Goal: Task Accomplishment & Management: Use online tool/utility

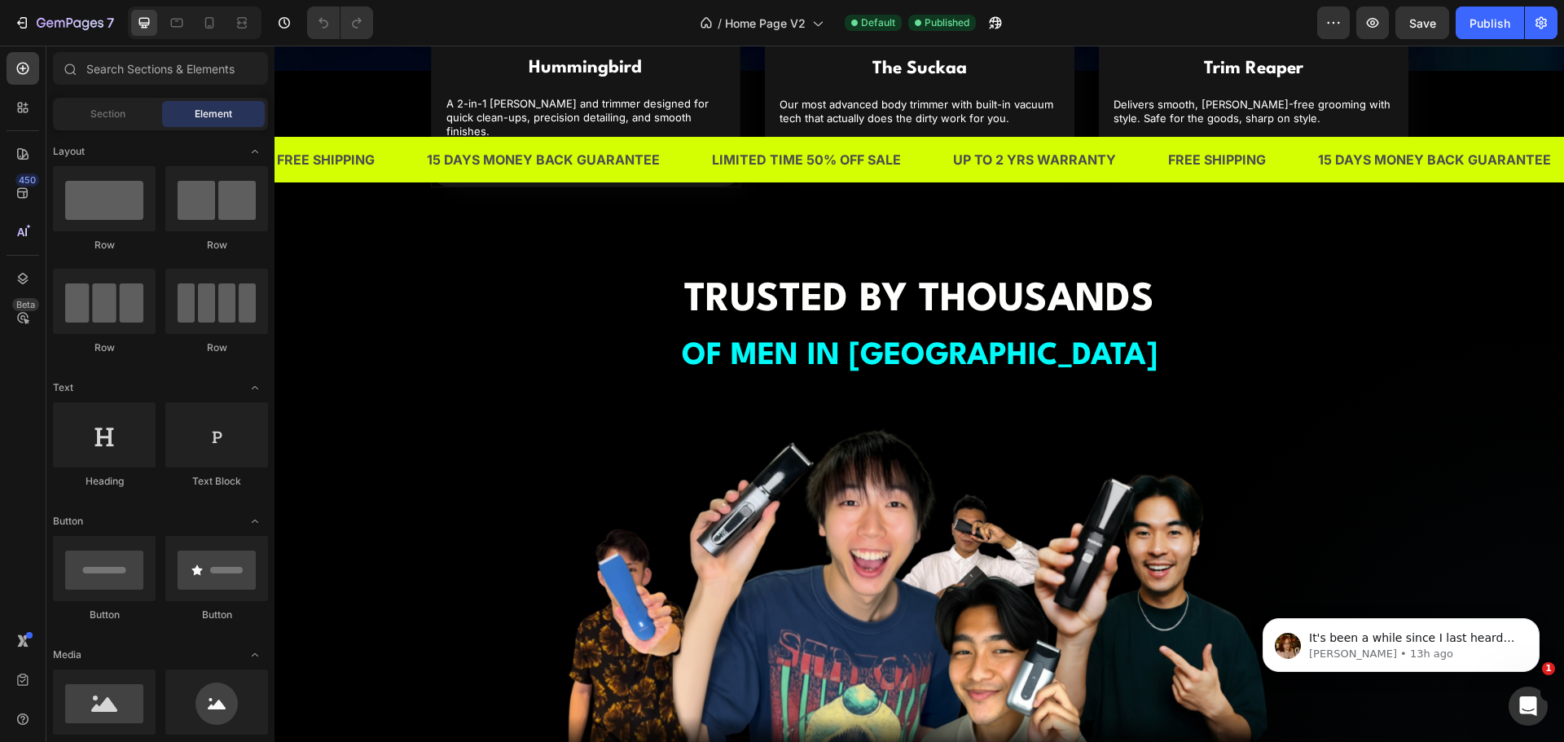
scroll to position [1059, 0]
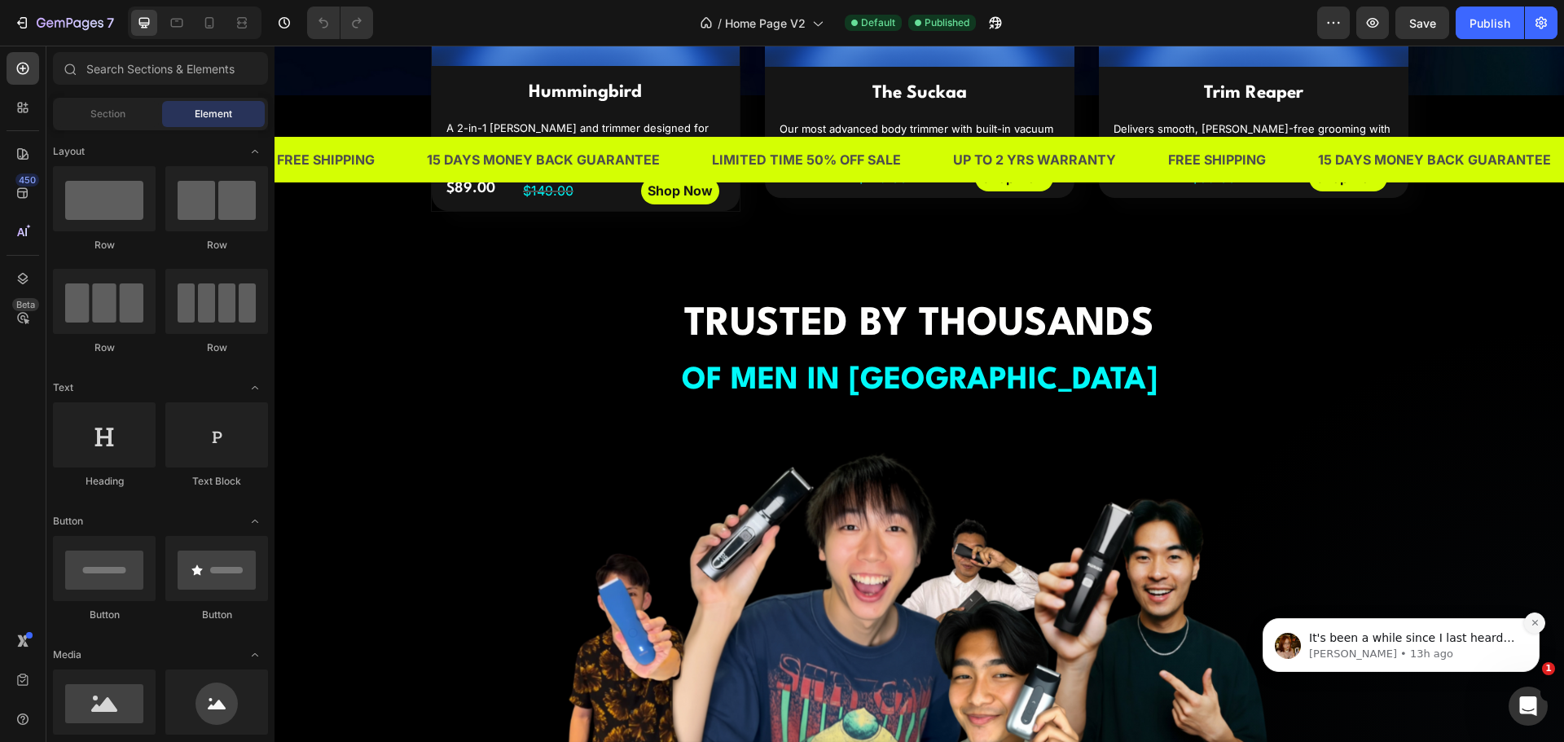
click at [1529, 625] on button "Dismiss notification" at bounding box center [1534, 623] width 21 height 21
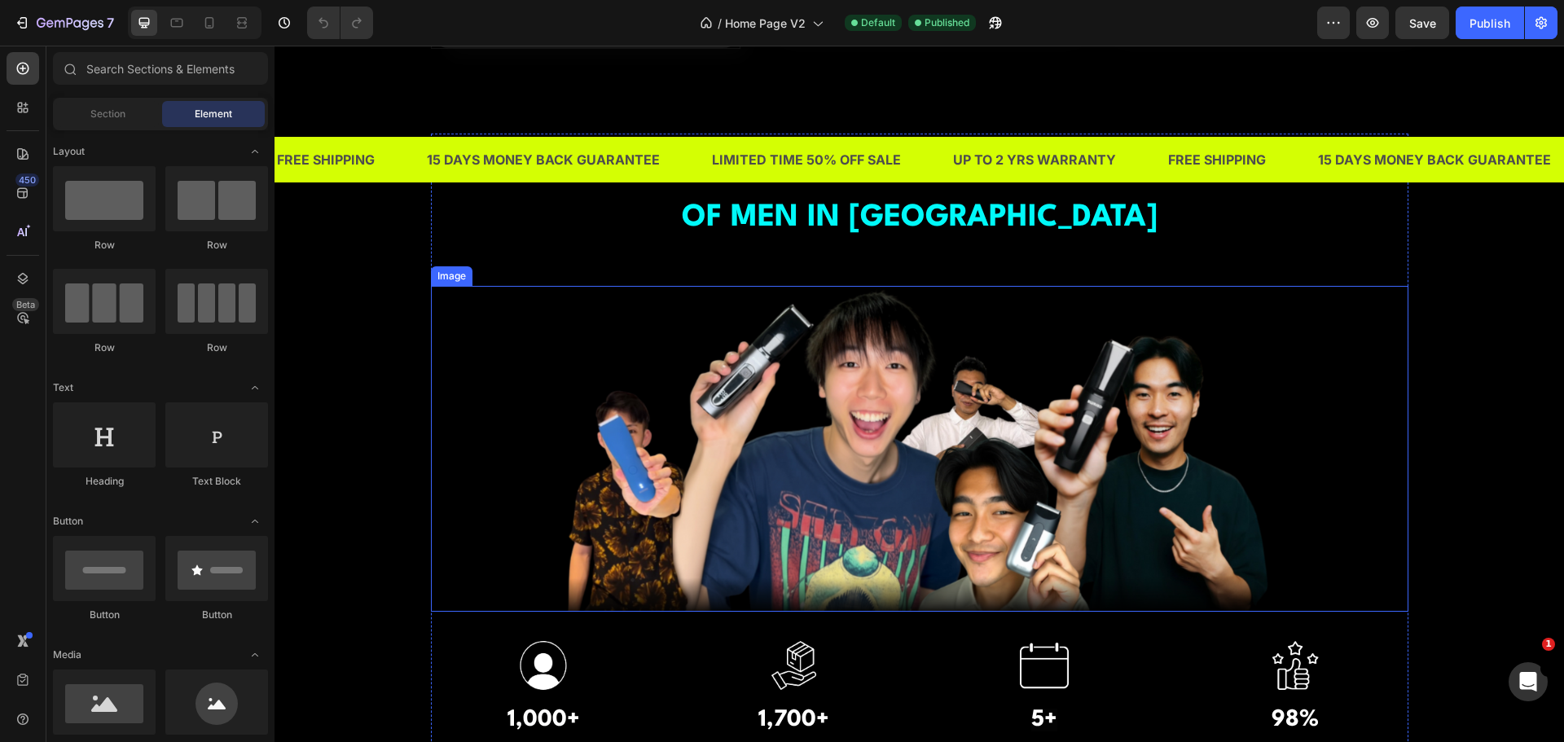
scroll to position [1466, 0]
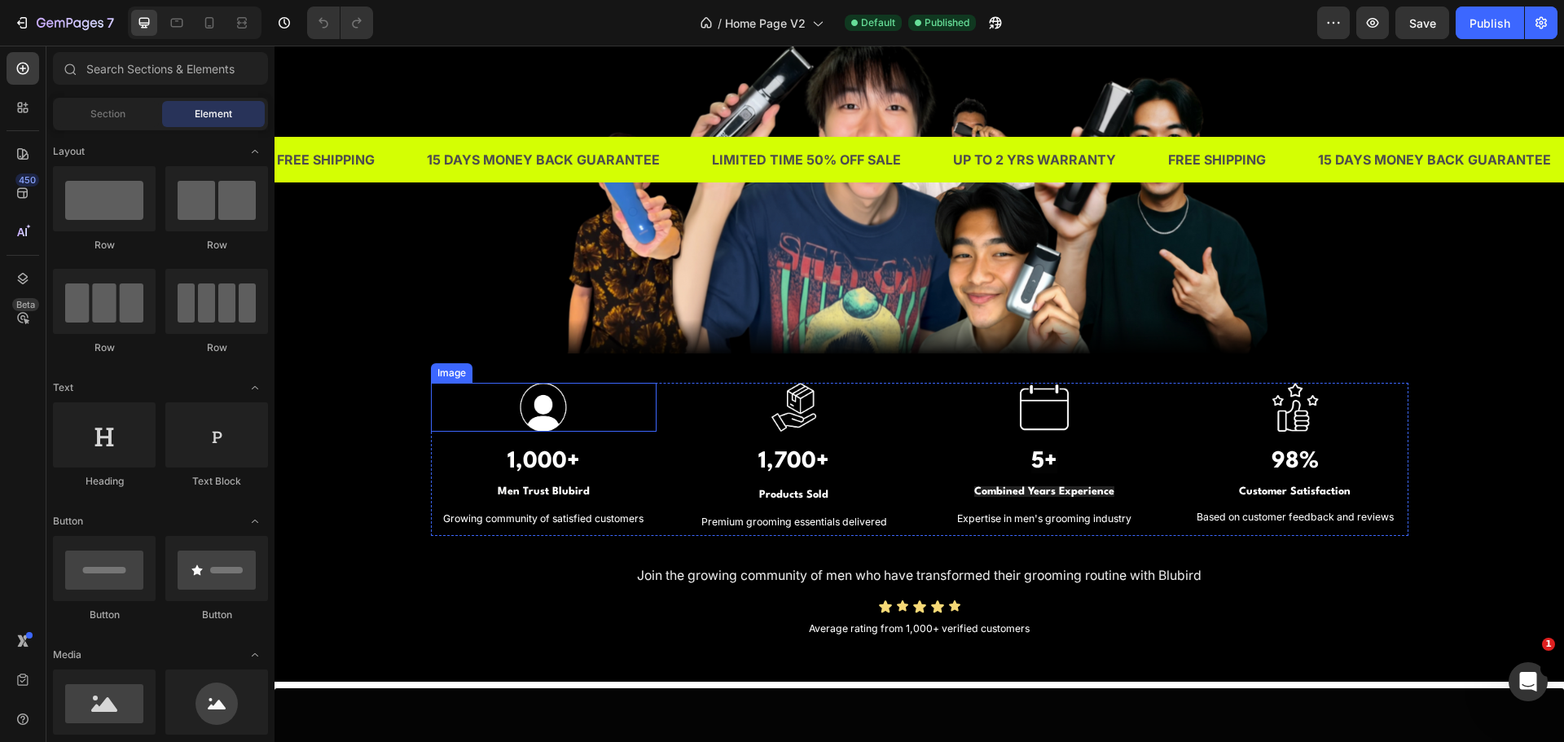
click at [454, 406] on div at bounding box center [544, 407] width 226 height 49
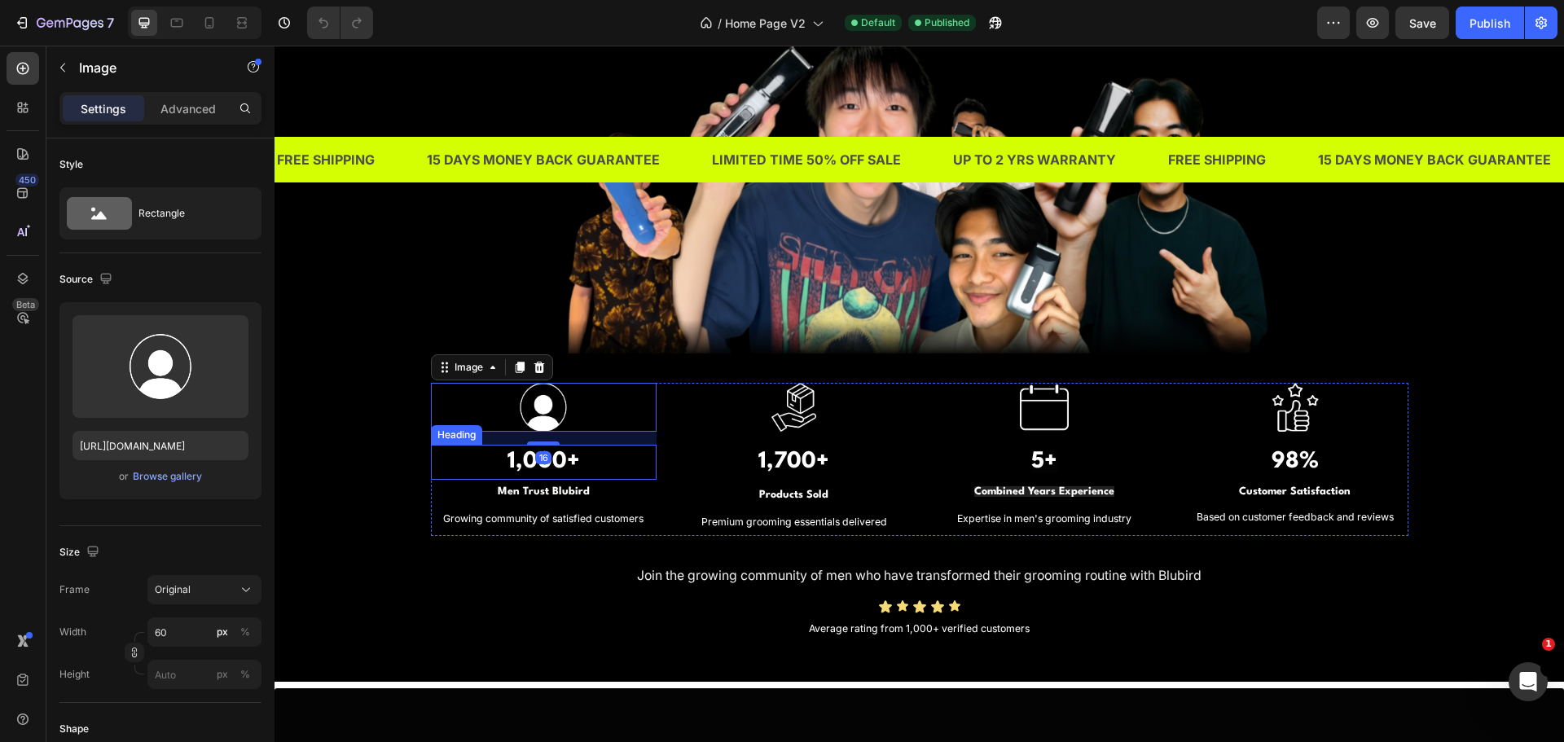
click at [450, 467] on h3 "1,000+" at bounding box center [544, 462] width 226 height 35
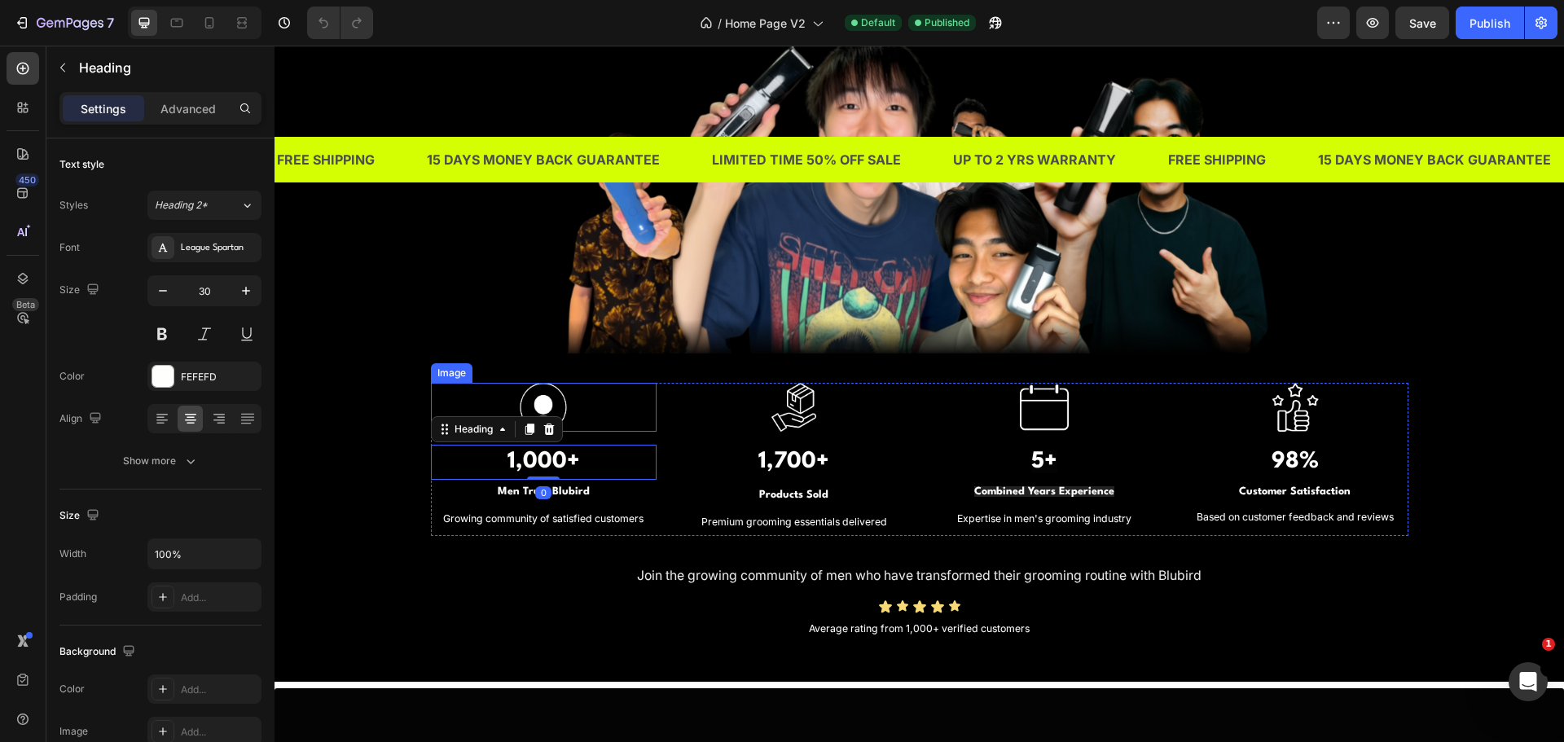
click at [451, 393] on div at bounding box center [544, 407] width 226 height 49
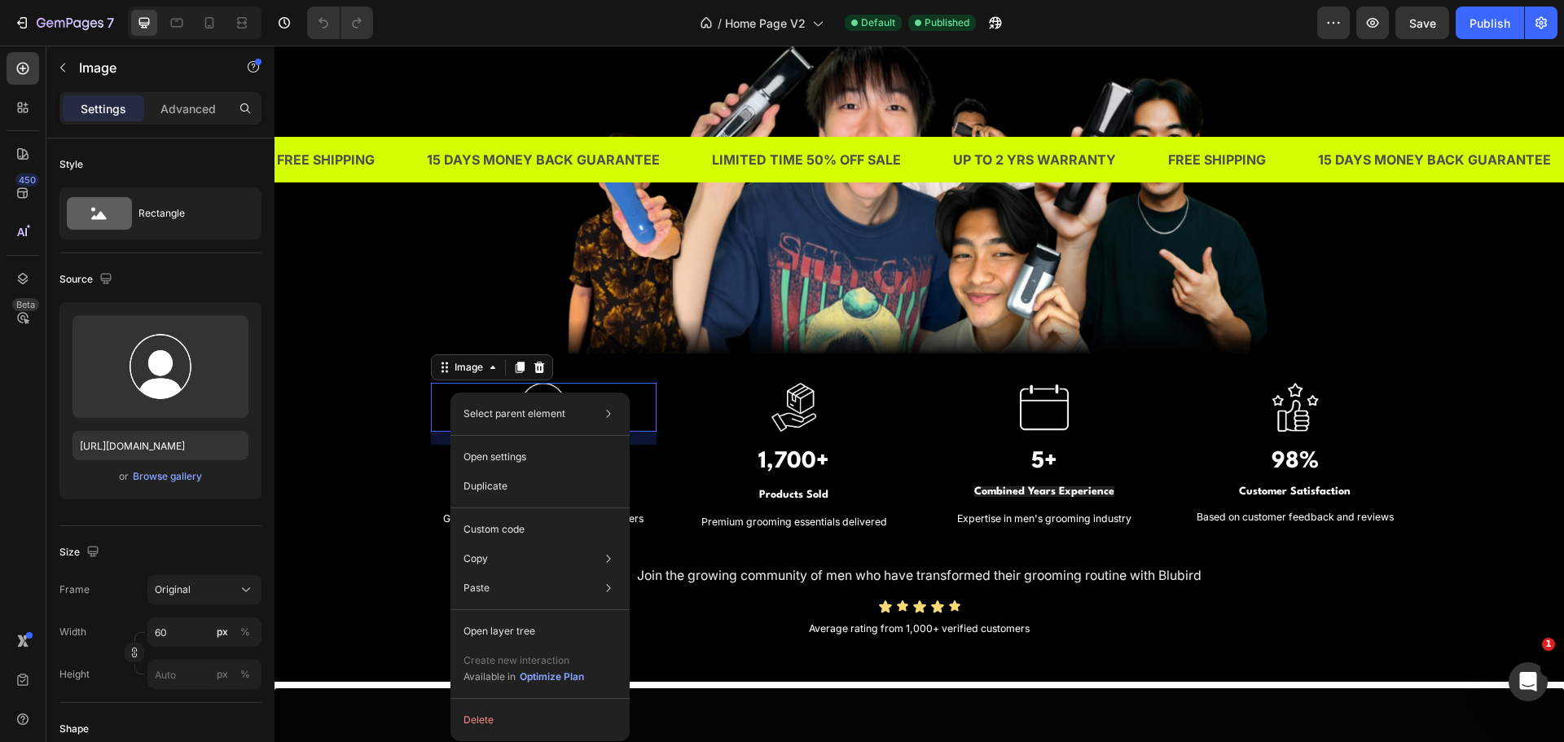
click at [386, 403] on div "TRUSTED BY THOUSANDS OF MEN IN SINGAPORE Heading Image Image 16 1,000+ Heading …" at bounding box center [919, 258] width 1265 height 767
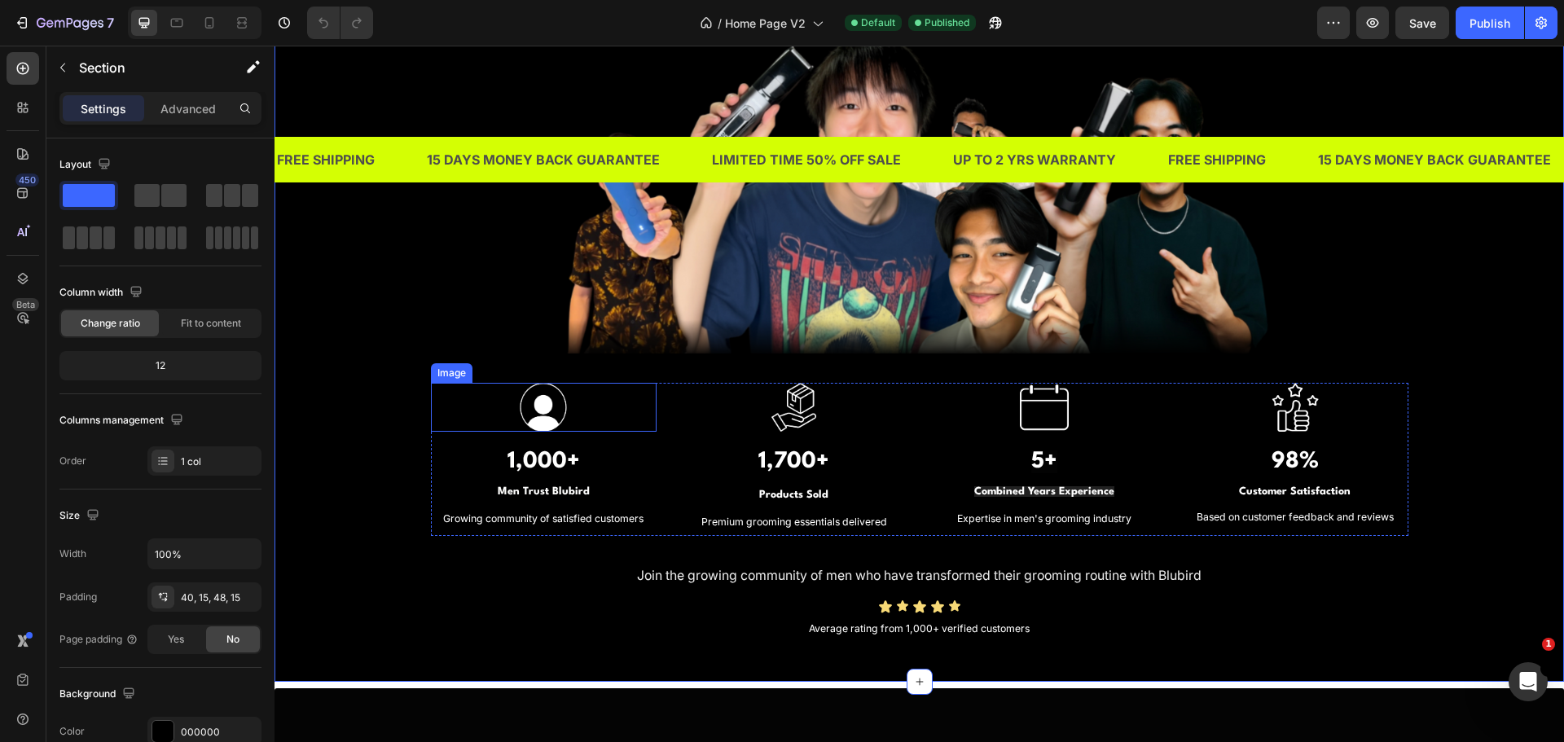
click at [459, 411] on div at bounding box center [544, 407] width 226 height 49
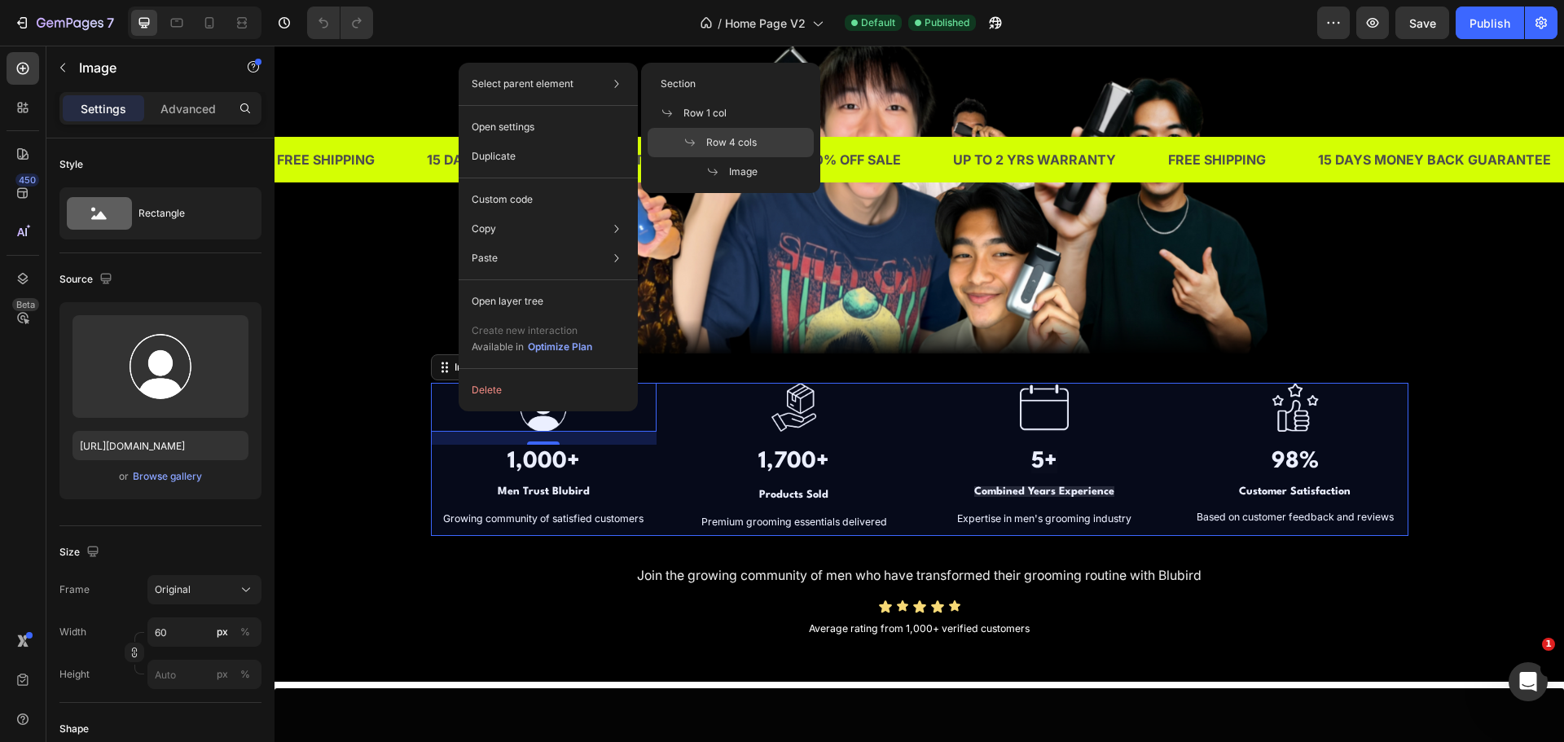
click at [719, 143] on span "Row 4 cols" at bounding box center [731, 142] width 51 height 15
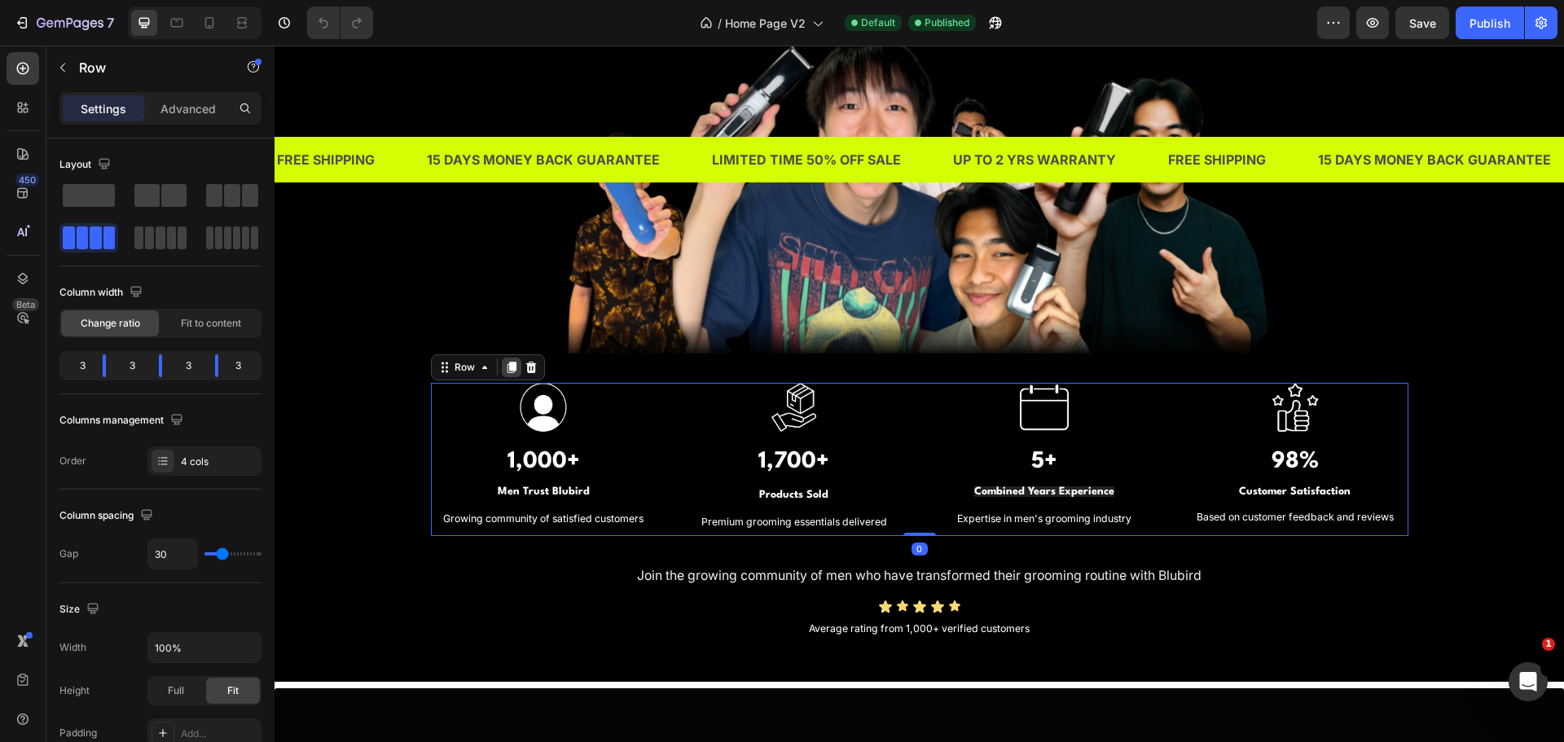
click at [508, 371] on icon at bounding box center [511, 368] width 9 height 11
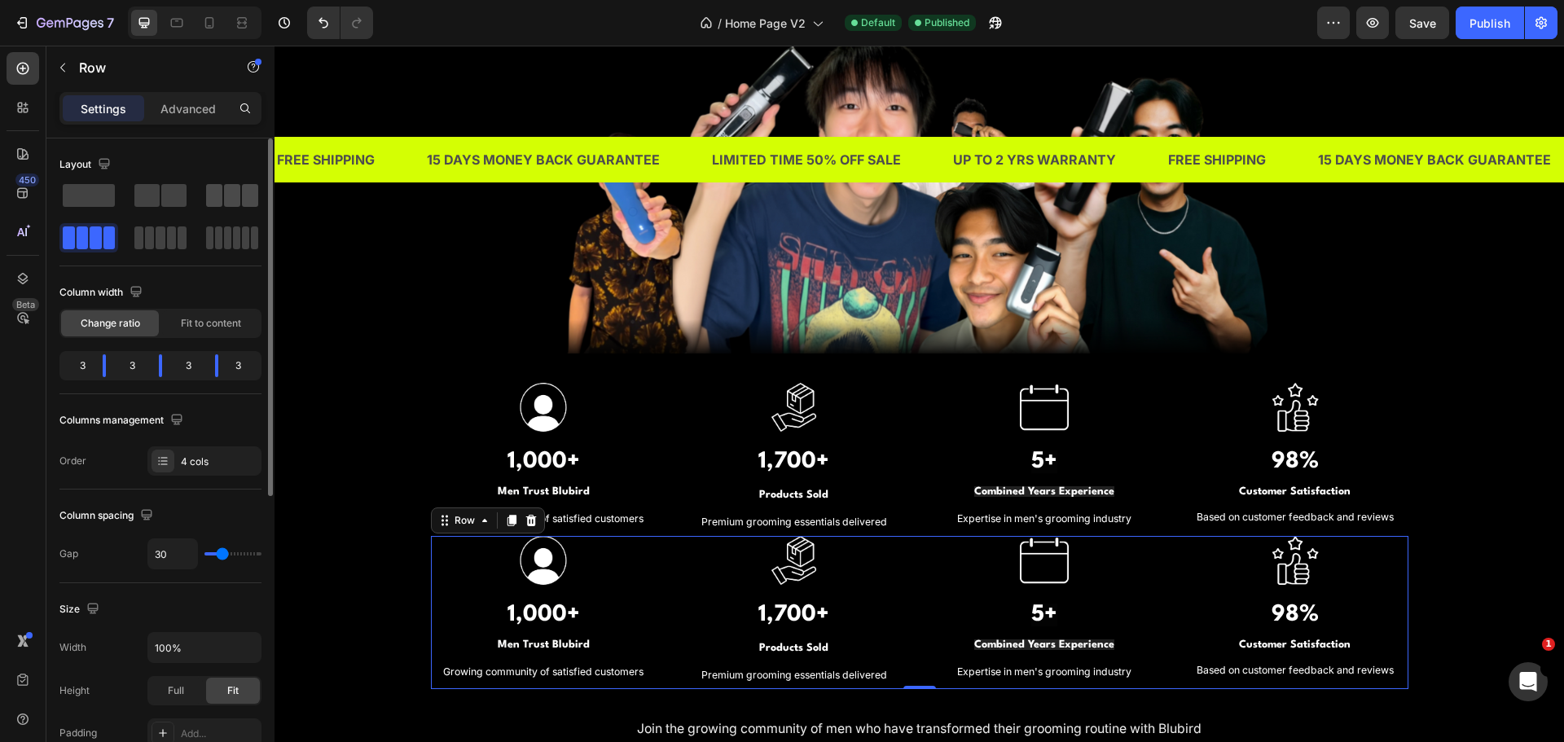
click at [216, 200] on span at bounding box center [214, 195] width 16 height 23
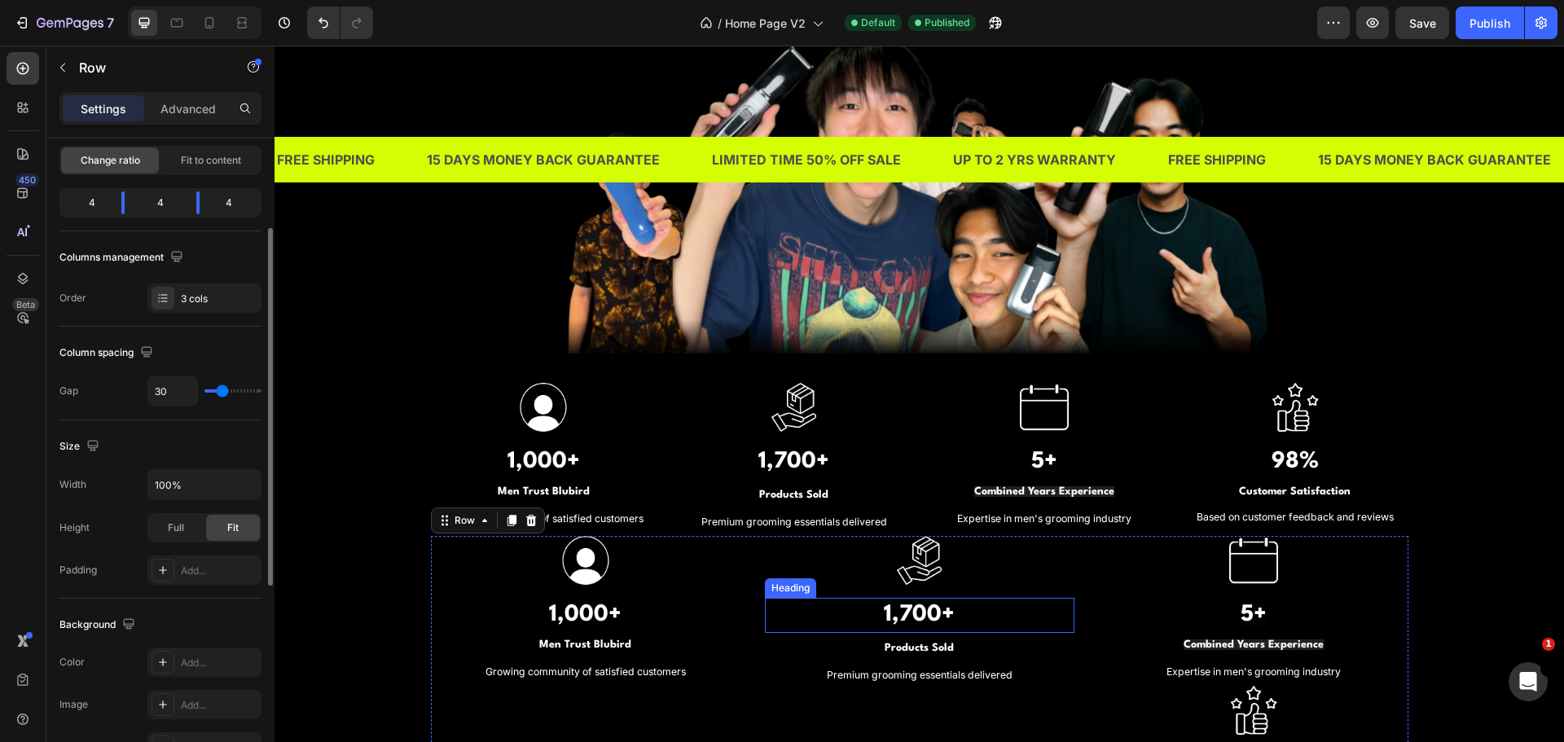
scroll to position [1548, 0]
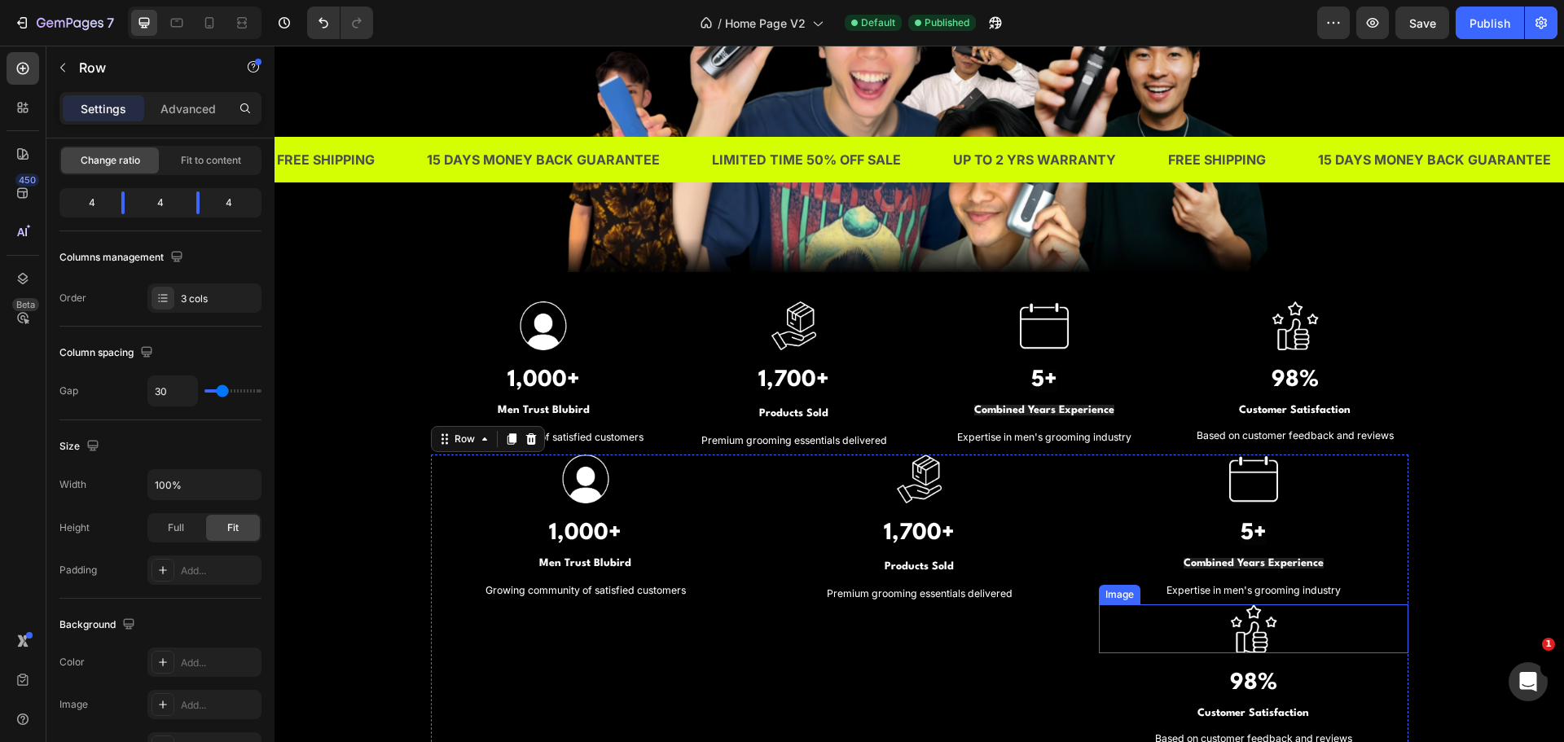
click at [1234, 640] on img at bounding box center [1253, 628] width 49 height 49
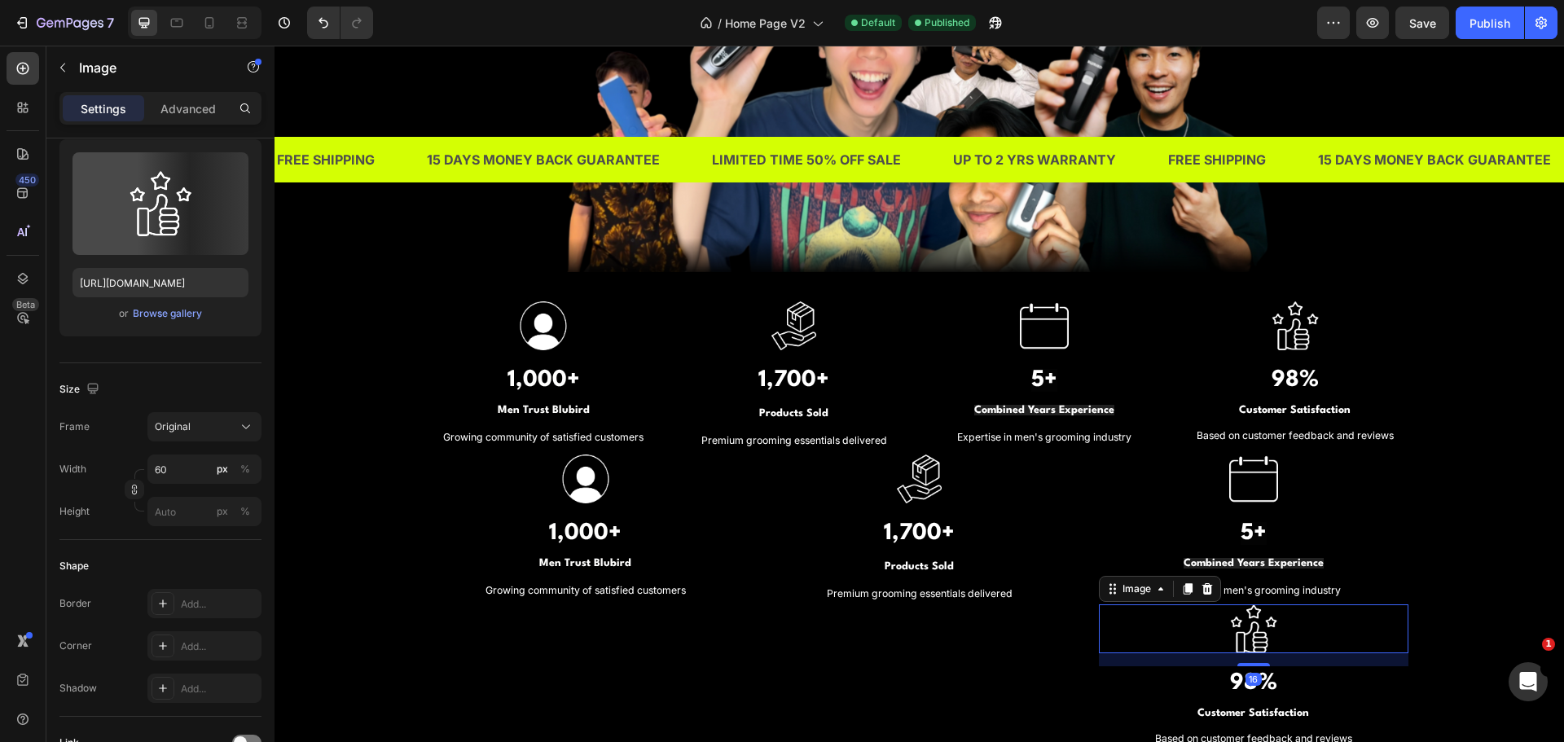
scroll to position [0, 0]
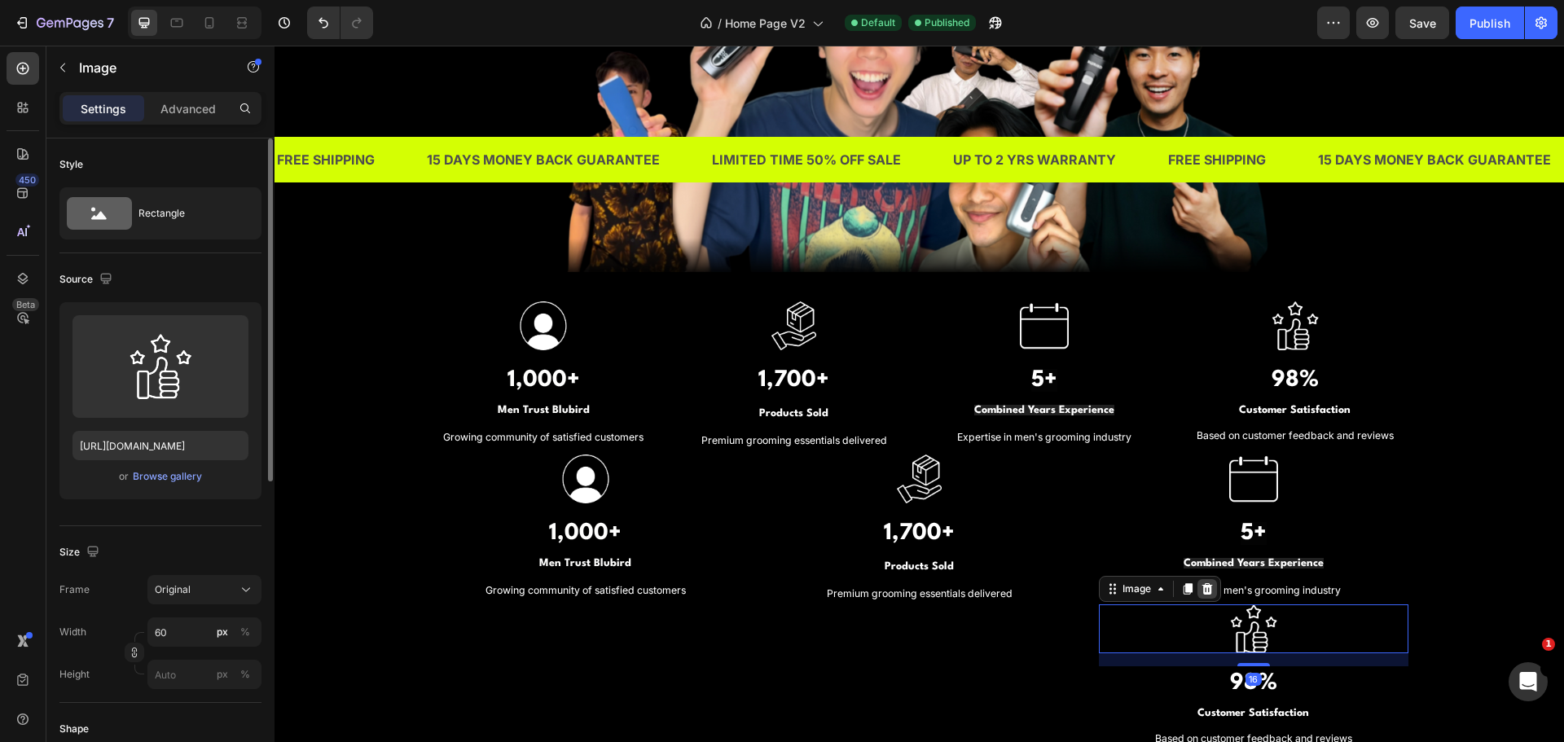
click at [1204, 586] on icon at bounding box center [1207, 588] width 11 height 11
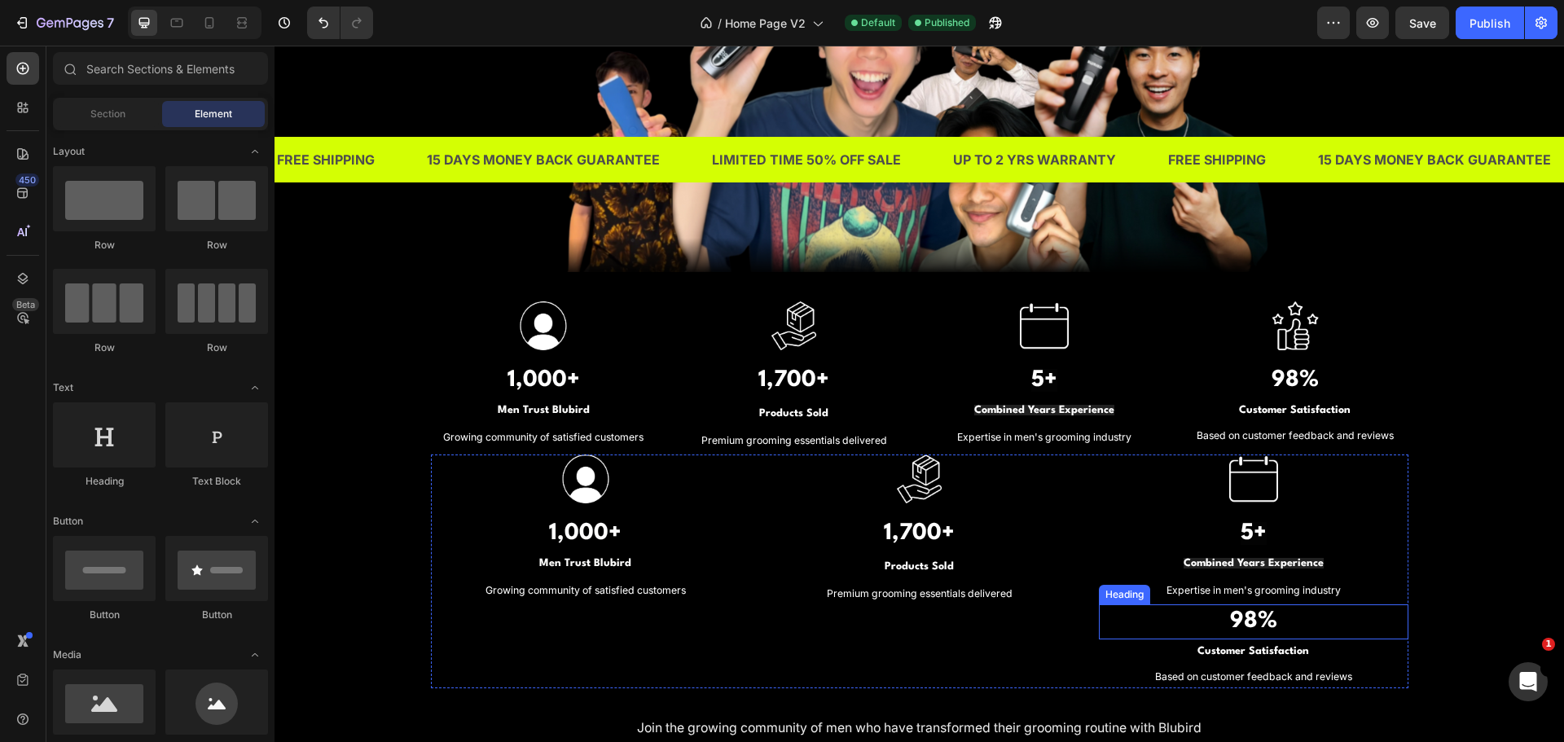
click at [1232, 631] on strong "98%" at bounding box center [1253, 621] width 47 height 23
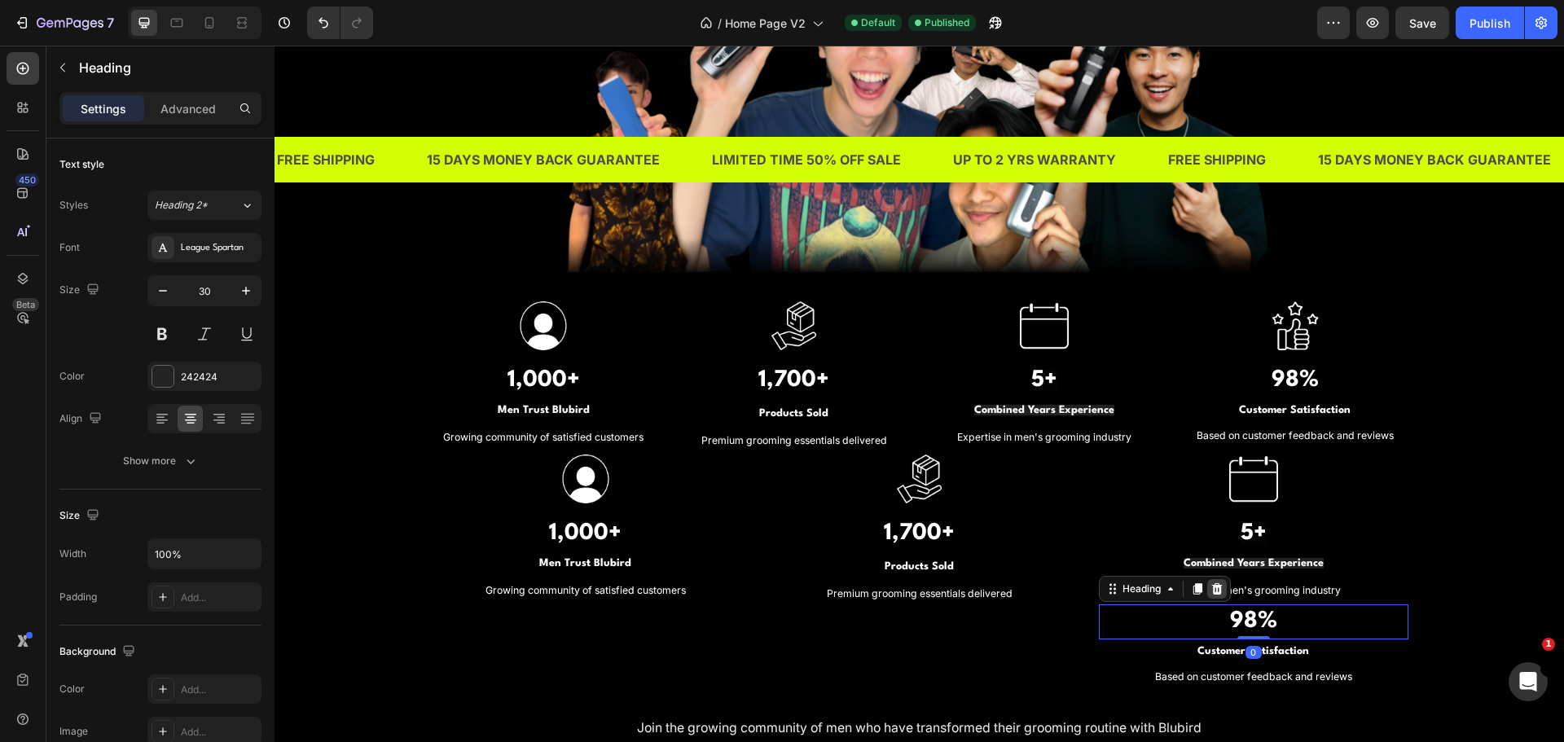
click at [1211, 591] on icon at bounding box center [1217, 588] width 13 height 13
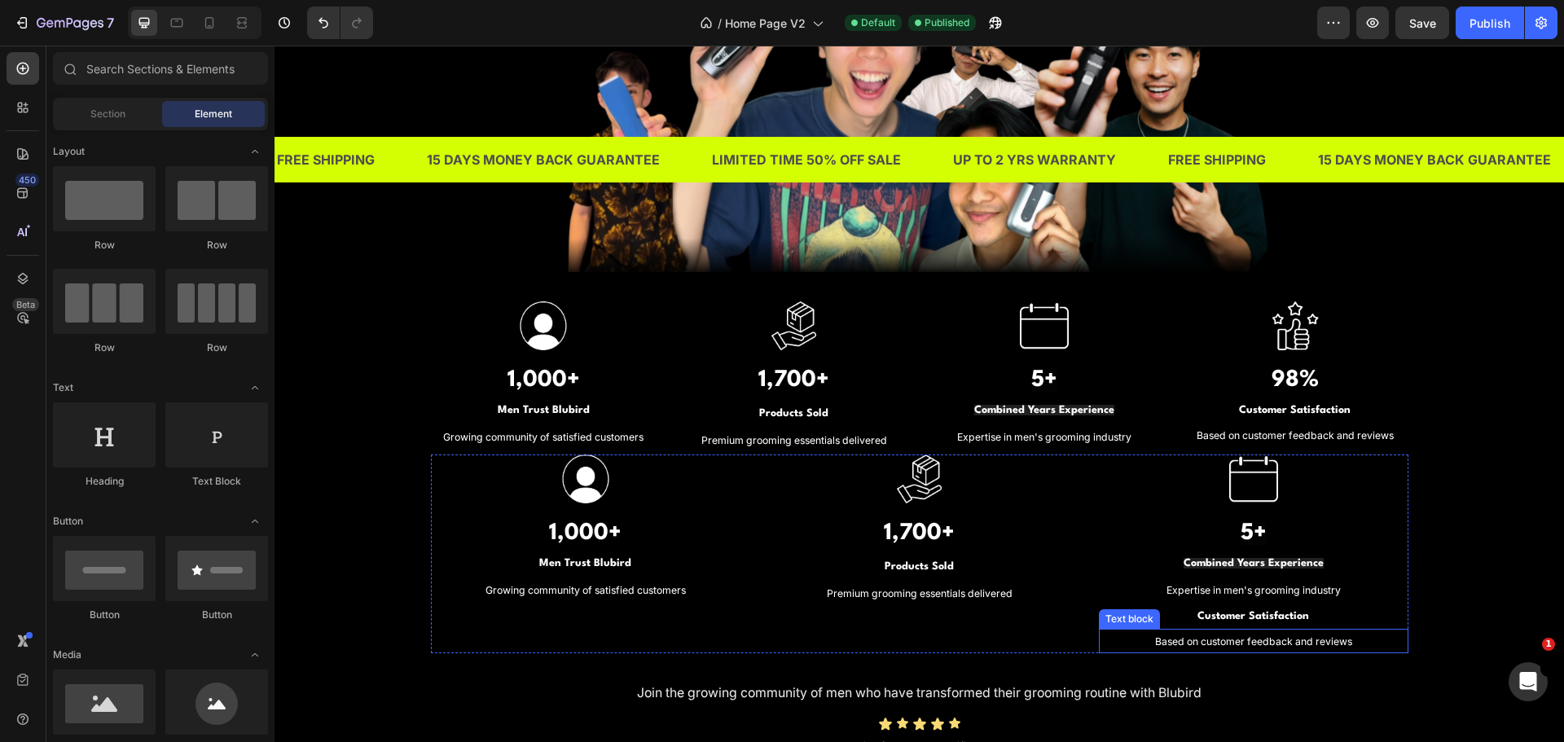
click at [1228, 630] on div "Based on customer feedback and reviews" at bounding box center [1254, 641] width 310 height 24
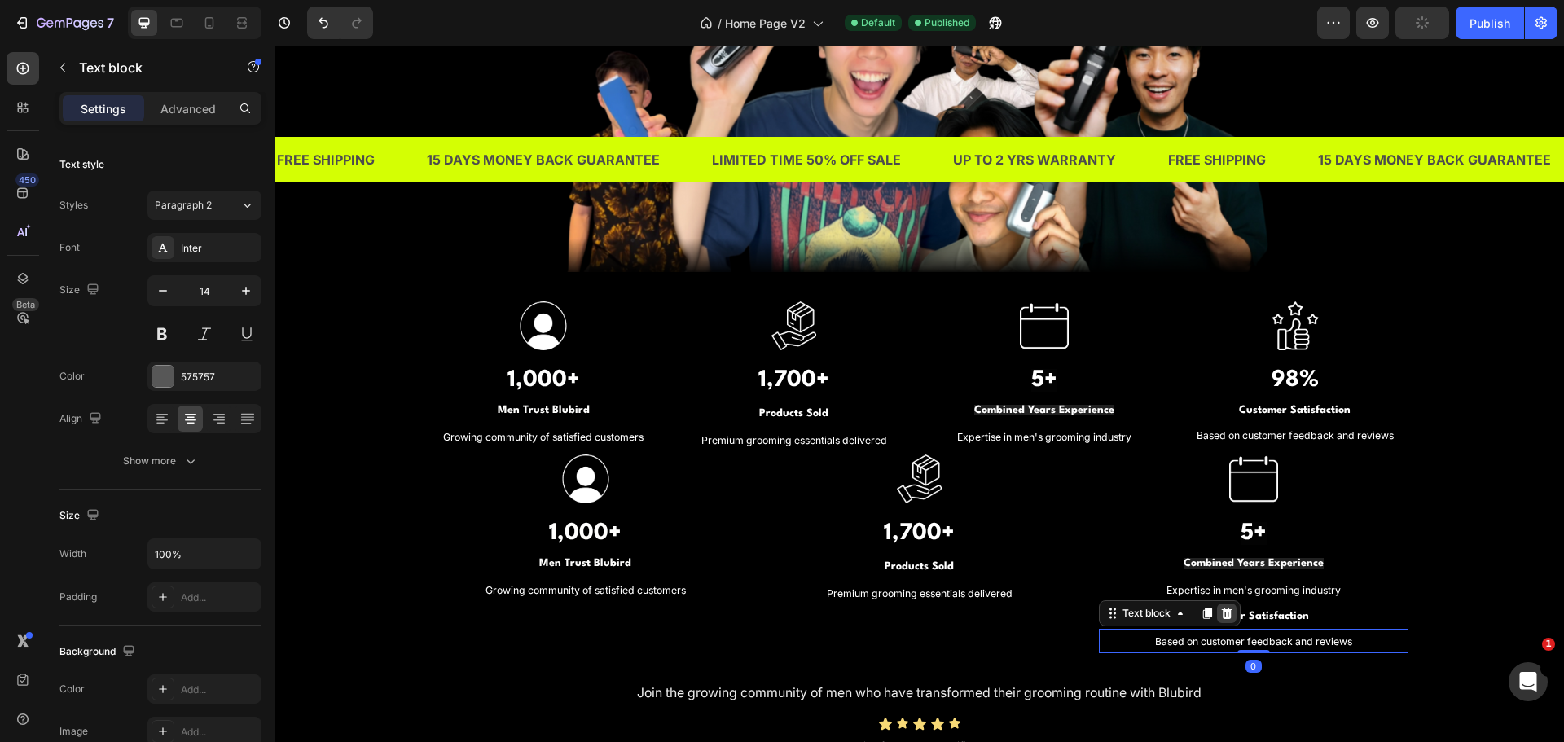
click at [1224, 611] on icon at bounding box center [1226, 613] width 11 height 11
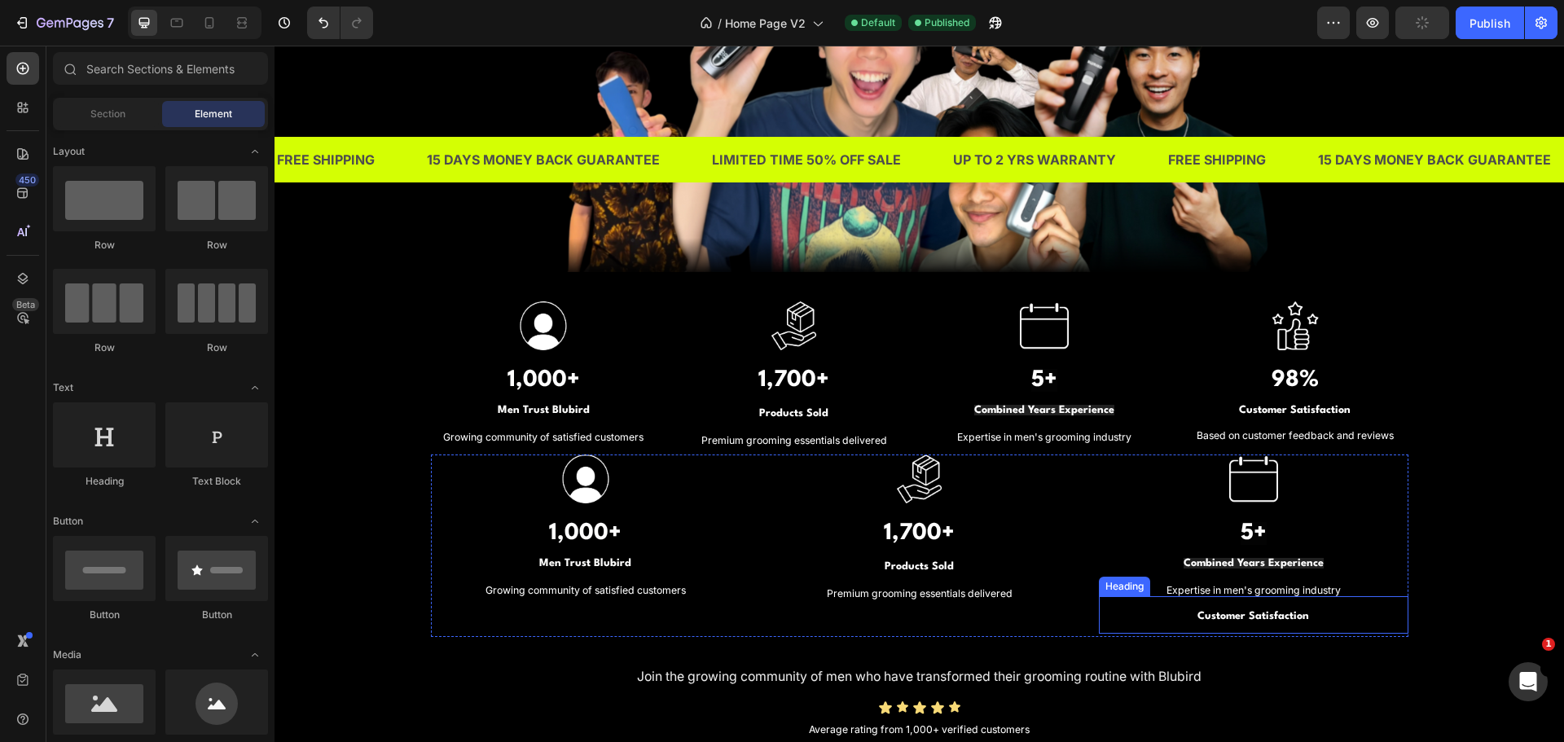
click at [1254, 618] on strong "Customer Satisfaction" at bounding box center [1254, 616] width 112 height 11
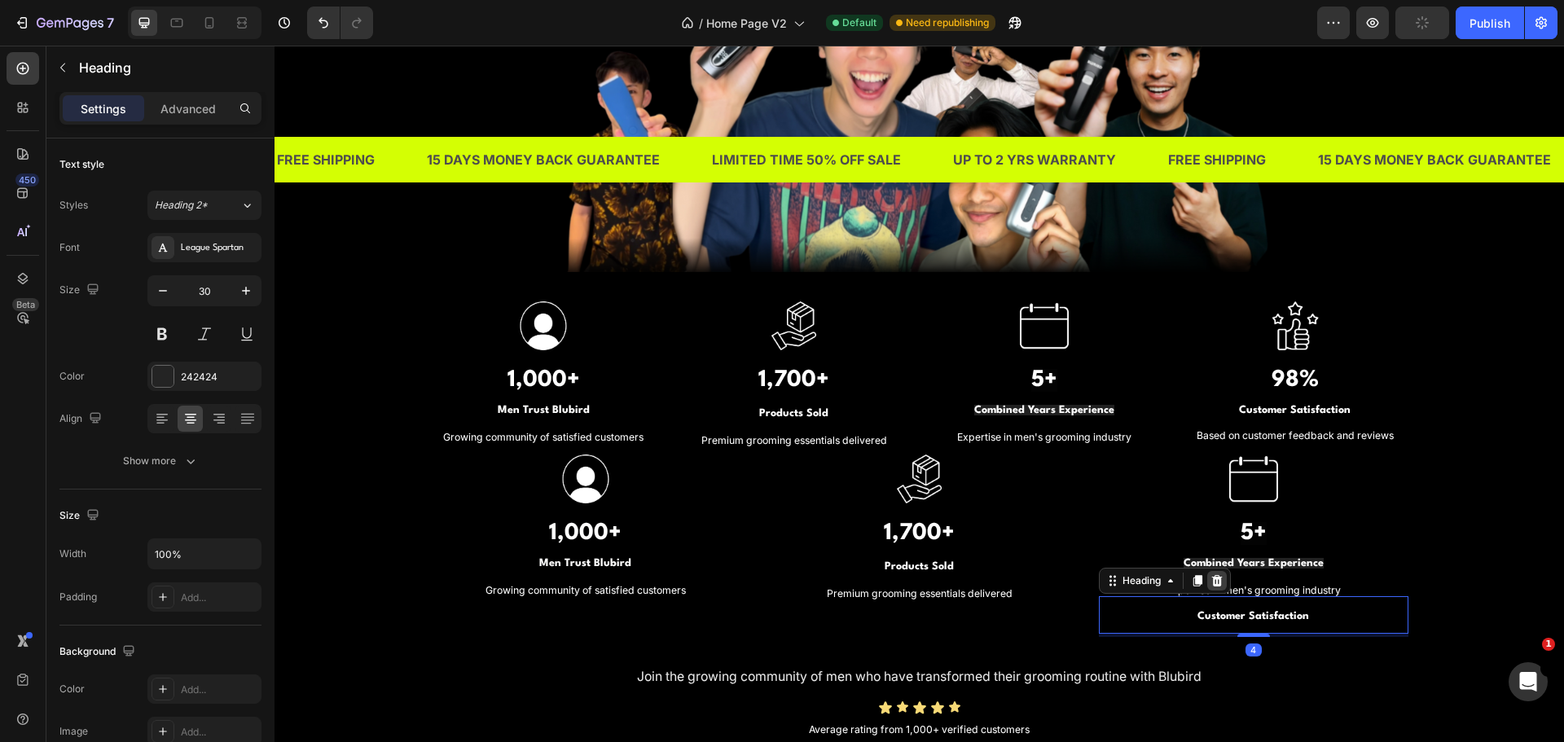
click at [1212, 577] on icon at bounding box center [1216, 580] width 11 height 11
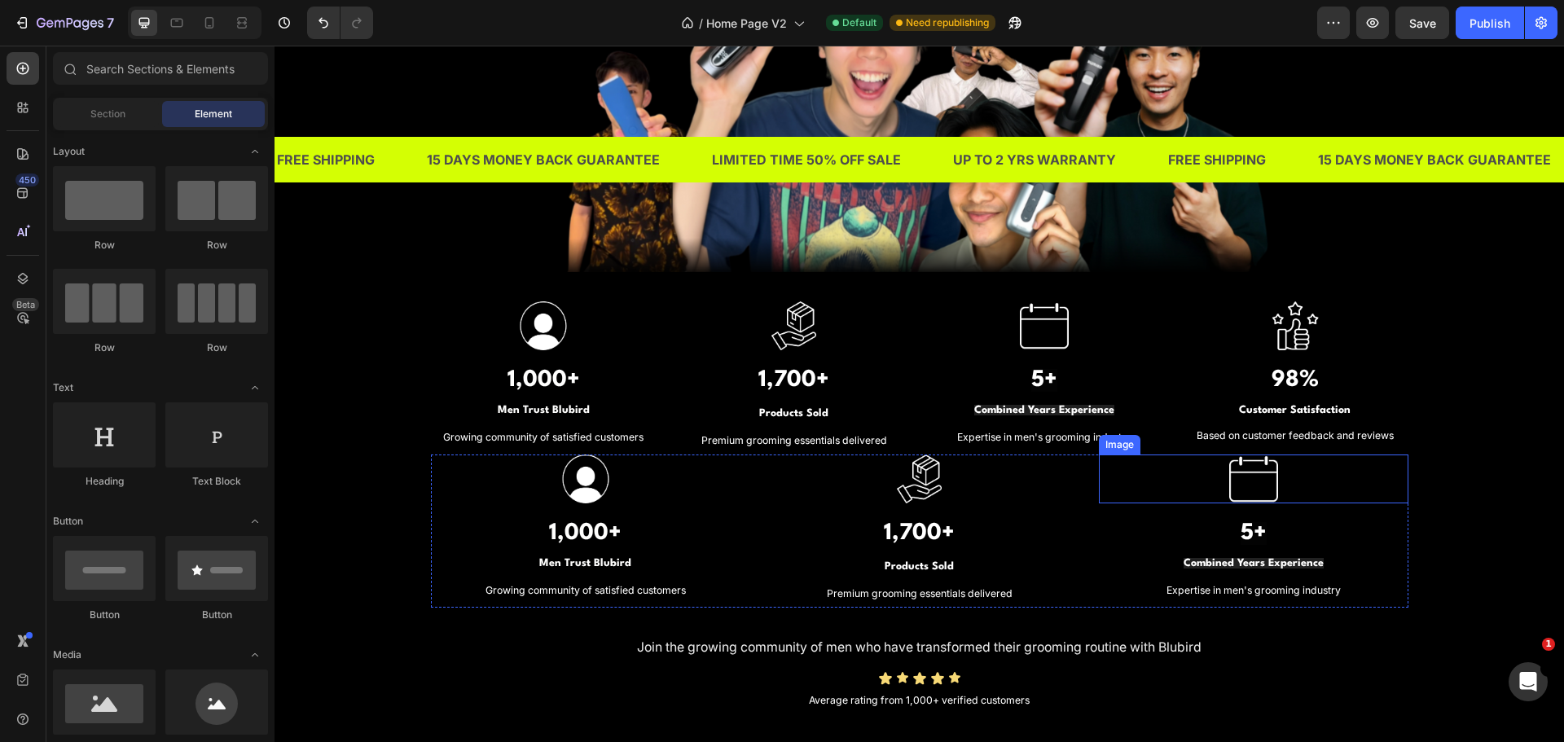
click at [1191, 488] on div at bounding box center [1254, 479] width 310 height 49
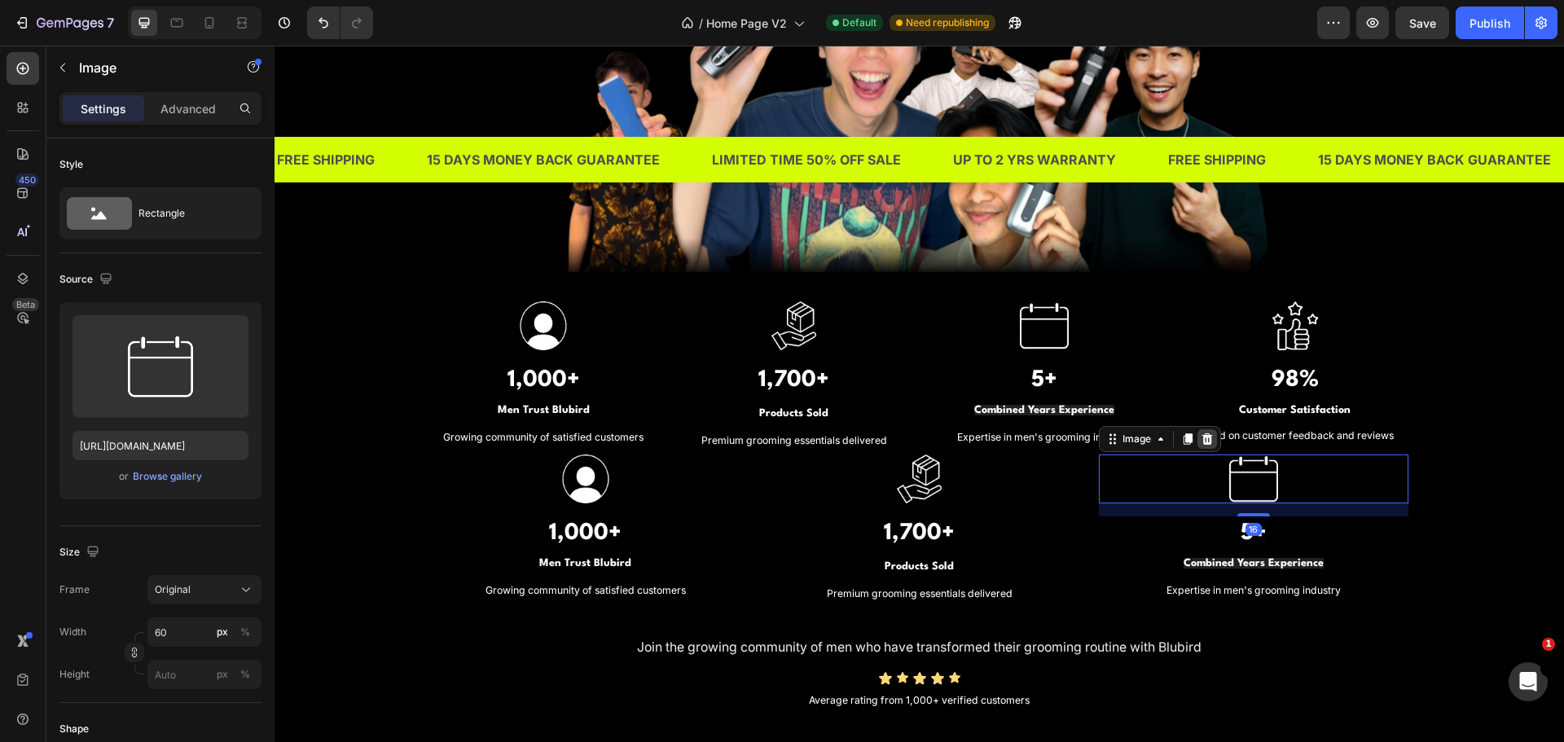
click at [1202, 437] on icon at bounding box center [1207, 438] width 11 height 11
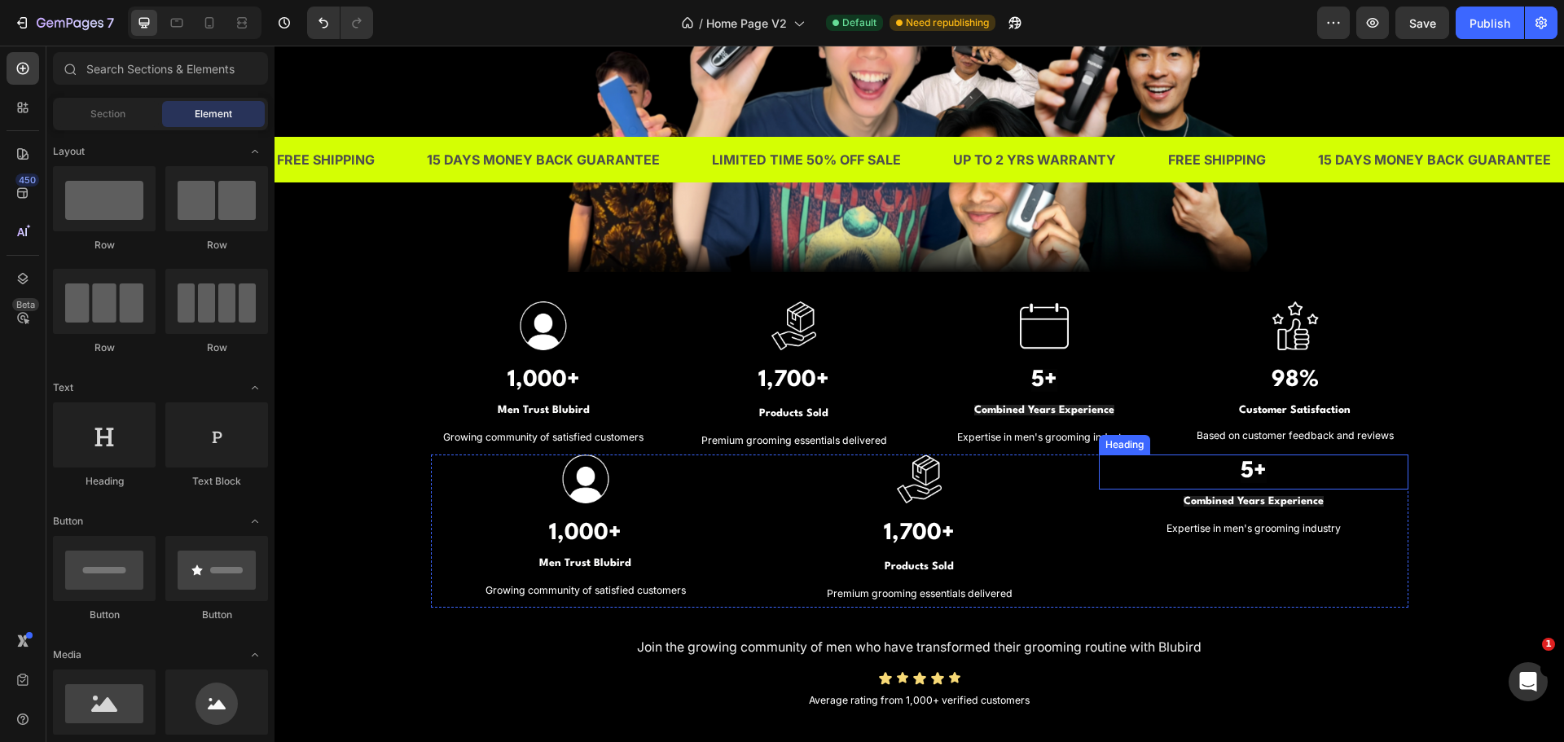
click at [1198, 474] on h3 "5+" at bounding box center [1254, 472] width 310 height 35
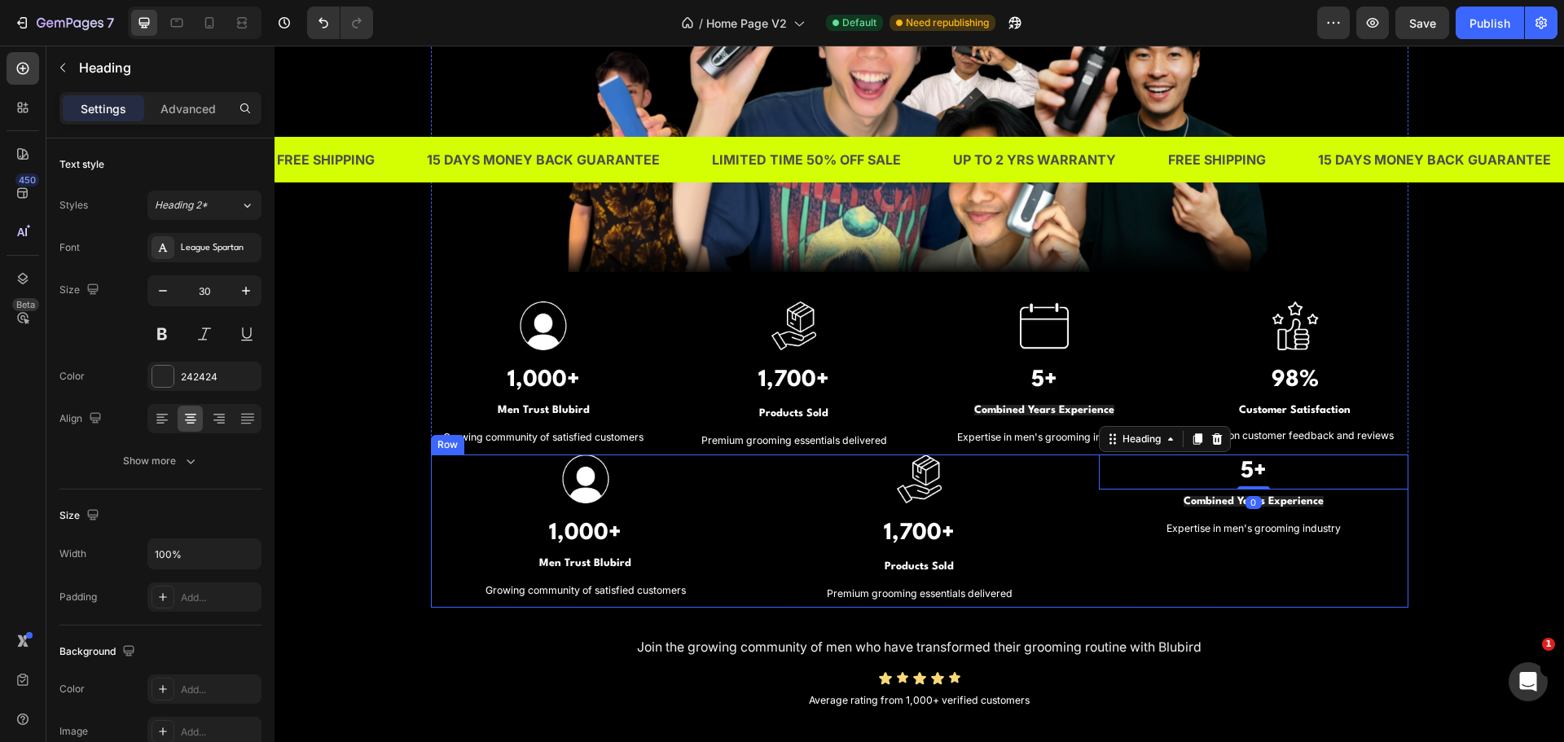
click at [1198, 560] on div "5+ Heading 0 Combined Years Experience Heading Expertise in men's grooming indu…" at bounding box center [1254, 531] width 310 height 153
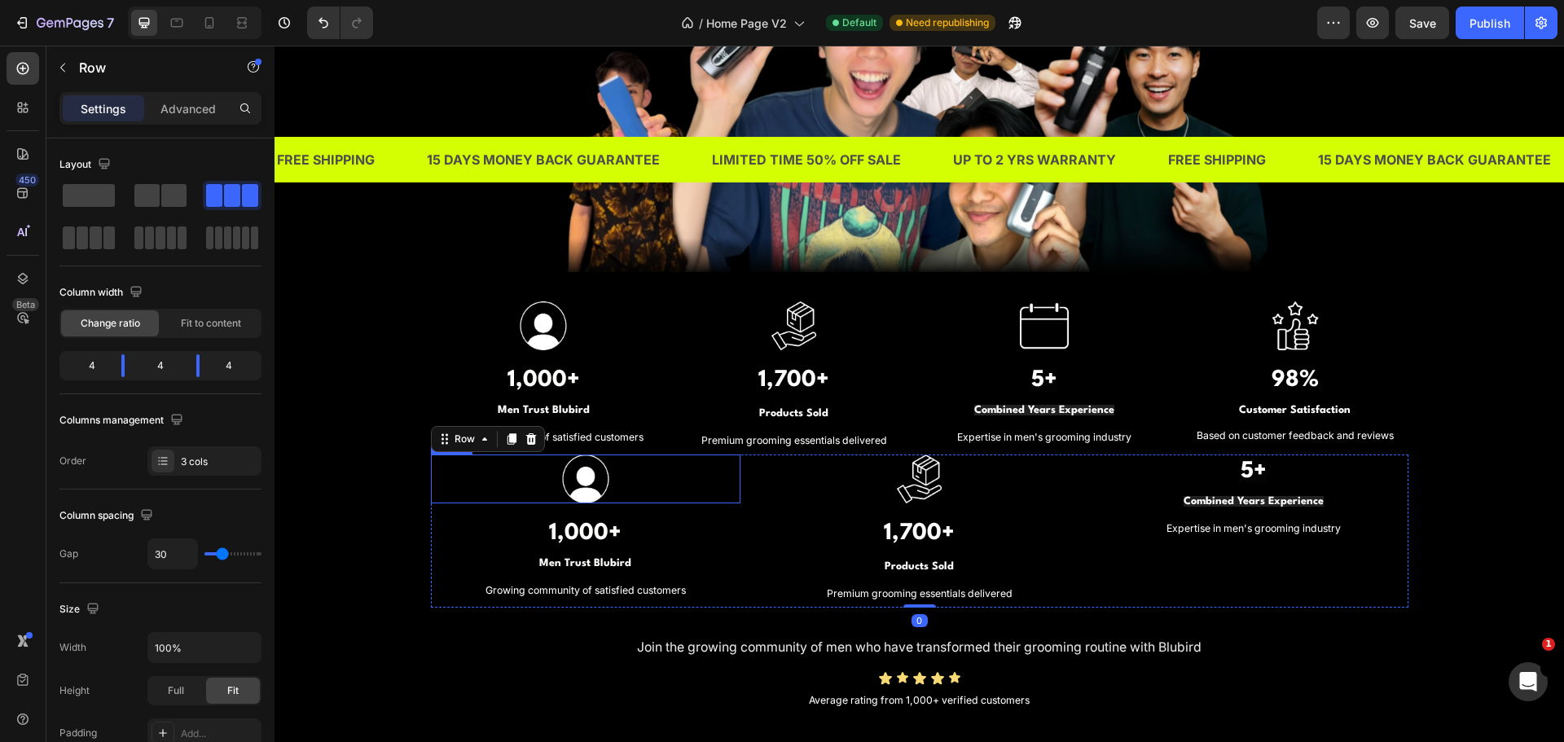
click at [657, 495] on div at bounding box center [586, 479] width 310 height 49
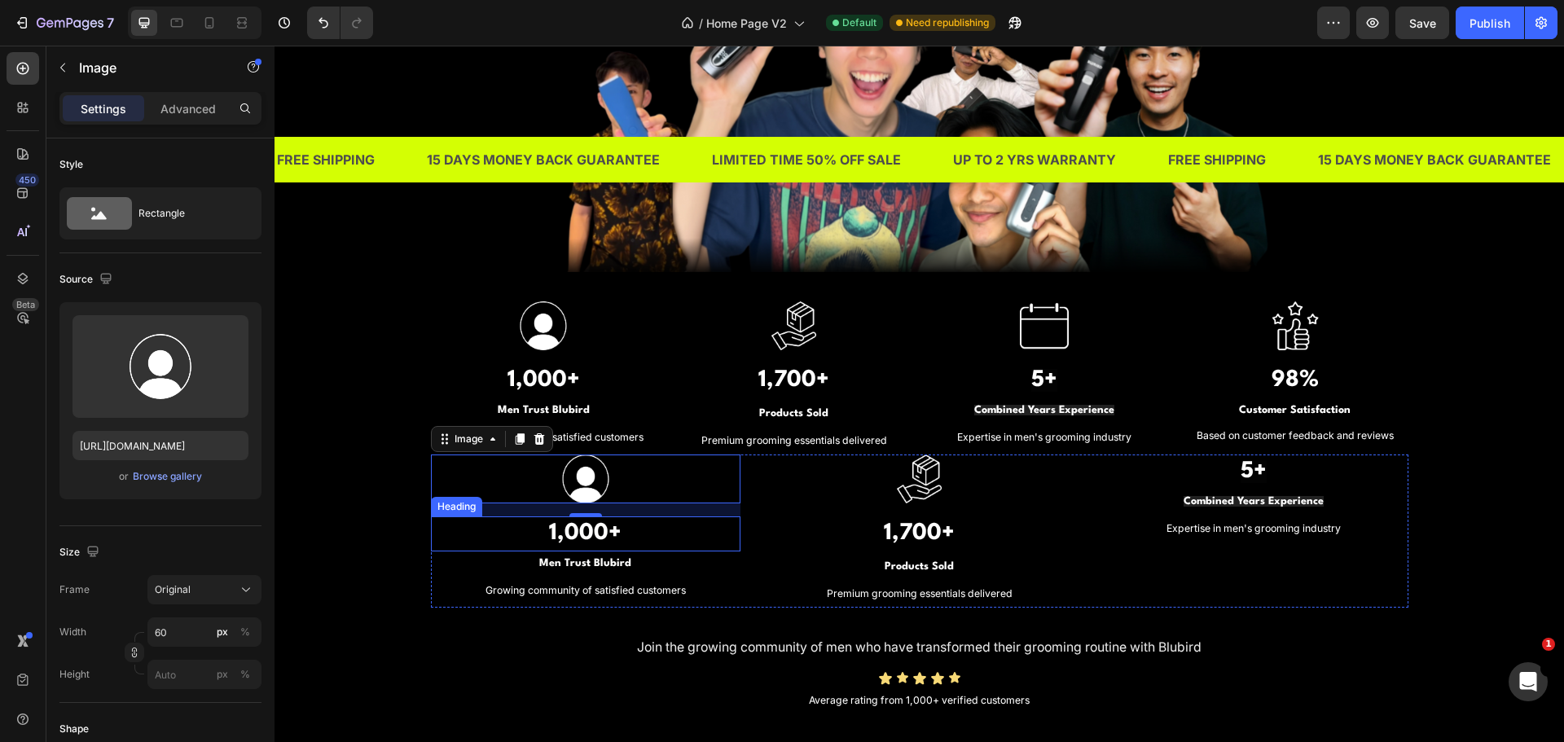
click at [727, 521] on h3 "1,000+" at bounding box center [586, 533] width 310 height 35
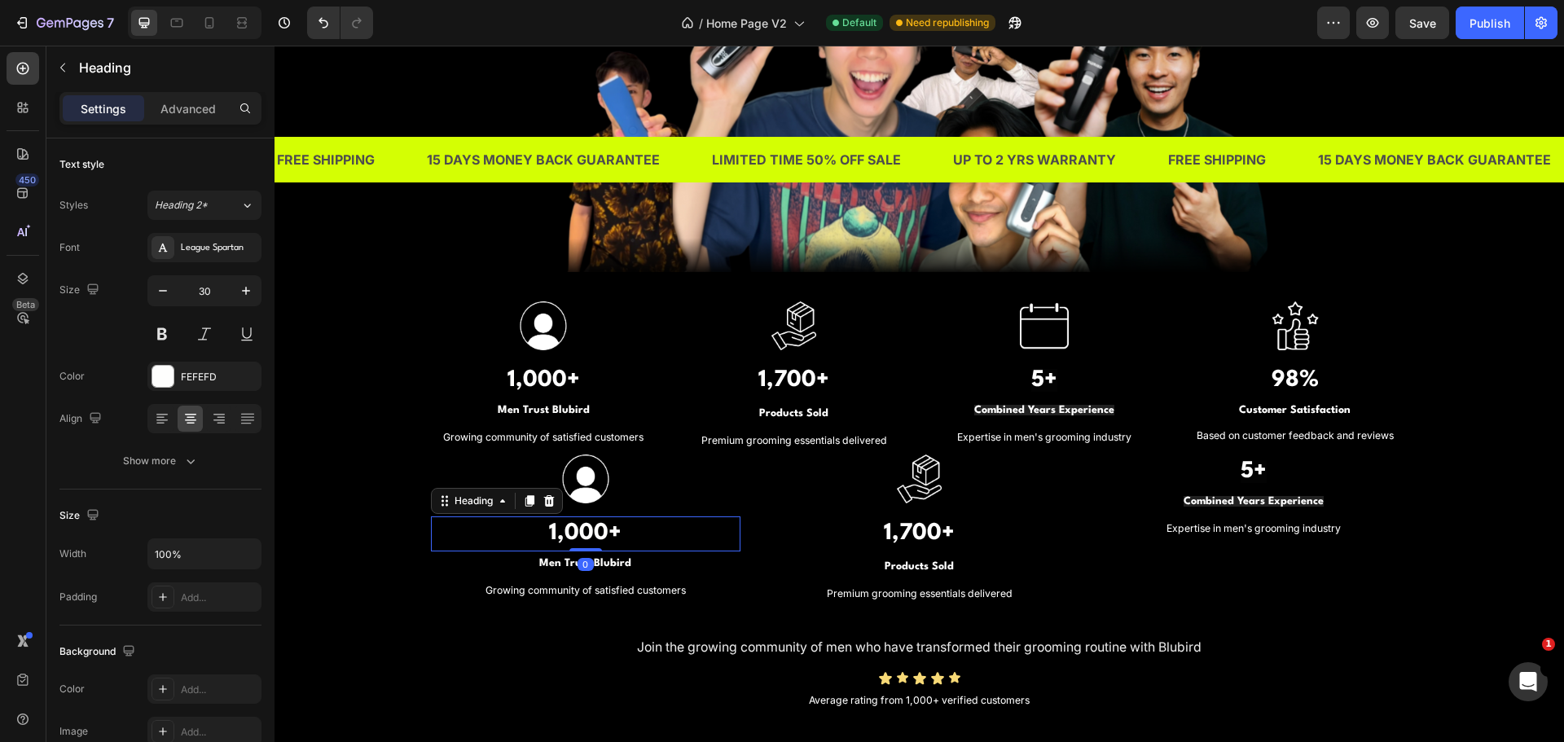
click at [767, 522] on h3 "1,700+" at bounding box center [920, 533] width 310 height 35
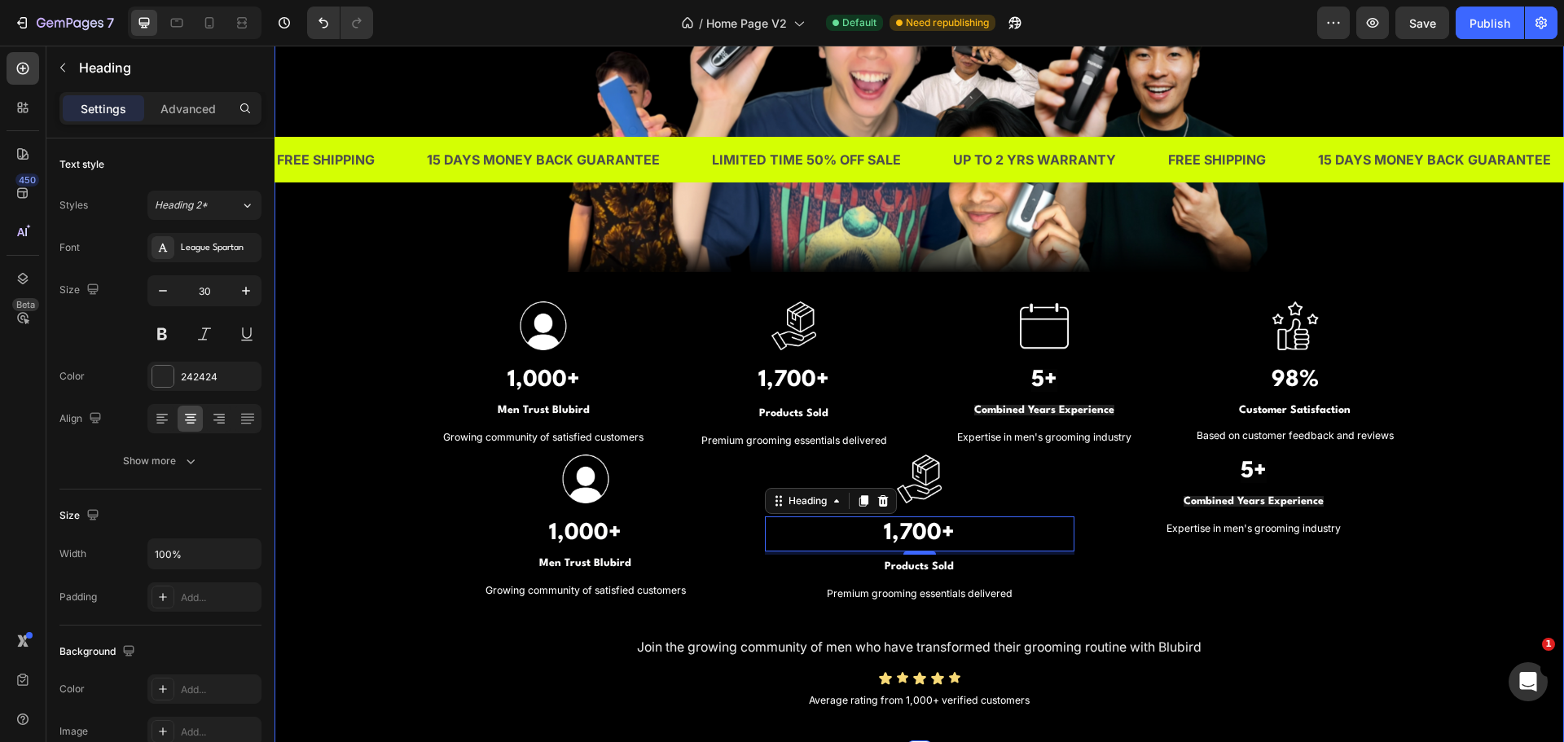
click at [337, 468] on div "TRUSTED BY THOUSANDS OF MEN IN SINGAPORE Heading Image Image 1,000+ Heading Men…" at bounding box center [919, 254] width 1265 height 921
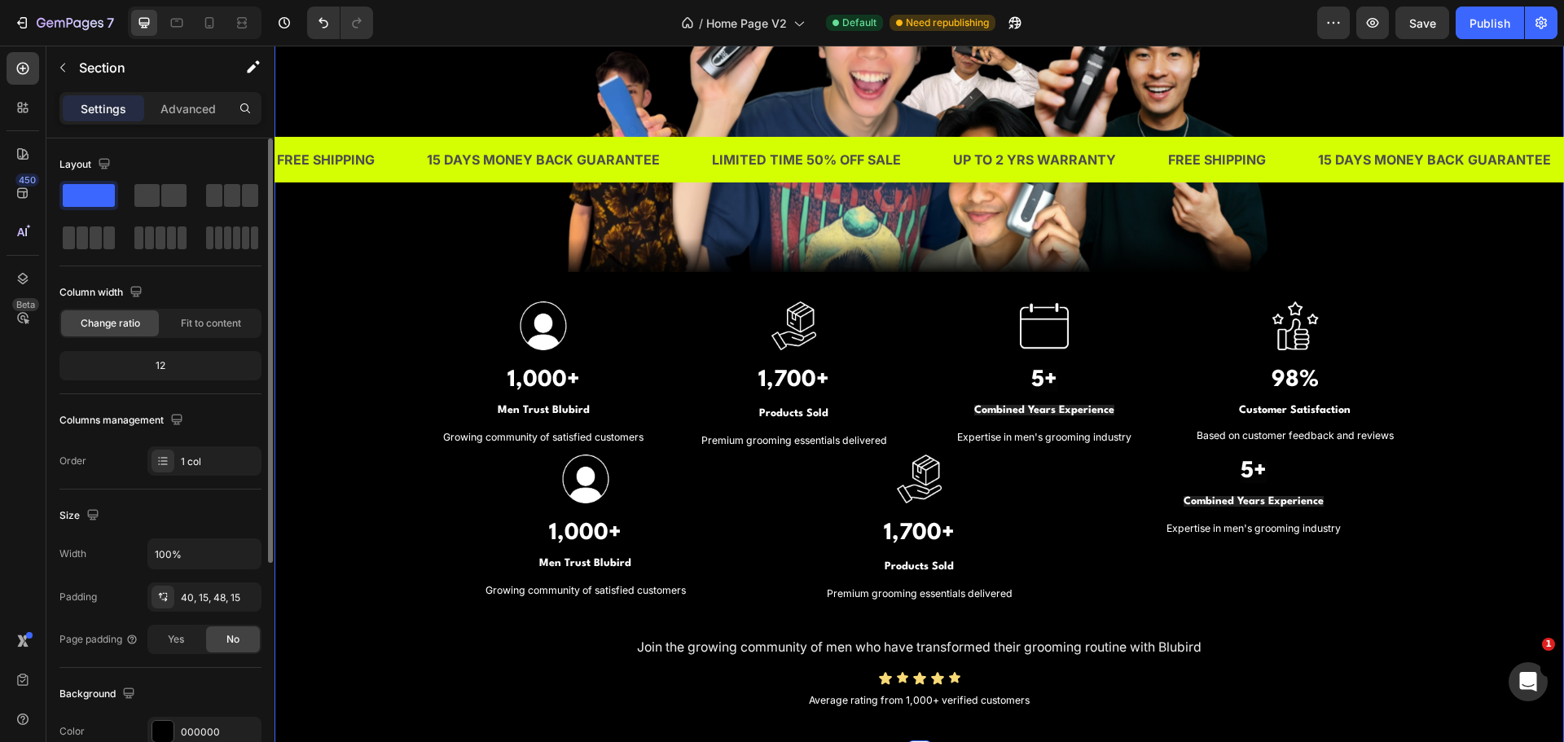
scroll to position [163, 0]
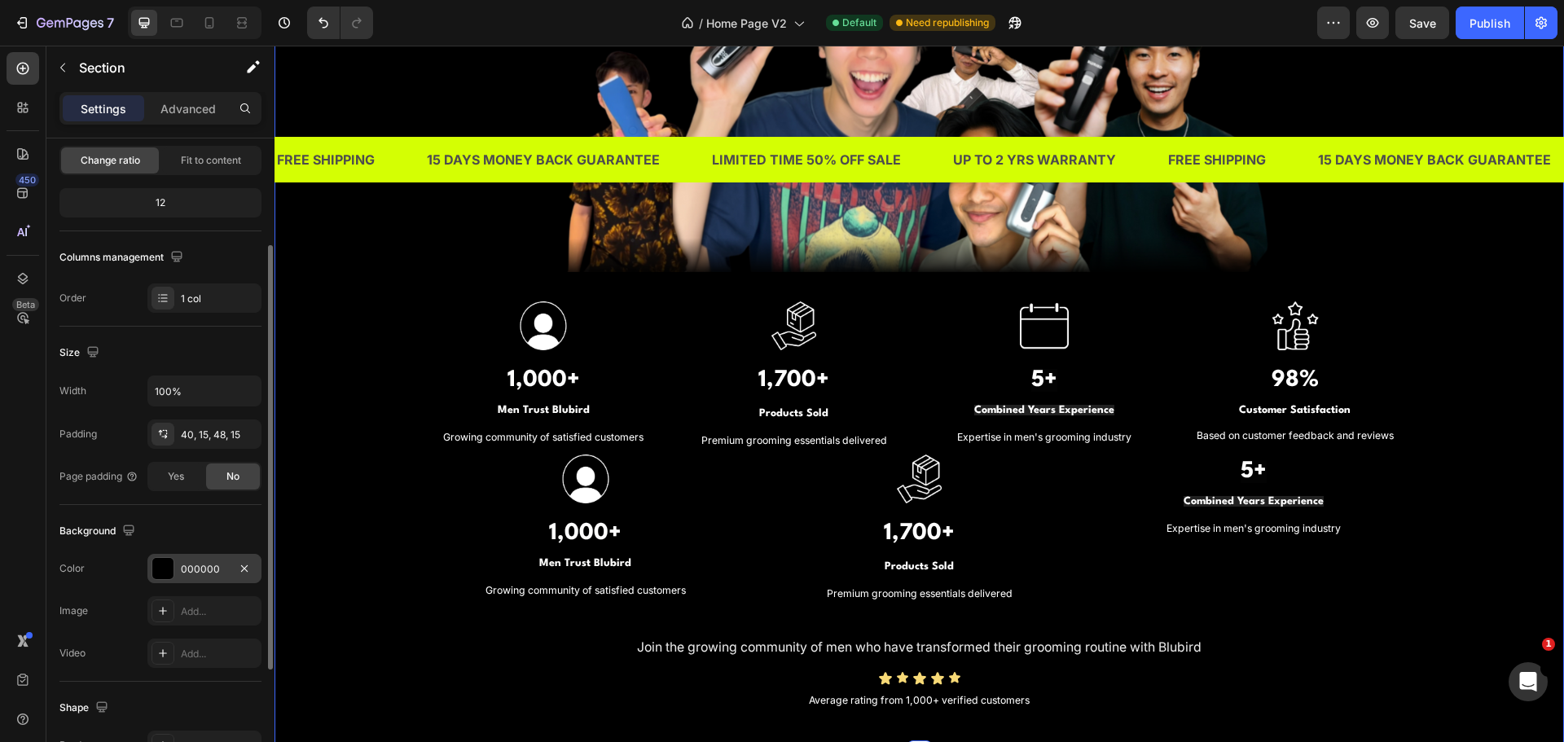
click at [214, 581] on div "000000" at bounding box center [204, 568] width 114 height 29
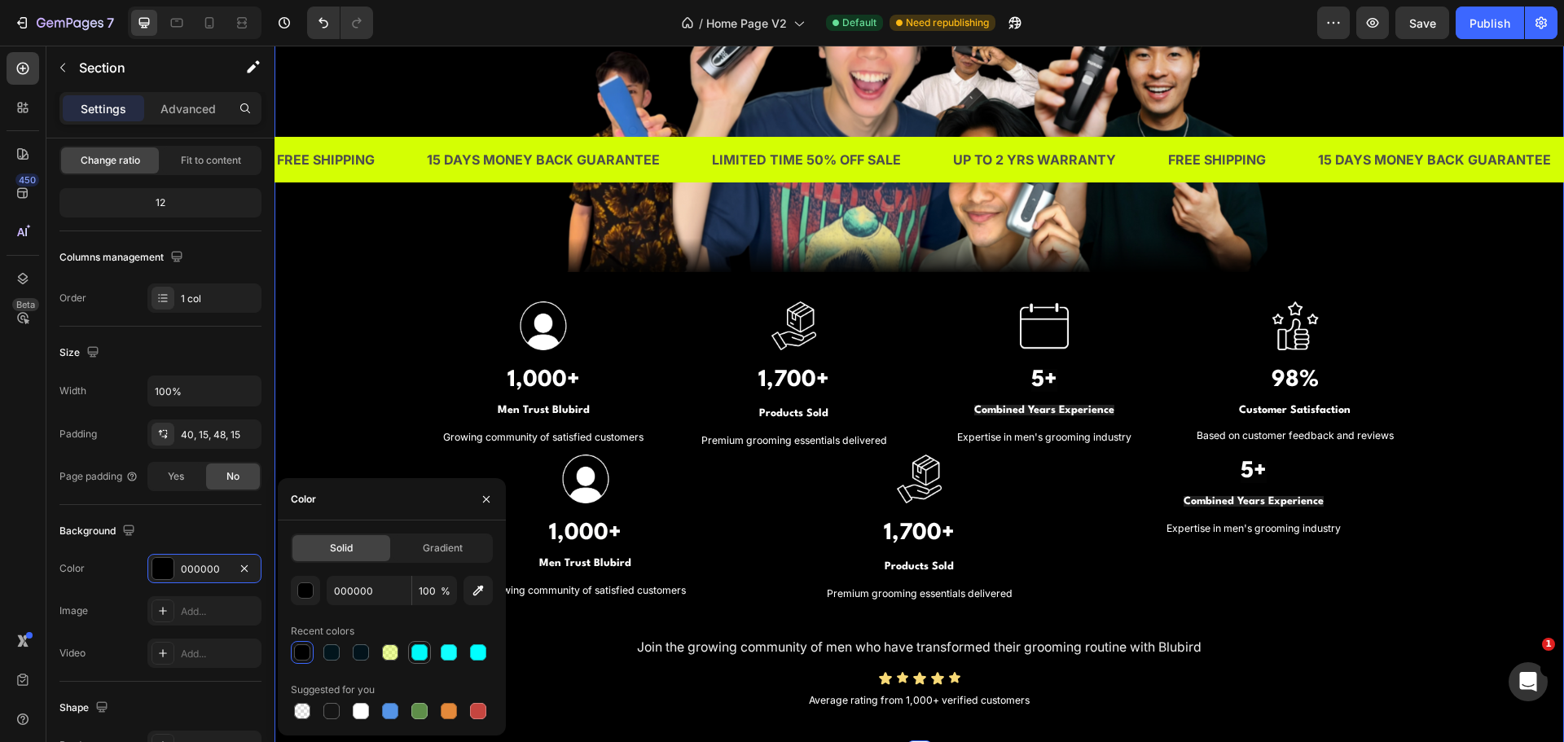
click at [423, 655] on div at bounding box center [419, 652] width 16 height 16
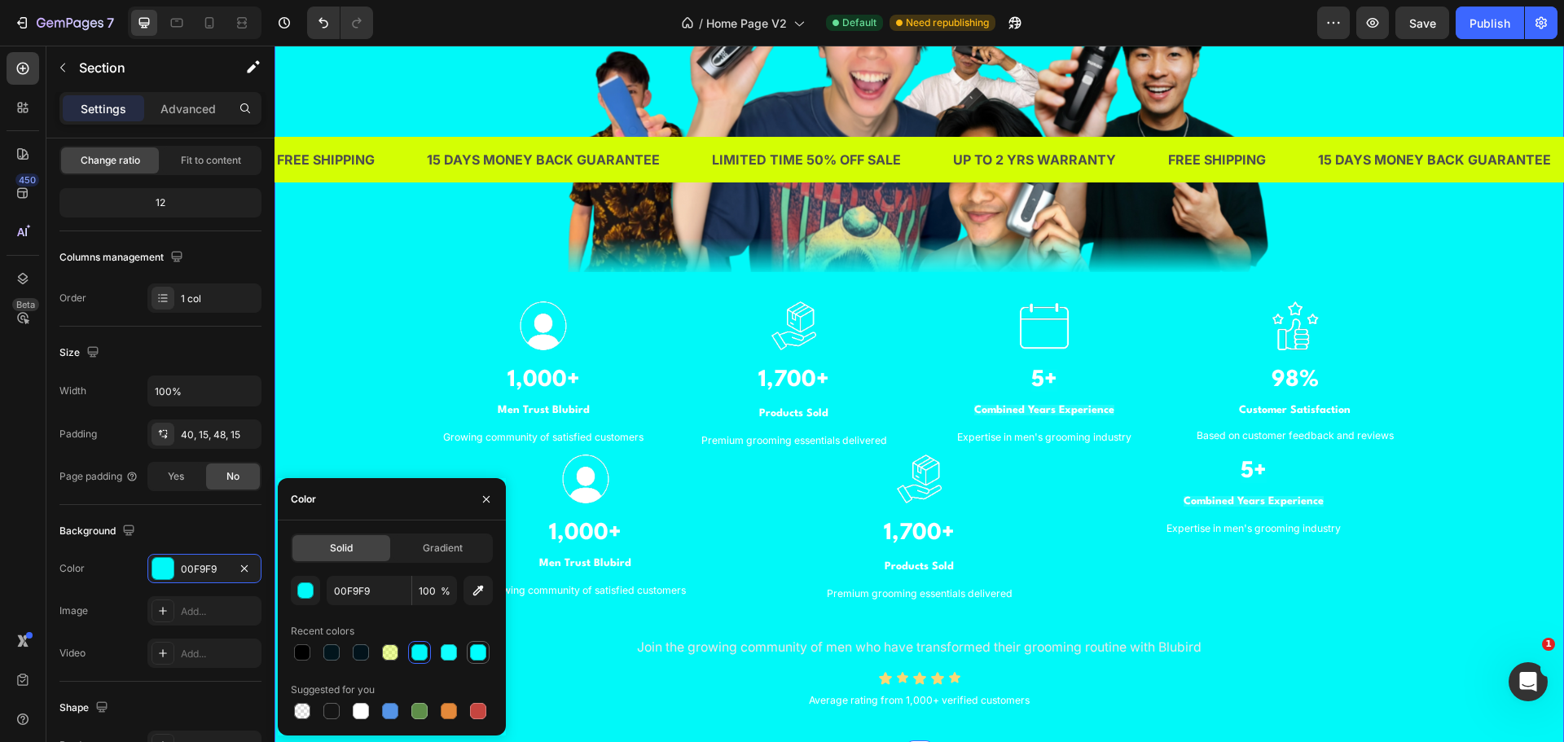
click at [471, 655] on div at bounding box center [478, 652] width 16 height 16
click at [394, 705] on div at bounding box center [390, 711] width 16 height 16
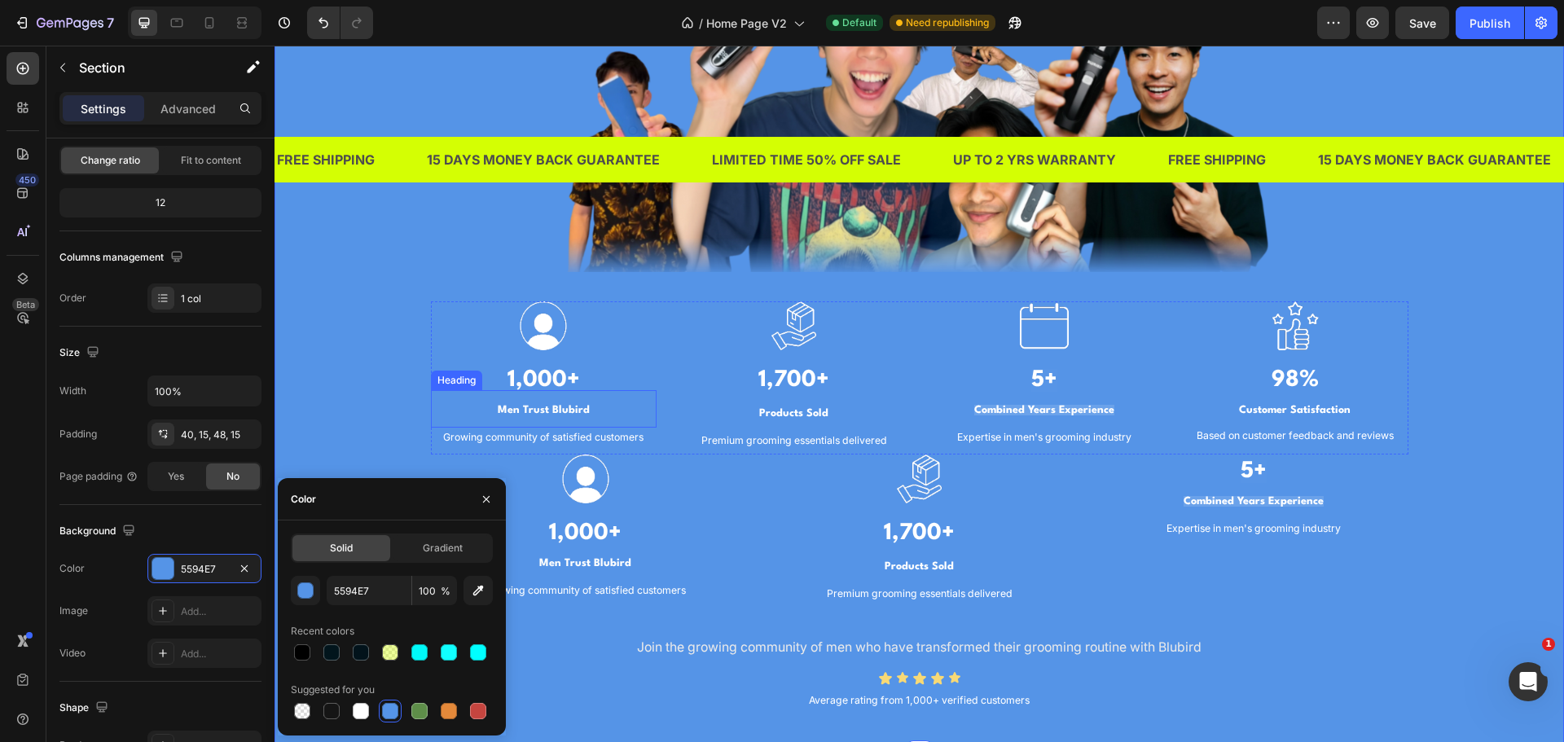
click at [418, 370] on div "TRUSTED BY THOUSANDS OF MEN IN SINGAPORE Heading Image Image 1,000+ Heading Men…" at bounding box center [919, 254] width 1265 height 921
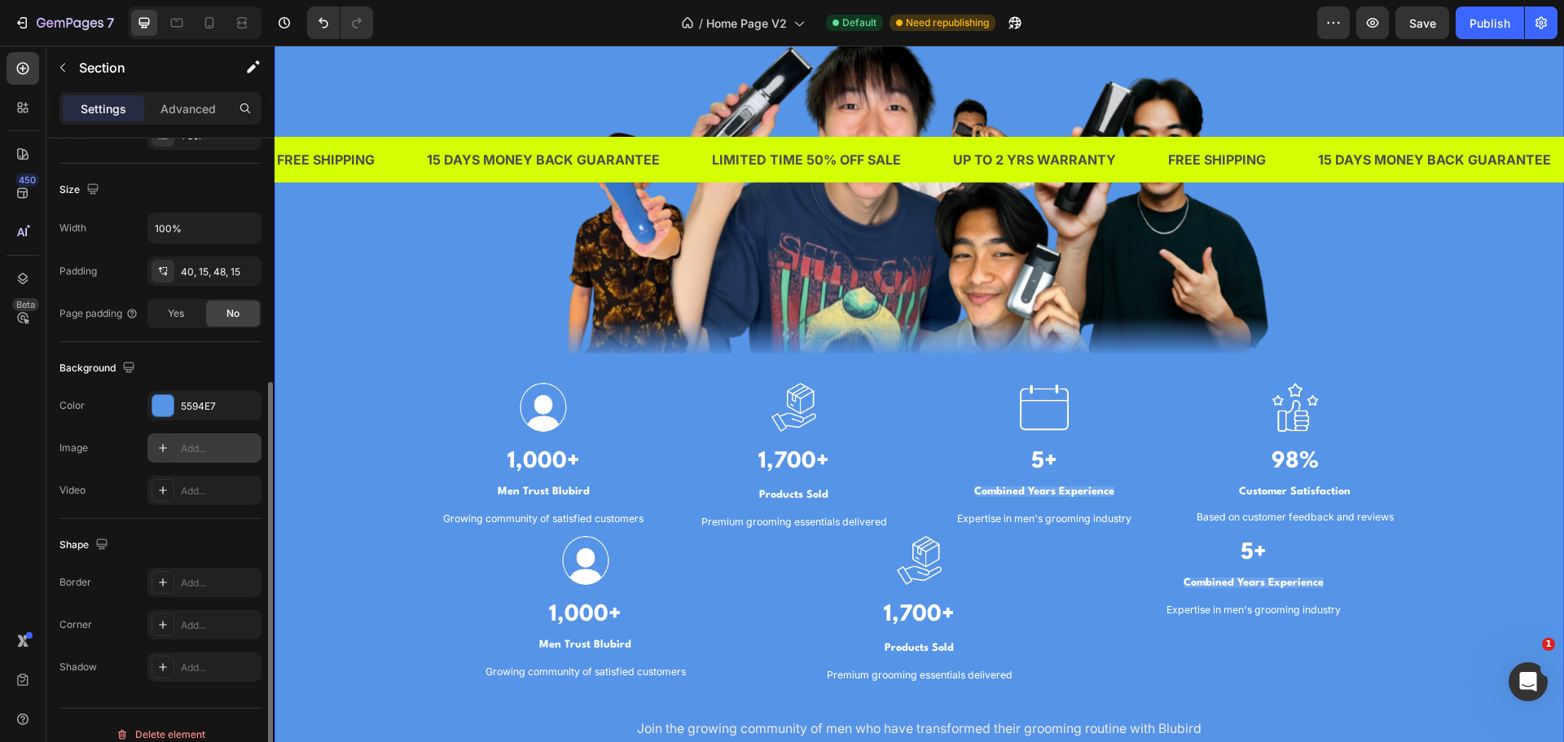
scroll to position [344, 0]
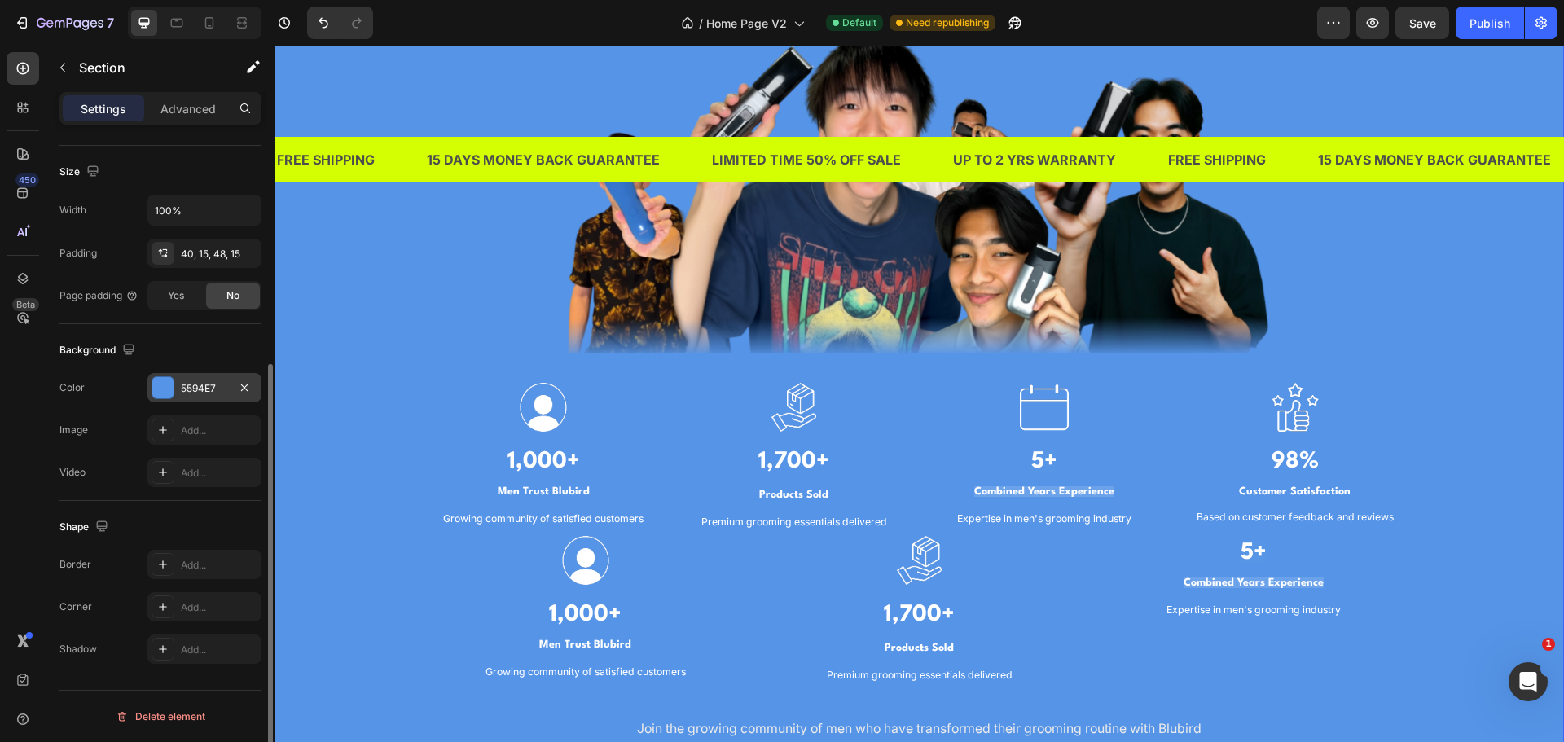
click at [186, 389] on div "5594E7" at bounding box center [204, 388] width 47 height 15
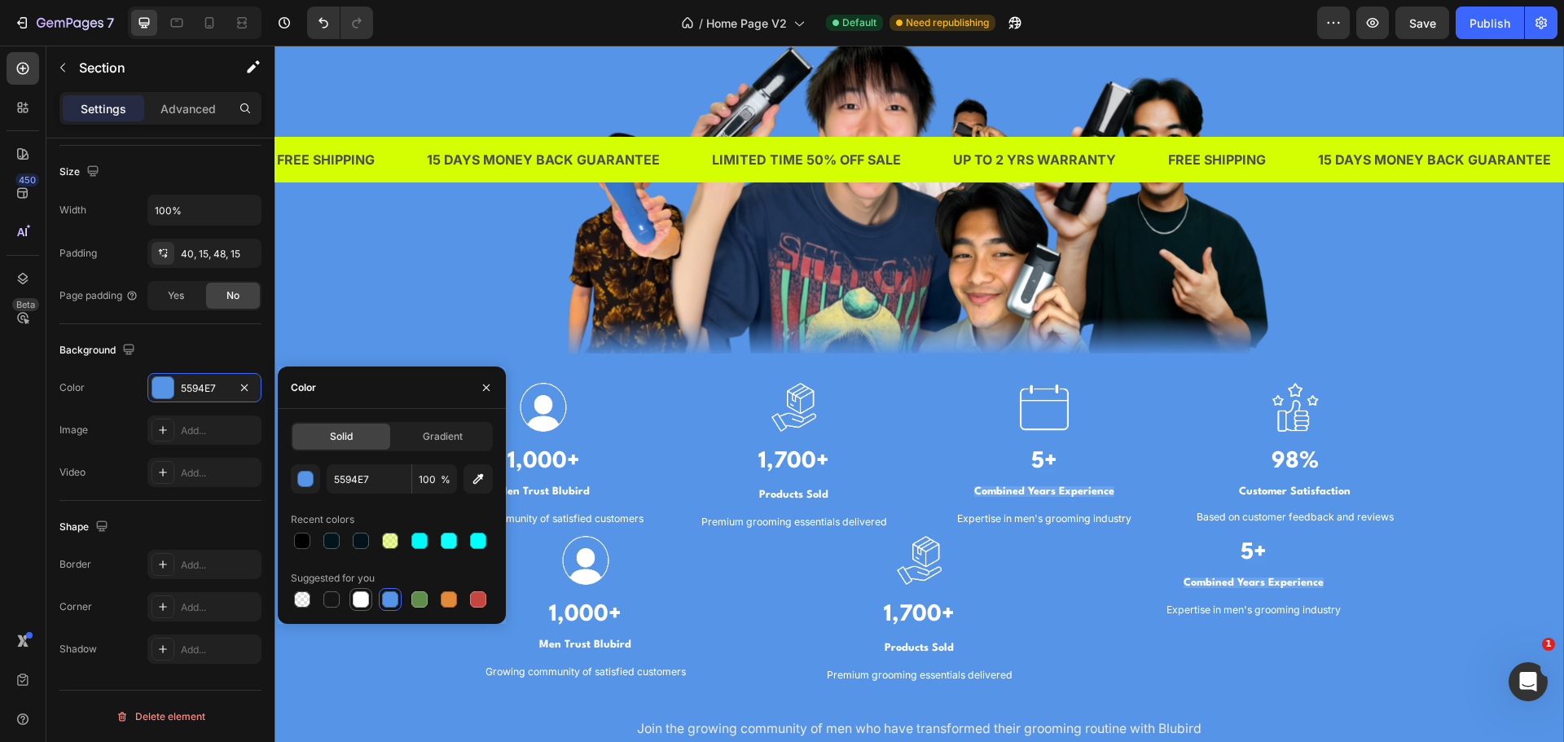
click at [364, 606] on div at bounding box center [361, 599] width 16 height 16
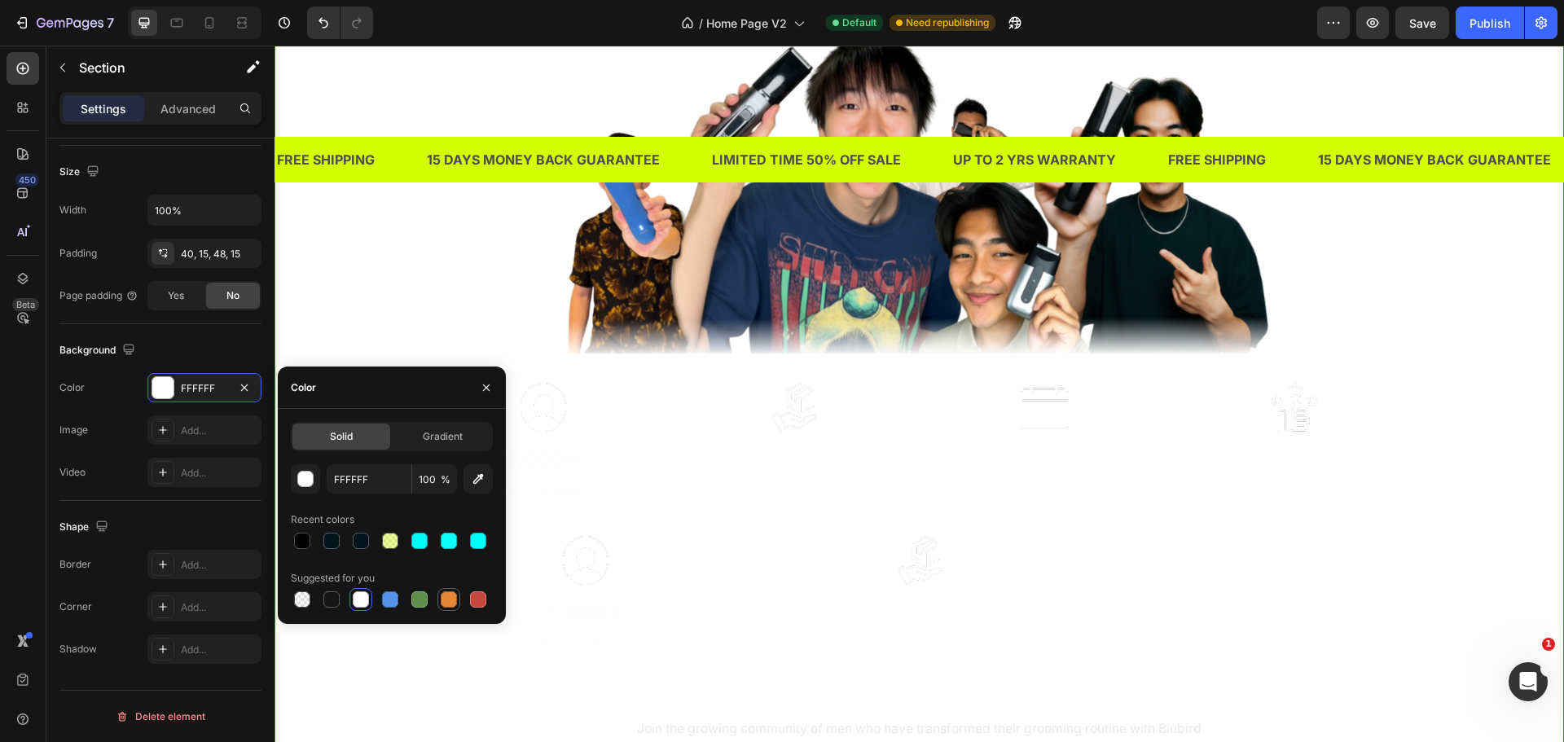
click at [446, 606] on div at bounding box center [449, 599] width 16 height 16
type input "E4893A"
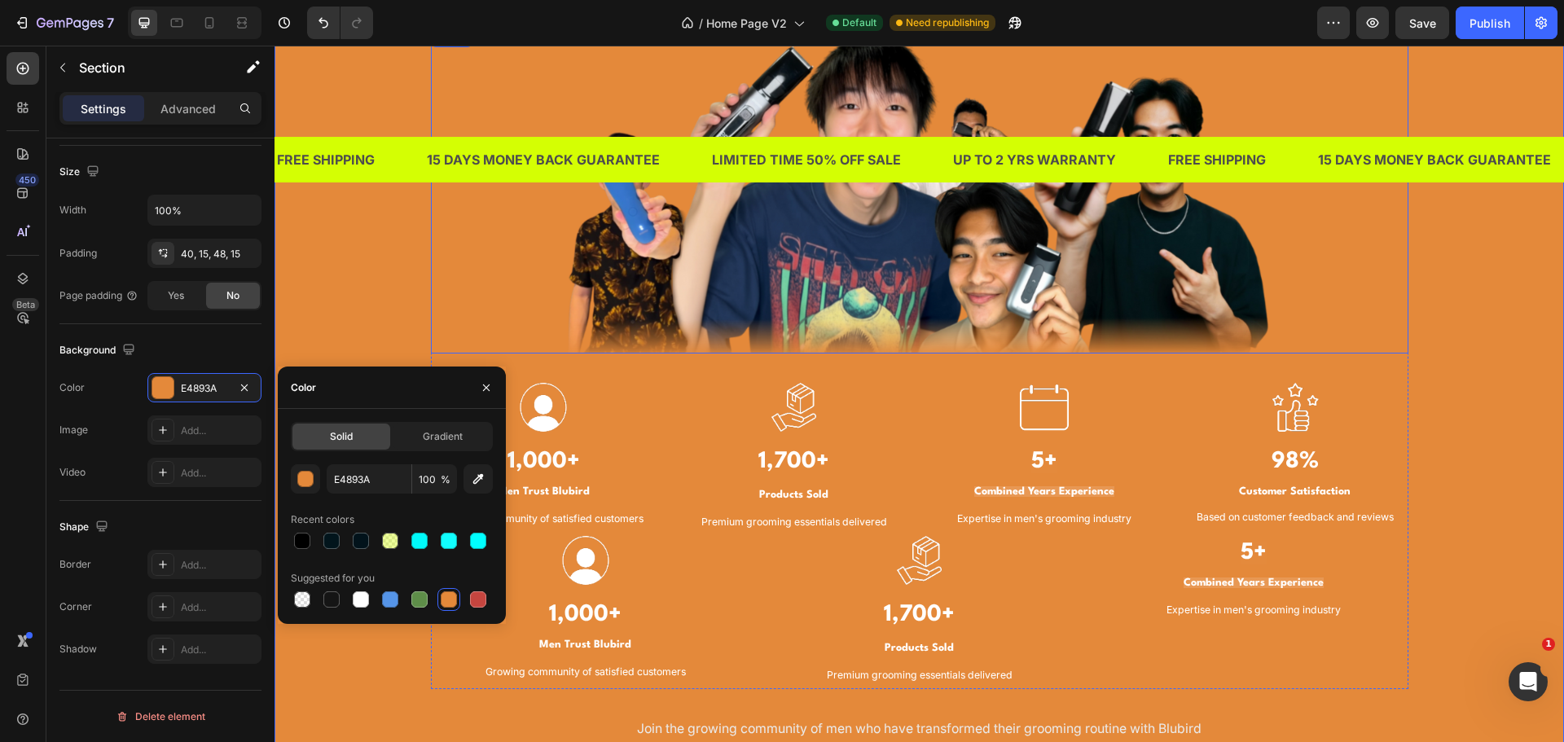
click at [437, 293] on img at bounding box center [920, 191] width 978 height 326
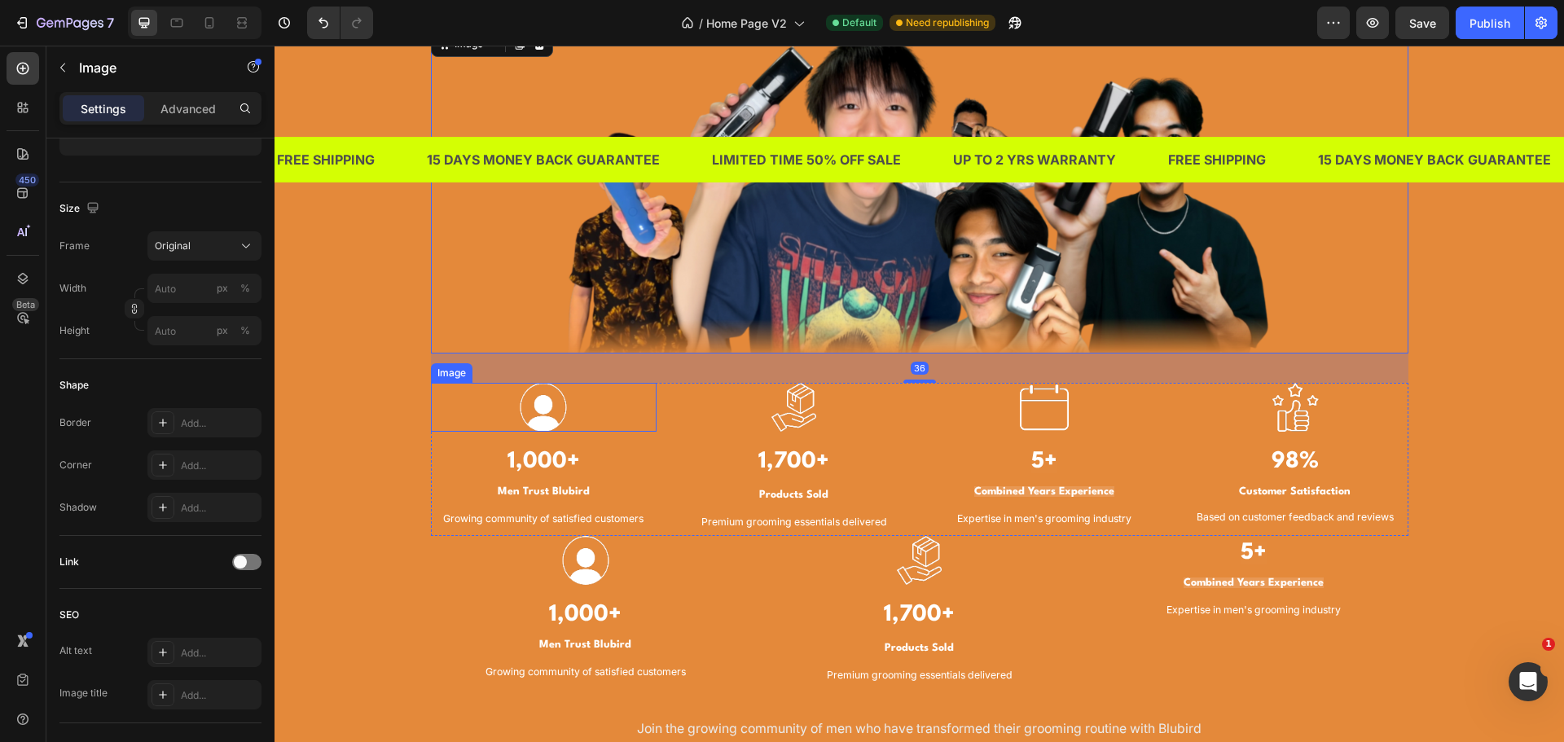
scroll to position [0, 0]
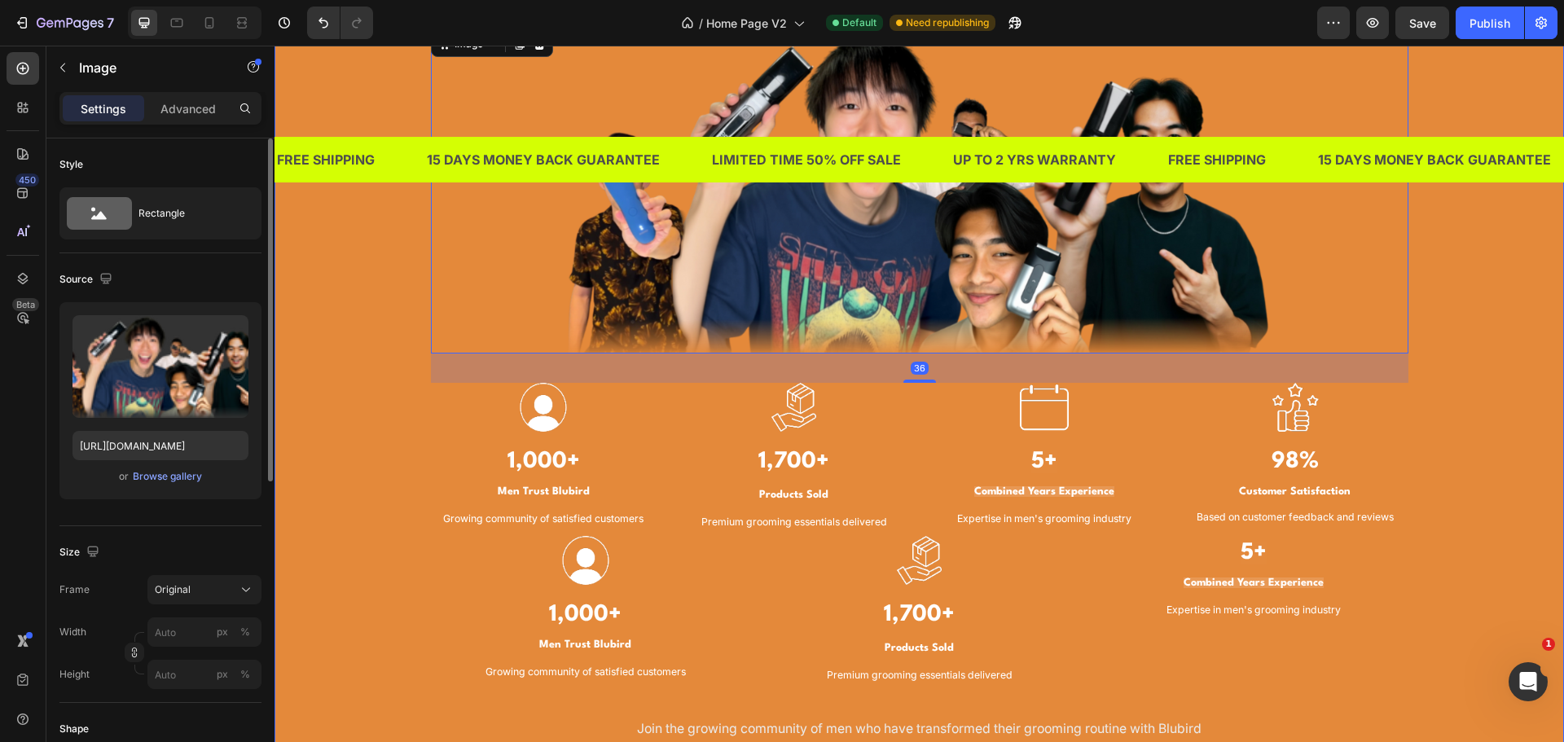
click at [361, 503] on div "TRUSTED BY THOUSANDS OF MEN IN SINGAPORE Heading Image 36 Image 1,000+ Heading …" at bounding box center [919, 335] width 1265 height 921
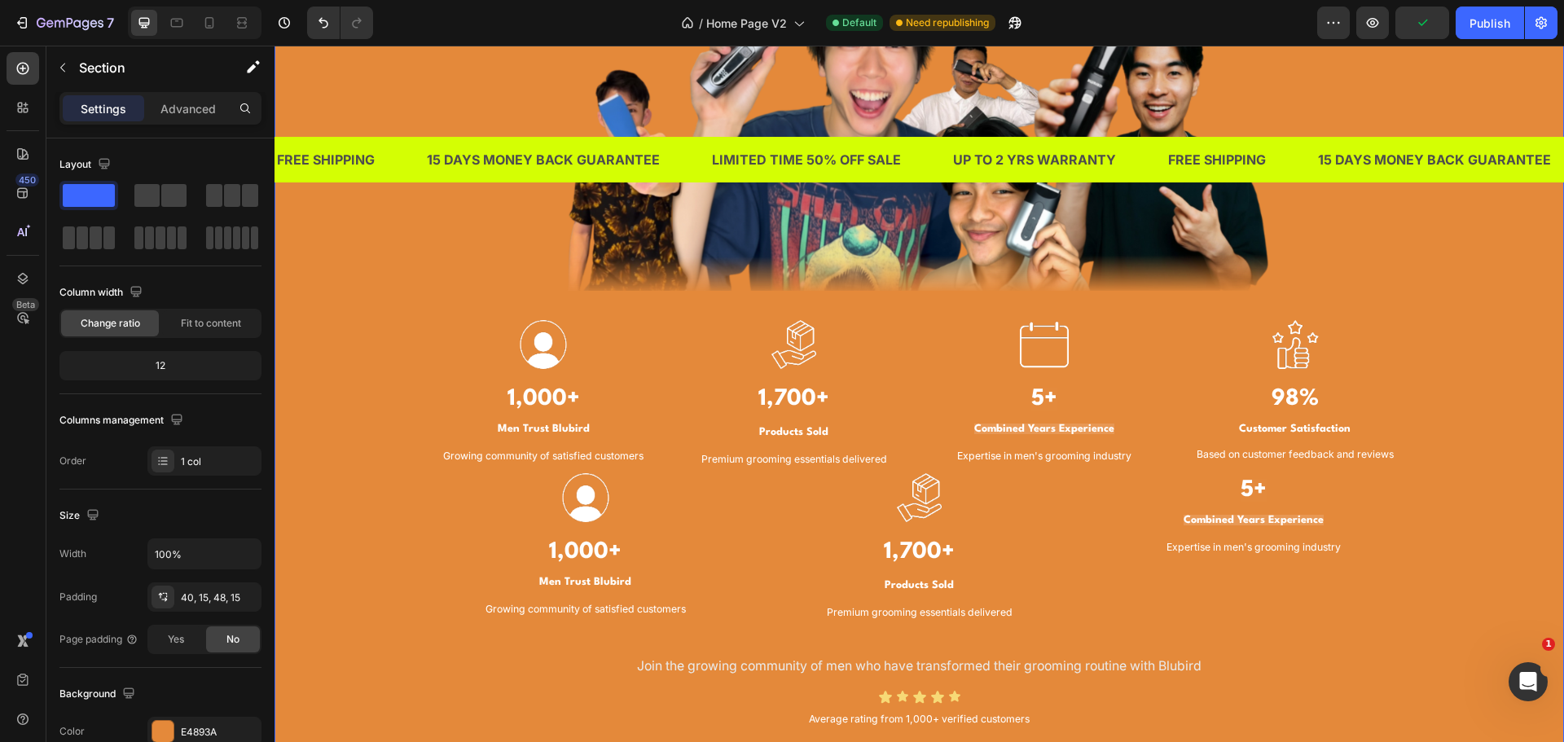
scroll to position [1548, 0]
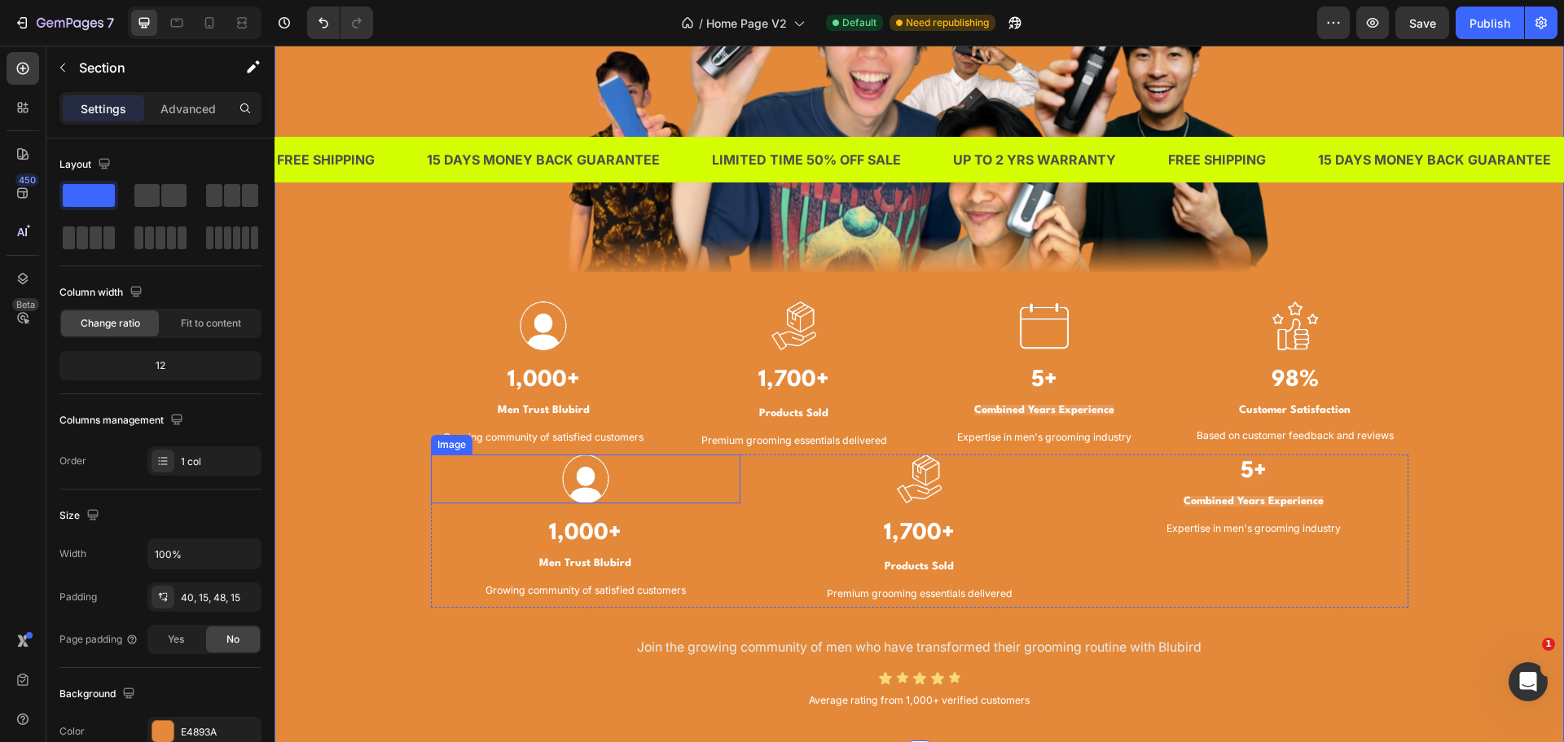
click at [576, 480] on img at bounding box center [585, 479] width 49 height 49
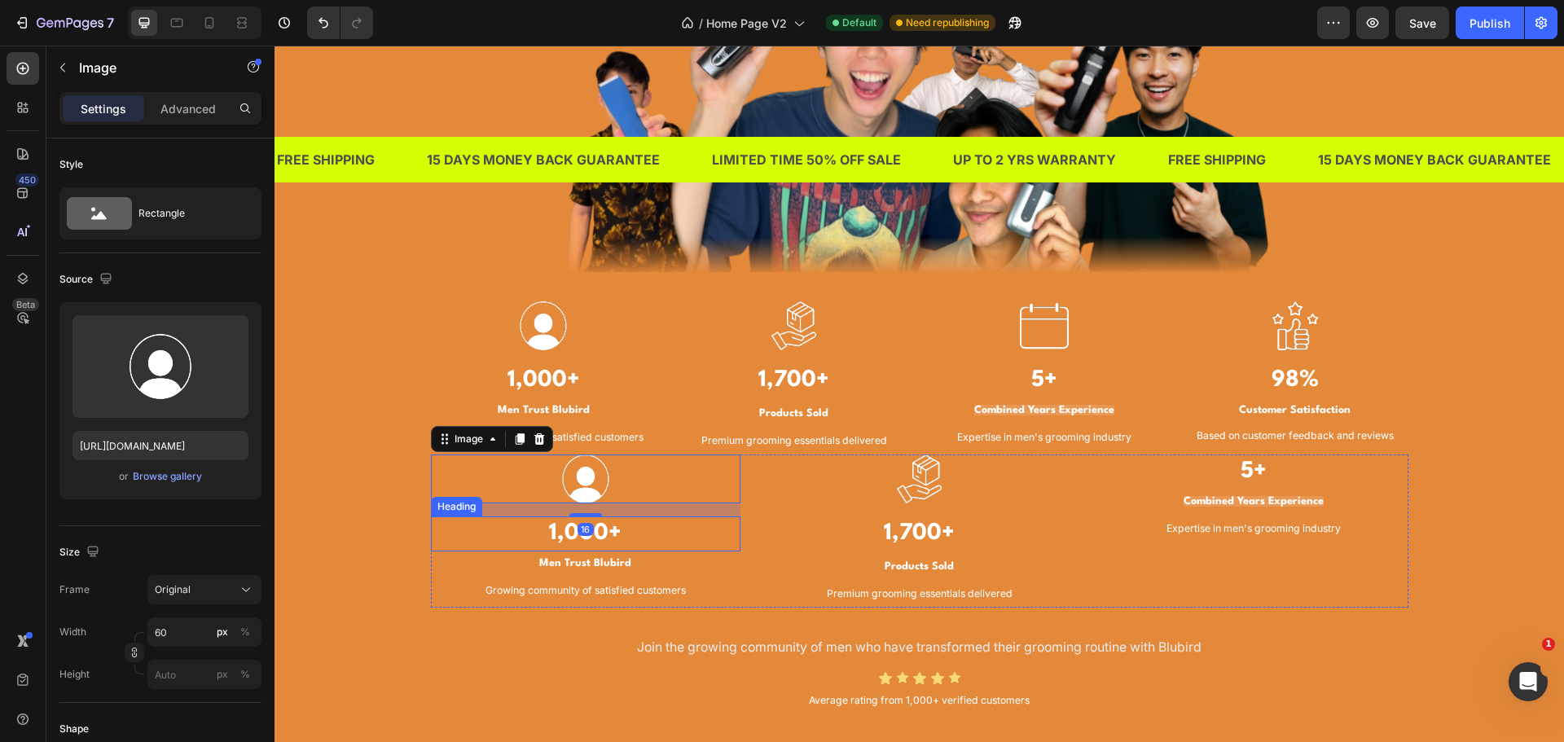
click at [619, 534] on h3 "1,000+" at bounding box center [586, 533] width 310 height 35
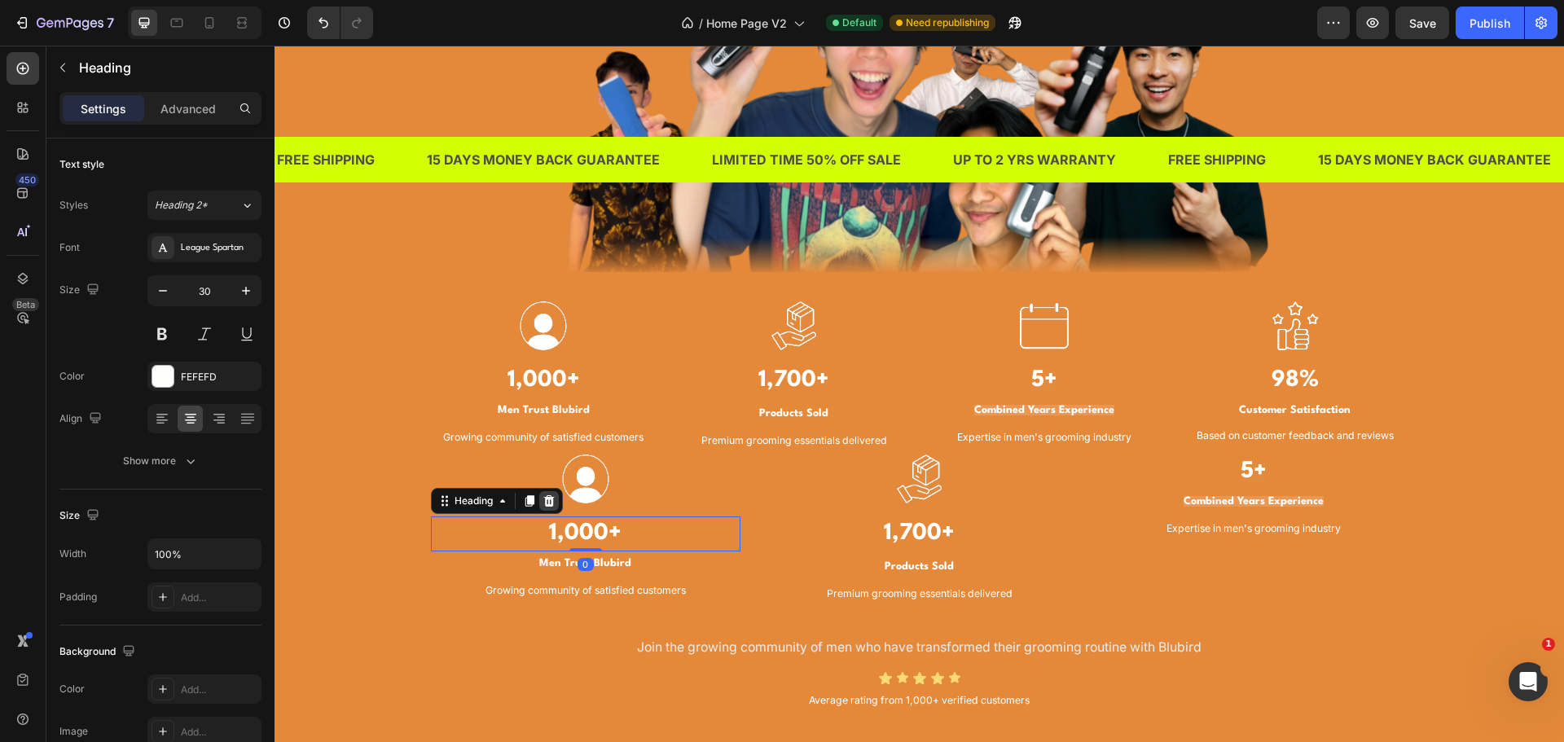
click at [549, 505] on icon at bounding box center [549, 500] width 13 height 13
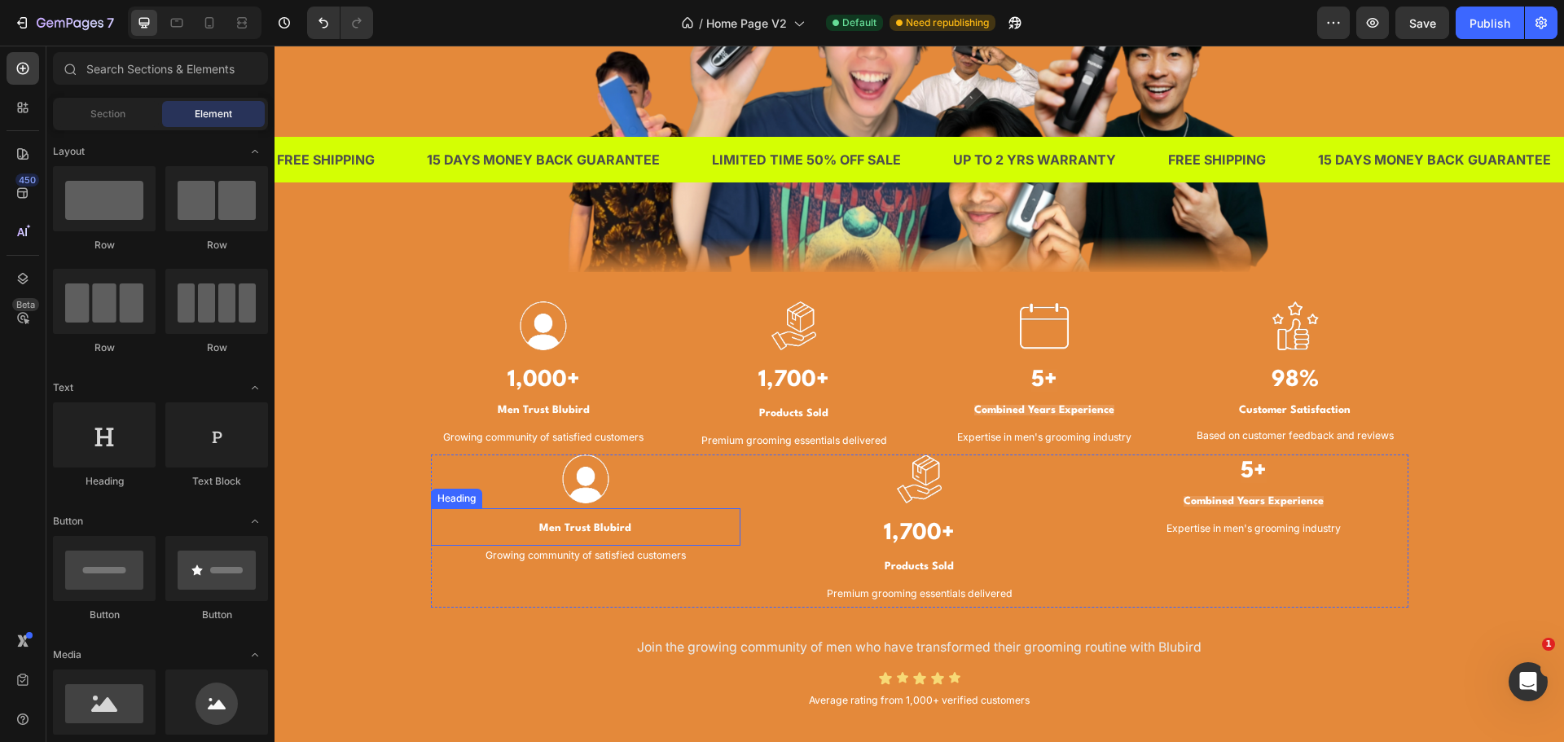
click at [621, 519] on h3 "Men Trust Blubird" at bounding box center [586, 526] width 310 height 37
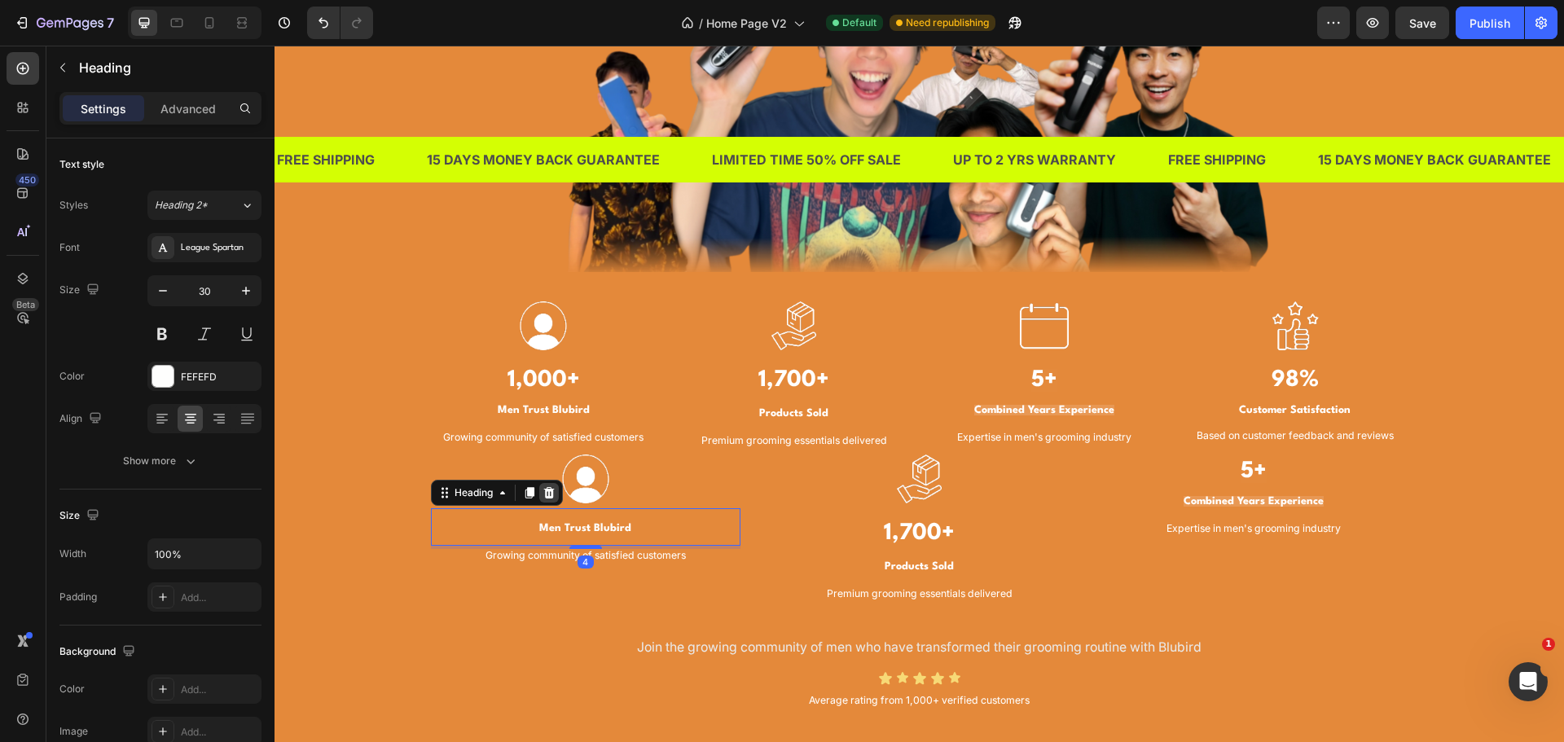
click at [547, 494] on icon at bounding box center [548, 492] width 11 height 11
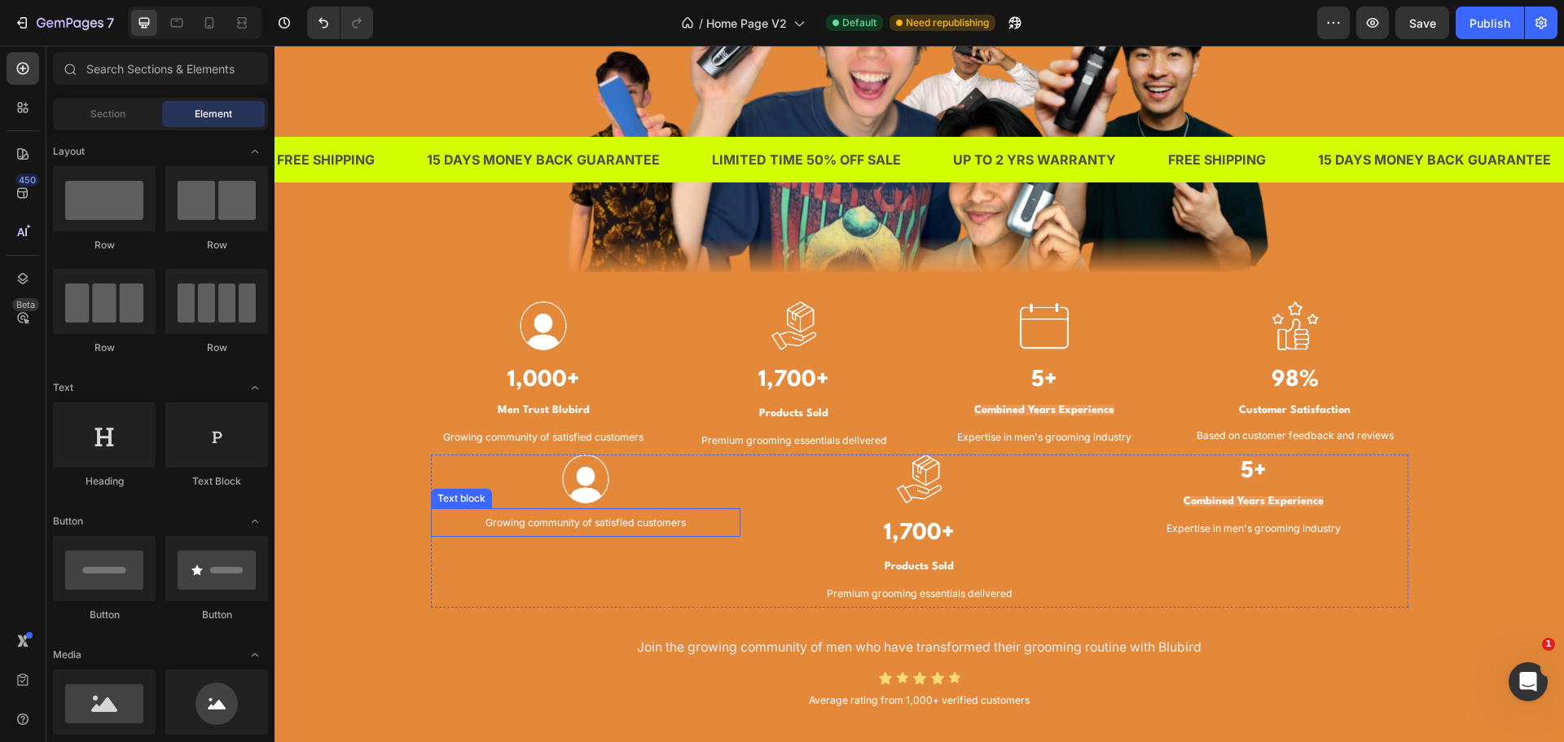
click at [649, 523] on span "Growing community of satisfied customers" at bounding box center [586, 522] width 200 height 12
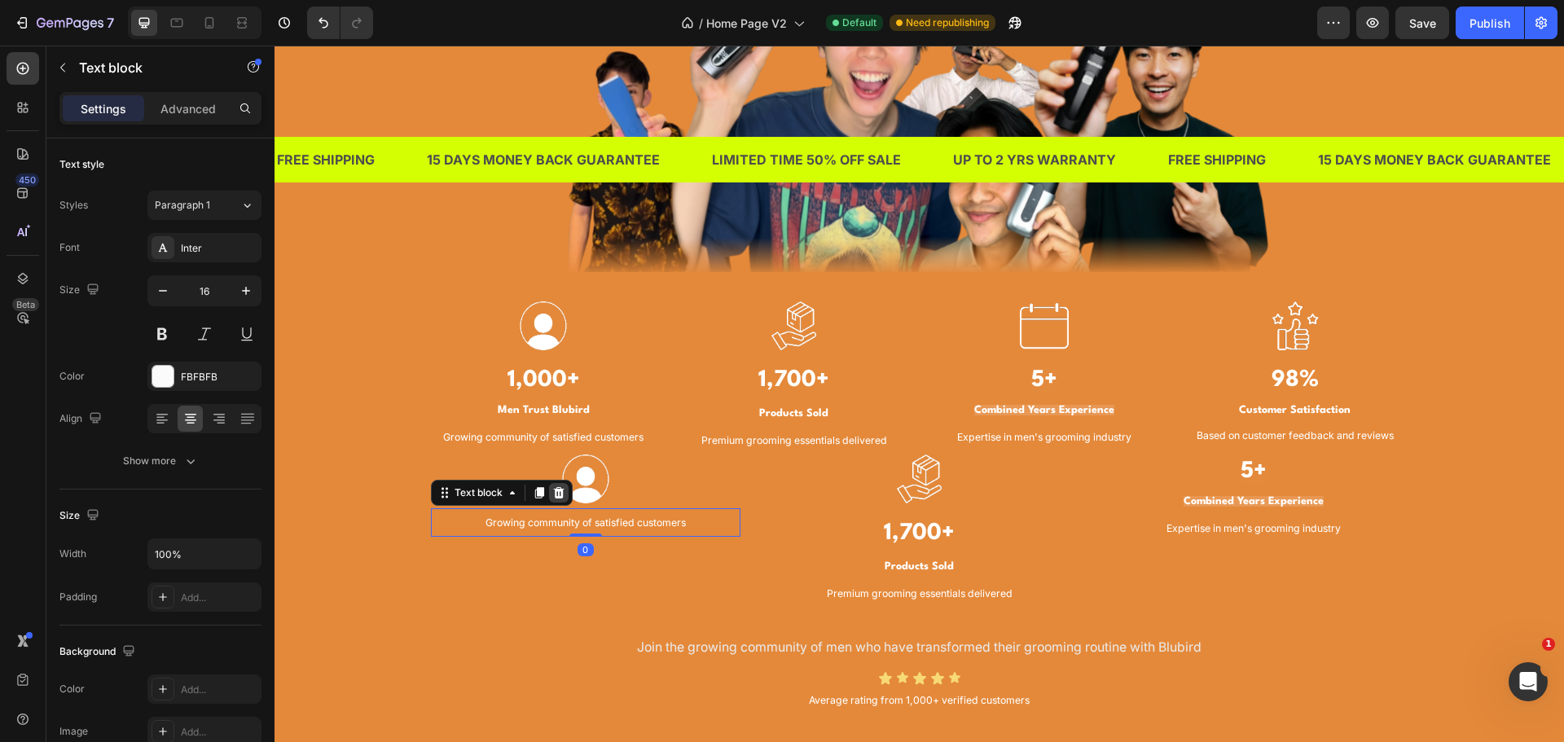
click at [553, 499] on icon at bounding box center [558, 492] width 13 height 13
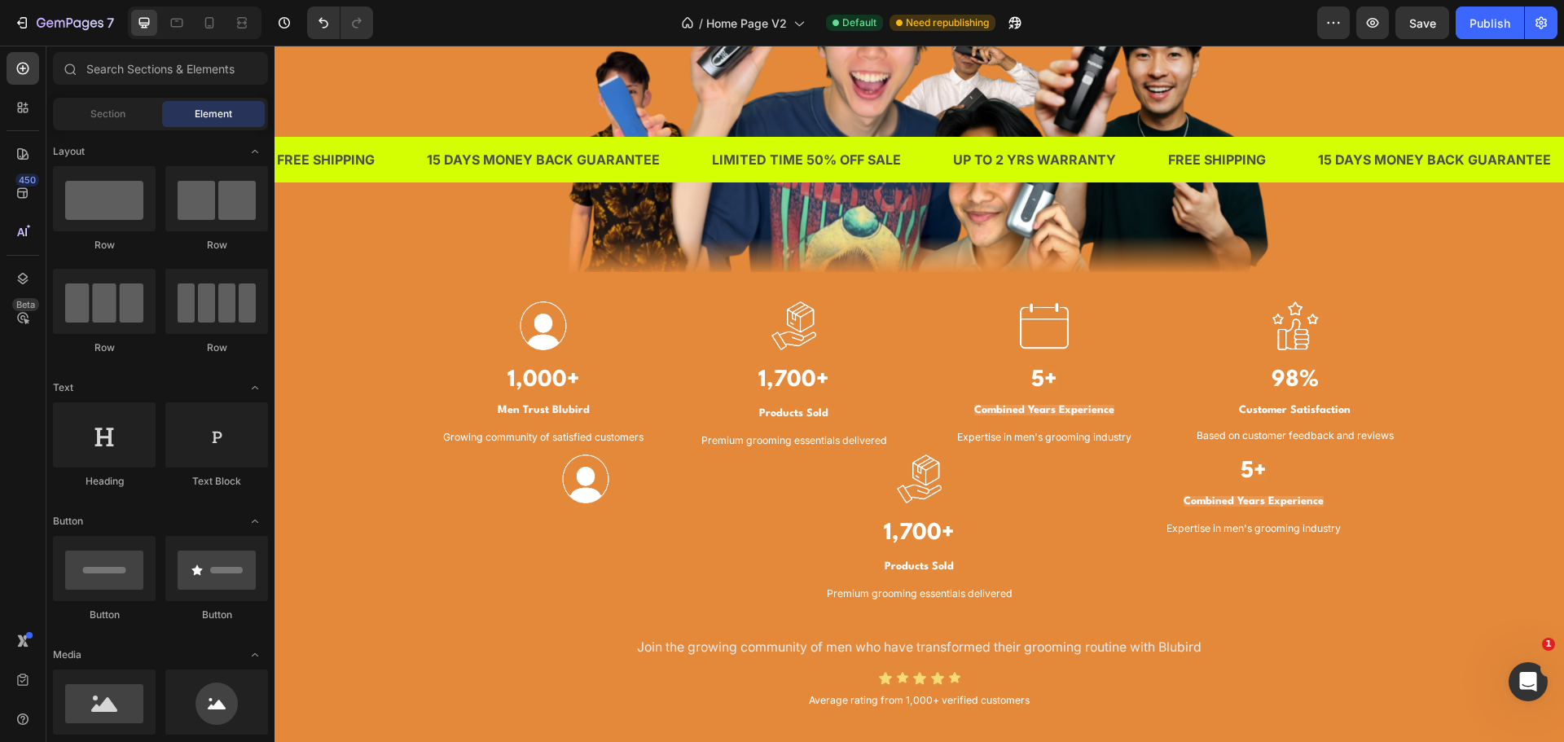
click at [637, 493] on div at bounding box center [586, 479] width 310 height 49
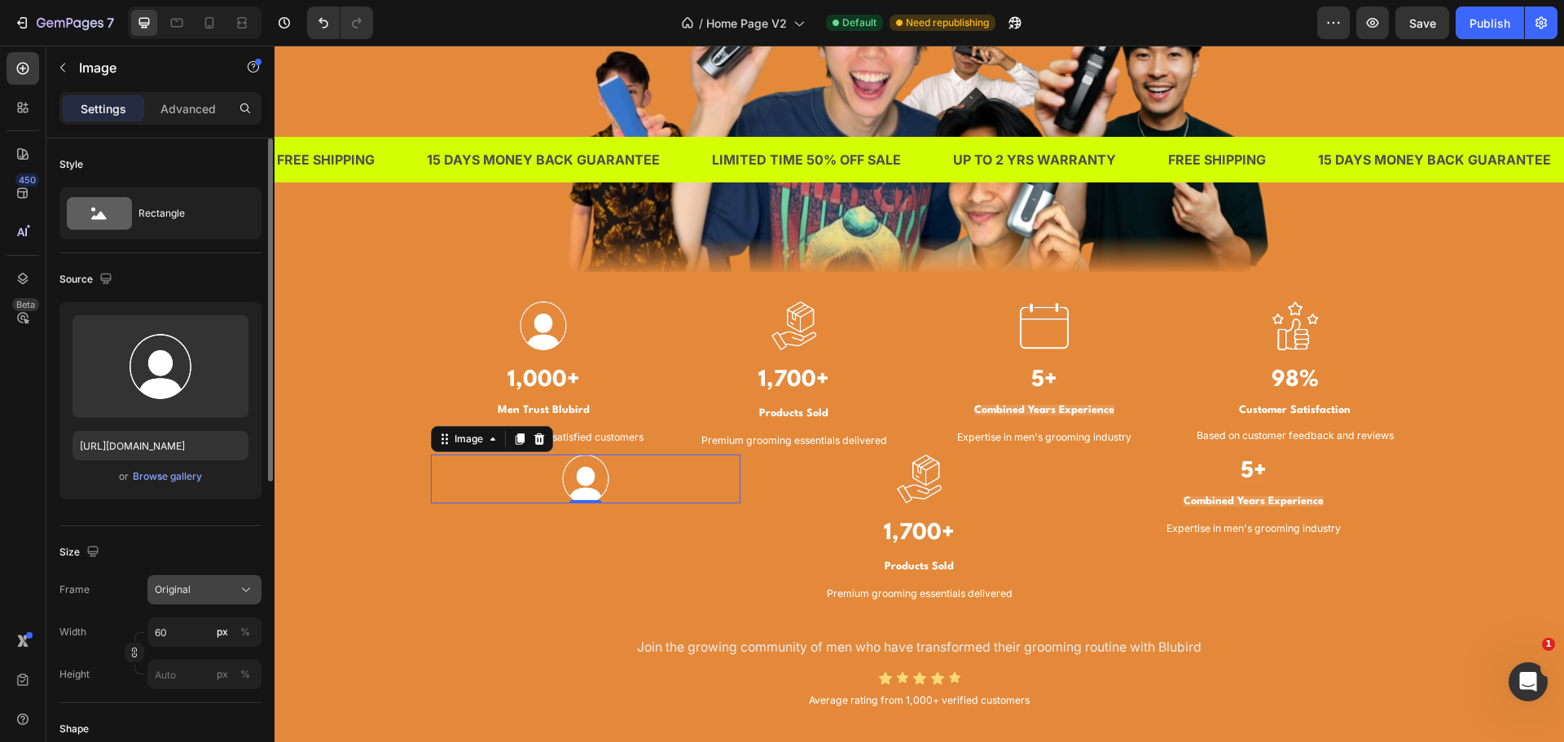
click at [240, 593] on icon at bounding box center [246, 590] width 16 height 16
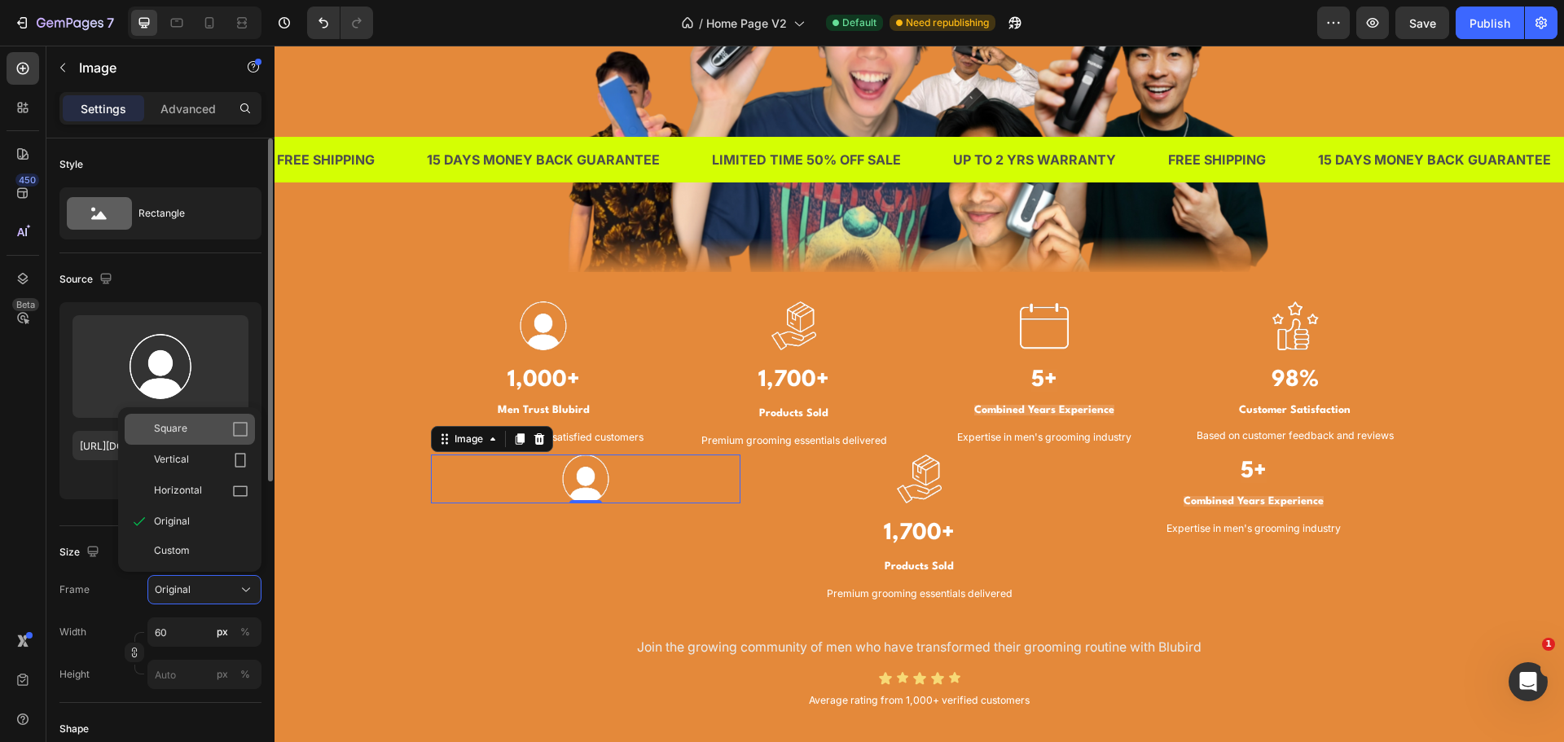
click at [219, 439] on div "Square" at bounding box center [190, 429] width 130 height 31
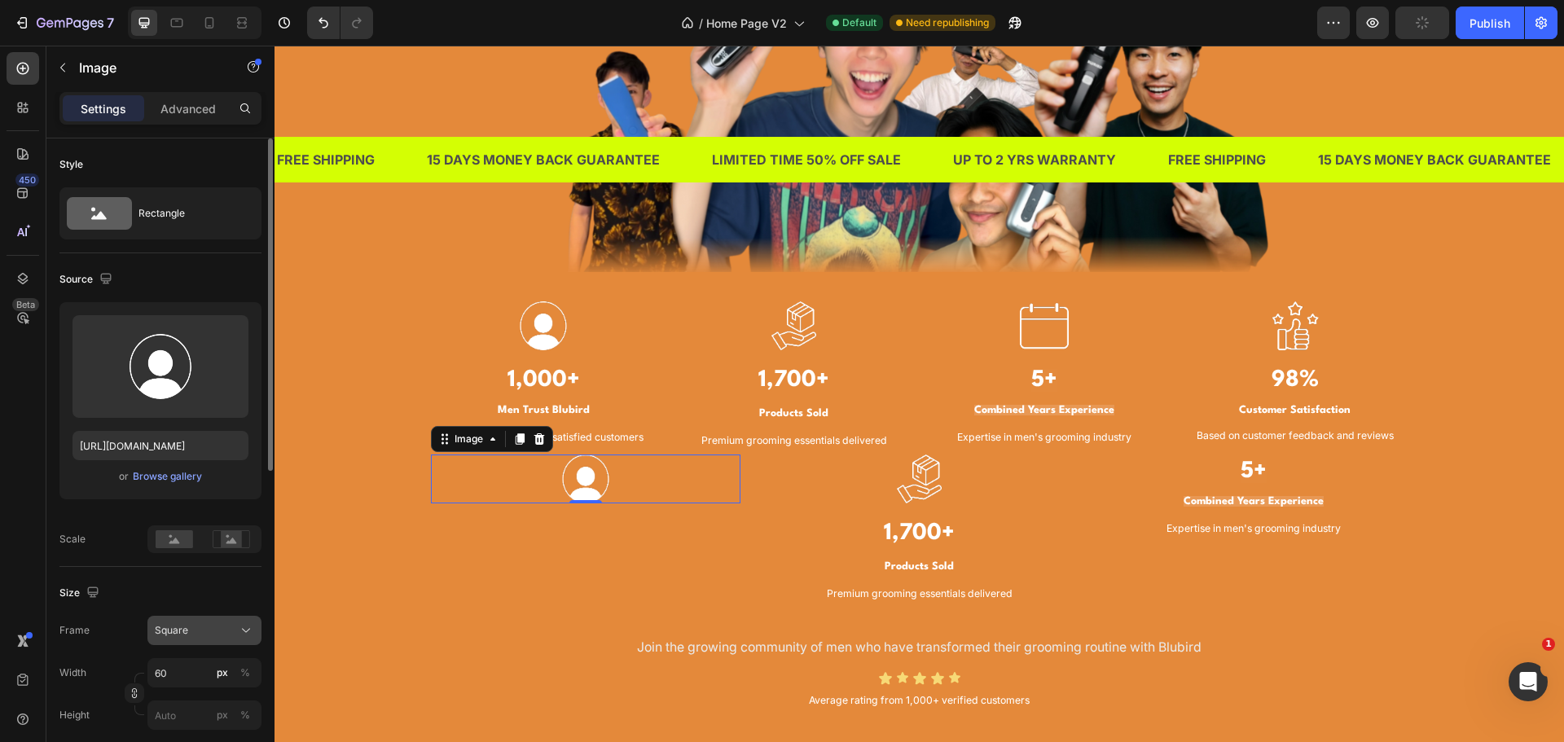
click at [219, 623] on div "Square" at bounding box center [195, 630] width 80 height 15
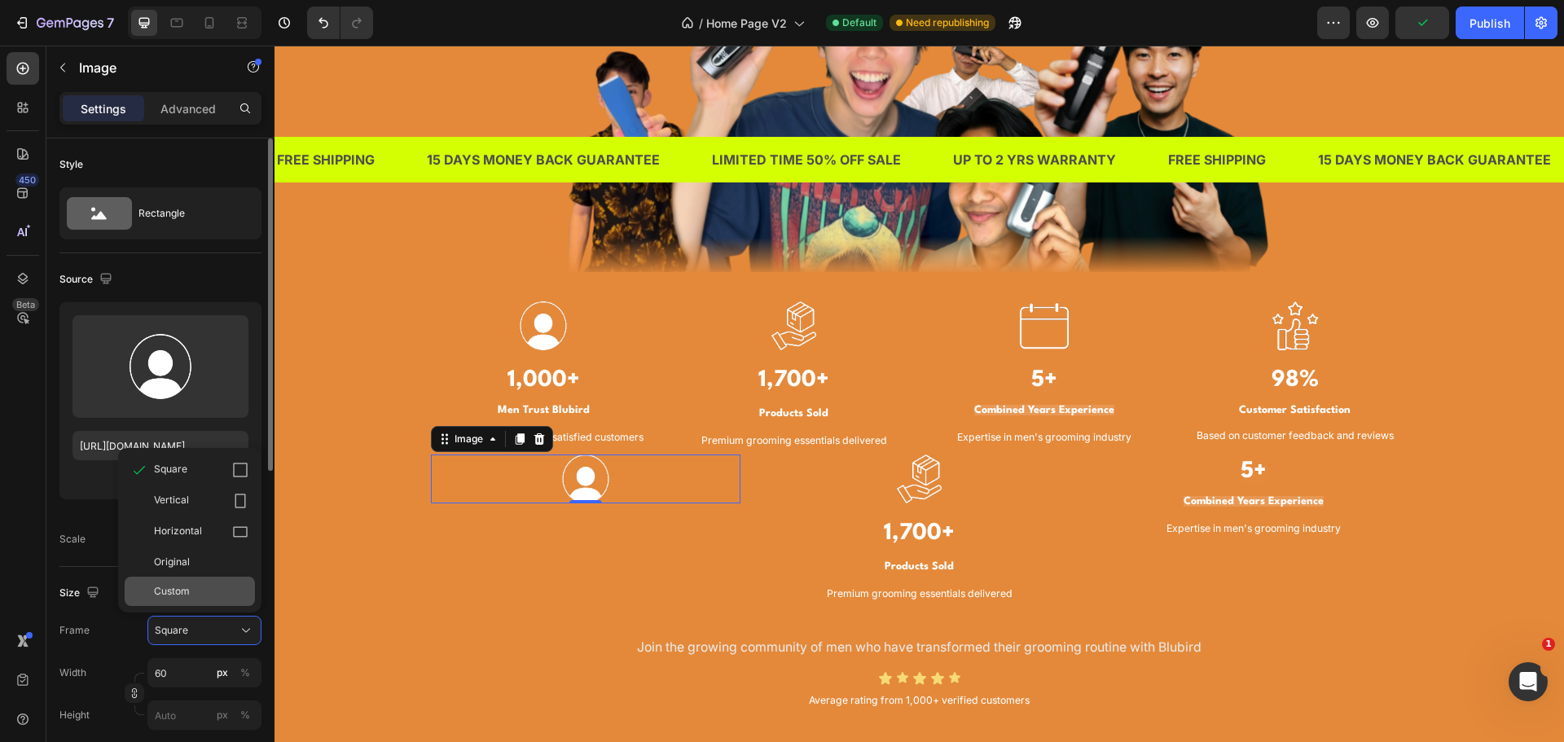
click at [216, 578] on div "Custom" at bounding box center [190, 591] width 130 height 29
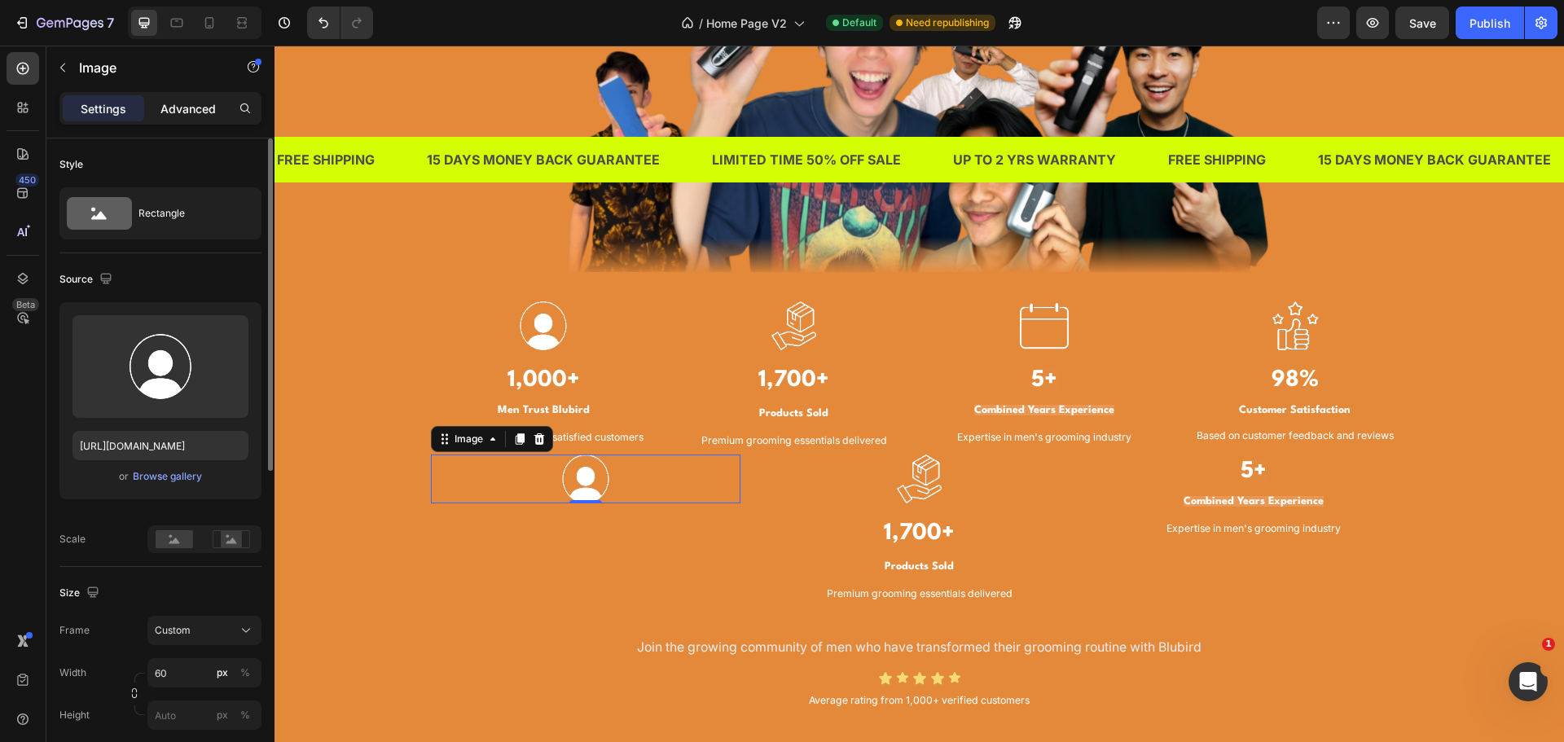
click at [201, 119] on div "Advanced" at bounding box center [187, 108] width 81 height 26
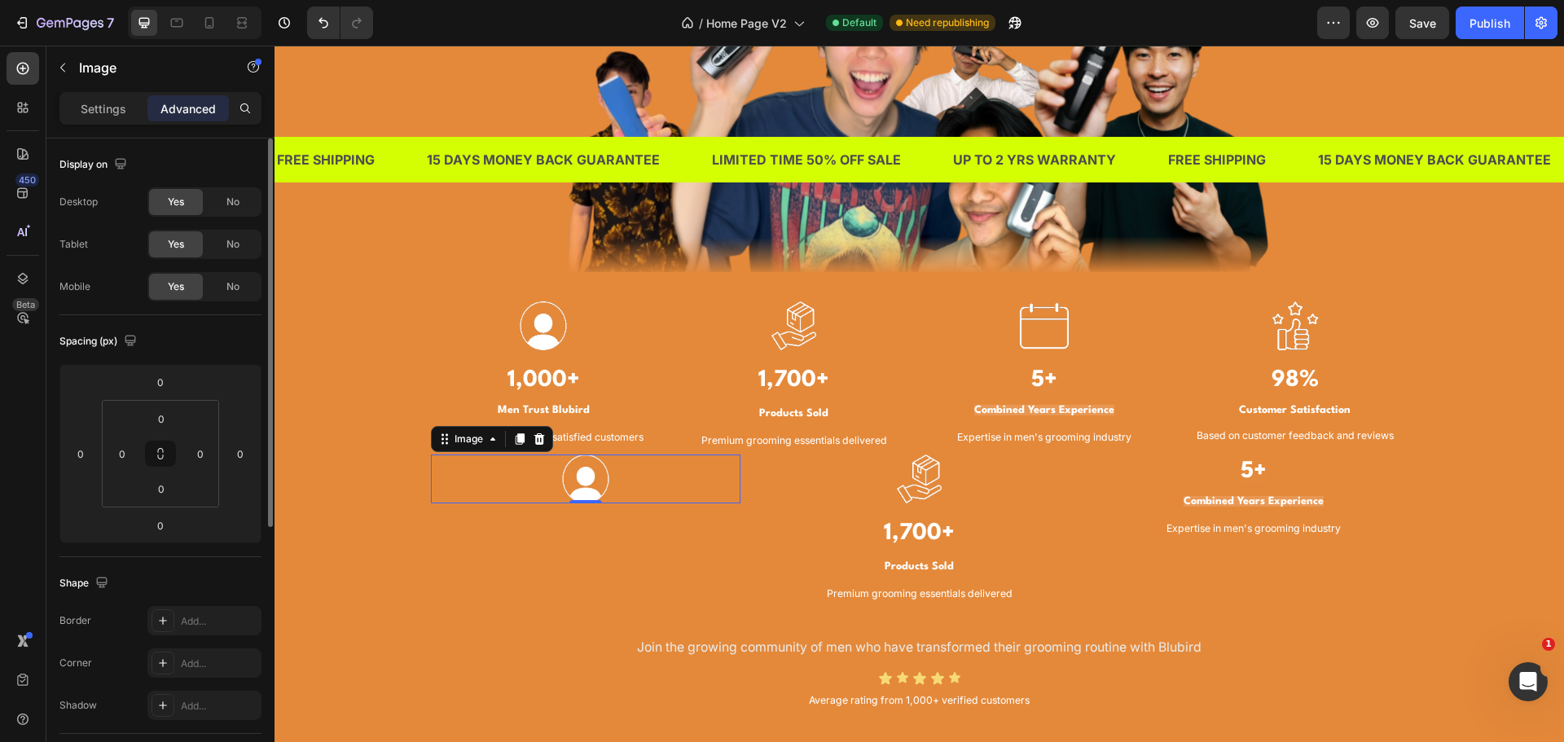
click at [120, 109] on p "Settings" at bounding box center [104, 108] width 46 height 17
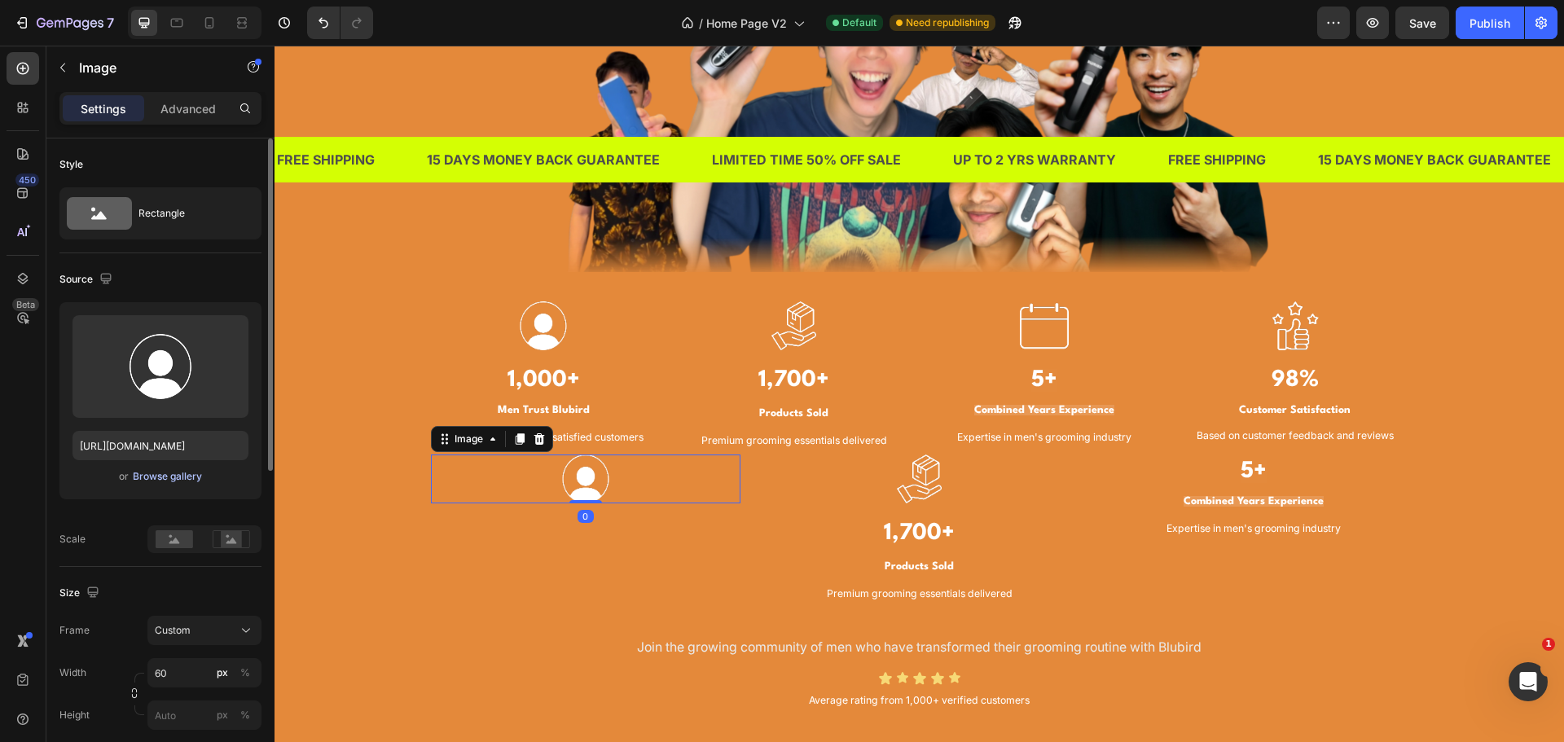
click at [170, 477] on div "Browse gallery" at bounding box center [167, 476] width 69 height 15
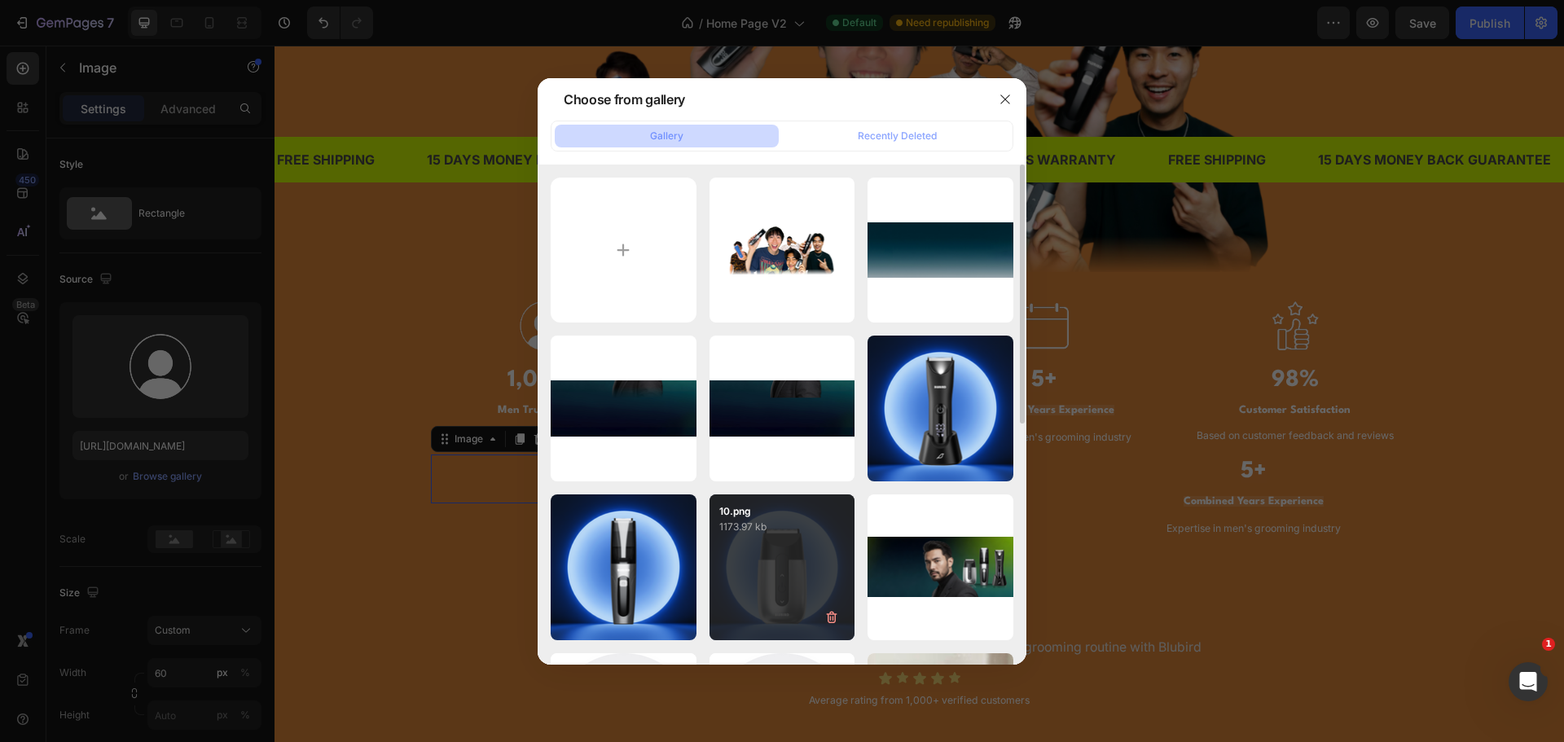
click at [755, 569] on div "10.png 1173.97 kb" at bounding box center [783, 567] width 146 height 146
type input "https://cdn.shopify.com/s/files/1/0609/3665/0855/files/gempages_577436594827428…"
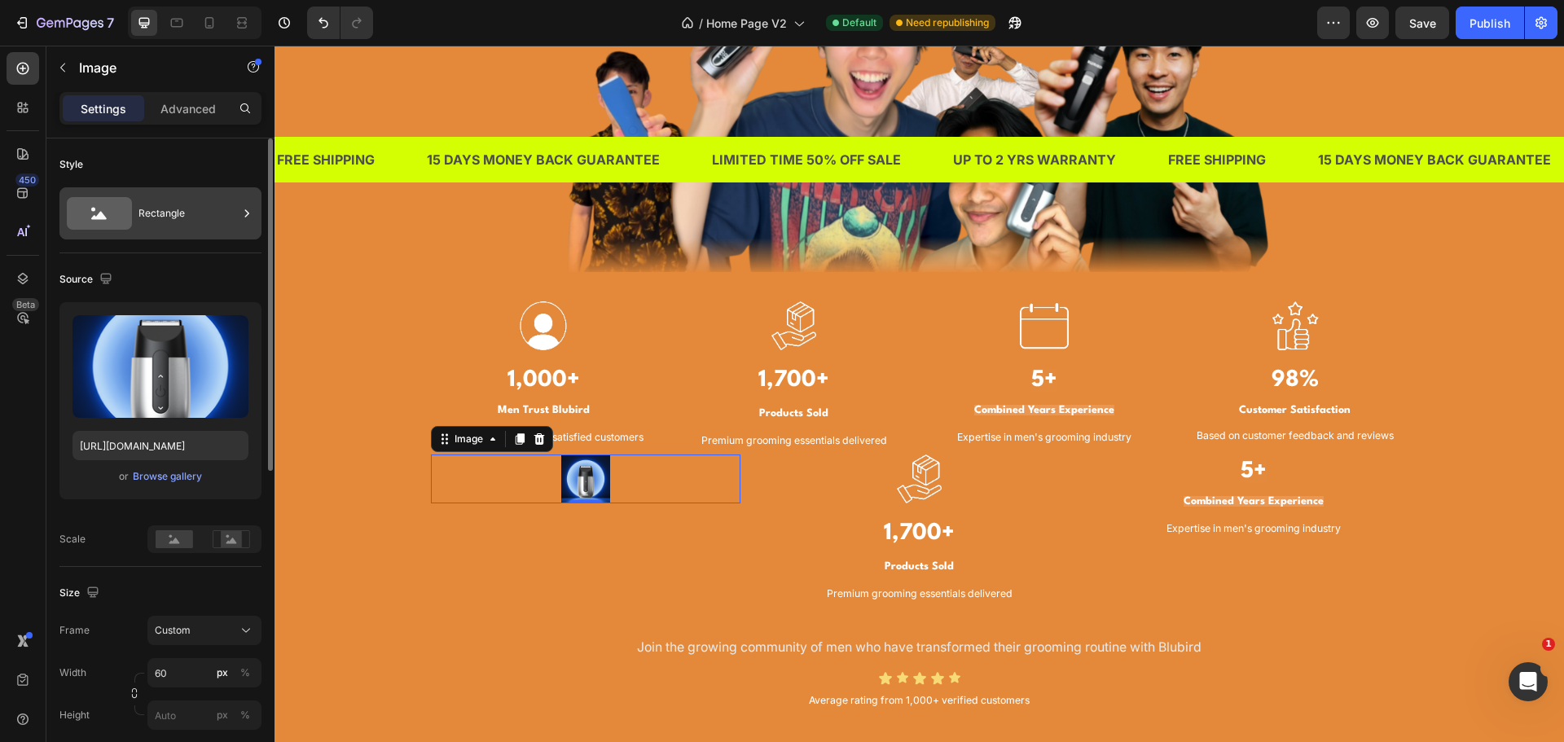
click at [204, 228] on div "Rectangle" at bounding box center [187, 213] width 99 height 37
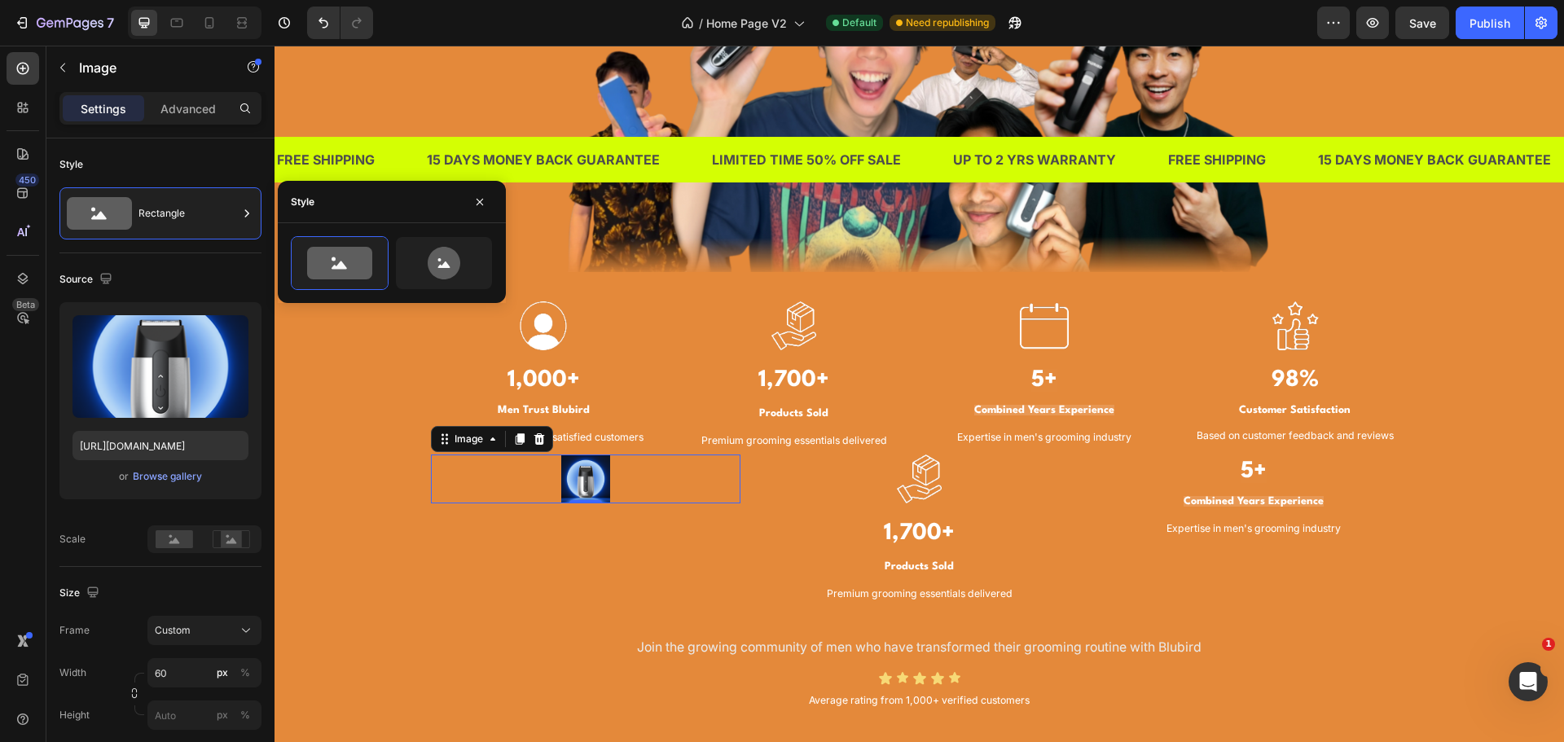
click at [500, 480] on div at bounding box center [586, 479] width 310 height 49
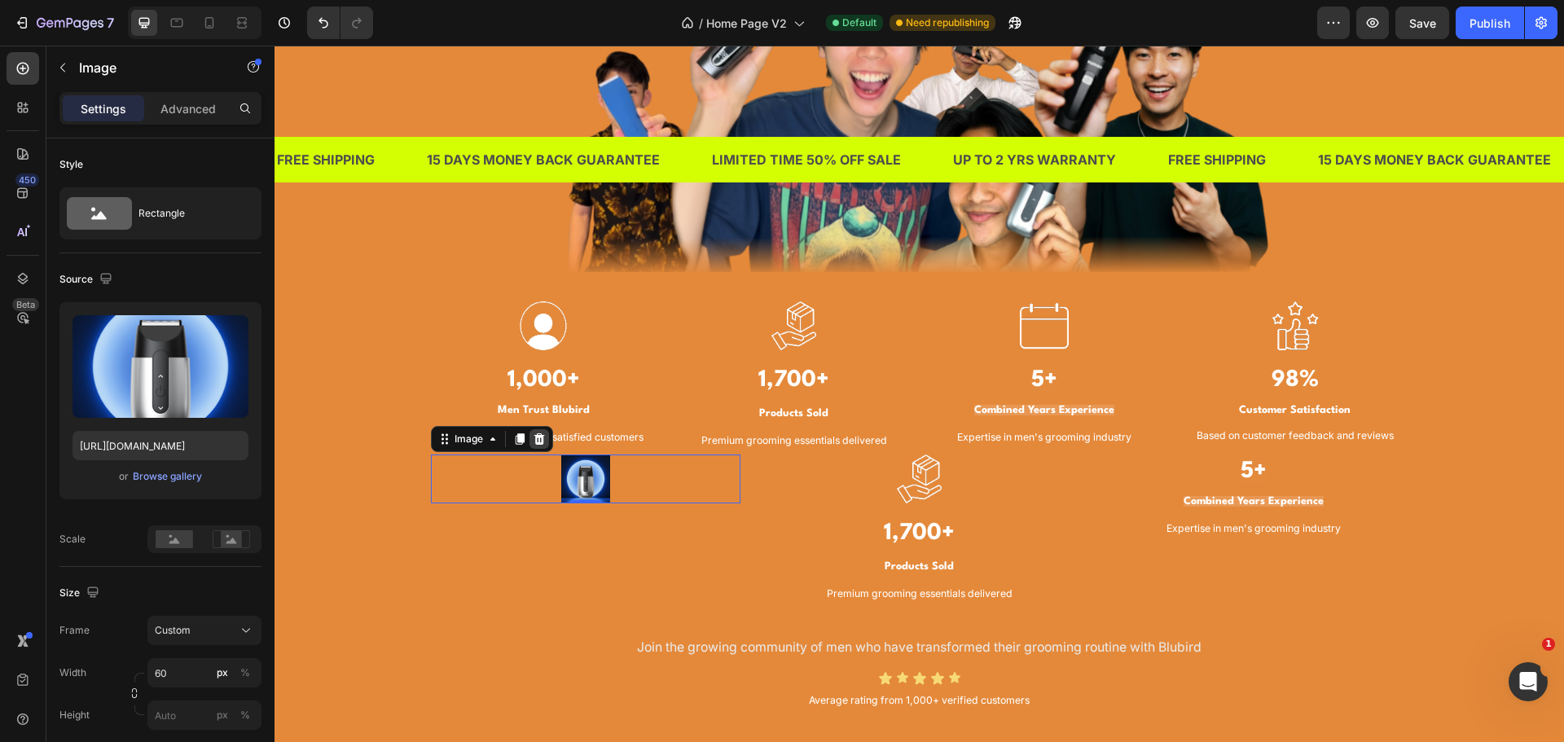
click at [534, 444] on icon at bounding box center [539, 438] width 11 height 11
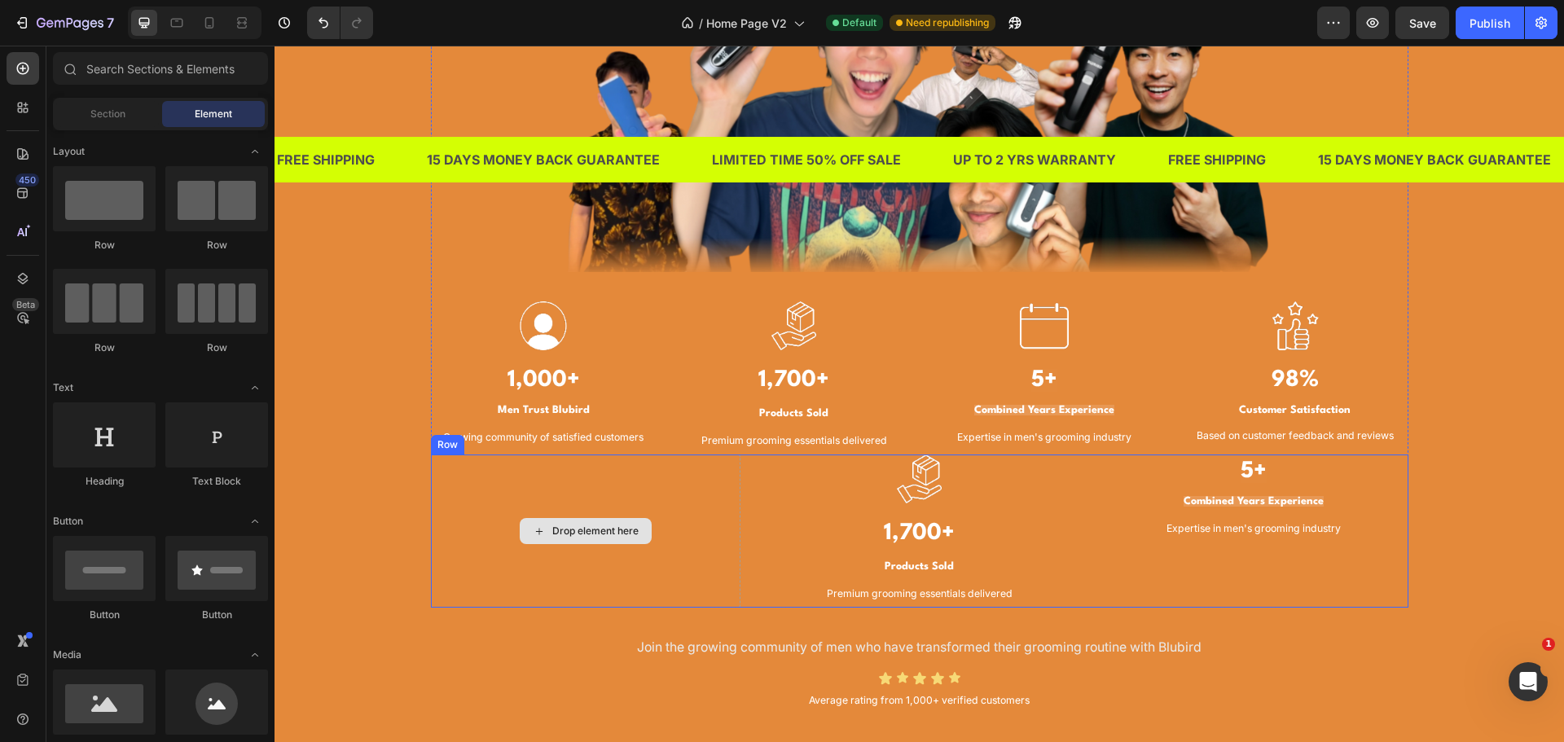
click at [596, 535] on div "Drop element here" at bounding box center [595, 531] width 86 height 13
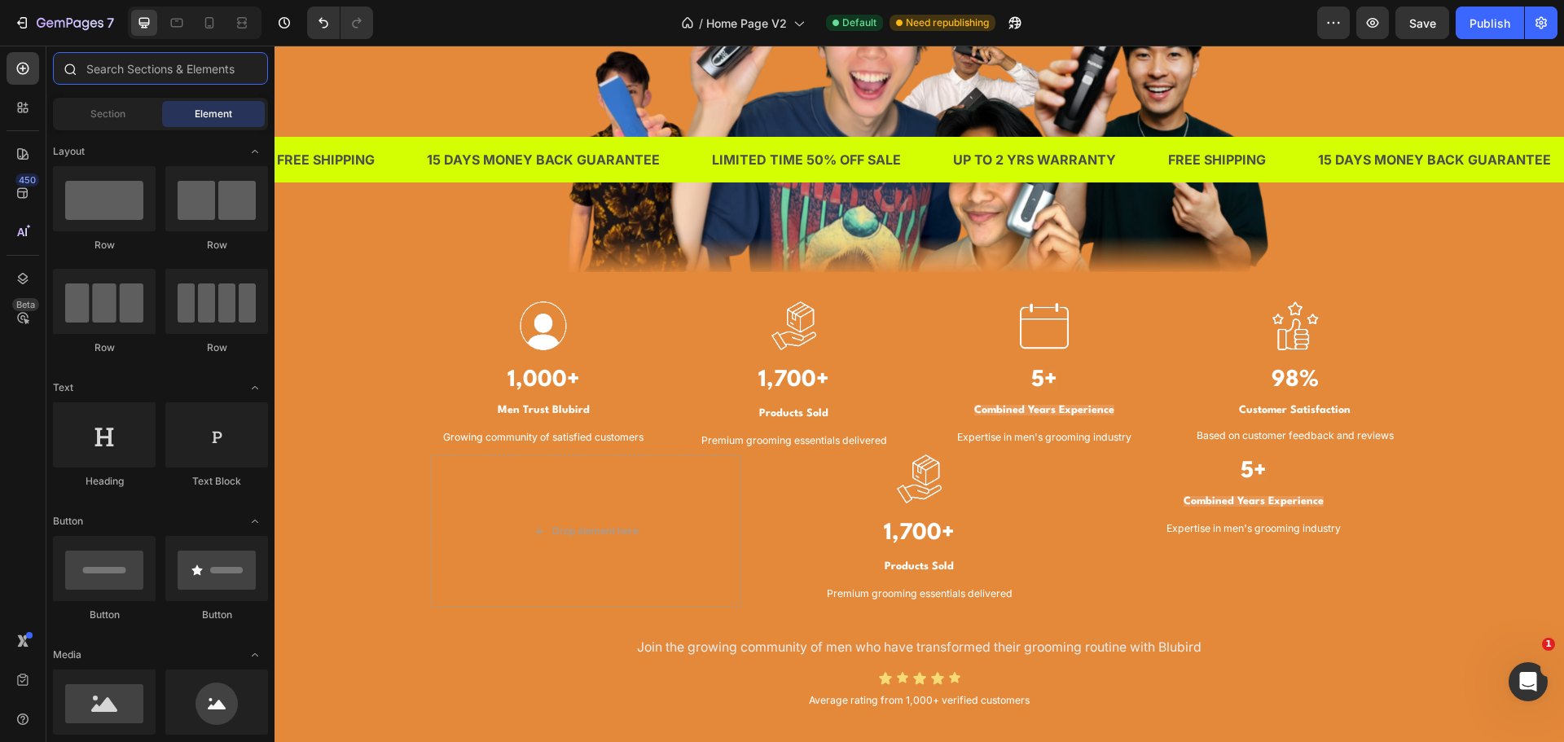
click at [157, 76] on input "text" at bounding box center [160, 68] width 215 height 33
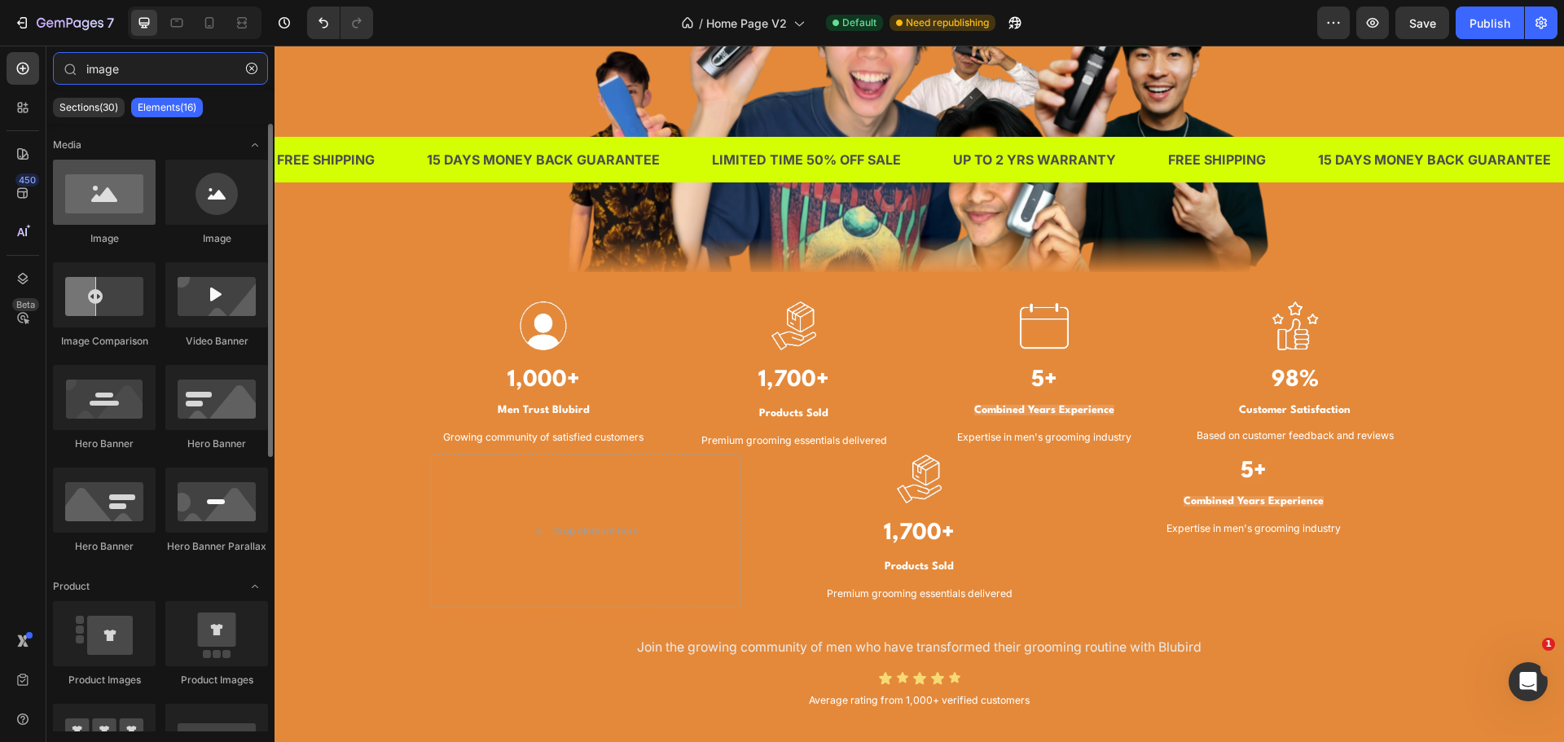
type input "image"
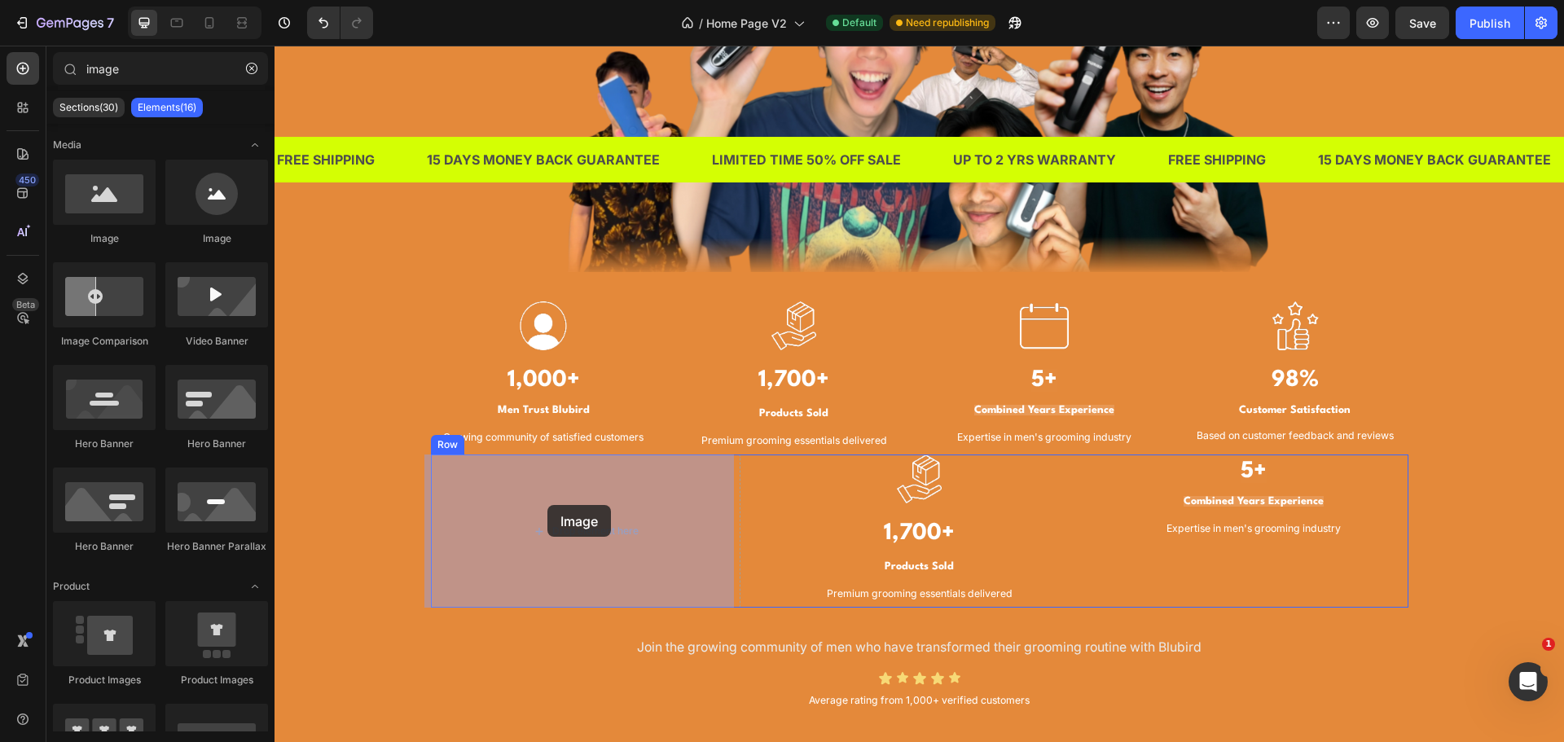
drag, startPoint x: 390, startPoint y: 257, endPoint x: 547, endPoint y: 505, distance: 294.0
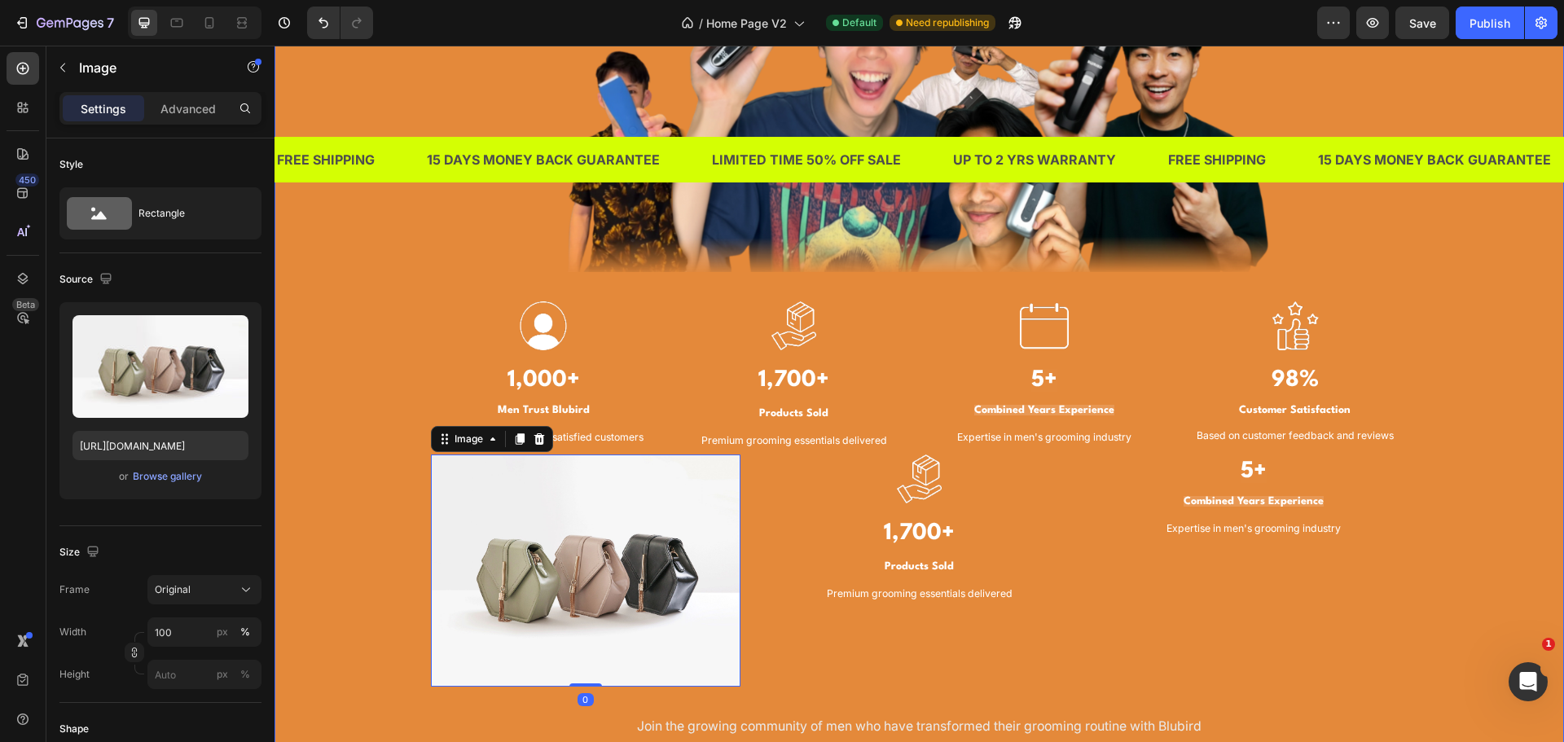
click at [368, 583] on div "TRUSTED BY THOUSANDS OF MEN IN SINGAPORE Heading Image Image 1,000+ Heading Men…" at bounding box center [919, 294] width 1265 height 1000
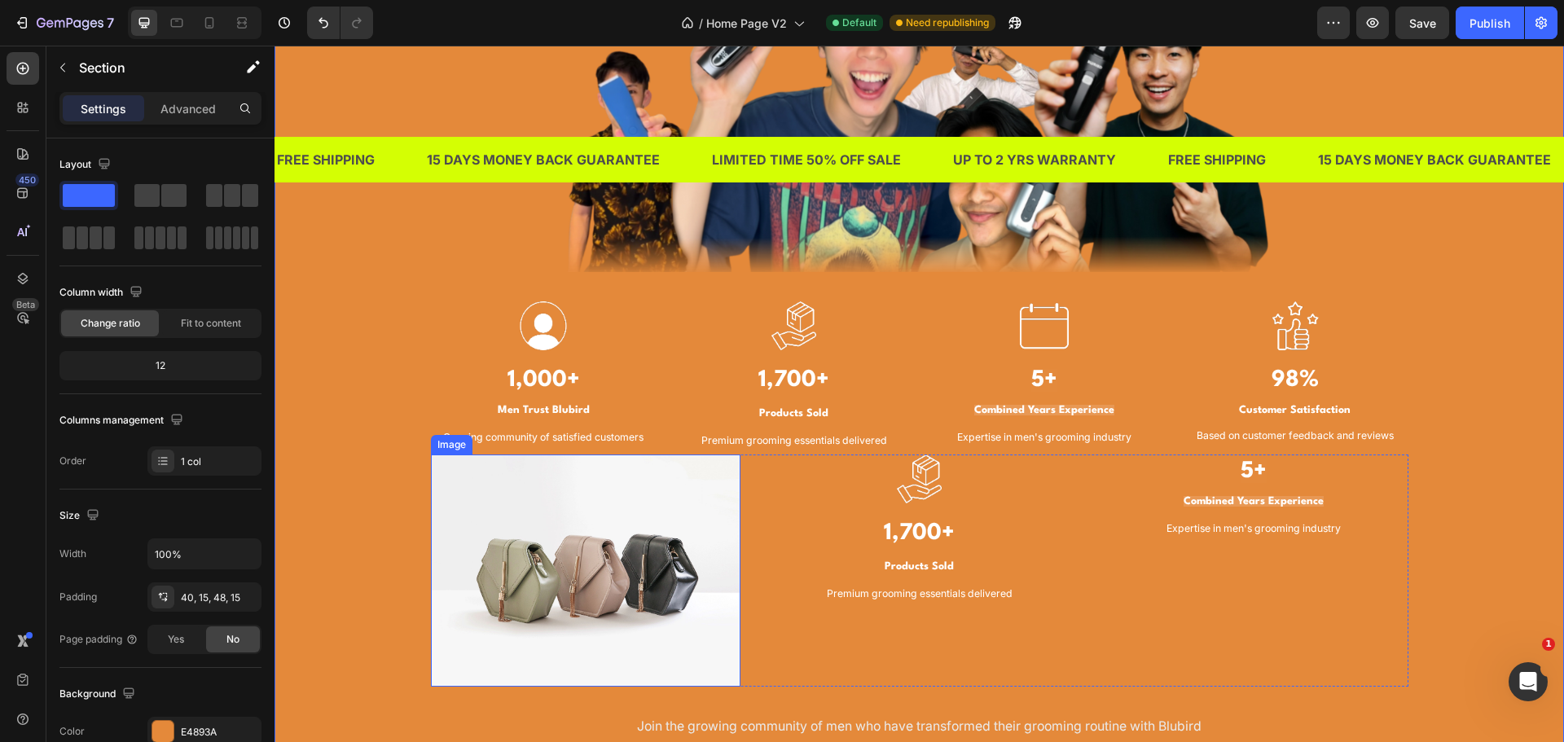
click at [586, 575] on img at bounding box center [586, 571] width 310 height 232
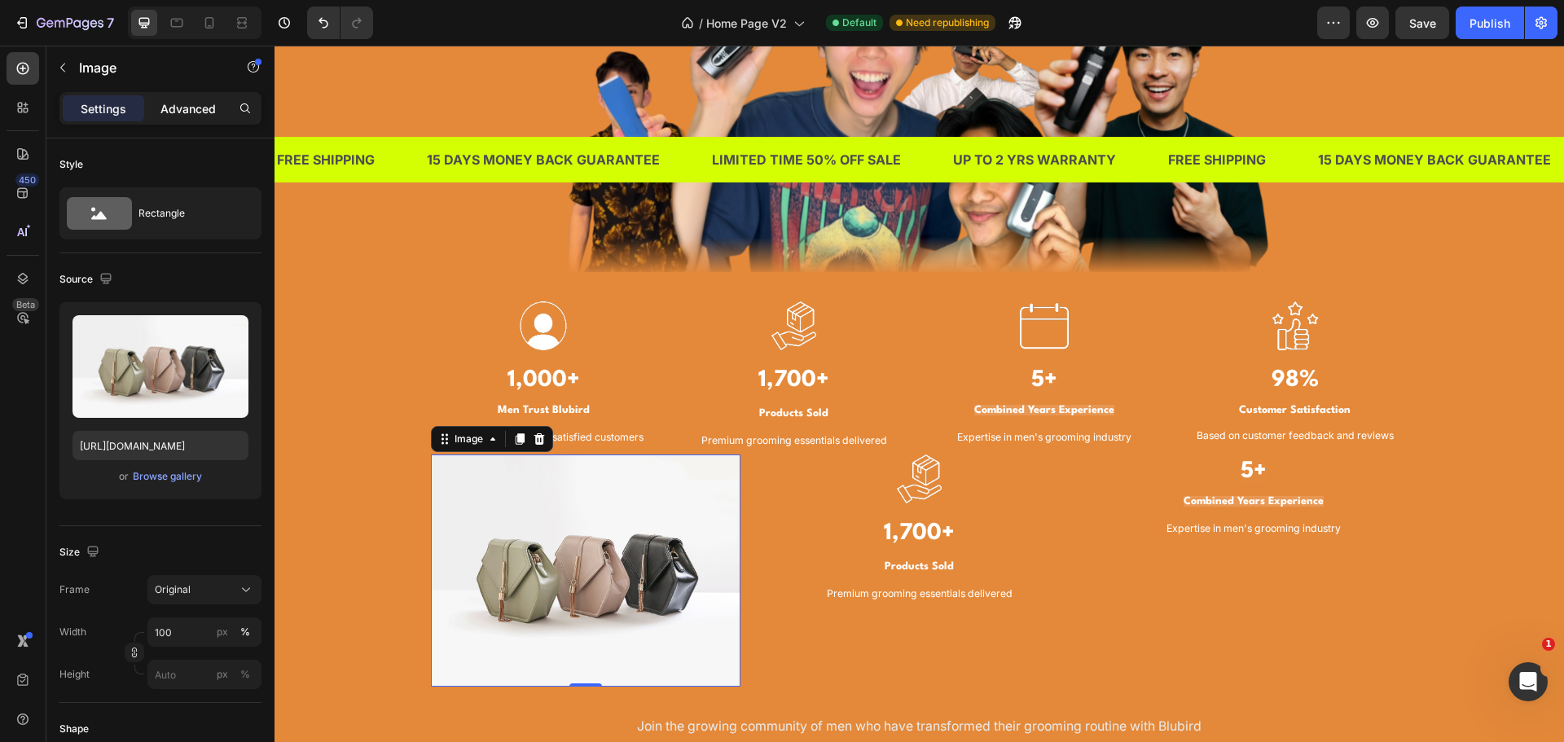
click at [196, 98] on div "Advanced" at bounding box center [187, 108] width 81 height 26
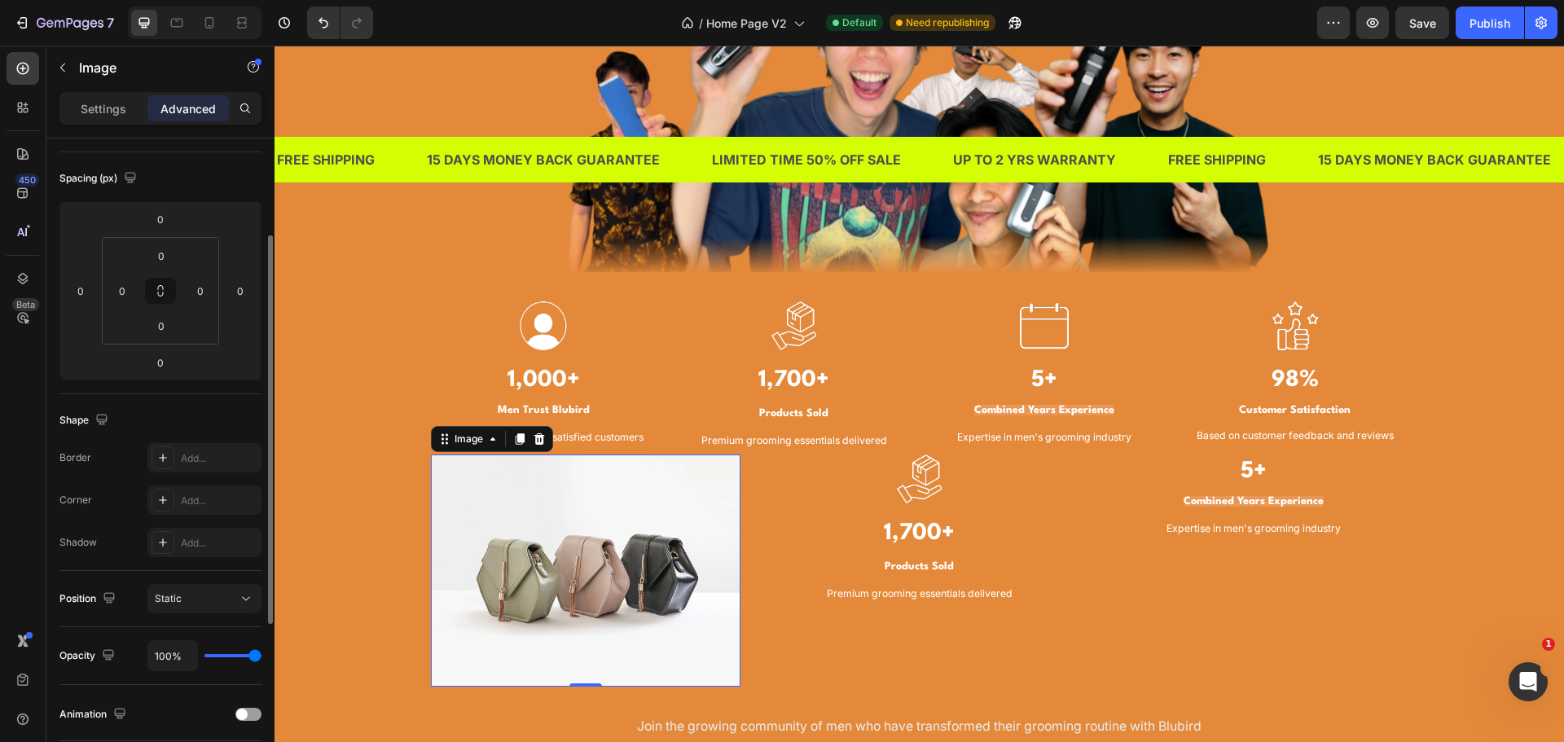
scroll to position [0, 0]
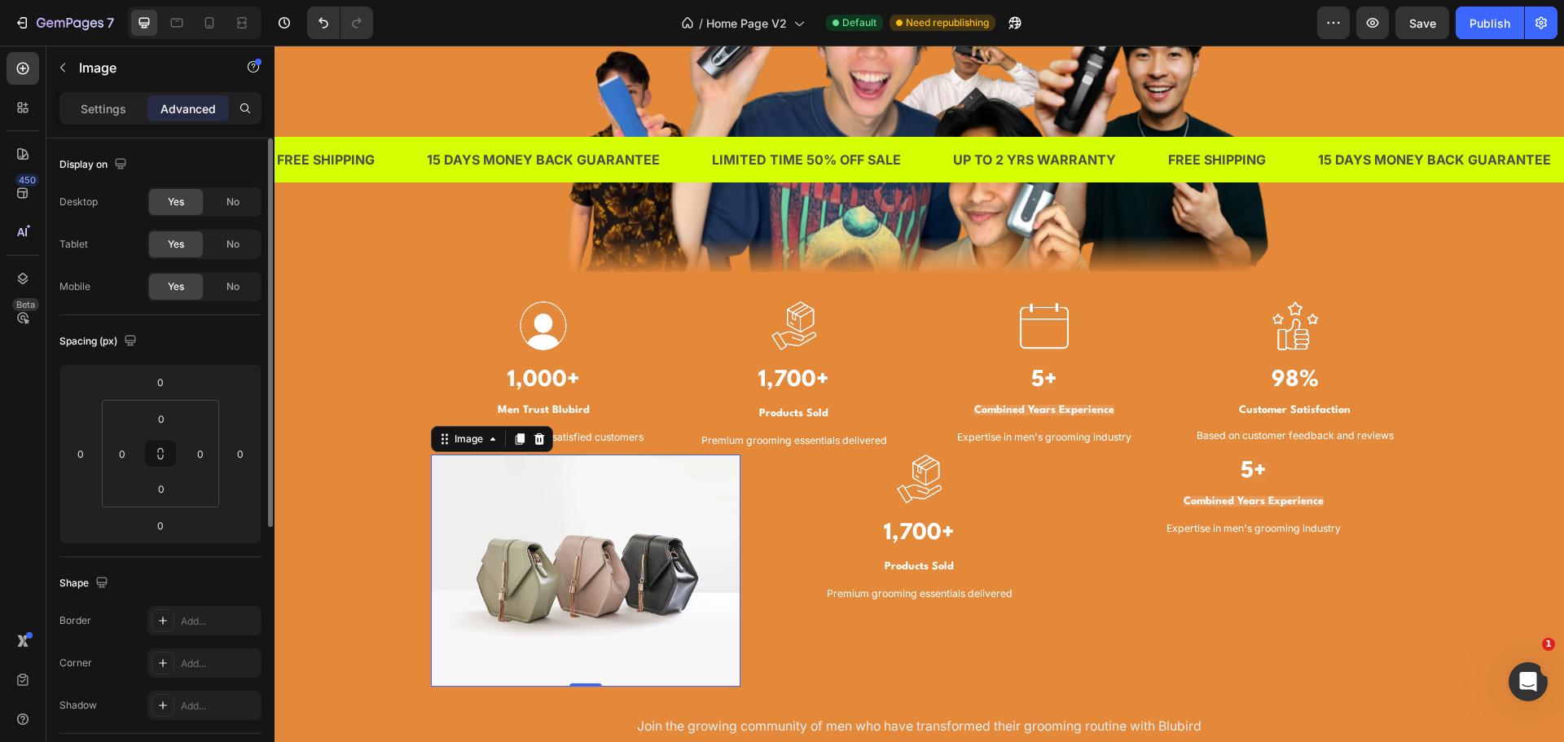
click at [111, 98] on div "Settings" at bounding box center [103, 108] width 81 height 26
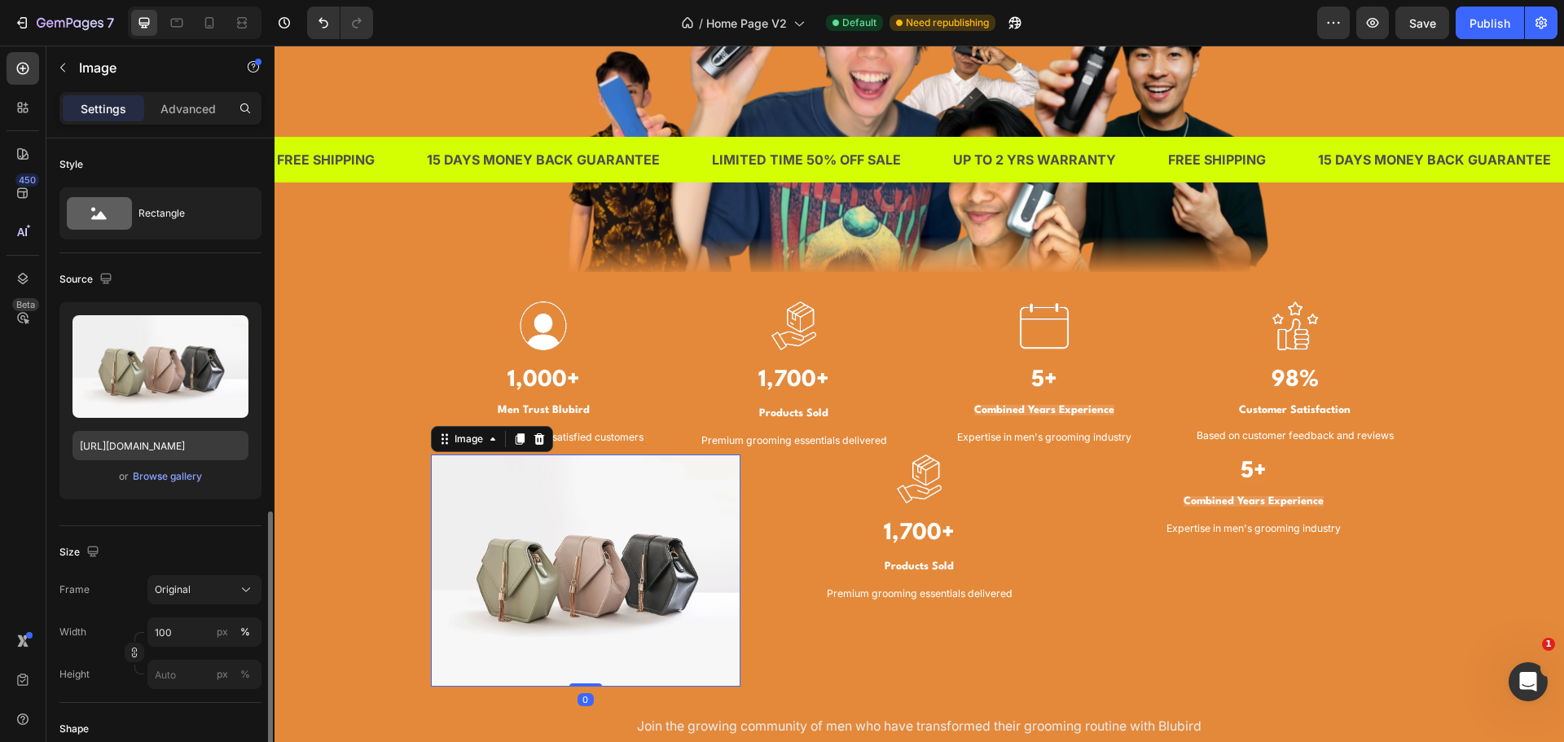
scroll to position [244, 0]
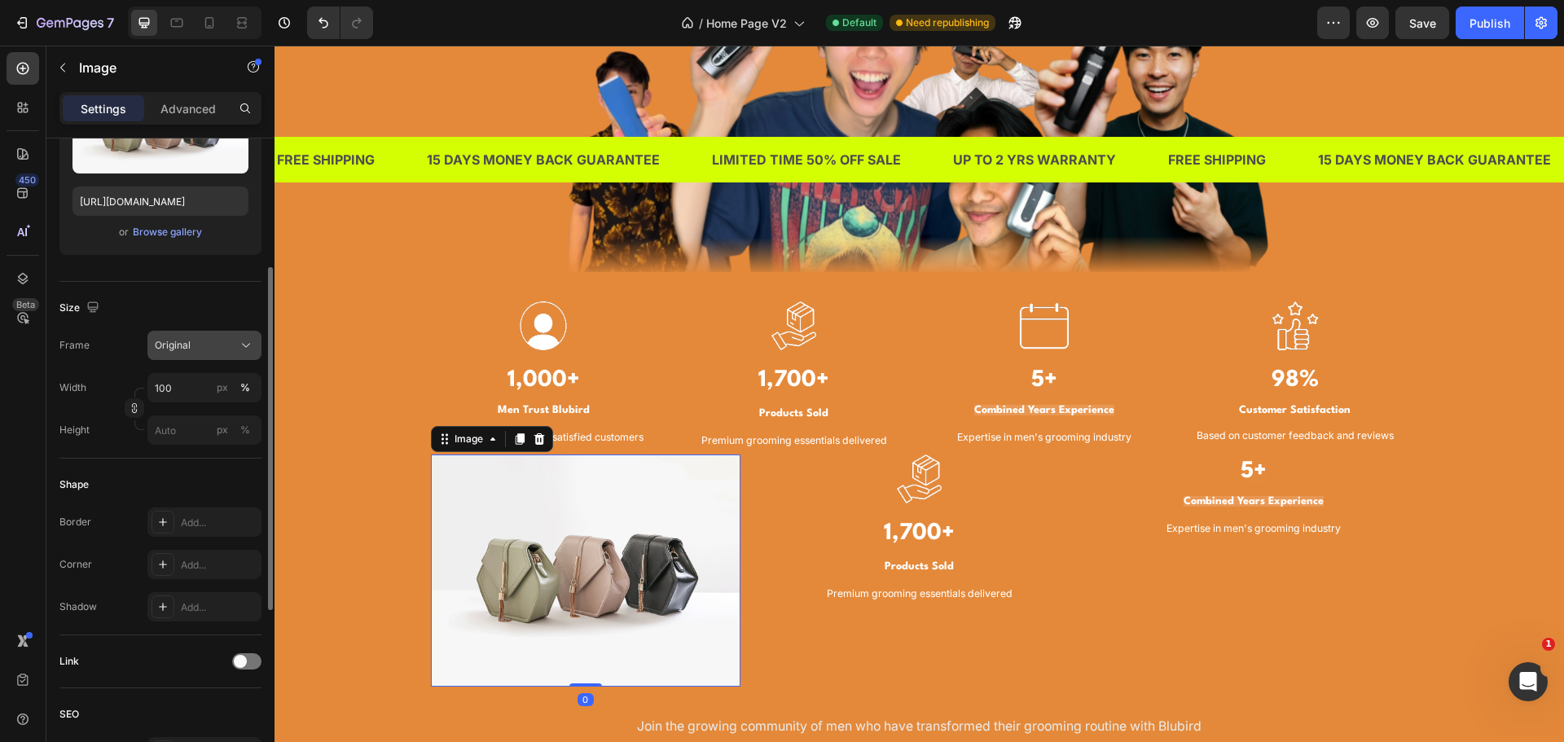
click at [212, 349] on div "Original" at bounding box center [195, 345] width 80 height 15
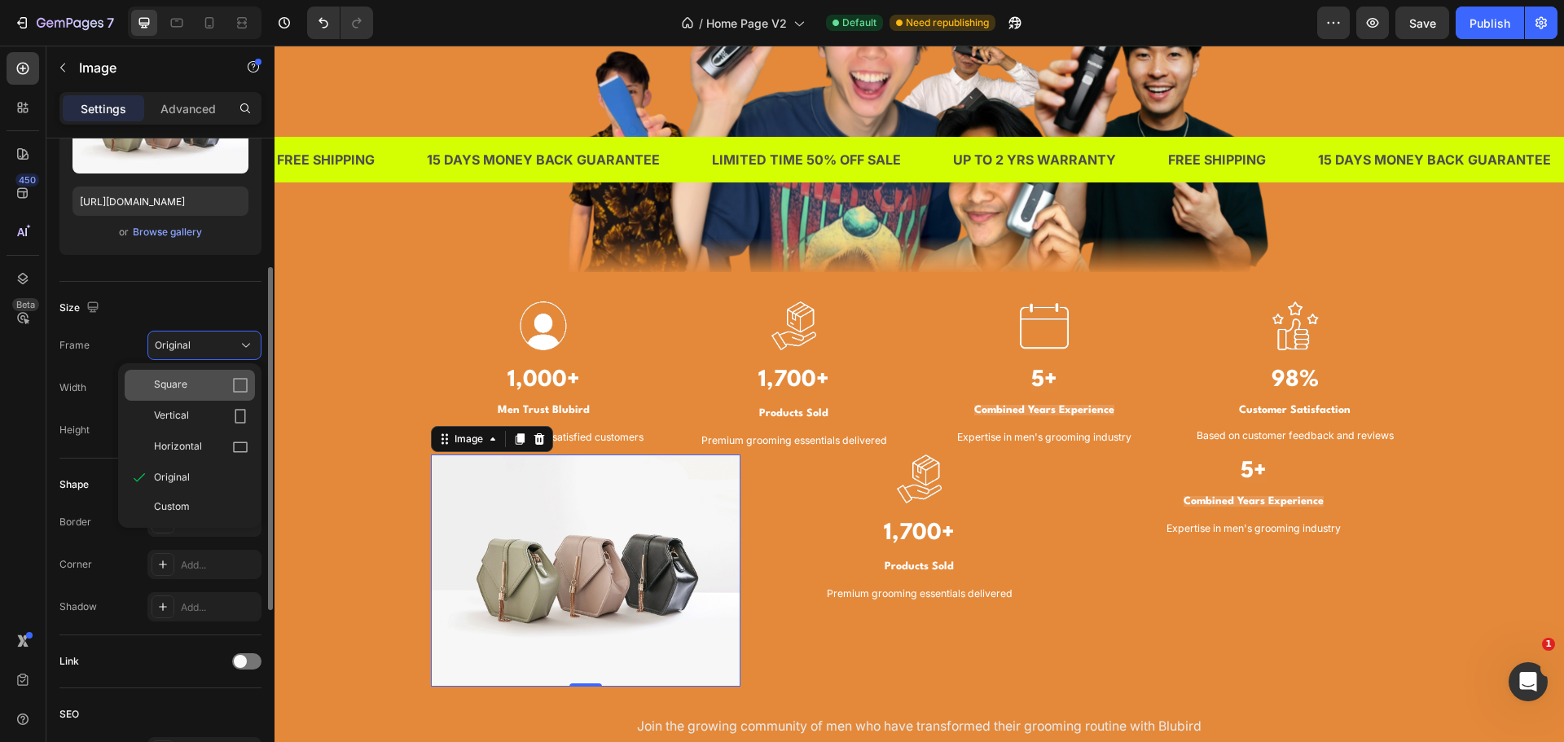
click at [204, 376] on div "Square" at bounding box center [190, 385] width 130 height 31
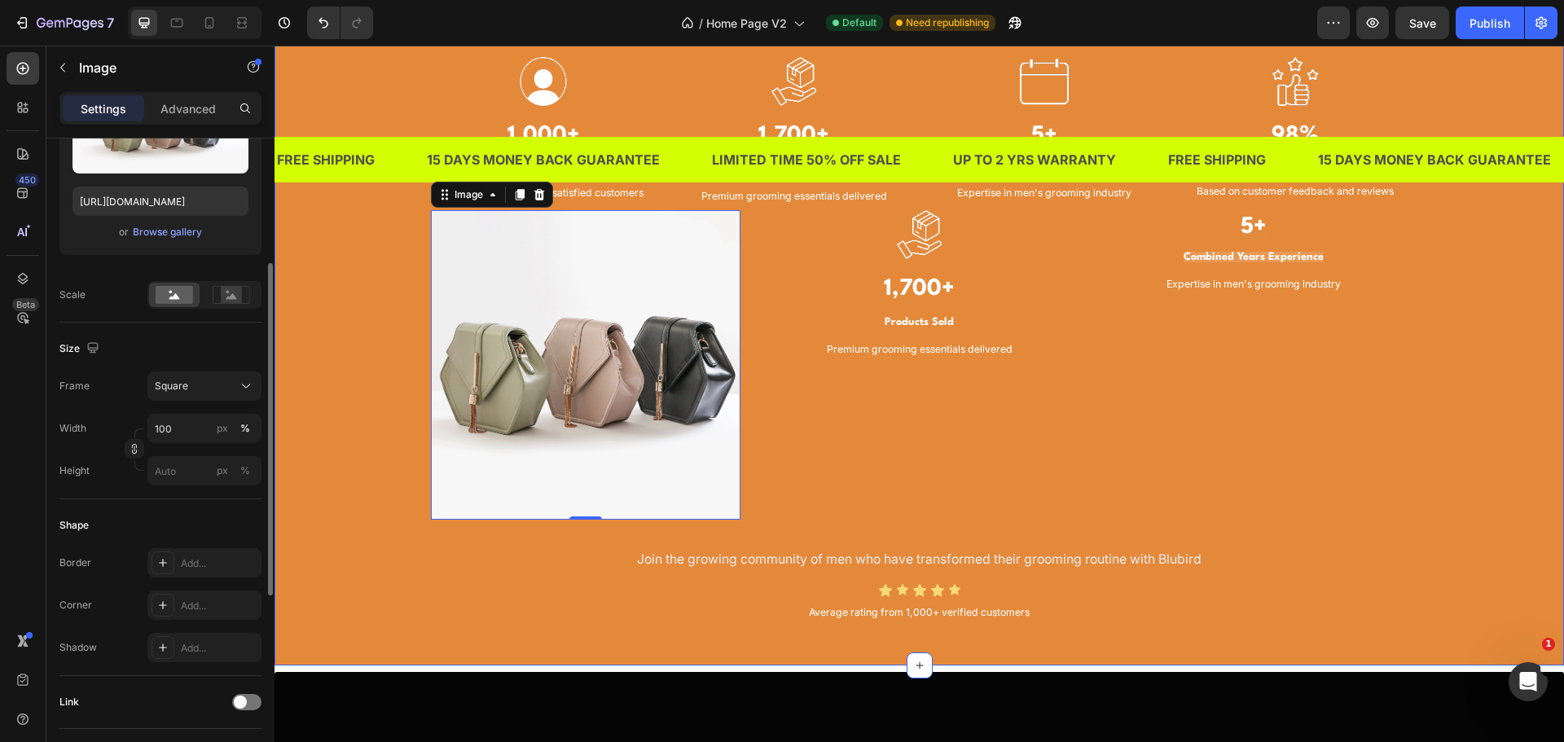
scroll to position [1711, 0]
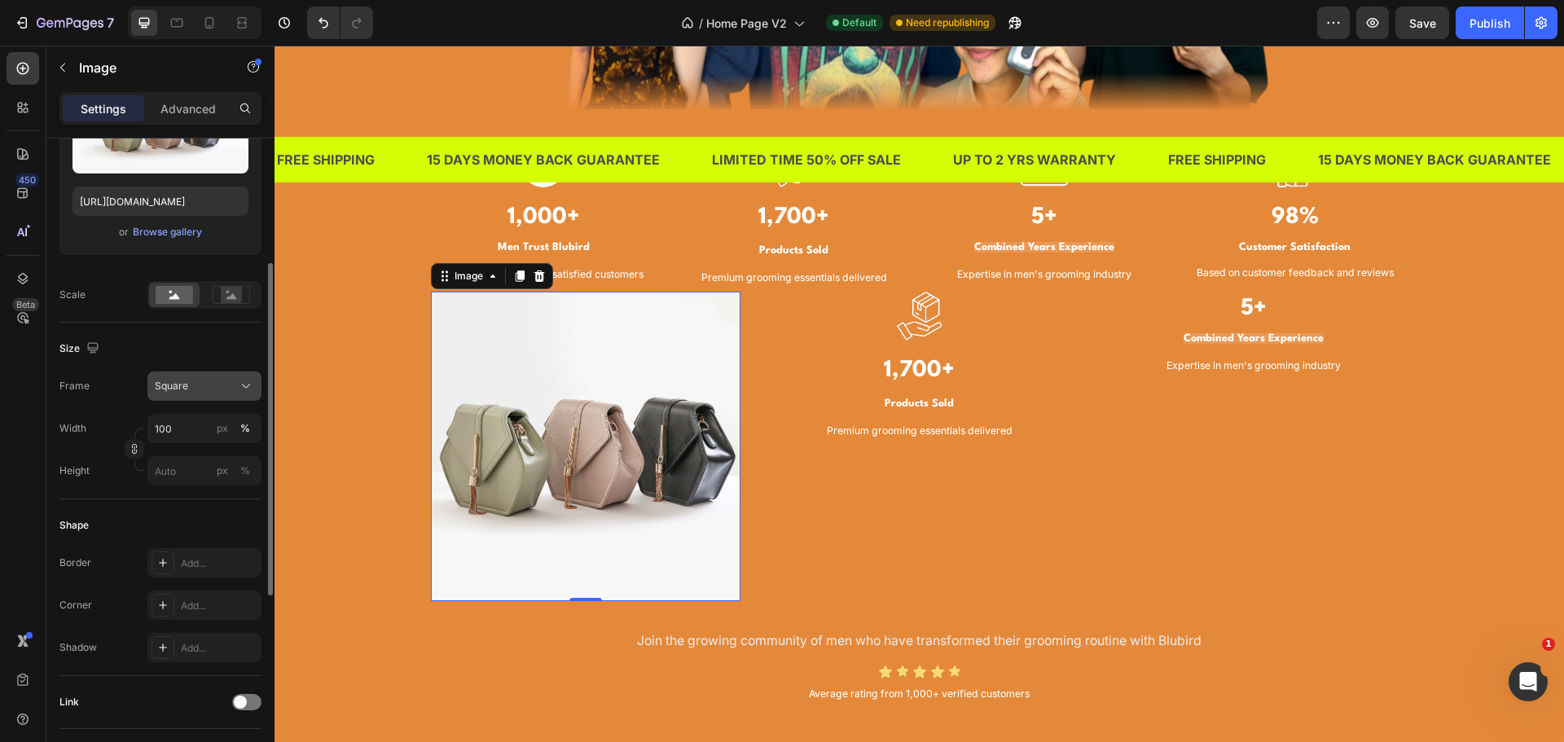
click at [204, 391] on div "Square" at bounding box center [195, 386] width 80 height 15
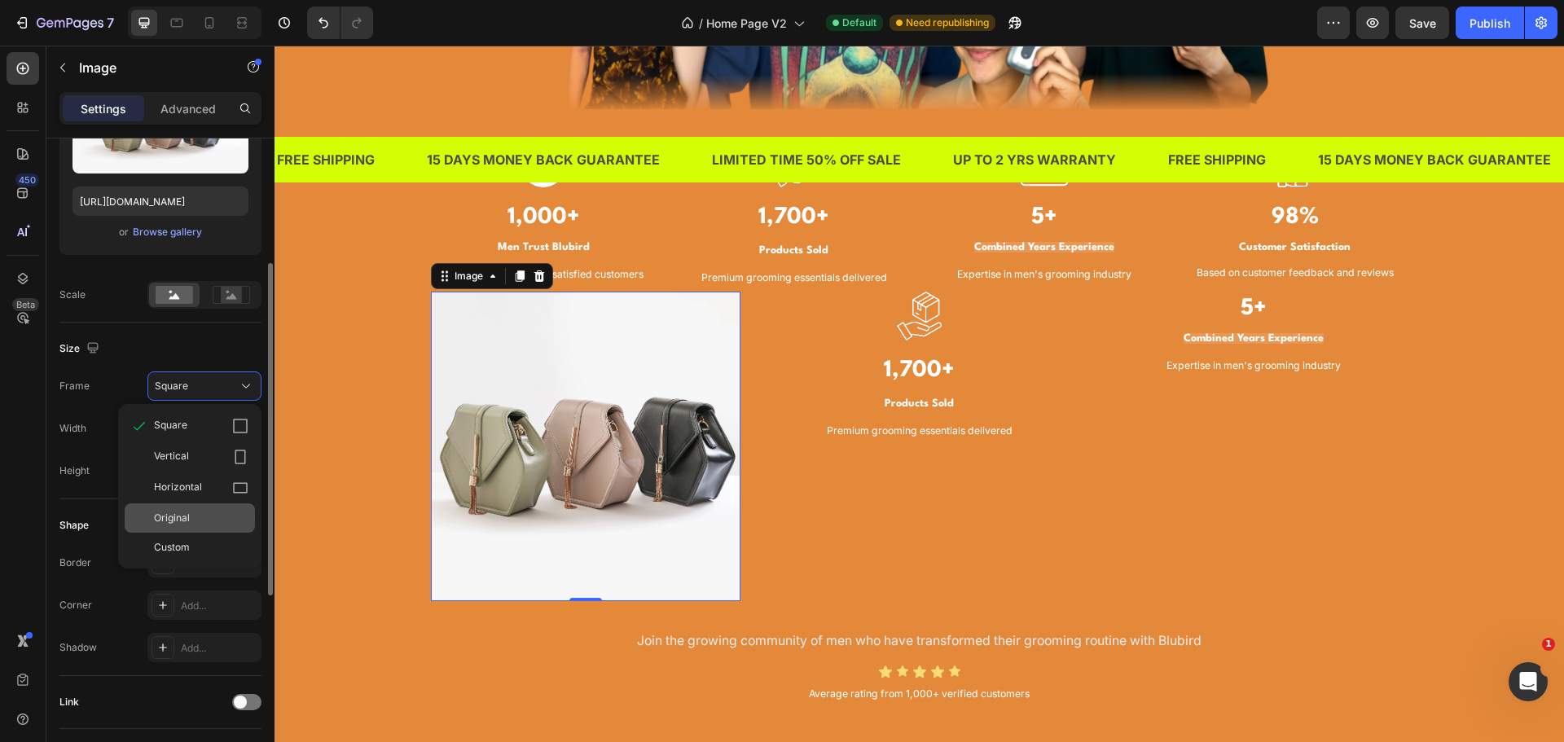
click at [194, 513] on div "Original" at bounding box center [201, 518] width 94 height 15
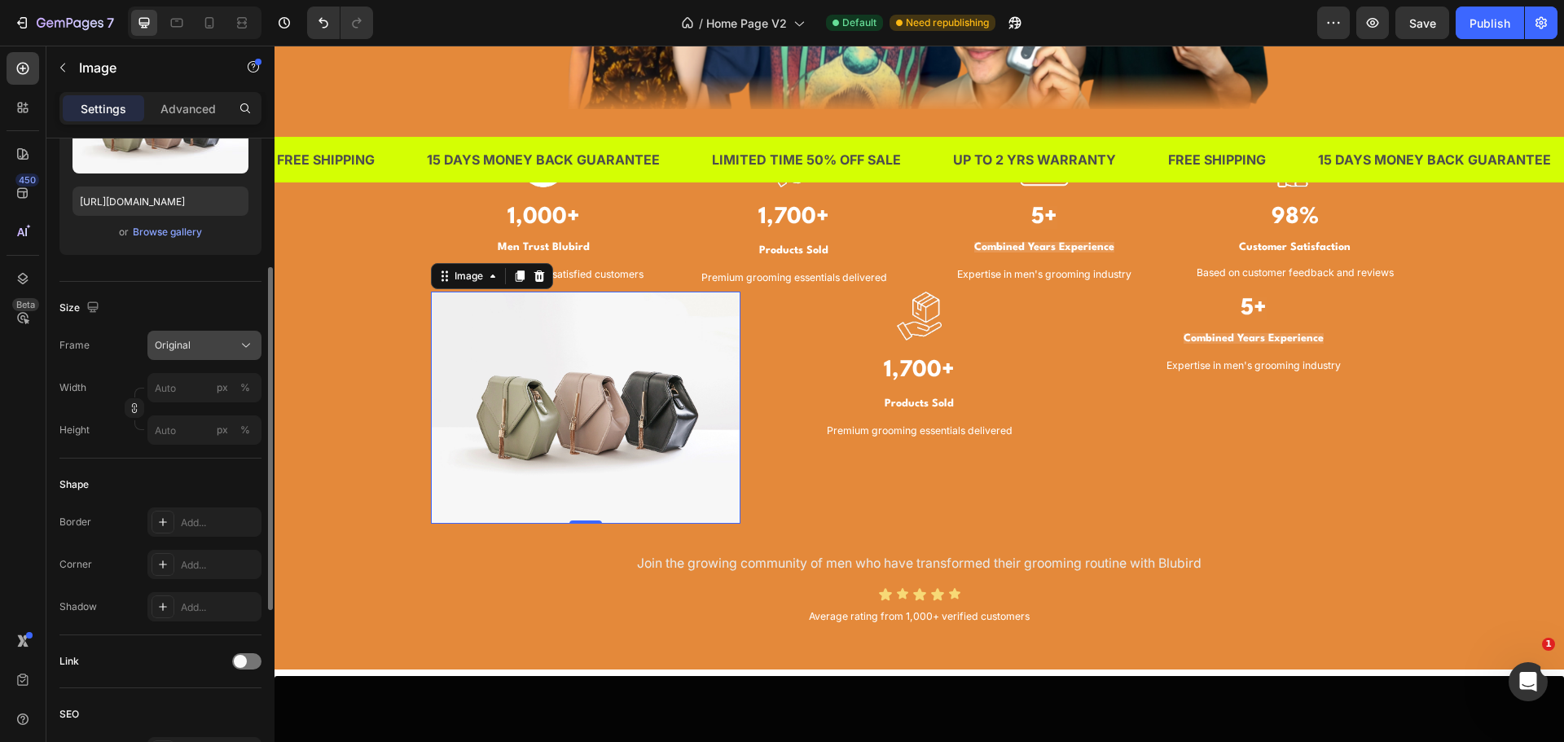
click at [211, 355] on button "Original" at bounding box center [204, 345] width 114 height 29
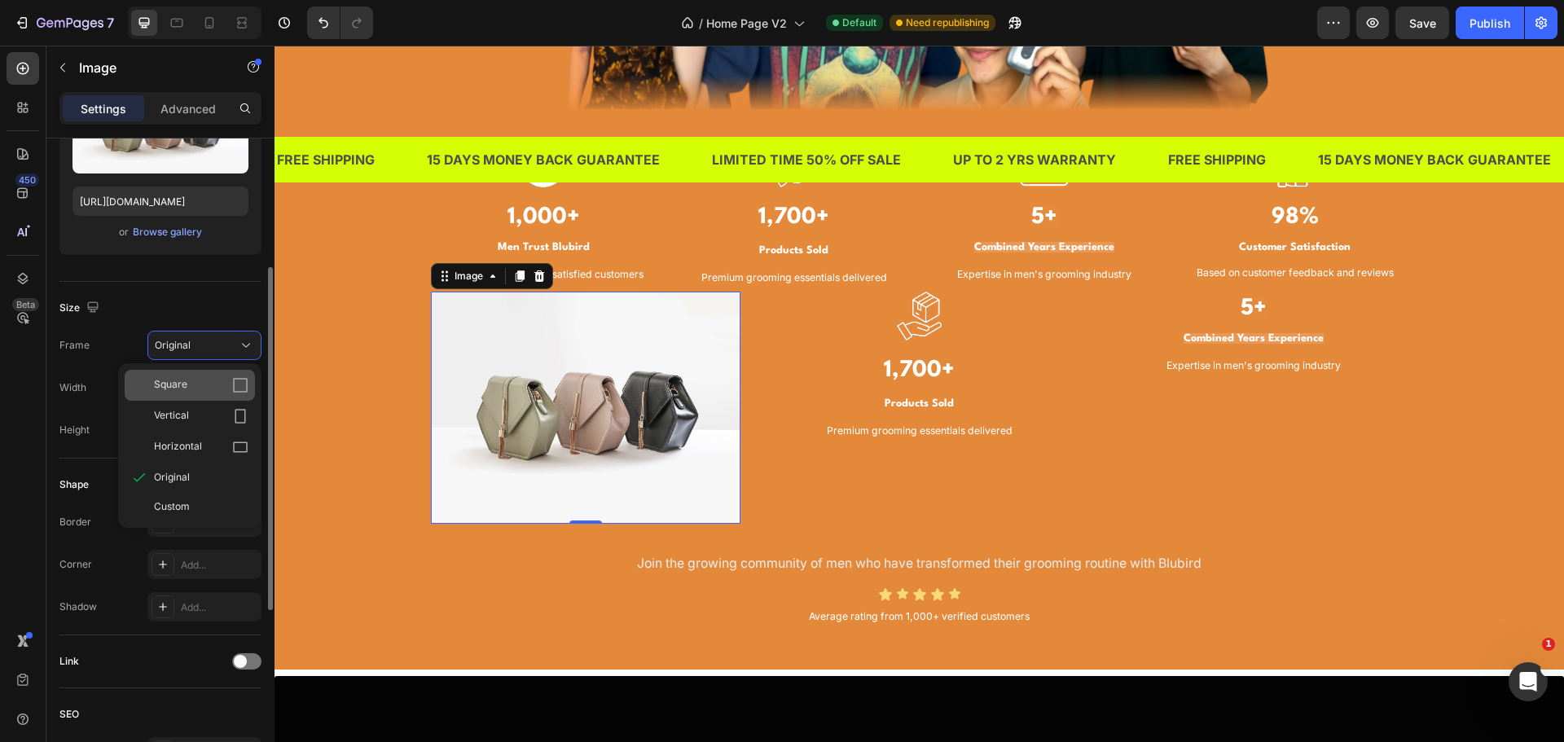
click at [201, 385] on div "Square" at bounding box center [201, 385] width 94 height 16
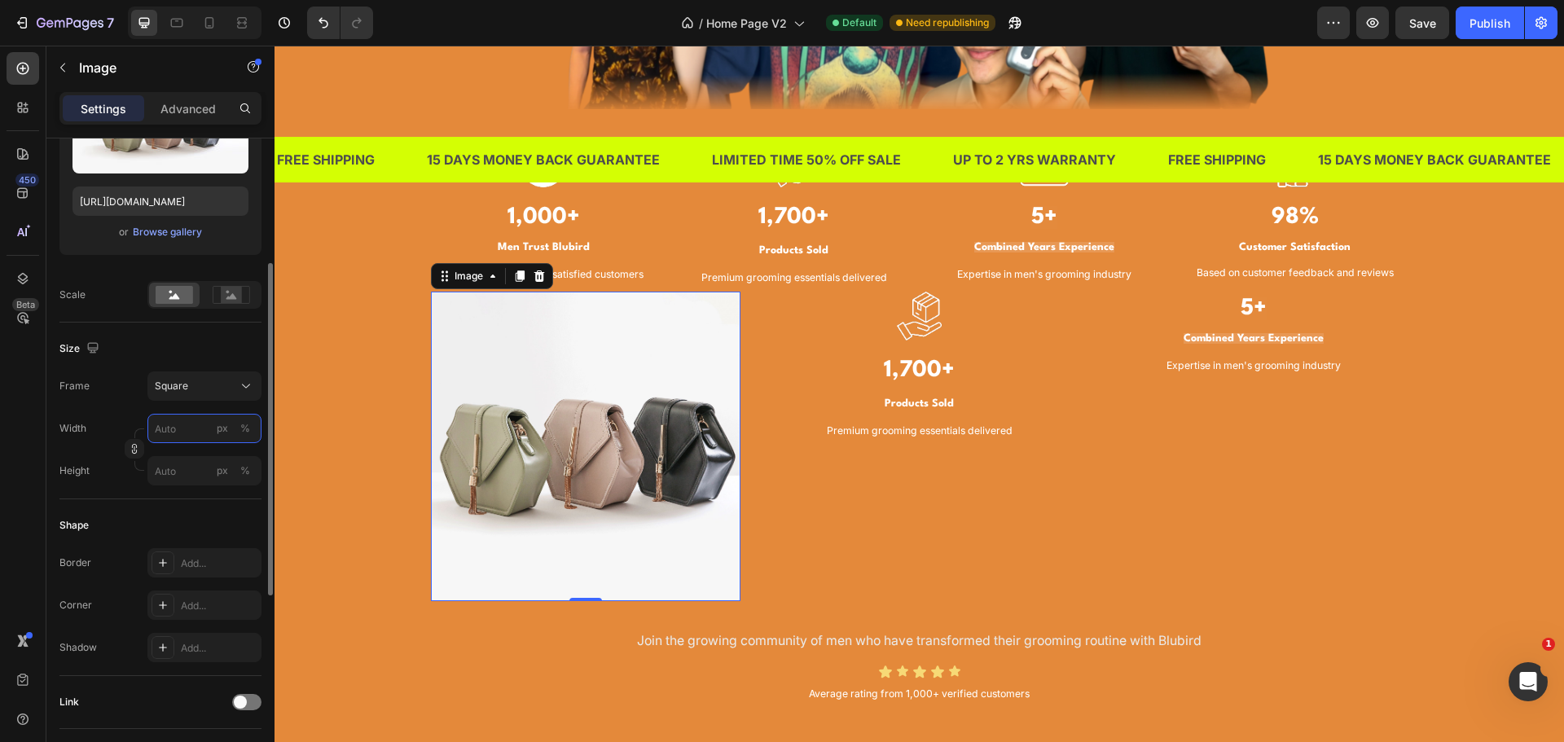
click at [187, 418] on input "px %" at bounding box center [204, 428] width 114 height 29
type input "5"
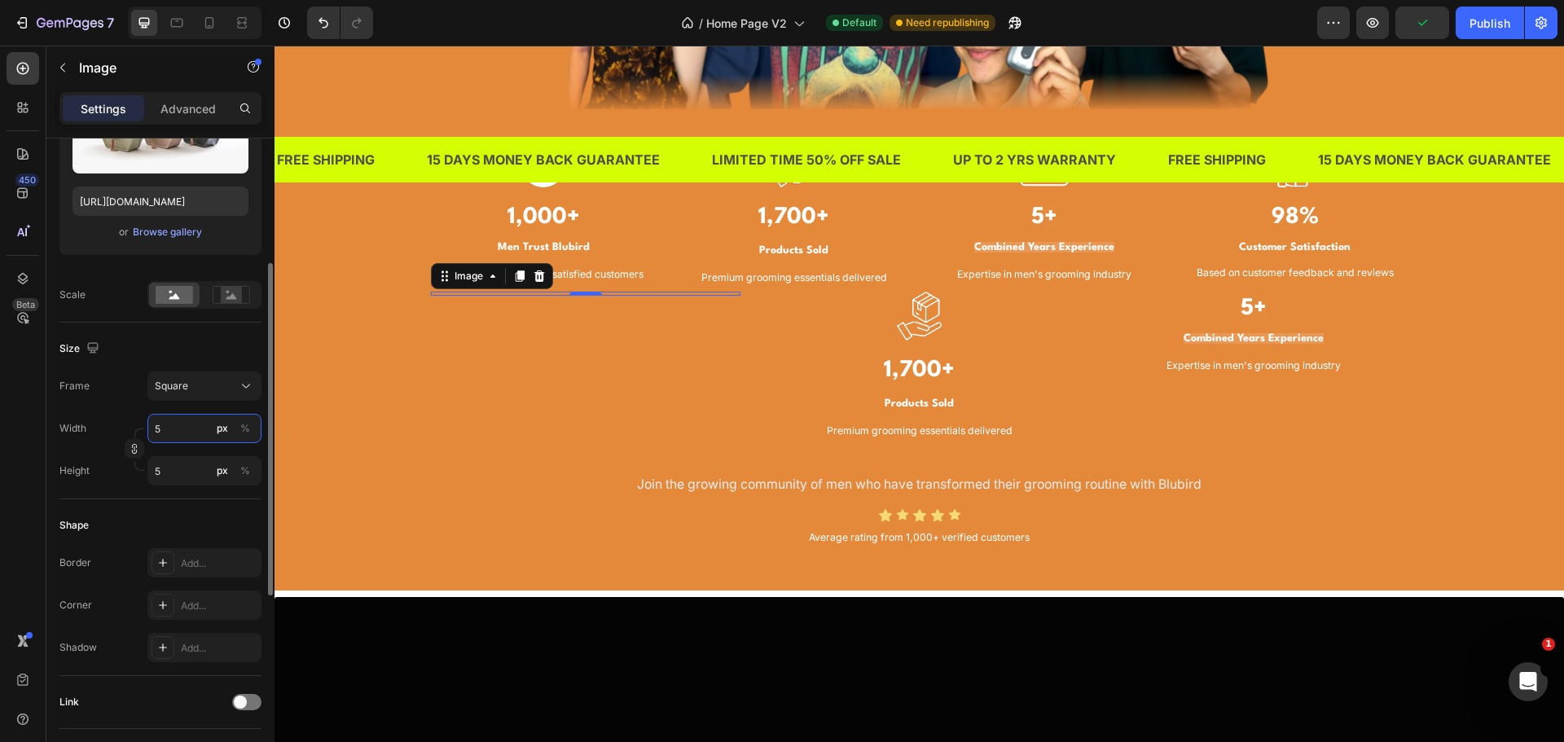
type input "50"
type input "500"
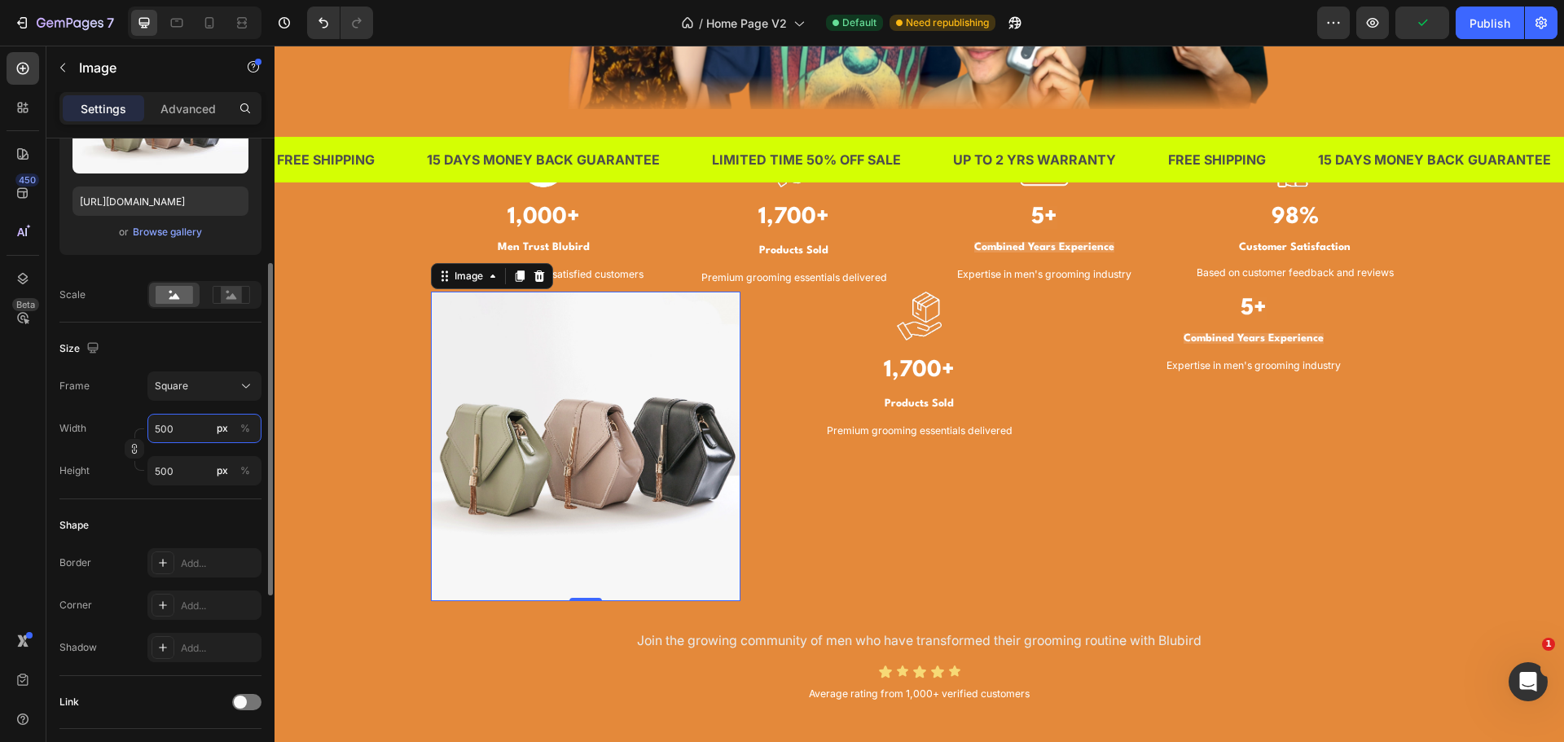
click at [186, 428] on input "500" at bounding box center [204, 428] width 114 height 29
type input "4"
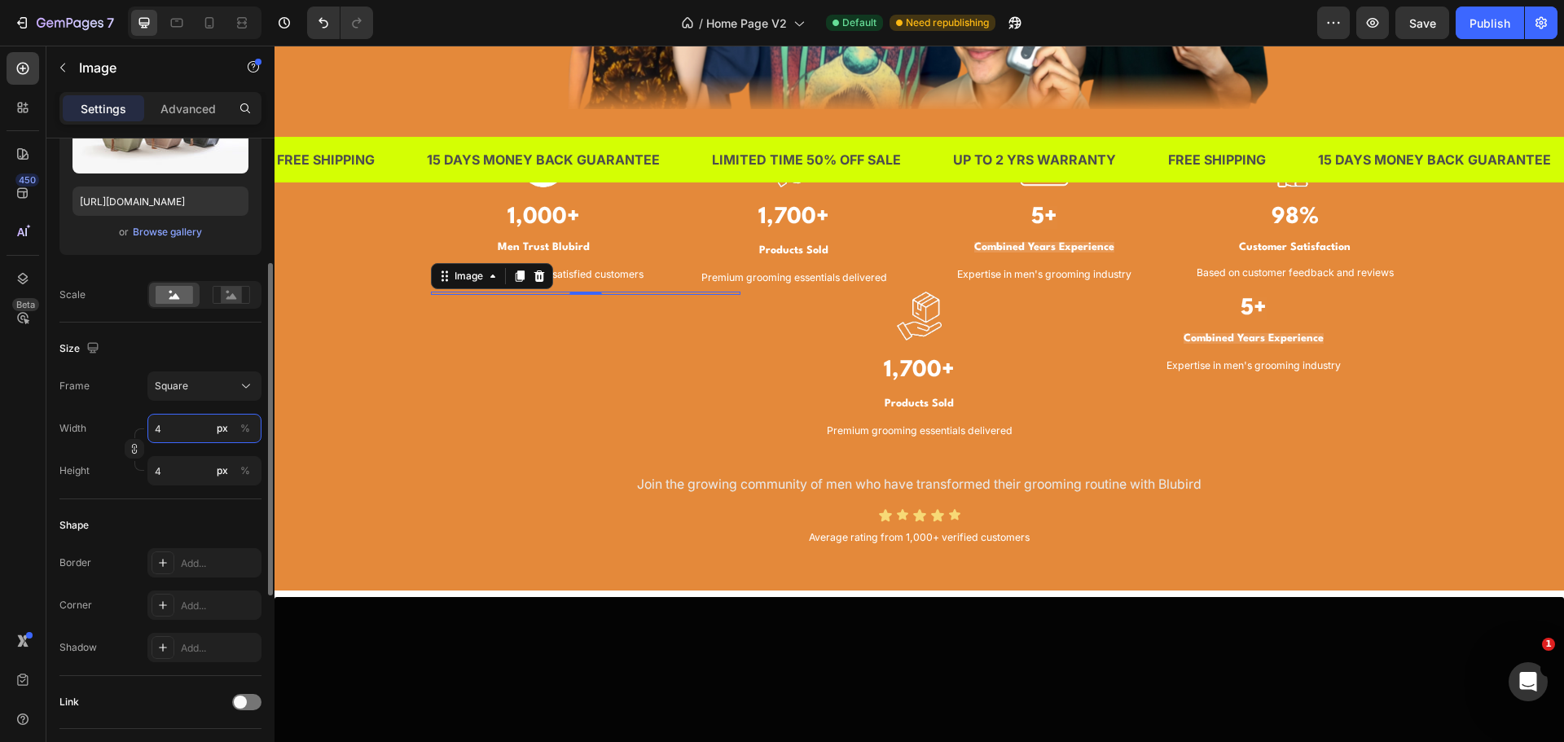
type input "40"
type input "400"
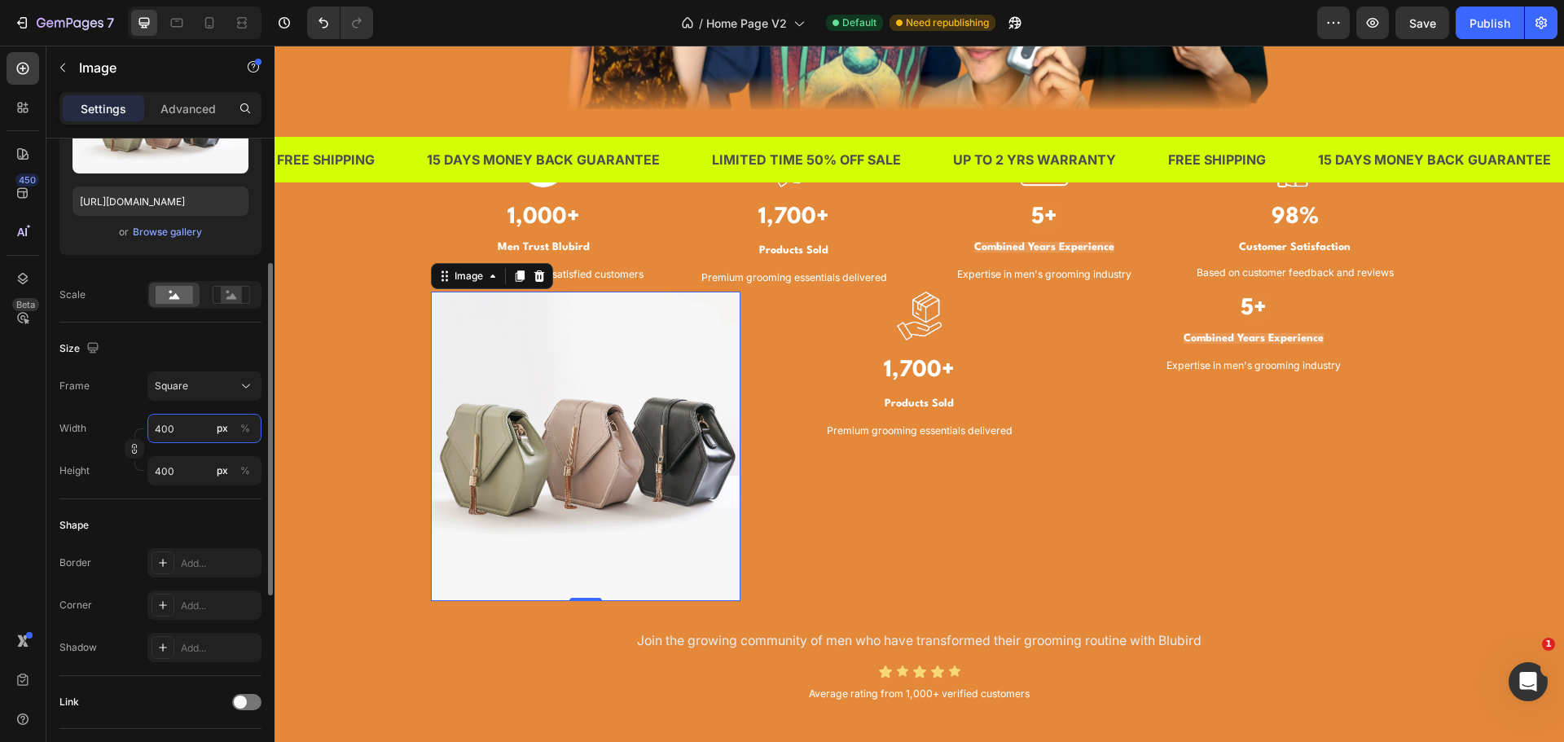
click at [186, 428] on input "400" at bounding box center [204, 428] width 114 height 29
type input "3"
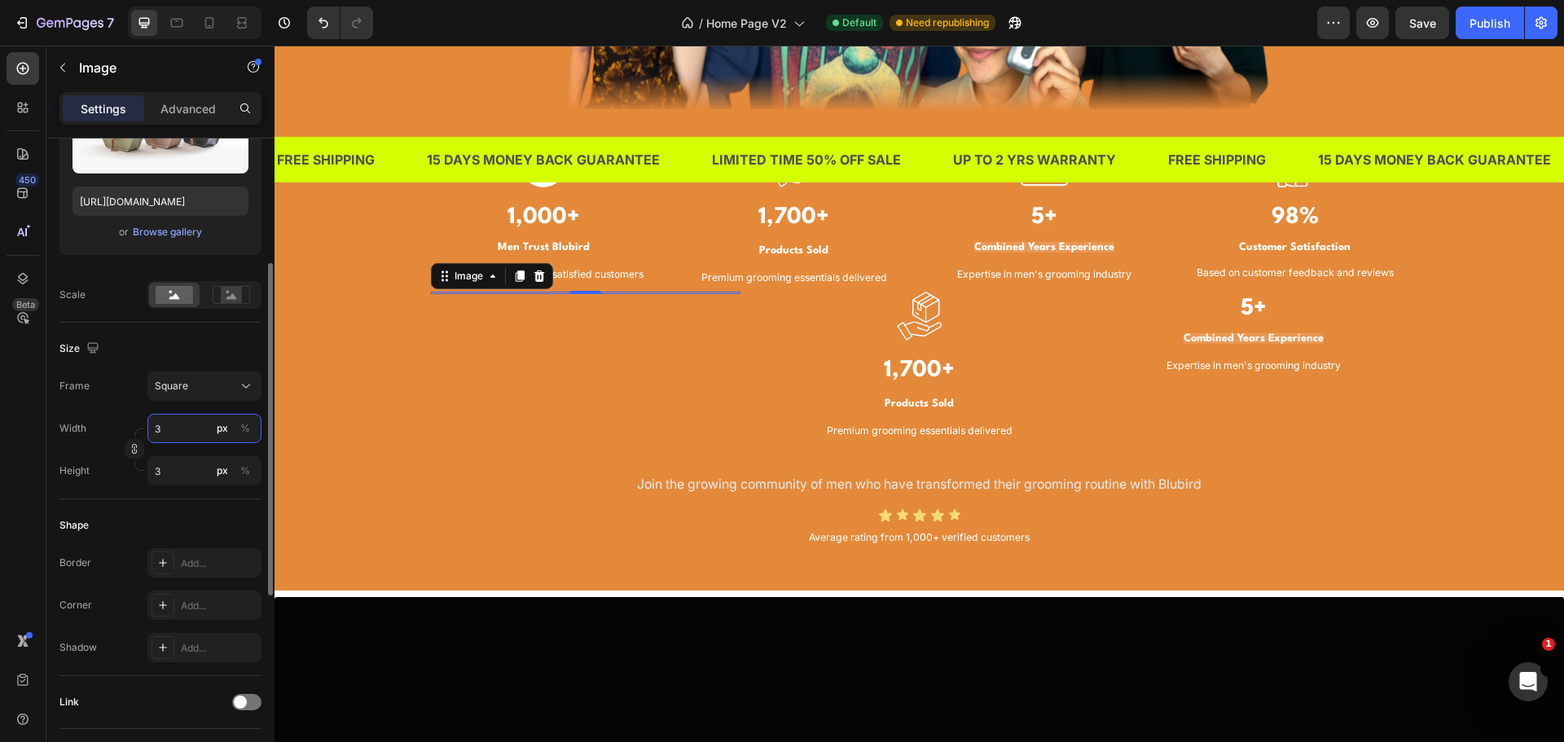
type input "30"
type input "300"
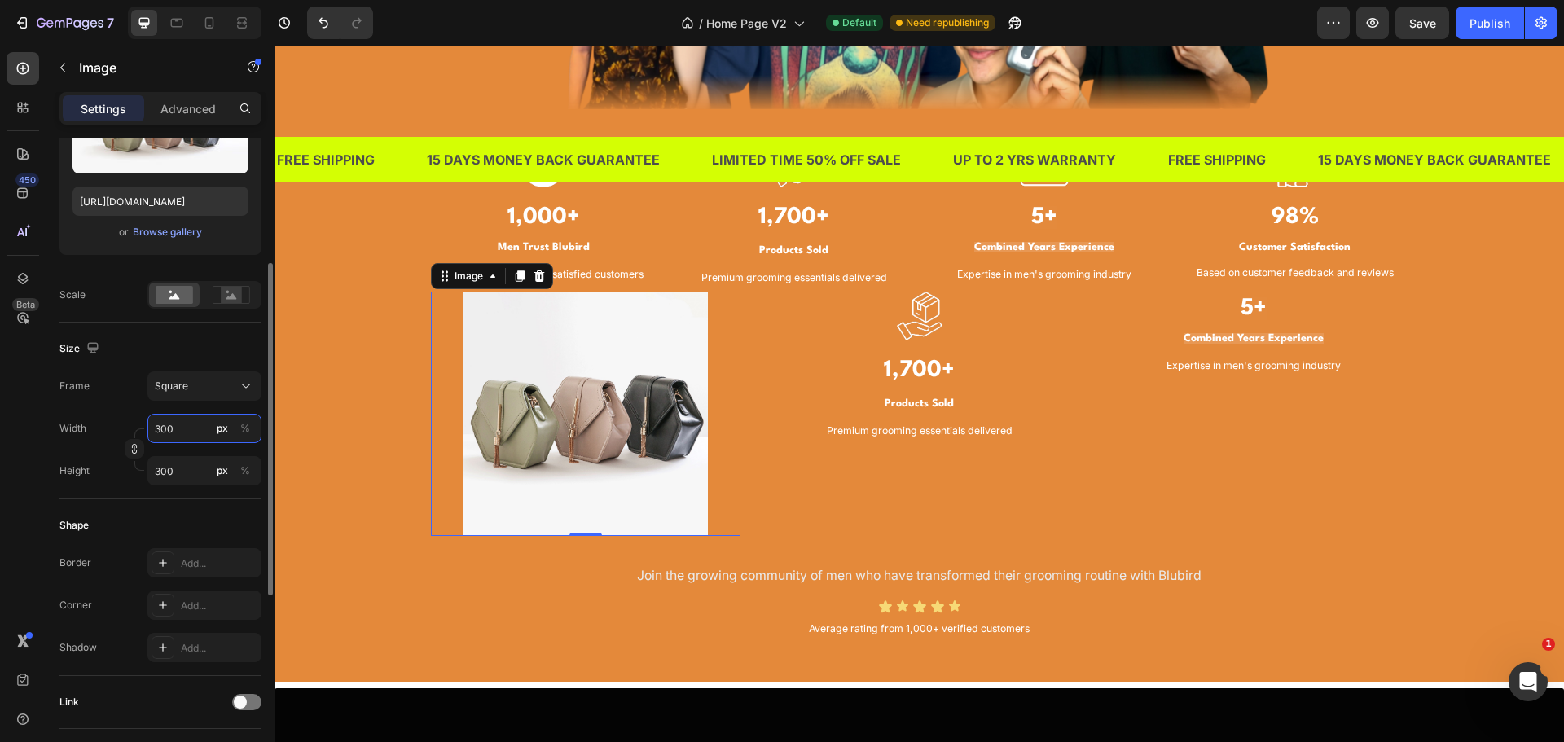
click at [186, 428] on input "300" at bounding box center [204, 428] width 114 height 29
type input "1"
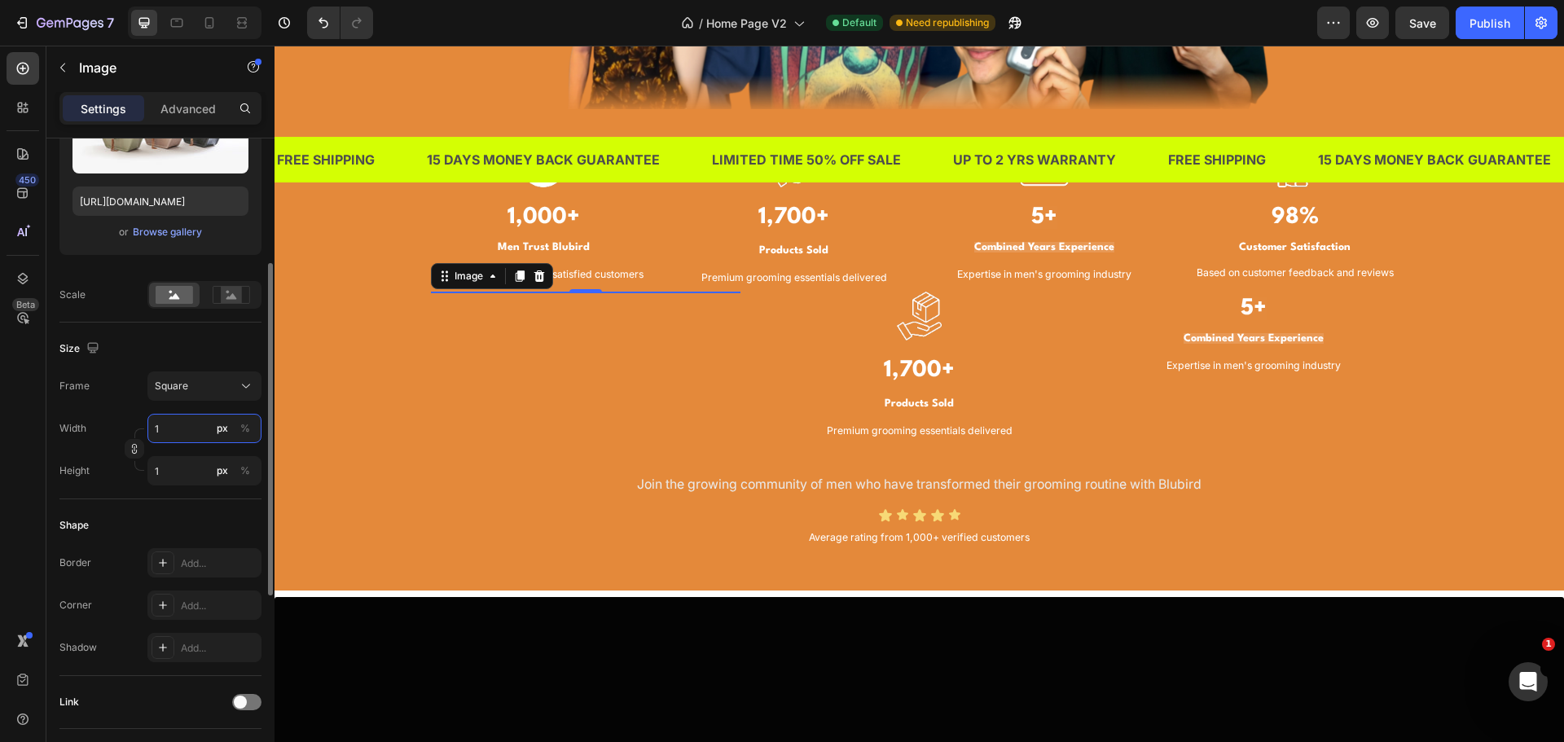
type input "10"
type input "100"
click at [186, 428] on input "100" at bounding box center [204, 428] width 114 height 29
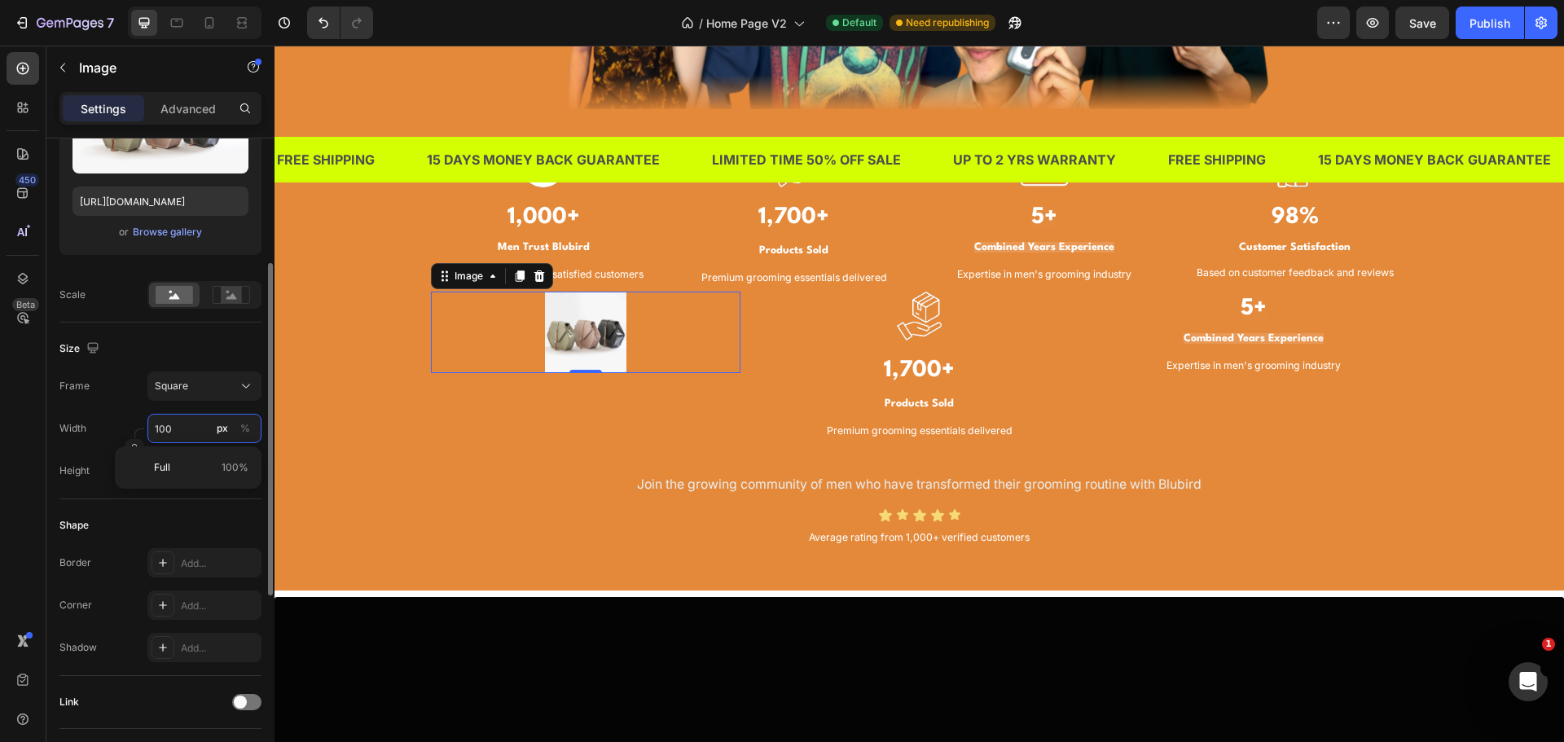
click at [186, 428] on input "100" at bounding box center [204, 428] width 114 height 29
type input "2"
type input "20"
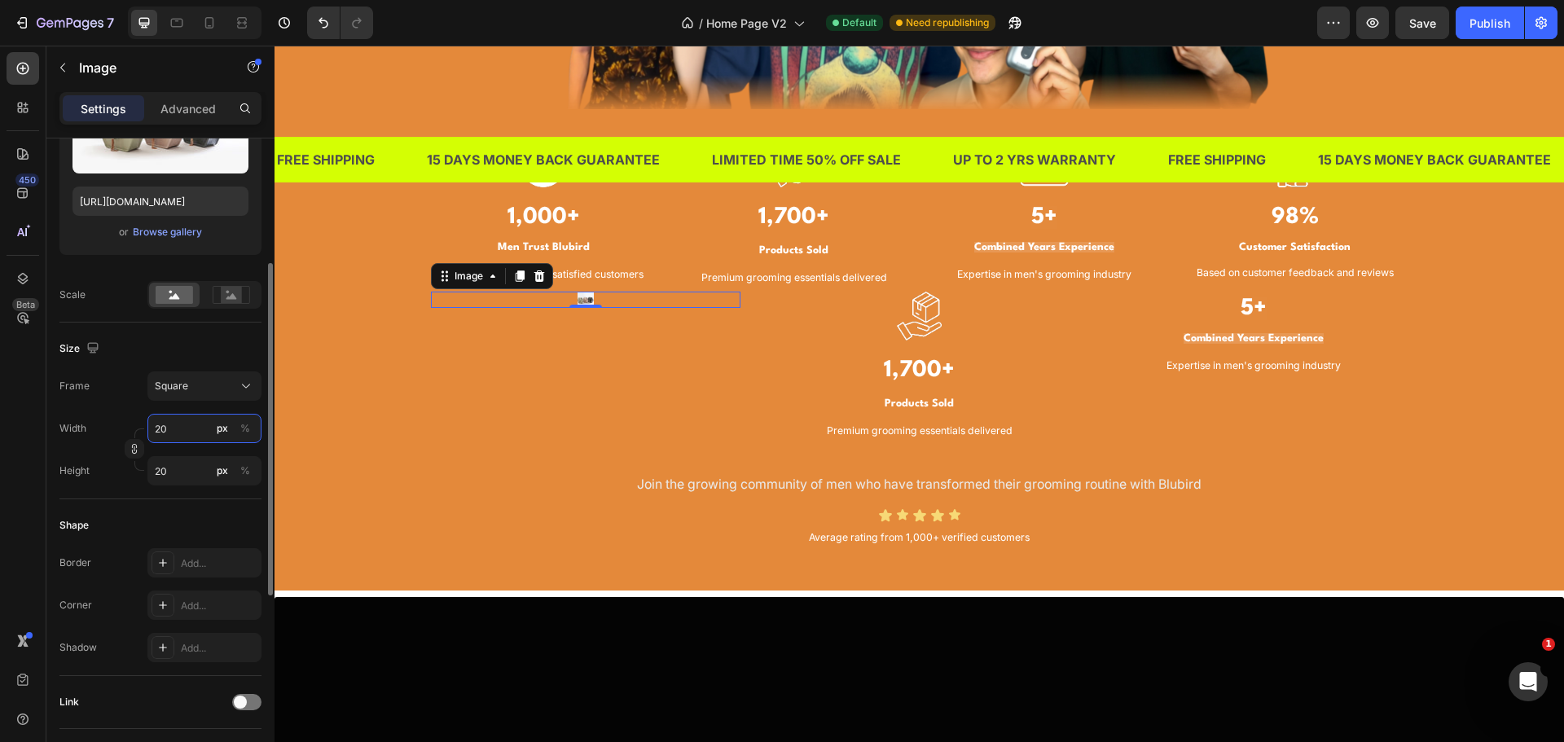
type input "200"
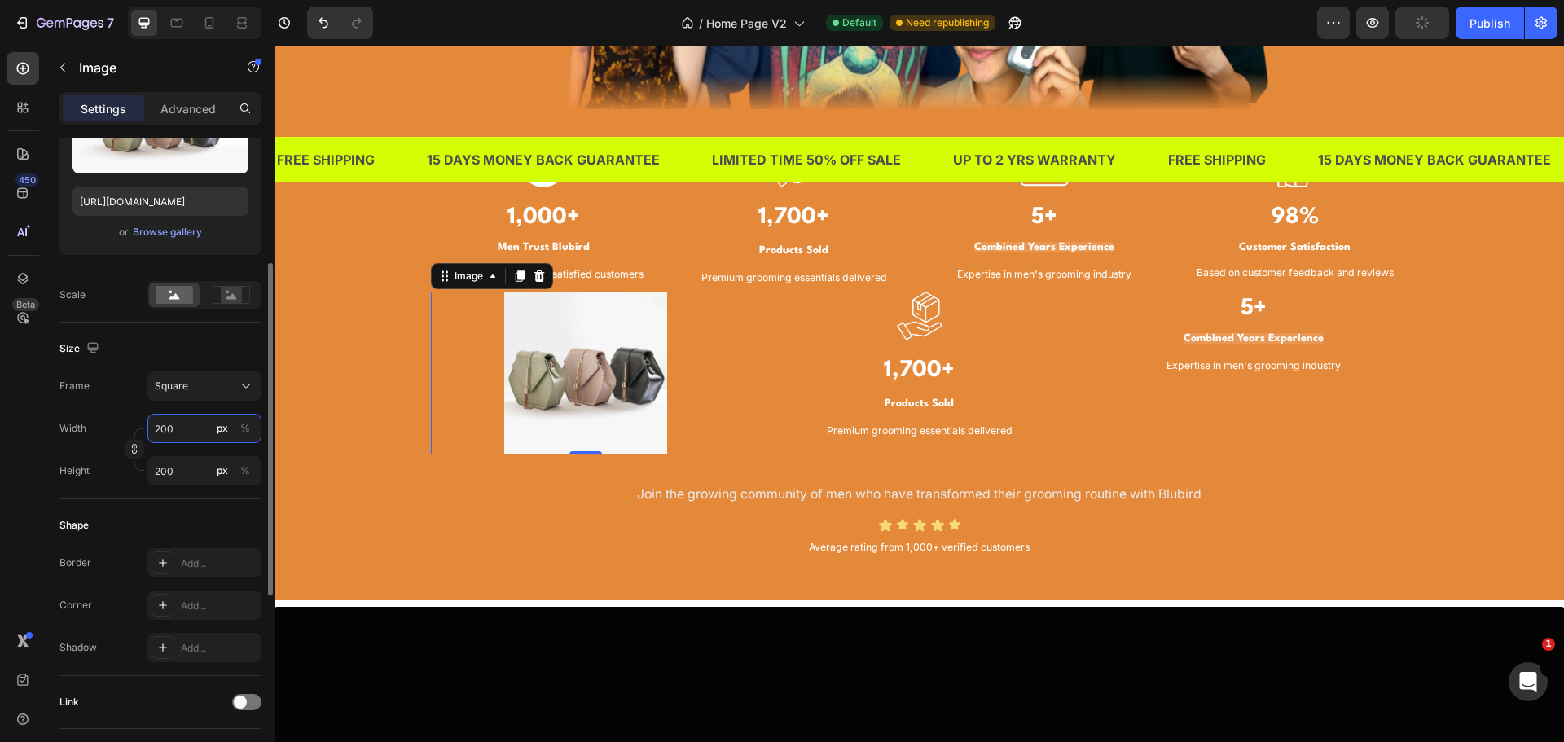
click at [186, 428] on input "200" at bounding box center [204, 428] width 114 height 29
type input "2"
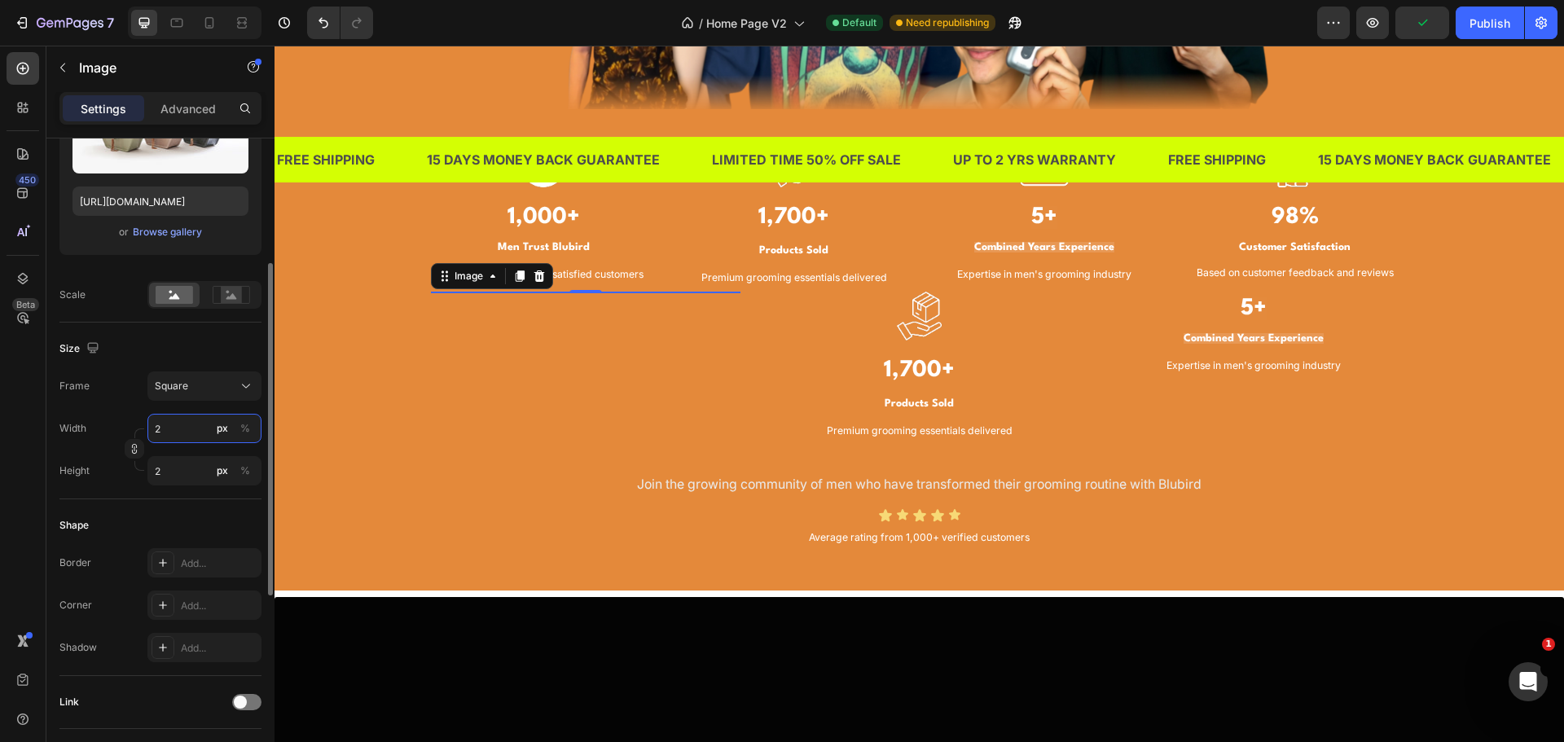
type input "25"
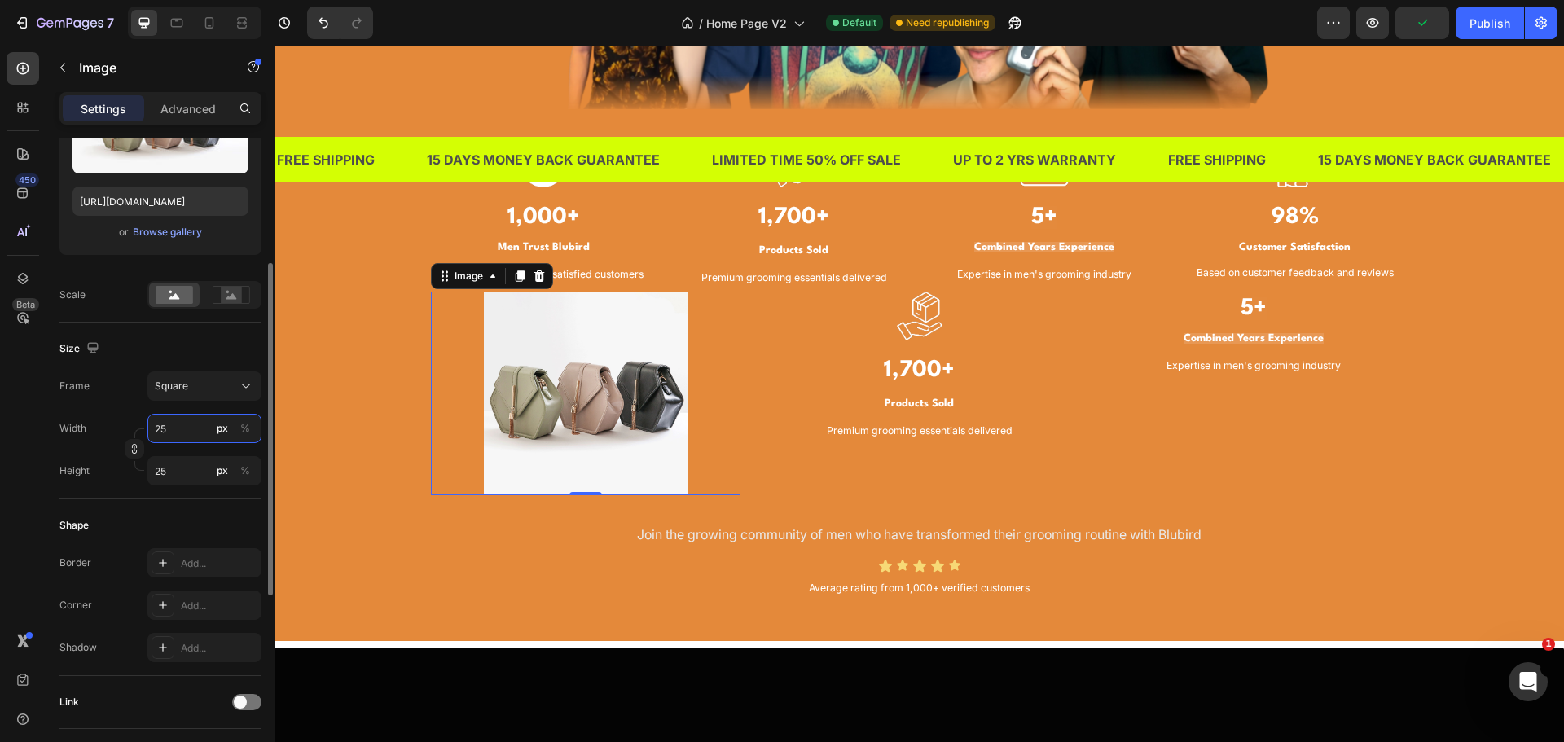
type input "250"
click at [186, 428] on input "250" at bounding box center [204, 428] width 114 height 29
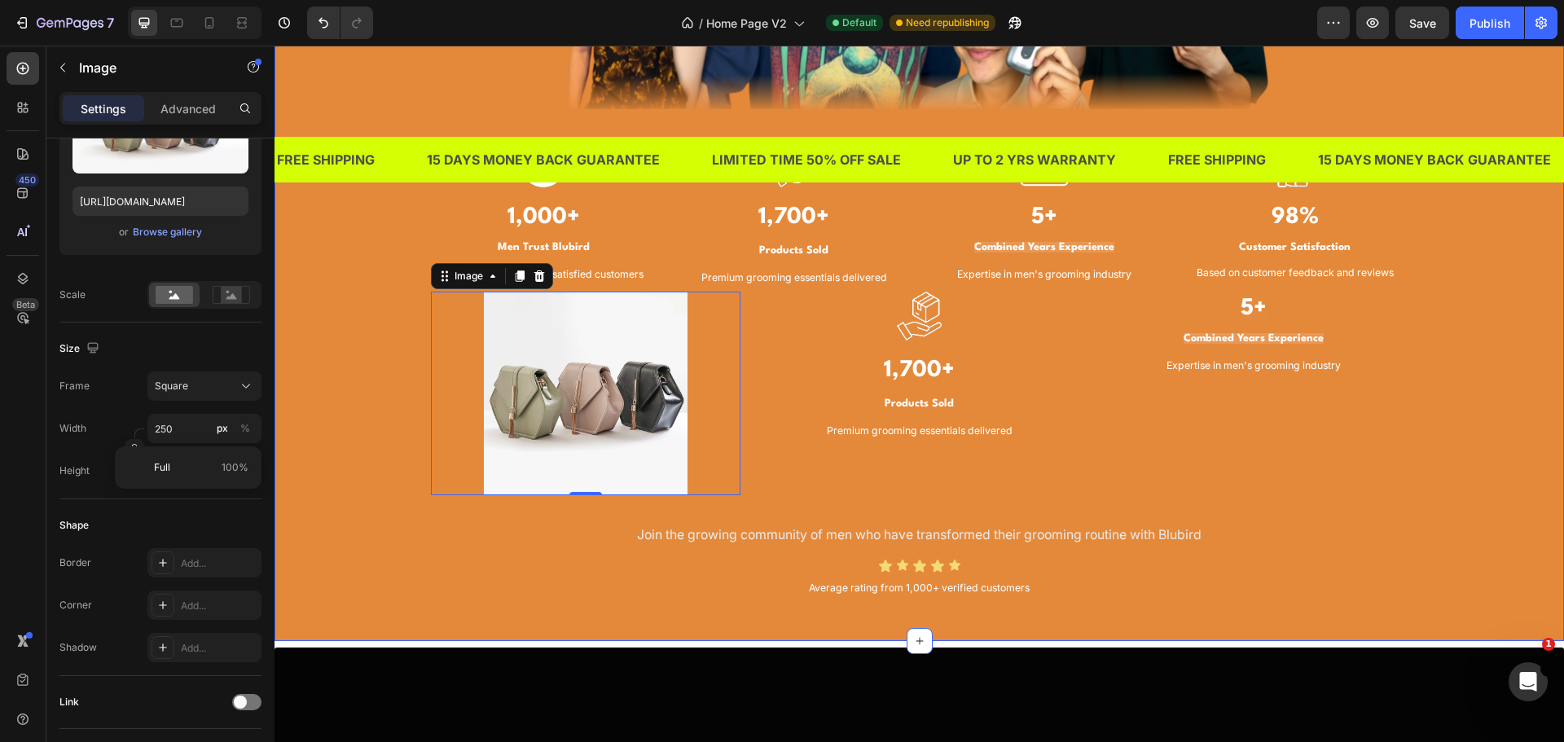
click at [380, 422] on div "TRUSTED BY THOUSANDS OF MEN IN SINGAPORE Heading Image Image 1,000+ Heading Men…" at bounding box center [919, 116] width 1265 height 971
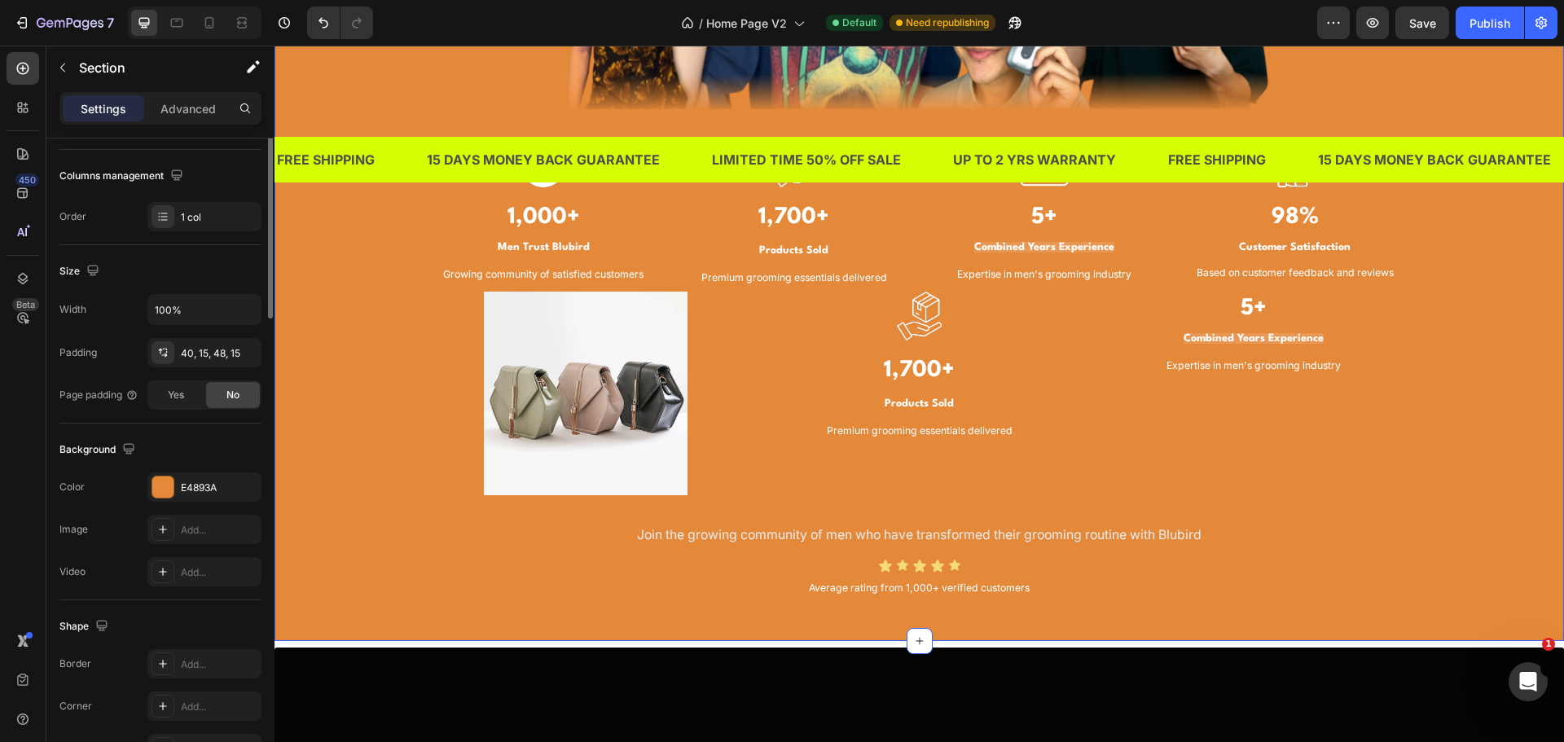
scroll to position [0, 0]
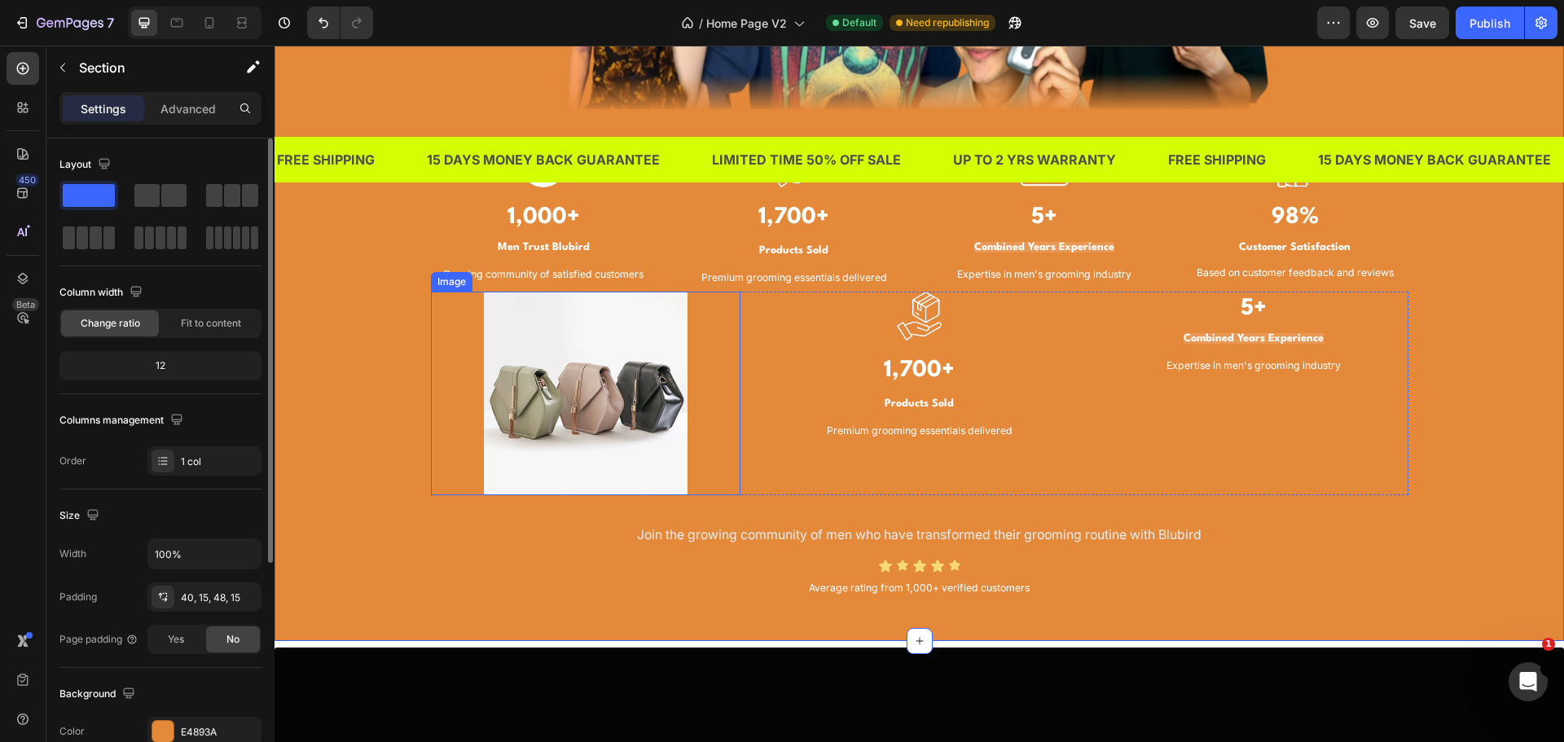
click at [580, 421] on img at bounding box center [586, 394] width 204 height 204
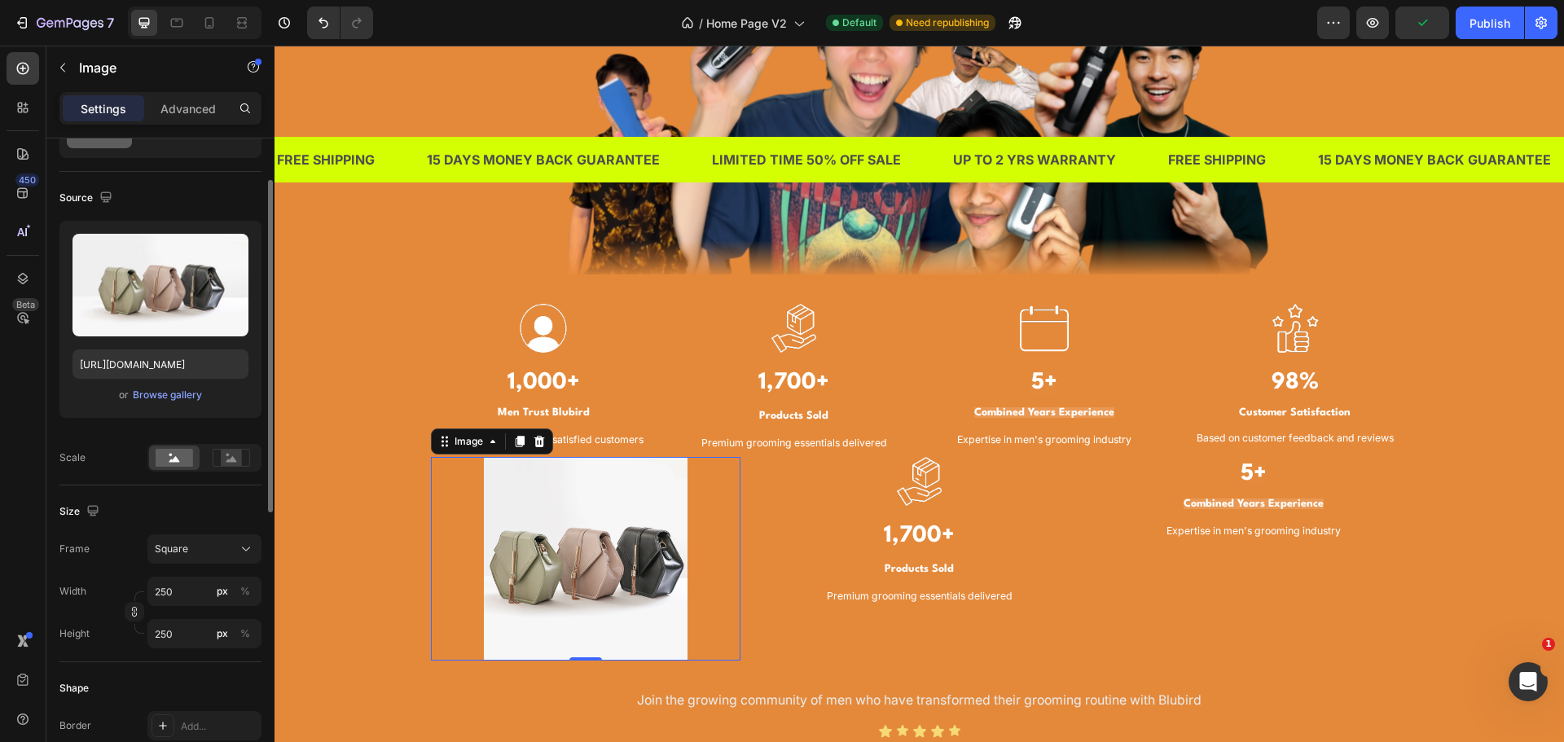
scroll to position [1466, 0]
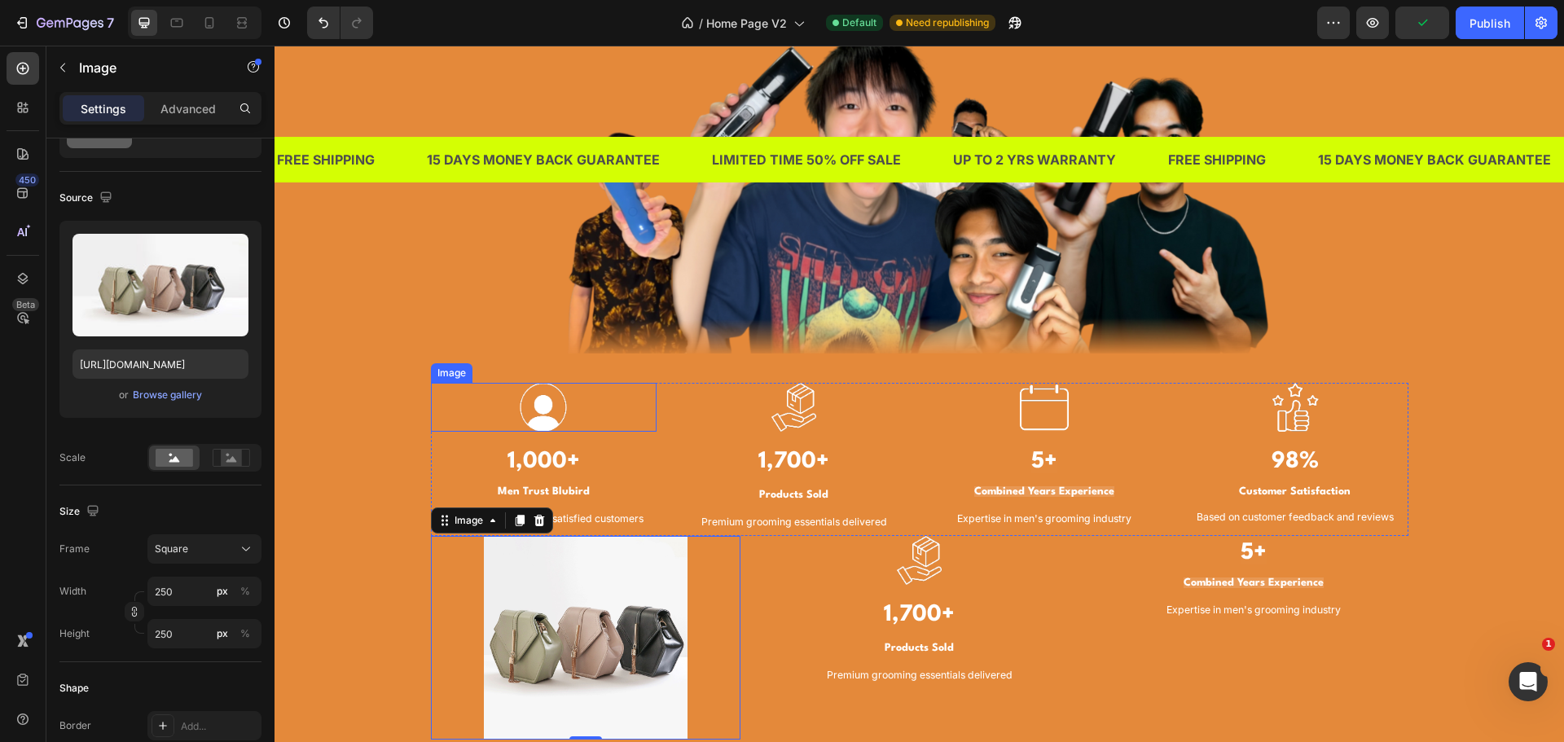
click at [435, 364] on div "Image" at bounding box center [452, 373] width 42 height 20
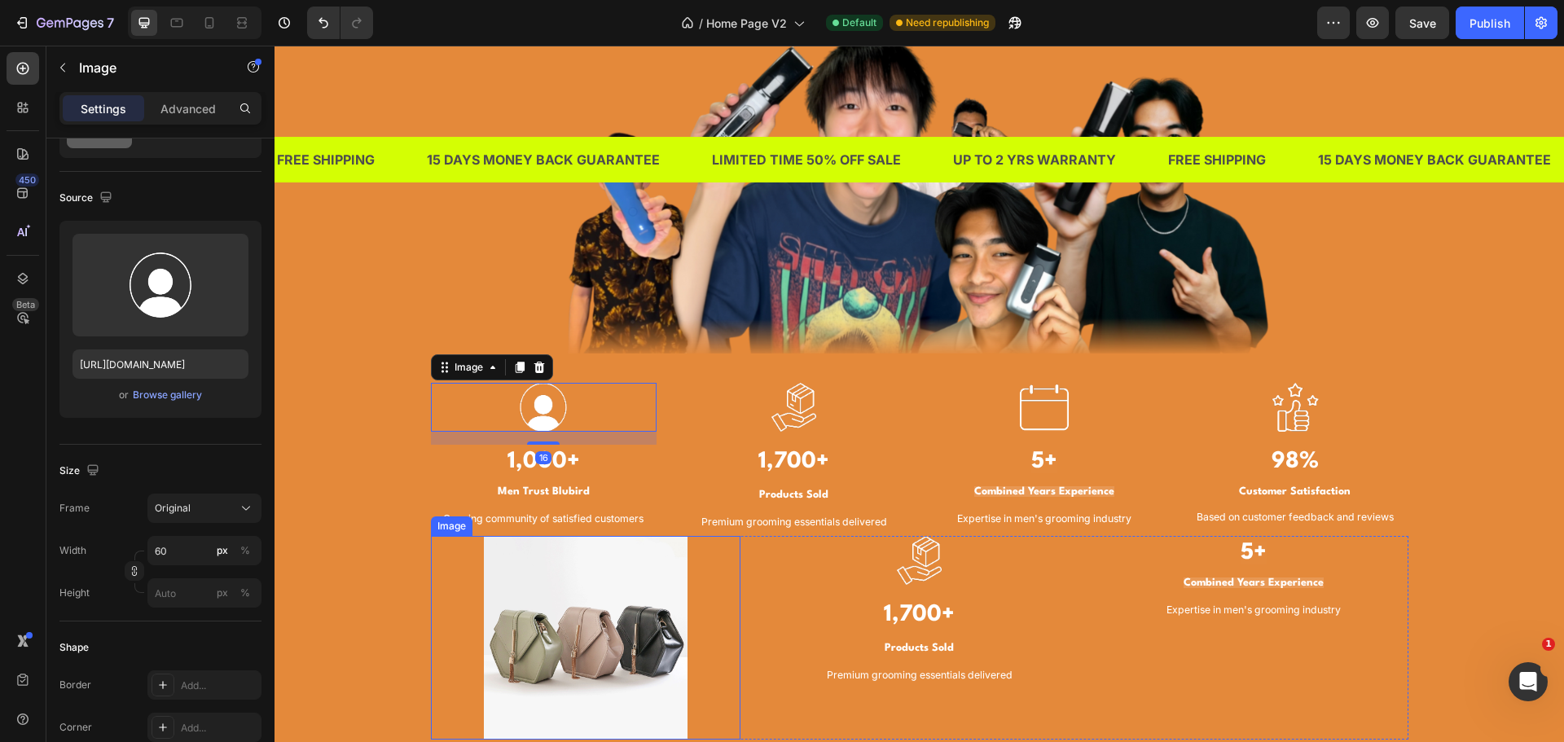
click at [542, 572] on img at bounding box center [586, 638] width 204 height 204
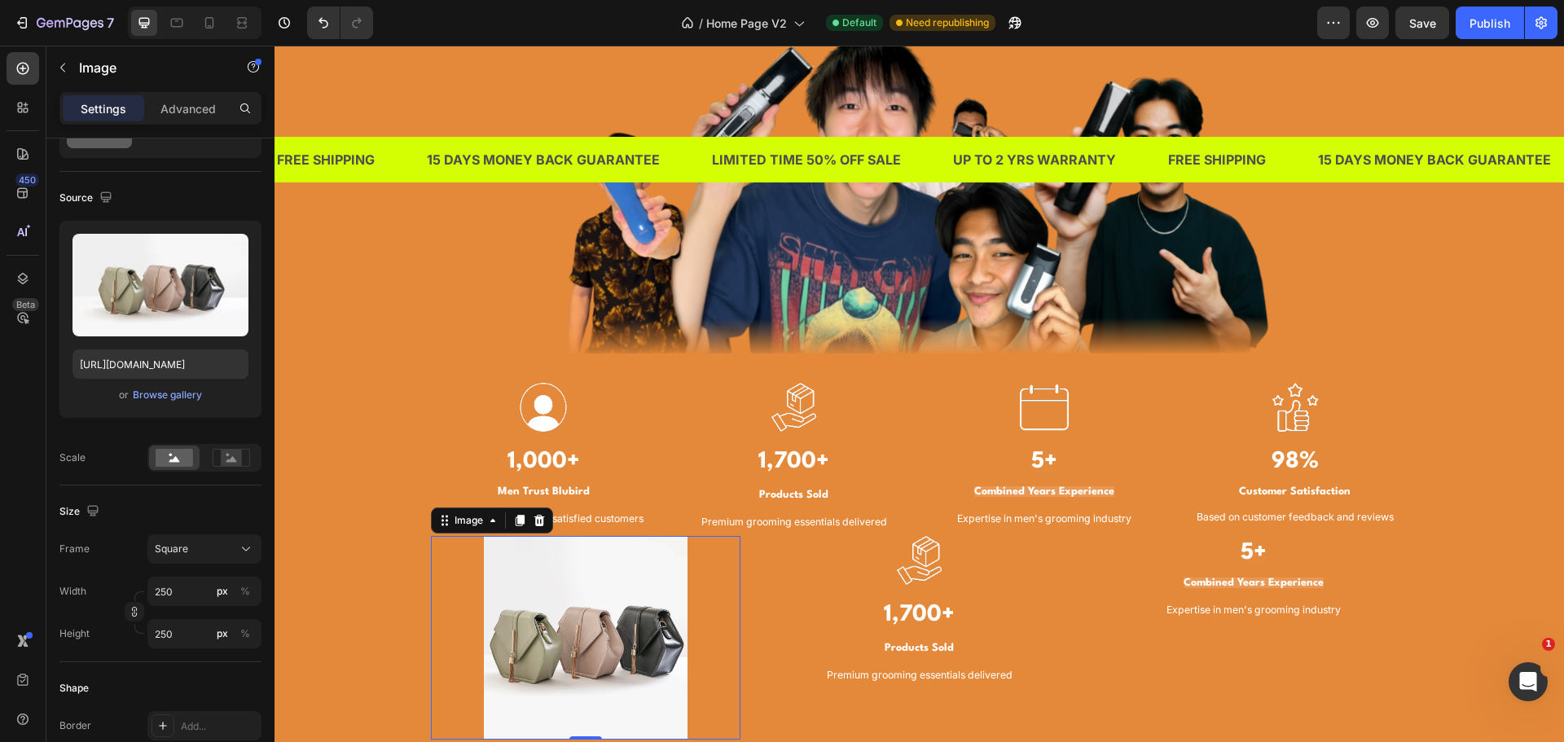
scroll to position [1548, 0]
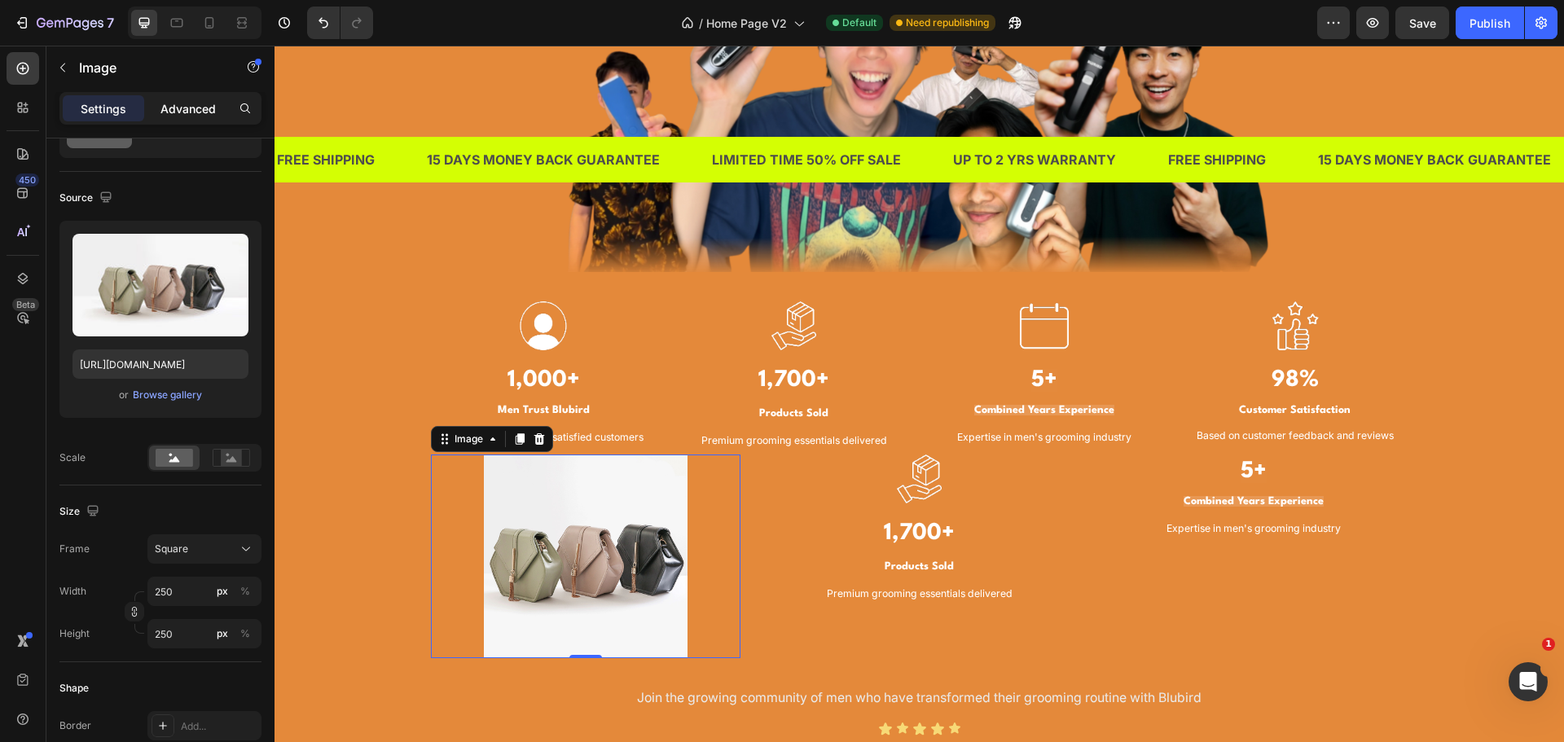
click at [184, 116] on p "Advanced" at bounding box center [187, 108] width 55 height 17
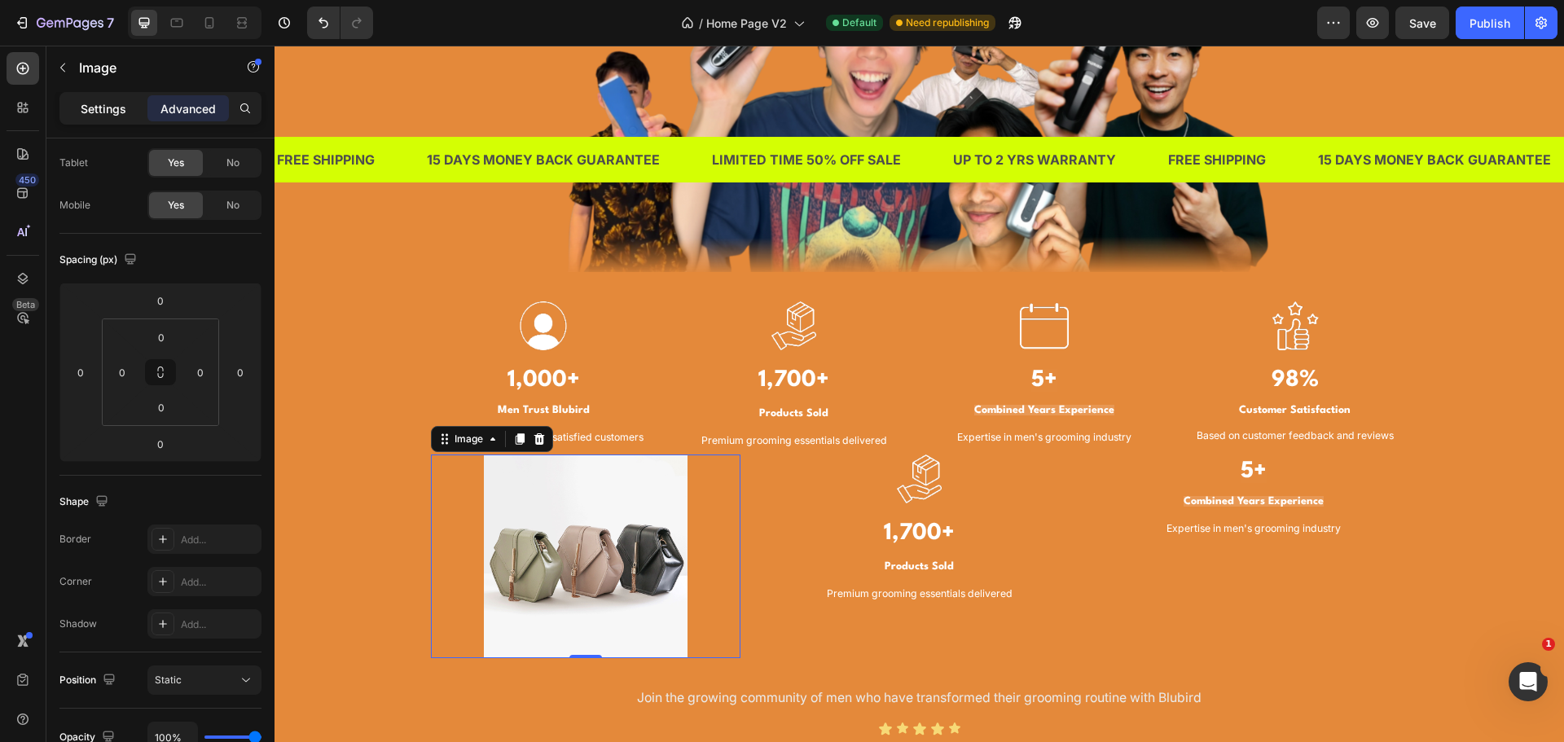
click at [104, 106] on p "Settings" at bounding box center [104, 108] width 46 height 17
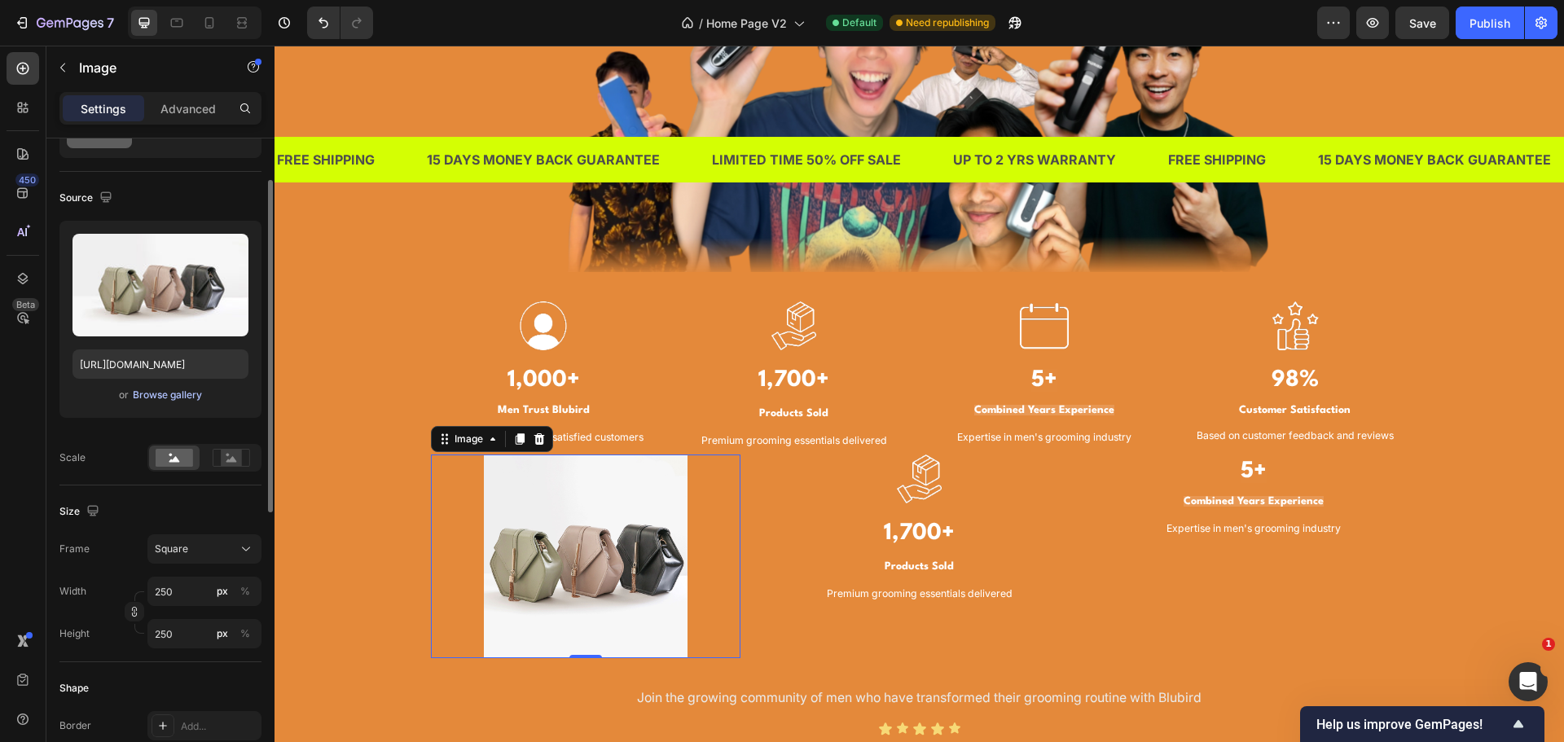
click at [190, 398] on div "Browse gallery" at bounding box center [167, 395] width 69 height 15
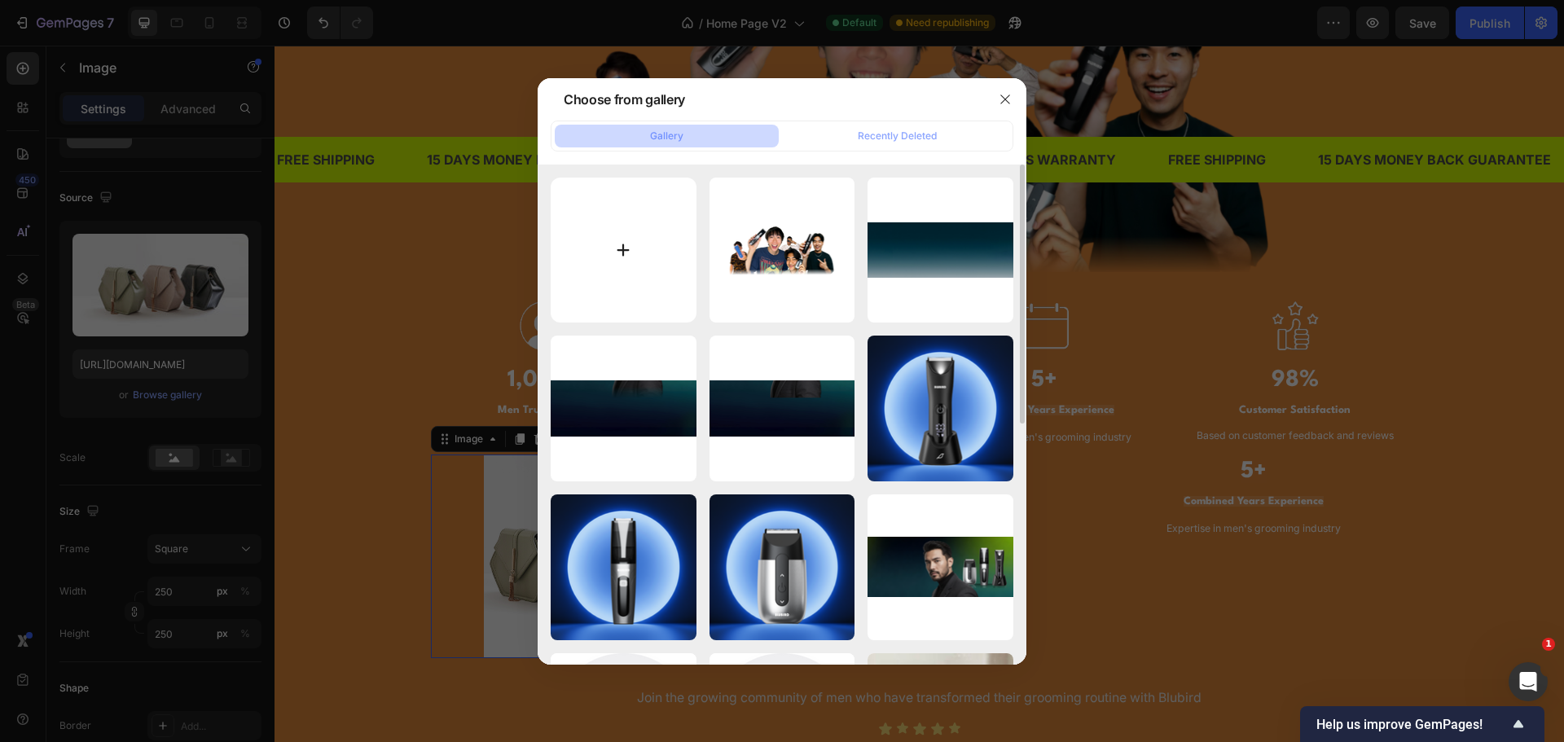
click at [608, 239] on input "file" at bounding box center [624, 251] width 146 height 146
type input "C:\fakepath\satisfaction bar ring.png"
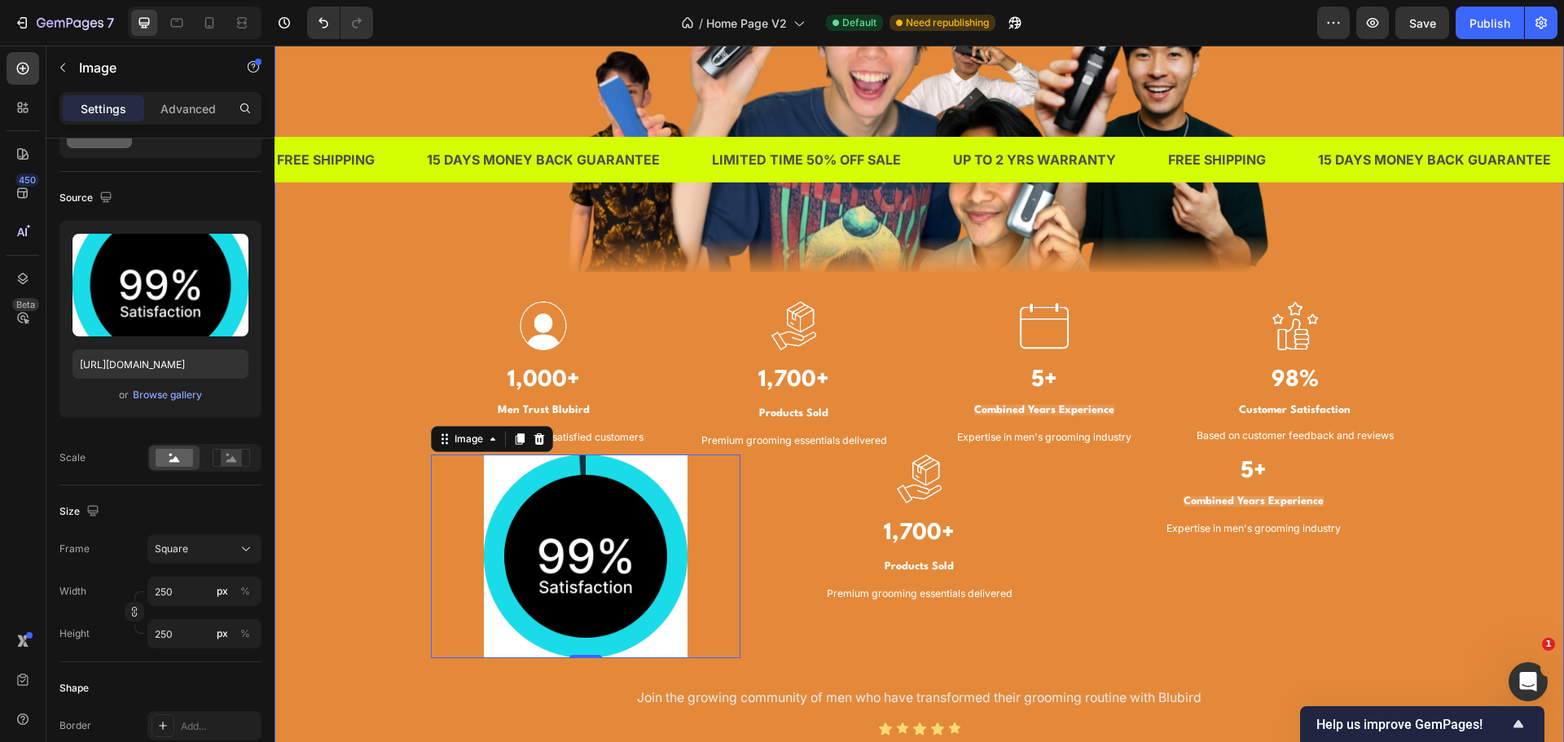
click at [400, 547] on div "TRUSTED BY THOUSANDS OF MEN IN SINGAPORE Heading Image Image 1,000+ Heading Men…" at bounding box center [919, 279] width 1265 height 971
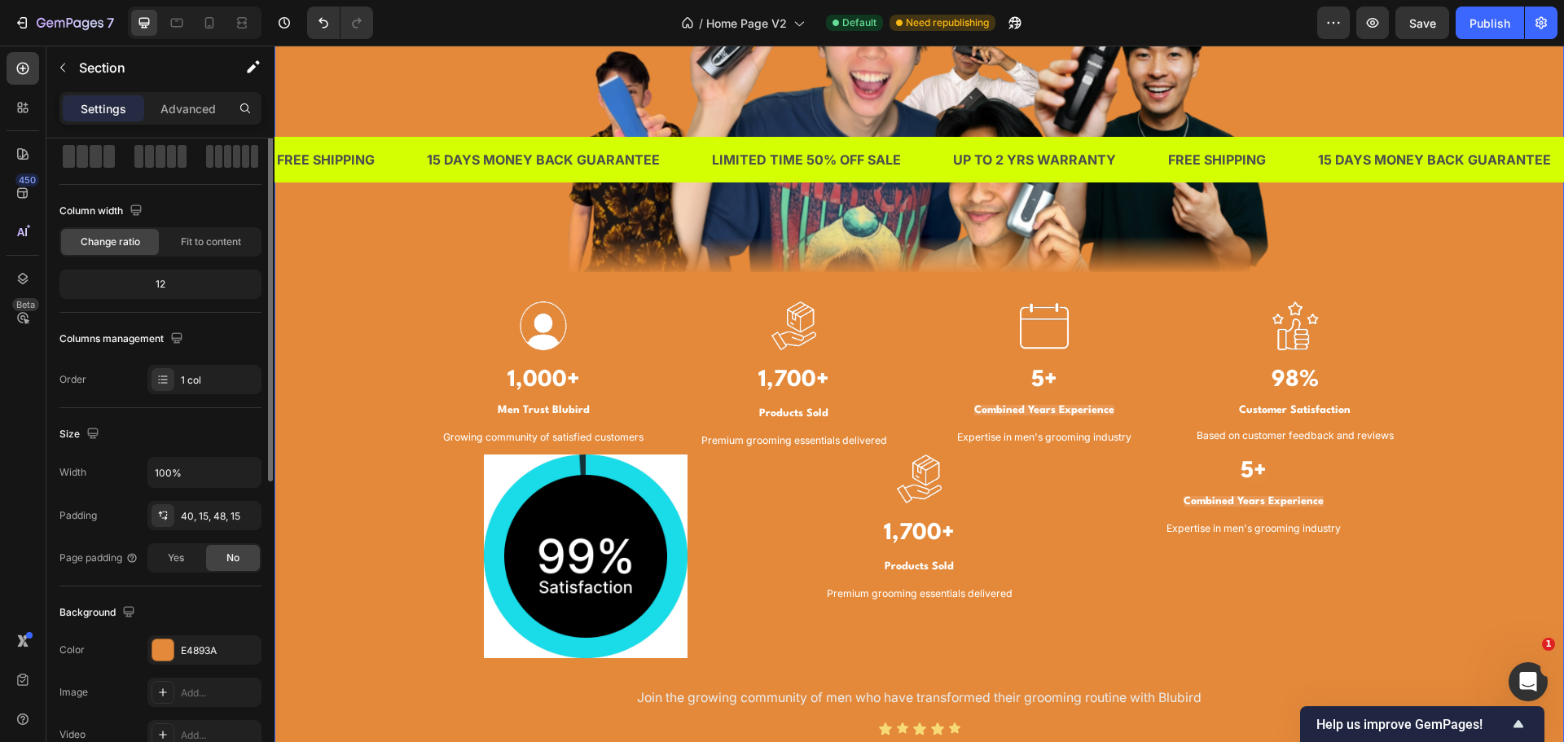
scroll to position [0, 0]
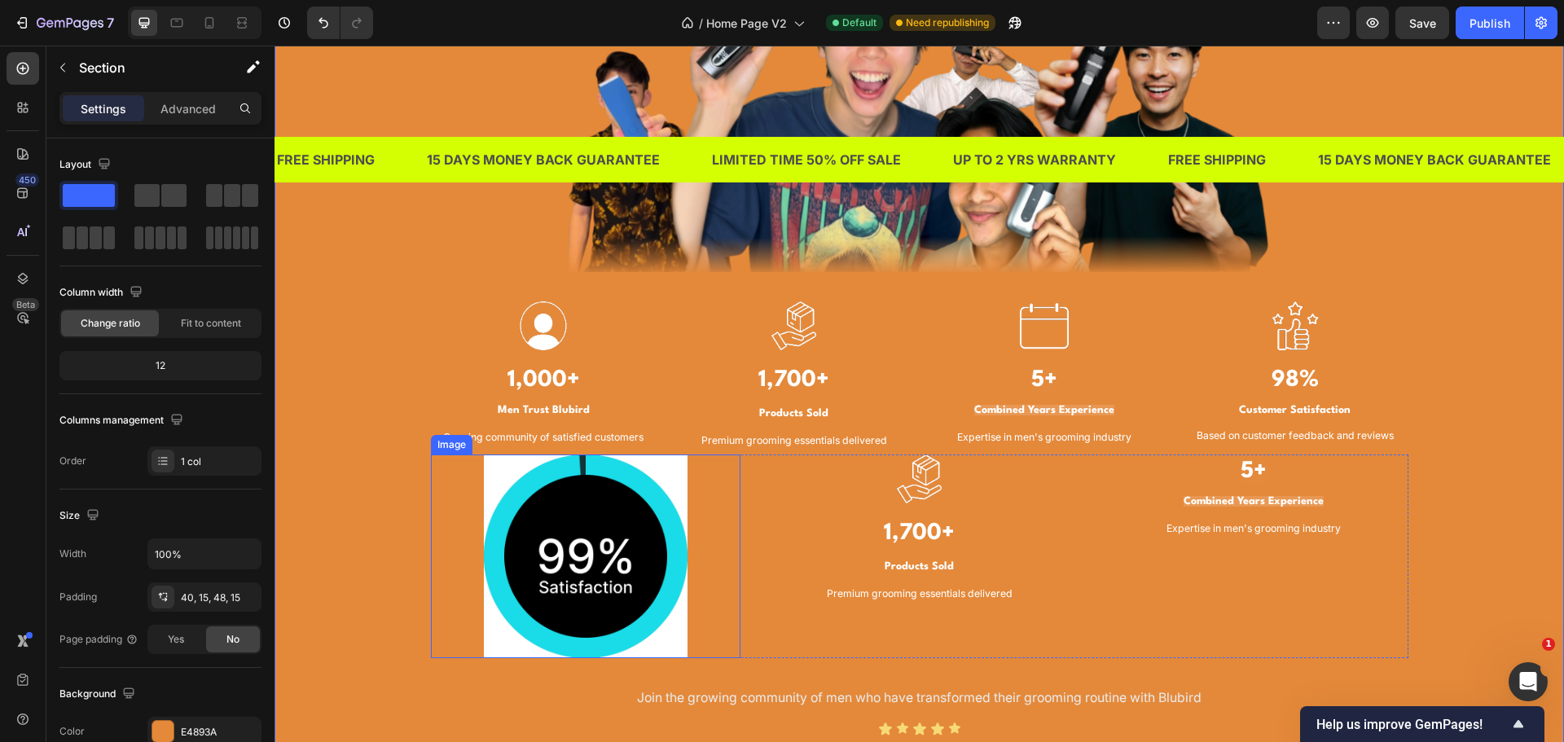
click at [626, 530] on img at bounding box center [586, 557] width 204 height 204
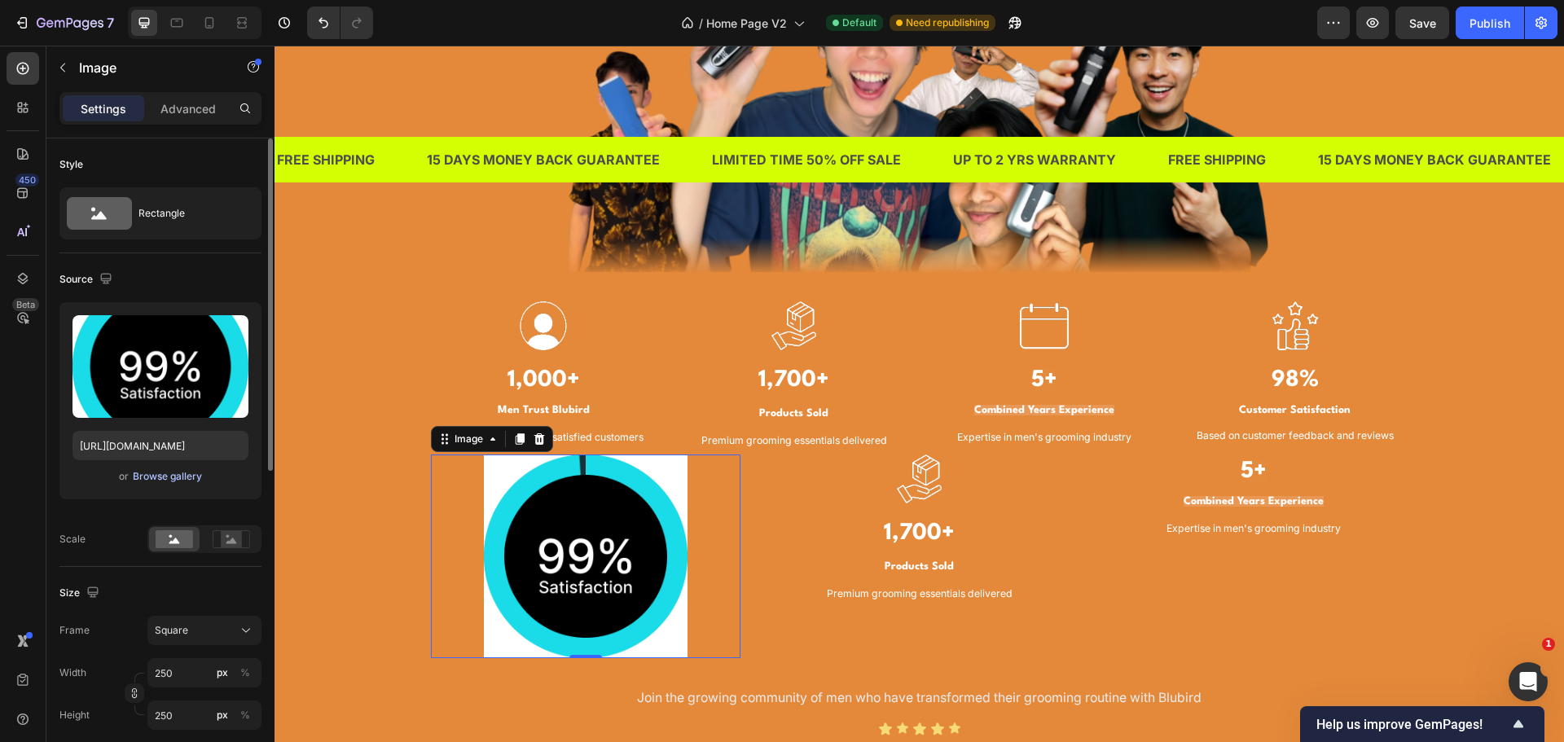
click at [147, 478] on div "Browse gallery" at bounding box center [167, 476] width 69 height 15
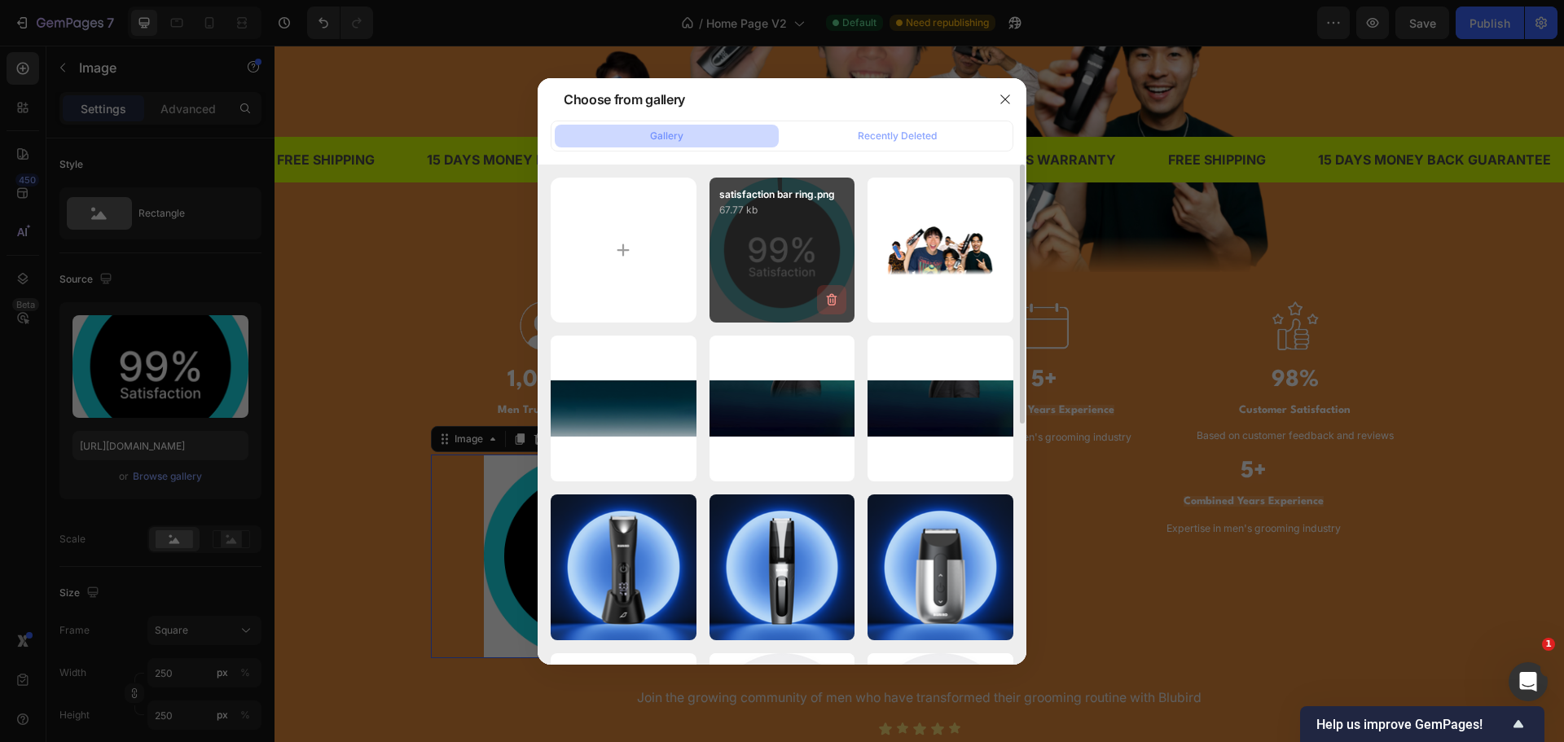
click at [837, 299] on icon "button" at bounding box center [832, 300] width 16 height 16
click at [828, 300] on div "Delete" at bounding box center [822, 303] width 30 height 15
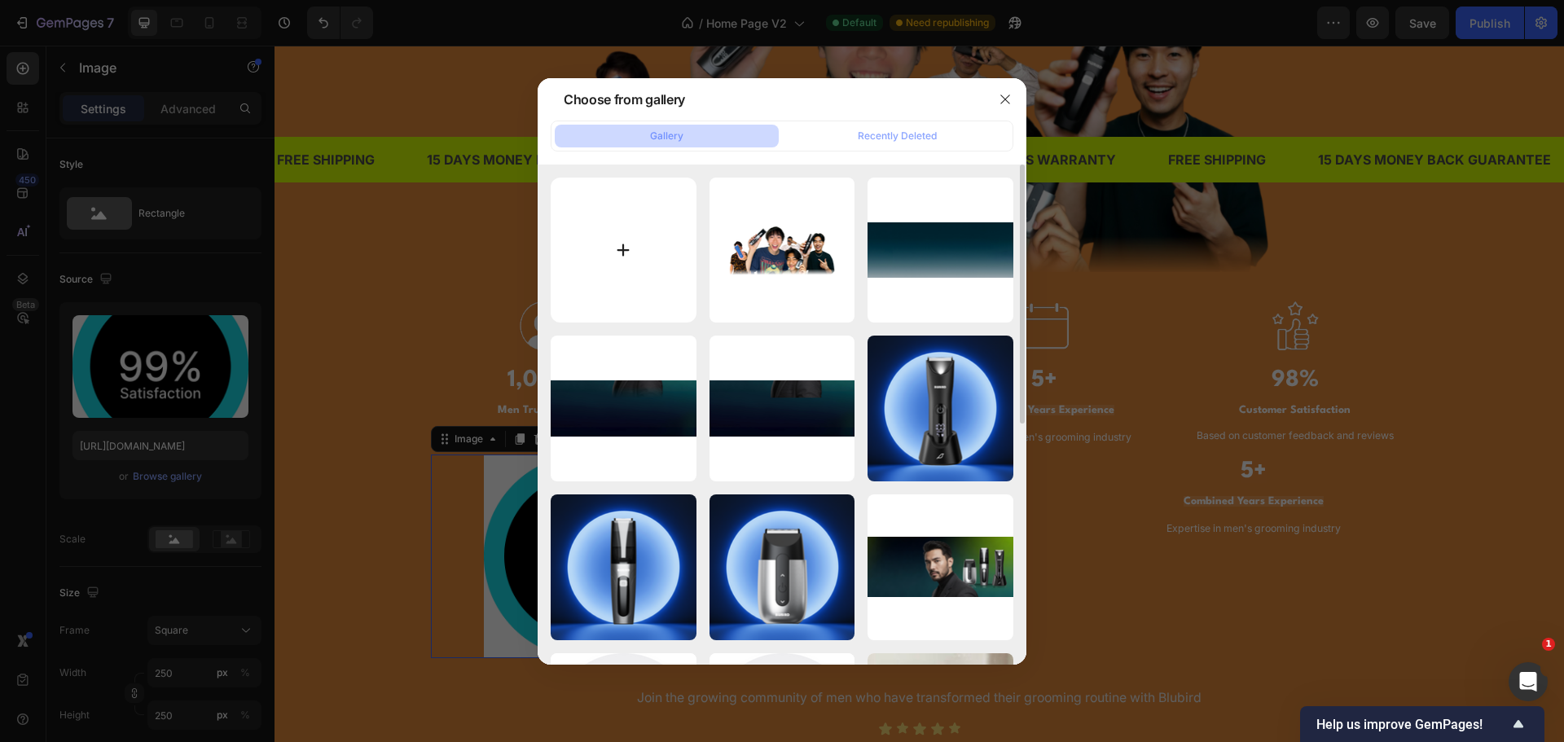
click at [659, 262] on input "file" at bounding box center [624, 251] width 146 height 146
type input "C:\fakepath\satisfaction bar ring.png"
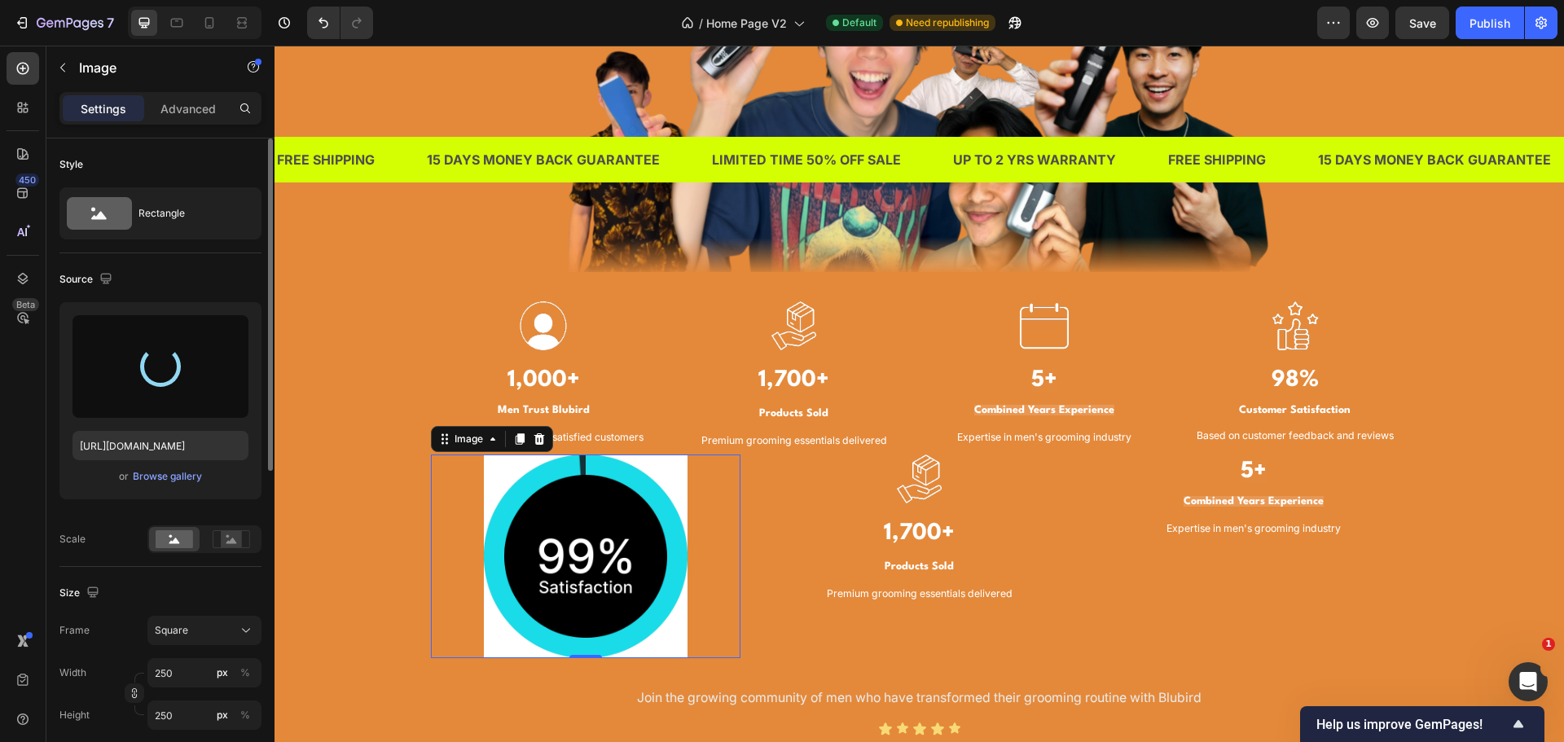
scroll to position [407, 0]
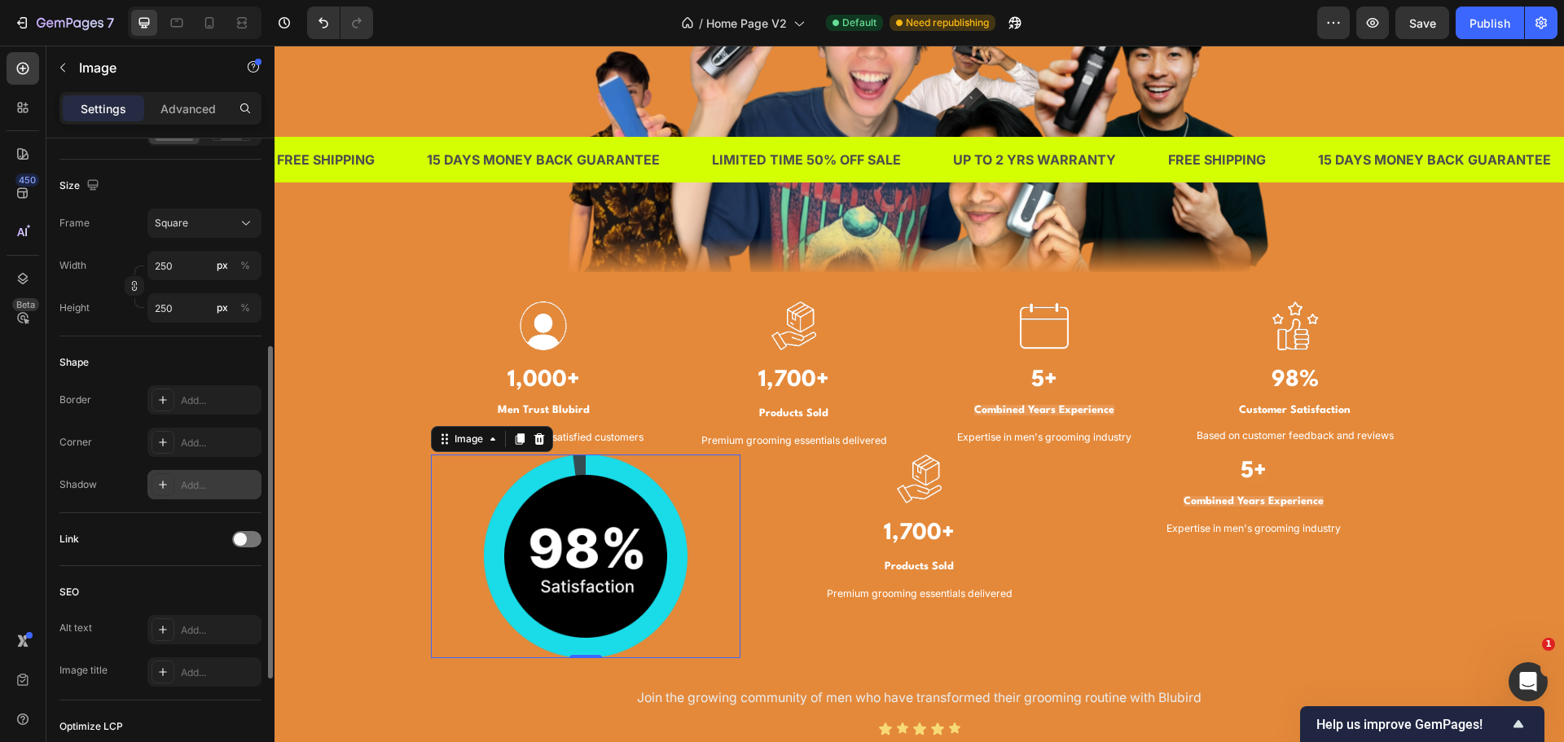
click at [192, 491] on div "Add..." at bounding box center [219, 485] width 77 height 15
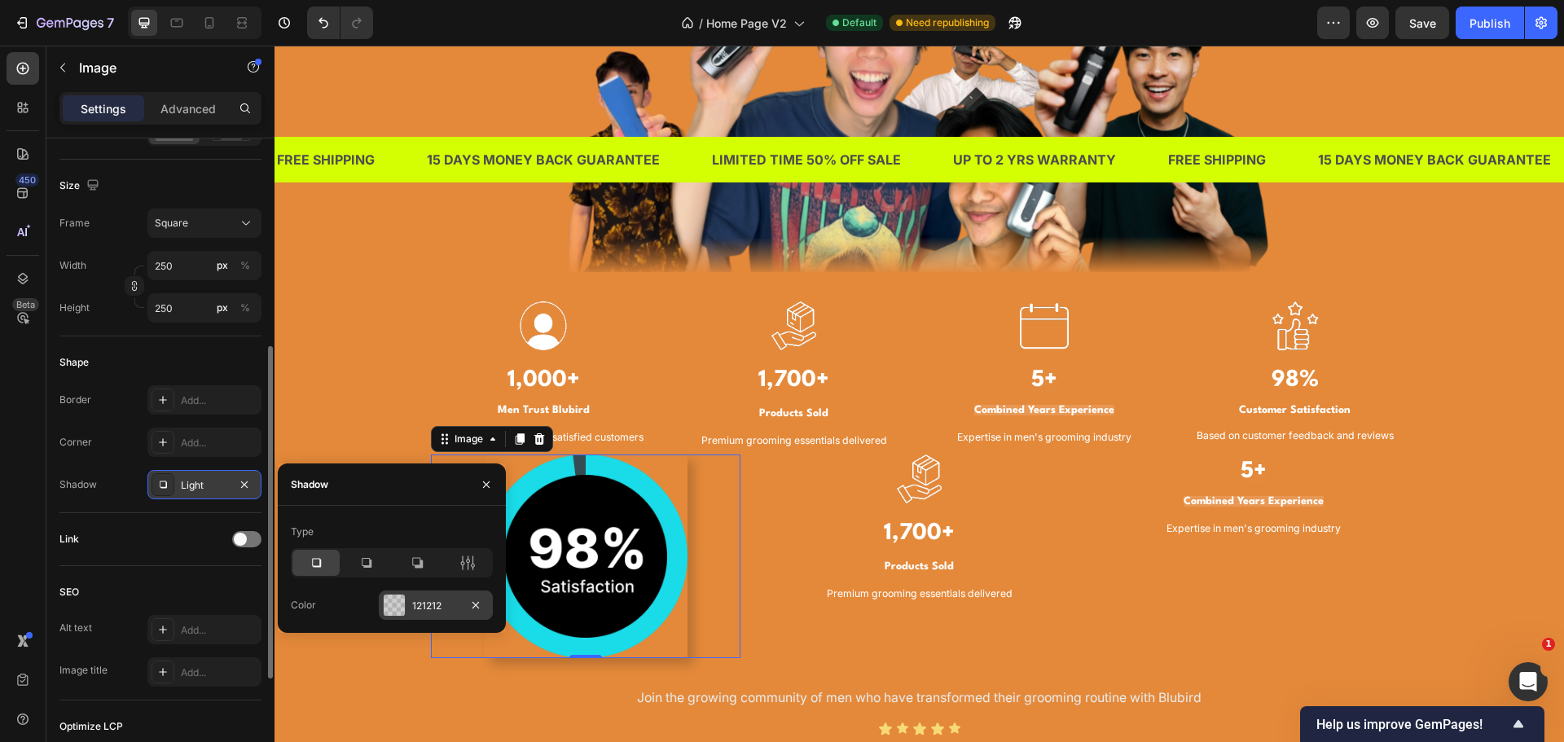
click at [389, 605] on div at bounding box center [394, 605] width 21 height 21
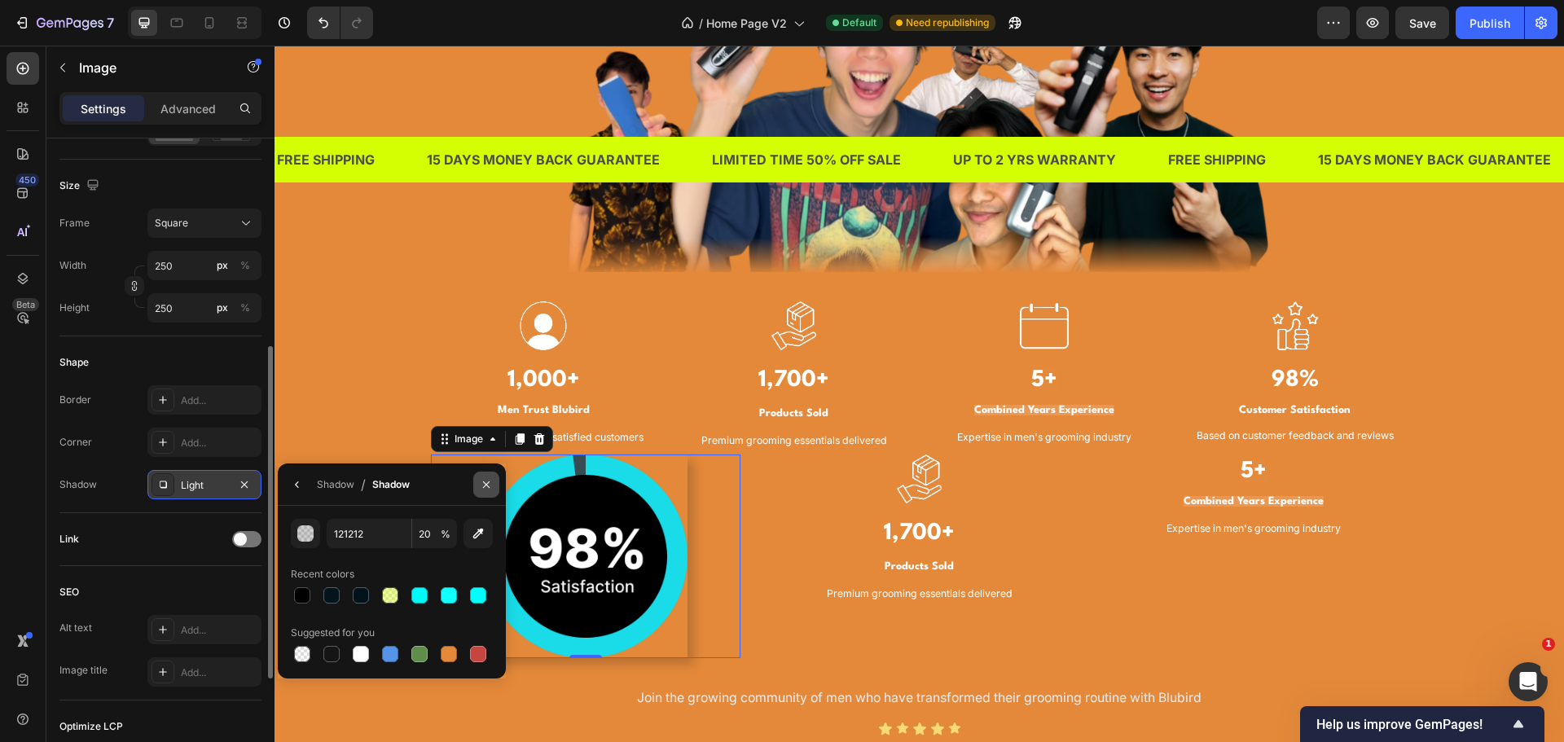
click at [491, 484] on icon "button" at bounding box center [486, 484] width 13 height 13
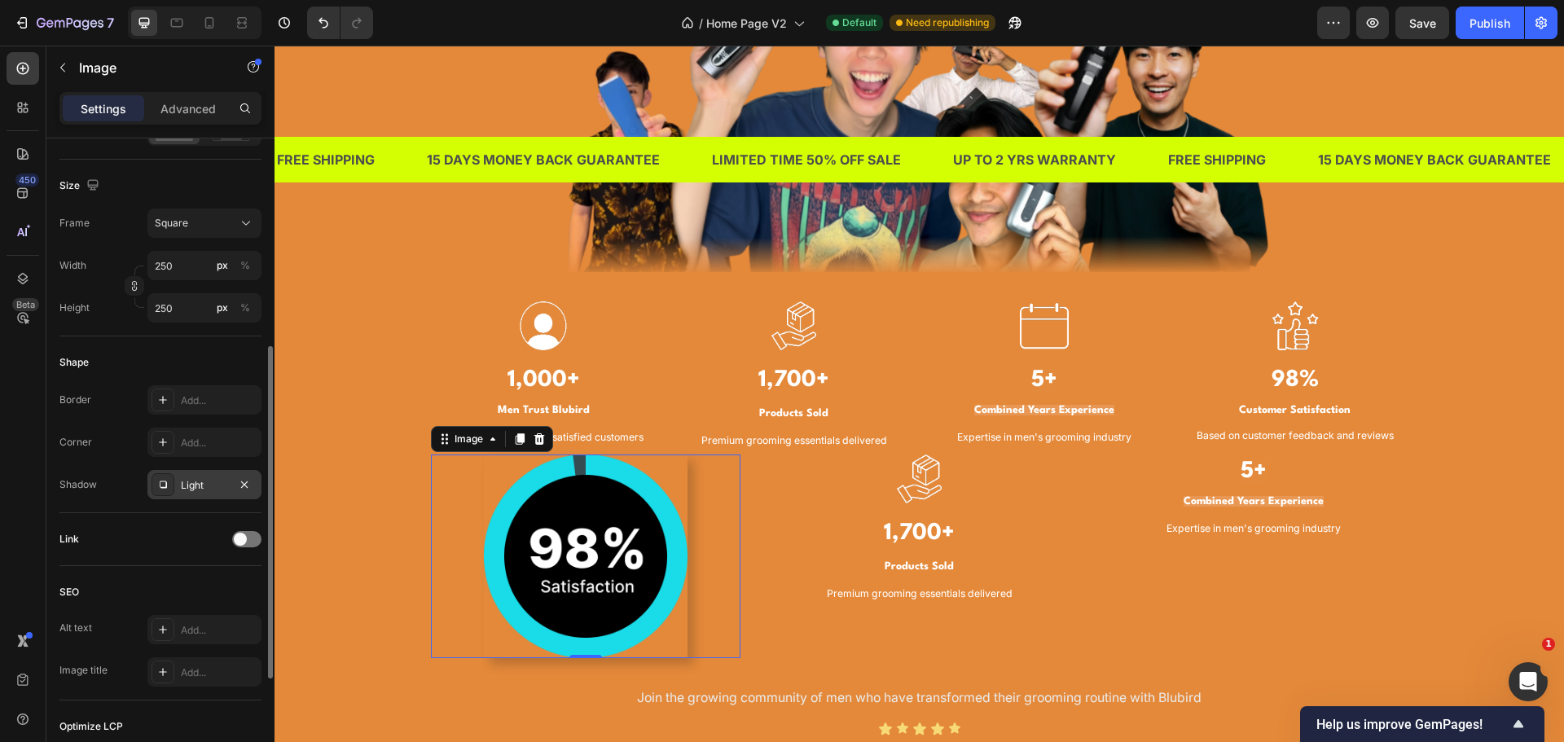
click at [369, 463] on div "TRUSTED BY THOUSANDS OF MEN IN SINGAPORE Heading Image Image 1,000+ Heading Men…" at bounding box center [919, 279] width 1265 height 971
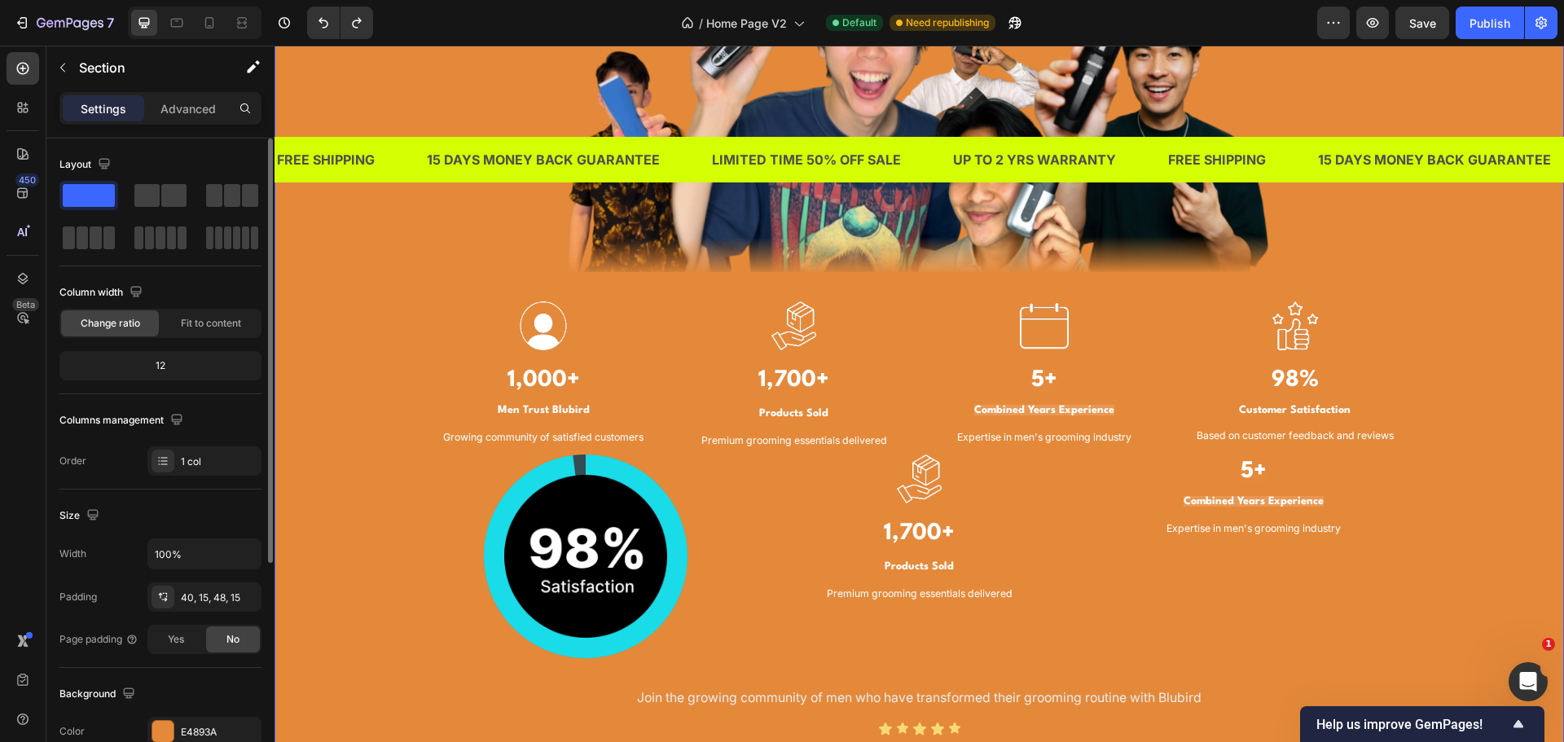
click at [465, 537] on div at bounding box center [586, 557] width 310 height 204
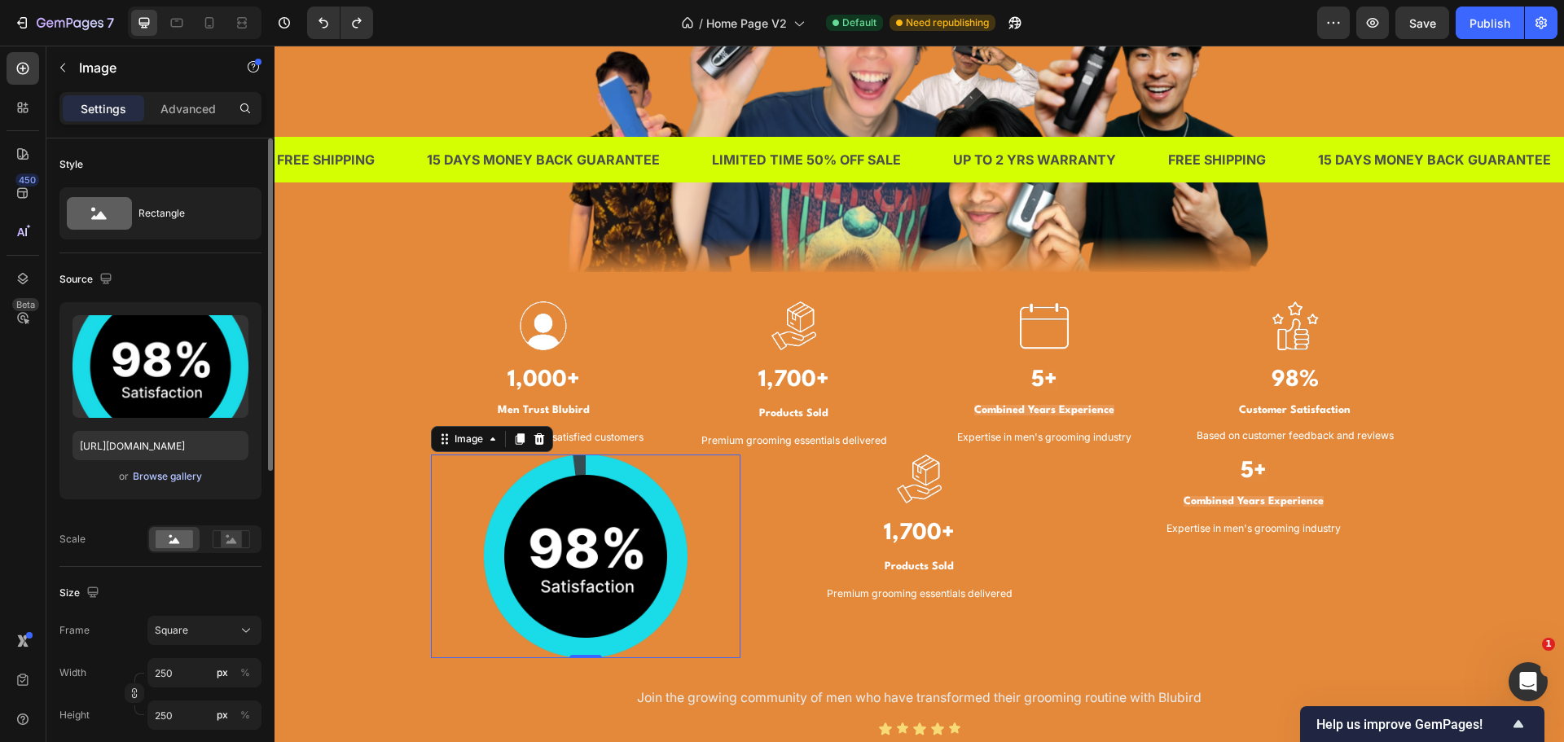
click at [188, 477] on div "Browse gallery" at bounding box center [167, 476] width 69 height 15
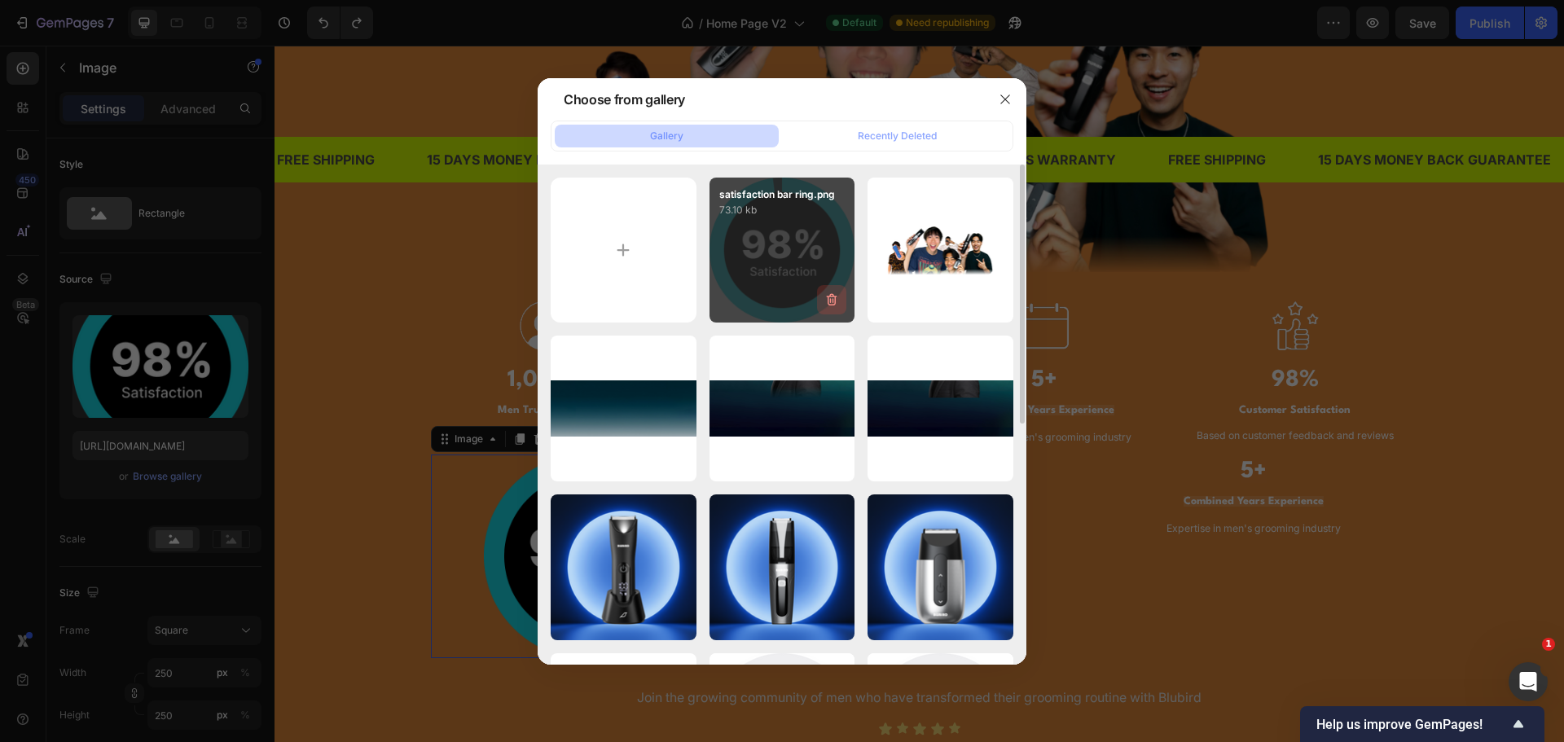
click at [835, 297] on icon "button" at bounding box center [832, 300] width 11 height 12
click at [652, 267] on input "file" at bounding box center [624, 251] width 146 height 146
type input "C:\fakepath\satisfaction bar ring.png"
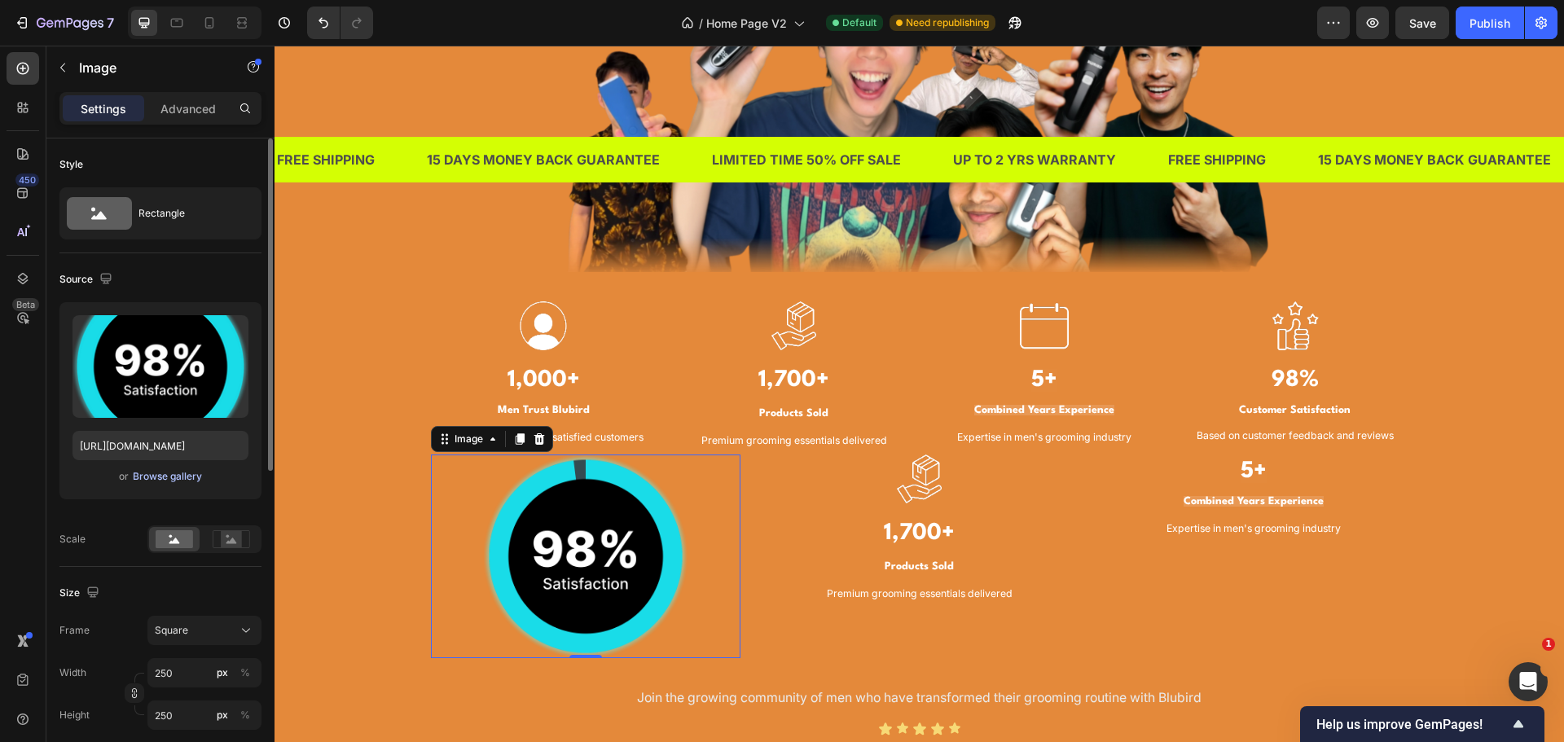
click at [178, 473] on div "Browse gallery" at bounding box center [167, 476] width 69 height 15
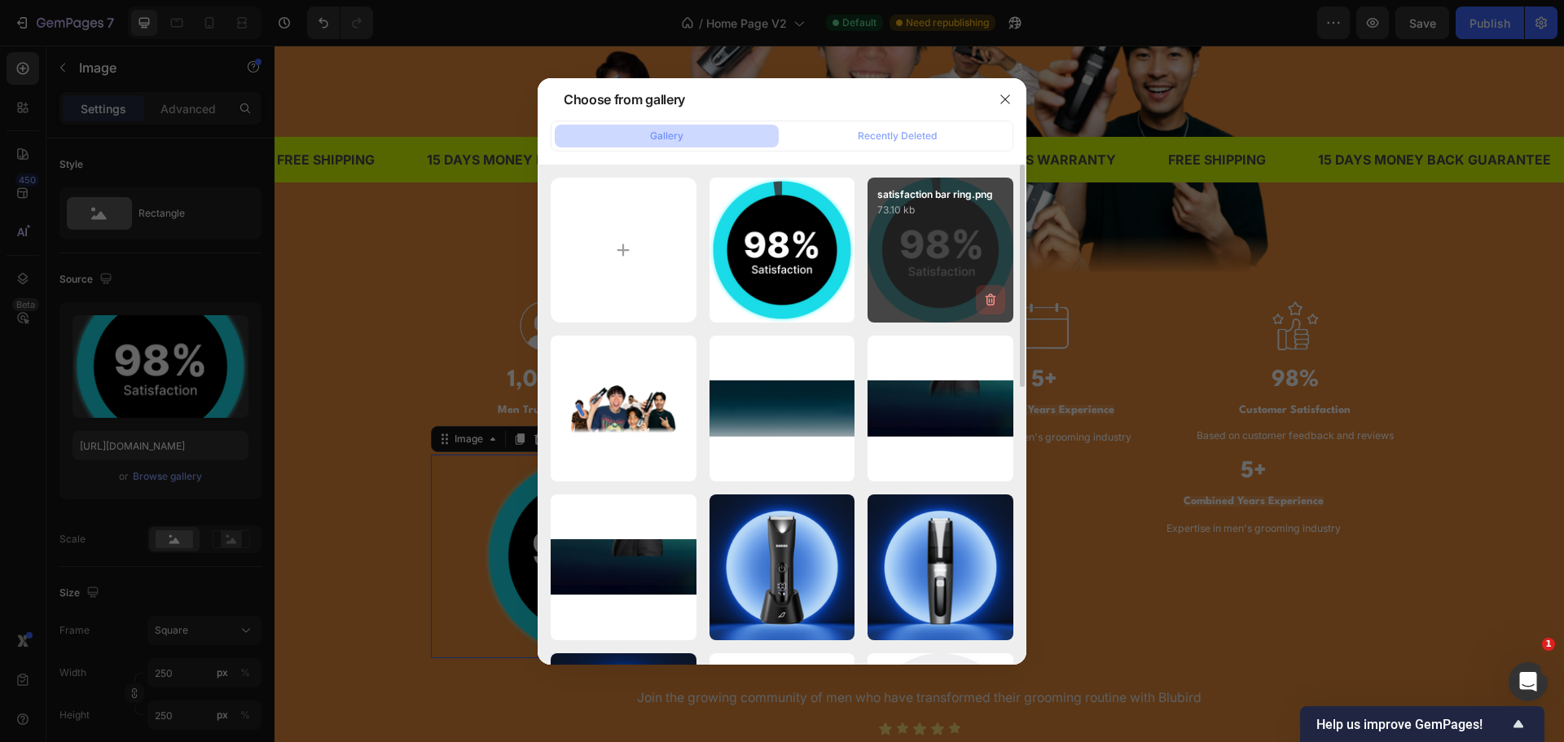
click at [996, 295] on icon "button" at bounding box center [990, 300] width 16 height 16
click at [993, 300] on div "Delete" at bounding box center [981, 303] width 30 height 15
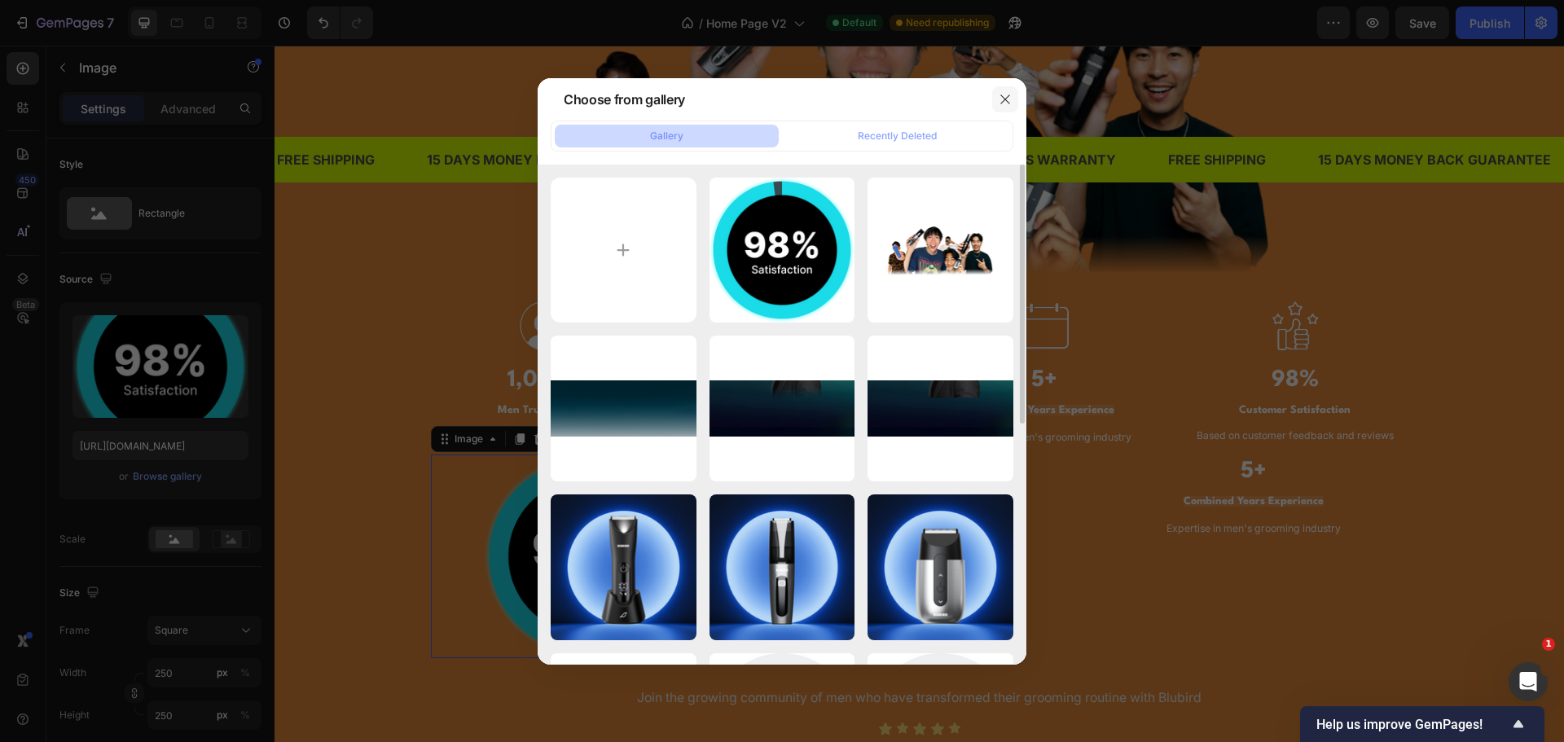
click at [1007, 103] on icon "button" at bounding box center [1005, 99] width 13 height 13
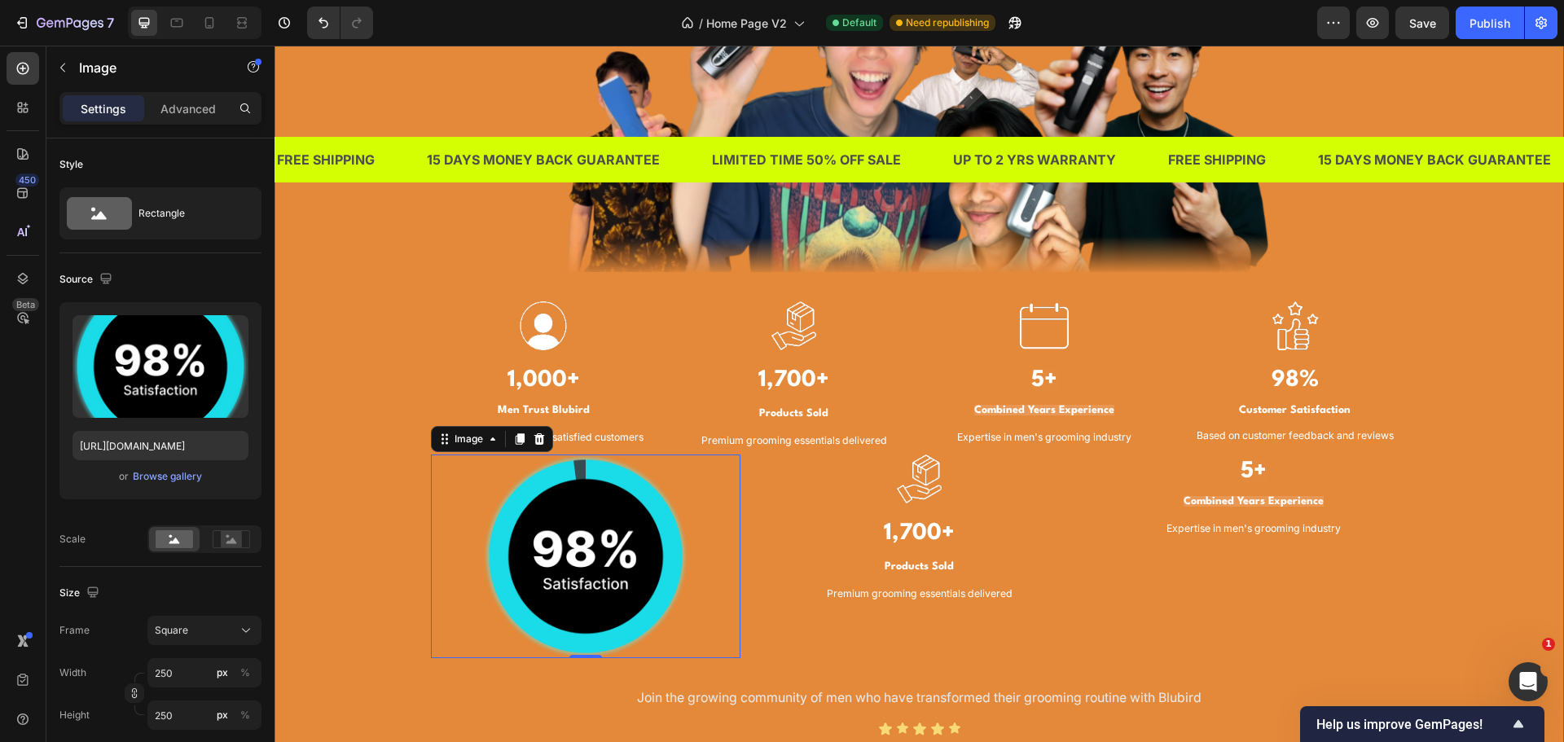
click at [367, 408] on div "TRUSTED BY THOUSANDS OF MEN IN SINGAPORE Heading Image Image 1,000+ Heading Men…" at bounding box center [919, 279] width 1265 height 971
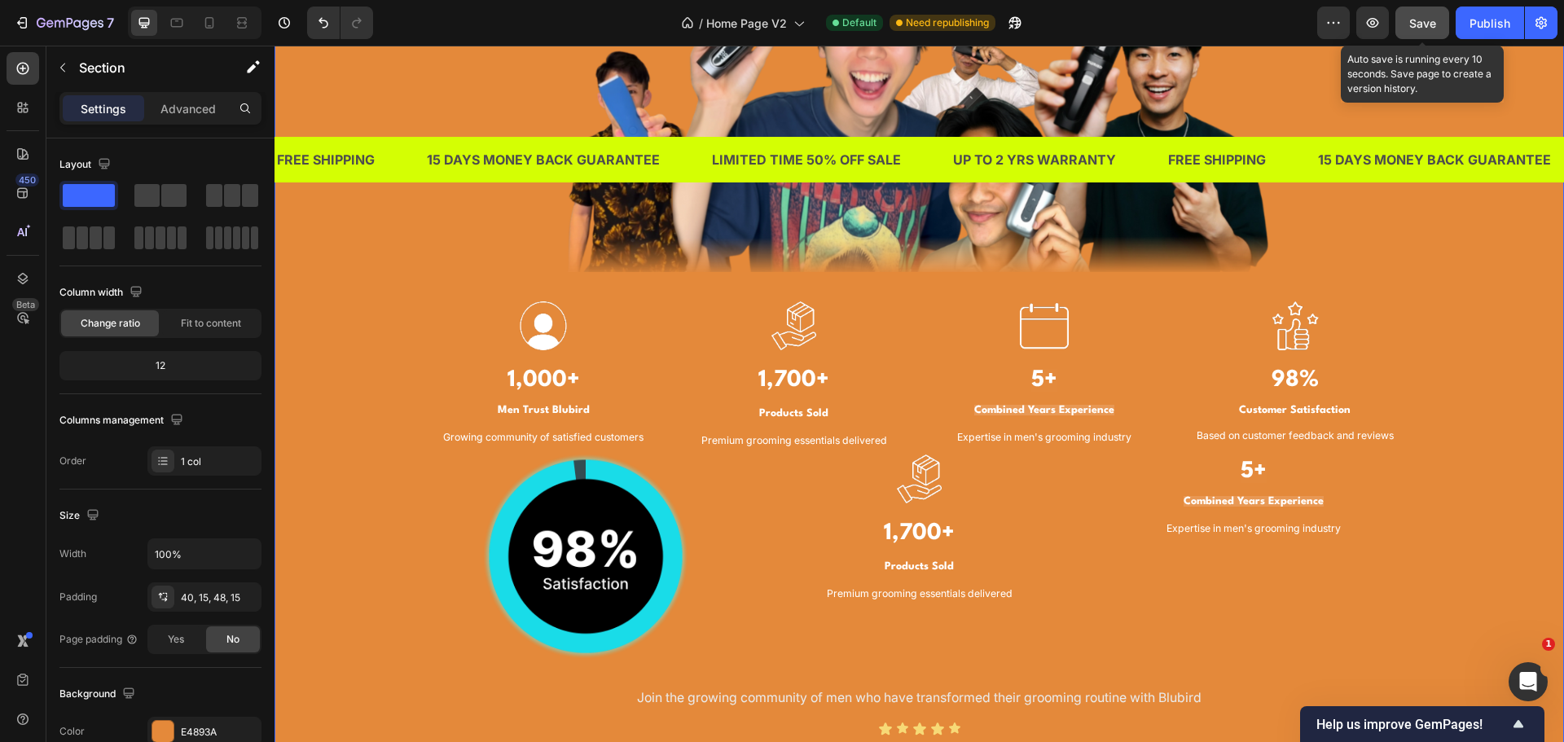
click at [1422, 28] on span "Save" at bounding box center [1422, 23] width 27 height 14
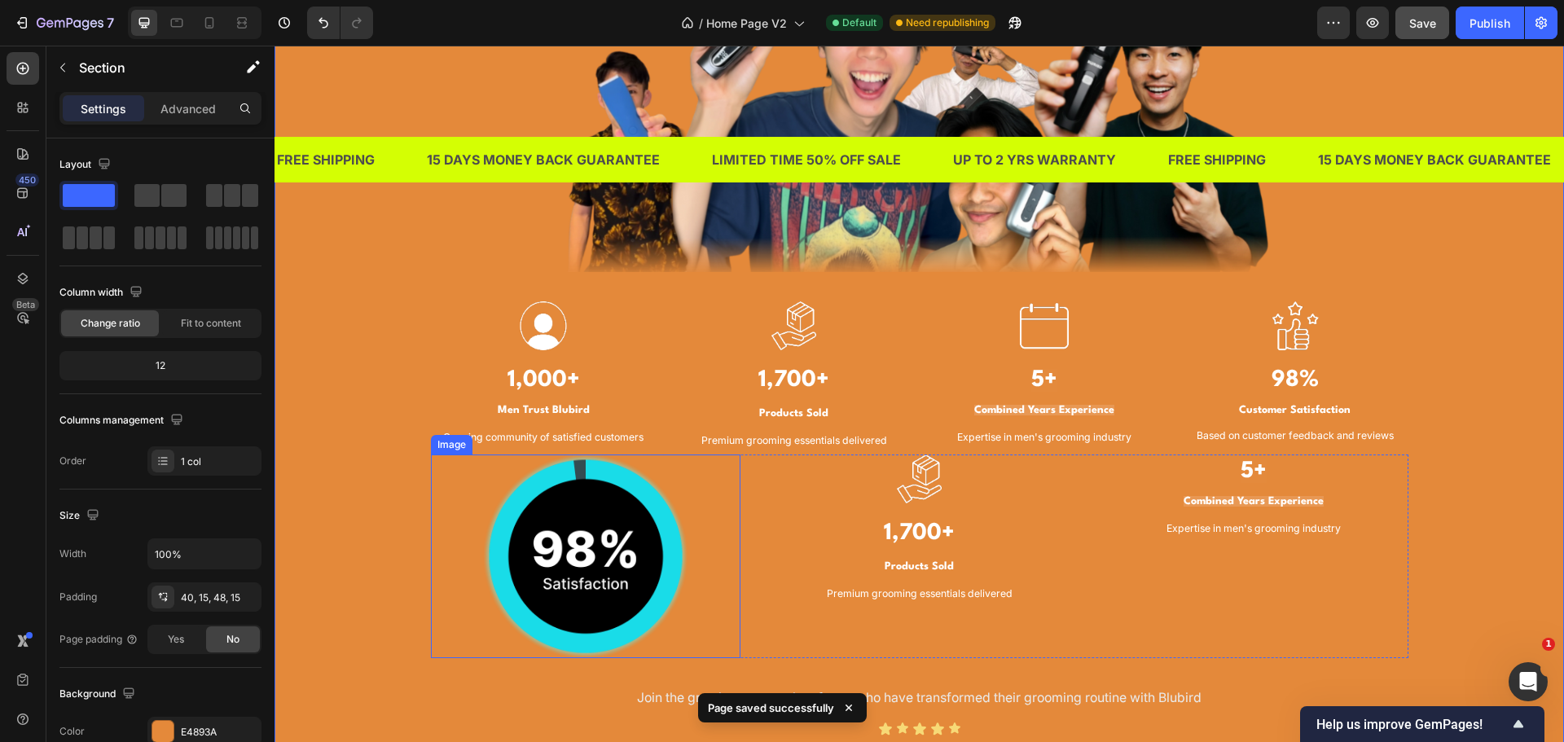
click at [721, 572] on div at bounding box center [586, 557] width 310 height 204
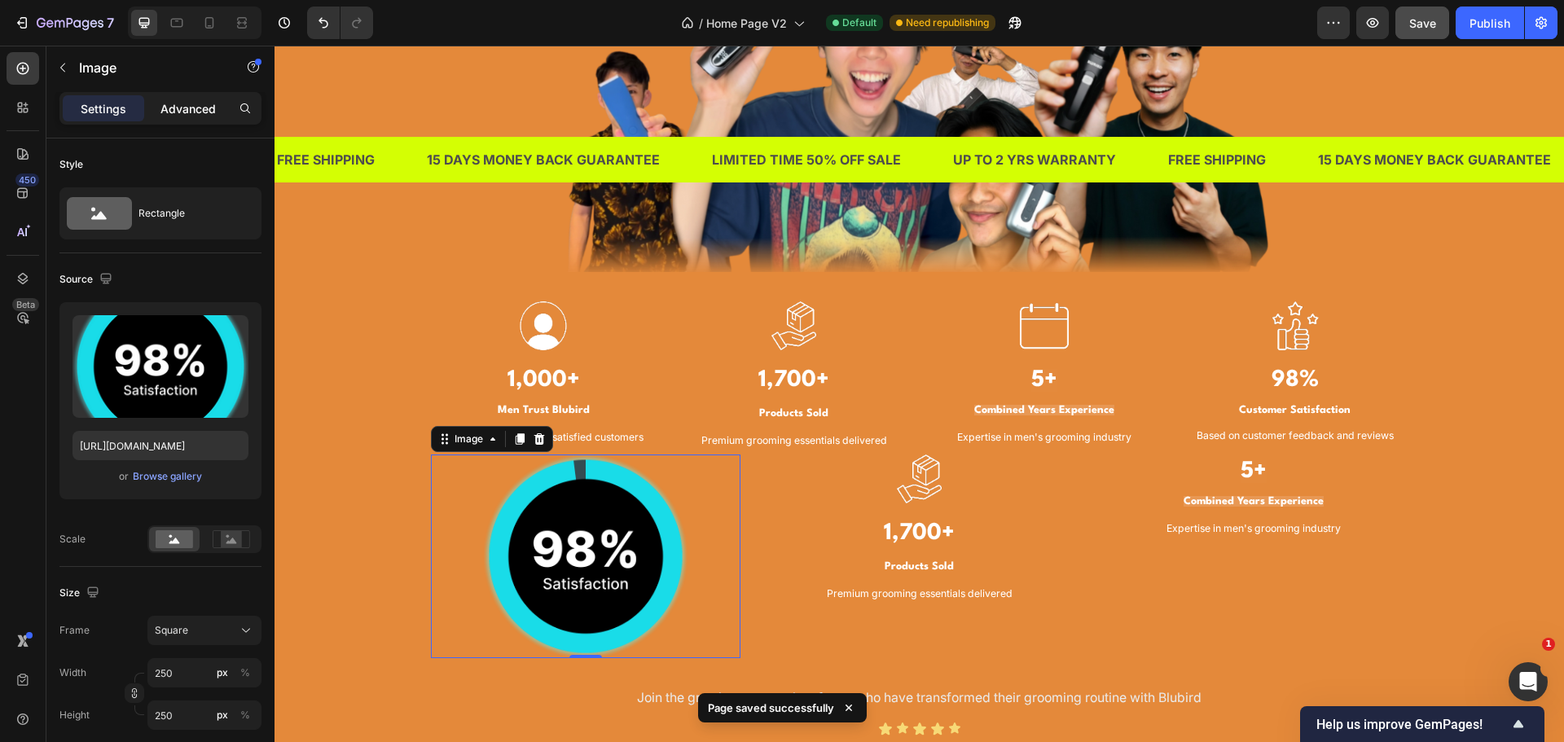
click at [169, 107] on p "Advanced" at bounding box center [187, 108] width 55 height 17
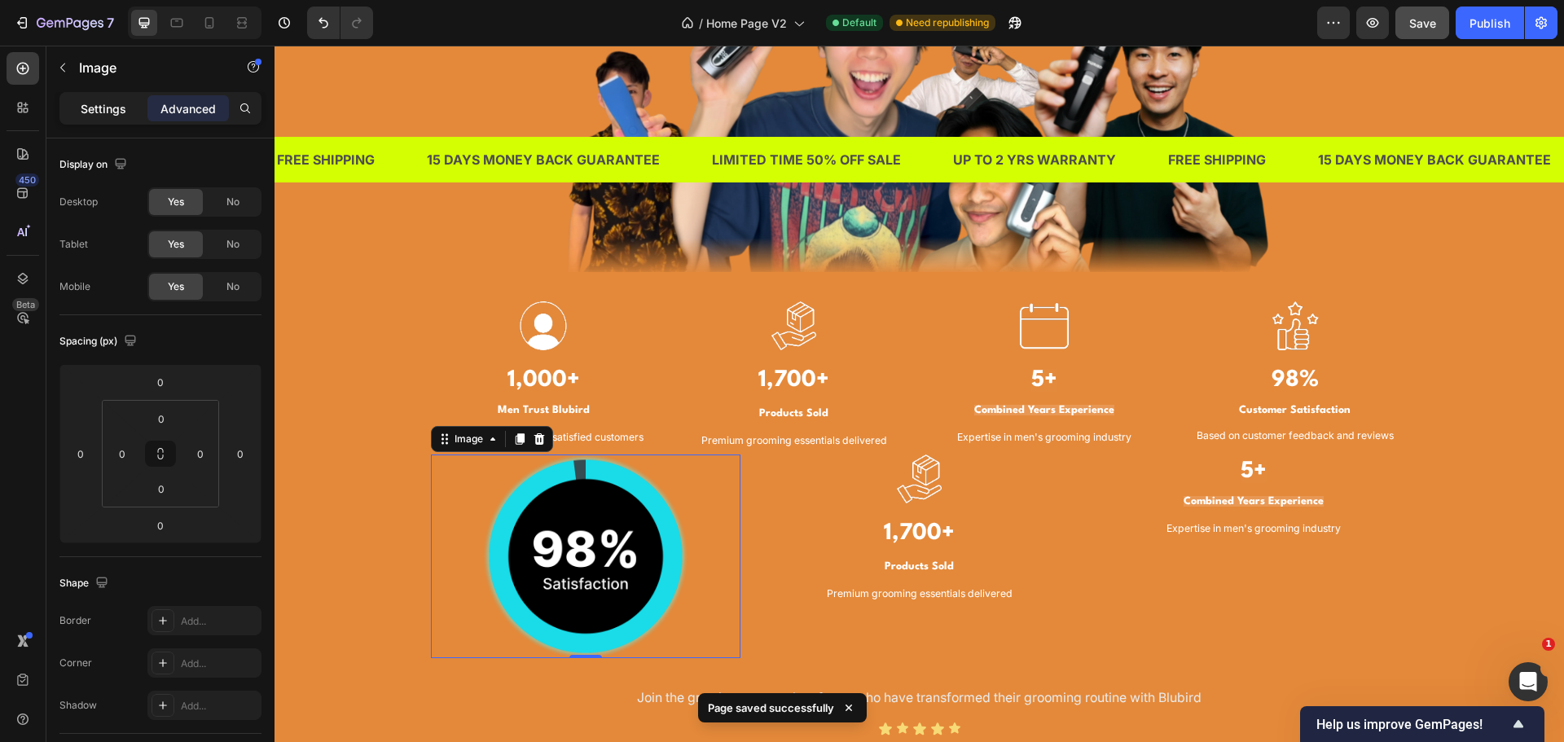
click at [78, 106] on div "Settings" at bounding box center [103, 108] width 81 height 26
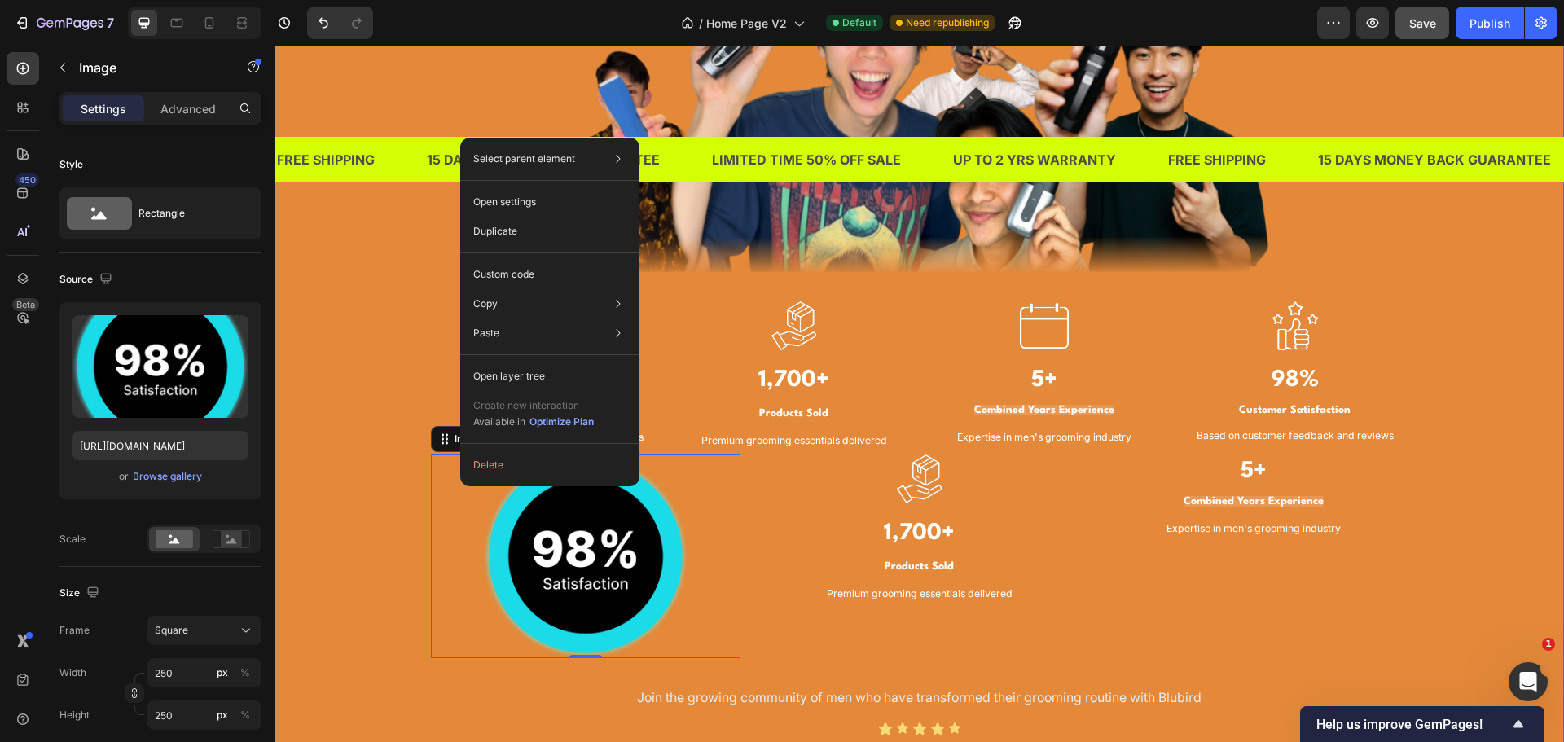
click at [1488, 517] on div "TRUSTED BY THOUSANDS OF MEN IN SINGAPORE Heading Image Image 1,000+ Heading Men…" at bounding box center [919, 279] width 1265 height 971
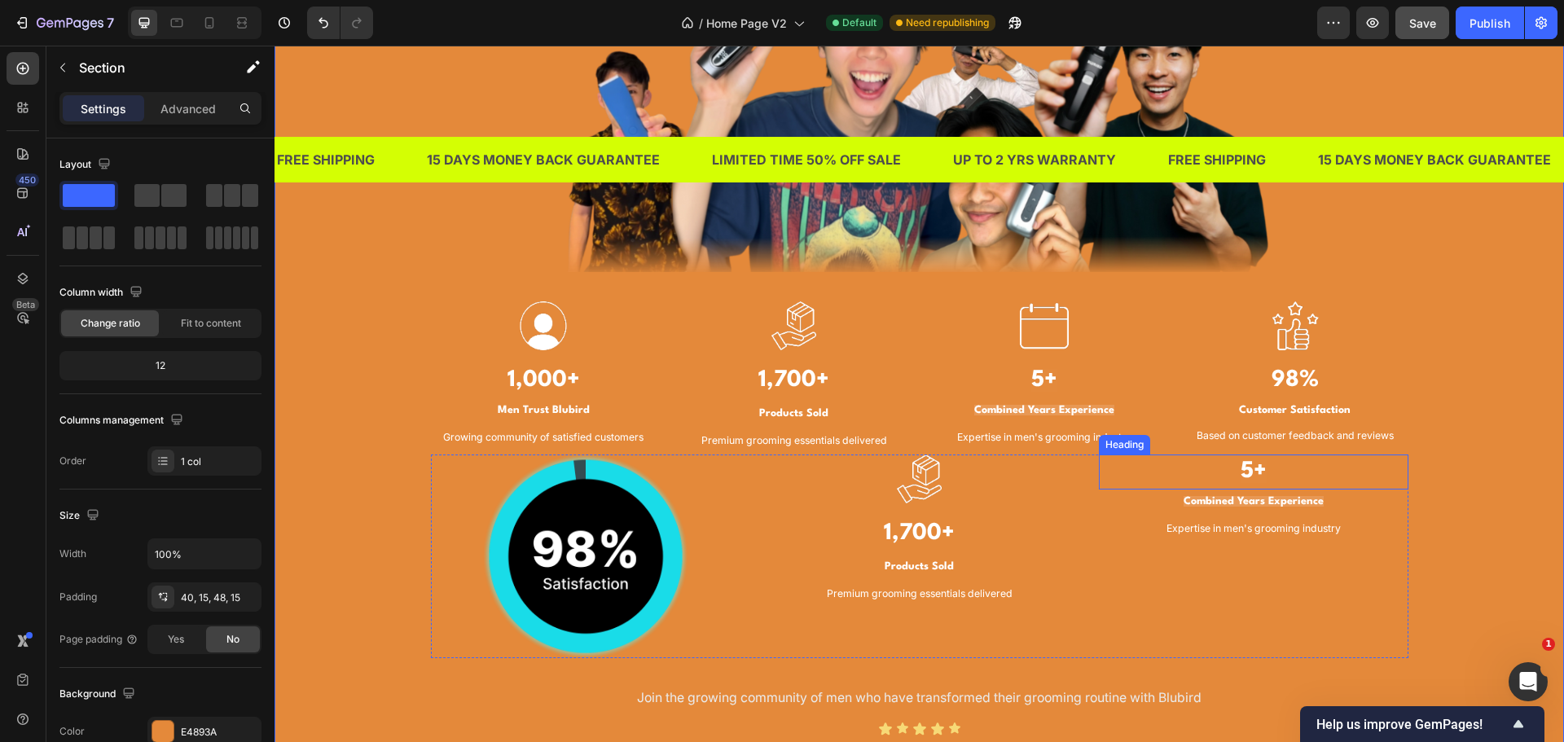
click at [1241, 472] on strong "5+" at bounding box center [1254, 471] width 26 height 23
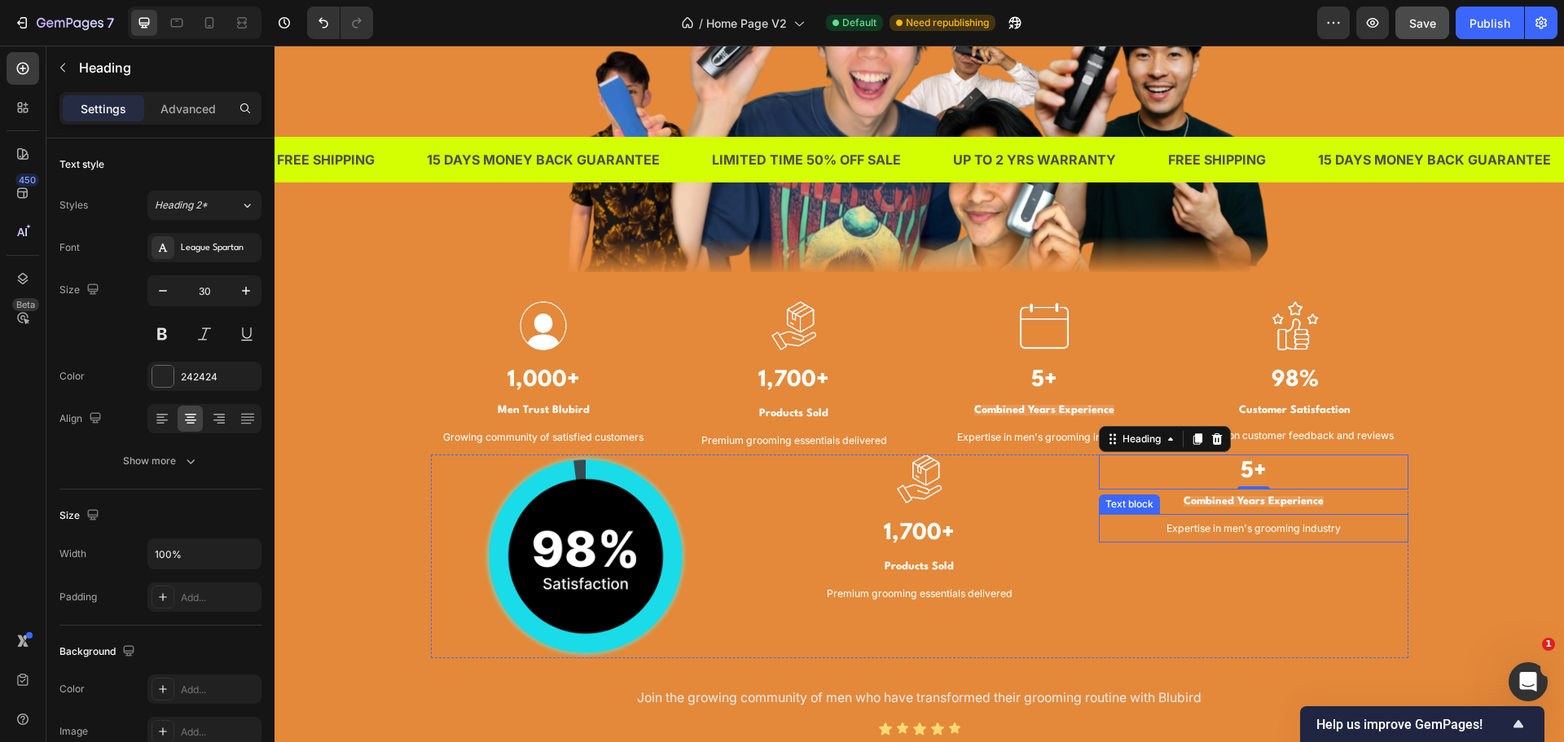
click at [1288, 526] on span "Expertise in men's grooming industry" at bounding box center [1254, 528] width 174 height 12
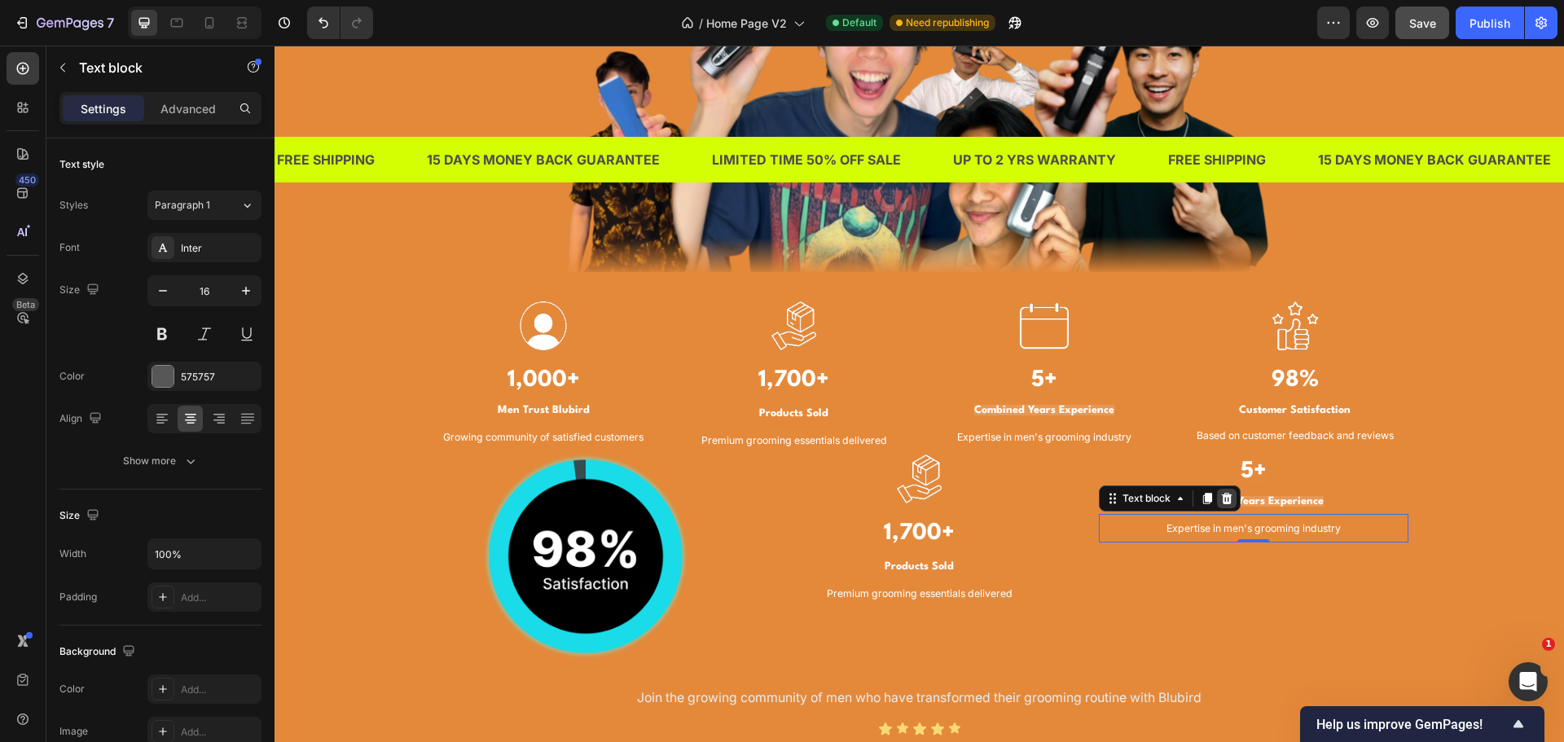
click at [1220, 498] on icon at bounding box center [1226, 498] width 13 height 13
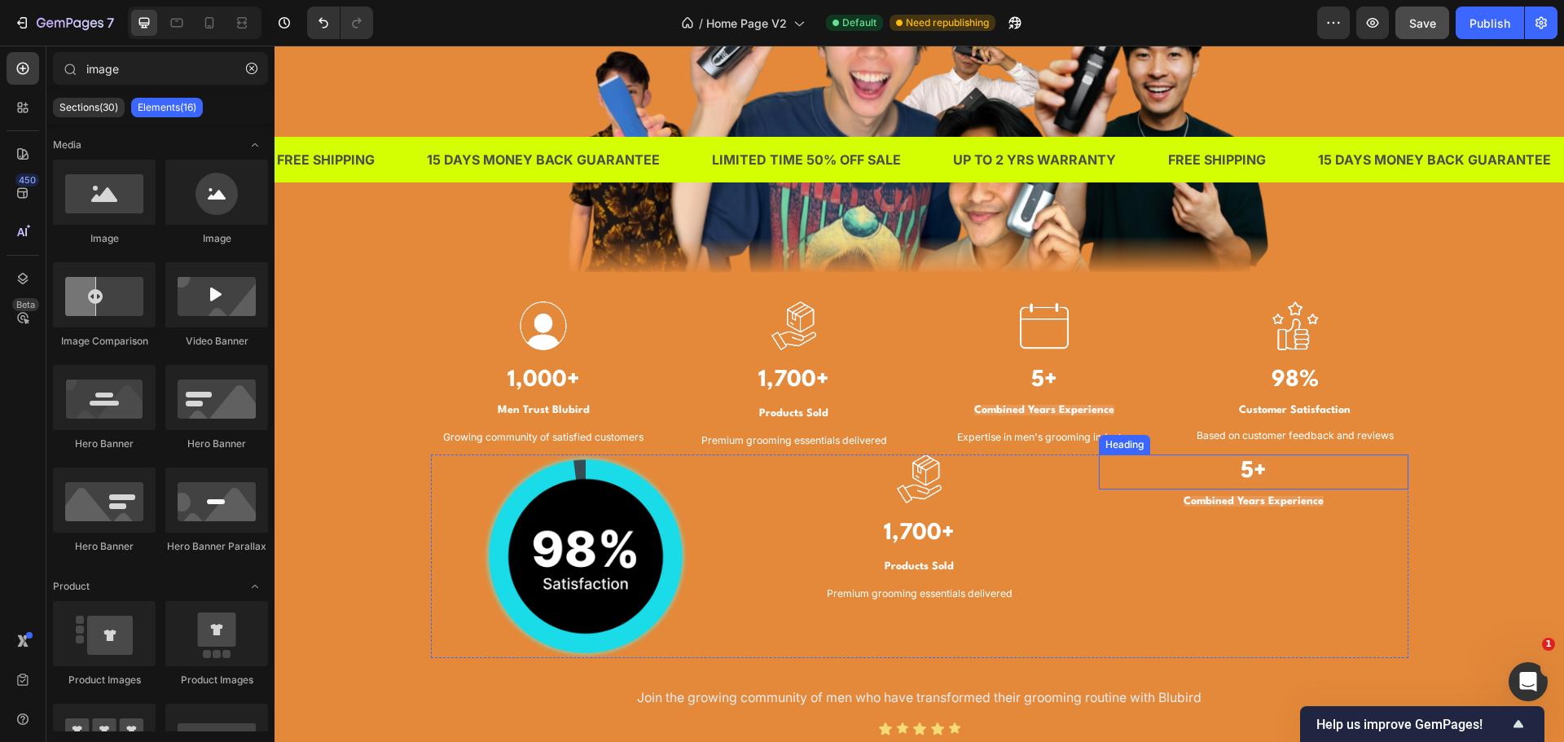
click at [1272, 479] on h3 "5+" at bounding box center [1254, 472] width 310 height 35
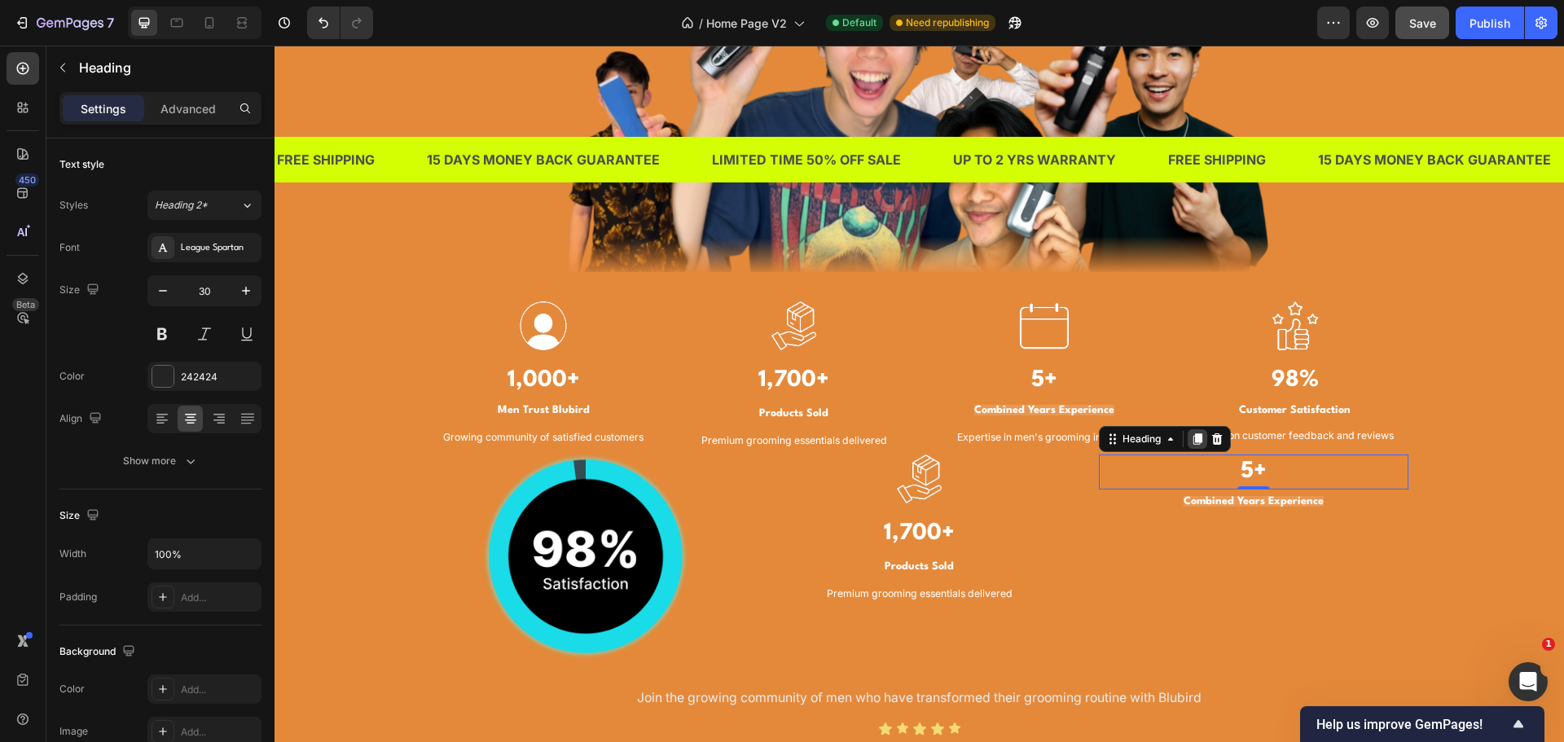
click at [1198, 442] on icon at bounding box center [1197, 439] width 13 height 13
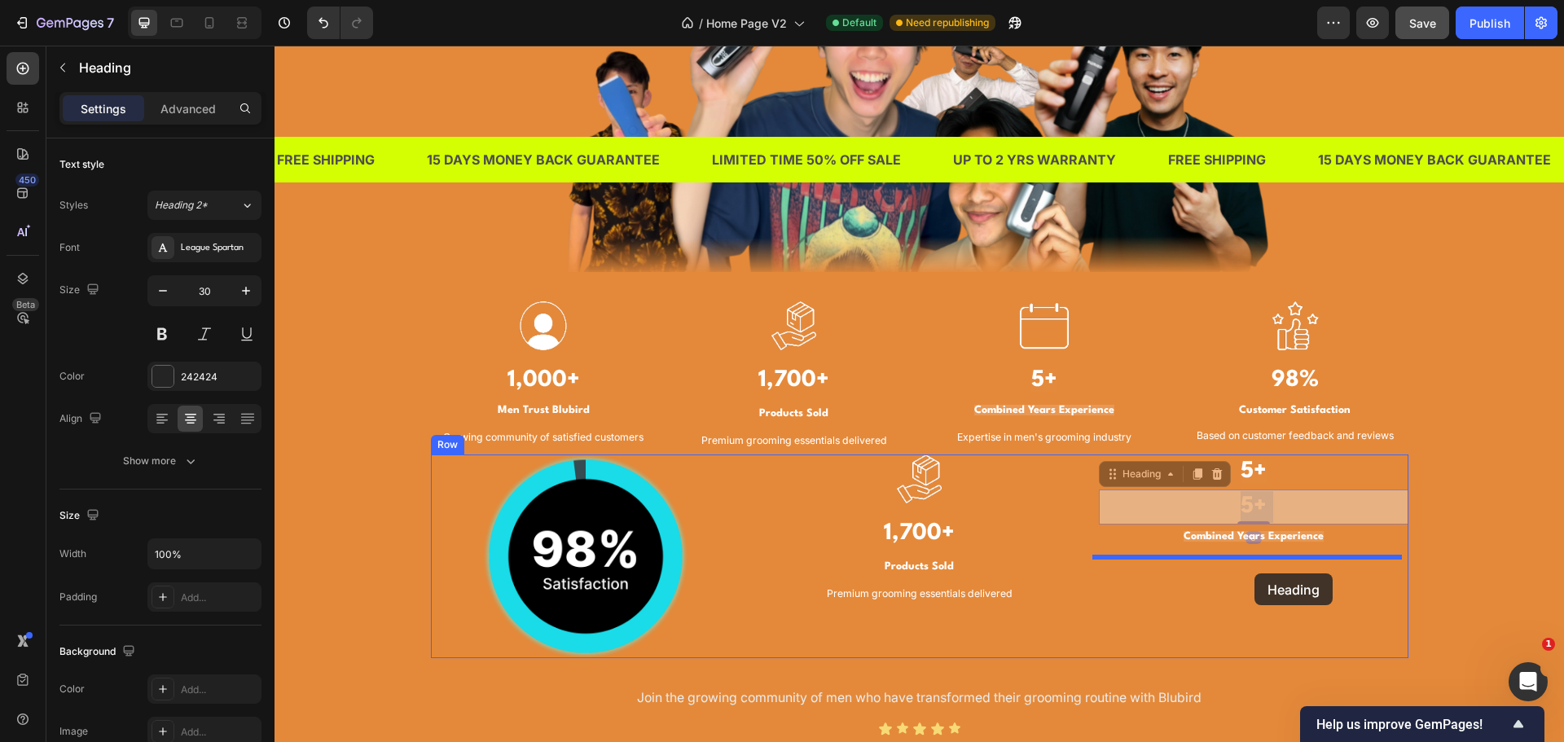
drag, startPoint x: 1268, startPoint y: 504, endPoint x: 1255, endPoint y: 574, distance: 70.5
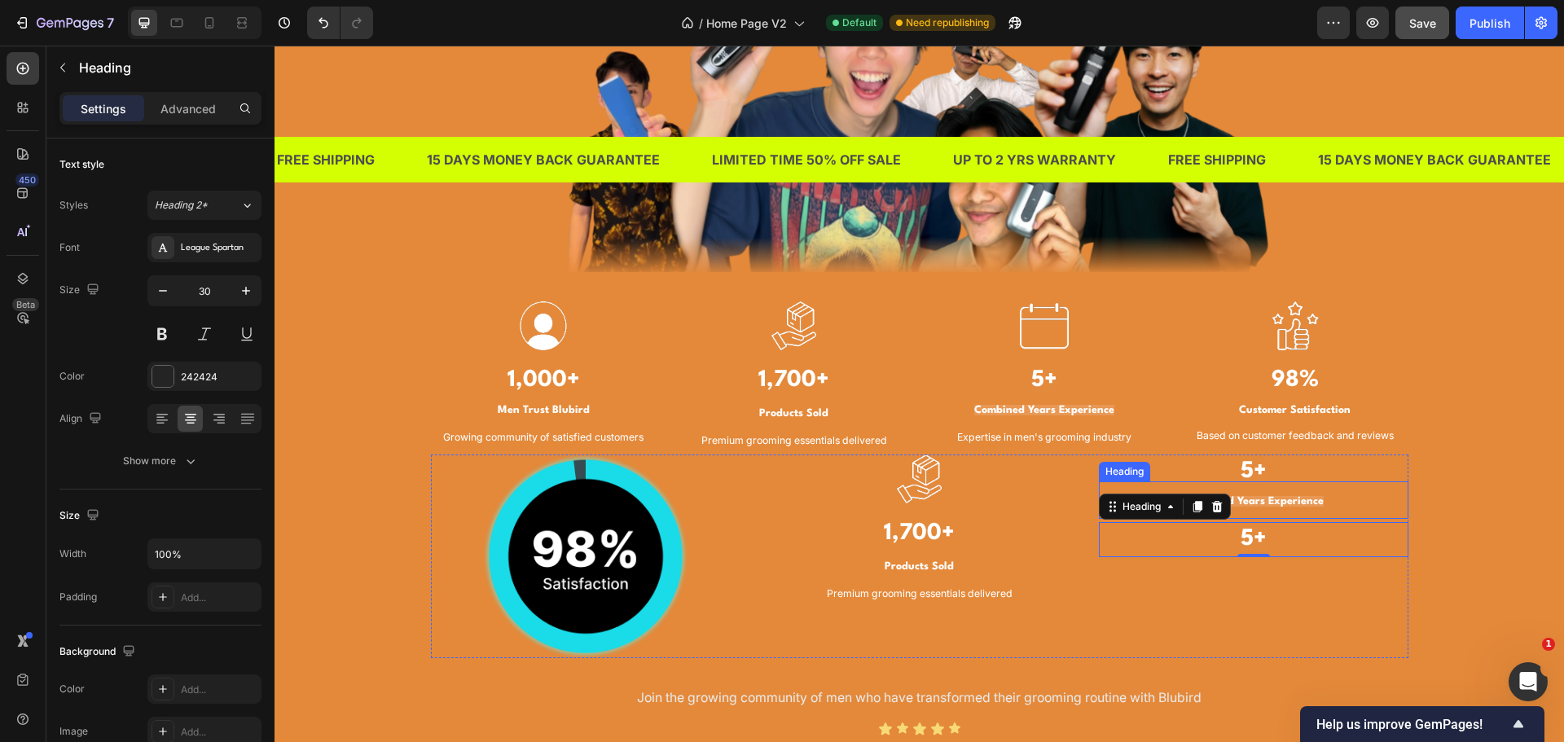
click at [1275, 499] on strong "Combined Years Experience" at bounding box center [1254, 501] width 140 height 11
click at [1191, 468] on icon at bounding box center [1197, 465] width 13 height 13
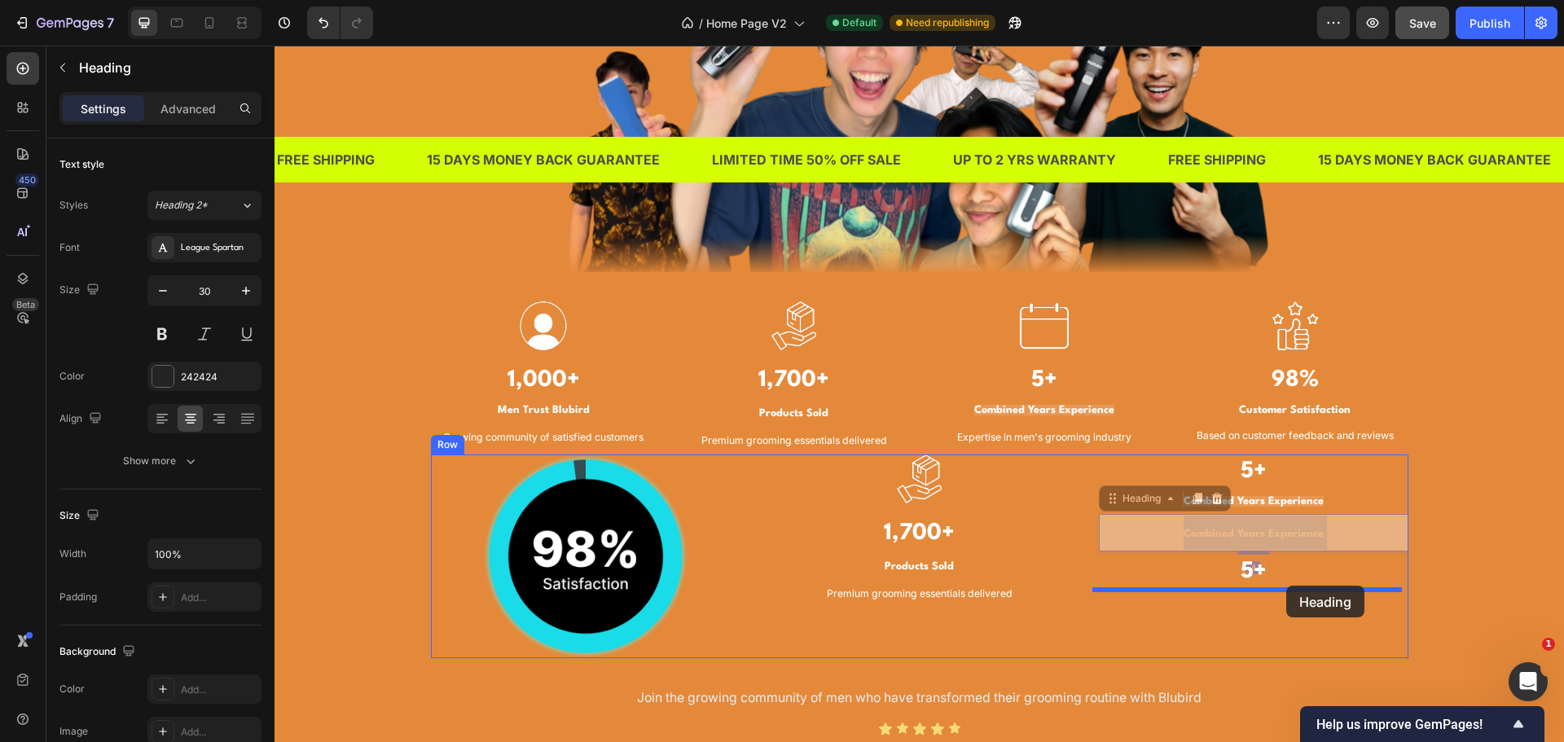
drag, startPoint x: 1283, startPoint y: 527, endPoint x: 1286, endPoint y: 586, distance: 58.7
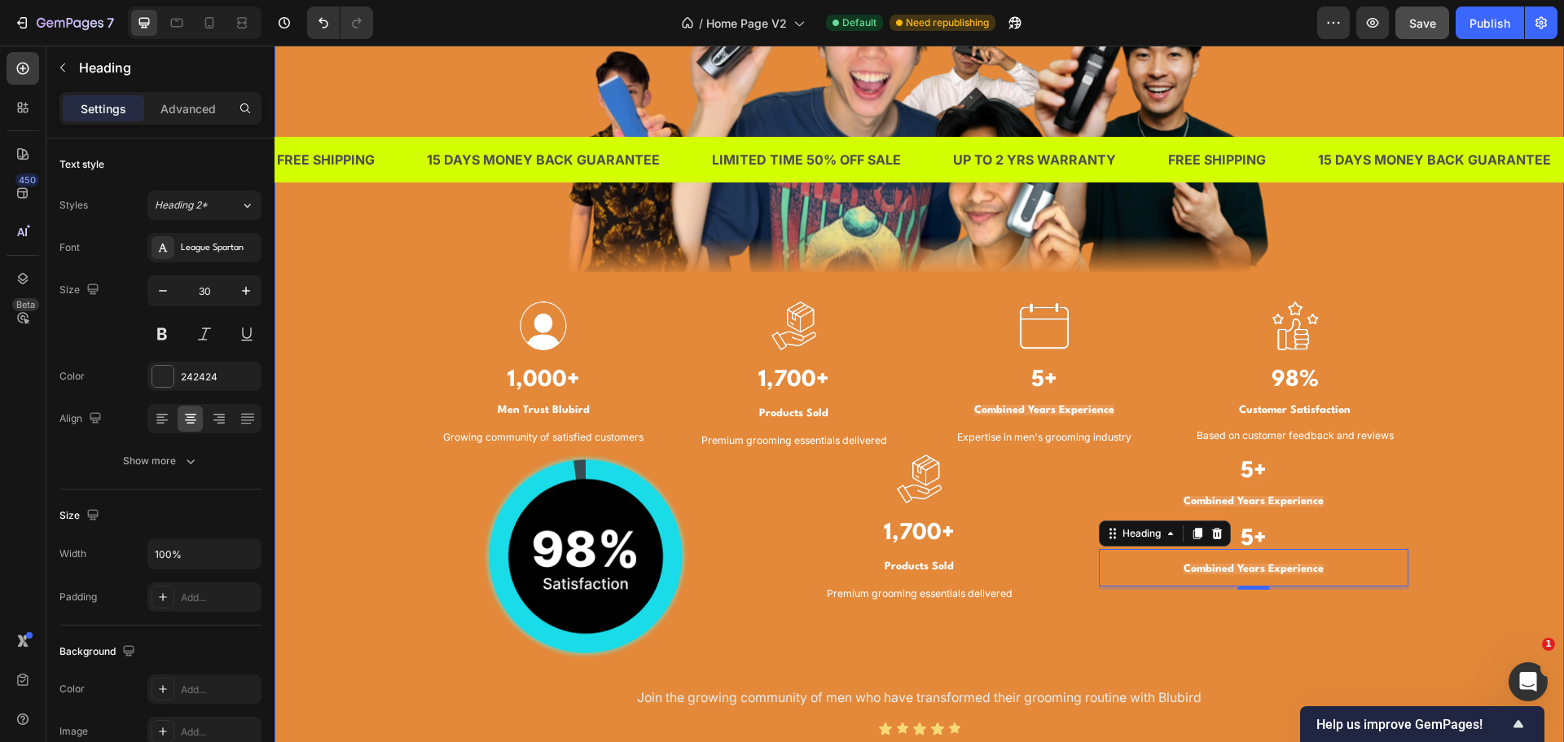
click at [1435, 539] on div "TRUSTED BY THOUSANDS OF MEN IN SINGAPORE Heading Image Image 1,000+ Heading Men…" at bounding box center [919, 279] width 1265 height 971
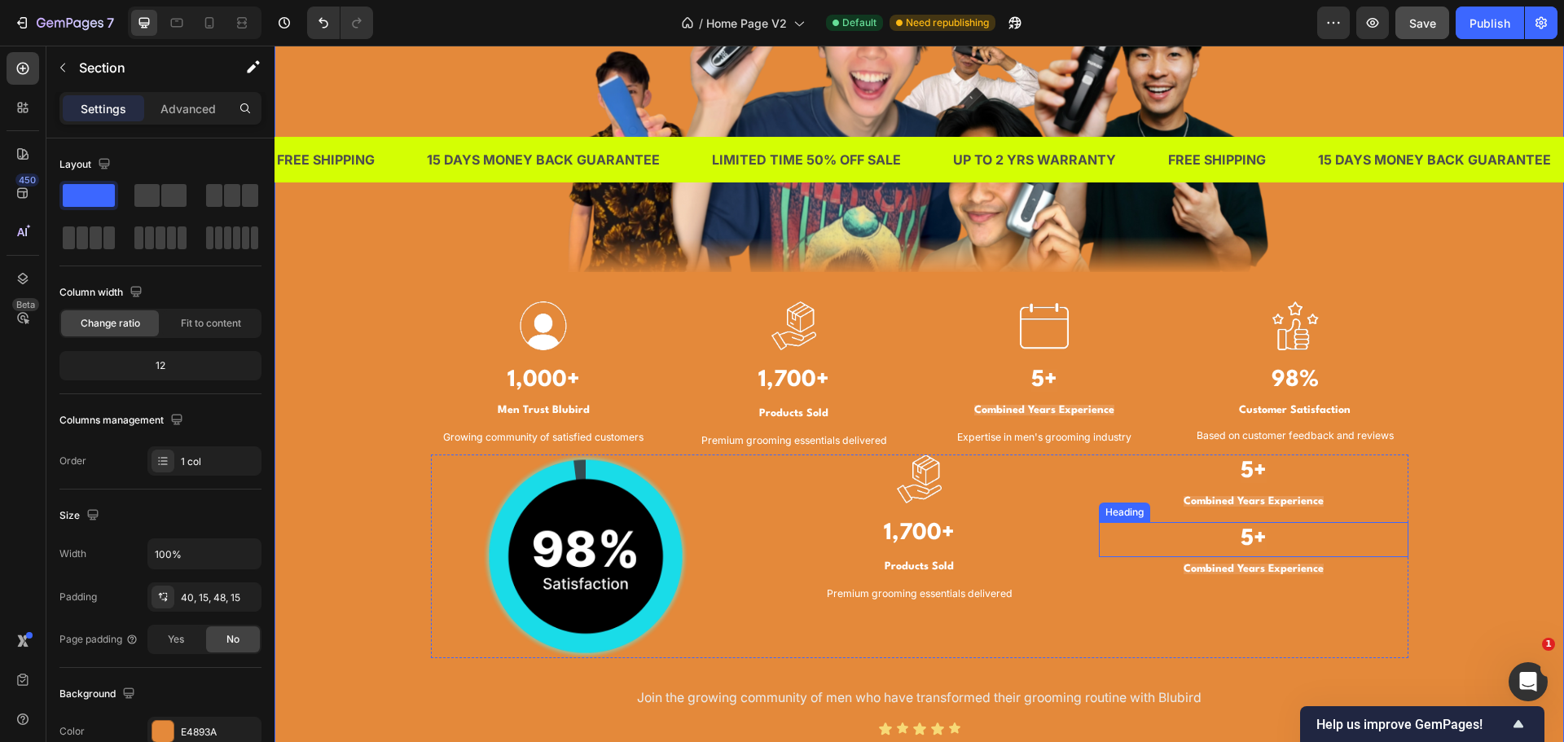
click at [1347, 534] on p "⁠⁠⁠⁠⁠⁠⁠ 5+" at bounding box center [1254, 540] width 306 height 32
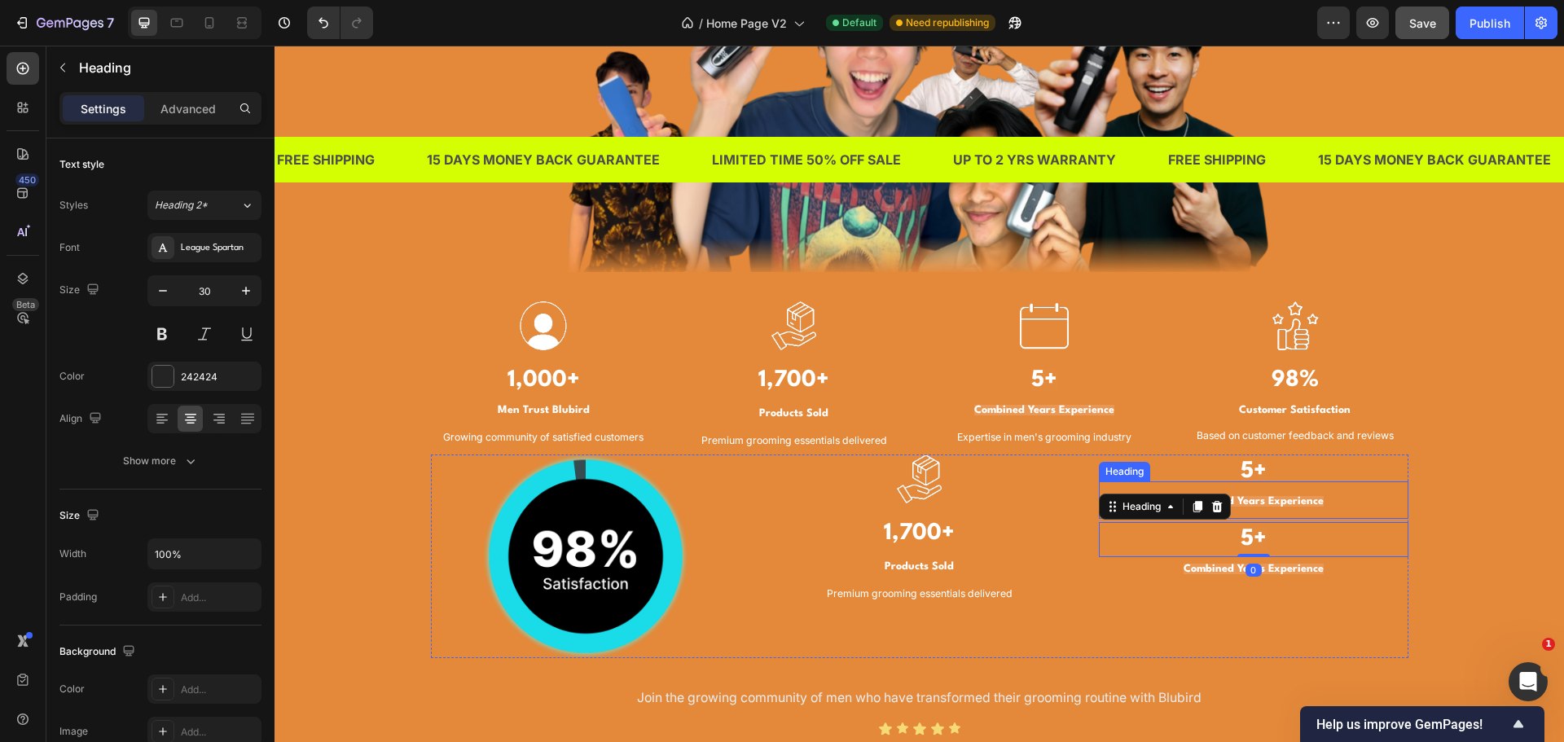
click at [1375, 481] on h3 "5+" at bounding box center [1254, 472] width 310 height 35
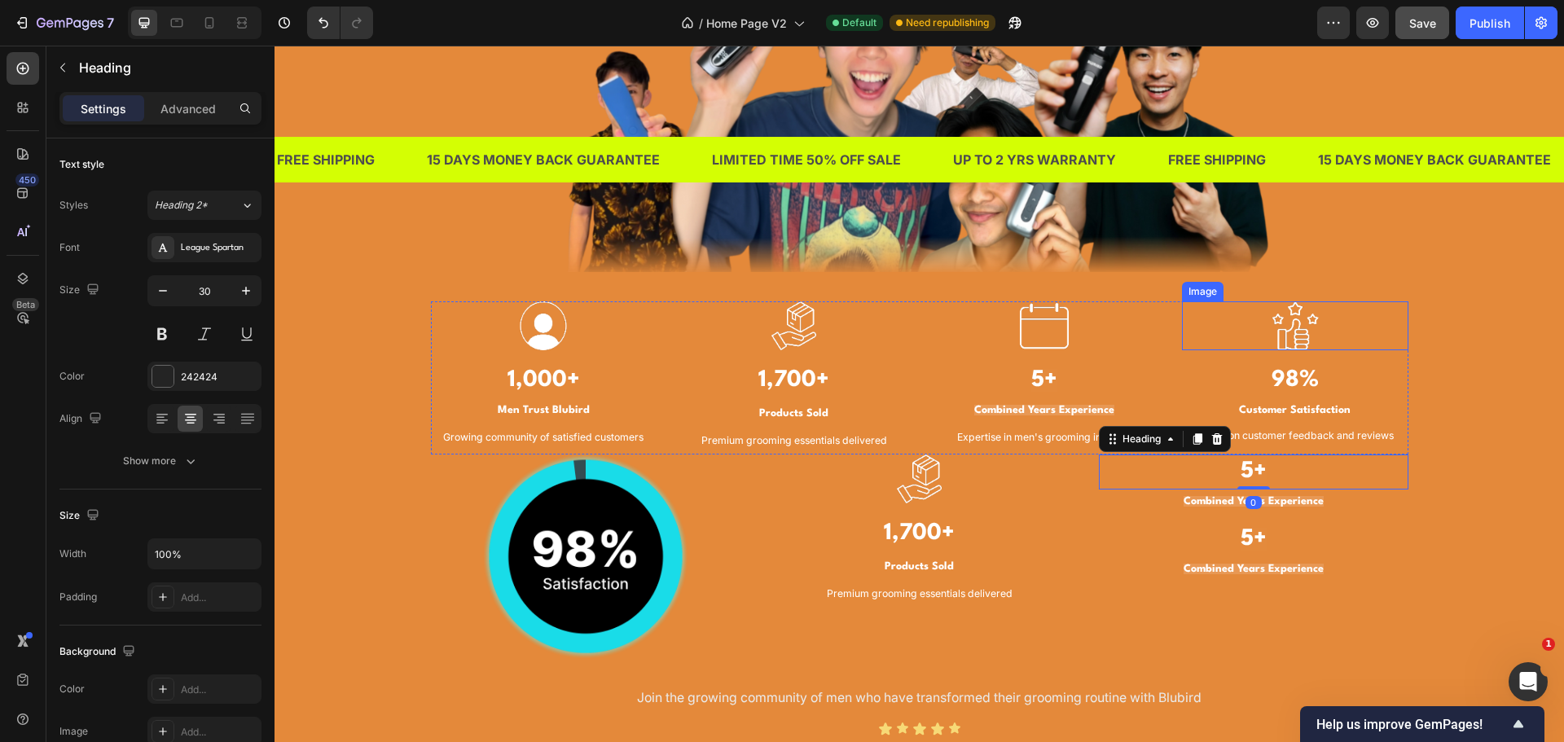
click at [1393, 344] on div at bounding box center [1295, 325] width 226 height 49
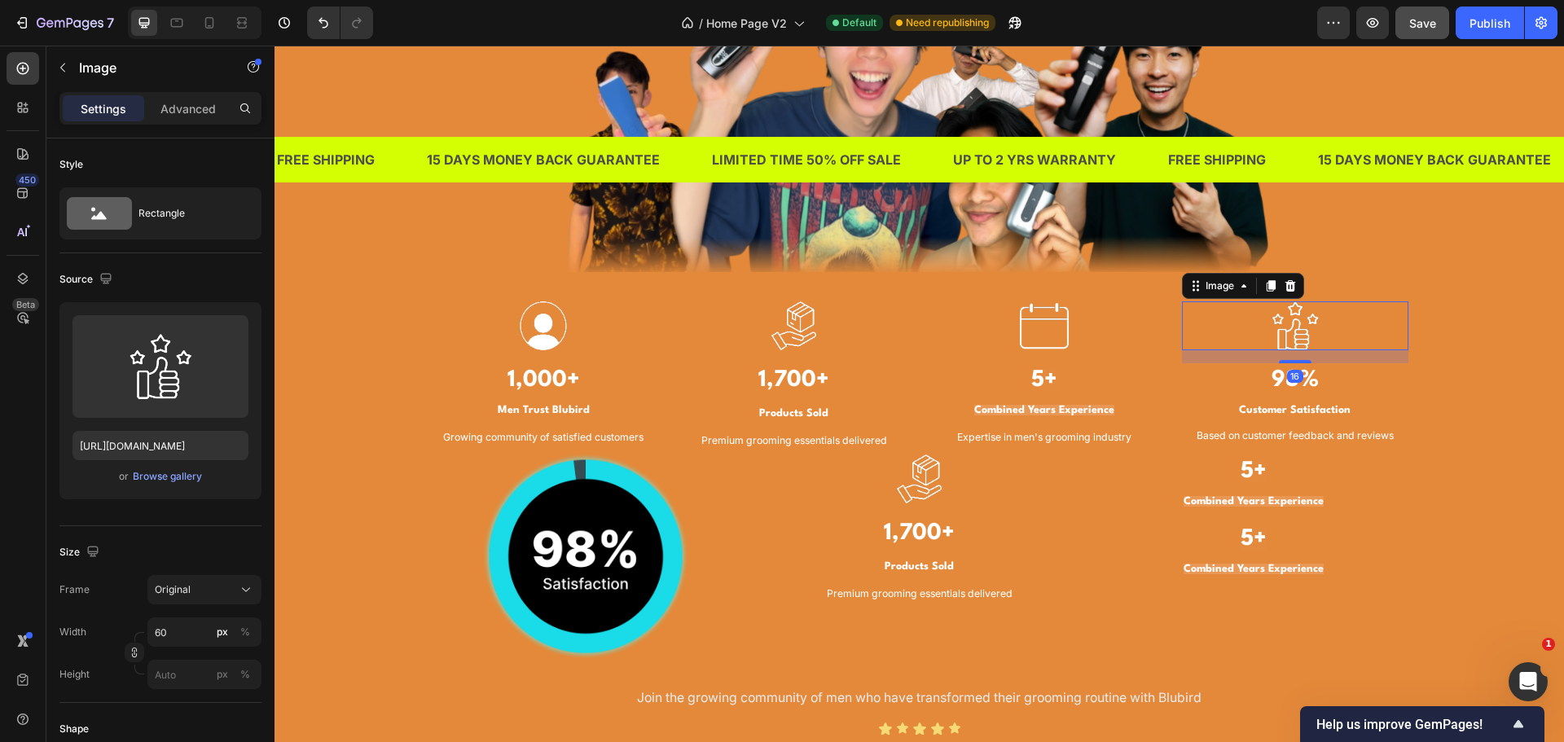
click at [1382, 390] on h3 "Customer Satisfaction" at bounding box center [1295, 408] width 226 height 37
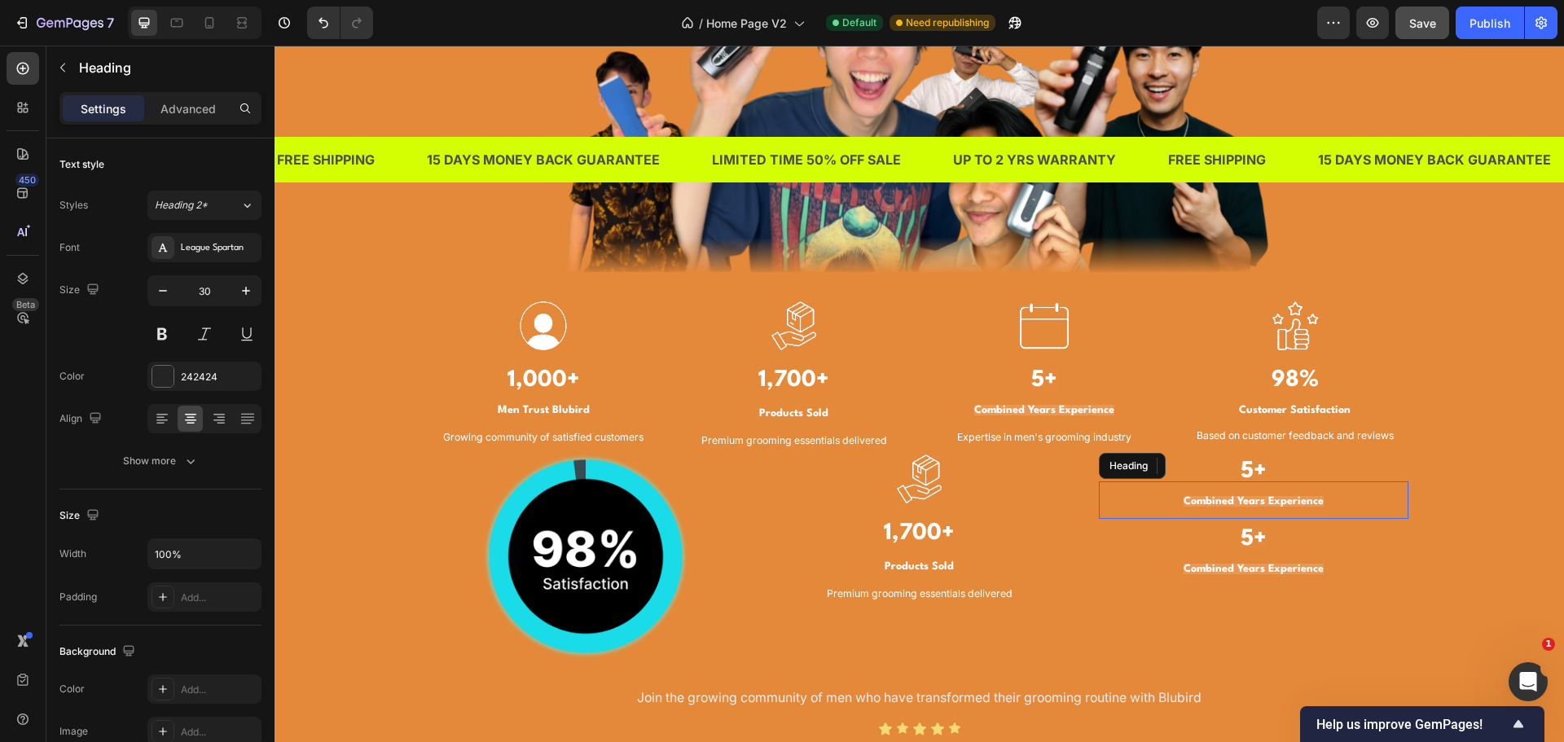
click at [1378, 514] on h3 "Combined Years Experience" at bounding box center [1254, 499] width 310 height 37
click at [1379, 536] on p "⁠⁠⁠⁠⁠⁠⁠ 5+" at bounding box center [1254, 540] width 306 height 32
click at [1349, 485] on h3 "Combined Years Experience" at bounding box center [1254, 499] width 310 height 37
click at [1318, 470] on h3 "5+" at bounding box center [1254, 472] width 310 height 35
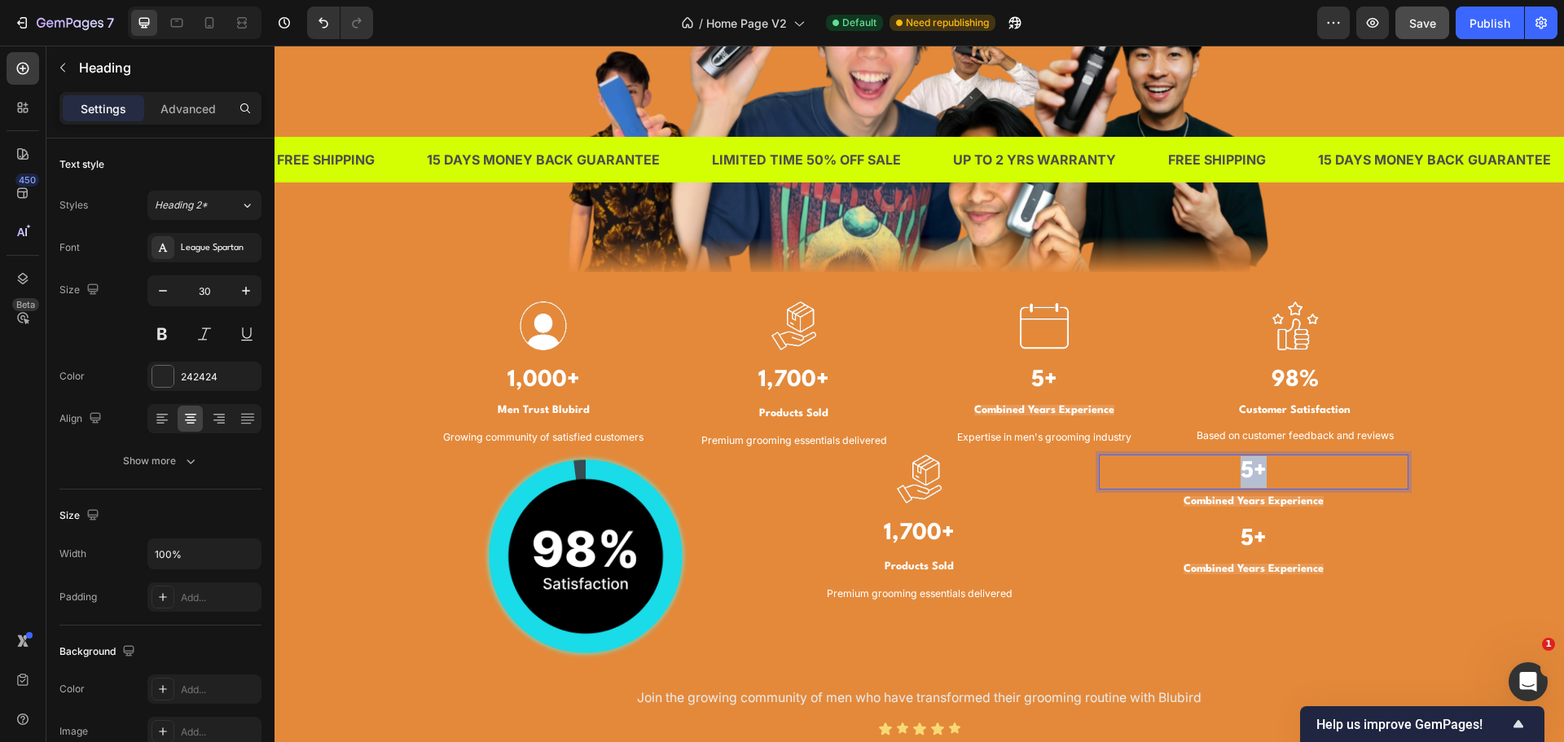
click at [1318, 470] on p "5+" at bounding box center [1254, 472] width 306 height 32
click at [1292, 507] on strong "Combined Years Experience" at bounding box center [1254, 501] width 140 height 11
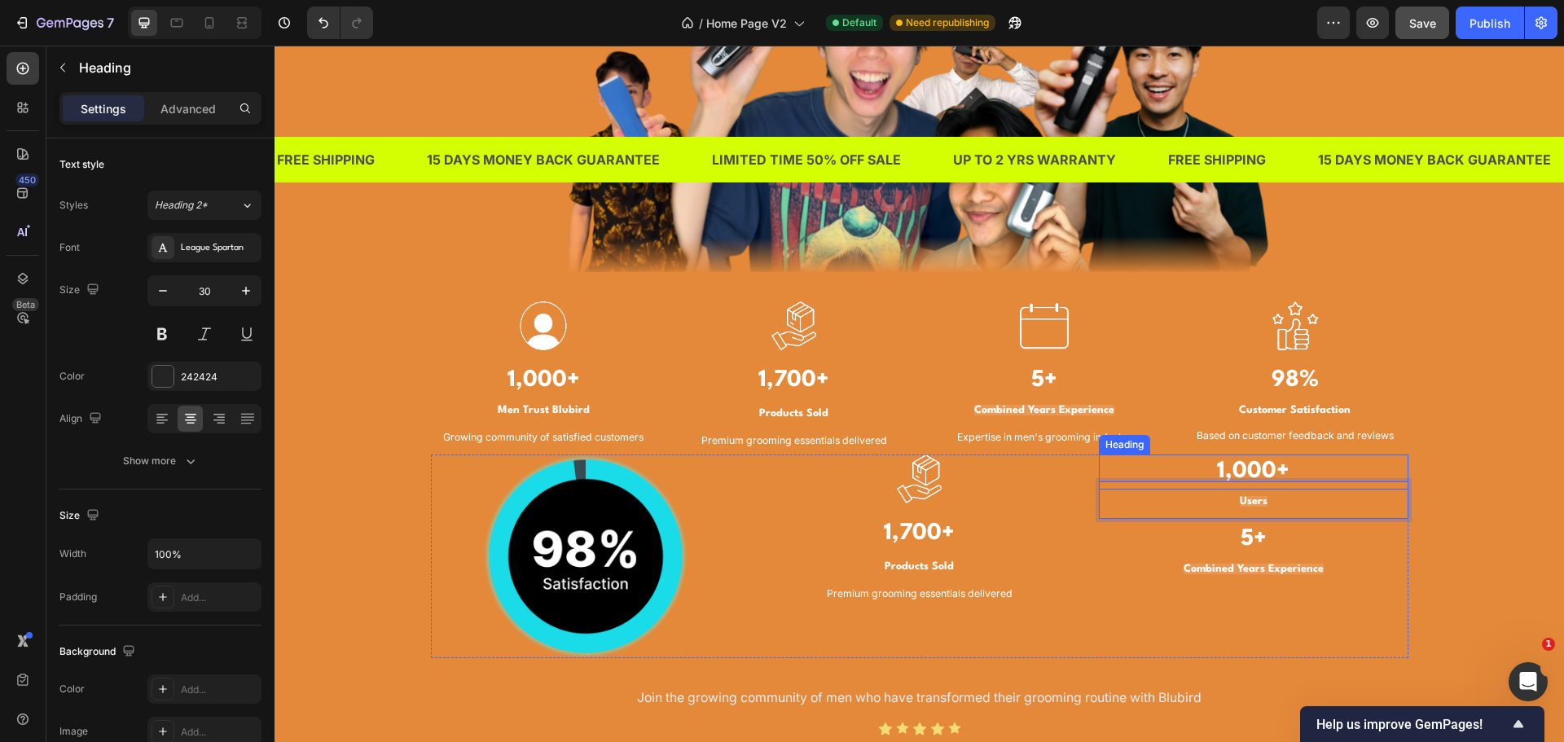
click at [1274, 474] on strong "1,000+" at bounding box center [1253, 471] width 73 height 23
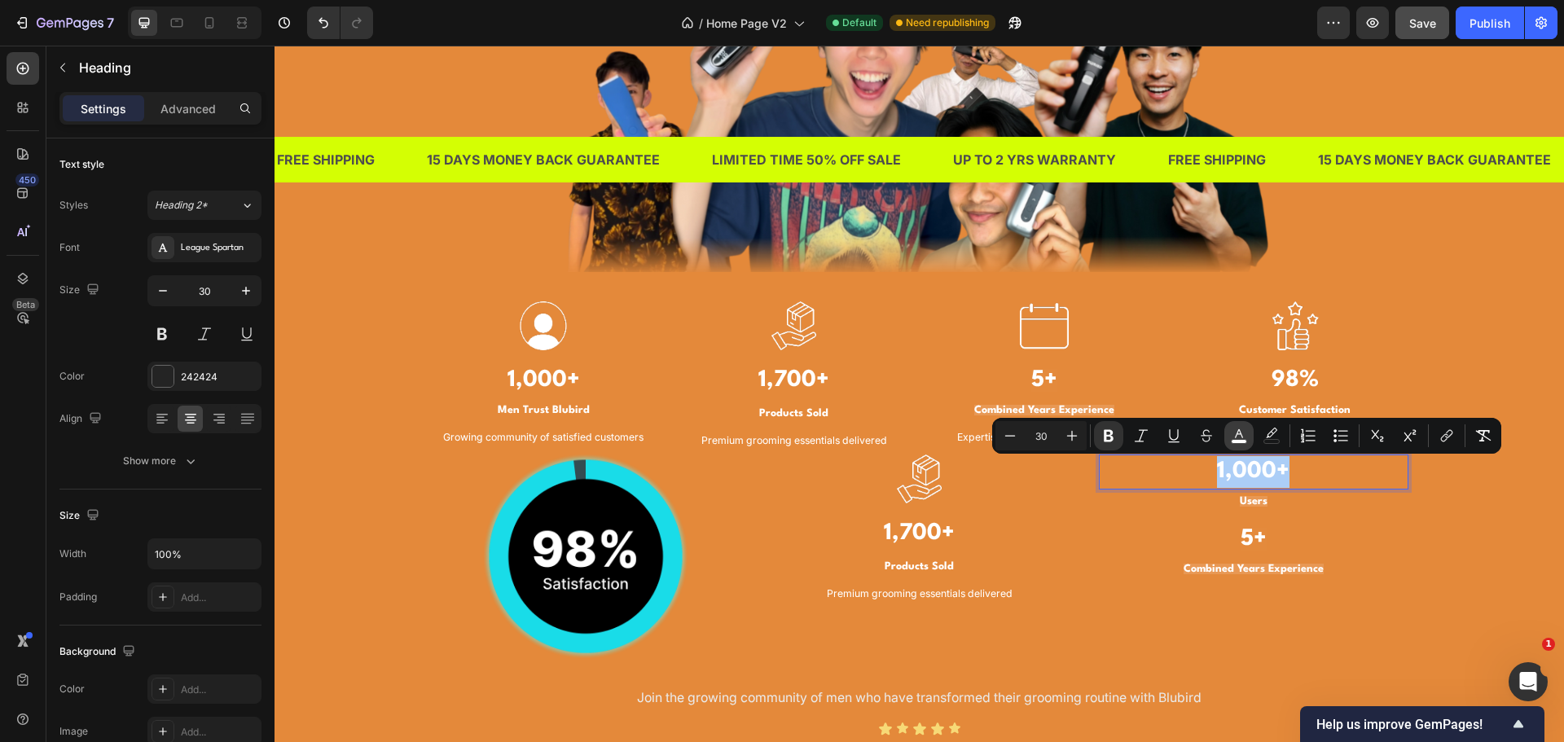
click at [1242, 437] on icon "Editor contextual toolbar" at bounding box center [1239, 436] width 16 height 16
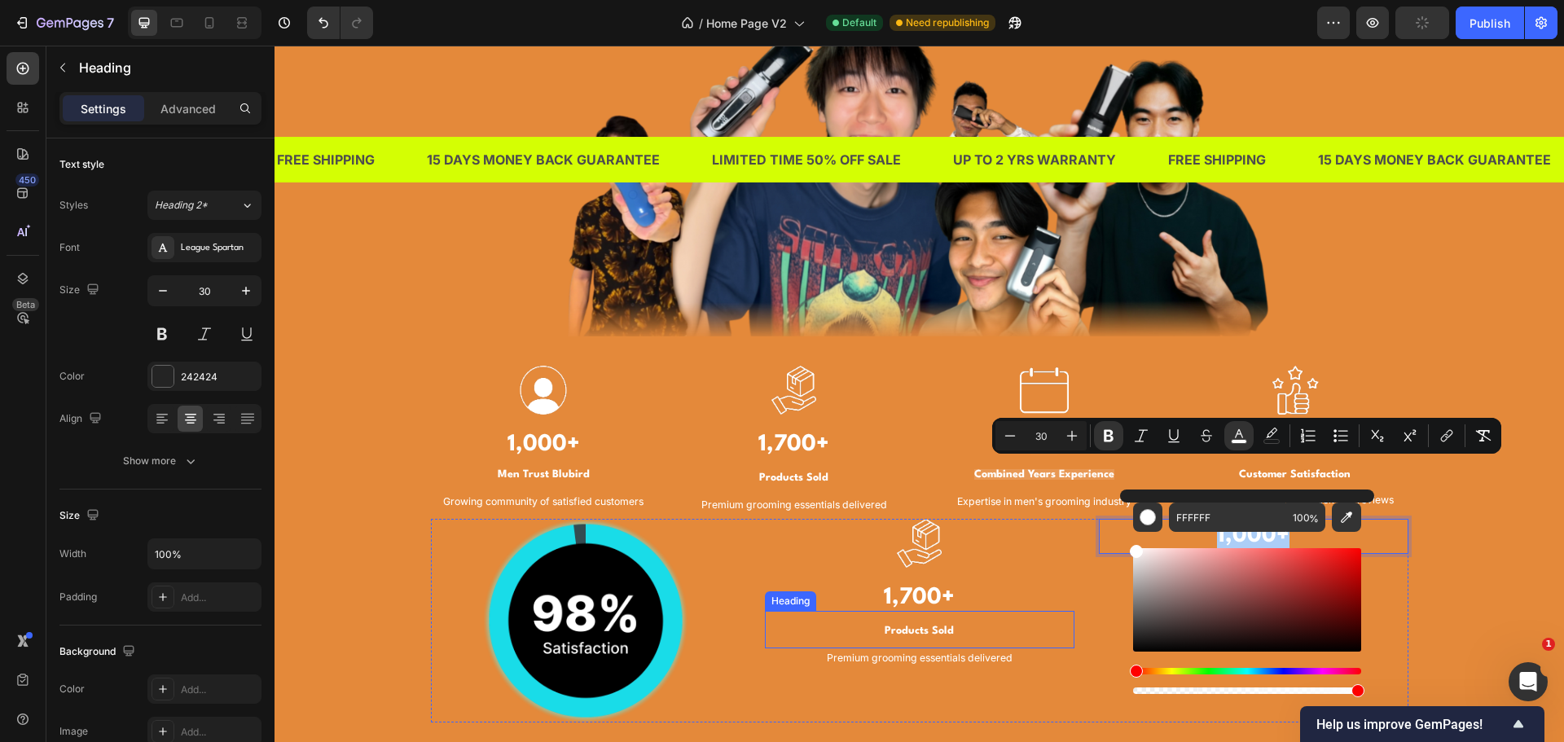
scroll to position [1548, 0]
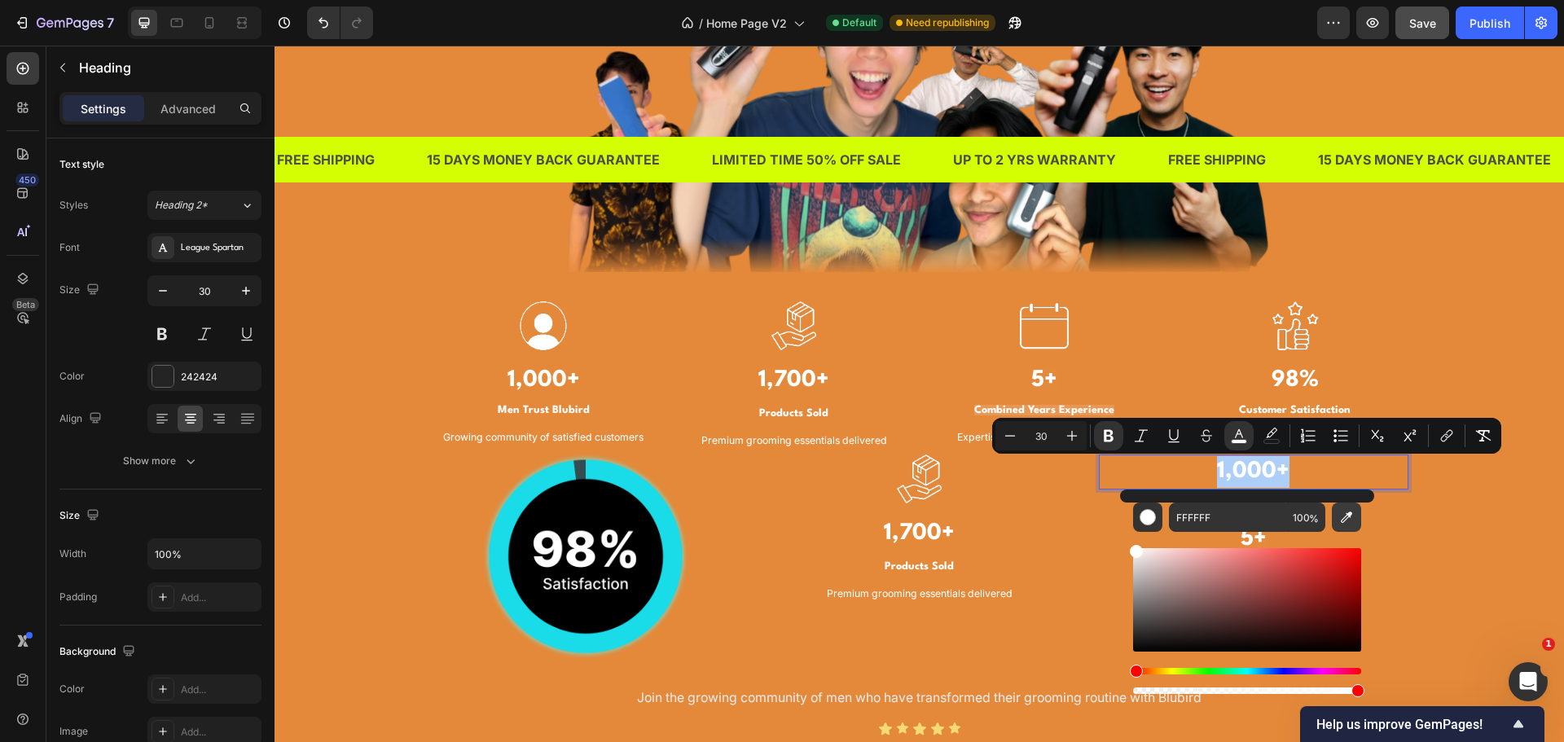
click at [1349, 519] on icon "Editor contextual toolbar" at bounding box center [1346, 517] width 16 height 16
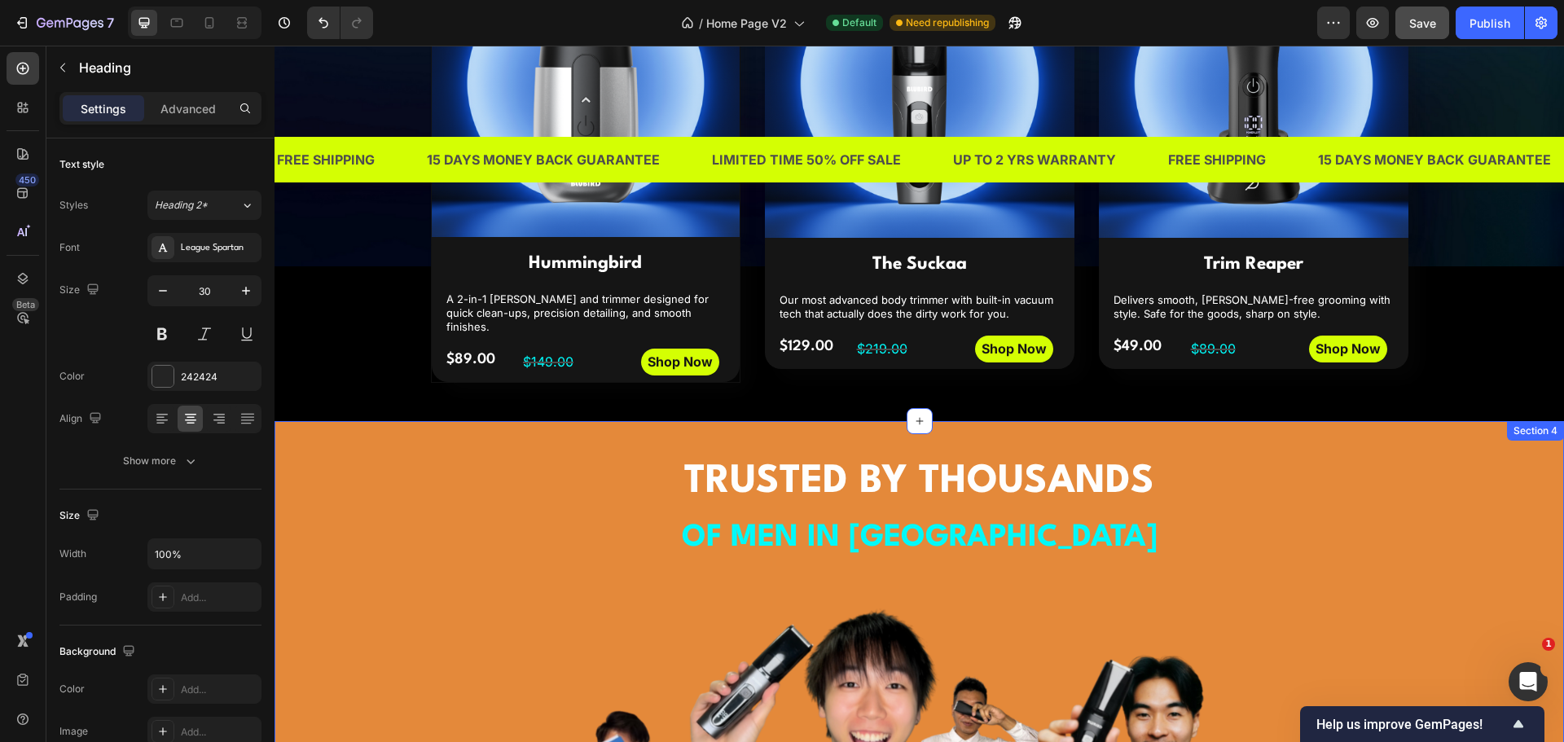
scroll to position [815, 0]
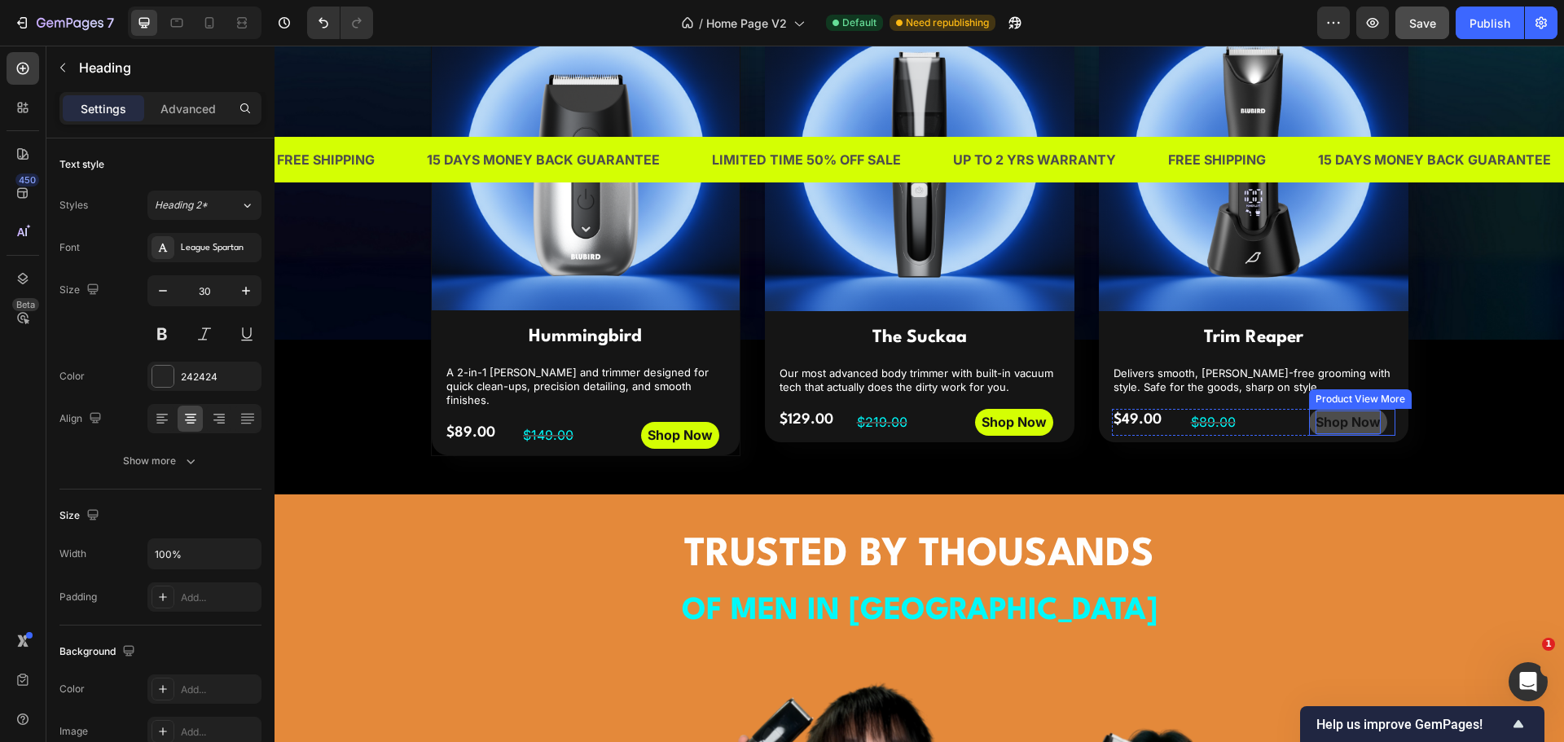
click at [1345, 417] on div "Shop Now" at bounding box center [1348, 423] width 65 height 24
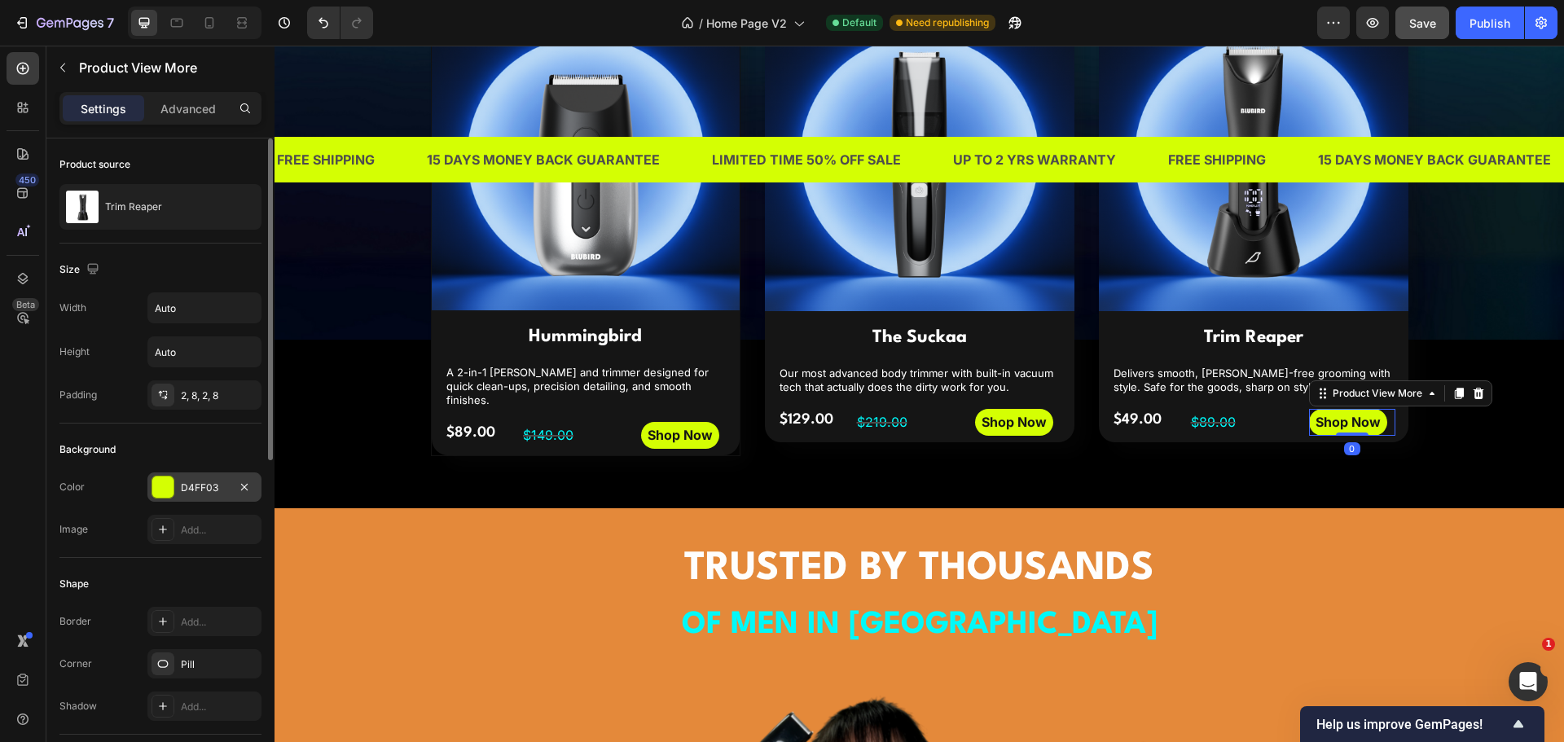
click at [201, 482] on div "D4FF03" at bounding box center [204, 488] width 47 height 15
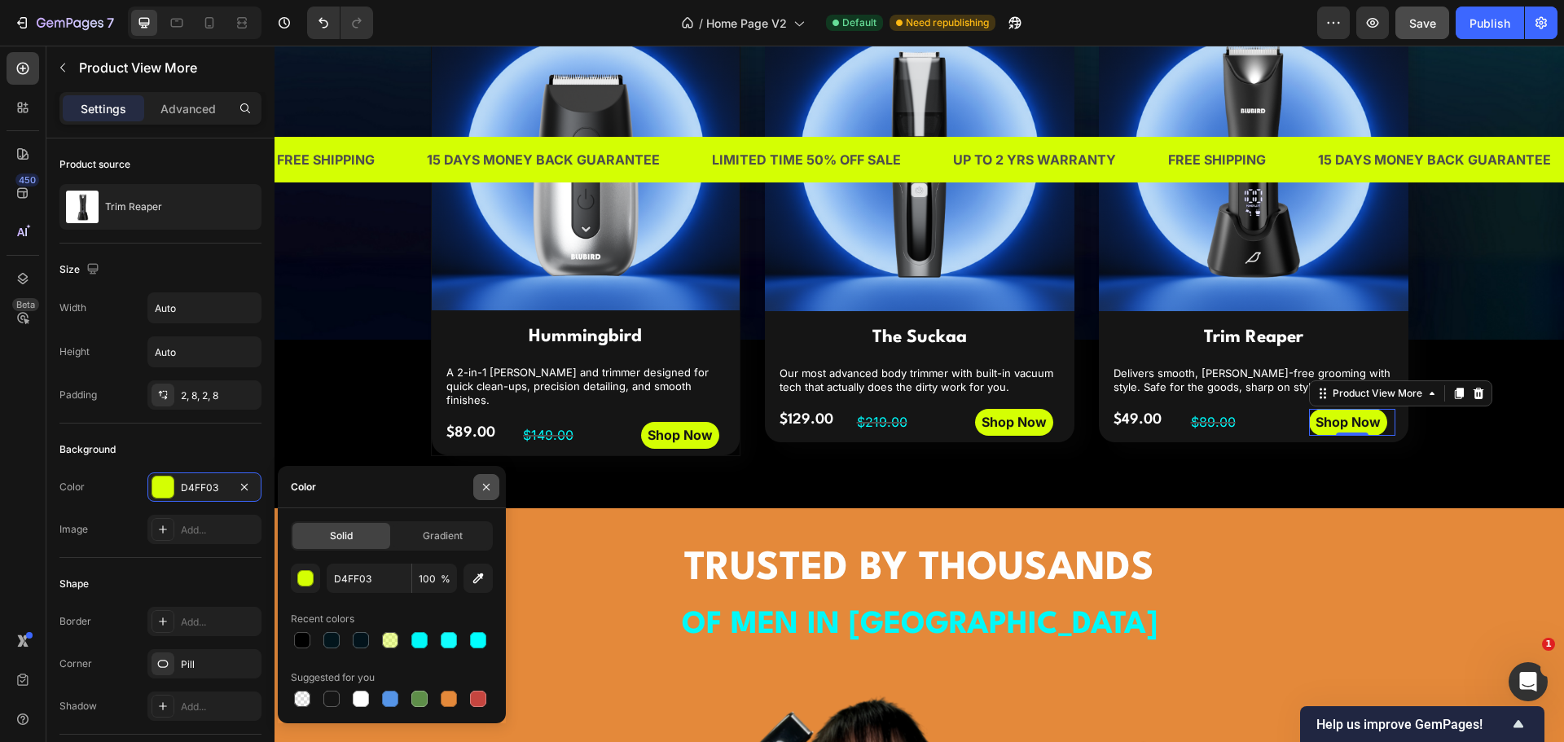
click at [487, 481] on icon "button" at bounding box center [486, 487] width 13 height 13
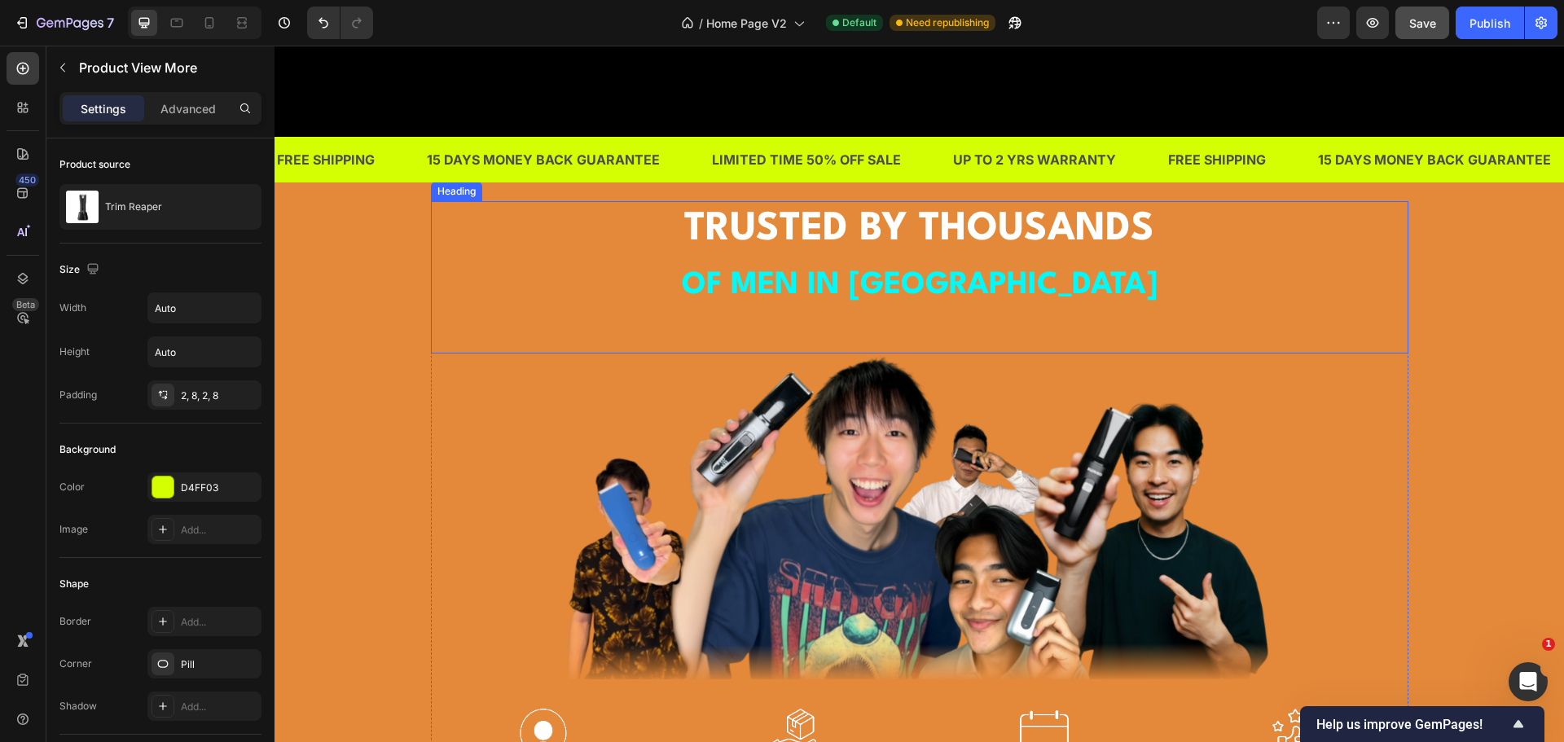
scroll to position [1548, 0]
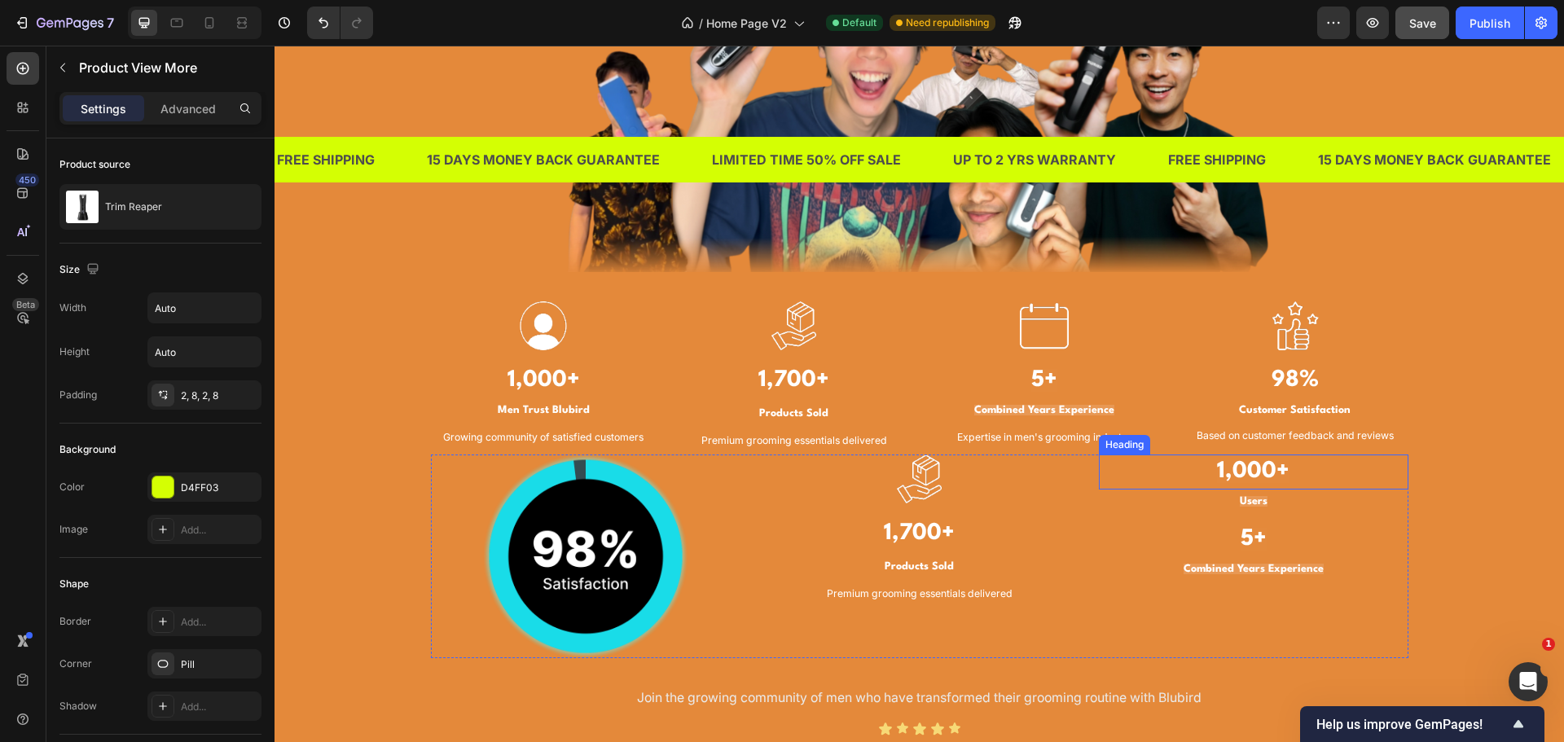
click at [1244, 468] on strong "1,000+" at bounding box center [1253, 471] width 73 height 23
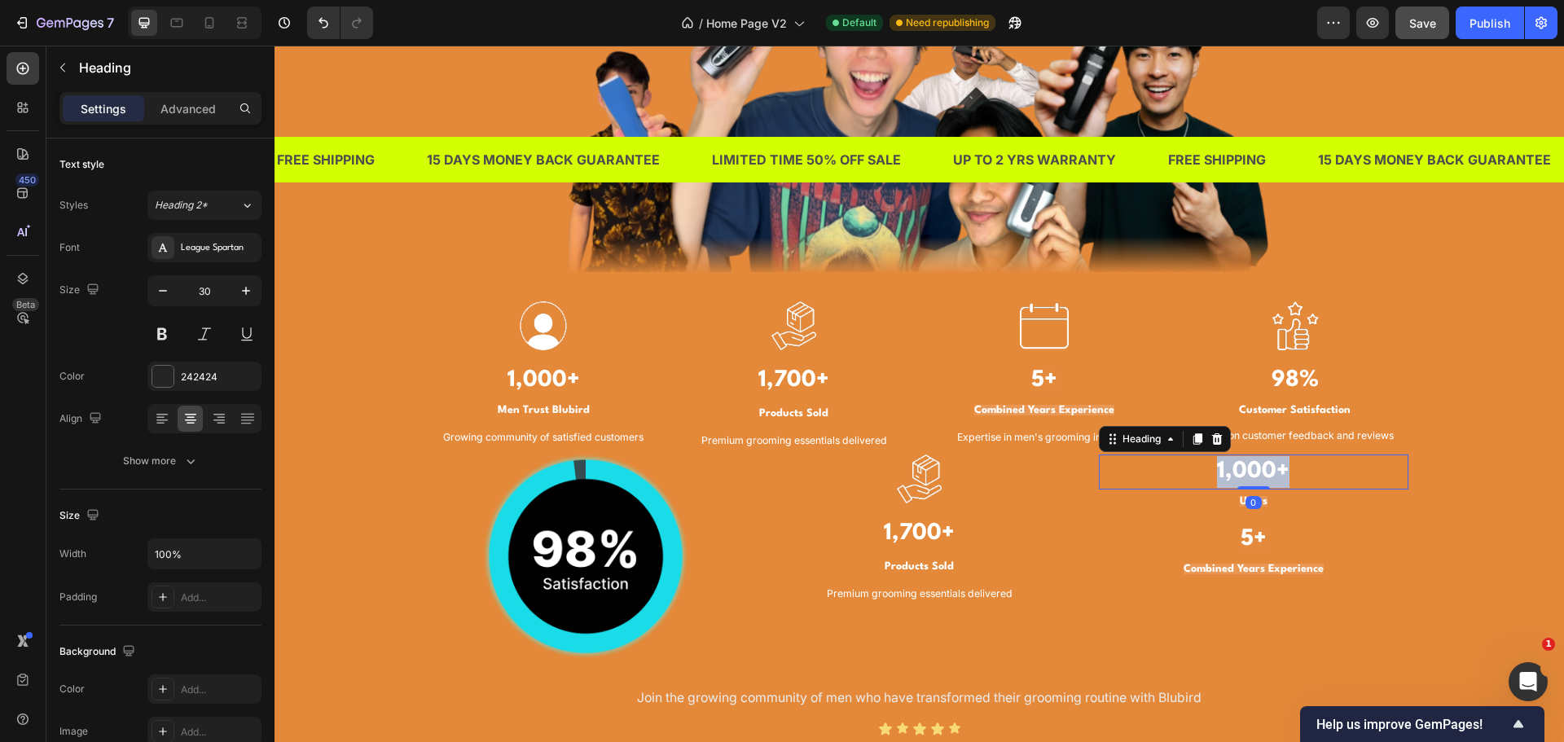
click at [1244, 468] on strong "1,000+" at bounding box center [1253, 471] width 73 height 23
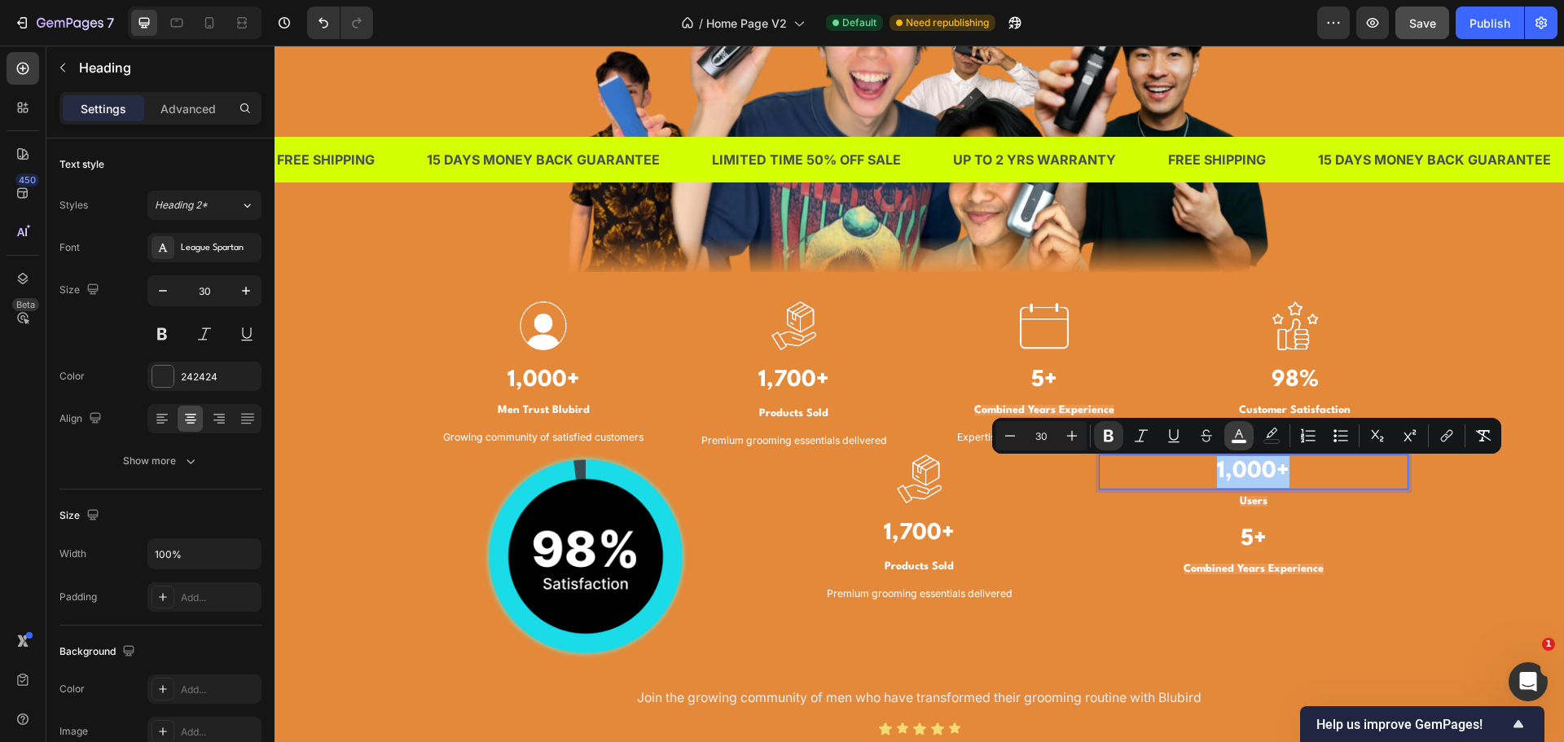
click at [1241, 437] on icon "Editor contextual toolbar" at bounding box center [1239, 436] width 16 height 16
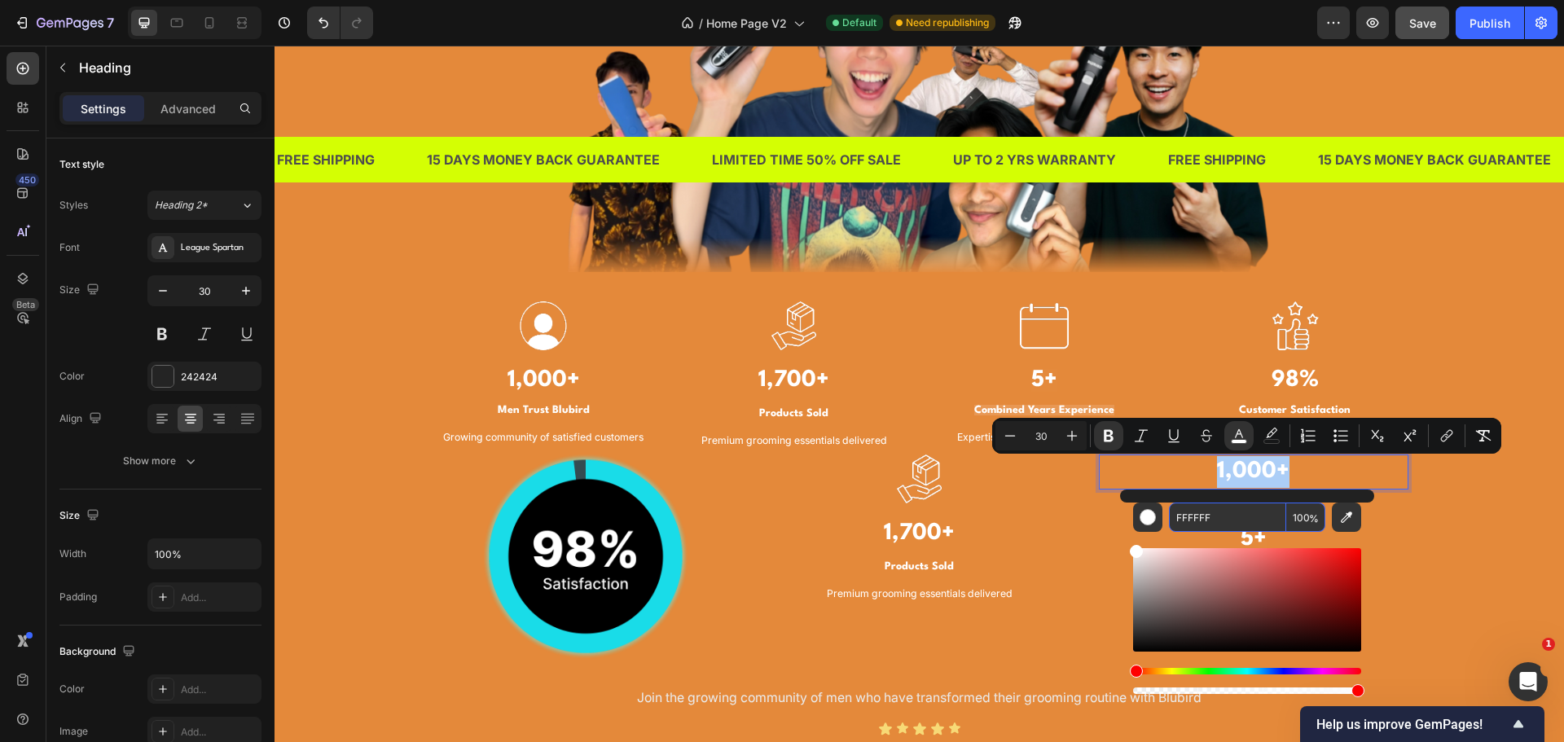
click at [1226, 508] on input "FFFFFF" at bounding box center [1227, 517] width 117 height 29
paste input "D4FF03"
type input "D4FF03"
click at [1387, 526] on p "⁠⁠⁠⁠⁠⁠⁠ 5+" at bounding box center [1254, 540] width 306 height 32
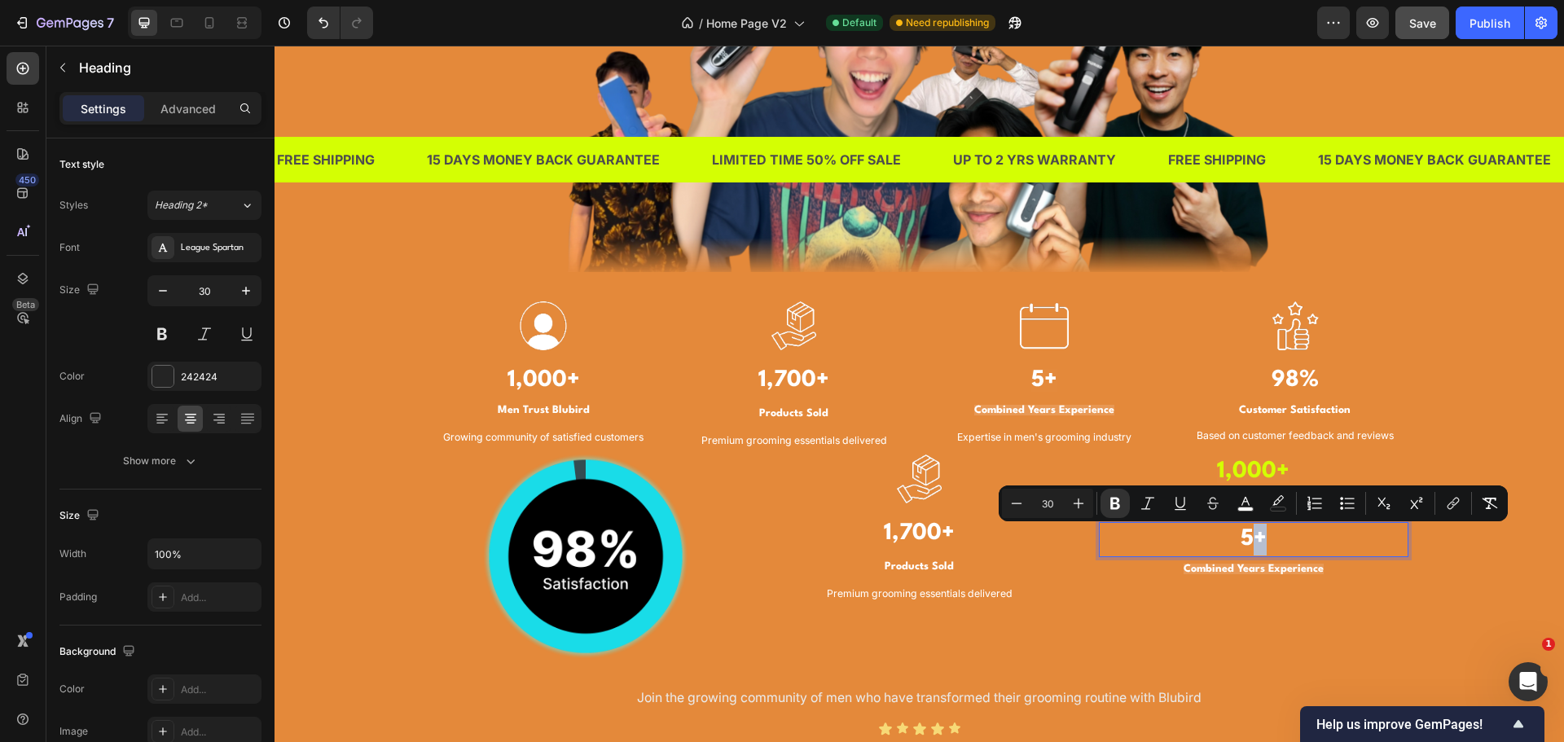
click at [1246, 533] on strong "5+" at bounding box center [1254, 539] width 26 height 23
click at [1235, 506] on icon "Editor contextual toolbar" at bounding box center [1239, 503] width 16 height 16
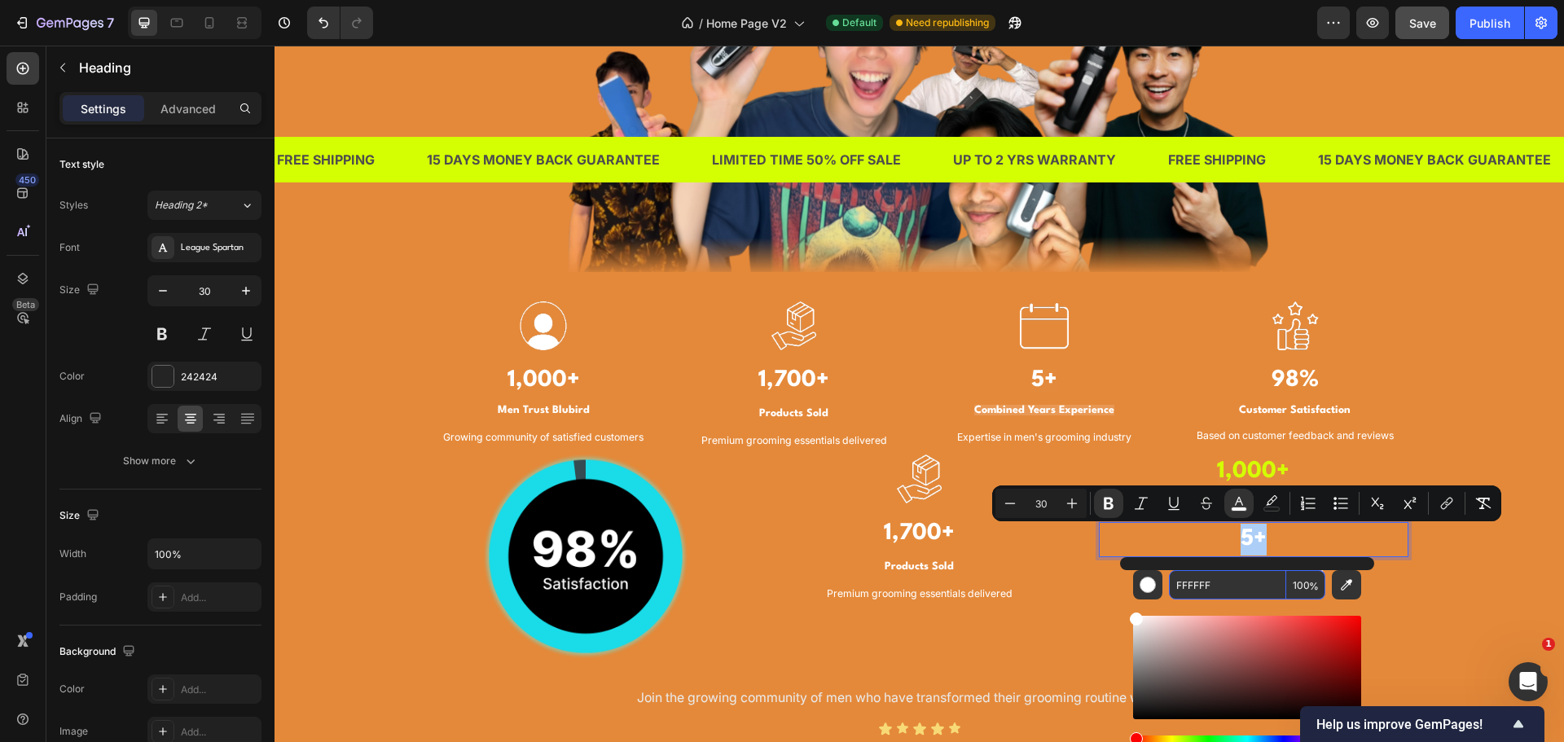
click at [1218, 582] on input "FFFFFF" at bounding box center [1227, 584] width 117 height 29
paste input "D4FF03"
type input "D4FF03"
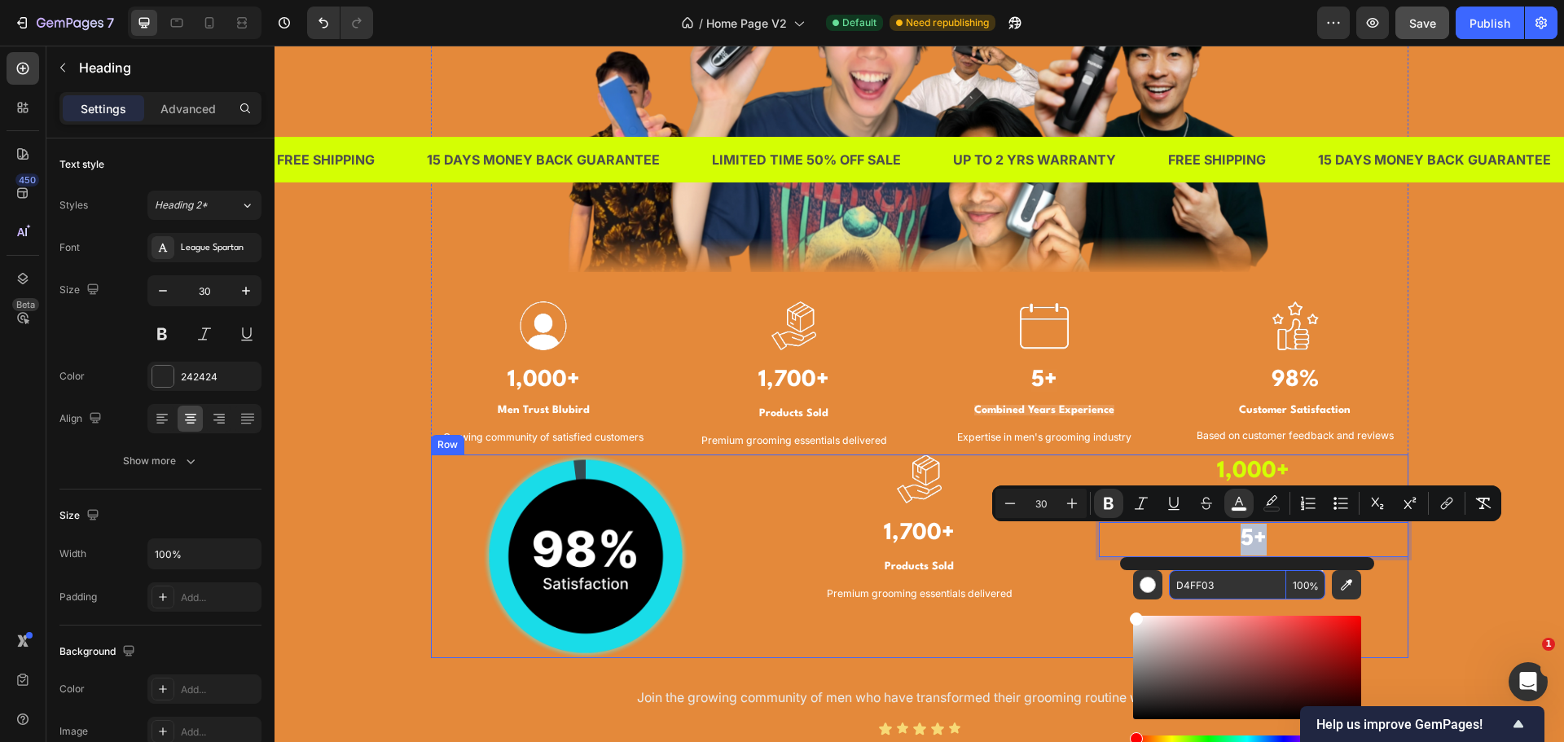
click at [1440, 602] on div "TRUSTED BY THOUSANDS OF MEN IN SINGAPORE Heading Image Image 1,000+ Heading Men…" at bounding box center [919, 279] width 1265 height 971
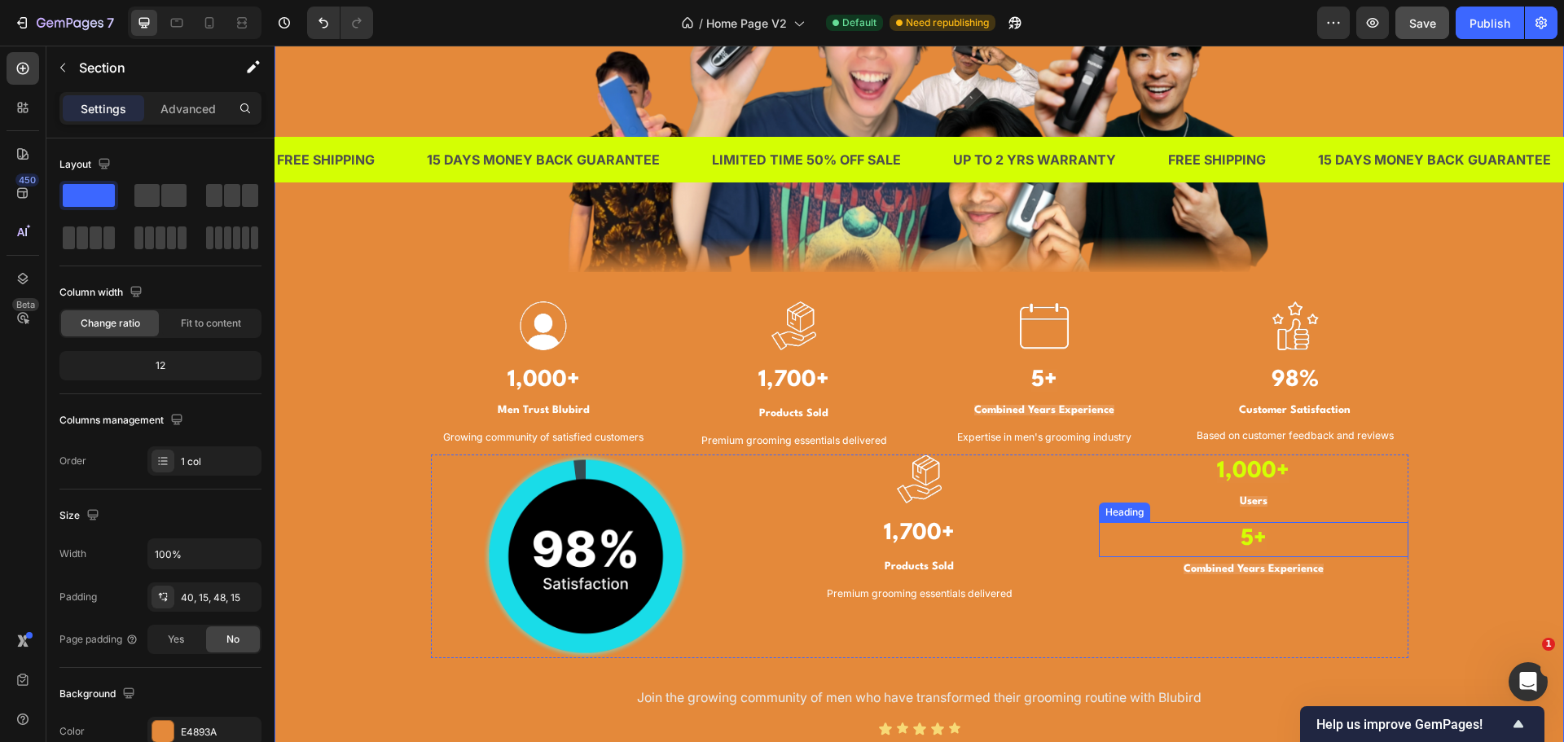
click at [1253, 534] on strong "5+" at bounding box center [1254, 539] width 26 height 23
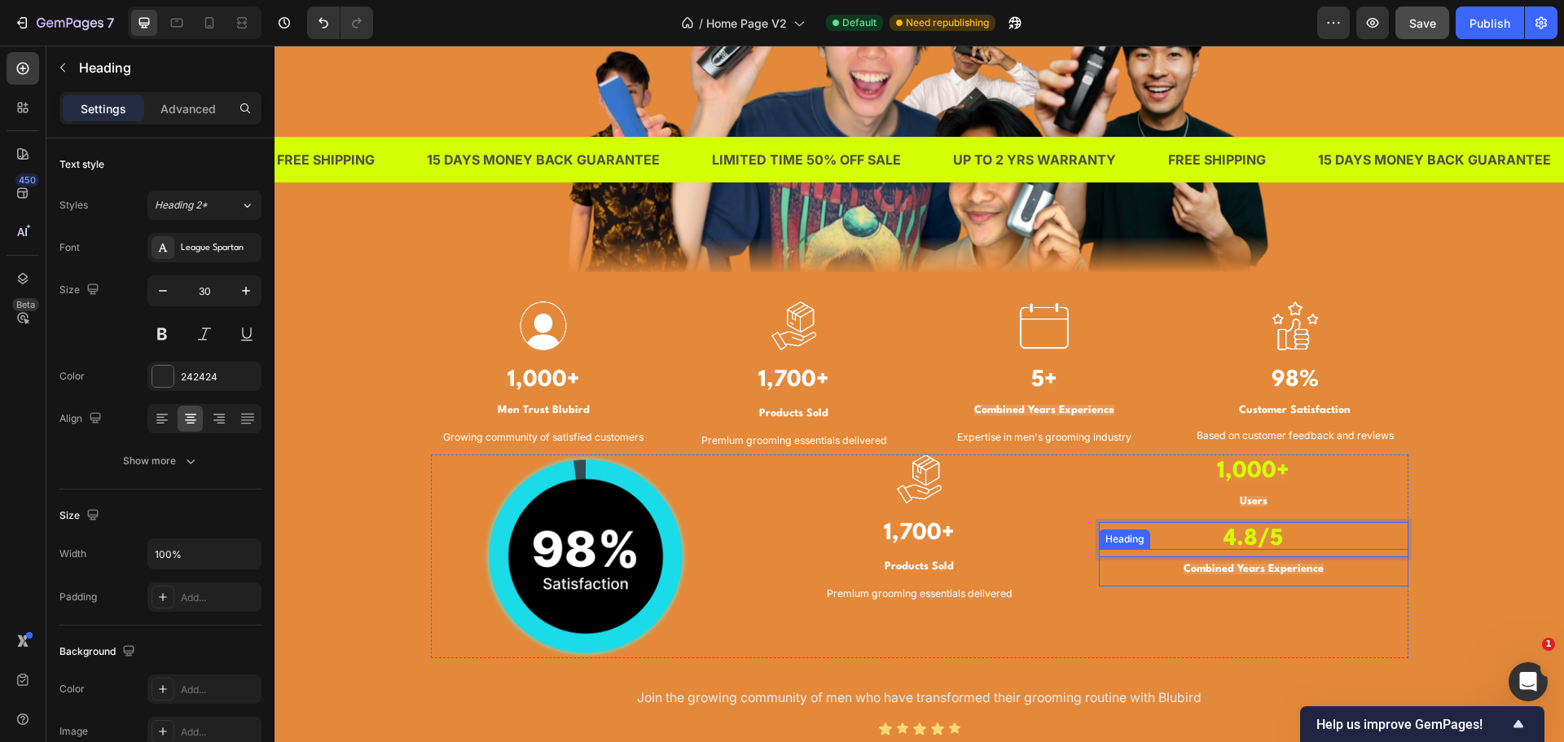
click at [1259, 569] on strong "Combined Years Experience" at bounding box center [1254, 569] width 140 height 11
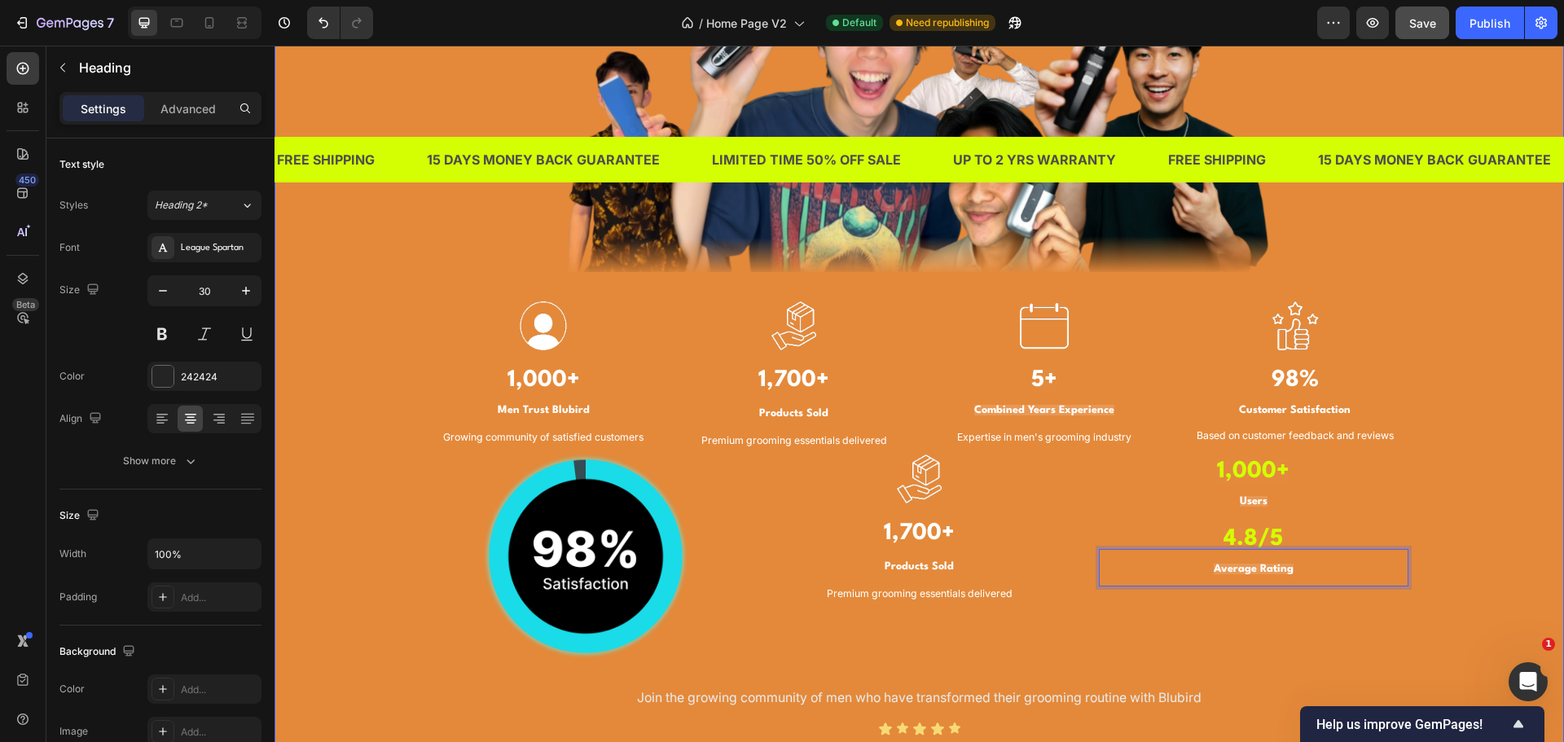
click at [1442, 530] on div "TRUSTED BY THOUSANDS OF MEN IN SINGAPORE Heading Image Image 1,000+ Heading Men…" at bounding box center [919, 279] width 1265 height 971
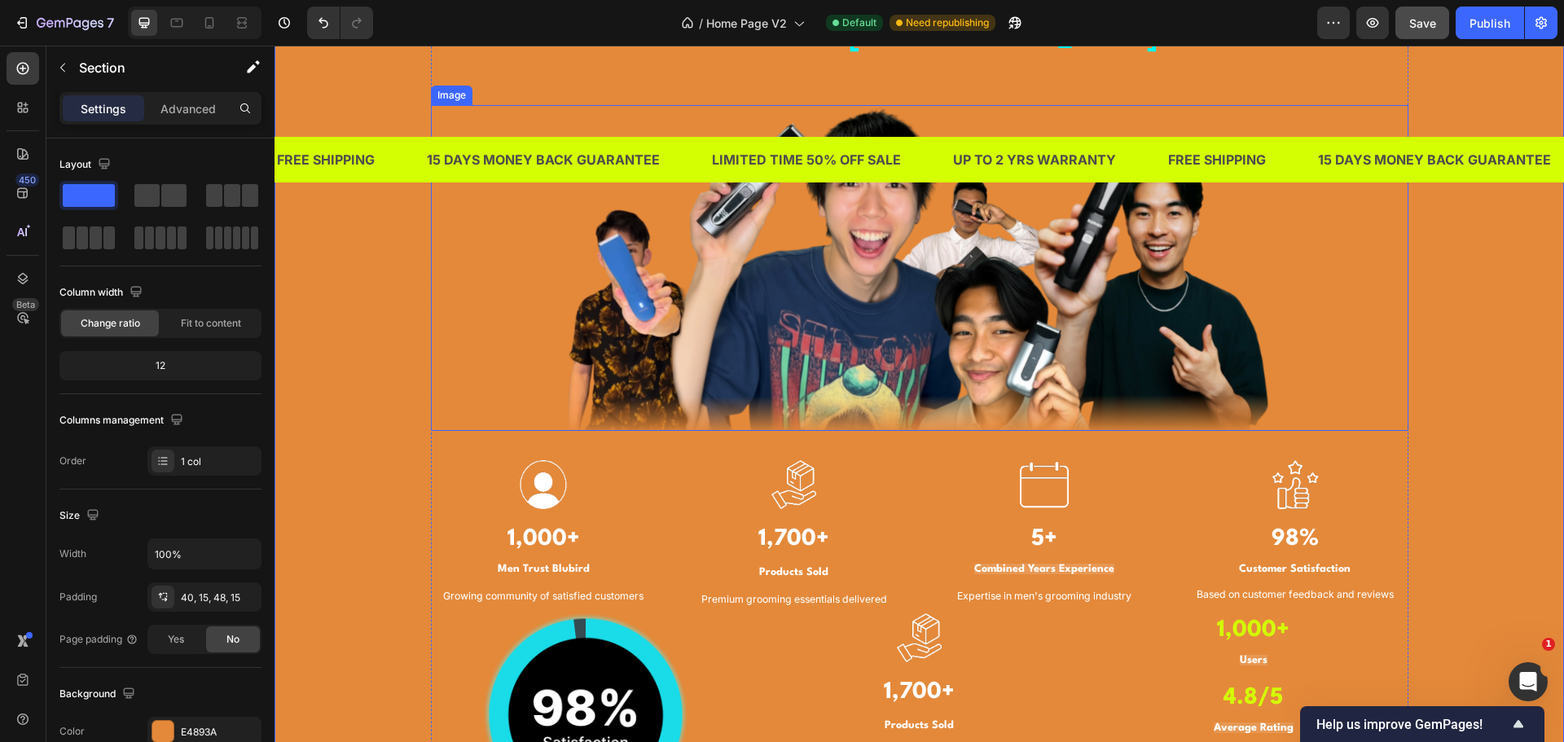
scroll to position [1466, 0]
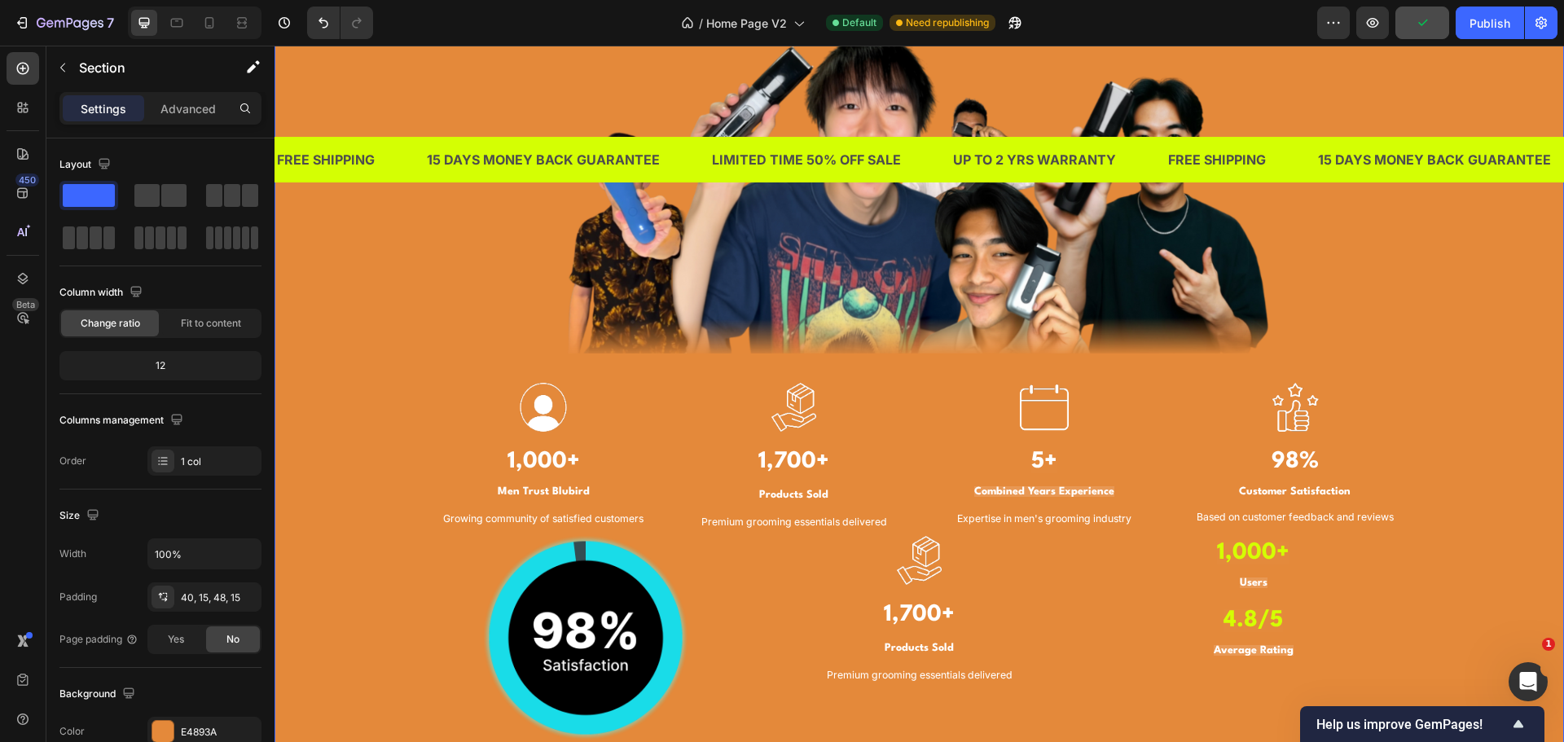
click at [1494, 558] on div "TRUSTED BY THOUSANDS OF MEN IN SINGAPORE Heading Image Image 1,000+ Heading Men…" at bounding box center [919, 360] width 1265 height 971
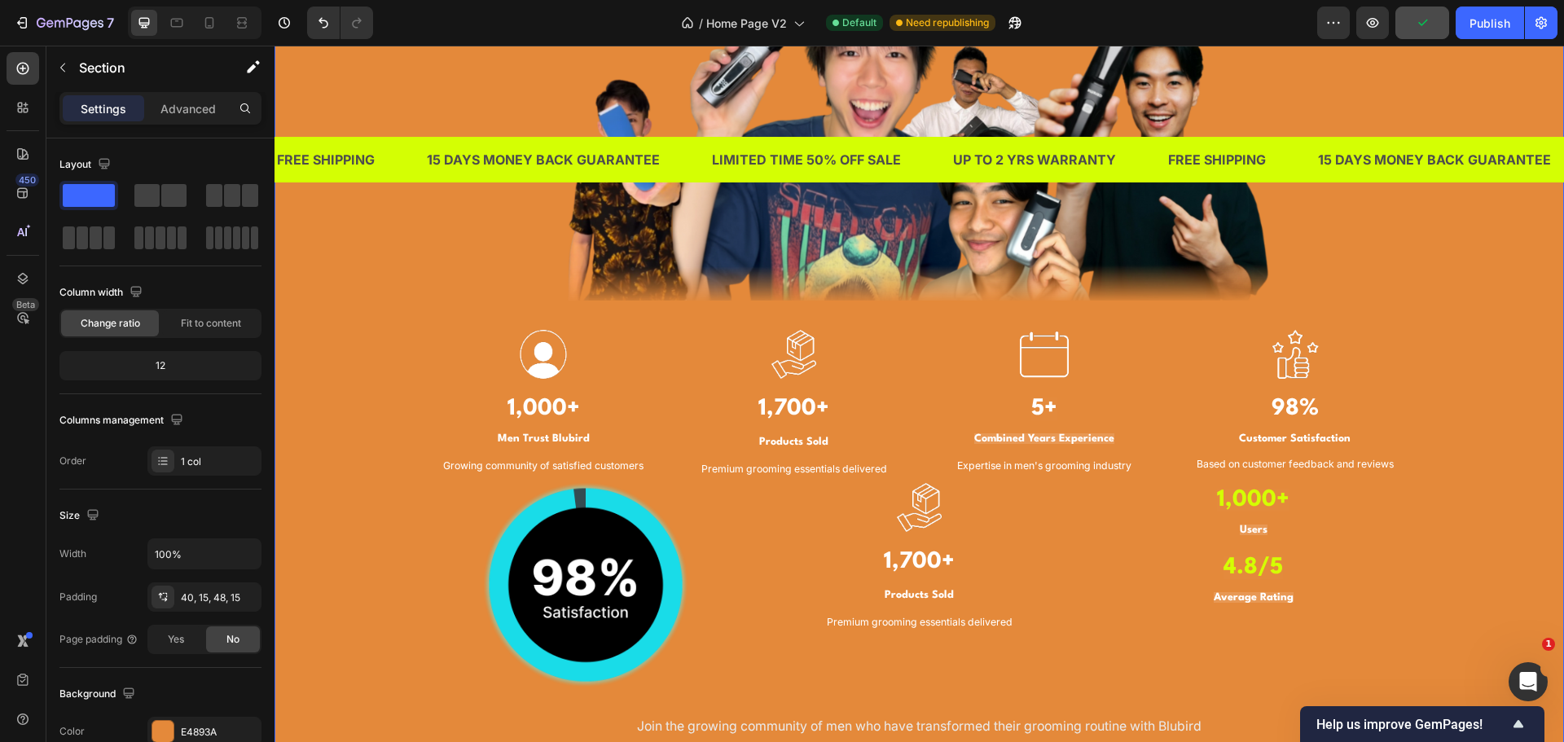
scroll to position [1548, 0]
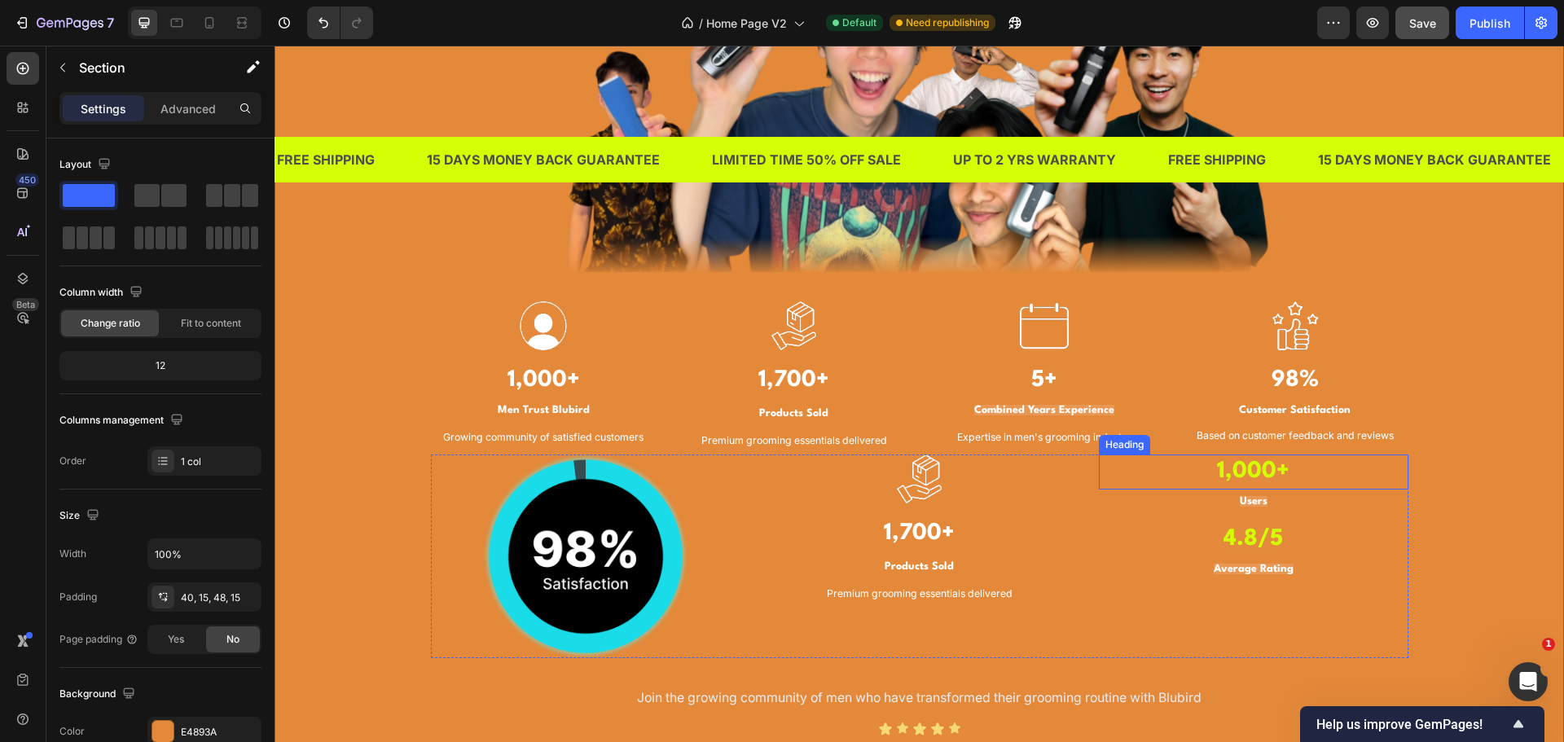
click at [1266, 464] on strong "1,000+" at bounding box center [1253, 471] width 73 height 23
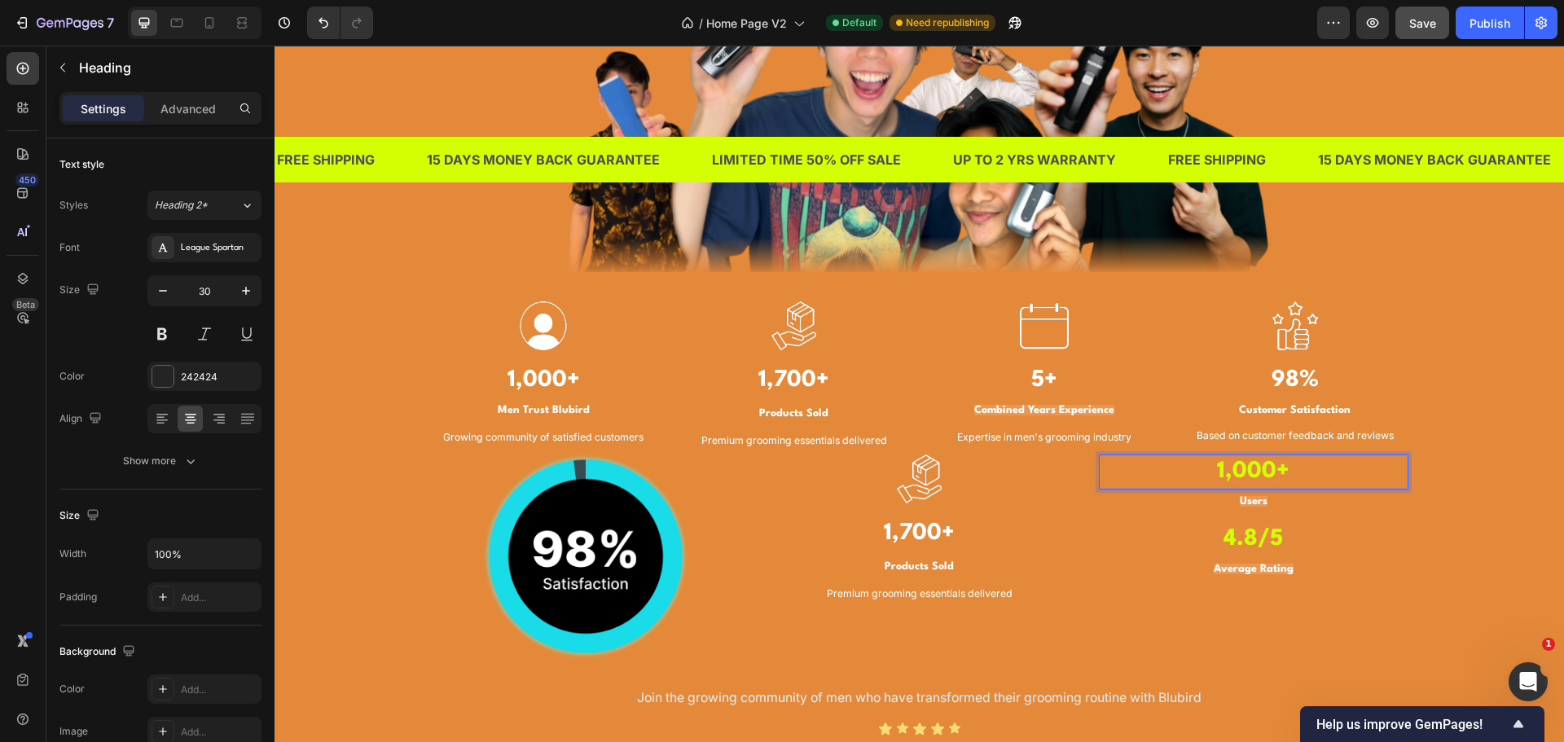
click at [1266, 464] on strong "1,000+" at bounding box center [1253, 471] width 73 height 23
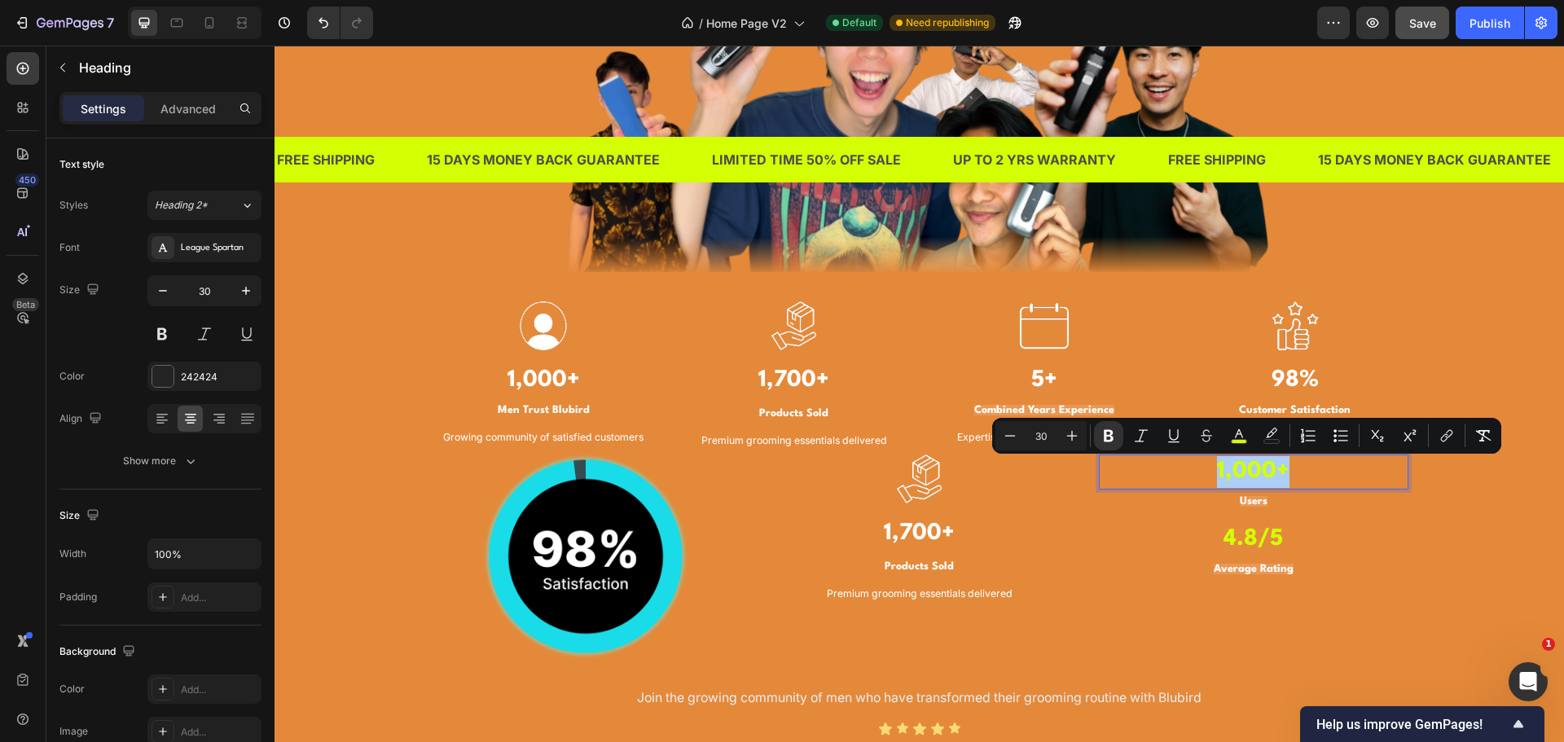
click at [1036, 440] on input "30" at bounding box center [1041, 436] width 33 height 20
click at [1062, 437] on button "Plus" at bounding box center [1071, 435] width 29 height 29
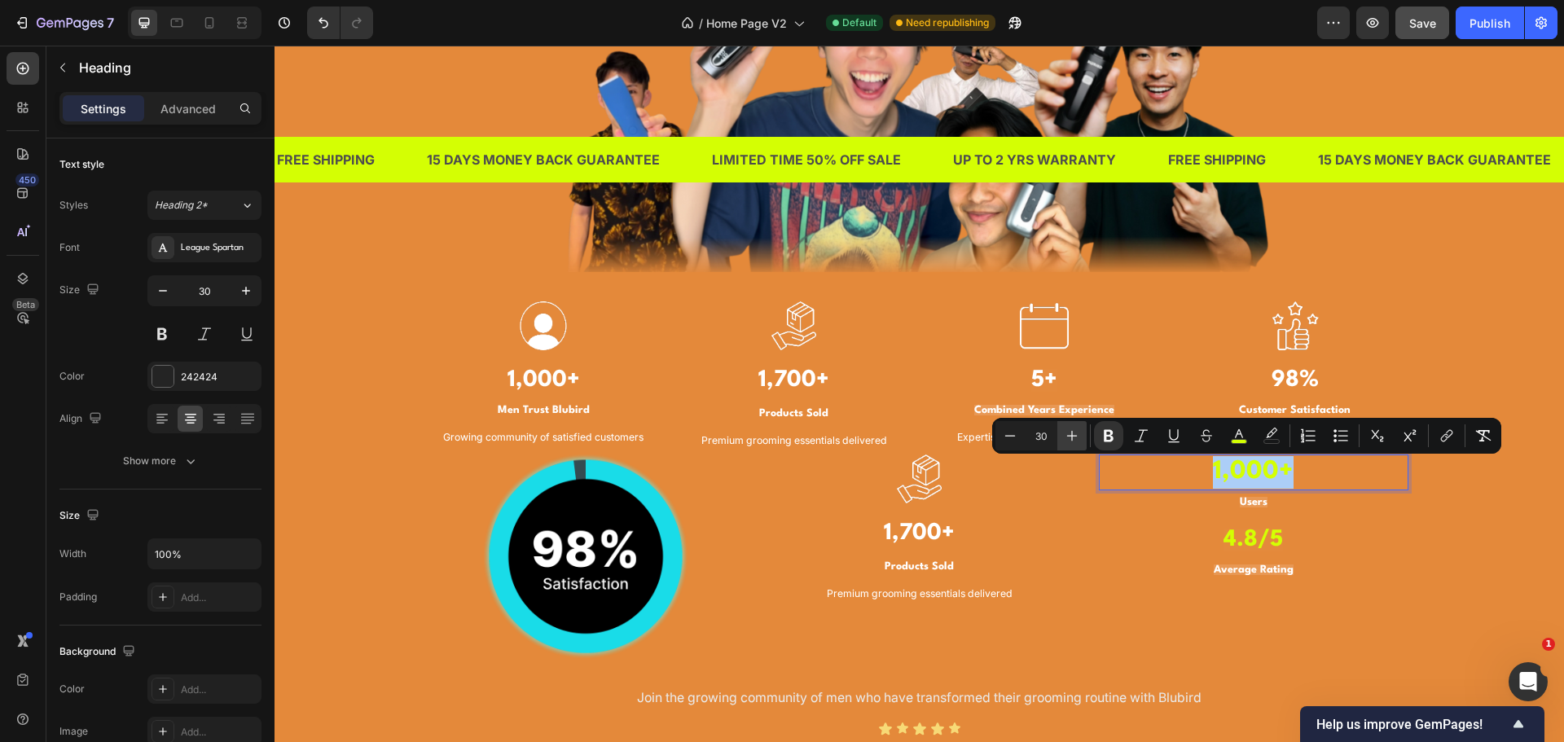
click at [1062, 437] on button "Plus" at bounding box center [1071, 435] width 29 height 29
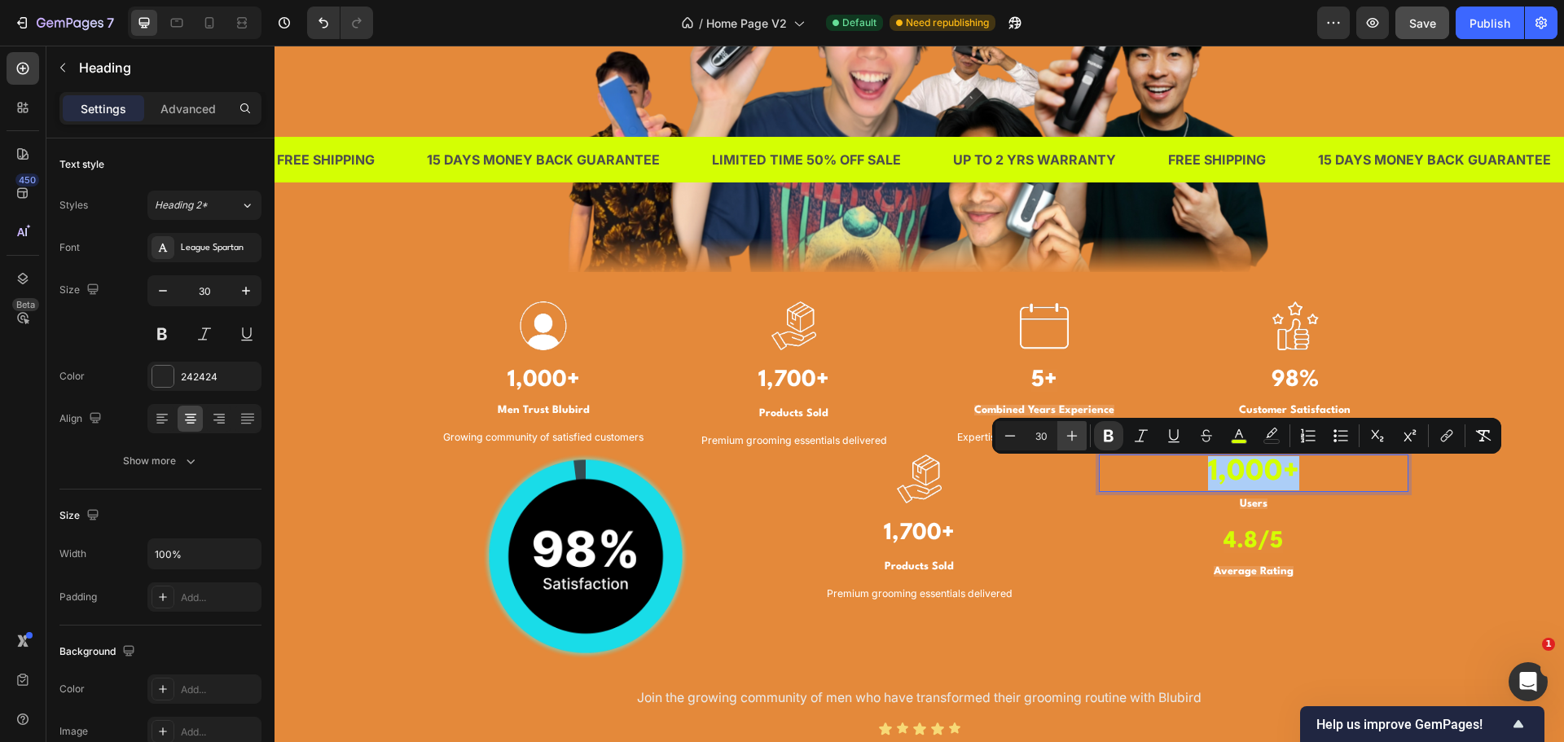
click at [1062, 437] on button "Plus" at bounding box center [1071, 435] width 29 height 29
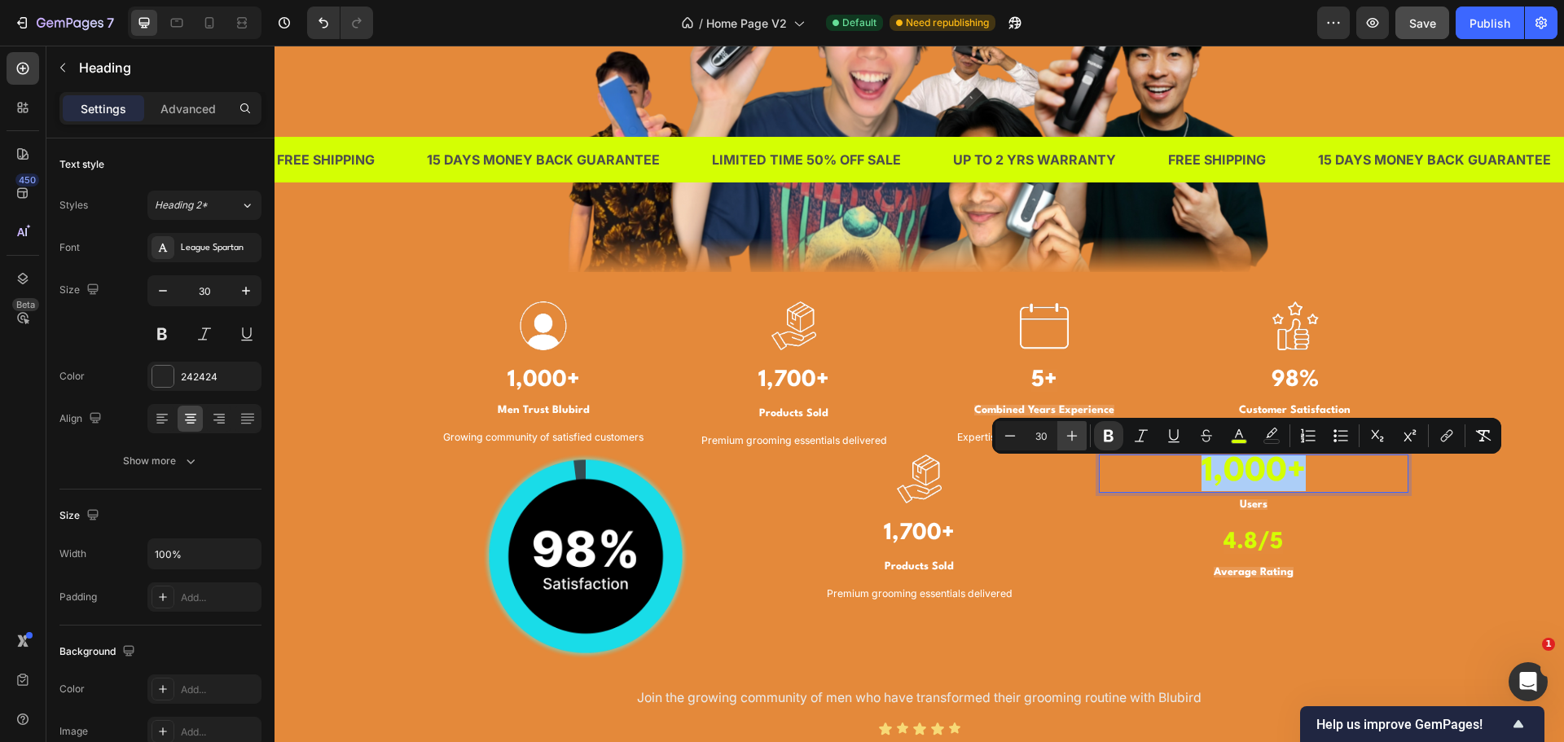
click at [1062, 437] on button "Plus" at bounding box center [1071, 435] width 29 height 29
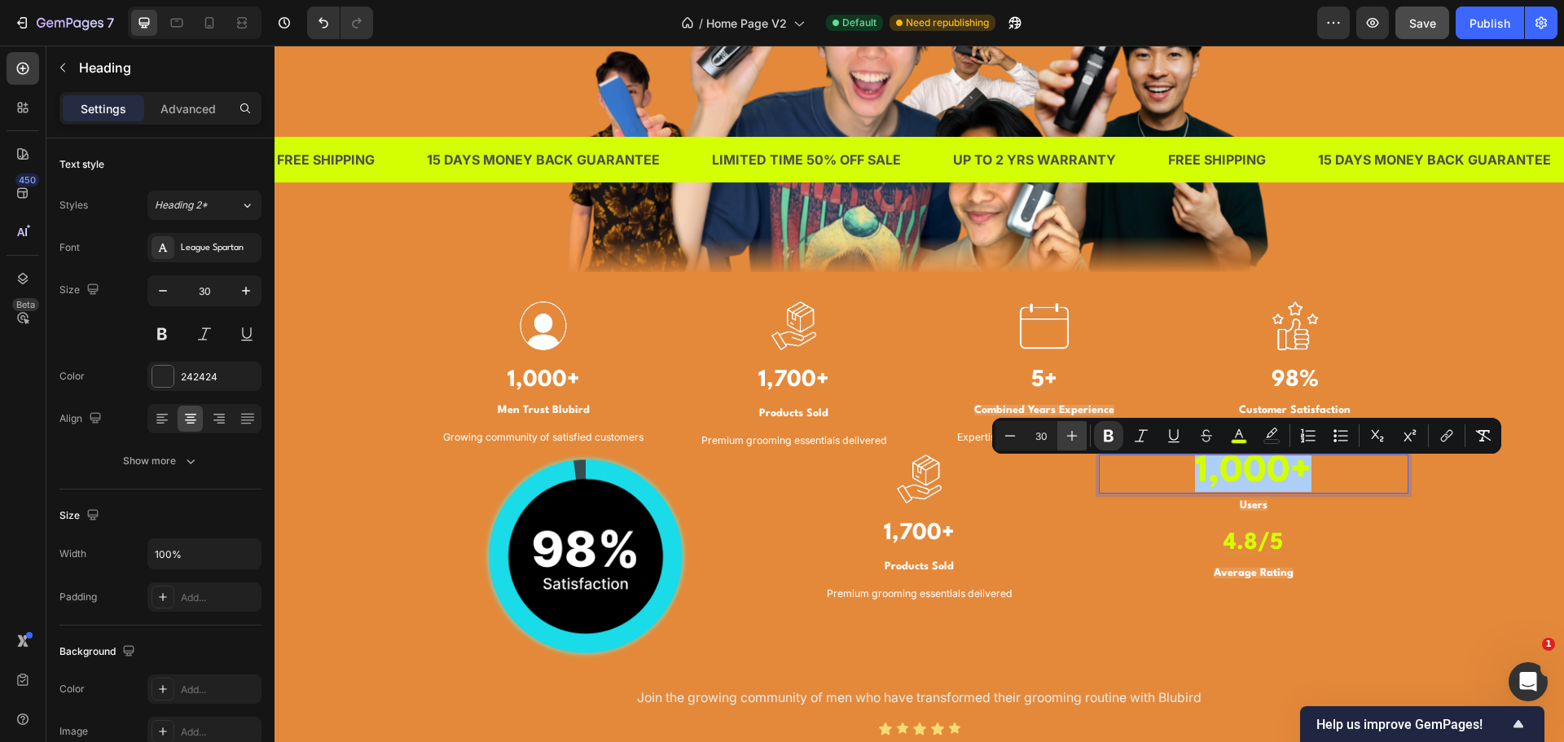
click at [1062, 437] on button "Plus" at bounding box center [1071, 435] width 29 height 29
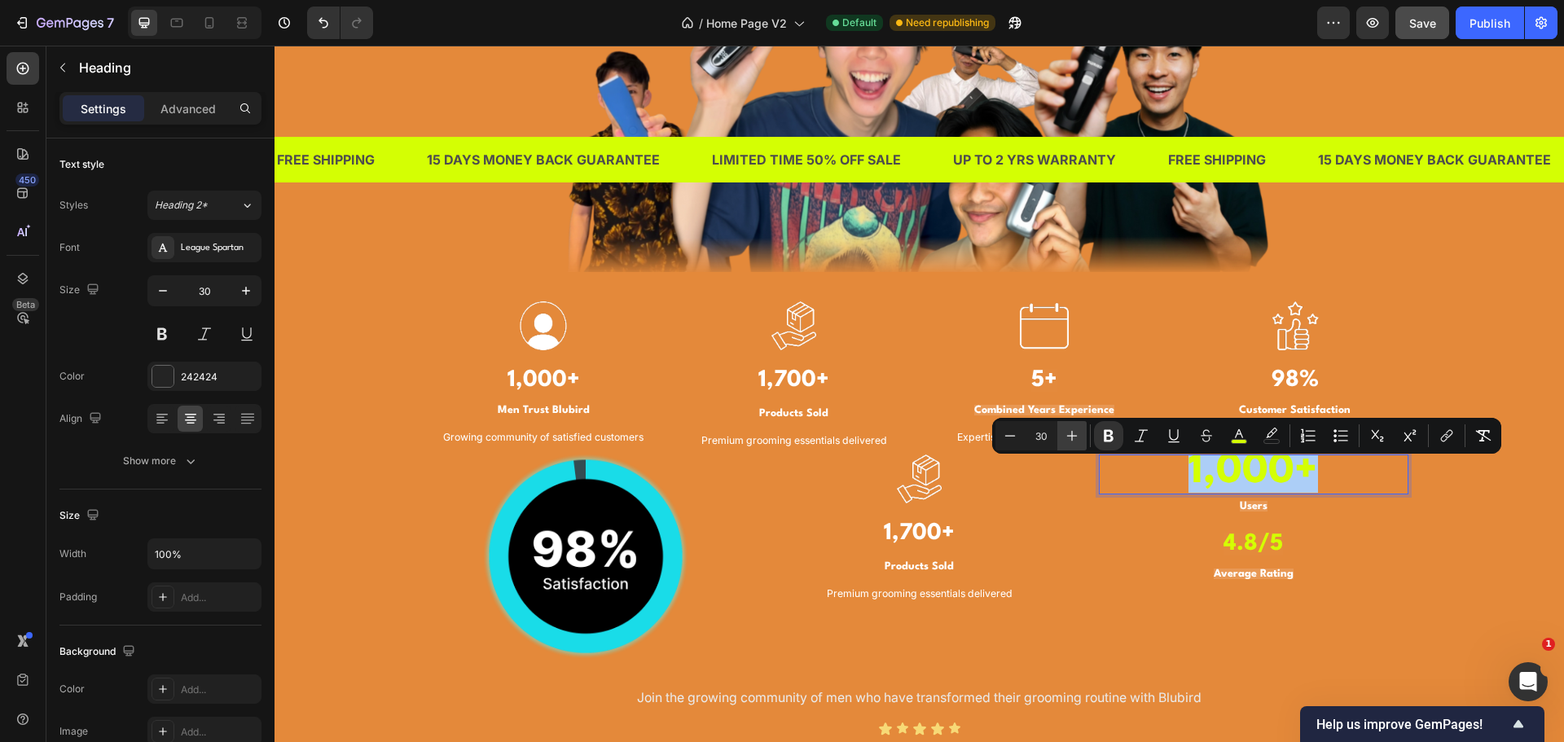
click at [1062, 437] on button "Plus" at bounding box center [1071, 435] width 29 height 29
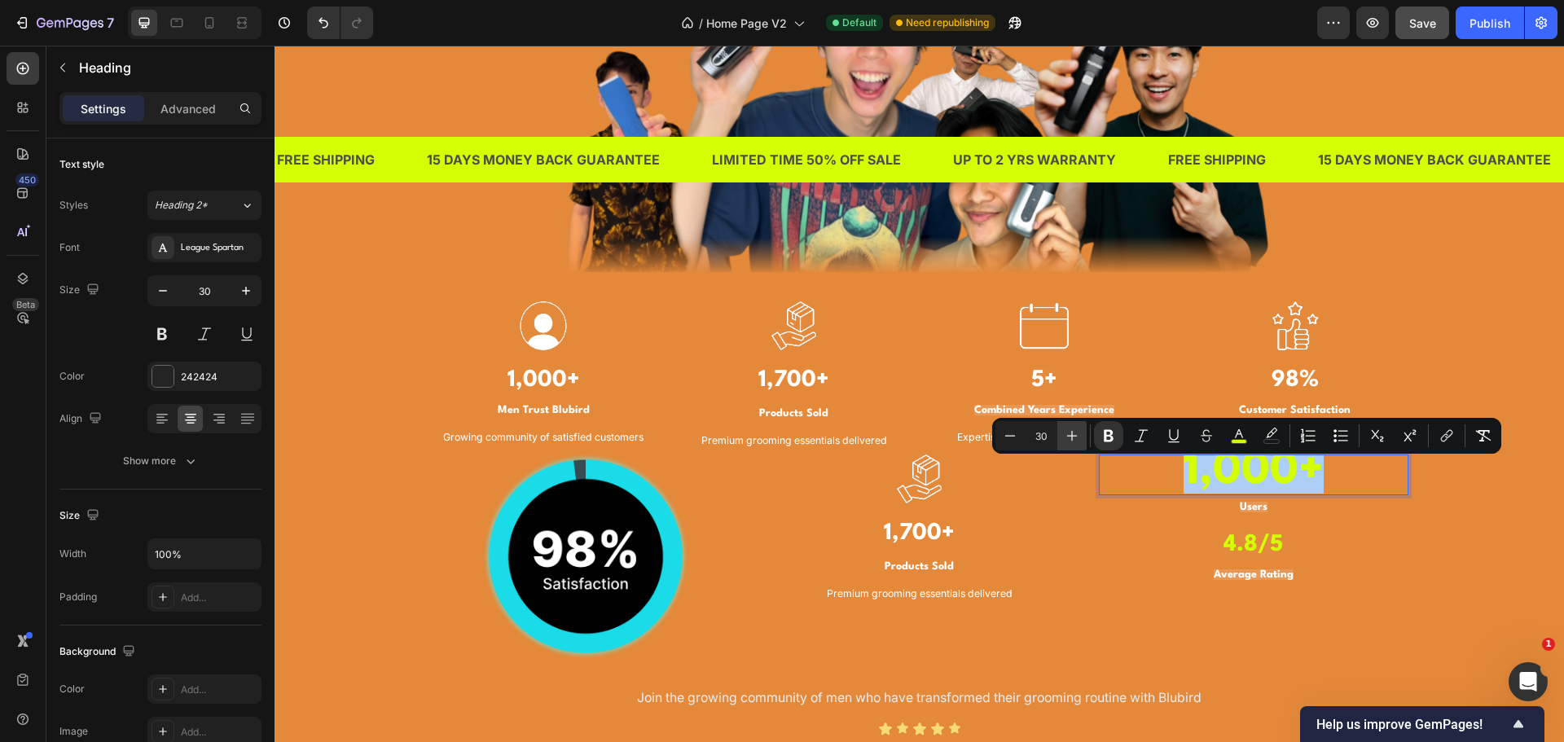
click at [1062, 437] on button "Plus" at bounding box center [1071, 435] width 29 height 29
click at [1073, 438] on icon "Editor contextual toolbar" at bounding box center [1072, 436] width 16 height 16
click at [1249, 543] on strong "4.8/5" at bounding box center [1253, 545] width 59 height 23
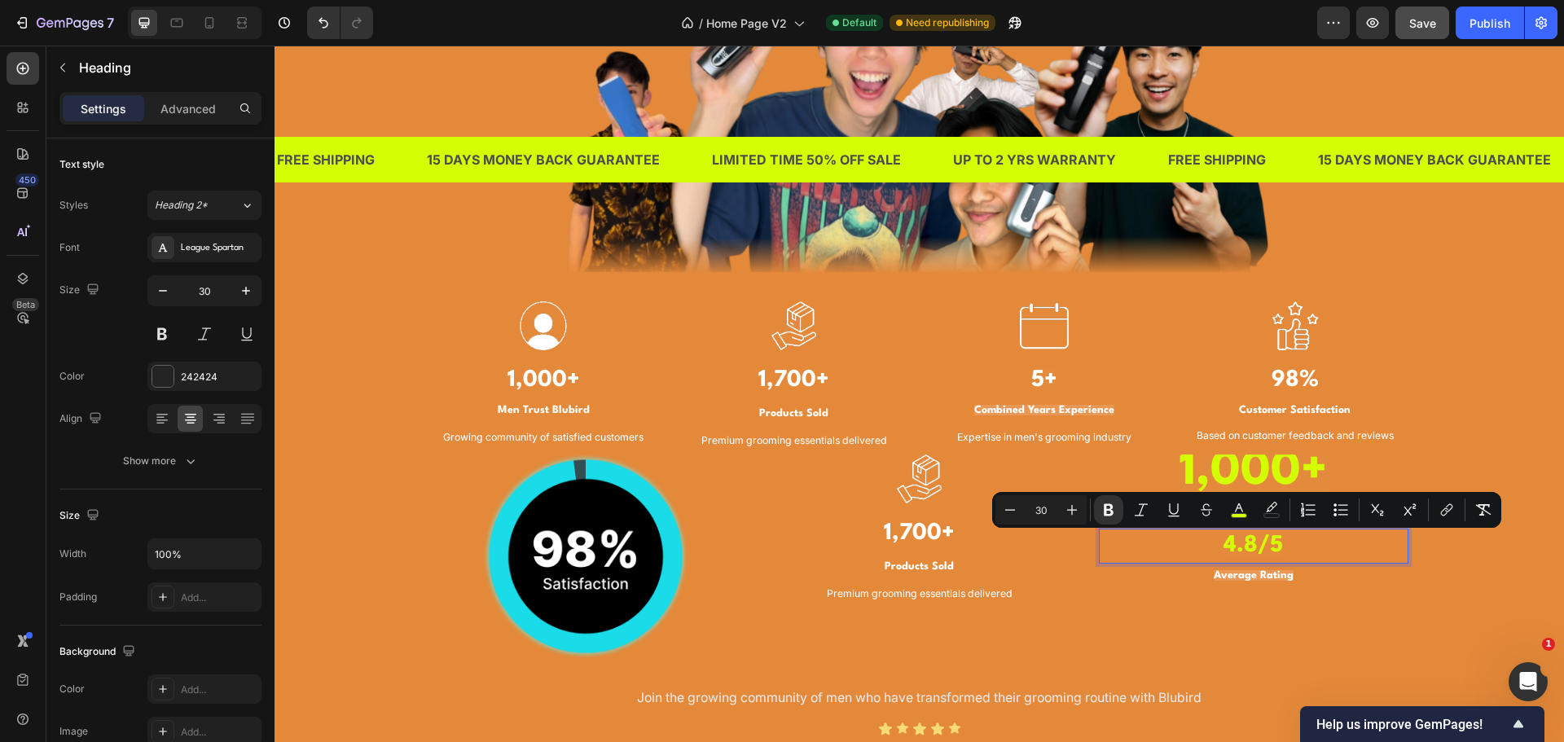
click at [1053, 513] on input "30" at bounding box center [1041, 510] width 33 height 20
type input "62"
click at [1343, 622] on div "⁠⁠⁠⁠⁠⁠⁠ 1,000+ Heading ⁠⁠⁠⁠⁠⁠⁠ Users Heading 4.8/5 Heading 0 ⁠⁠⁠⁠⁠⁠⁠ Average Ra…" at bounding box center [1254, 557] width 310 height 204
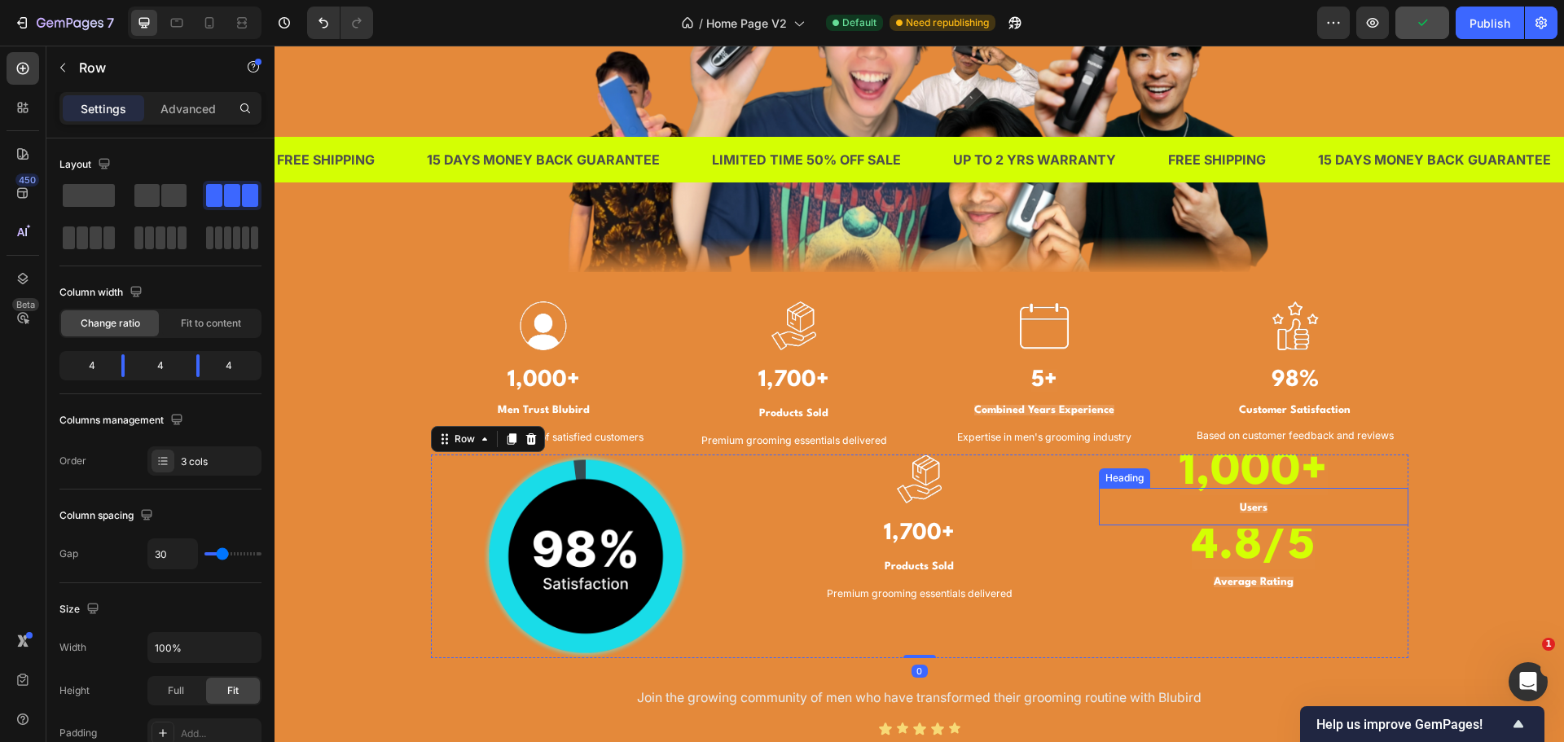
click at [1306, 464] on strong "1,000+" at bounding box center [1254, 472] width 148 height 46
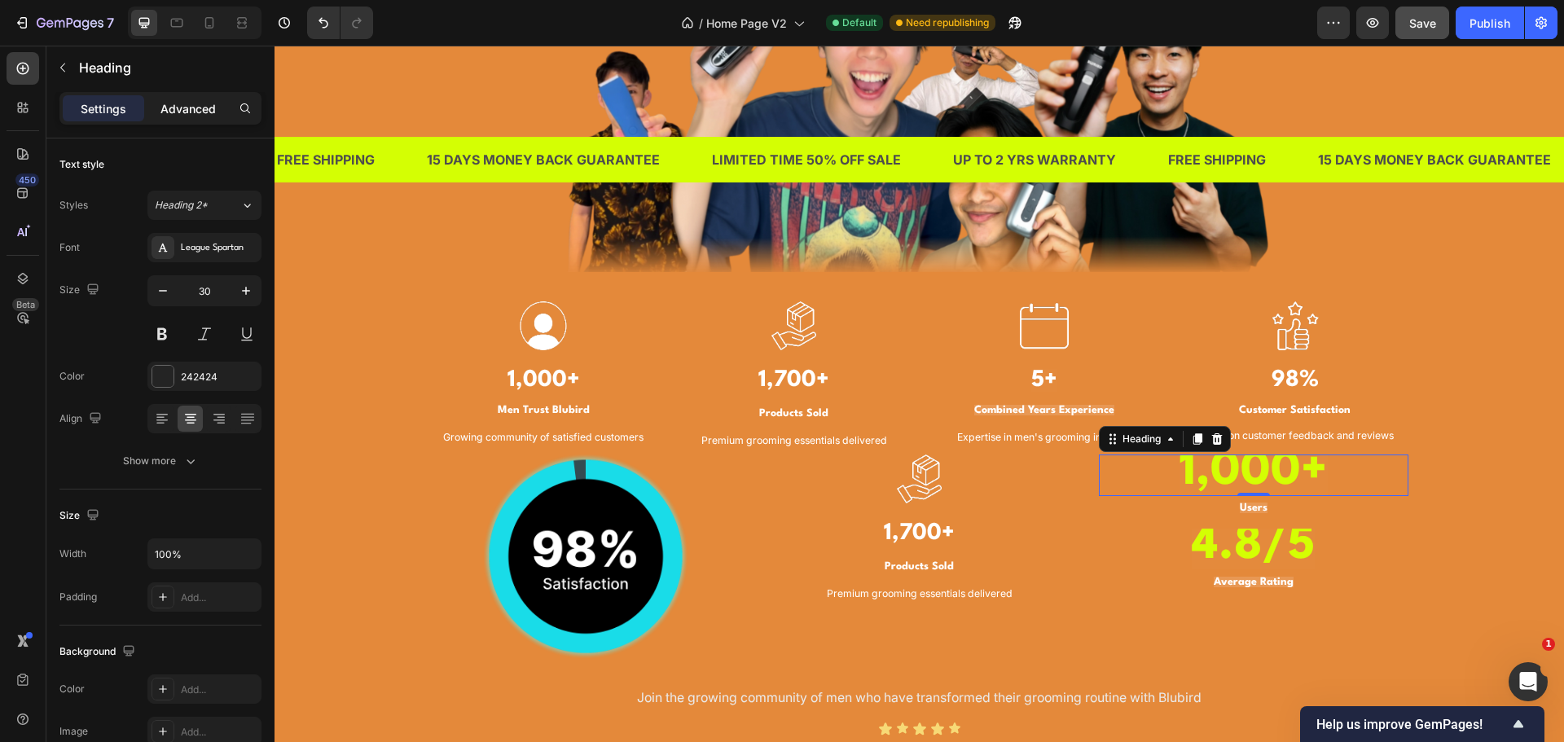
click at [178, 104] on p "Advanced" at bounding box center [187, 108] width 55 height 17
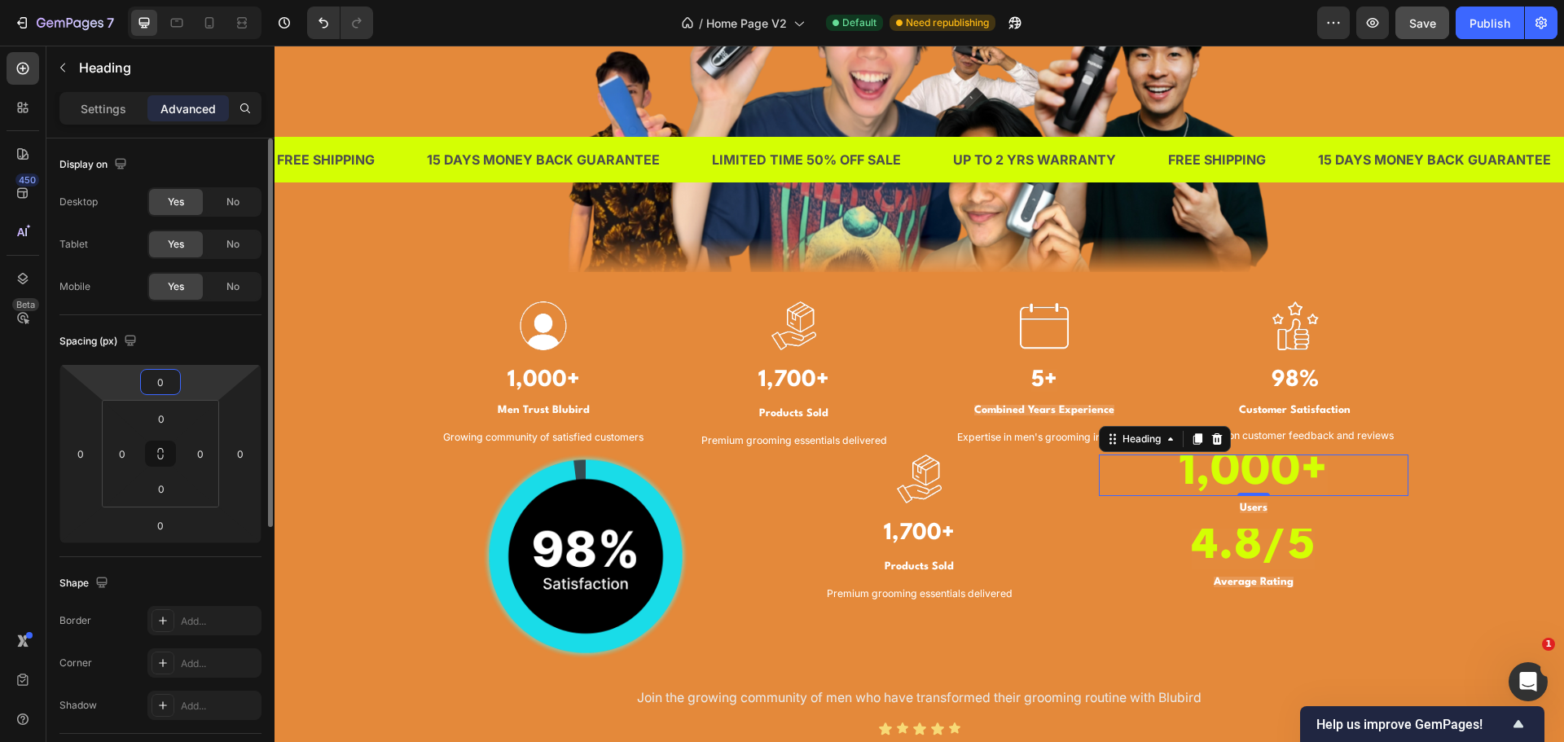
click at [171, 393] on input "0" at bounding box center [160, 382] width 33 height 24
click at [189, 344] on div "Spacing (px)" at bounding box center [160, 341] width 202 height 26
click at [169, 421] on input "0" at bounding box center [161, 419] width 33 height 24
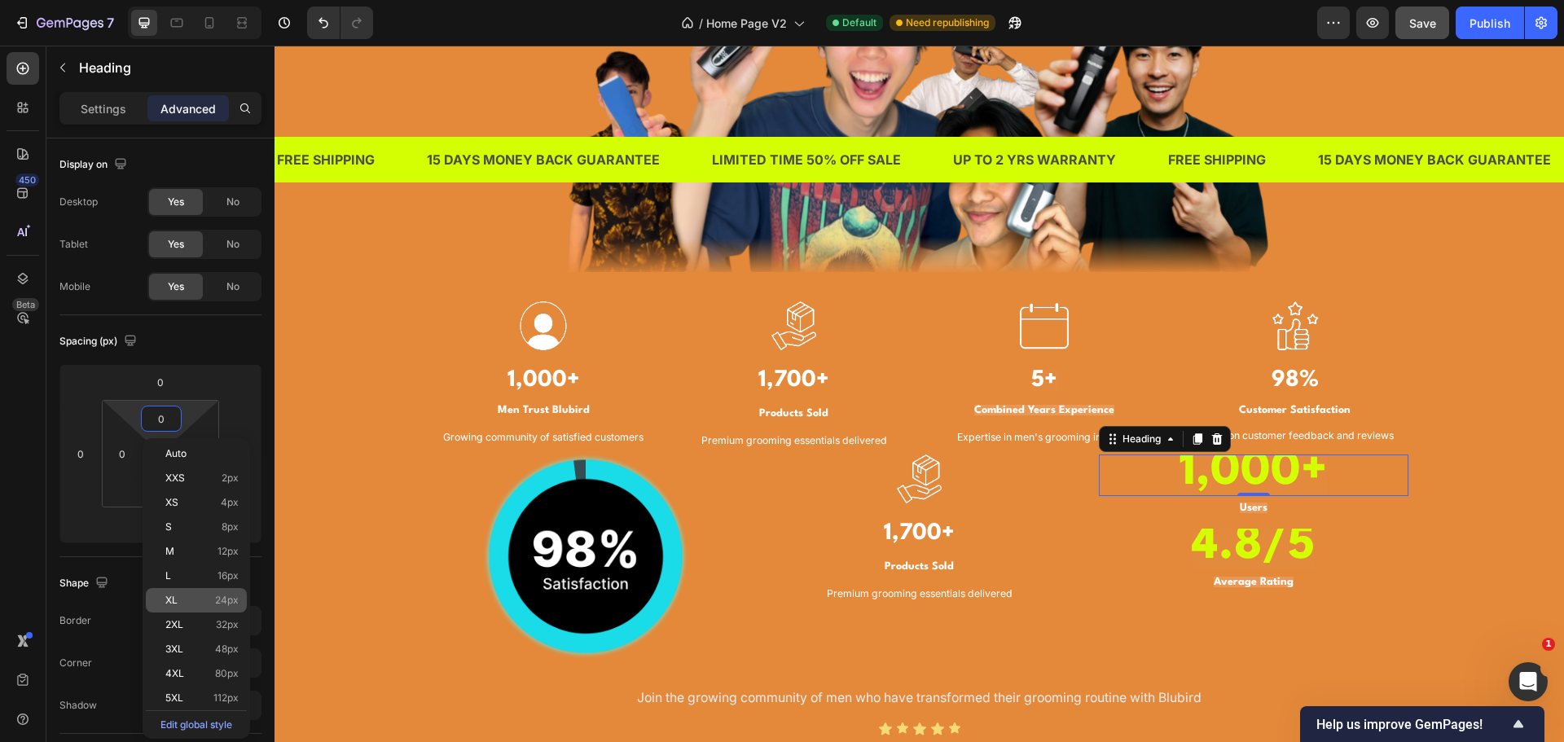
click at [223, 597] on span "24px" at bounding box center [227, 600] width 24 height 11
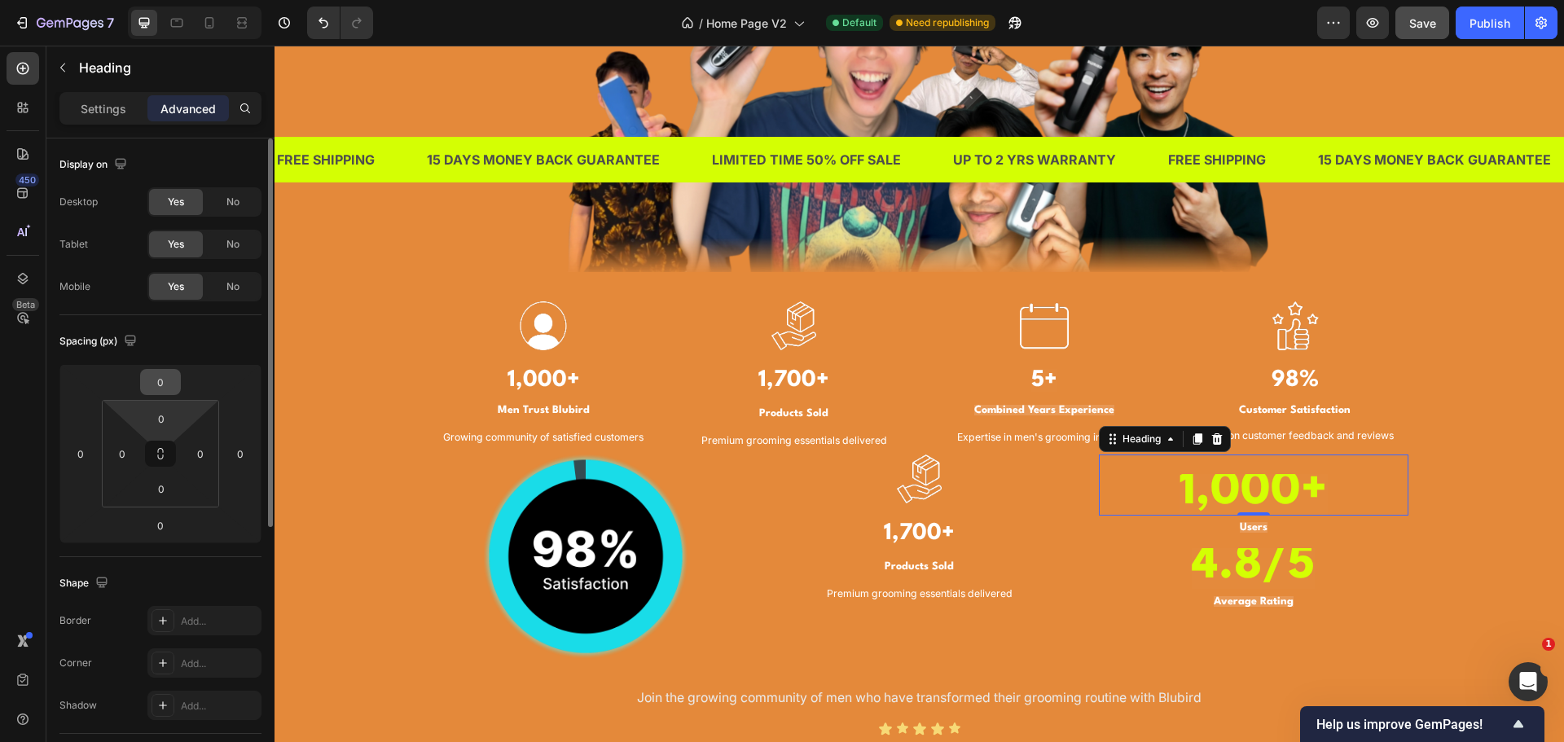
click at [152, 381] on input "0" at bounding box center [160, 382] width 33 height 24
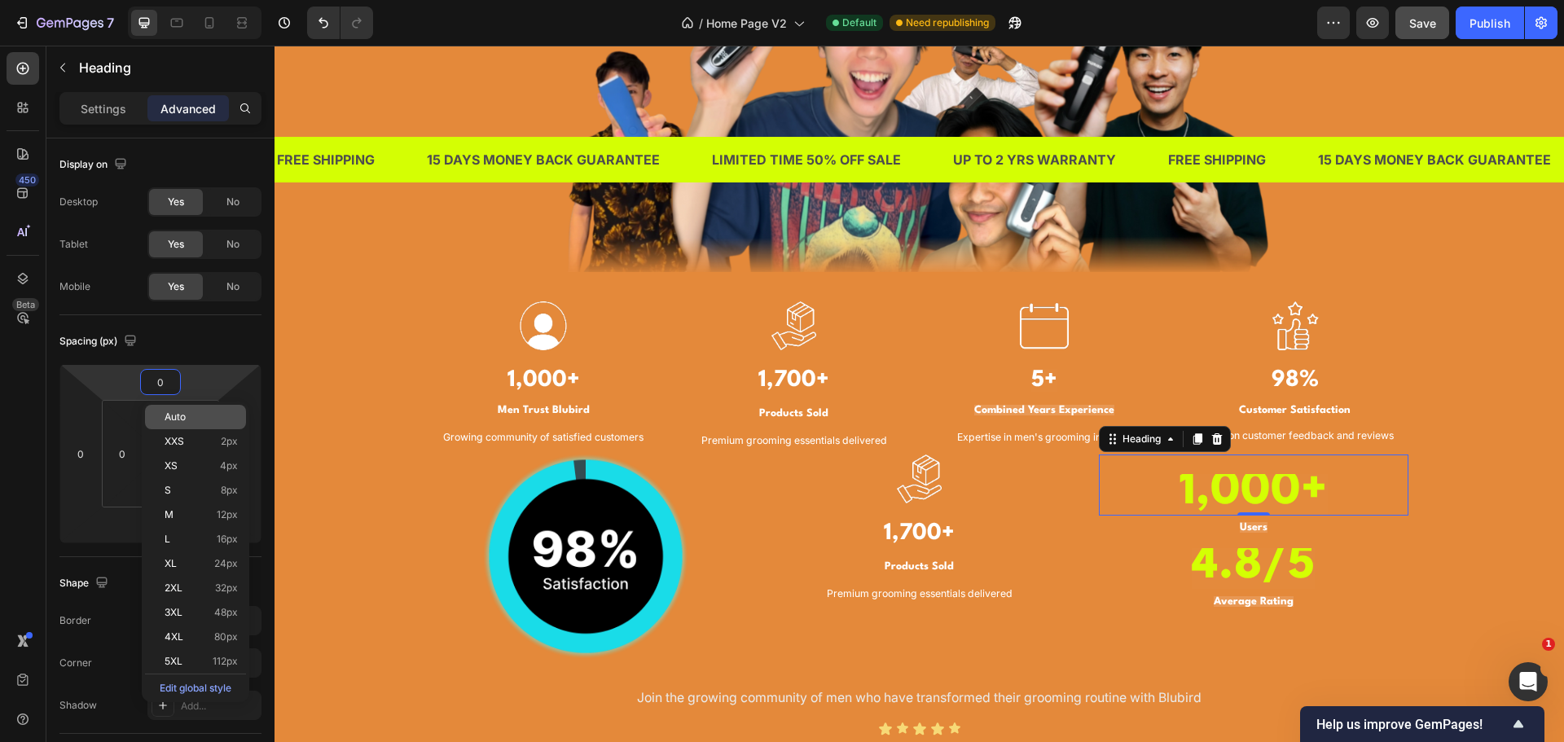
click at [193, 420] on p "Auto" at bounding box center [201, 416] width 73 height 11
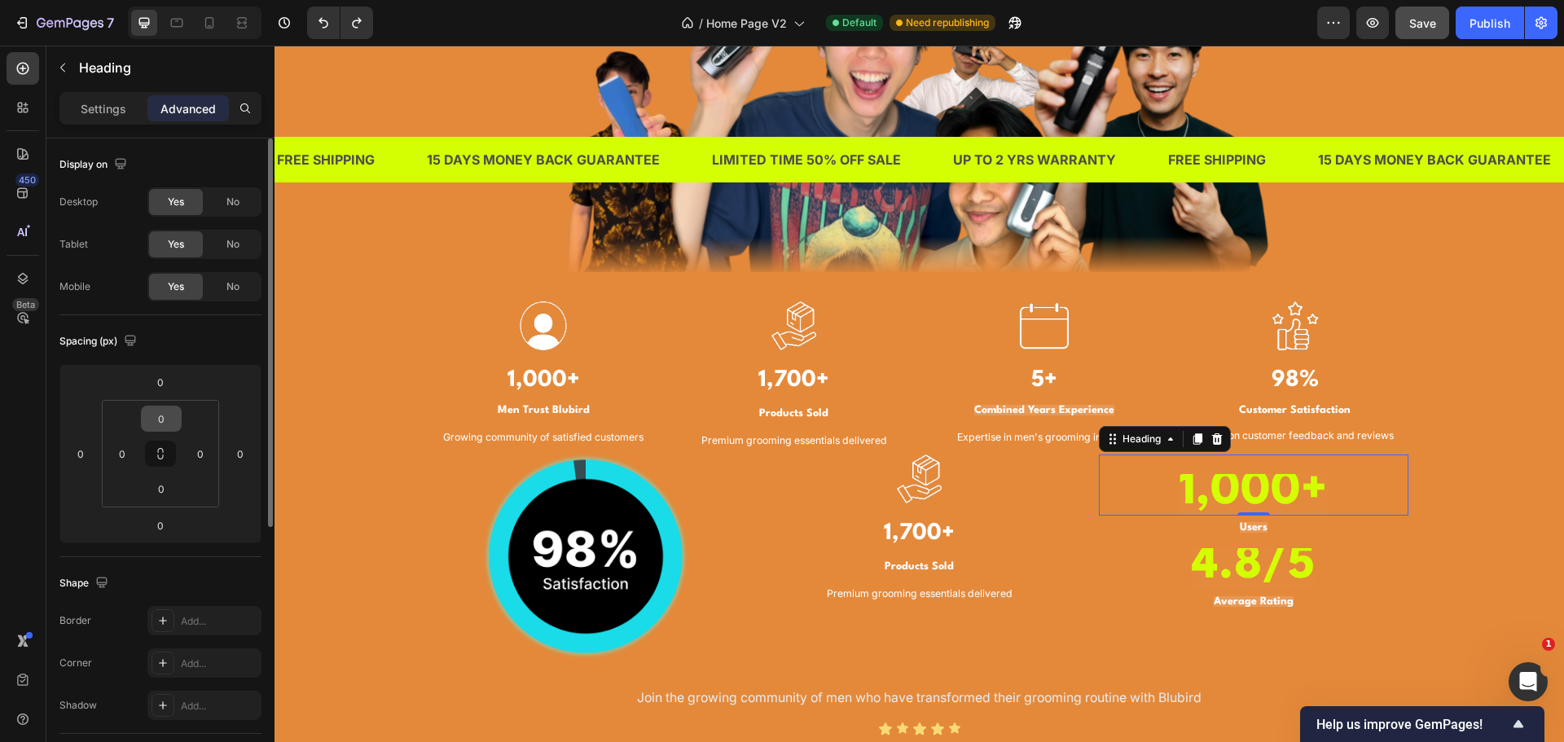
click at [173, 424] on input "0" at bounding box center [161, 419] width 33 height 24
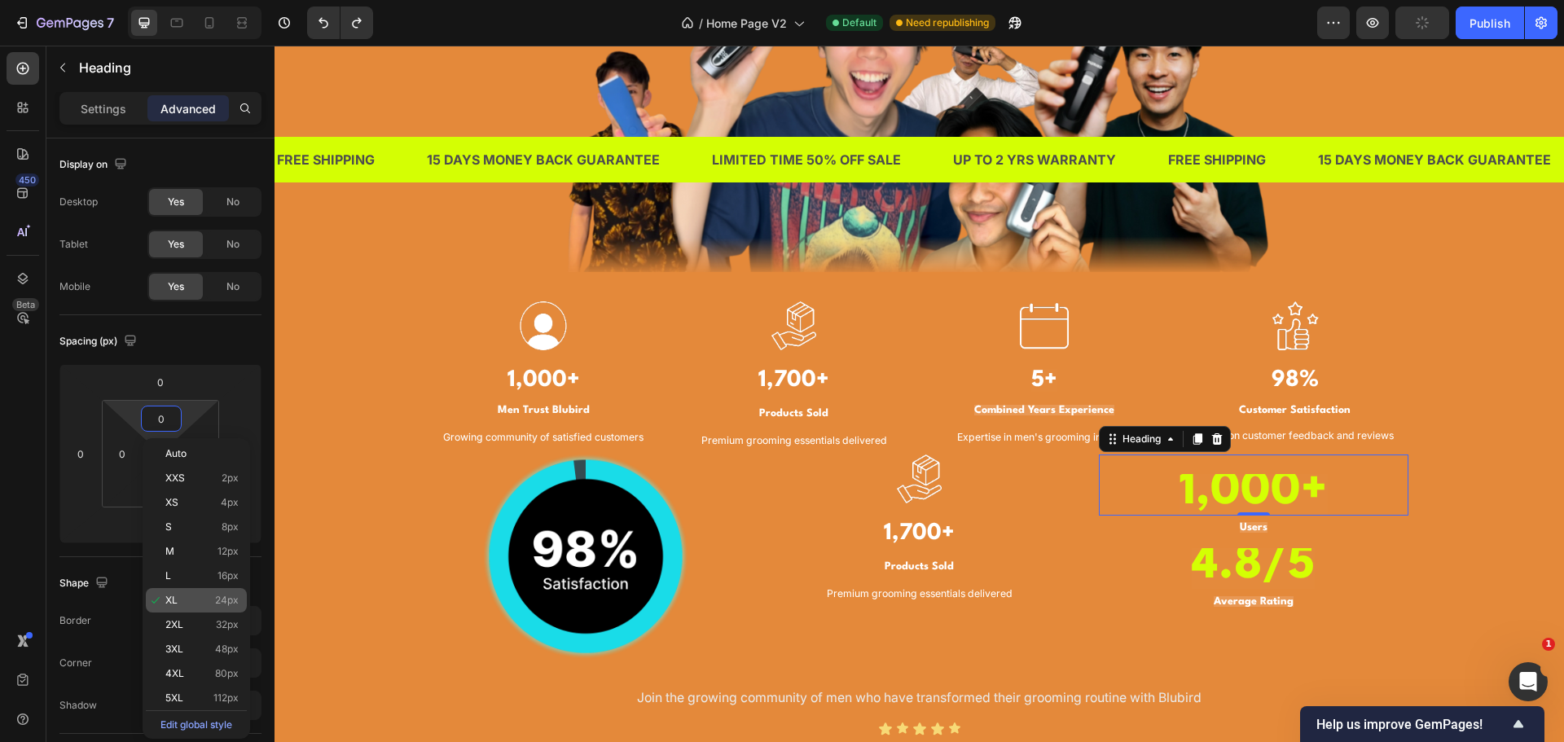
click at [174, 604] on span "XL" at bounding box center [171, 600] width 12 height 11
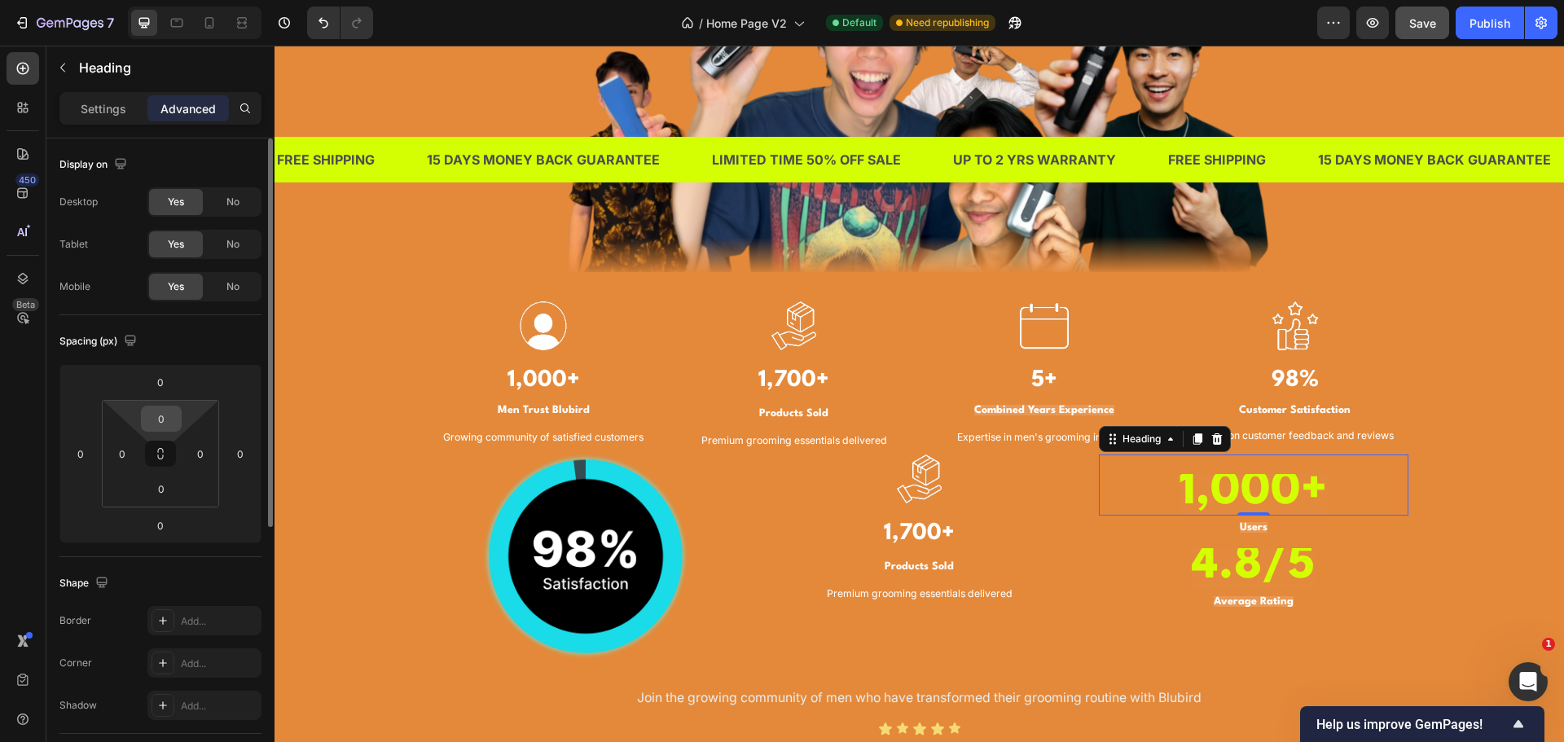
click at [169, 423] on input "0" at bounding box center [161, 419] width 33 height 24
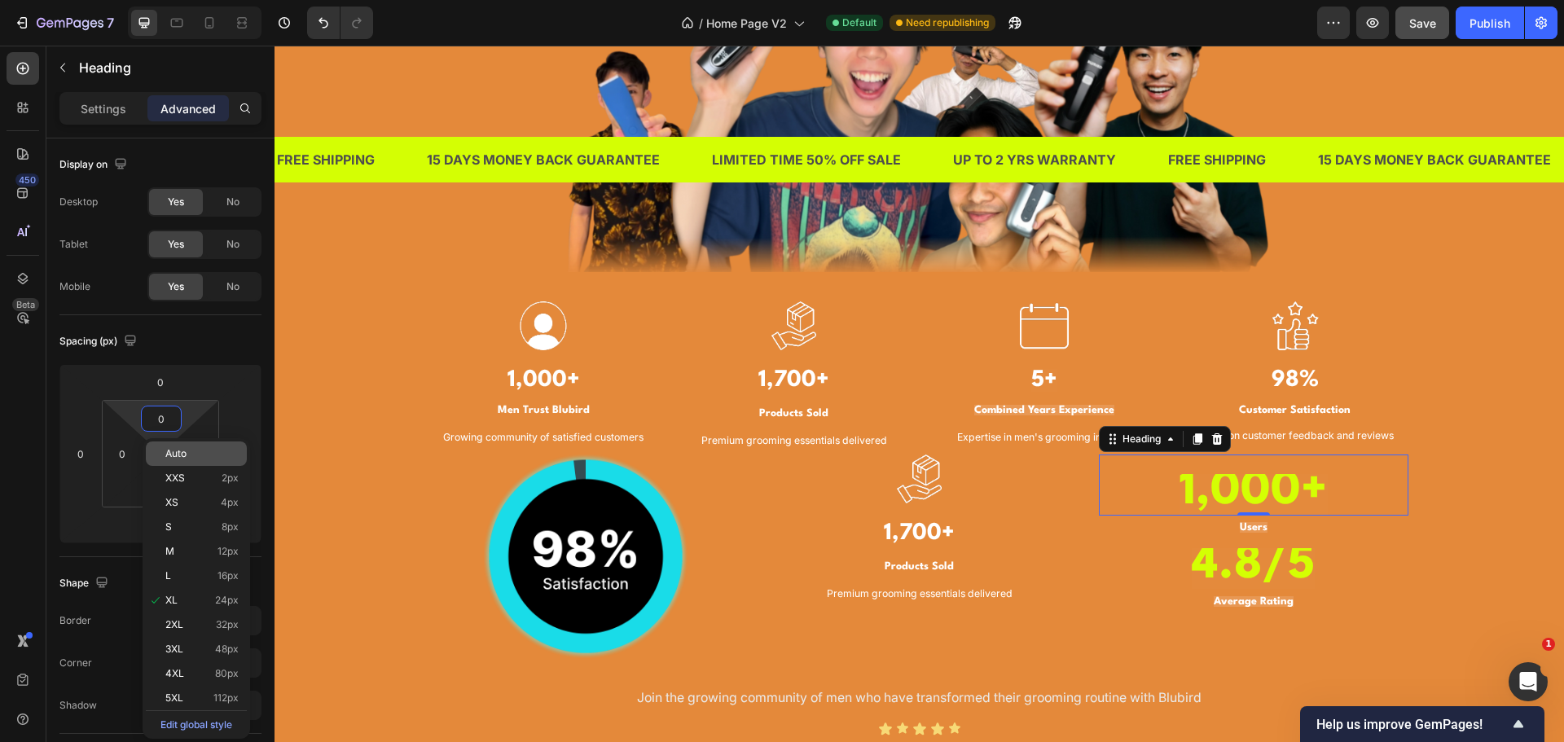
click at [191, 458] on p "Auto" at bounding box center [201, 453] width 73 height 11
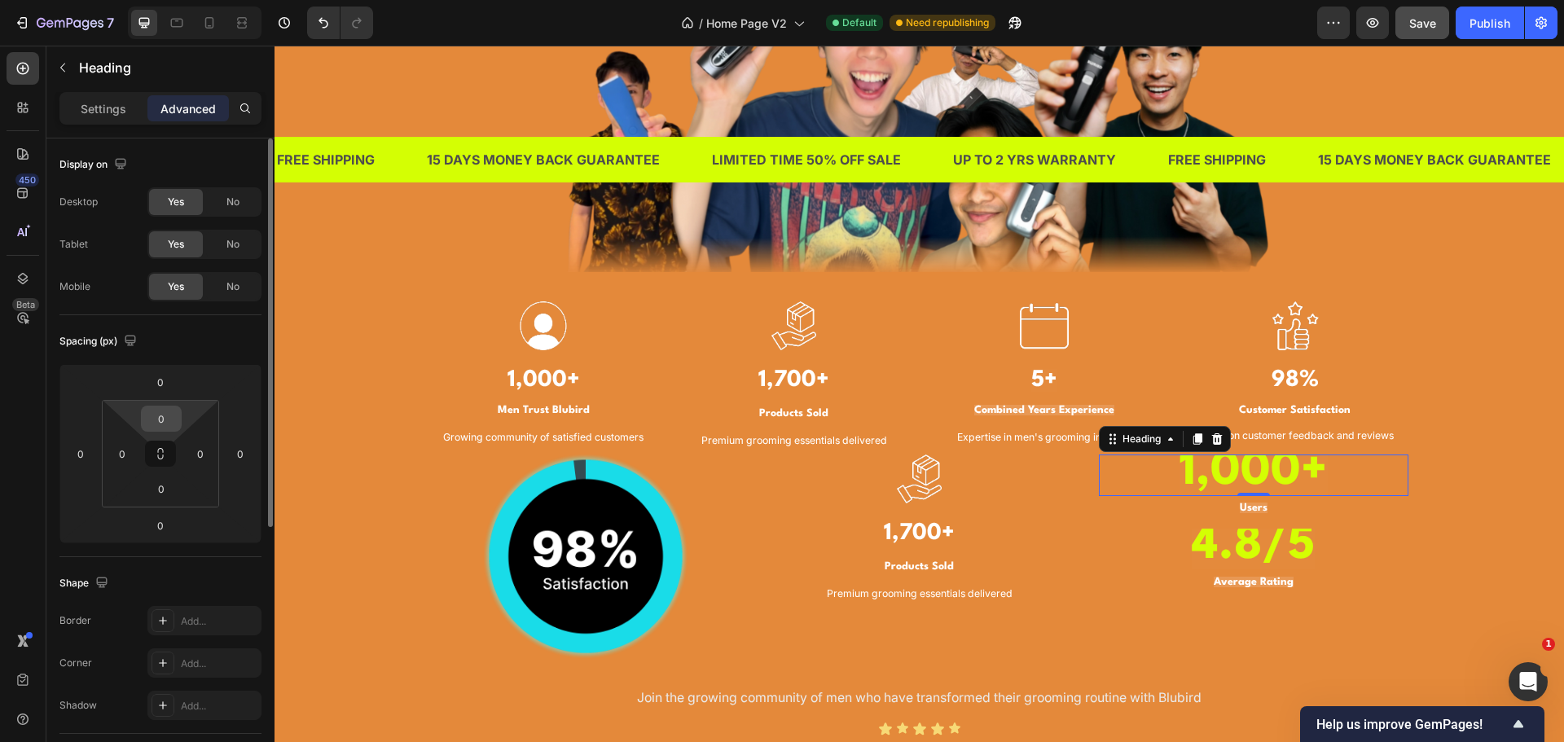
click at [162, 415] on input "0" at bounding box center [161, 419] width 33 height 24
type input "0"
click at [161, 388] on input "0" at bounding box center [160, 382] width 33 height 24
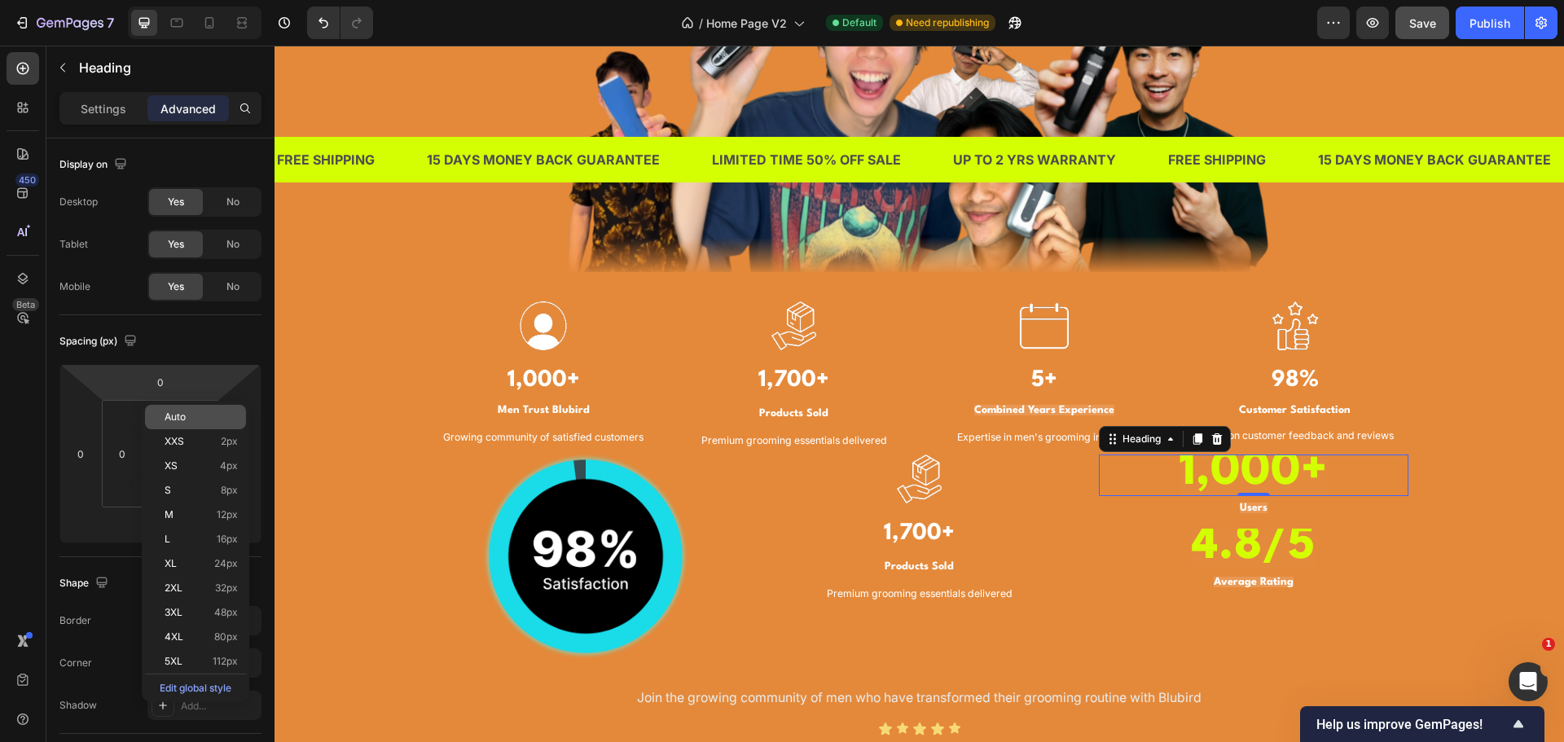
click at [177, 419] on span "Auto" at bounding box center [175, 416] width 21 height 11
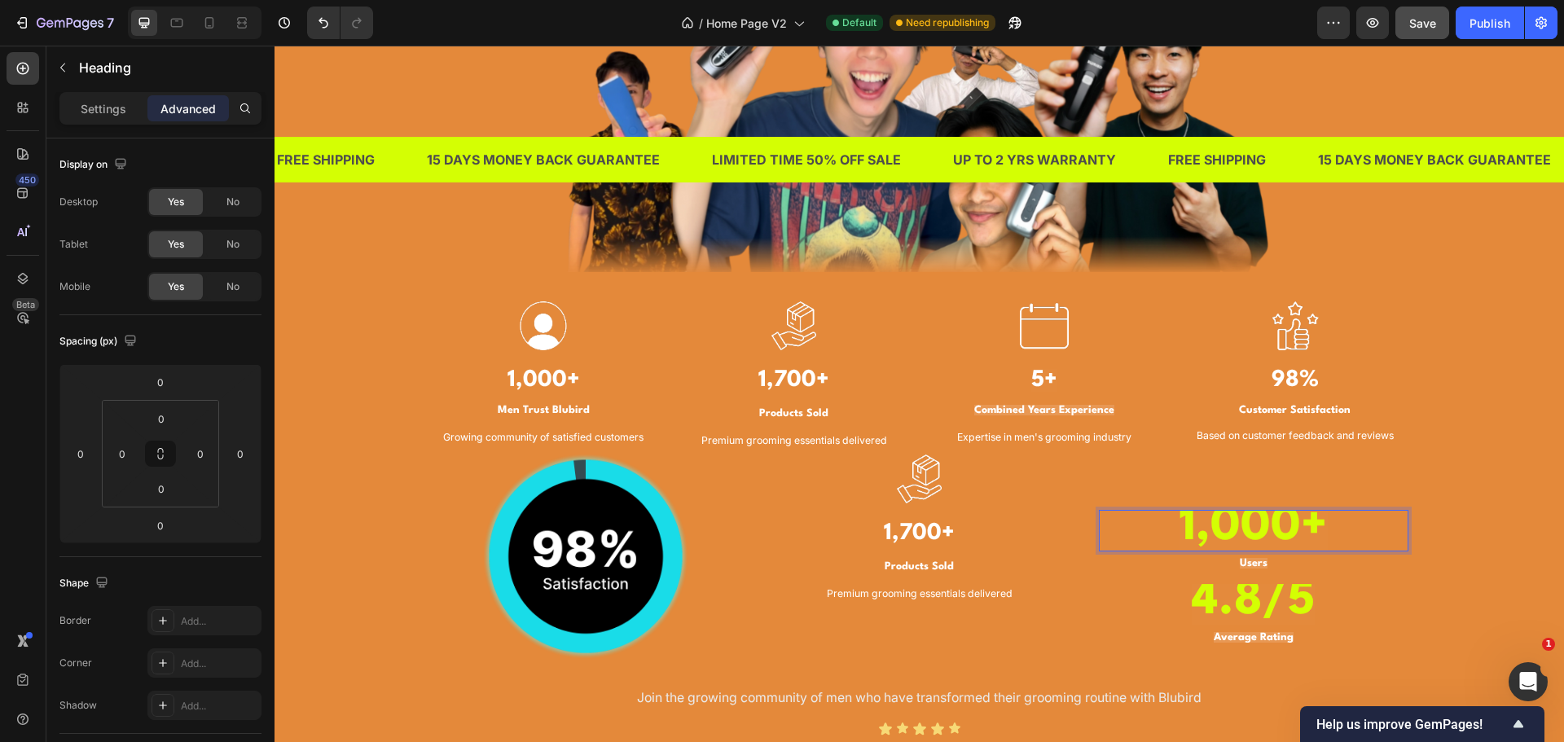
click at [1157, 516] on p "1,000+" at bounding box center [1254, 531] width 306 height 38
click at [1157, 510] on h3 "1,000+" at bounding box center [1254, 531] width 310 height 42
click at [956, 528] on h3 "1,700+" at bounding box center [920, 533] width 310 height 35
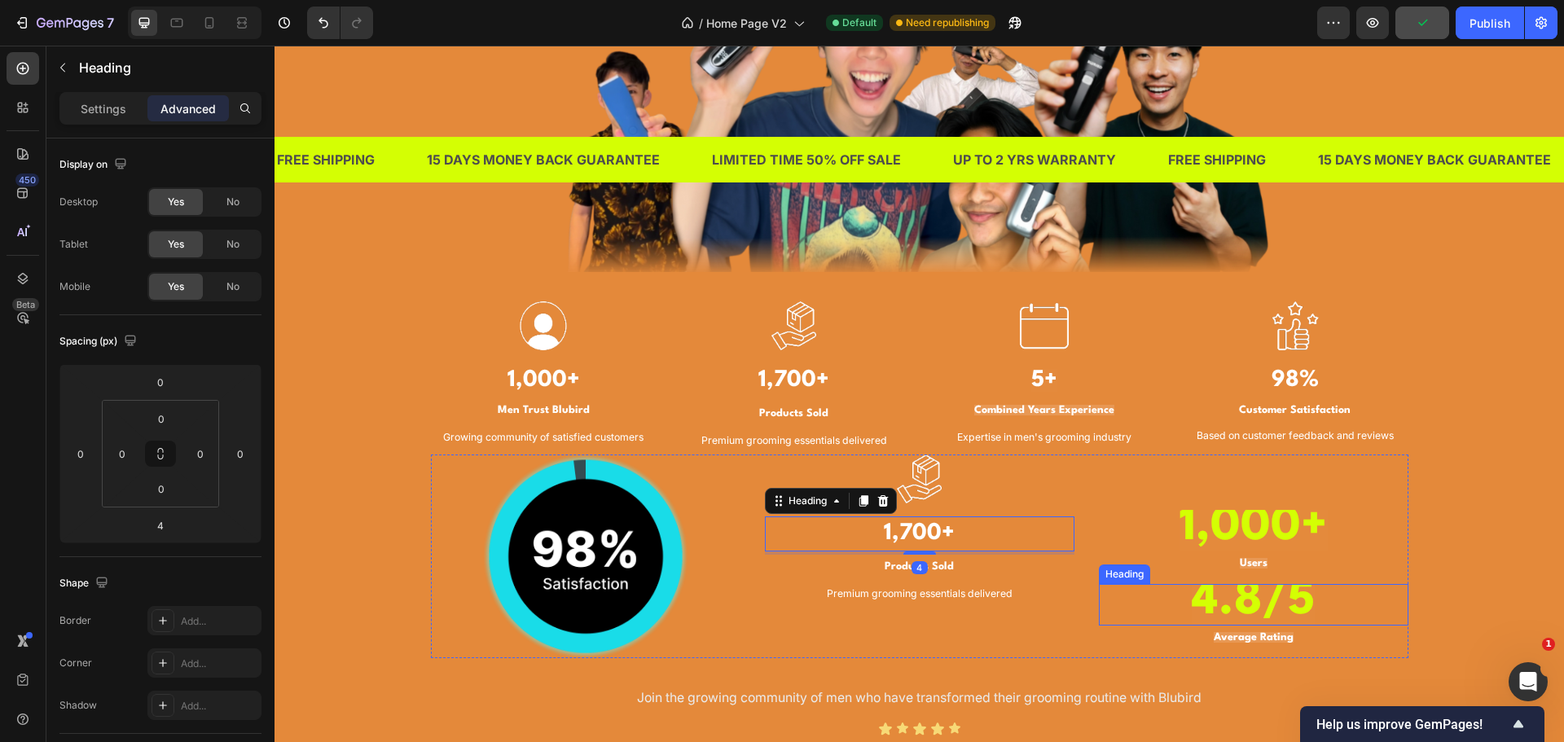
click at [1321, 612] on p "⁠⁠⁠⁠⁠⁠⁠ 4.8/5" at bounding box center [1254, 605] width 306 height 38
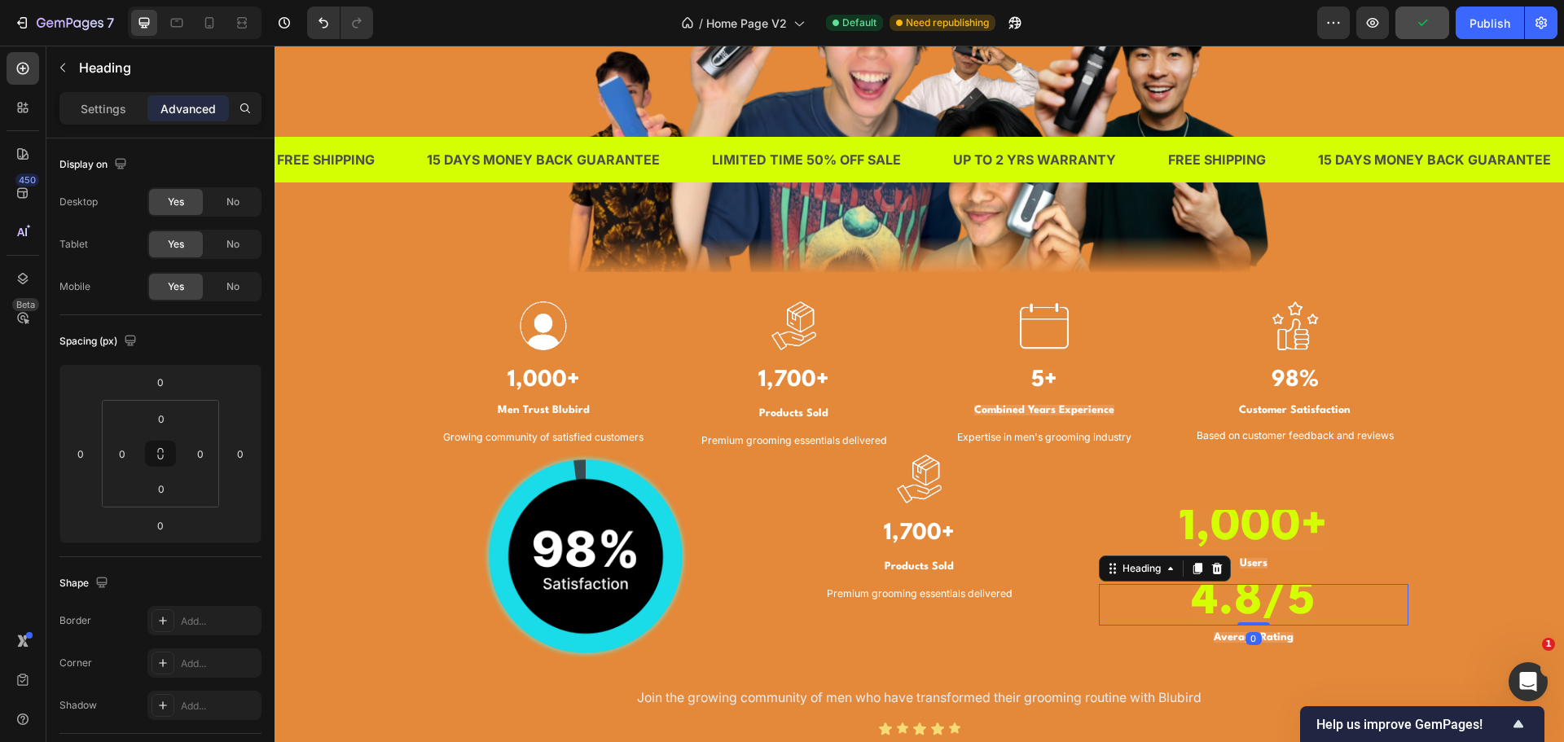
click at [1417, 587] on div "TRUSTED BY THOUSANDS OF MEN IN SINGAPORE Heading Image Image 1,000+ Heading Men…" at bounding box center [919, 279] width 1265 height 971
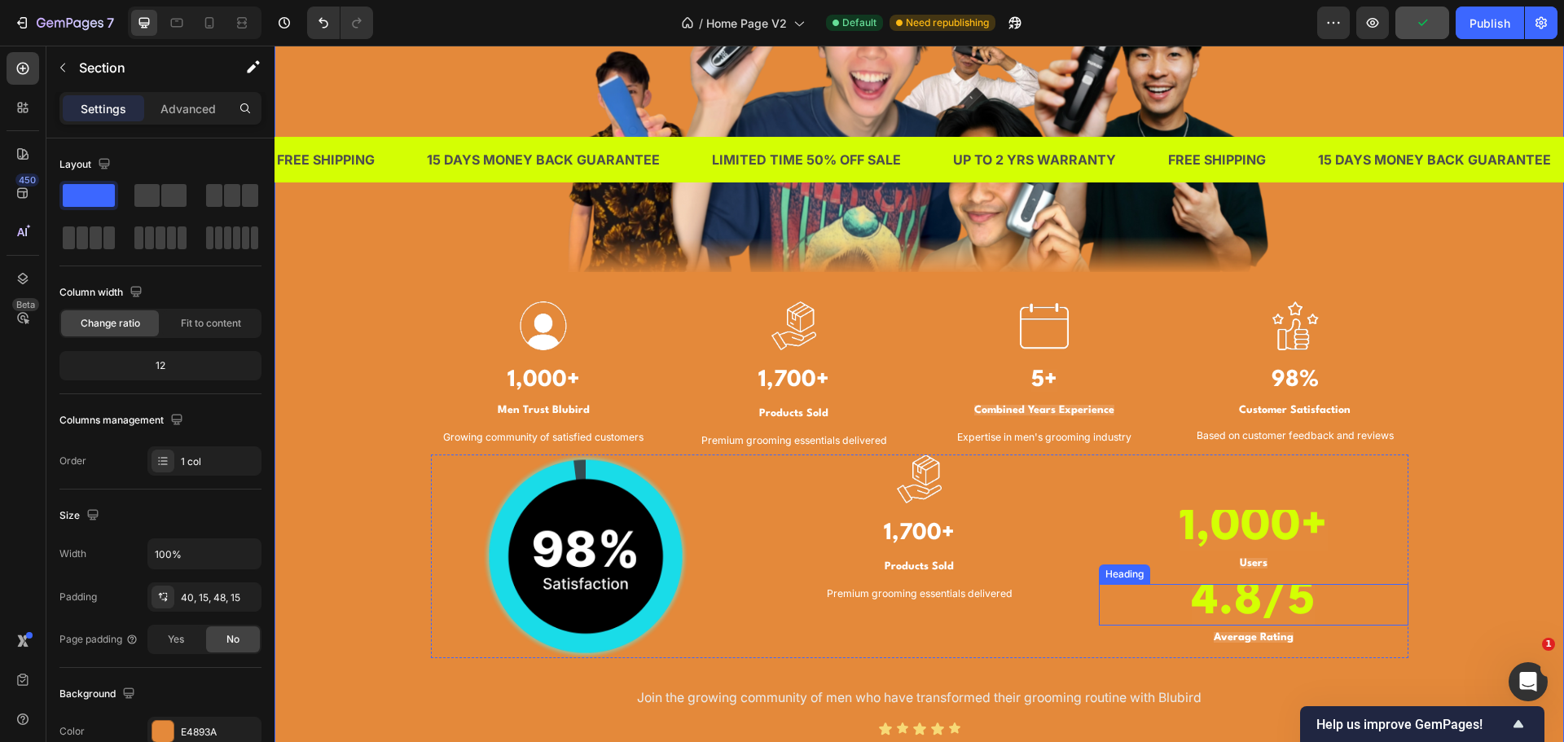
click at [1226, 509] on div "⁠⁠⁠⁠⁠⁠⁠ 1,000+ Heading ⁠⁠⁠⁠⁠⁠⁠ Users Heading ⁠⁠⁠⁠⁠⁠⁠ 4.8/5 Heading ⁠⁠⁠⁠⁠⁠⁠ Aver…" at bounding box center [1254, 557] width 310 height 204
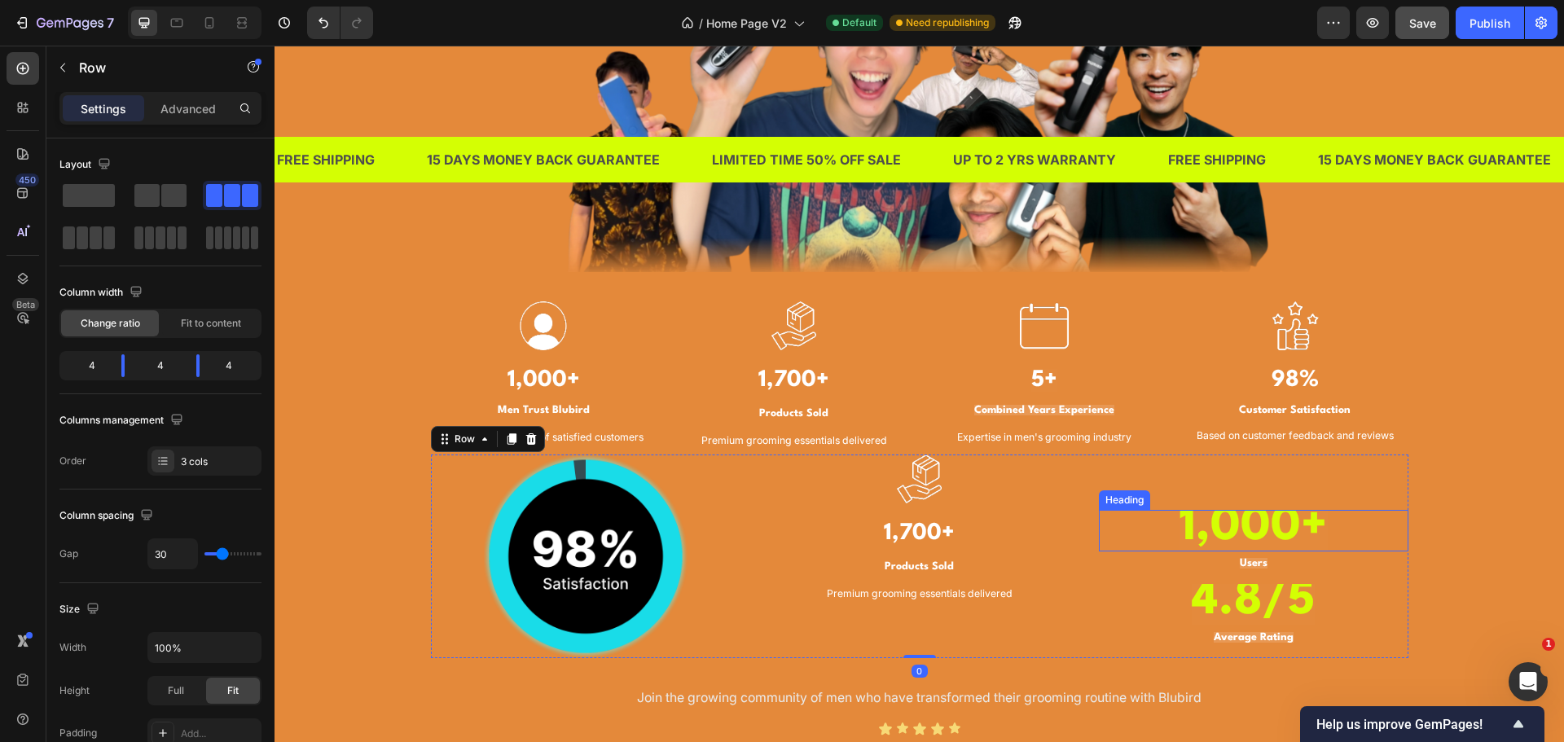
click at [1255, 521] on strong "1,000+" at bounding box center [1254, 527] width 148 height 46
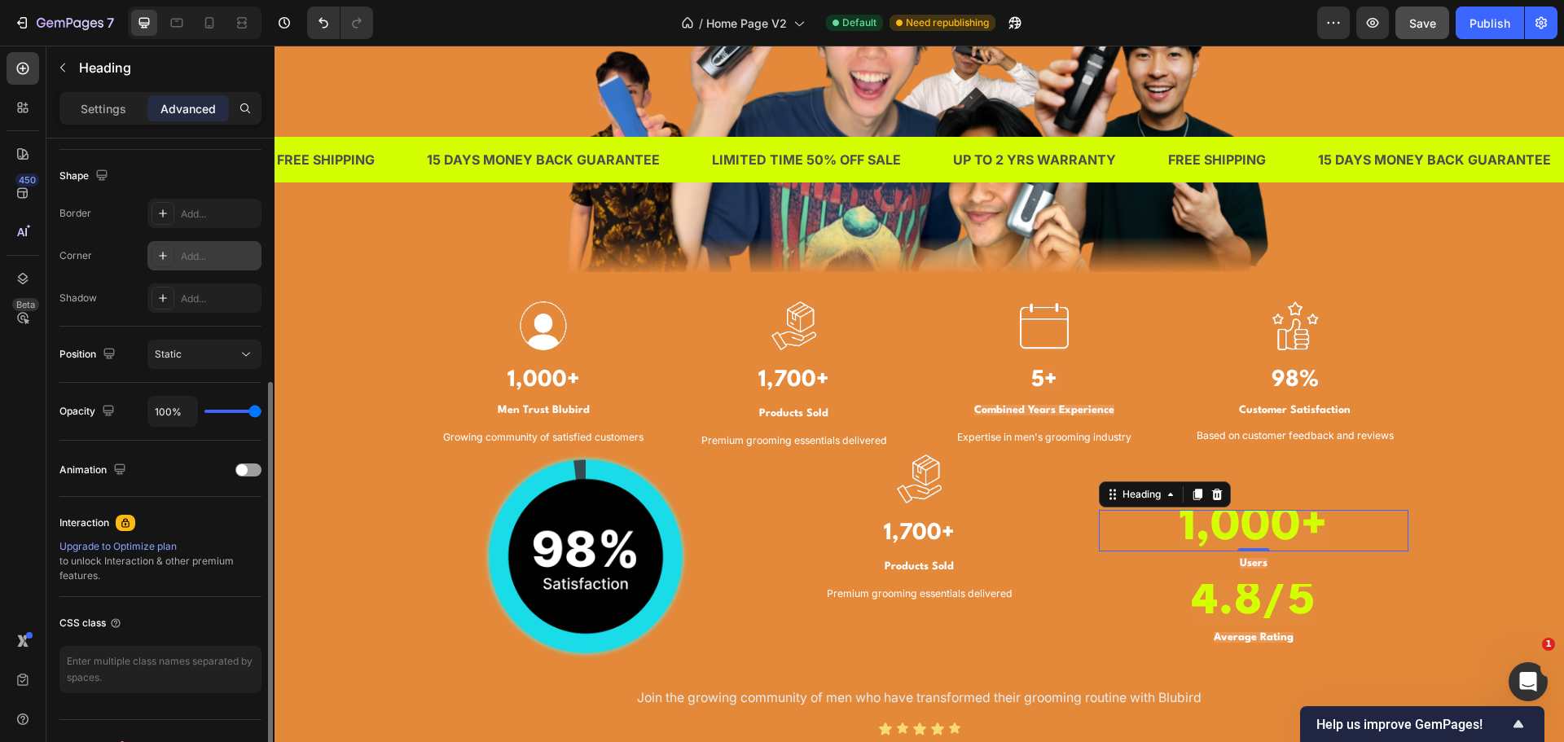
scroll to position [0, 0]
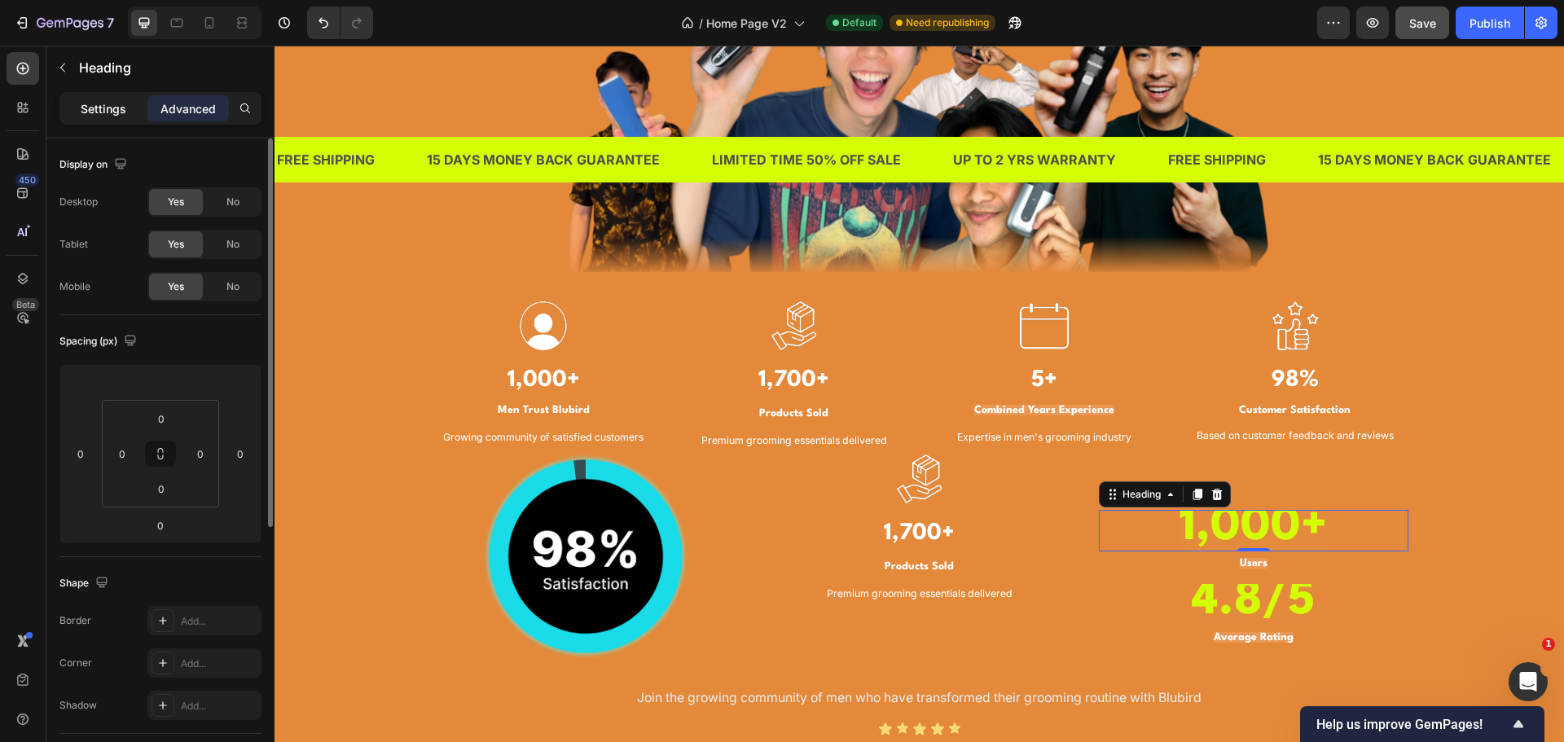
click at [105, 111] on p "Settings" at bounding box center [104, 108] width 46 height 17
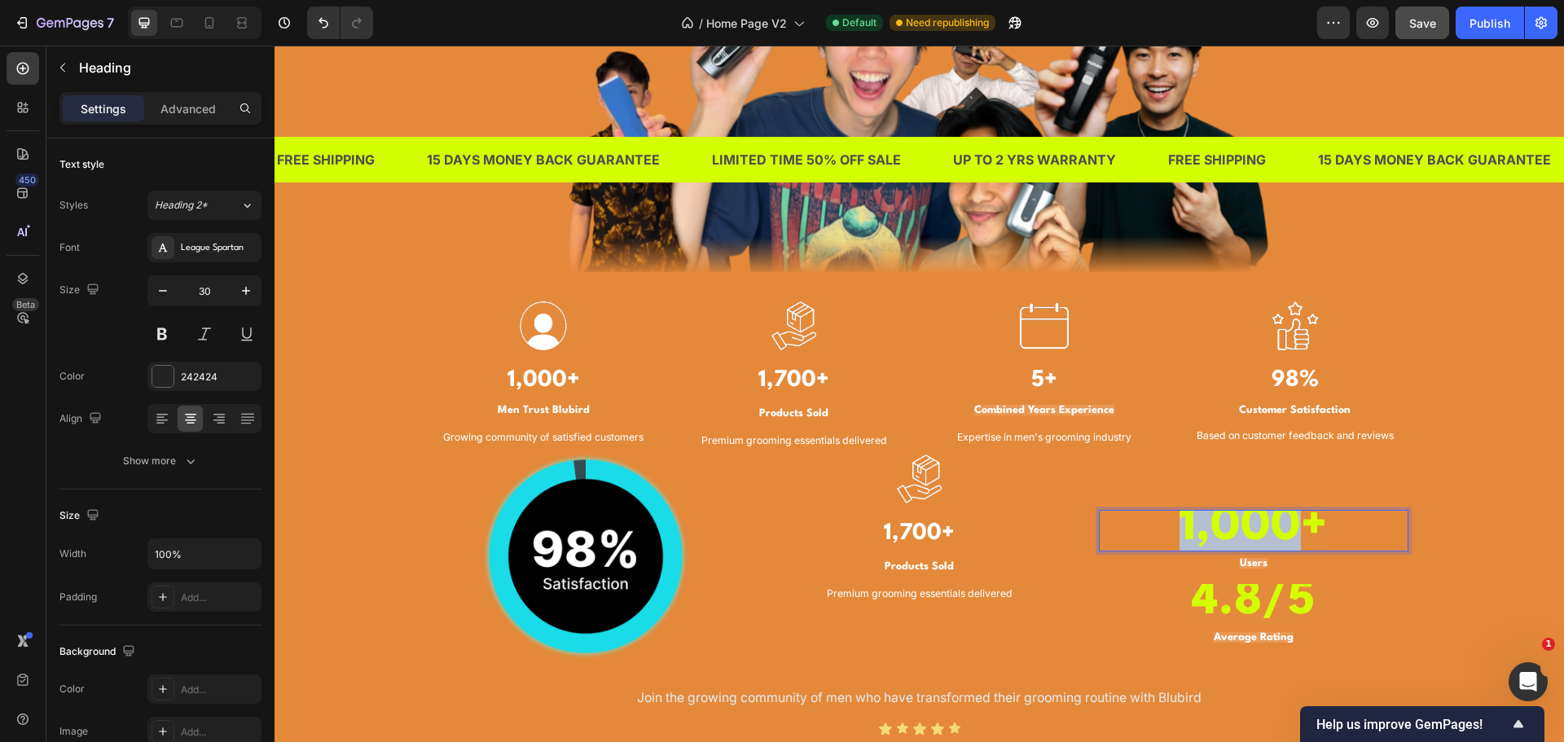
click at [1224, 528] on strong "1,000+" at bounding box center [1254, 527] width 148 height 46
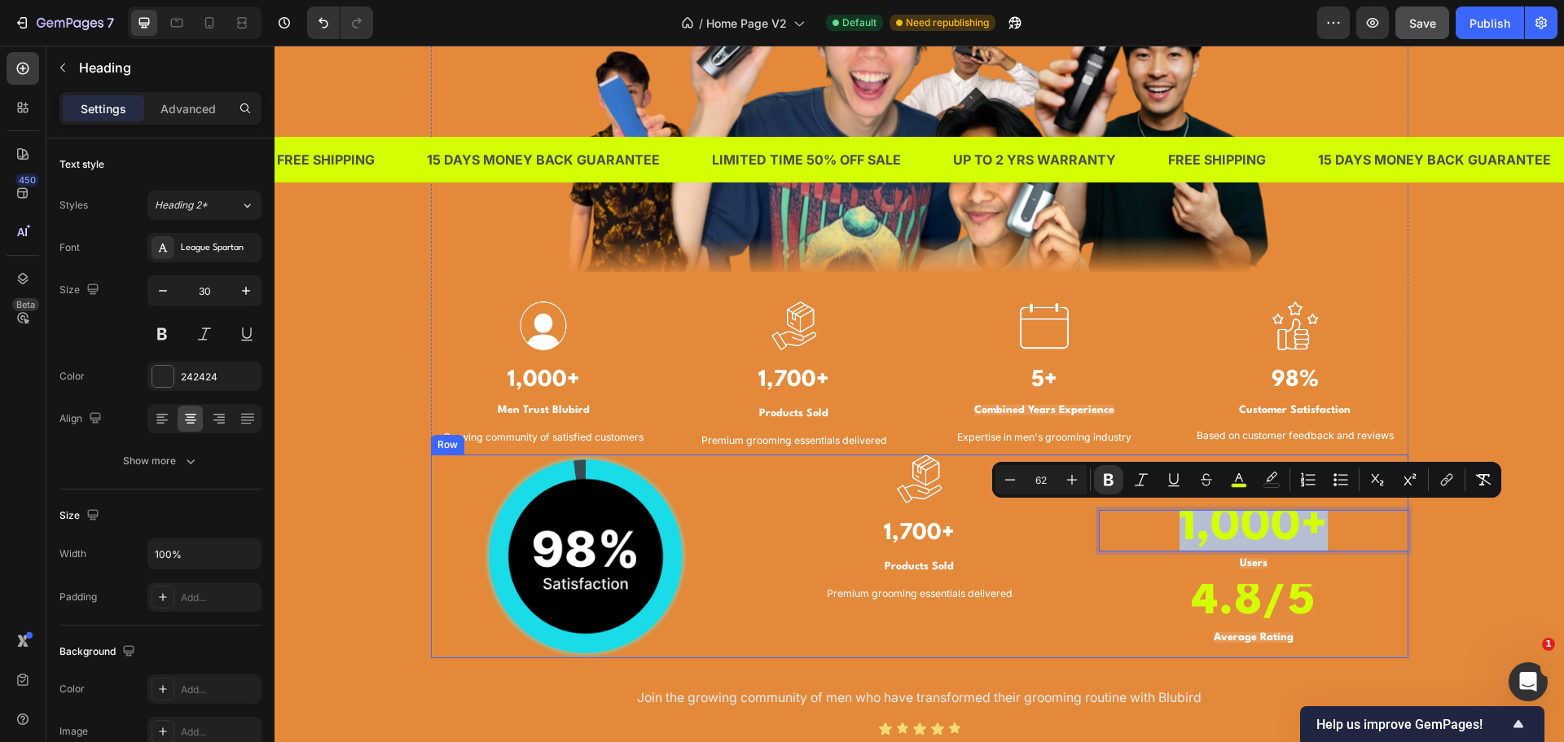
click at [1042, 519] on h3 "1,700+" at bounding box center [920, 533] width 310 height 35
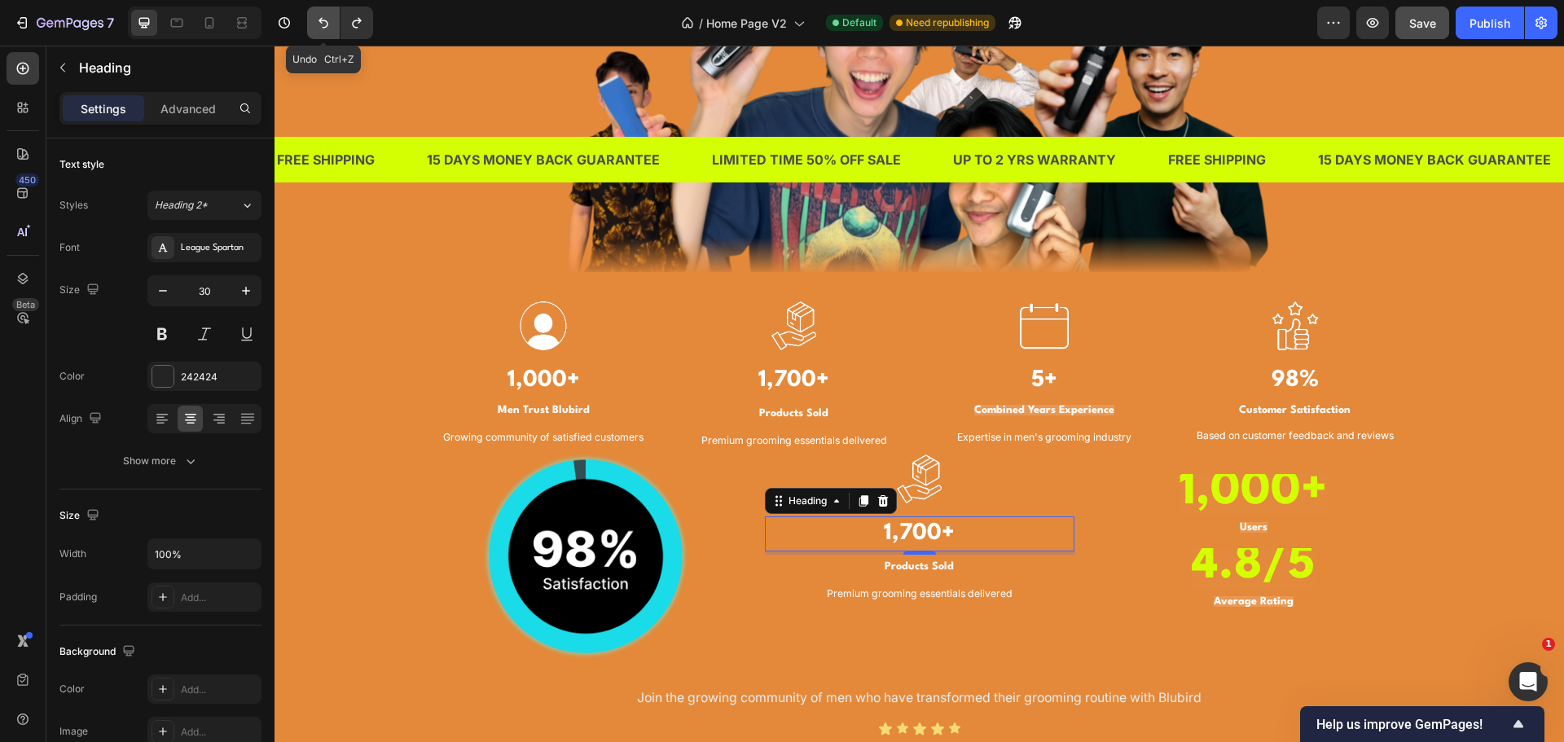
click at [315, 19] on icon "Undo/Redo" at bounding box center [323, 23] width 16 height 16
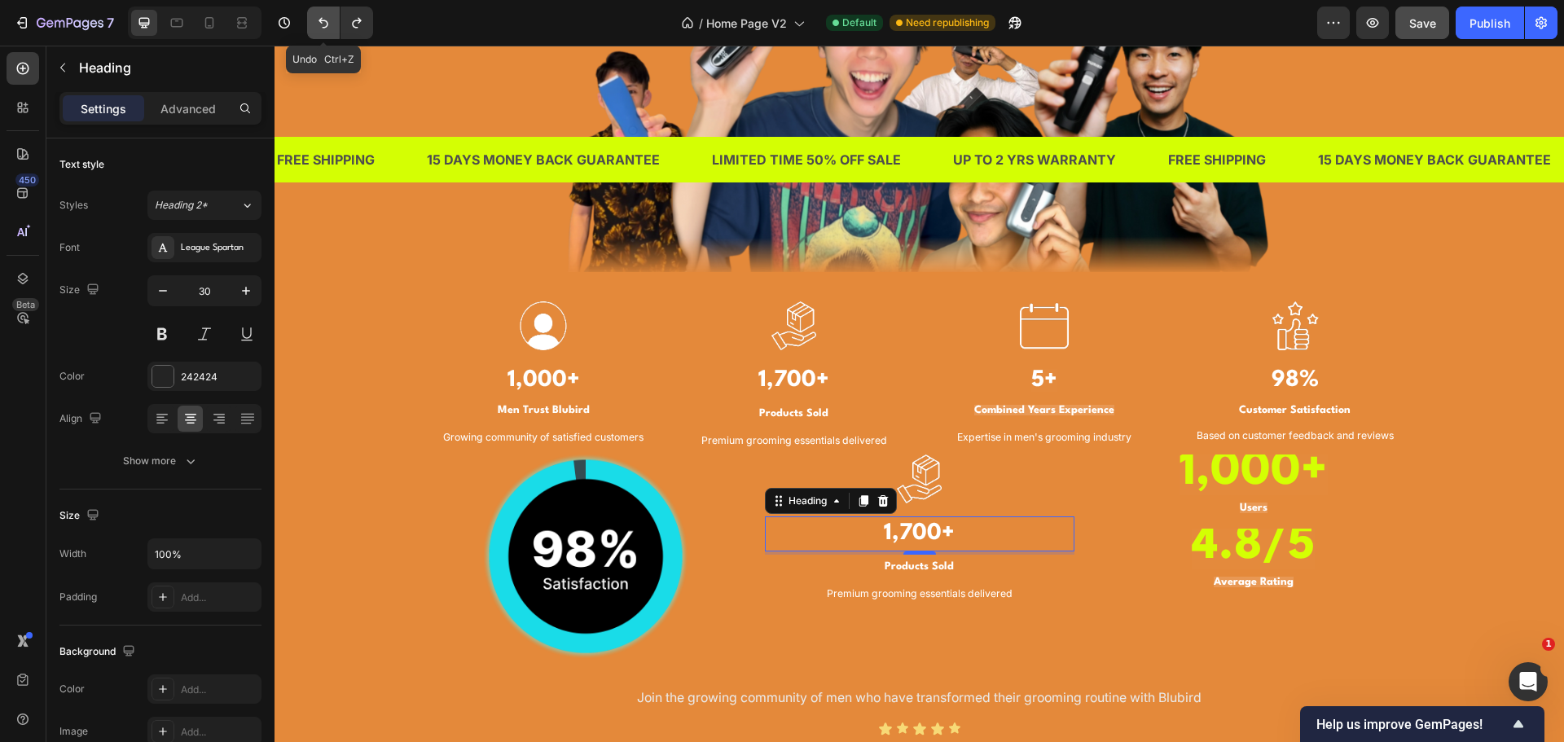
click at [315, 19] on icon "Undo/Redo" at bounding box center [323, 23] width 16 height 16
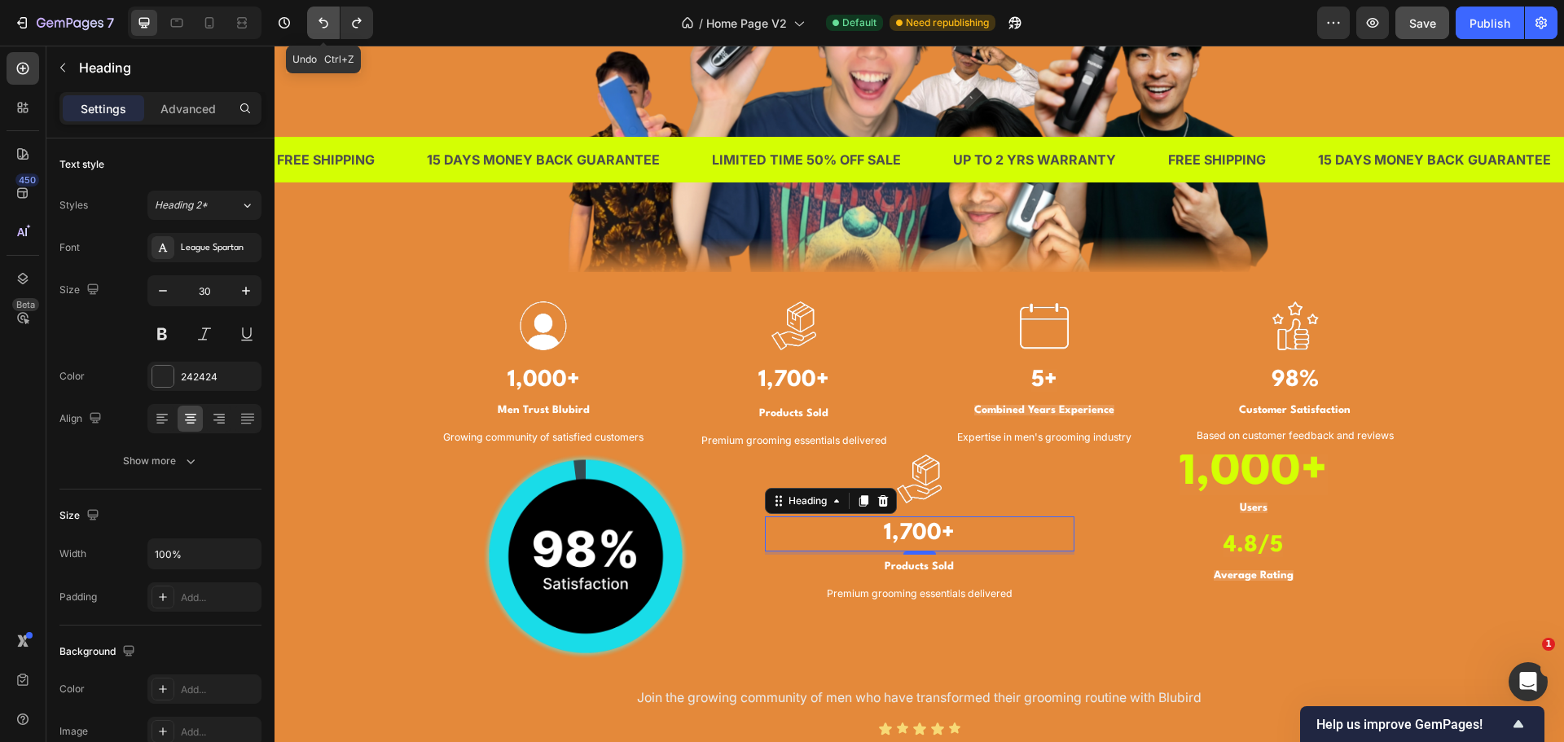
click at [315, 19] on icon "Undo/Redo" at bounding box center [323, 23] width 16 height 16
click at [359, 27] on icon "Undo/Redo" at bounding box center [357, 23] width 16 height 16
click at [1206, 468] on strong "1,000+" at bounding box center [1253, 472] width 144 height 45
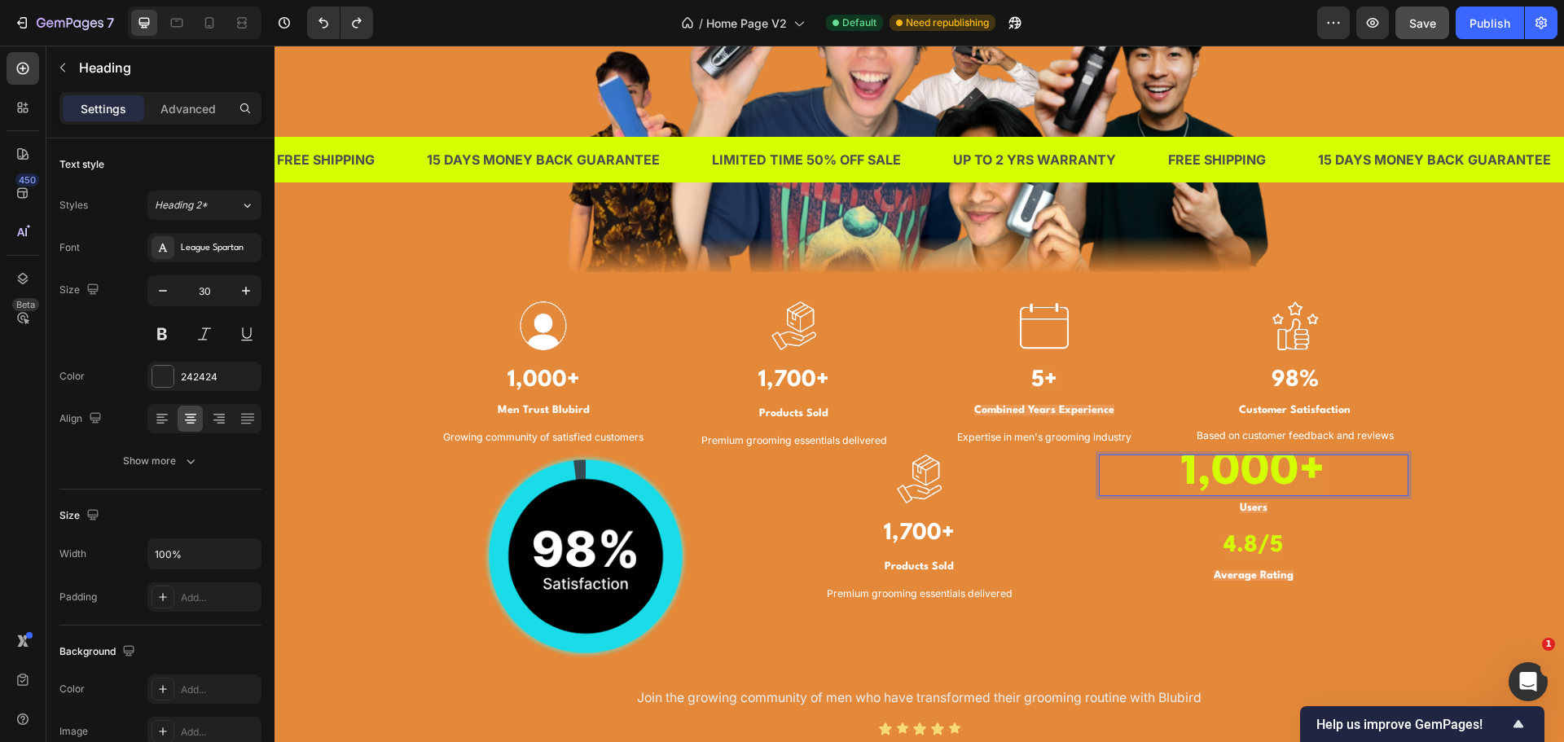
click at [1206, 468] on strong "1,000+" at bounding box center [1253, 472] width 144 height 45
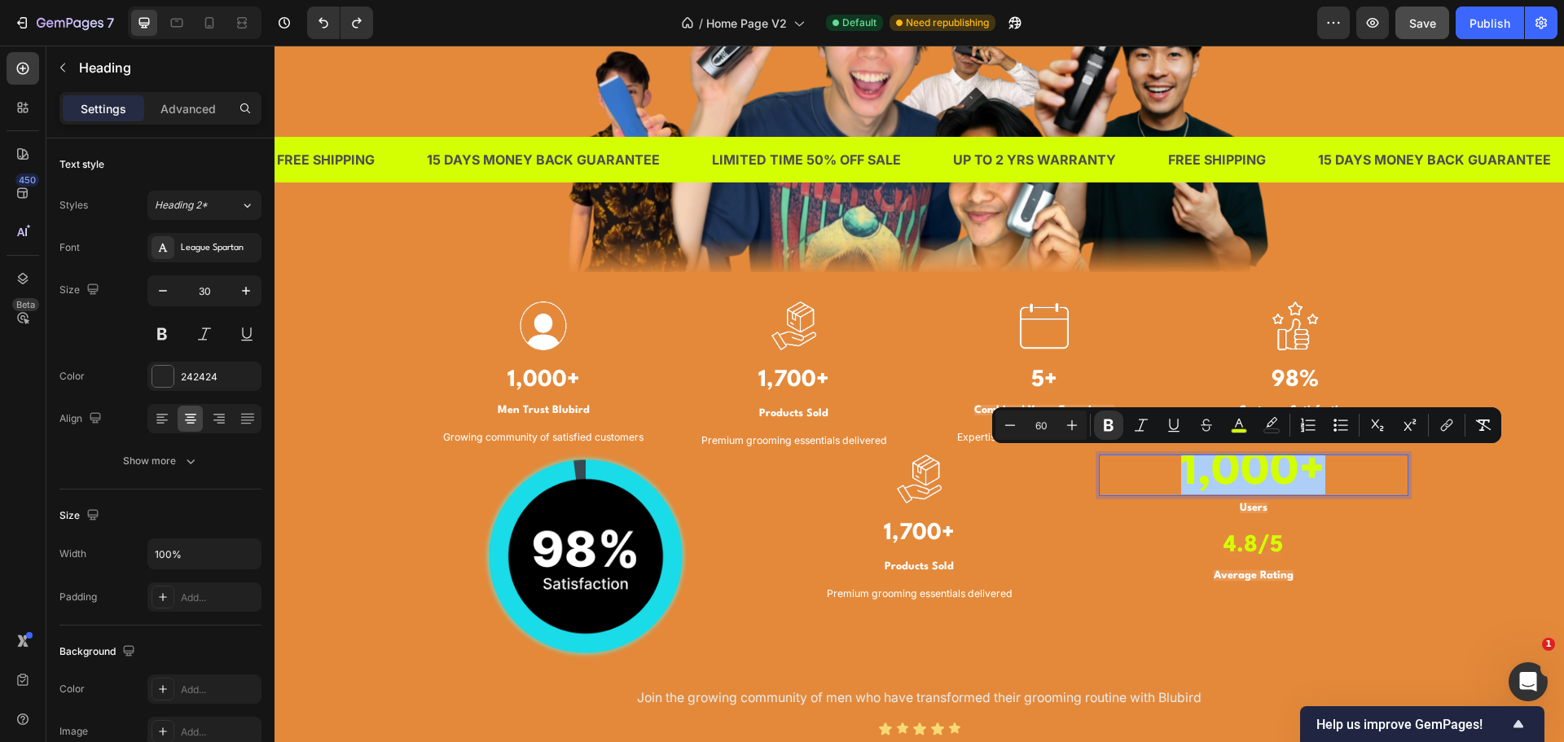
click at [1047, 427] on input "60" at bounding box center [1041, 425] width 33 height 20
type input "30"
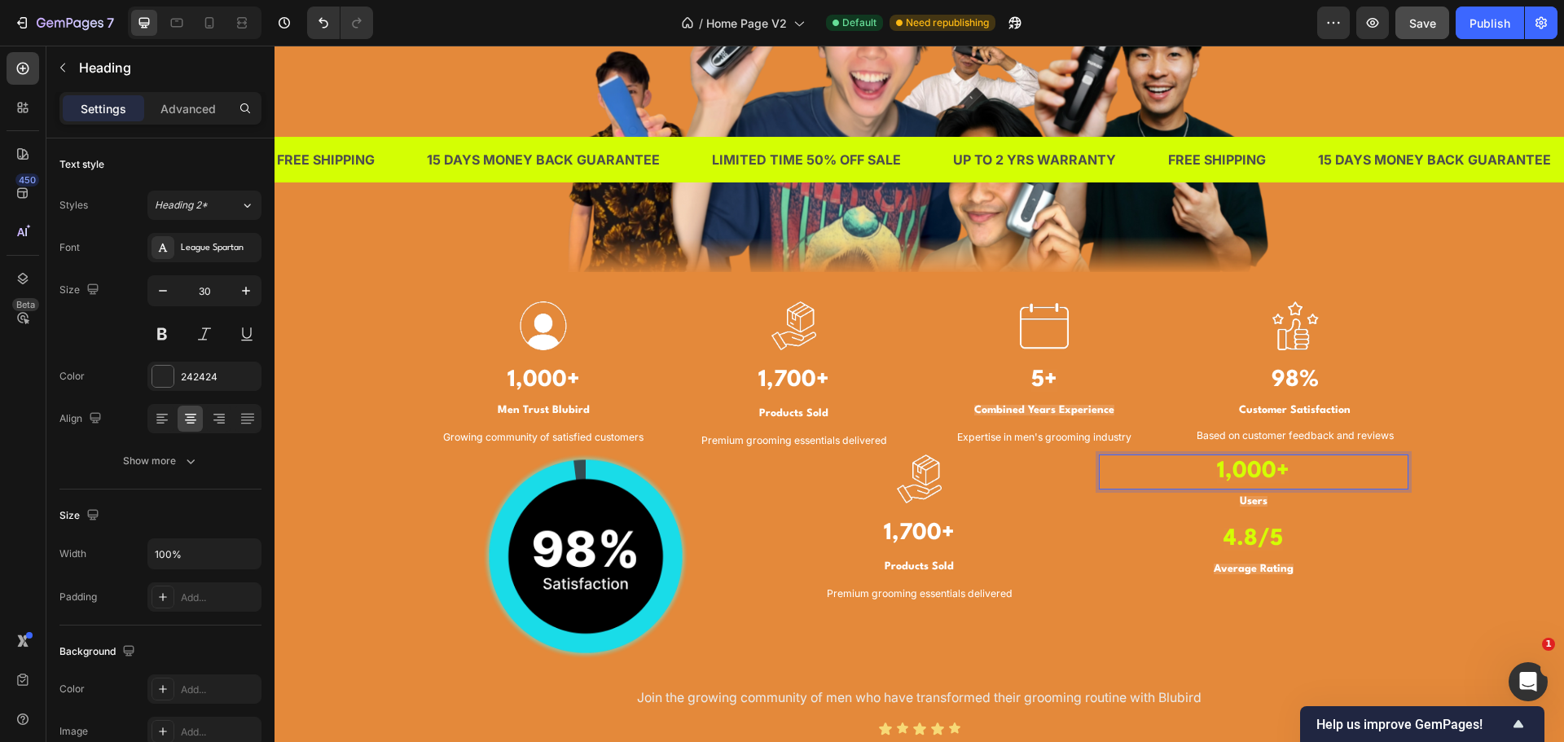
click at [1264, 466] on strong "1,000+" at bounding box center [1253, 471] width 73 height 23
click at [204, 292] on input "30" at bounding box center [205, 290] width 54 height 29
click at [249, 297] on icon "button" at bounding box center [246, 291] width 16 height 16
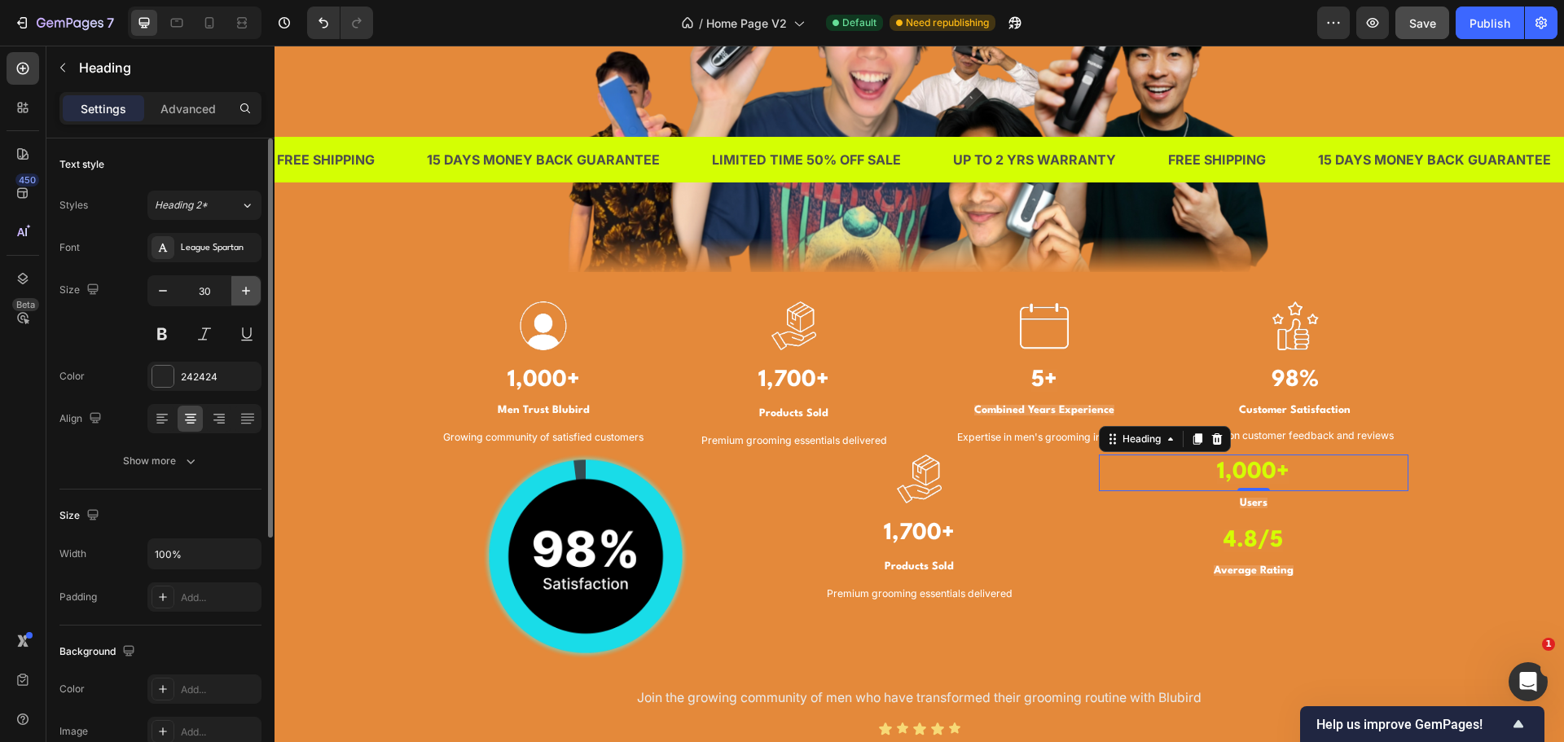
click at [249, 297] on icon "button" at bounding box center [246, 291] width 16 height 16
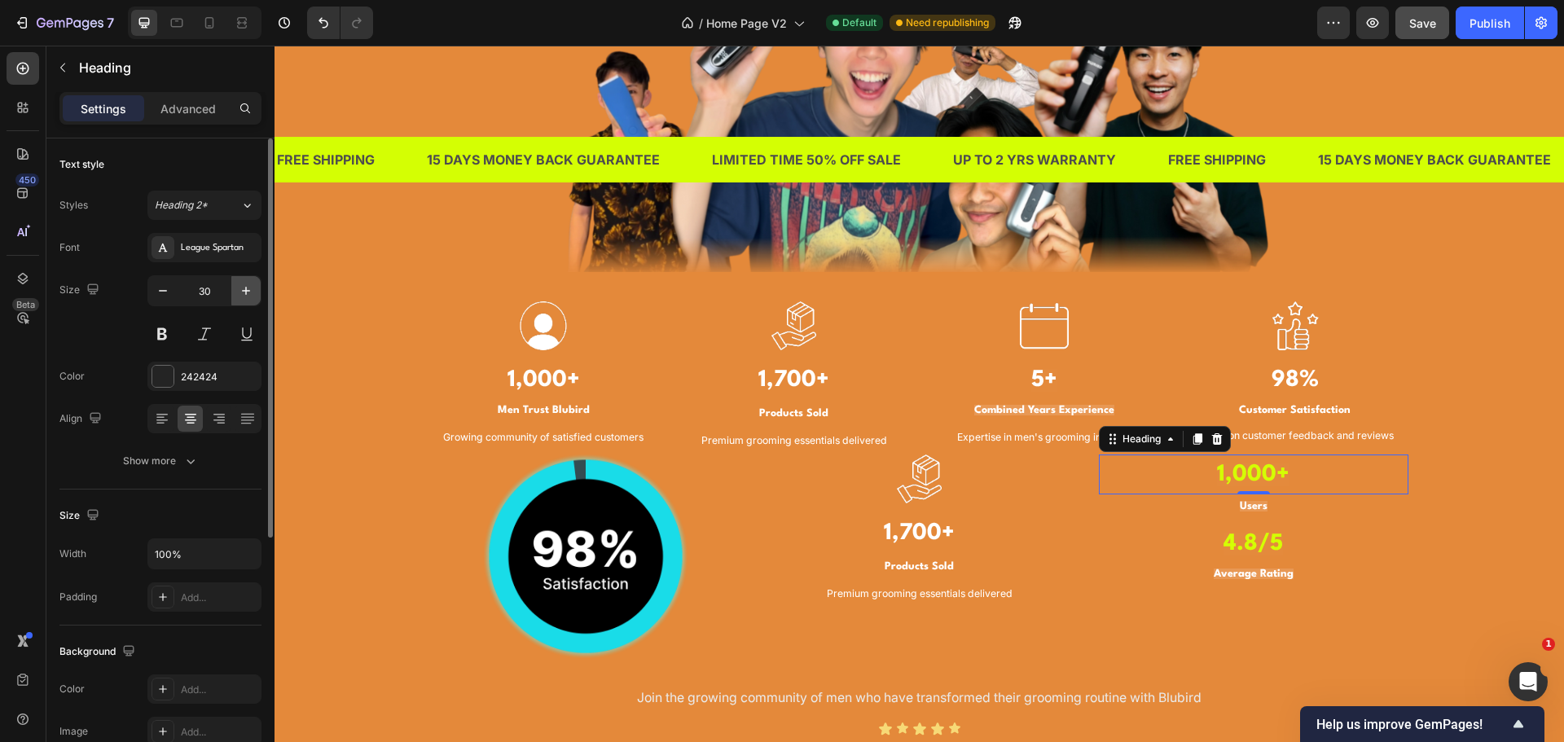
click at [249, 297] on icon "button" at bounding box center [246, 291] width 16 height 16
click at [208, 294] on input "30" at bounding box center [205, 290] width 54 height 29
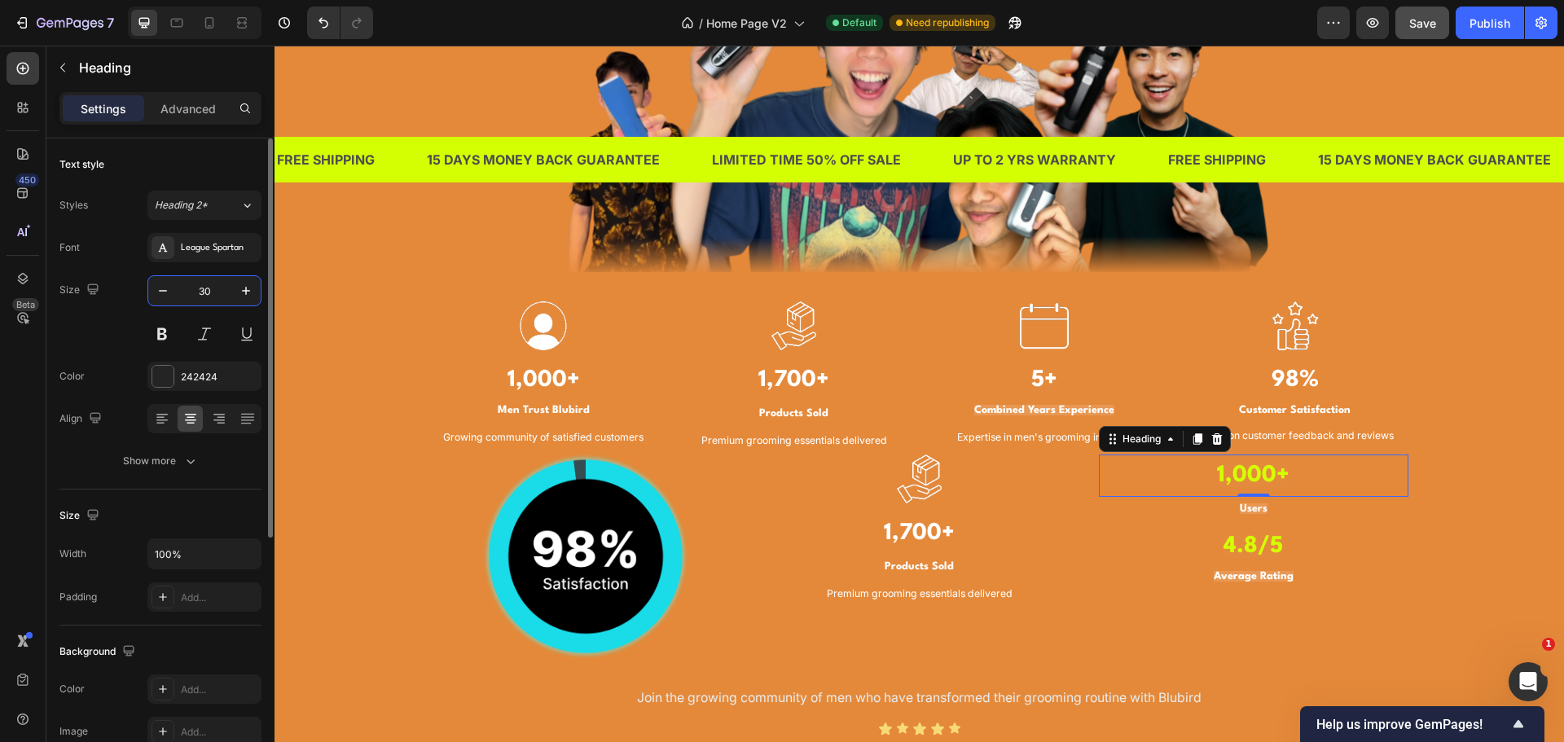
click at [208, 294] on input "30" at bounding box center [205, 290] width 54 height 29
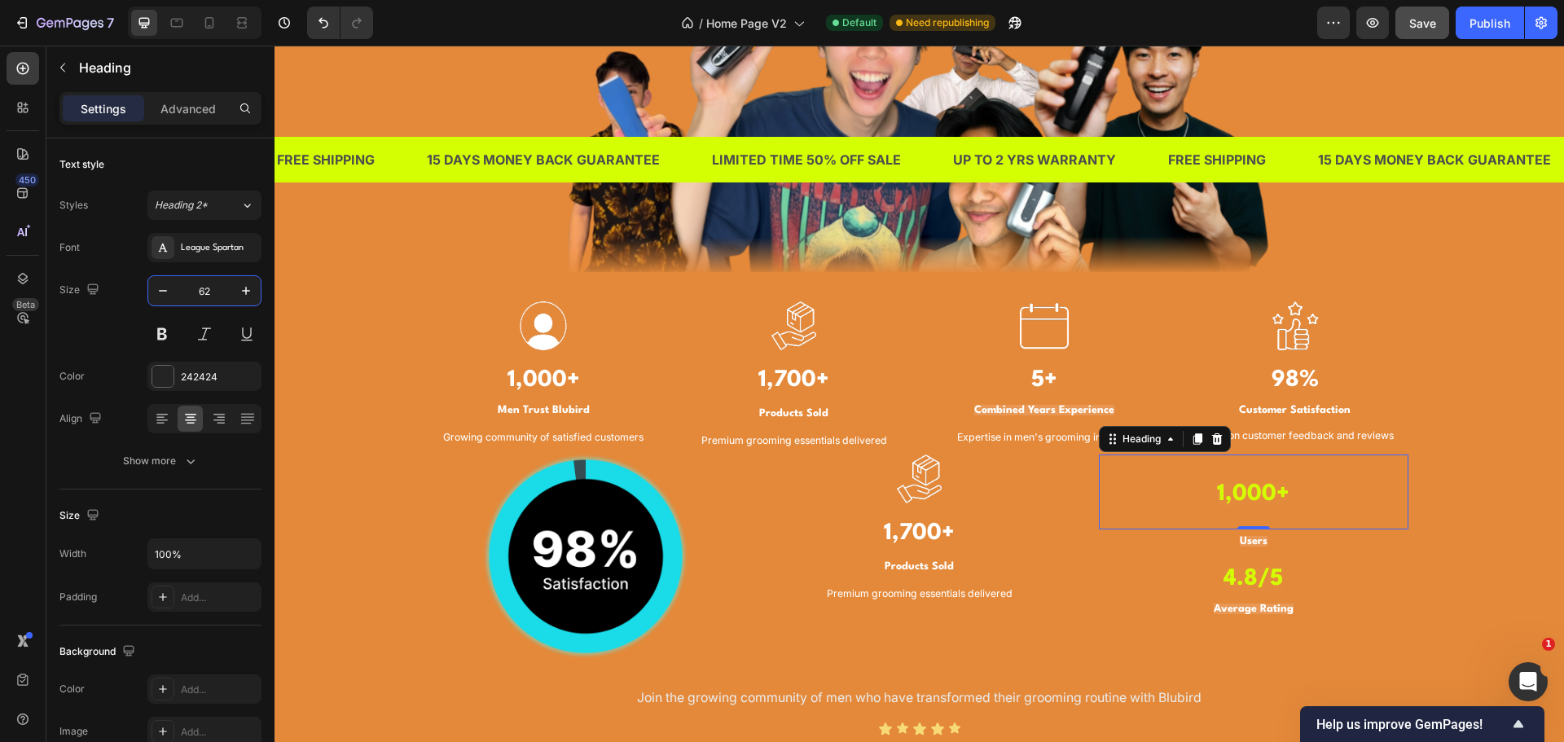
type input "62"
click at [1253, 487] on strong "1,000+" at bounding box center [1253, 494] width 73 height 23
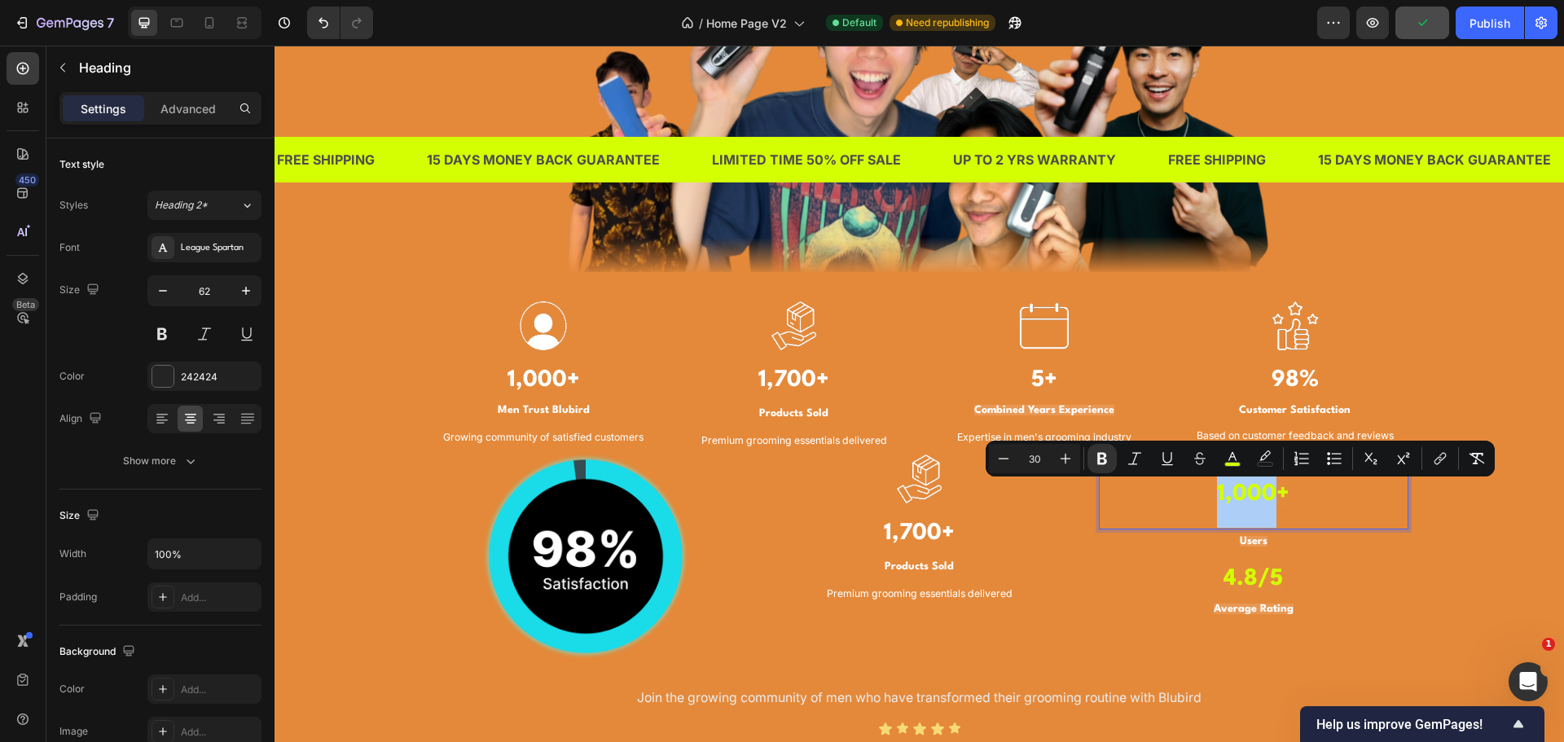
click at [1044, 455] on input "30" at bounding box center [1034, 459] width 33 height 20
type input "62"
click at [1206, 494] on strong "1,000" at bounding box center [1246, 488] width 121 height 46
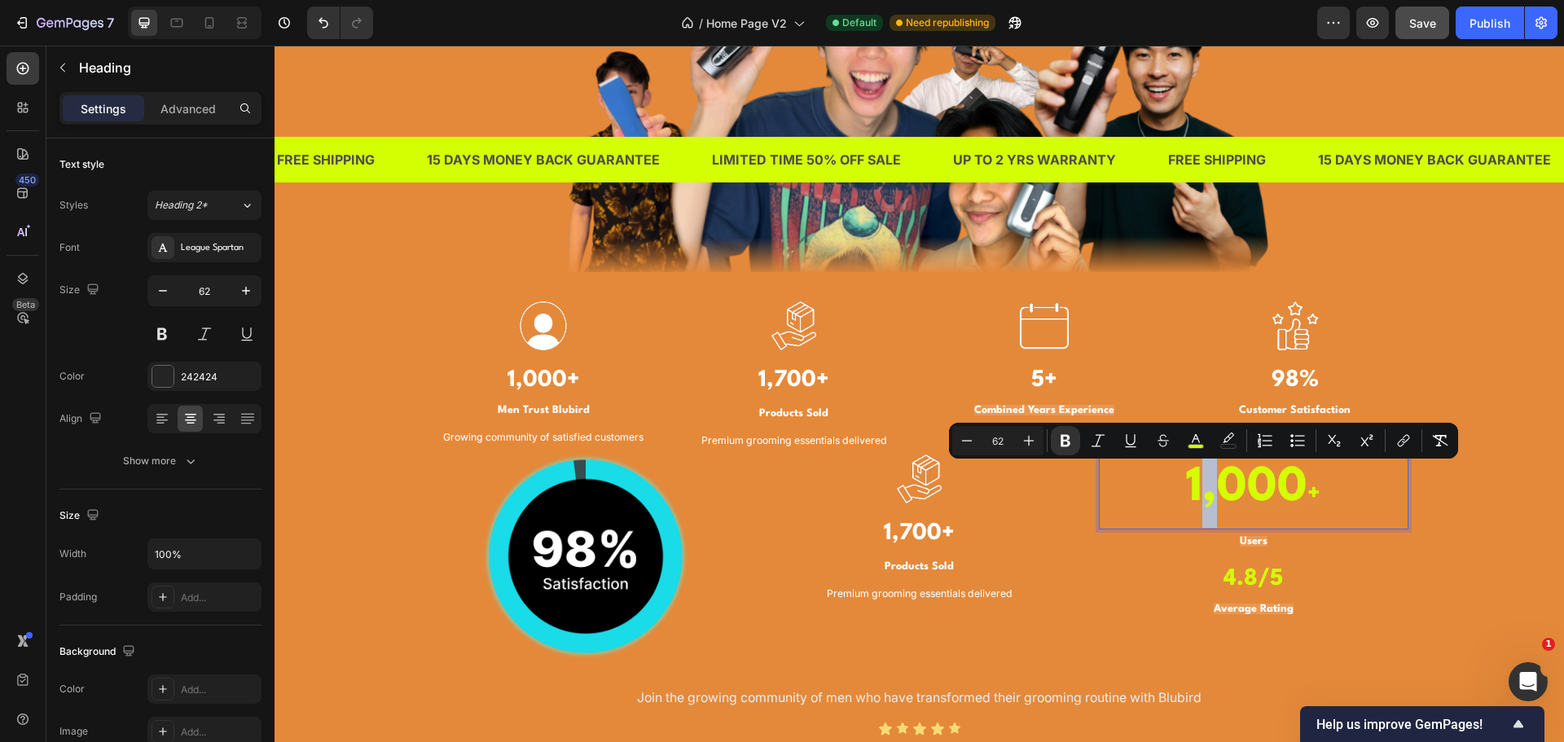
click at [1281, 568] on h3 "4.8/5" at bounding box center [1254, 579] width 310 height 35
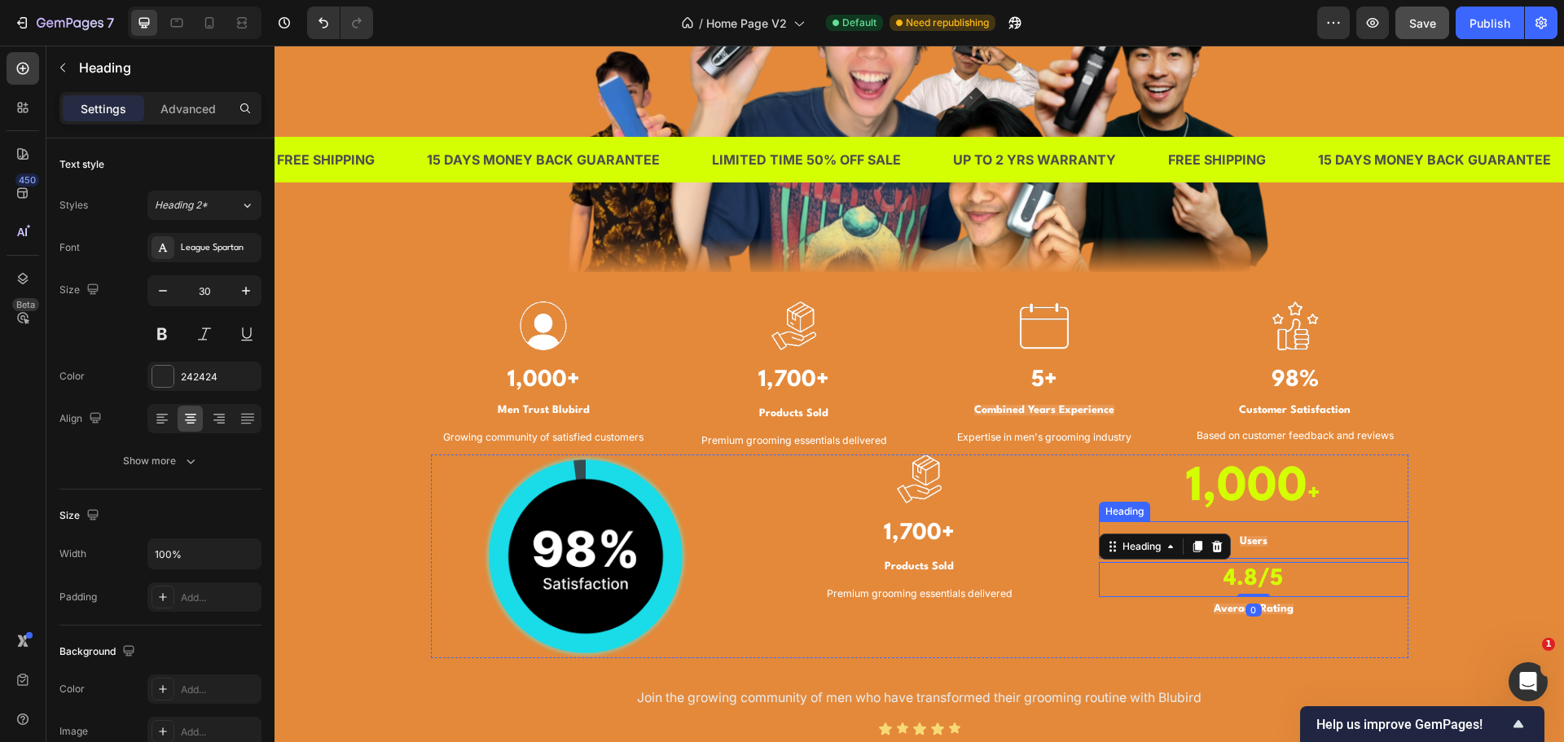
click at [1250, 534] on p "⁠⁠⁠⁠⁠⁠⁠ Users" at bounding box center [1254, 540] width 306 height 34
click at [1268, 486] on strong "1,000" at bounding box center [1246, 488] width 121 height 46
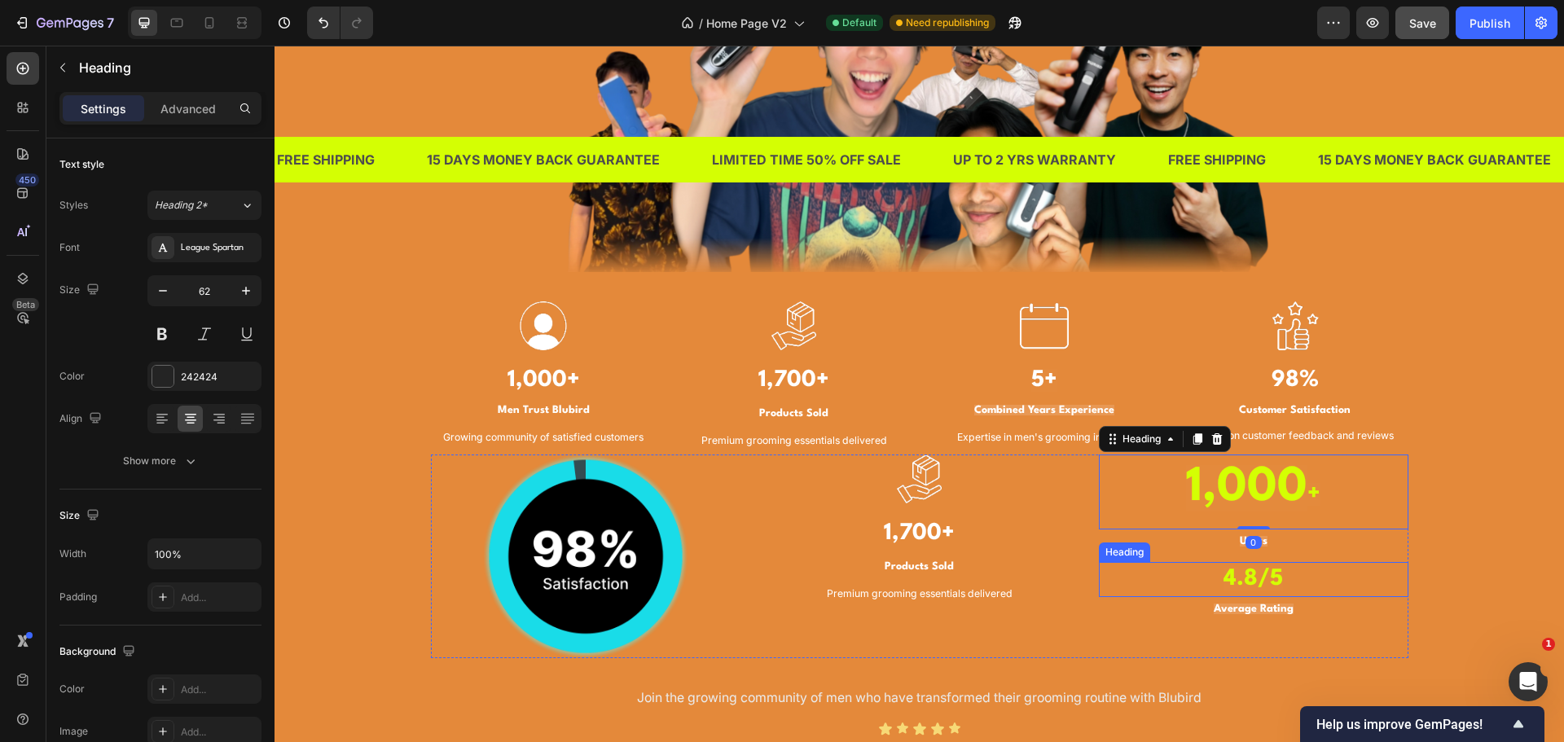
click at [1273, 574] on strong "4.8/5" at bounding box center [1253, 579] width 59 height 23
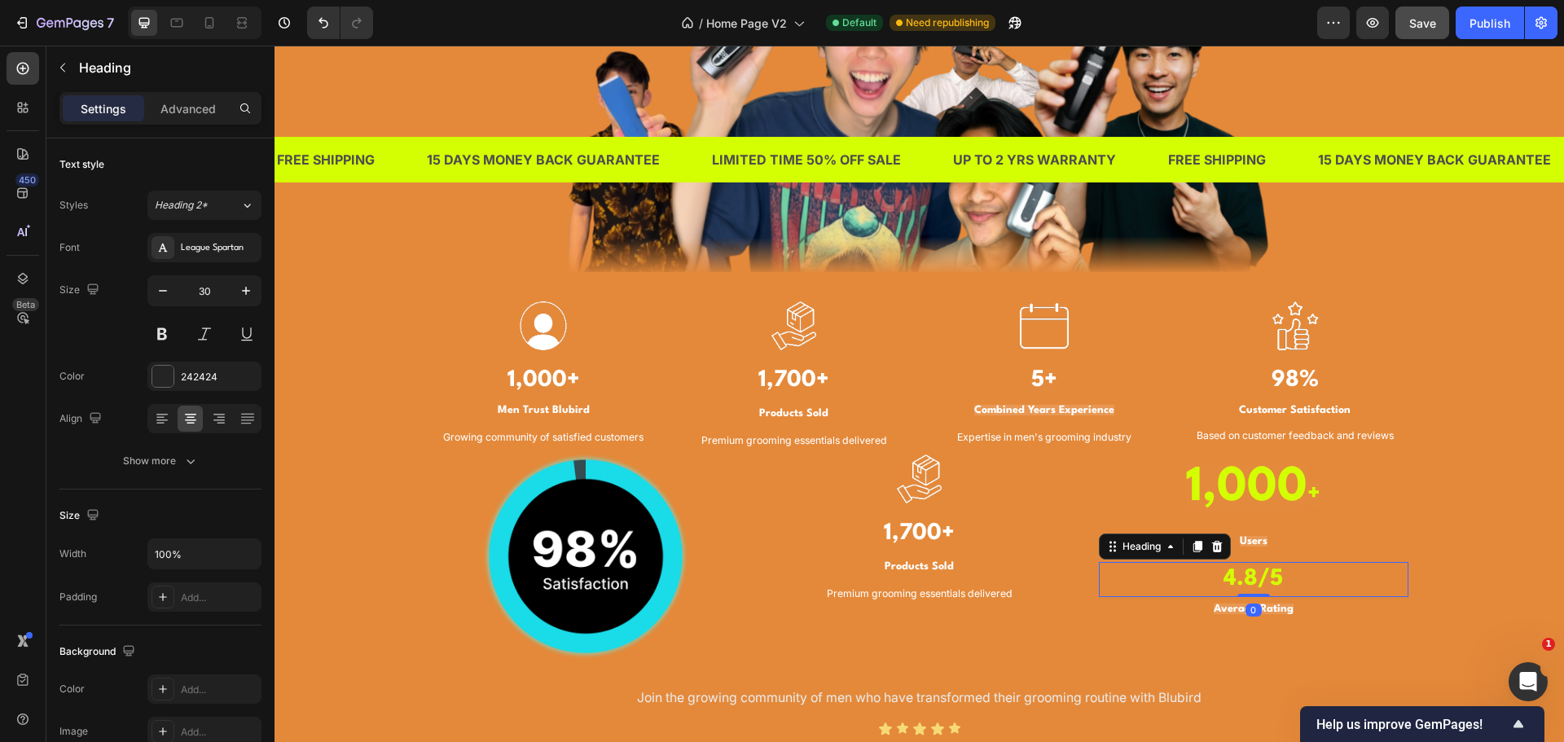
click at [1273, 574] on strong "4.8/5" at bounding box center [1253, 579] width 59 height 23
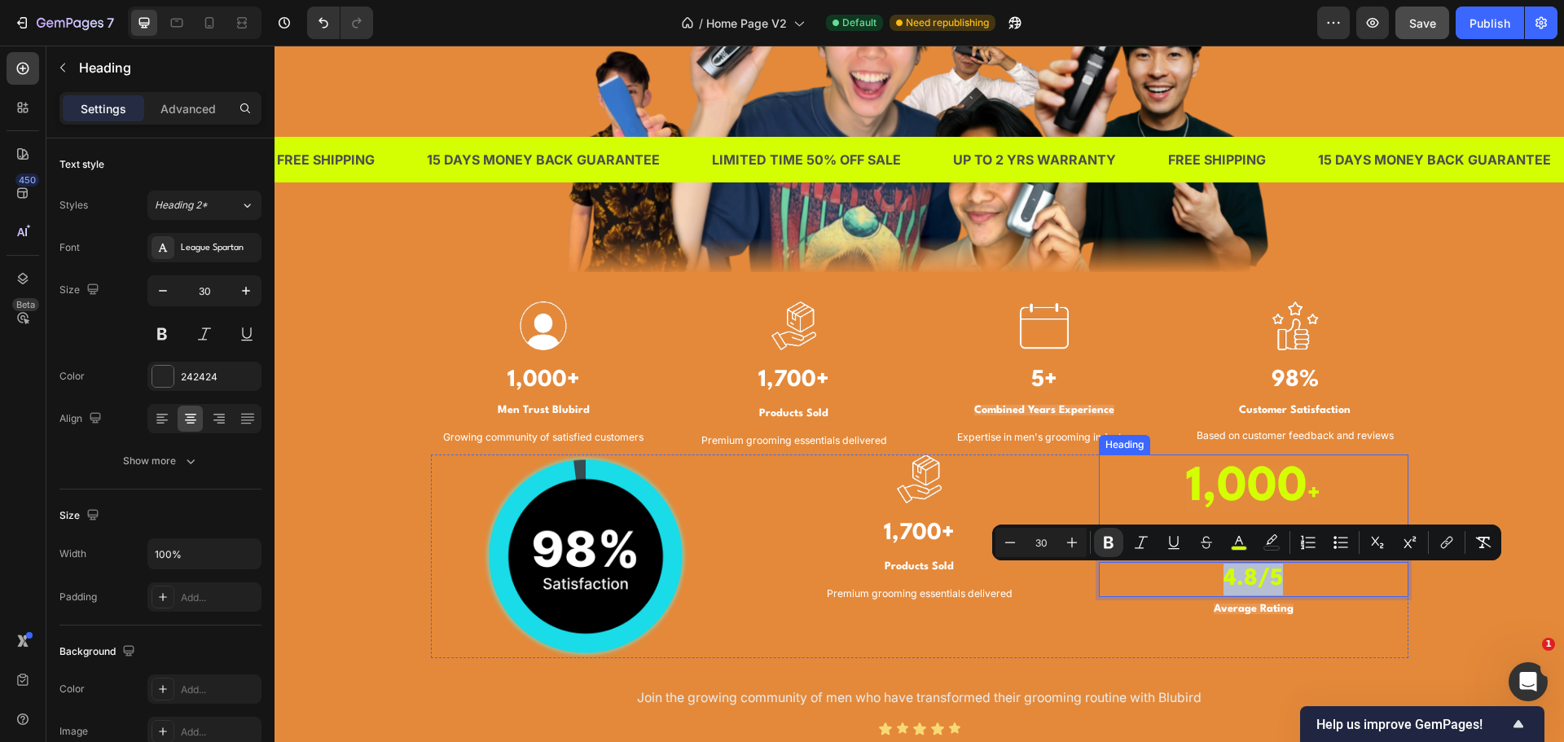
click at [1315, 485] on p "⁠⁠⁠⁠⁠⁠⁠ 1,000 +" at bounding box center [1254, 492] width 306 height 72
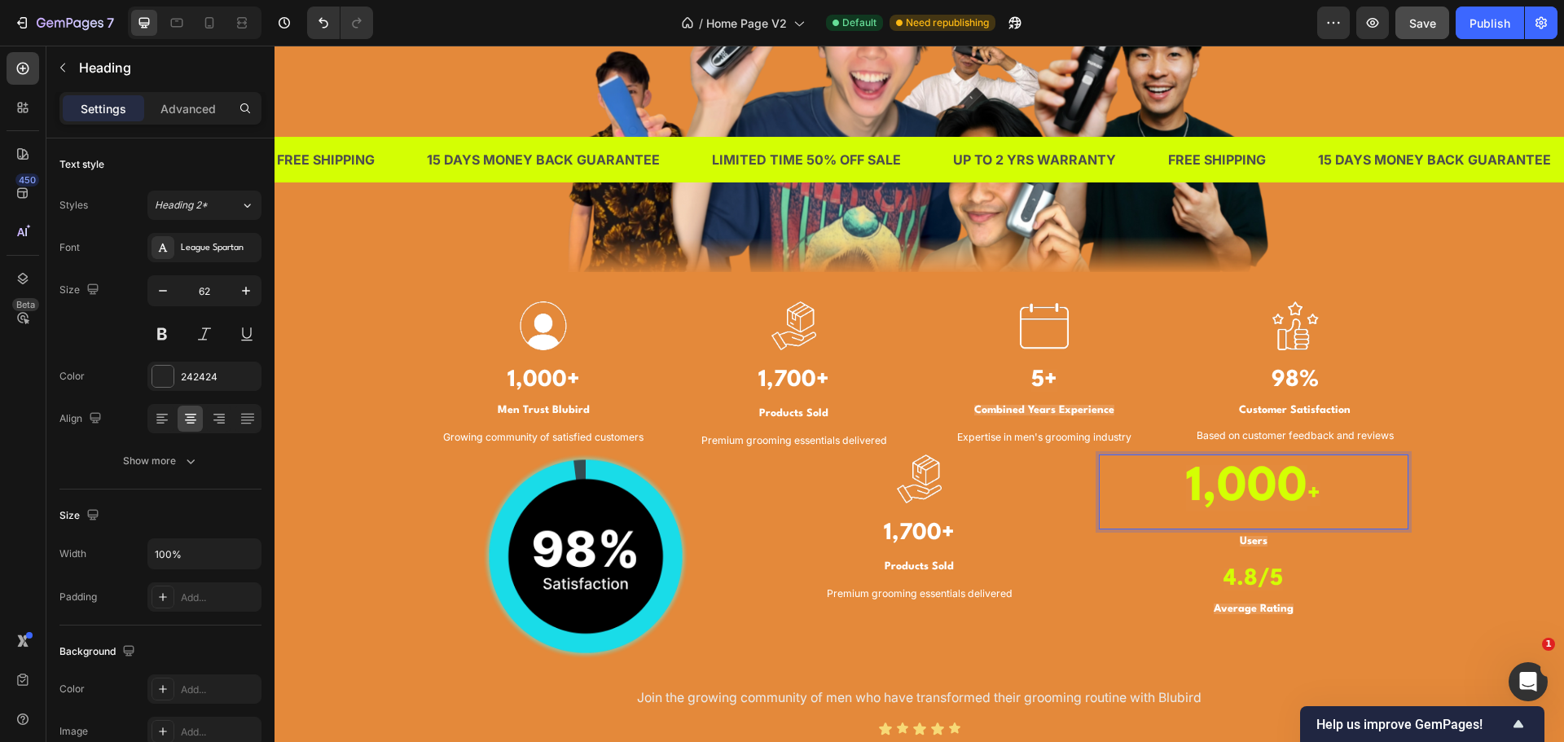
click at [1315, 485] on p "1,000 +" at bounding box center [1254, 492] width 306 height 72
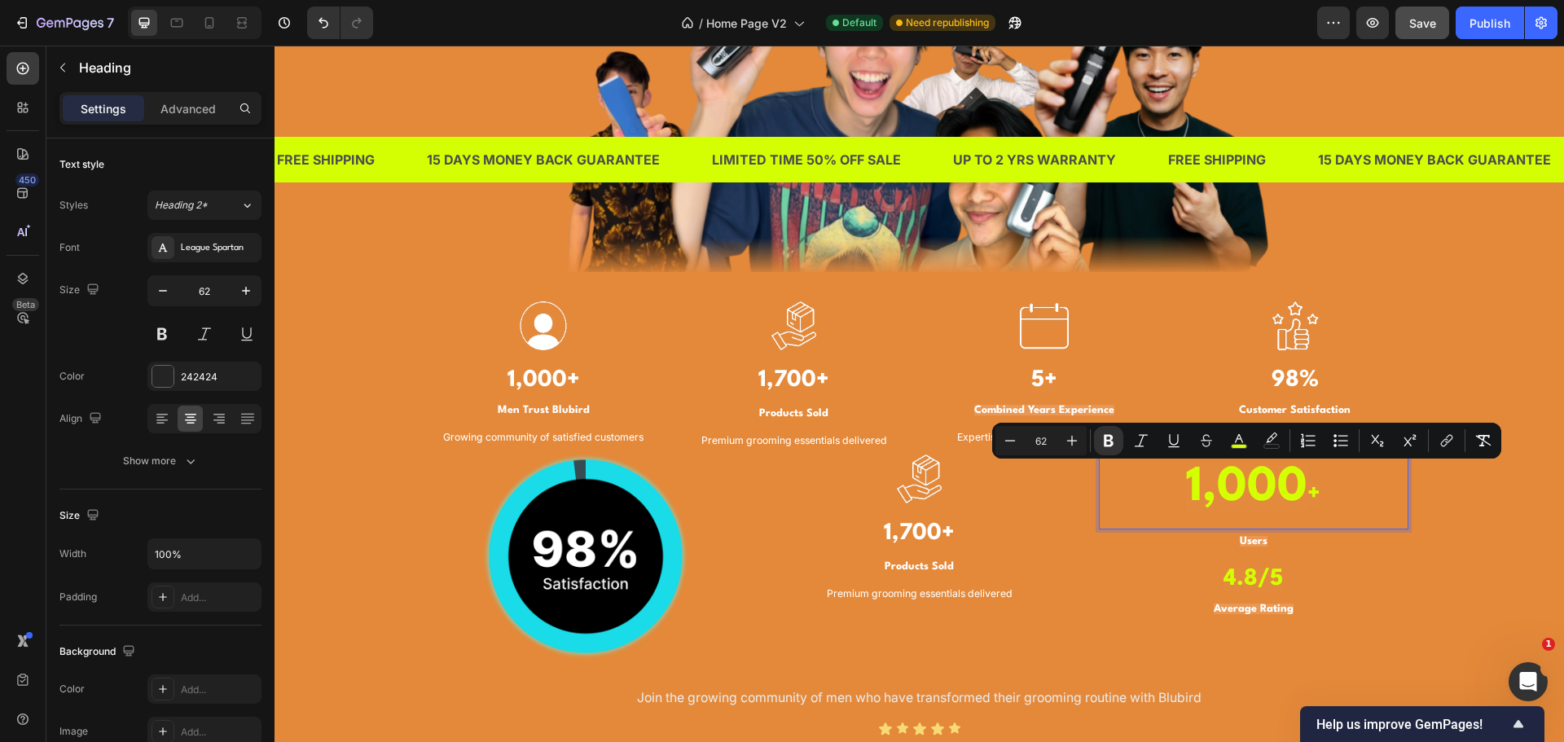
click at [1050, 439] on input "62" at bounding box center [1041, 441] width 33 height 20
click at [1230, 494] on strong "1,000" at bounding box center [1246, 488] width 121 height 46
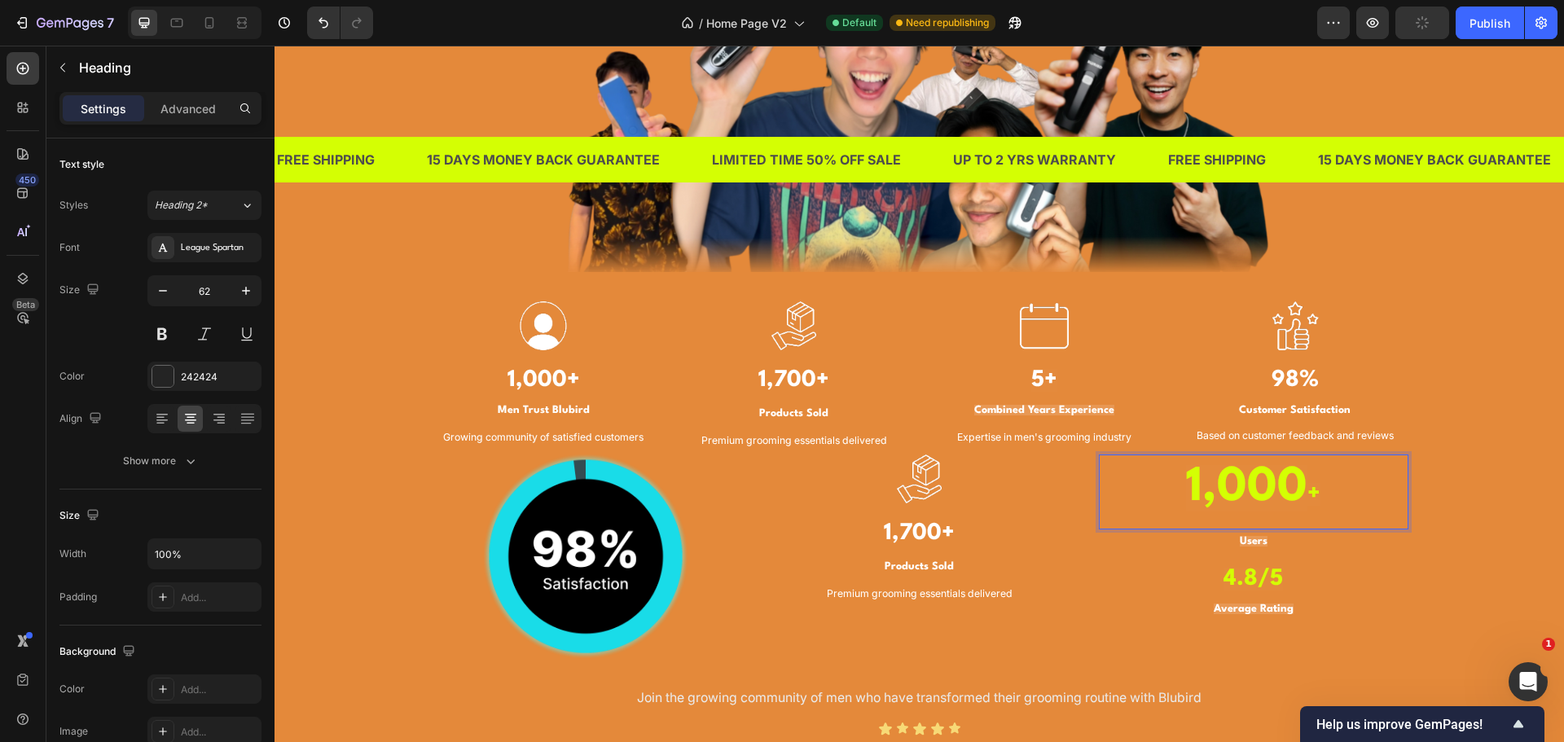
click at [1322, 498] on p "1,000 +" at bounding box center [1254, 492] width 306 height 72
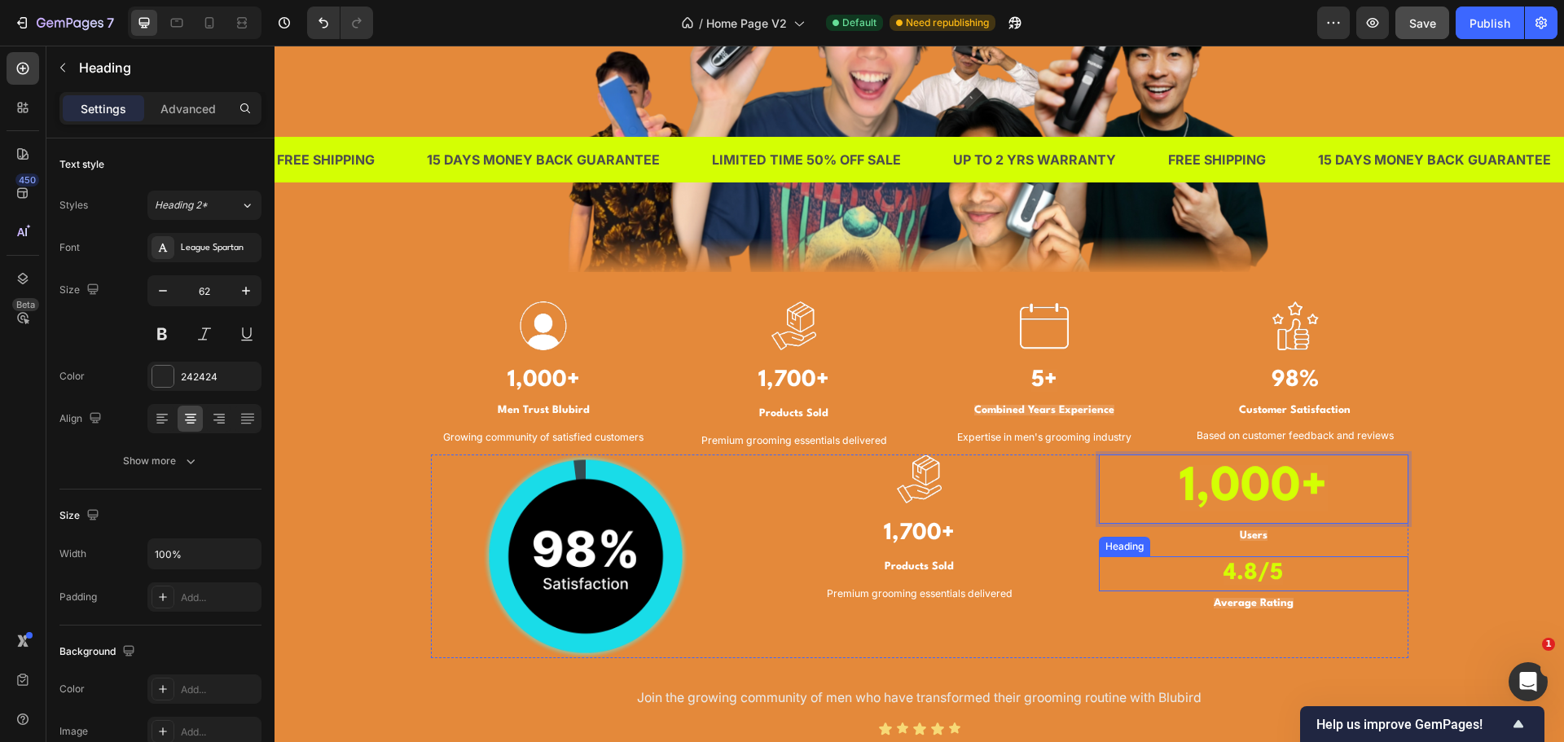
click at [1352, 573] on p "⁠⁠⁠⁠⁠⁠⁠ 4.8/5" at bounding box center [1254, 574] width 306 height 32
click at [1332, 520] on p "⁠⁠⁠⁠⁠⁠⁠ Users" at bounding box center [1254, 534] width 306 height 34
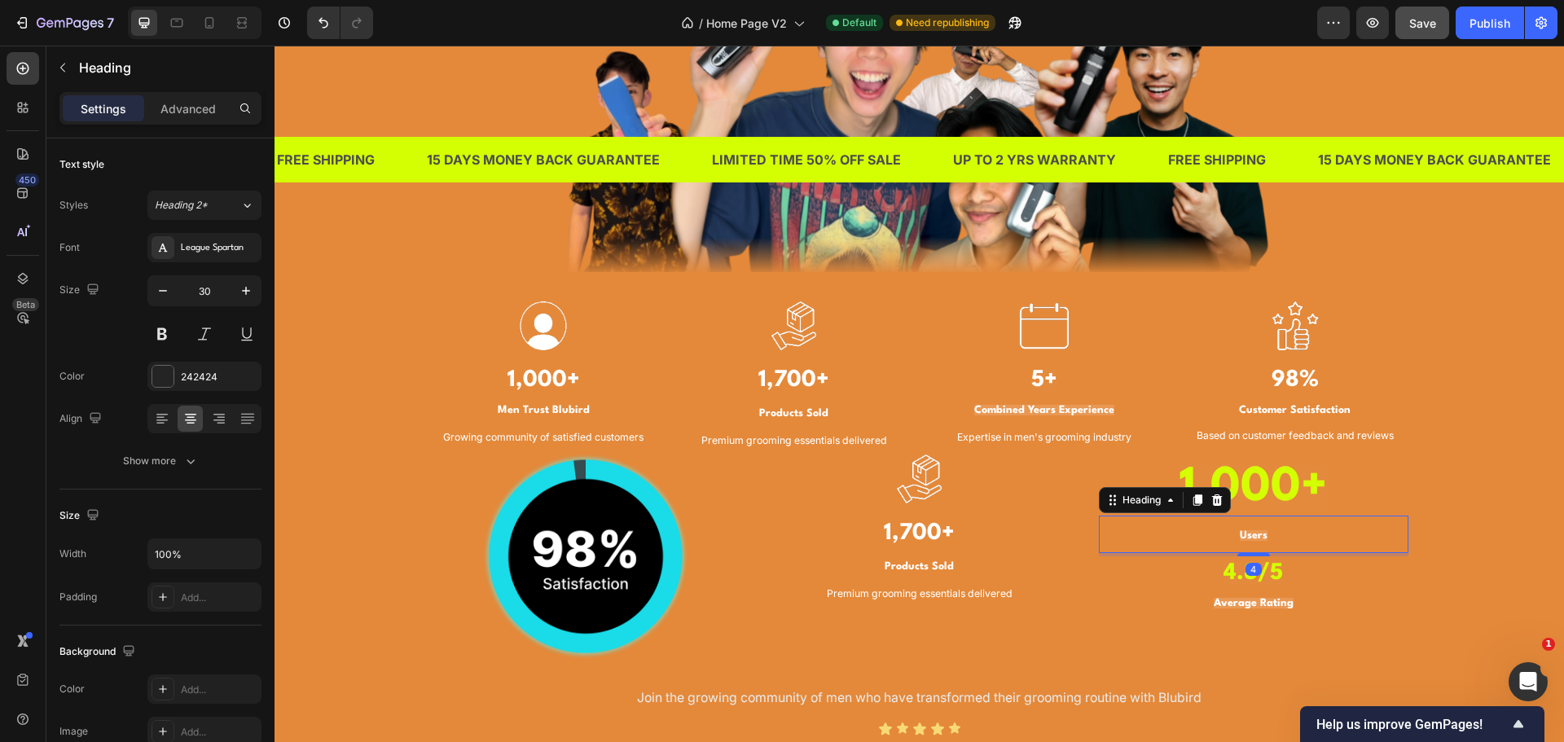
click at [1329, 503] on p "⁠⁠⁠⁠⁠⁠⁠ 1,000+" at bounding box center [1254, 489] width 306 height 66
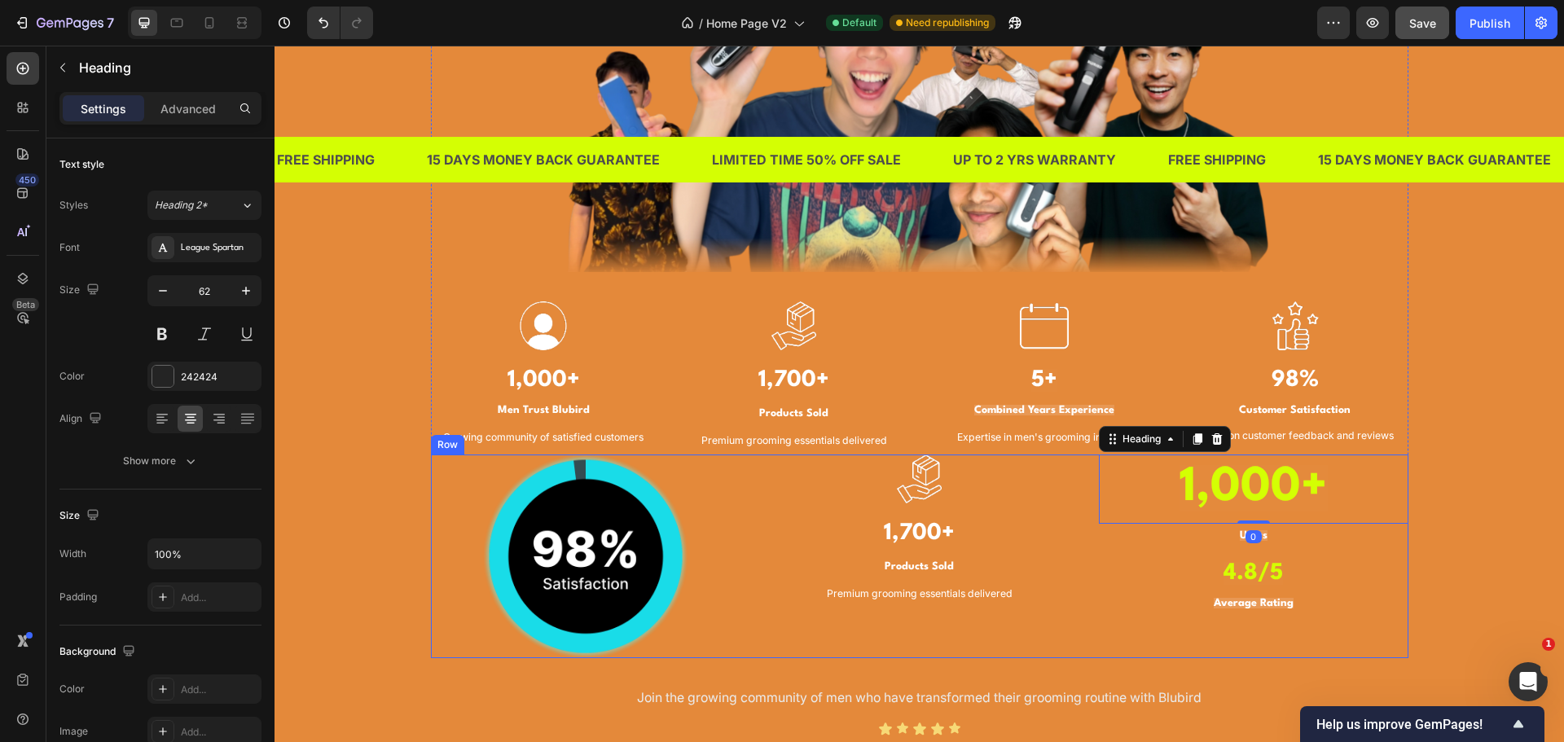
click at [1261, 569] on strong "4.8/5" at bounding box center [1253, 573] width 59 height 23
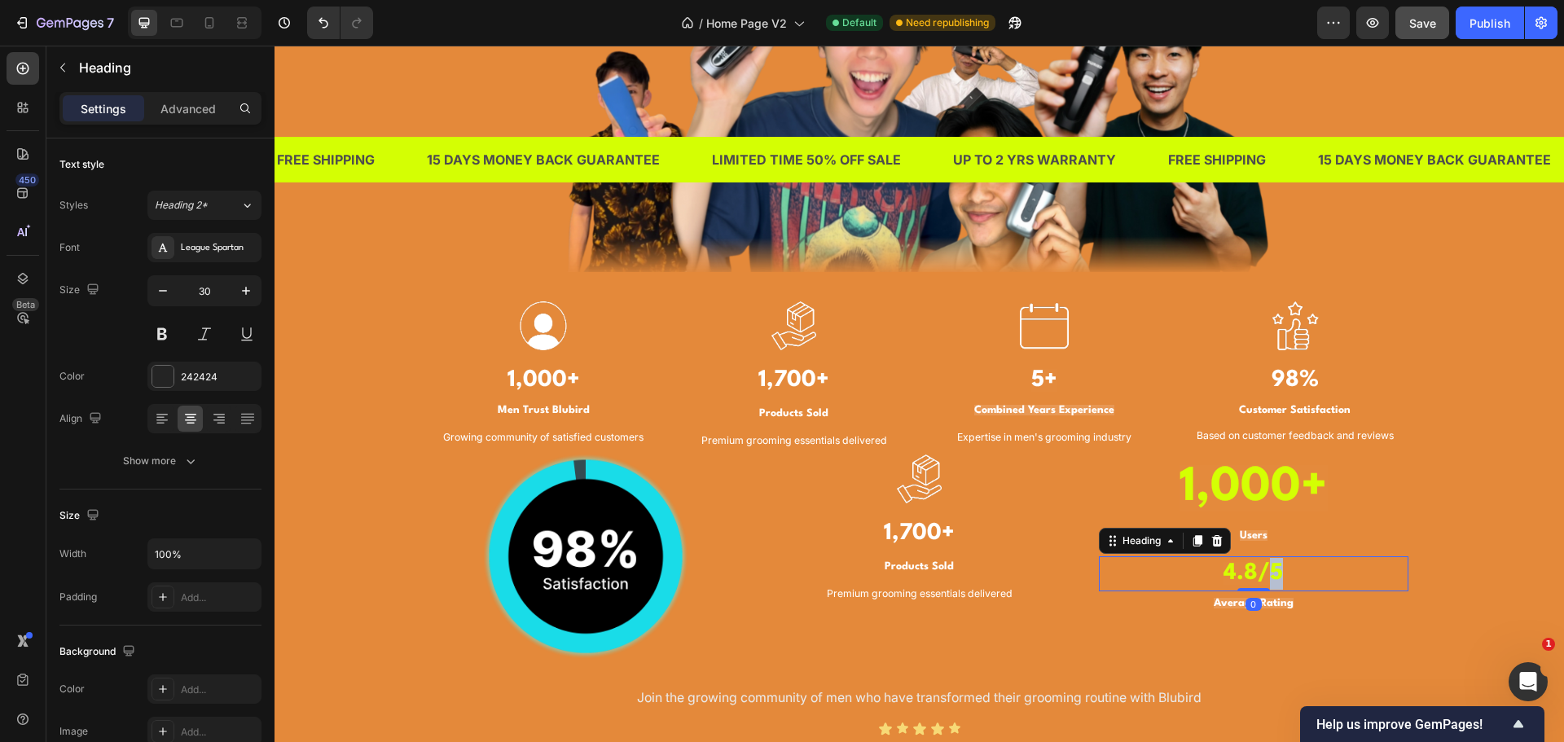
click at [1261, 569] on strong "4.8/5" at bounding box center [1253, 573] width 59 height 23
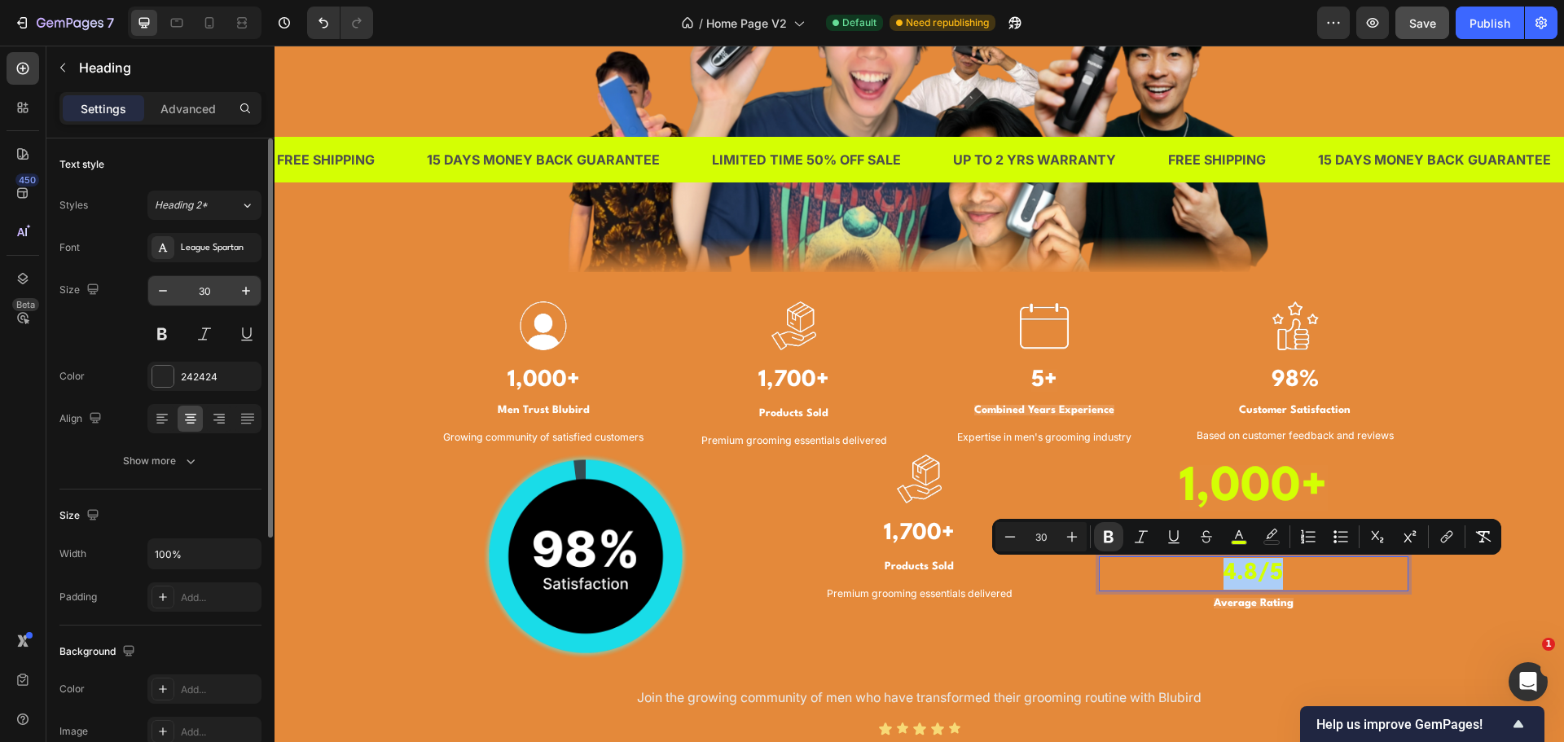
click at [191, 296] on input "30" at bounding box center [205, 290] width 54 height 29
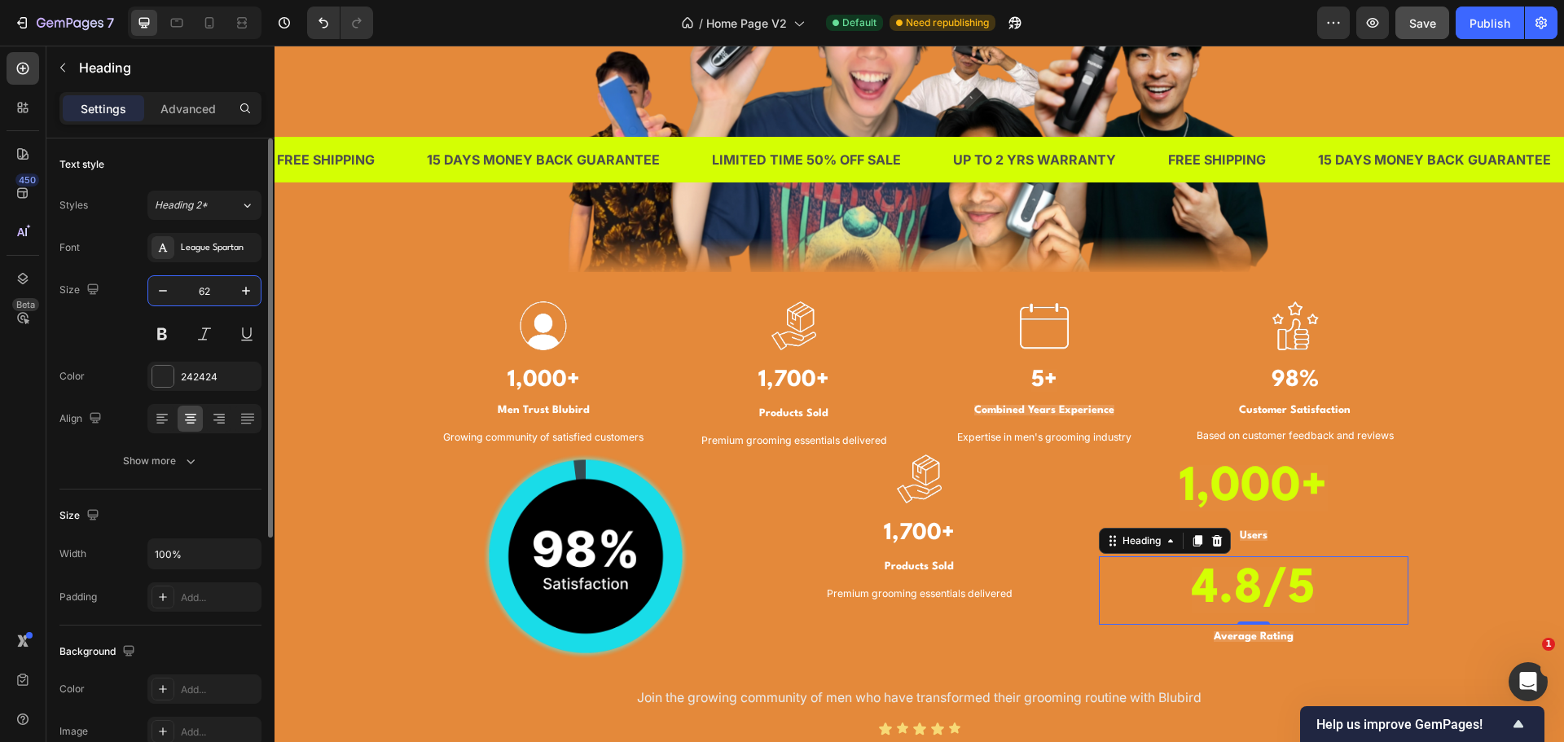
type input "62"
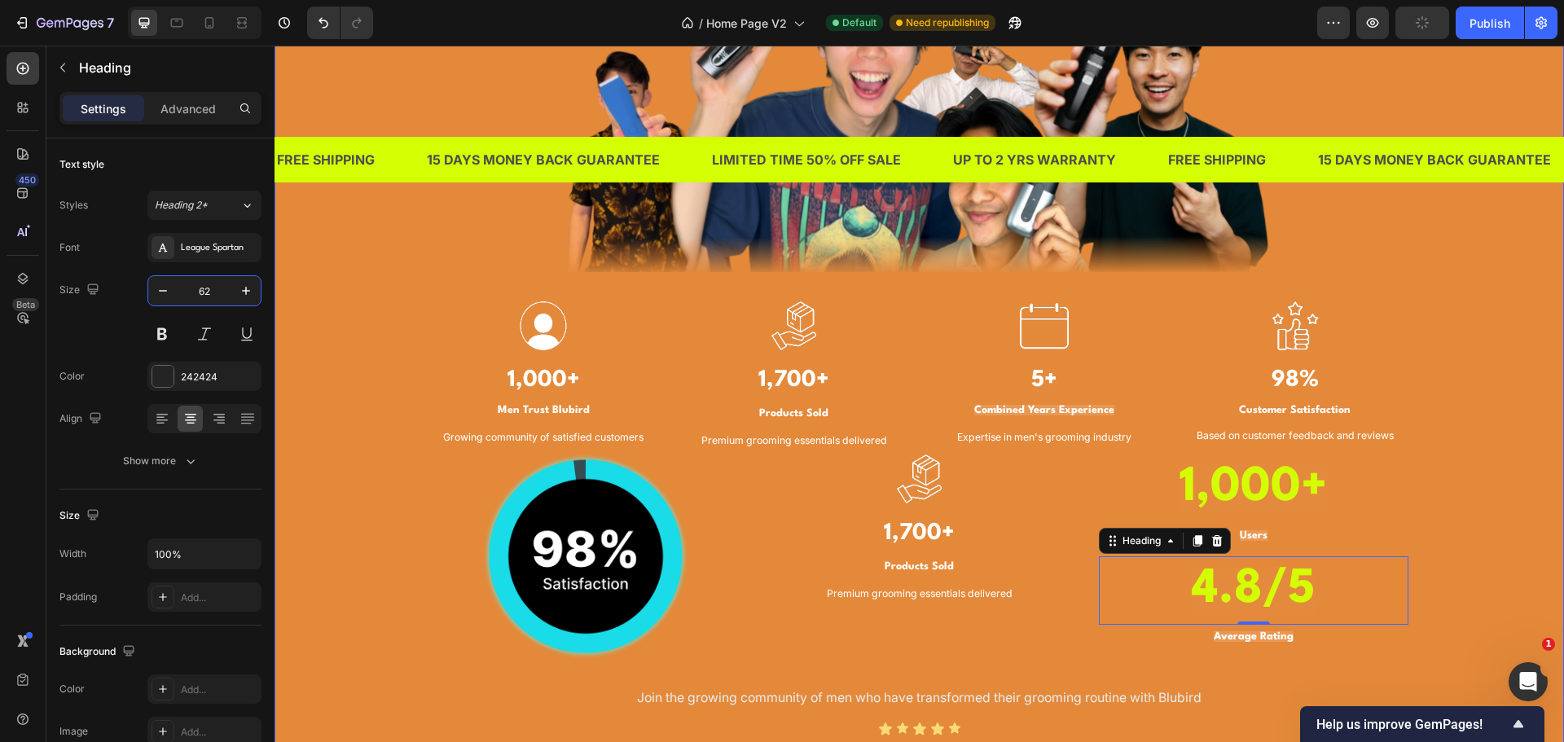
click at [1445, 564] on div "TRUSTED BY THOUSANDS OF MEN IN SINGAPORE Heading Image Image 1,000+ Heading Men…" at bounding box center [919, 279] width 1265 height 971
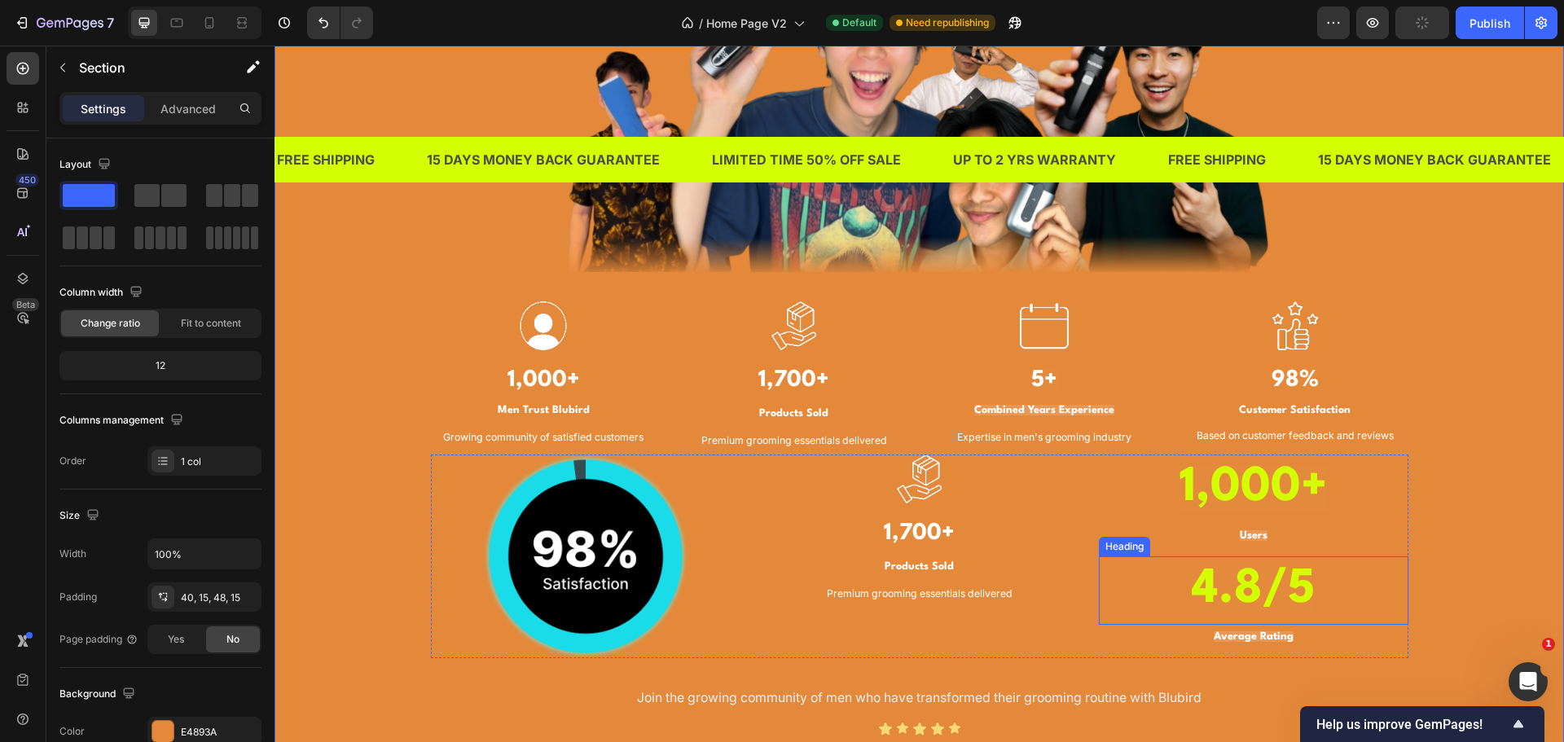
click at [1295, 590] on strong "4.8/5" at bounding box center [1253, 590] width 123 height 46
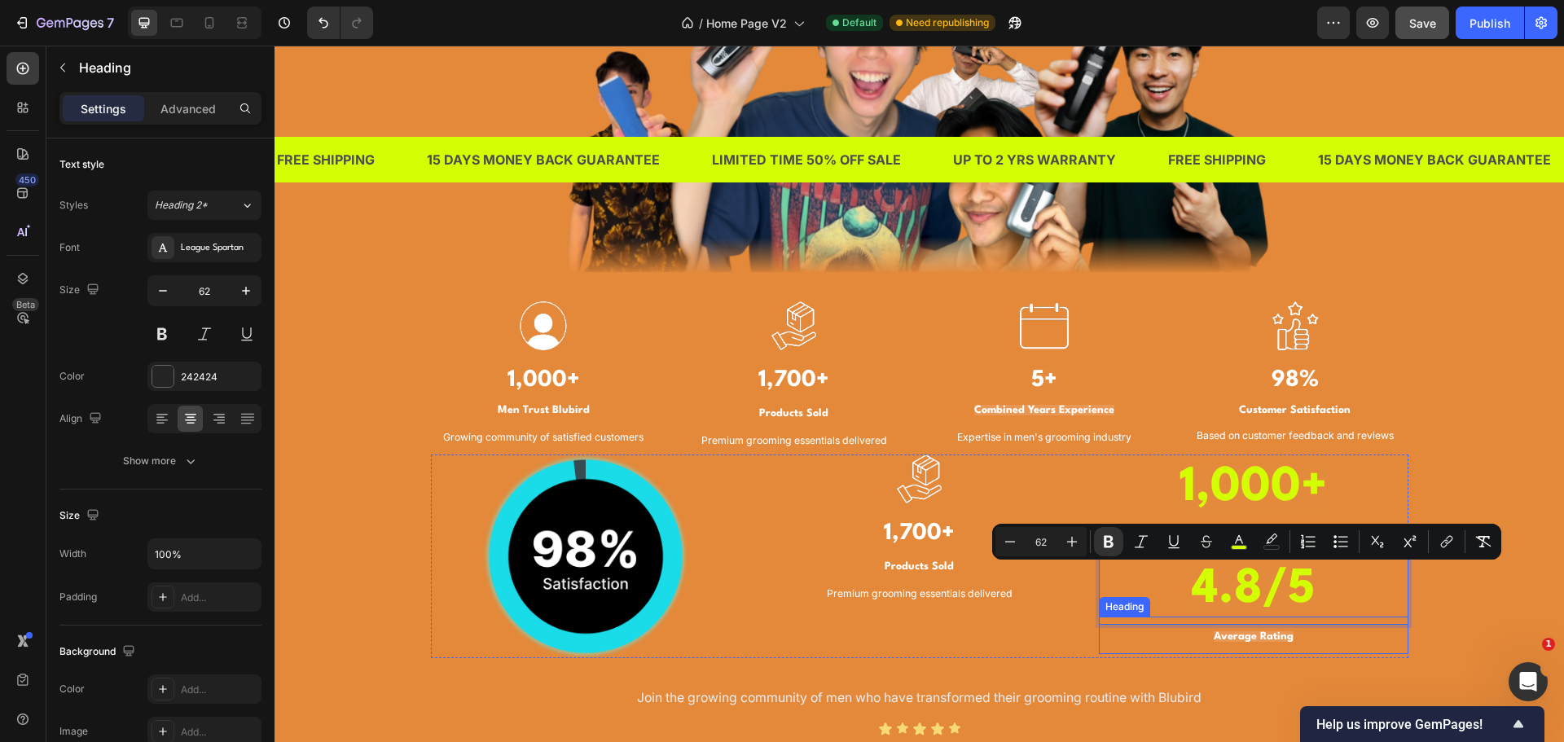
click at [1246, 630] on p "⁠⁠⁠⁠⁠⁠⁠ Average Rating" at bounding box center [1254, 635] width 306 height 34
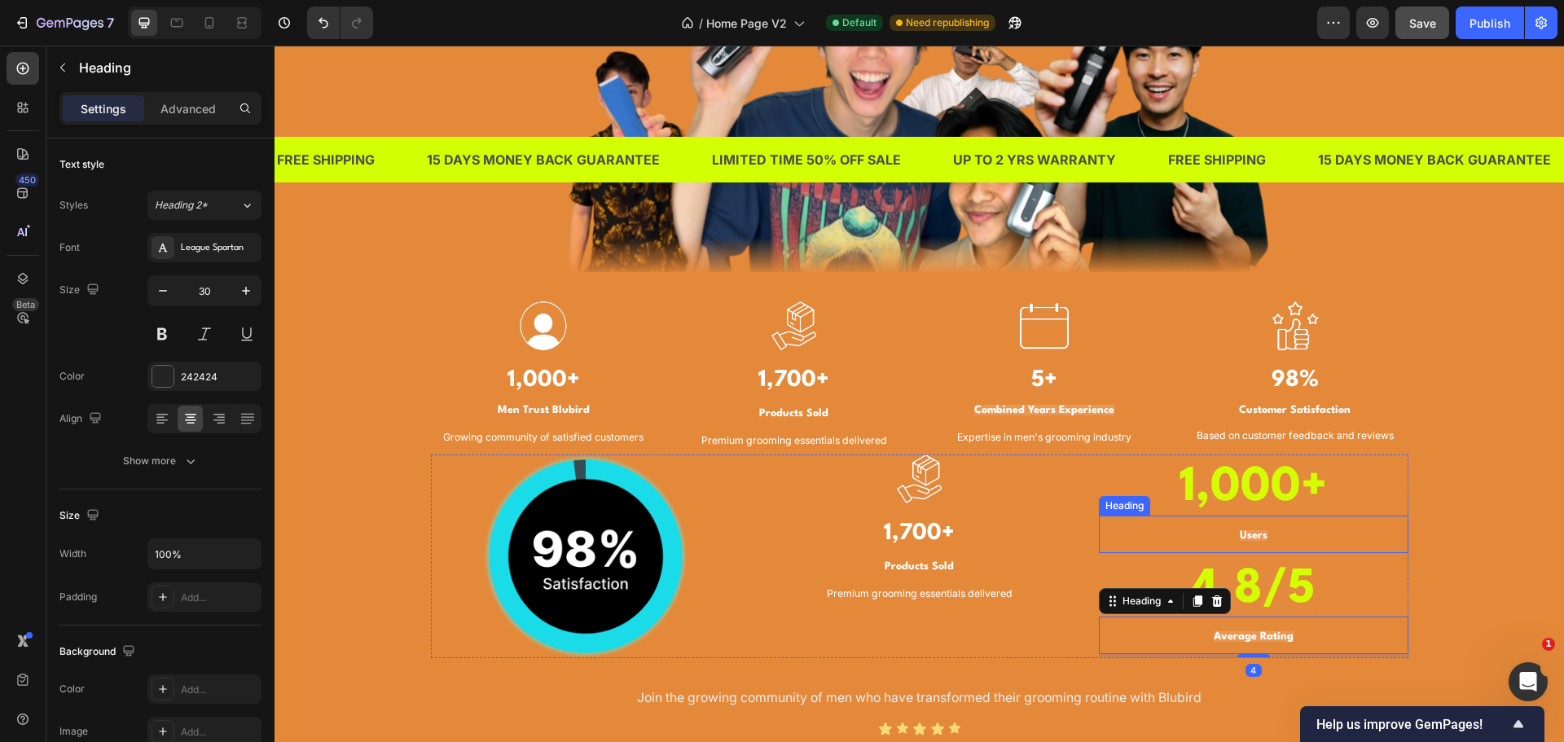
click at [1246, 530] on strong "Users" at bounding box center [1254, 535] width 28 height 11
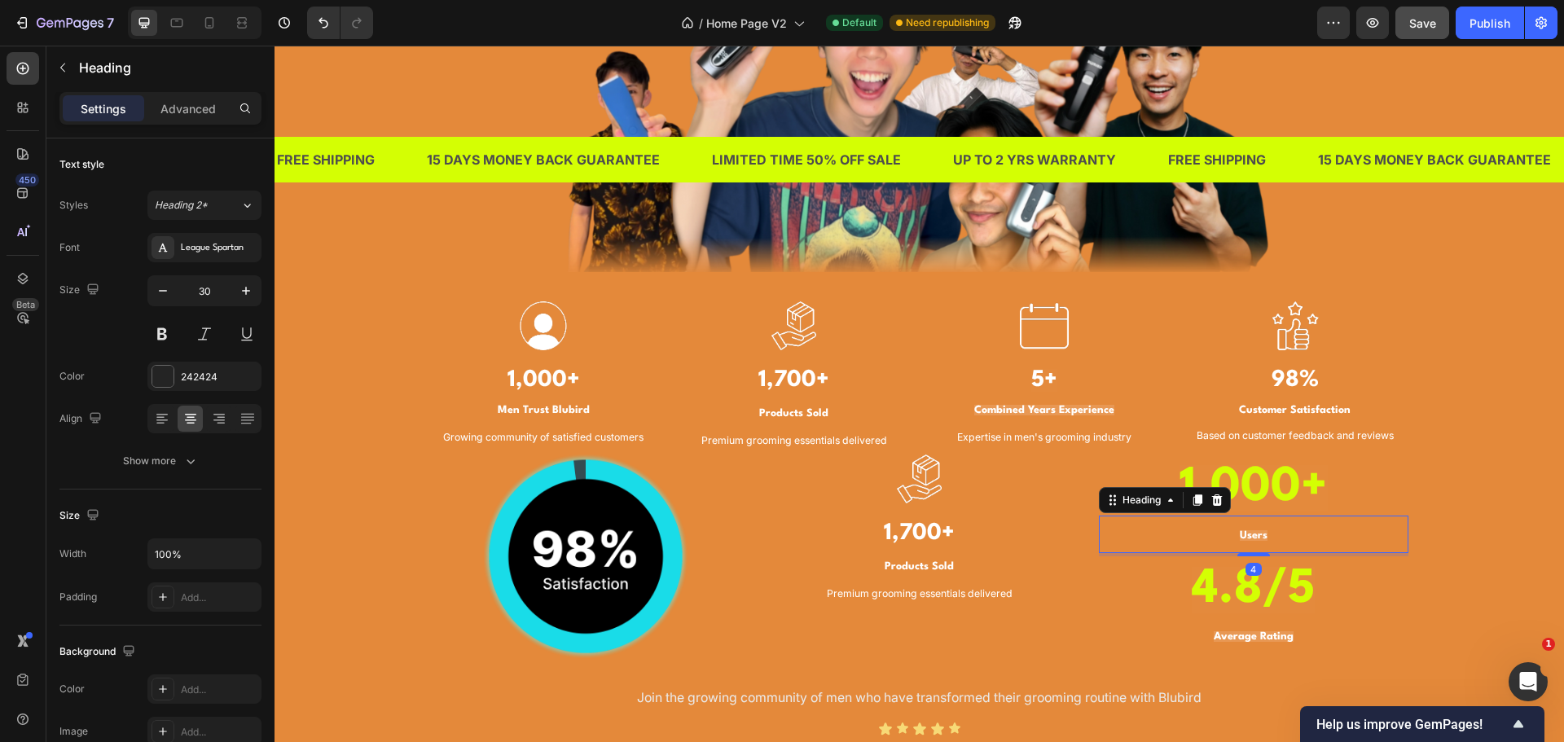
click at [1257, 490] on strong "1,000+" at bounding box center [1254, 488] width 148 height 46
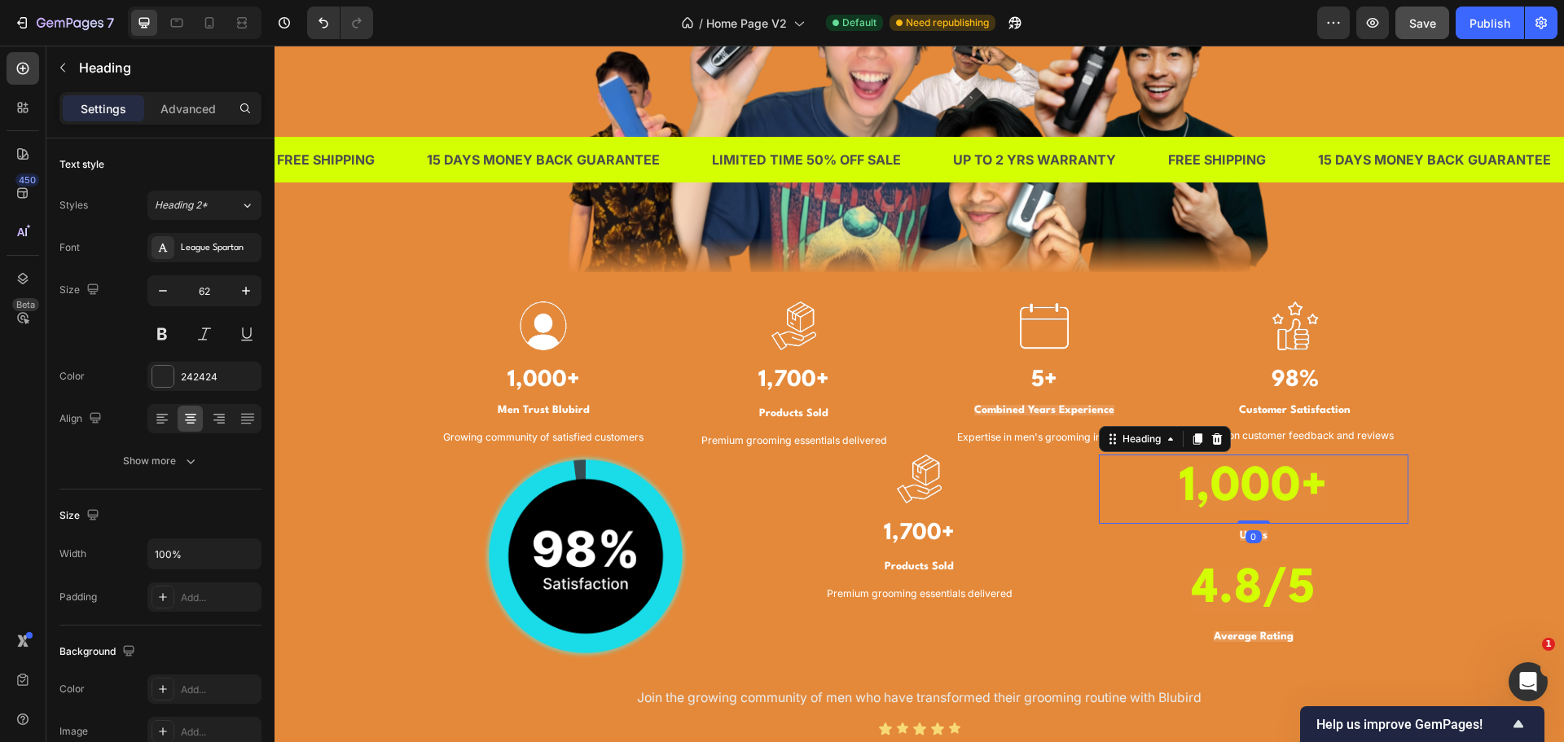
drag, startPoint x: 1246, startPoint y: 519, endPoint x: 1246, endPoint y: 496, distance: 22.8
click at [1246, 496] on div "⁠⁠⁠⁠⁠⁠⁠ 1,000+ Heading 0" at bounding box center [1254, 489] width 310 height 69
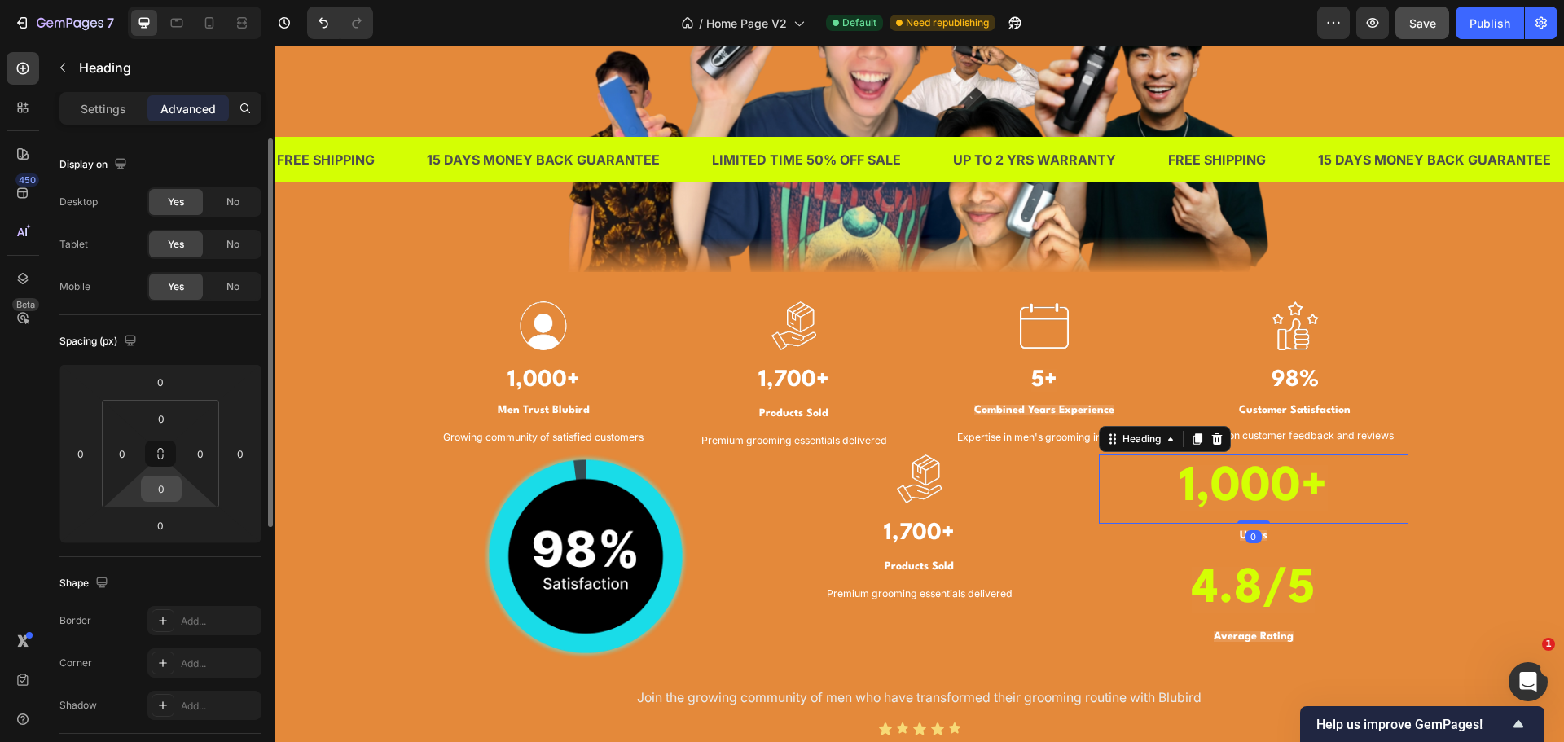
click at [156, 494] on input "0" at bounding box center [161, 489] width 33 height 24
click at [167, 492] on input "0" at bounding box center [161, 489] width 33 height 24
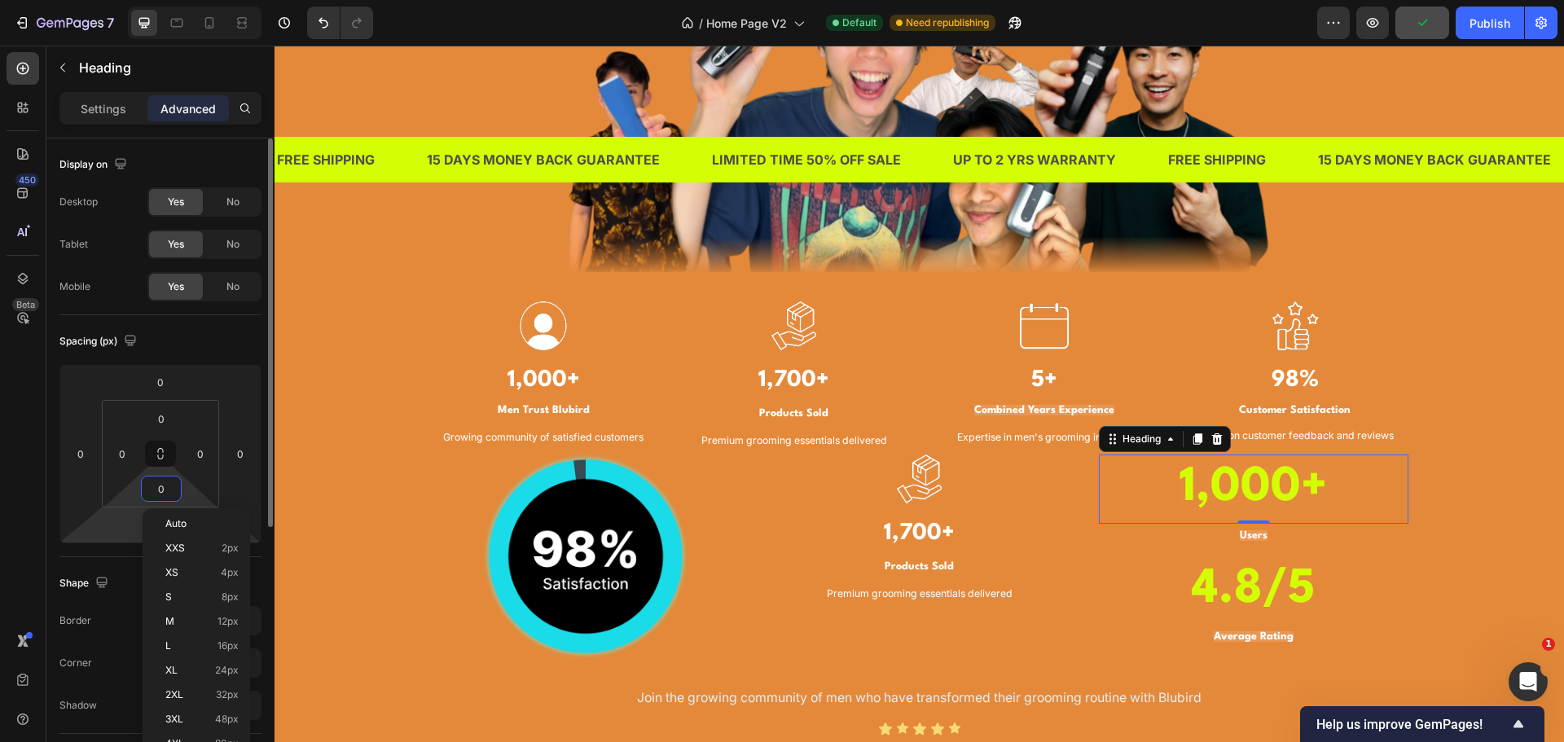
click at [118, 0] on html "7 Version history / Home Page V2 Default Need republishing Preview Publish 450 …" at bounding box center [782, 0] width 1564 height 0
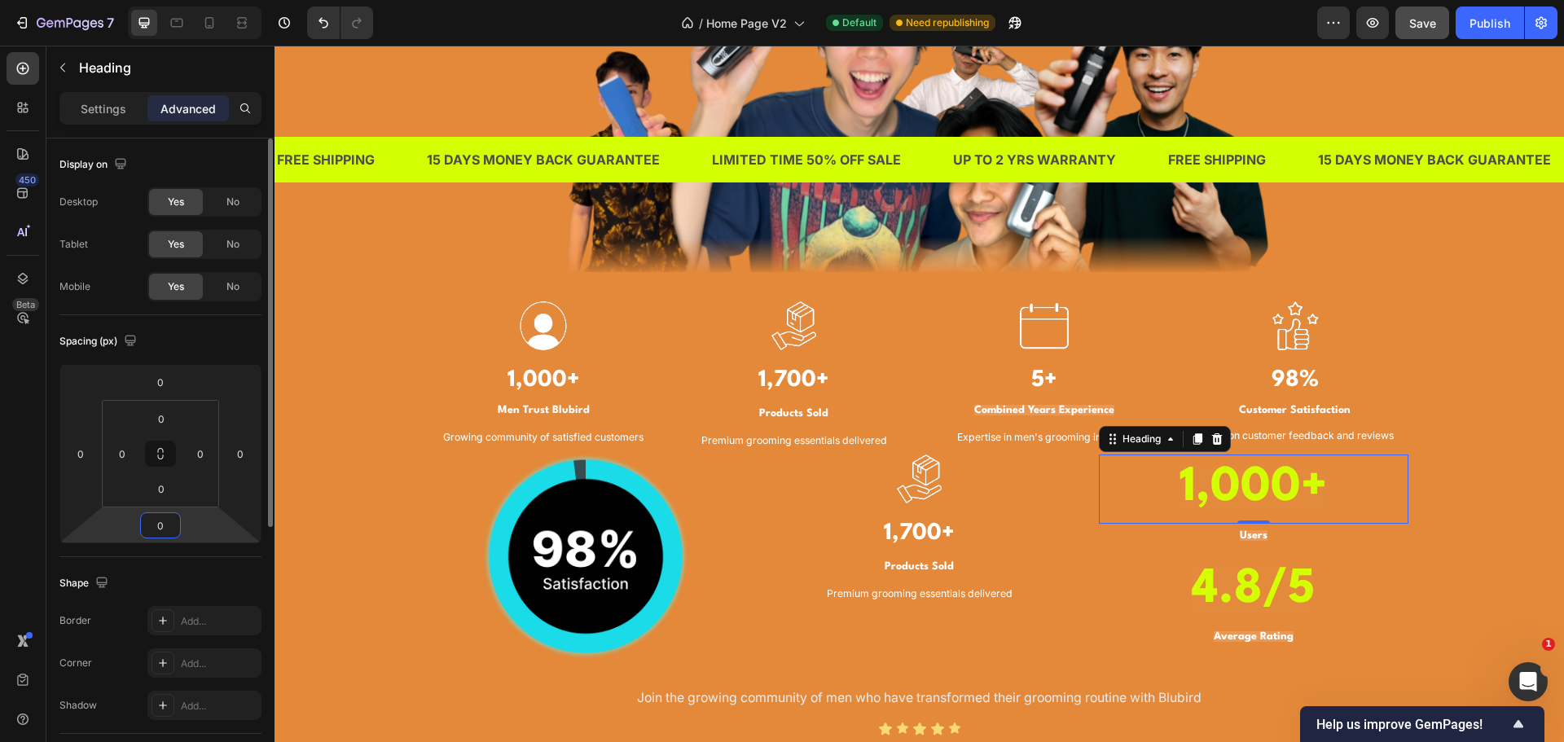
click at [161, 529] on input "0" at bounding box center [160, 525] width 33 height 24
type input "-20"
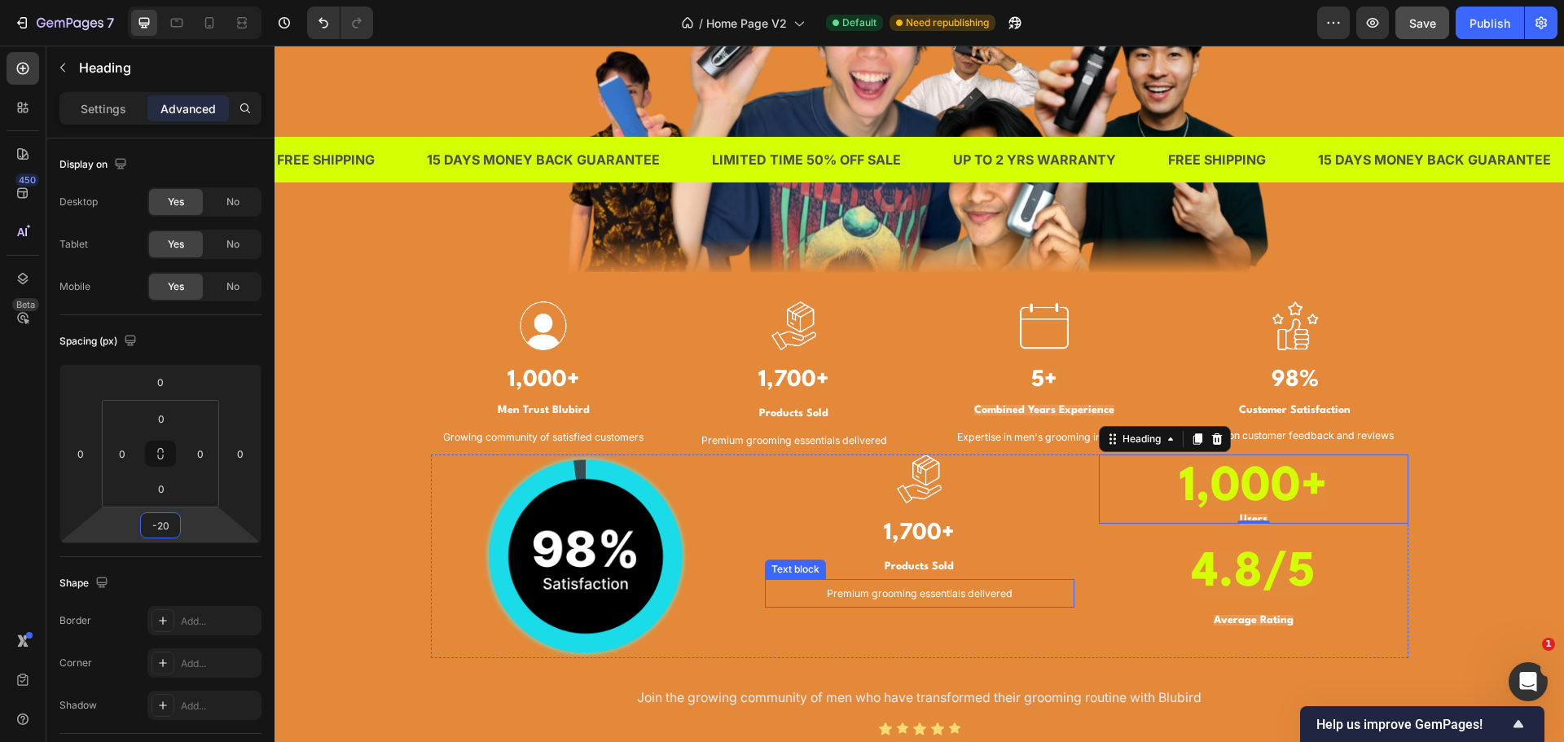
click at [1316, 589] on p "⁠⁠⁠⁠⁠⁠⁠ 4.8/5" at bounding box center [1254, 575] width 306 height 66
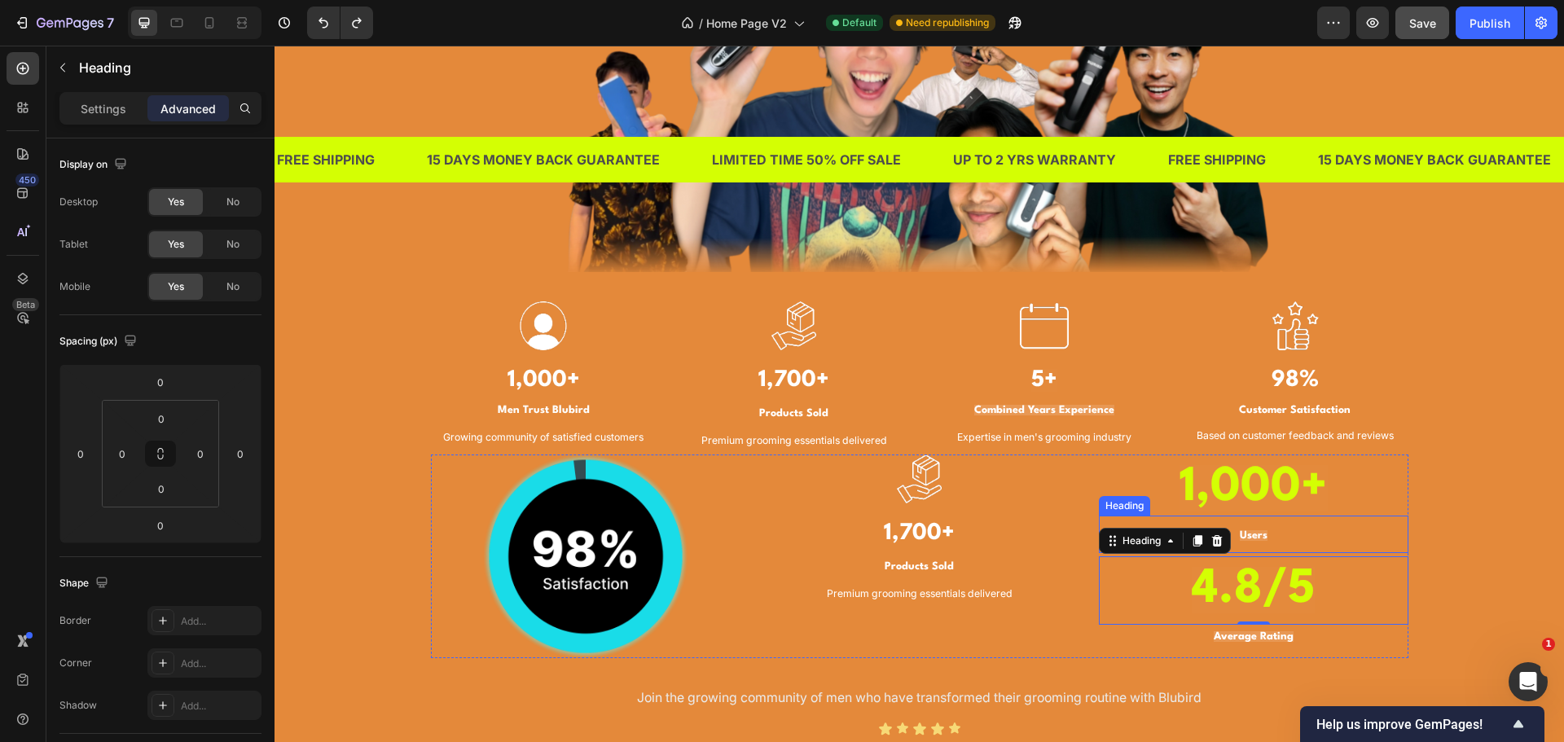
click at [1240, 534] on strong "Users" at bounding box center [1254, 535] width 28 height 11
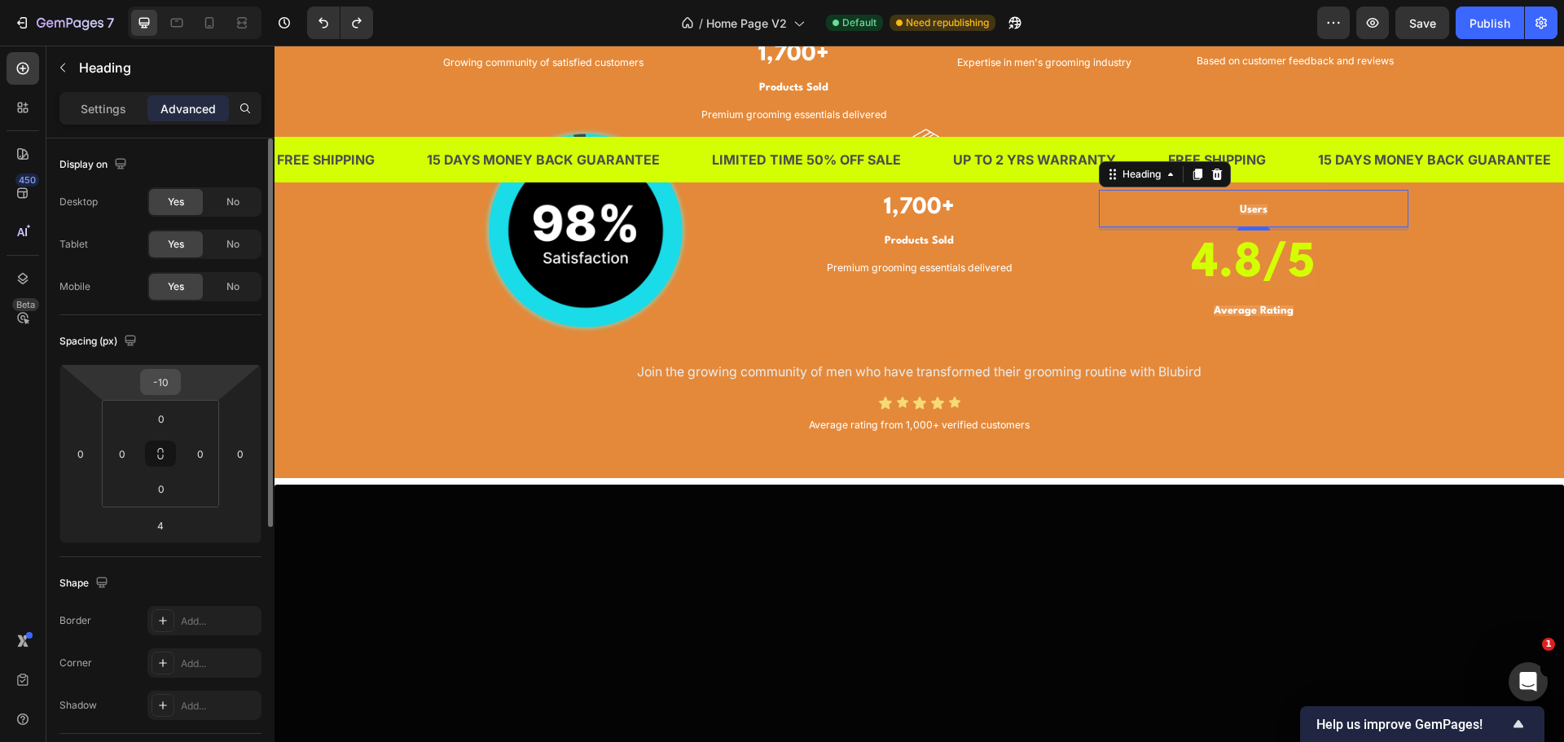
click at [172, 392] on input "-10" at bounding box center [160, 382] width 33 height 24
click at [171, 389] on input "-10" at bounding box center [160, 382] width 33 height 24
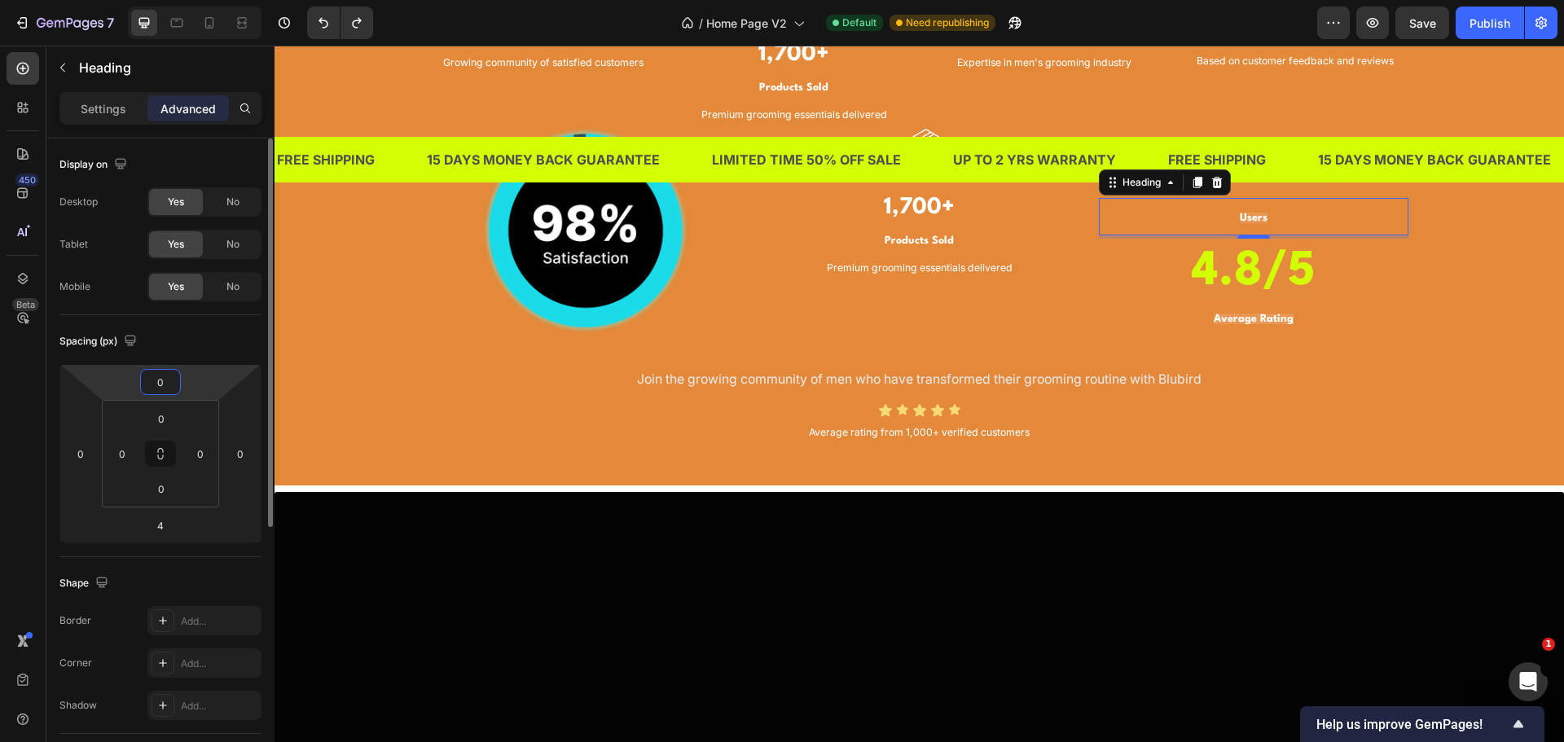
type input "0"
click at [1211, 186] on strong "1,000+" at bounding box center [1254, 162] width 148 height 46
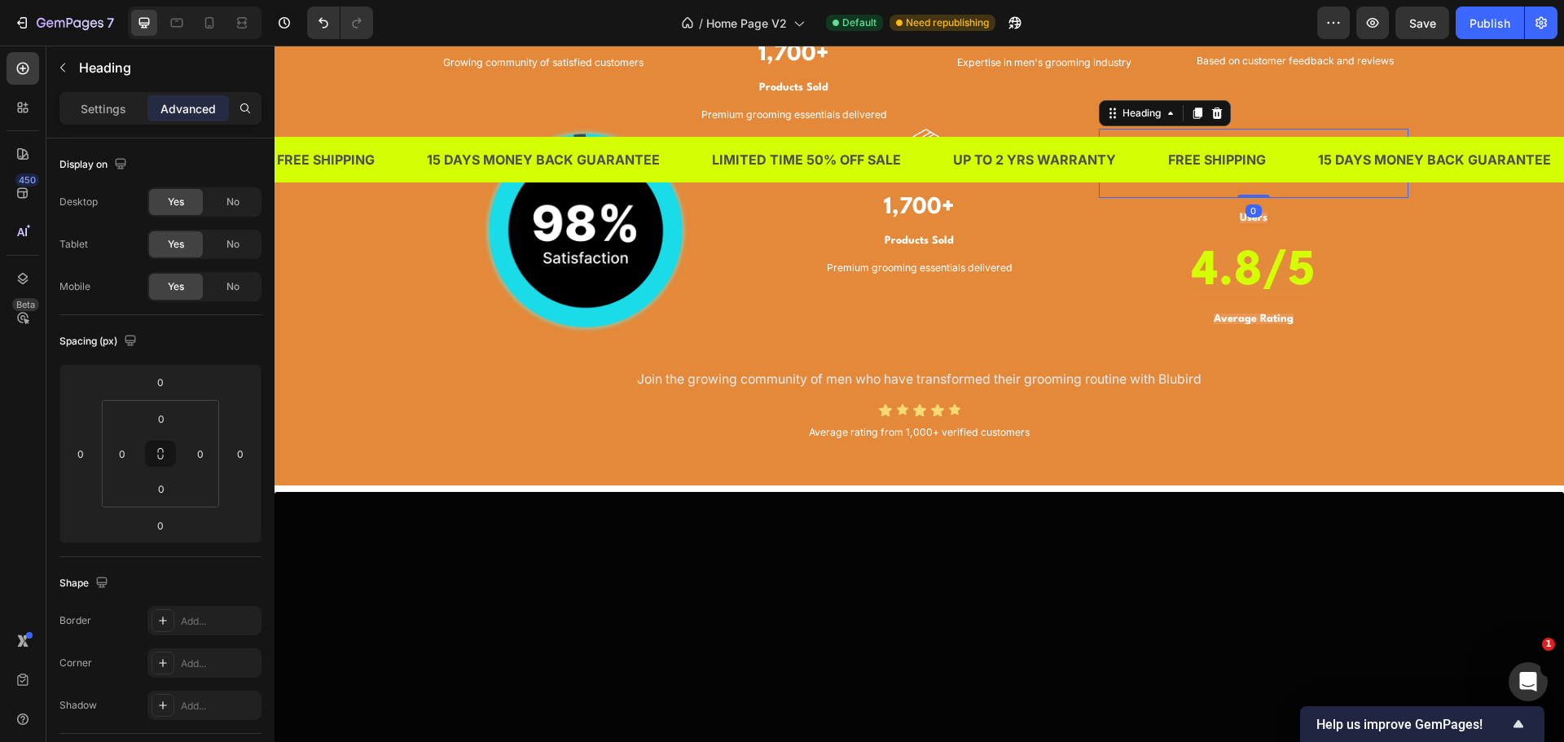
click at [1420, 446] on div "TRUSTED BY THOUSANDS OF MEN IN [GEOGRAPHIC_DATA] Heading Image Image 1,000+ Hea…" at bounding box center [919, 120] width 1265 height 653
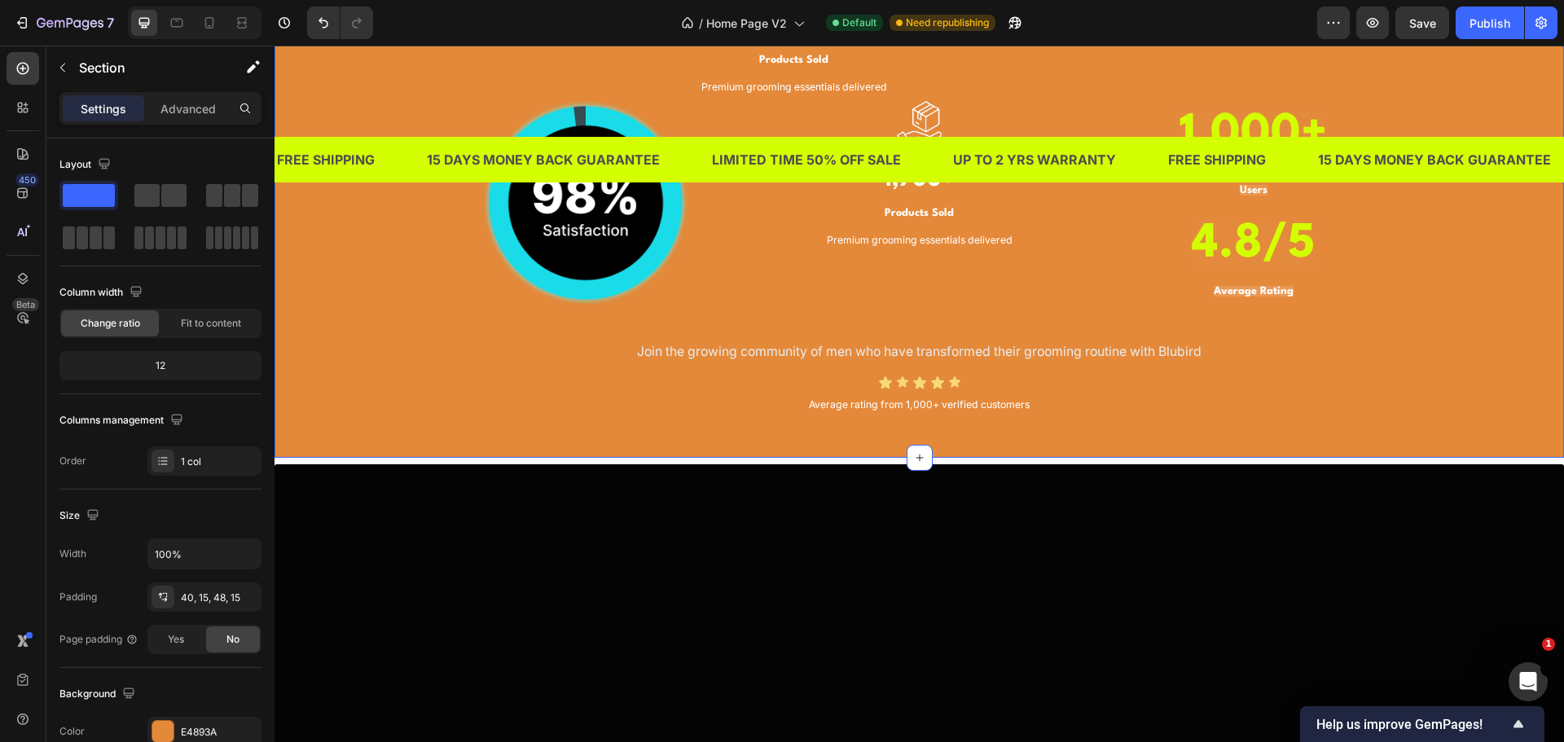
scroll to position [1548, 0]
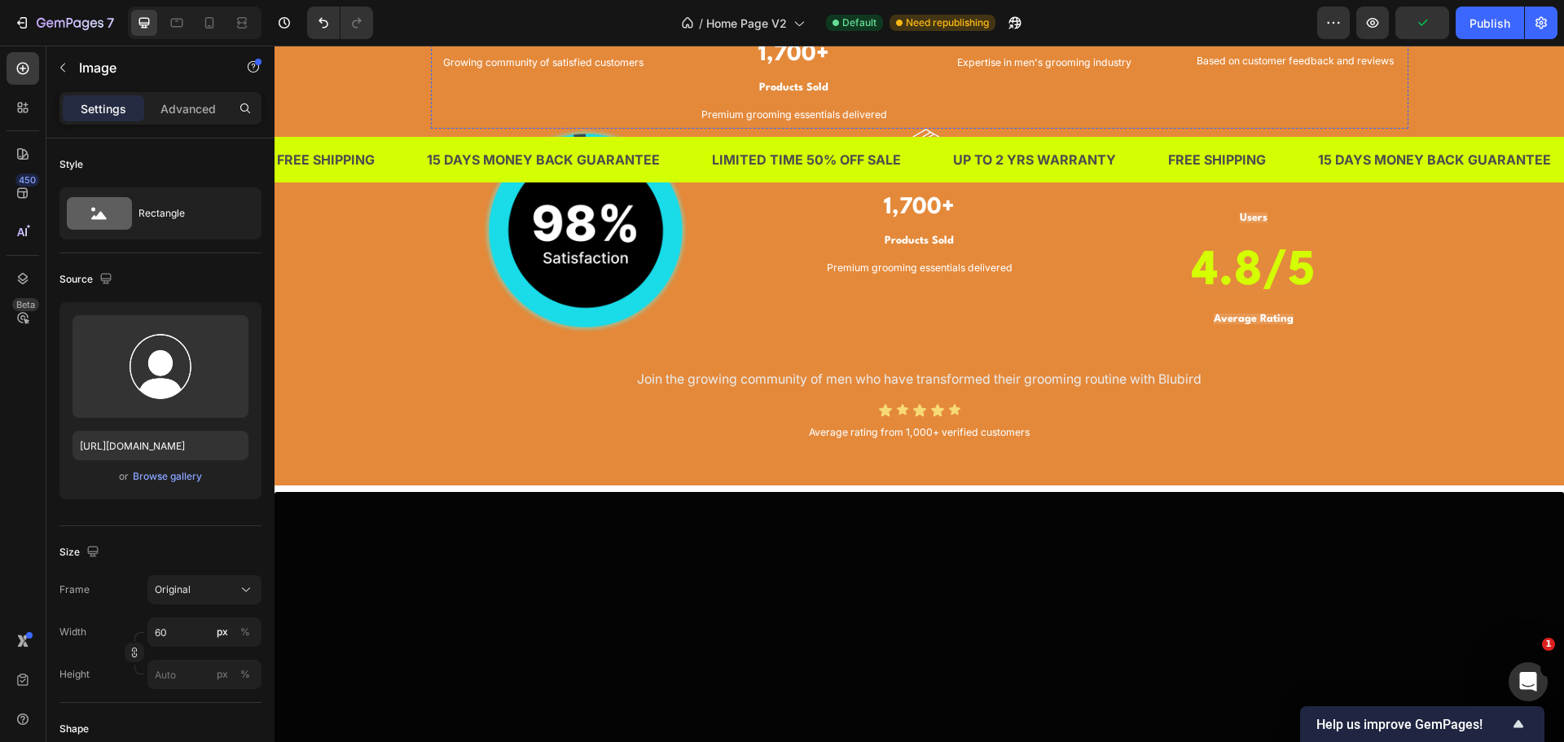
click at [433, 24] on h3 "1,000+" at bounding box center [544, 6] width 226 height 35
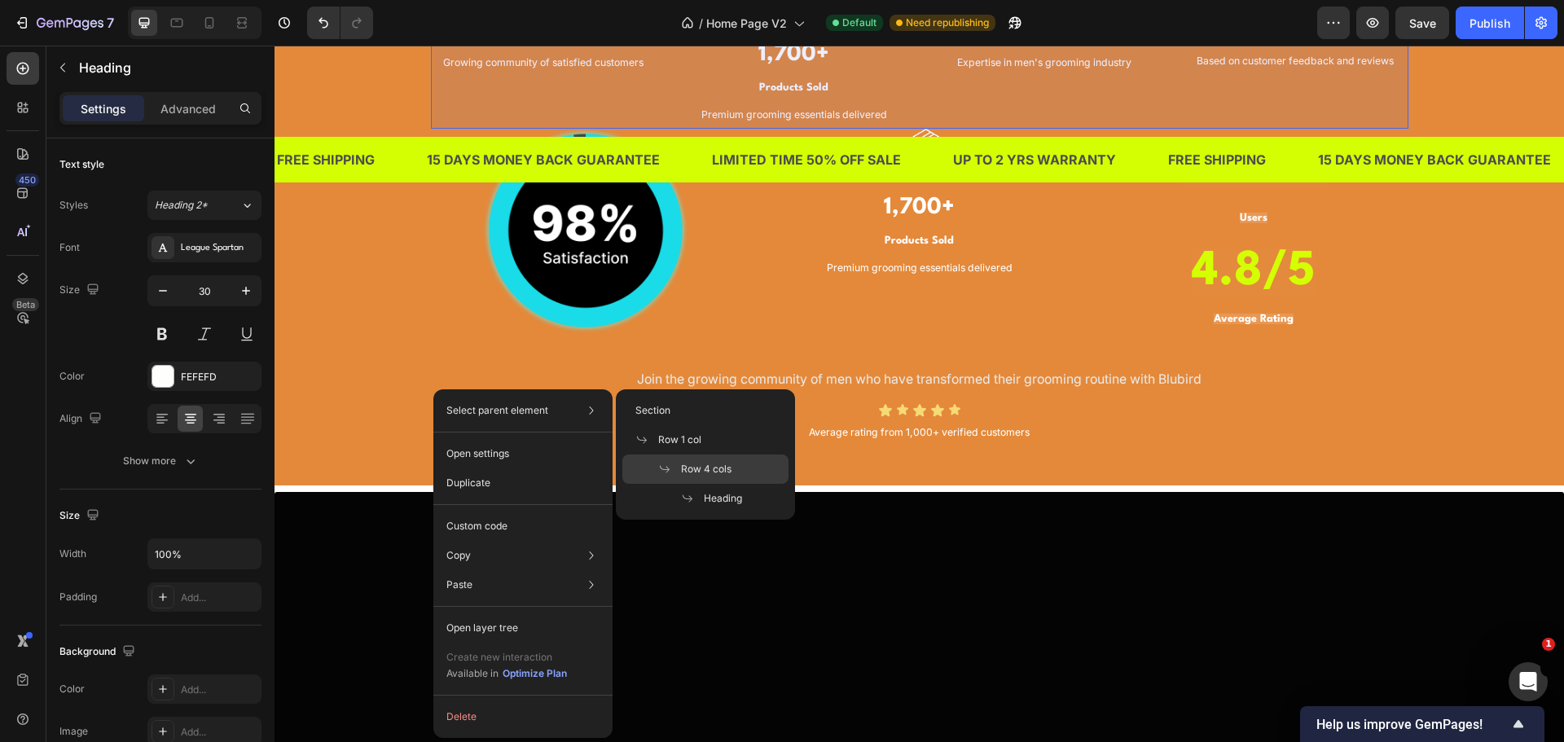
click at [675, 464] on span at bounding box center [669, 469] width 23 height 13
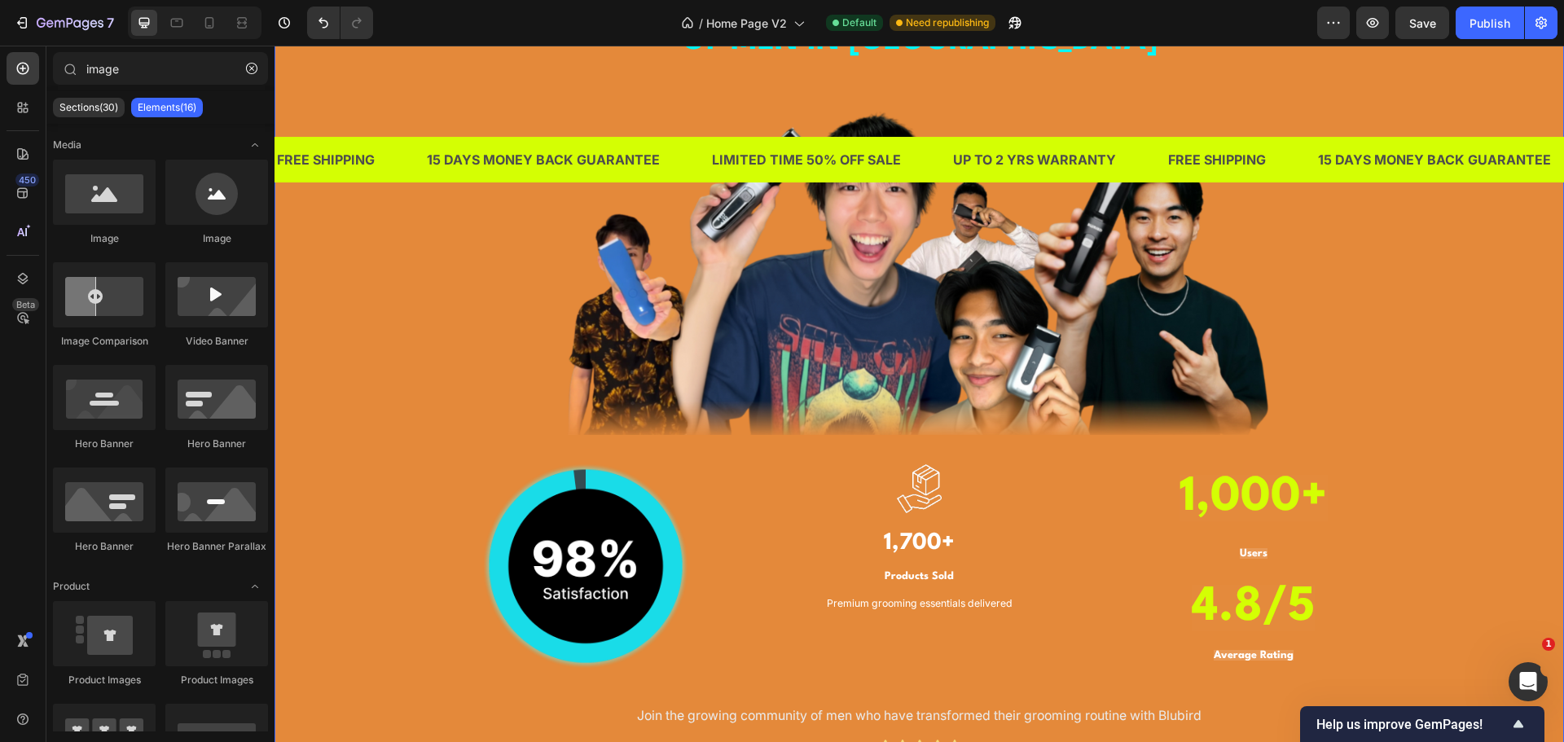
scroll to position [1466, 0]
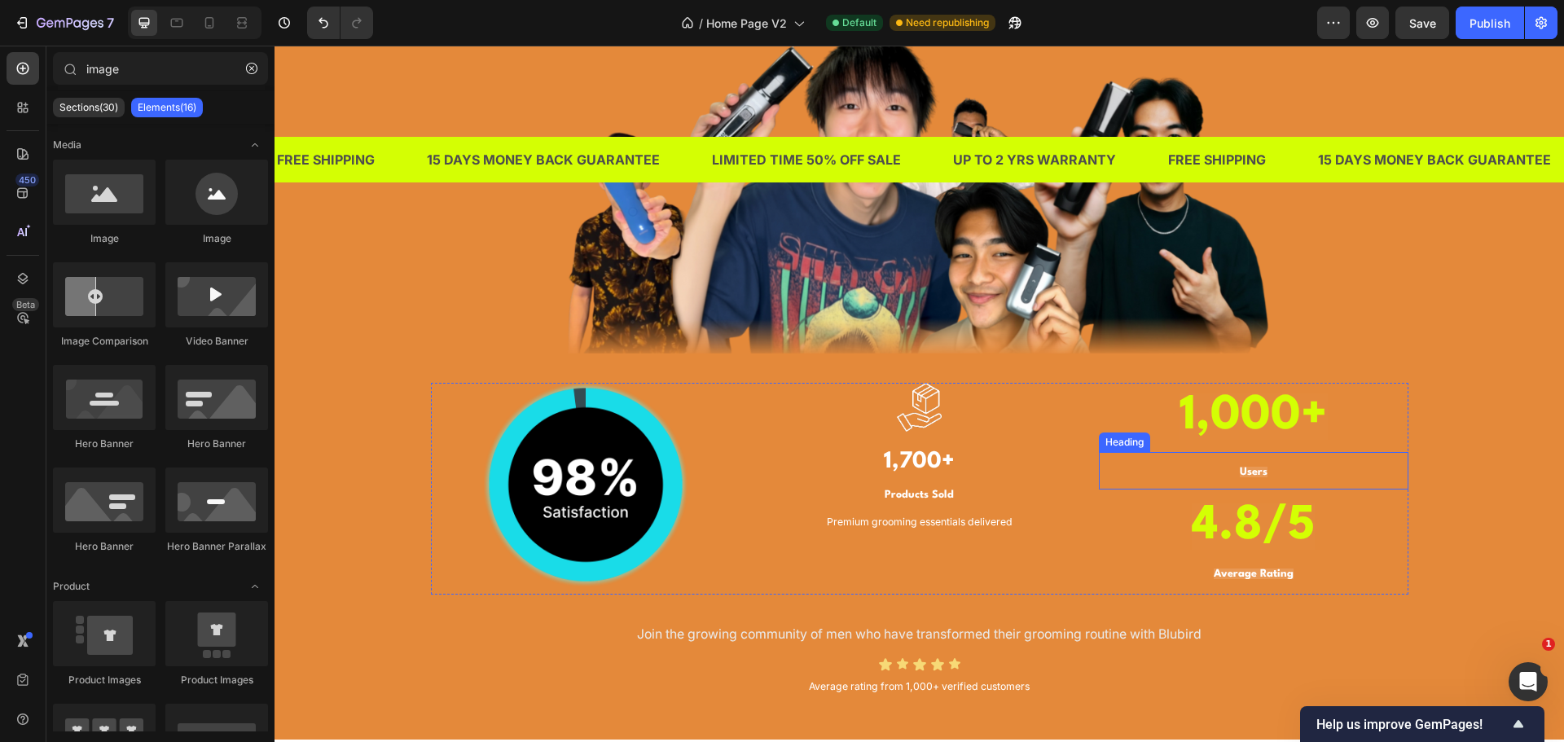
click at [1251, 465] on p "⁠⁠⁠⁠⁠⁠⁠ Users" at bounding box center [1254, 471] width 306 height 34
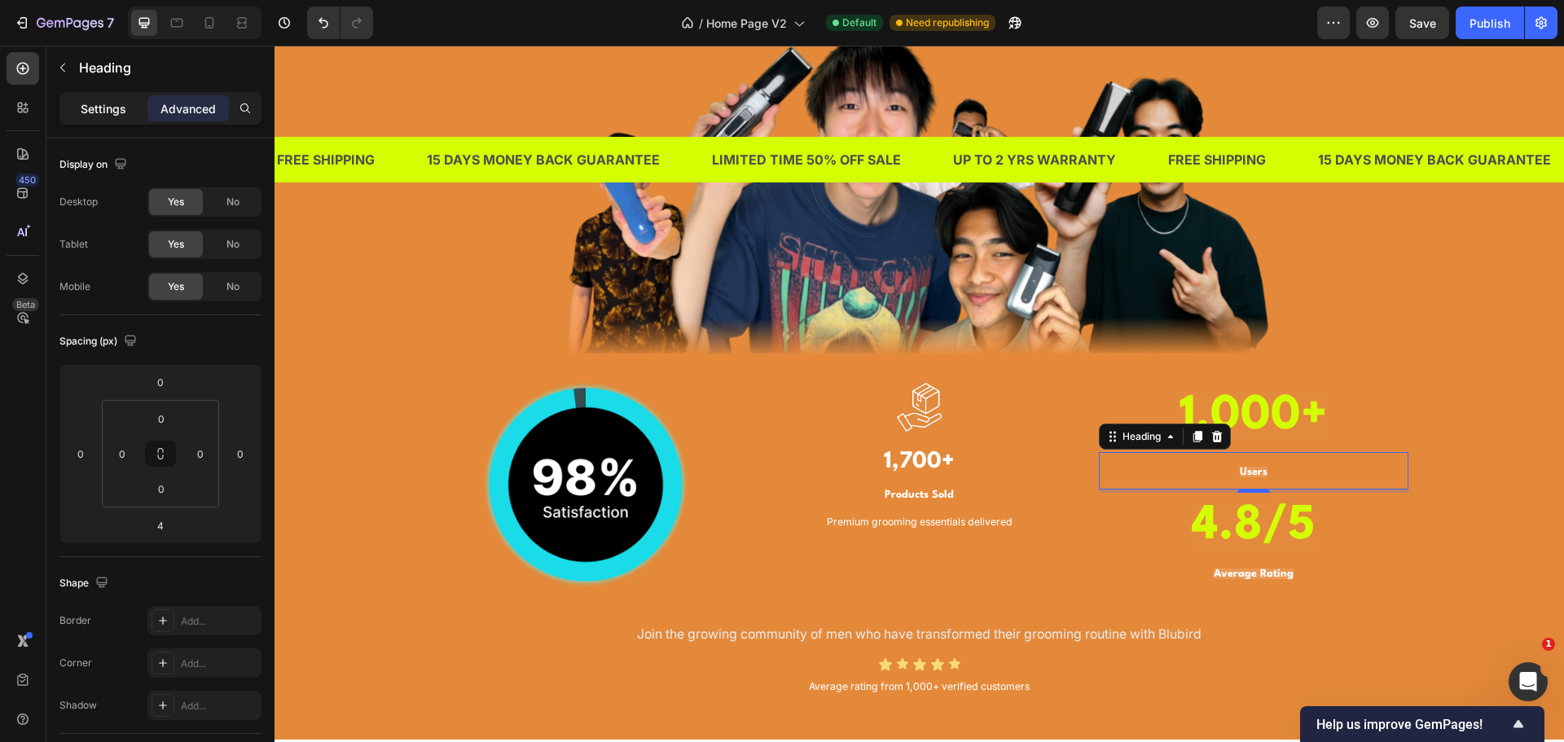
click at [112, 108] on p "Settings" at bounding box center [104, 108] width 46 height 17
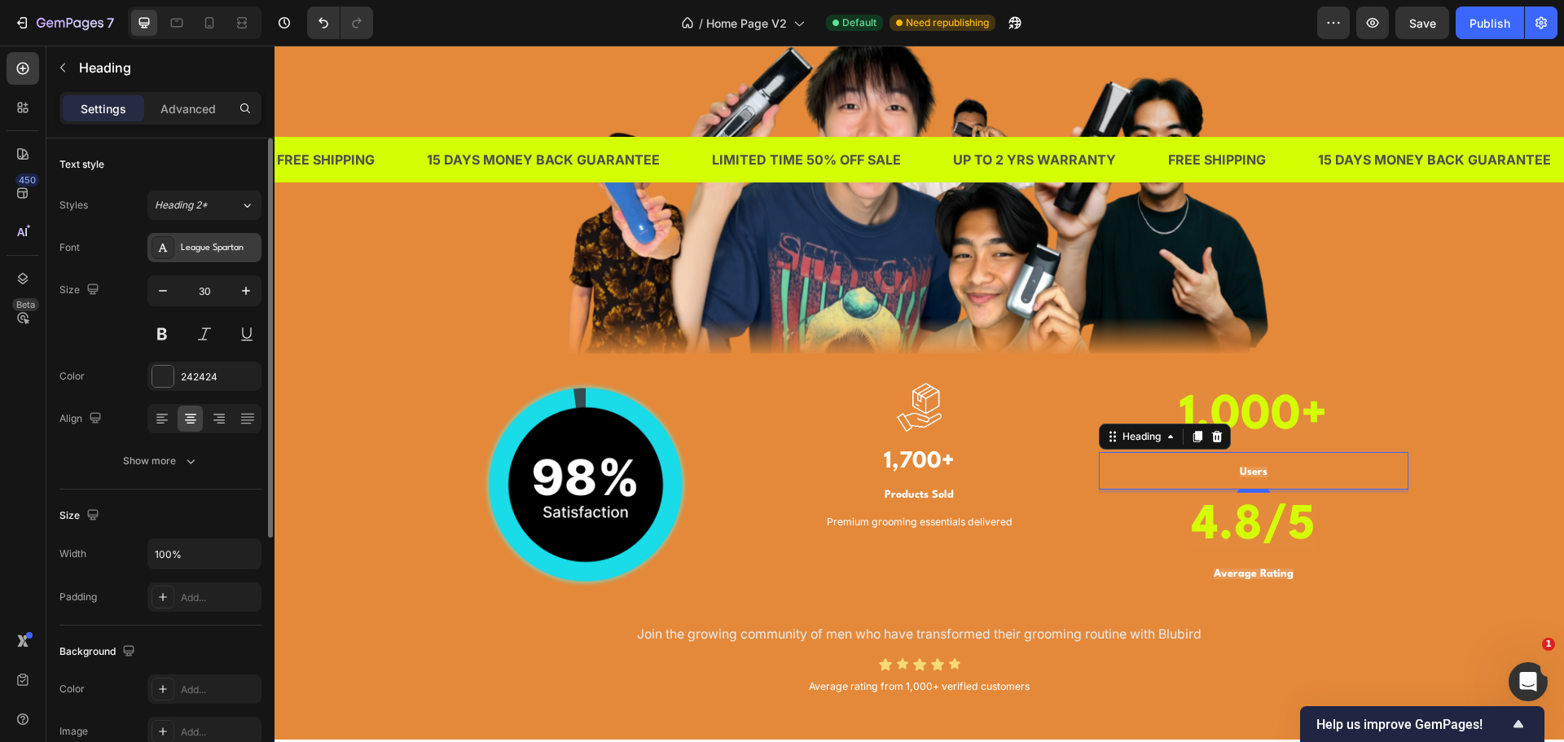
click at [218, 251] on div "League Spartan" at bounding box center [219, 248] width 77 height 15
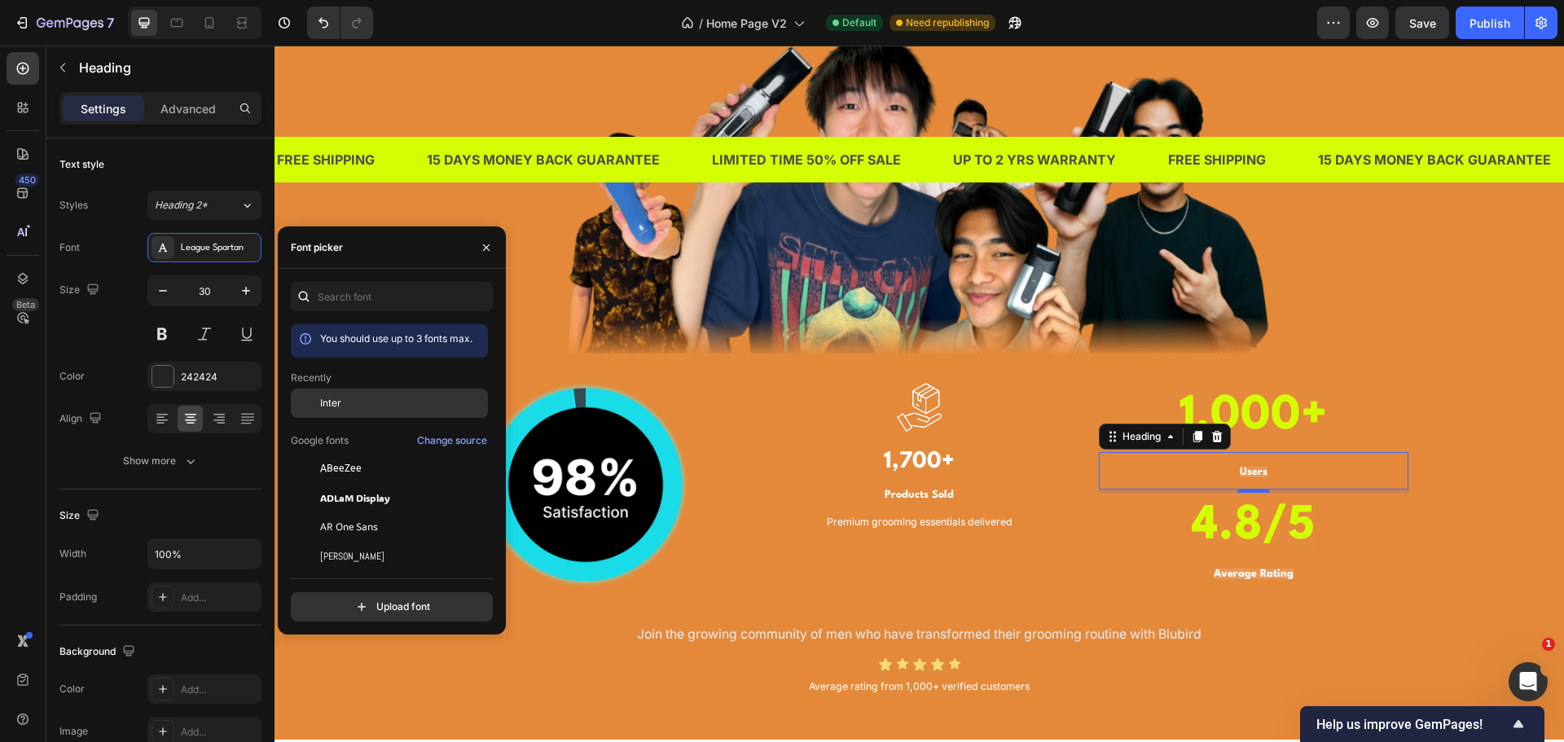
click at [332, 402] on span "Inter" at bounding box center [330, 403] width 21 height 15
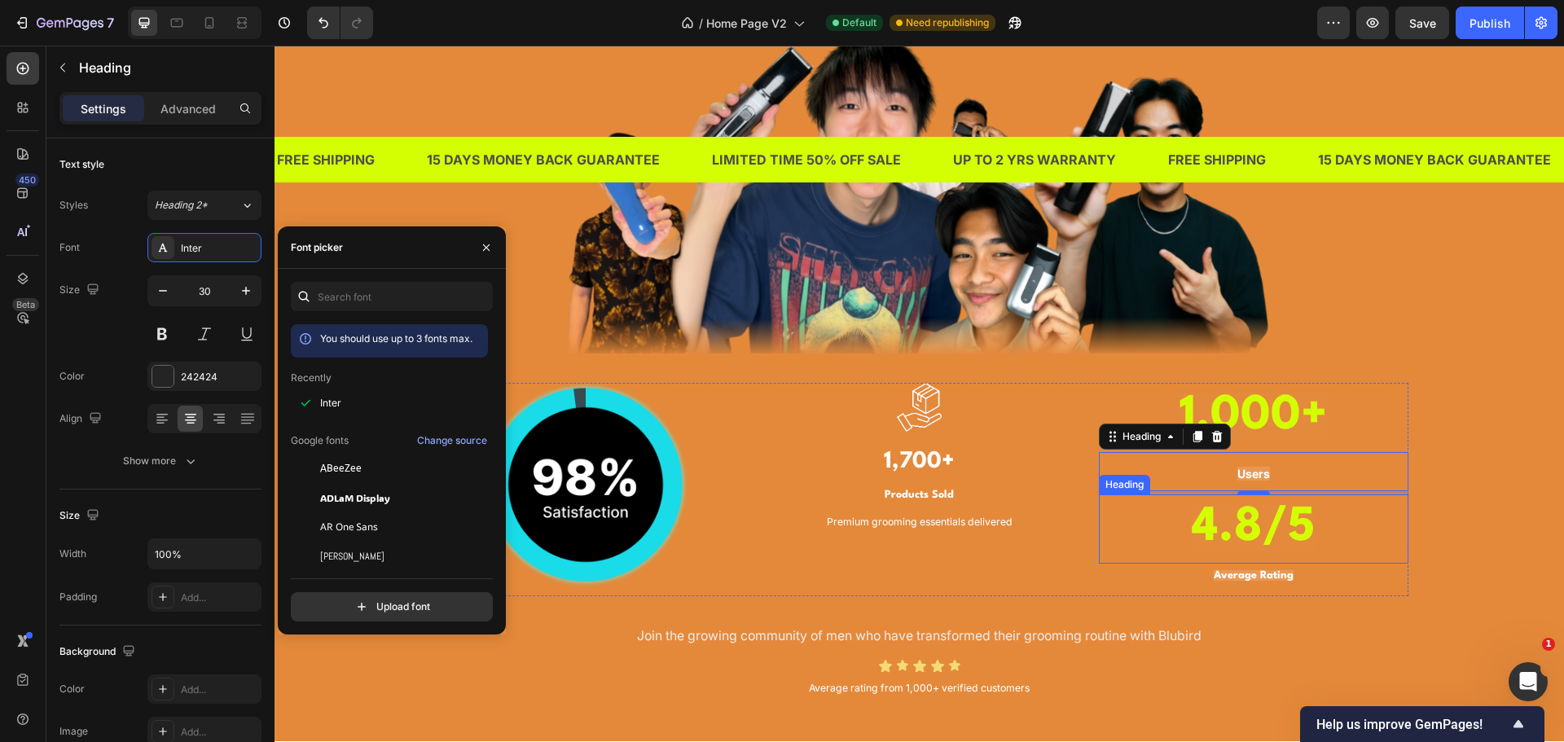
click at [1218, 562] on p "⁠⁠⁠⁠⁠⁠⁠ Average Rating" at bounding box center [1254, 574] width 306 height 34
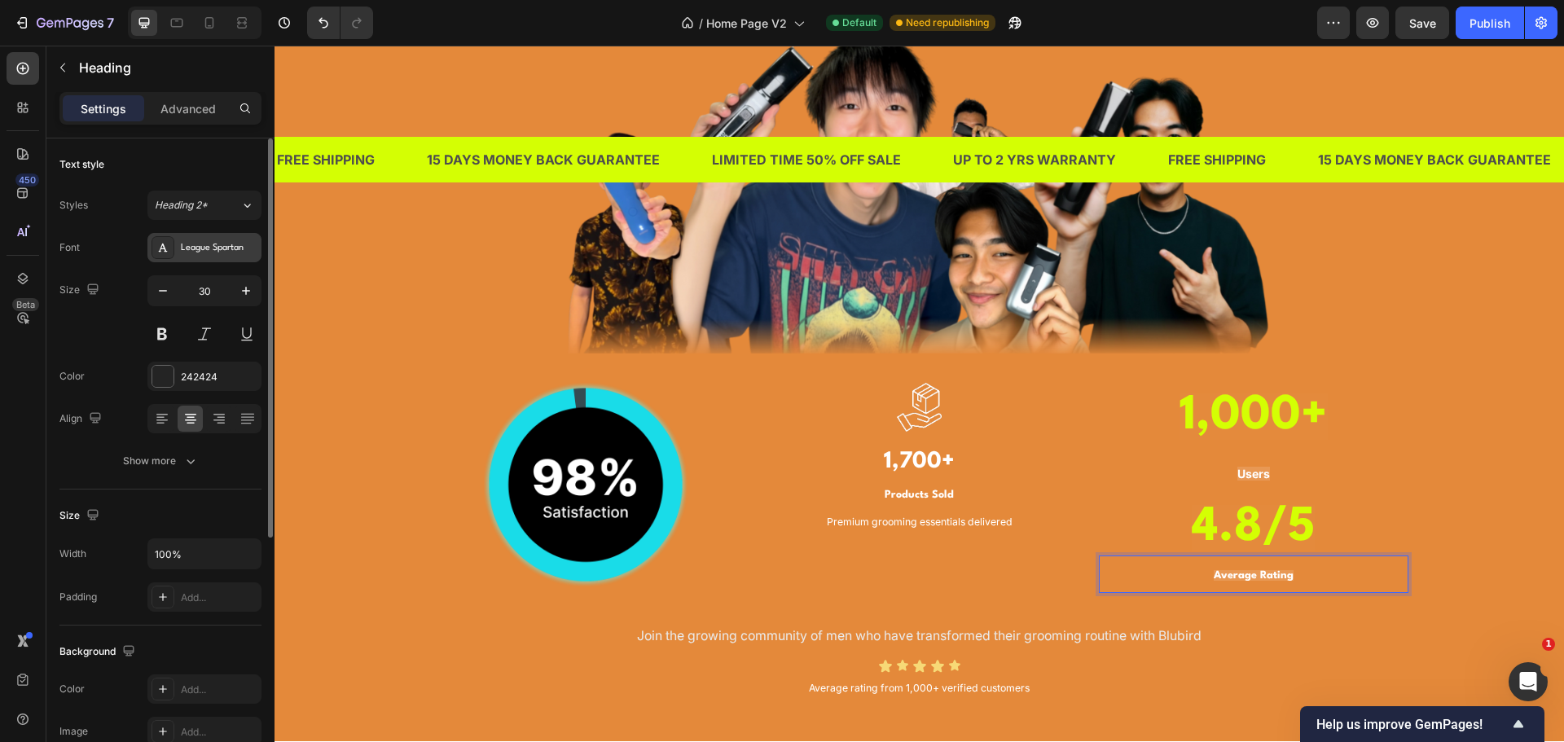
click at [217, 243] on div "League Spartan" at bounding box center [219, 248] width 77 height 15
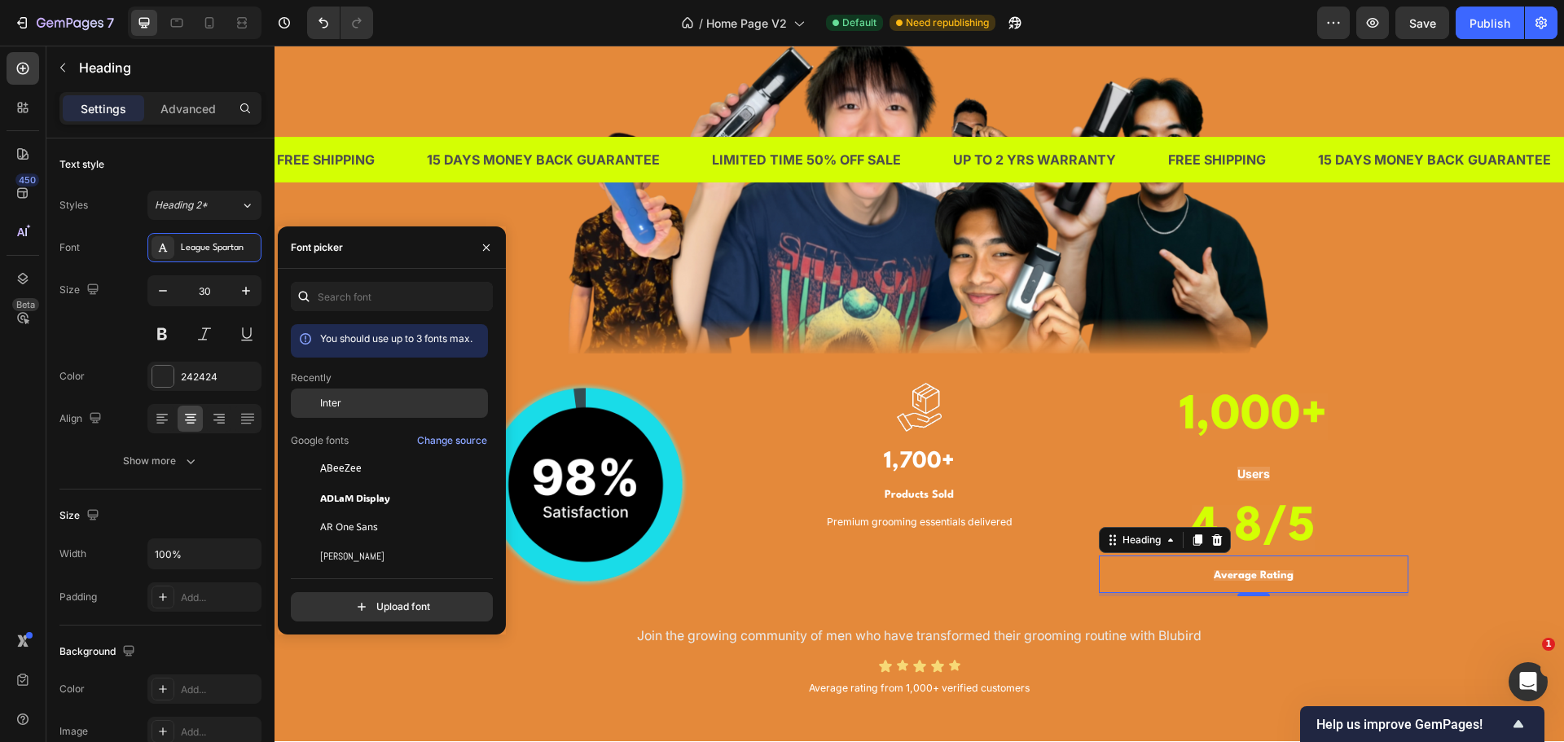
click at [354, 407] on div "Inter" at bounding box center [402, 403] width 165 height 15
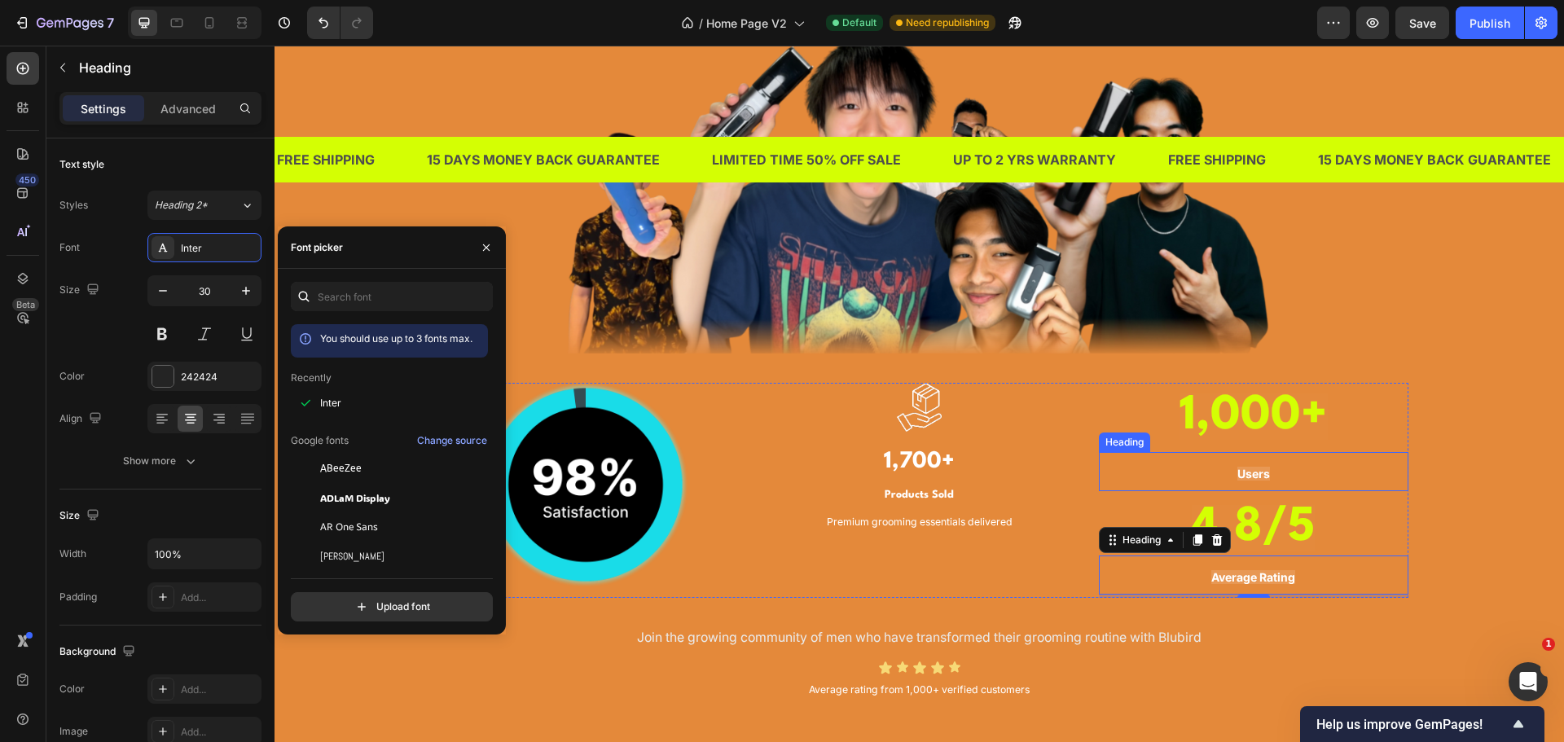
click at [1256, 468] on strong "Users" at bounding box center [1253, 474] width 33 height 14
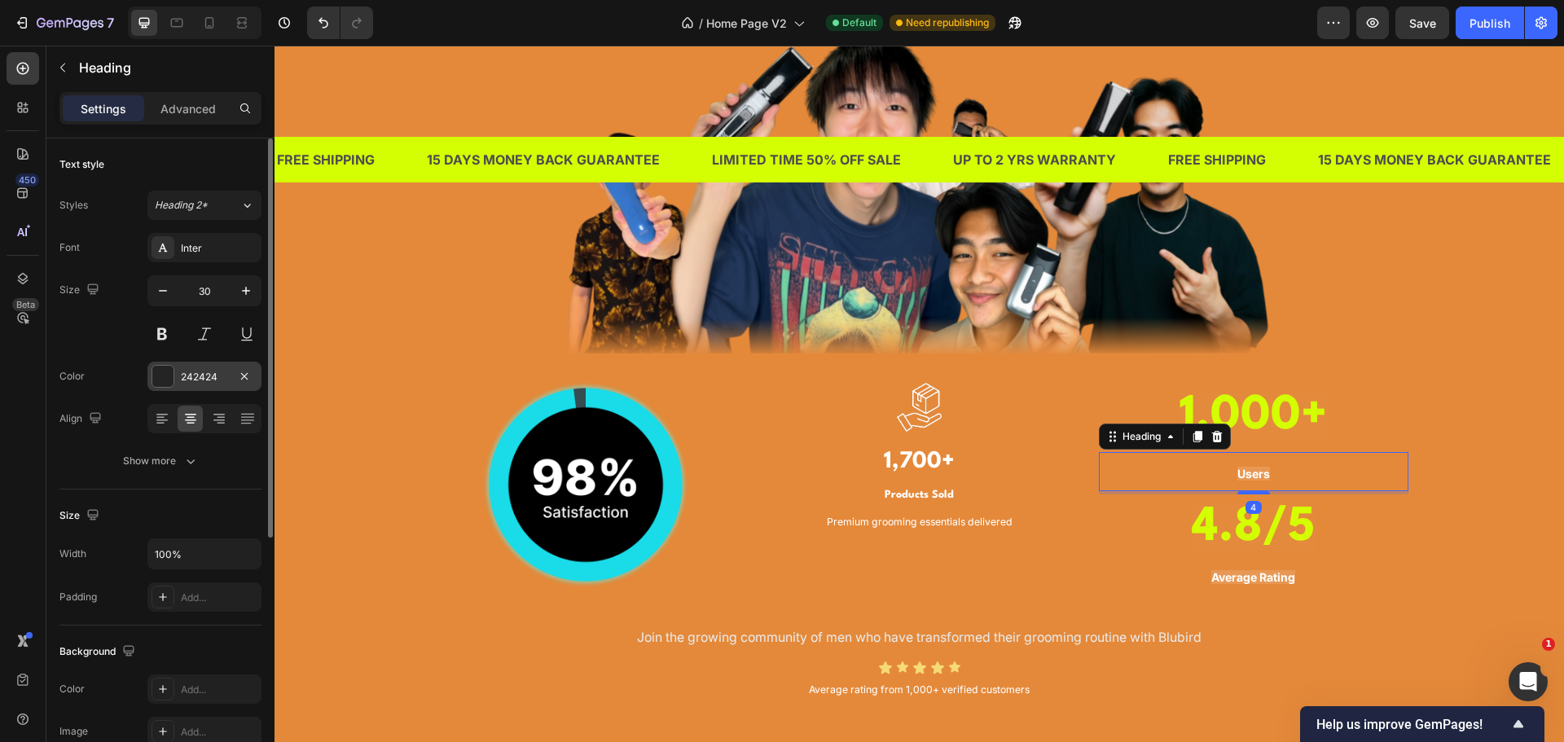
click at [182, 376] on div "242424" at bounding box center [204, 377] width 47 height 15
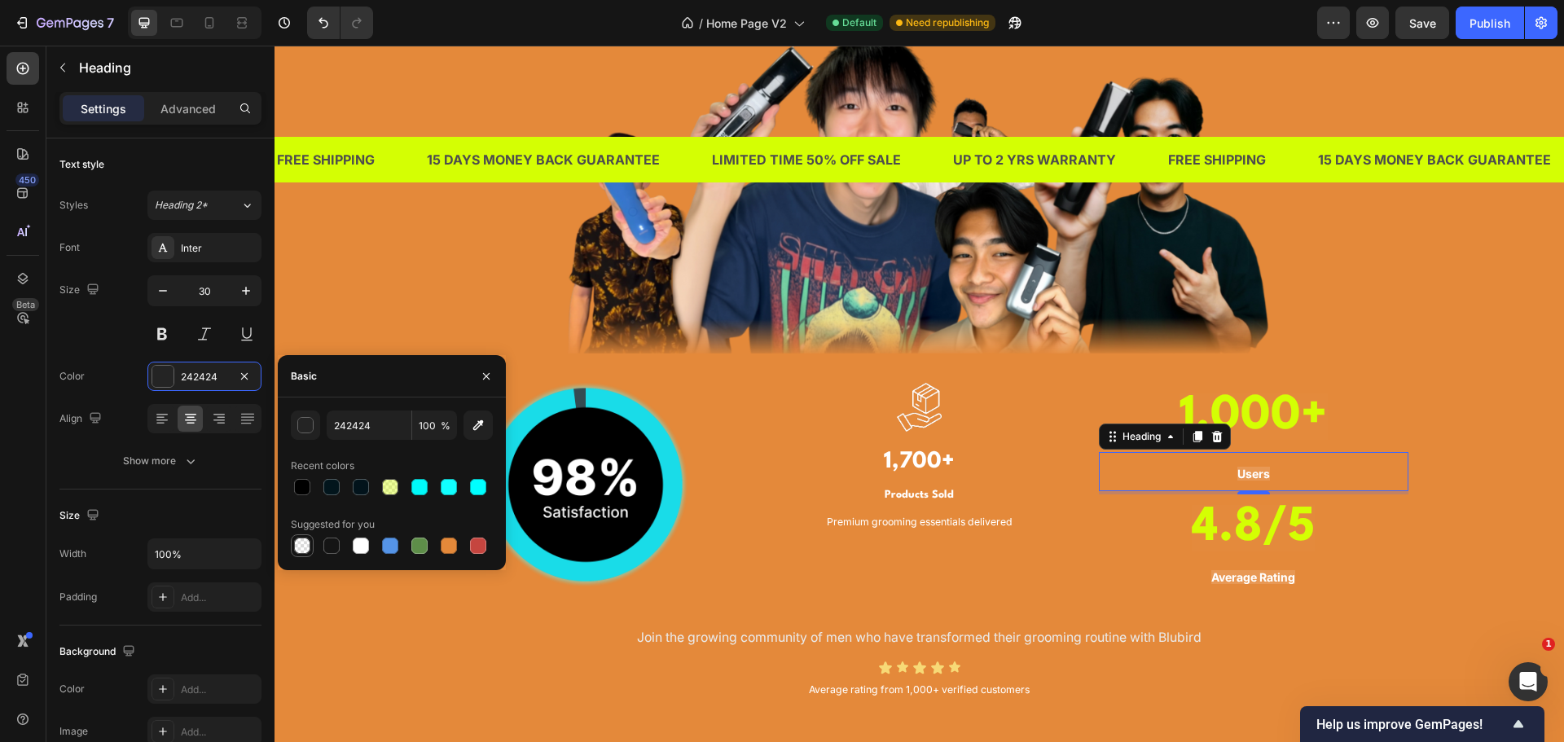
click at [305, 538] on div at bounding box center [302, 546] width 16 height 16
type input "000000"
type input "0"
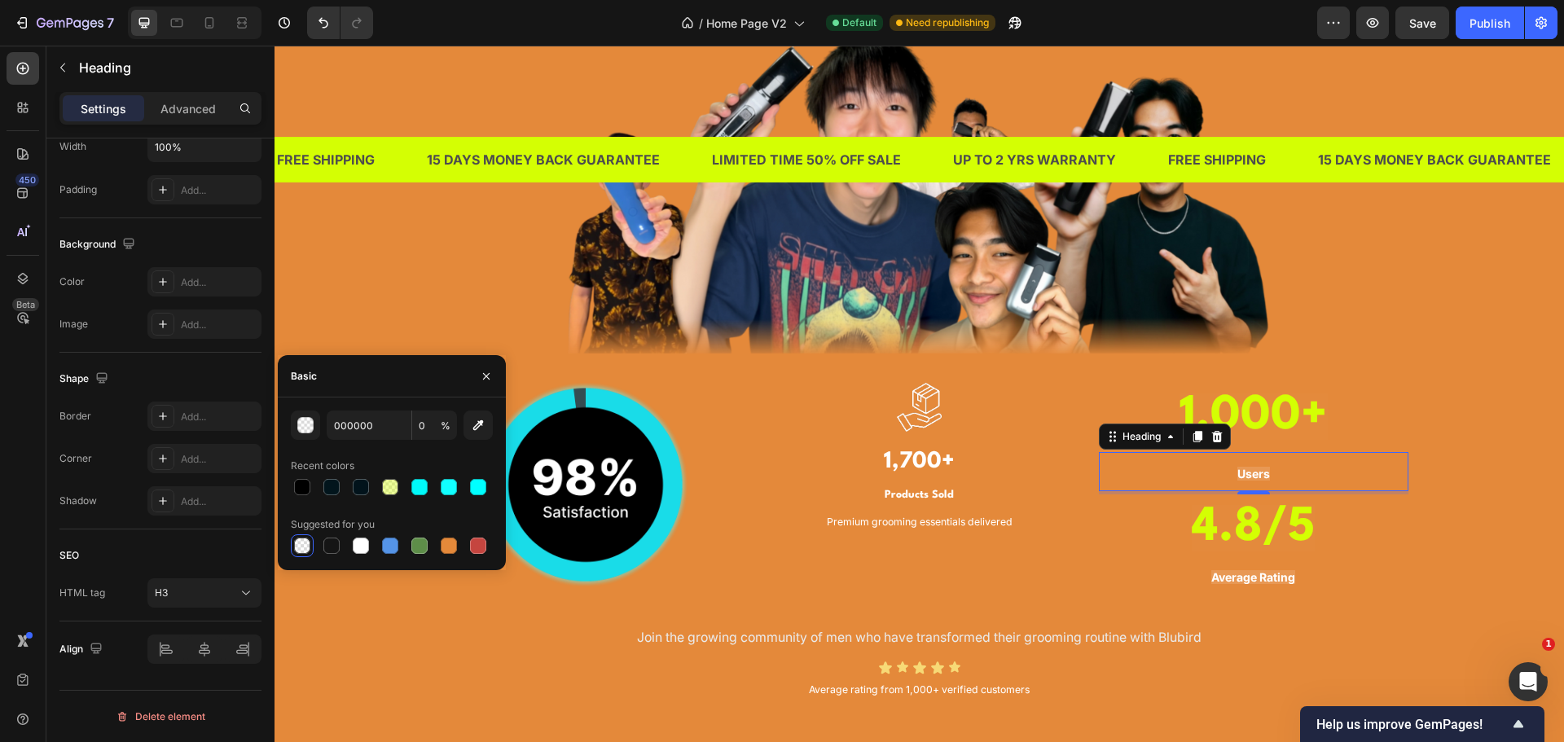
scroll to position [0, 0]
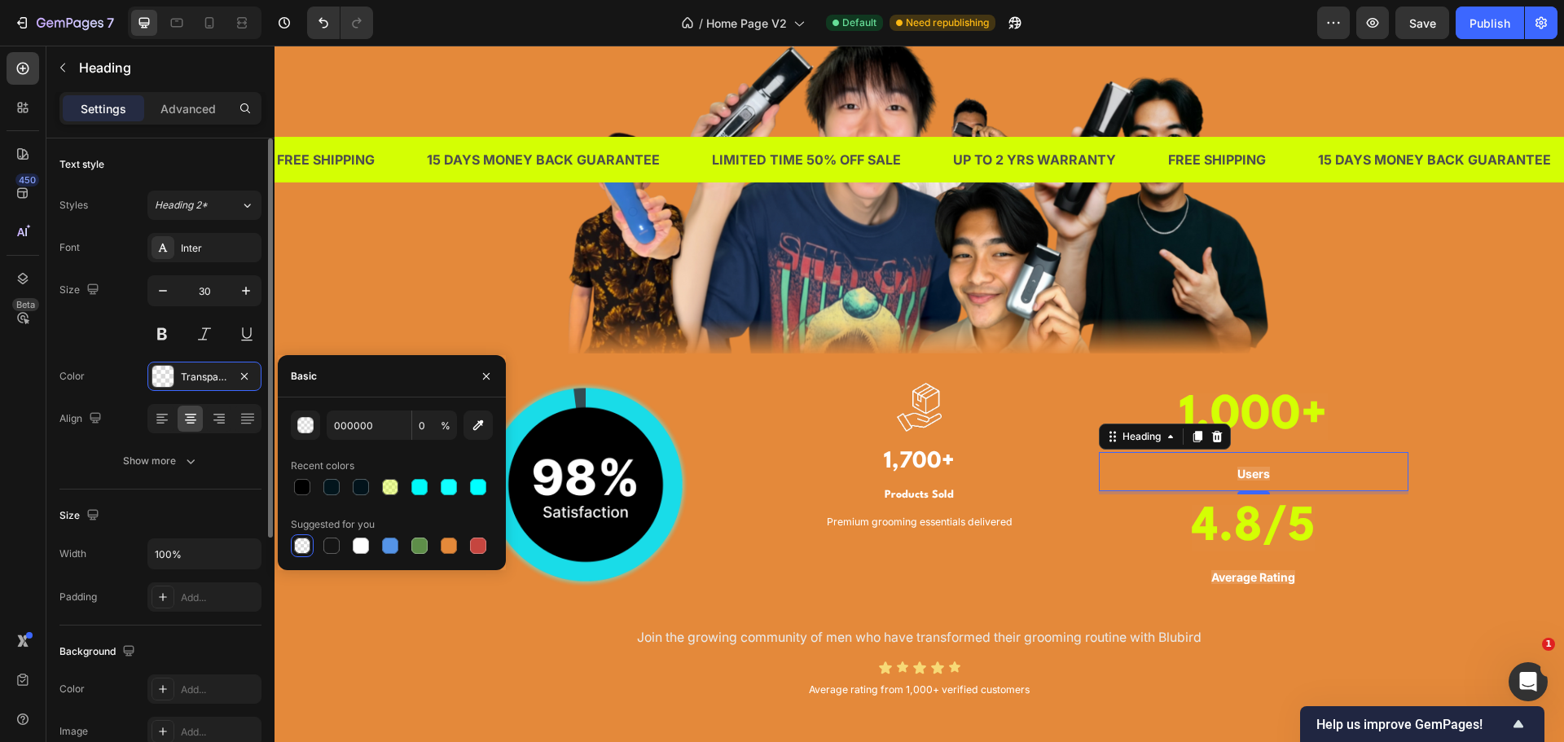
click at [1220, 523] on strong "4.8/5" at bounding box center [1253, 528] width 123 height 46
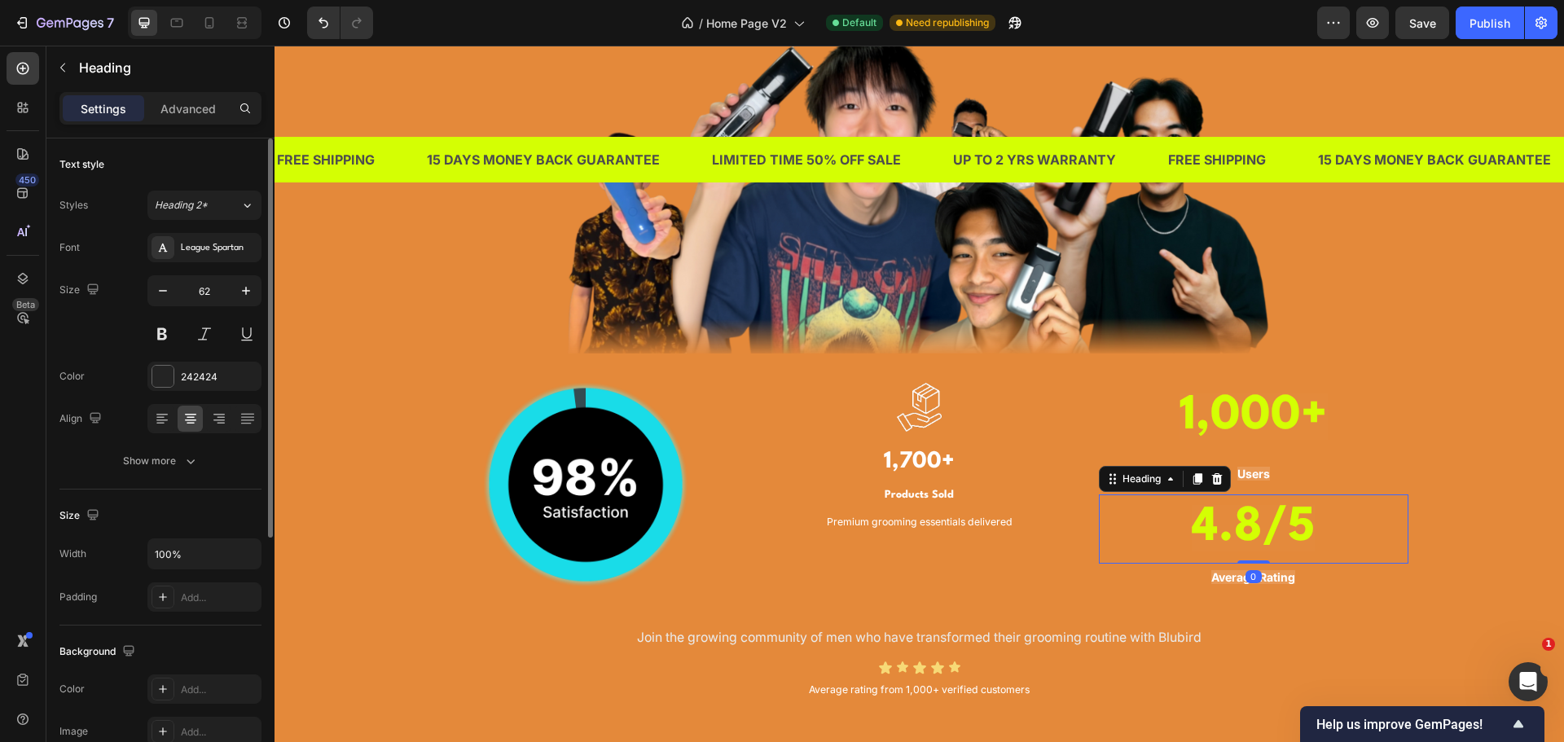
click at [1401, 534] on h3 "⁠⁠⁠⁠⁠⁠⁠ 4.8/5" at bounding box center [1254, 528] width 310 height 69
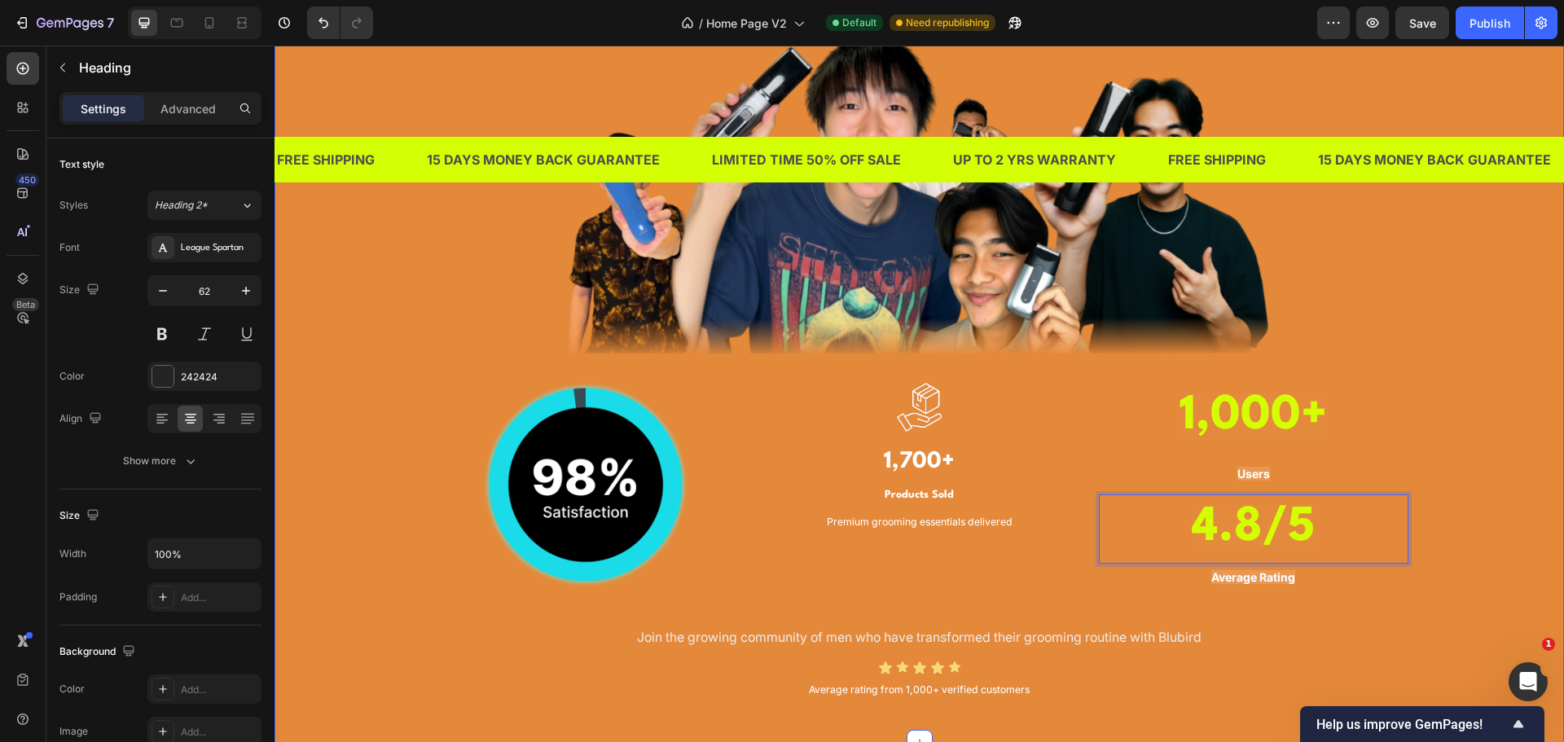
click at [1434, 545] on div "TRUSTED BY THOUSANDS OF MEN IN [GEOGRAPHIC_DATA] Heading Image Image Image 1,70…" at bounding box center [919, 289] width 1265 height 828
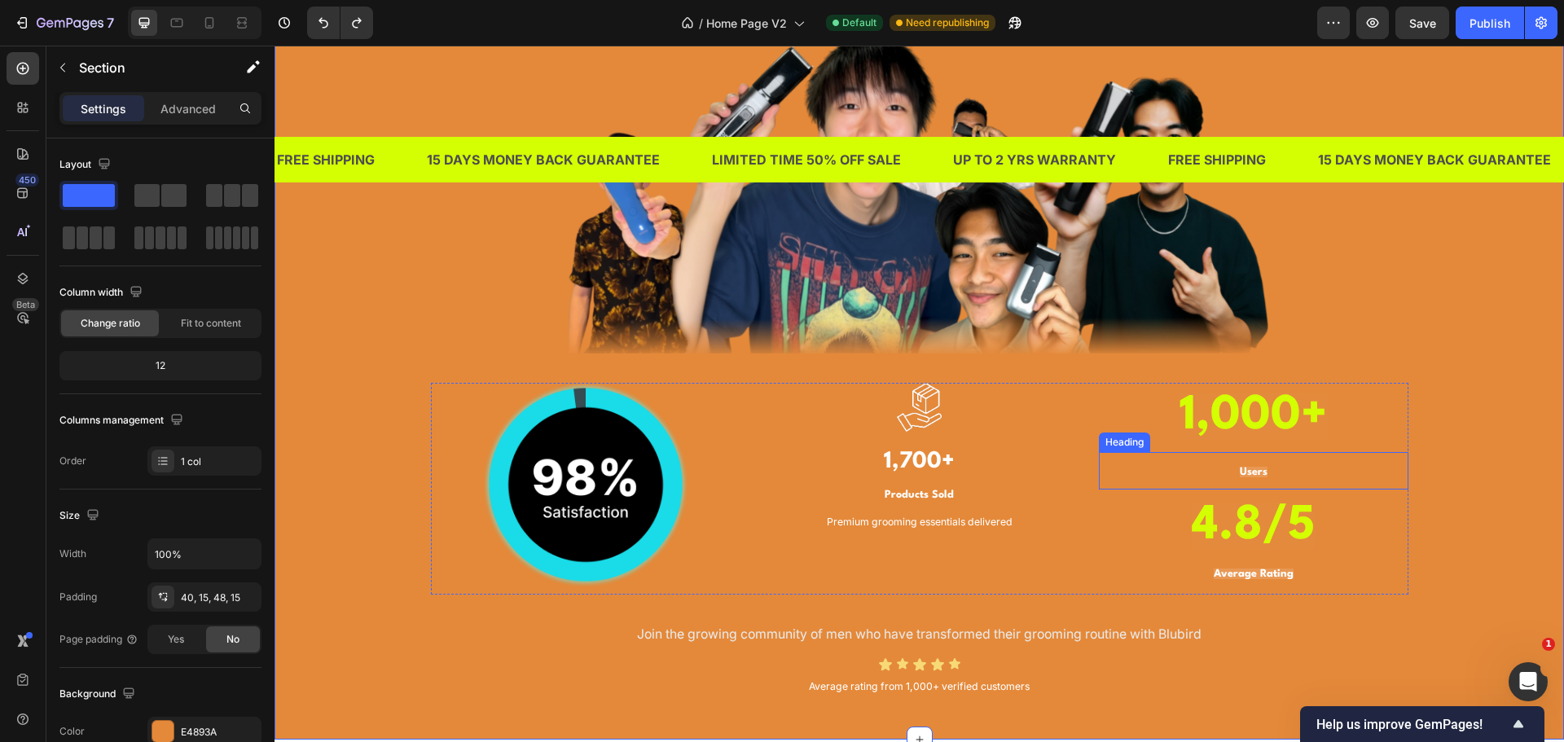
click at [1231, 466] on p "⁠⁠⁠⁠⁠⁠⁠ Users" at bounding box center [1254, 471] width 306 height 34
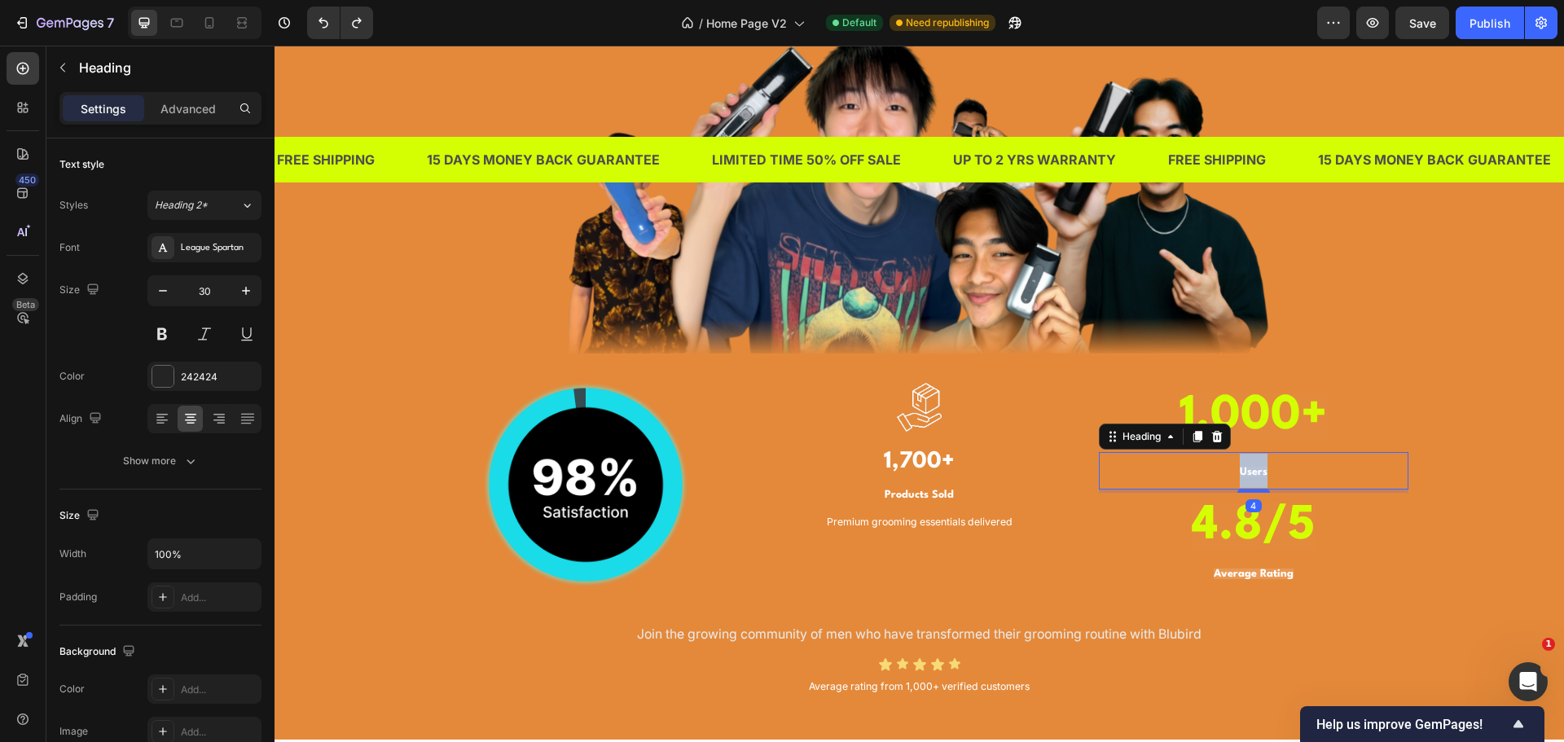
click at [1254, 468] on strong "Users" at bounding box center [1254, 472] width 28 height 11
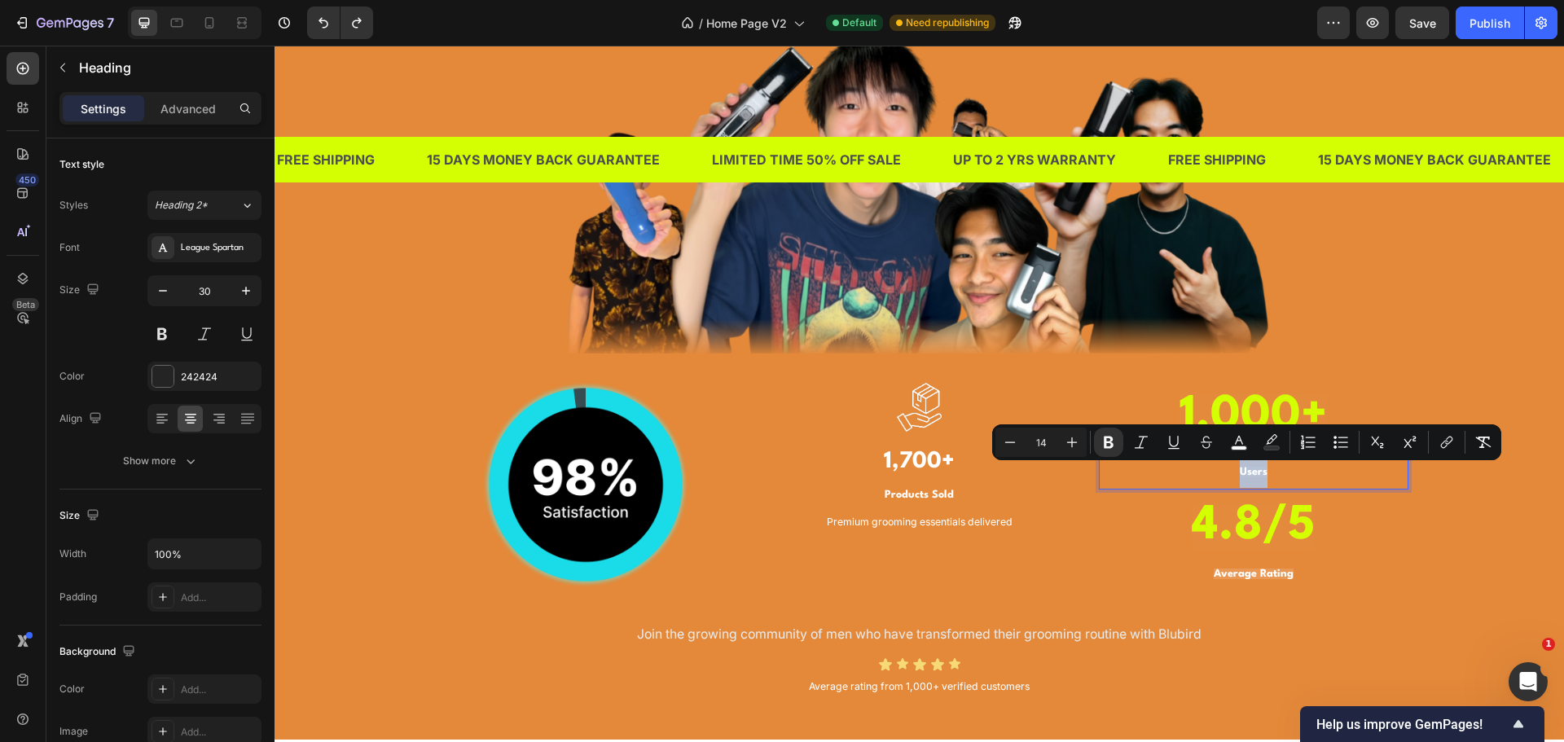
click at [1254, 468] on strong "Users" at bounding box center [1254, 472] width 28 height 11
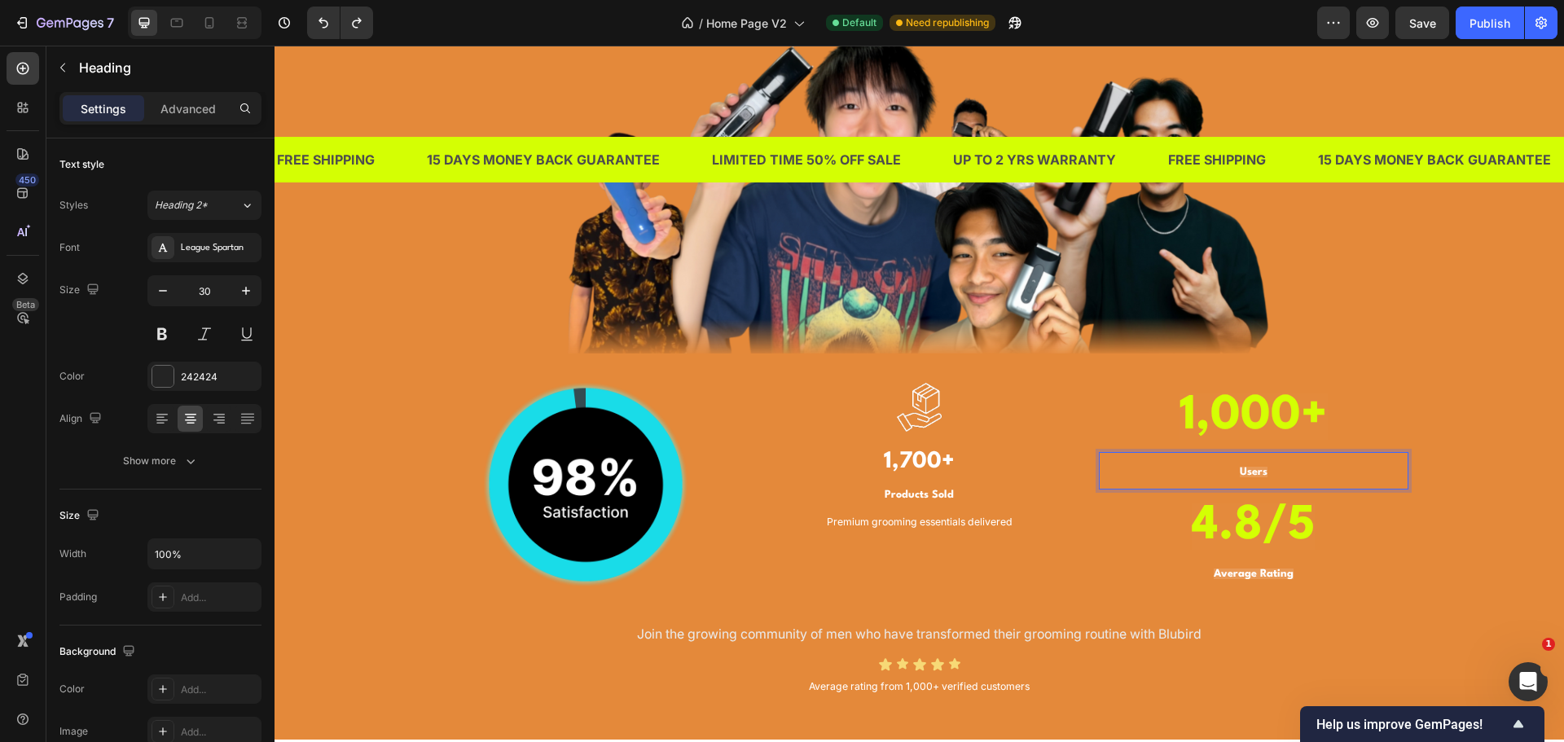
click at [1242, 470] on strong "Users" at bounding box center [1254, 472] width 28 height 11
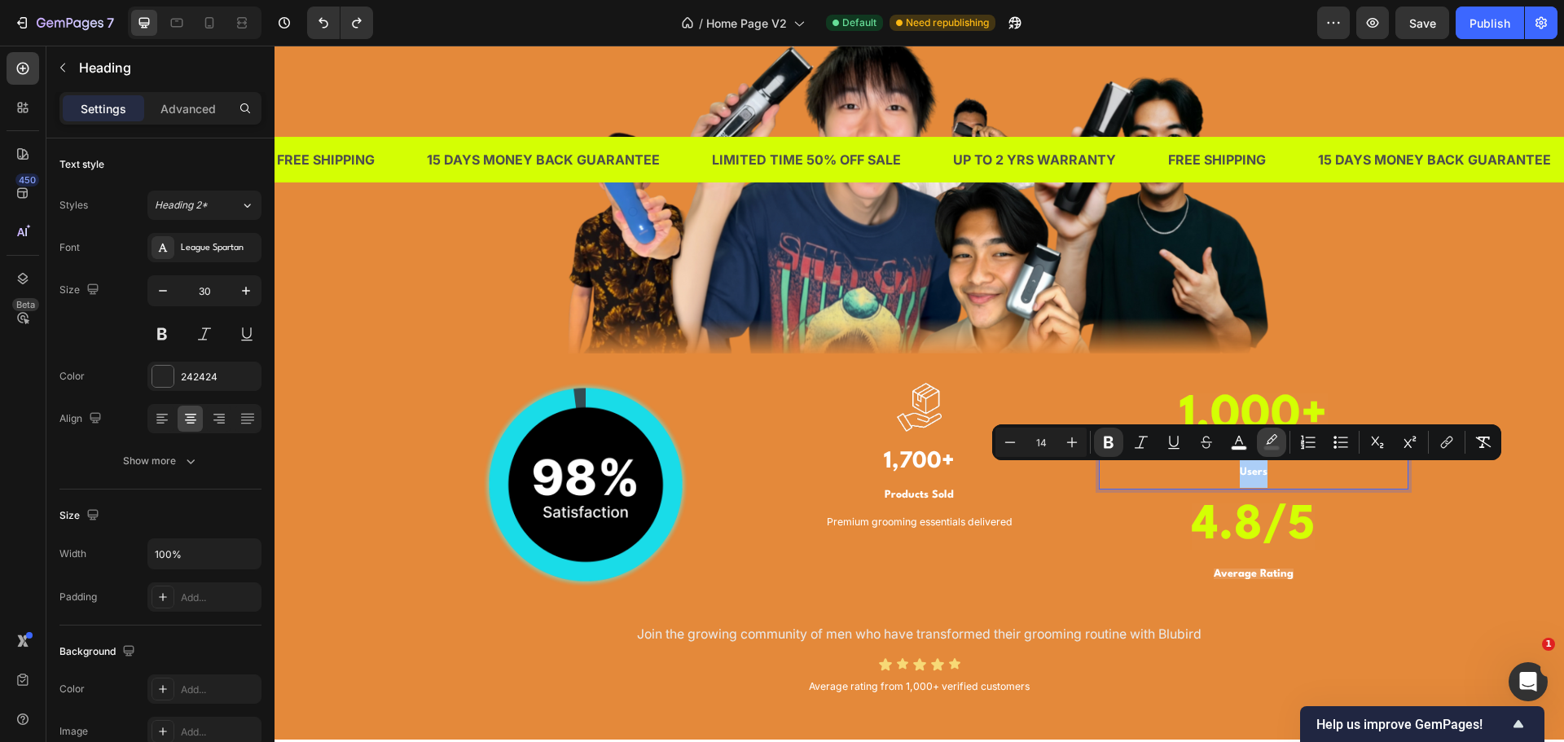
click at [1274, 444] on icon "Editor contextual toolbar" at bounding box center [1272, 442] width 16 height 16
type input "FFFFFF"
type input "13"
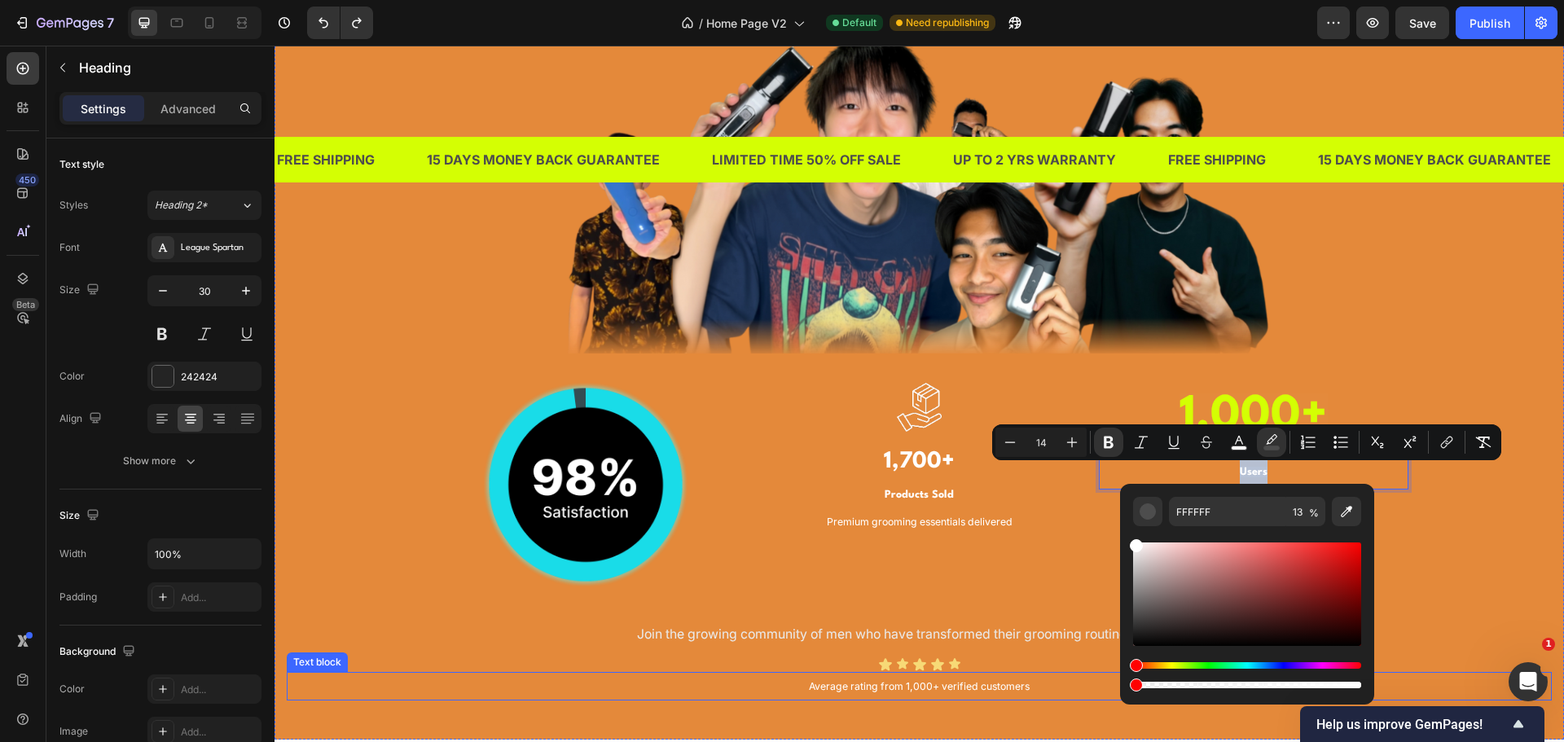
type input "0"
drag, startPoint x: 1442, startPoint y: 729, endPoint x: 1009, endPoint y: 680, distance: 436.1
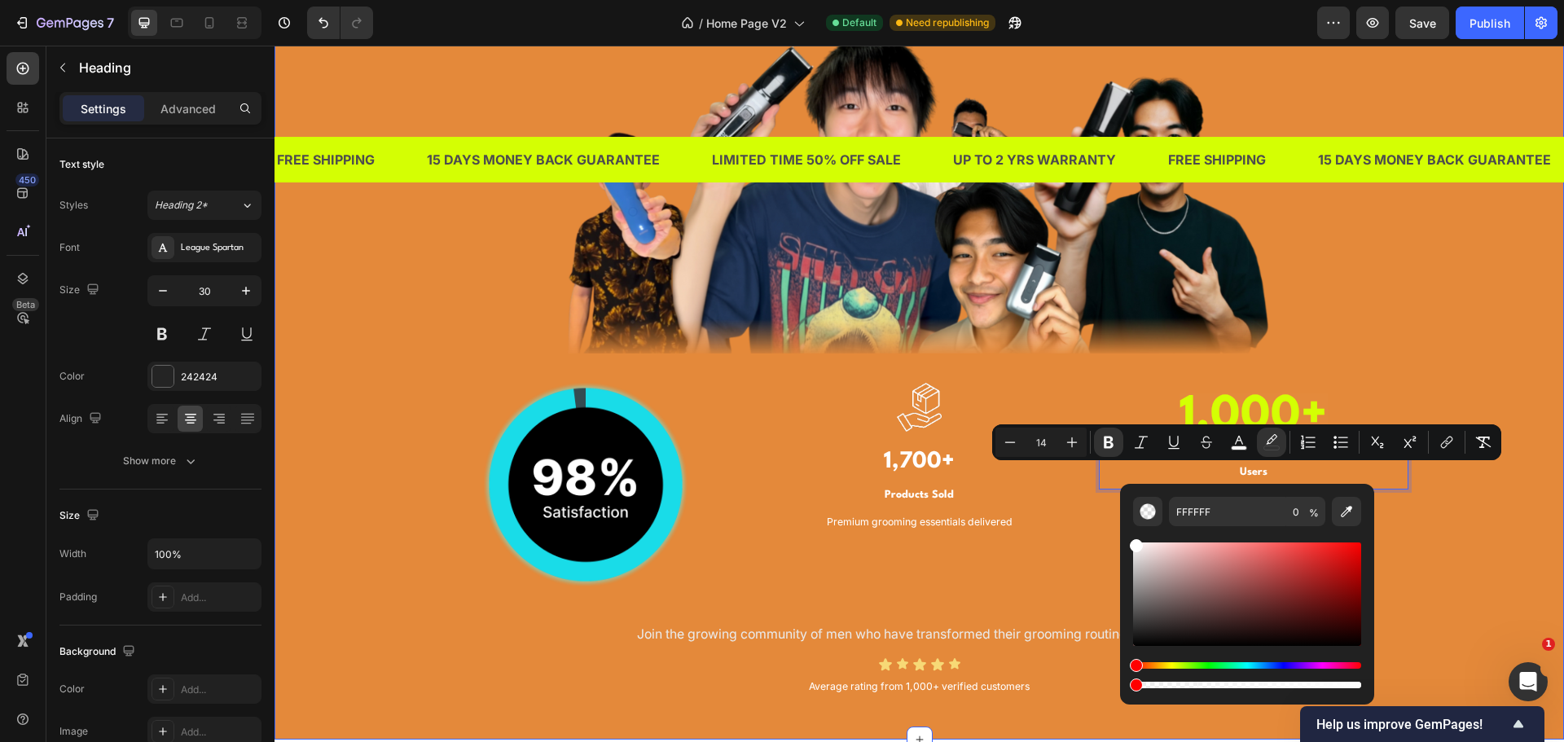
click at [1441, 596] on div "TRUSTED BY THOUSANDS OF MEN IN [GEOGRAPHIC_DATA] Heading Image Image Image 1,70…" at bounding box center [919, 287] width 1265 height 825
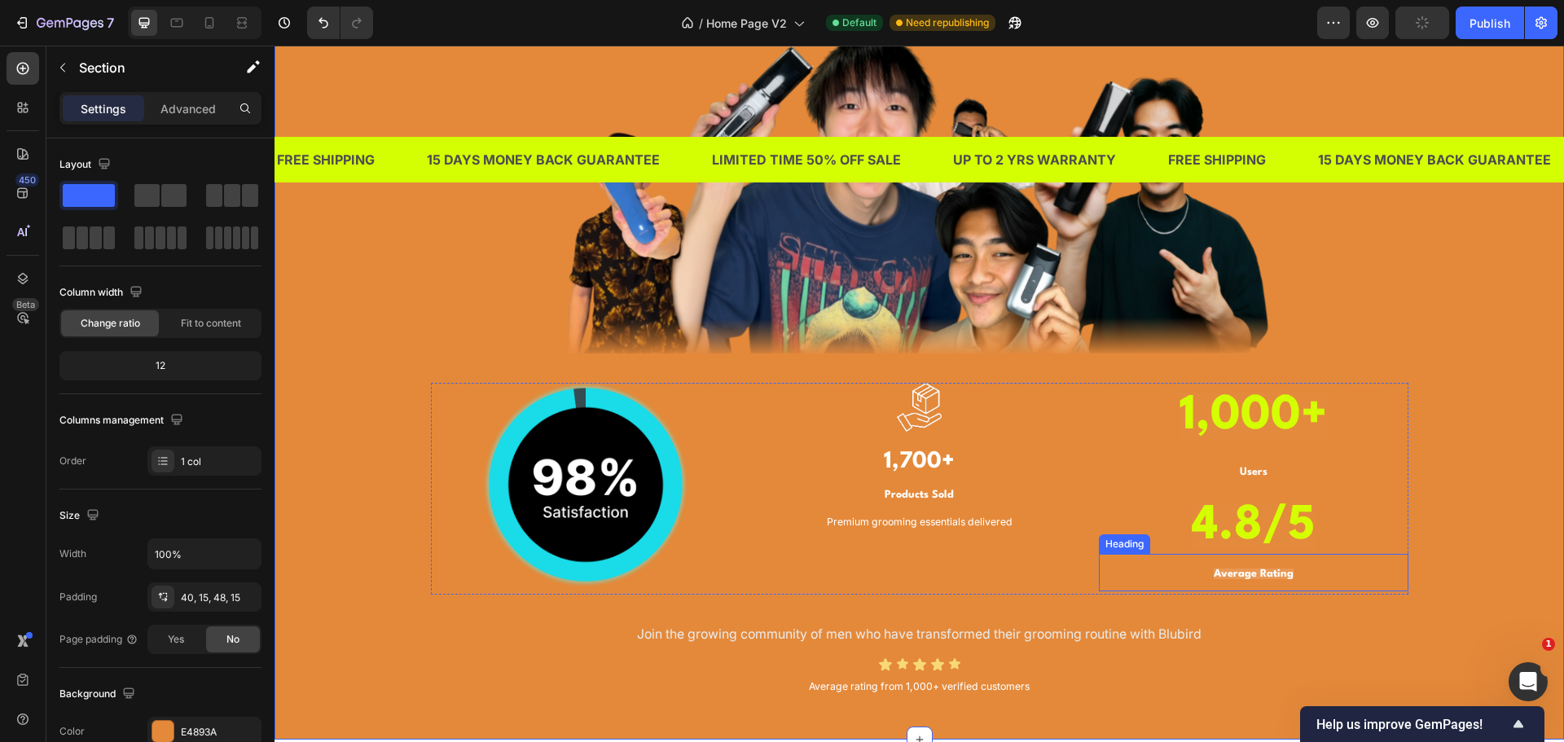
click at [1290, 573] on p "⁠⁠⁠⁠⁠⁠⁠ Average Rating" at bounding box center [1254, 573] width 306 height 34
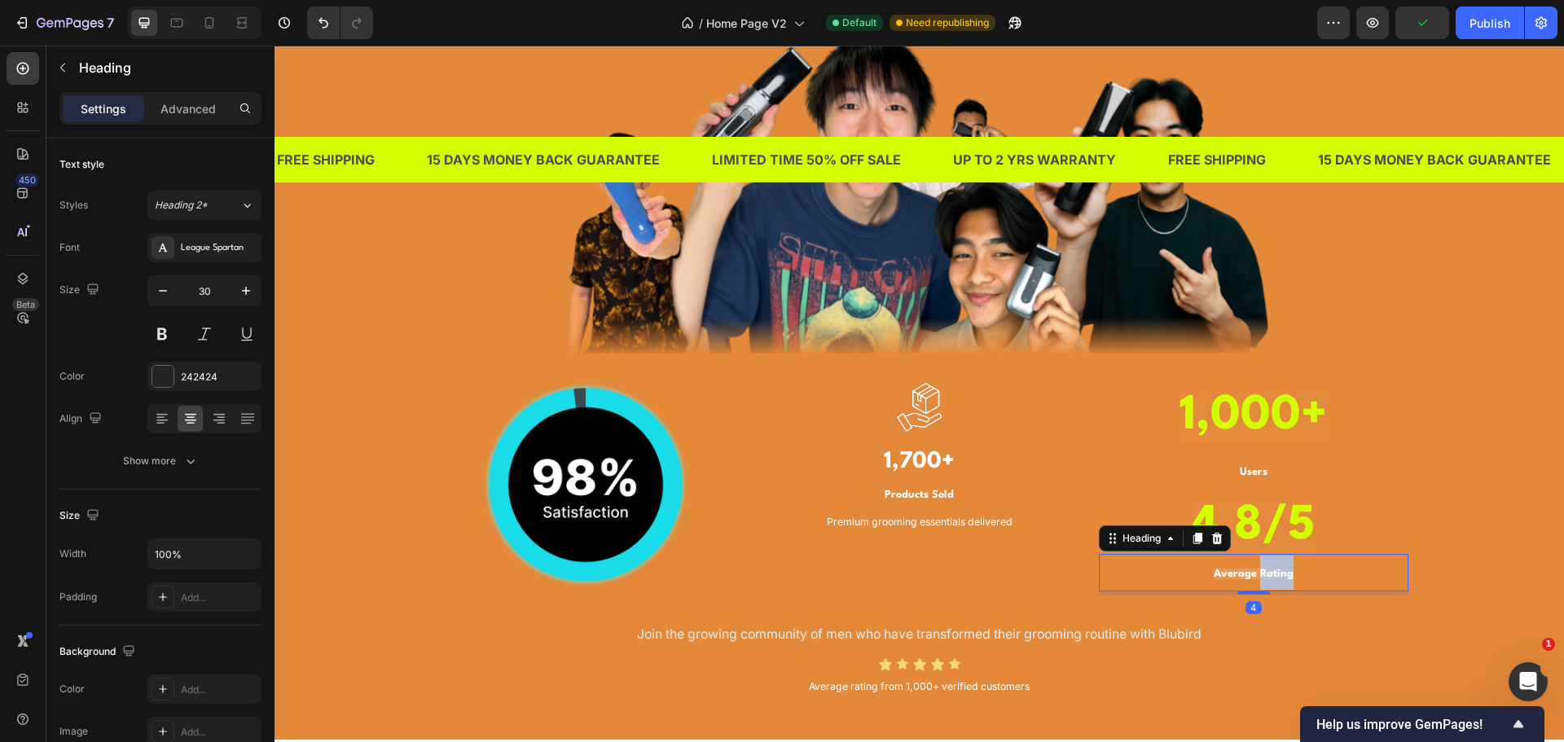
click at [1277, 573] on strong "Average Rating" at bounding box center [1254, 574] width 80 height 11
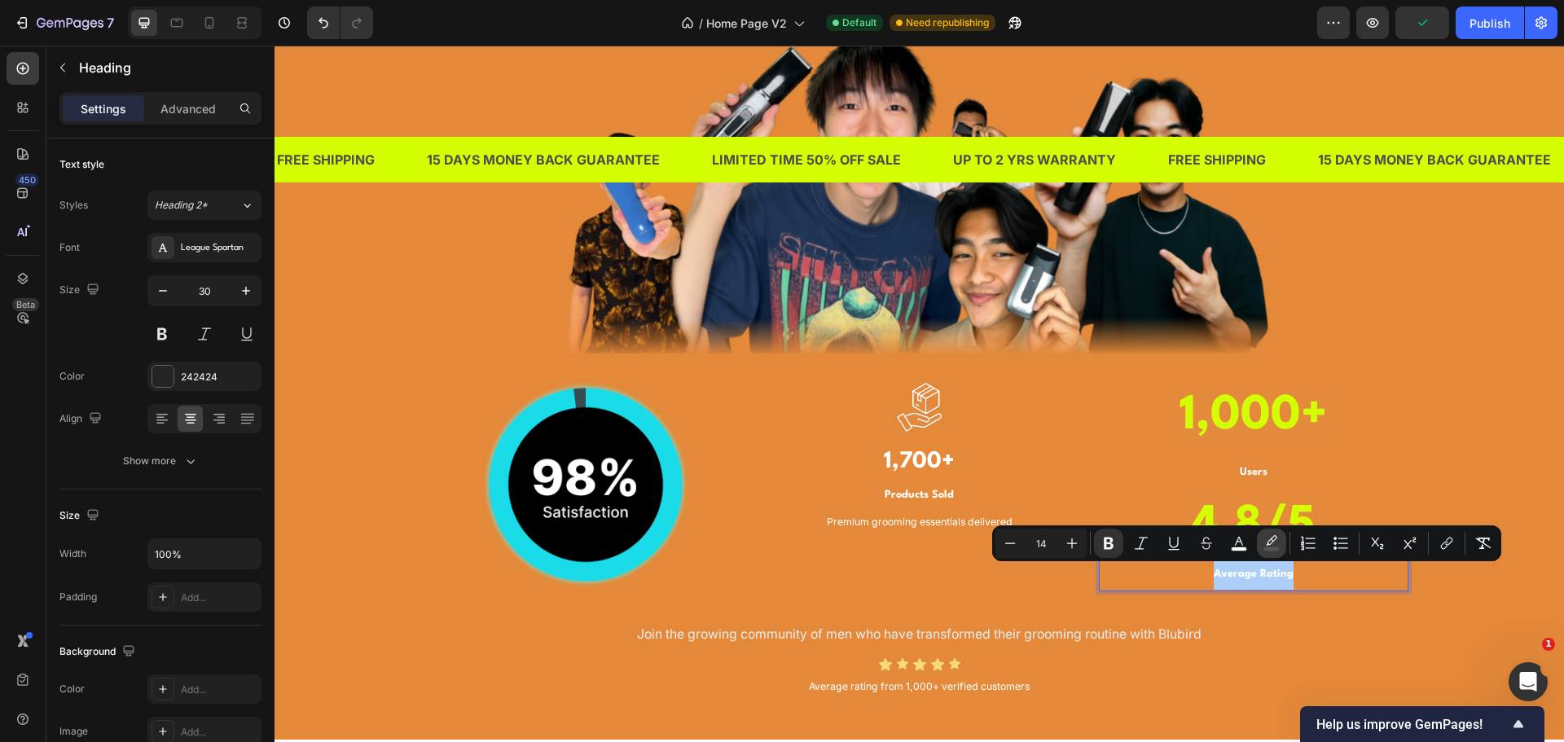
click at [1271, 545] on icon "Editor contextual toolbar" at bounding box center [1272, 543] width 16 height 16
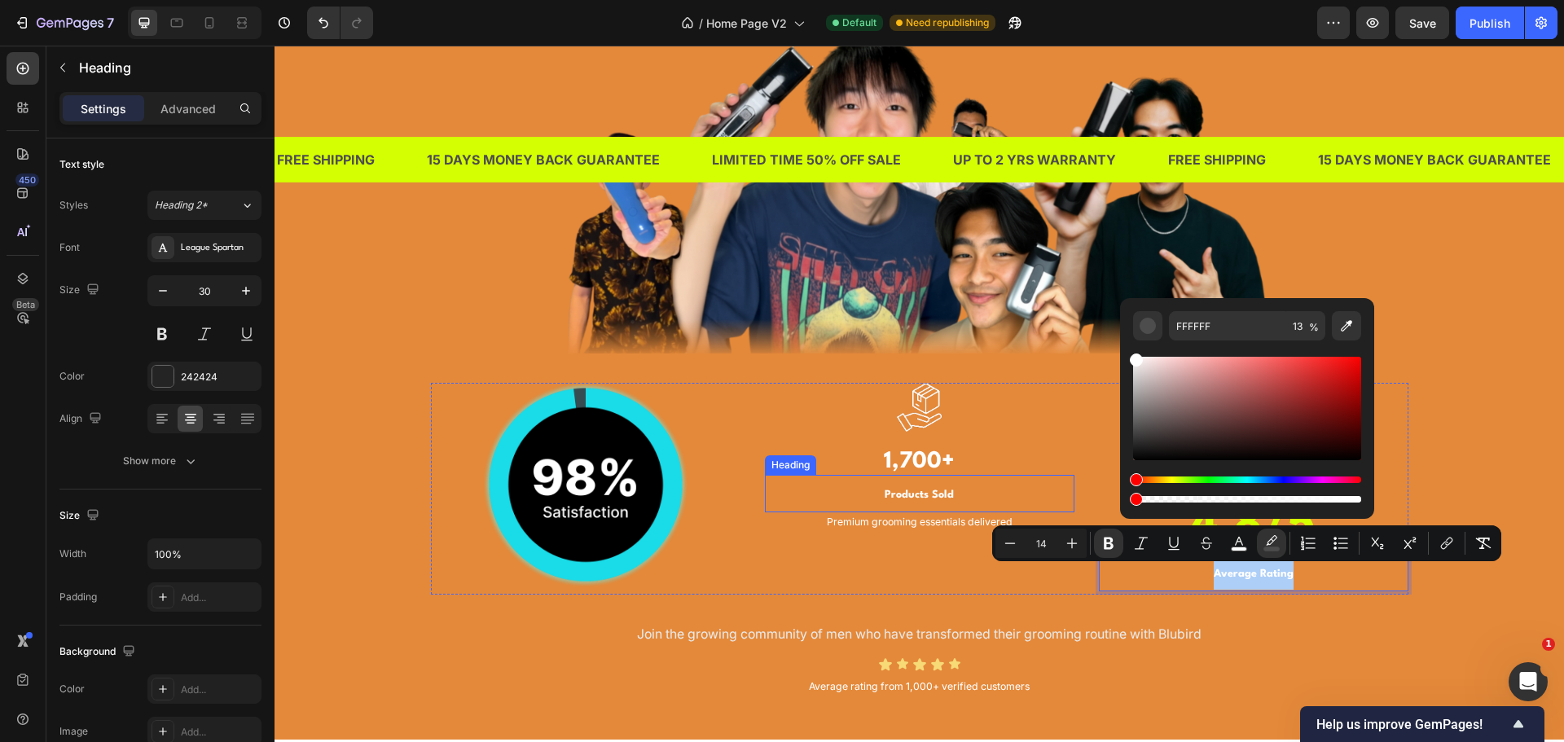
drag, startPoint x: 1443, startPoint y: 547, endPoint x: 1061, endPoint y: 501, distance: 384.8
type input "0"
click at [1449, 489] on div "TRUSTED BY THOUSANDS OF MEN IN [GEOGRAPHIC_DATA] Heading Image Image Image 1,70…" at bounding box center [919, 287] width 1265 height 825
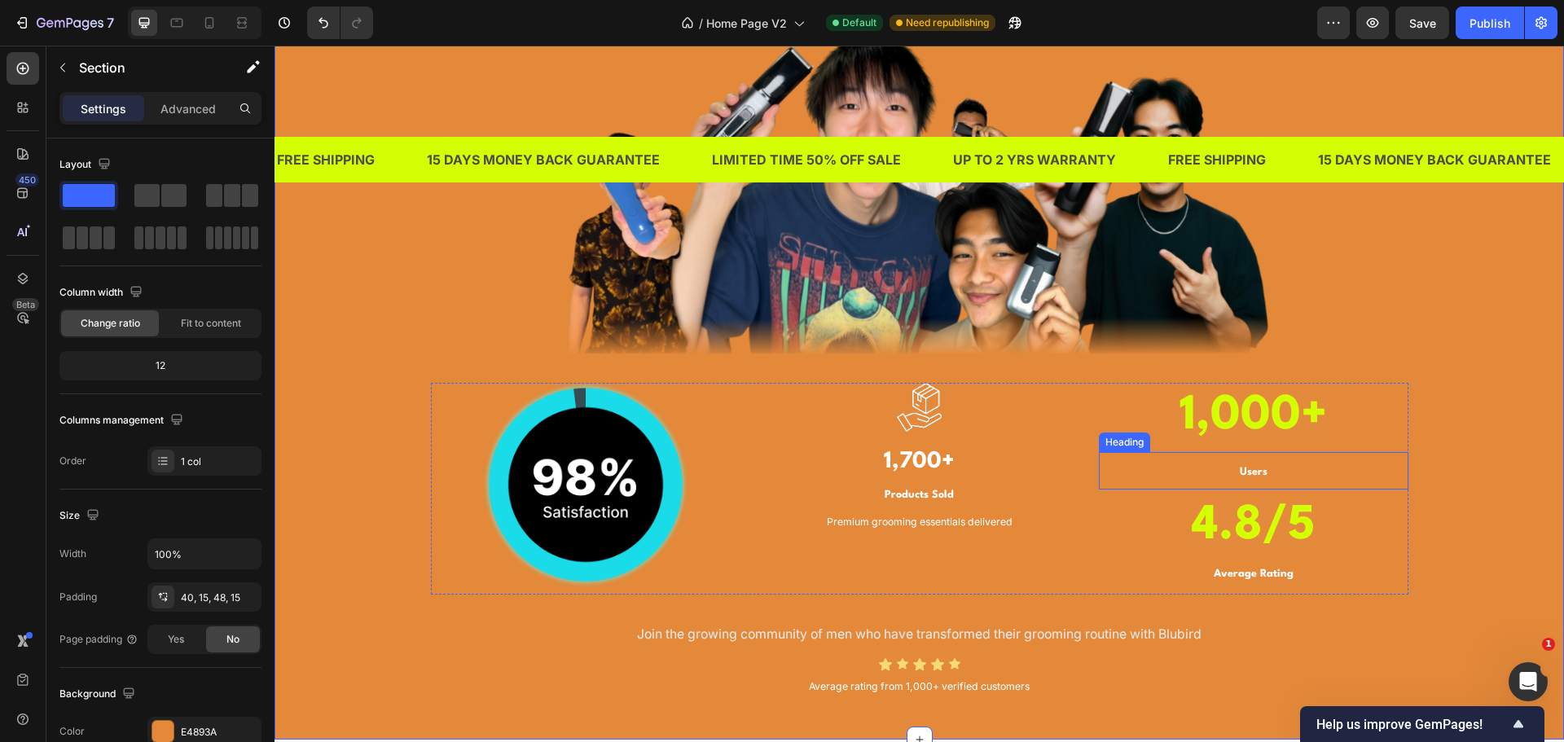
click at [1247, 471] on strong "Users" at bounding box center [1254, 472] width 28 height 11
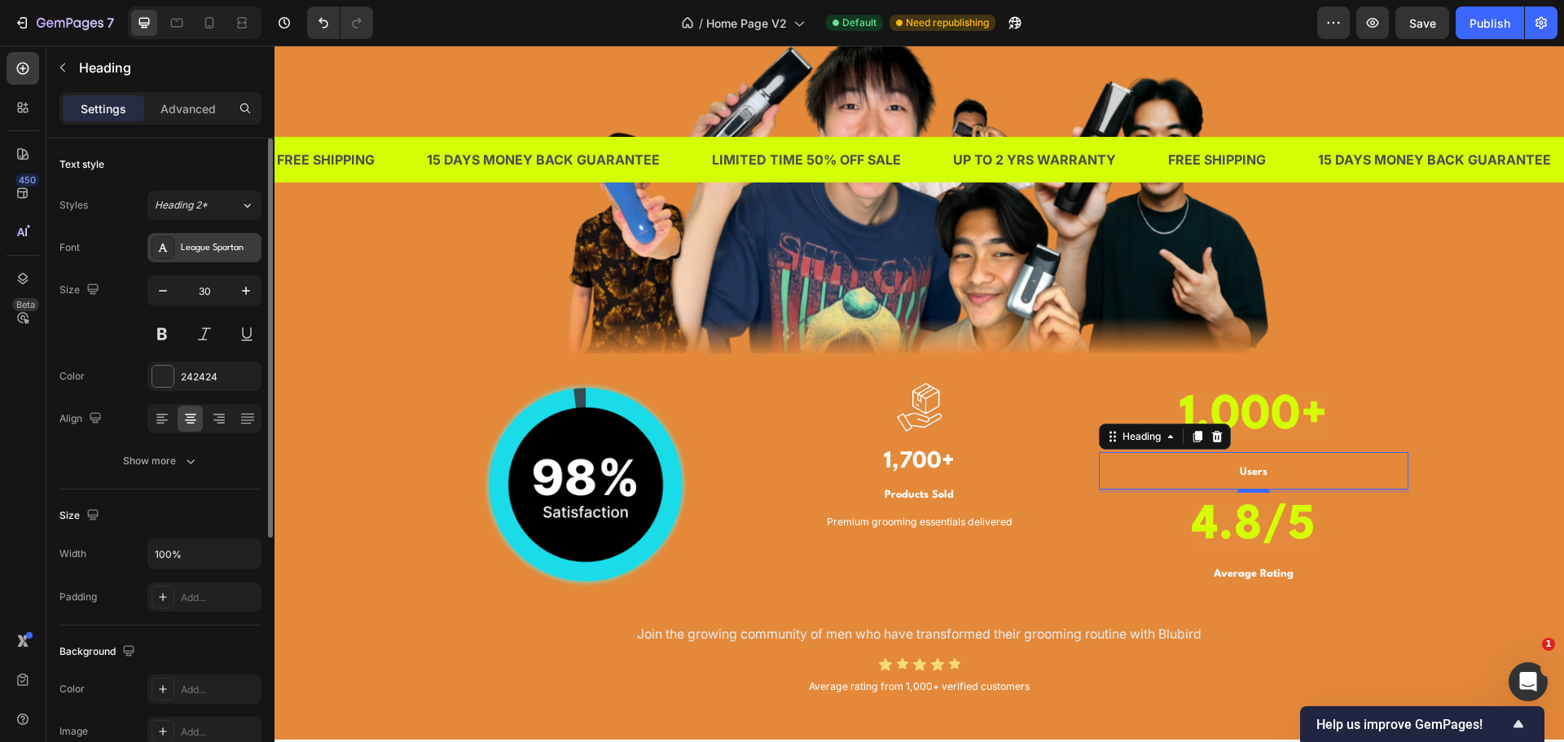
click at [191, 250] on div "League Spartan" at bounding box center [219, 248] width 77 height 15
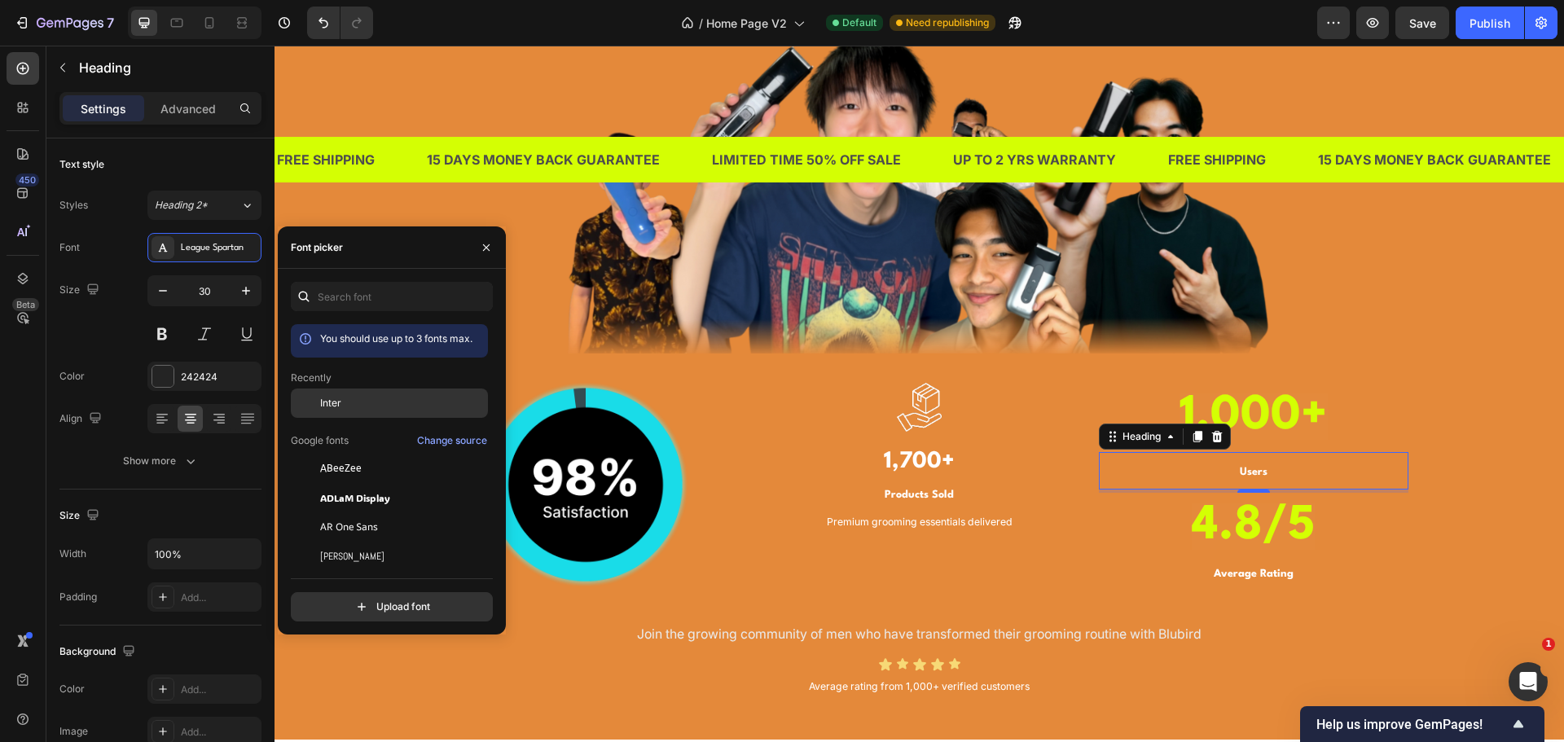
click at [352, 406] on div "Inter" at bounding box center [402, 403] width 165 height 15
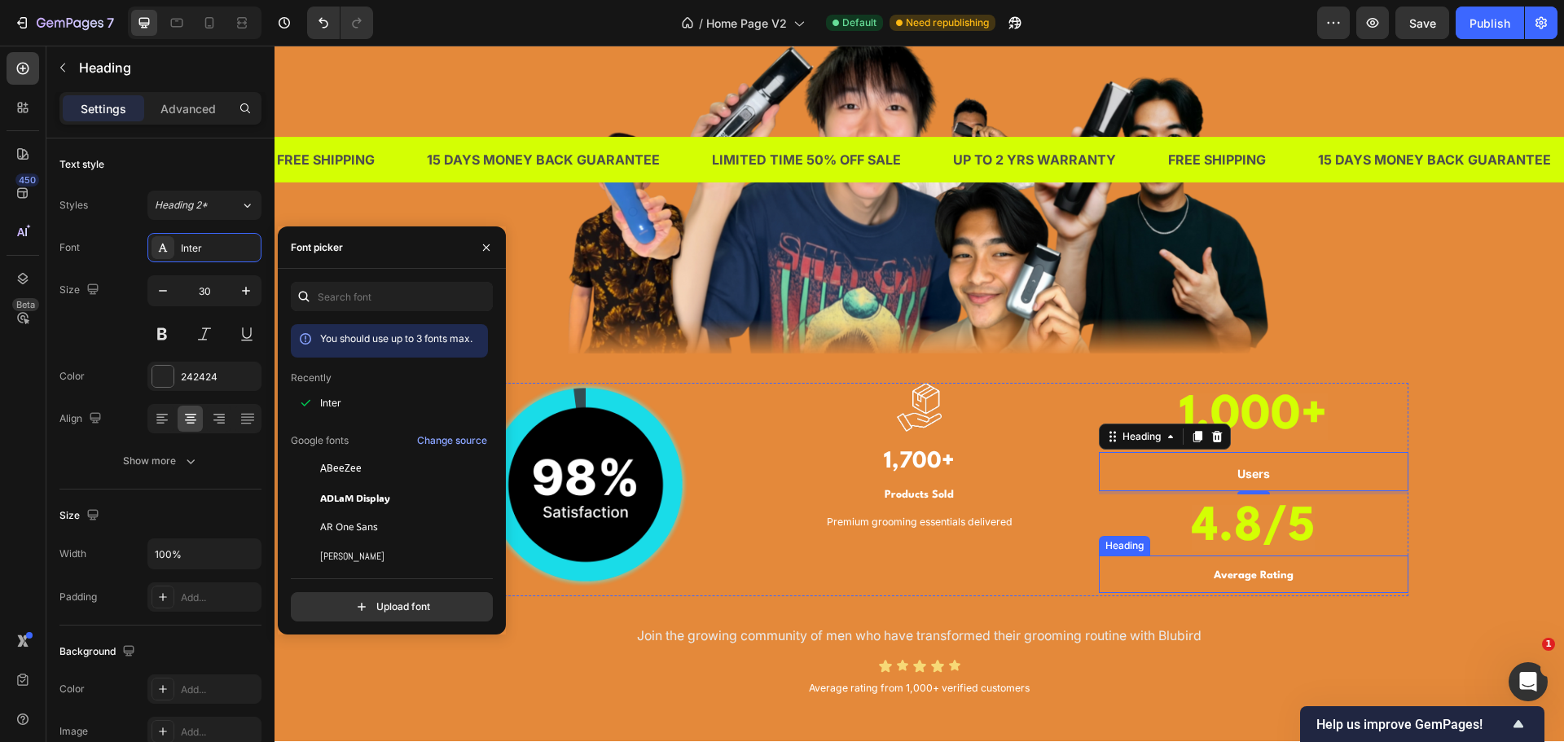
click at [1248, 574] on strong "Average Rating" at bounding box center [1254, 575] width 80 height 11
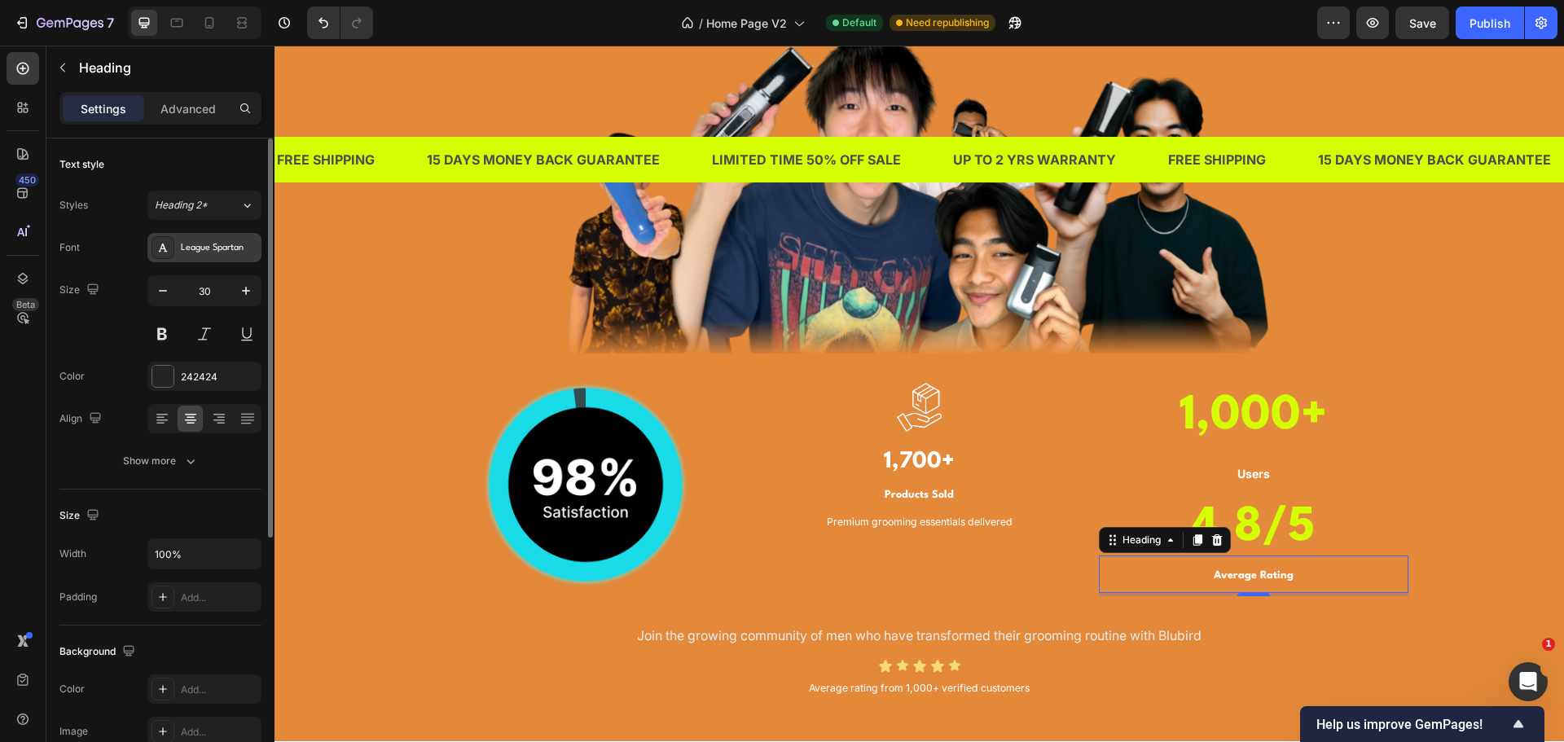
click at [218, 253] on div "League Spartan" at bounding box center [219, 248] width 77 height 15
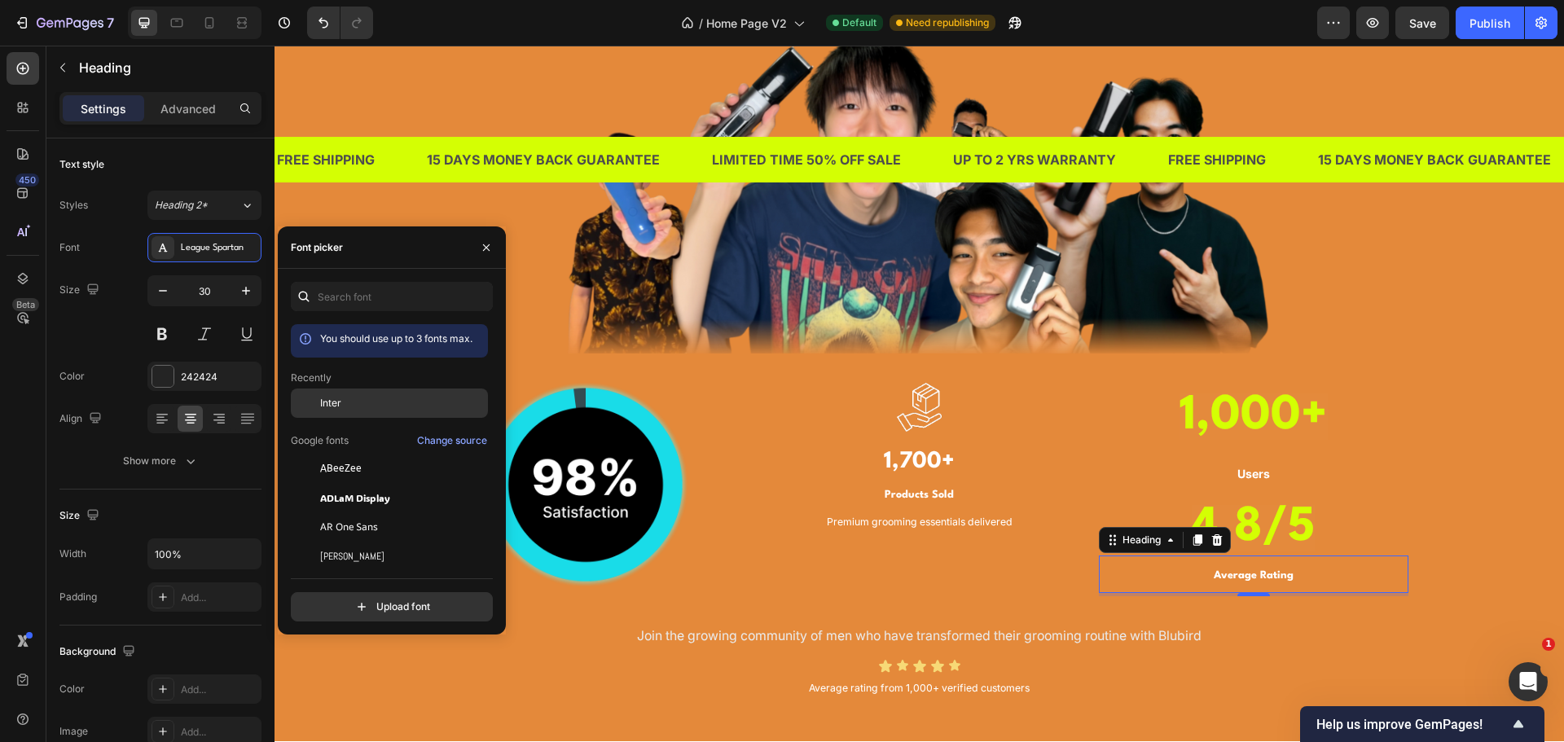
click at [330, 397] on span "Inter" at bounding box center [330, 403] width 21 height 15
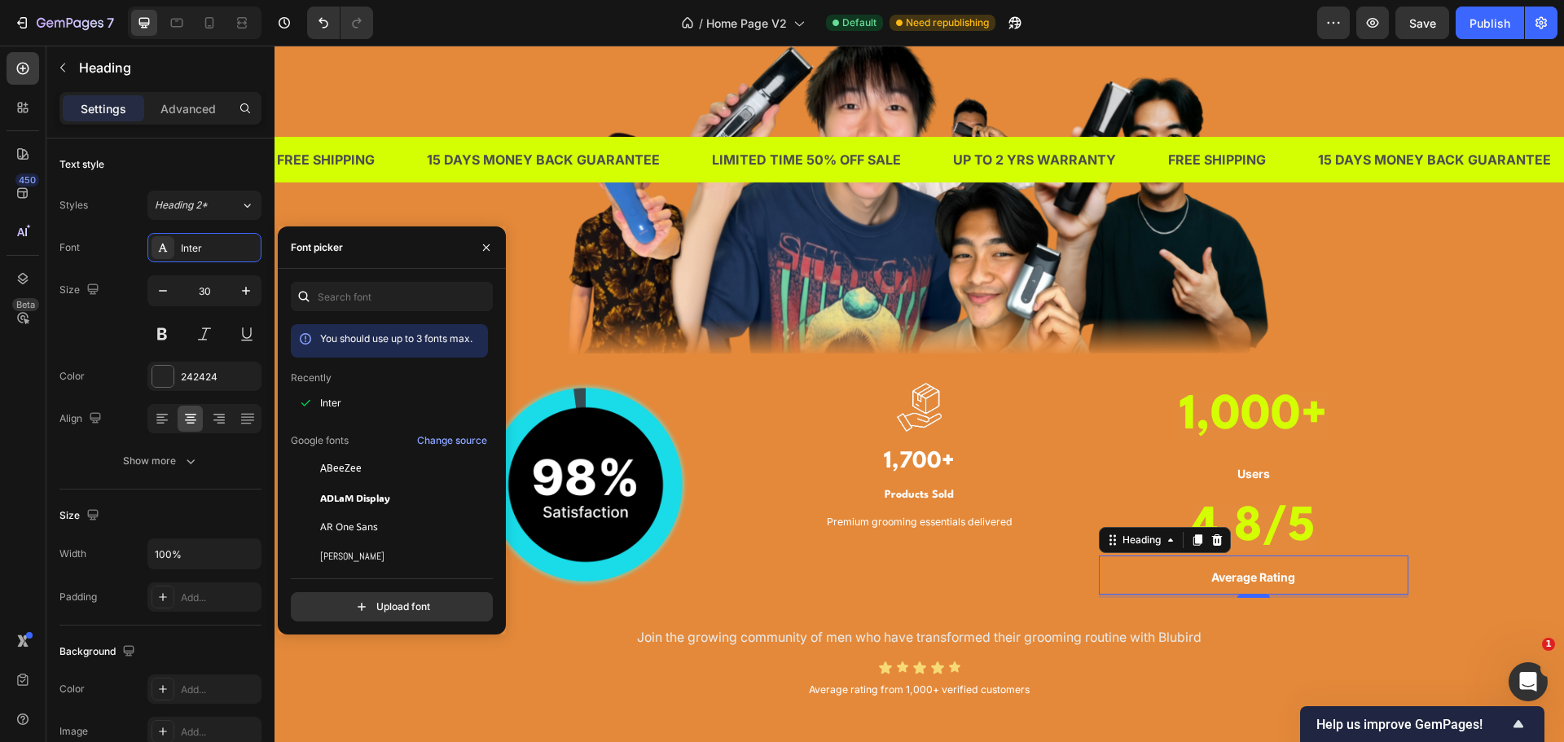
click at [1397, 482] on p "⁠⁠⁠⁠⁠⁠⁠ Users" at bounding box center [1254, 472] width 306 height 36
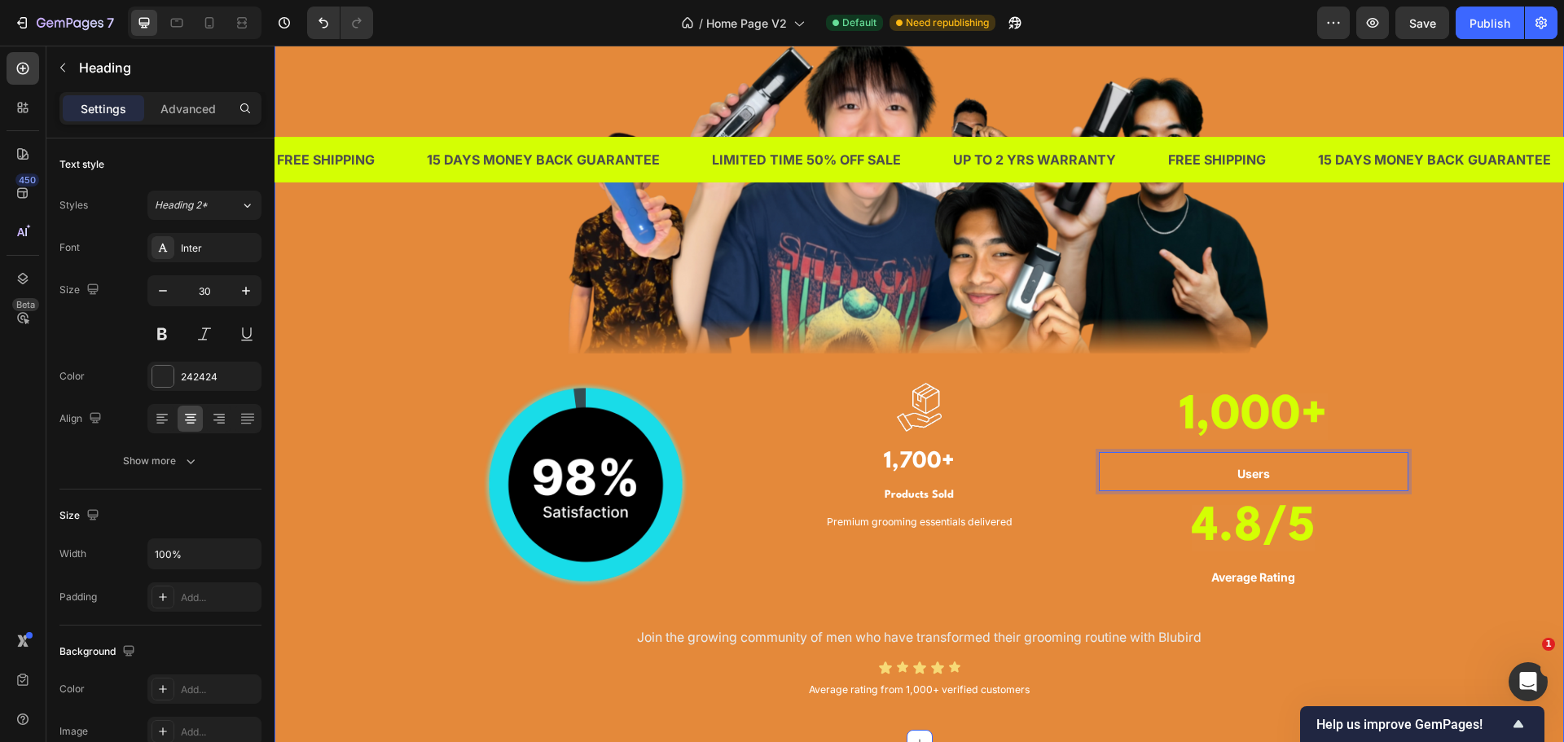
click at [1453, 547] on div "TRUSTED BY THOUSANDS OF MEN IN [GEOGRAPHIC_DATA] Heading Image Image Image 1,70…" at bounding box center [919, 289] width 1265 height 828
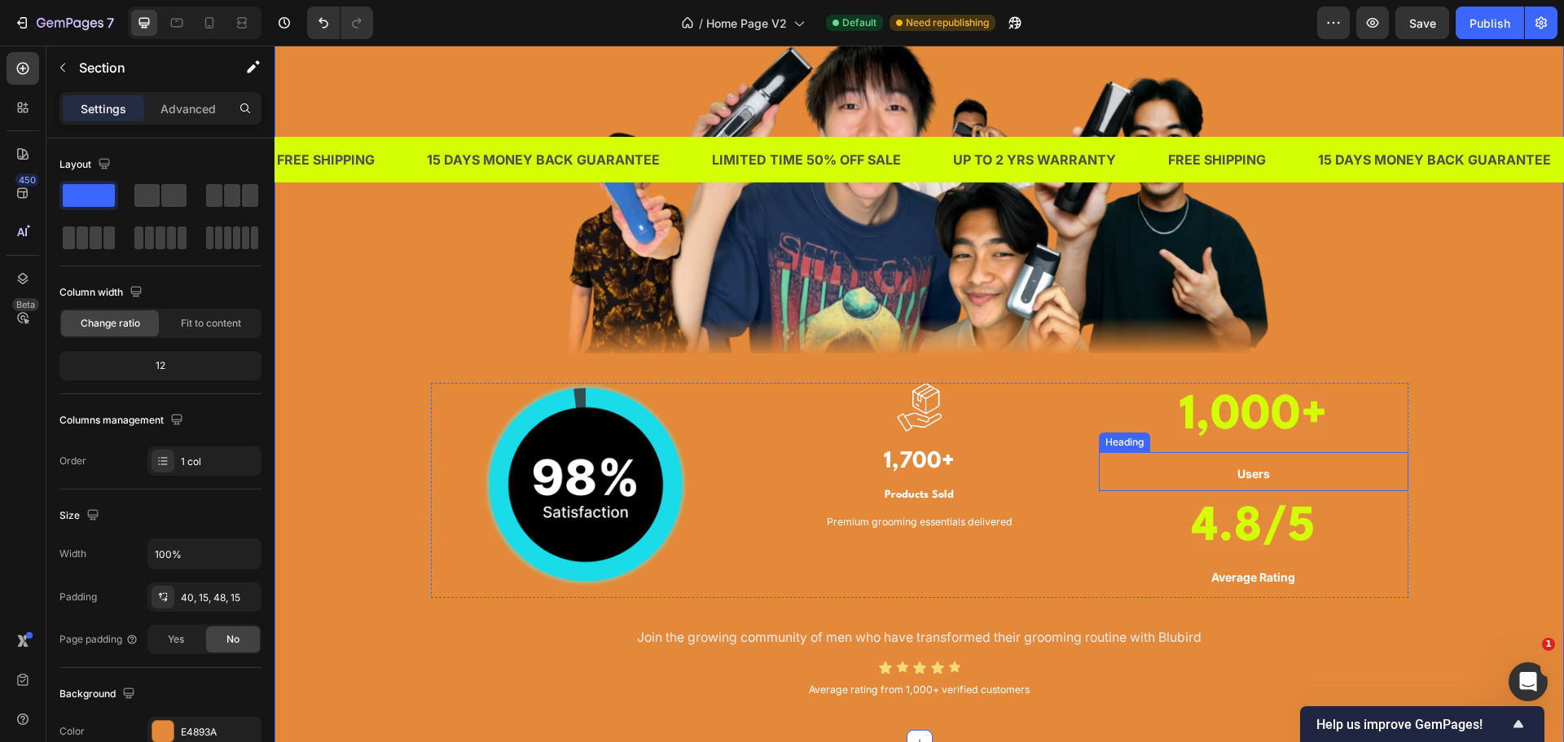
click at [1282, 477] on p "⁠⁠⁠⁠⁠⁠⁠ Users" at bounding box center [1254, 472] width 306 height 36
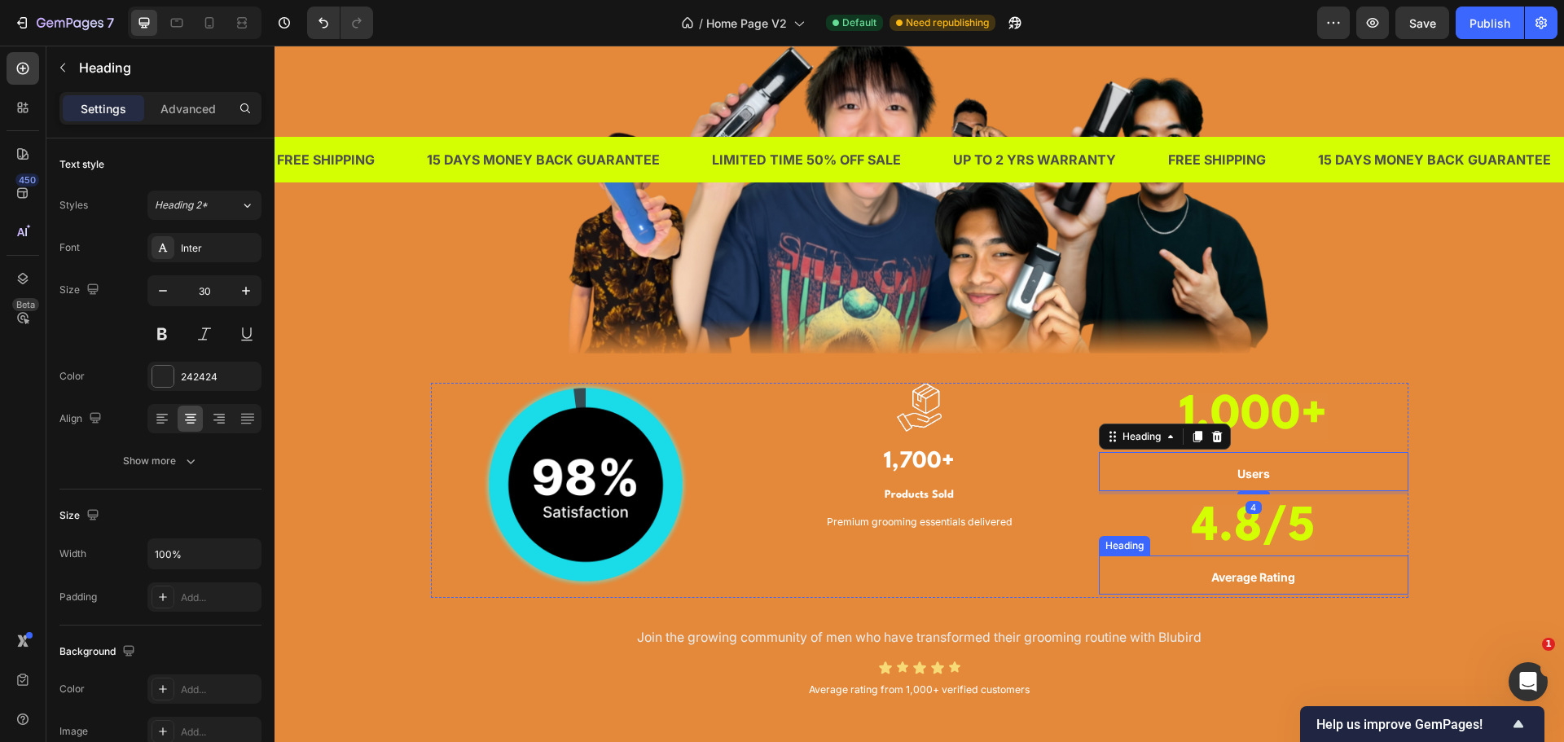
click at [1276, 587] on h3 "Average Rating" at bounding box center [1254, 575] width 310 height 39
click at [1259, 472] on strong "Users" at bounding box center [1253, 474] width 33 height 14
click at [207, 107] on p "Advanced" at bounding box center [187, 108] width 55 height 17
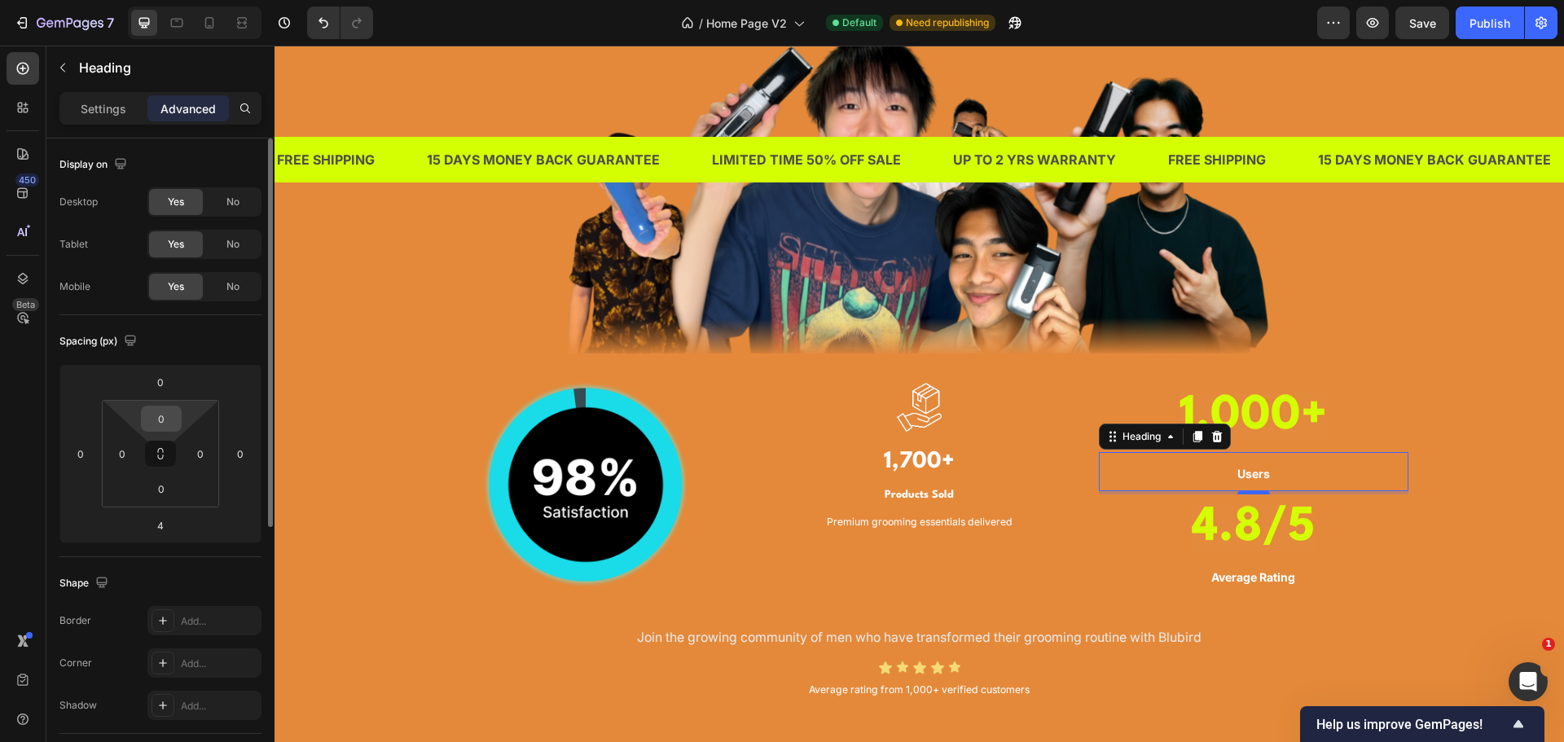
click at [175, 420] on input "0" at bounding box center [161, 419] width 33 height 24
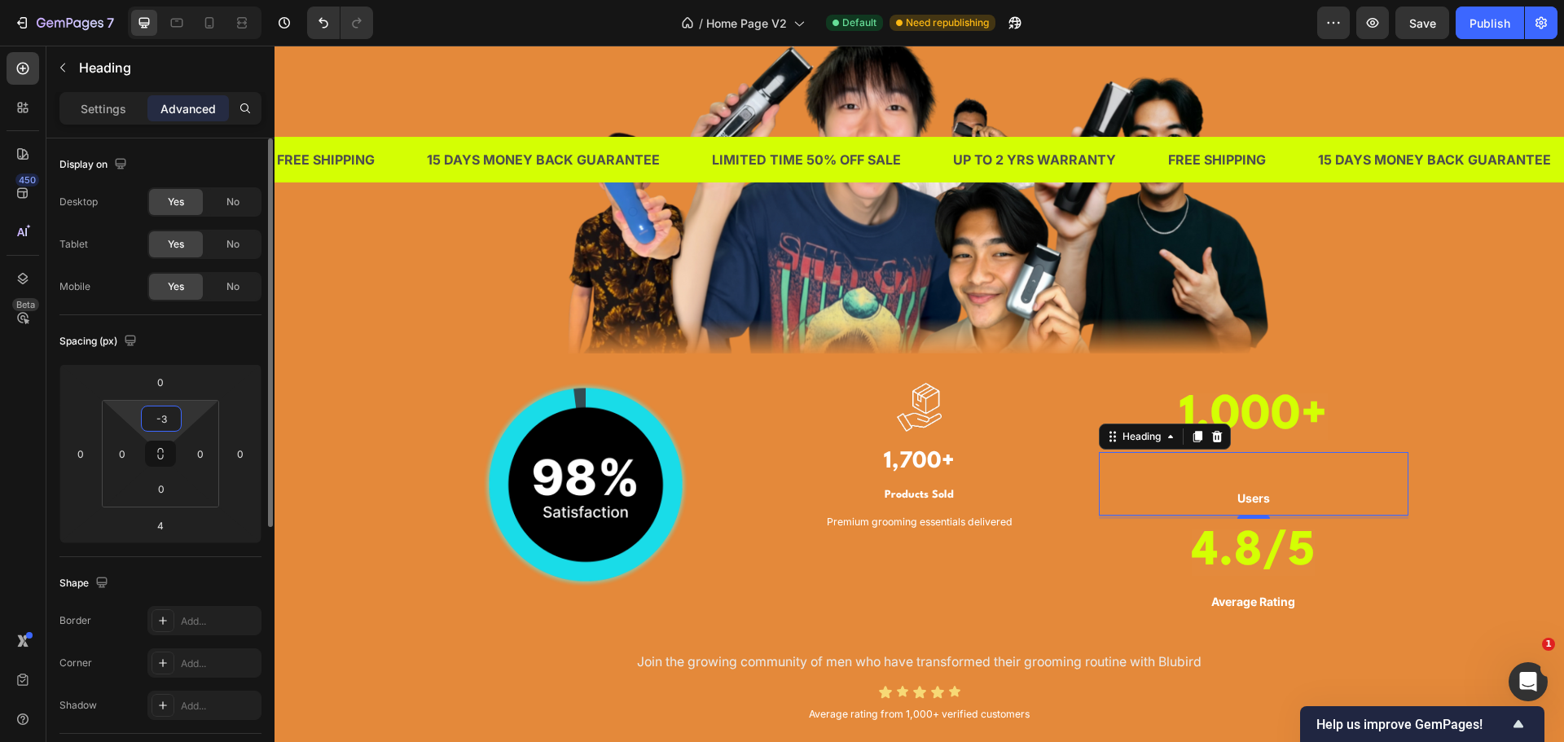
type input "-"
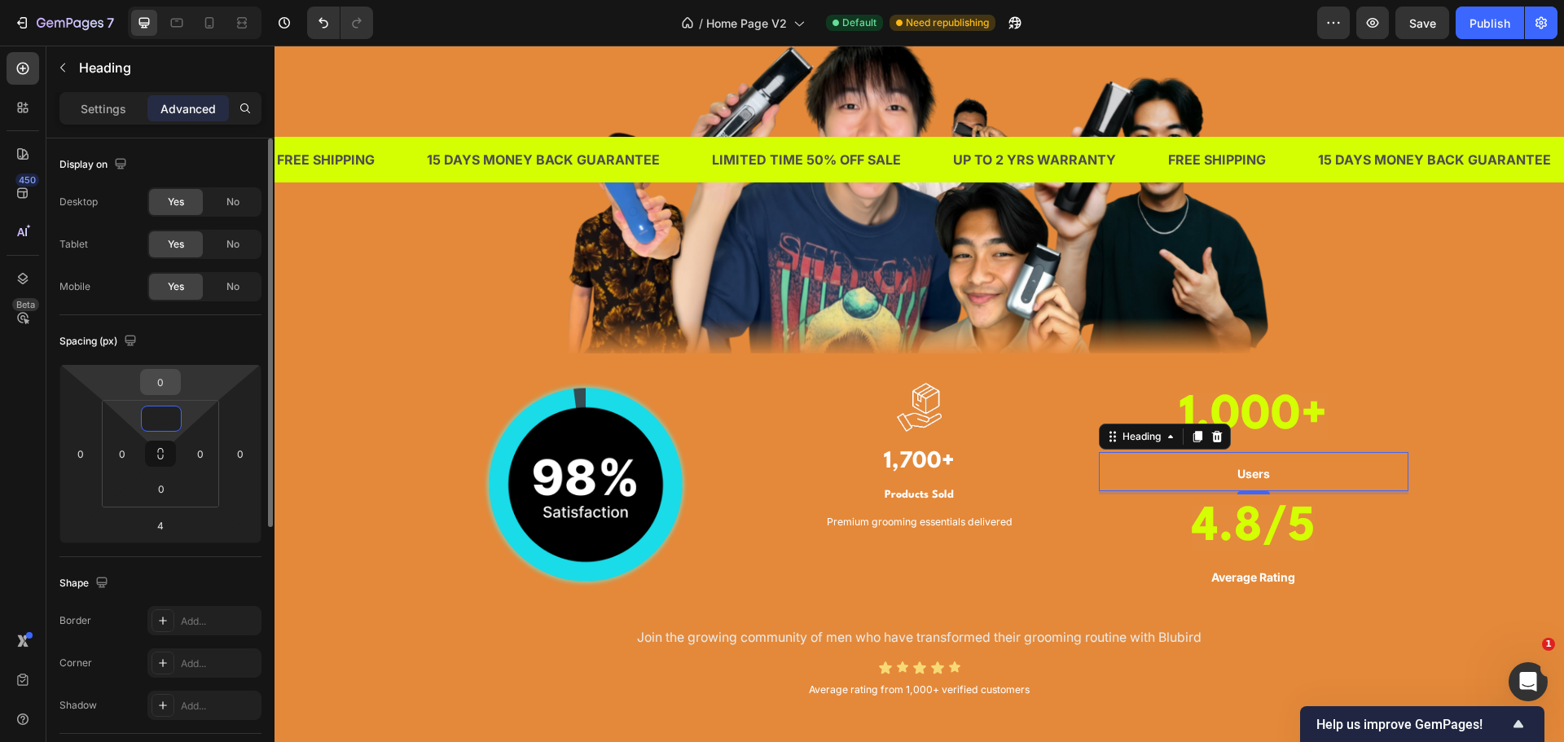
click at [169, 380] on input "0" at bounding box center [160, 382] width 33 height 24
type input "0"
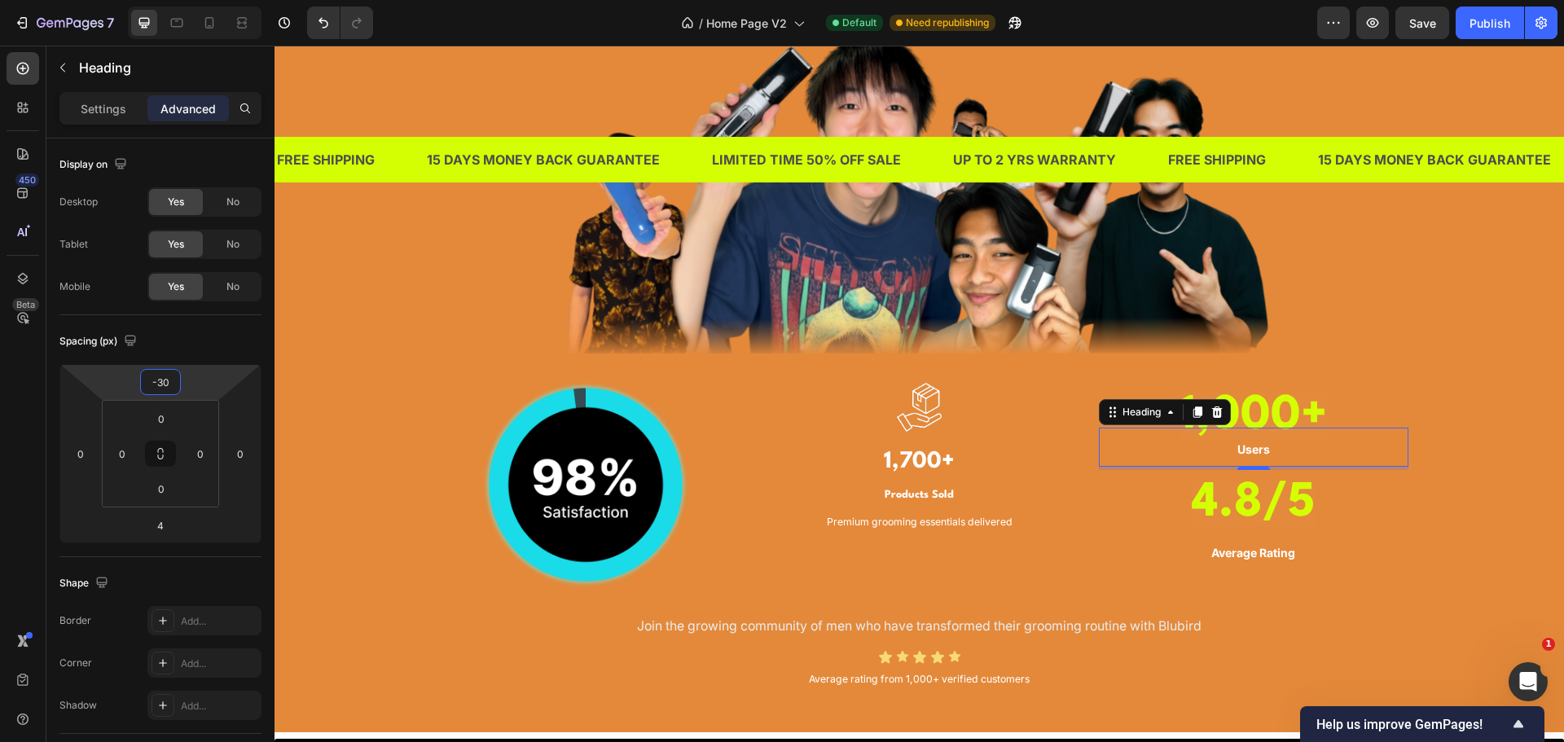
type input "-30"
click at [1272, 451] on p "Users" at bounding box center [1254, 447] width 306 height 36
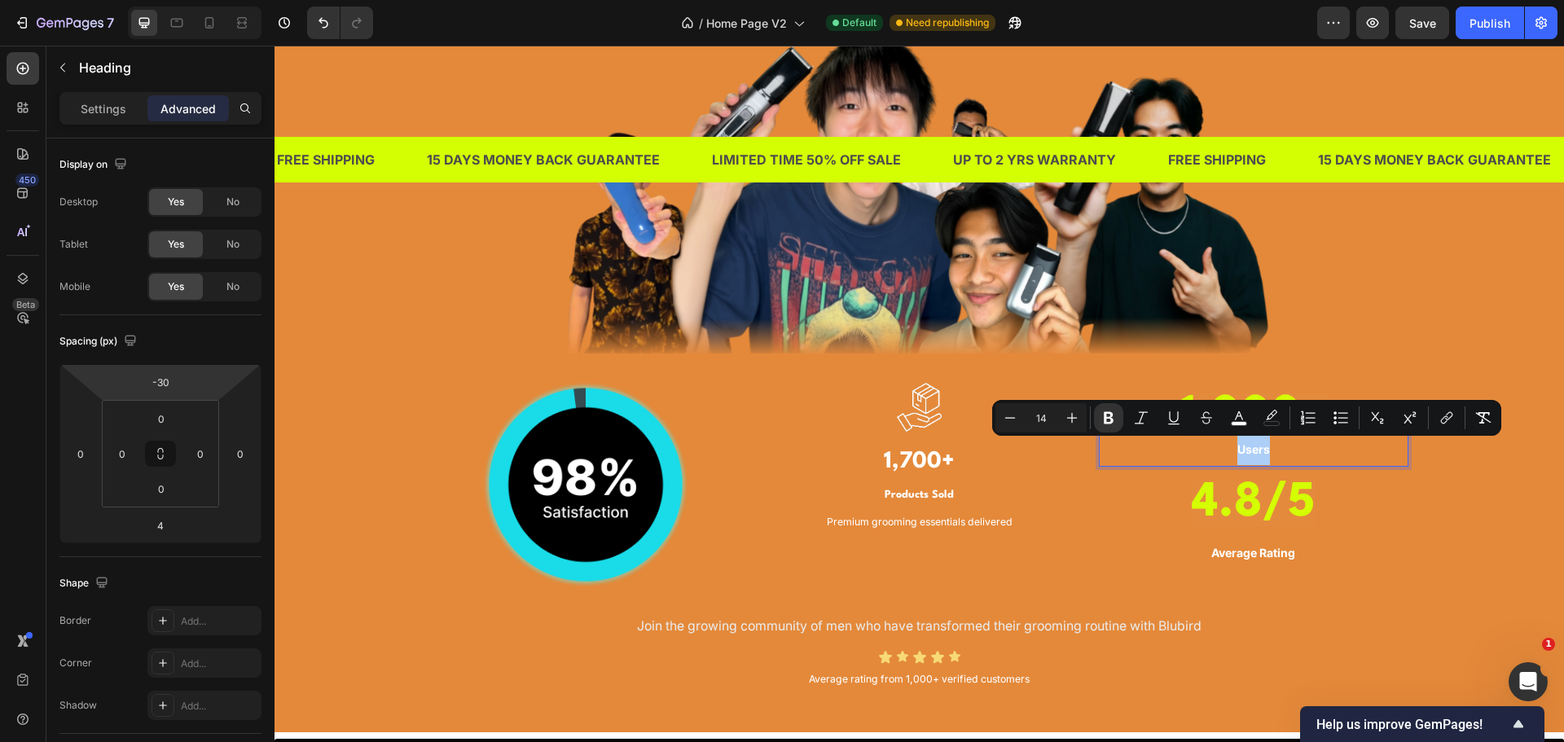
click at [1044, 417] on input "14" at bounding box center [1041, 418] width 33 height 20
click at [117, 121] on div "Settings Advanced" at bounding box center [160, 108] width 202 height 33
click at [116, 117] on div "Settings" at bounding box center [103, 108] width 81 height 26
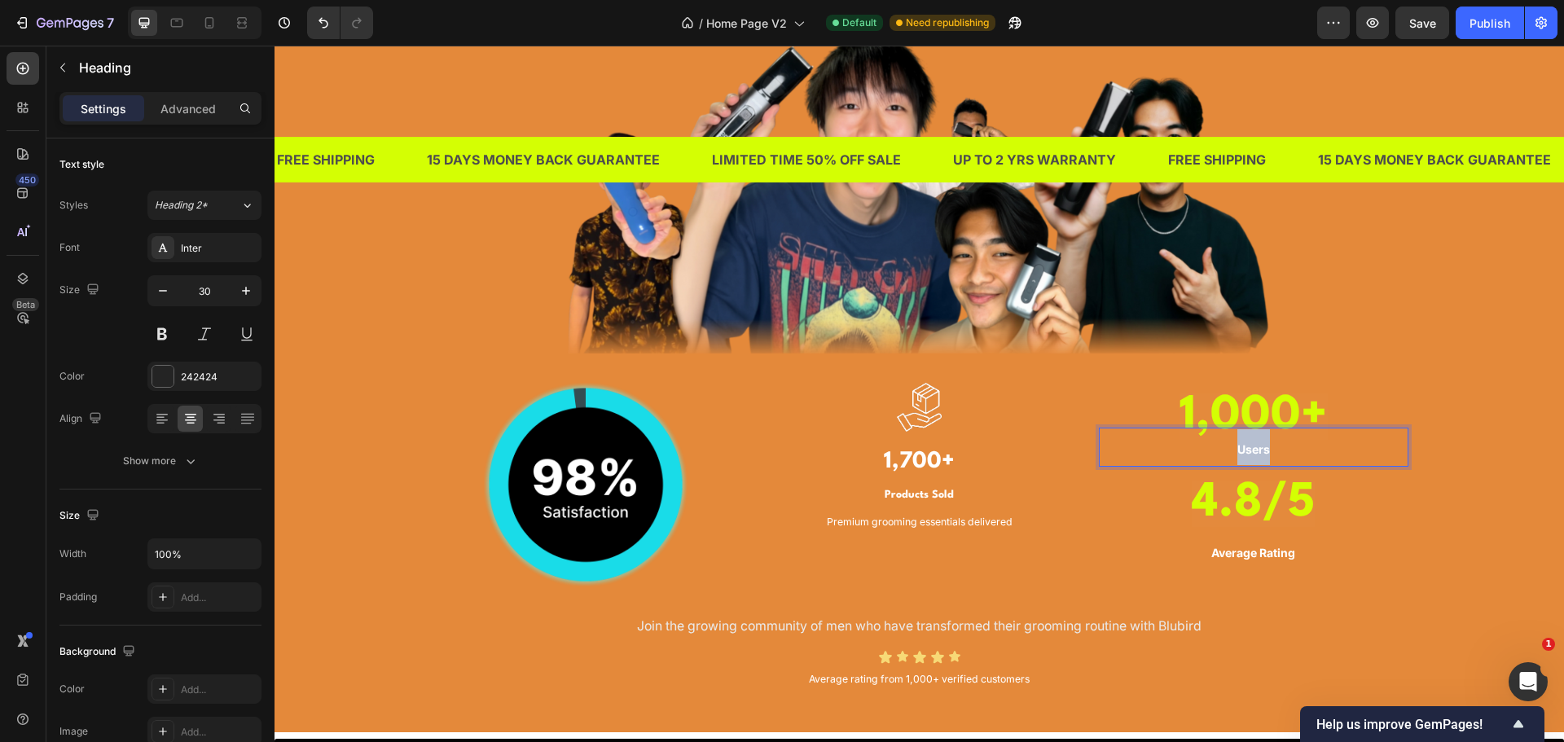
click at [1217, 445] on p "Users" at bounding box center [1254, 447] width 306 height 36
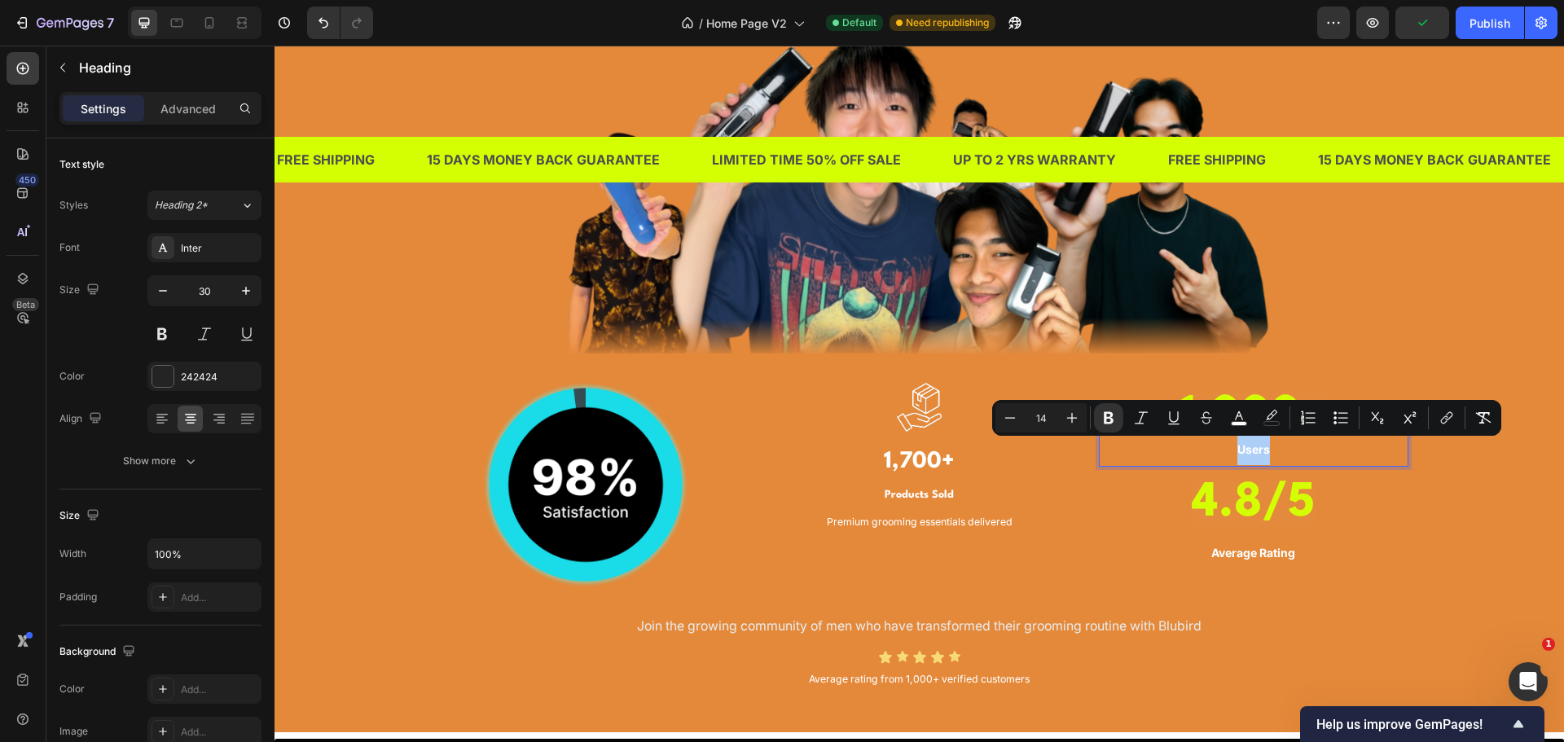
click at [1042, 417] on input "14" at bounding box center [1041, 418] width 33 height 20
type input "30"
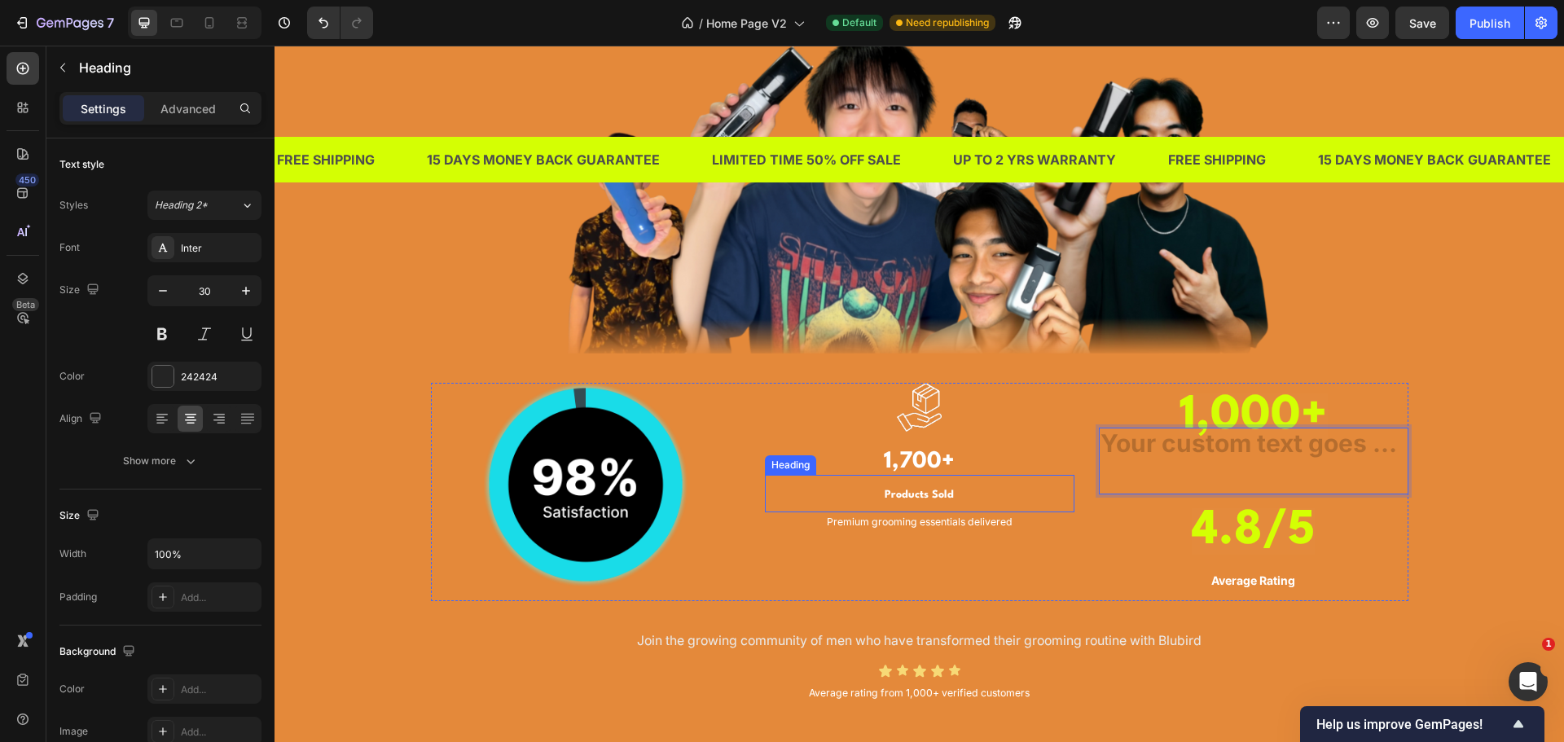
click at [1461, 507] on div "TRUSTED BY THOUSANDS OF MEN IN [GEOGRAPHIC_DATA] Heading Image Image Image 1,70…" at bounding box center [919, 291] width 1265 height 832
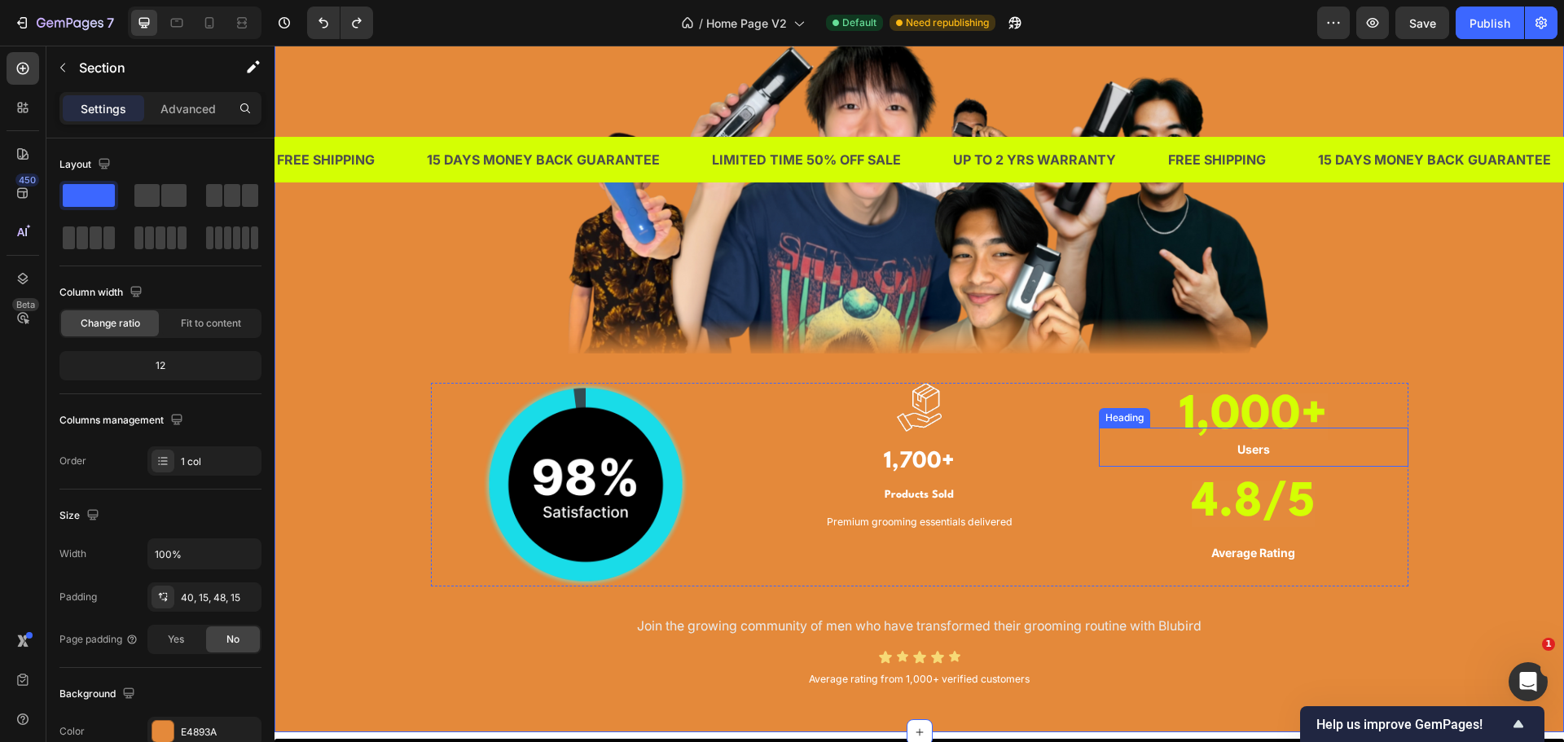
click at [1236, 429] on h3 "Users" at bounding box center [1254, 447] width 310 height 39
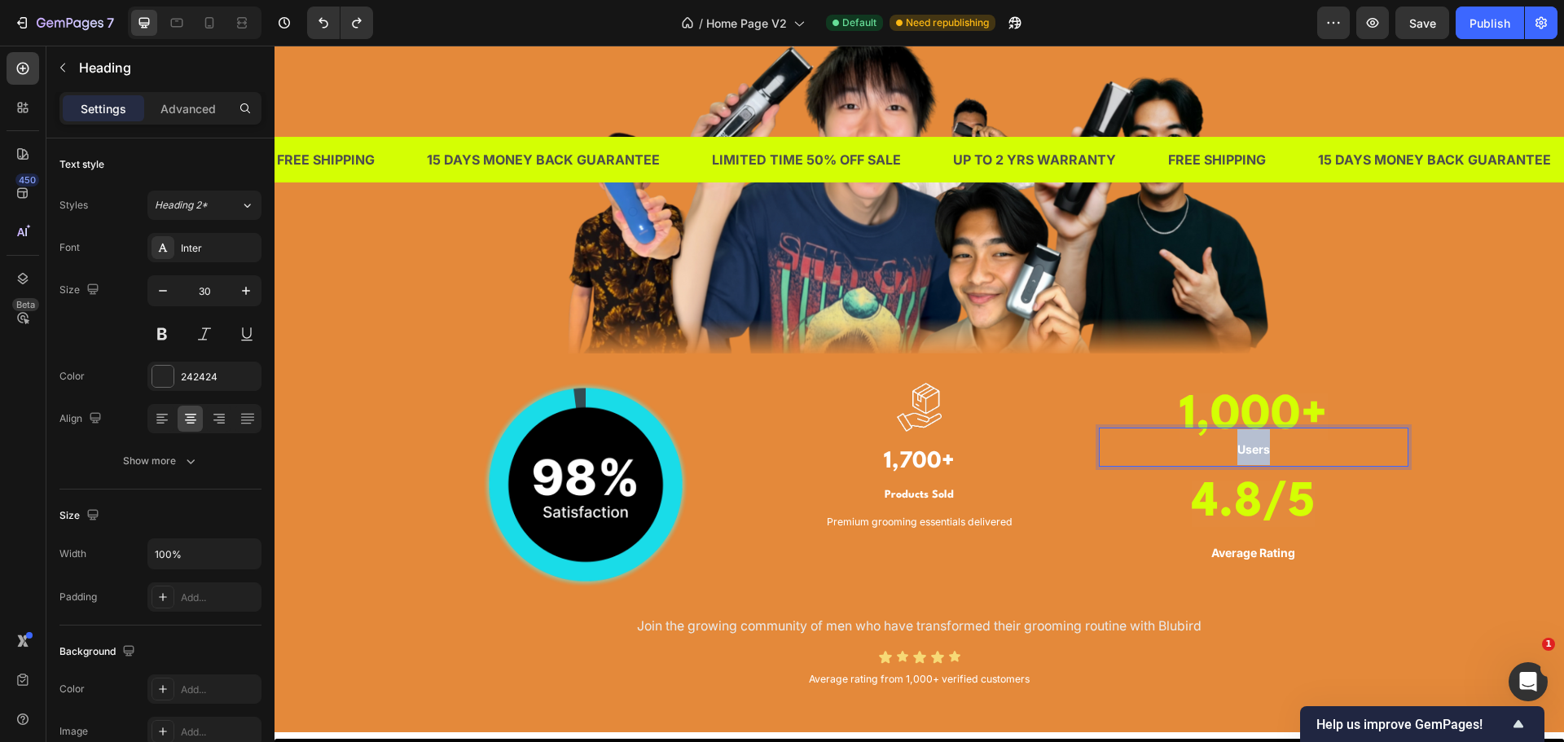
click at [1253, 446] on strong "Users" at bounding box center [1253, 449] width 33 height 14
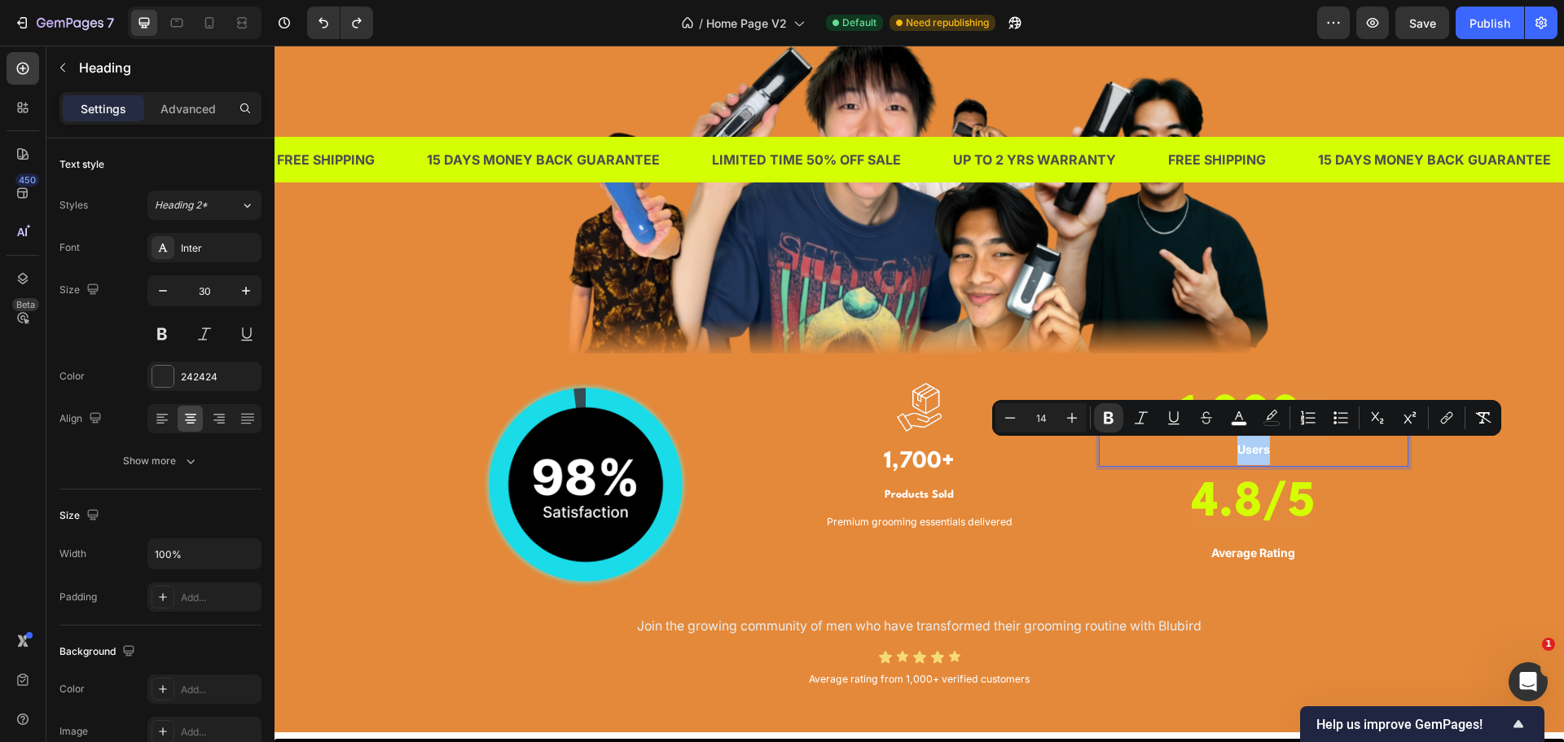
click at [1048, 420] on input "14" at bounding box center [1041, 418] width 33 height 20
type input "3"
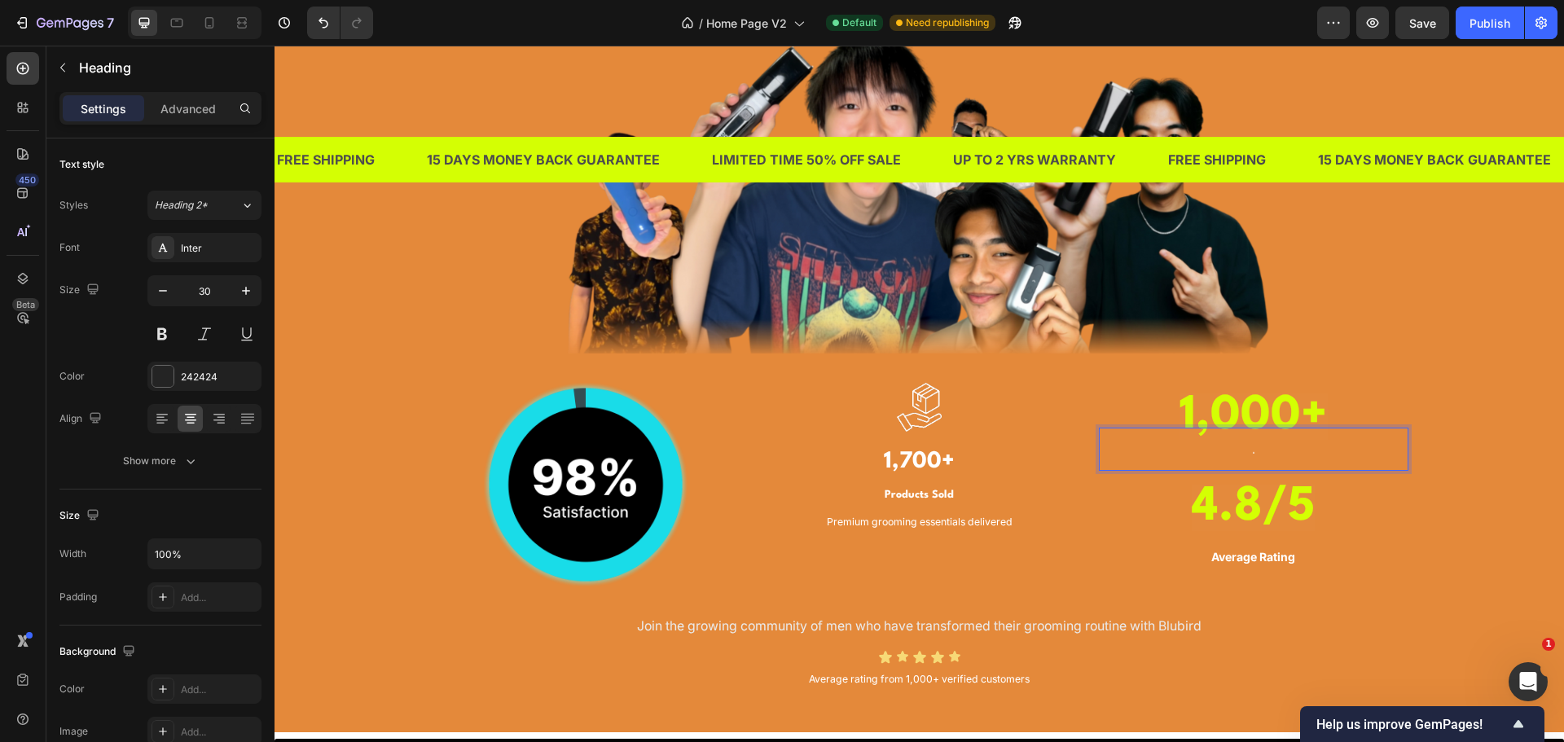
click at [1308, 468] on p "0" at bounding box center [1254, 449] width 306 height 40
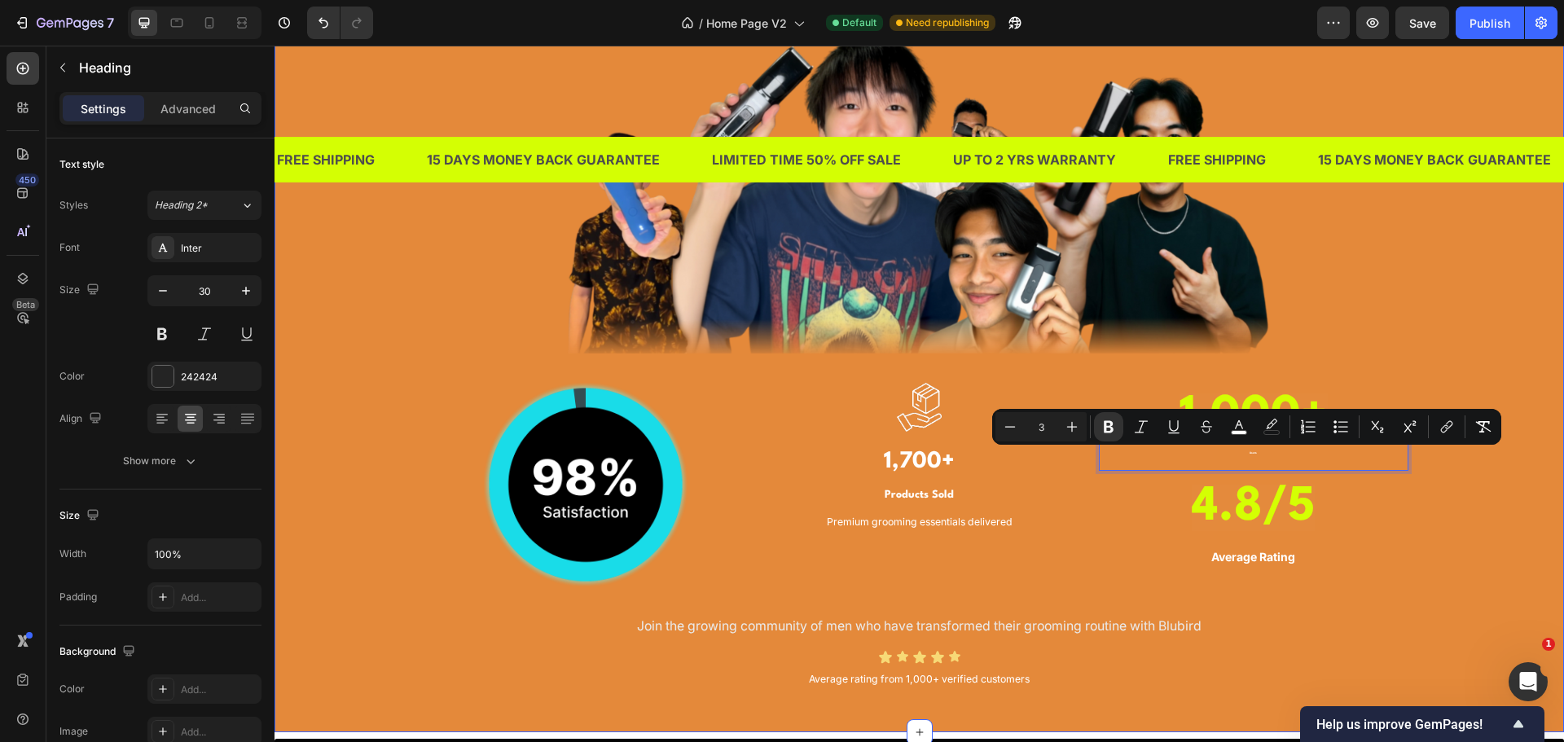
click at [1488, 472] on div "TRUSTED BY THOUSANDS OF MEN IN [GEOGRAPHIC_DATA] Heading Image Image Image 1,70…" at bounding box center [919, 284] width 1265 height 818
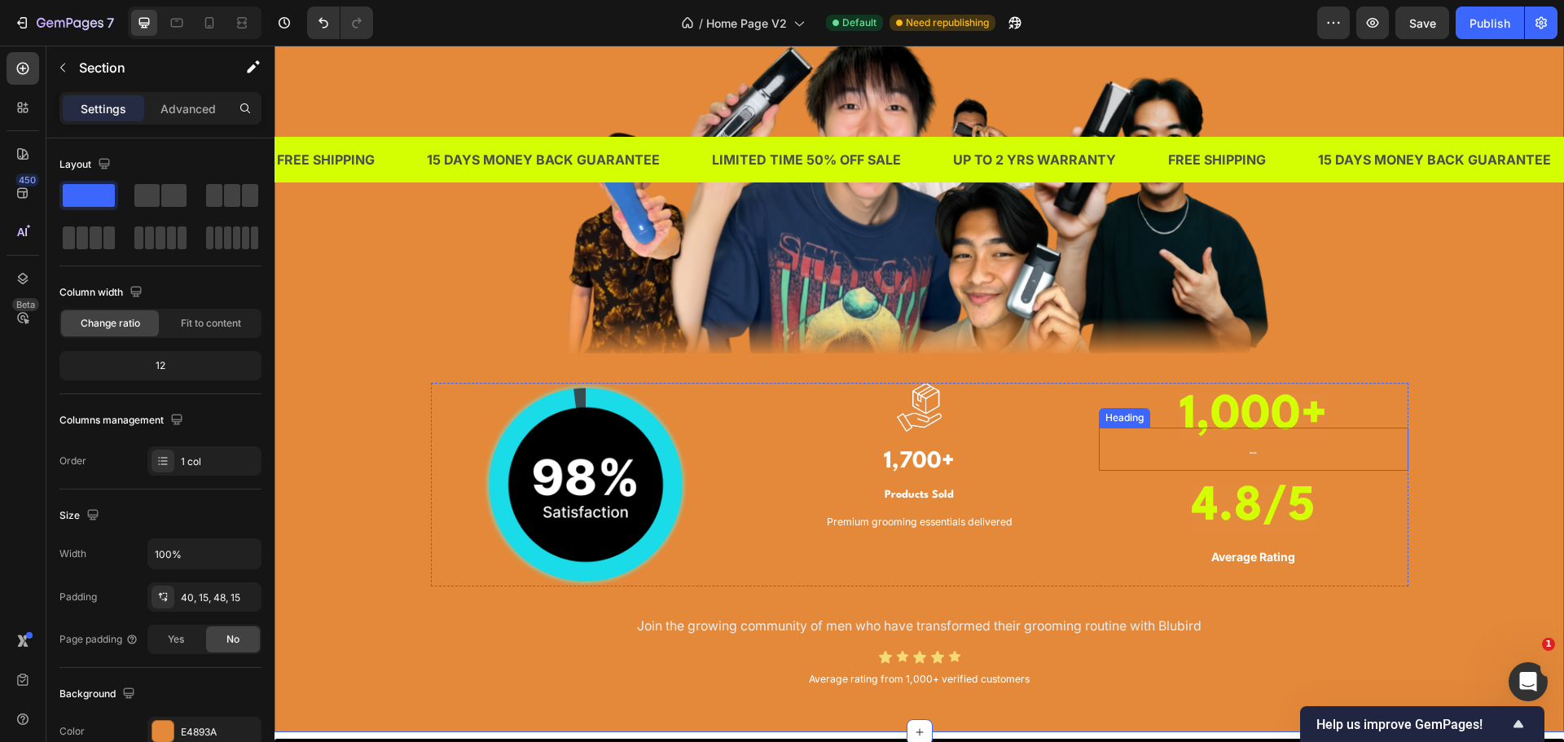
click at [1268, 459] on p "⁠⁠⁠⁠⁠⁠⁠ Users" at bounding box center [1254, 449] width 306 height 40
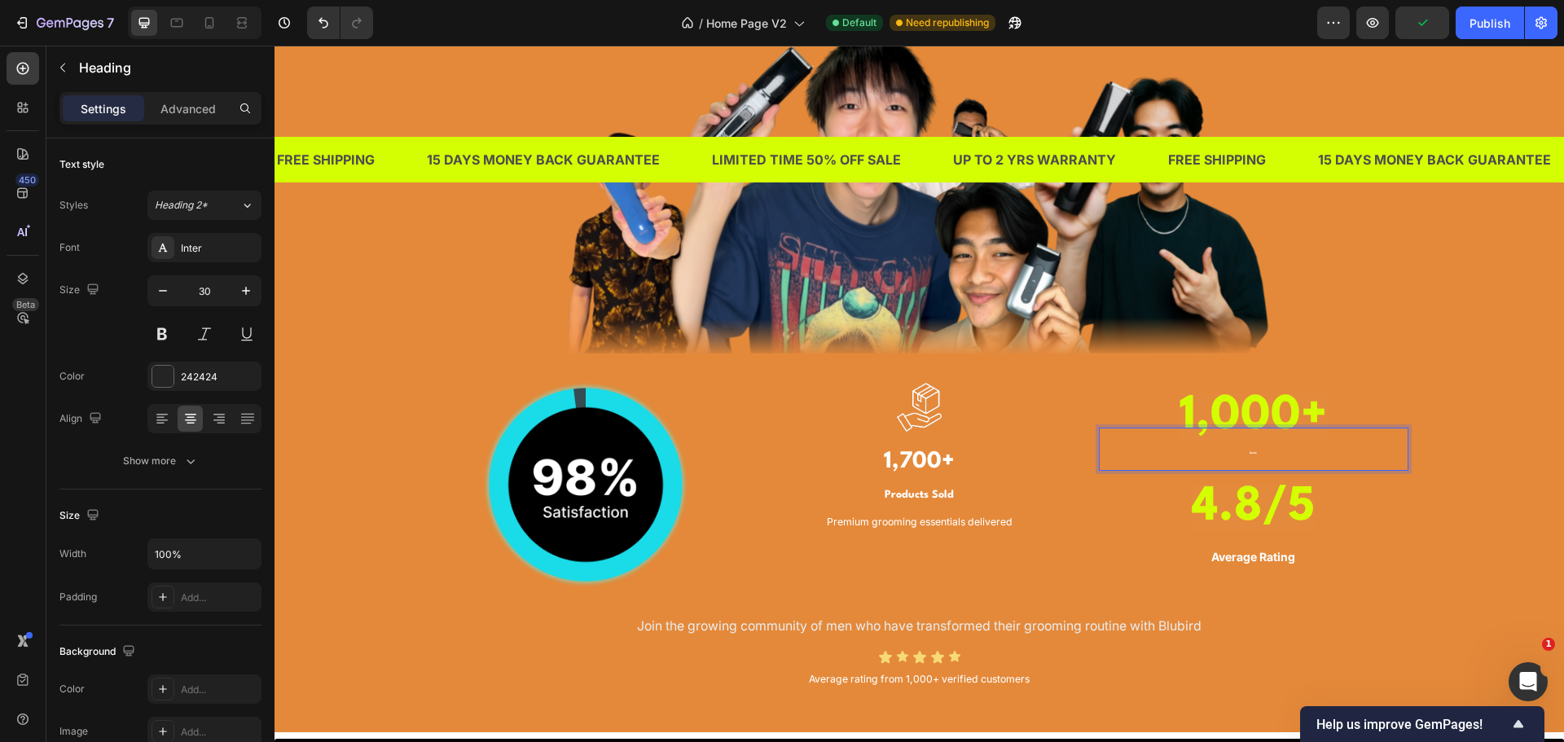
click at [1257, 448] on p "Users" at bounding box center [1254, 449] width 306 height 40
click at [1246, 448] on p "Users" at bounding box center [1254, 449] width 306 height 40
click at [1236, 429] on div at bounding box center [1236, 429] width 0 height 0
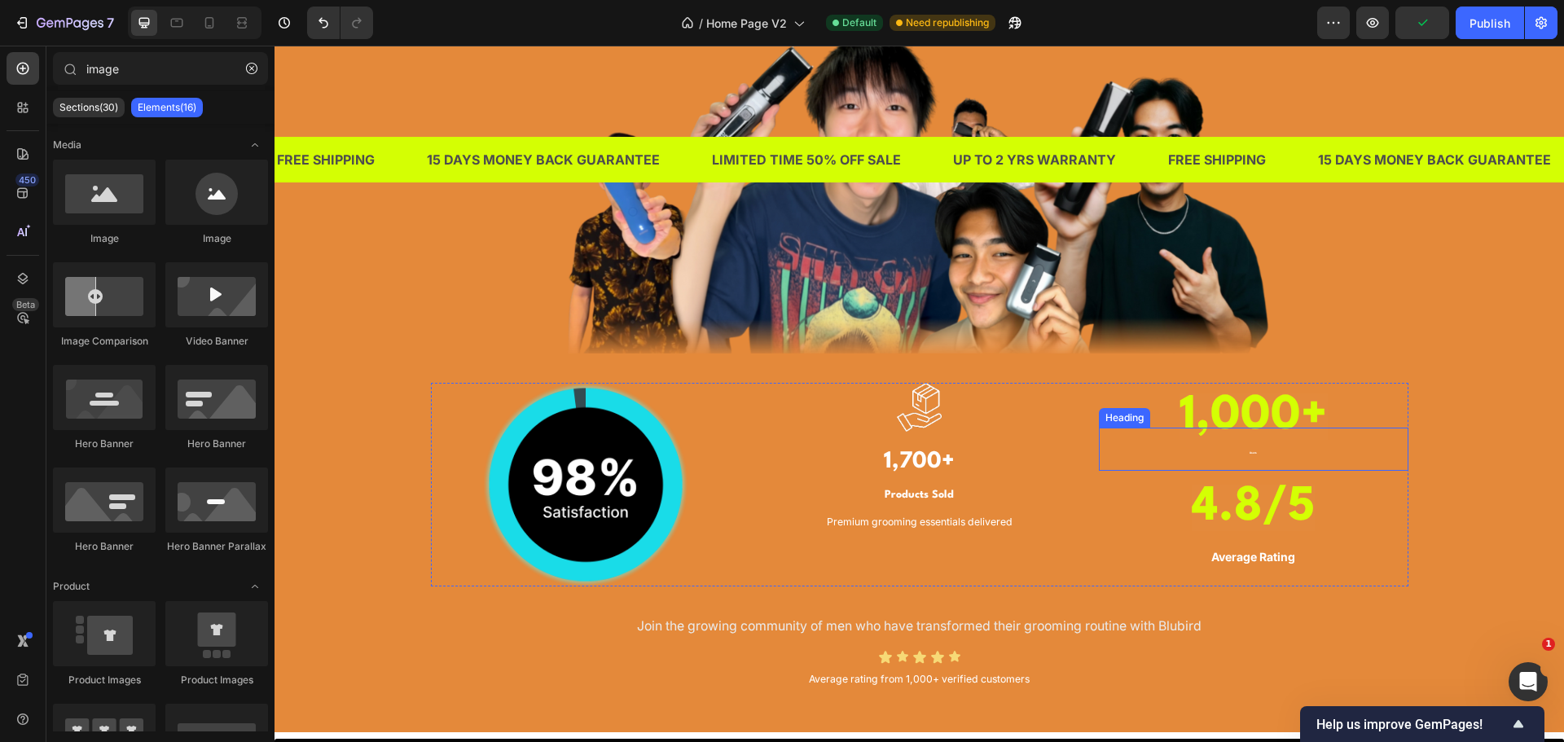
click at [1246, 455] on p "⁠⁠⁠⁠⁠⁠⁠ Users" at bounding box center [1254, 449] width 306 height 40
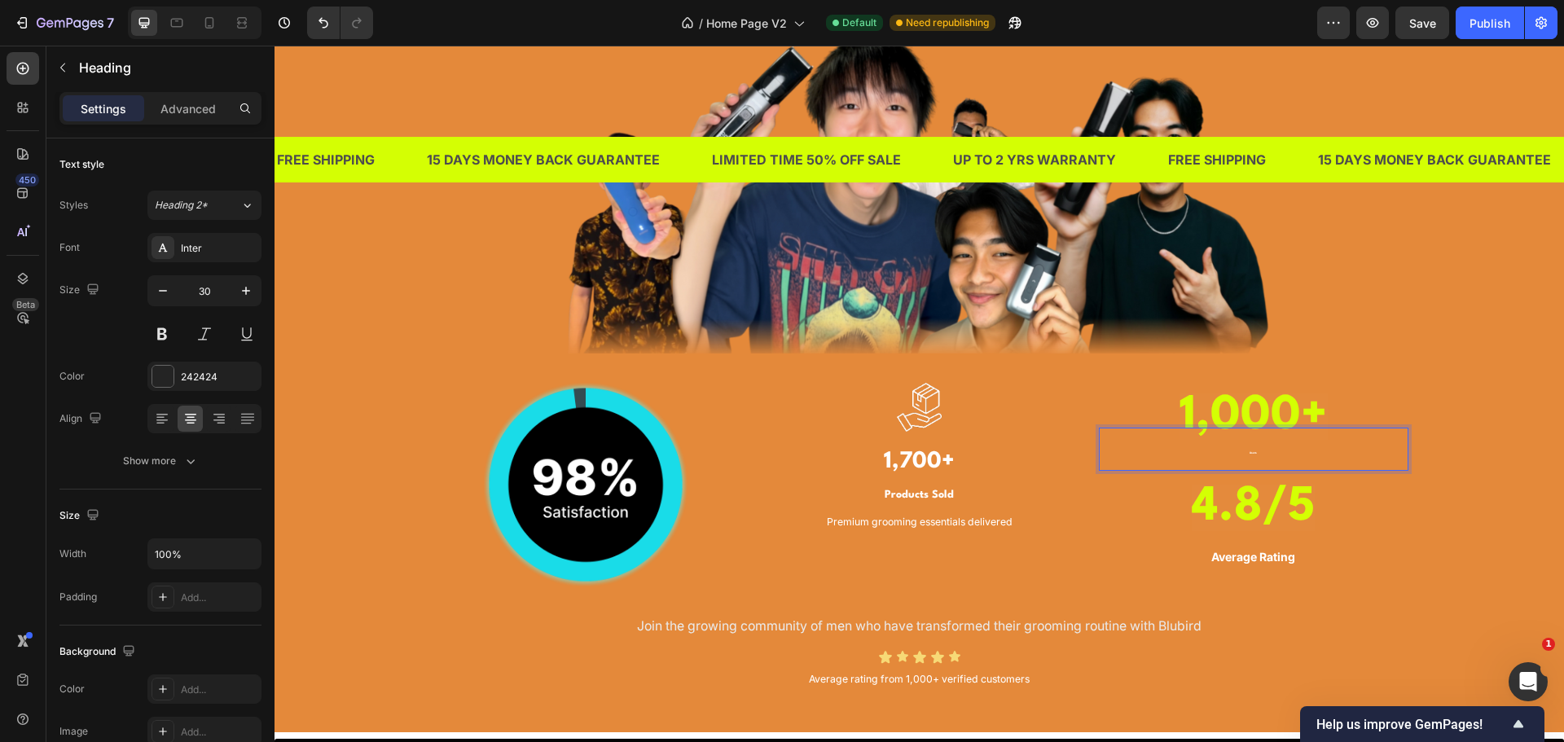
click at [1236, 455] on div at bounding box center [1236, 455] width 0 height 0
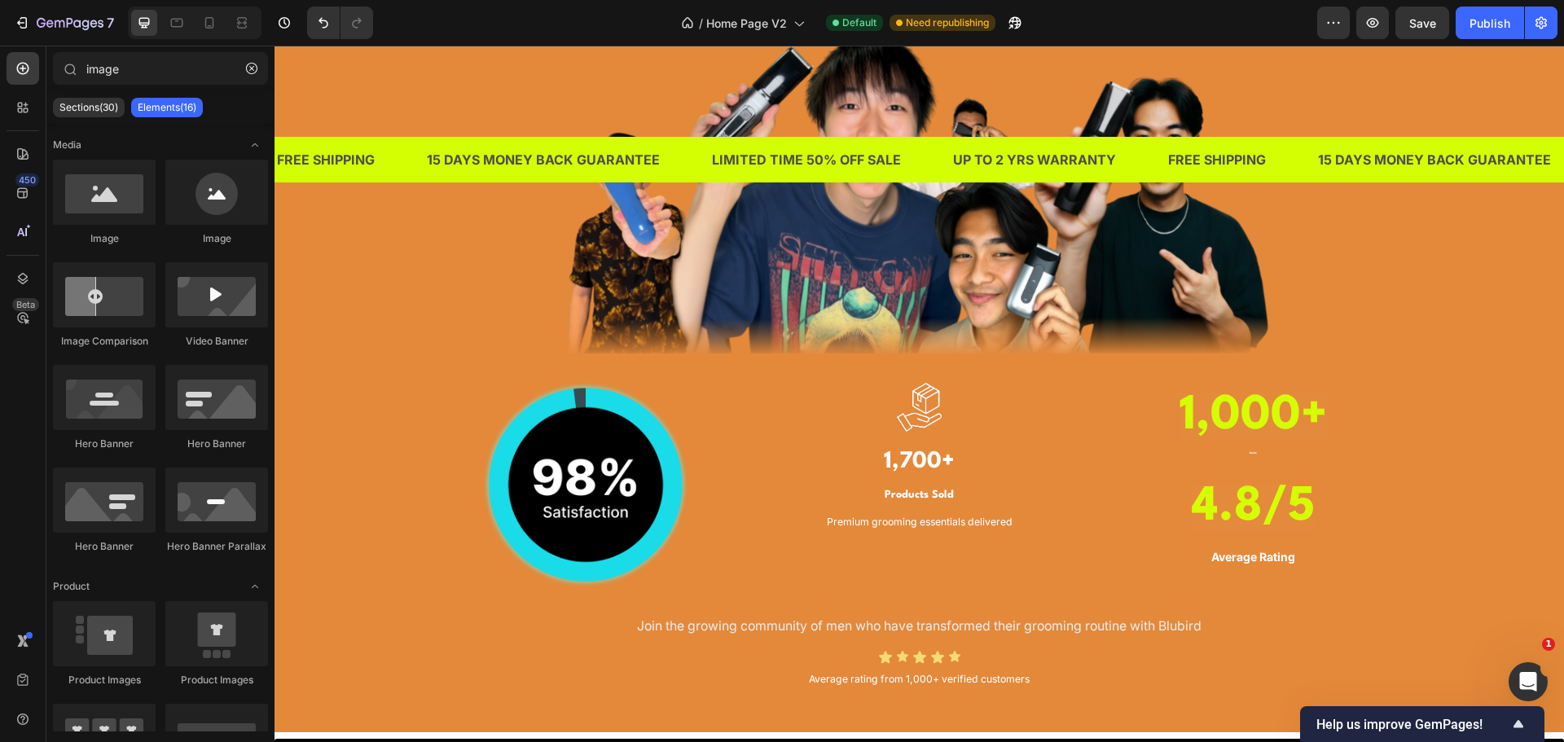
click at [1246, 455] on p "⁠⁠⁠⁠⁠⁠⁠ Users" at bounding box center [1254, 449] width 306 height 40
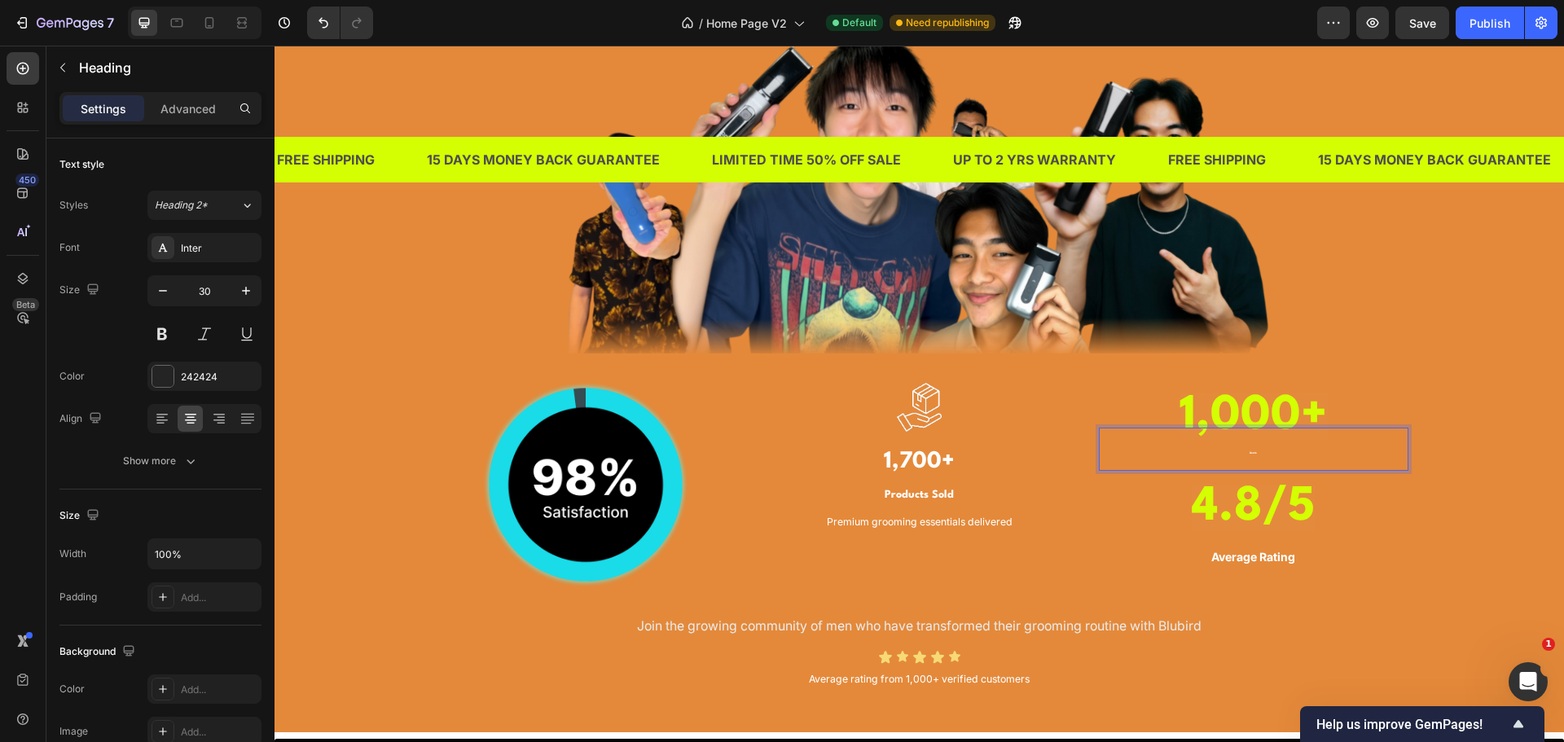
click at [1263, 453] on p "Users" at bounding box center [1254, 449] width 306 height 40
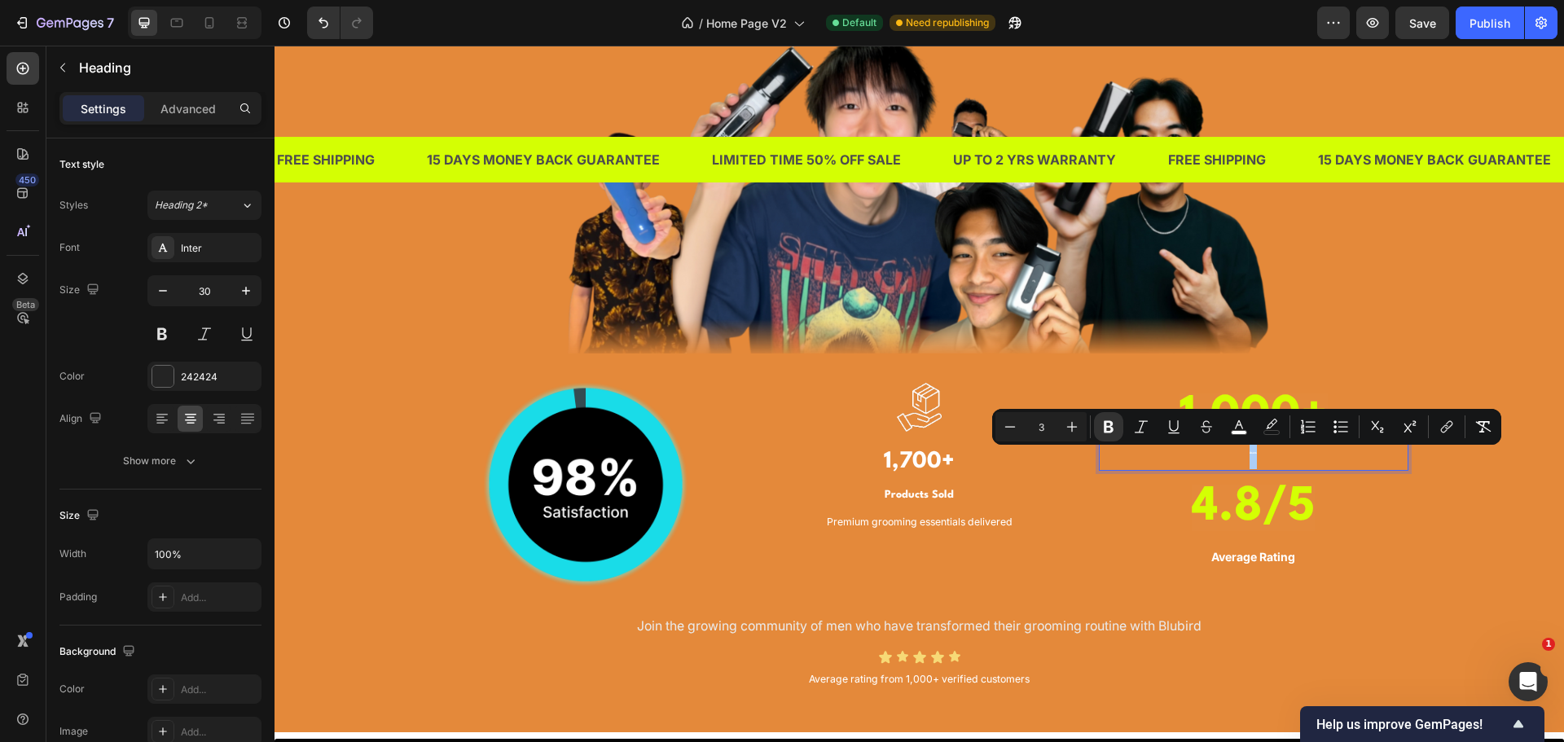
click at [1048, 424] on input "3" at bounding box center [1041, 427] width 33 height 20
type input "30"
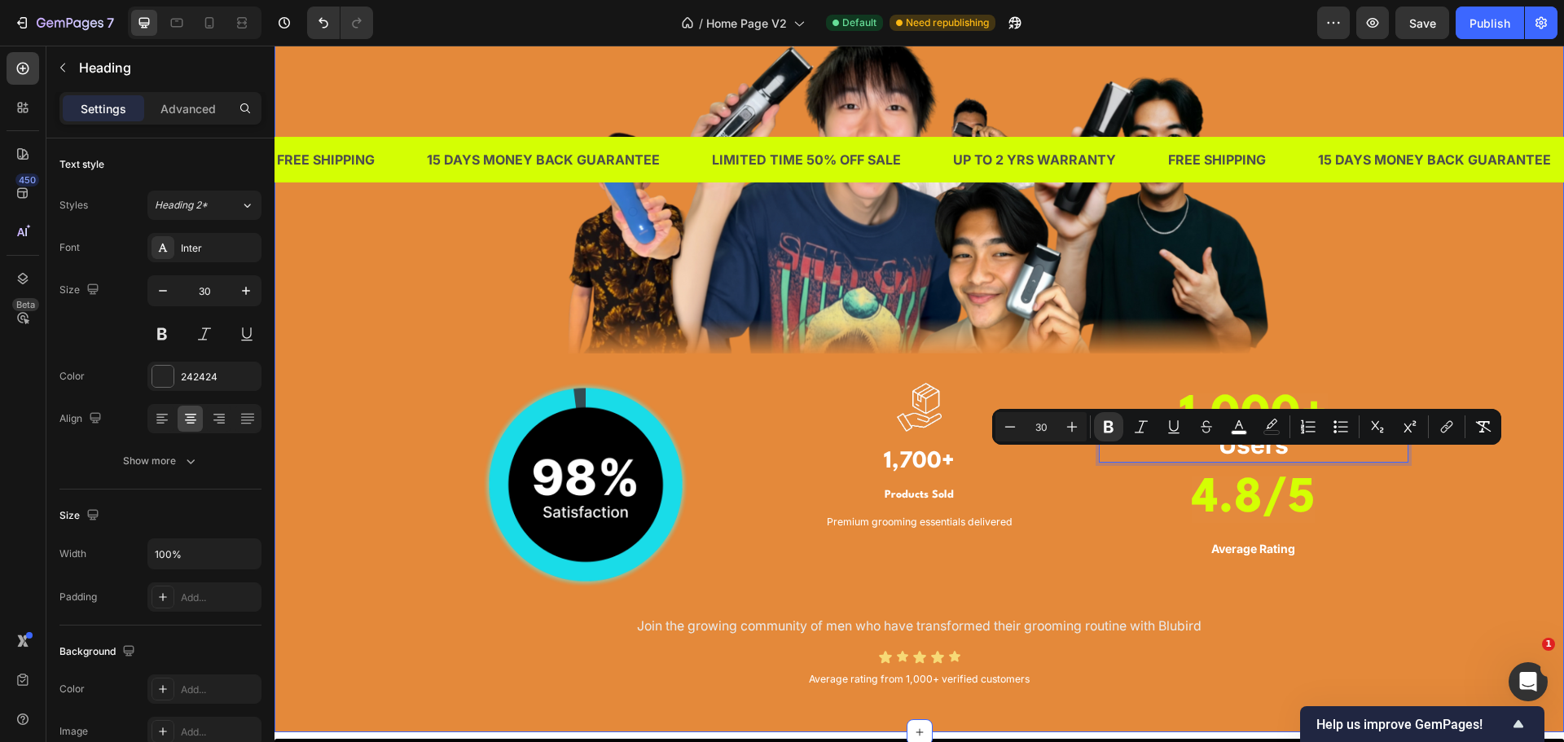
click at [1430, 568] on div "TRUSTED BY THOUSANDS OF MEN IN [GEOGRAPHIC_DATA] Heading Image Image Image 1,70…" at bounding box center [919, 284] width 1265 height 818
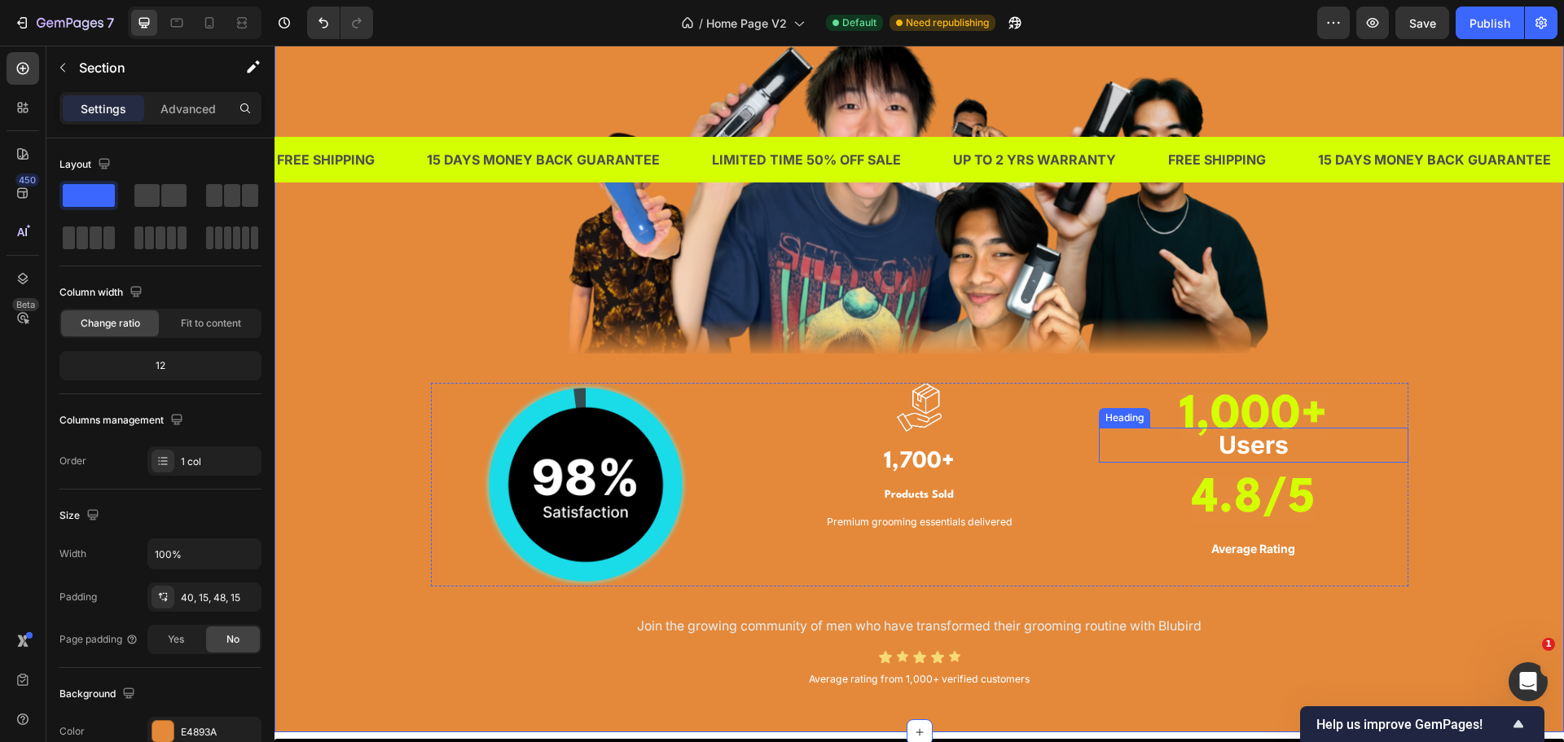
click at [1264, 446] on strong "Users" at bounding box center [1254, 444] width 70 height 29
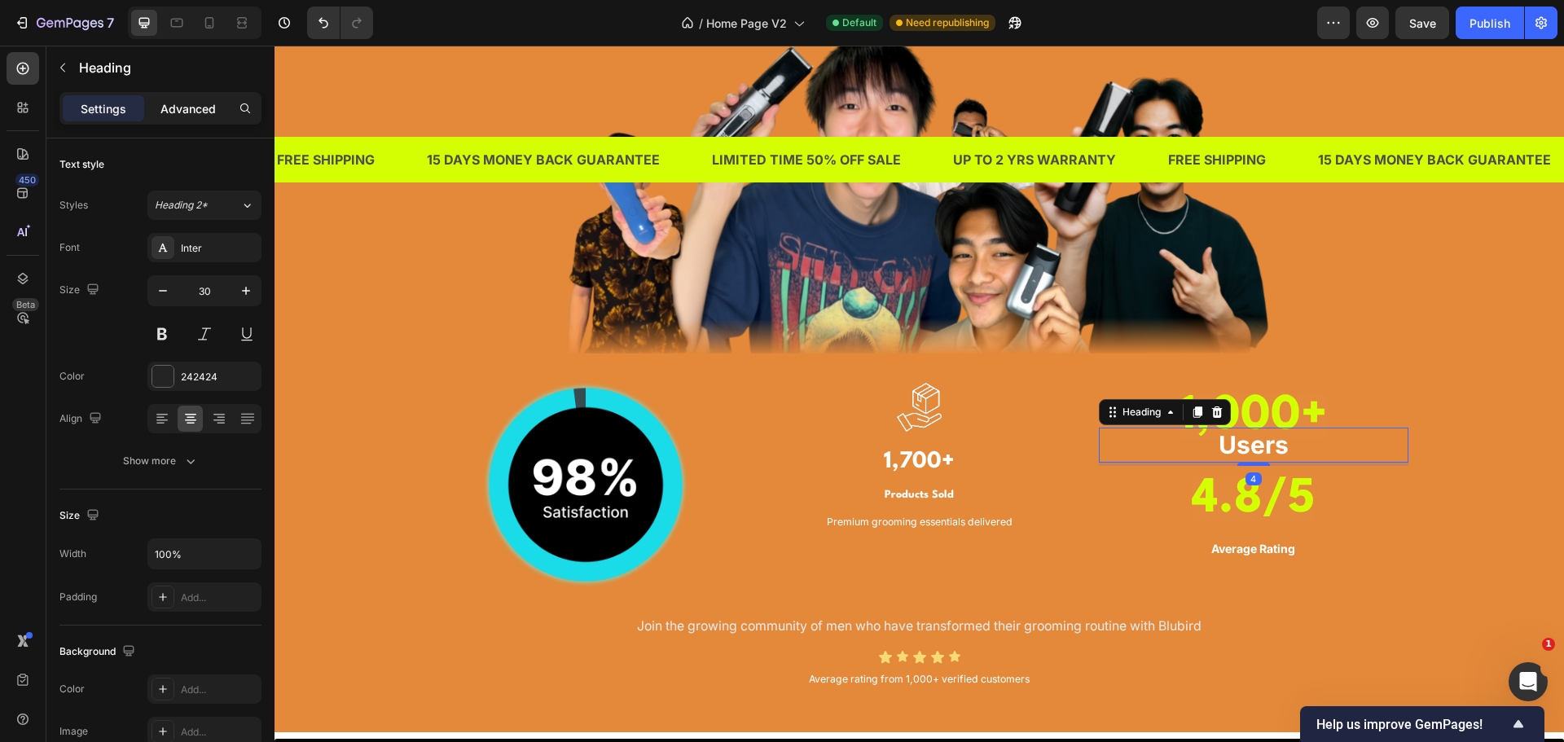
click at [166, 100] on p "Advanced" at bounding box center [187, 108] width 55 height 17
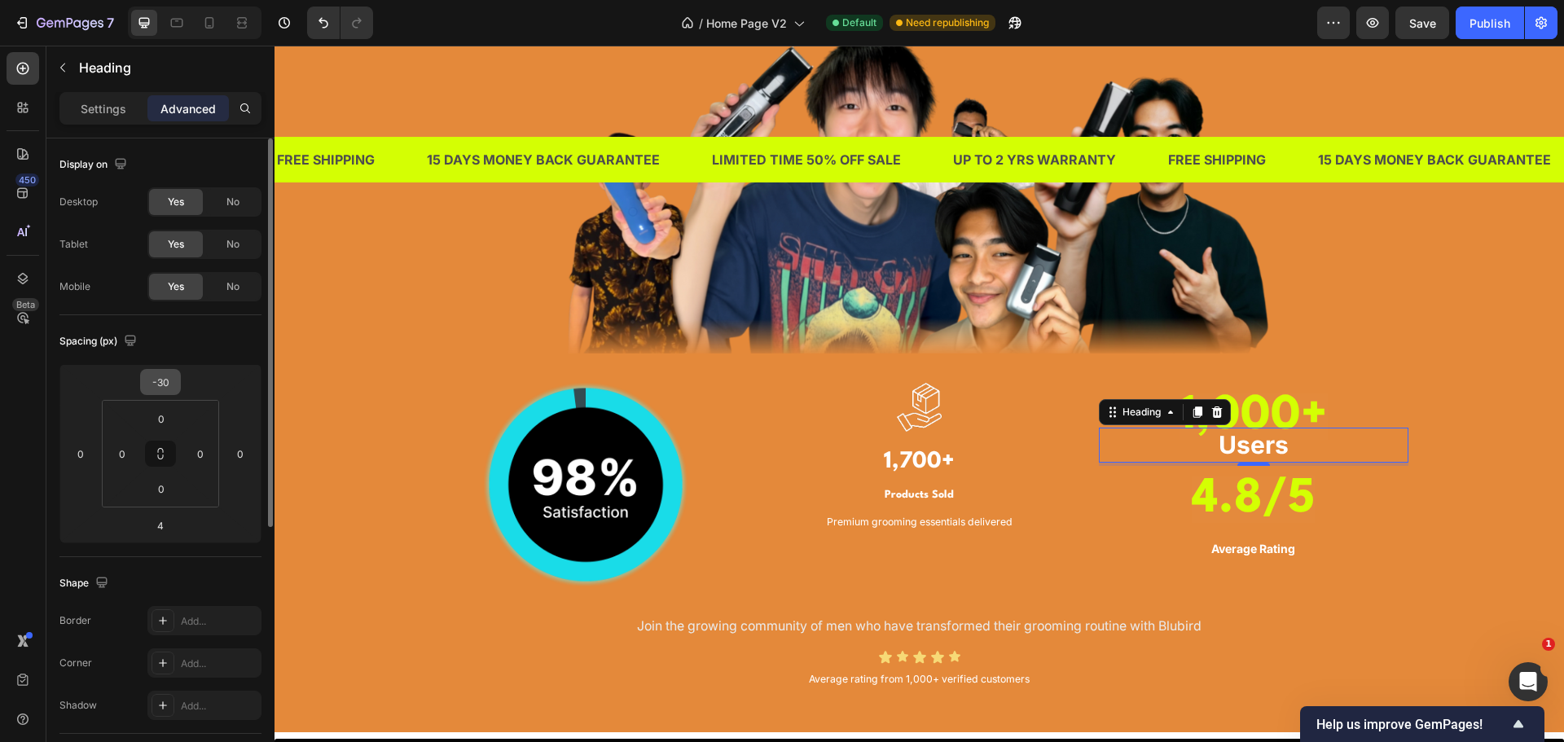
click at [161, 375] on input "-30" at bounding box center [160, 382] width 33 height 24
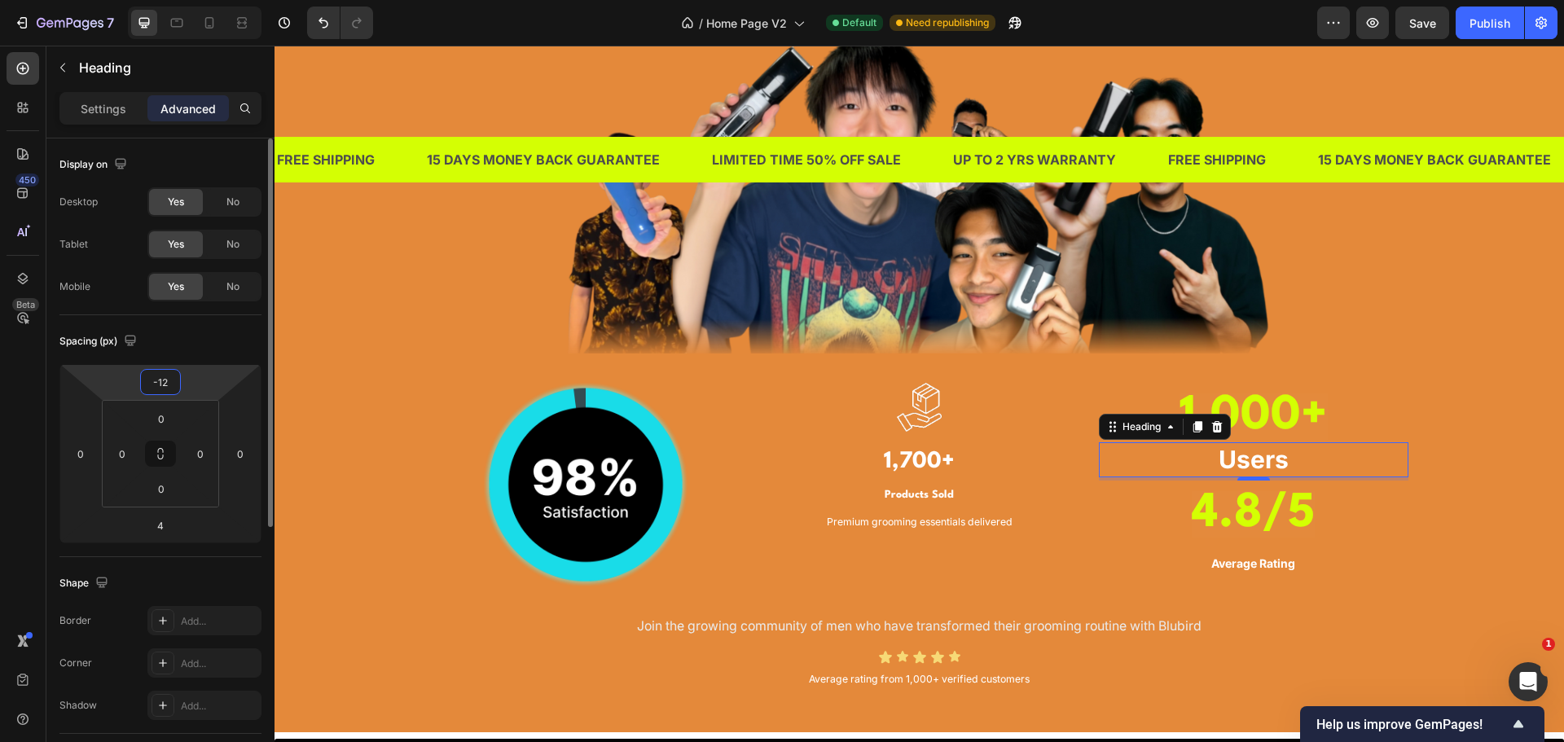
type input "-1"
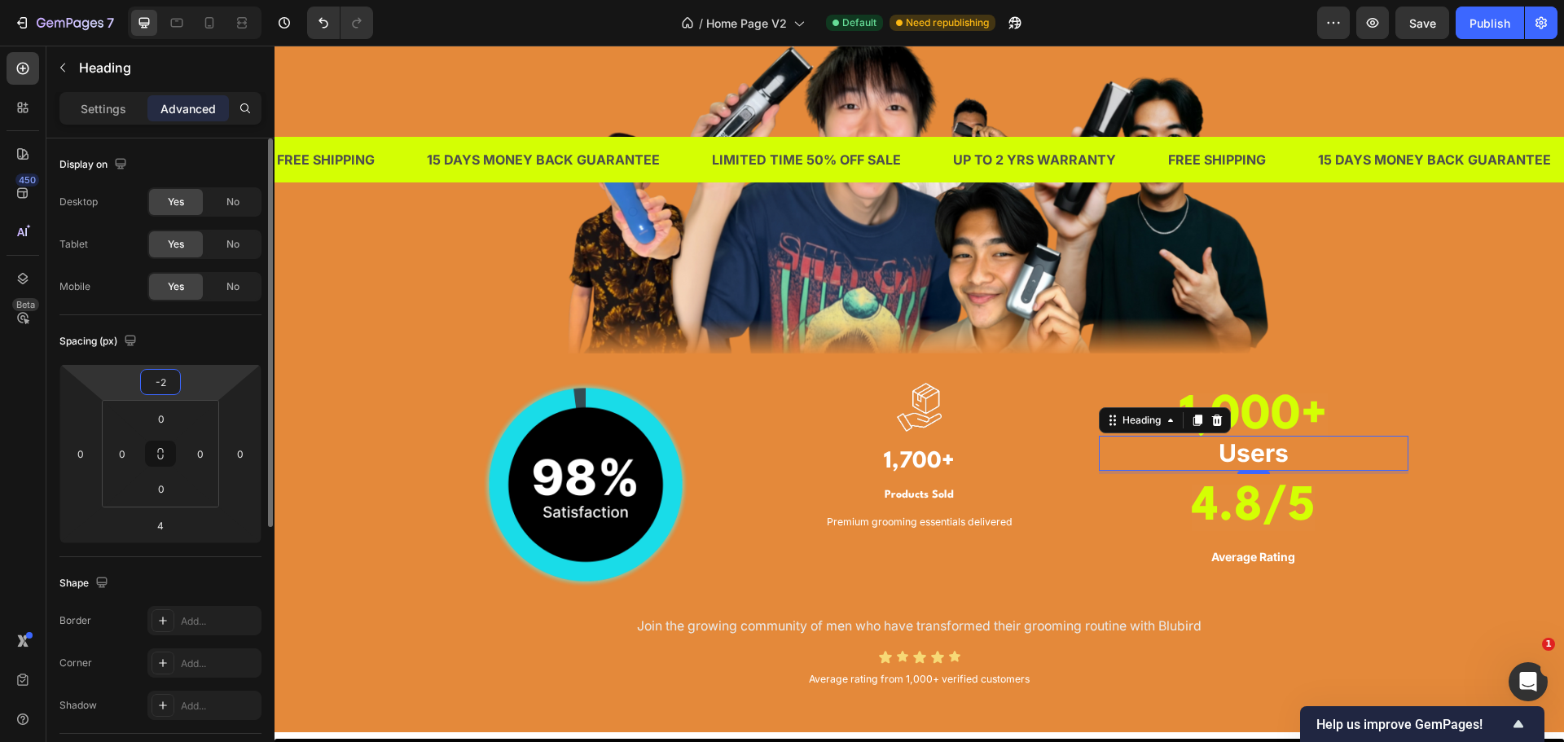
type input "-20"
click at [110, 108] on p "Settings" at bounding box center [104, 108] width 46 height 17
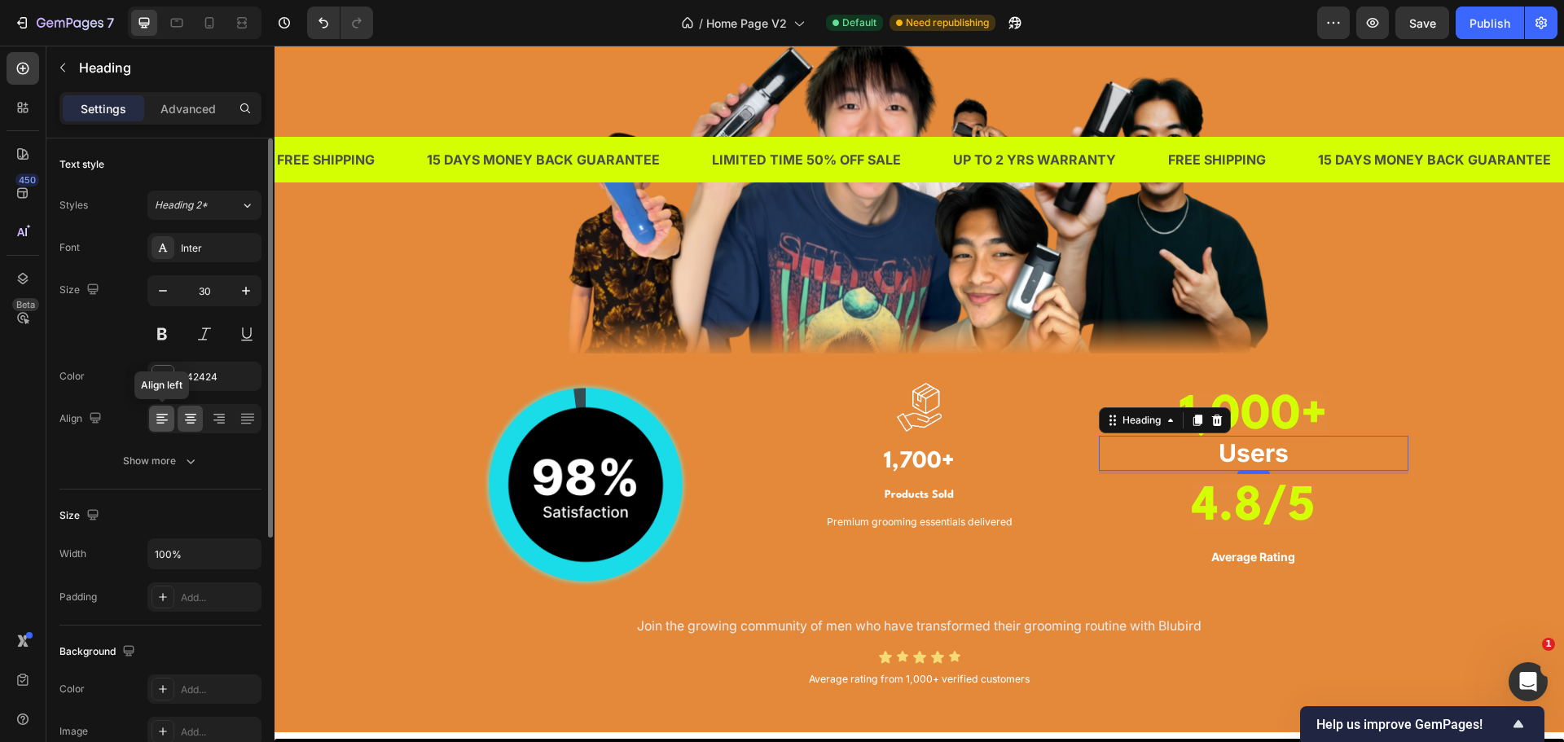
click at [171, 412] on div at bounding box center [161, 419] width 25 height 26
click at [194, 420] on icon at bounding box center [190, 421] width 11 height 2
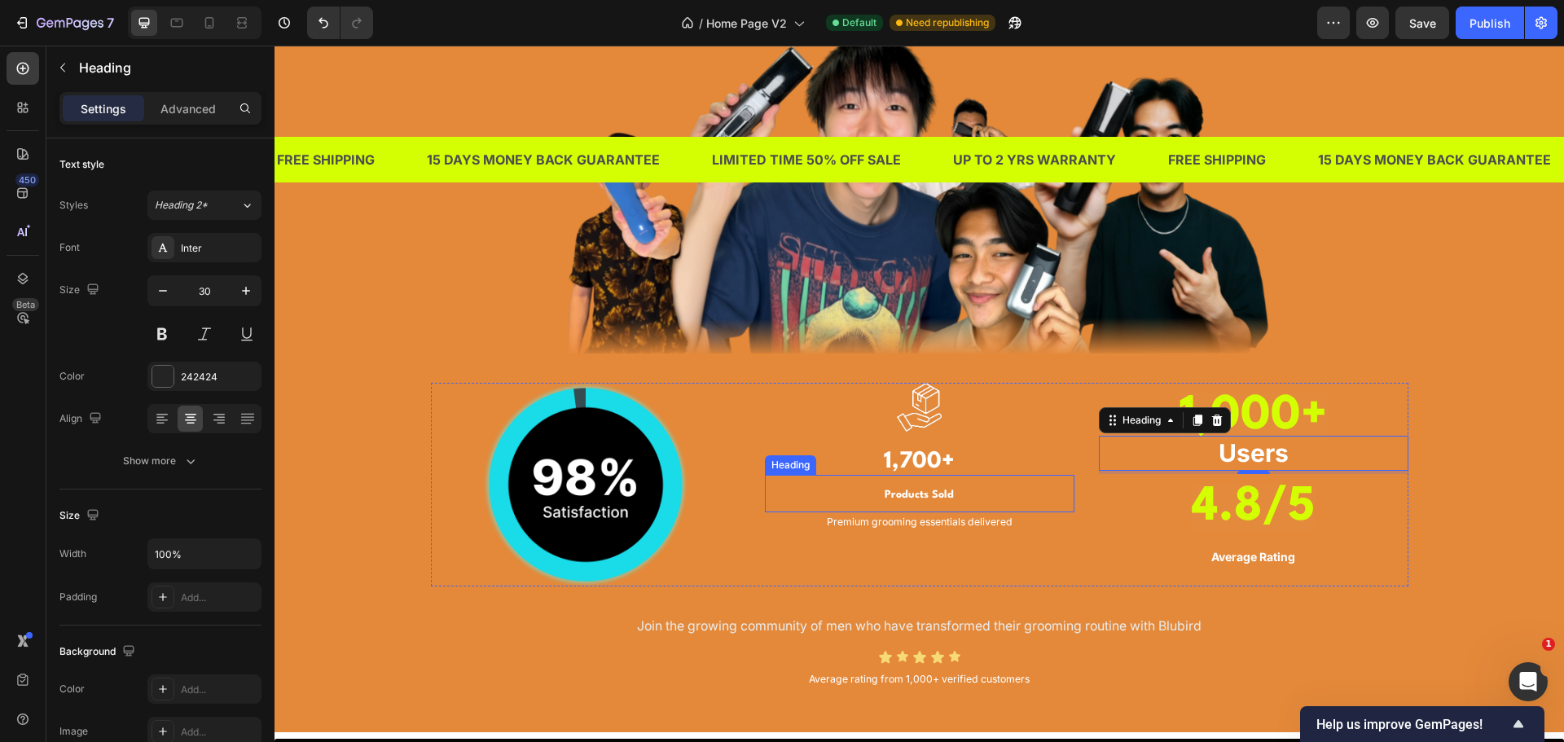
click at [1176, 501] on p "⁠⁠⁠⁠⁠⁠⁠ 4.8/5" at bounding box center [1254, 509] width 306 height 66
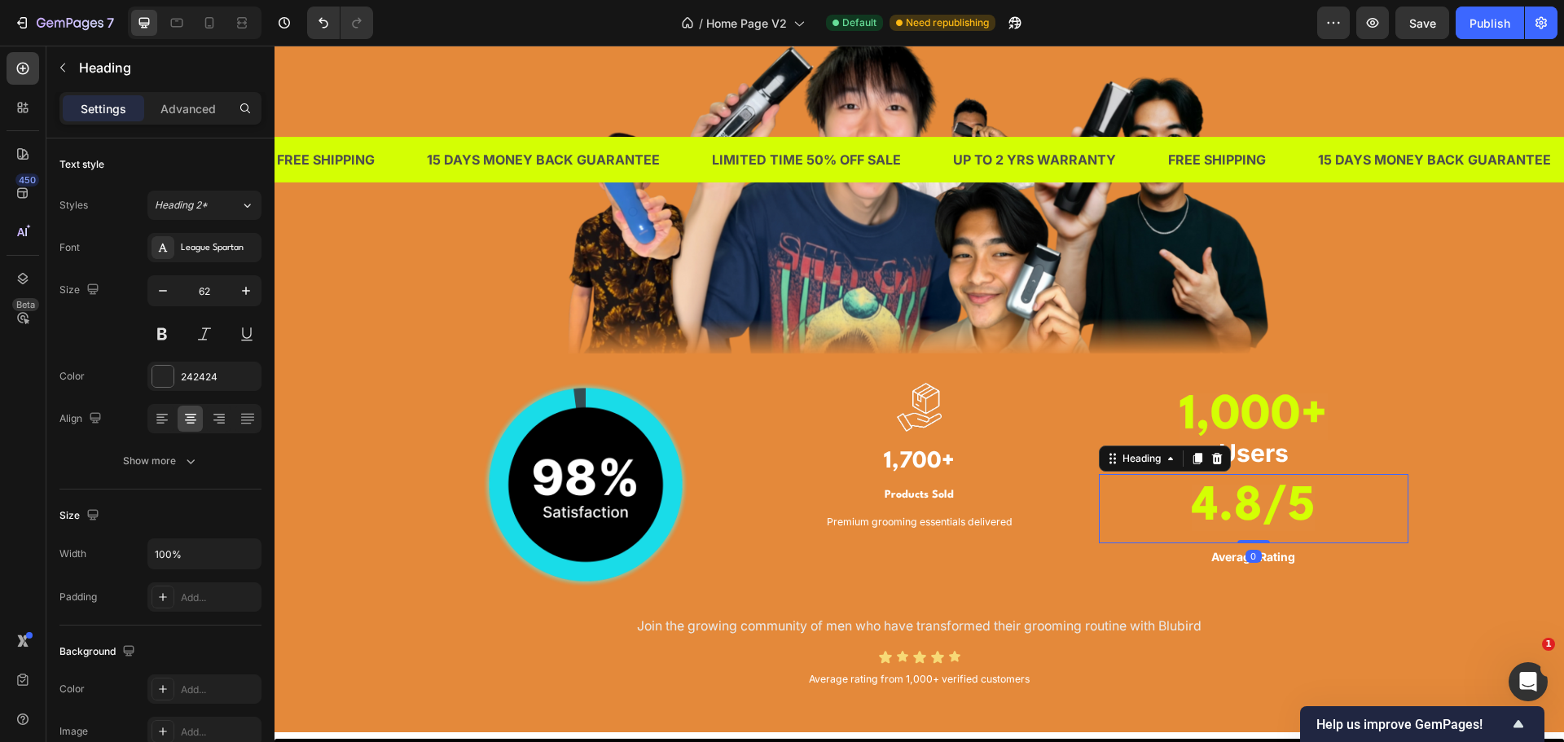
click at [1448, 483] on div "TRUSTED BY THOUSANDS OF MEN IN [GEOGRAPHIC_DATA] Heading Image Image Image 1,70…" at bounding box center [919, 284] width 1265 height 818
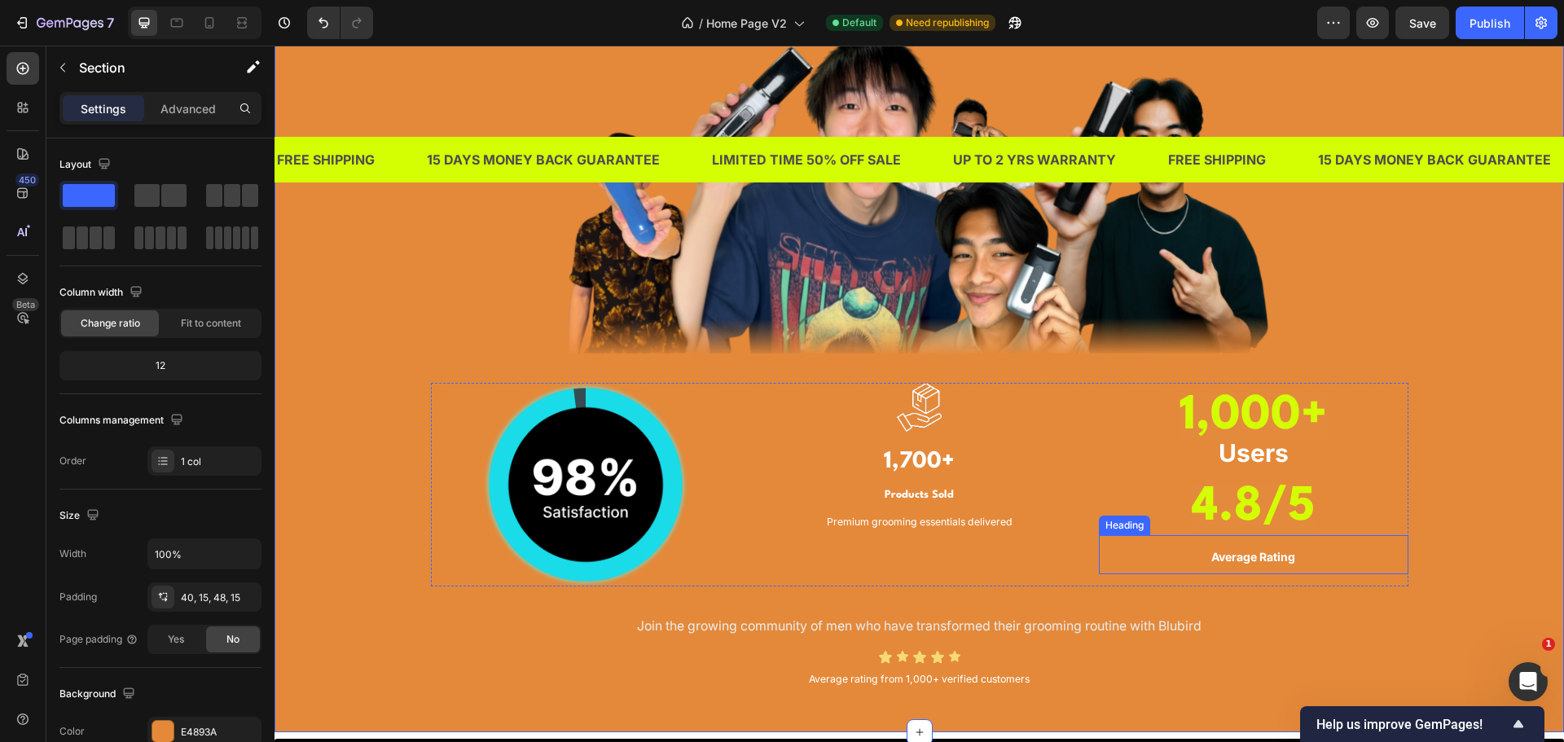
click at [1263, 561] on strong "Average Rating" at bounding box center [1253, 557] width 84 height 14
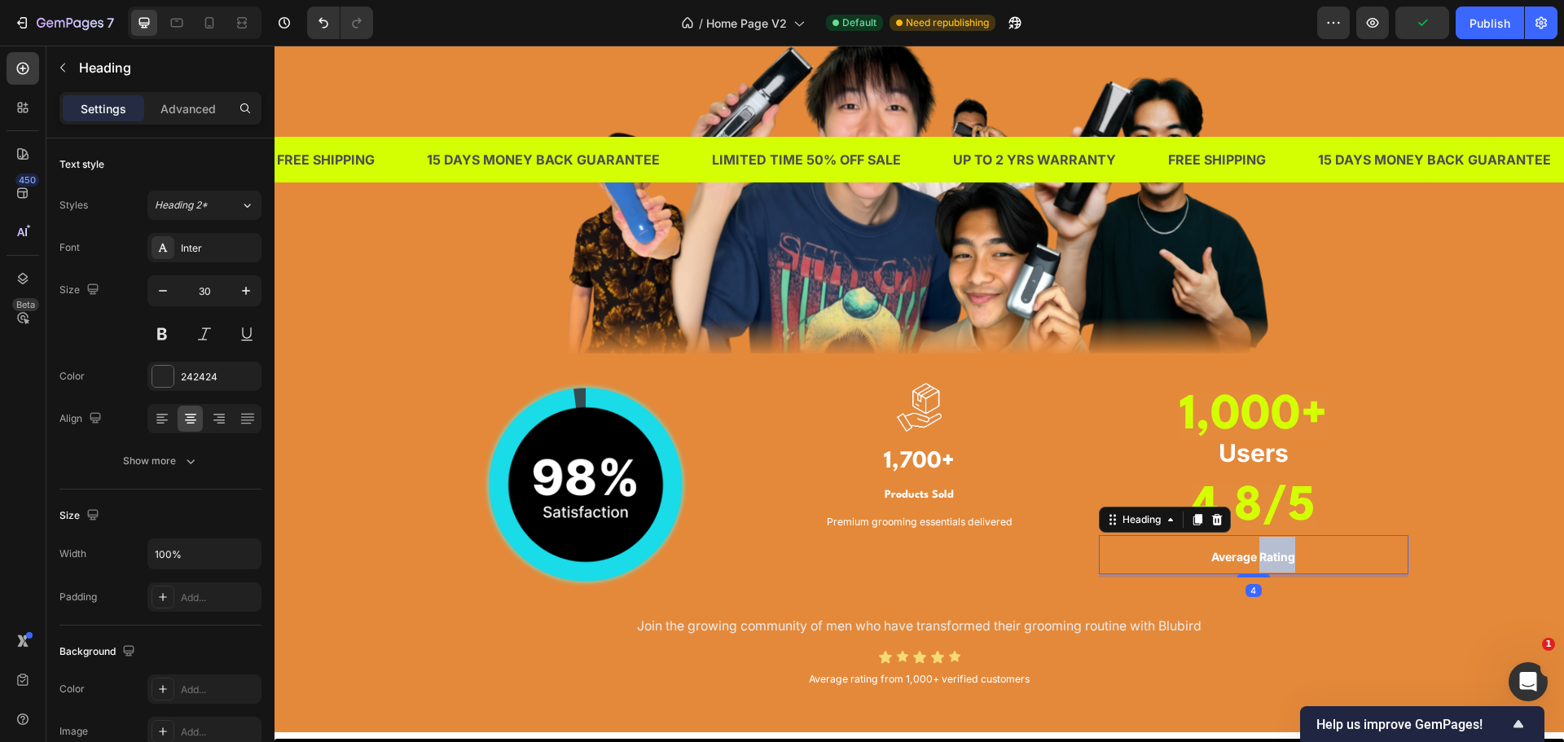
click at [1263, 561] on strong "Average Rating" at bounding box center [1253, 557] width 84 height 14
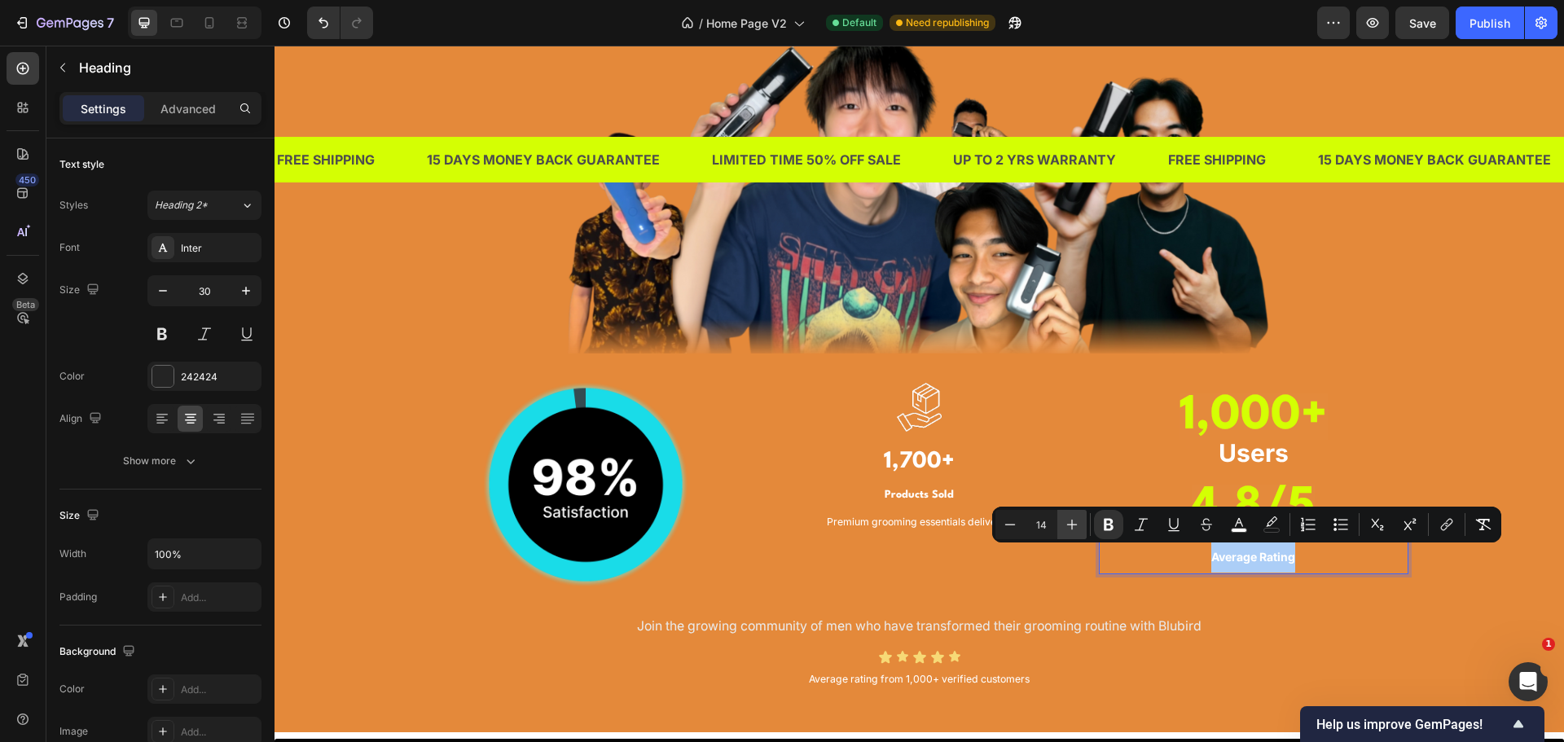
click at [1078, 520] on icon "Editor contextual toolbar" at bounding box center [1072, 524] width 16 height 16
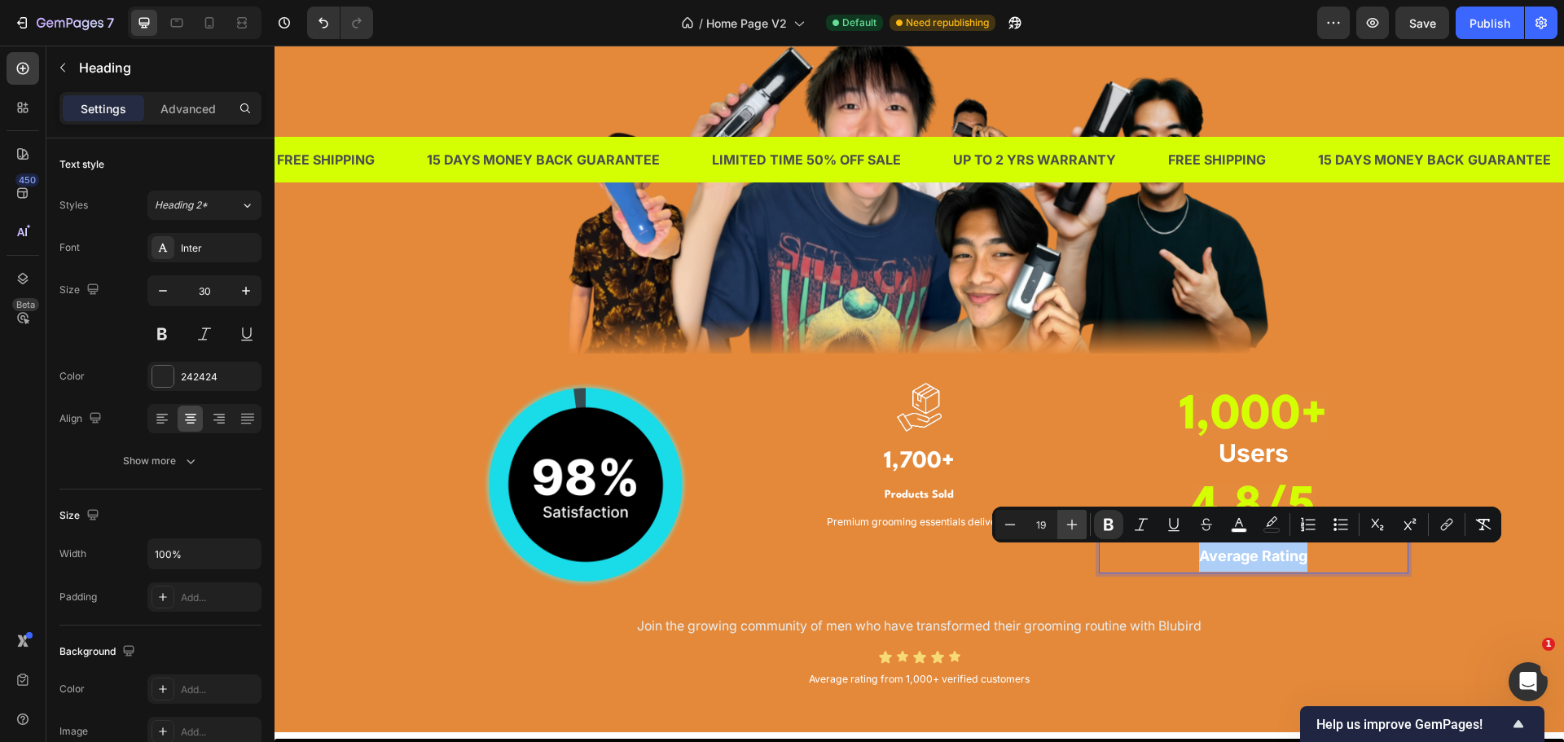
click at [1078, 520] on icon "Editor contextual toolbar" at bounding box center [1072, 524] width 16 height 16
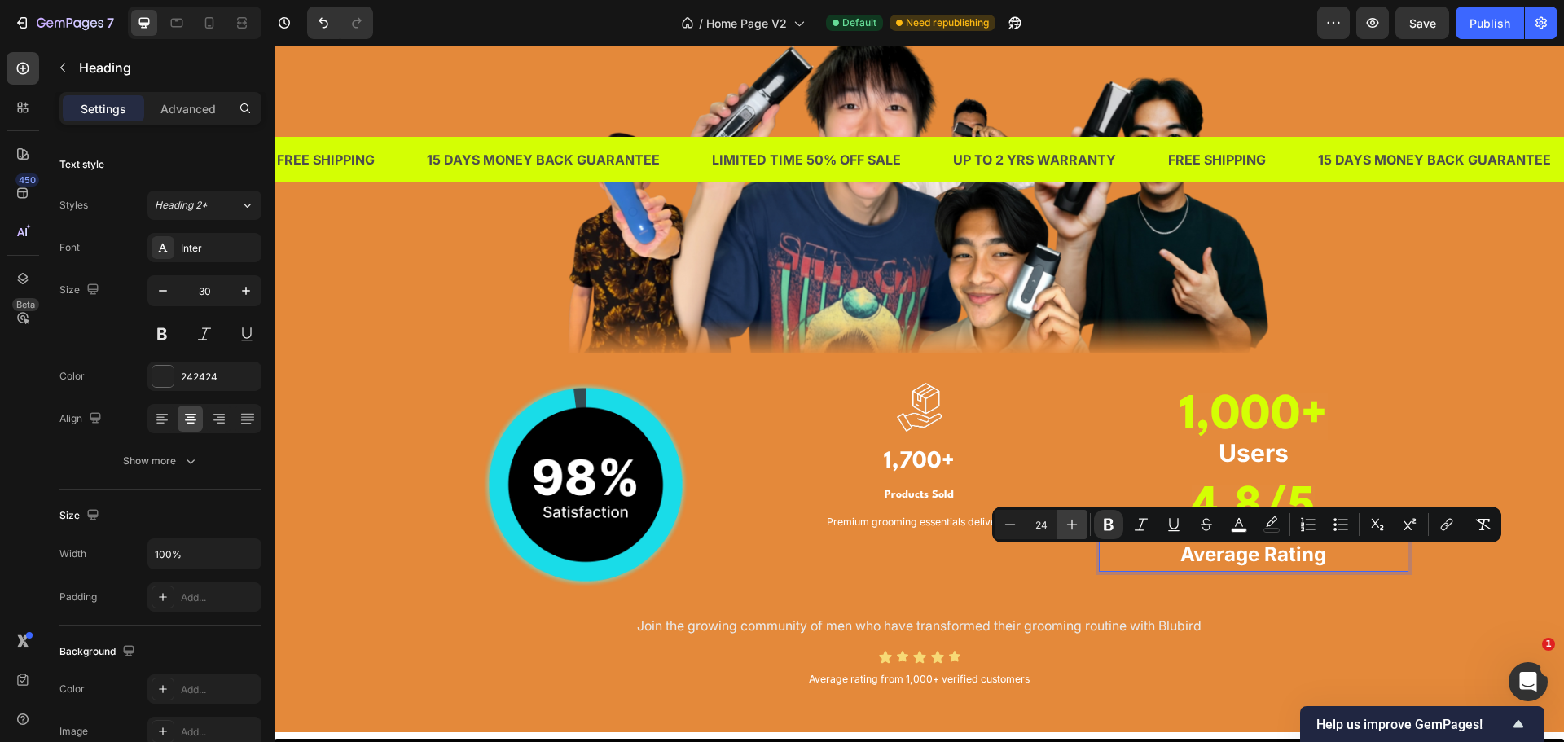
click at [1078, 520] on icon "Editor contextual toolbar" at bounding box center [1072, 524] width 16 height 16
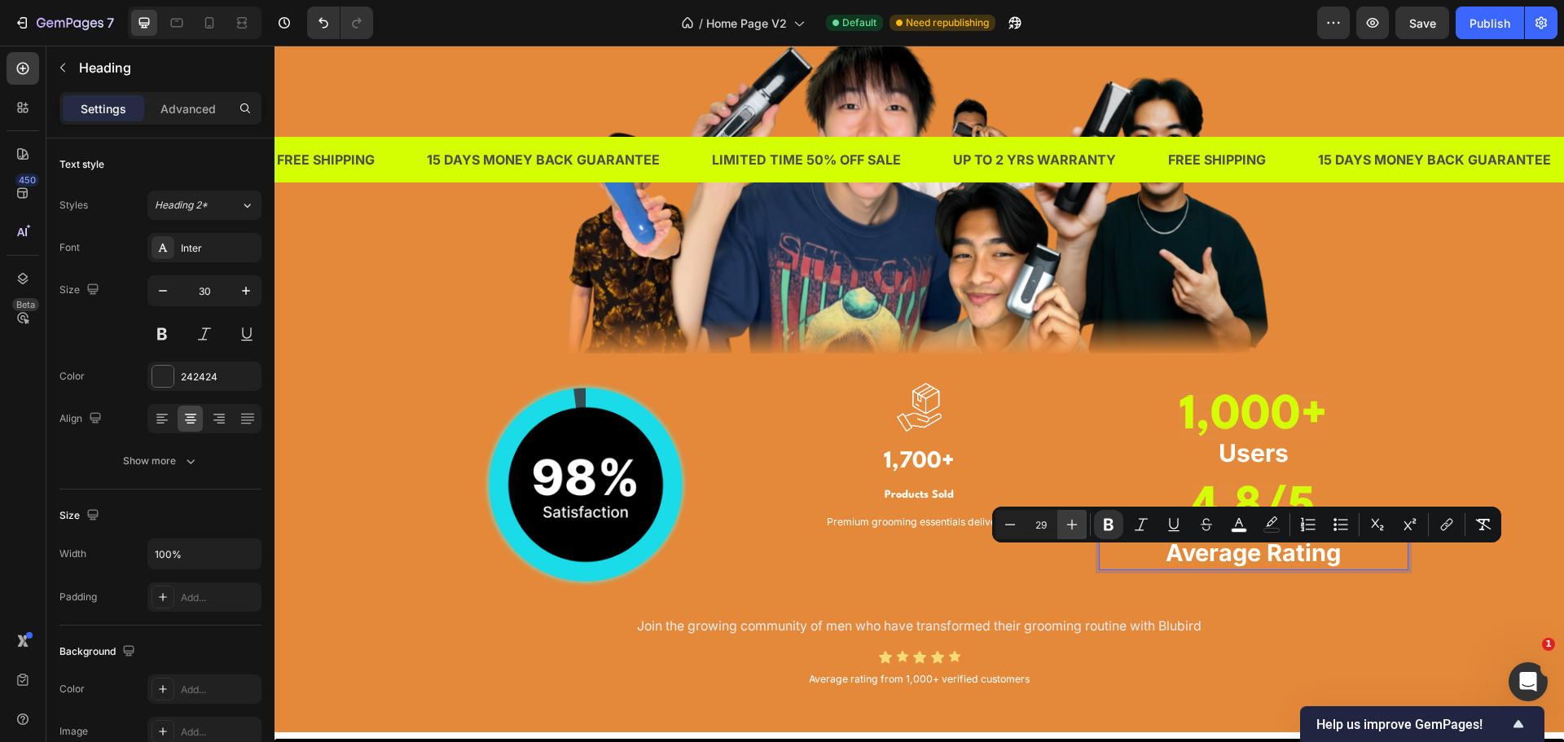
click at [1078, 520] on icon "Editor contextual toolbar" at bounding box center [1072, 524] width 16 height 16
type input "30"
click at [1490, 450] on div "TRUSTED BY THOUSANDS OF MEN IN [GEOGRAPHIC_DATA] Heading Image Image Image 1,70…" at bounding box center [919, 284] width 1265 height 818
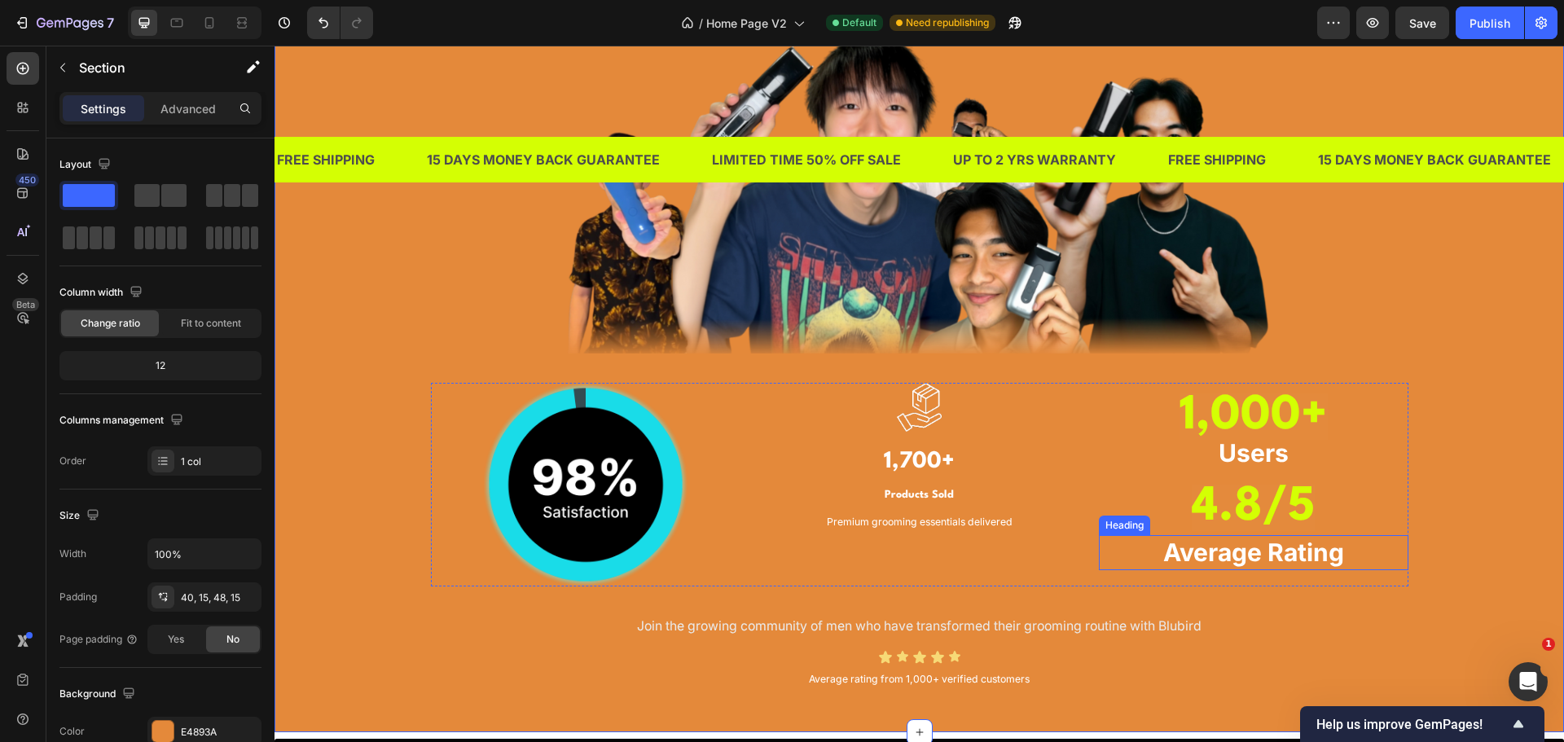
click at [1304, 555] on strong "Average Rating" at bounding box center [1253, 552] width 181 height 29
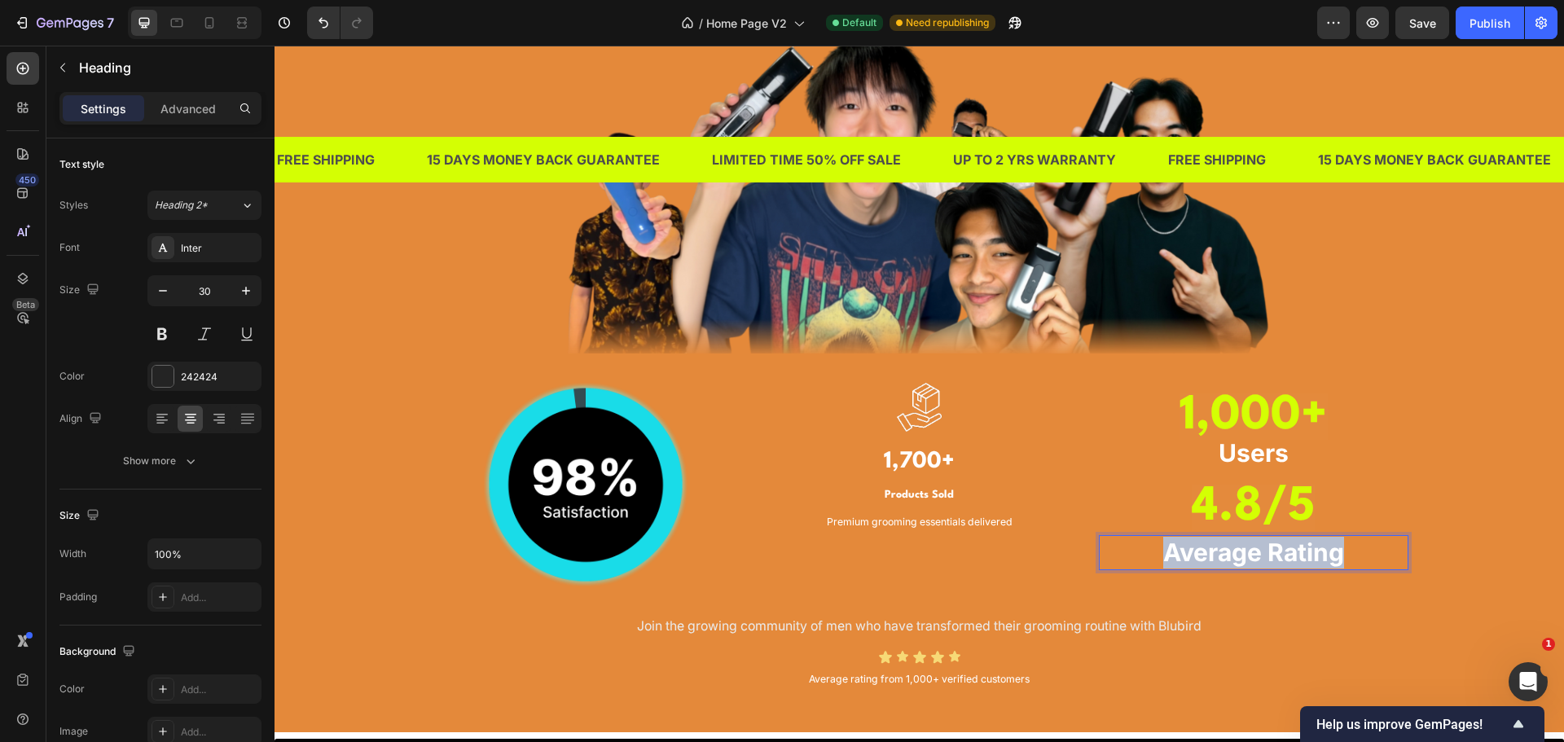
click at [1304, 555] on strong "Average Rating" at bounding box center [1253, 552] width 181 height 29
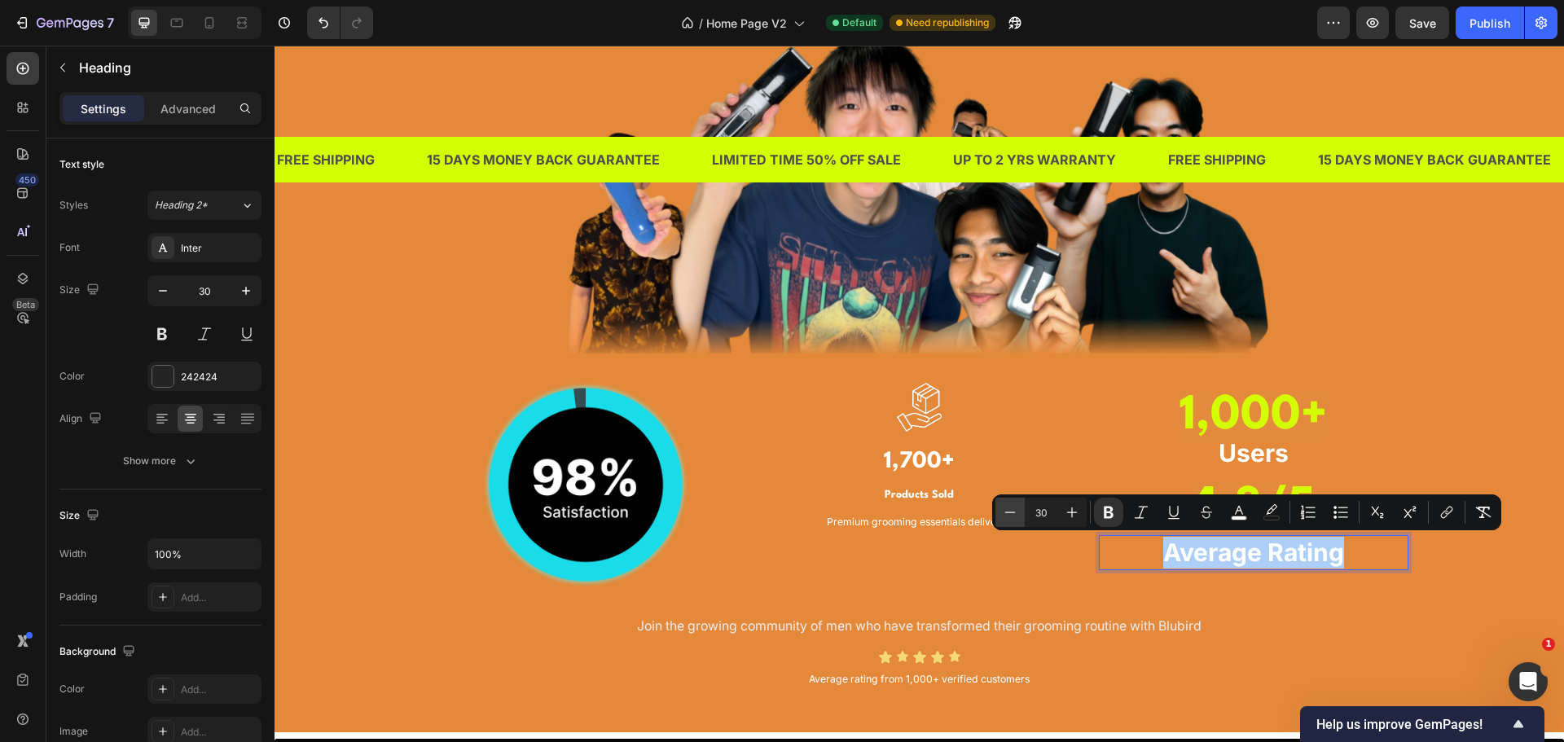
click at [1011, 516] on icon "Editor contextual toolbar" at bounding box center [1010, 512] width 16 height 16
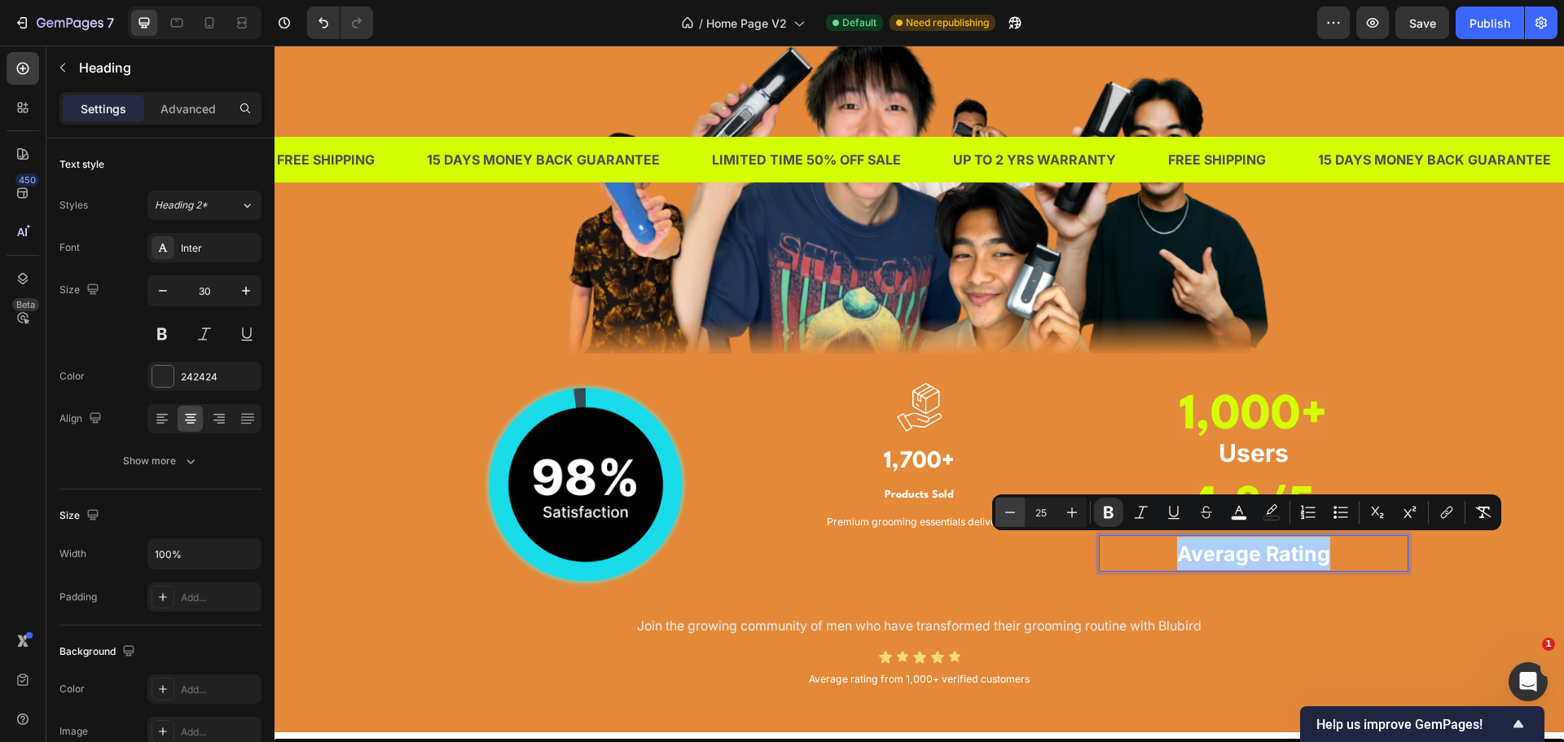
click at [1011, 516] on icon "Editor contextual toolbar" at bounding box center [1010, 512] width 16 height 16
type input "21"
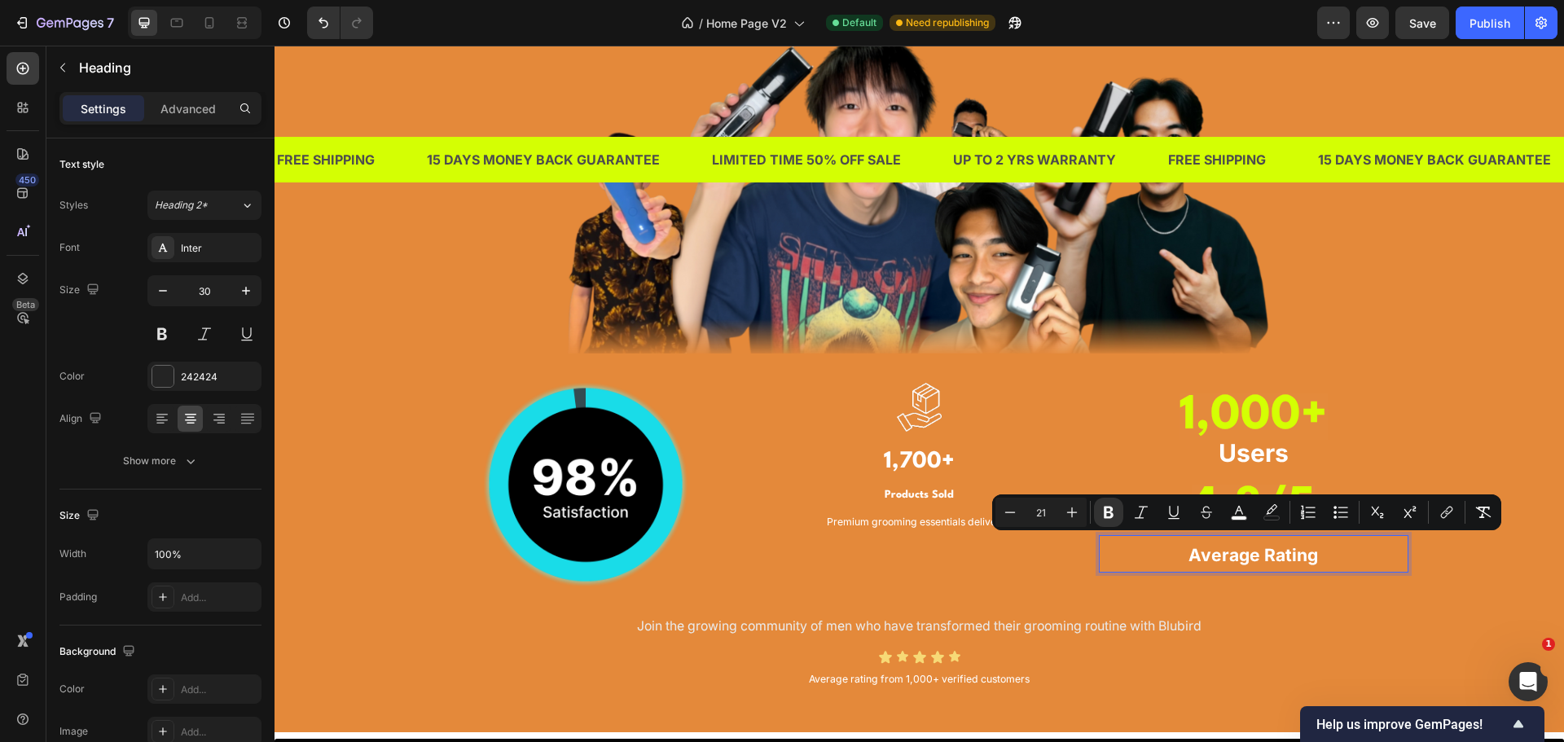
click at [1512, 489] on div "TRUSTED BY THOUSANDS OF MEN IN [GEOGRAPHIC_DATA] Heading Image Image Image 1,70…" at bounding box center [919, 284] width 1265 height 818
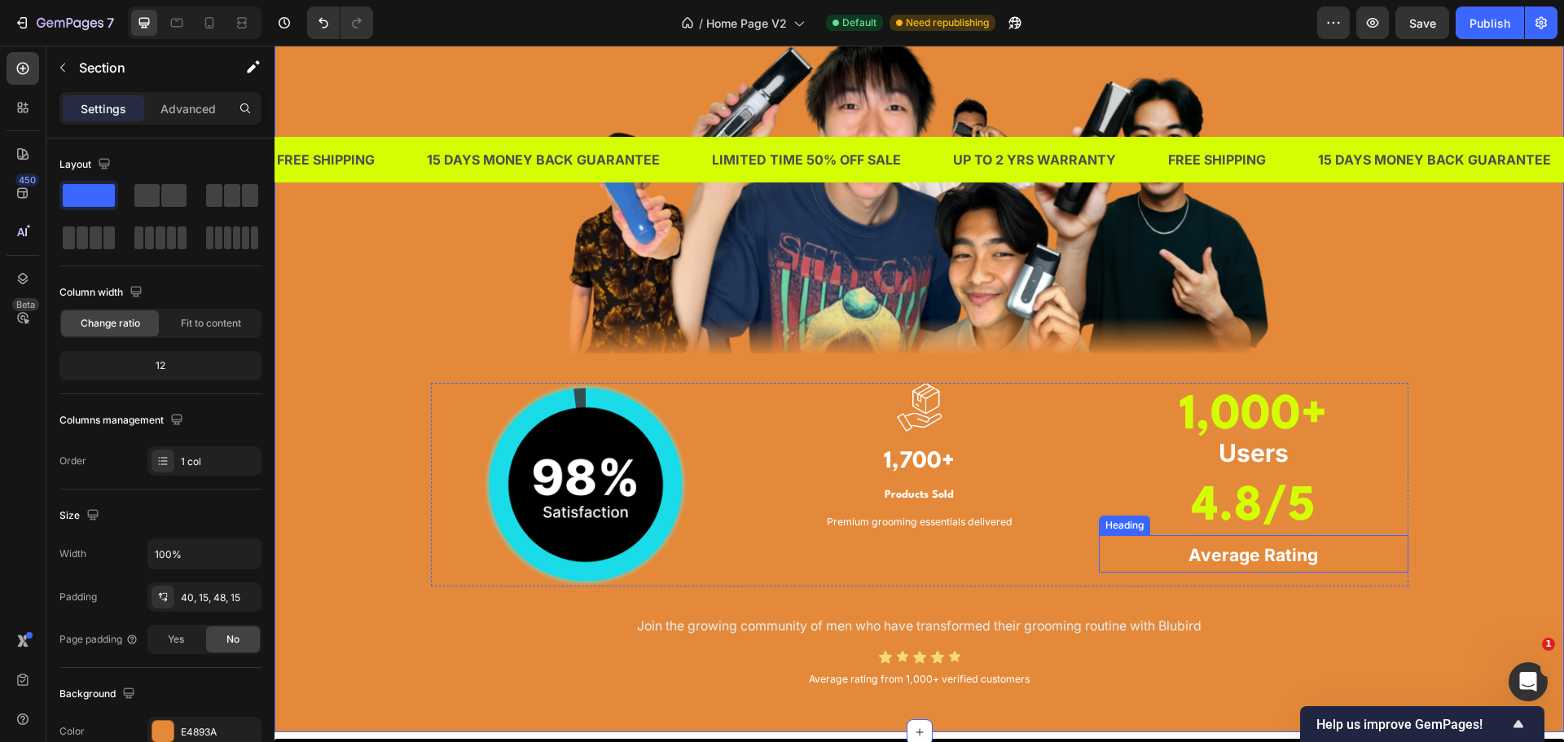
click at [1292, 559] on strong "Average Rating" at bounding box center [1254, 555] width 130 height 20
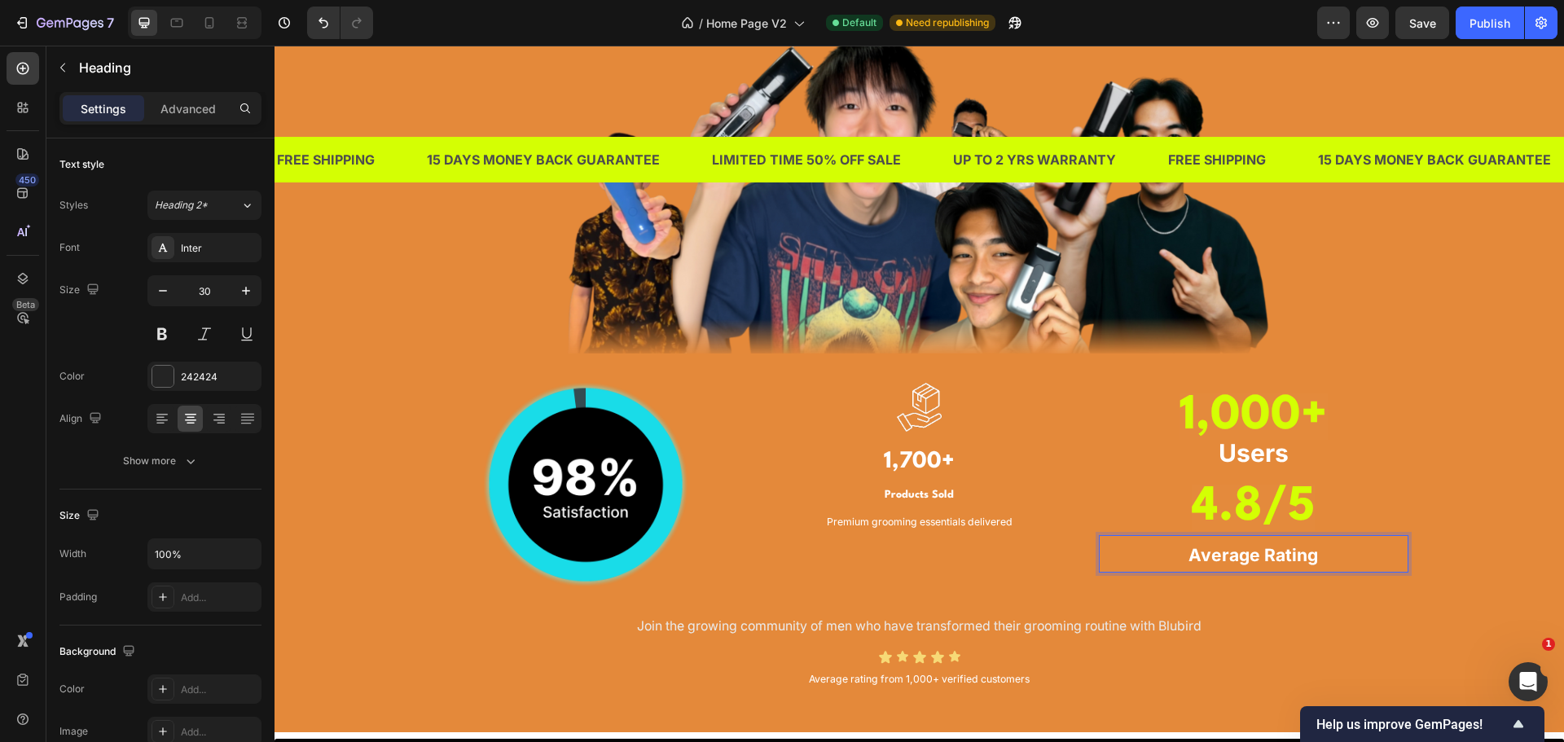
click at [1292, 559] on strong "Average Rating" at bounding box center [1254, 555] width 130 height 20
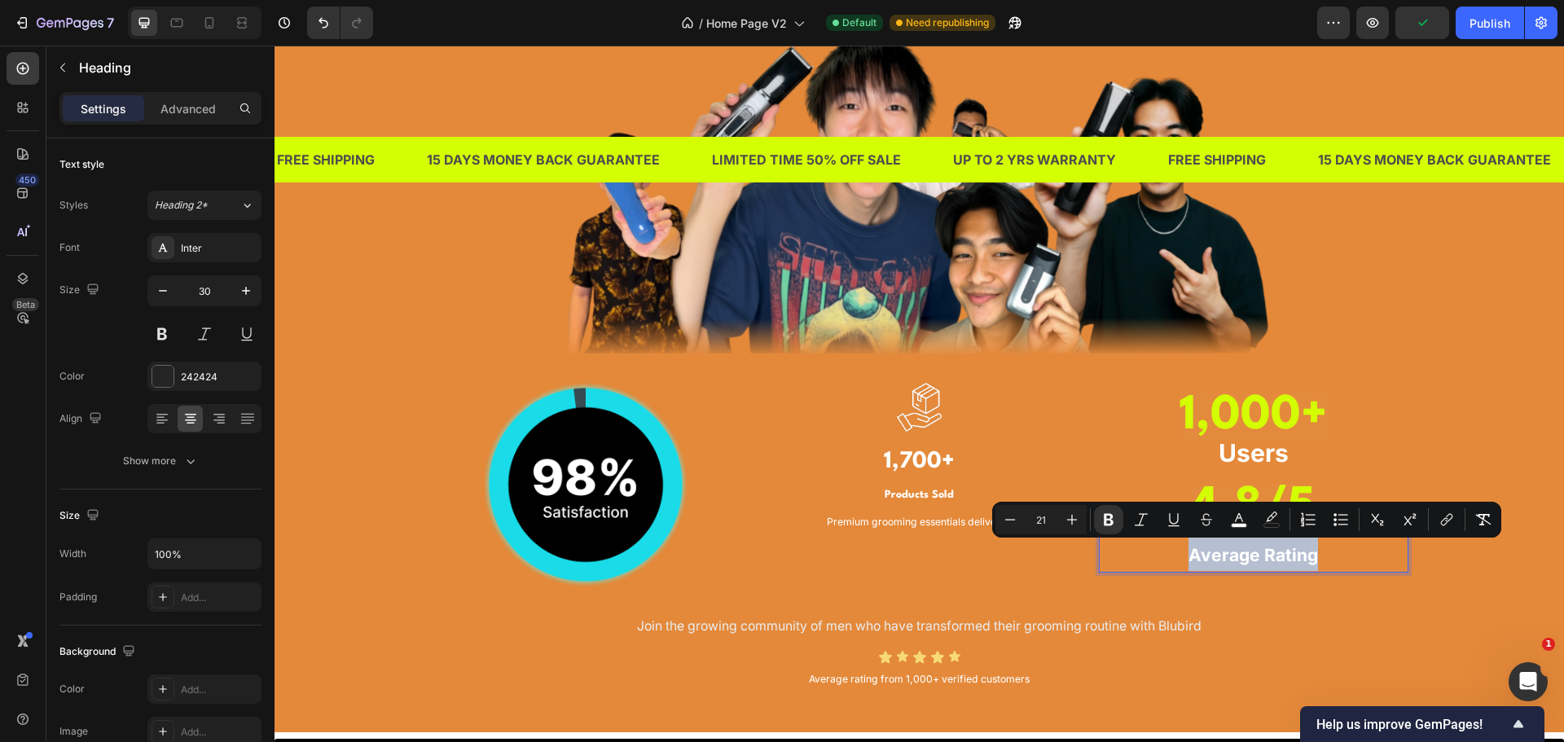
click at [1283, 502] on div "Minus 21 Plus Bold Italic Underline Strikethrough color color Numbered List Bul…" at bounding box center [1246, 520] width 509 height 36
click at [1283, 491] on strong "4.8/5" at bounding box center [1253, 508] width 123 height 46
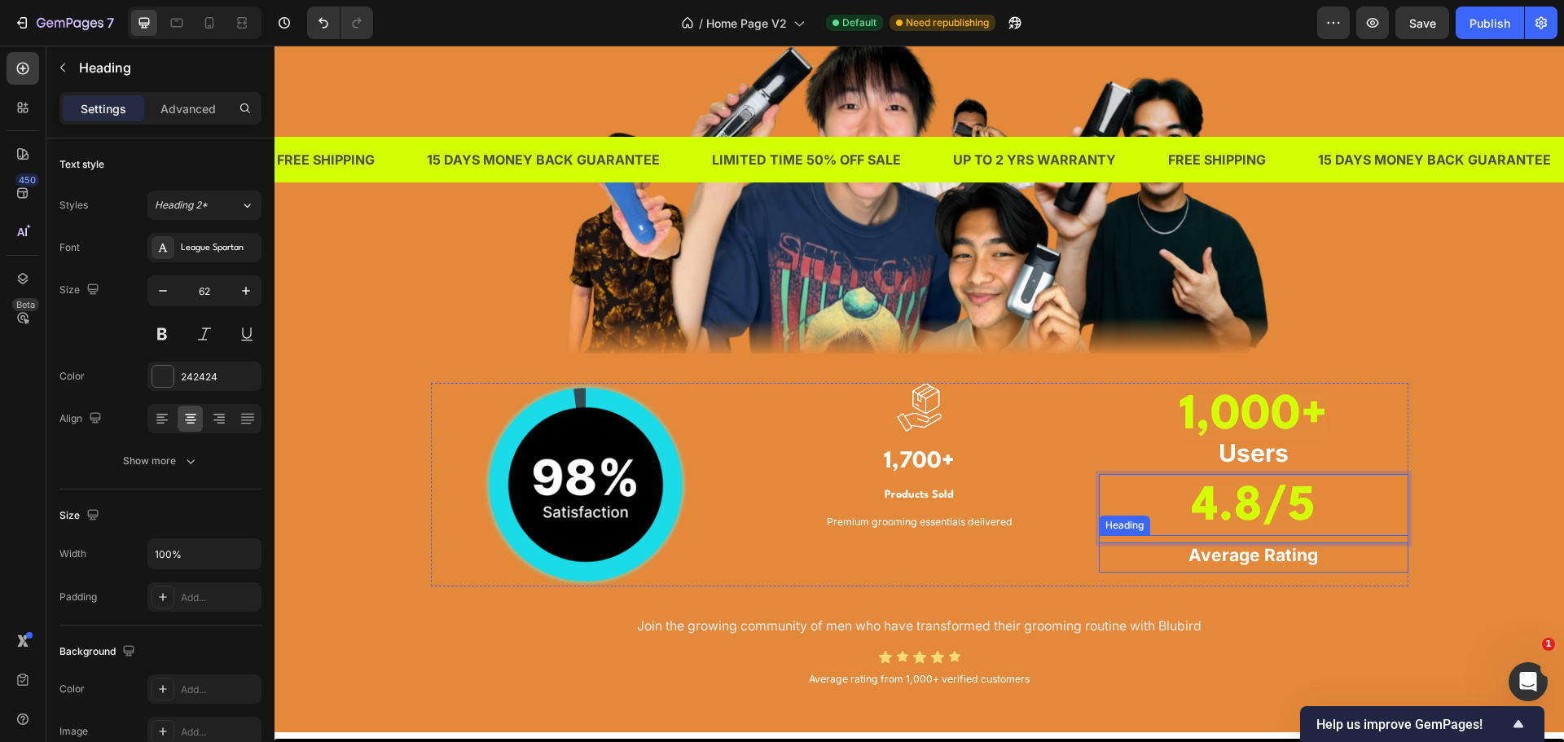
click at [1305, 556] on strong "Average Rating" at bounding box center [1254, 555] width 130 height 20
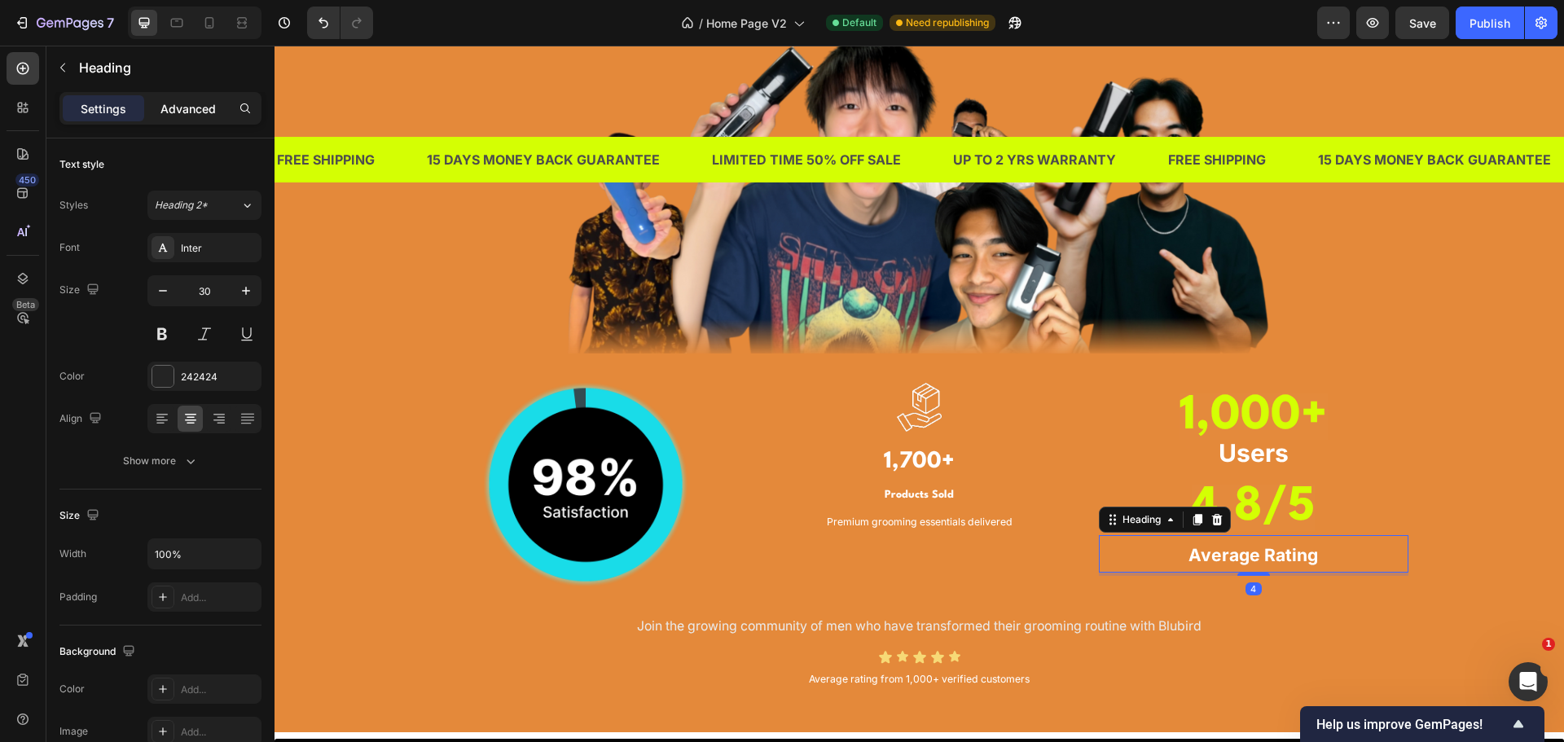
click at [193, 112] on p "Advanced" at bounding box center [187, 108] width 55 height 17
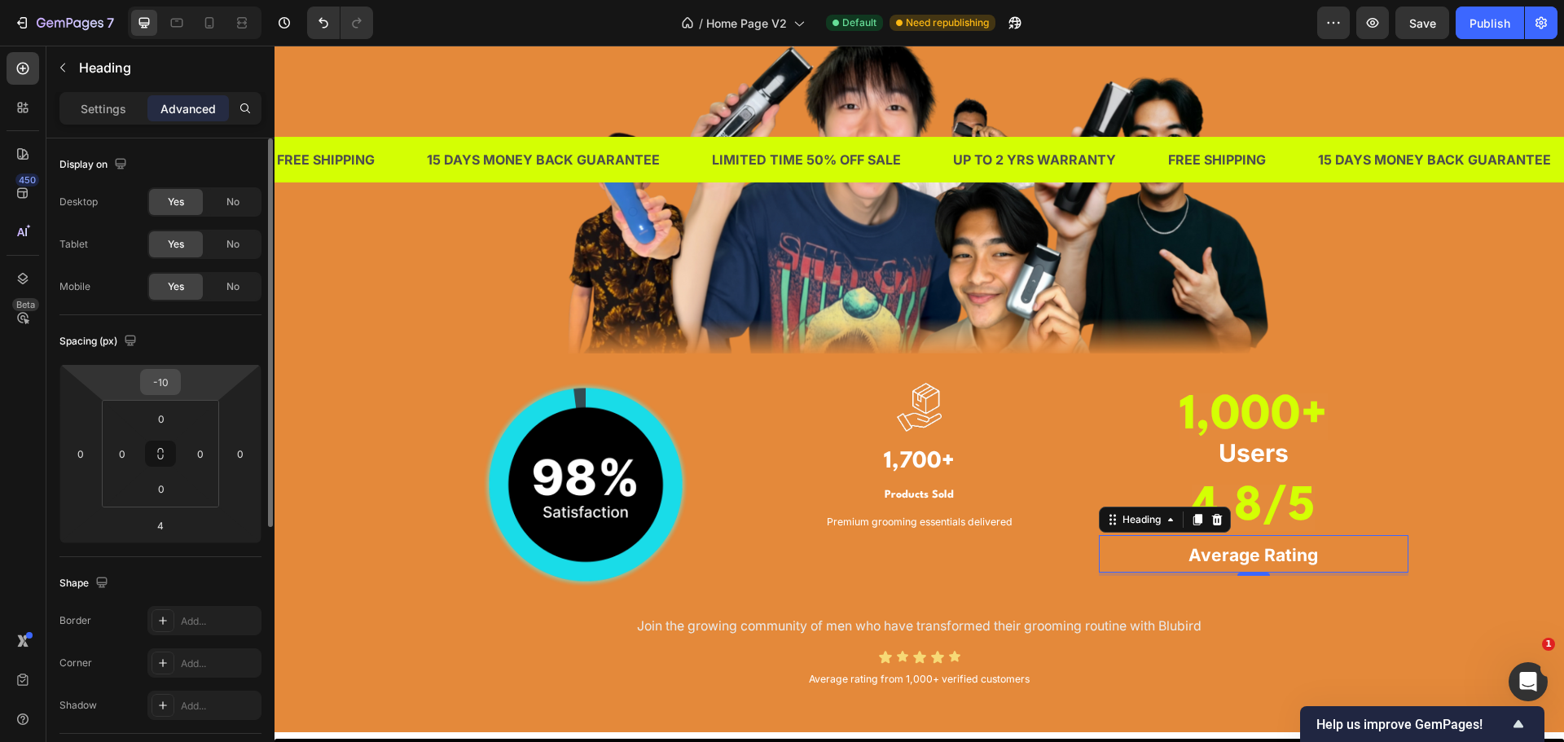
click at [168, 377] on input "-10" at bounding box center [160, 382] width 33 height 24
click at [163, 381] on input "-10" at bounding box center [160, 382] width 33 height 24
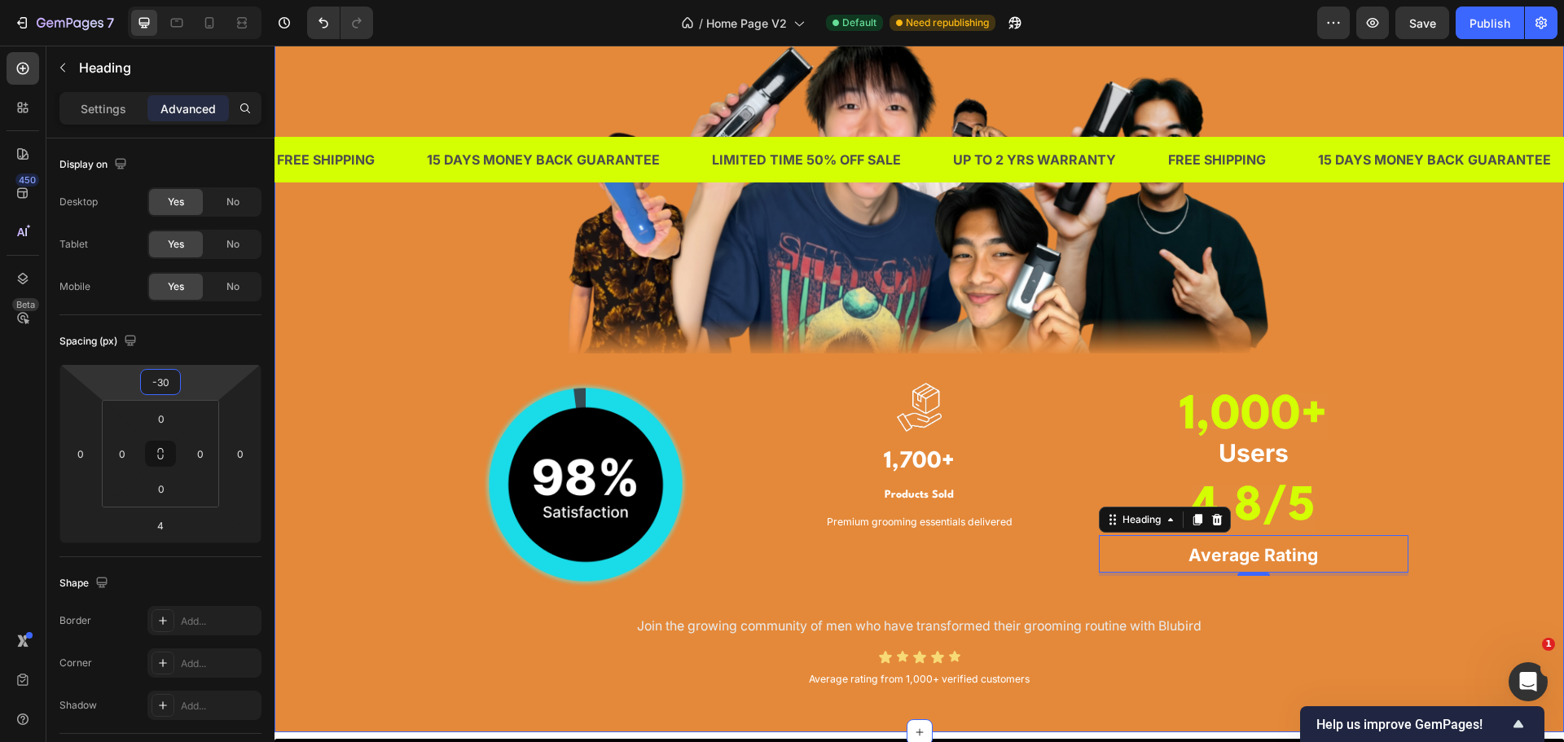
type input "-30"
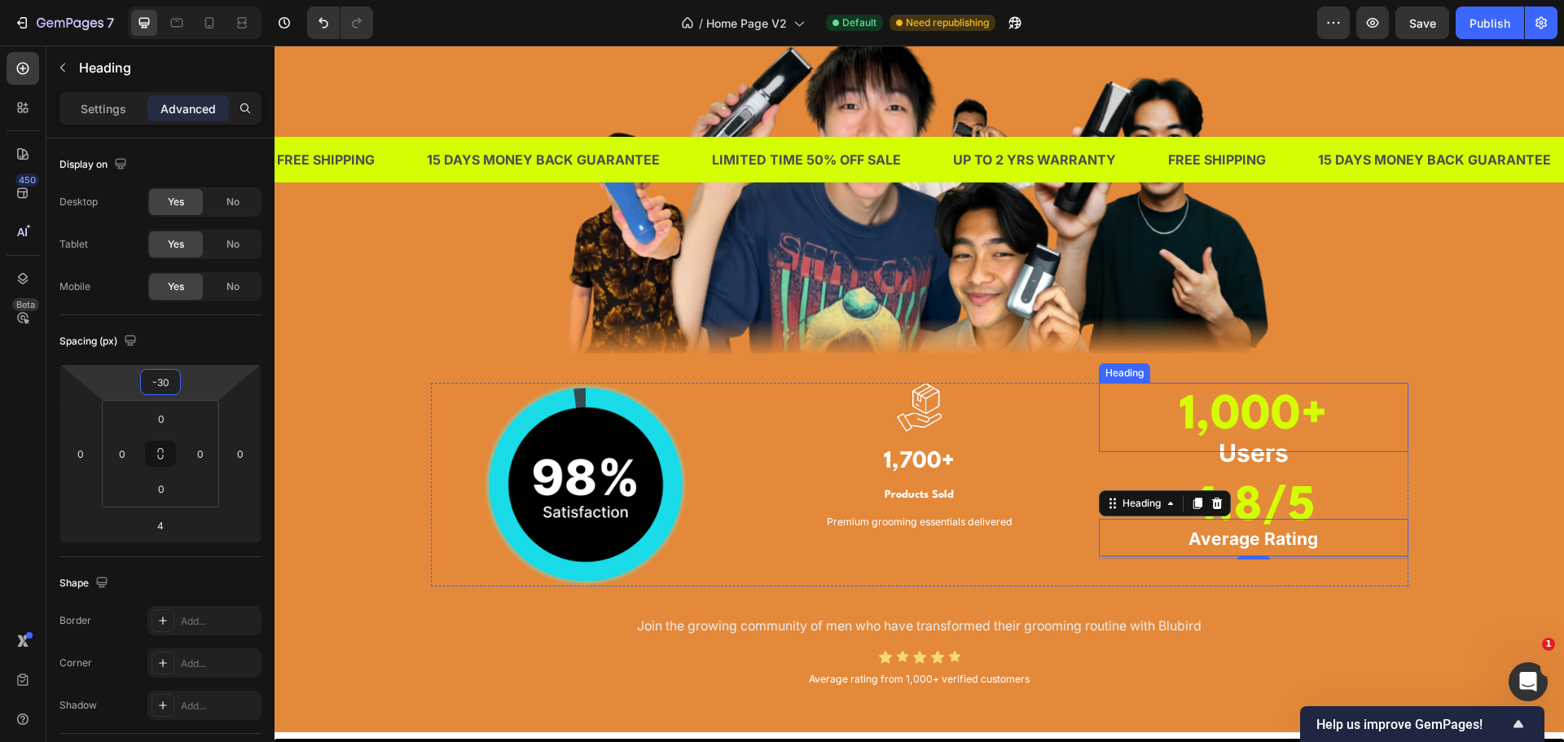
click at [1356, 451] on p "⁠⁠⁠⁠⁠⁠⁠ Users" at bounding box center [1254, 453] width 306 height 32
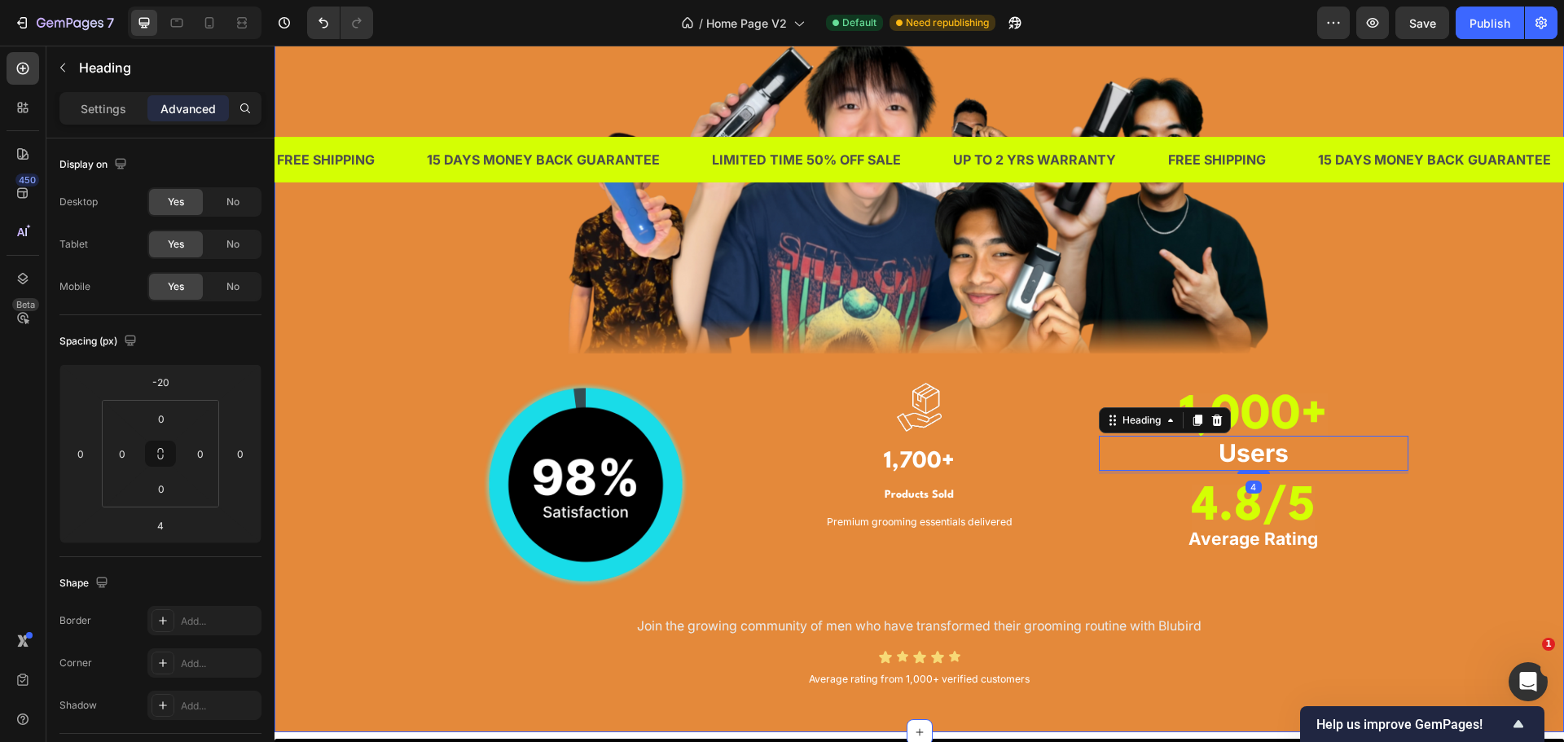
click at [1480, 490] on div "TRUSTED BY THOUSANDS OF MEN IN [GEOGRAPHIC_DATA] Heading Image Image Image 1,70…" at bounding box center [919, 284] width 1265 height 818
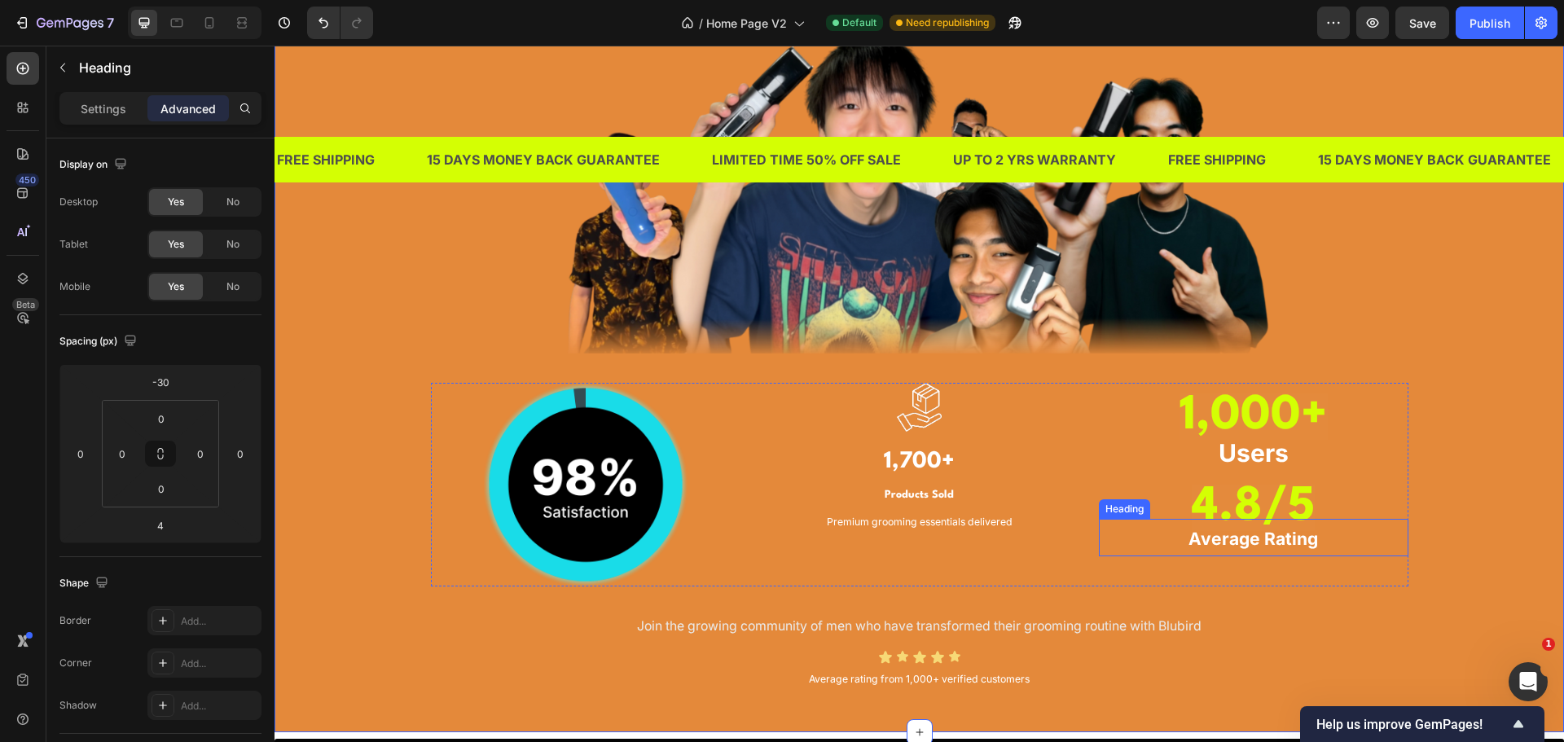
click at [1267, 544] on strong "Average Rating" at bounding box center [1254, 539] width 130 height 20
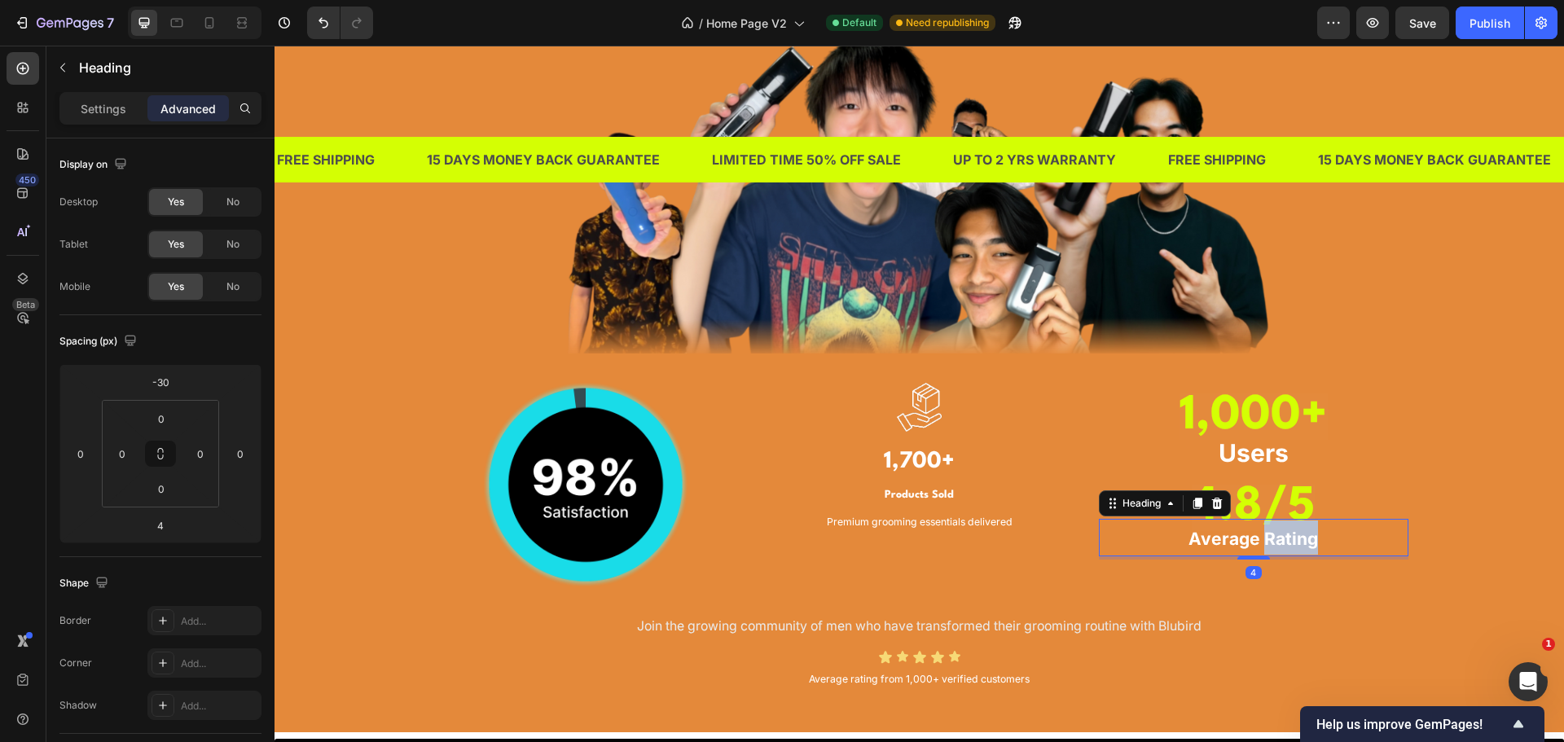
click at [1267, 544] on strong "Average Rating" at bounding box center [1254, 539] width 130 height 20
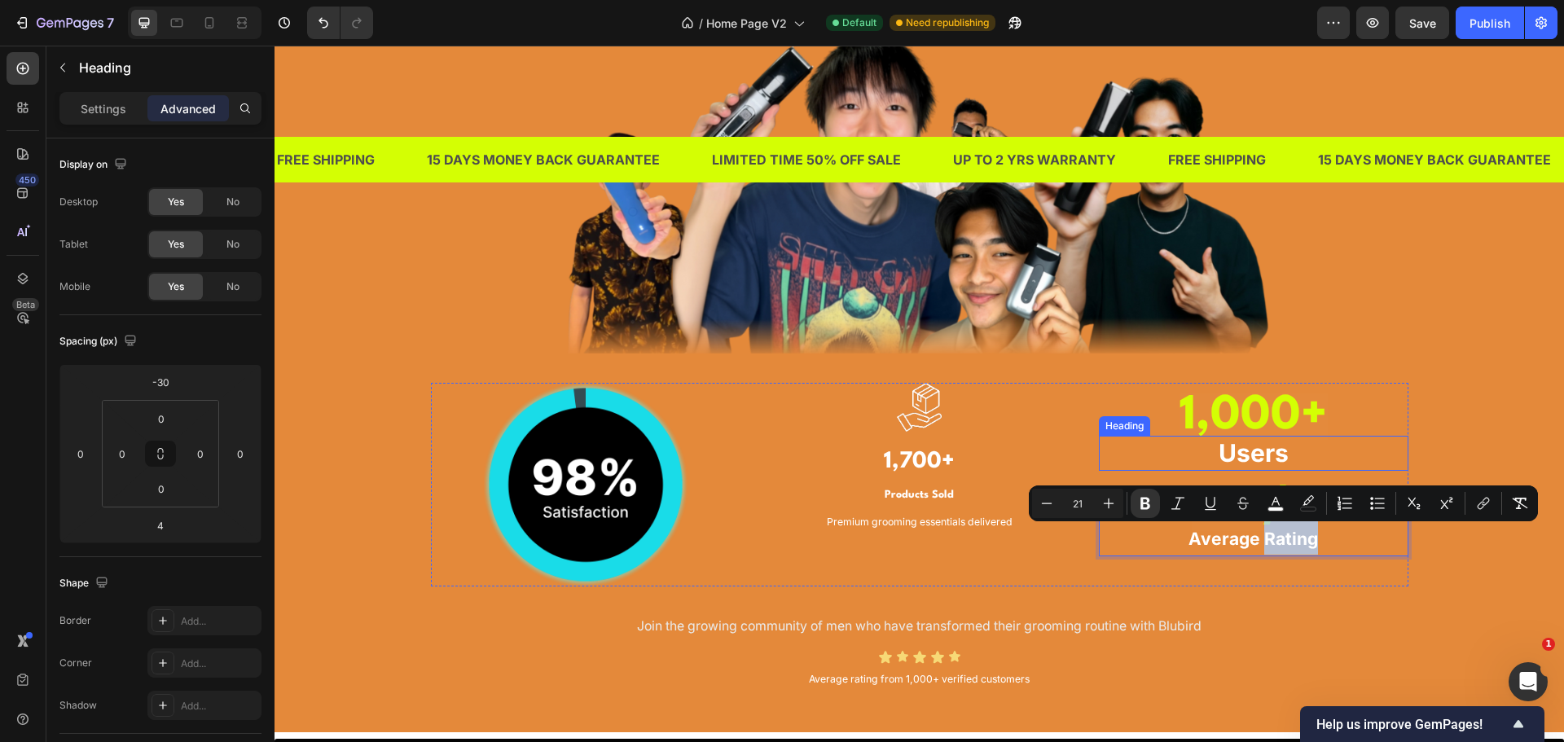
click at [1262, 459] on strong "Users" at bounding box center [1254, 452] width 70 height 29
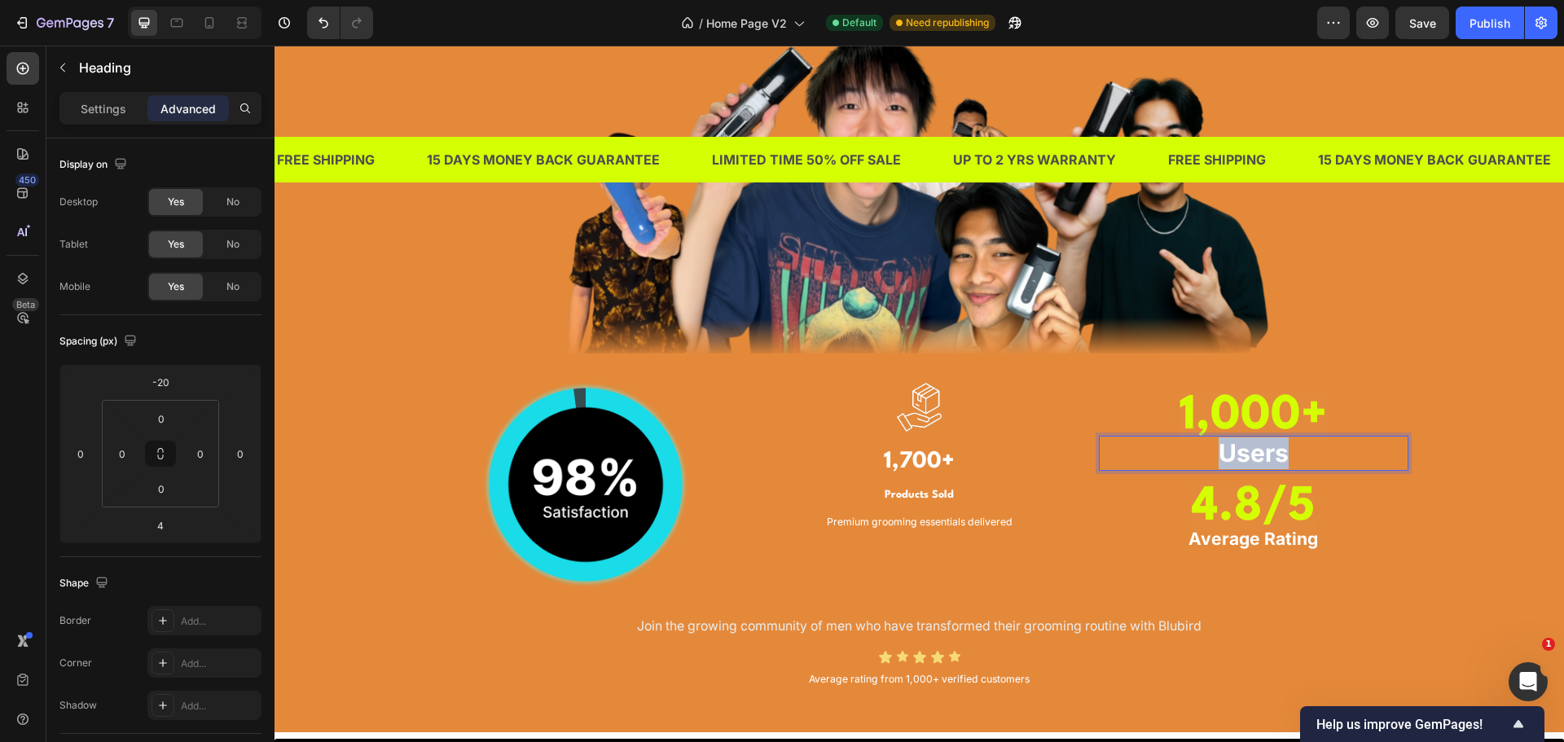
click at [1262, 459] on strong "Users" at bounding box center [1254, 452] width 70 height 29
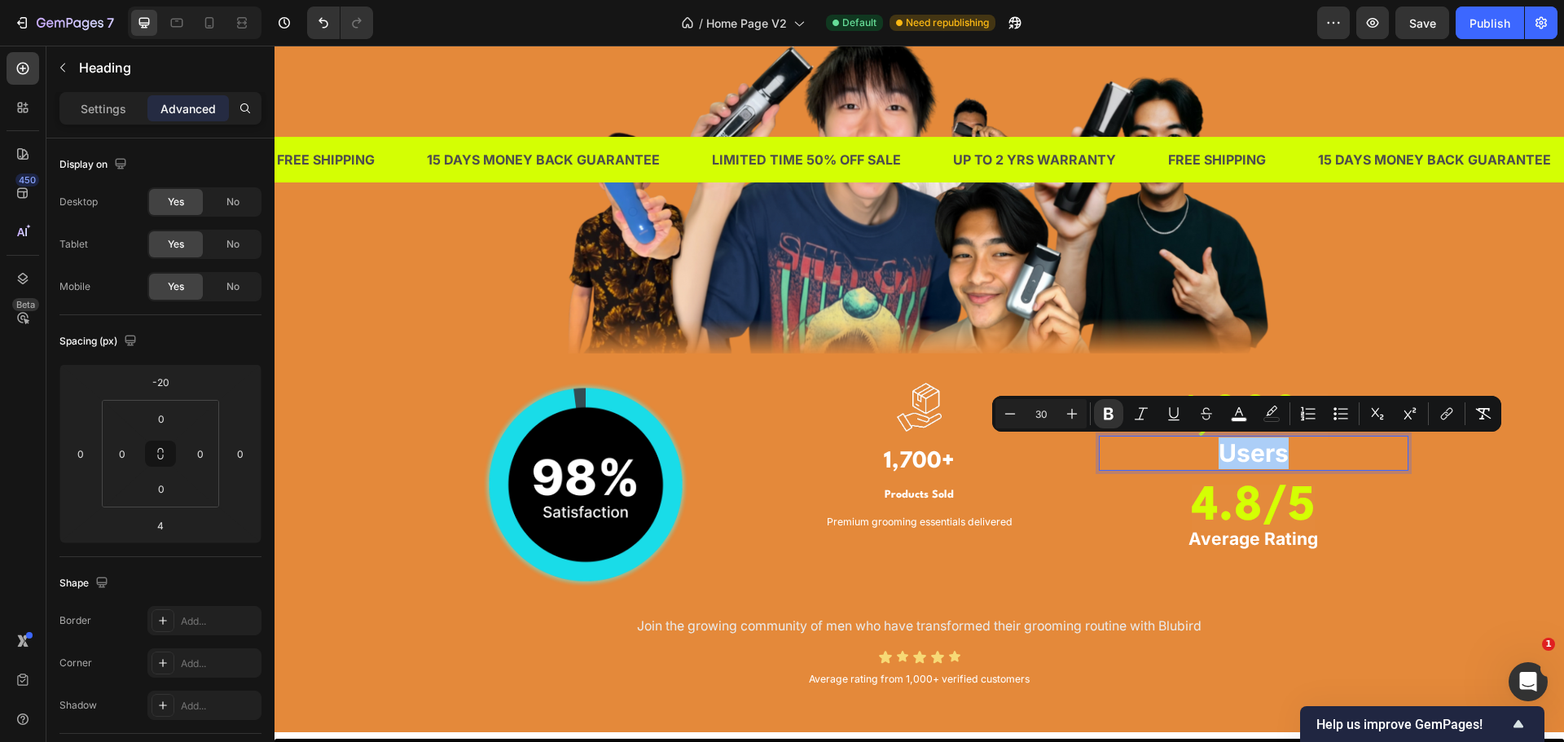
click at [1044, 414] on input "30" at bounding box center [1041, 414] width 33 height 20
type input "3"
type input "21"
click at [1446, 591] on div "TRUSTED BY THOUSANDS OF MEN IN [GEOGRAPHIC_DATA] Heading Image Image Image 1,70…" at bounding box center [919, 284] width 1265 height 818
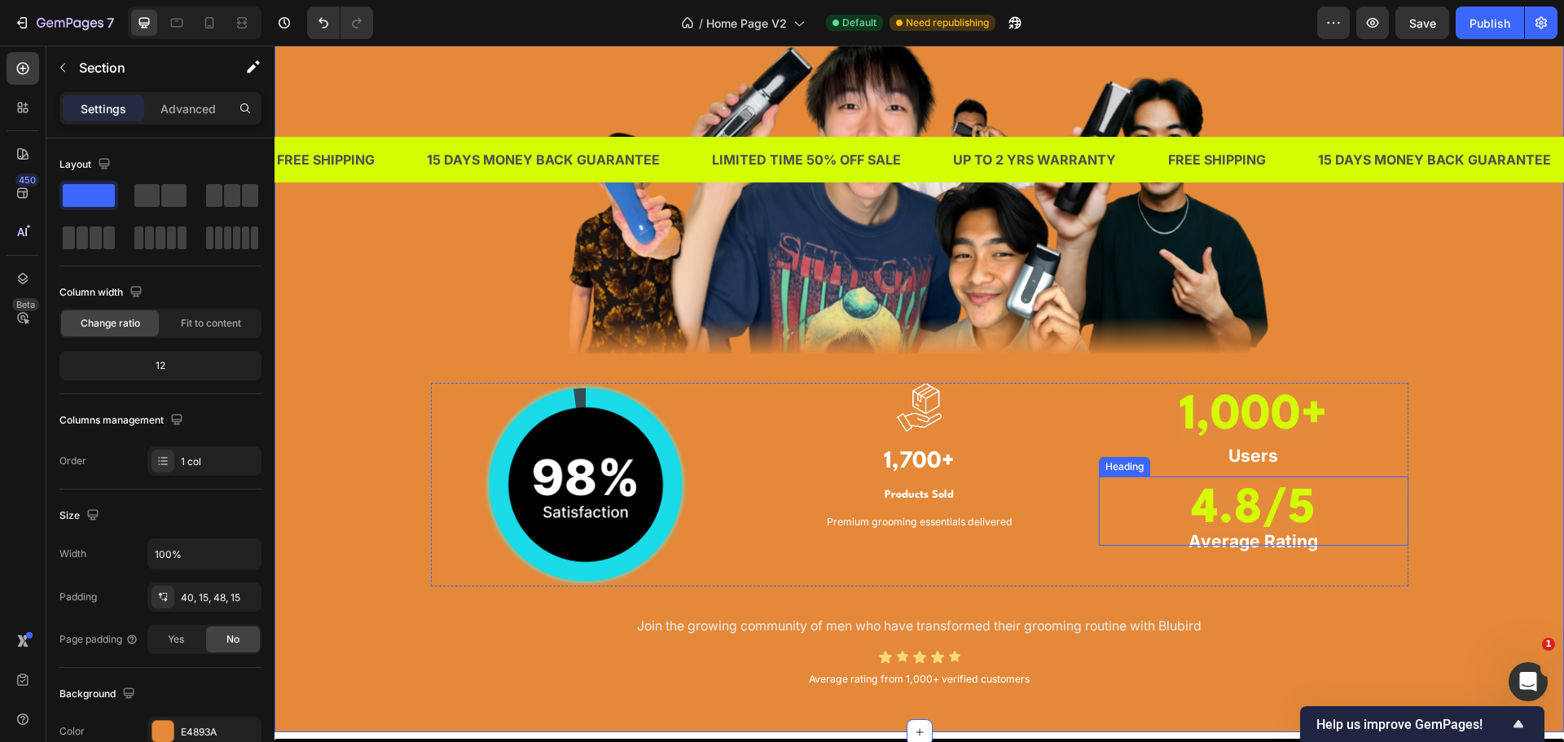
click at [1289, 515] on strong "4.8/5" at bounding box center [1253, 510] width 123 height 46
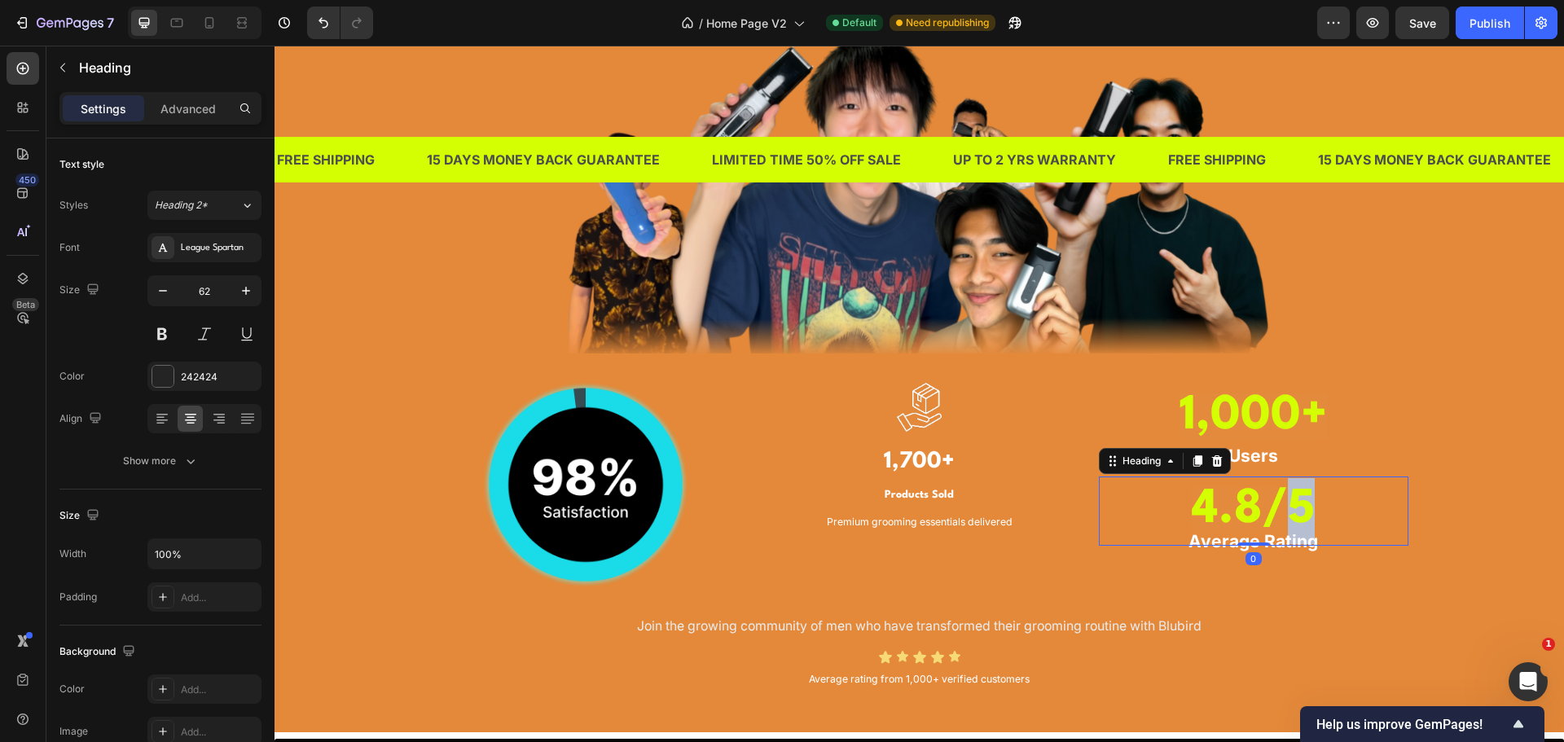
click at [1289, 515] on strong "4.8/5" at bounding box center [1253, 510] width 123 height 46
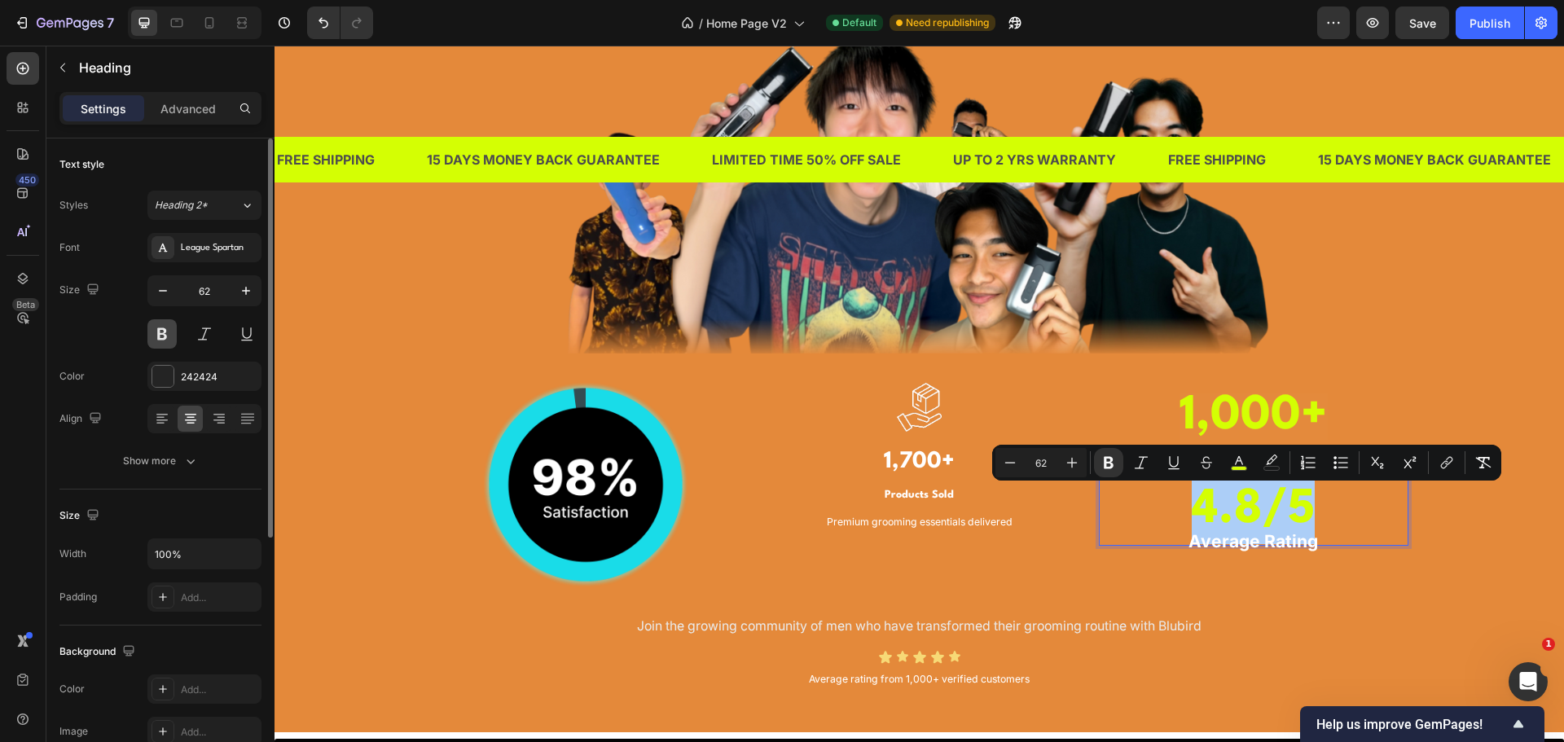
click at [157, 335] on button at bounding box center [161, 333] width 29 height 29
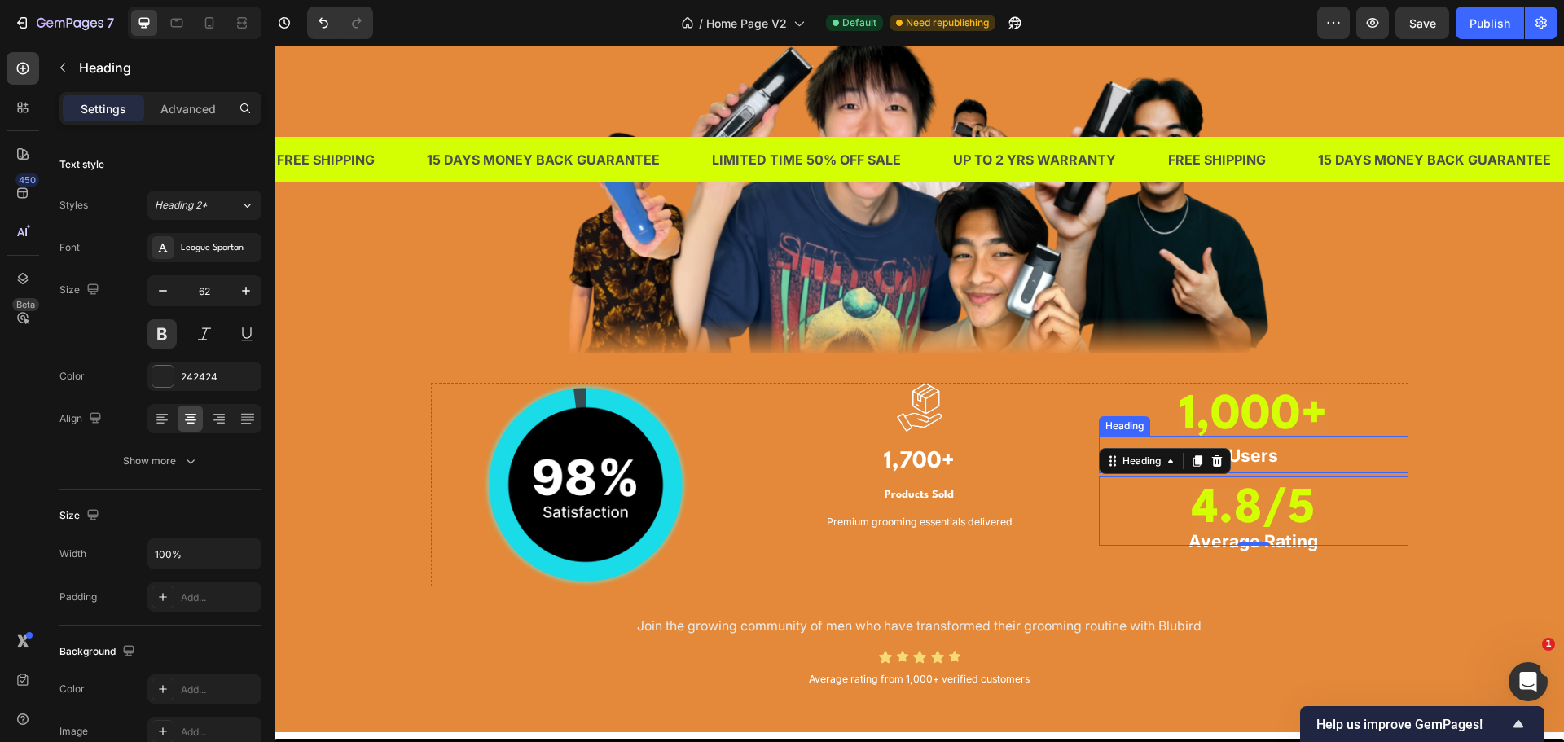
click at [1283, 423] on strong "1,000+" at bounding box center [1254, 416] width 148 height 46
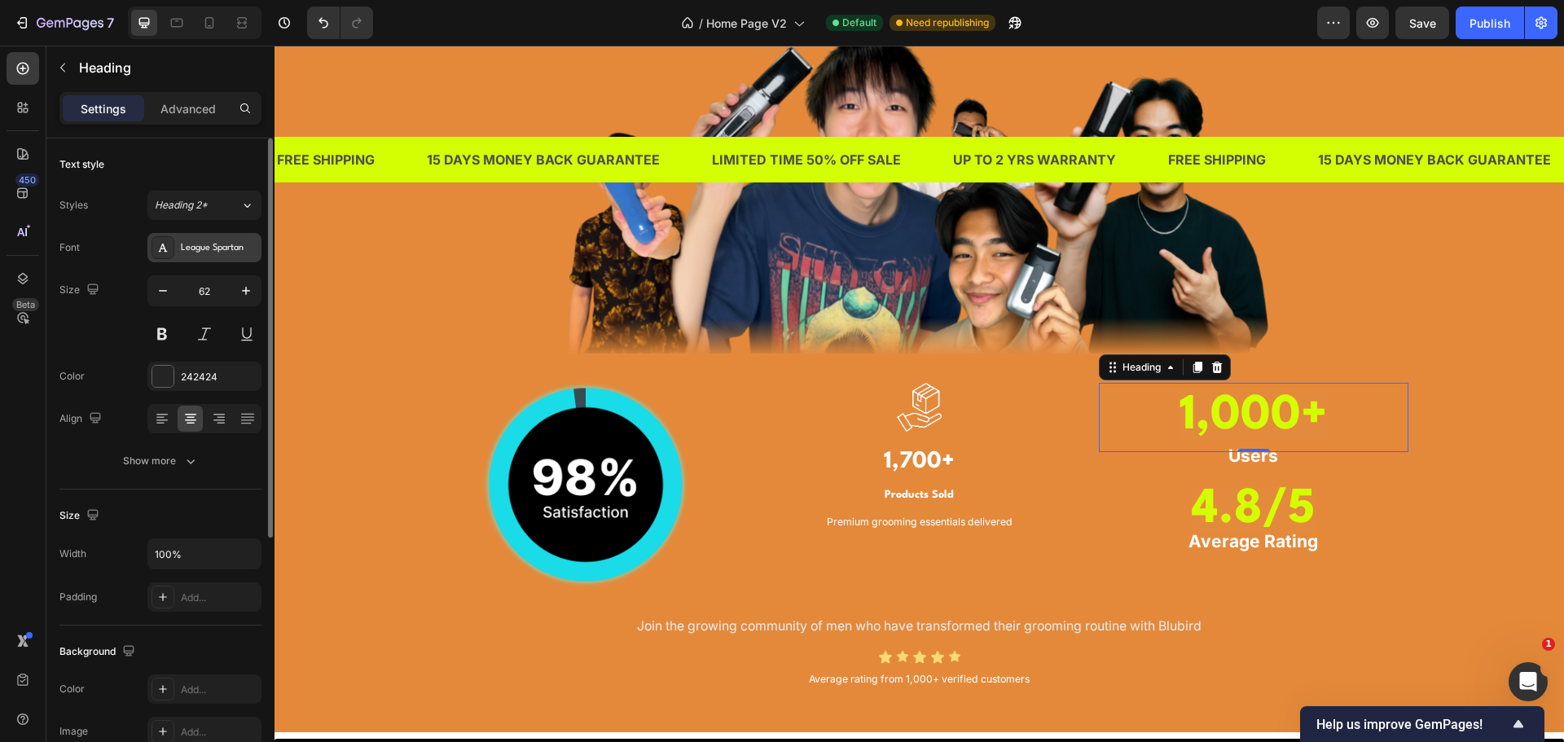
click at [221, 246] on div "League Spartan" at bounding box center [219, 248] width 77 height 15
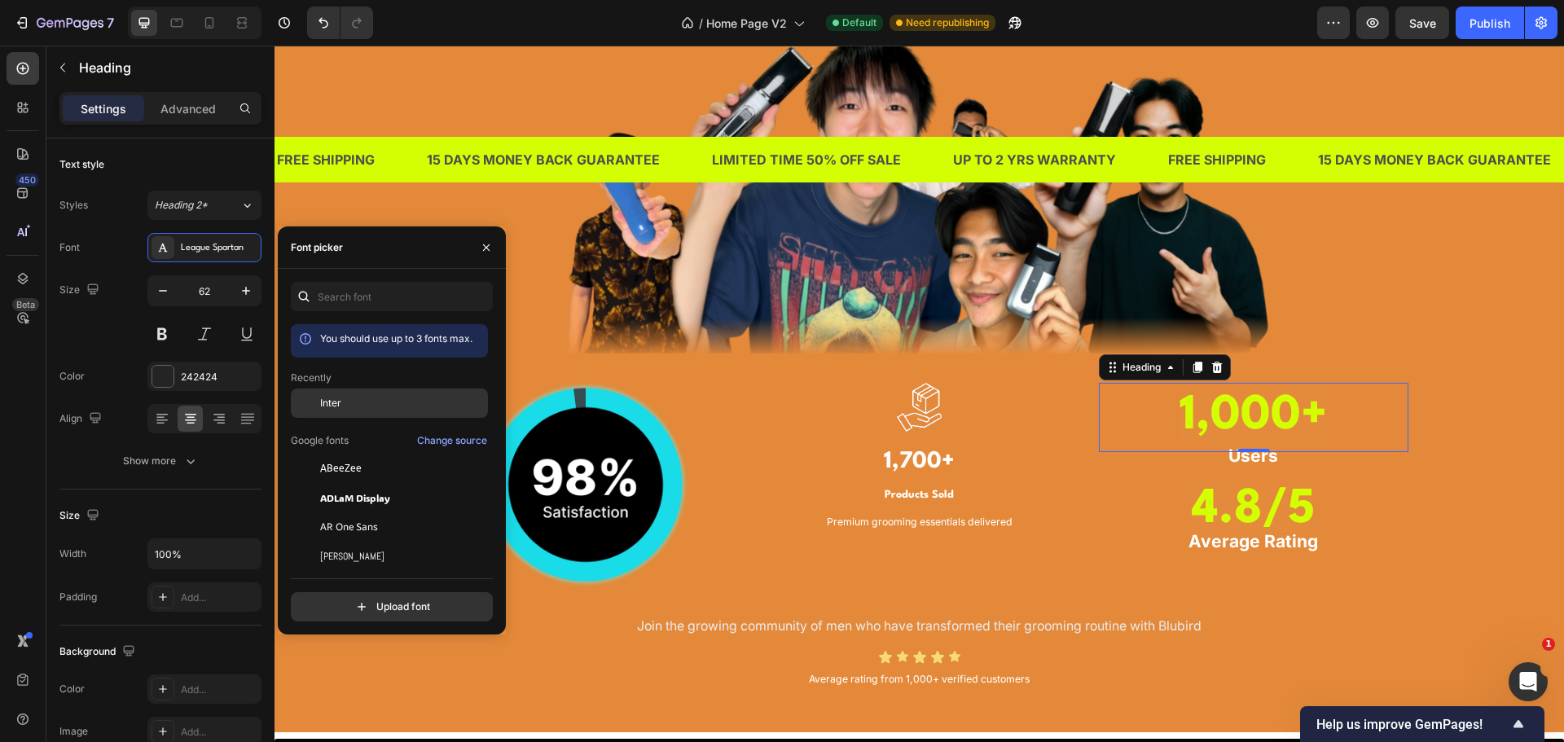
click at [333, 401] on span "Inter" at bounding box center [330, 403] width 21 height 15
click at [1393, 477] on h3 "⁠⁠⁠⁠⁠⁠⁠ 4.8/5" at bounding box center [1254, 511] width 310 height 69
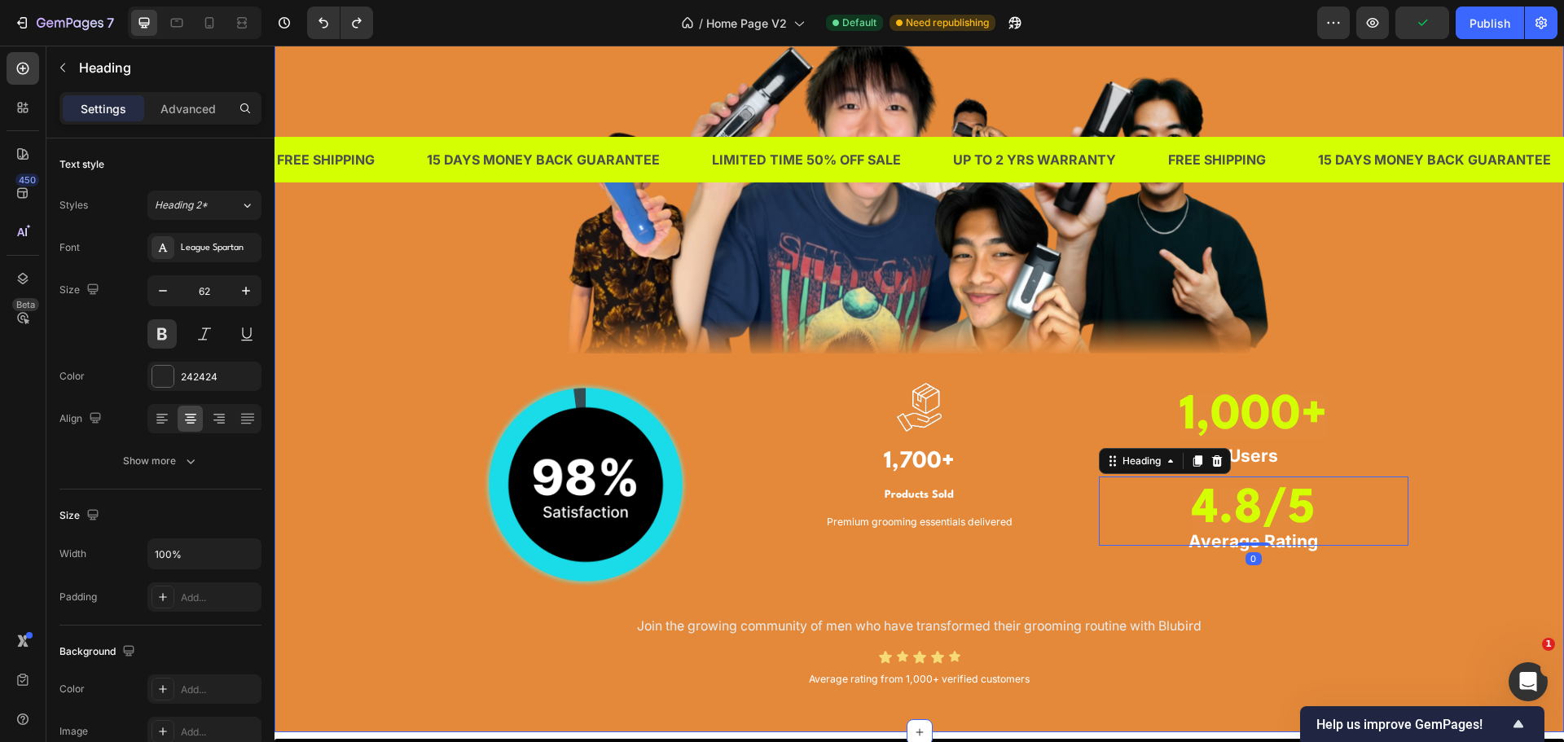
click at [1437, 477] on div "TRUSTED BY THOUSANDS OF MEN IN [GEOGRAPHIC_DATA] Heading Image Image Image 1,70…" at bounding box center [919, 284] width 1265 height 818
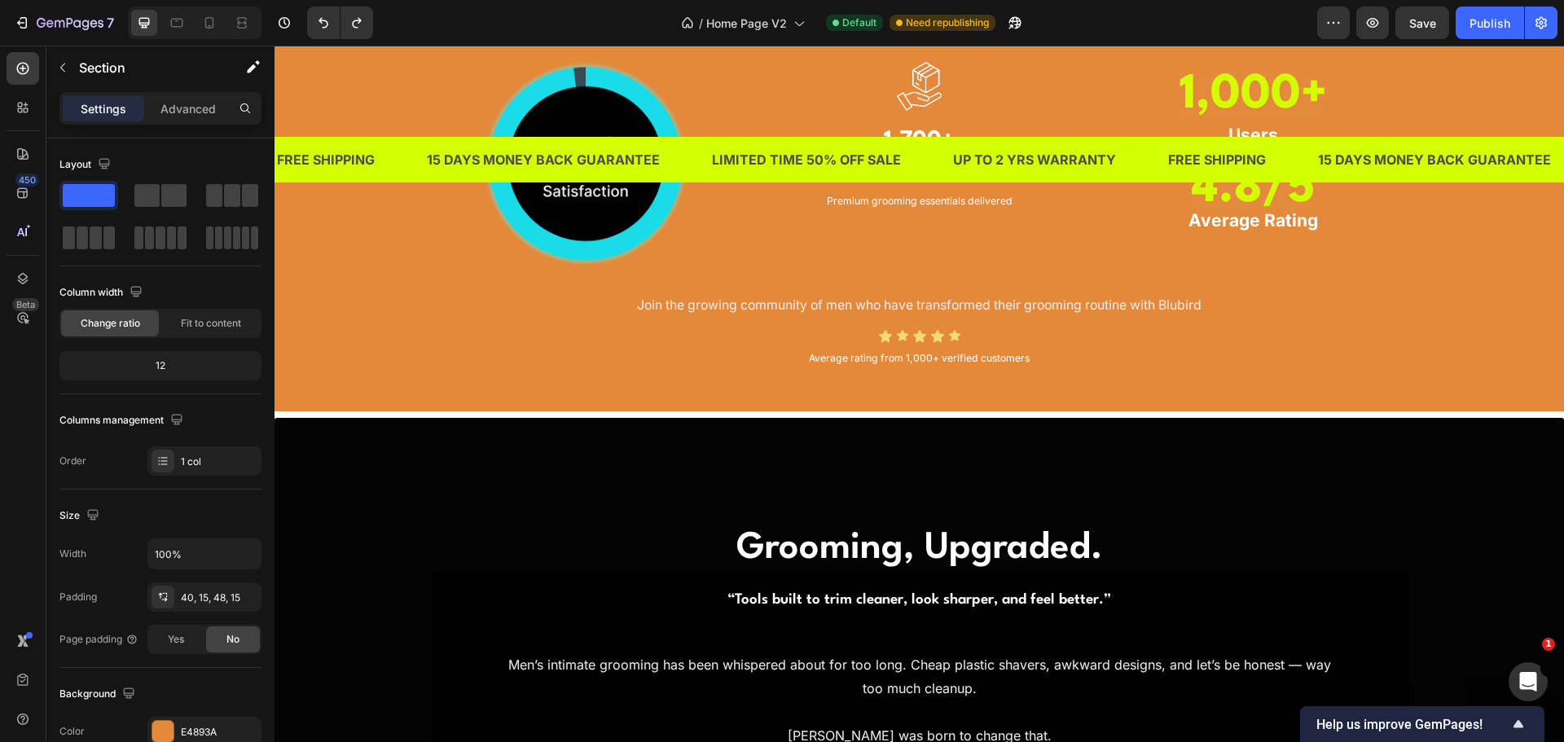
scroll to position [1461, 0]
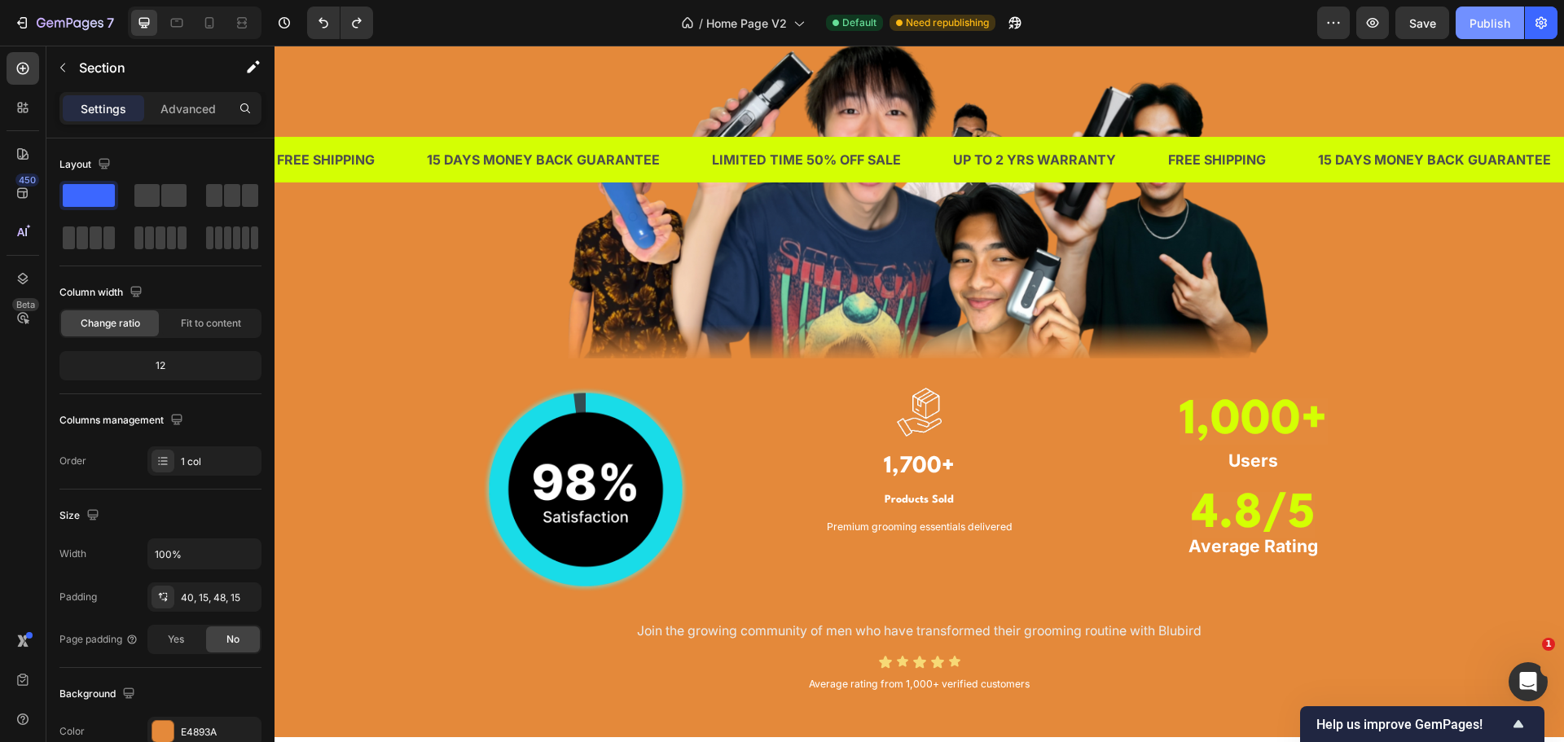
click at [1489, 24] on div "Publish" at bounding box center [1490, 23] width 41 height 17
click at [373, 387] on div "TRUSTED BY THOUSANDS OF MEN IN [GEOGRAPHIC_DATA] Heading Image Image Image 1,70…" at bounding box center [919, 289] width 1265 height 818
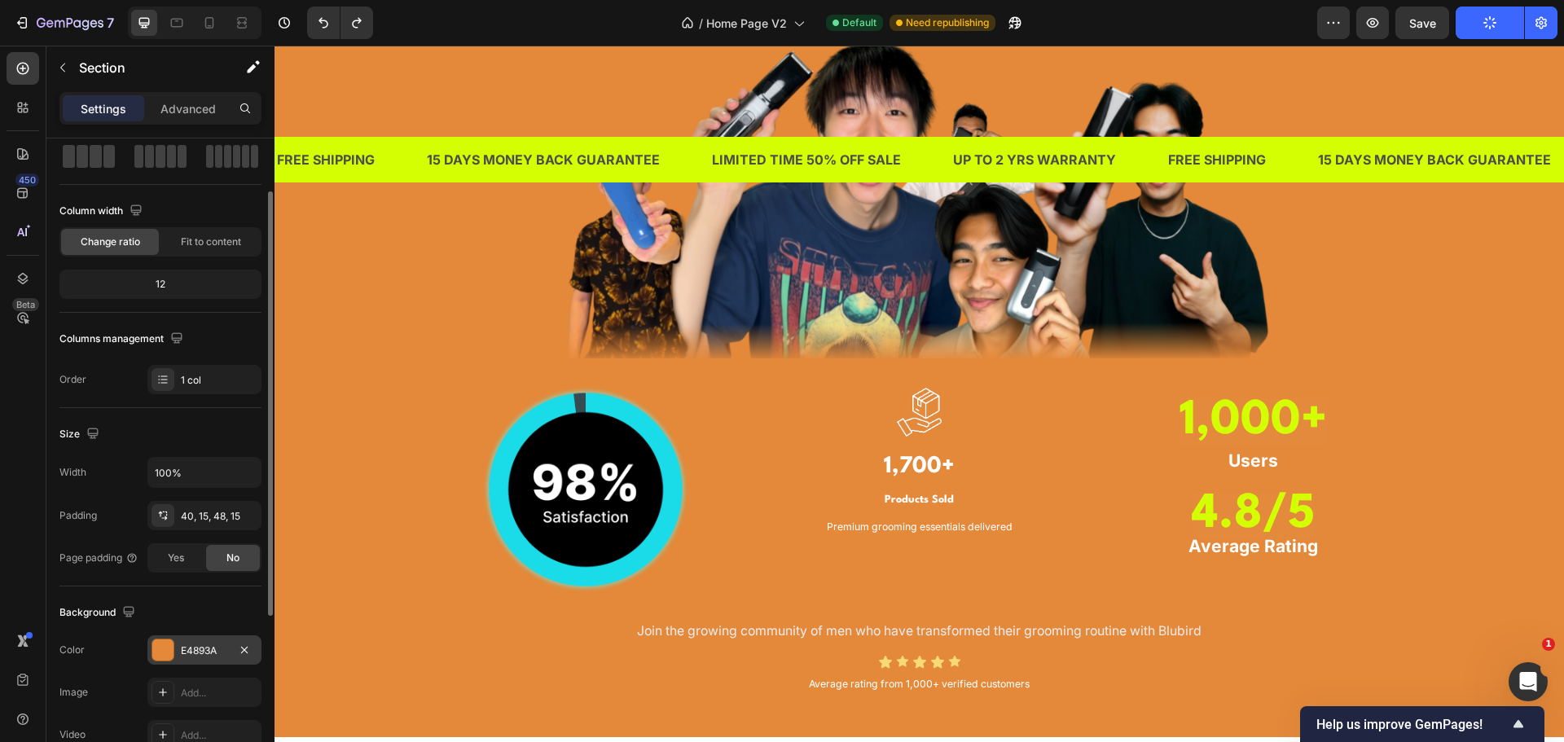
click at [198, 652] on div "E4893A" at bounding box center [204, 651] width 47 height 15
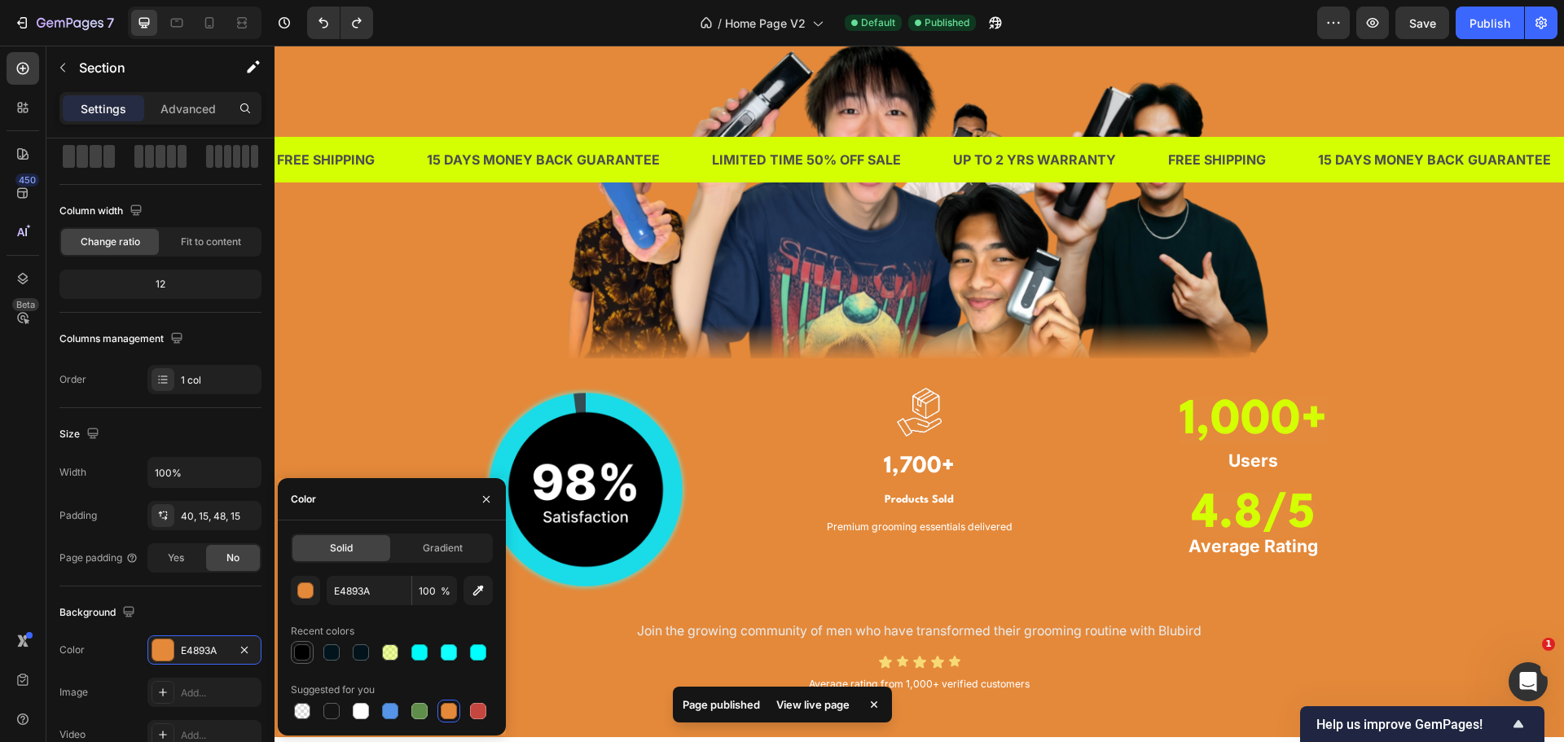
click at [305, 651] on div at bounding box center [302, 652] width 16 height 16
type input "000000"
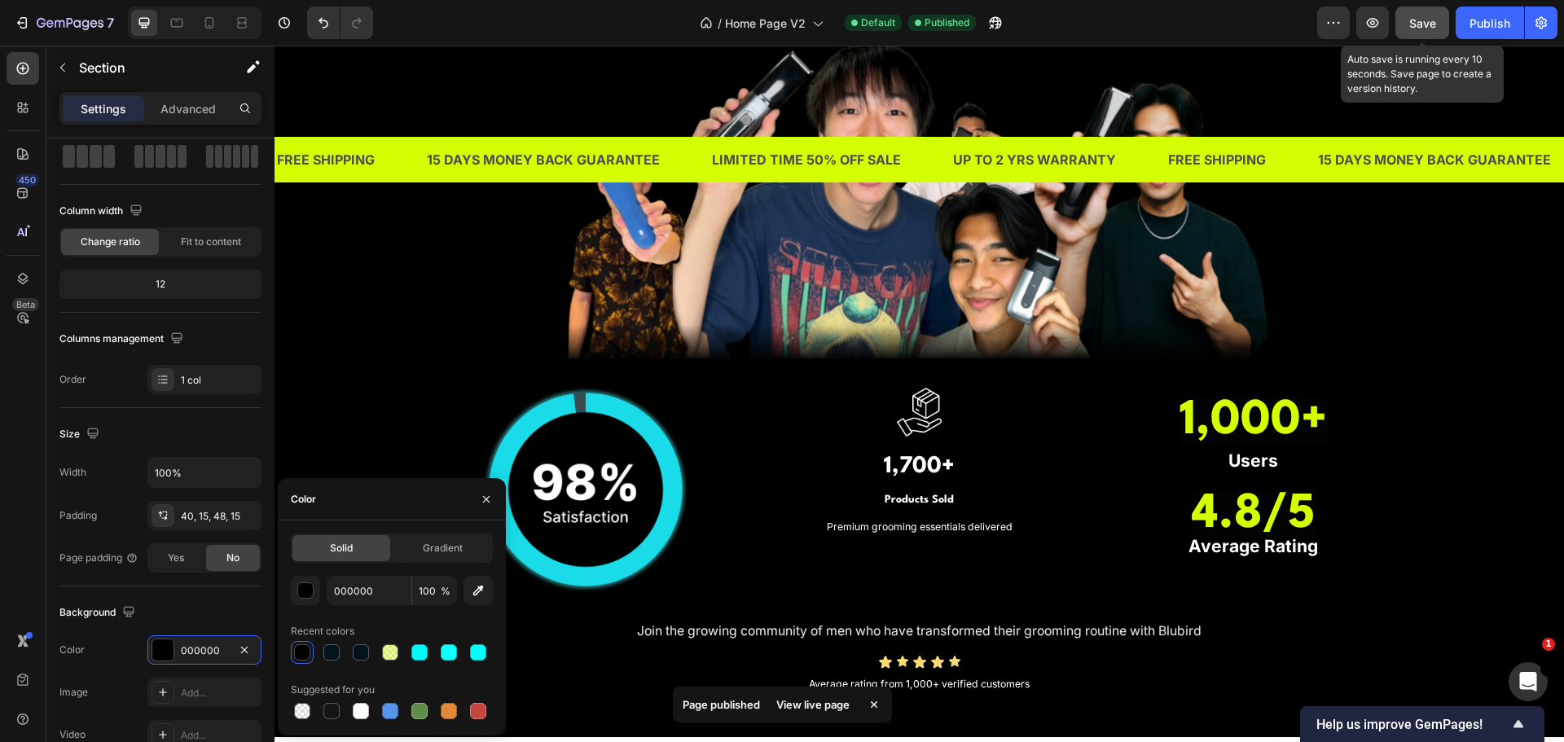
click at [1427, 11] on button "Save" at bounding box center [1422, 23] width 54 height 33
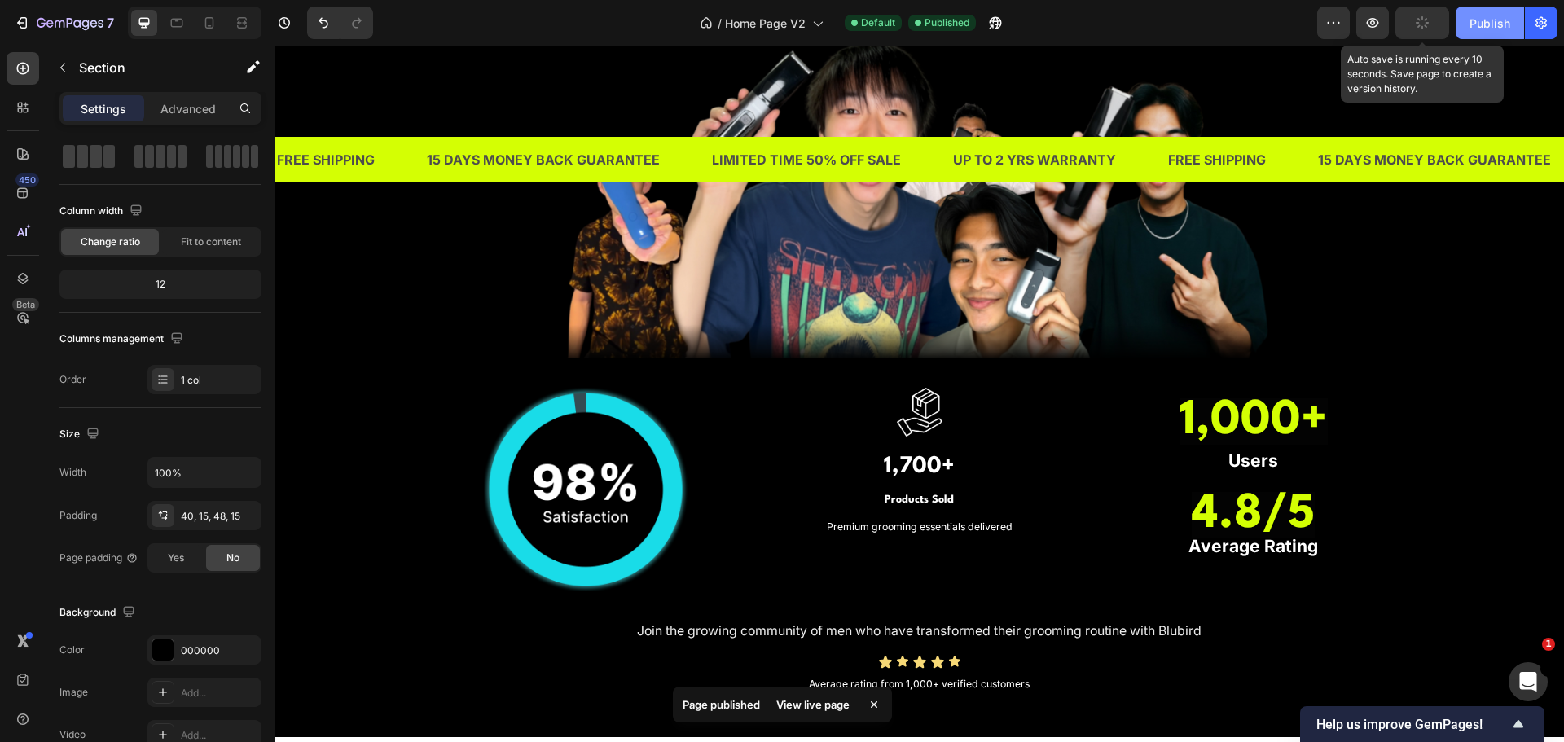
click at [1494, 20] on div "Publish" at bounding box center [1490, 23] width 41 height 17
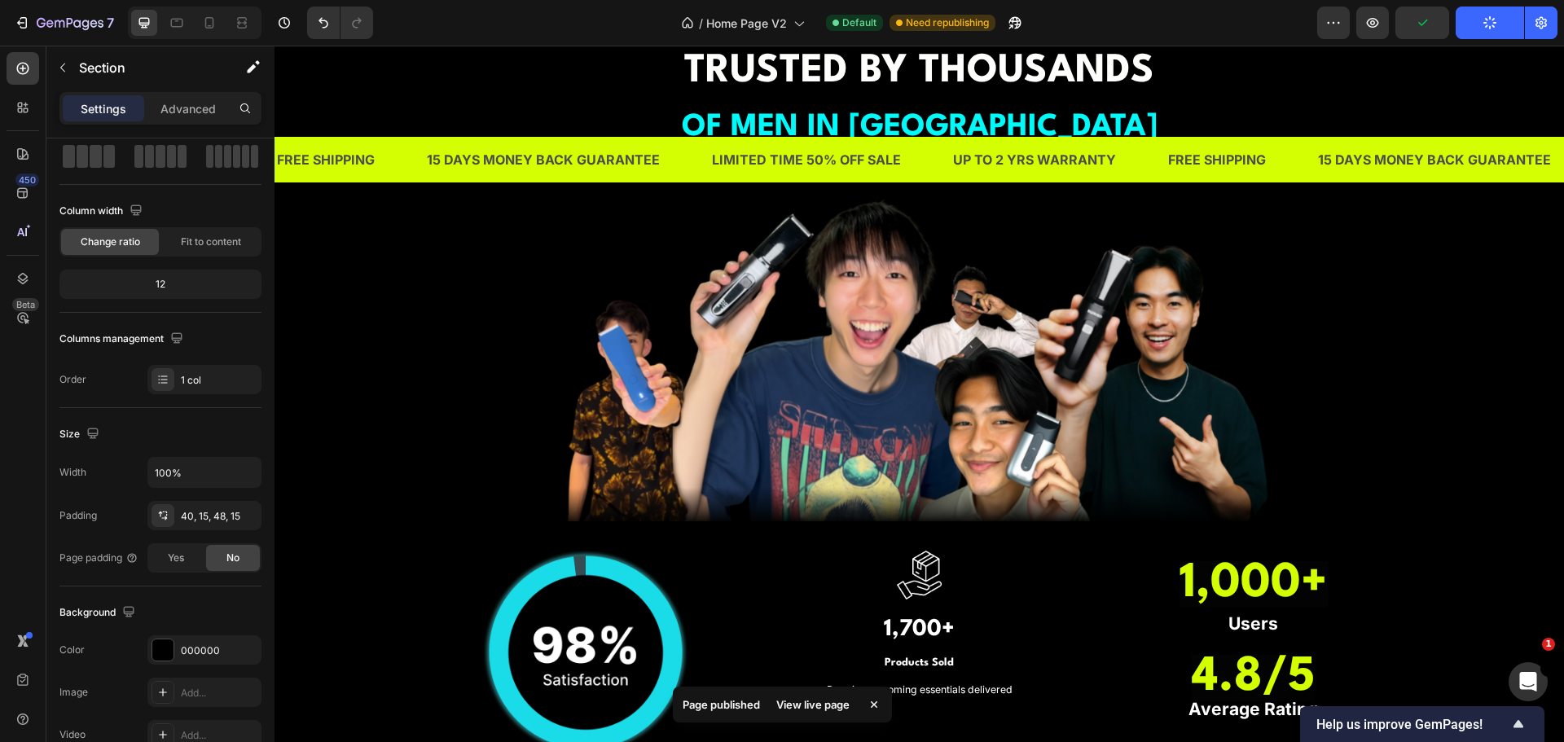
scroll to position [1461, 0]
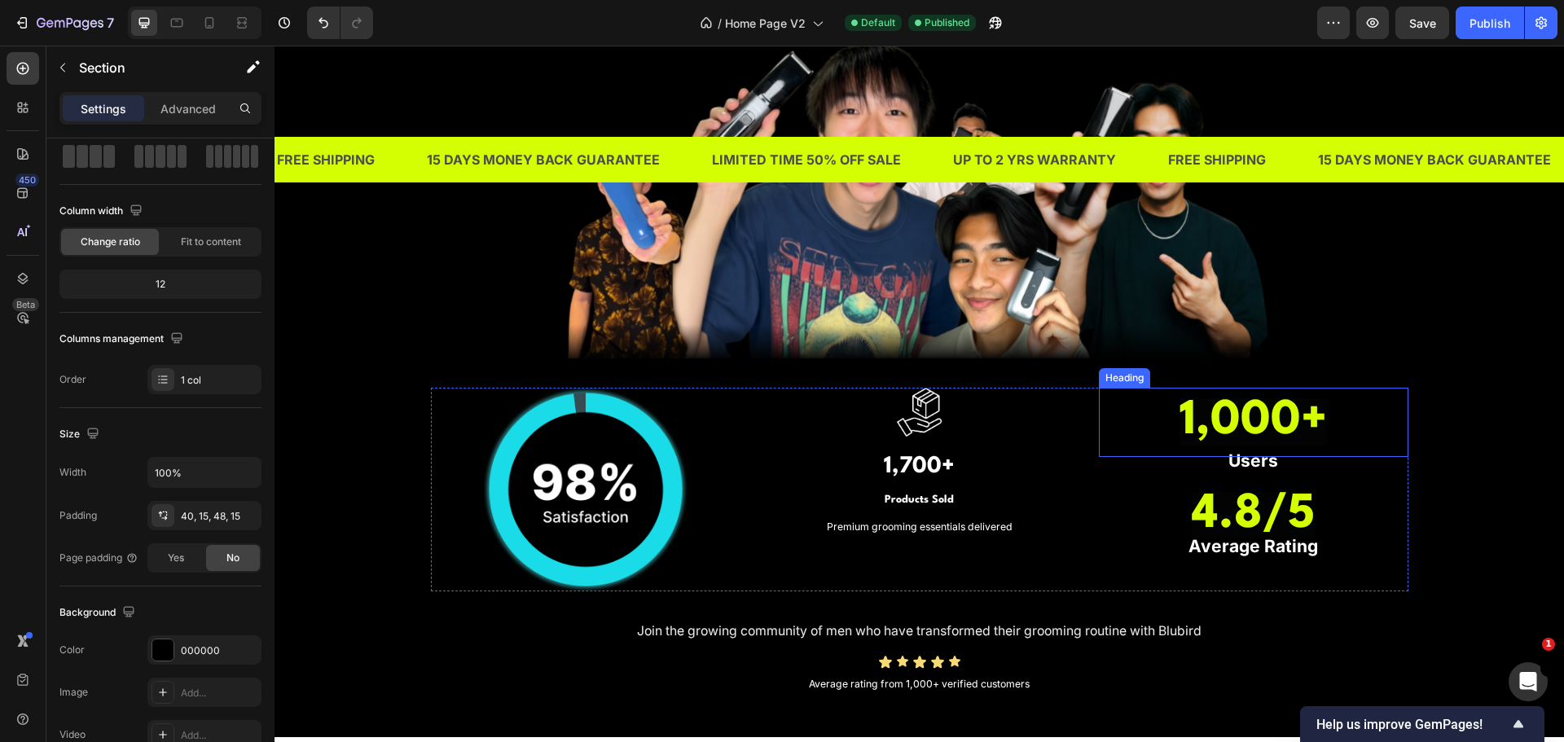
click at [1157, 415] on h3 "1,000+" at bounding box center [1254, 422] width 310 height 69
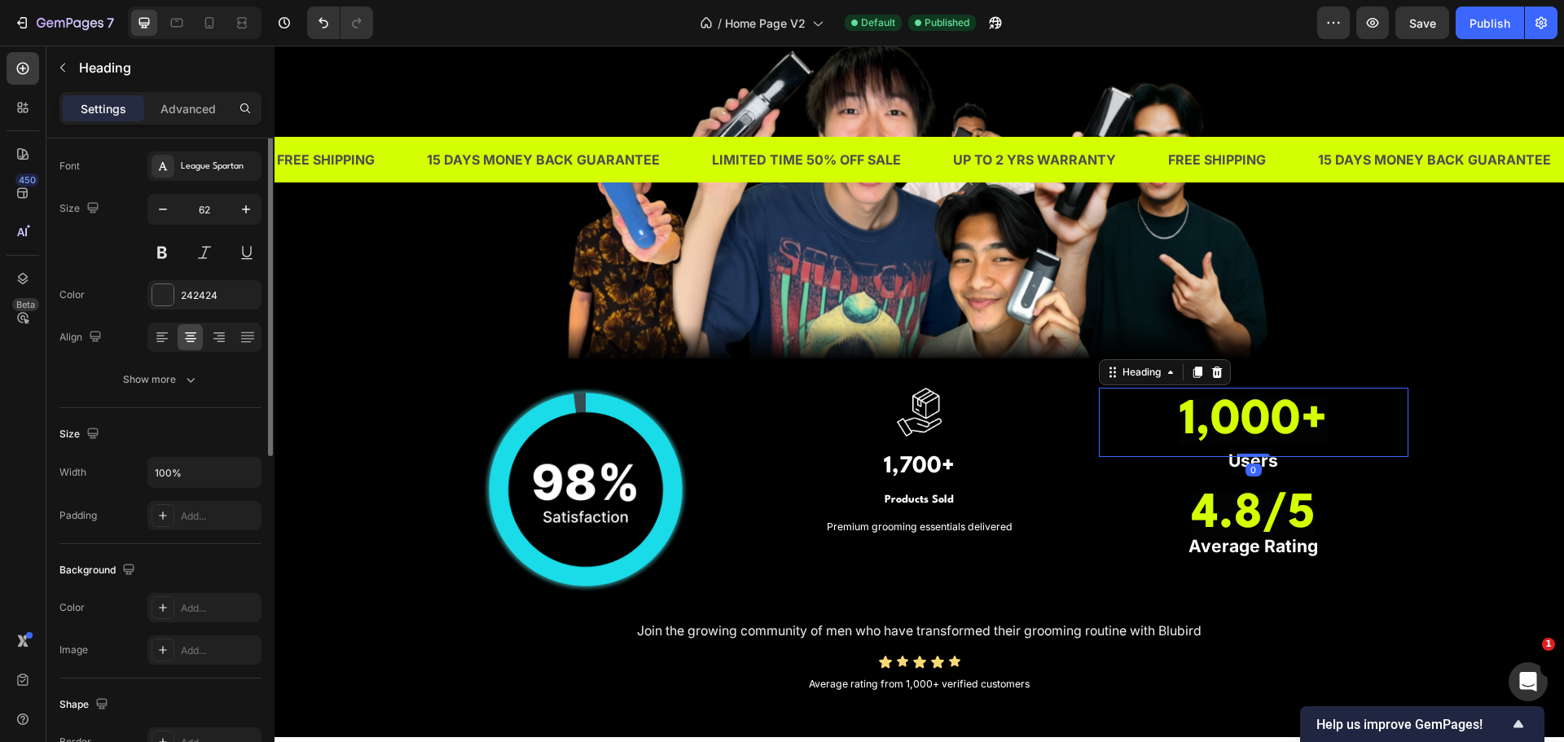
scroll to position [0, 0]
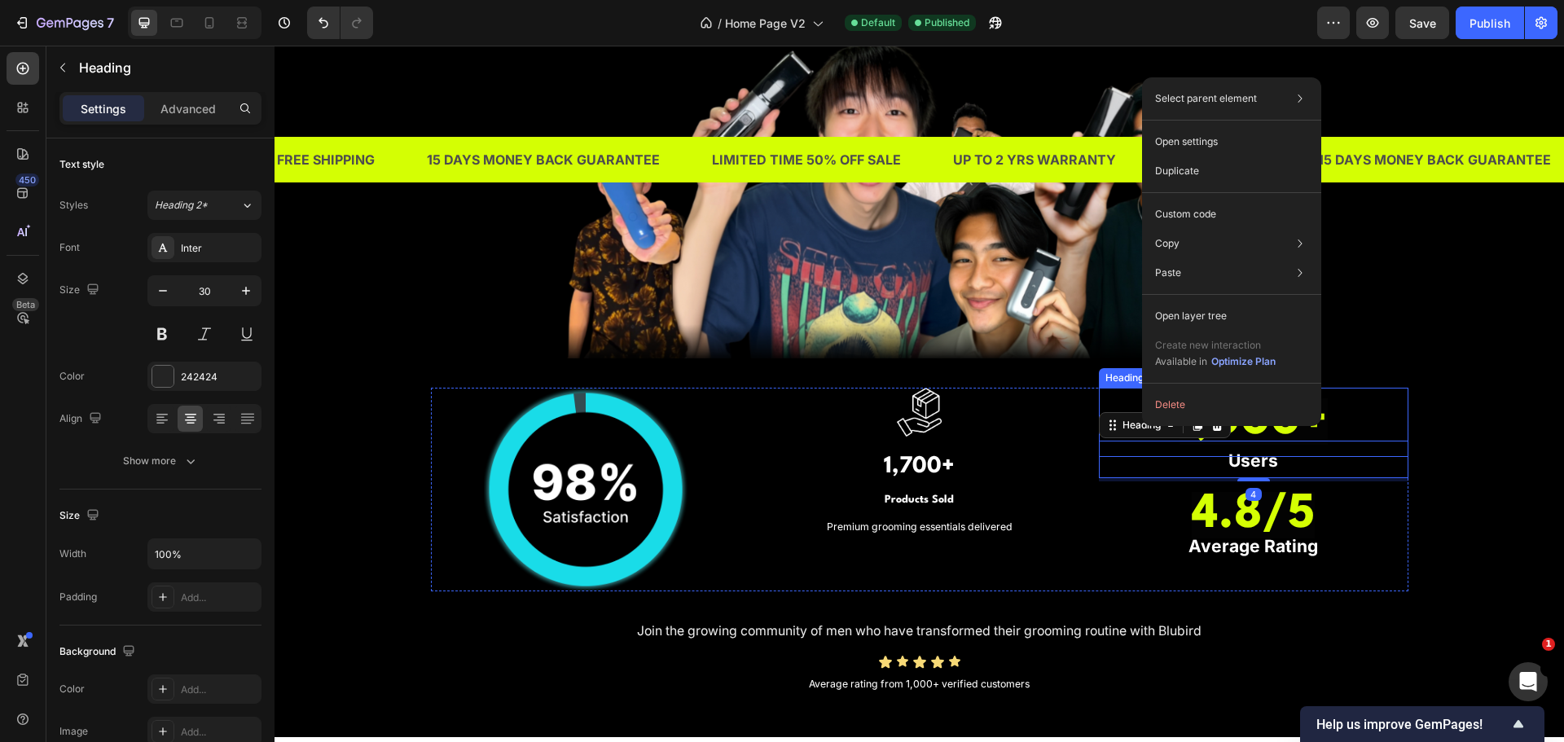
click at [1128, 397] on h3 "1,000+" at bounding box center [1254, 422] width 310 height 69
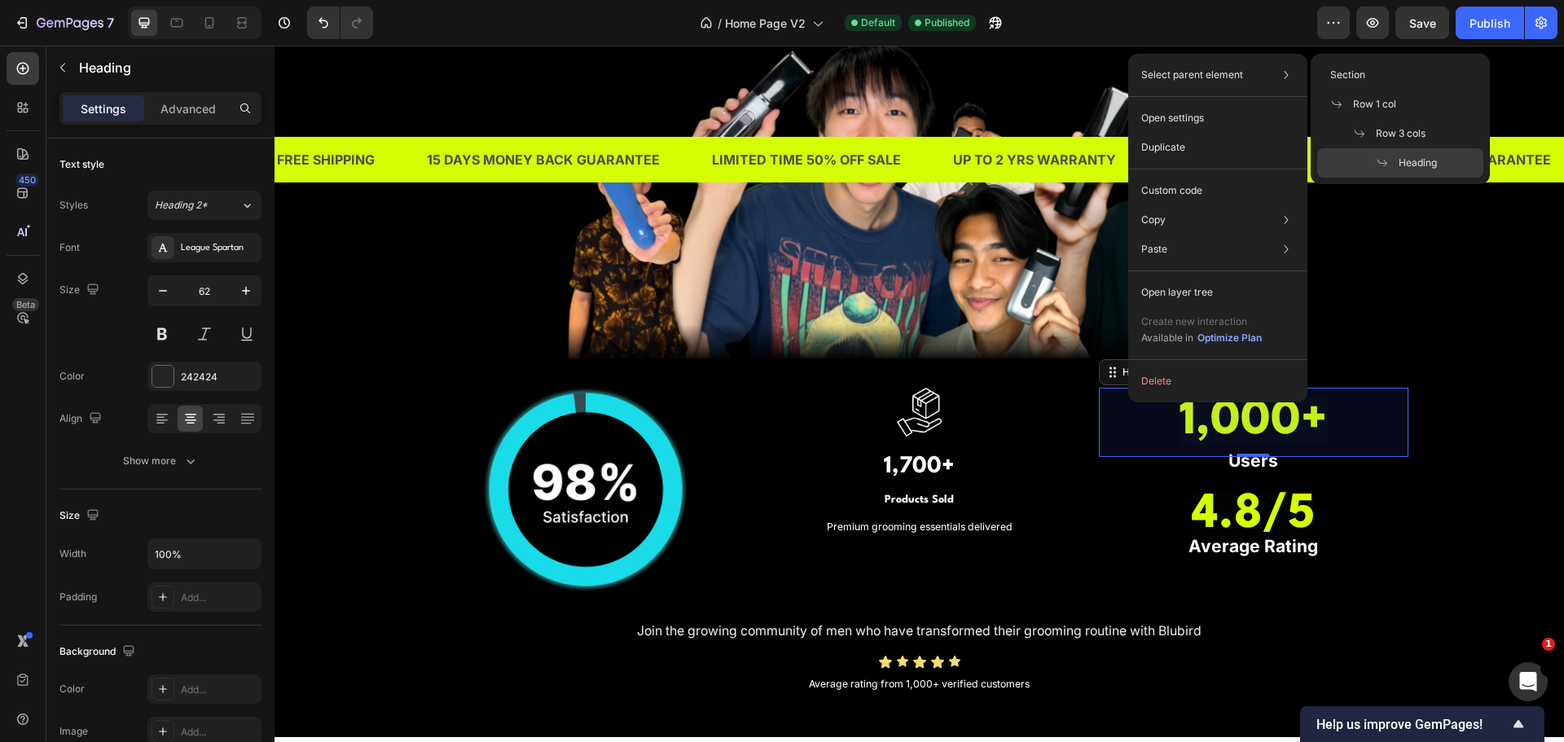
click at [1403, 160] on span "Heading" at bounding box center [1418, 163] width 38 height 15
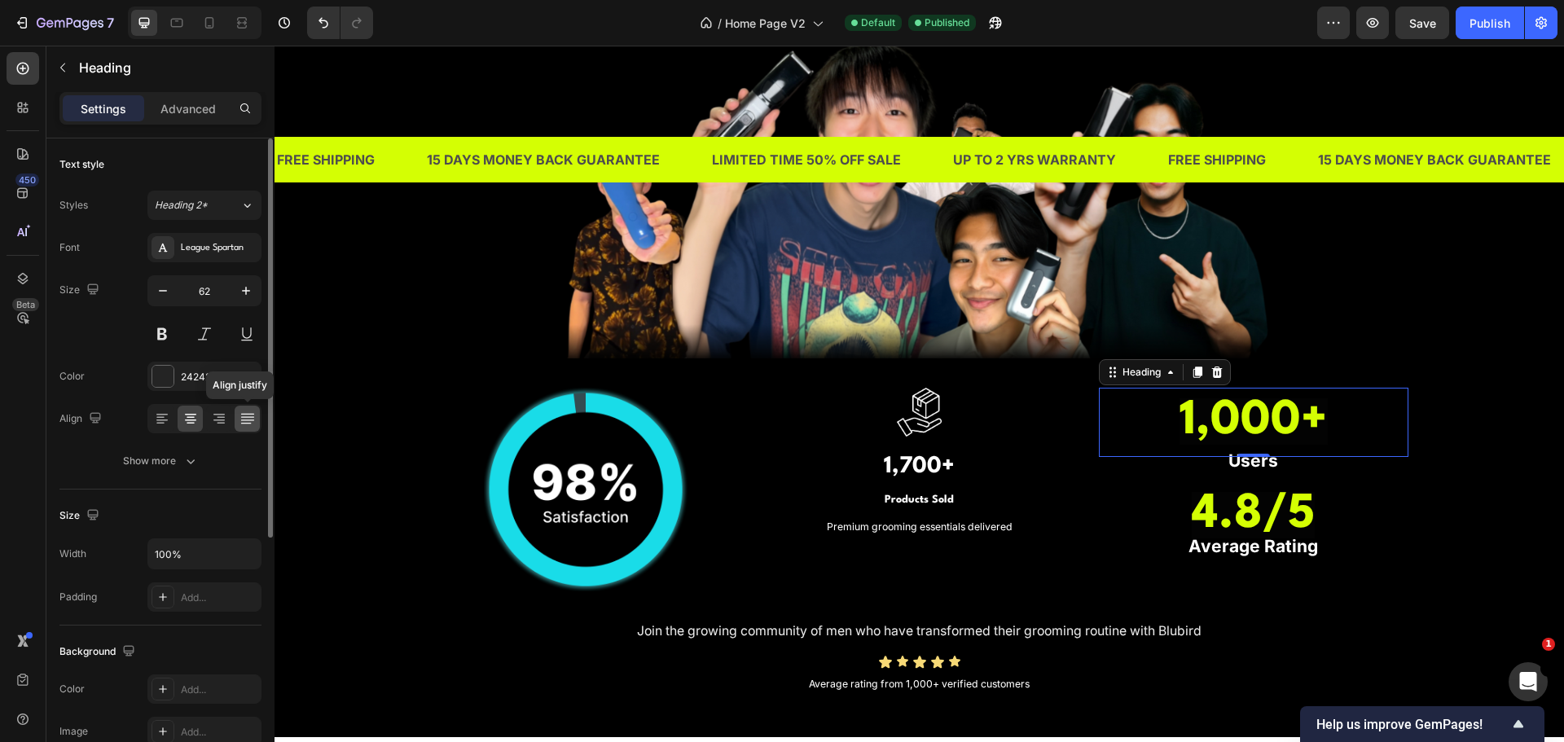
click at [249, 420] on icon at bounding box center [246, 420] width 13 height 1
click at [217, 424] on icon at bounding box center [219, 419] width 16 height 16
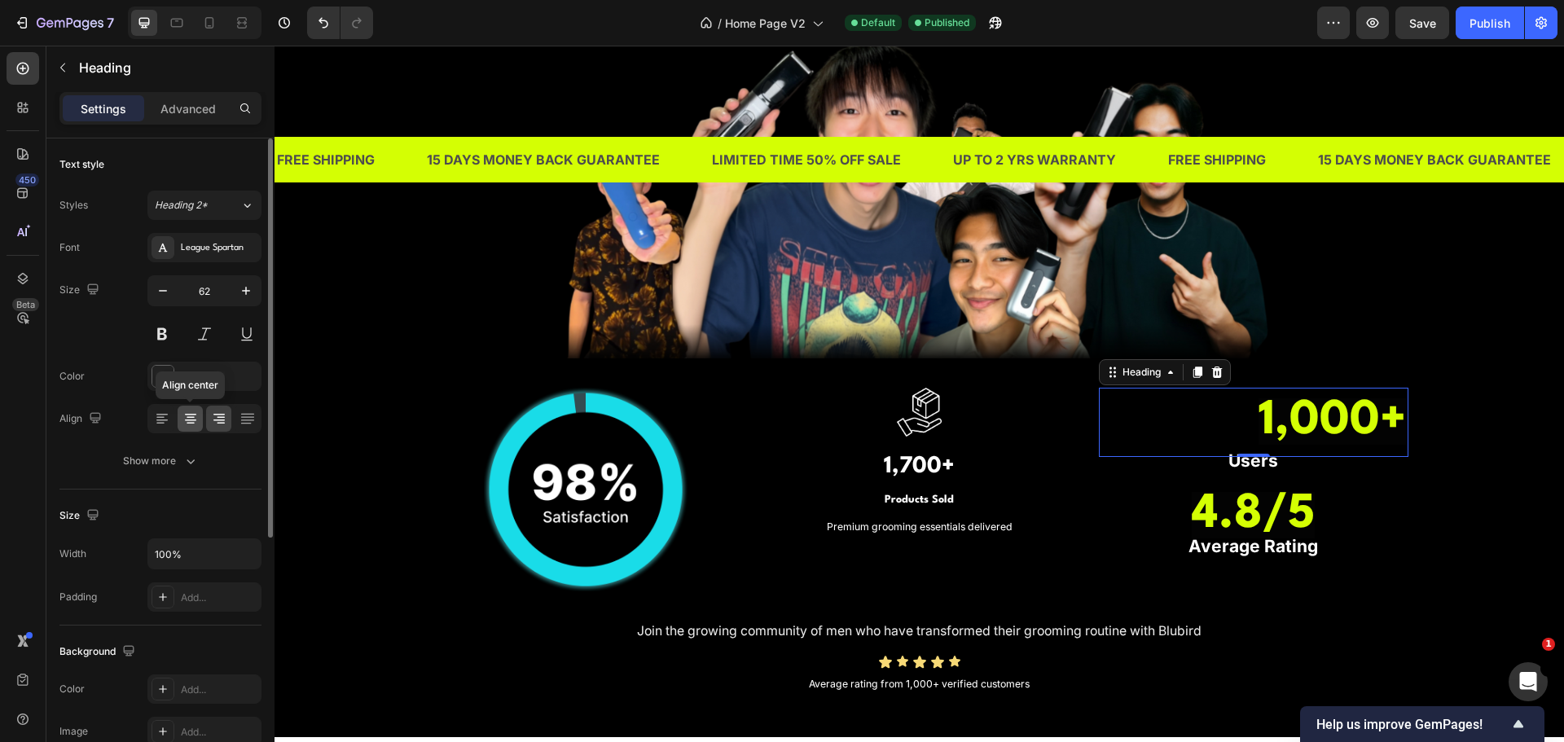
click at [184, 424] on icon at bounding box center [190, 419] width 16 height 16
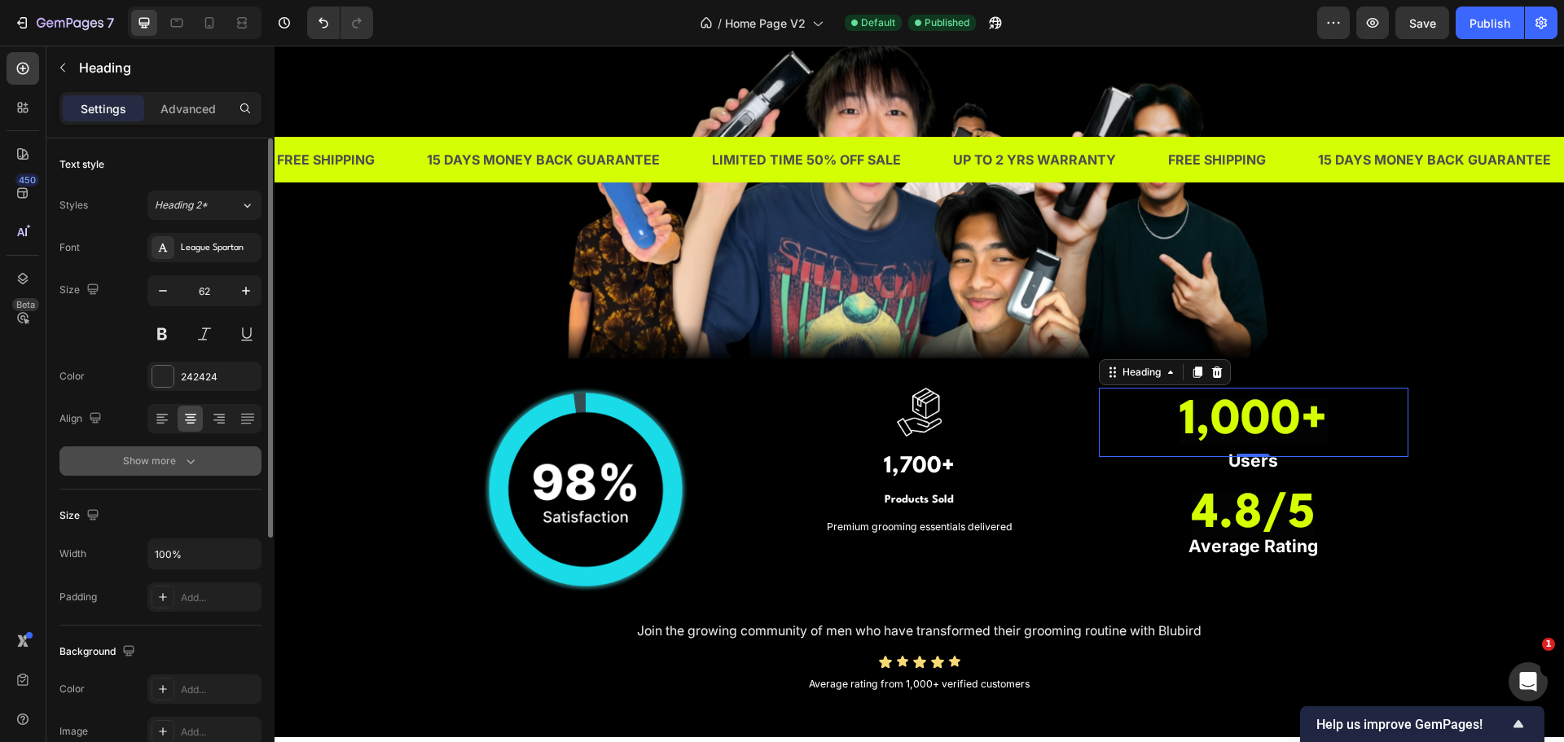
click at [178, 464] on div "Show more" at bounding box center [161, 461] width 76 height 16
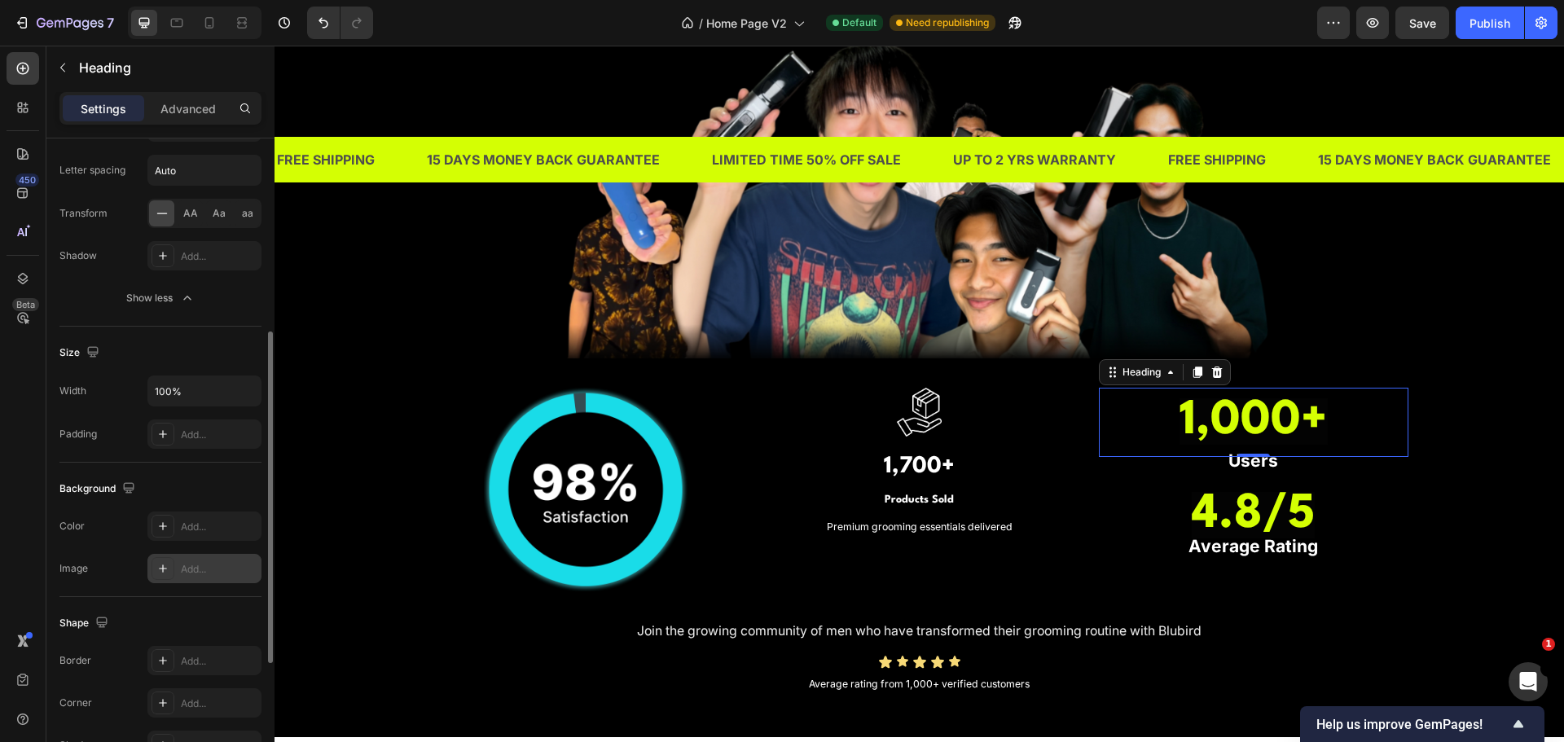
scroll to position [134, 0]
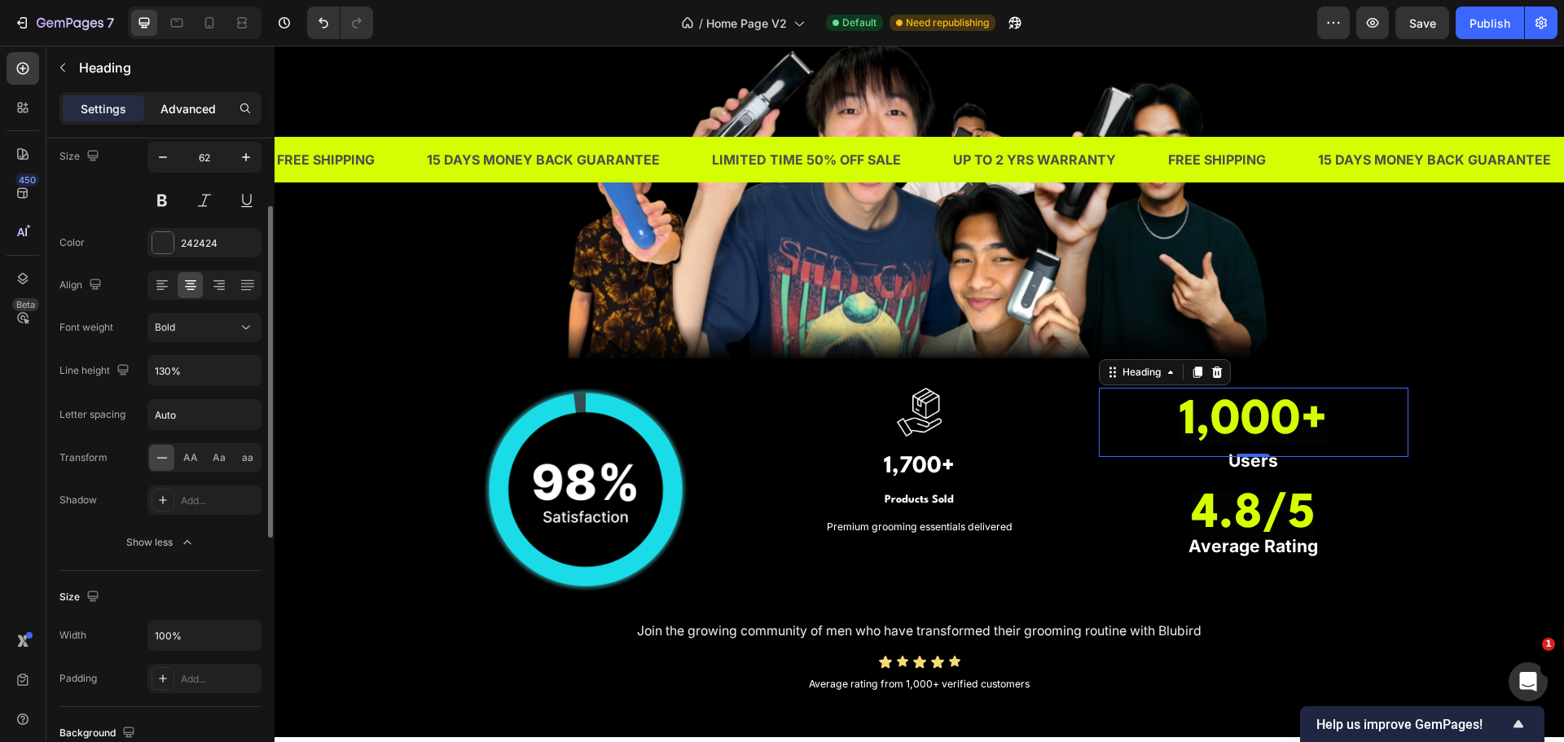
click at [198, 116] on p "Advanced" at bounding box center [187, 108] width 55 height 17
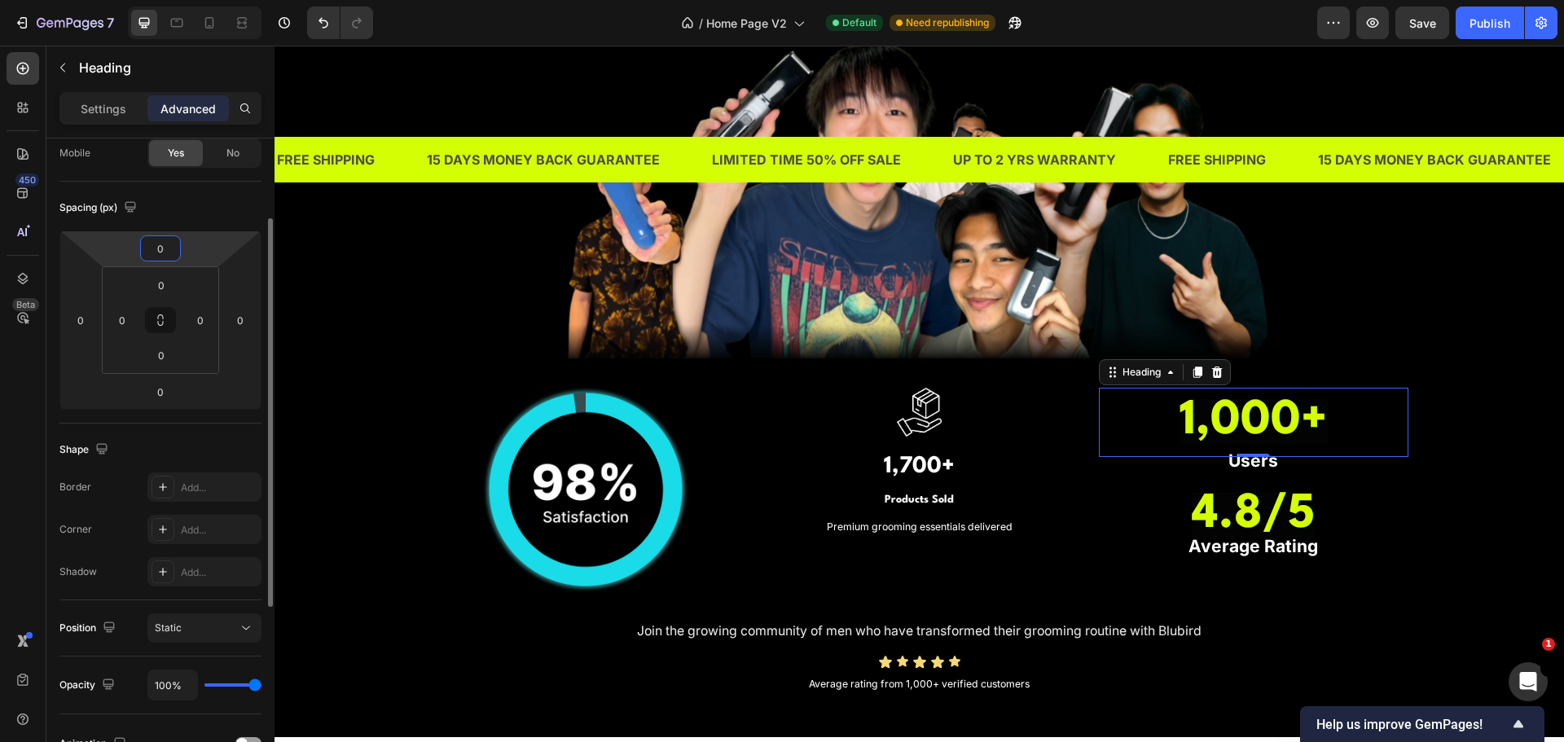
click at [169, 244] on input "0" at bounding box center [160, 248] width 33 height 24
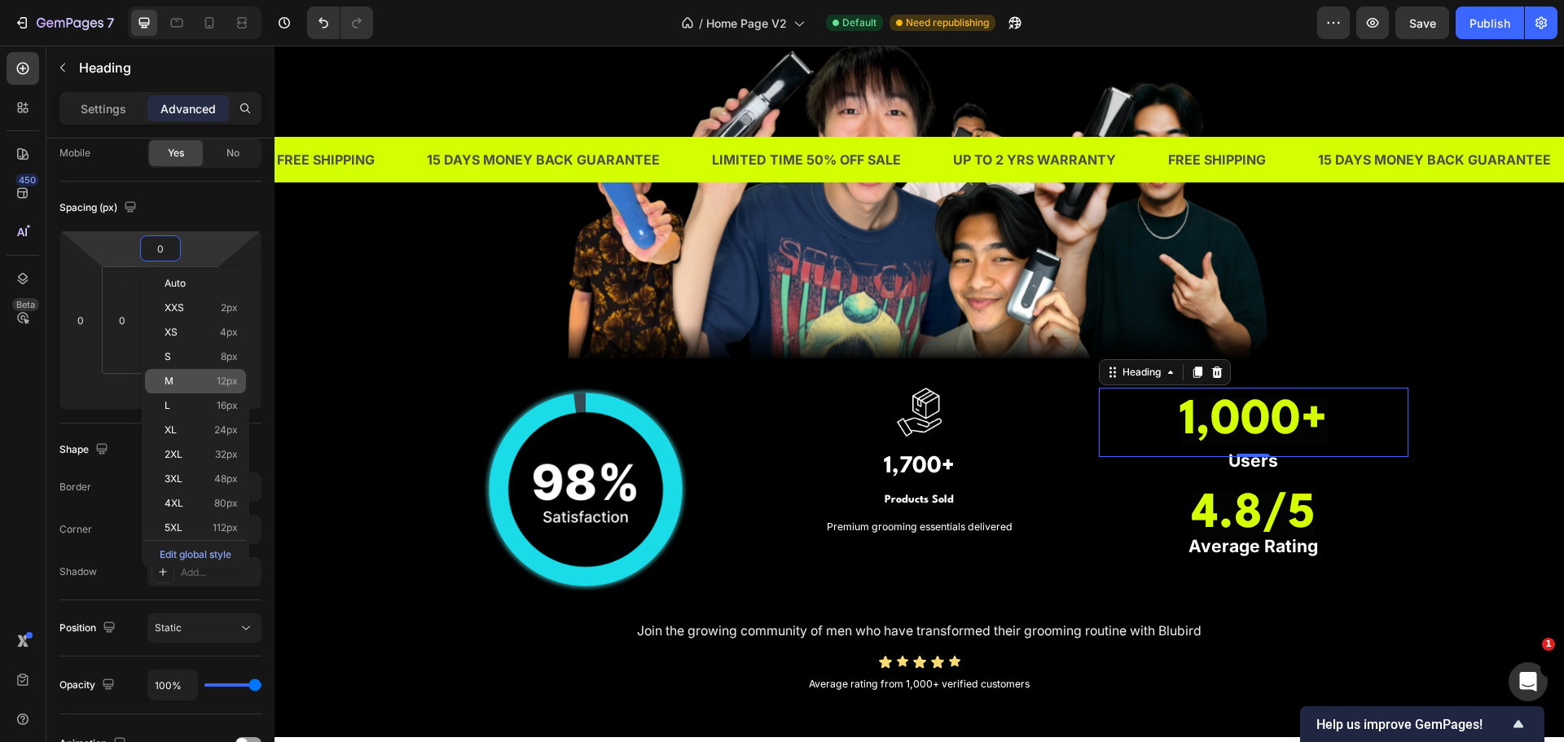
click at [208, 393] on div "M 12px" at bounding box center [195, 381] width 101 height 24
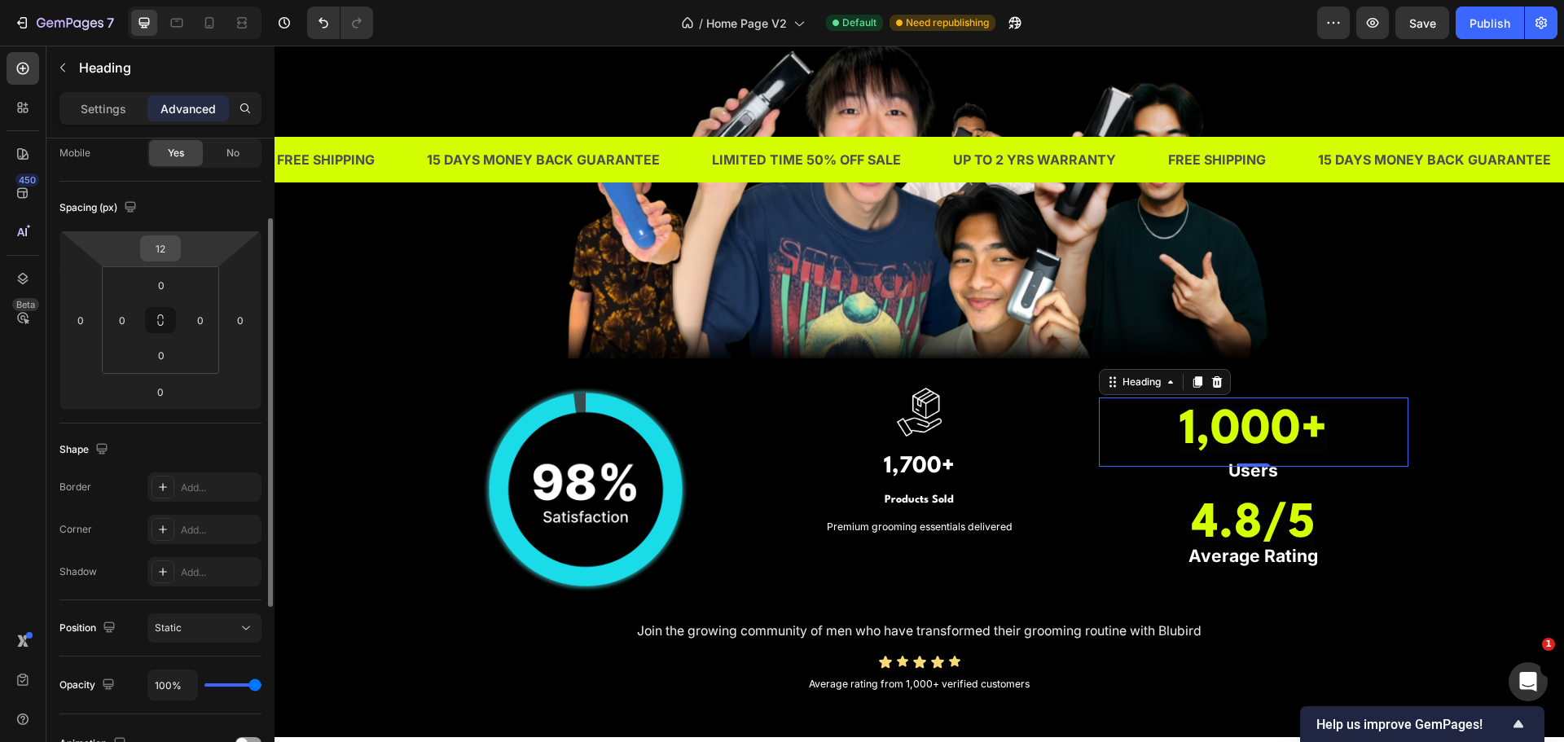
click at [169, 250] on input "12" at bounding box center [160, 248] width 33 height 24
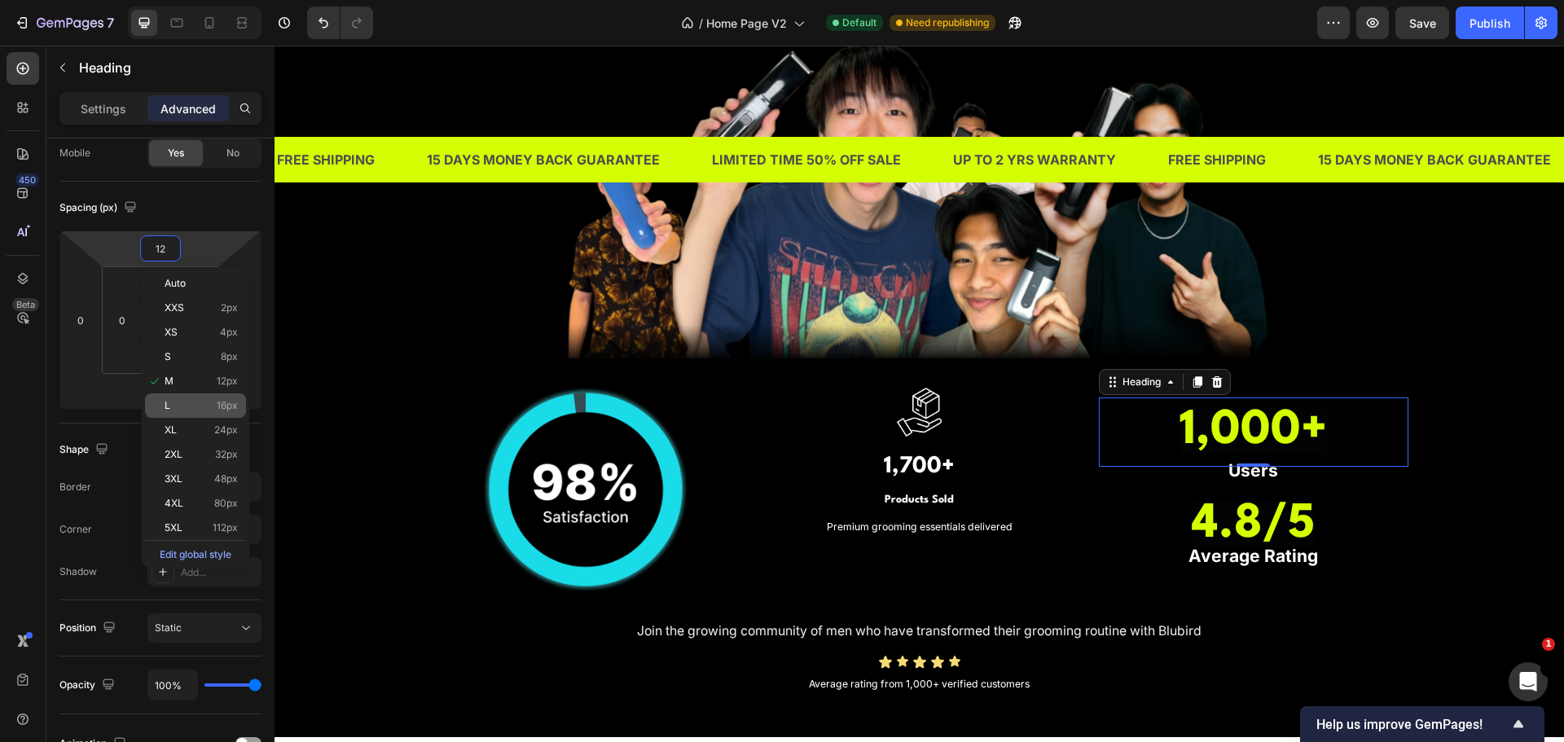
click at [199, 402] on p "L 16px" at bounding box center [201, 405] width 73 height 11
type input "16"
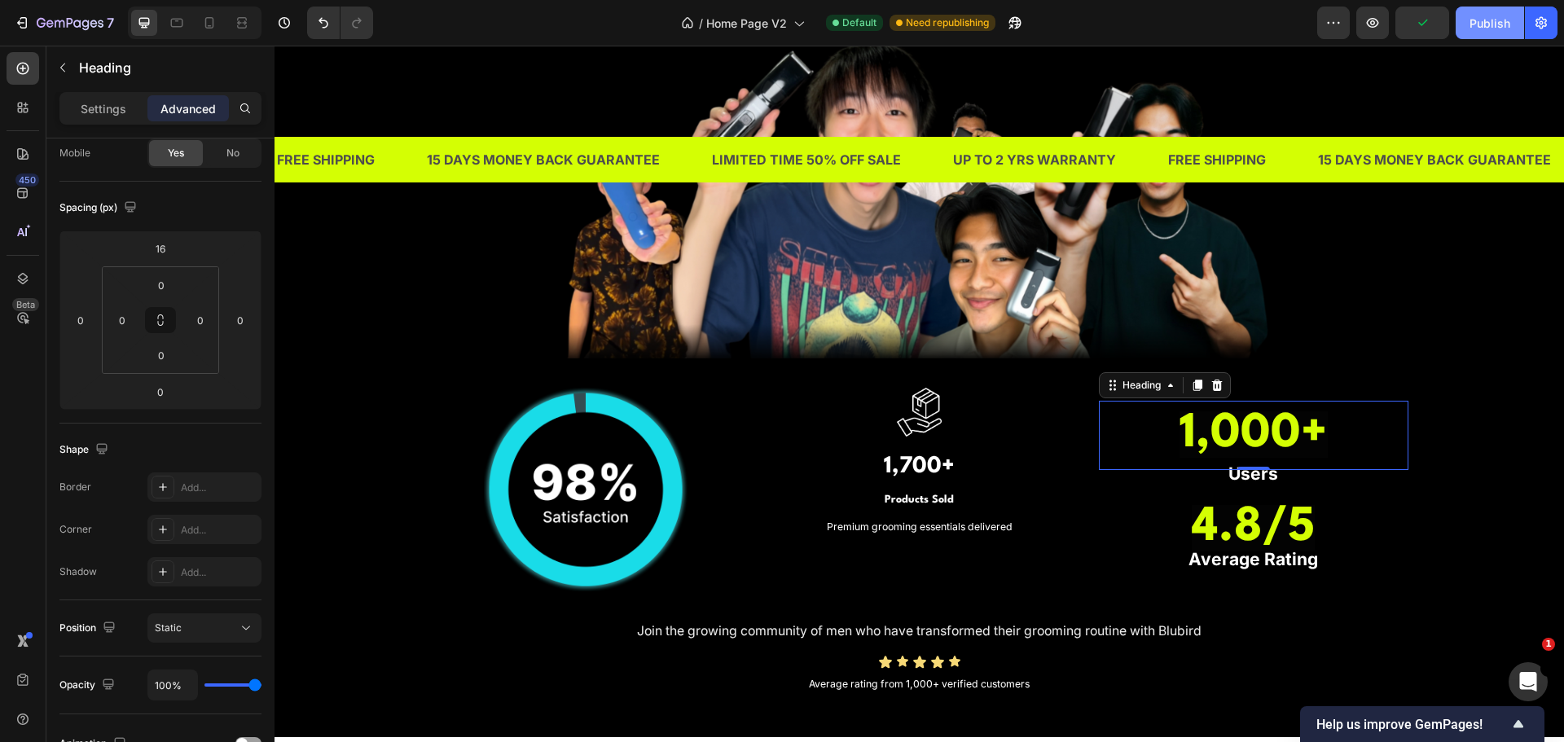
click at [1486, 15] on div "Publish" at bounding box center [1490, 23] width 41 height 17
click at [978, 402] on div at bounding box center [920, 412] width 310 height 49
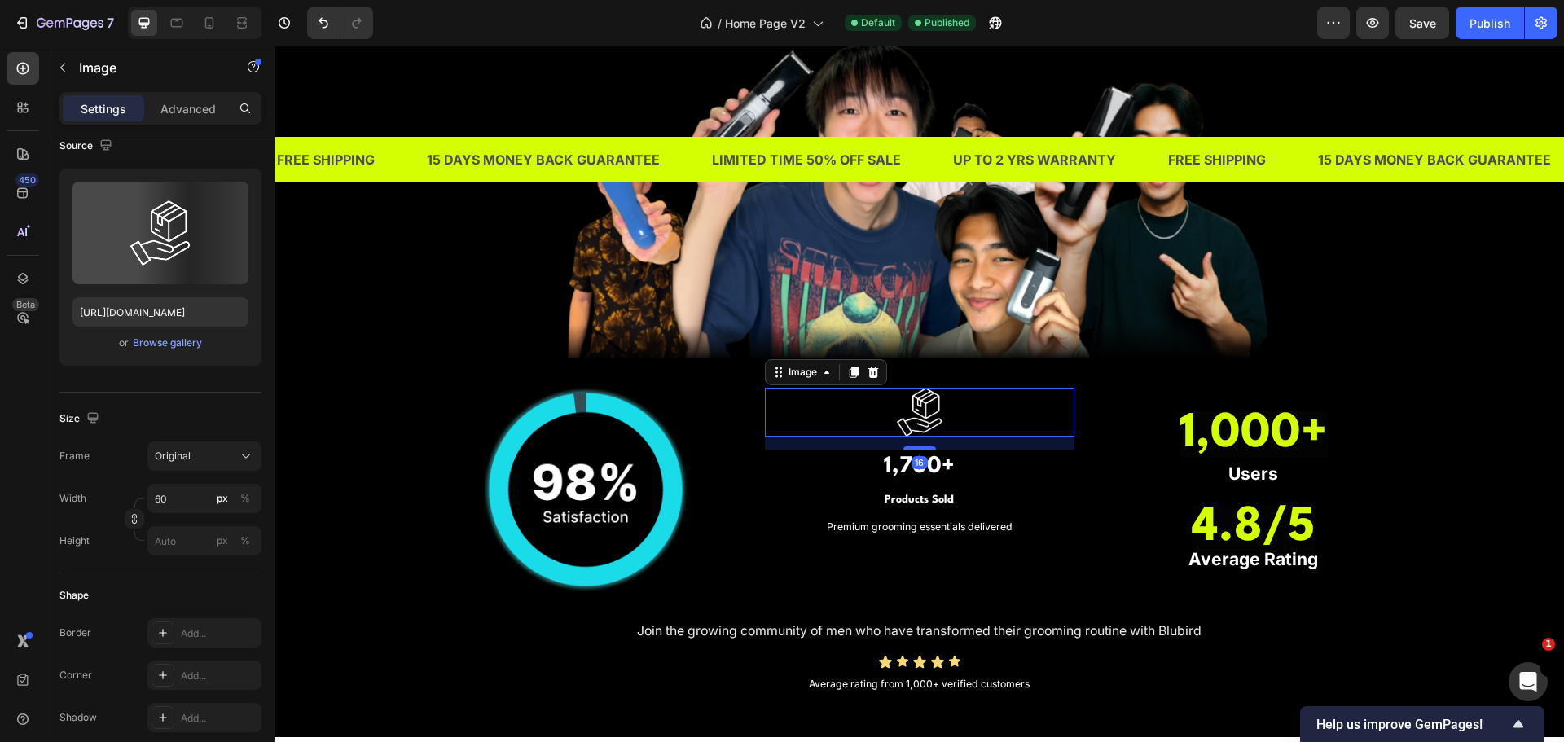
scroll to position [0, 0]
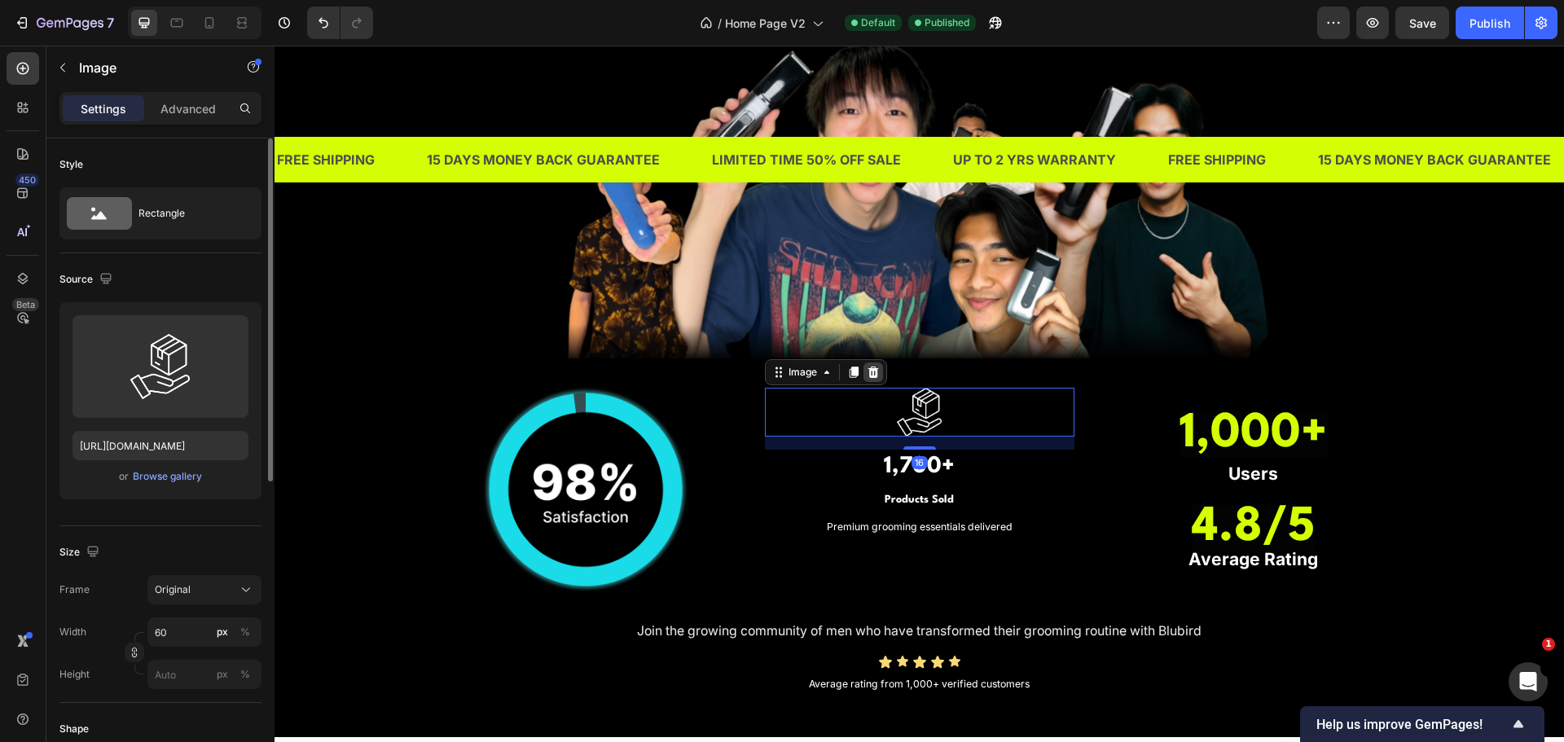
click at [868, 377] on icon at bounding box center [873, 372] width 11 height 11
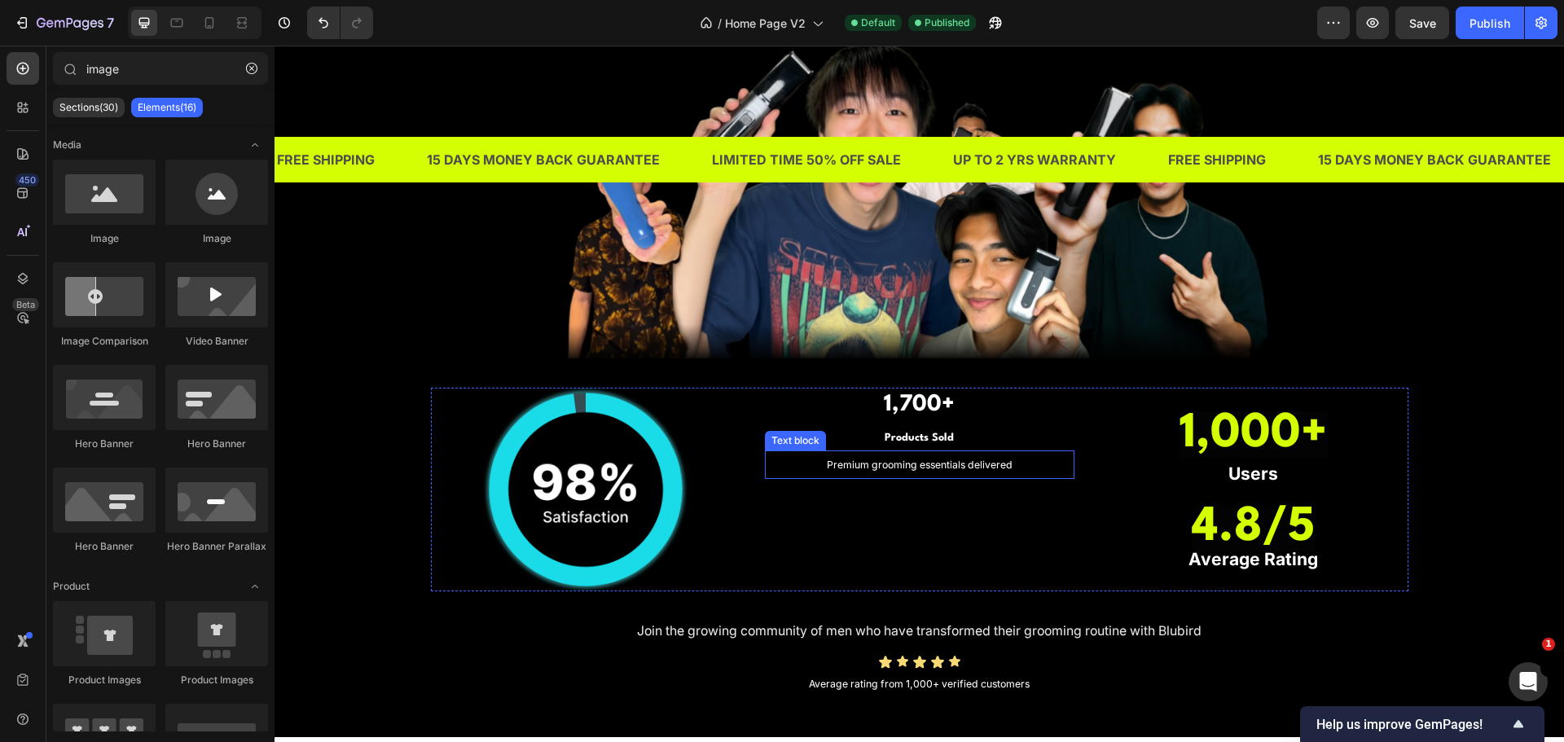
click at [986, 425] on h3 "Products Sold" at bounding box center [920, 436] width 310 height 37
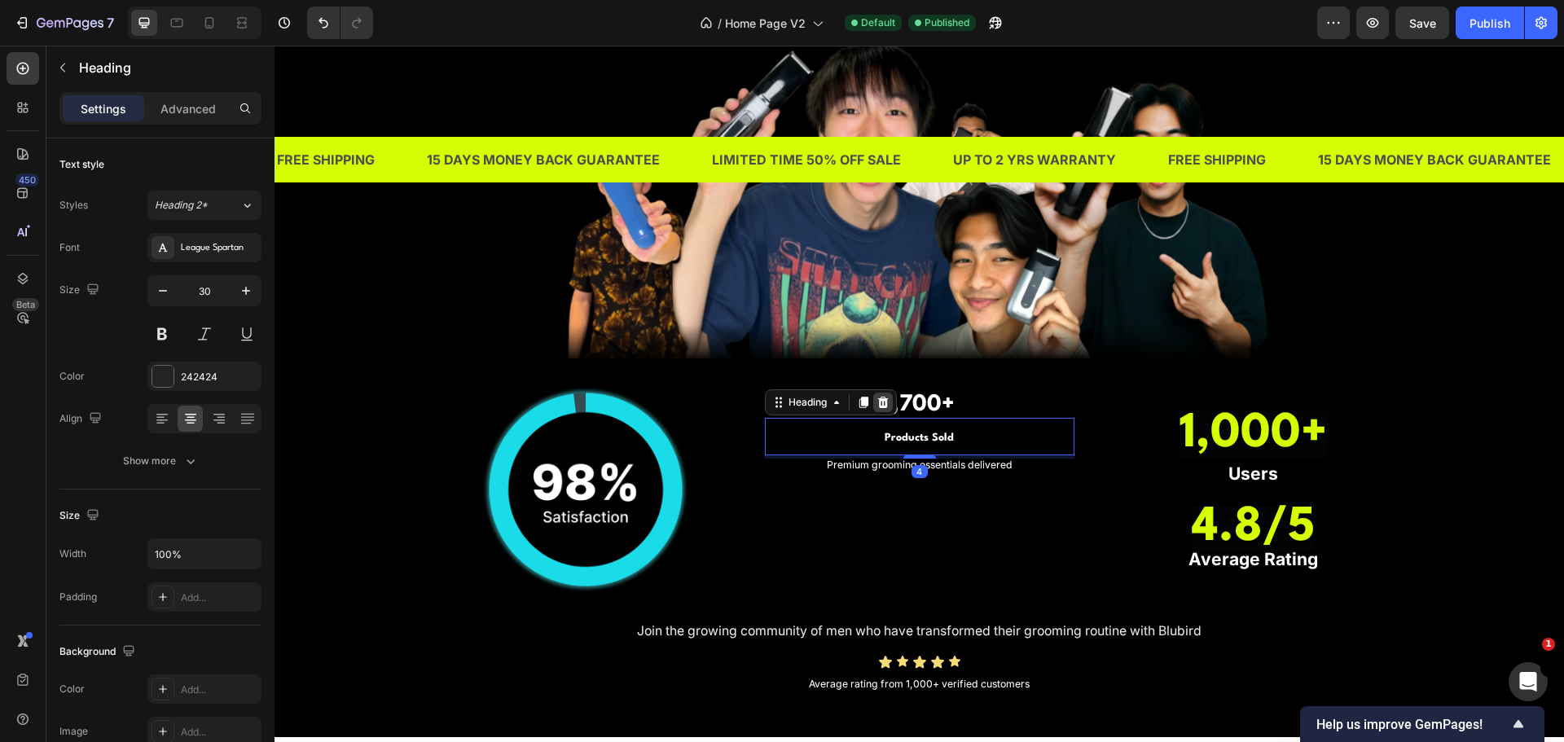
click at [877, 401] on icon at bounding box center [883, 402] width 13 height 13
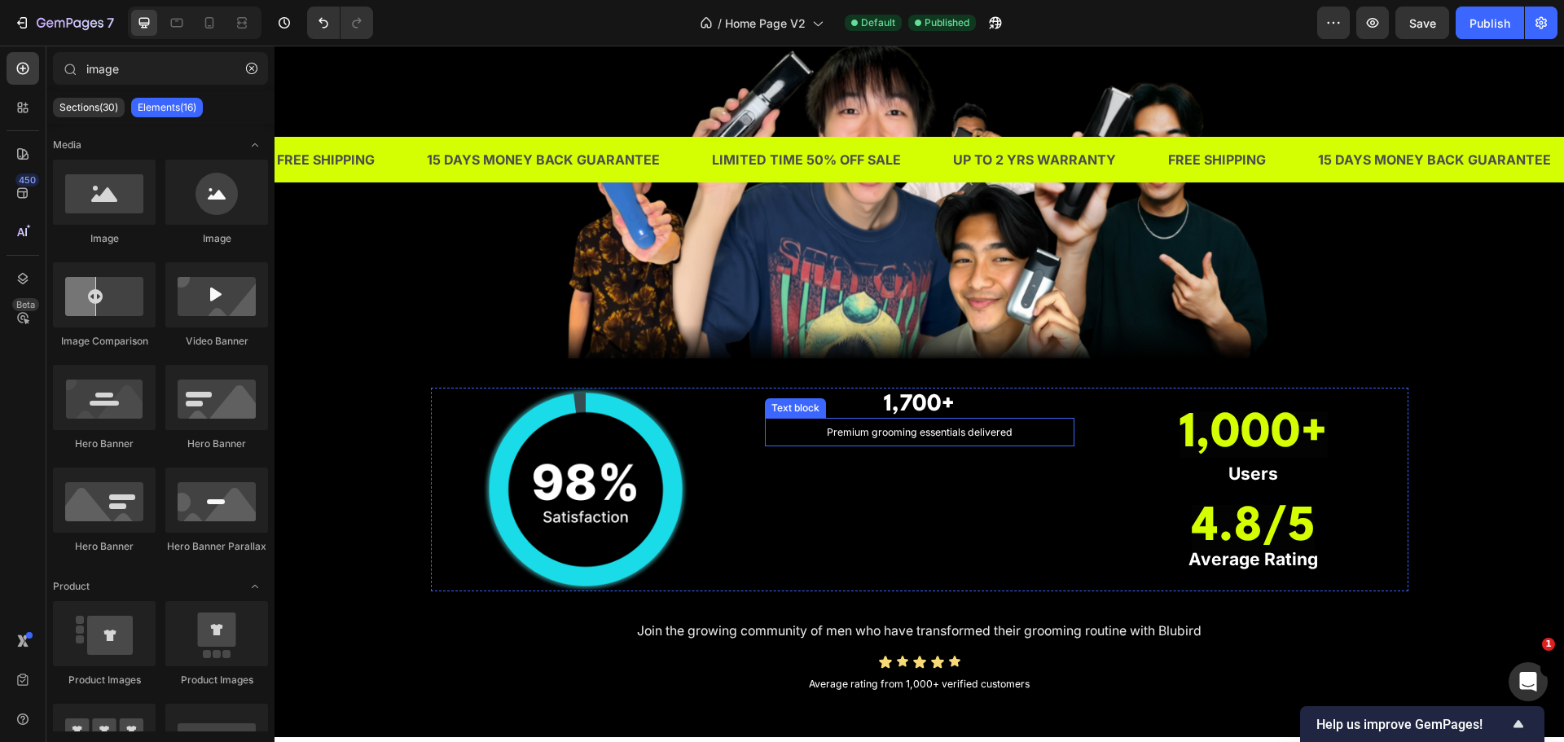
click at [986, 407] on h3 "1,700+" at bounding box center [920, 405] width 310 height 35
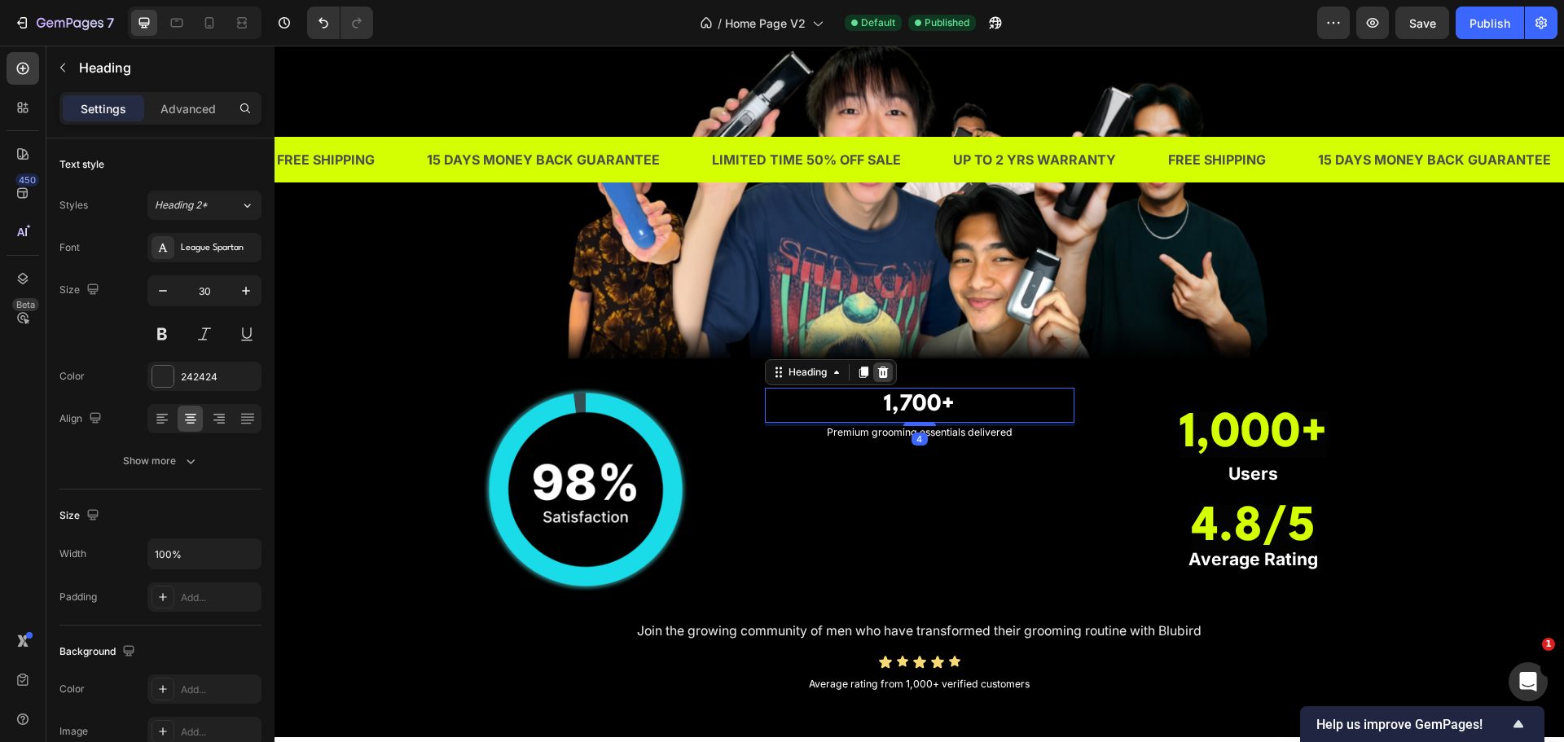
click at [881, 377] on icon at bounding box center [882, 372] width 11 height 11
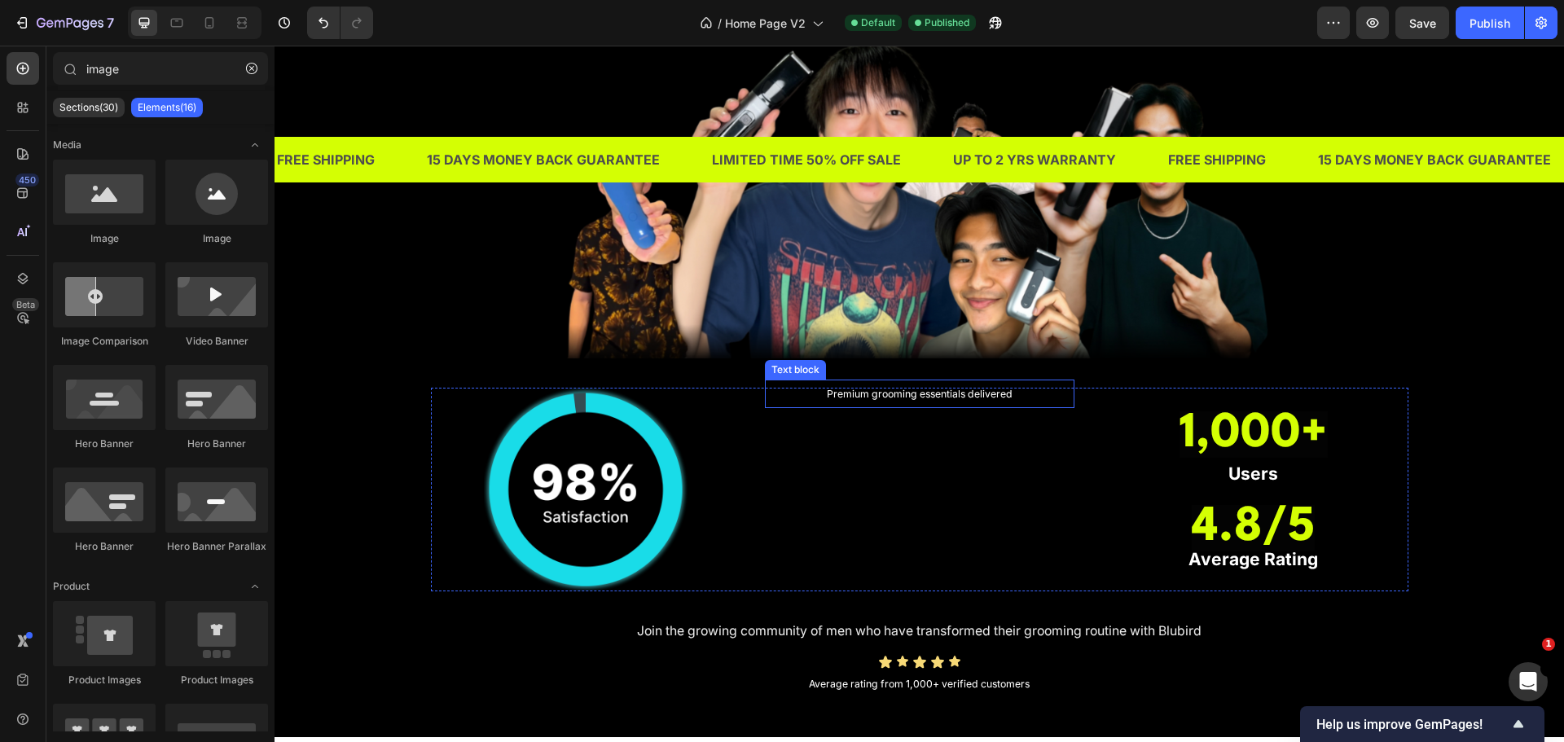
click at [933, 394] on span "Premium grooming essentials delivered" at bounding box center [920, 394] width 186 height 12
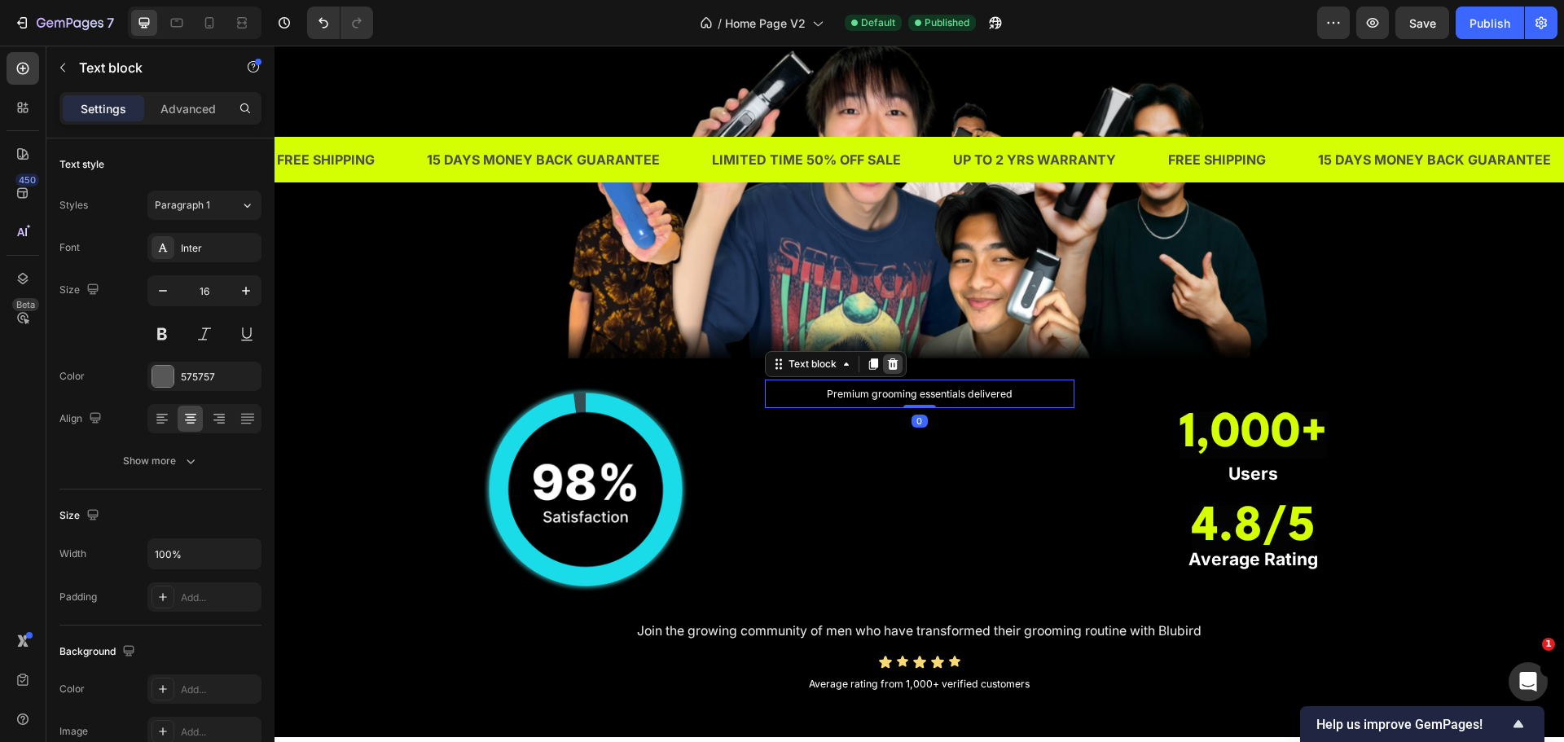
click at [891, 364] on icon at bounding box center [892, 364] width 13 height 13
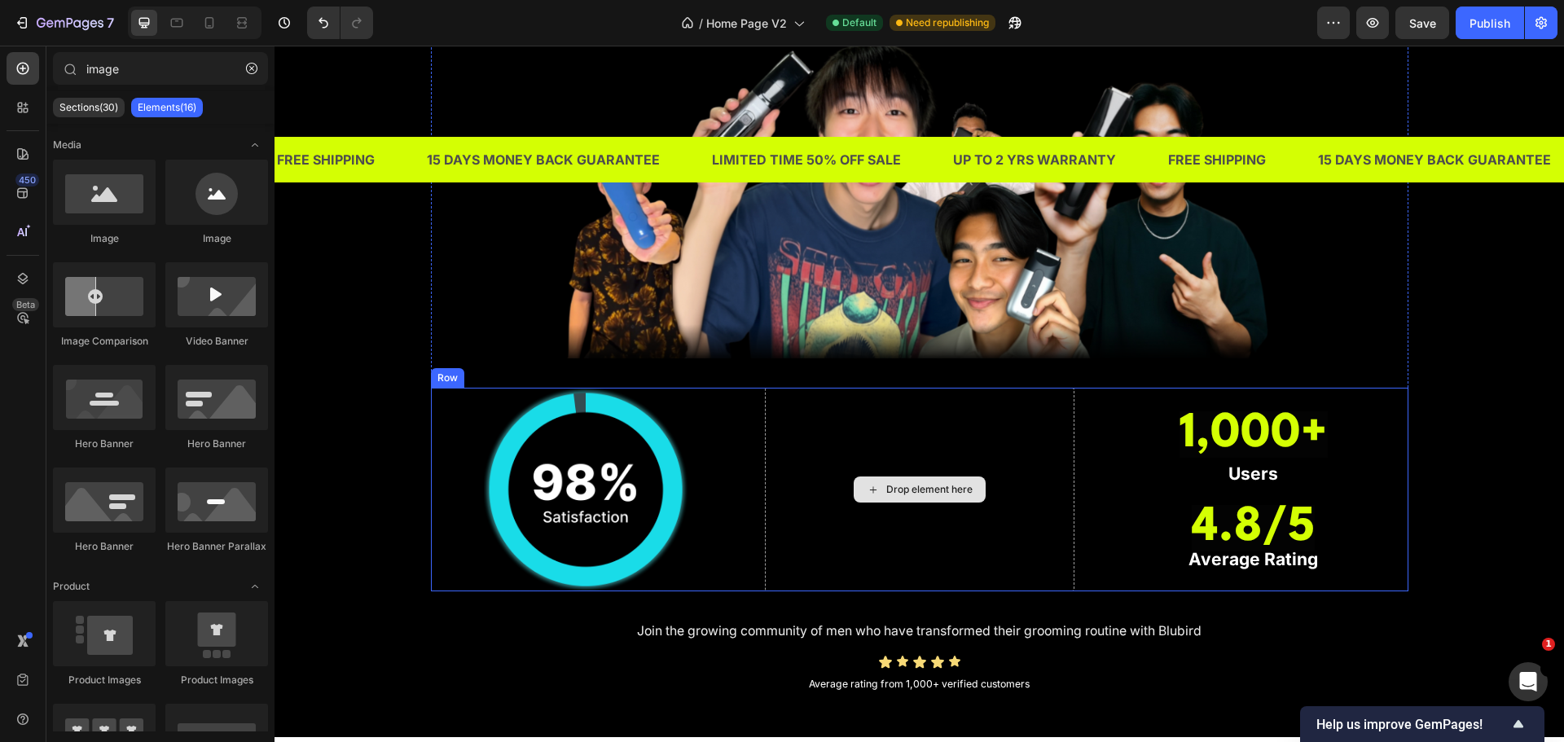
click at [915, 488] on div "Drop element here" at bounding box center [929, 489] width 86 height 13
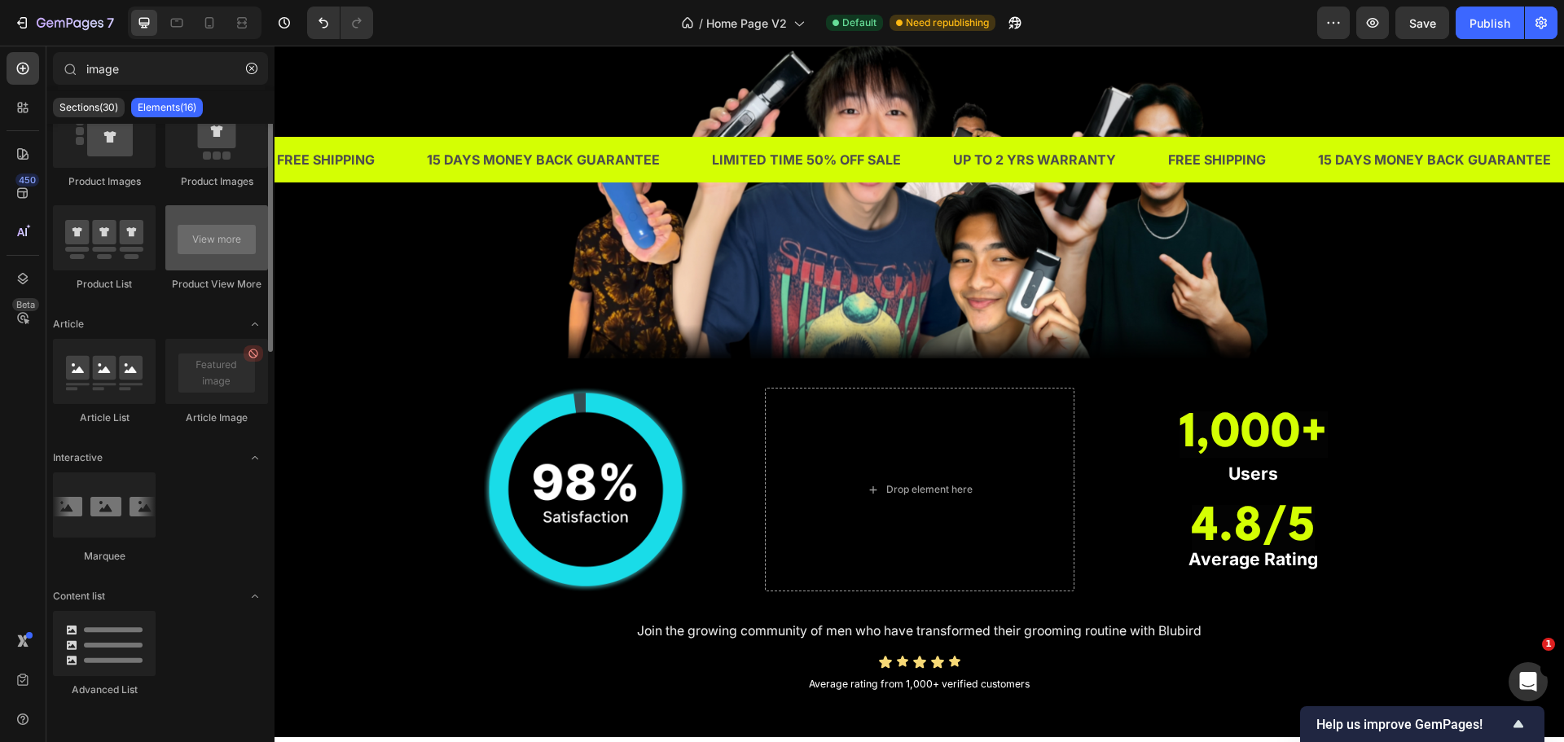
scroll to position [254, 0]
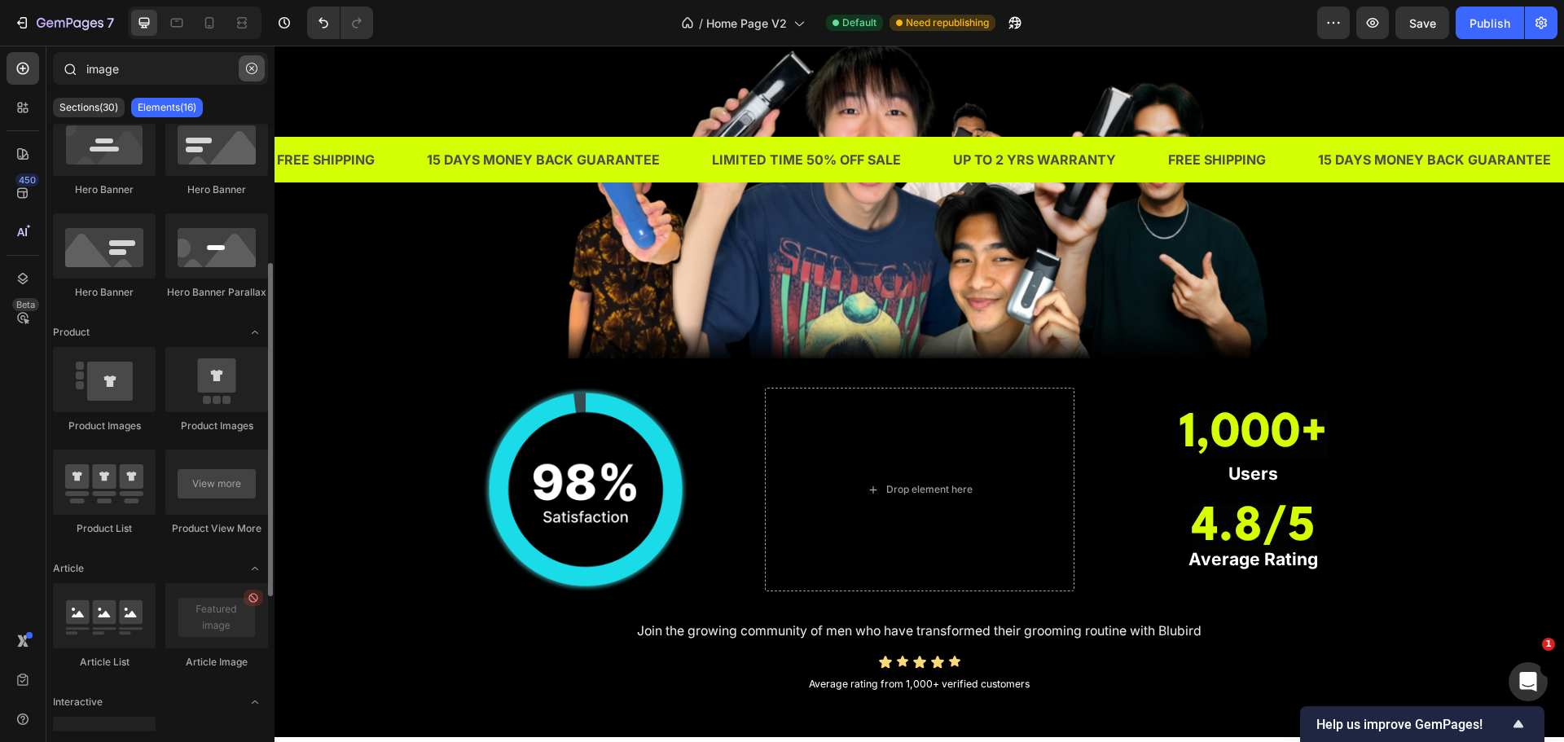
click at [251, 66] on icon "button" at bounding box center [251, 68] width 11 height 11
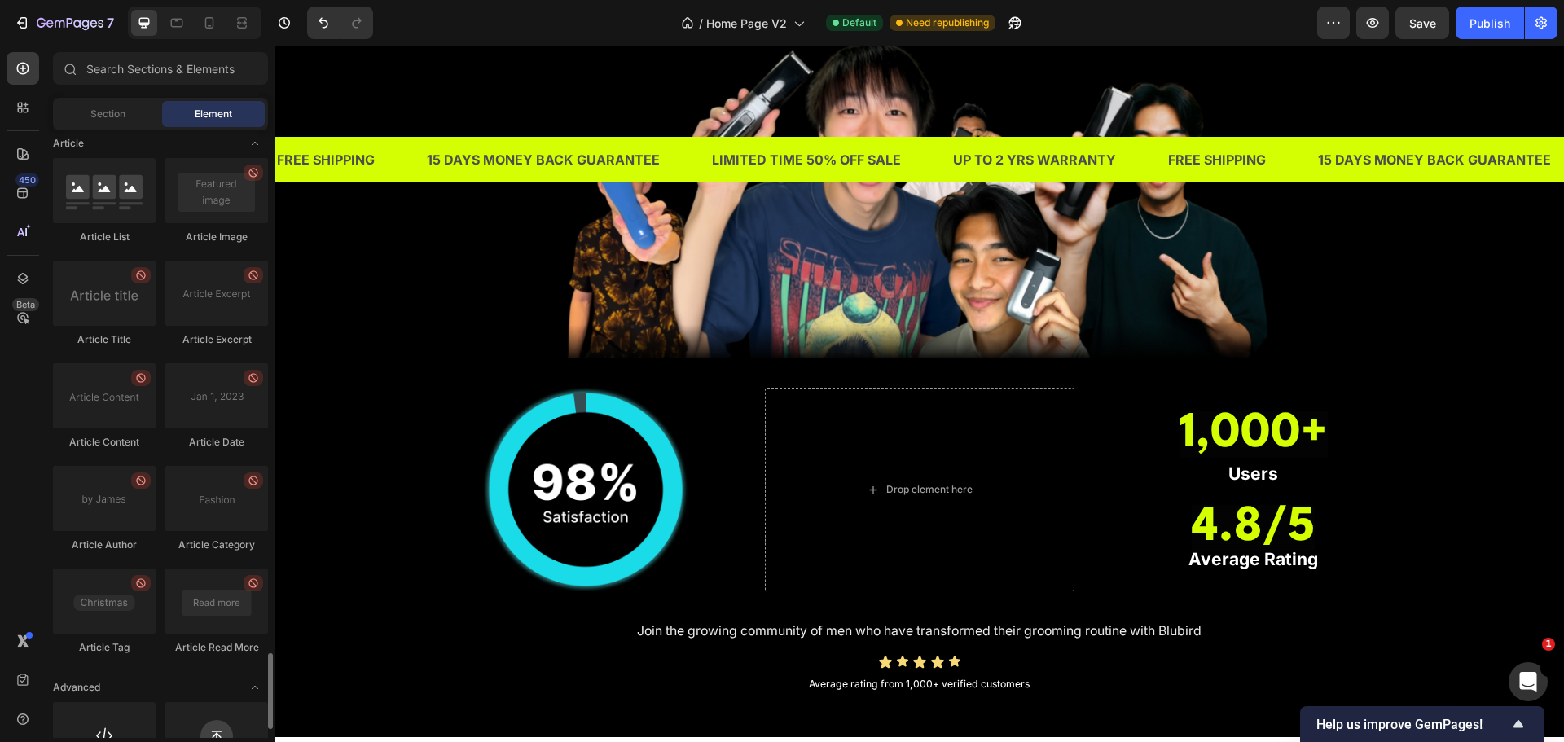
scroll to position [4220, 0]
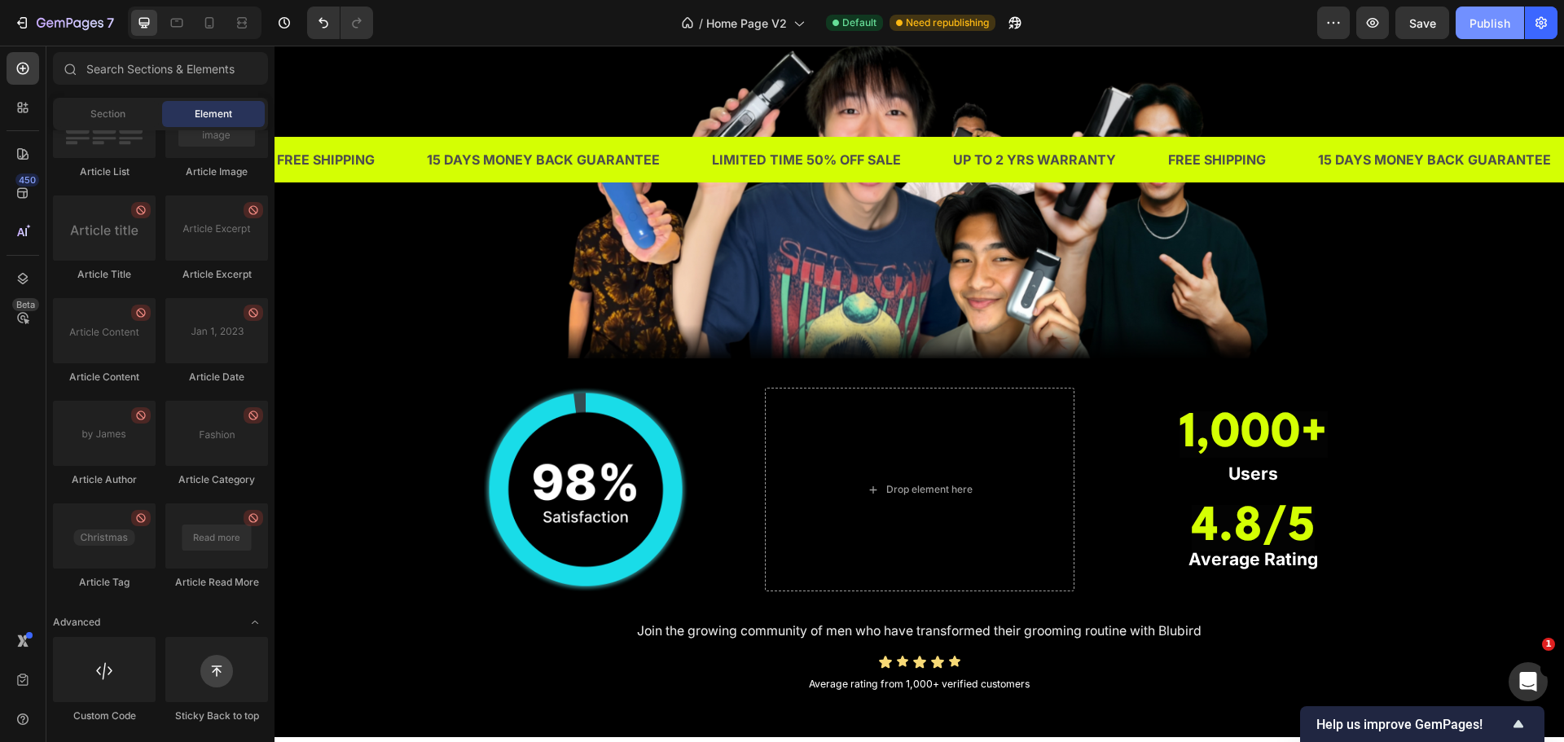
click at [1500, 26] on div "Publish" at bounding box center [1490, 23] width 41 height 17
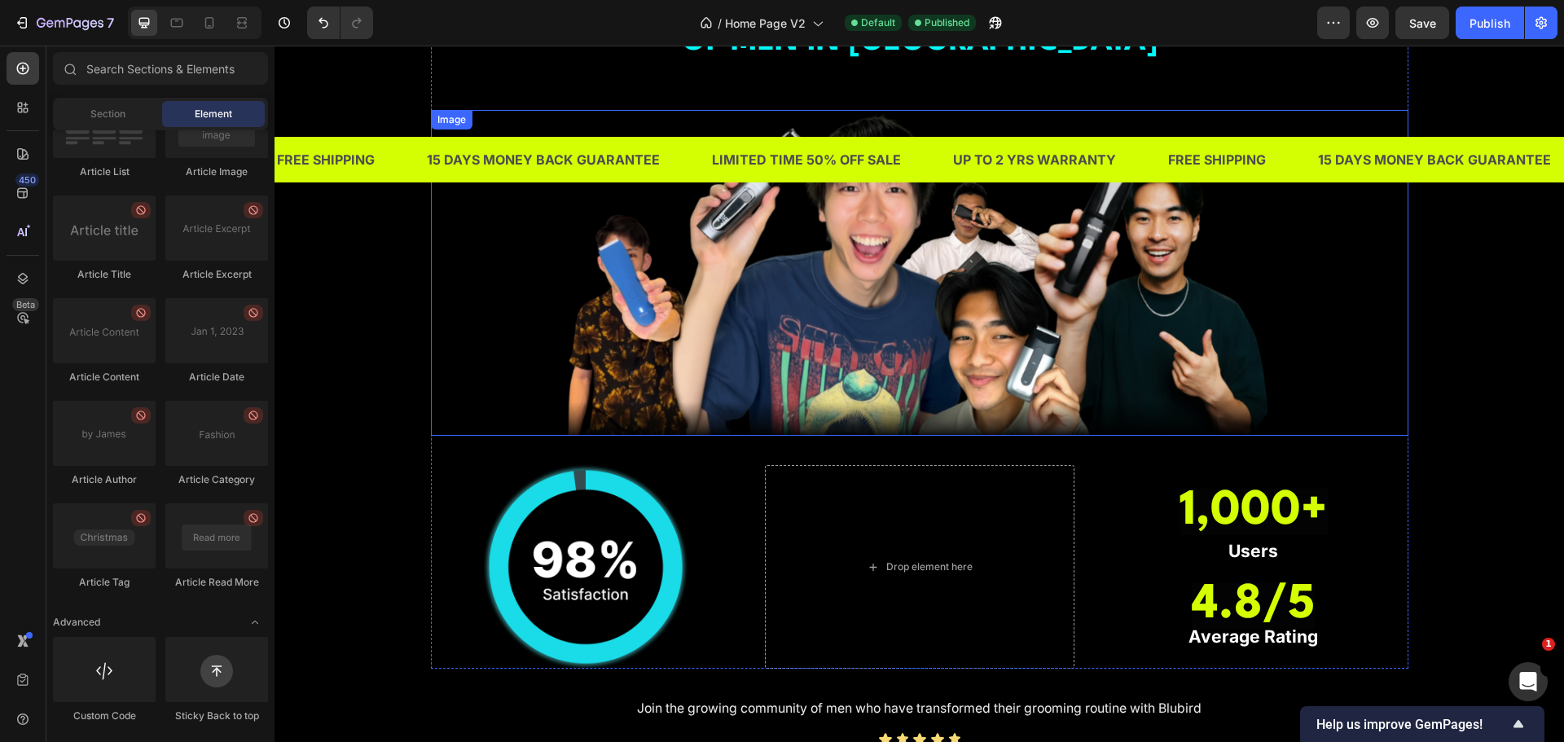
scroll to position [1299, 0]
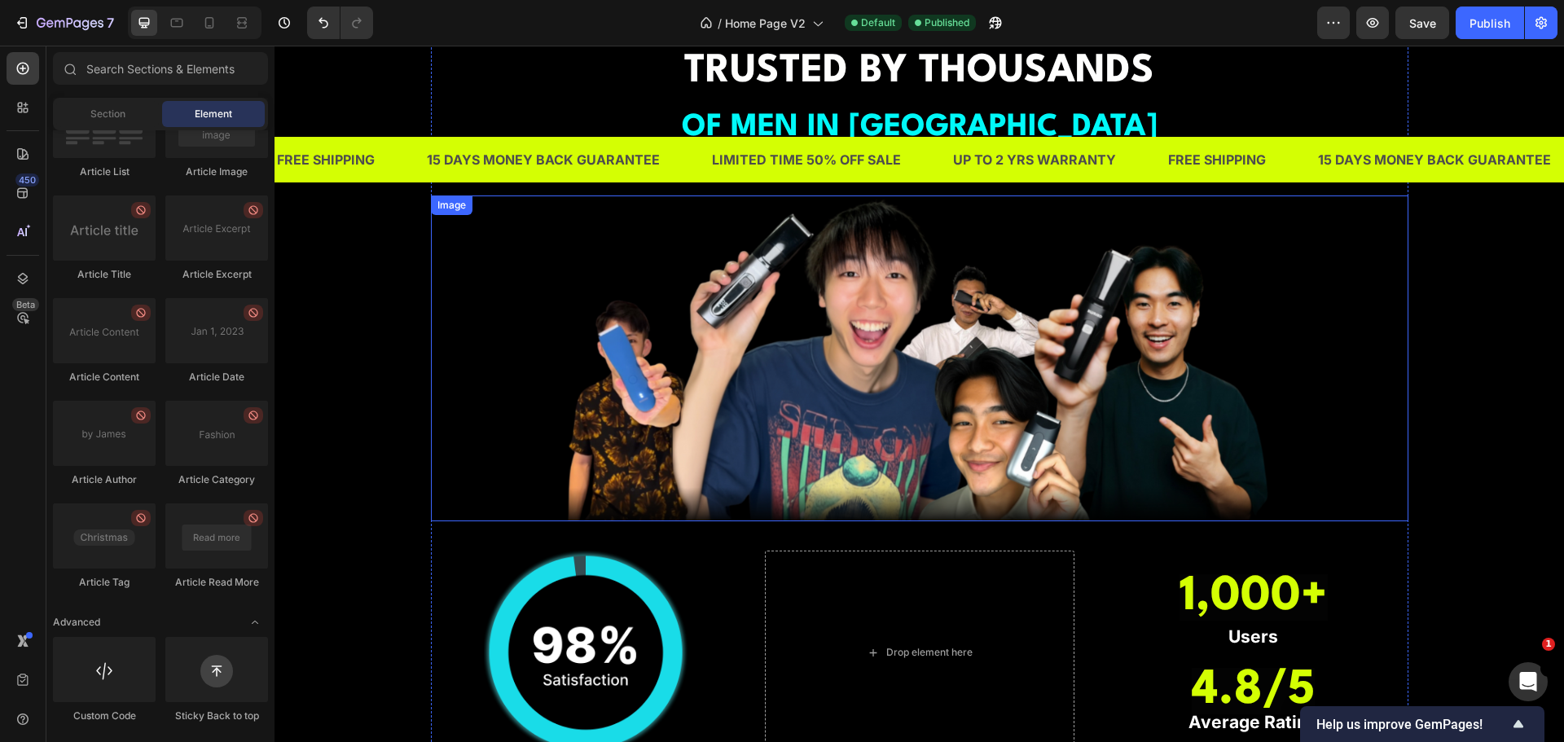
click at [959, 276] on img at bounding box center [920, 359] width 978 height 326
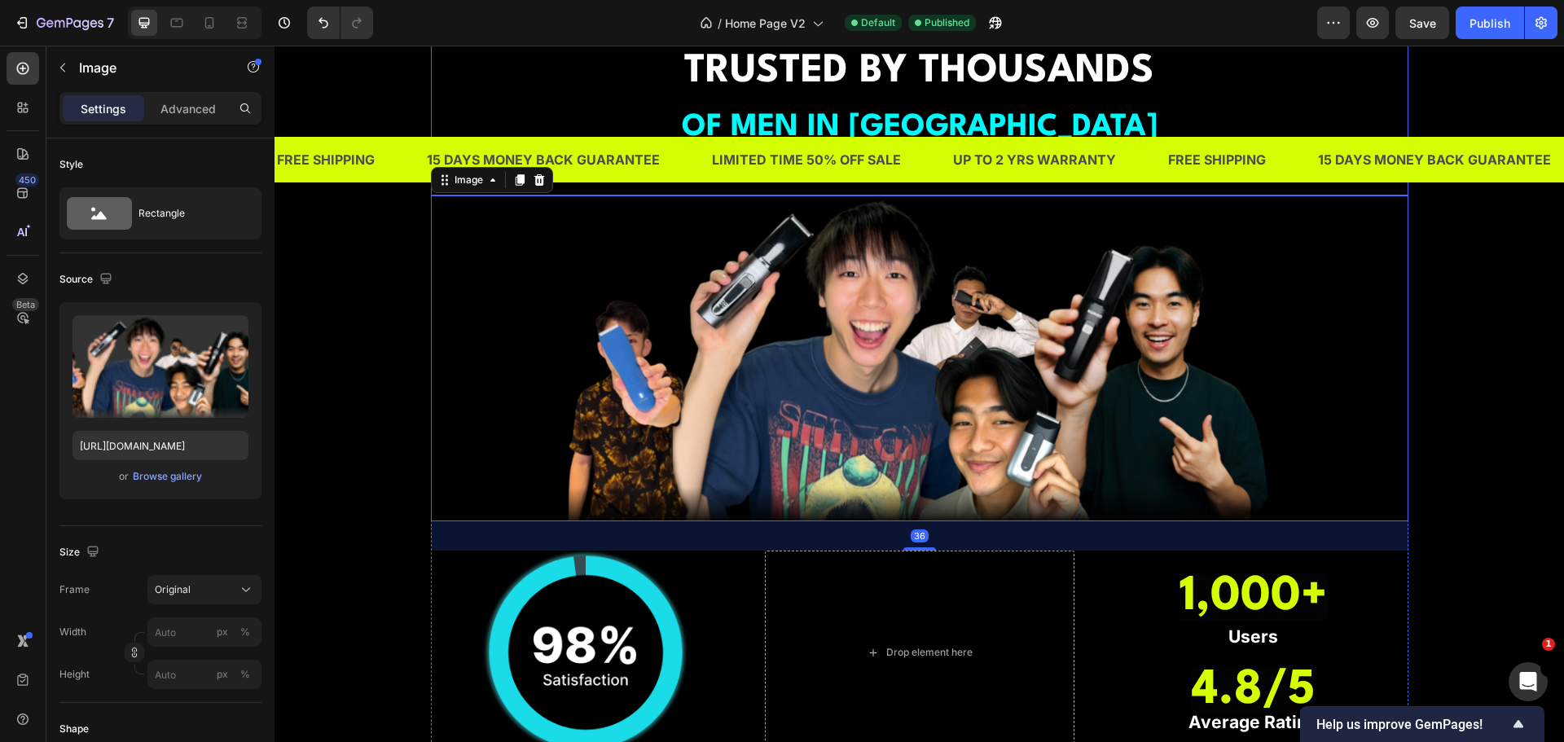
scroll to position [1054, 0]
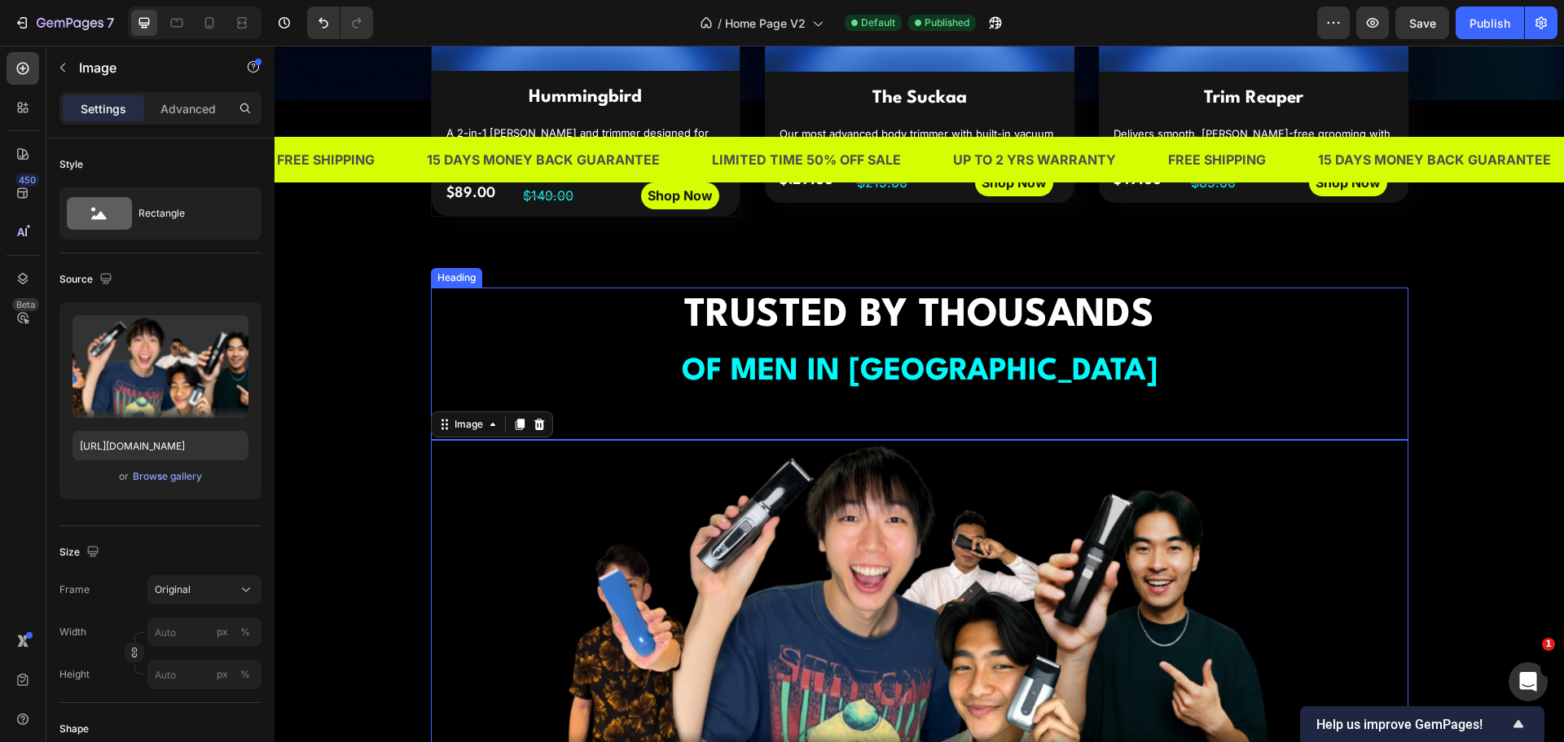
click at [958, 343] on h2 "TRUSTED BY THOUSANDS OF MEN IN [GEOGRAPHIC_DATA]" at bounding box center [920, 345] width 978 height 114
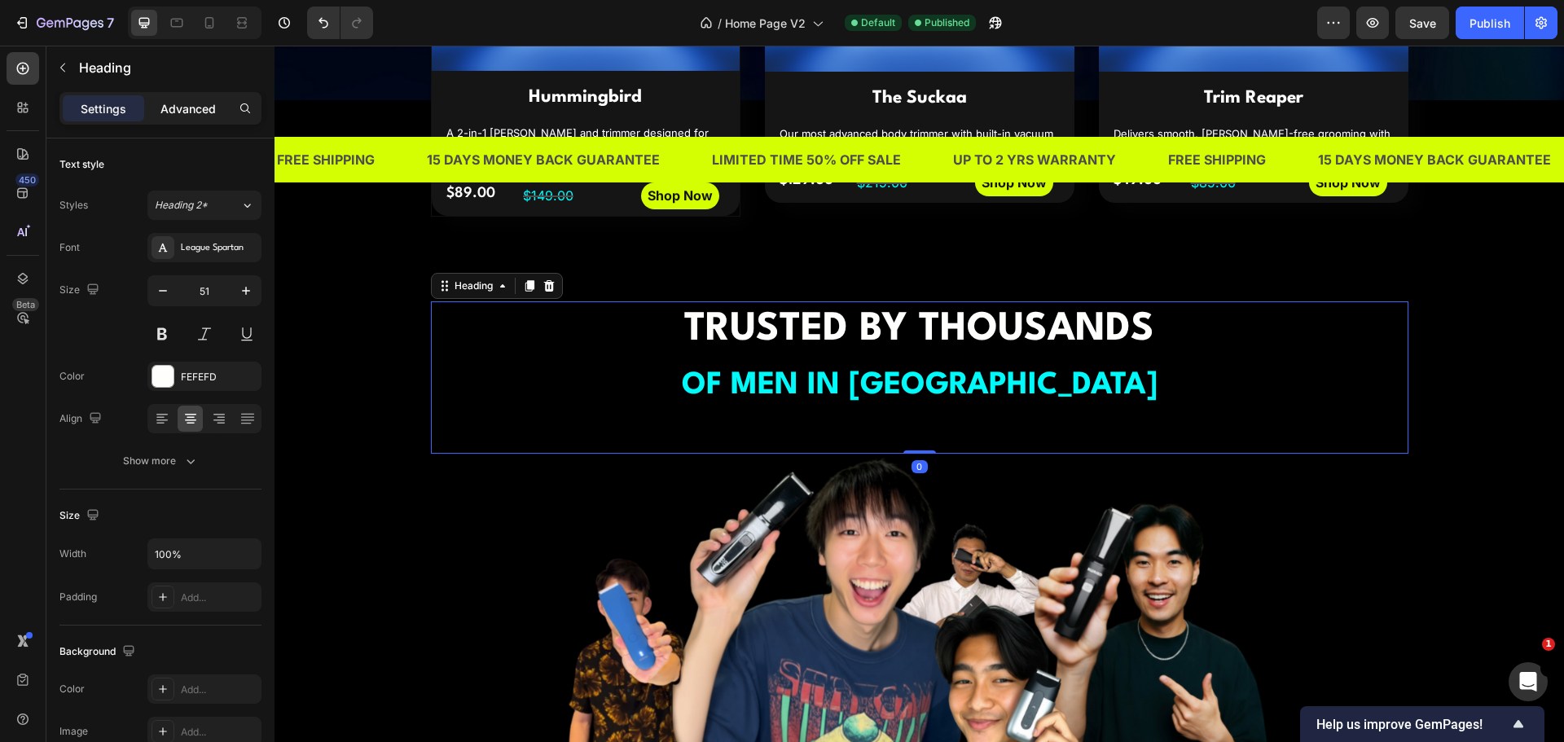
click at [195, 105] on p "Advanced" at bounding box center [187, 108] width 55 height 17
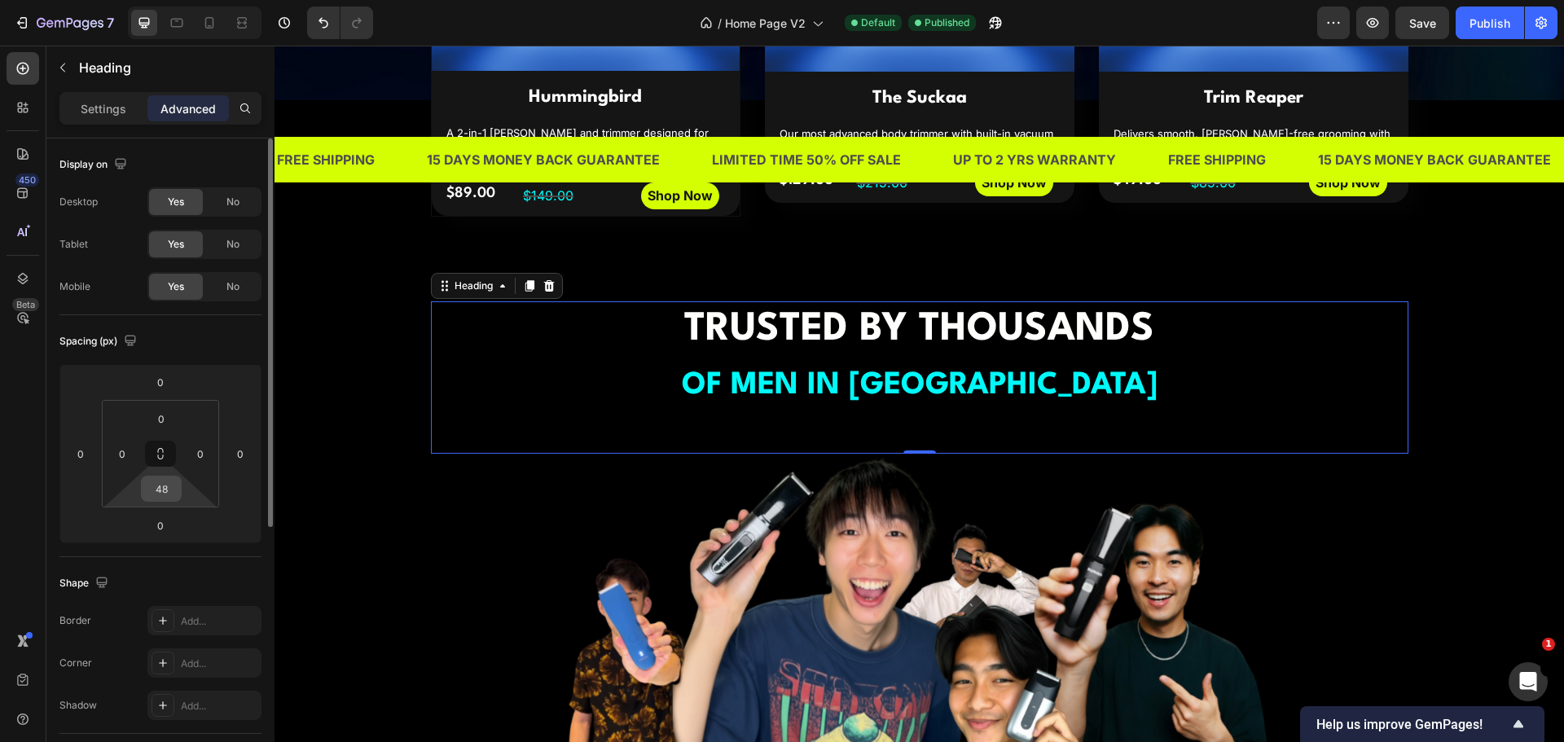
click at [163, 493] on input "48" at bounding box center [161, 489] width 33 height 24
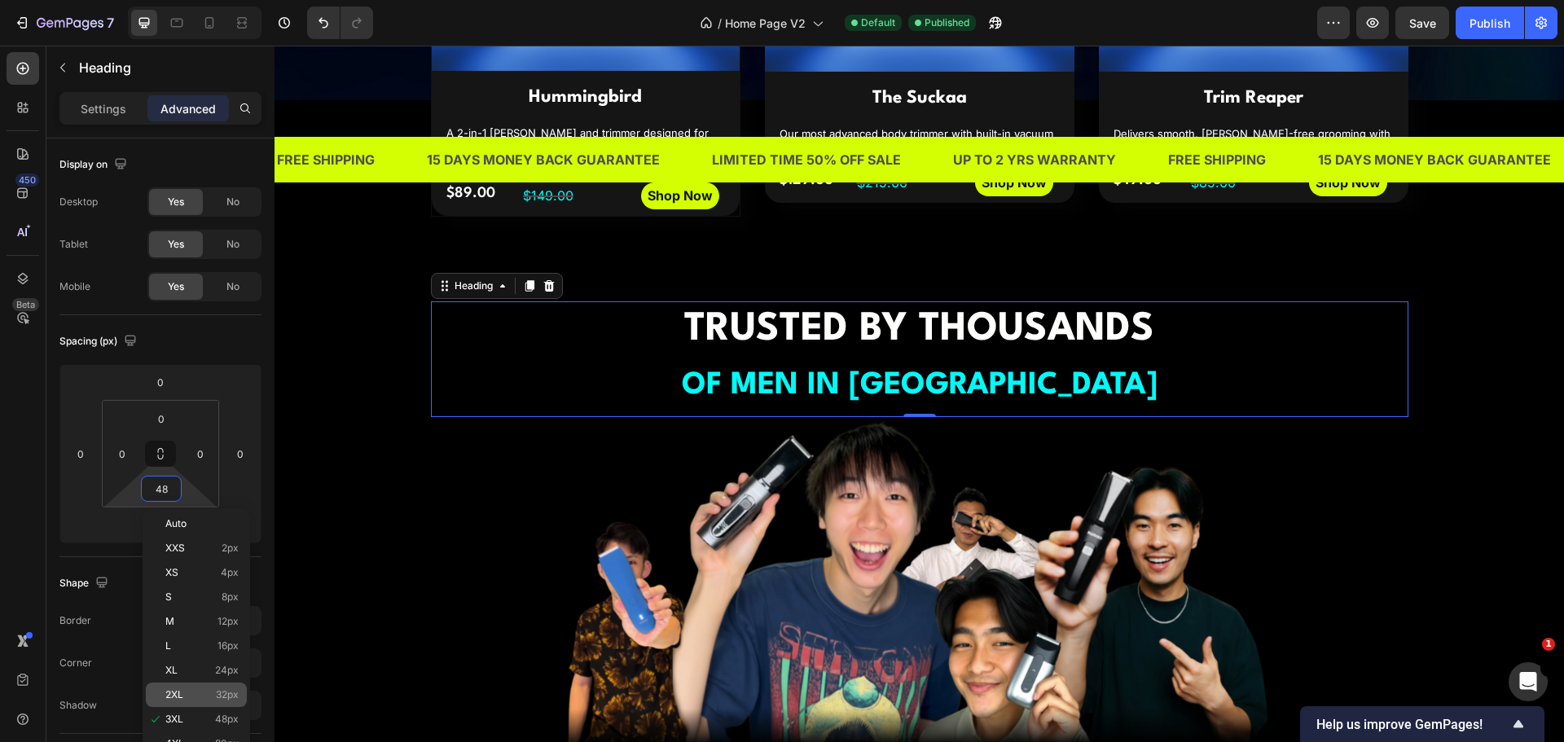
click at [190, 696] on p "2XL 32px" at bounding box center [201, 694] width 73 height 11
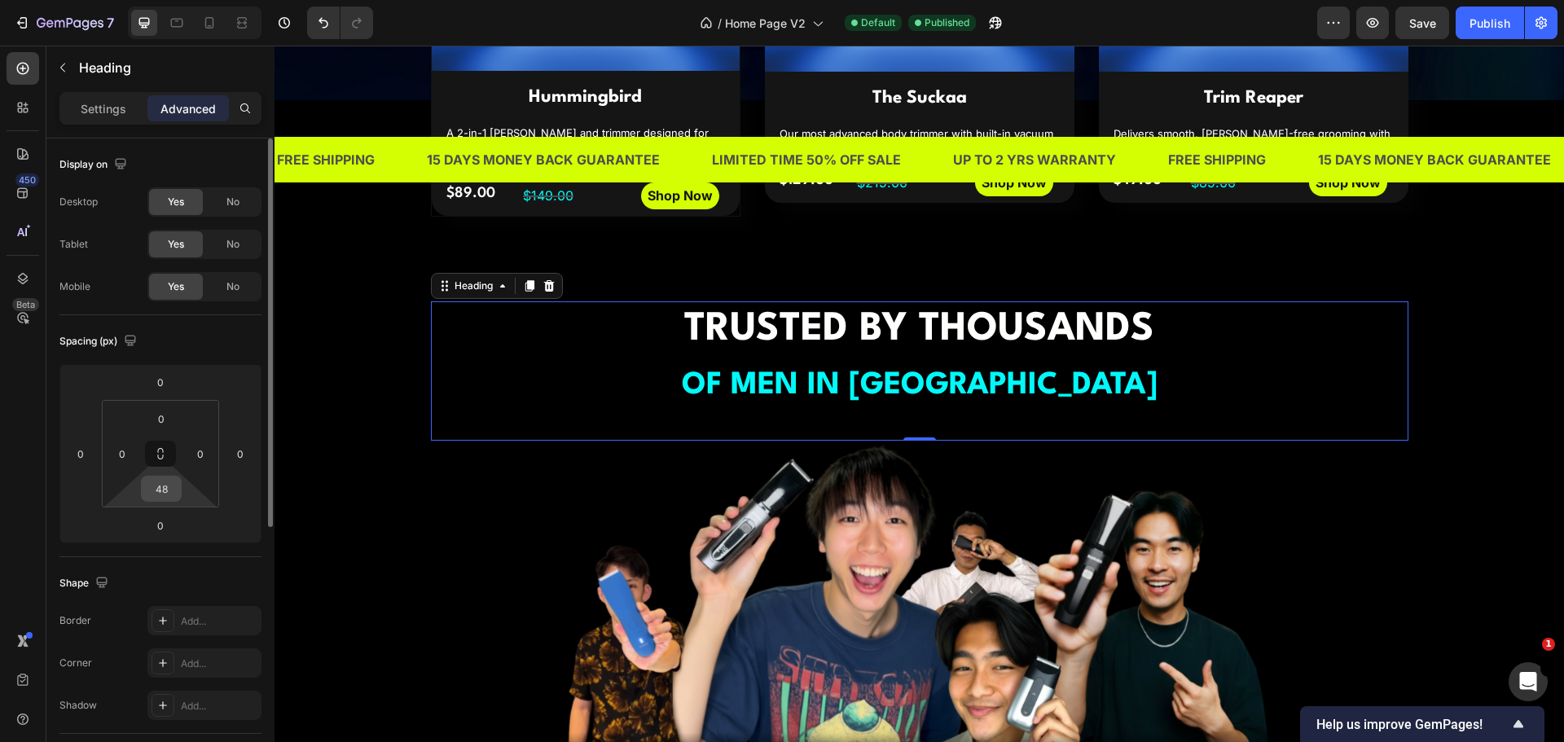
click at [171, 498] on input "48" at bounding box center [161, 489] width 33 height 24
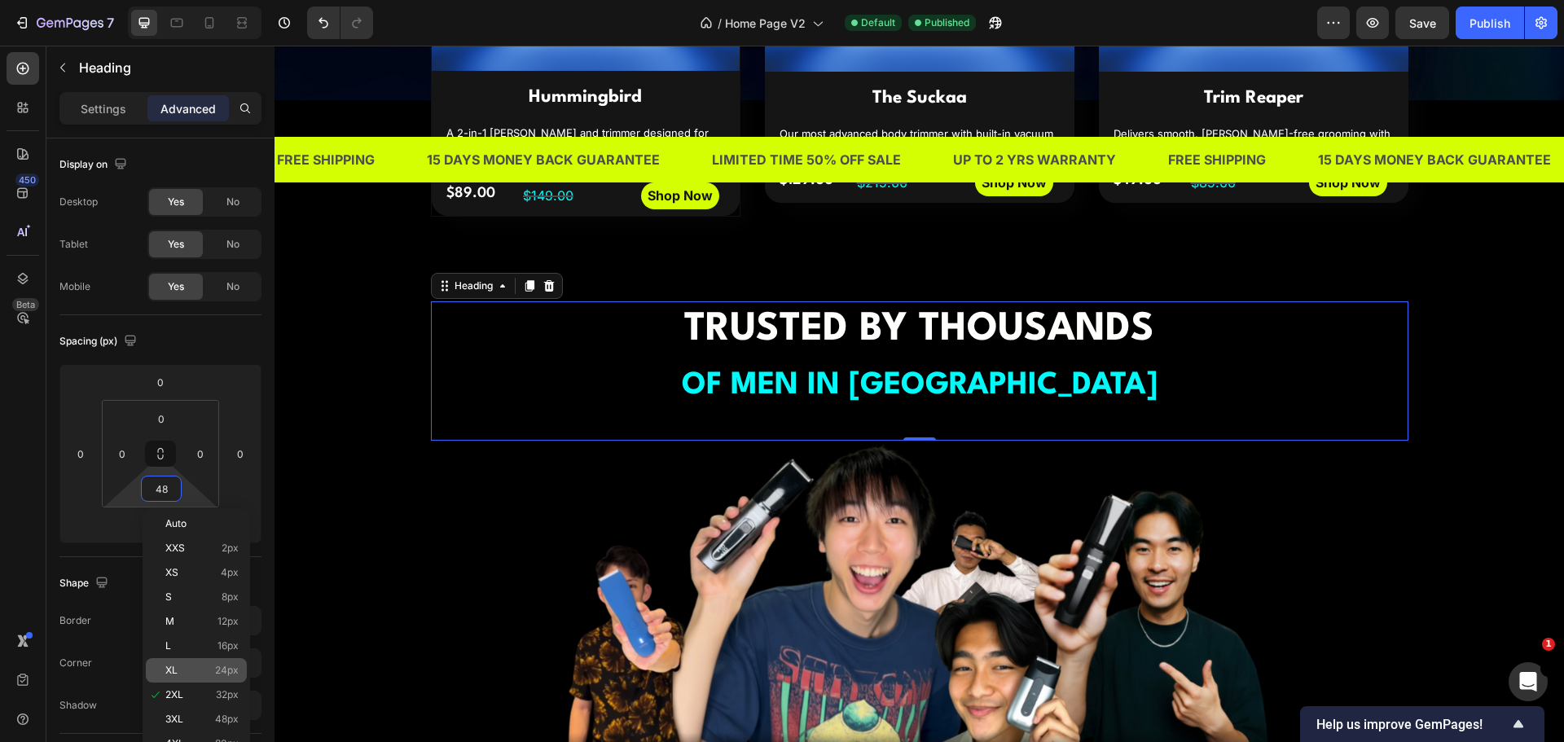
click at [189, 671] on p "XL 24px" at bounding box center [201, 670] width 73 height 11
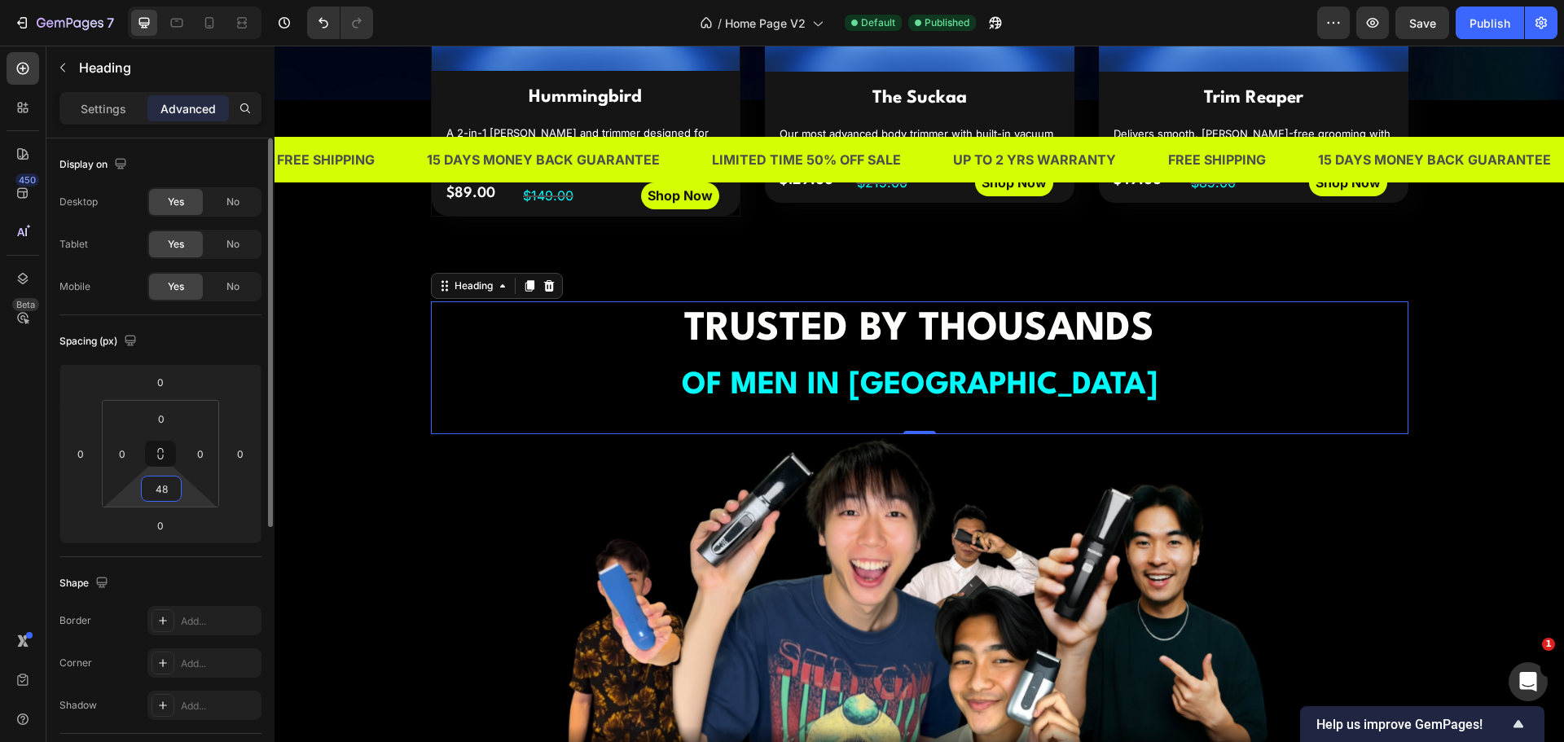
click at [165, 482] on input "48" at bounding box center [161, 489] width 33 height 24
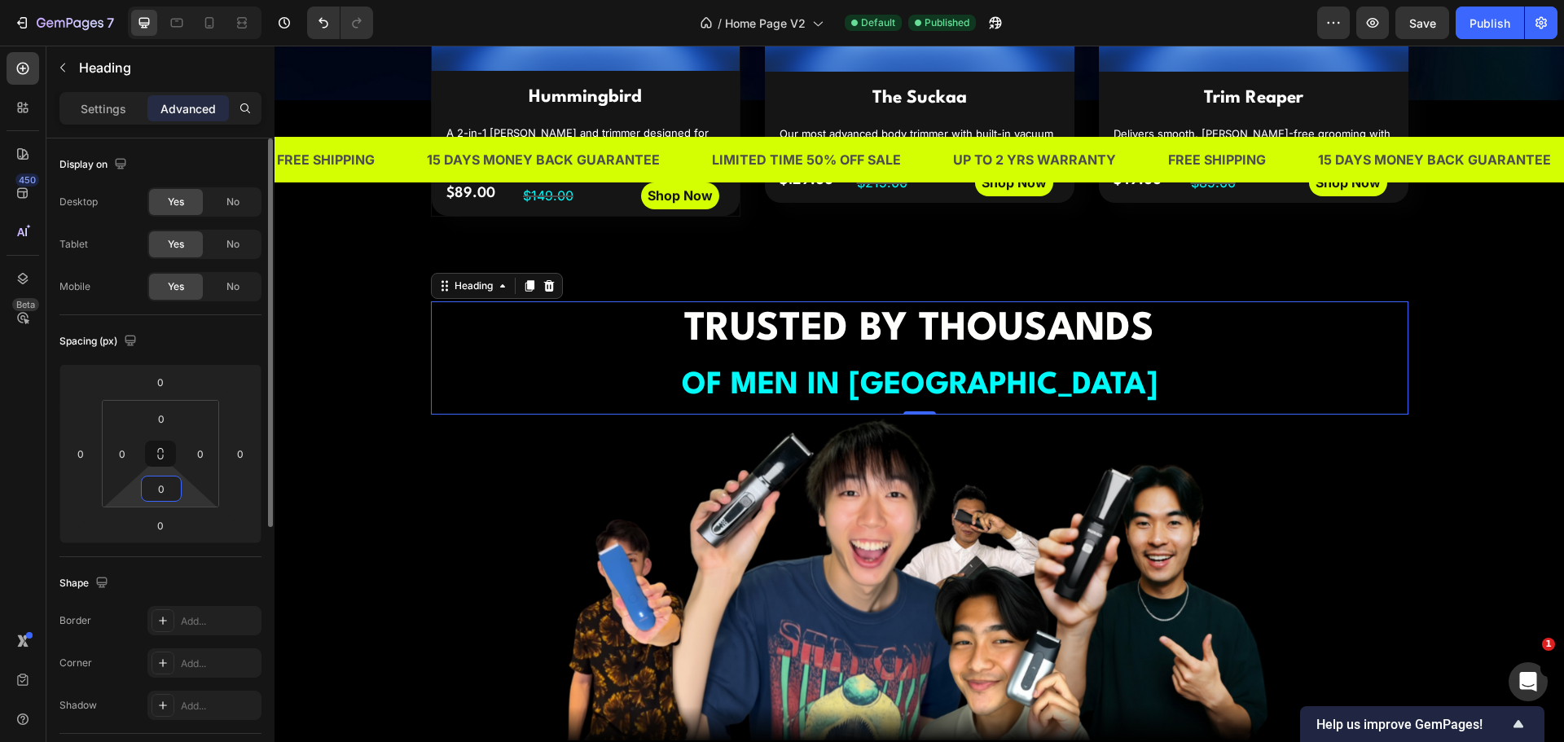
type input "0"
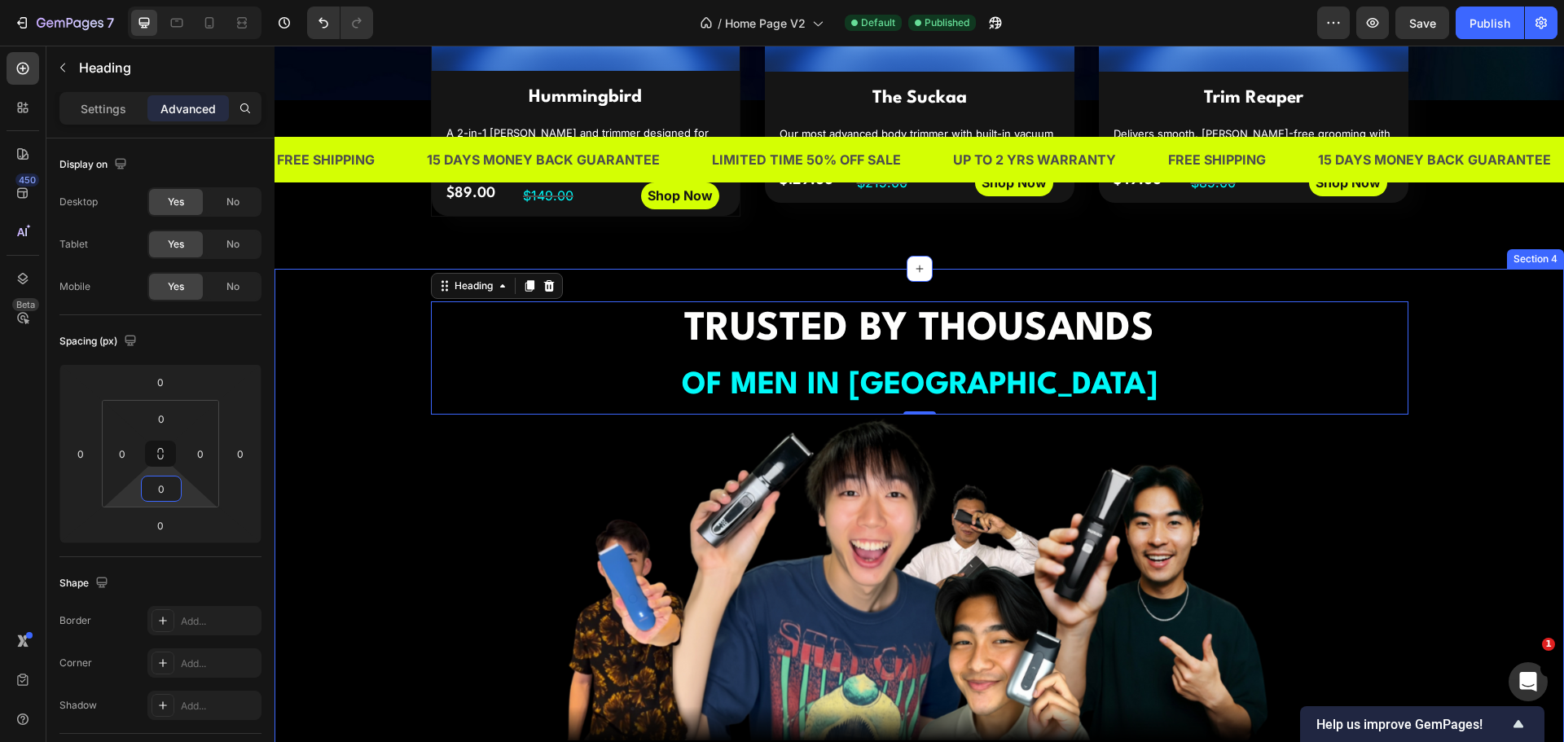
click at [1501, 539] on div "TRUSTED BY THOUSANDS OF MEN IN [GEOGRAPHIC_DATA] Heading 0 Image Image Drop ele…" at bounding box center [919, 690] width 1265 height 779
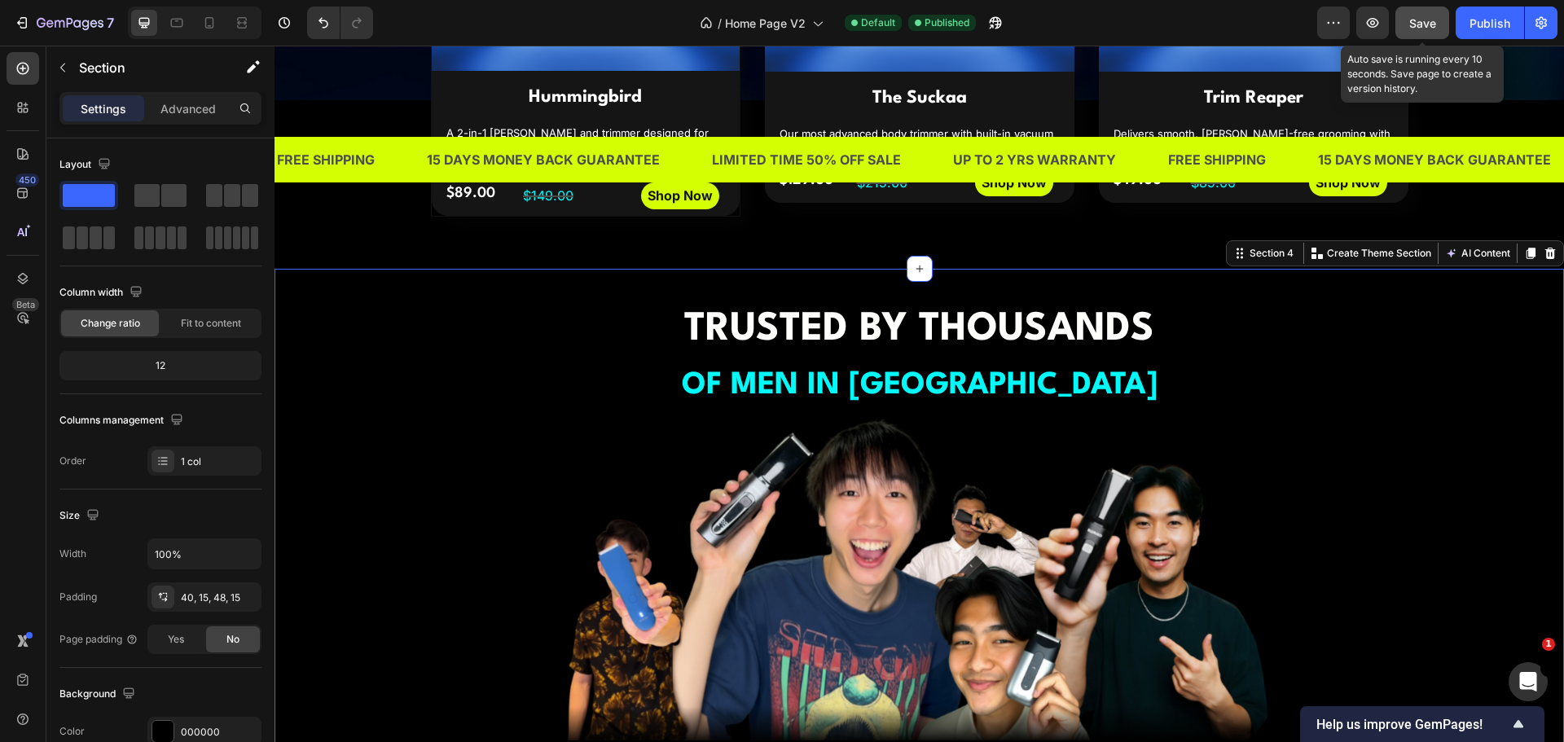
click at [1404, 20] on button "Save" at bounding box center [1422, 23] width 54 height 33
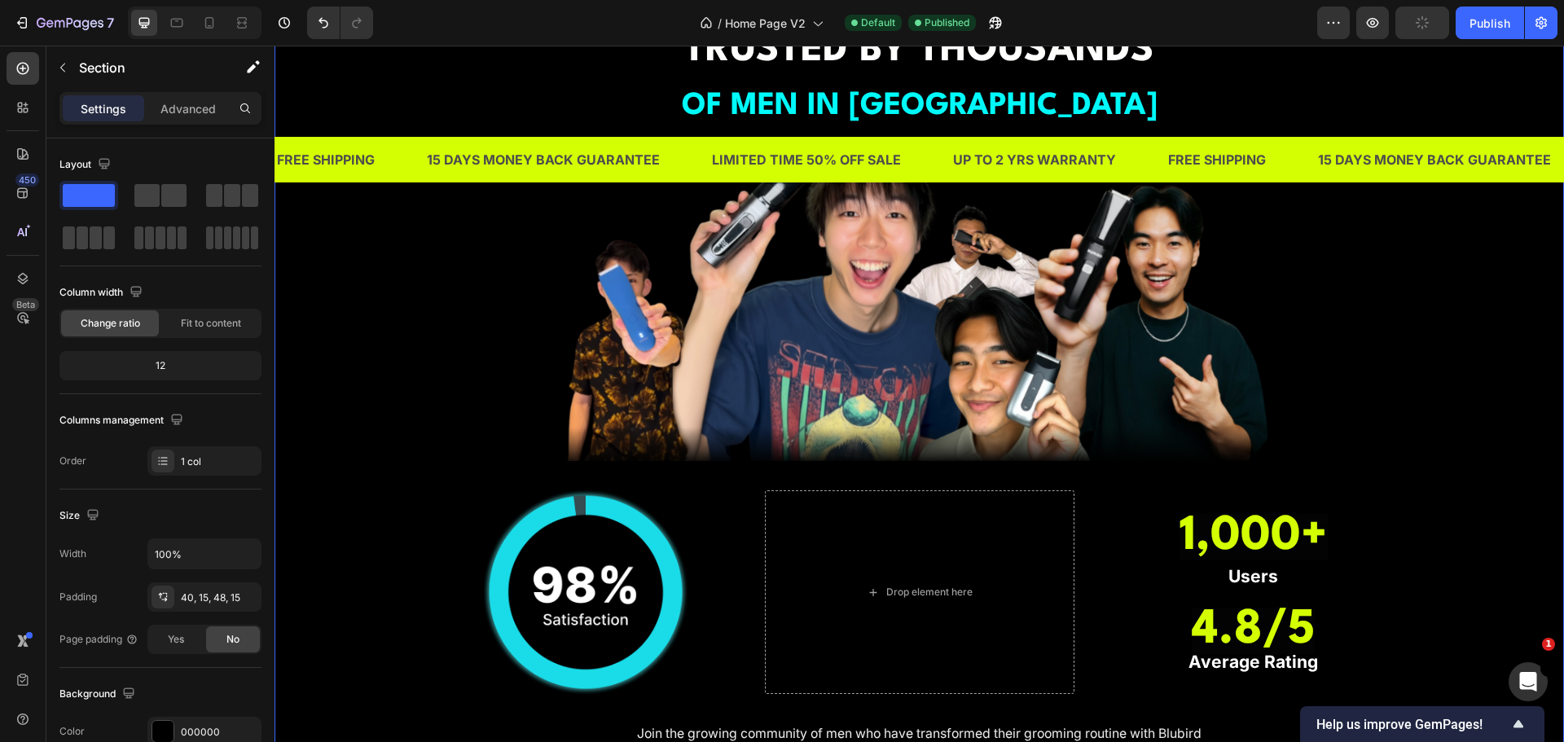
scroll to position [1136, 0]
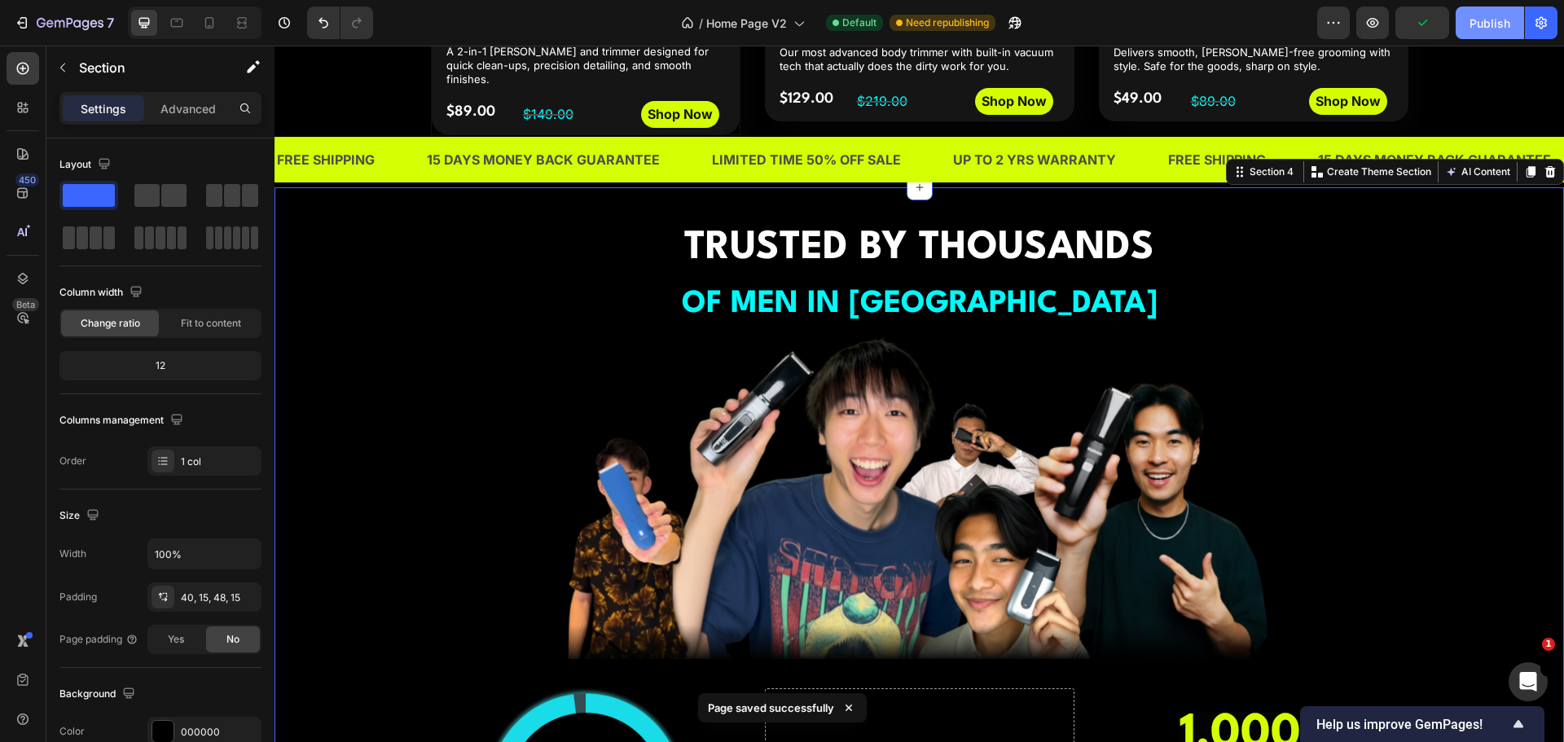
click at [1487, 17] on div "Publish" at bounding box center [1490, 23] width 41 height 17
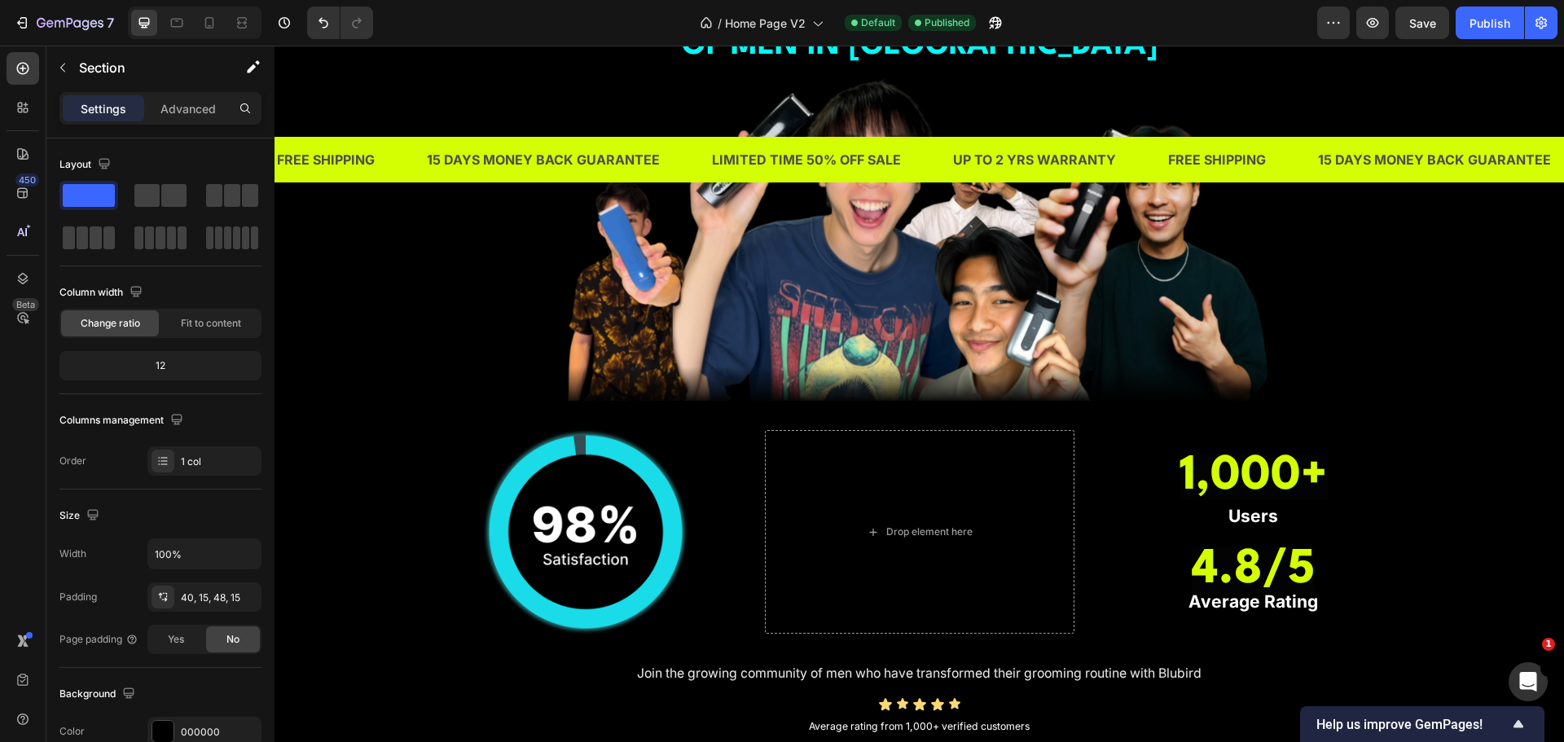
scroll to position [1461, 0]
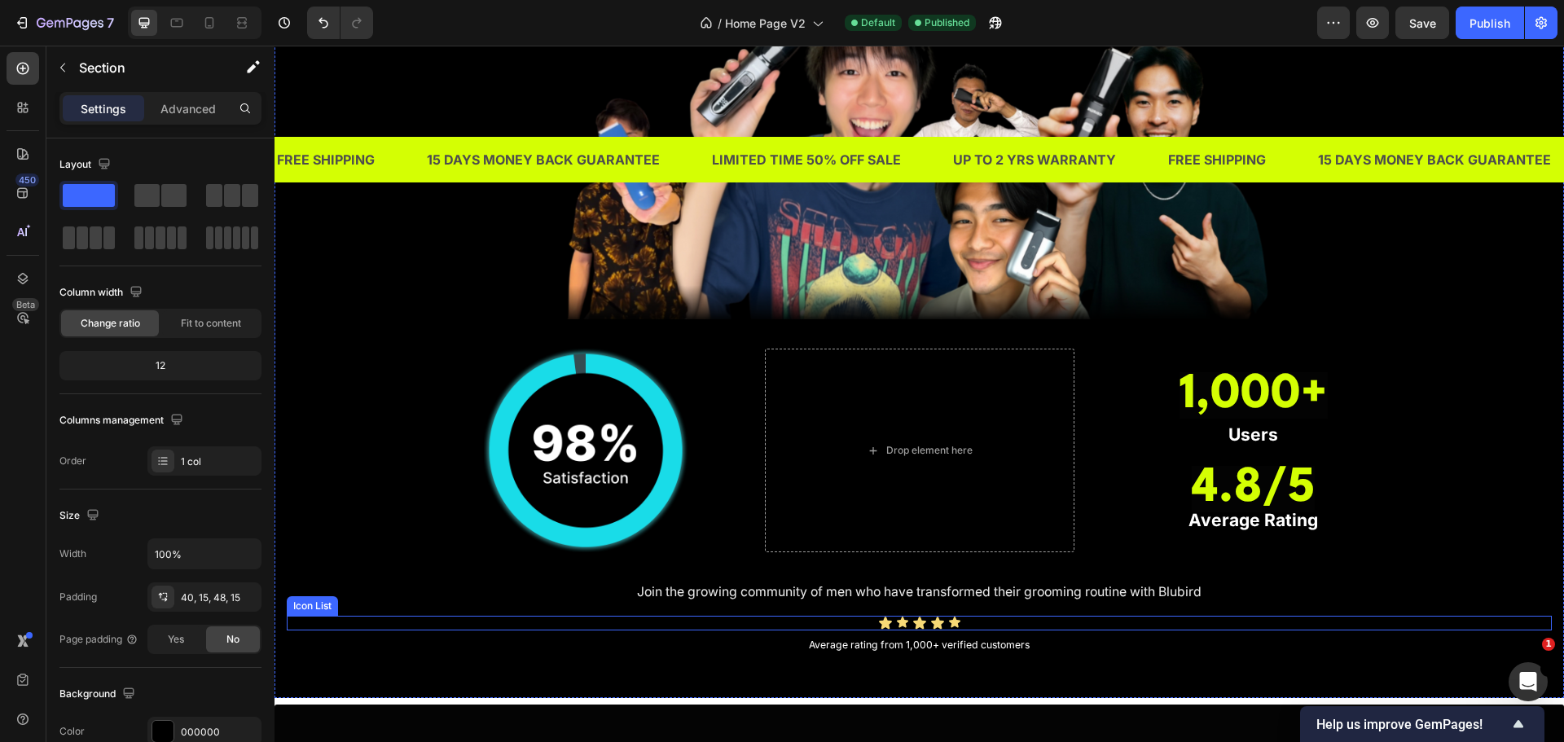
click at [1016, 628] on div "Icon Icon Icon Icon Icon" at bounding box center [919, 623] width 1265 height 15
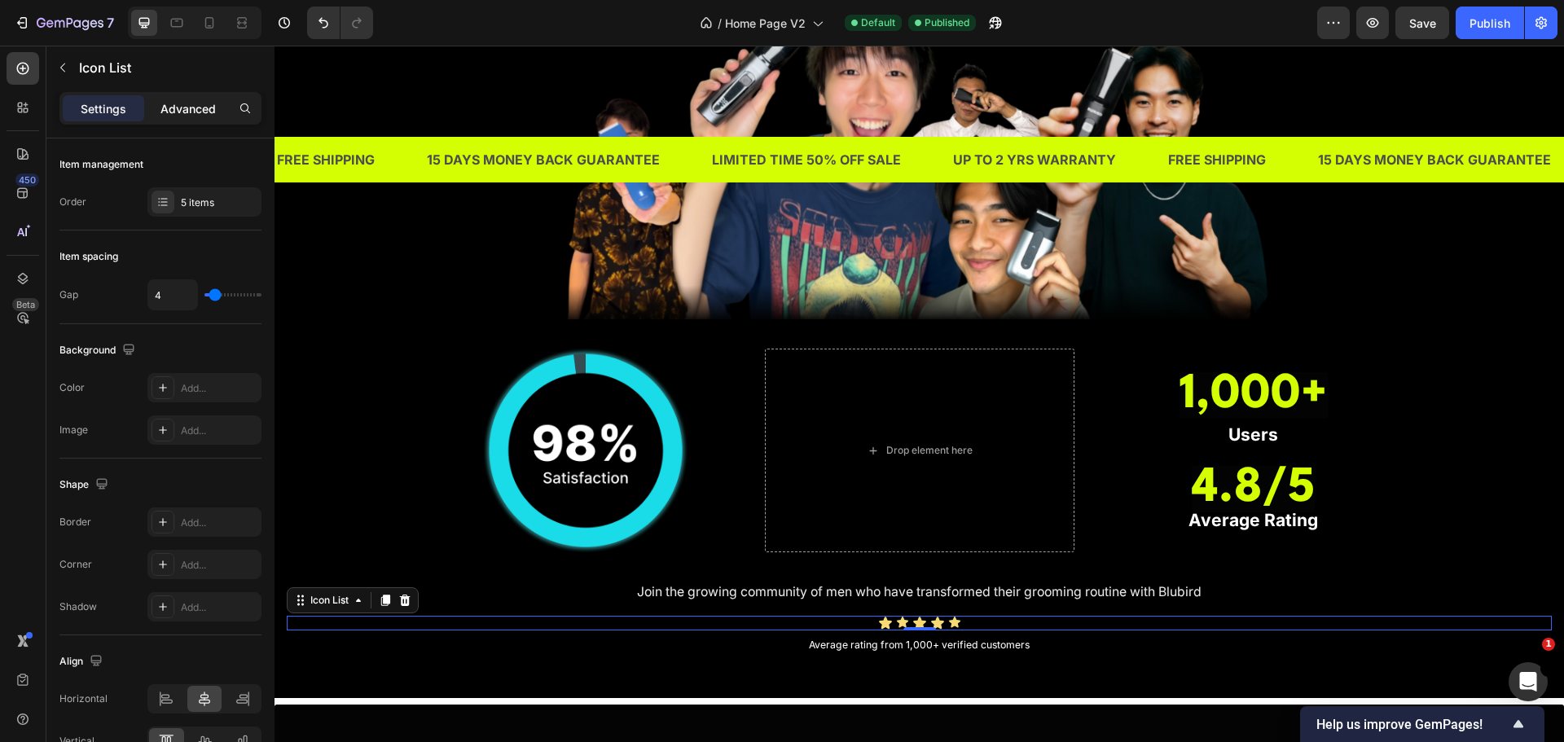
click at [197, 103] on p "Advanced" at bounding box center [187, 108] width 55 height 17
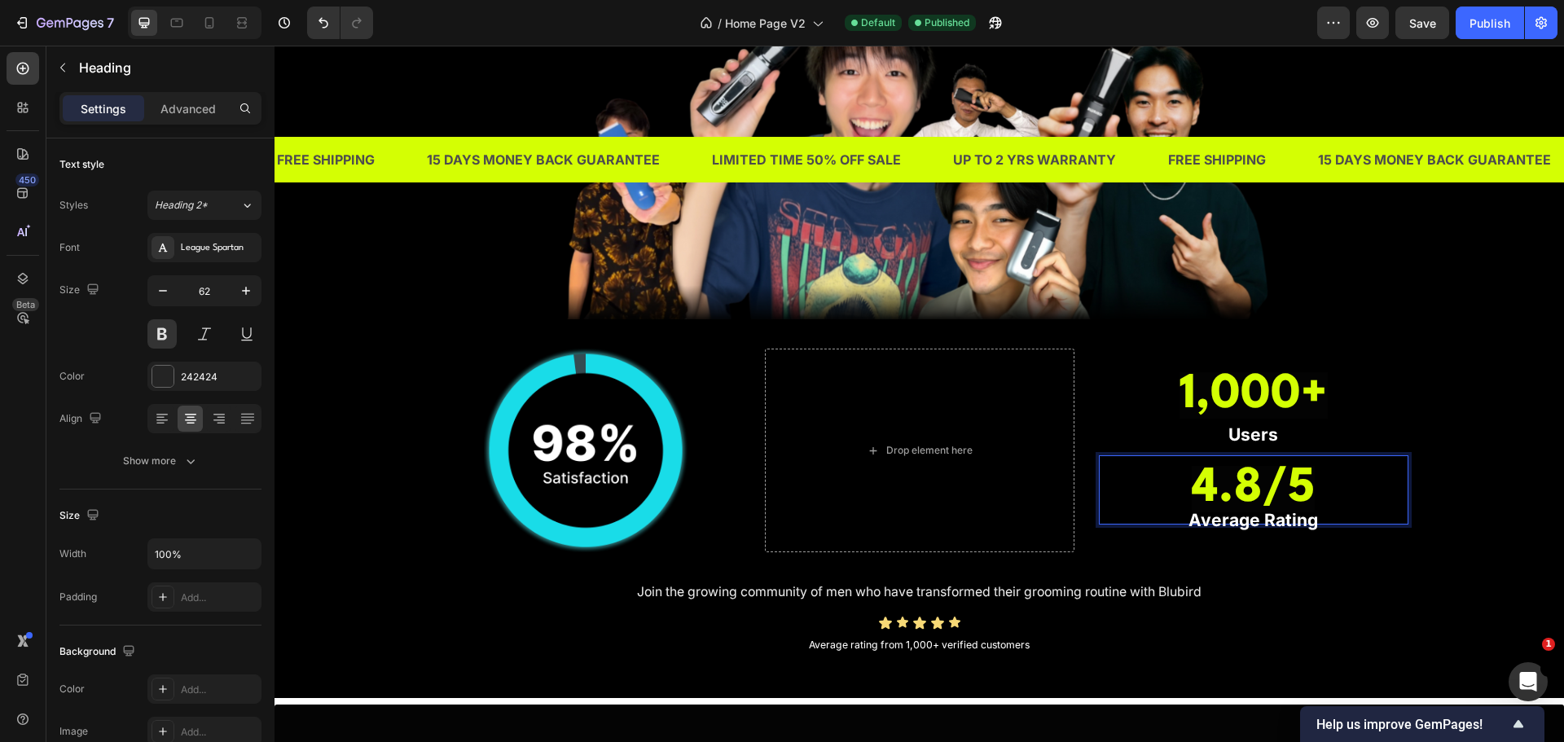
click at [1255, 486] on strong "4.8/5" at bounding box center [1253, 489] width 123 height 46
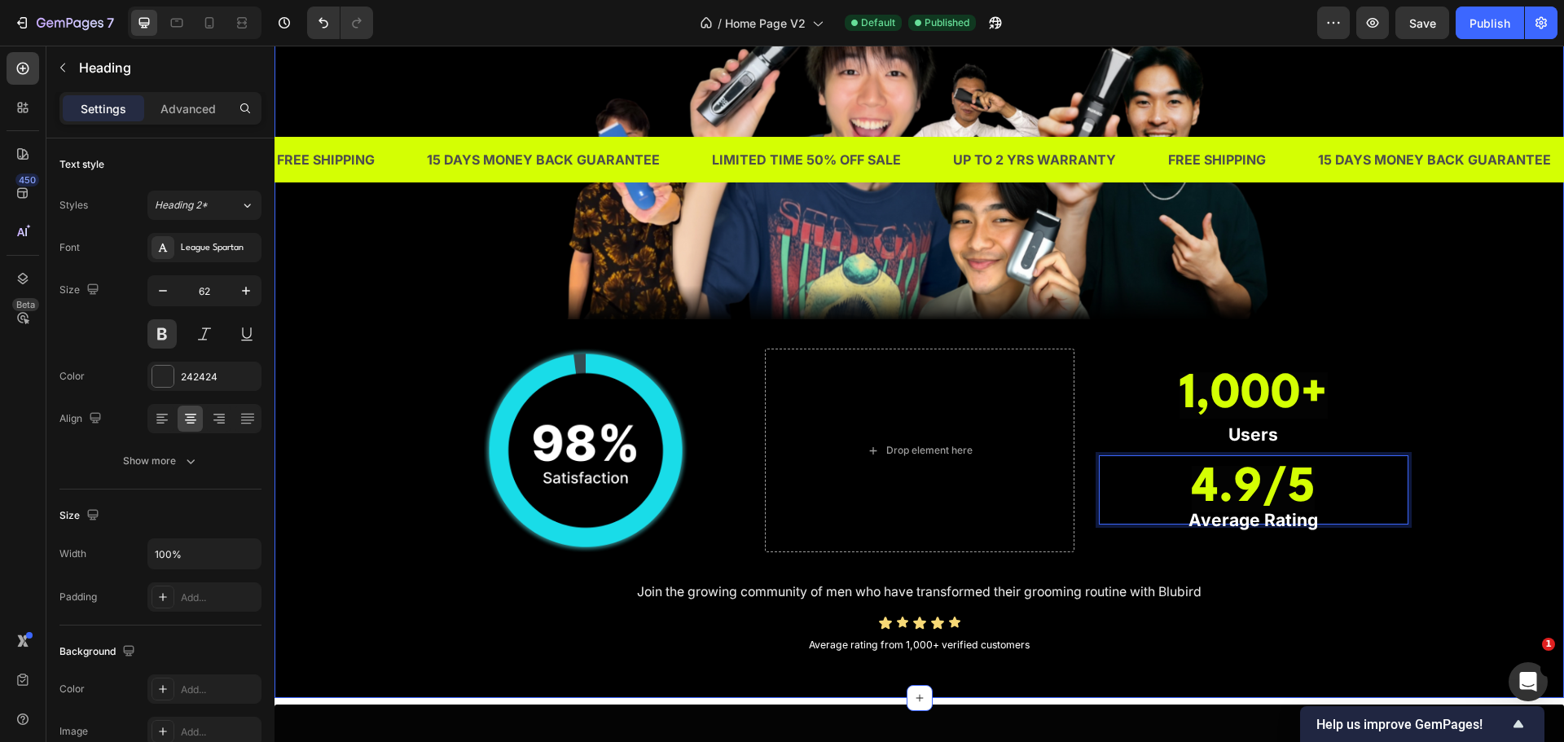
click at [1452, 490] on div "TRUSTED BY THOUSANDS OF MEN IN [GEOGRAPHIC_DATA] Heading Image Image Drop eleme…" at bounding box center [919, 269] width 1265 height 779
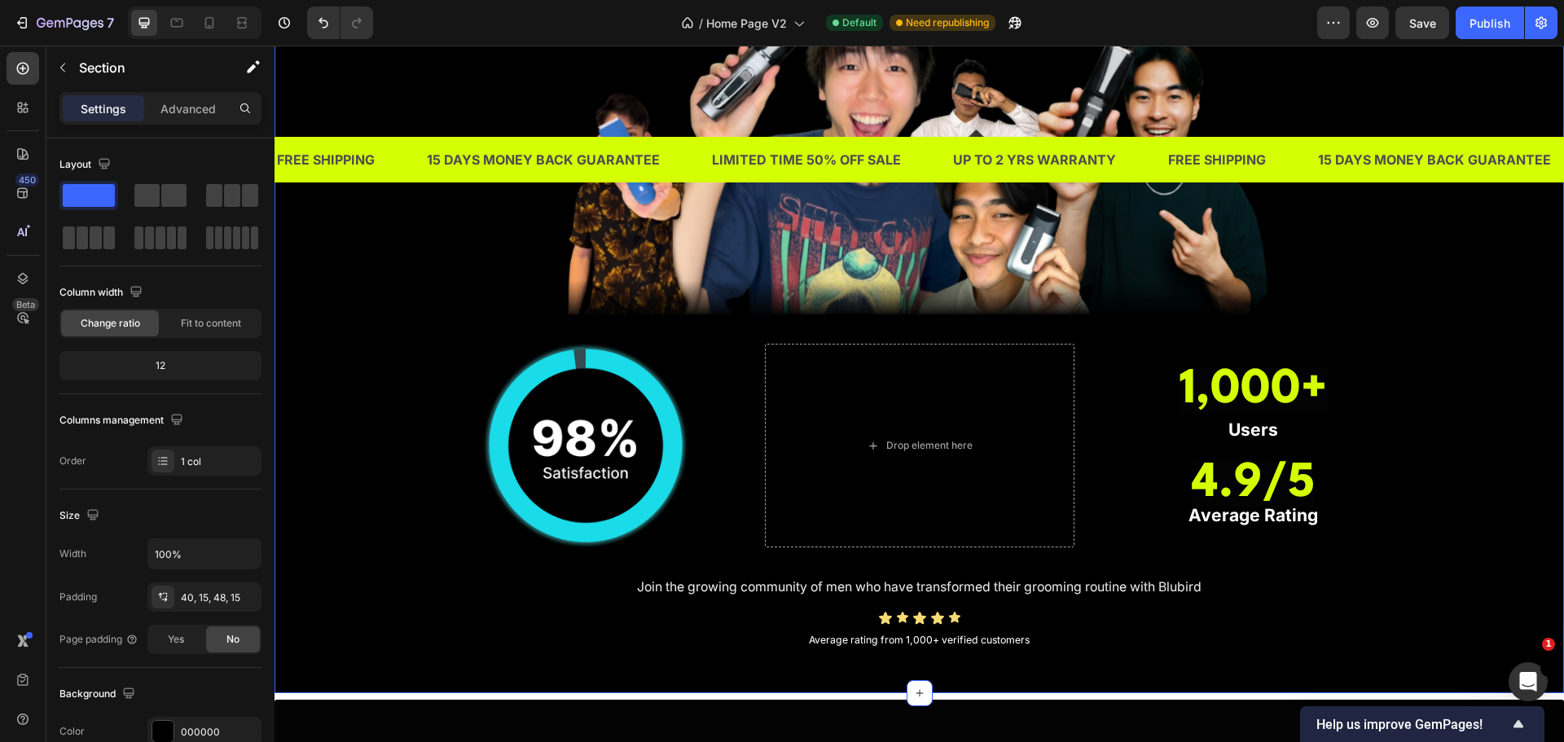
scroll to position [1543, 0]
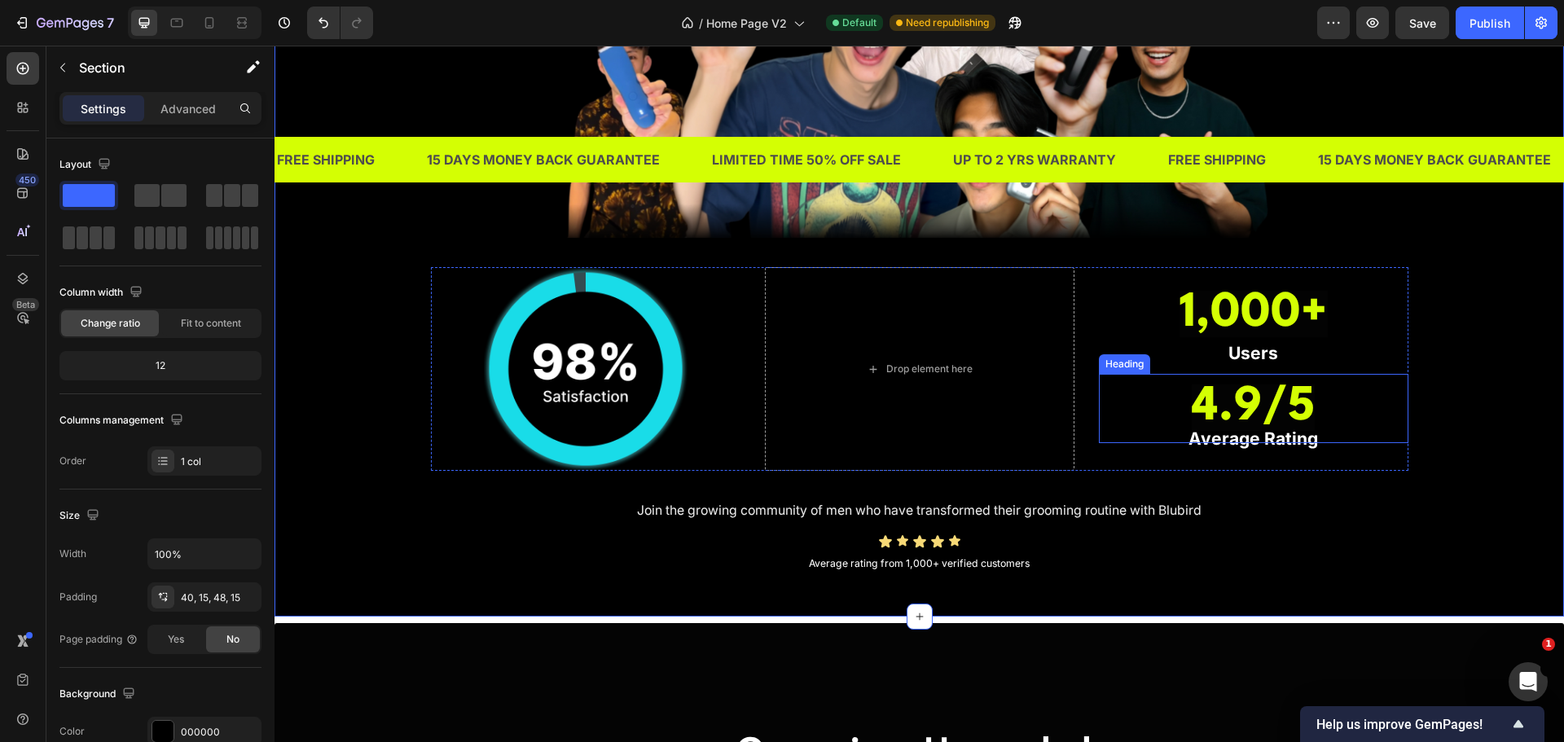
click at [1228, 402] on strong "4.9/5" at bounding box center [1253, 408] width 123 height 46
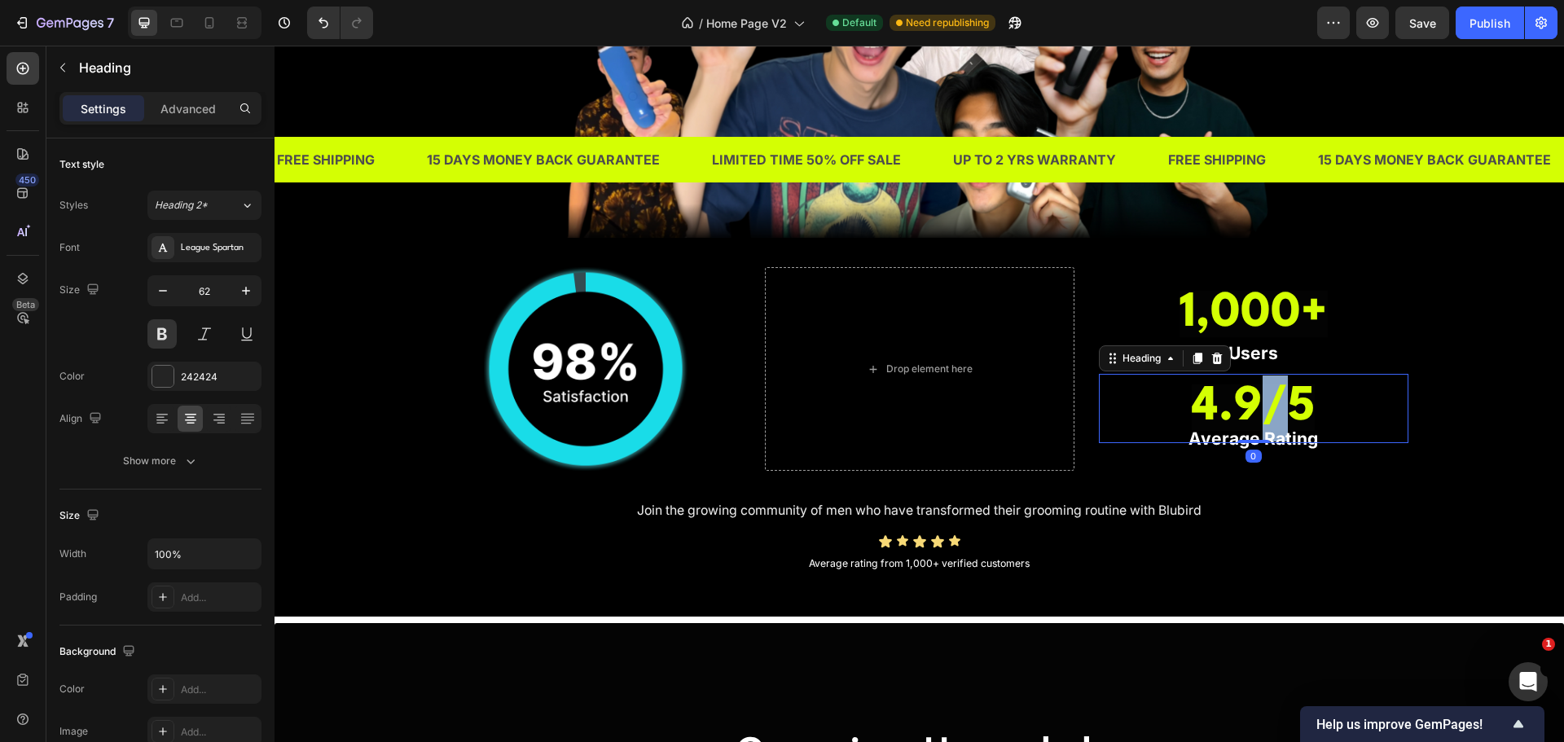
click at [1255, 412] on strong "4.9/5" at bounding box center [1253, 408] width 123 height 46
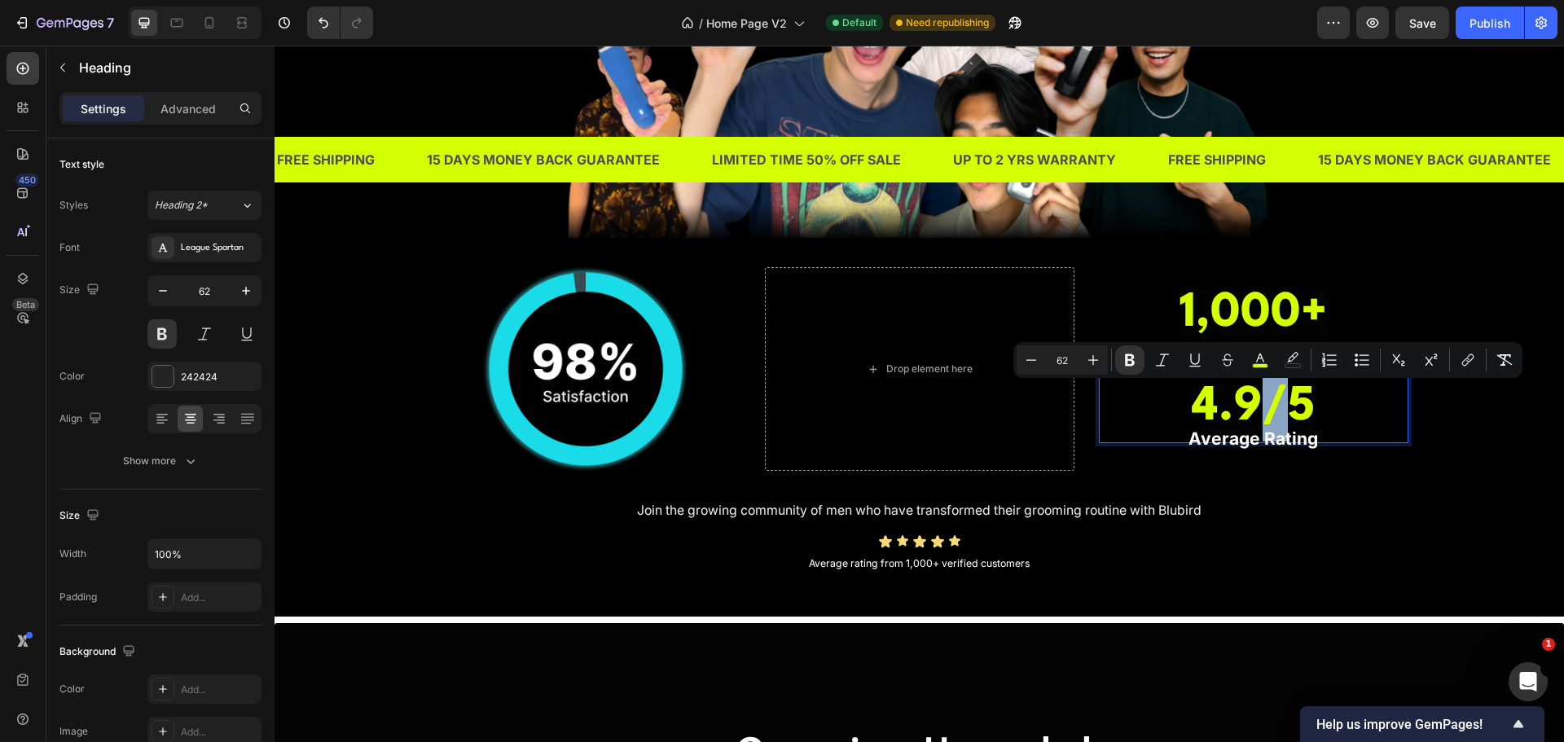
click at [1244, 409] on strong "4.9/5" at bounding box center [1253, 408] width 123 height 46
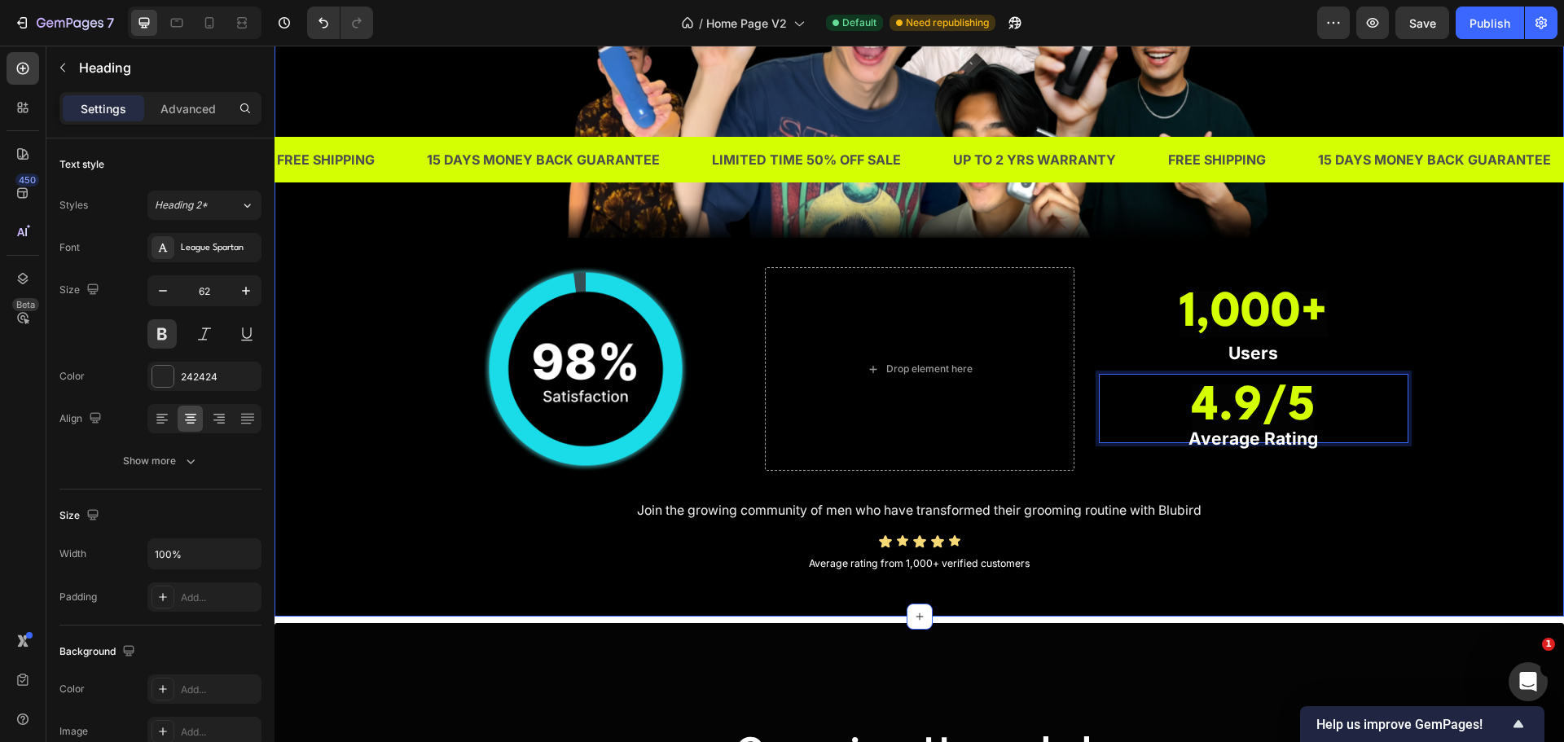
click at [1285, 486] on div "TRUSTED BY THOUSANDS OF MEN IN [GEOGRAPHIC_DATA] Heading Image Image Drop eleme…" at bounding box center [919, 188] width 1265 height 779
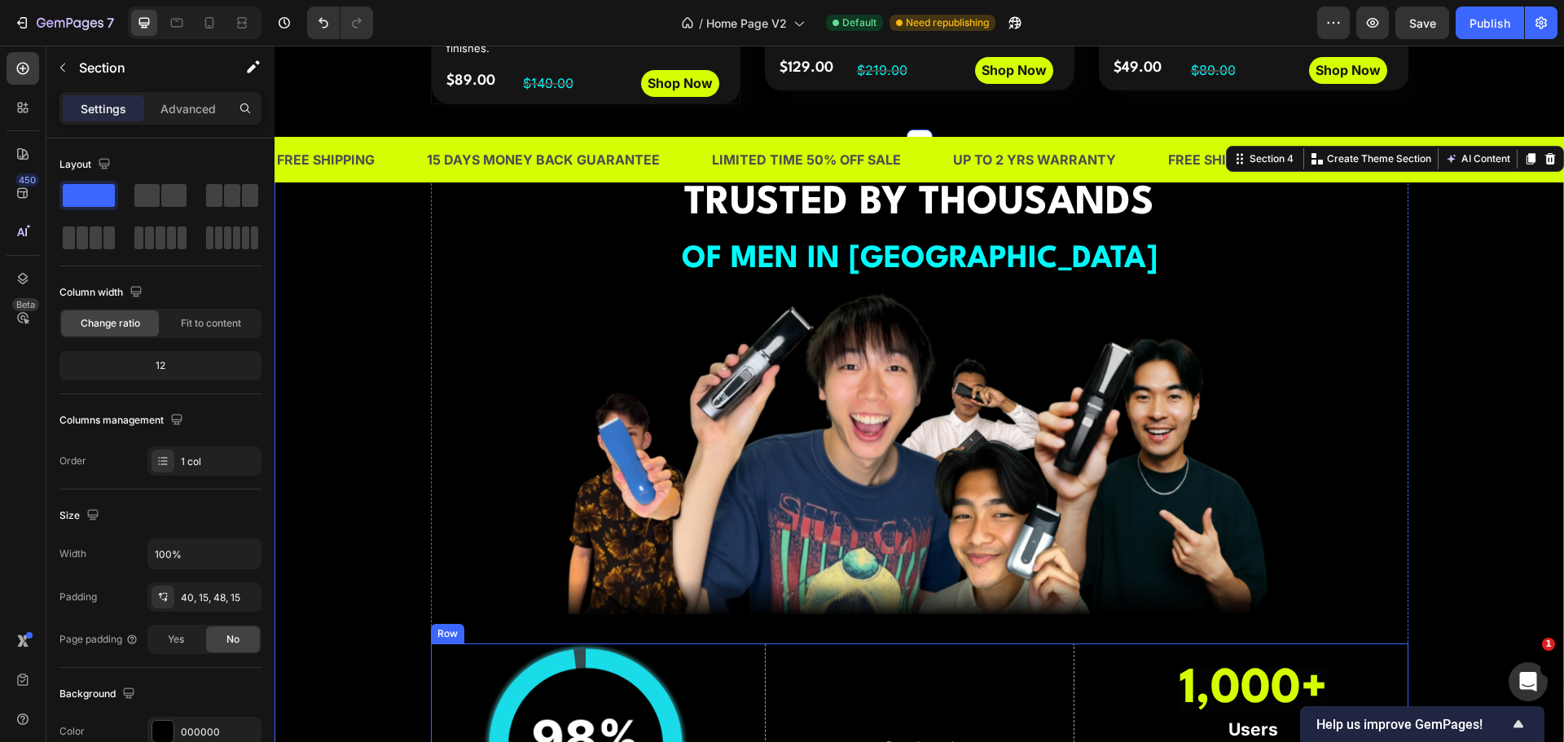
scroll to position [1136, 0]
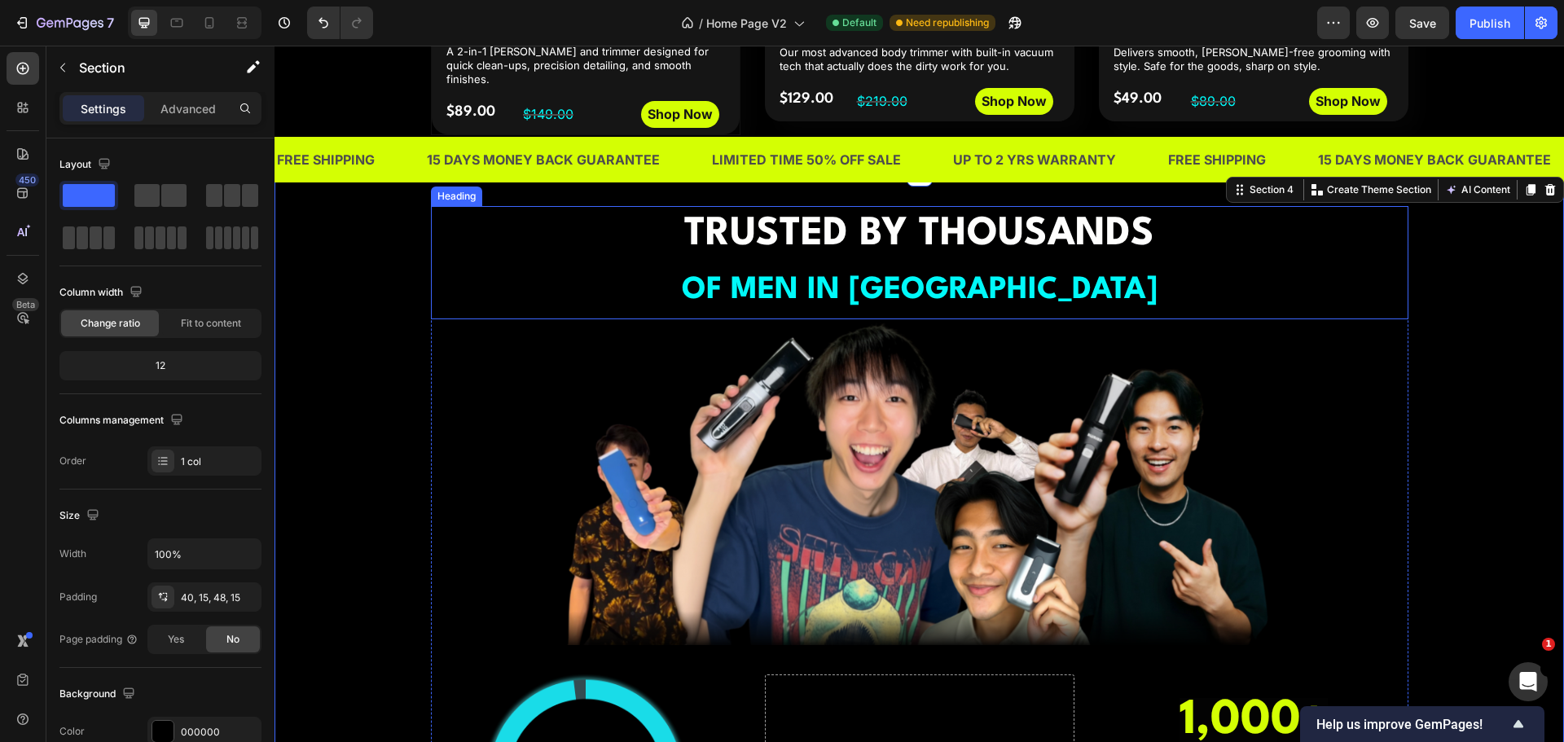
click at [1010, 303] on strong "OF MEN IN [GEOGRAPHIC_DATA]" at bounding box center [920, 290] width 476 height 30
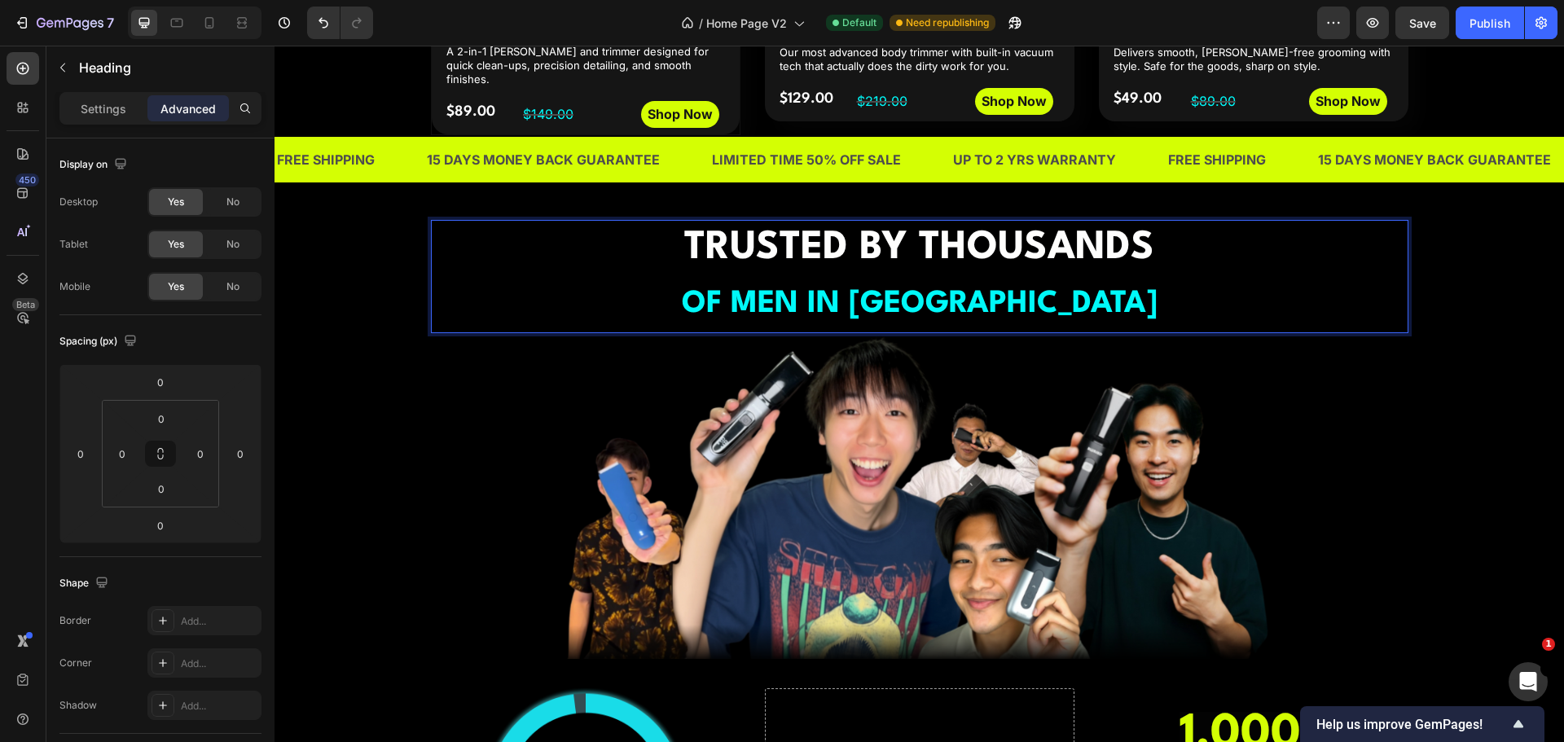
click at [1000, 310] on p "TRUSTED BY THOUSANDS OF MEN IN [GEOGRAPHIC_DATA]" at bounding box center [920, 277] width 974 height 111
click at [1008, 297] on strong "OF MEN IN [GEOGRAPHIC_DATA]" at bounding box center [920, 304] width 476 height 30
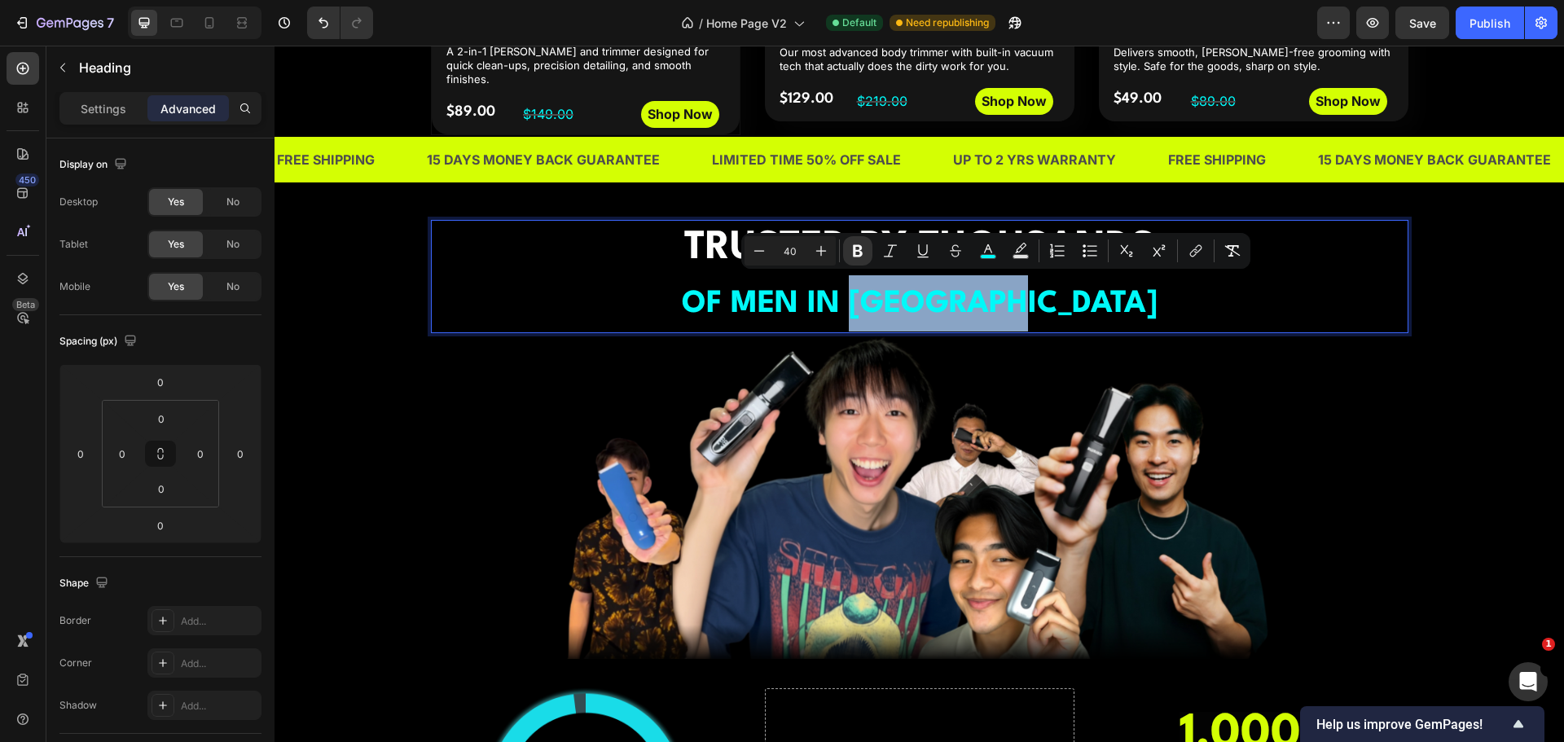
click at [1094, 296] on p "TRUSTED BY THOUSANDS OF MEN IN [GEOGRAPHIC_DATA]" at bounding box center [920, 277] width 974 height 111
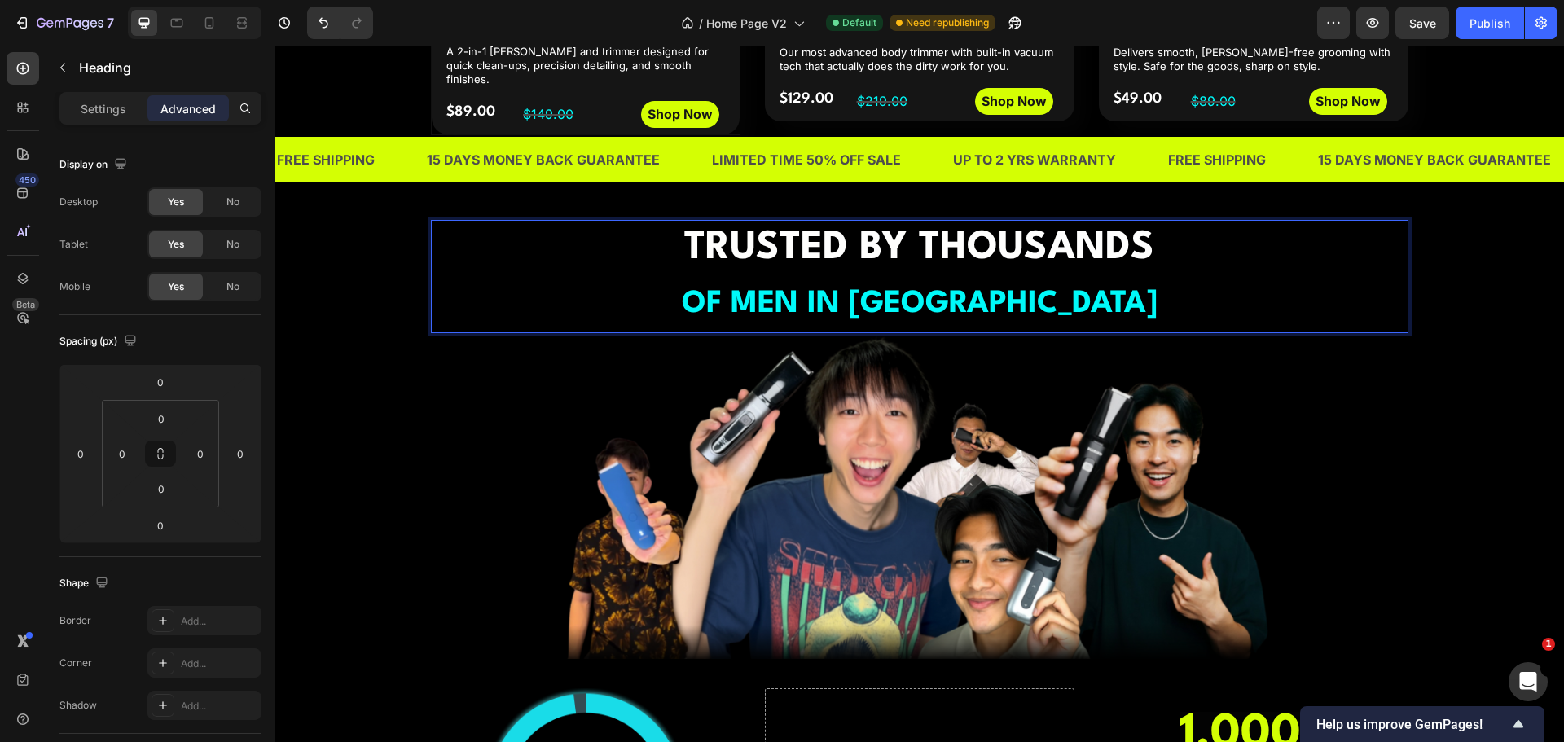
click at [1024, 308] on p "TRUSTED BY THOUSANDS OF MEN IN [GEOGRAPHIC_DATA]" at bounding box center [920, 277] width 974 height 111
click at [360, 370] on div "TRUSTED BY THOUSANDS OF MEN IN [GEOGRAPHIC_DATA] Heading 0 Image Image Drop ele…" at bounding box center [919, 609] width 1265 height 779
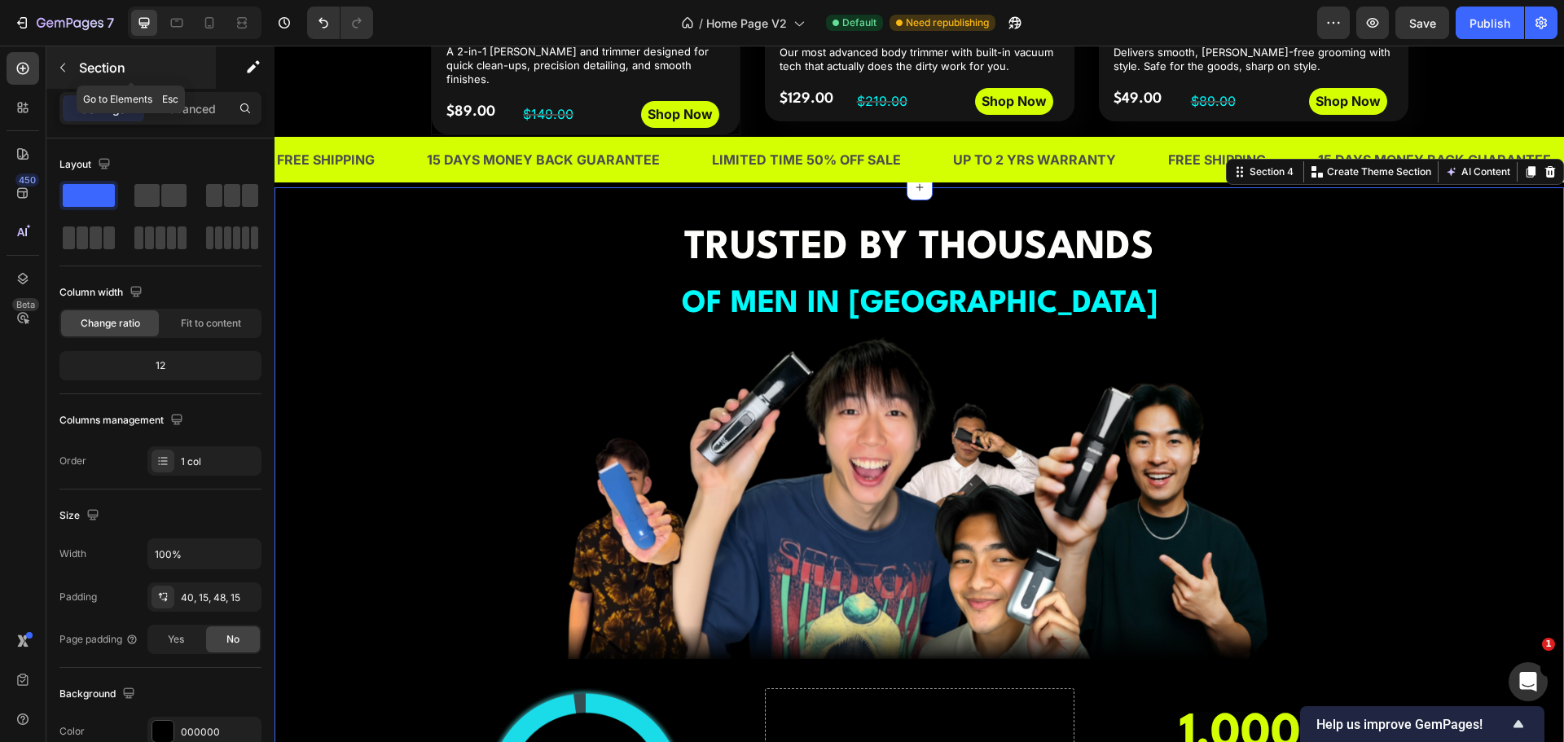
click at [55, 74] on button "button" at bounding box center [63, 68] width 26 height 26
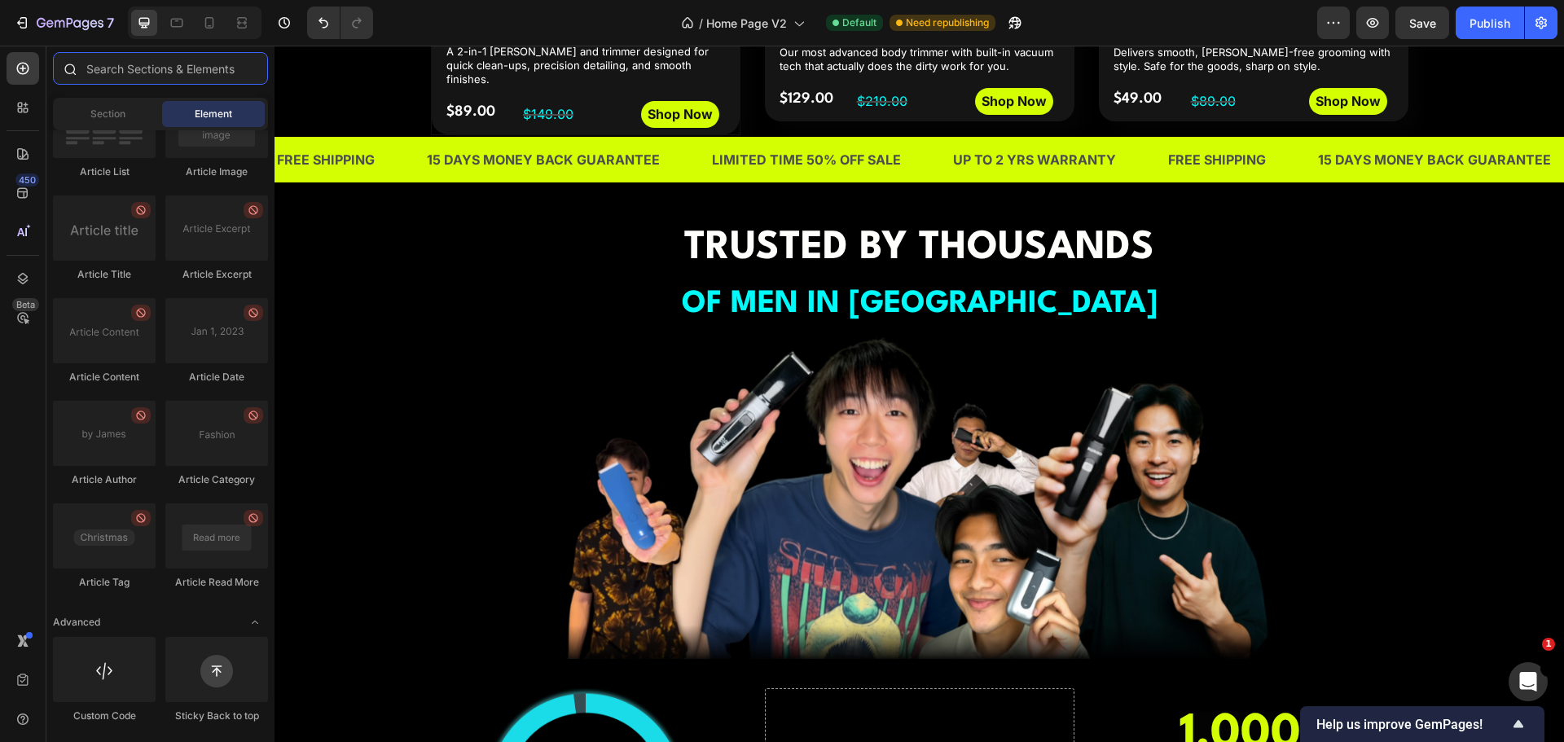
click at [137, 79] on input "text" at bounding box center [160, 68] width 215 height 33
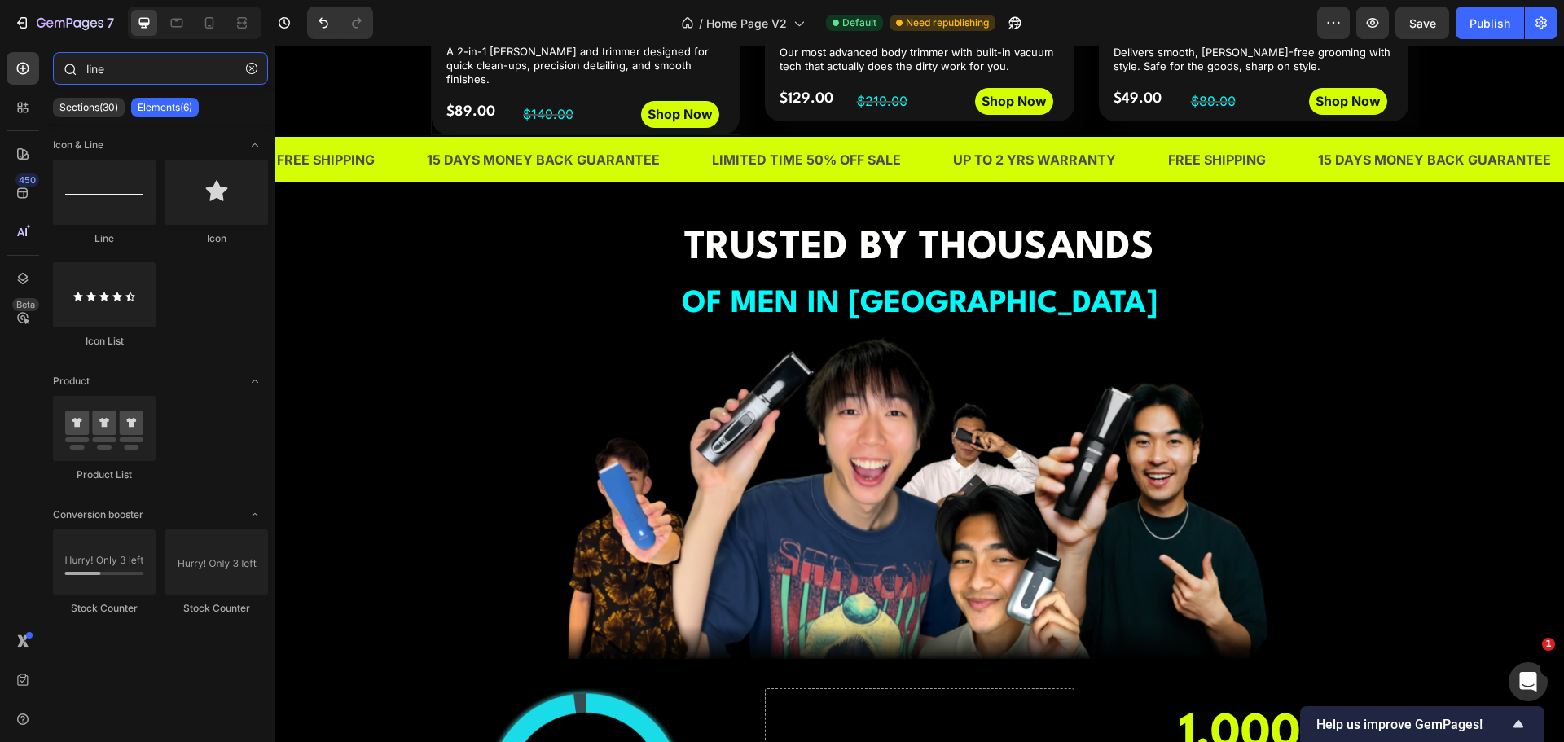
type input "line"
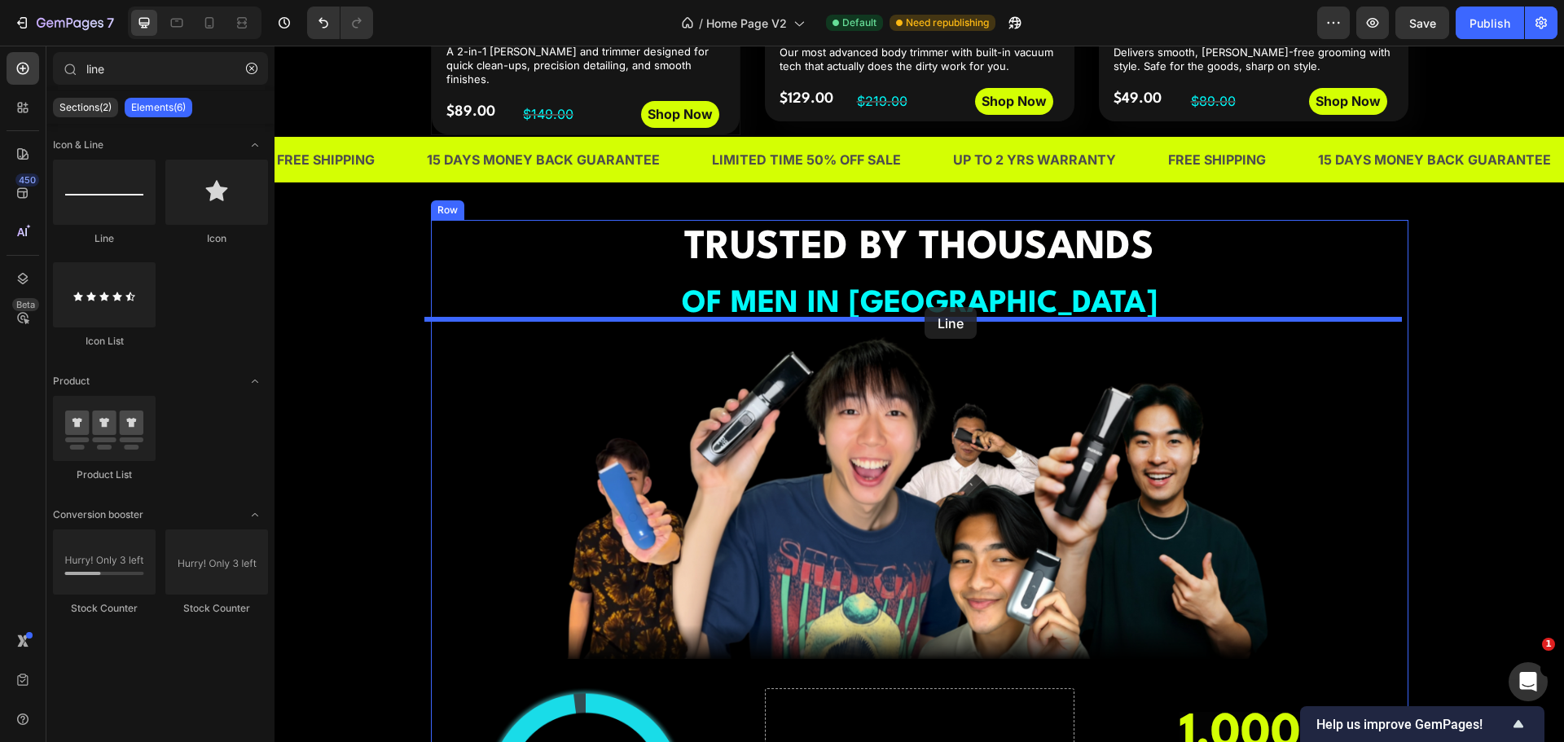
drag, startPoint x: 383, startPoint y: 273, endPoint x: 925, endPoint y: 307, distance: 542.8
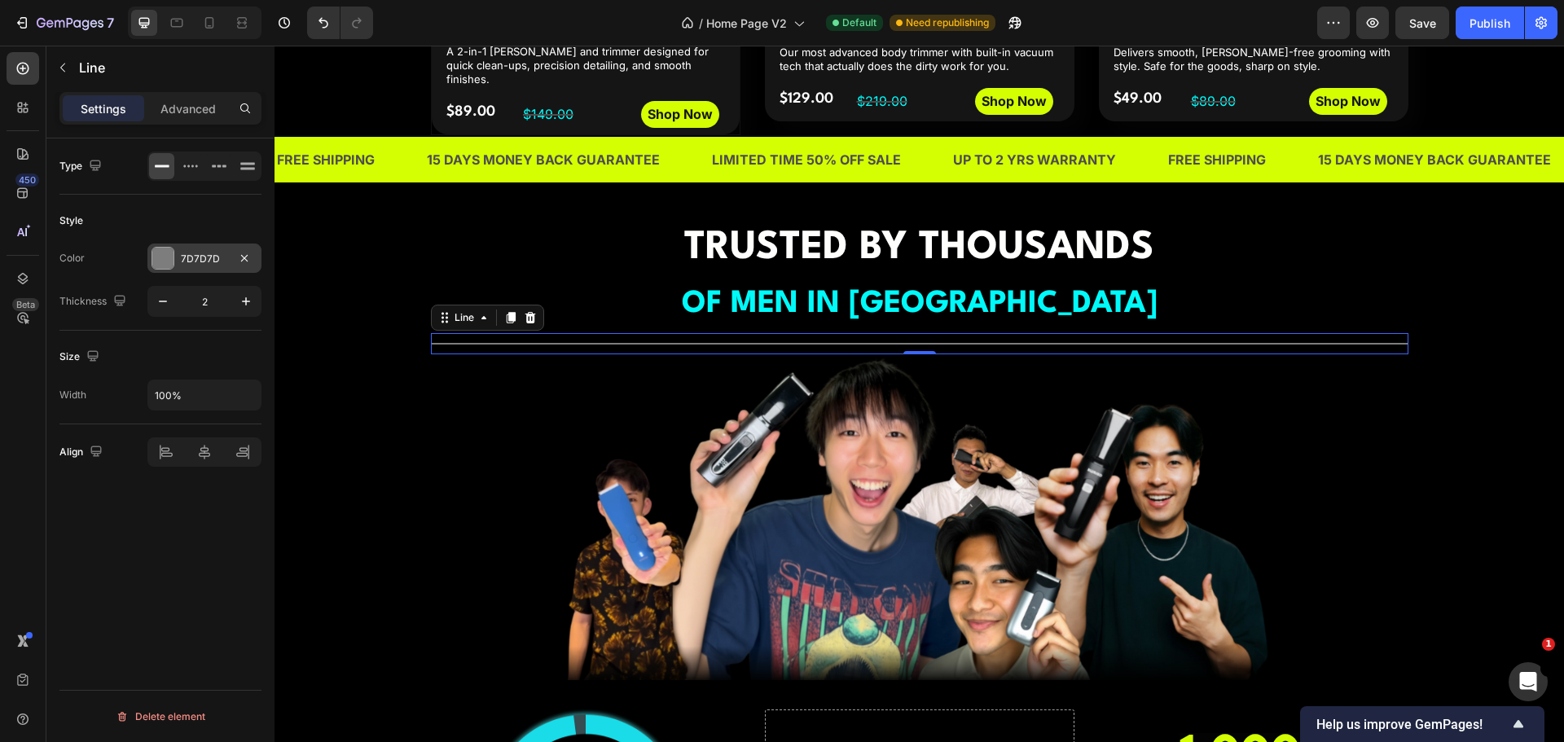
click at [164, 253] on div at bounding box center [162, 258] width 21 height 21
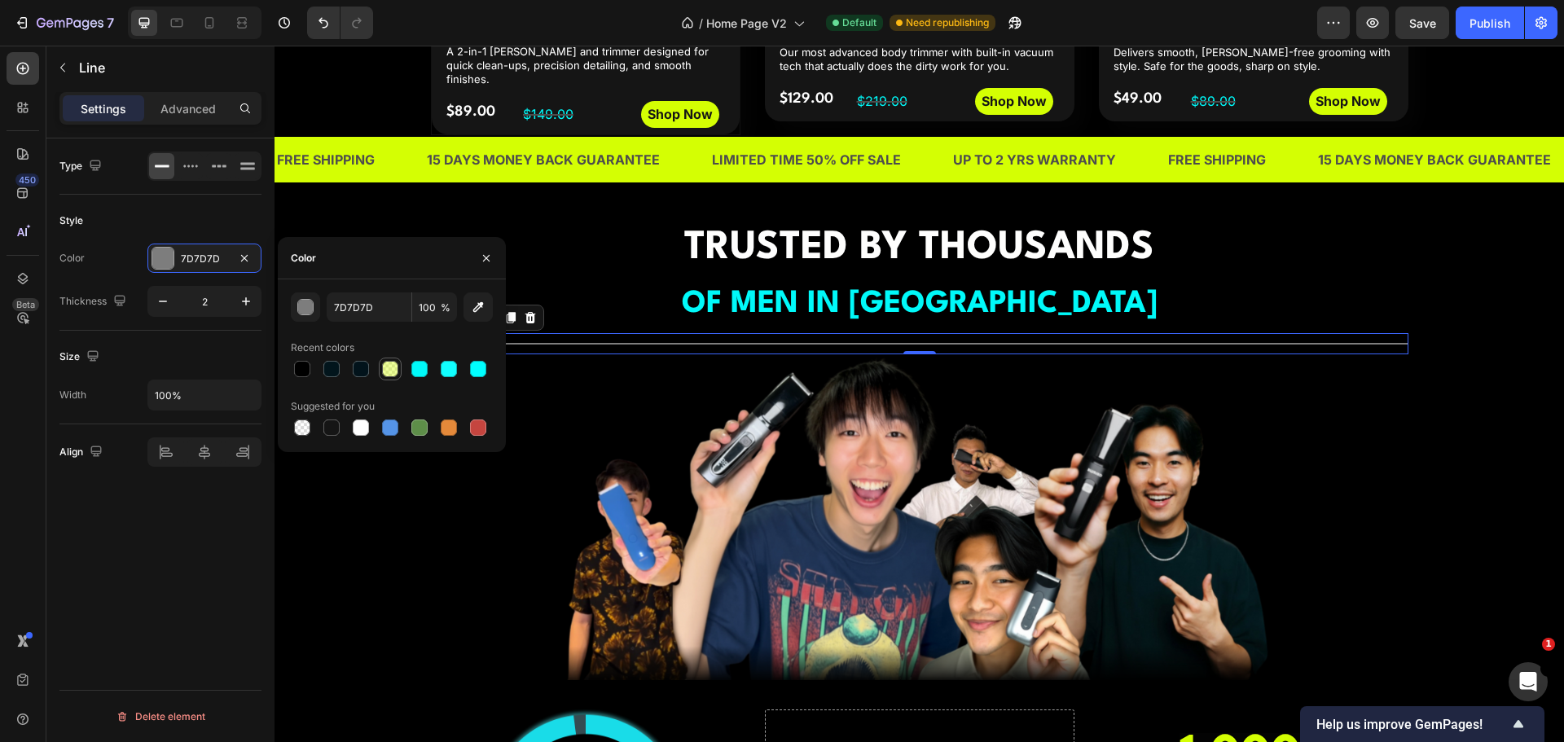
click at [391, 368] on div at bounding box center [390, 369] width 16 height 16
click at [437, 303] on input "100" at bounding box center [434, 306] width 45 height 29
type input "100"
click at [411, 270] on div "Color" at bounding box center [392, 258] width 228 height 42
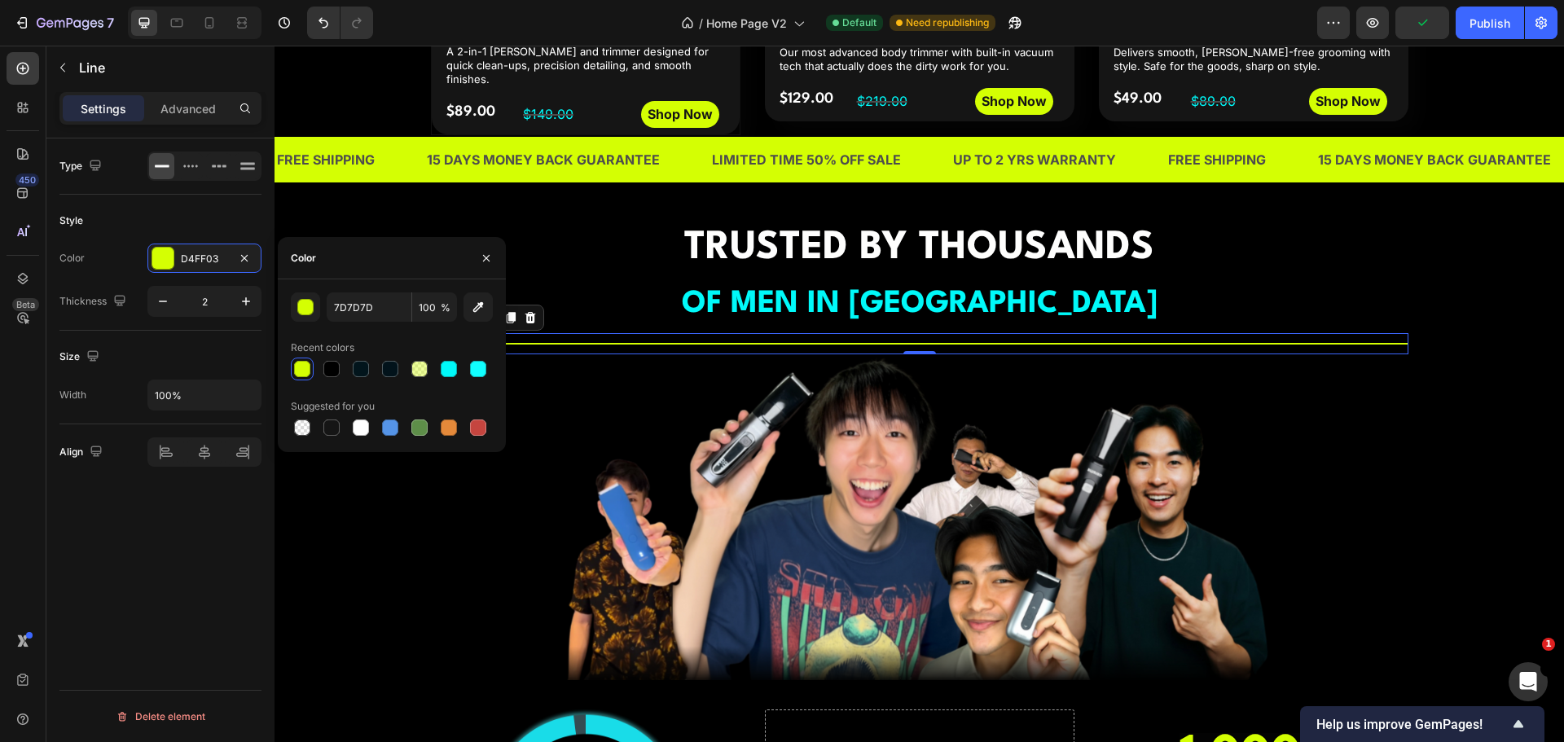
click at [165, 340] on div "Size Width 100%" at bounding box center [160, 378] width 202 height 94
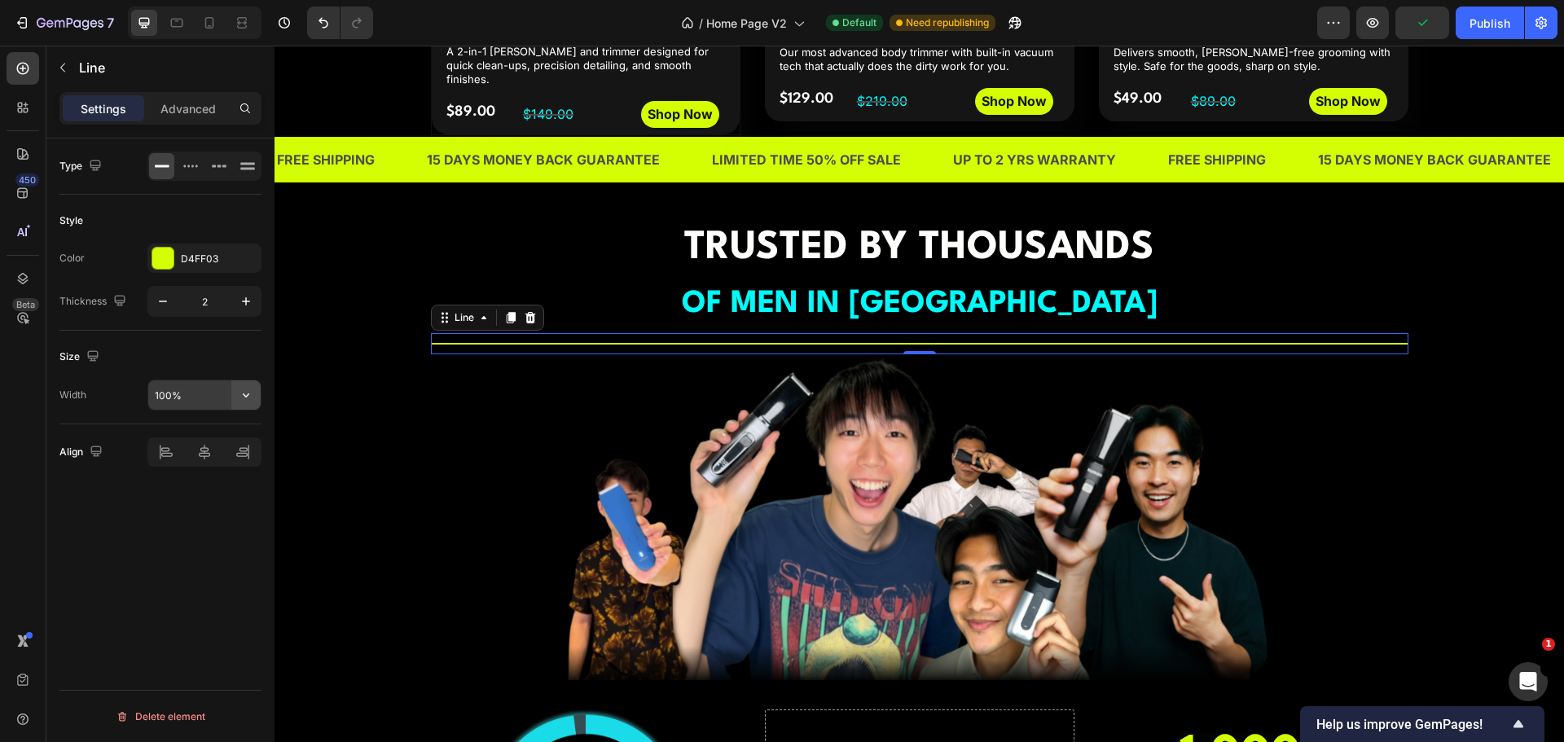
click at [240, 393] on icon "button" at bounding box center [246, 395] width 16 height 16
click at [175, 398] on input "100%" at bounding box center [204, 394] width 112 height 29
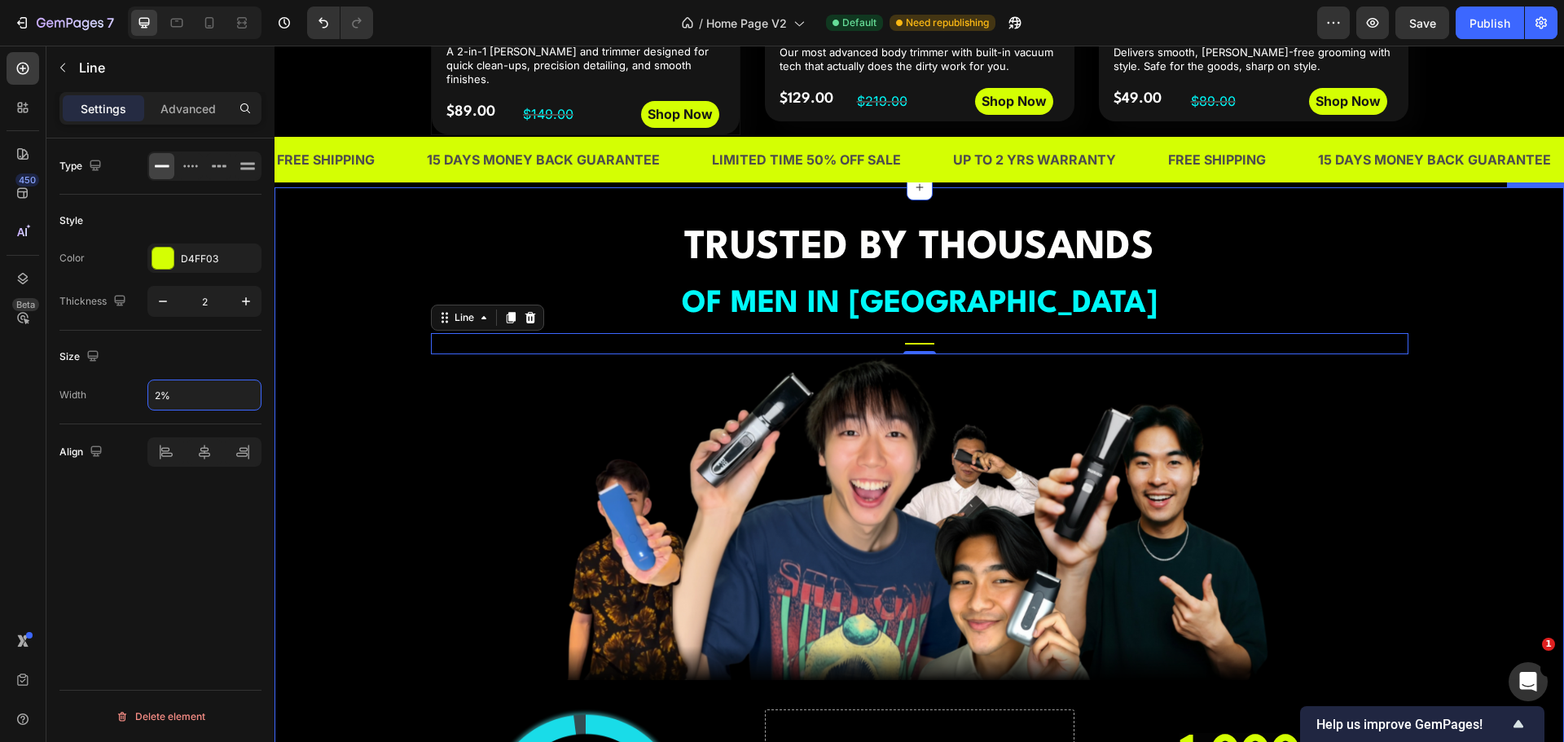
type input "20%"
click at [431, 435] on img at bounding box center [920, 517] width 978 height 326
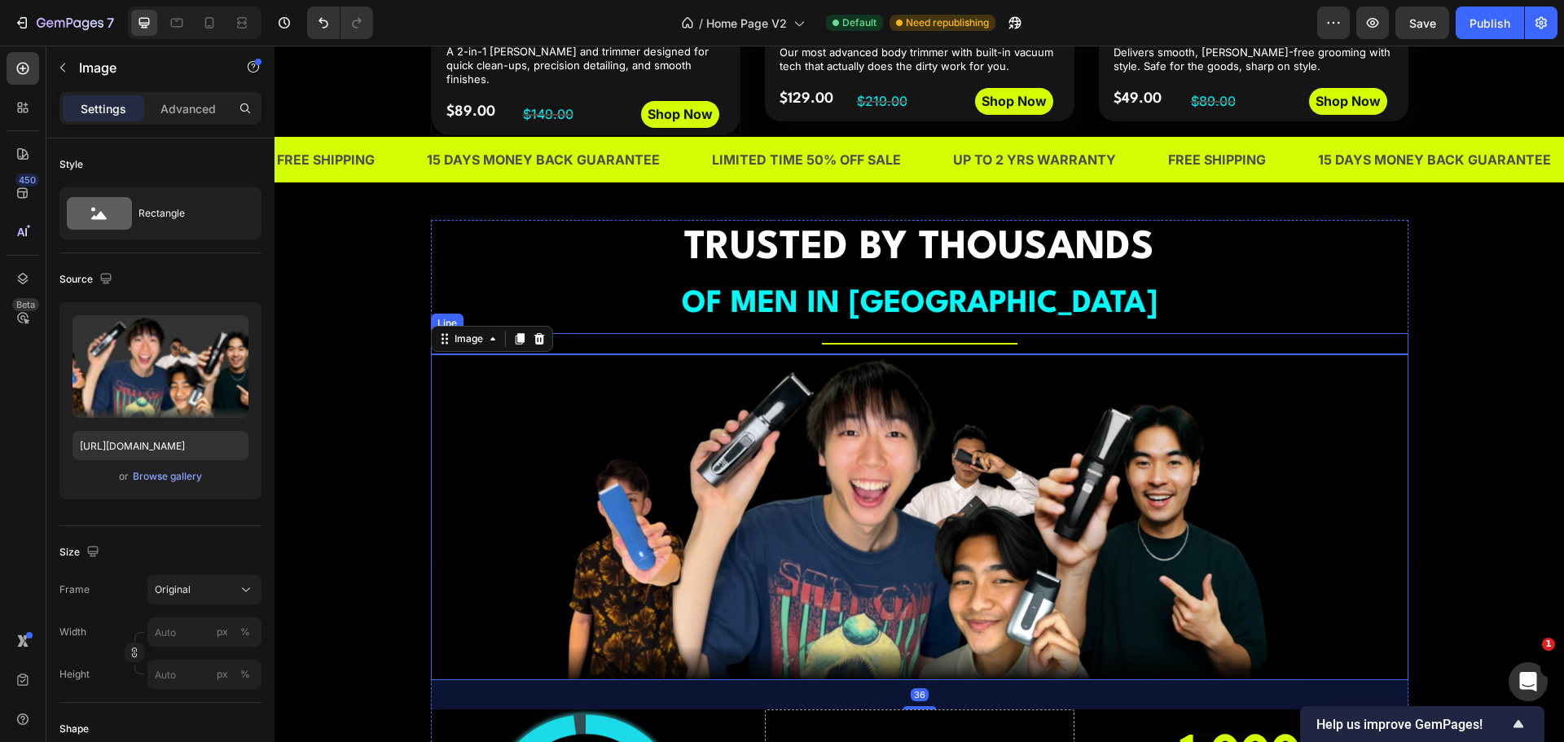
click at [844, 333] on div "Title Line" at bounding box center [920, 343] width 978 height 21
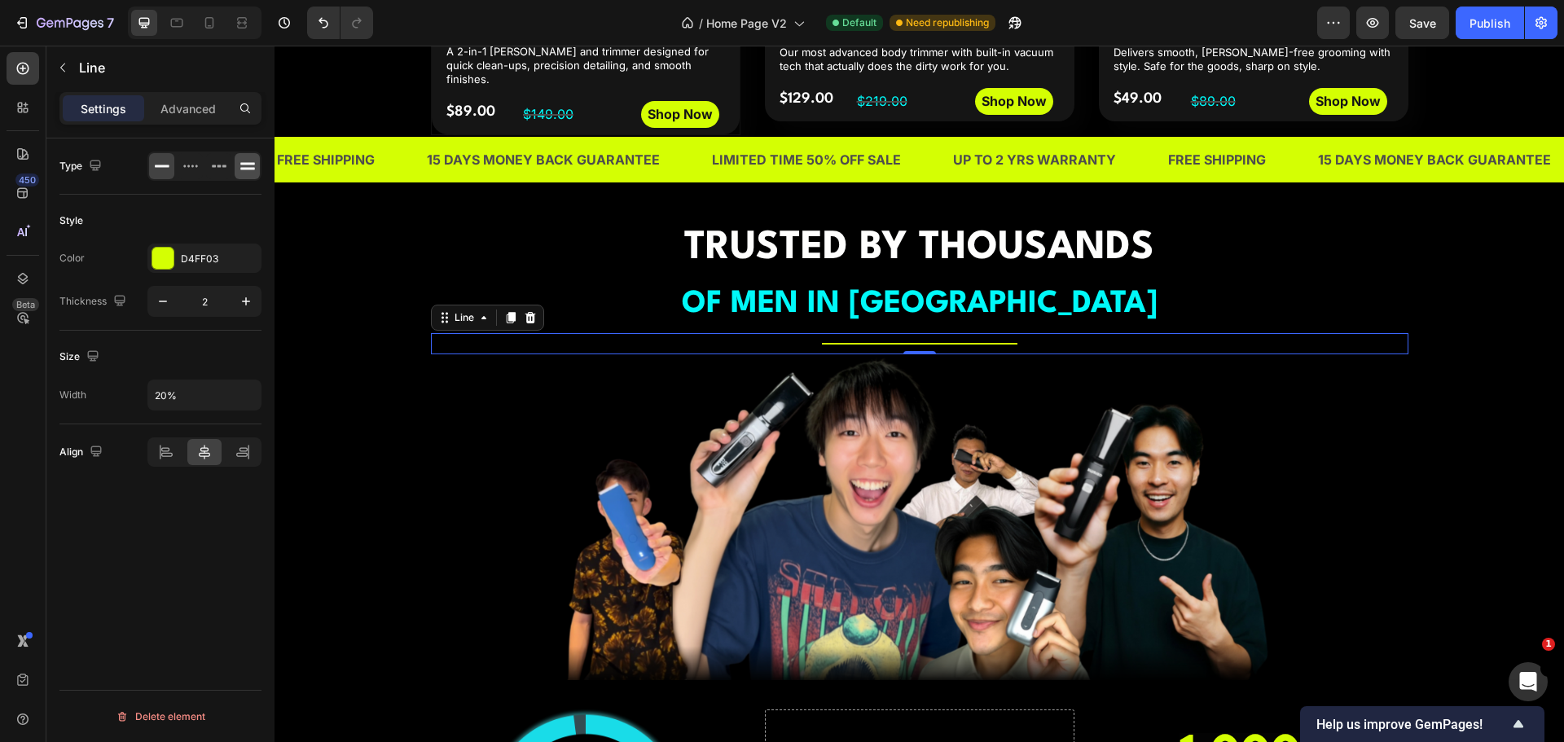
click at [251, 159] on icon at bounding box center [248, 166] width 16 height 16
click at [248, 169] on icon at bounding box center [247, 169] width 15 height 2
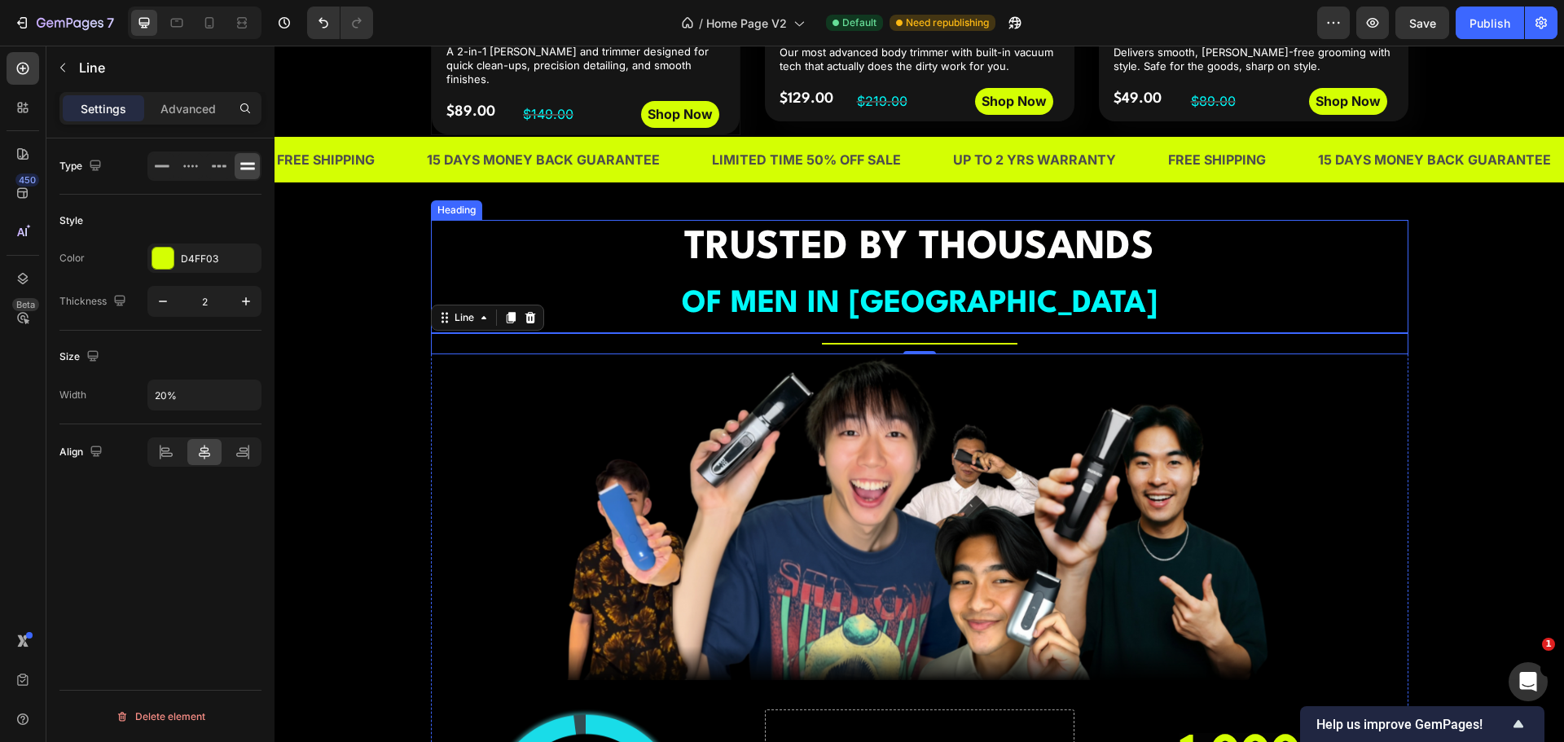
click at [855, 333] on div "Title Line 0" at bounding box center [920, 343] width 978 height 21
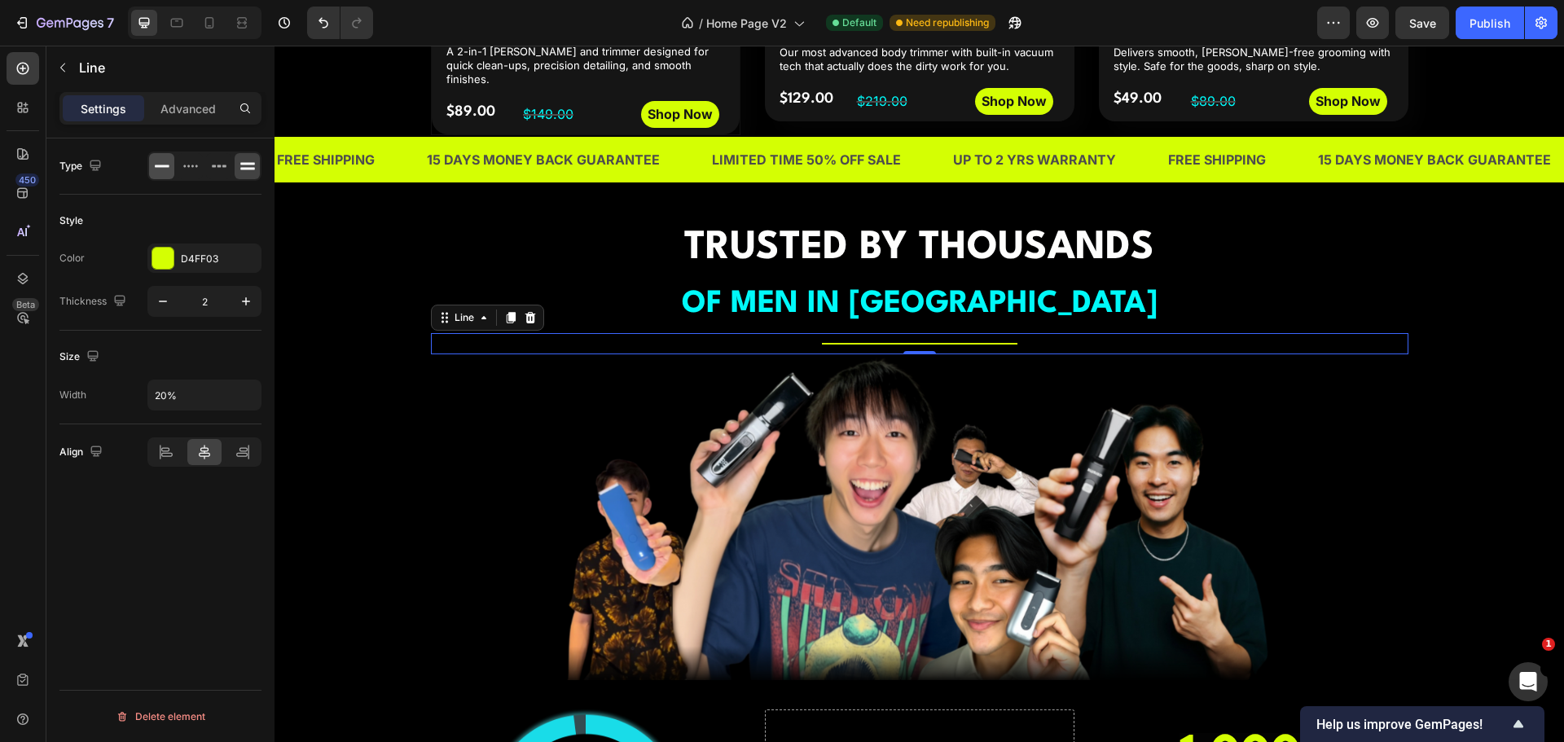
click at [164, 165] on icon at bounding box center [162, 166] width 15 height 2
click at [191, 165] on icon at bounding box center [190, 166] width 16 height 16
click at [163, 164] on icon at bounding box center [162, 166] width 16 height 16
click at [173, 104] on p "Advanced" at bounding box center [187, 108] width 55 height 17
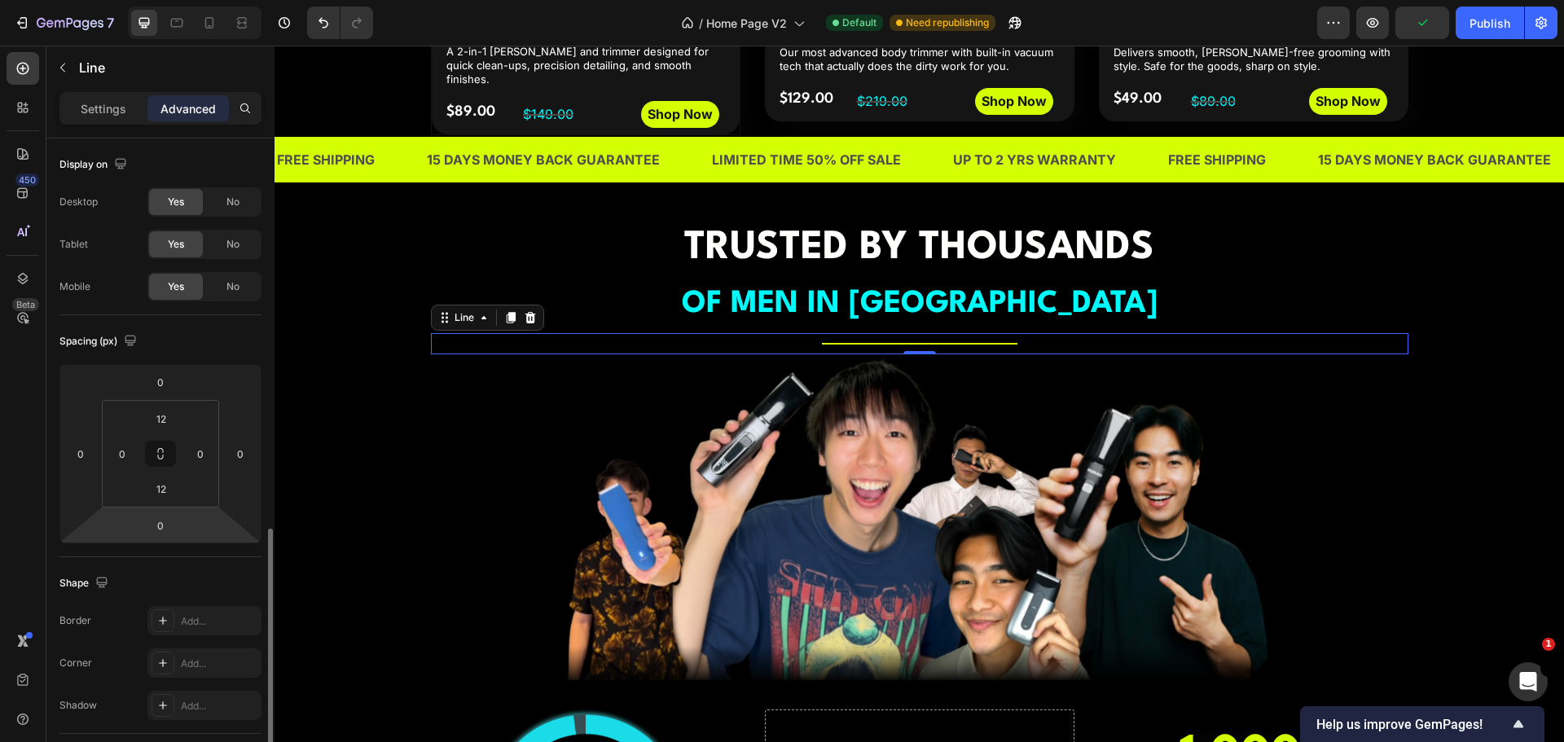
scroll to position [407, 0]
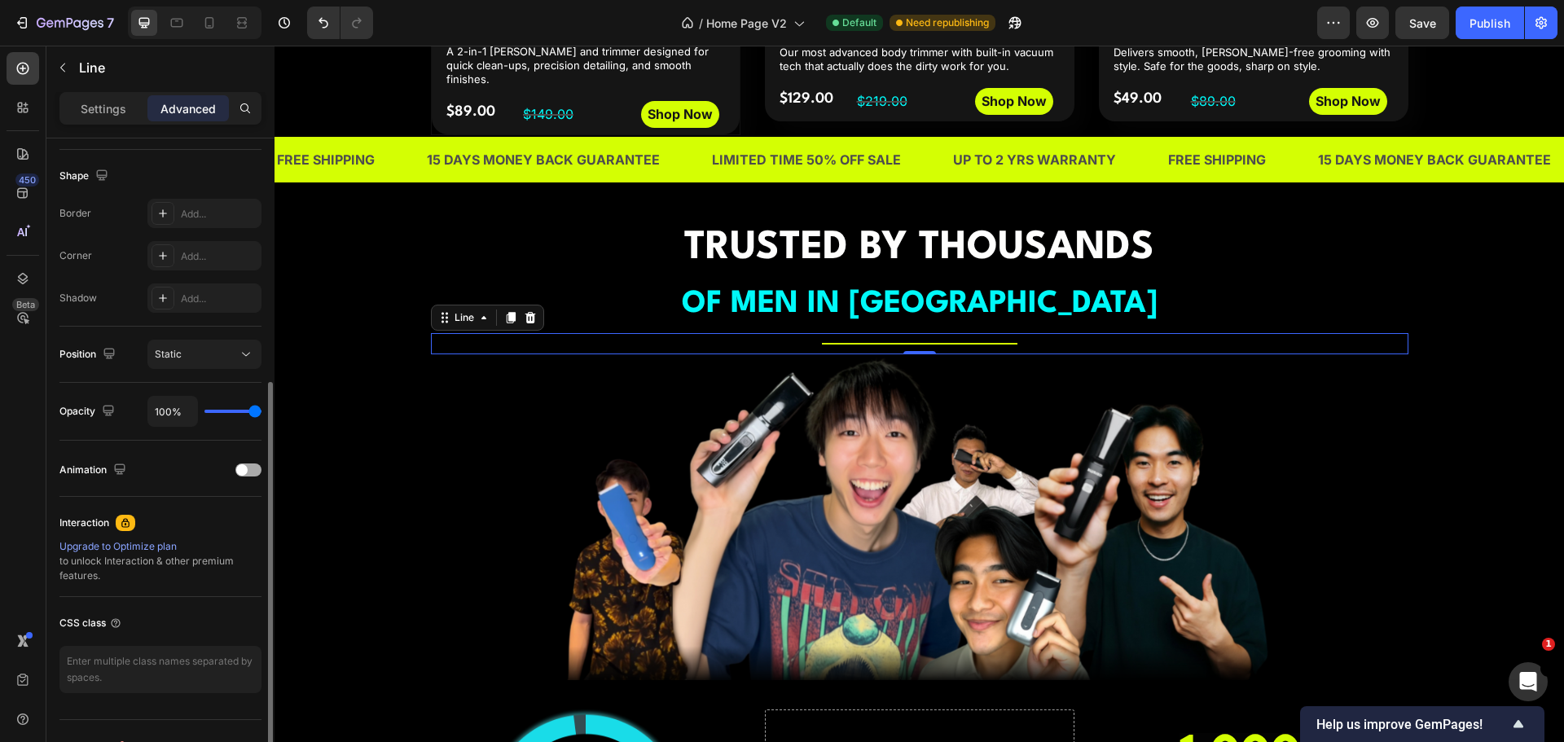
click at [242, 472] on span at bounding box center [241, 469] width 11 height 11
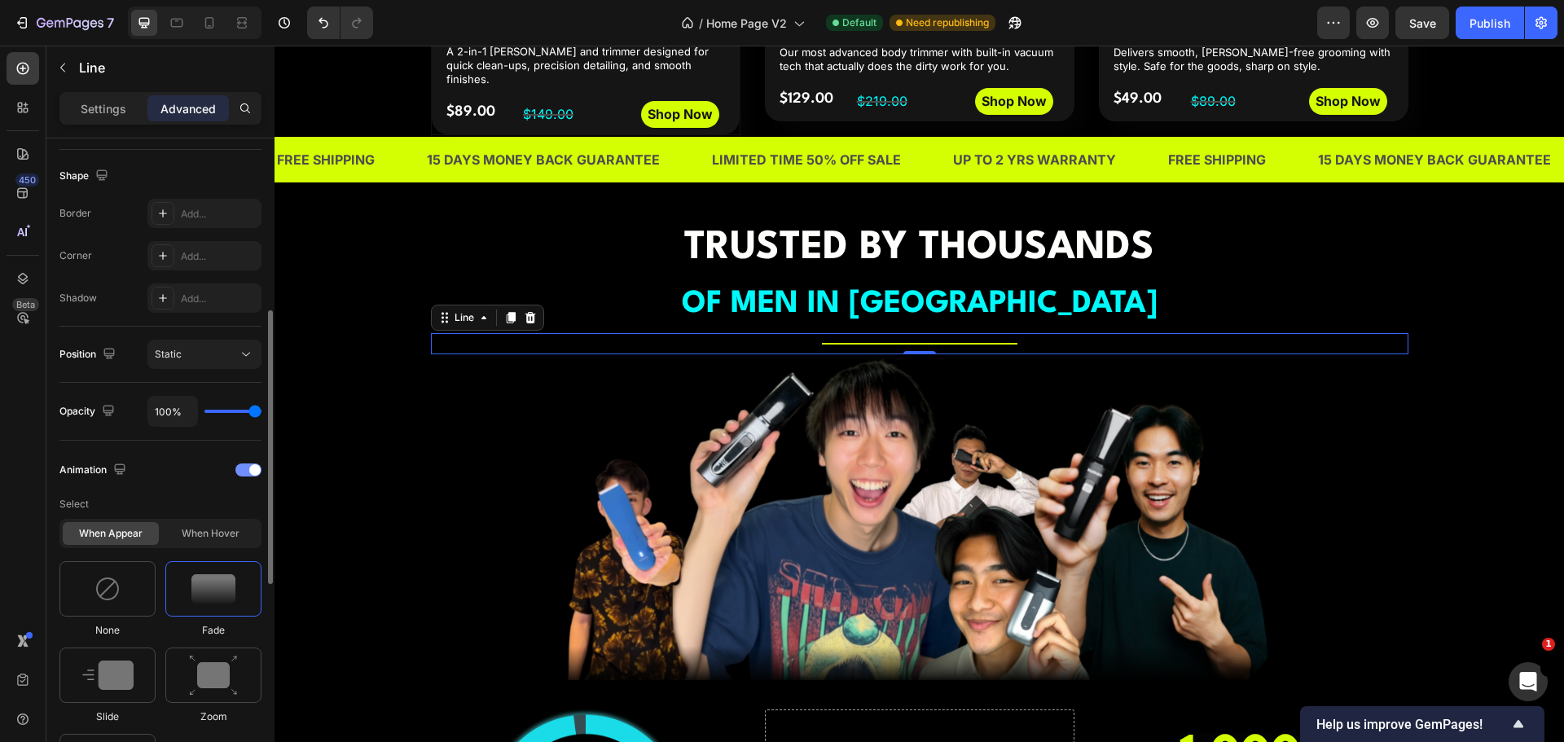
click at [242, 472] on div at bounding box center [248, 470] width 26 height 13
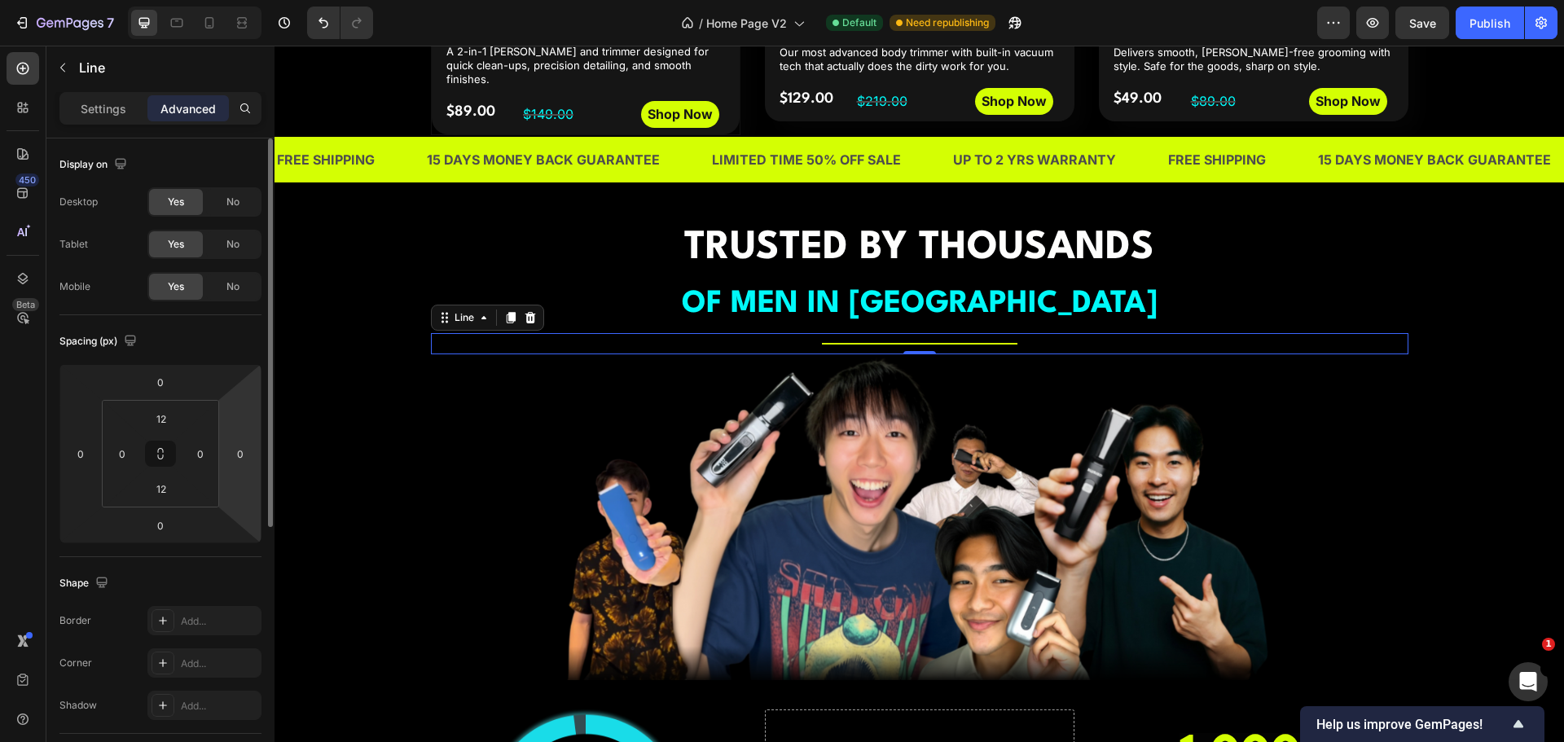
scroll to position [437, 0]
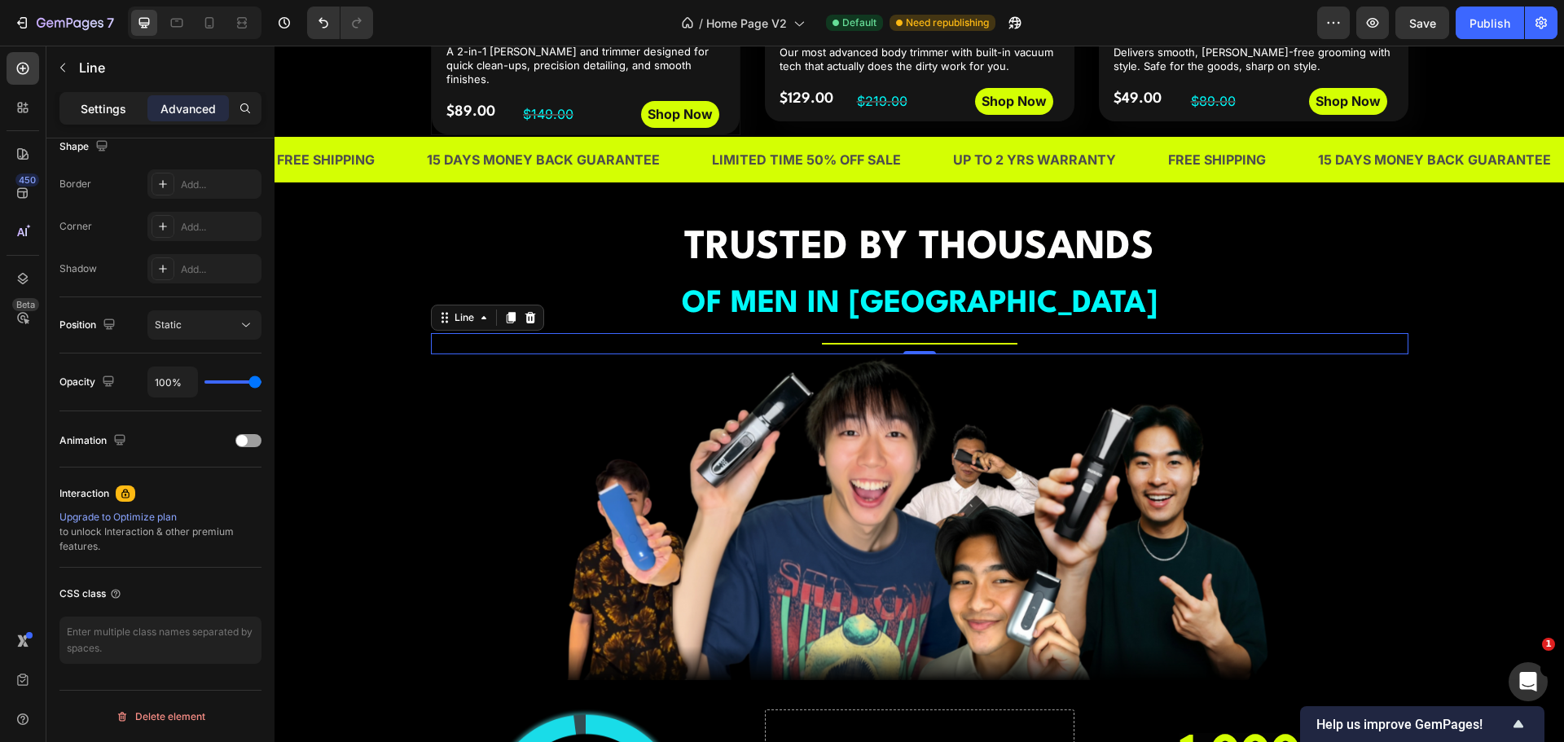
click at [115, 109] on p "Settings" at bounding box center [104, 108] width 46 height 17
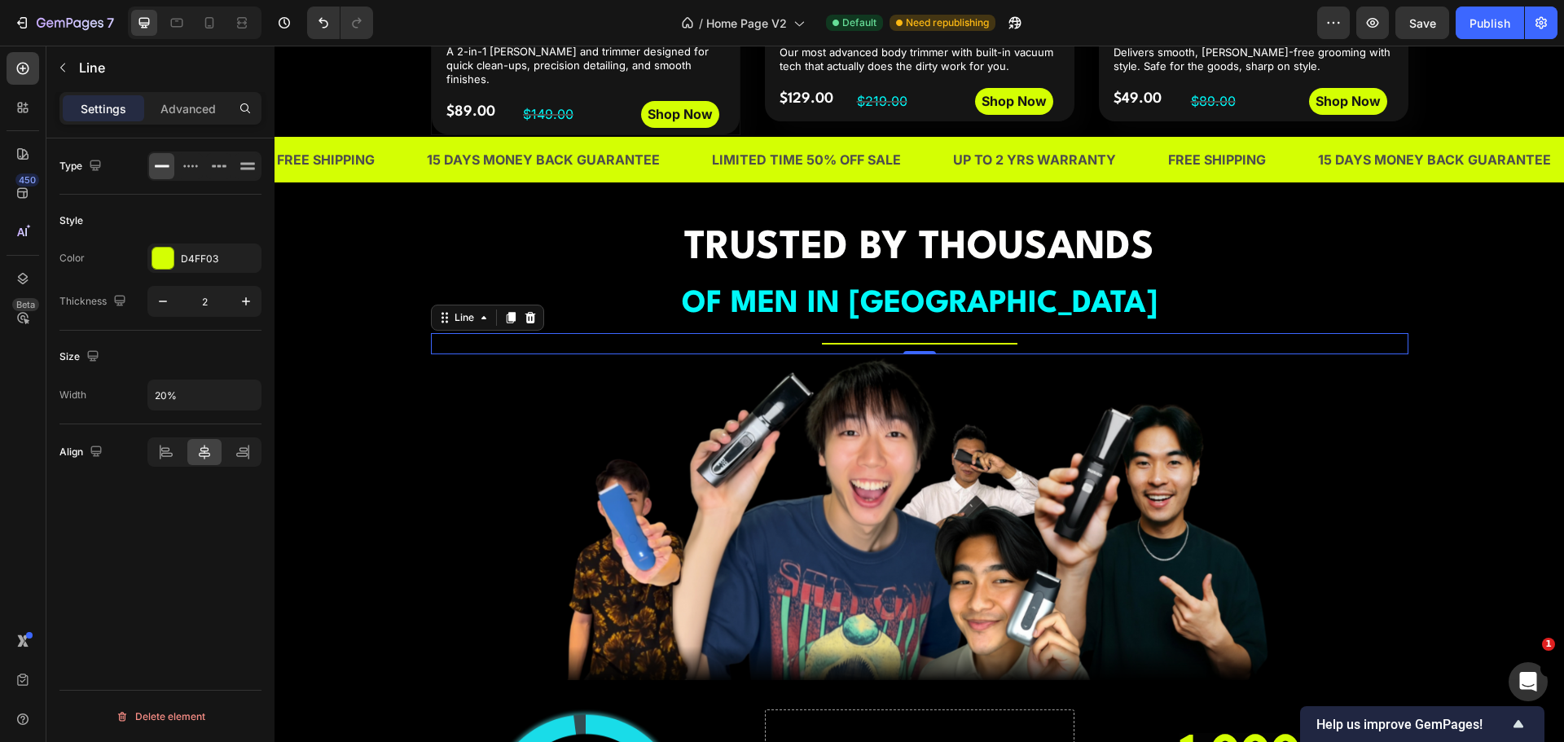
scroll to position [0, 0]
click at [198, 259] on div "D4FF03" at bounding box center [204, 259] width 47 height 15
click at [154, 349] on div "Size" at bounding box center [160, 357] width 202 height 26
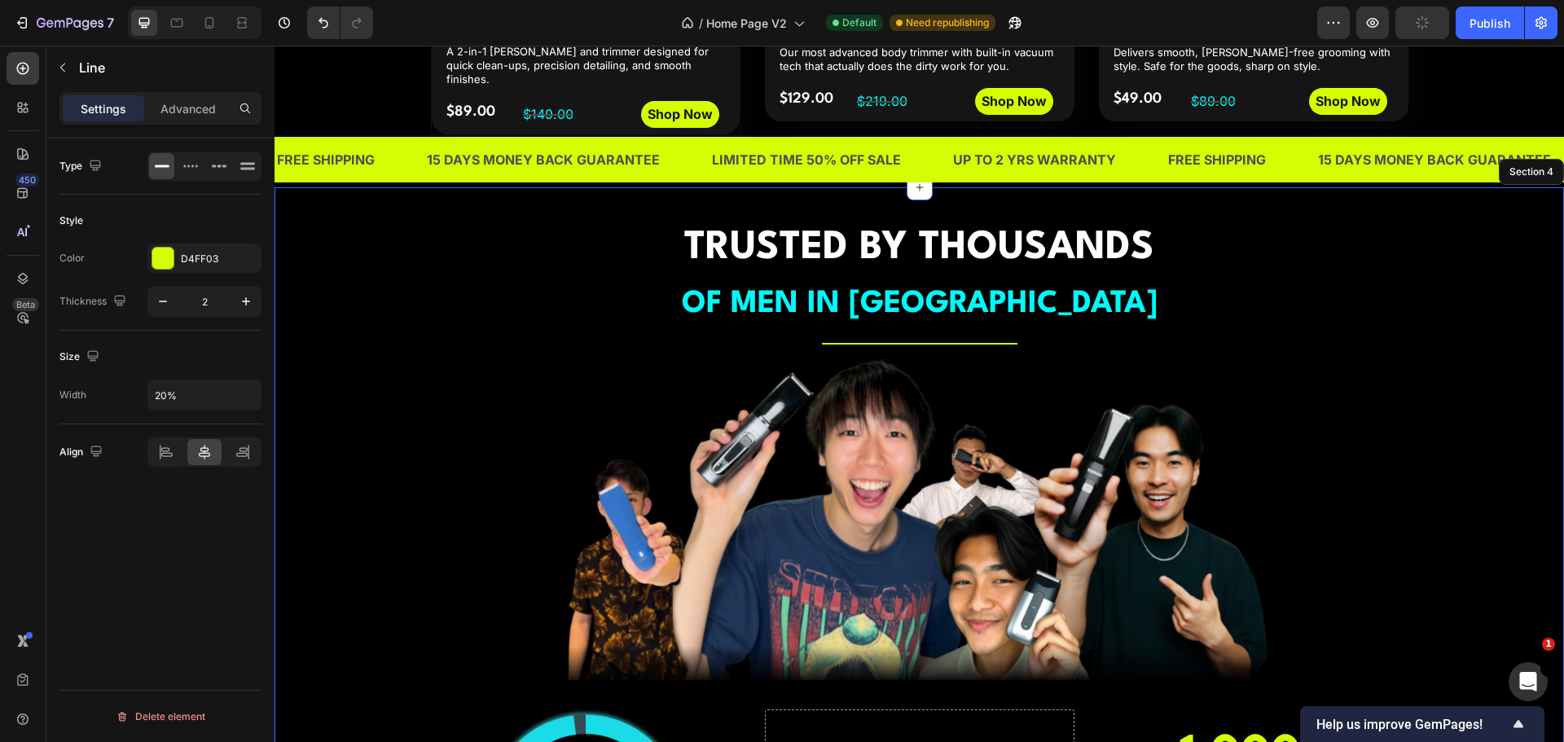
click at [407, 372] on div "⁠⁠⁠⁠⁠⁠⁠ TRUSTED BY THOUSANDS OF MEN IN [GEOGRAPHIC_DATA] Heading Title Line 0 I…" at bounding box center [919, 620] width 1265 height 800
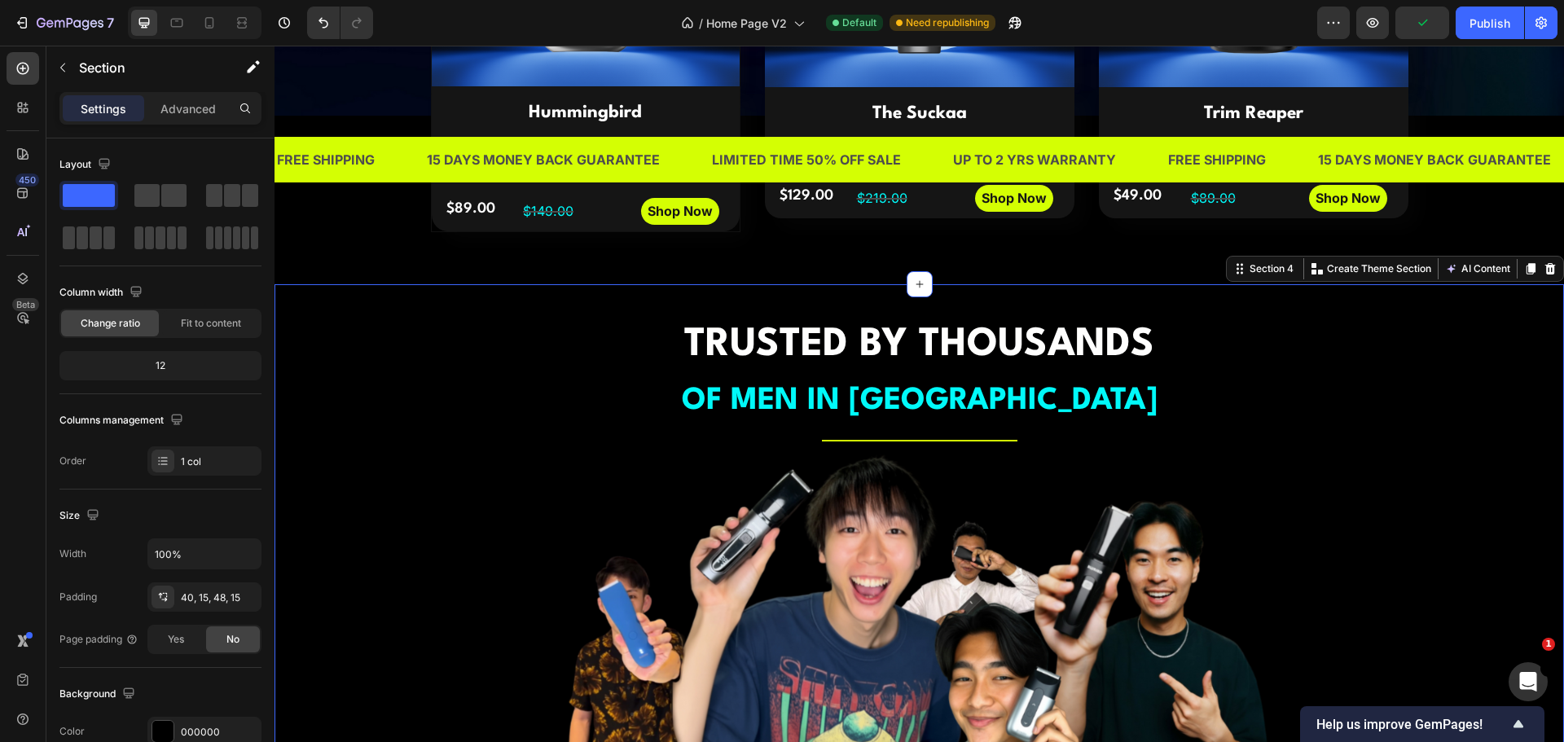
scroll to position [1136, 0]
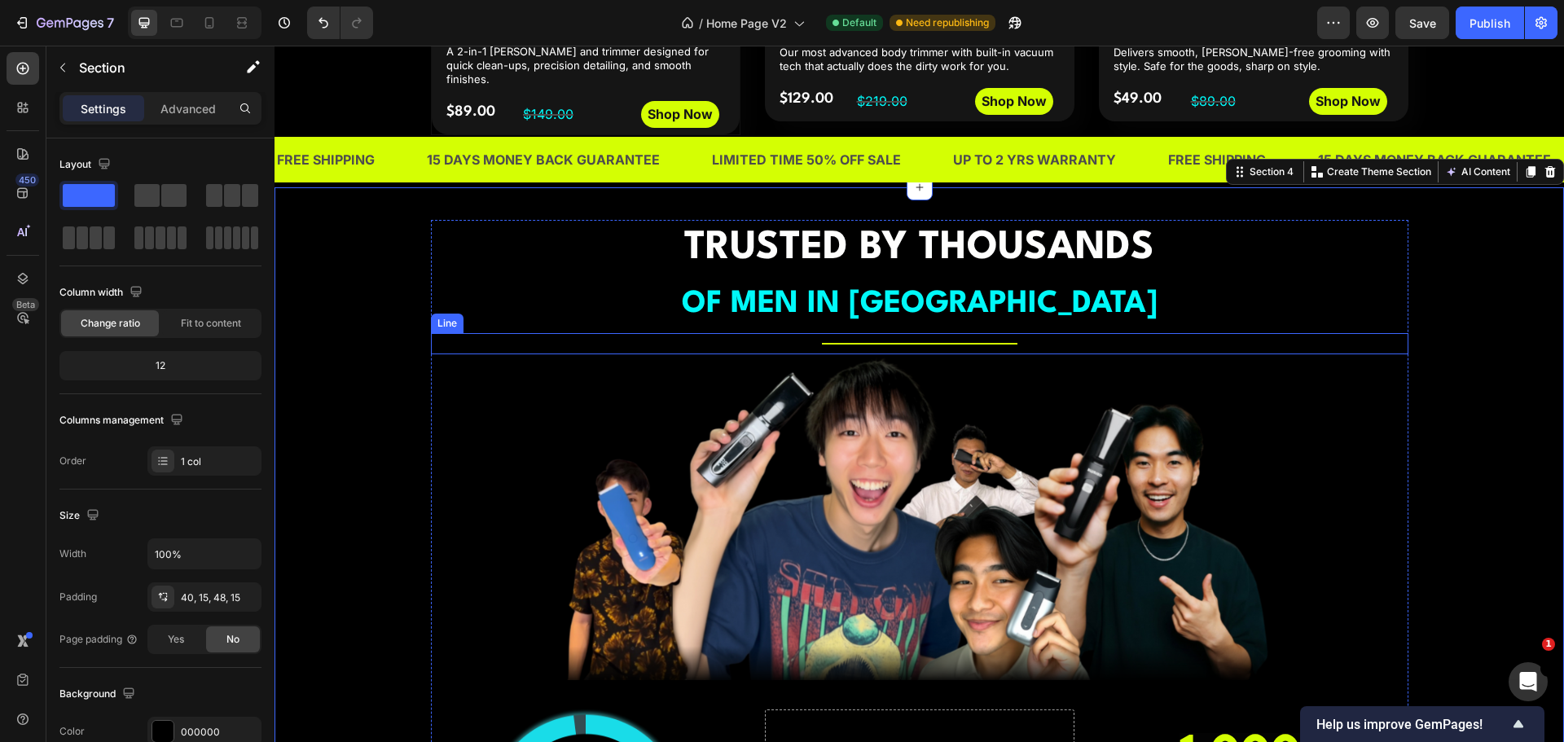
click at [864, 343] on div at bounding box center [920, 344] width 196 height 2
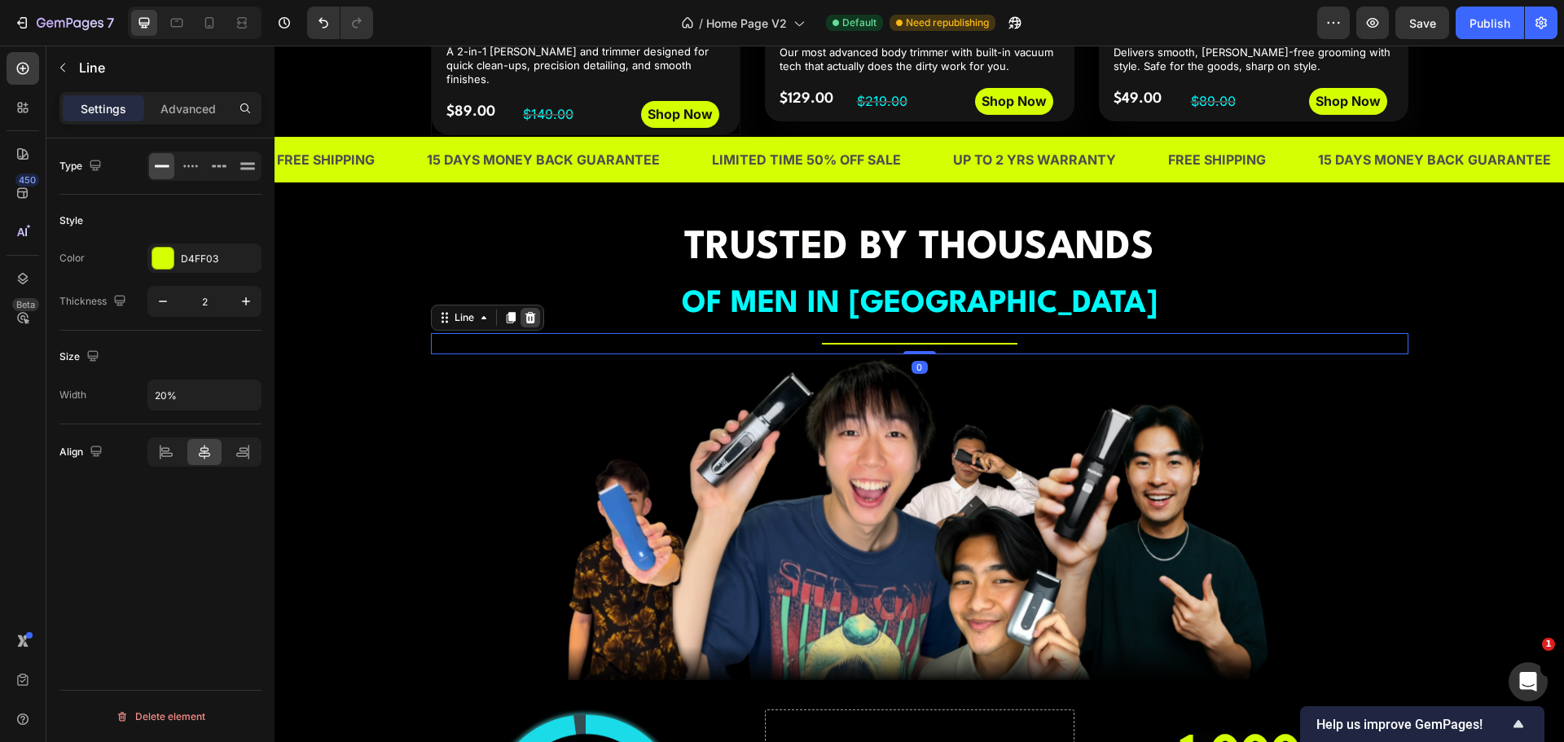
click at [530, 311] on icon at bounding box center [530, 317] width 13 height 13
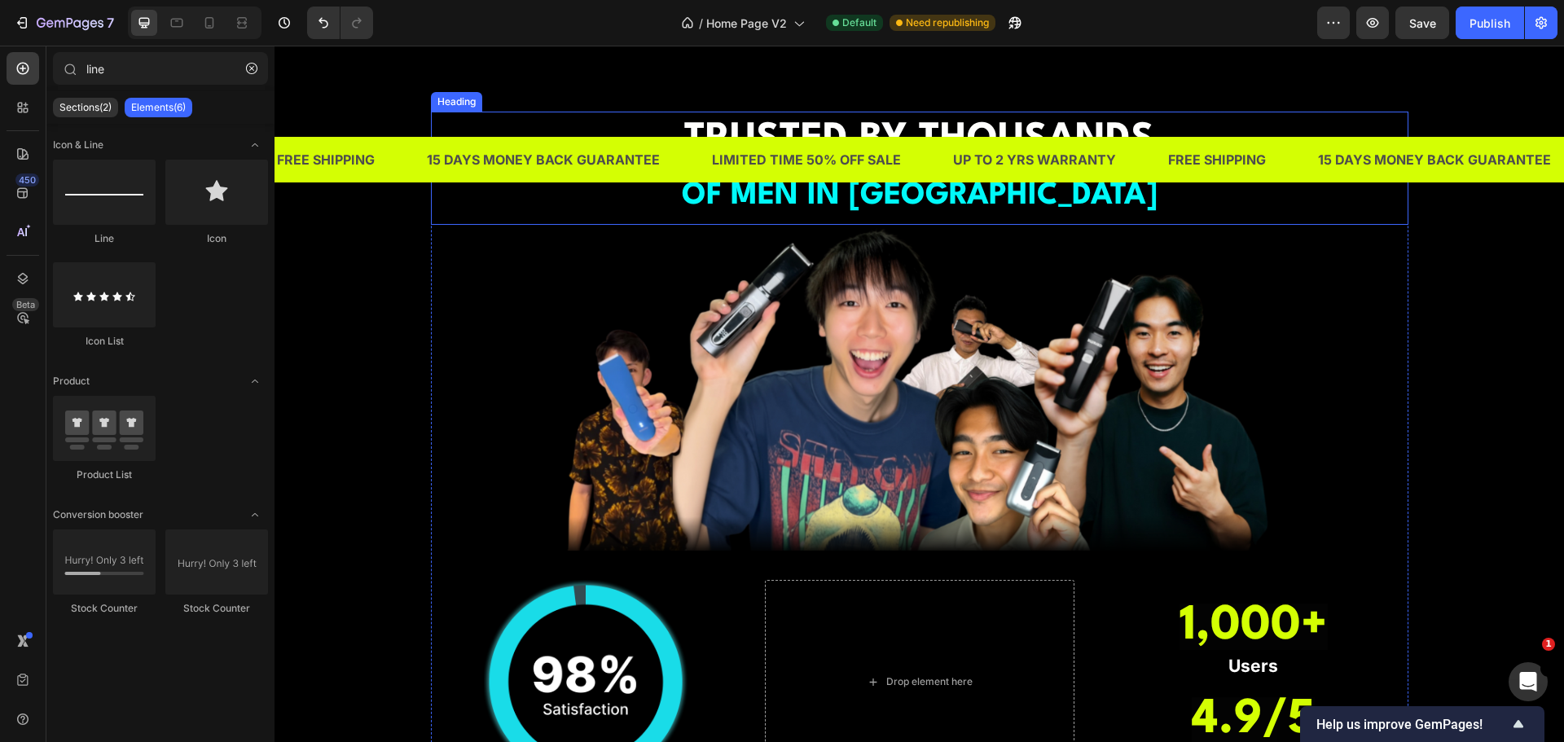
scroll to position [1299, 0]
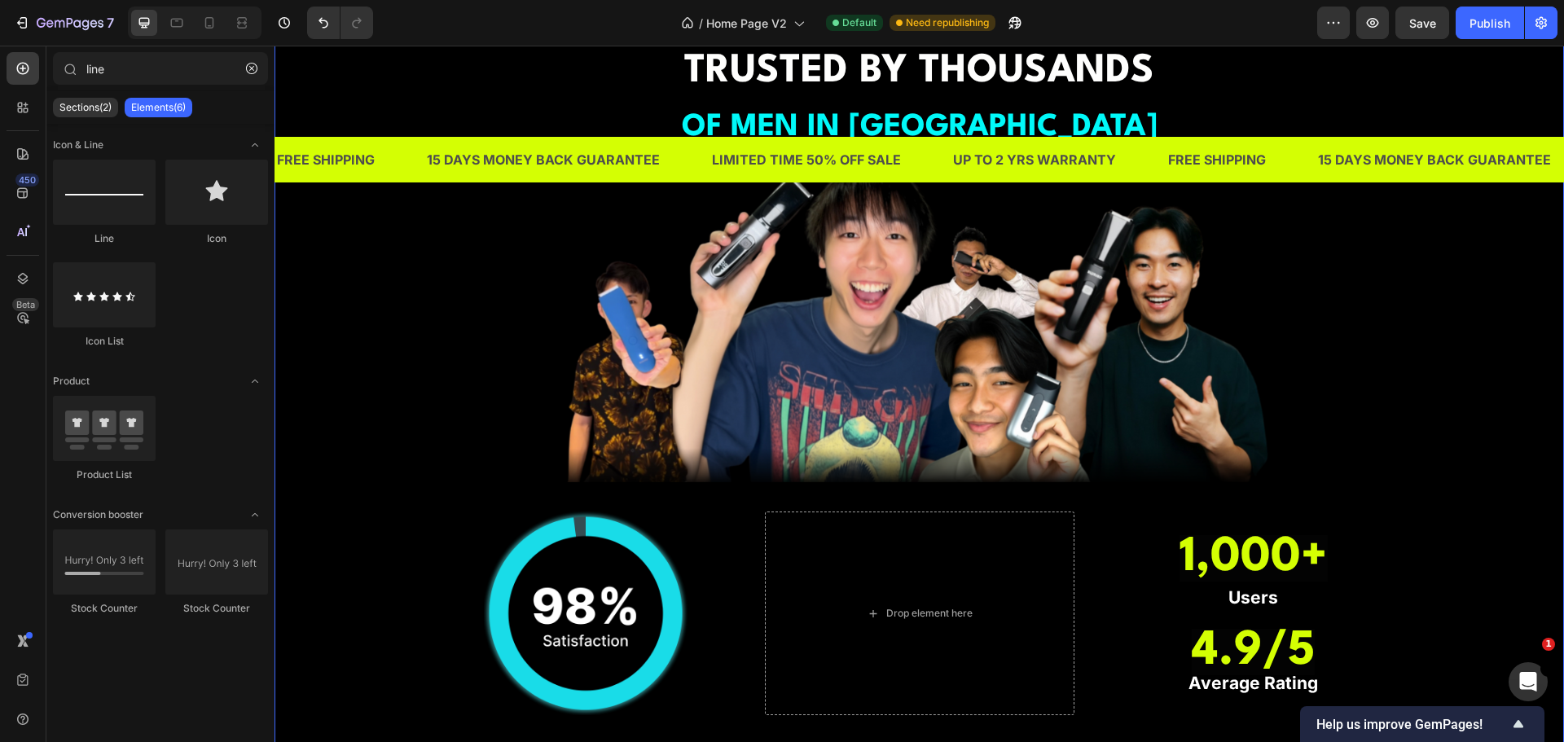
click at [1495, 367] on div "⁠⁠⁠⁠⁠⁠⁠ TRUSTED BY THOUSANDS OF MEN IN [GEOGRAPHIC_DATA] Heading Image Image Dr…" at bounding box center [919, 432] width 1265 height 779
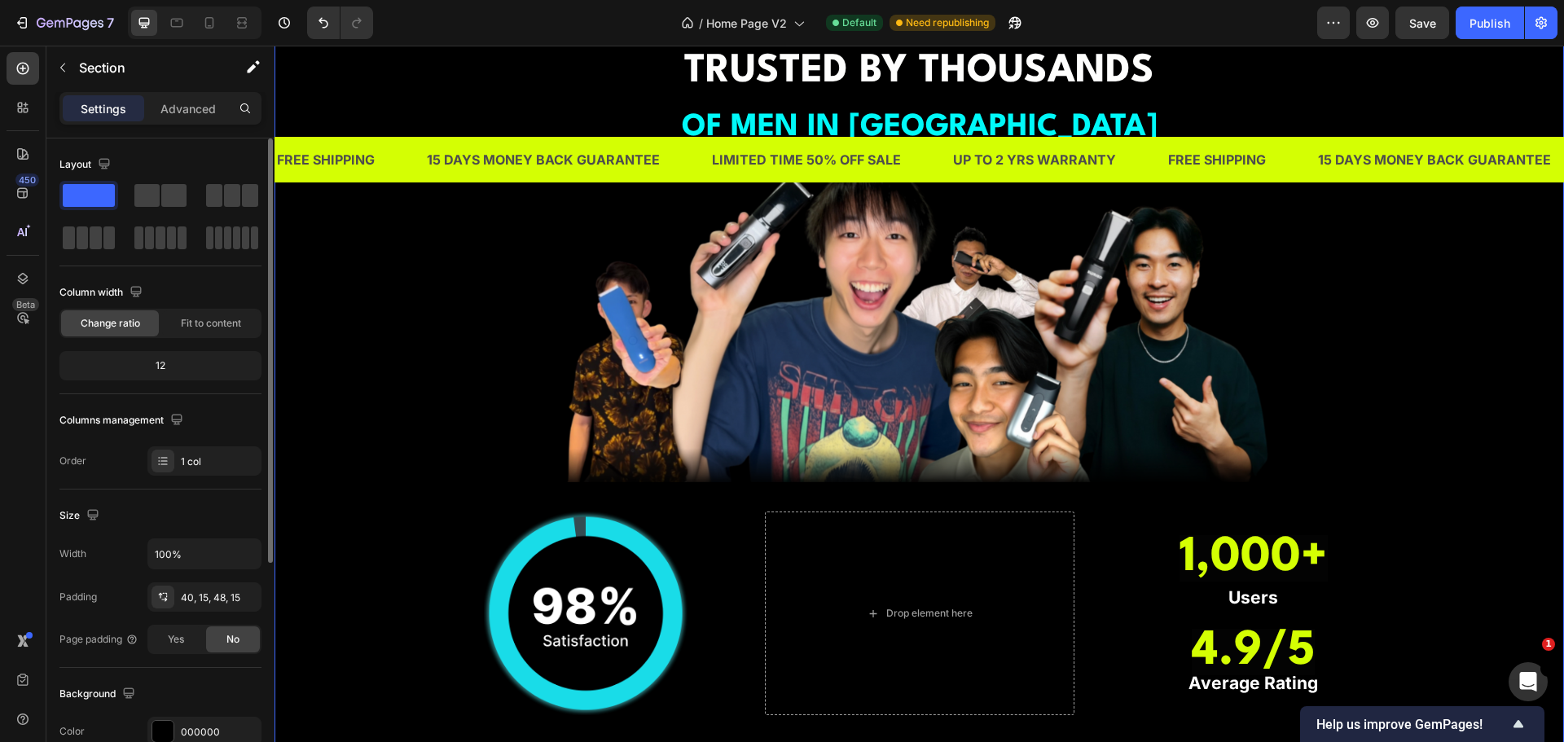
scroll to position [163, 0]
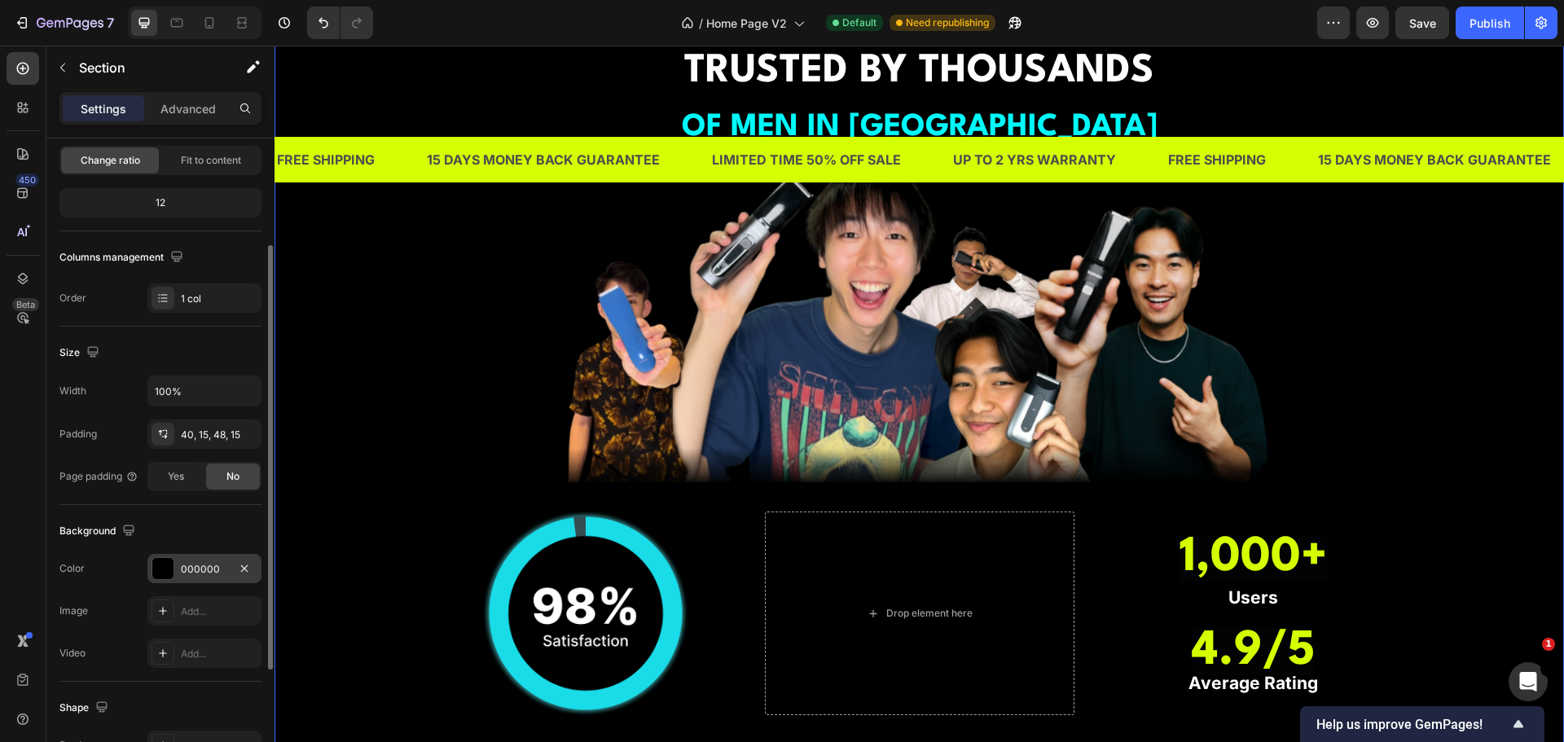
click at [197, 558] on div "000000" at bounding box center [204, 568] width 114 height 29
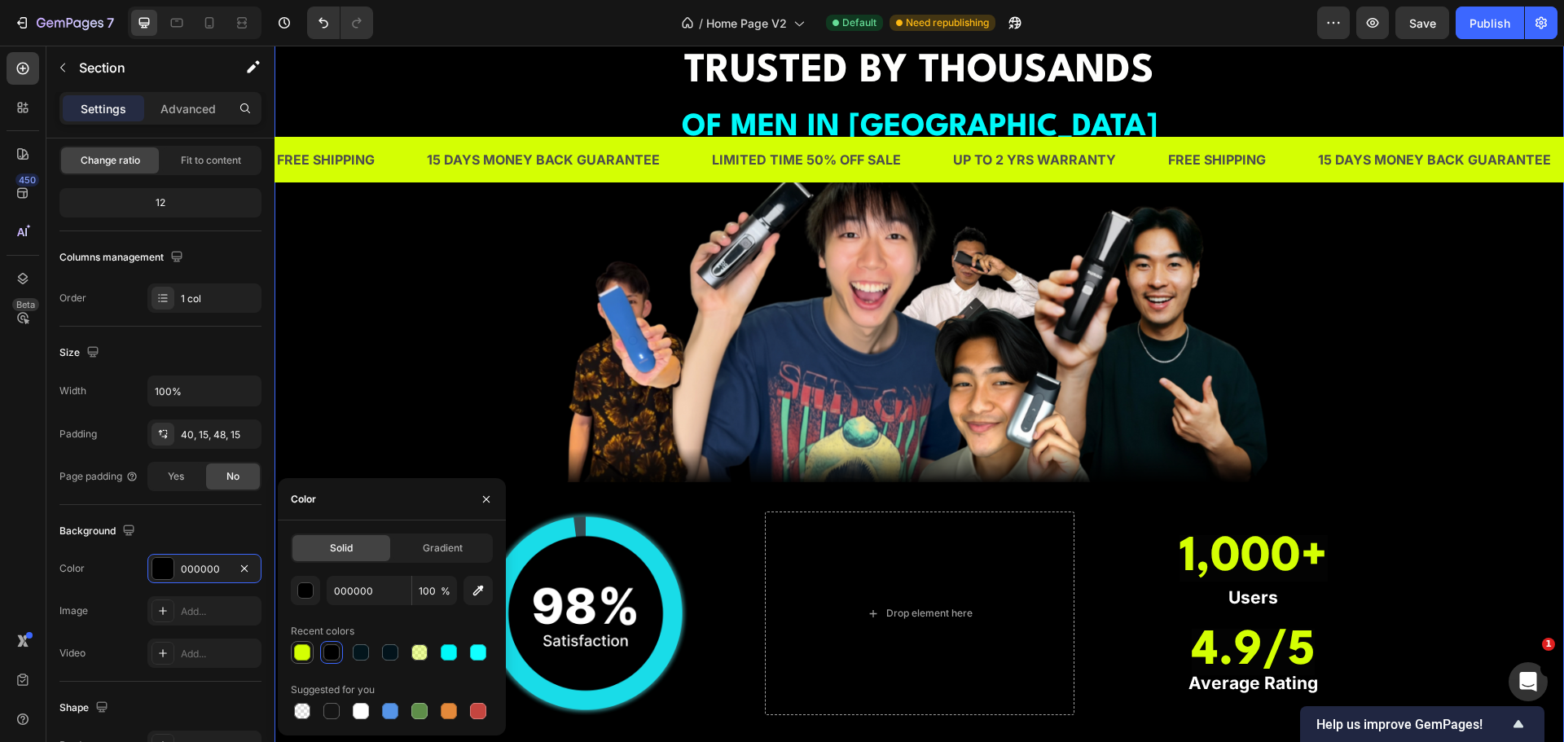
click at [302, 658] on div at bounding box center [302, 652] width 16 height 16
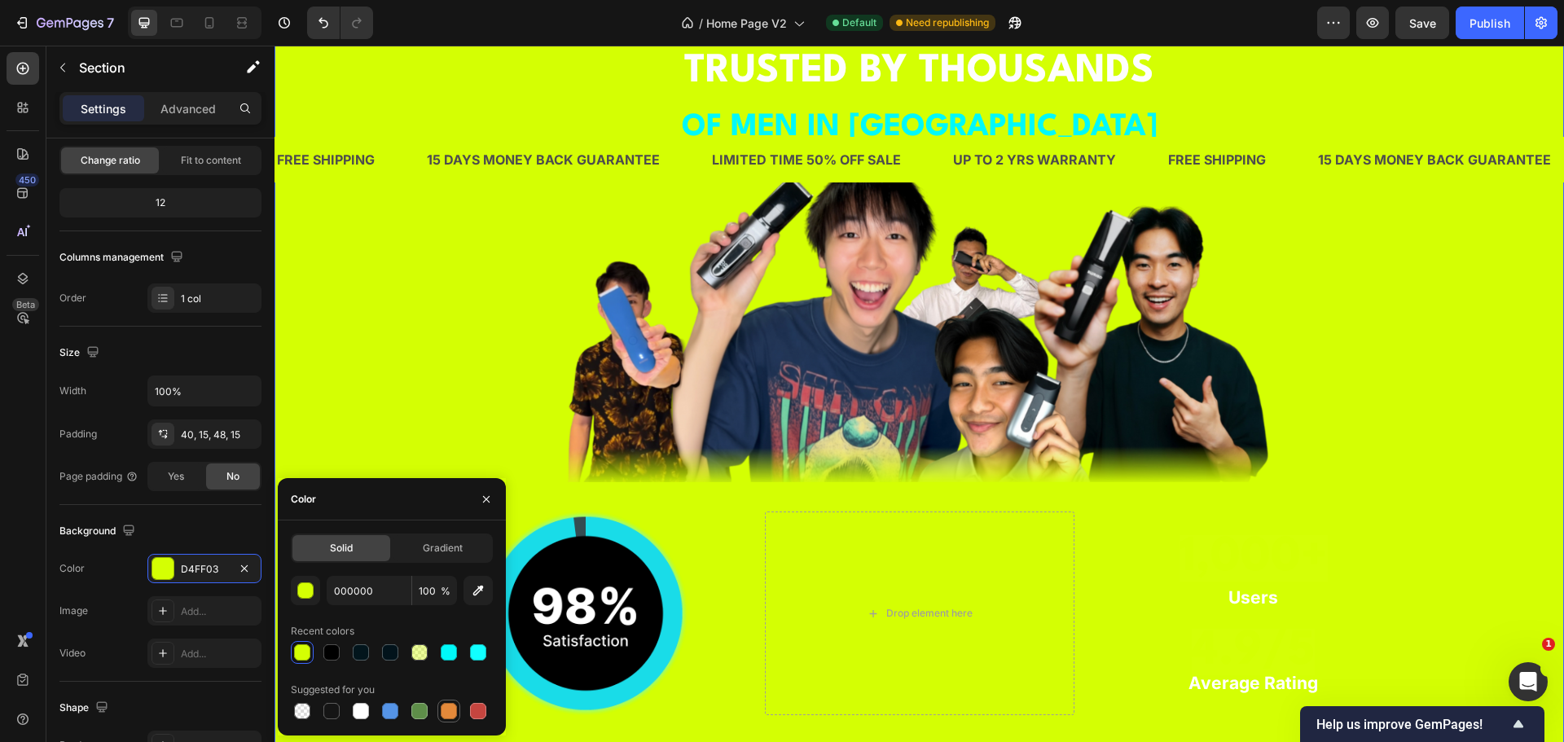
click at [451, 706] on div at bounding box center [449, 711] width 16 height 16
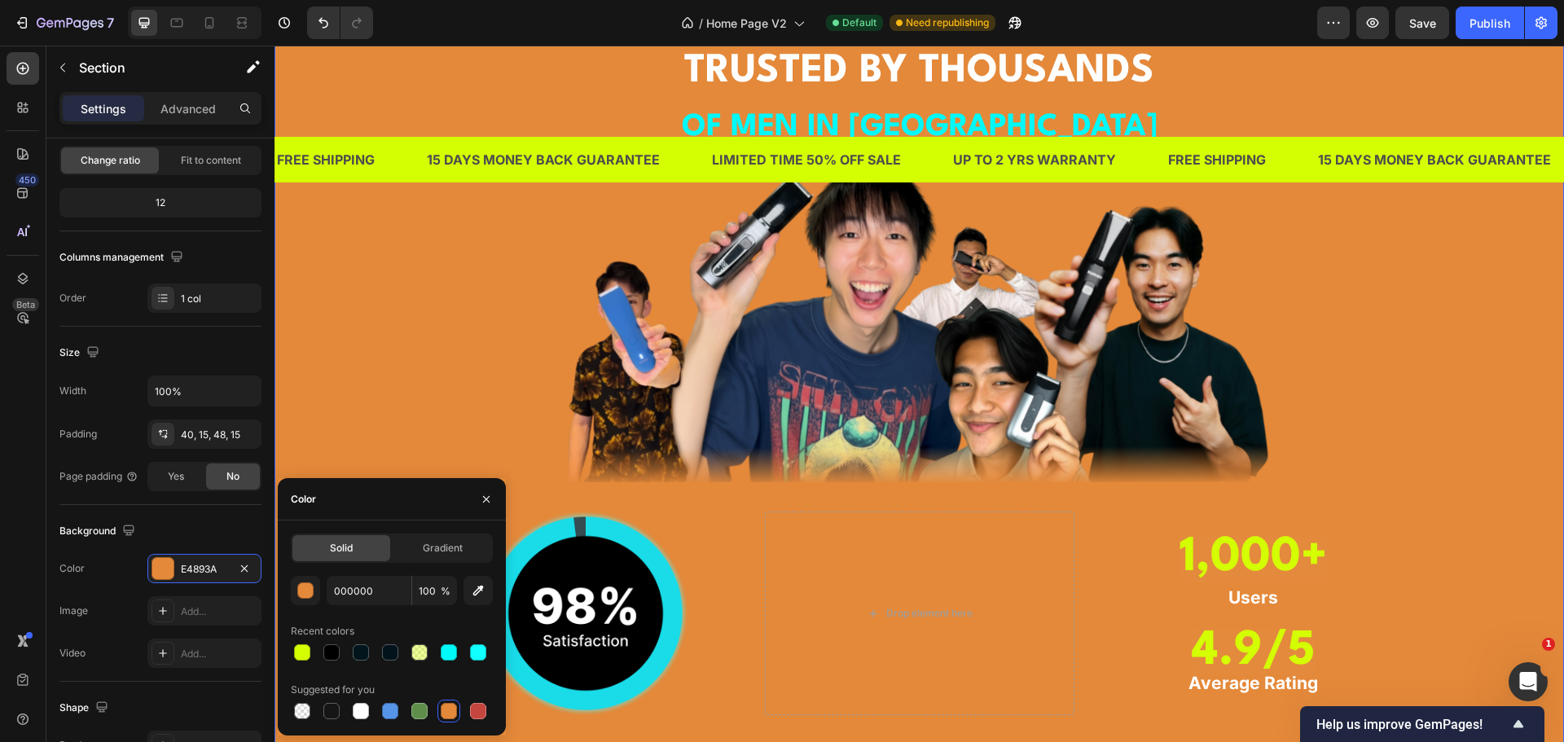
click at [381, 301] on div "⁠⁠⁠⁠⁠⁠⁠ TRUSTED BY THOUSANDS OF MEN IN [GEOGRAPHIC_DATA] Heading Image Image Dr…" at bounding box center [919, 432] width 1265 height 779
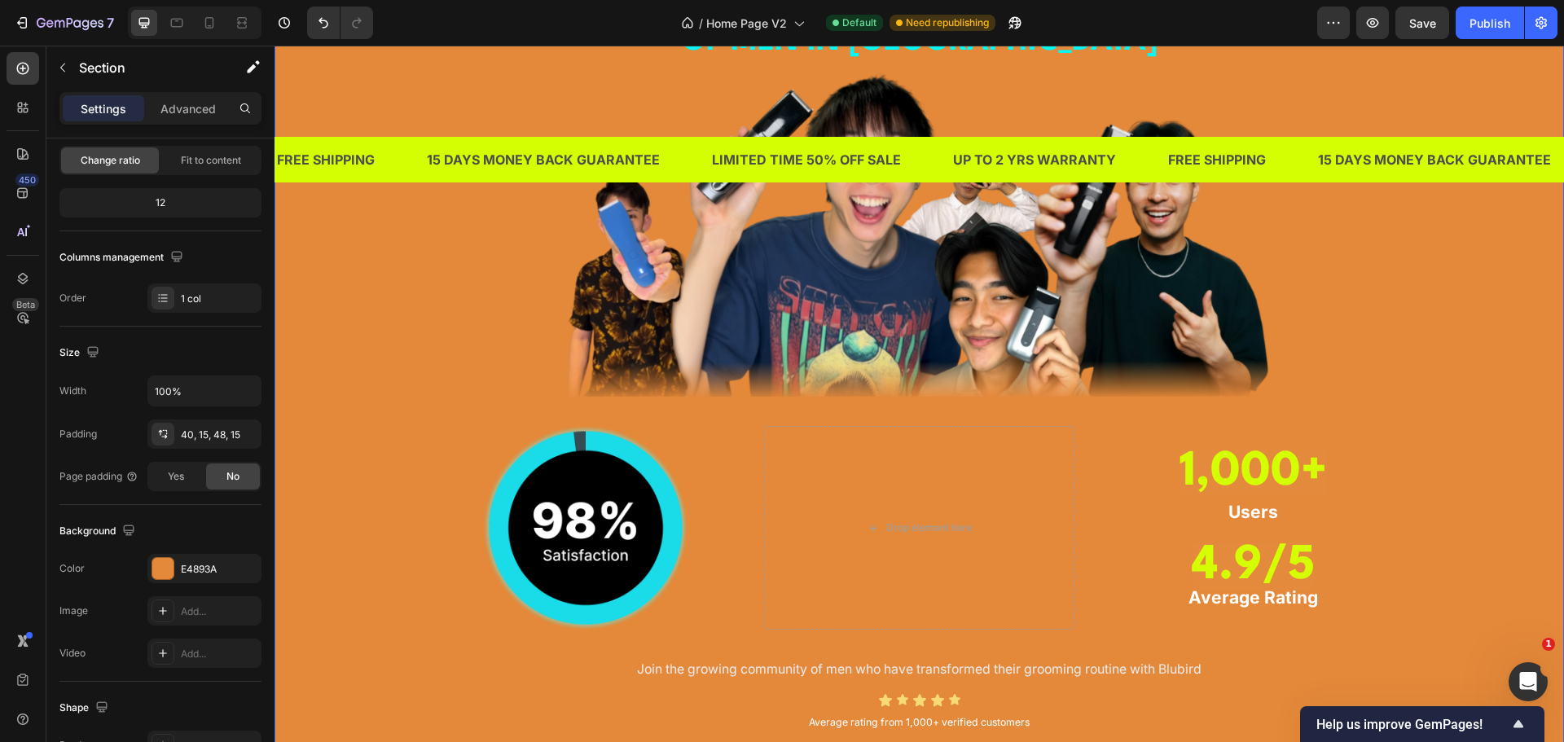
scroll to position [1543, 0]
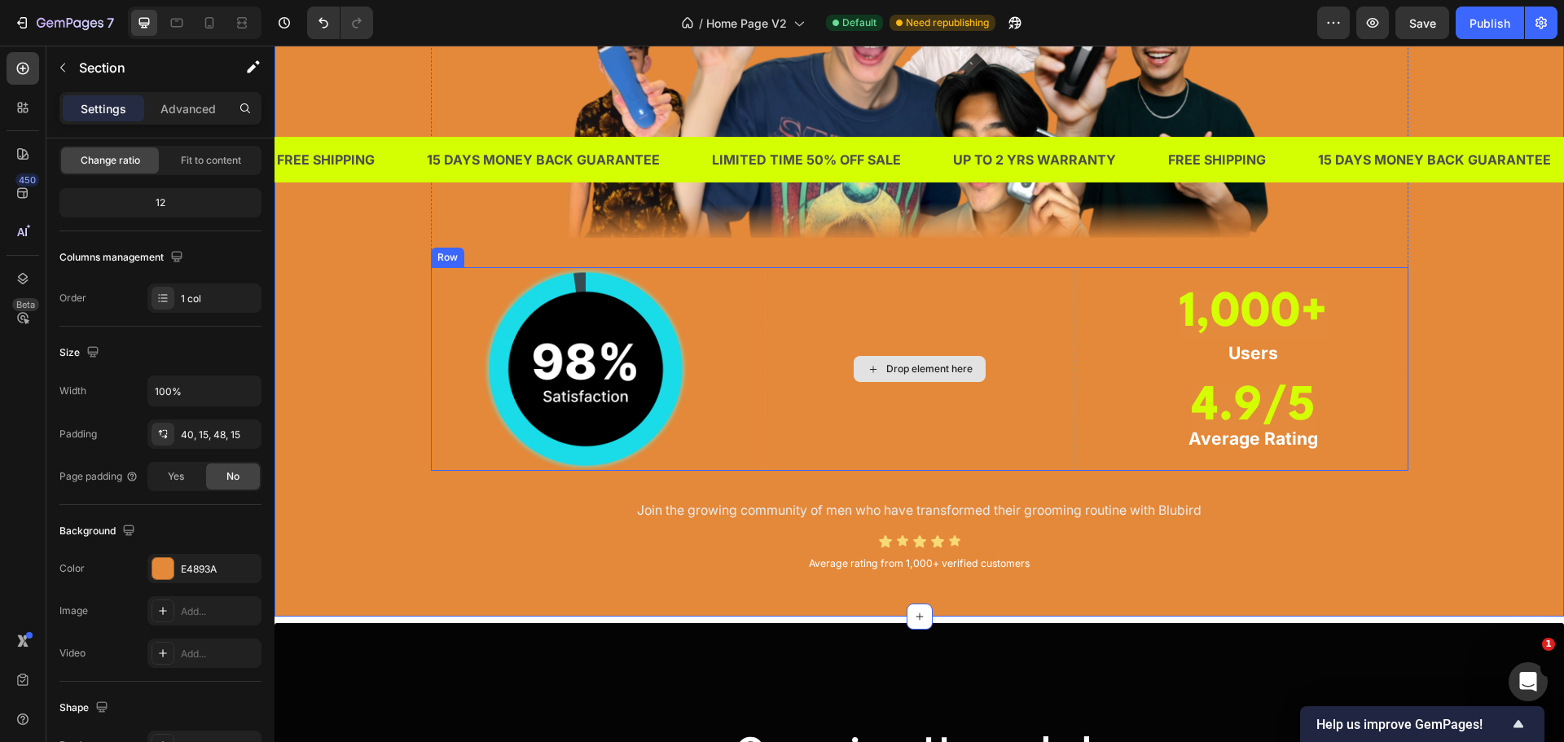
click at [907, 370] on div "Drop element here" at bounding box center [929, 369] width 86 height 13
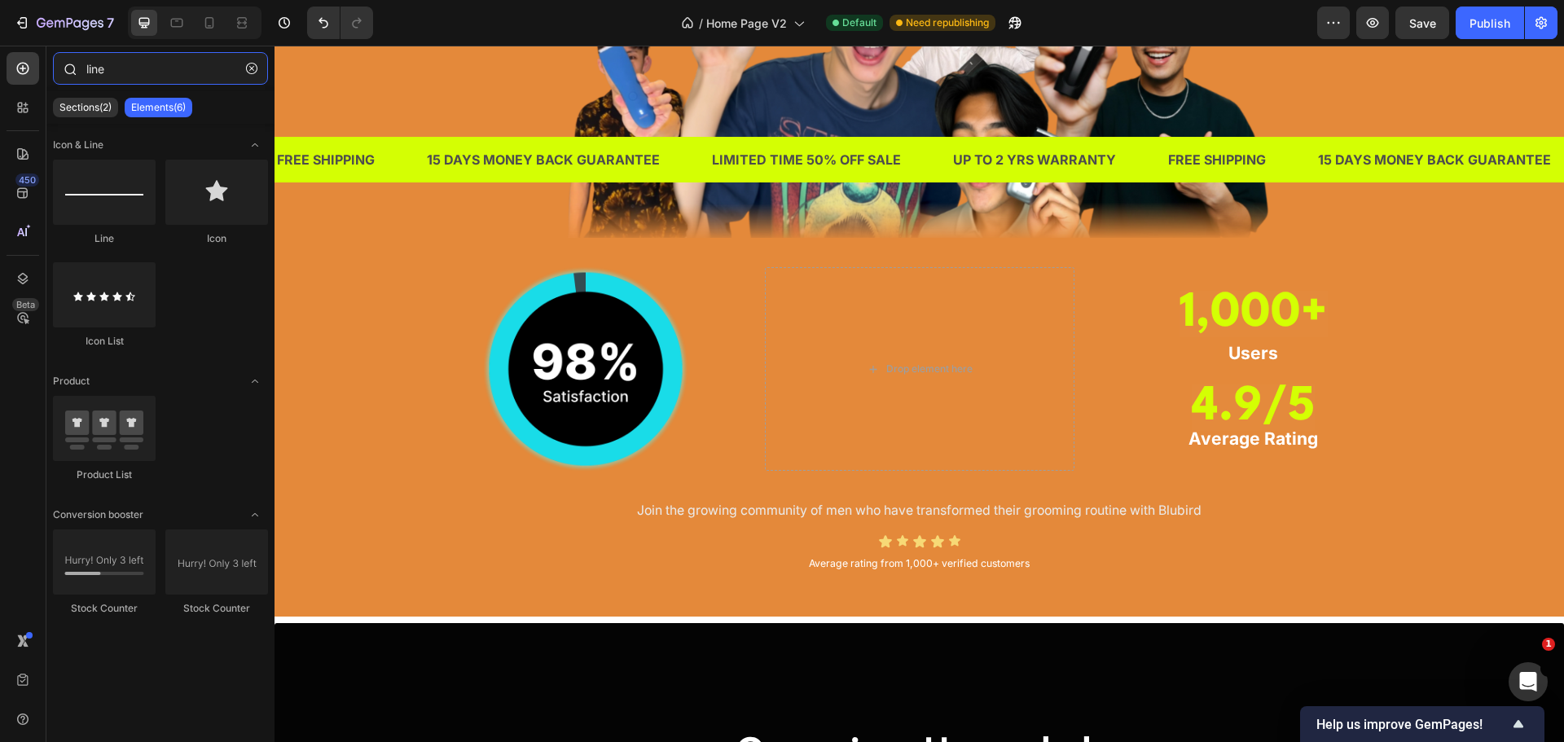
click at [120, 69] on input "line" at bounding box center [160, 68] width 215 height 33
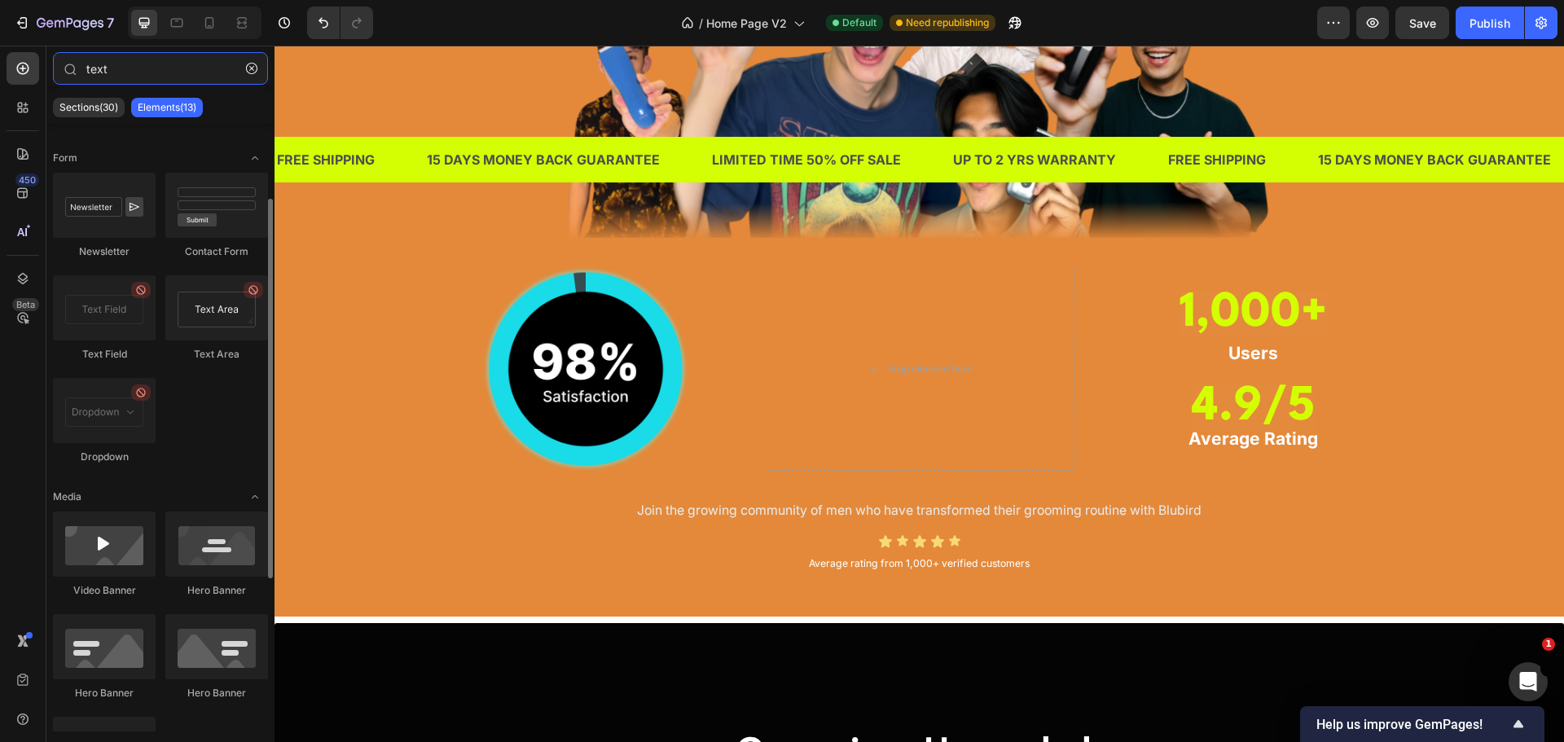
scroll to position [0, 0]
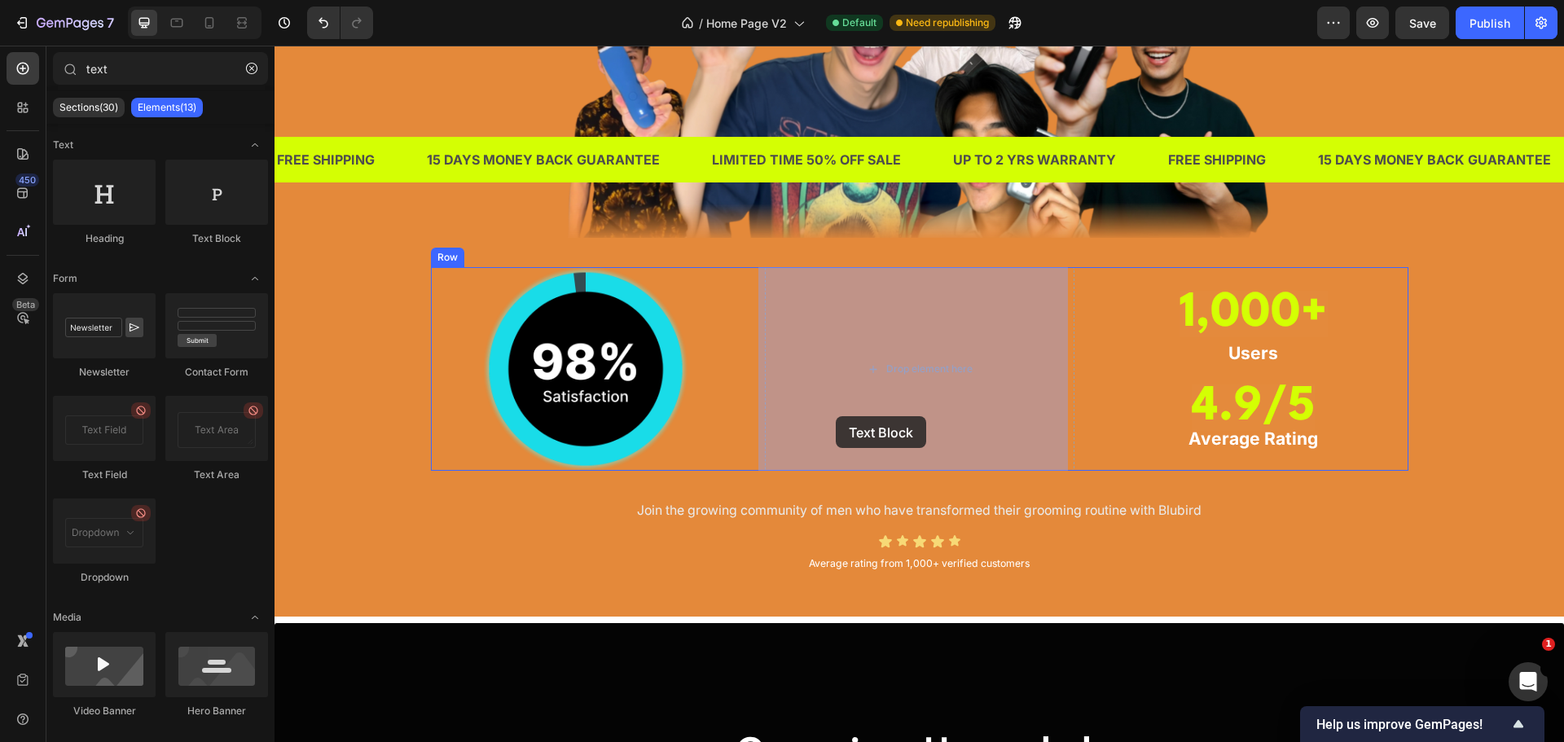
drag, startPoint x: 487, startPoint y: 249, endPoint x: 836, endPoint y: 416, distance: 386.6
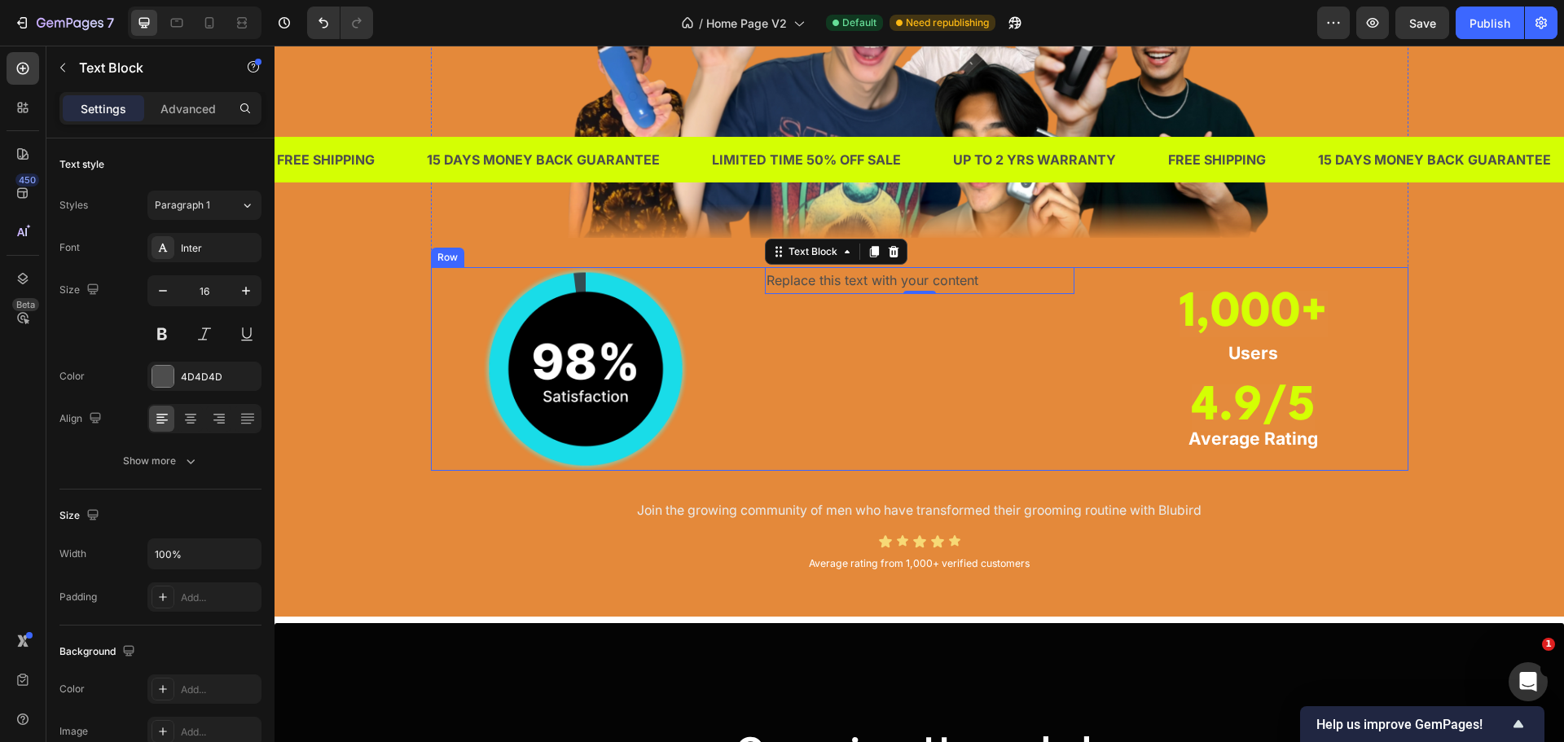
click at [870, 393] on div "Replace this text with your content Text Block 0" at bounding box center [920, 369] width 310 height 204
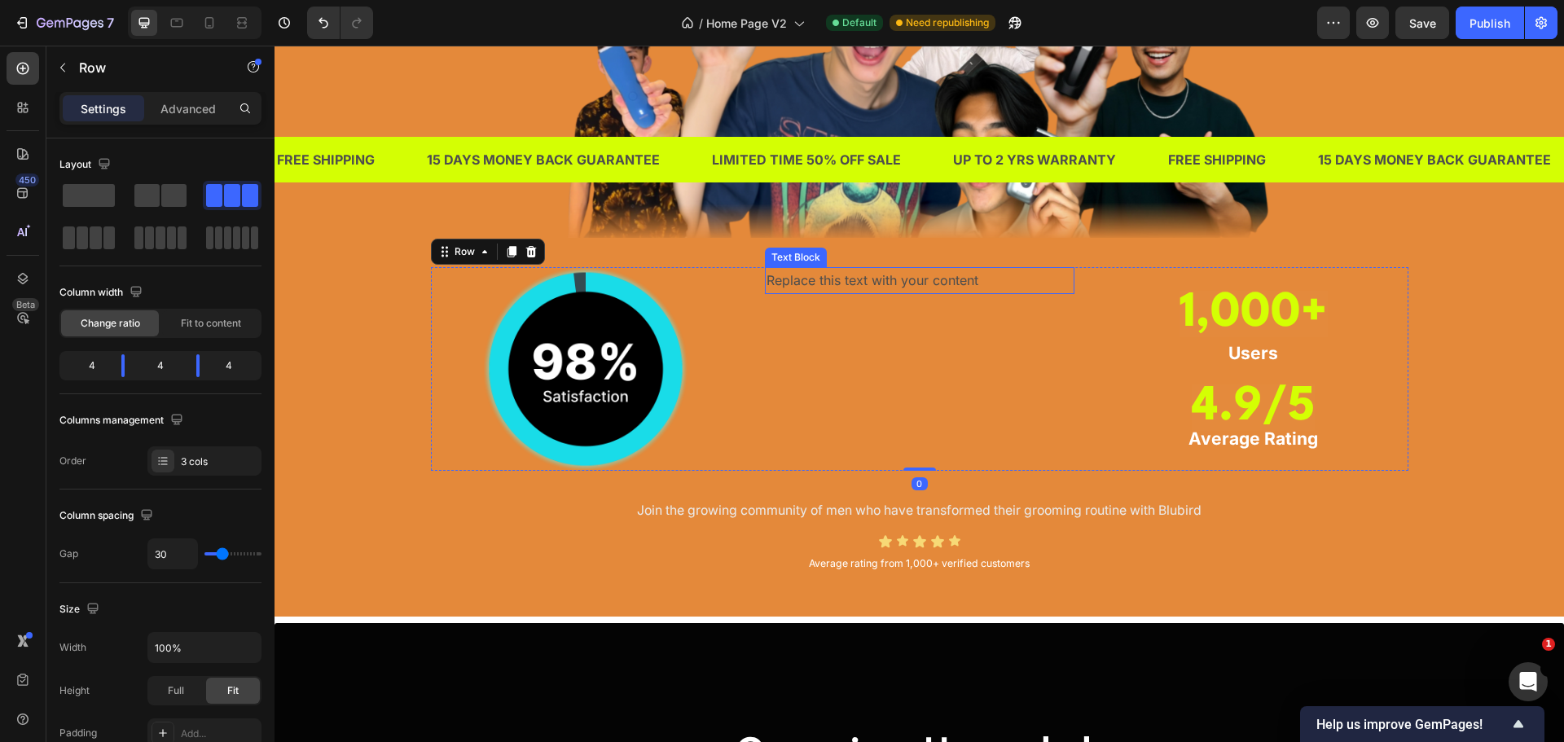
click at [859, 275] on div "Replace this text with your content" at bounding box center [920, 280] width 310 height 27
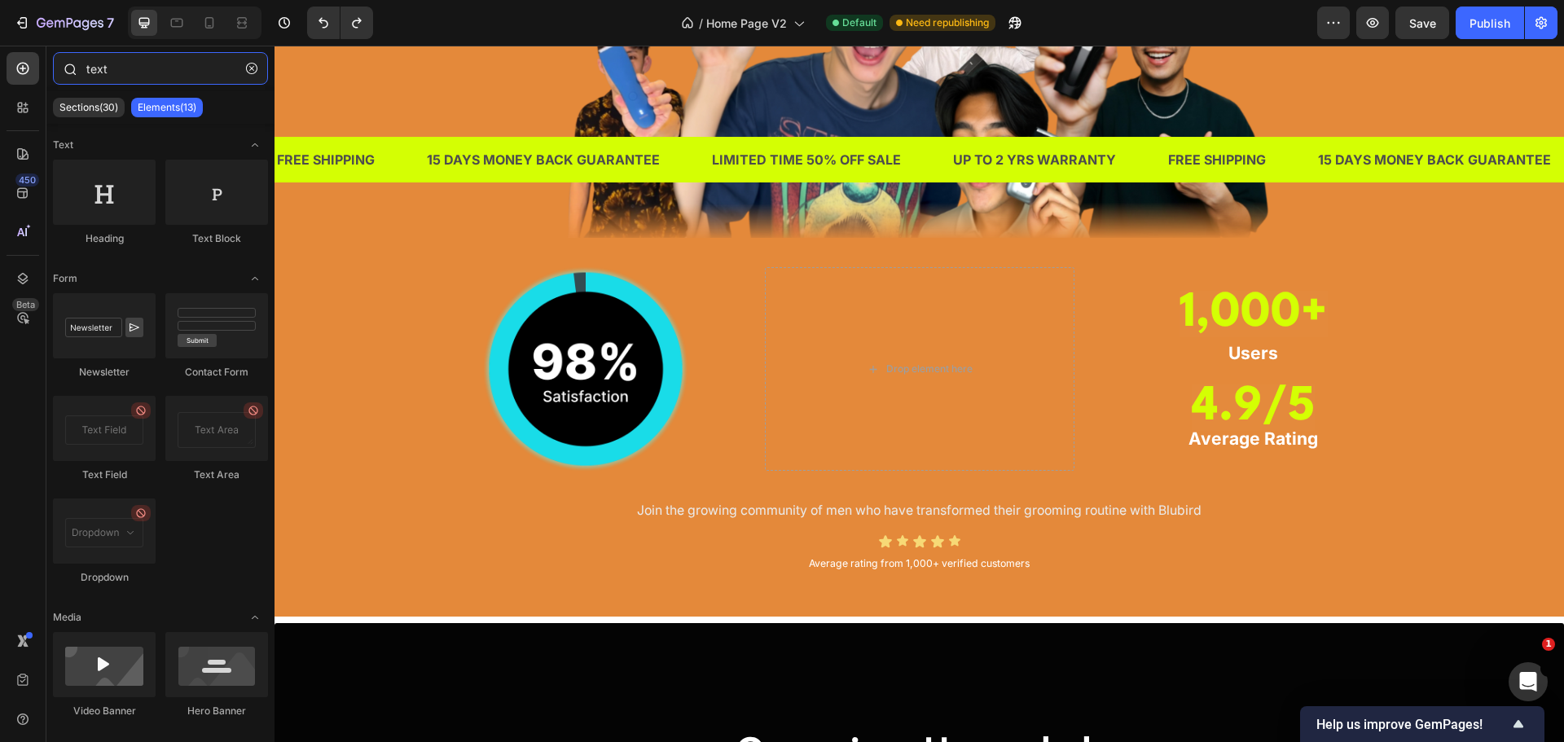
click at [136, 79] on input "text" at bounding box center [160, 68] width 215 height 33
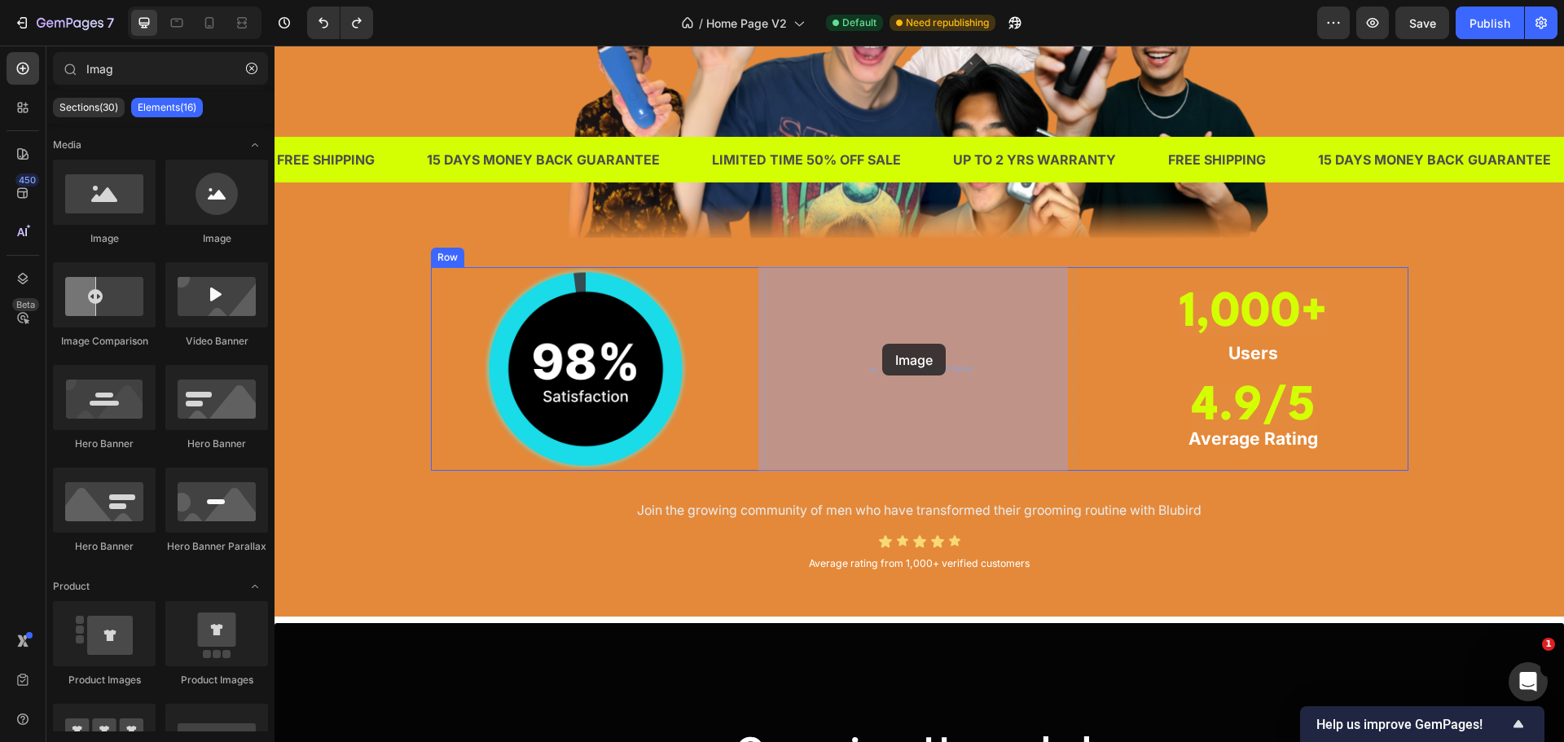
drag, startPoint x: 390, startPoint y: 247, endPoint x: 882, endPoint y: 344, distance: 501.5
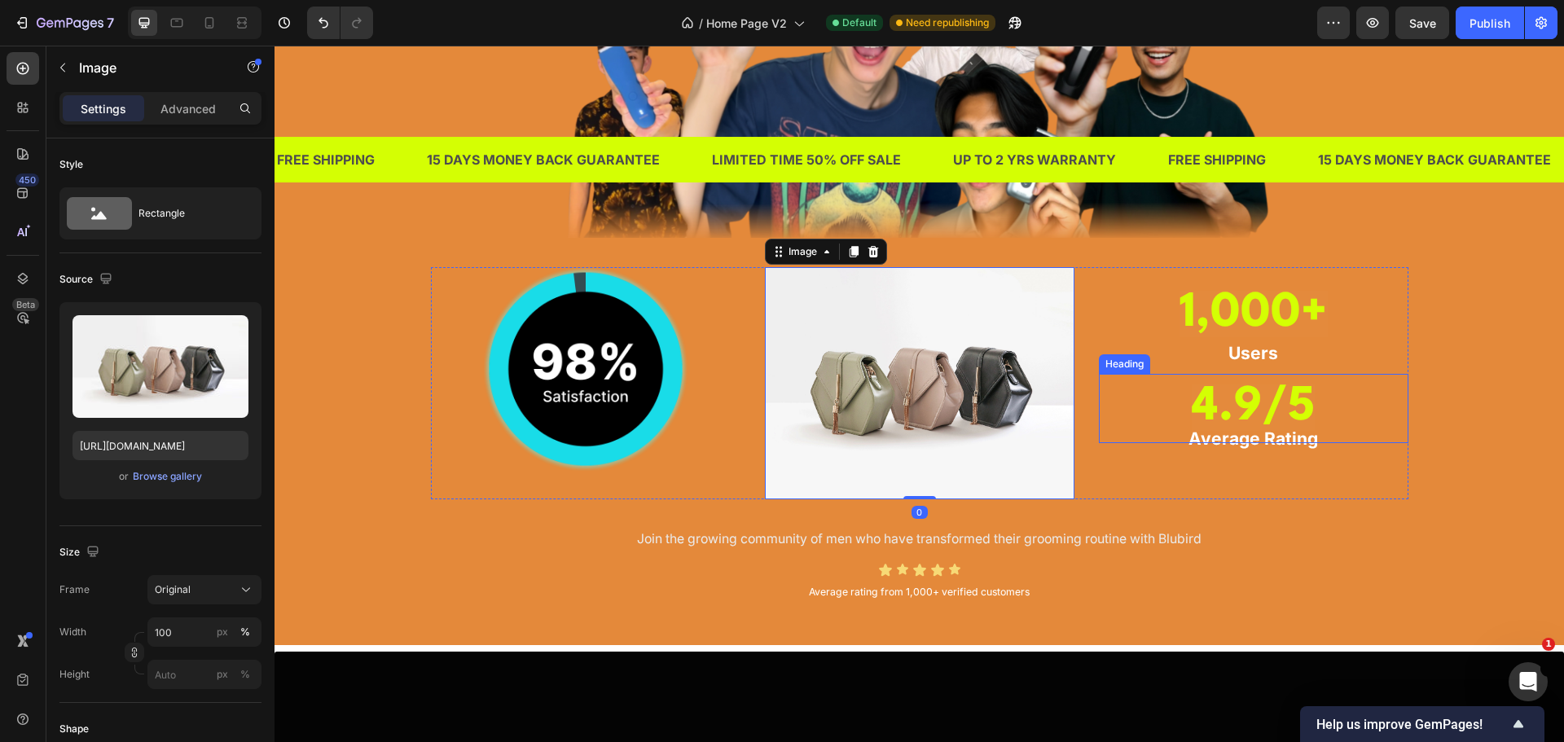
click at [1339, 398] on p "⁠⁠⁠⁠⁠⁠⁠ 4.9/5" at bounding box center [1254, 409] width 306 height 66
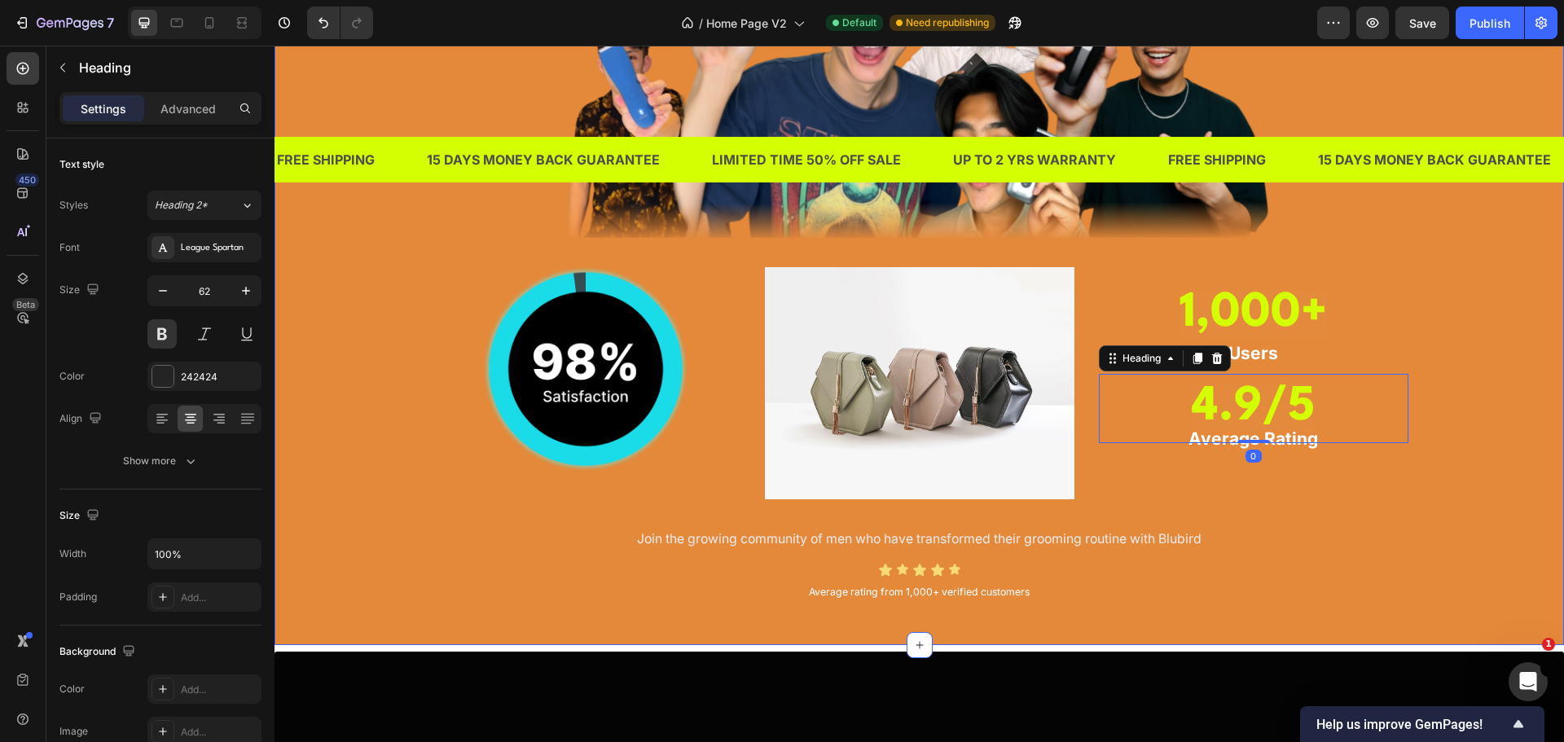
click at [1407, 398] on div "⁠⁠⁠⁠⁠⁠⁠ TRUSTED BY THOUSANDS OF MEN IN [GEOGRAPHIC_DATA] Heading Image Image Im…" at bounding box center [919, 202] width 1265 height 807
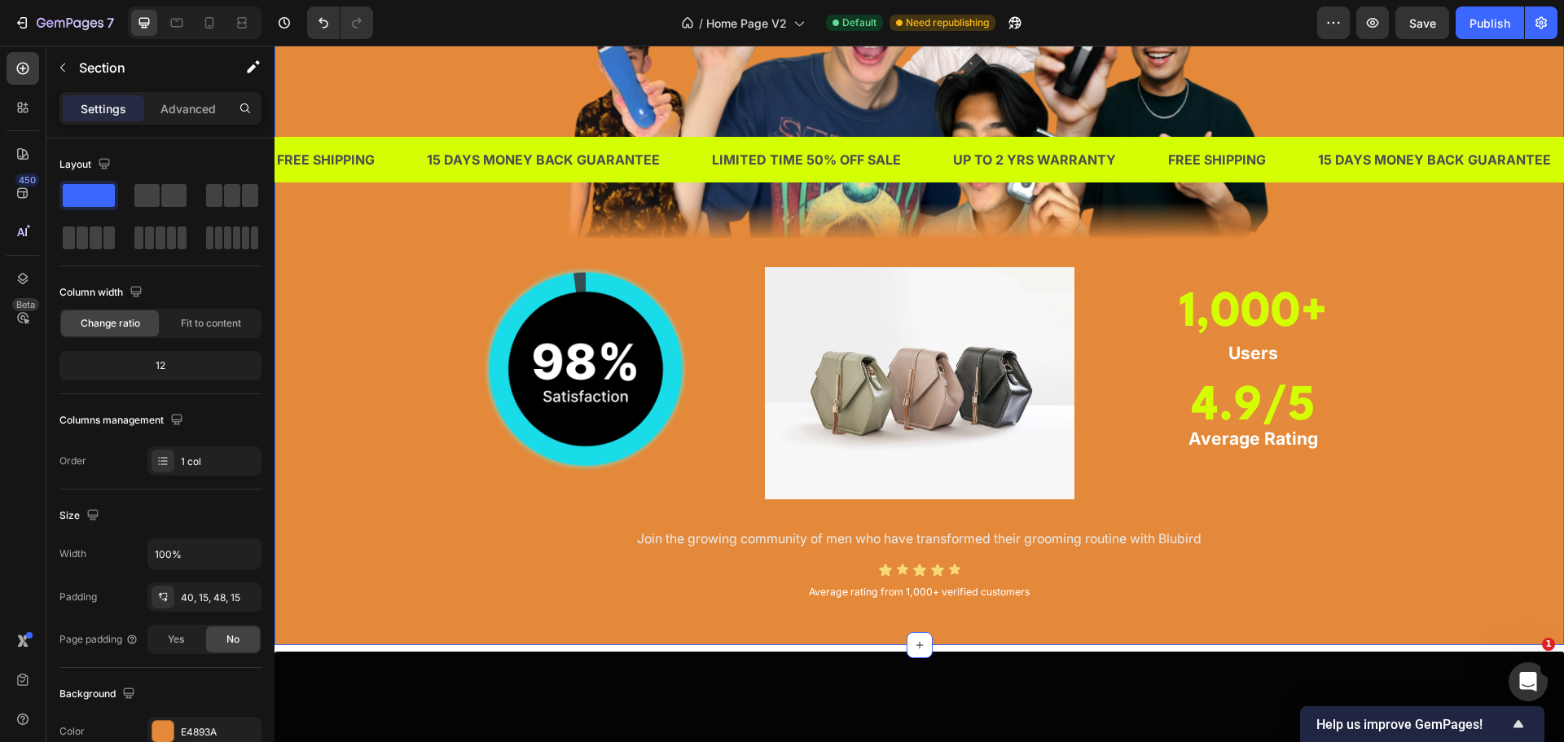
click at [908, 372] on img at bounding box center [920, 383] width 310 height 232
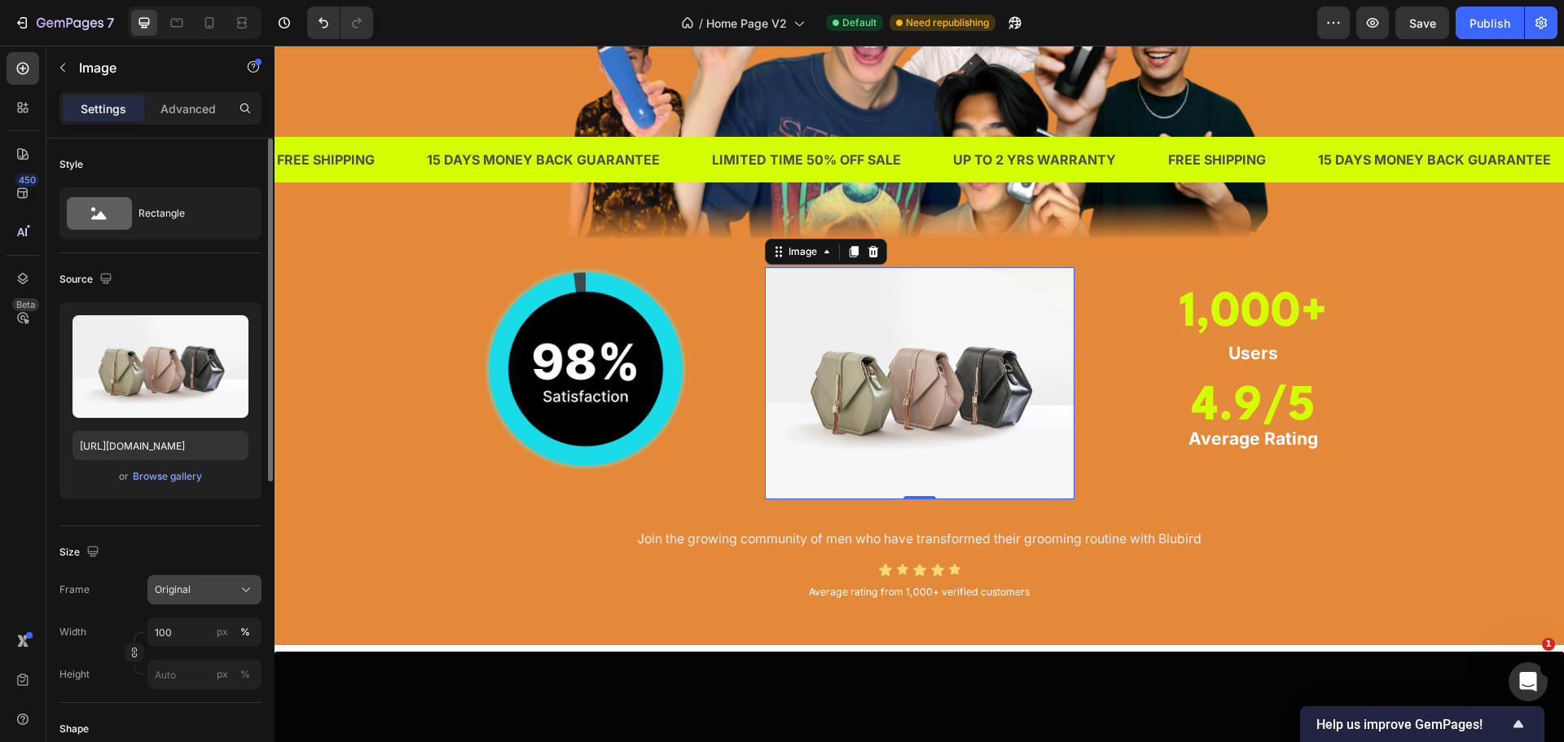
click at [196, 580] on button "Original" at bounding box center [204, 589] width 114 height 29
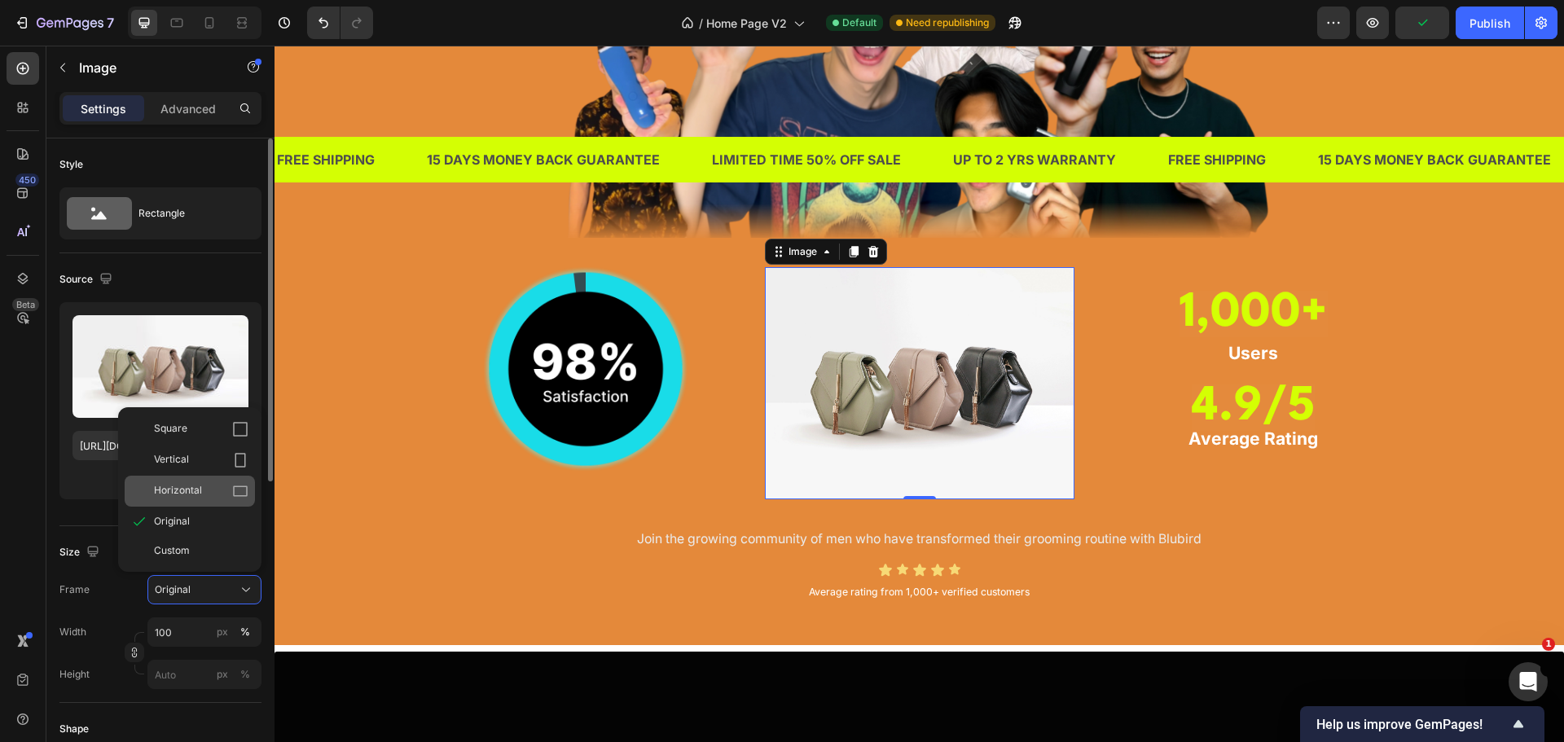
click at [200, 489] on span "Horizontal" at bounding box center [178, 491] width 48 height 16
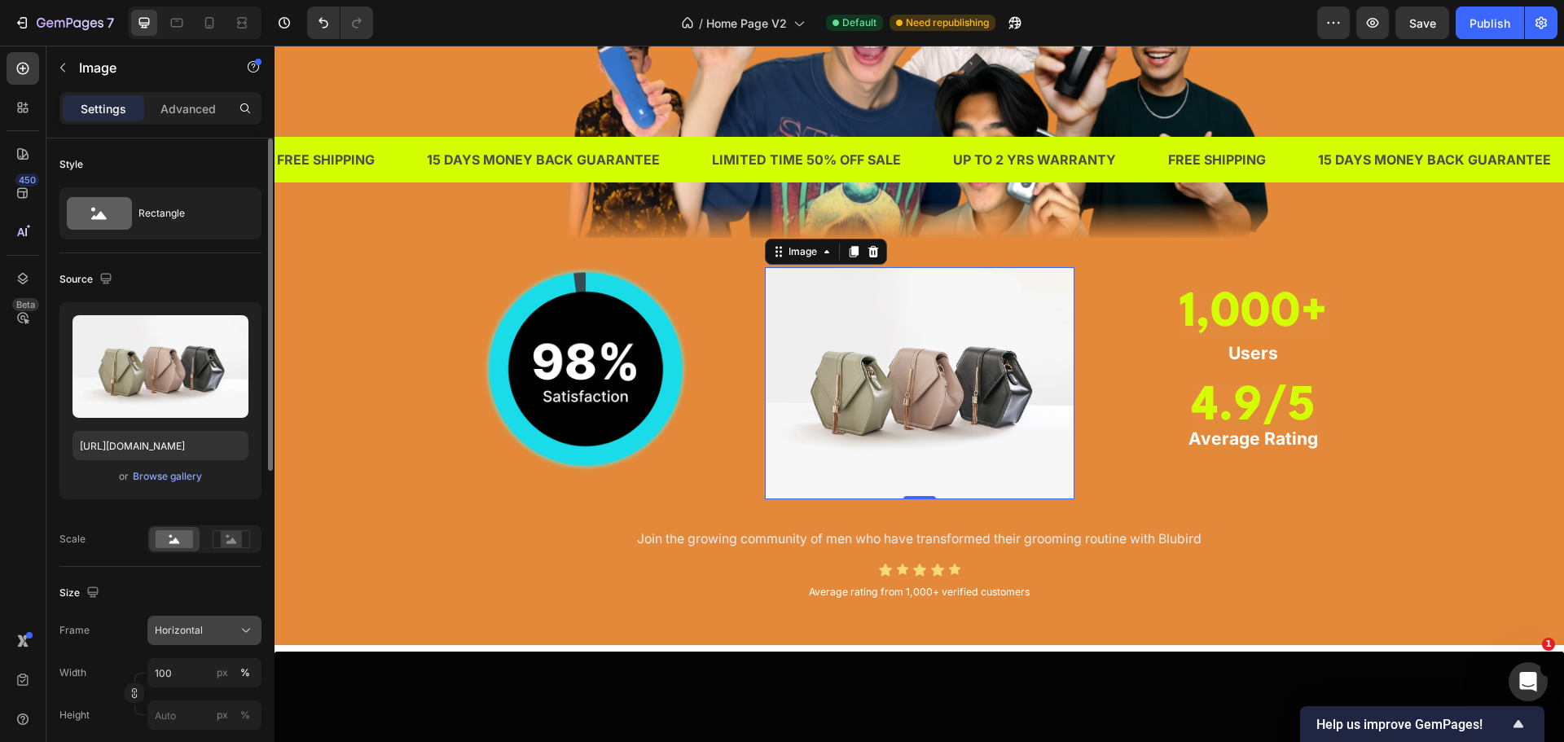
click at [197, 623] on span "Horizontal" at bounding box center [179, 630] width 48 height 15
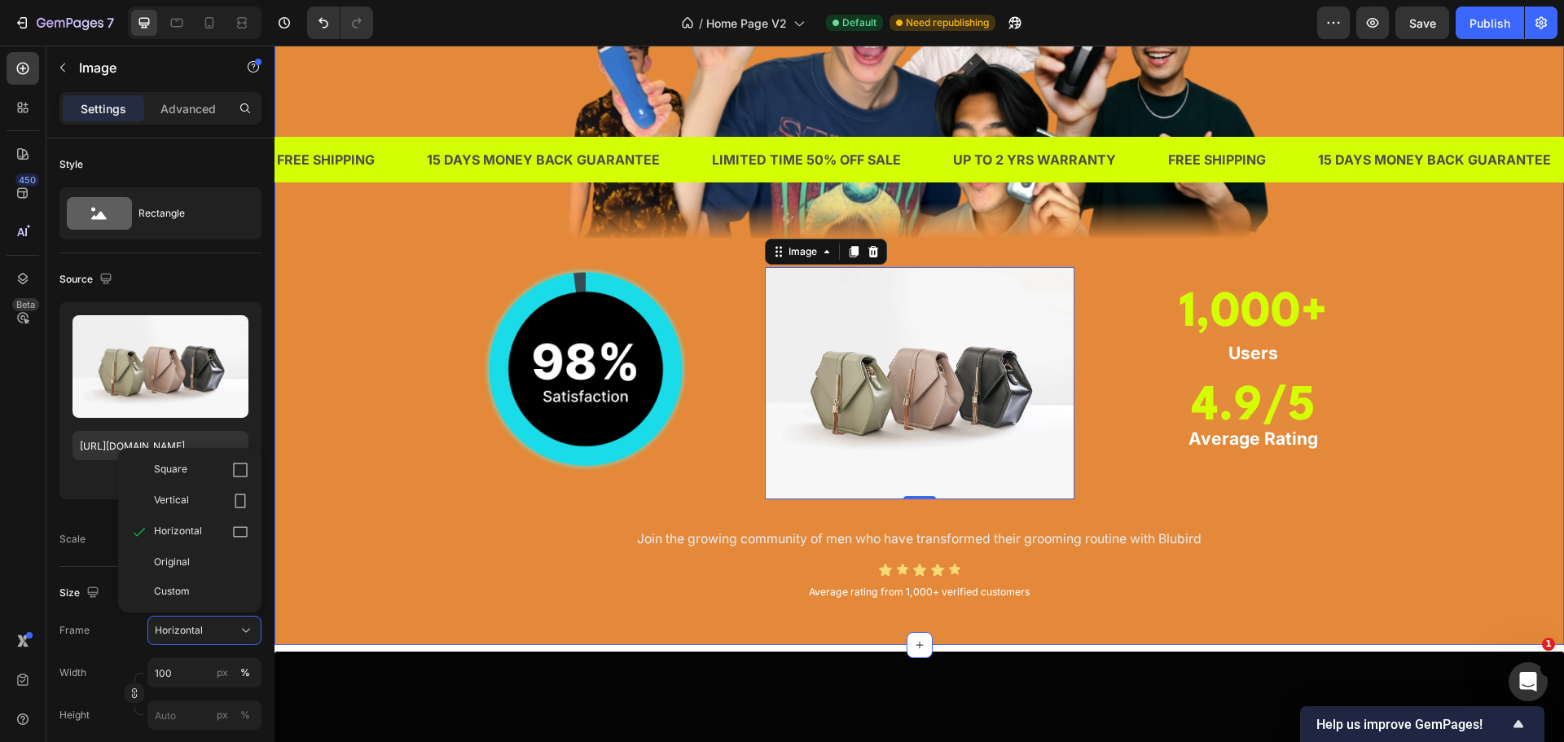
click at [555, 554] on div "⁠⁠⁠⁠⁠⁠⁠ TRUSTED BY THOUSANDS OF MEN IN [GEOGRAPHIC_DATA] Heading Image Image Im…" at bounding box center [919, 202] width 1265 height 807
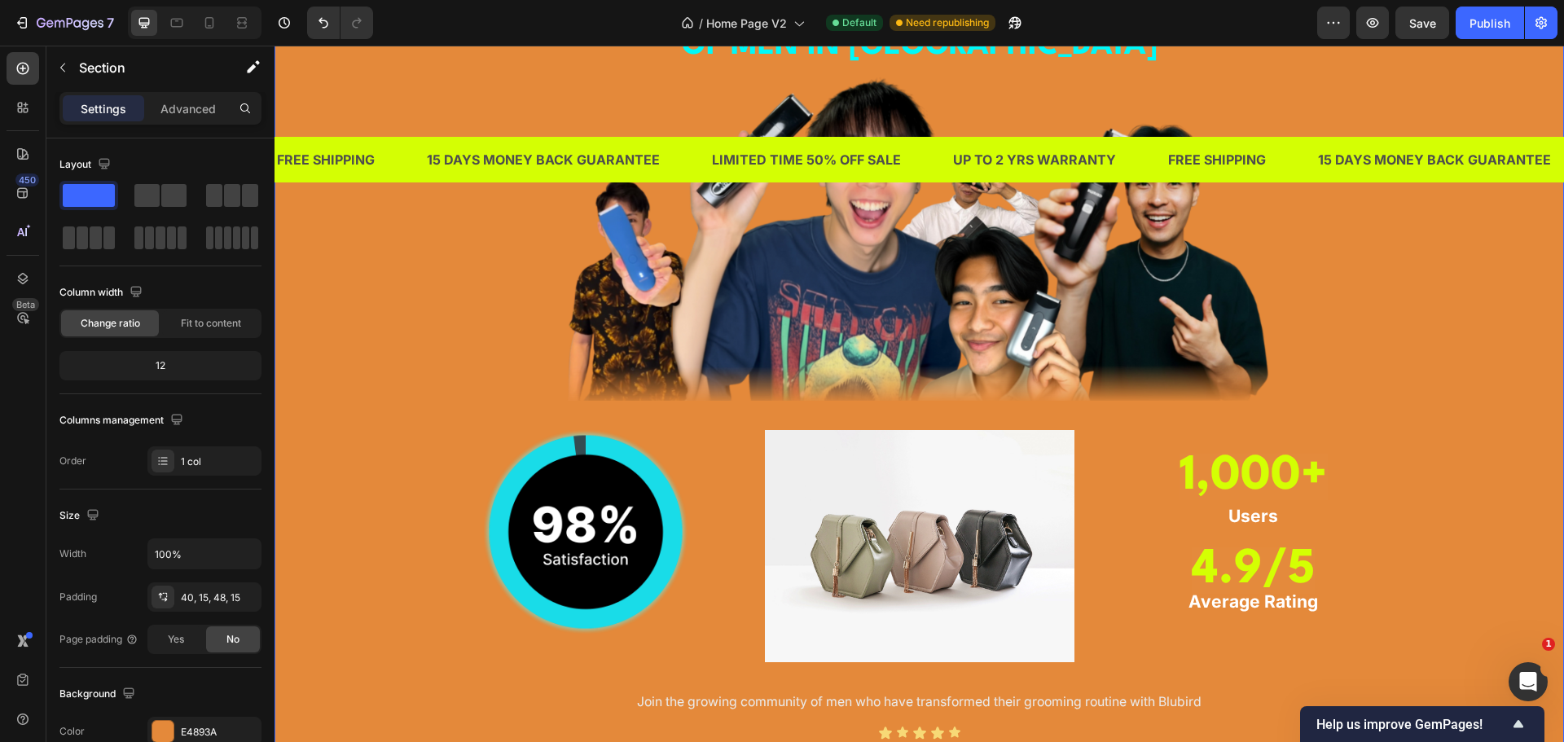
scroll to position [1461, 0]
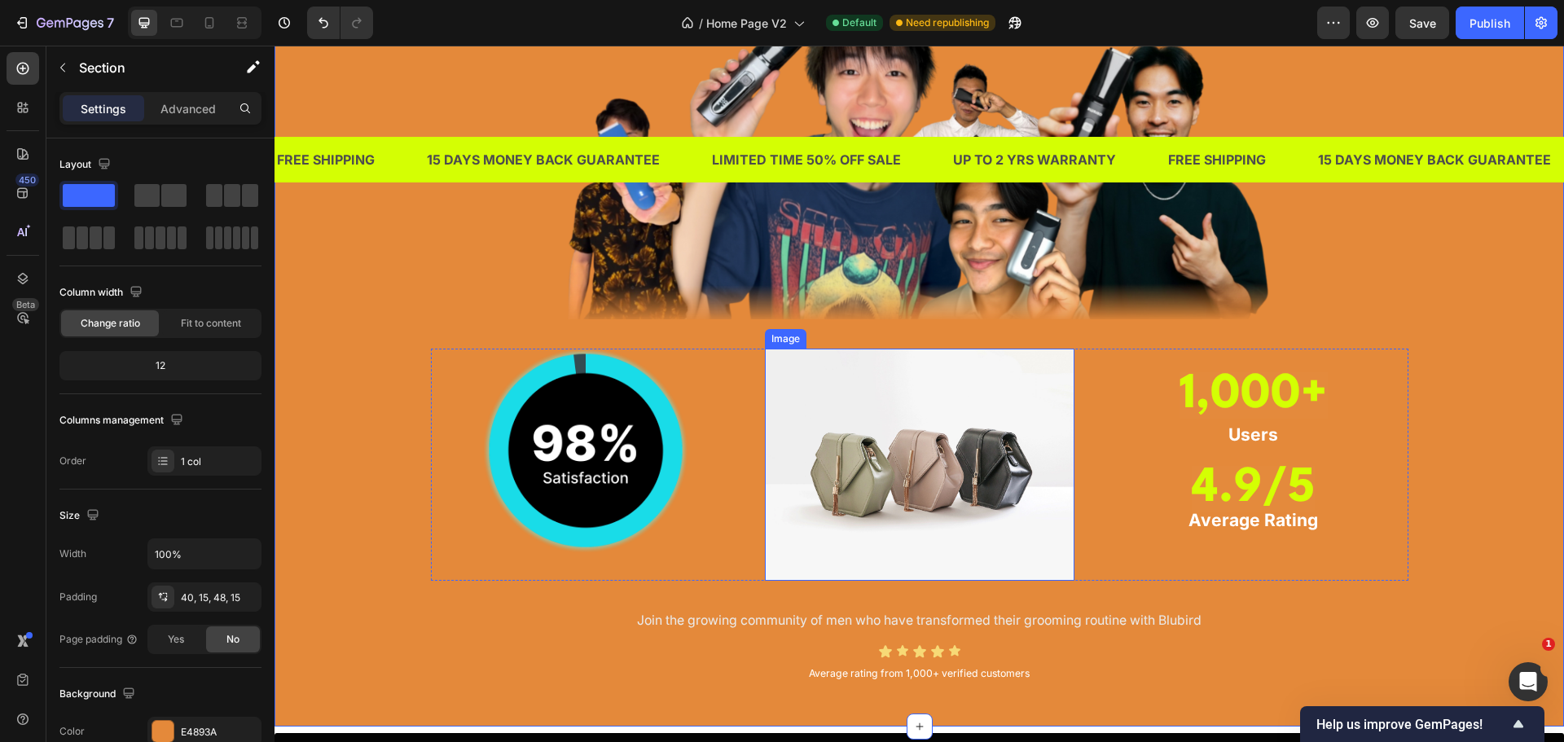
click at [996, 425] on img at bounding box center [920, 465] width 310 height 232
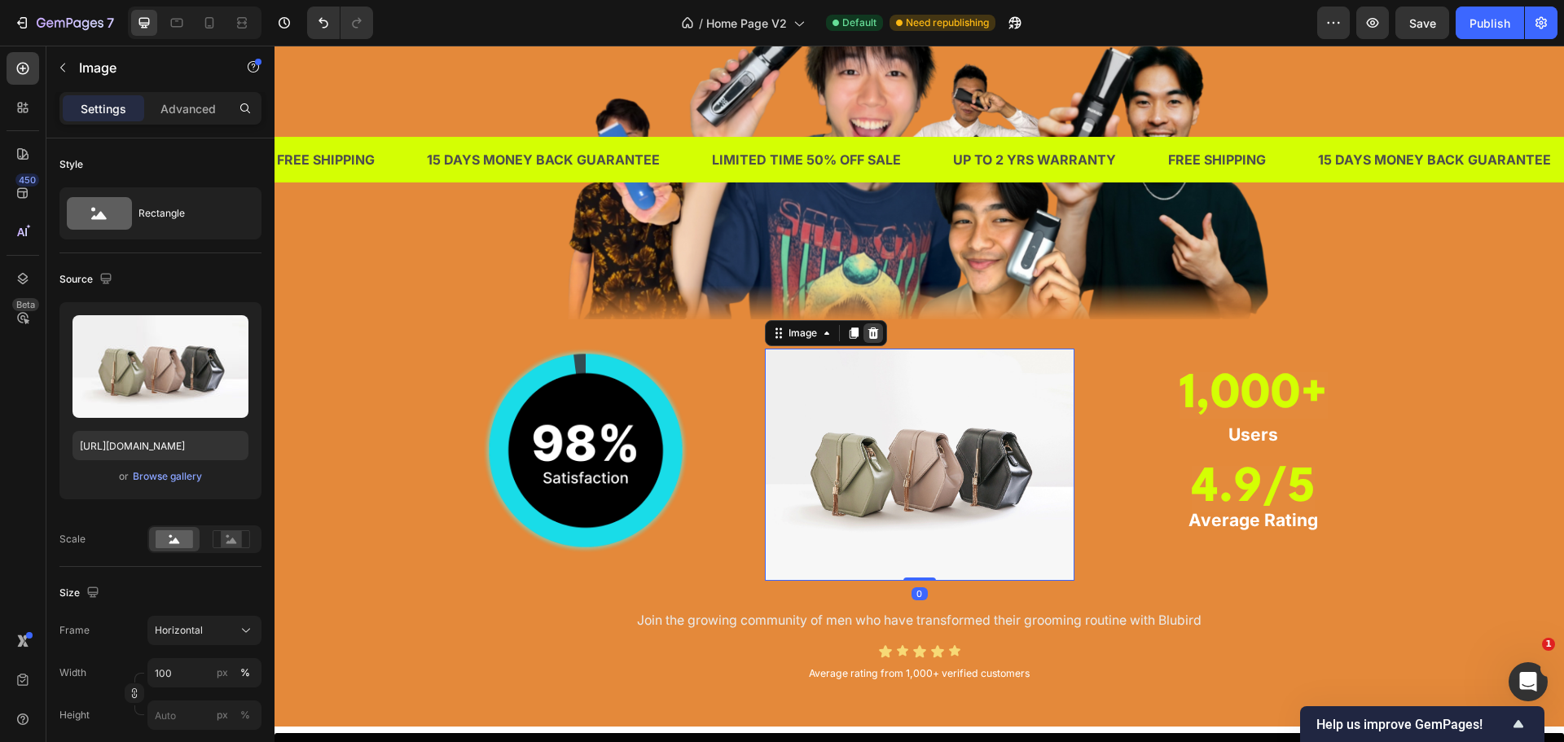
click at [874, 328] on div at bounding box center [874, 333] width 20 height 20
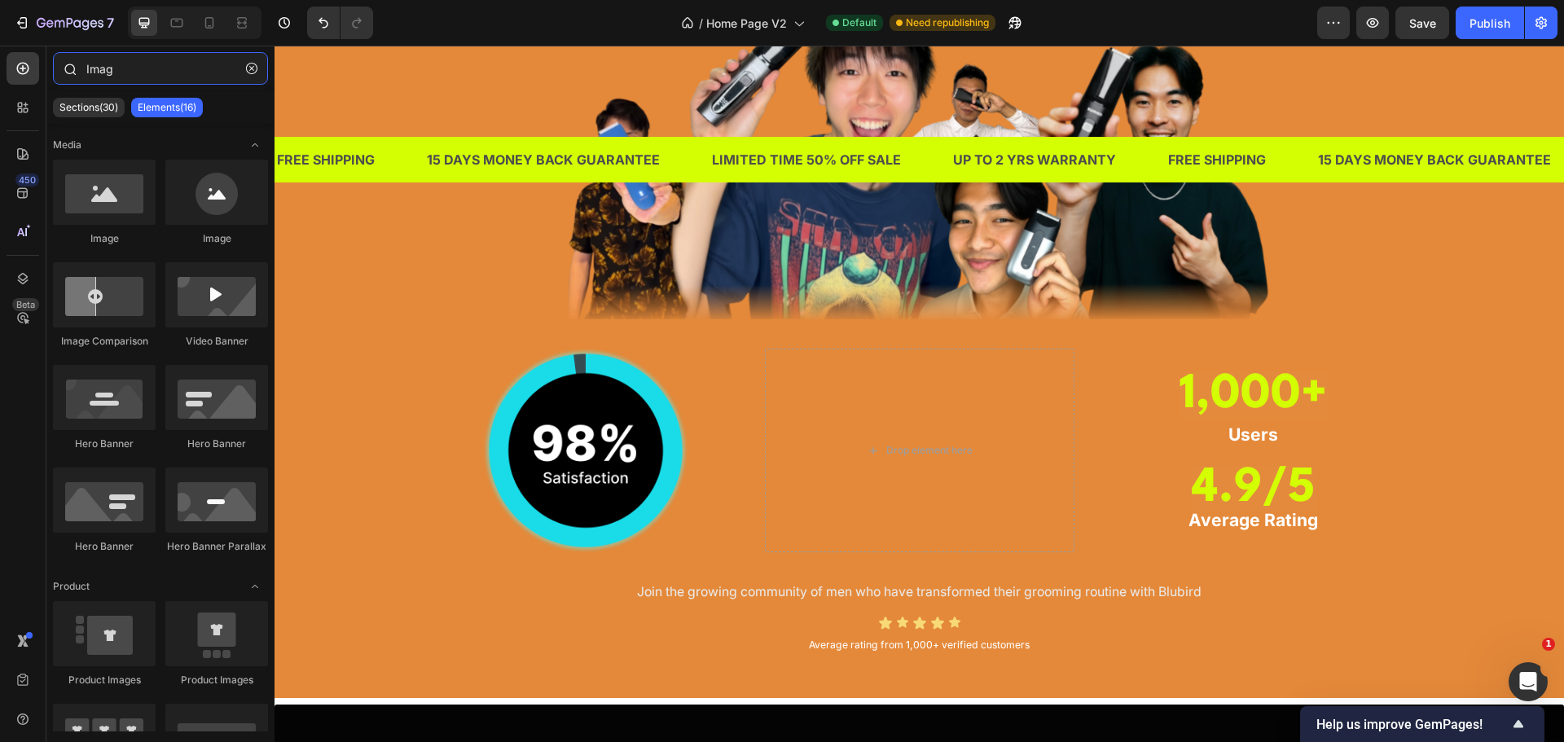
click at [160, 71] on input "Imag" at bounding box center [160, 68] width 215 height 33
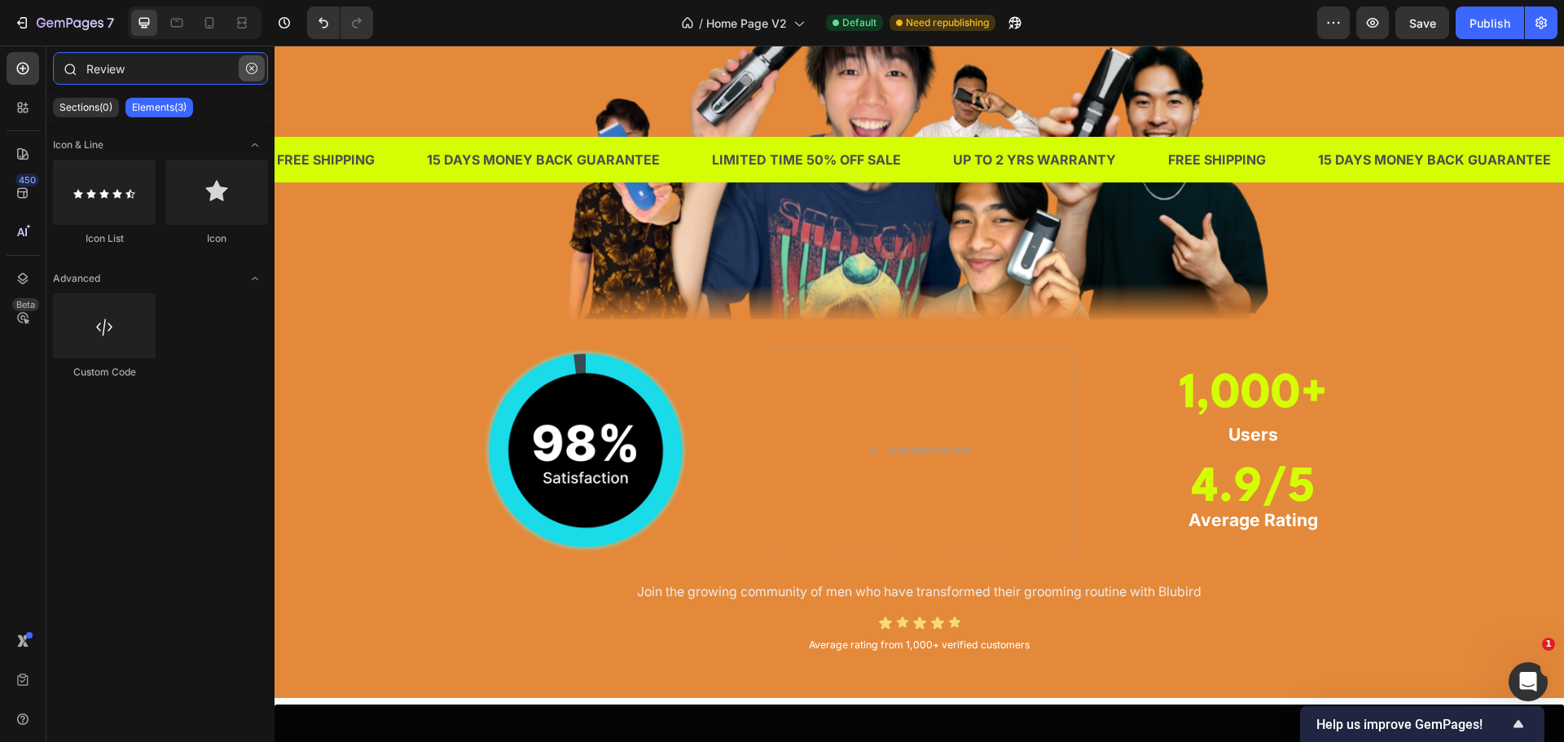
type input "Review"
click at [256, 68] on icon "button" at bounding box center [251, 68] width 11 height 11
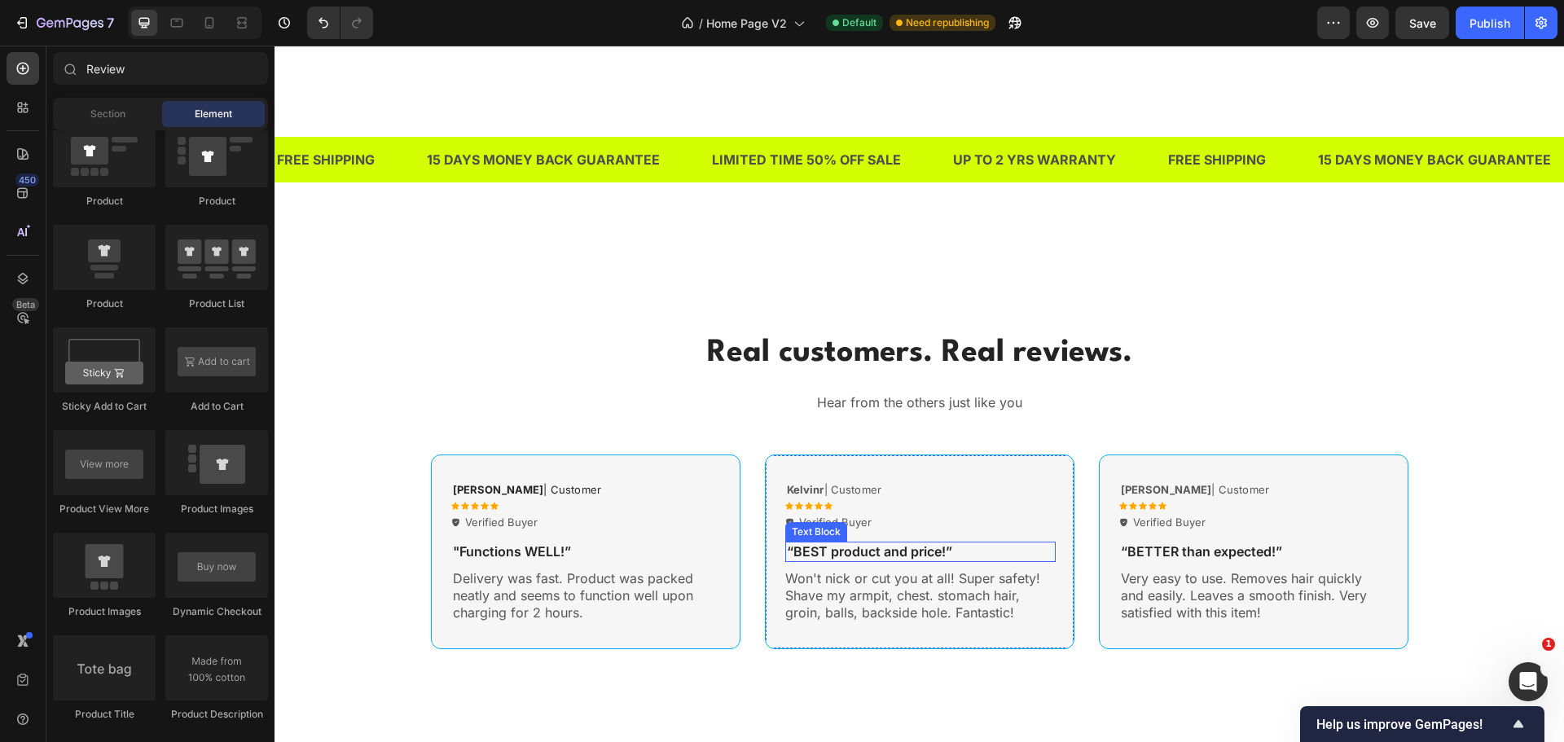
scroll to position [5366, 0]
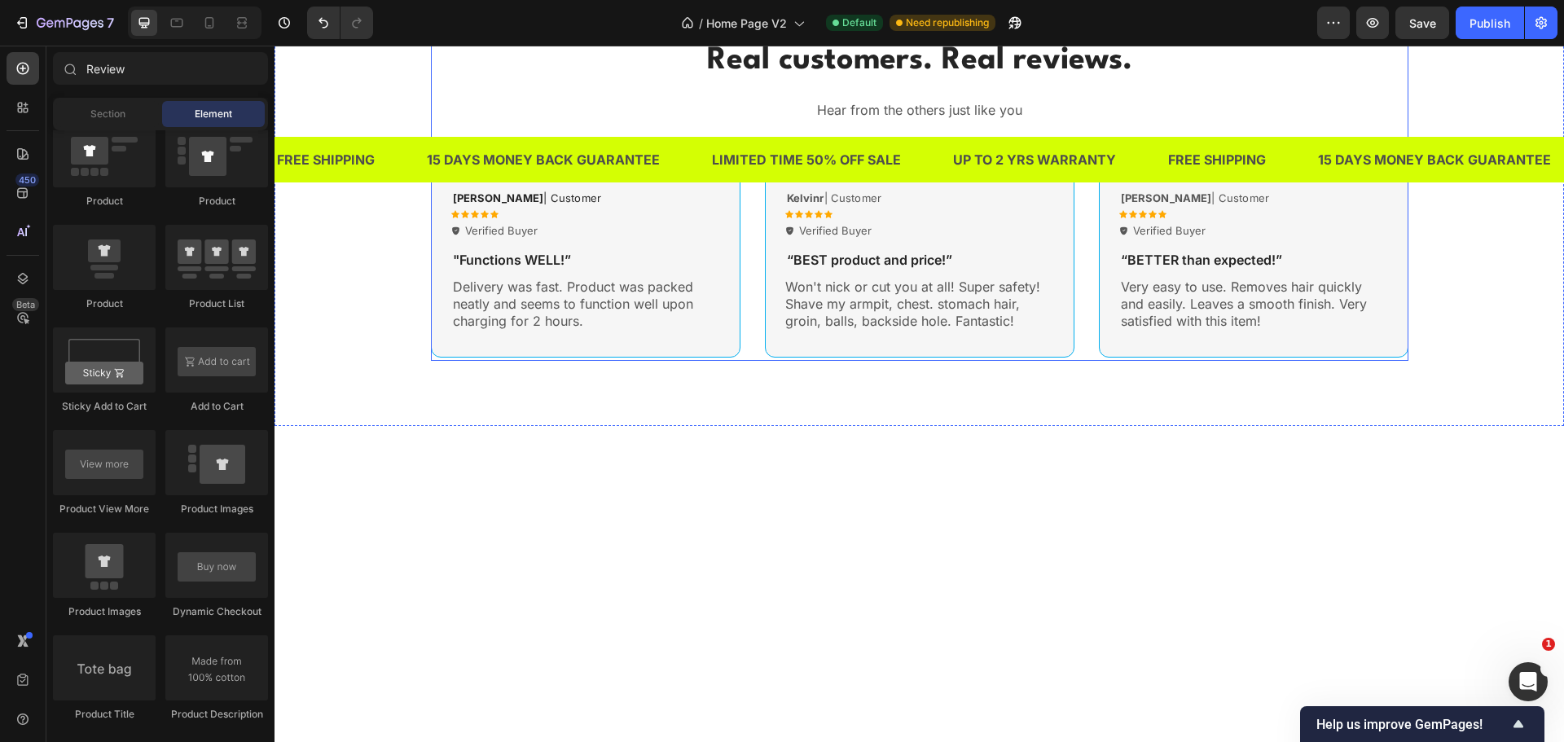
click at [592, 361] on div "Real customers. Real reviews. Heading Hear from the others just like you Text b…" at bounding box center [920, 199] width 978 height 323
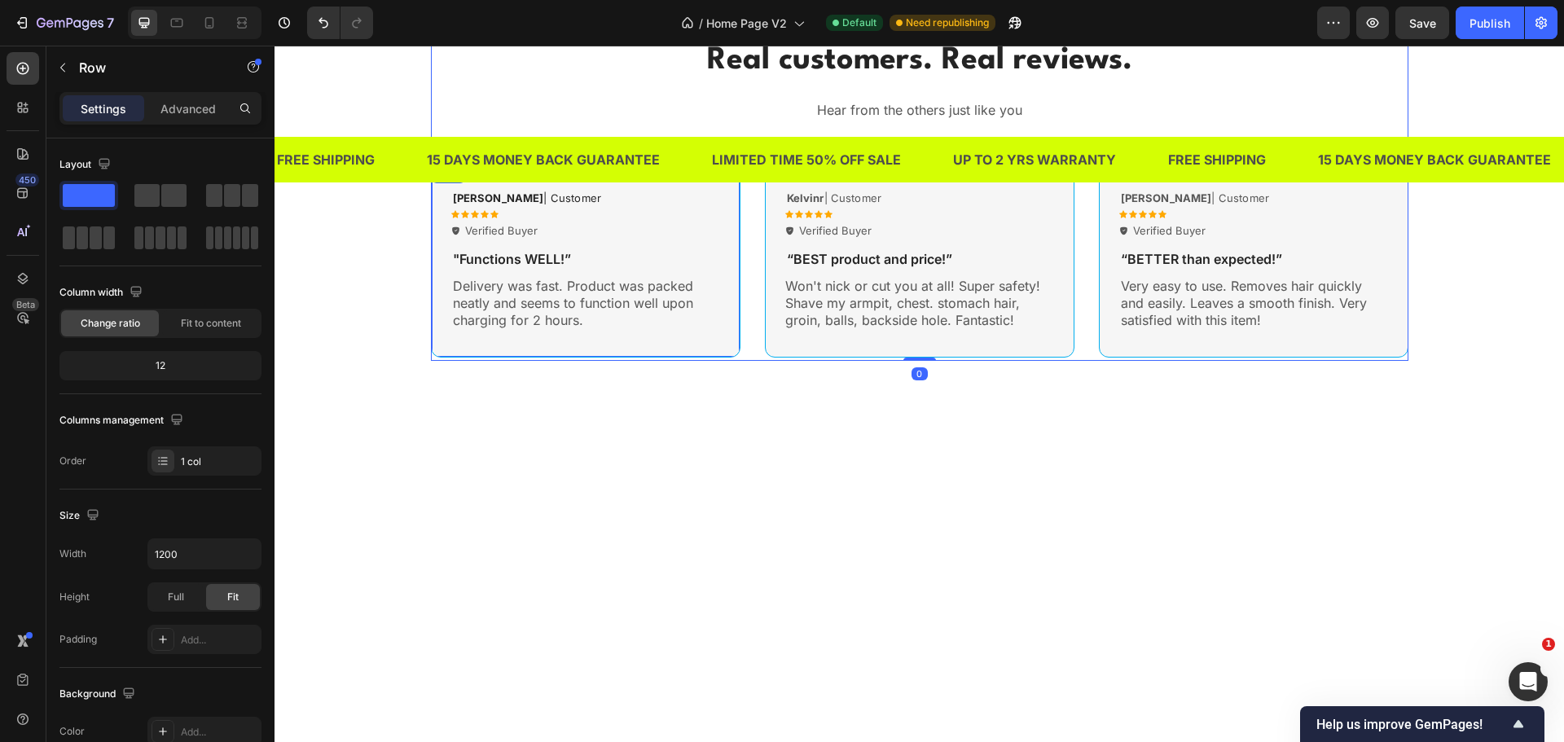
click at [574, 358] on div "[PERSON_NAME] | Customer Text Block Icon Icon Icon Icon Icon Icon List Verified…" at bounding box center [586, 260] width 310 height 195
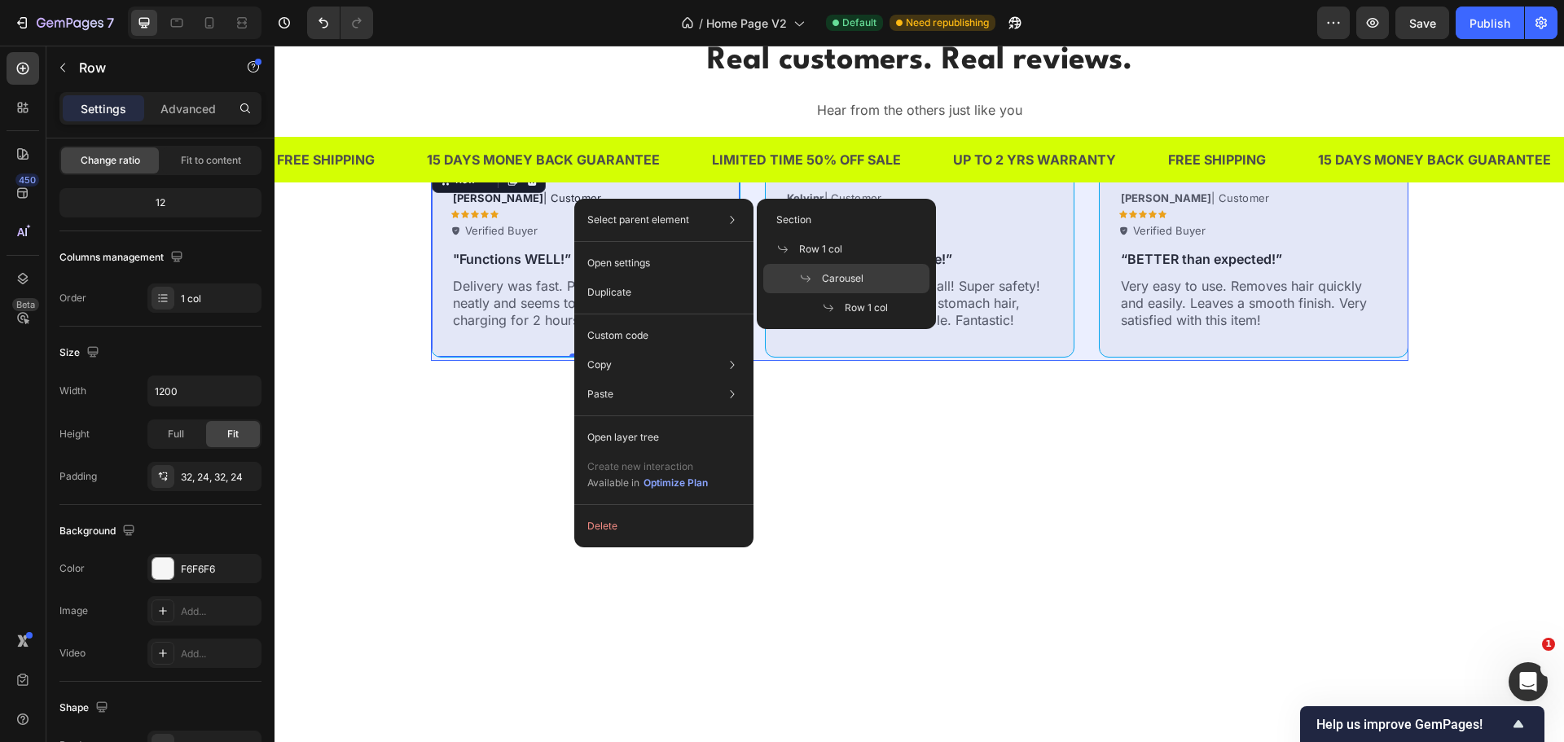
click at [853, 268] on div "Carousel" at bounding box center [846, 278] width 166 height 29
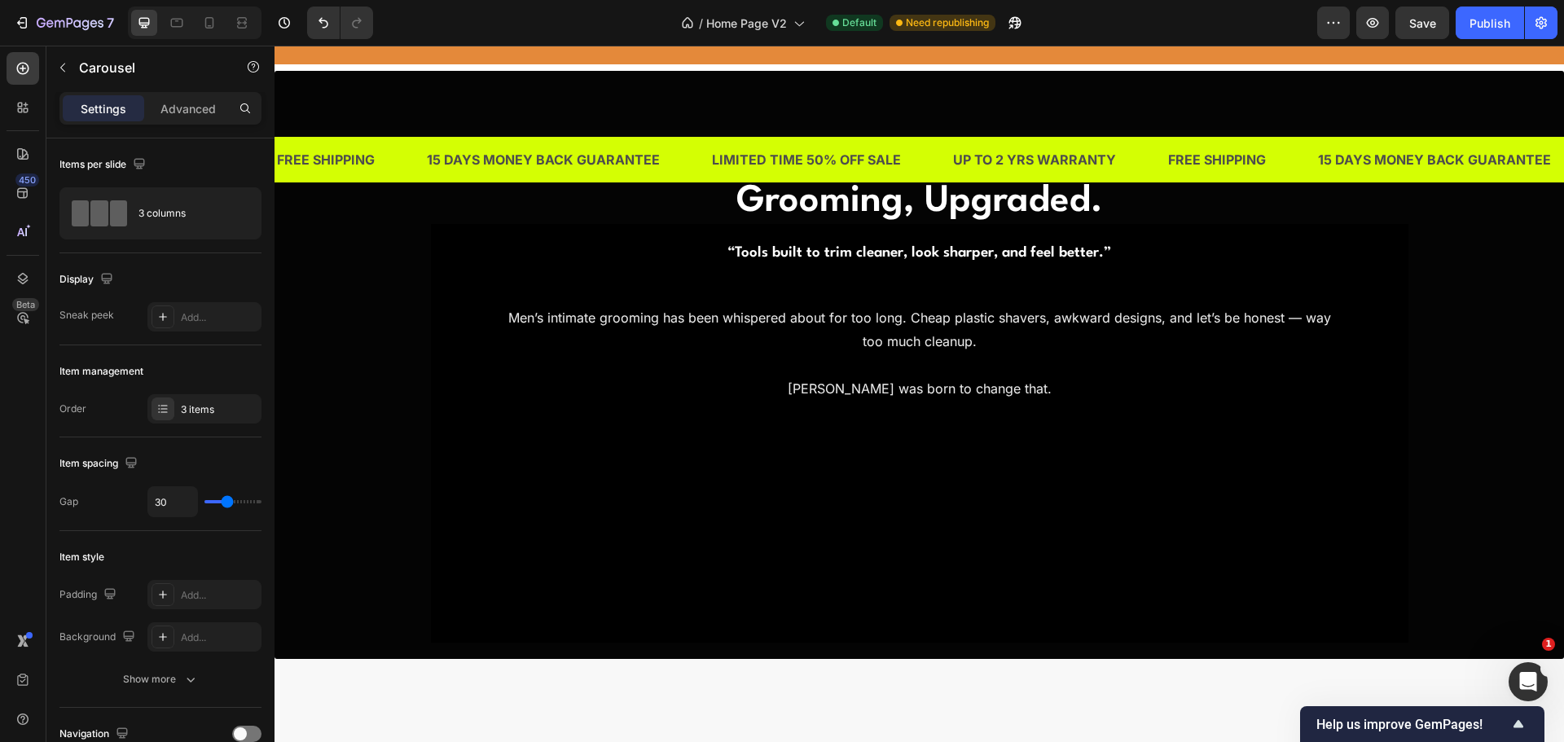
scroll to position [1377, 0]
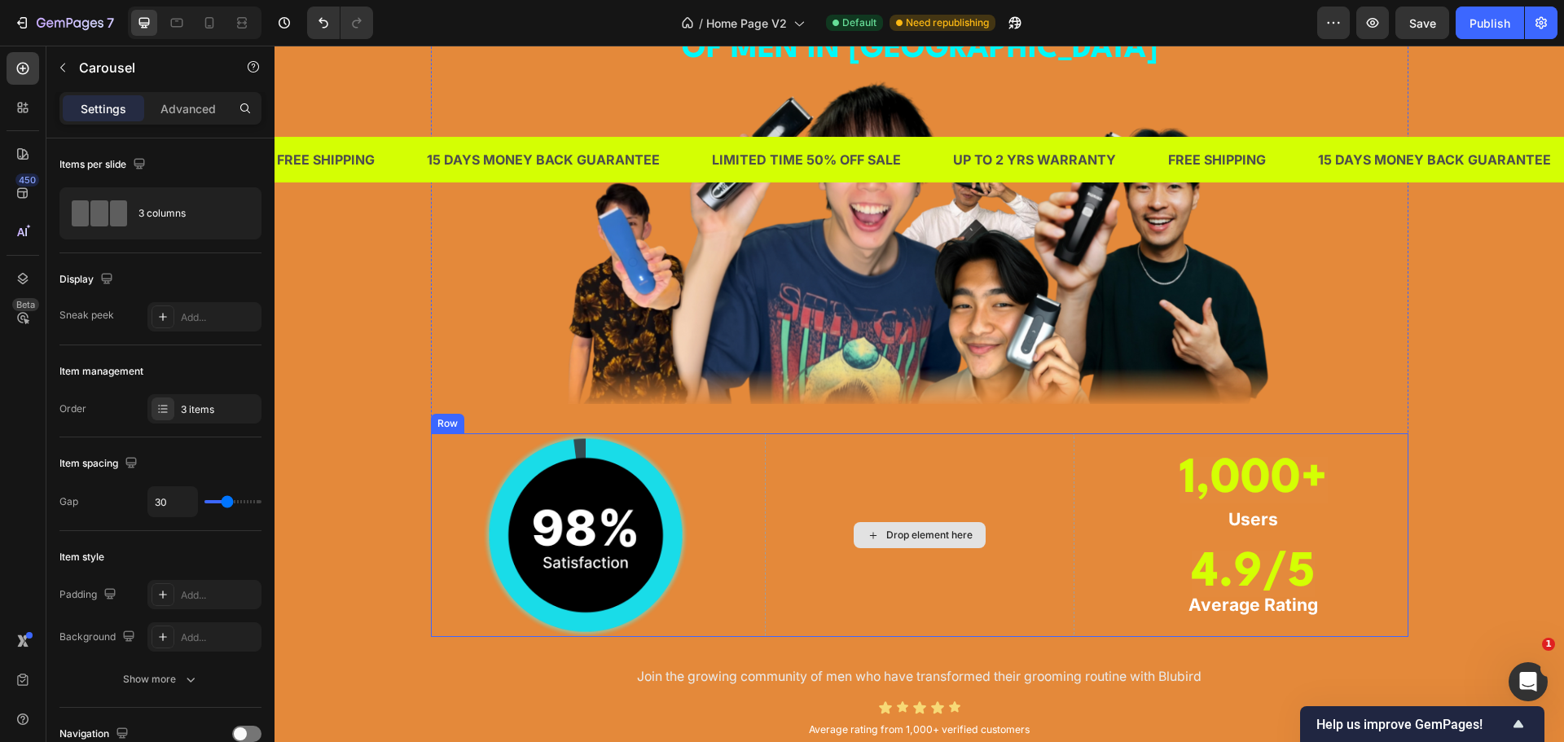
click at [893, 518] on div "Drop element here" at bounding box center [920, 535] width 310 height 204
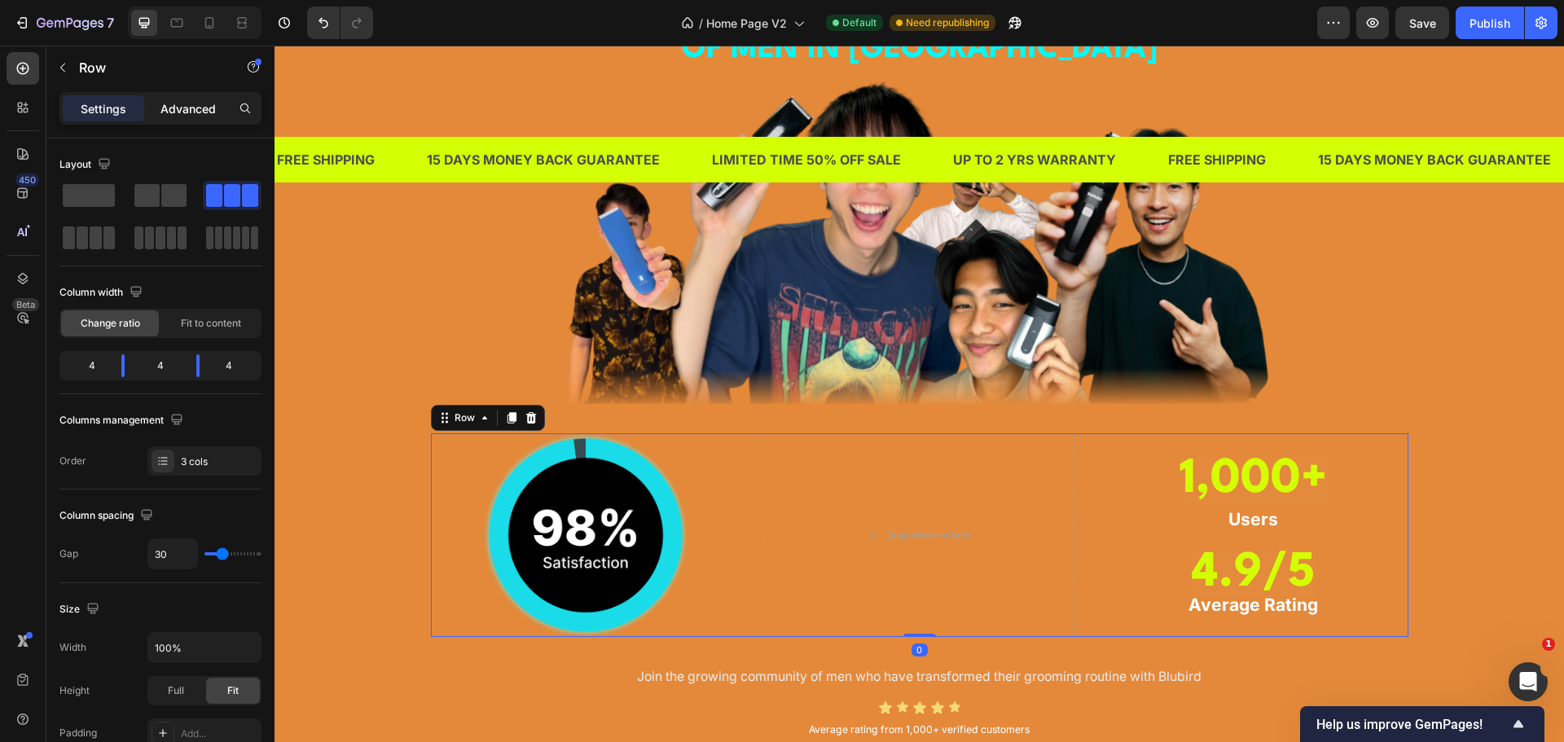
click at [196, 100] on p "Advanced" at bounding box center [187, 108] width 55 height 17
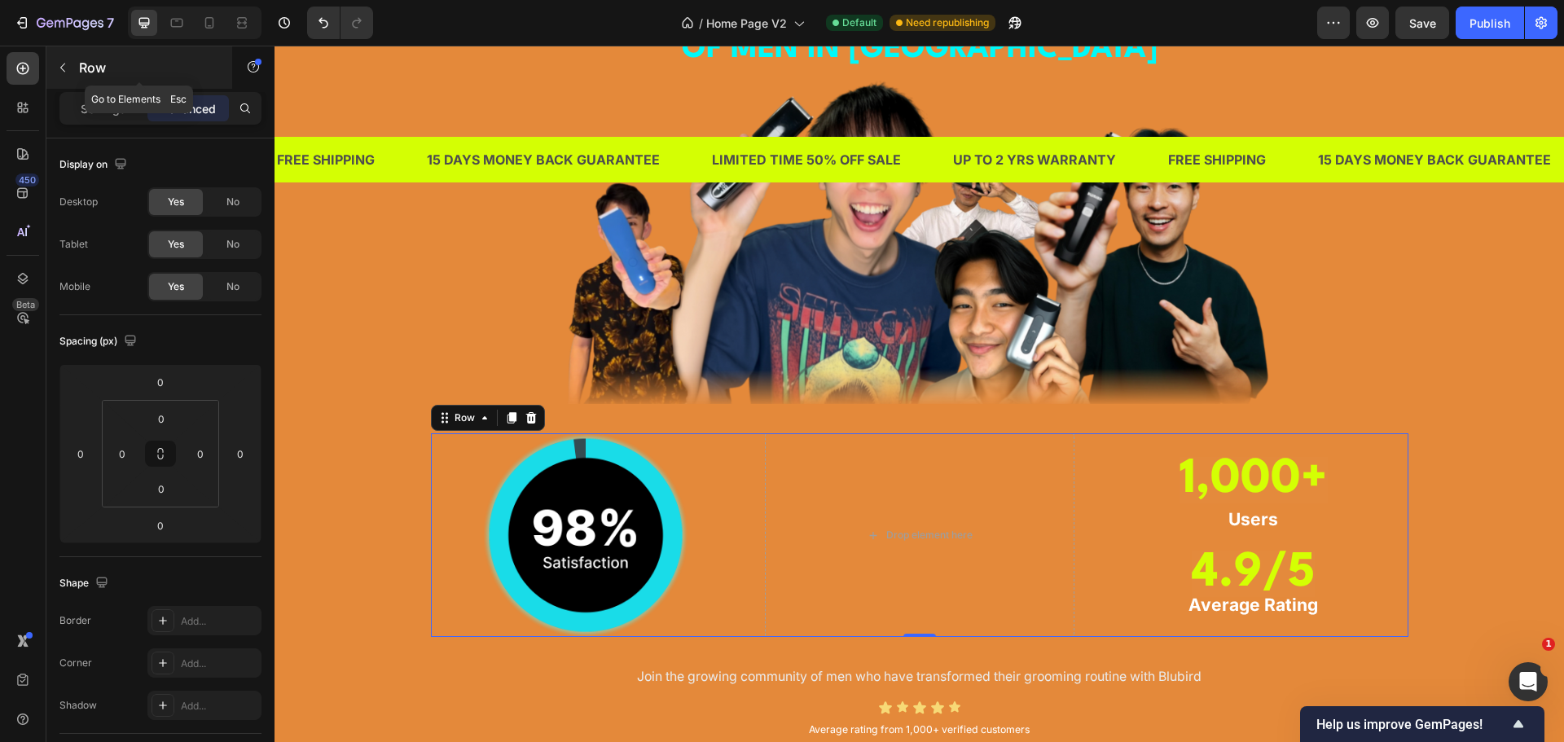
click at [61, 72] on icon "button" at bounding box center [62, 67] width 13 height 13
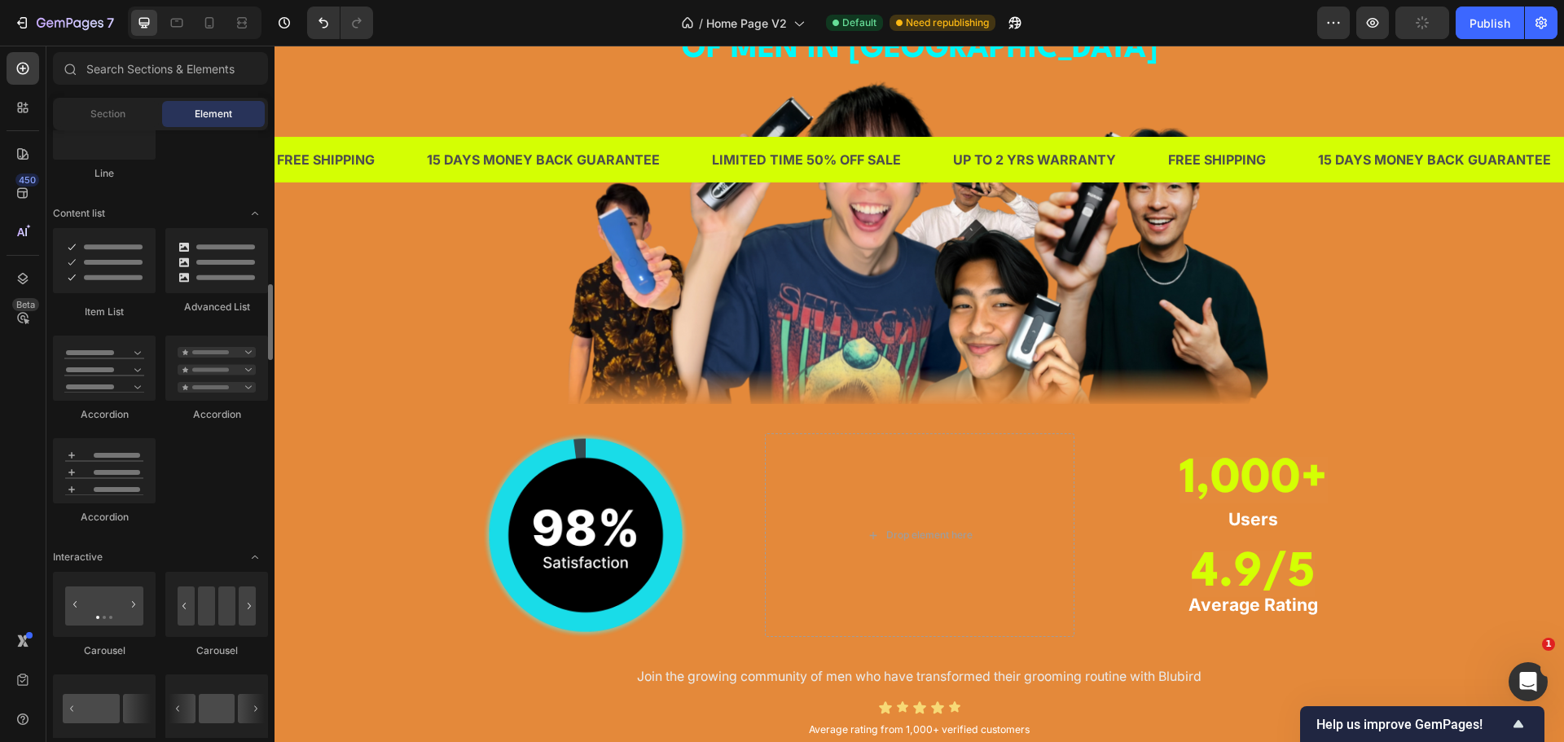
scroll to position [1385, 0]
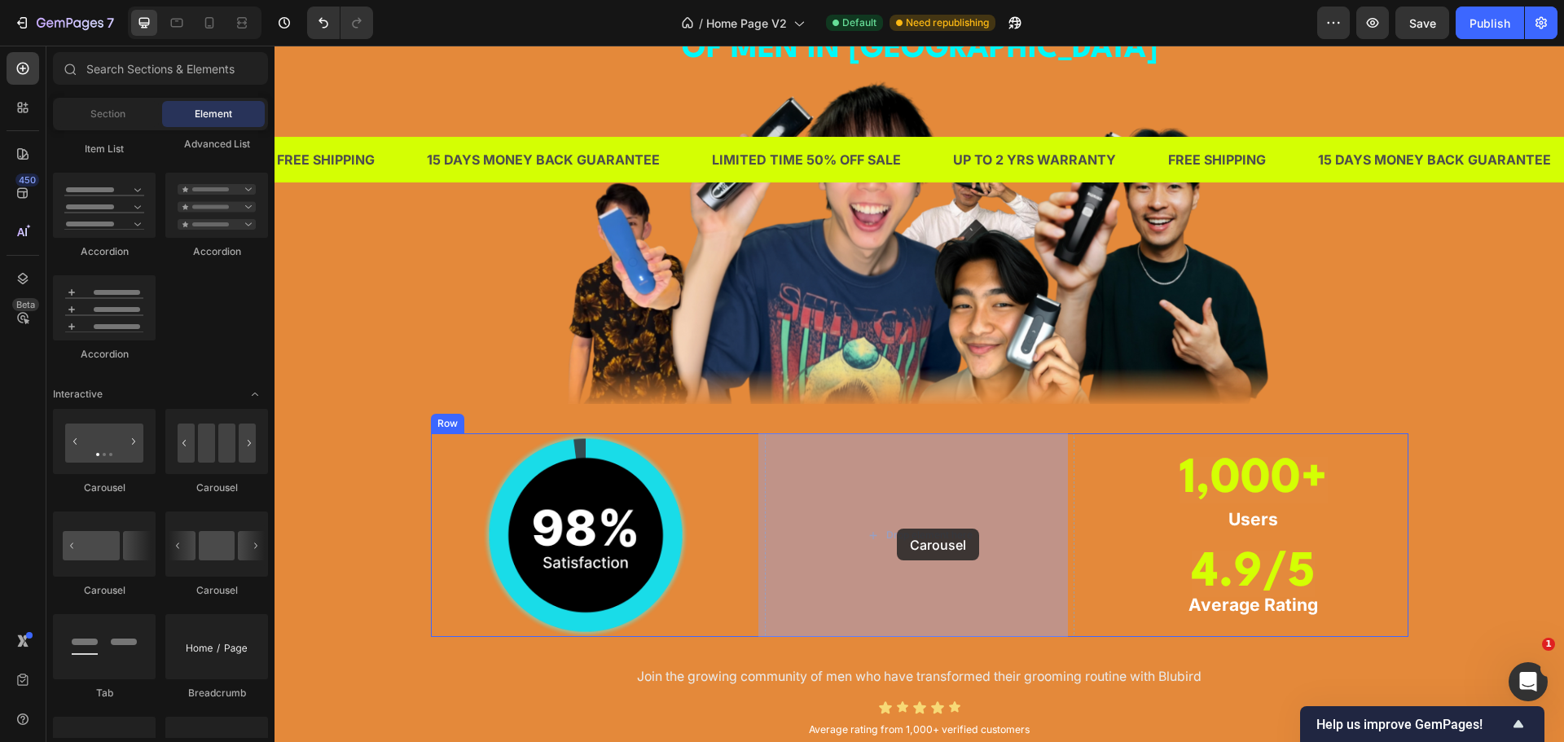
drag, startPoint x: 509, startPoint y: 507, endPoint x: 897, endPoint y: 529, distance: 388.4
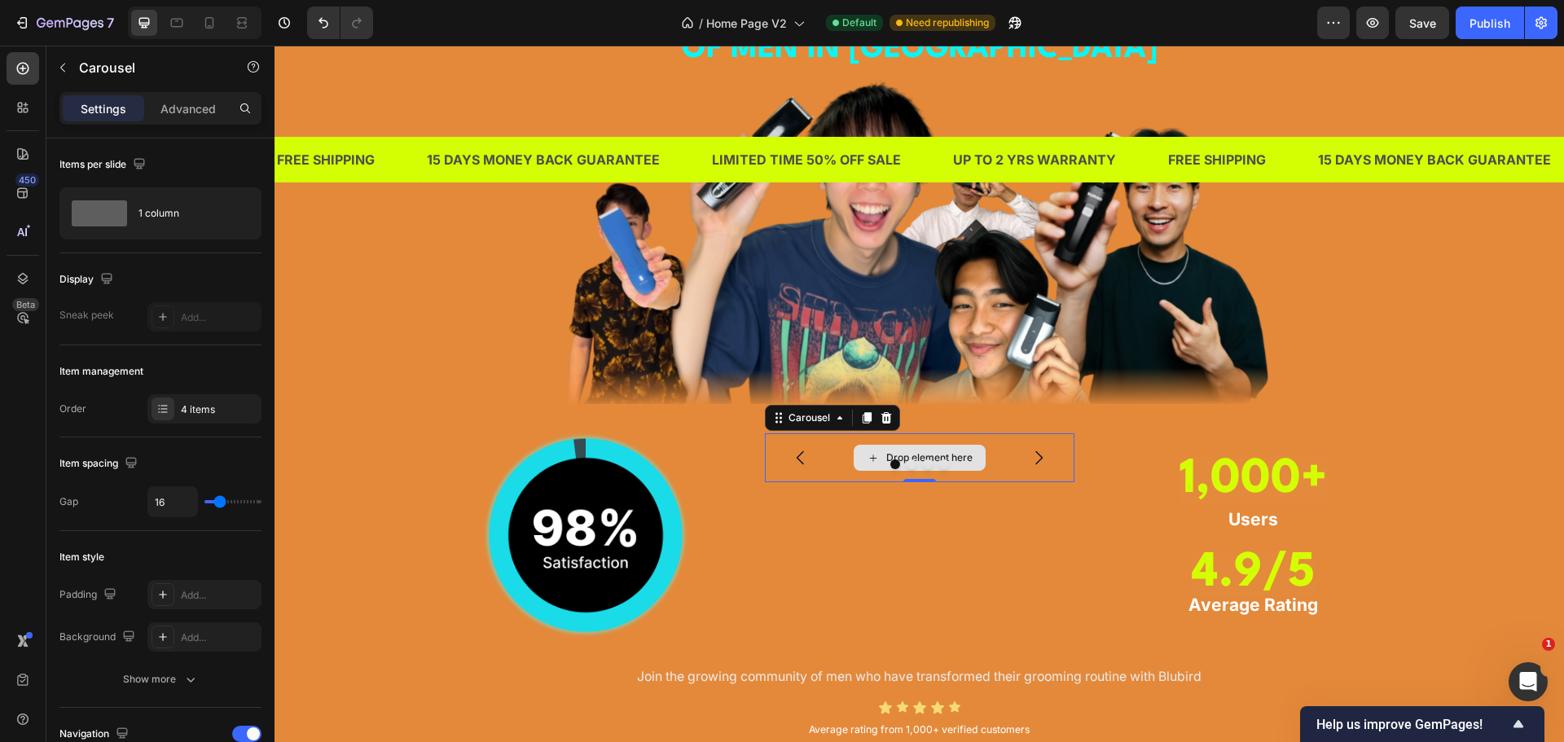
click at [938, 455] on div "Drop element here" at bounding box center [929, 457] width 86 height 13
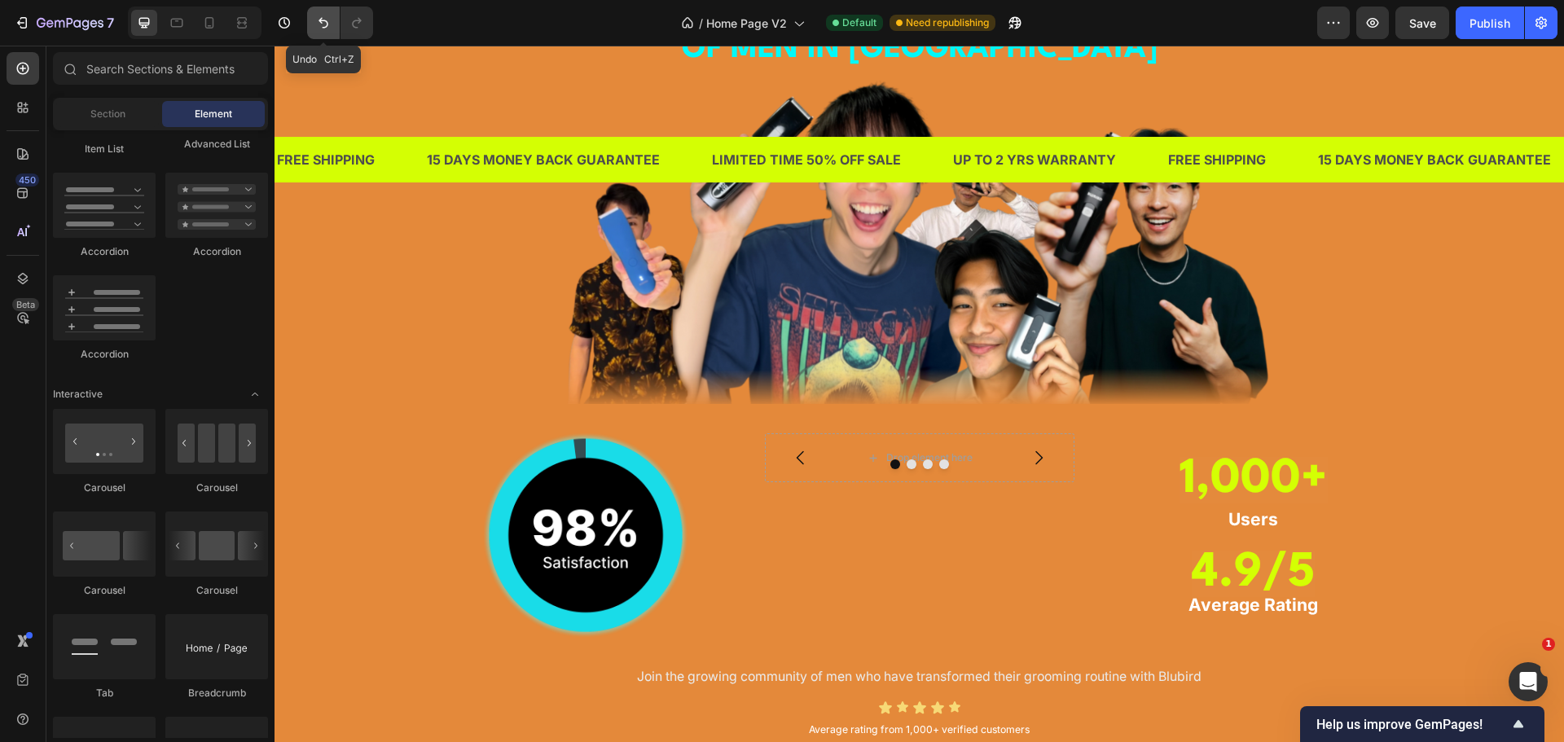
click at [317, 31] on button "Undo/Redo" at bounding box center [323, 23] width 33 height 33
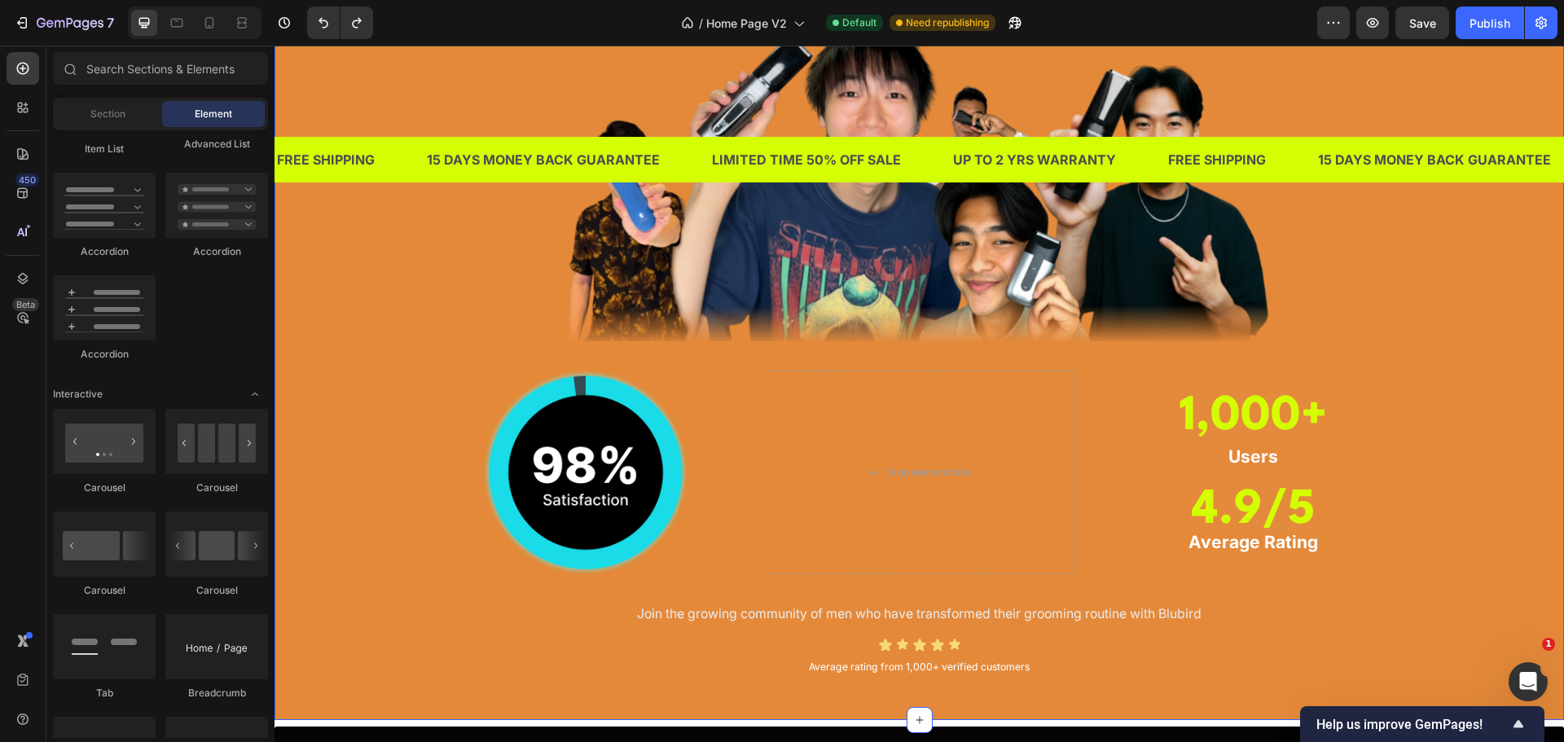
scroll to position [1458, 0]
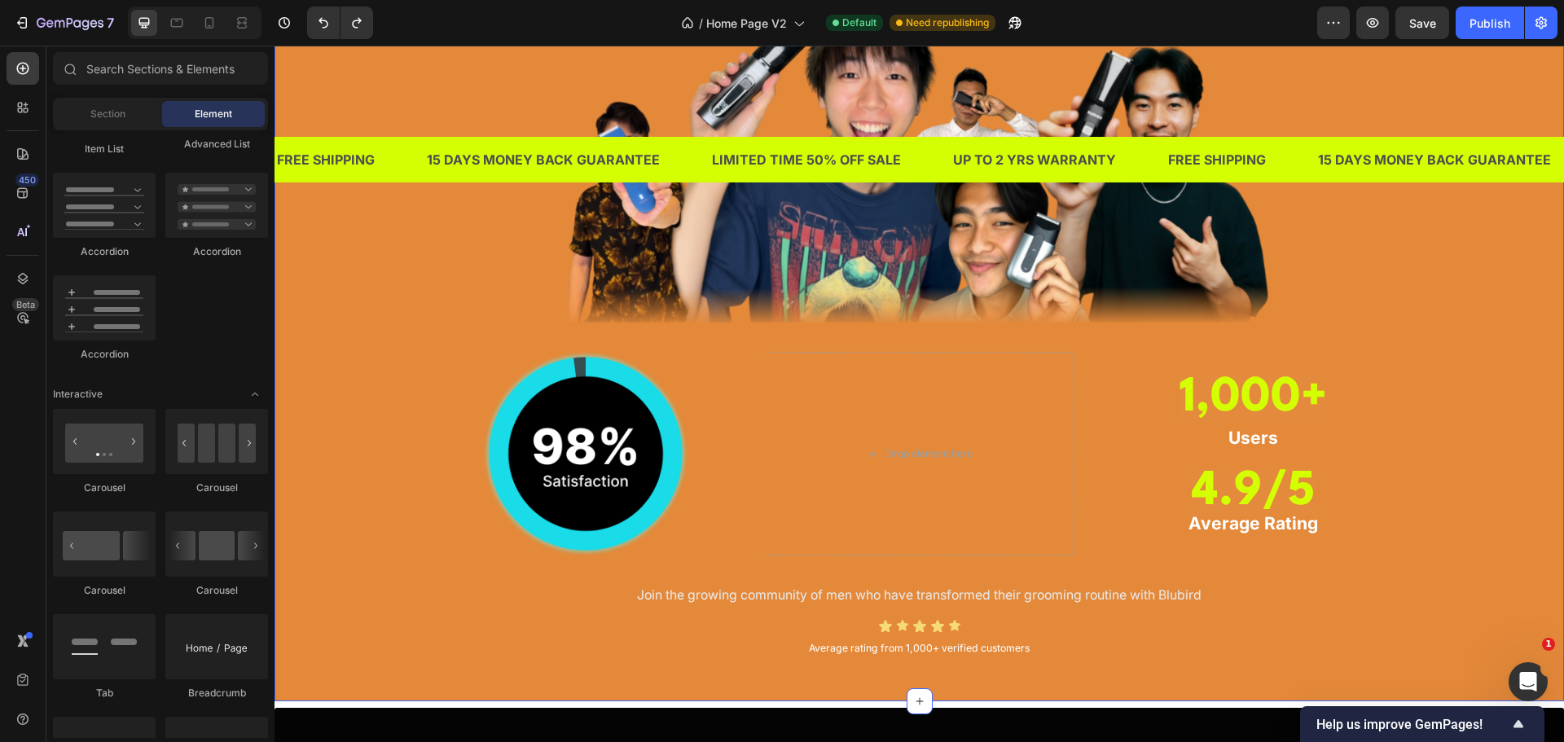
click at [1427, 459] on div "TRUSTED BY THOUSANDS OF MEN IN SINGAPORE Heading Image Image Drop element here …" at bounding box center [919, 273] width 1265 height 779
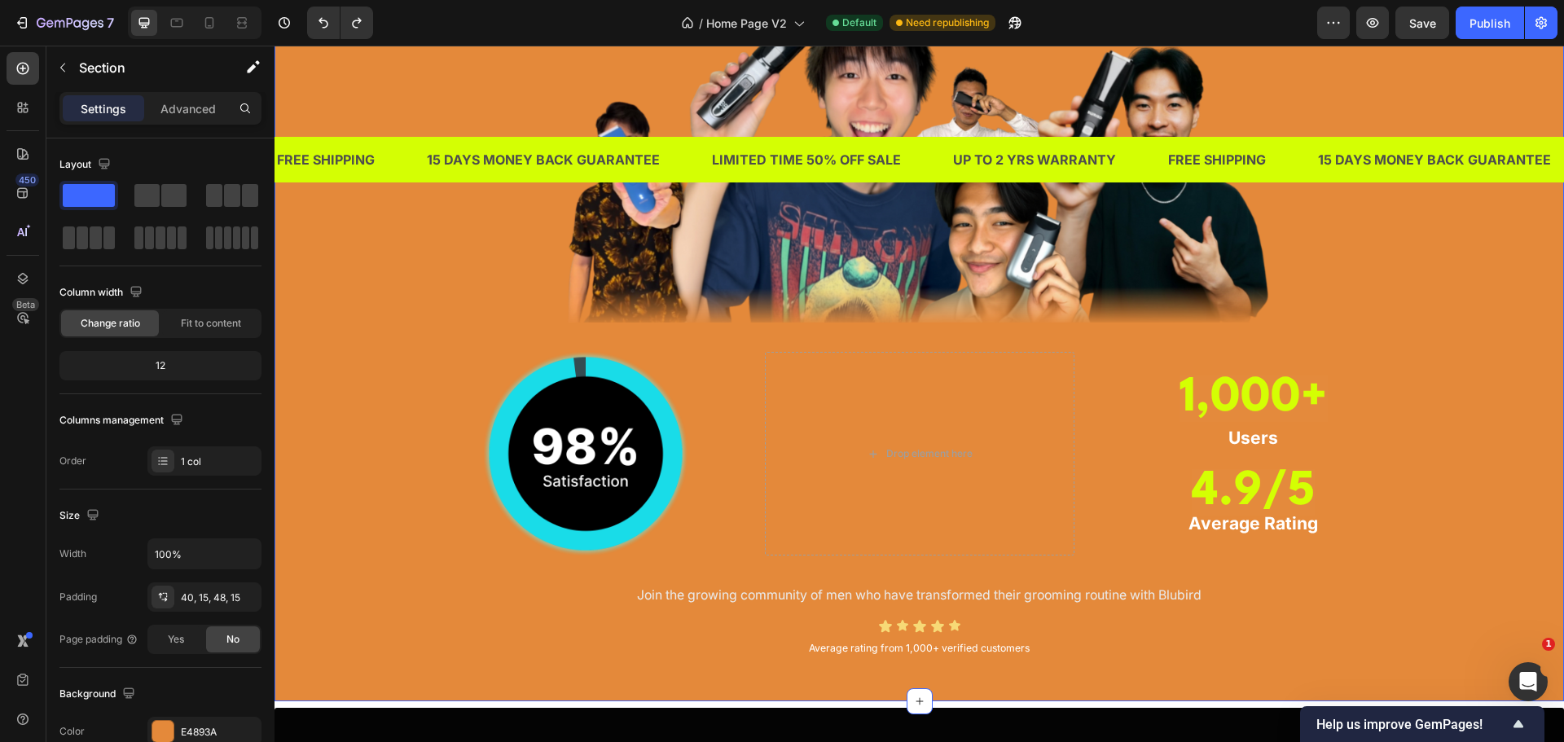
scroll to position [1051, 0]
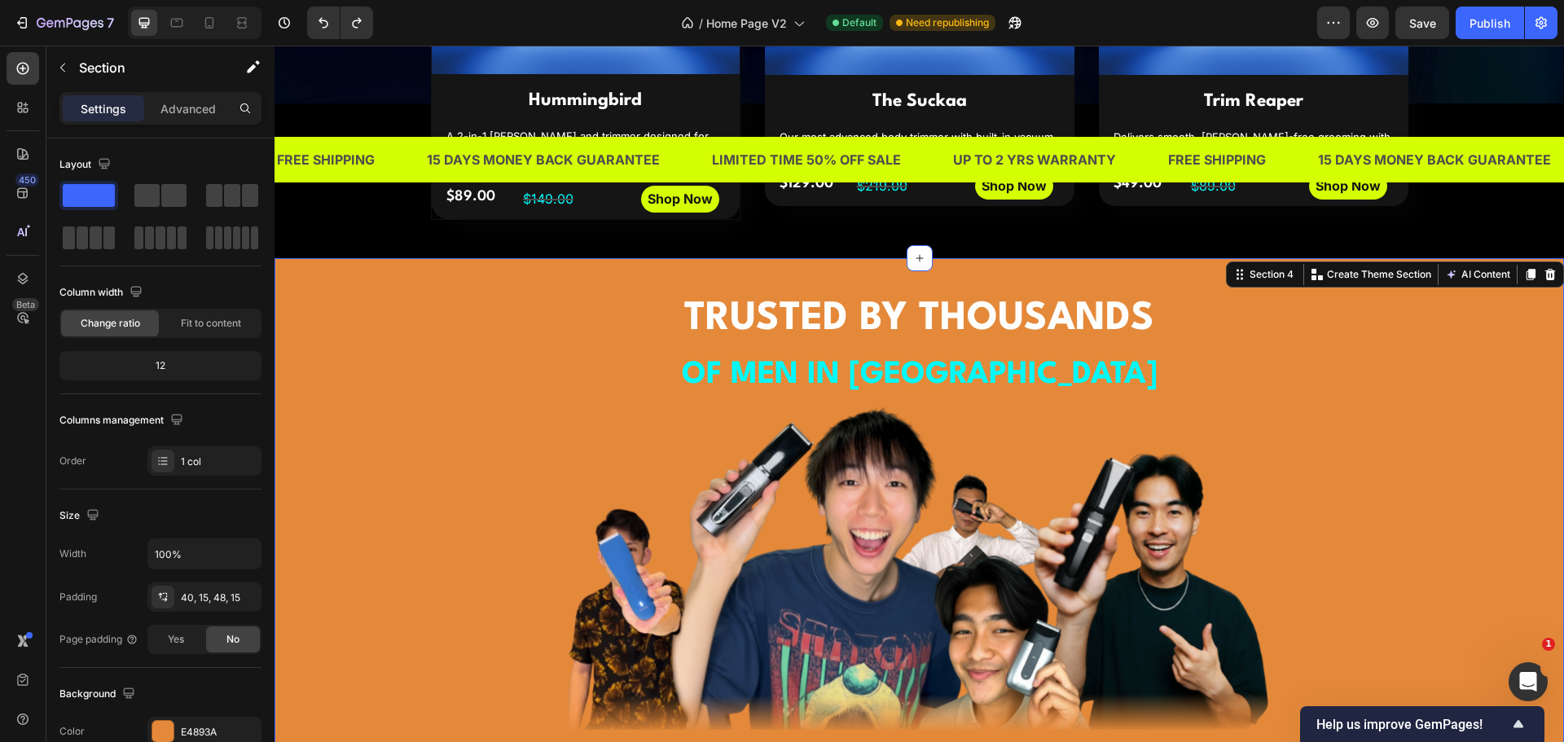
click at [1427, 459] on div "TRUSTED BY THOUSANDS OF MEN IN SINGAPORE Heading Image Image Drop element here …" at bounding box center [919, 680] width 1265 height 779
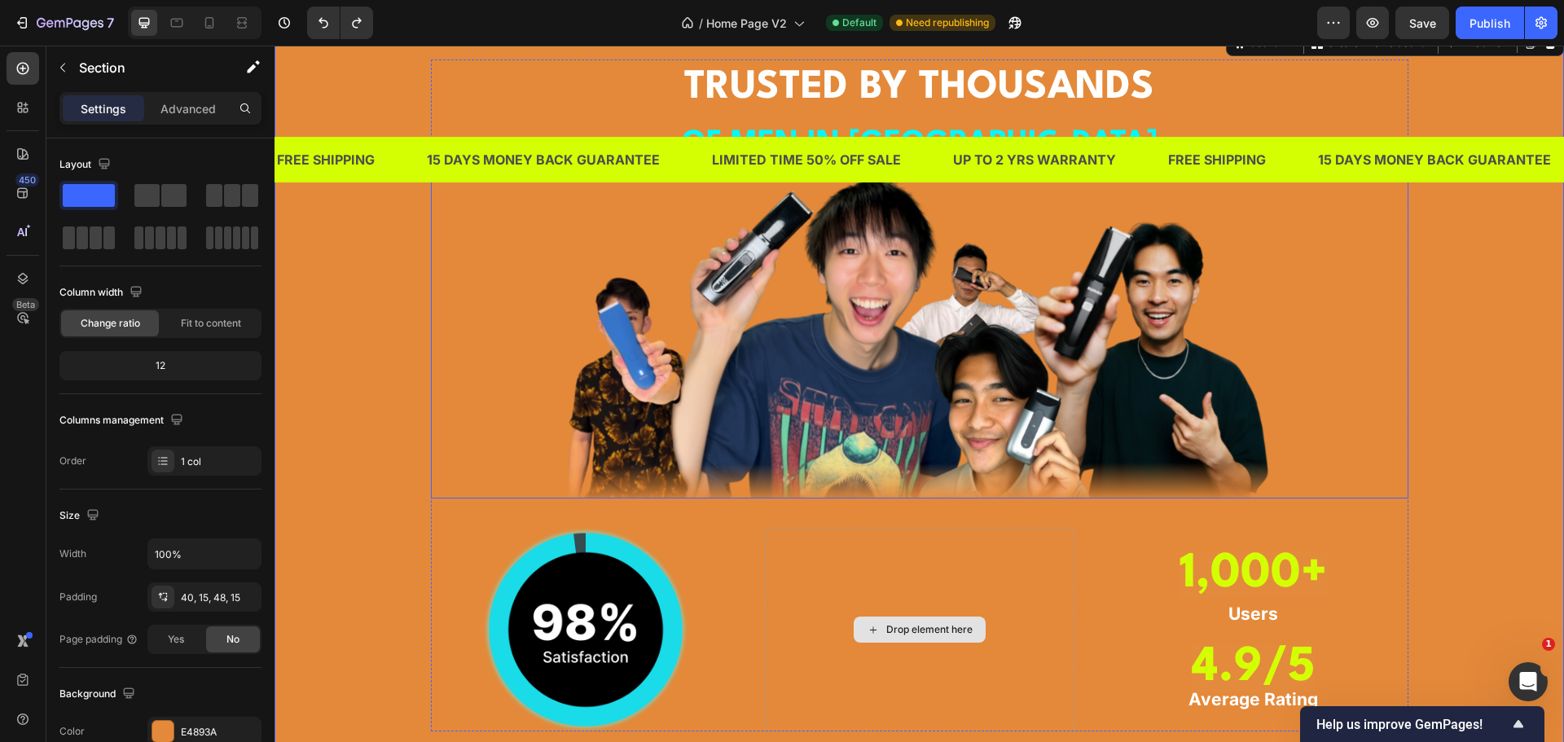
scroll to position [1458, 0]
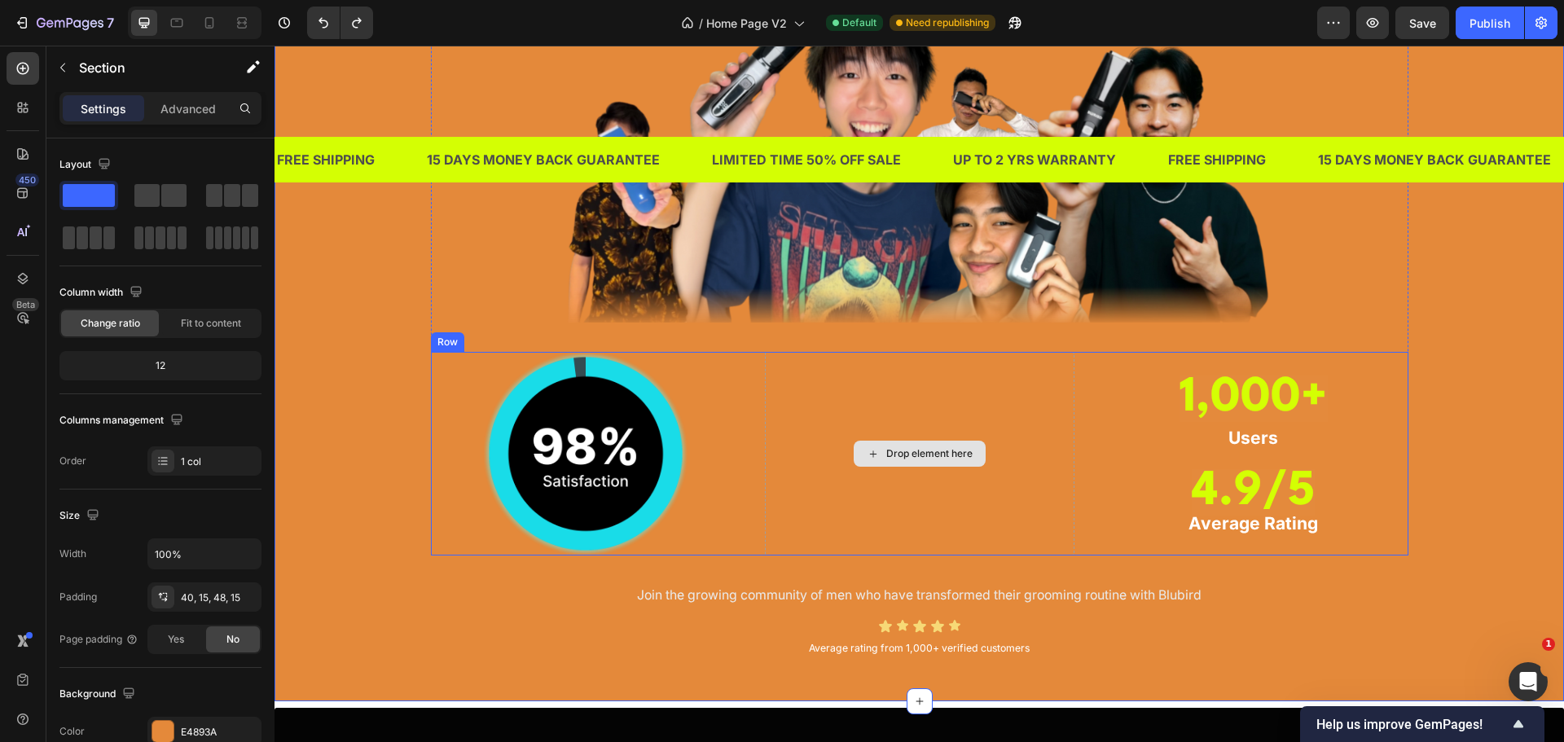
click at [907, 407] on div "Drop element here" at bounding box center [920, 454] width 310 height 204
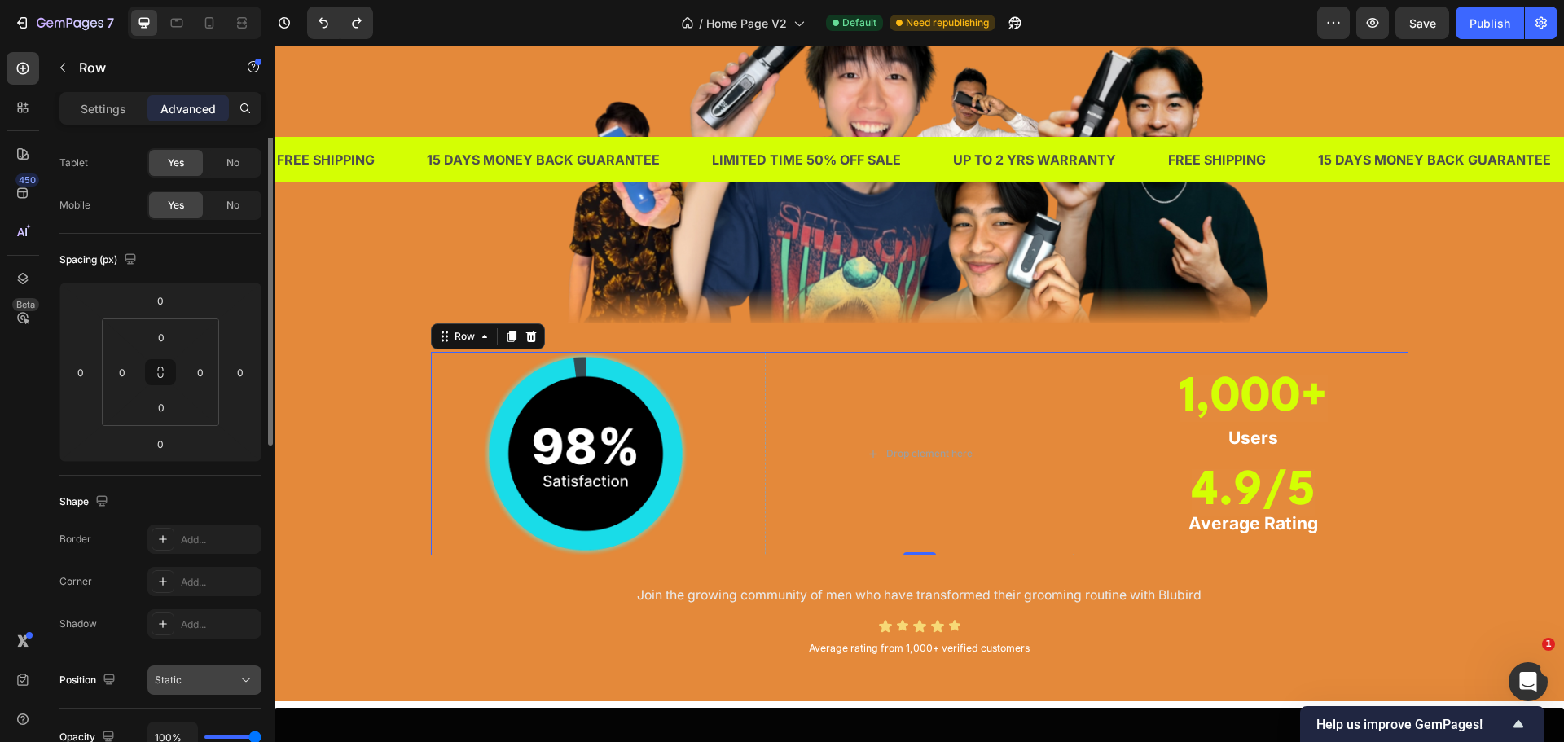
scroll to position [0, 0]
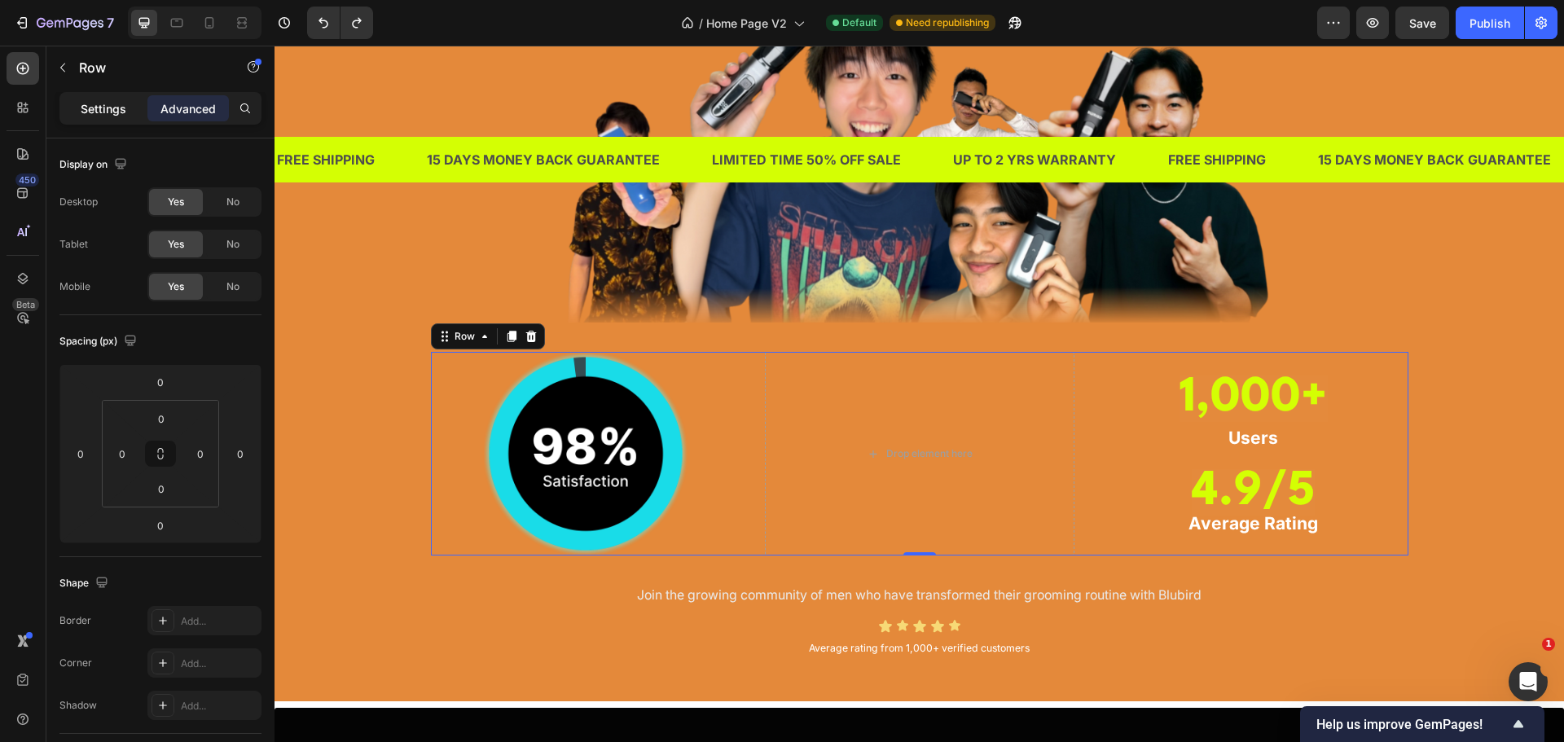
click at [124, 115] on p "Settings" at bounding box center [104, 108] width 46 height 17
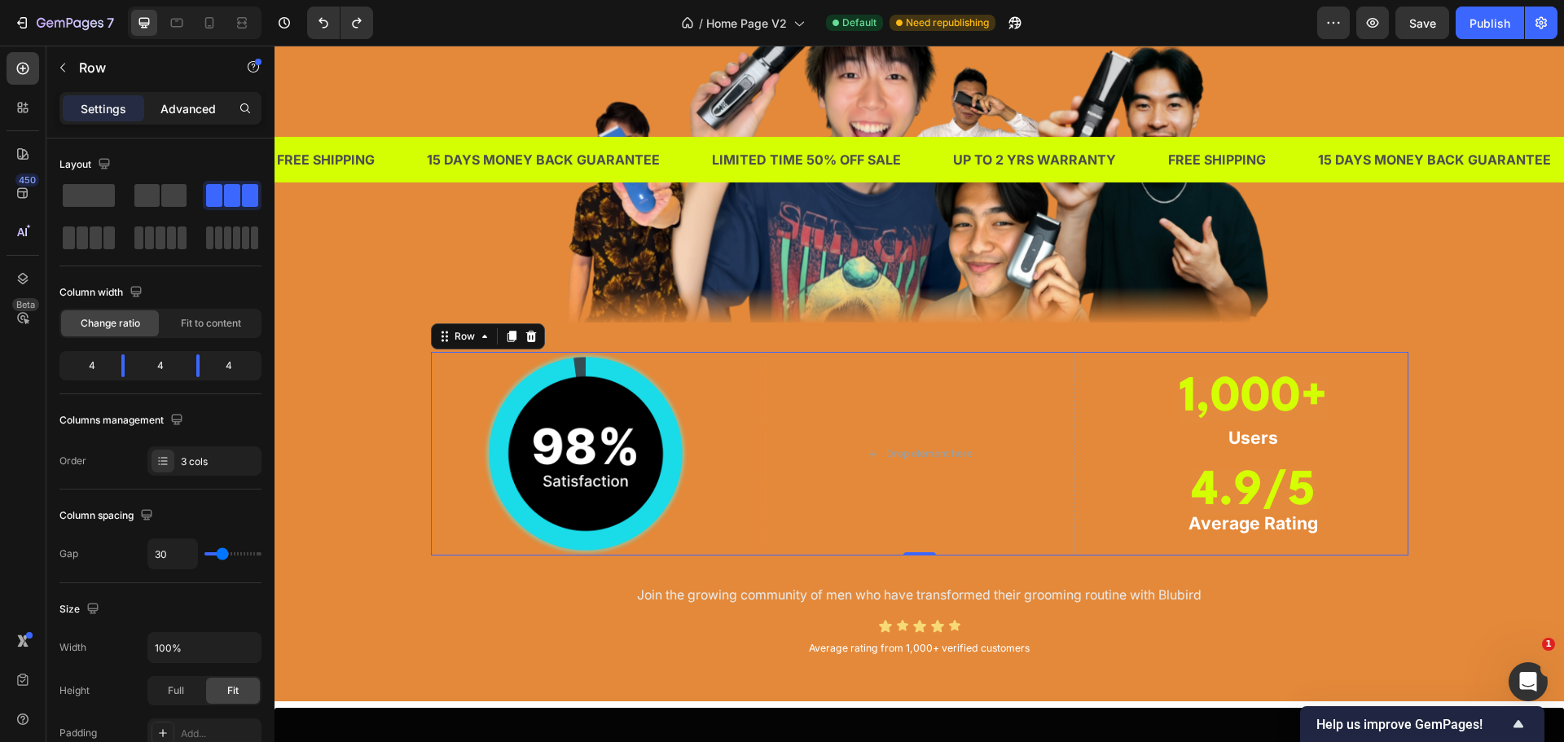
click at [167, 109] on p "Advanced" at bounding box center [187, 108] width 55 height 17
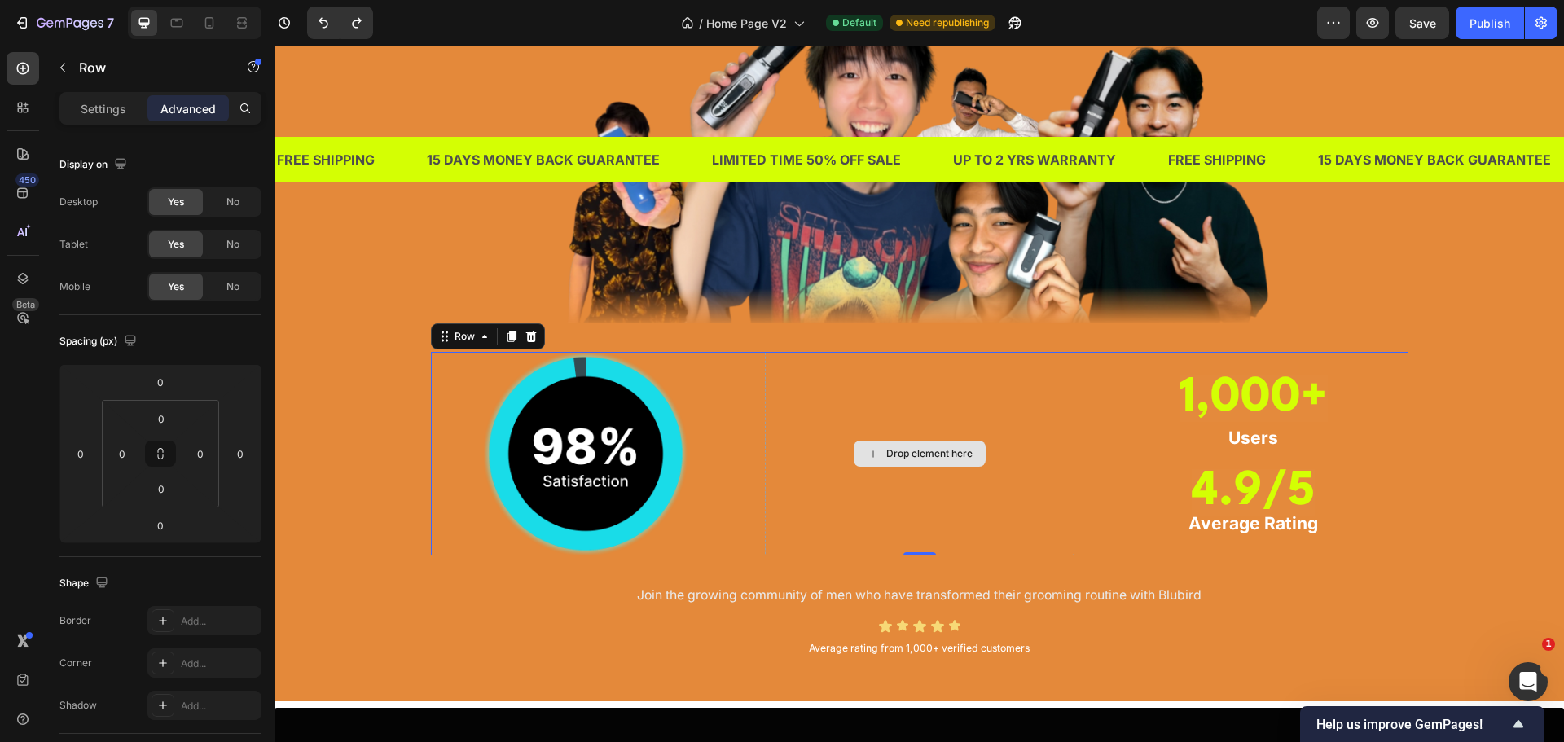
click at [886, 451] on div "Drop element here" at bounding box center [929, 453] width 86 height 13
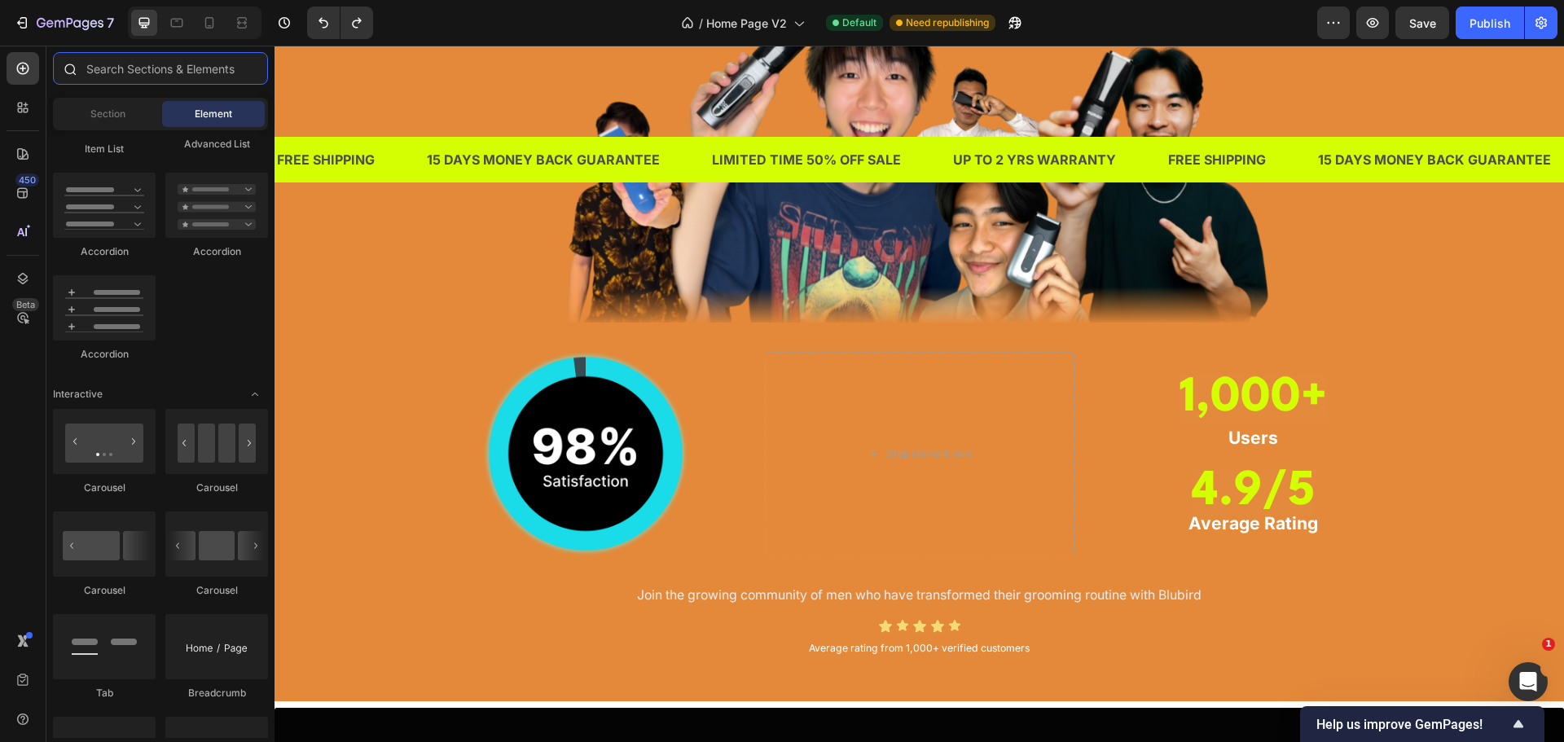
click at [156, 68] on input "text" at bounding box center [160, 68] width 215 height 33
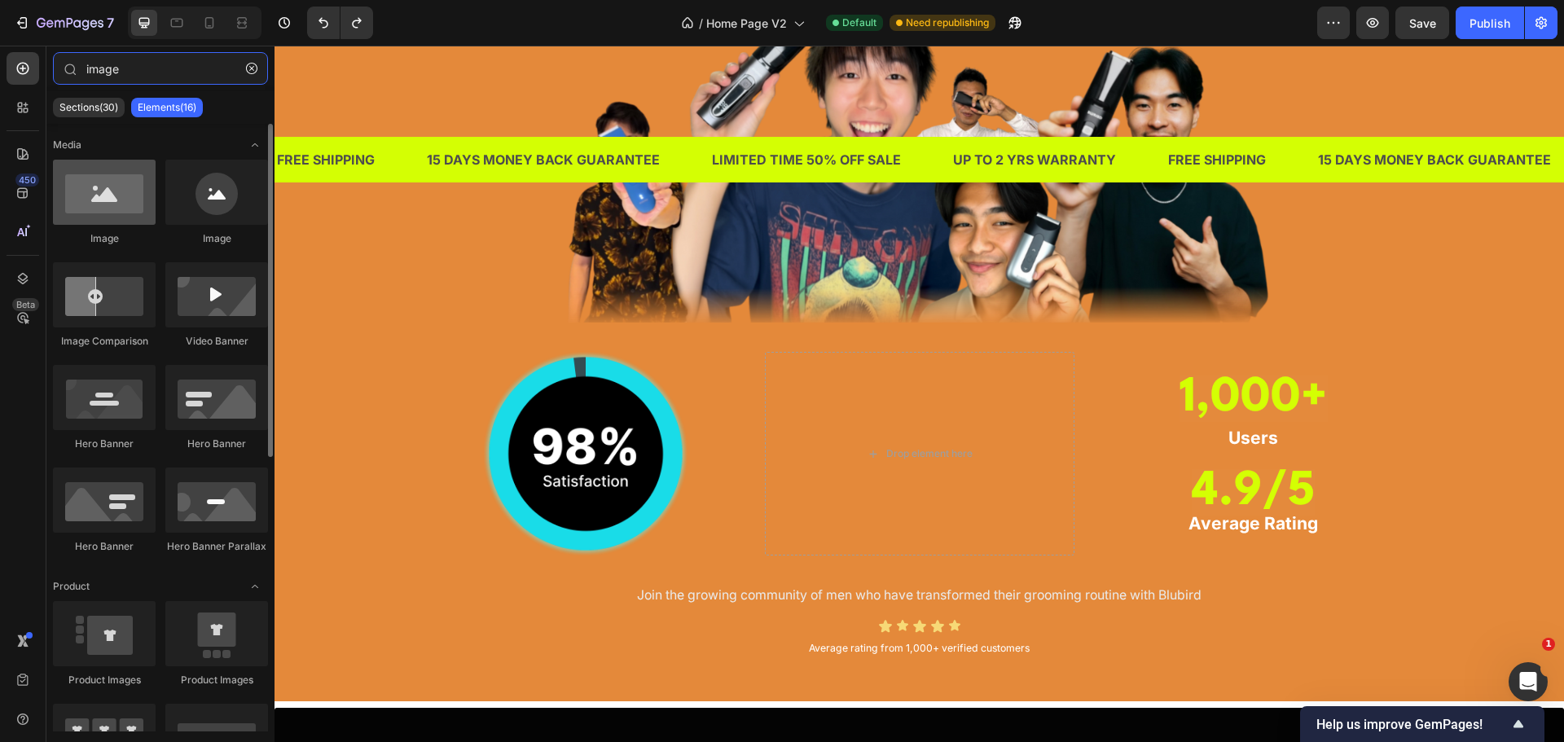
type input "image"
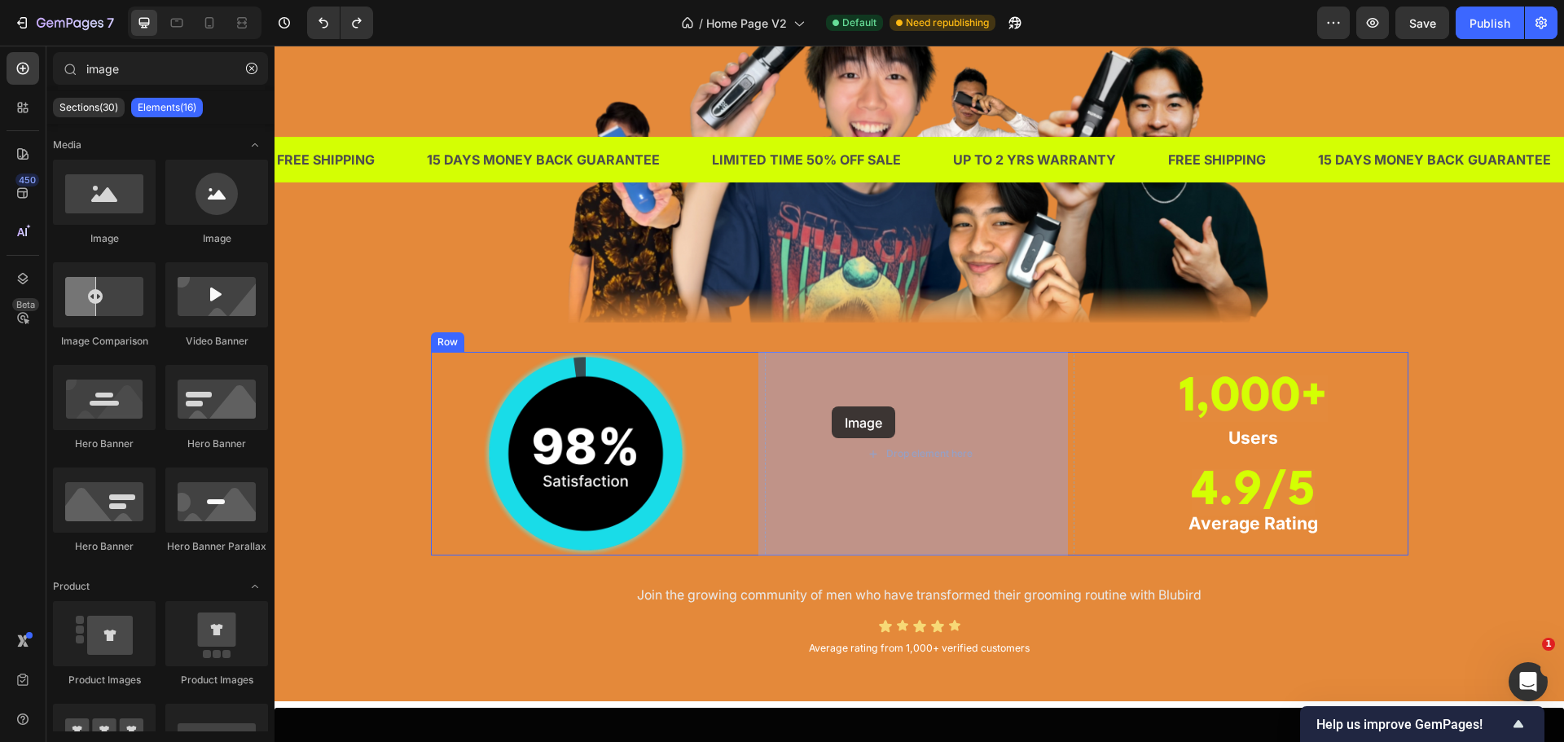
drag, startPoint x: 364, startPoint y: 250, endPoint x: 832, endPoint y: 407, distance: 493.1
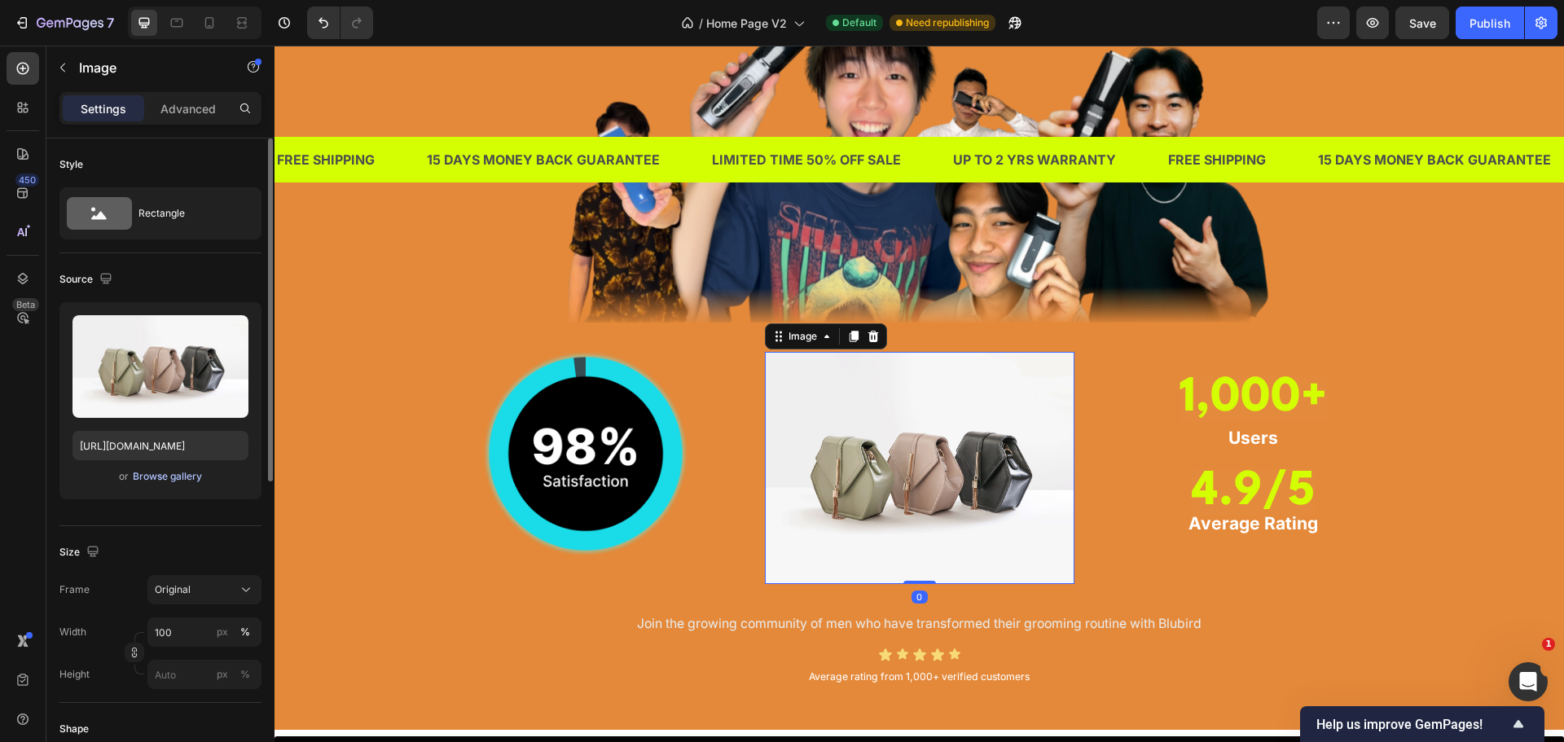
click at [173, 483] on div "Browse gallery" at bounding box center [167, 476] width 69 height 15
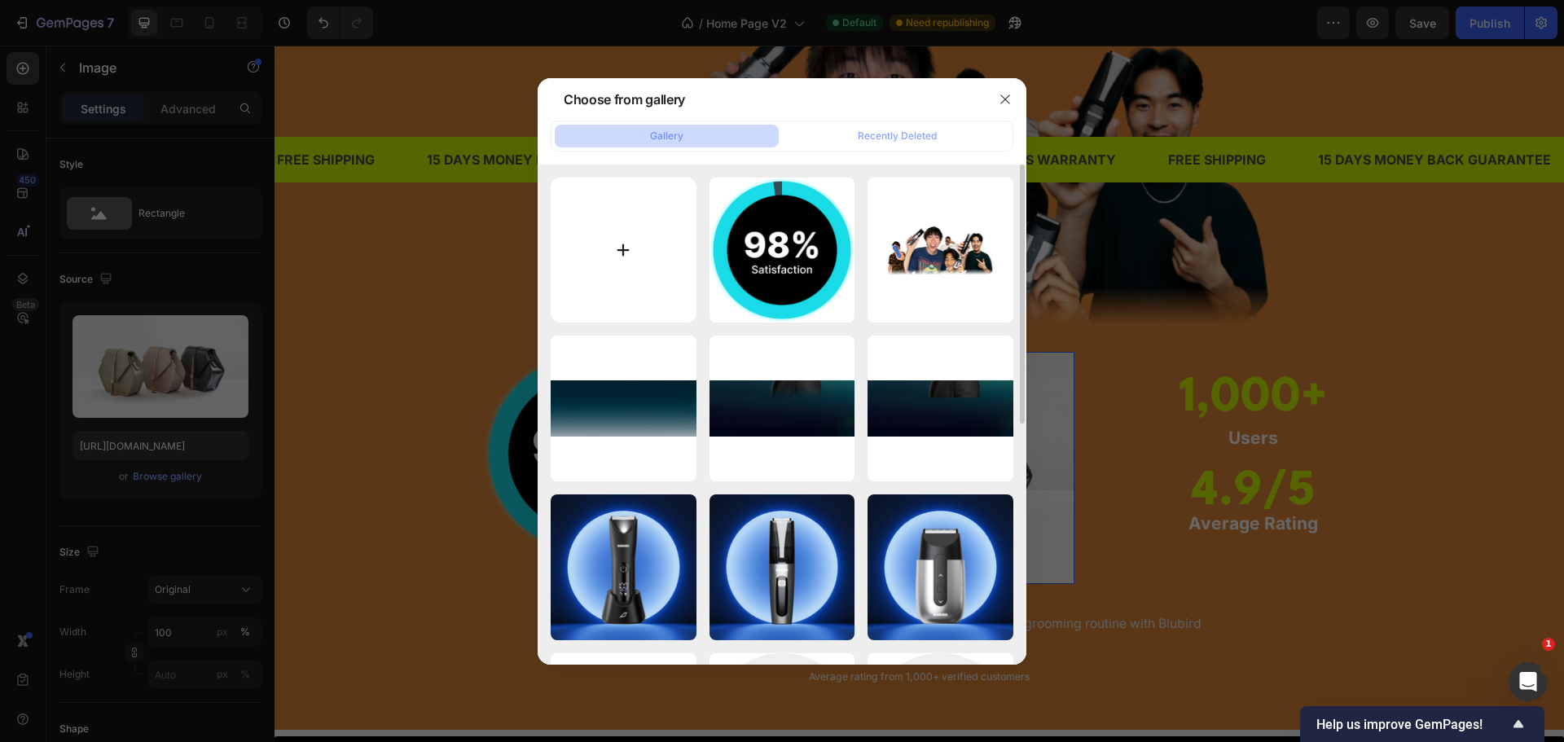
click at [631, 239] on input "file" at bounding box center [624, 251] width 146 height 146
type input "C:\fakepath\Testglass.png"
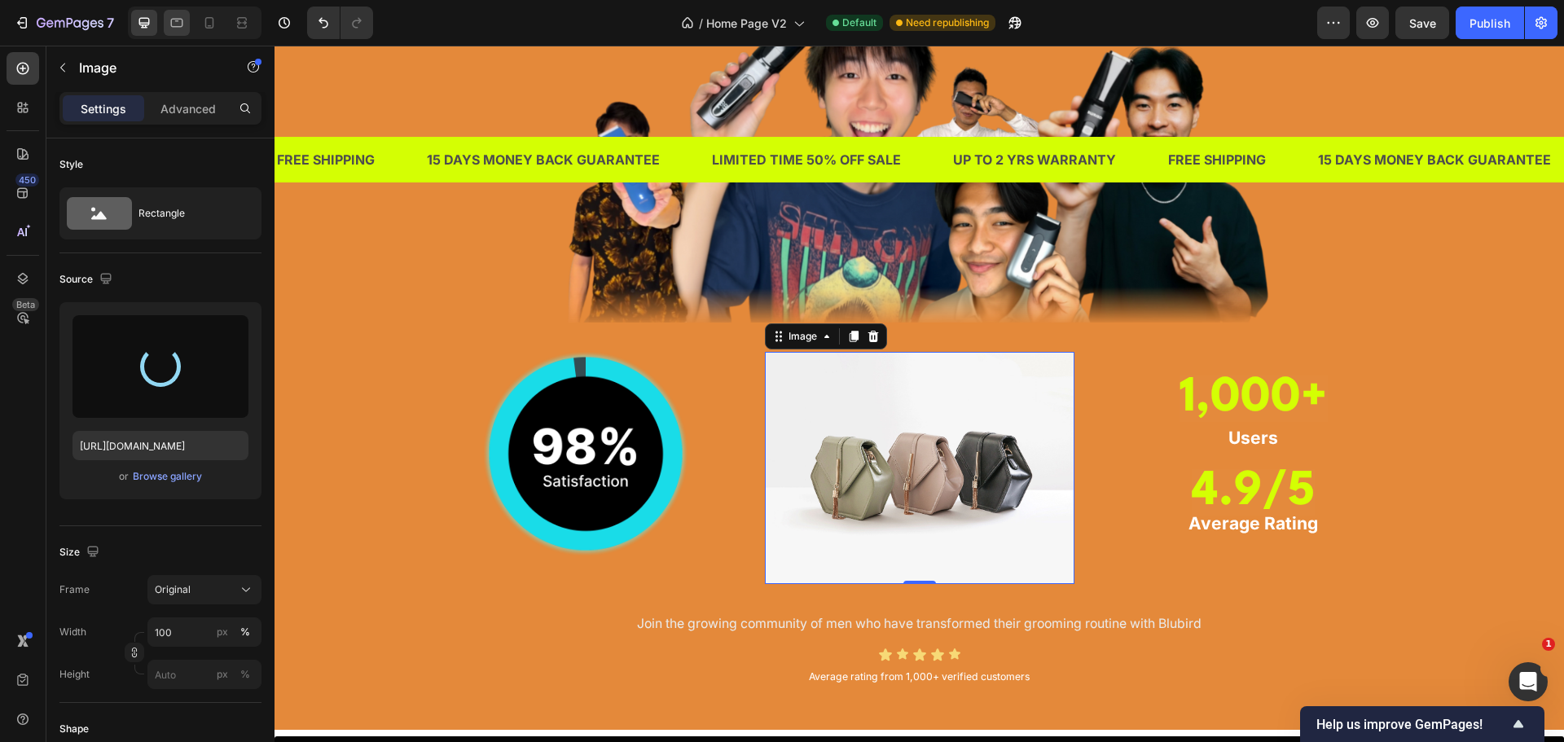
type input "https://cdn.shopify.com/s/files/1/0609/3665/0855/files/gempages_577436594827428…"
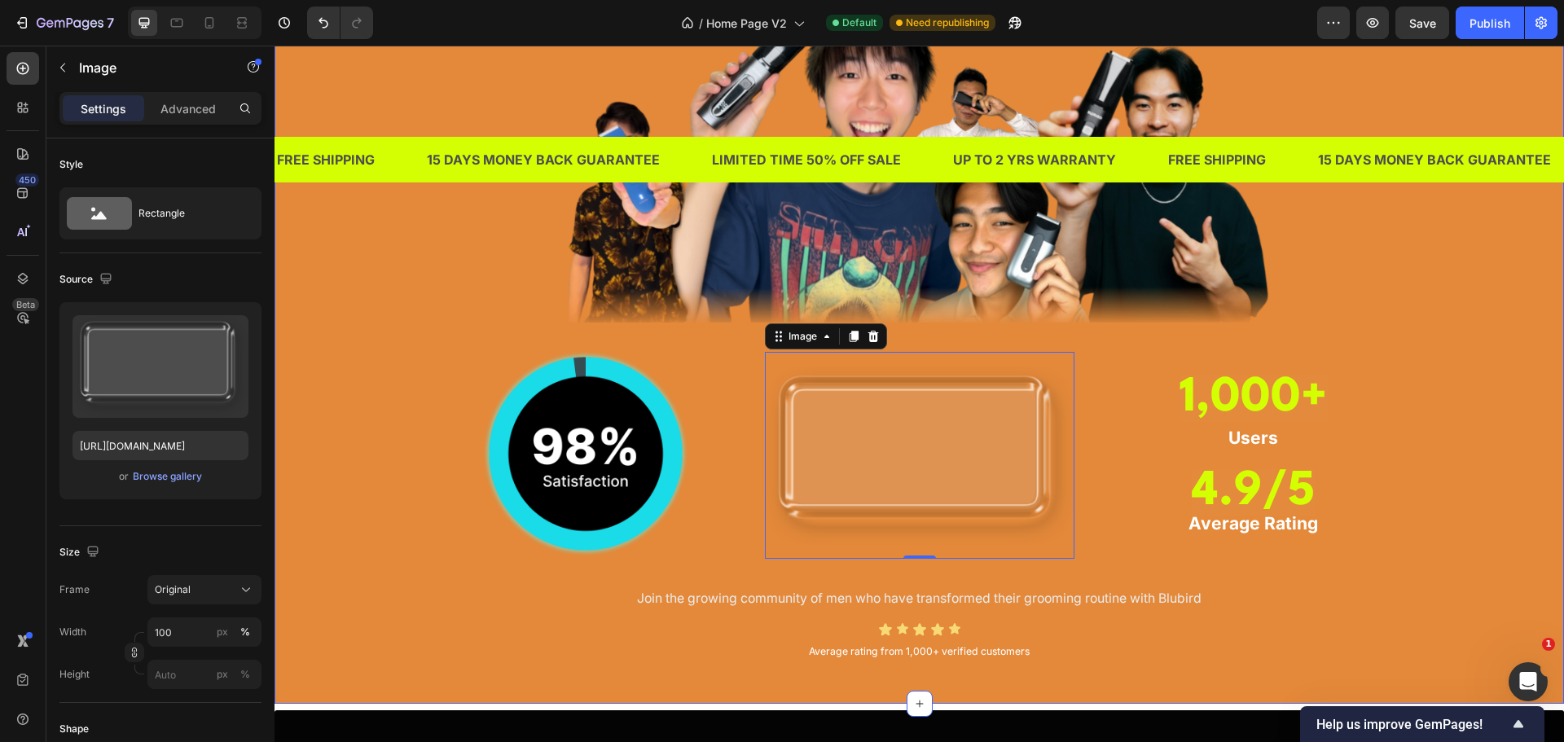
click at [1450, 445] on div "TRUSTED BY THOUSANDS OF MEN IN SINGAPORE Heading Image Image Image 0 1,000+ Hea…" at bounding box center [919, 275] width 1265 height 782
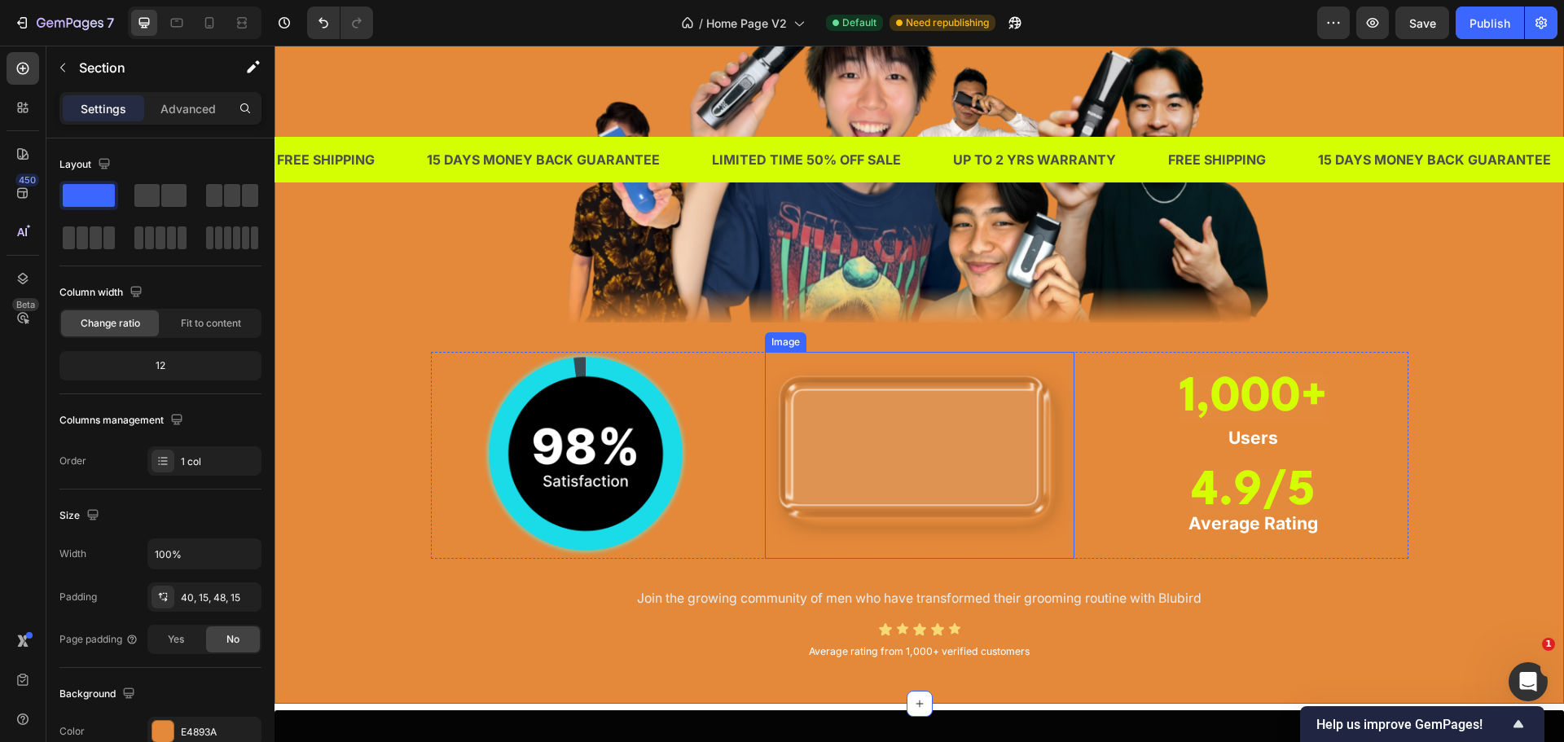
click at [966, 420] on img at bounding box center [920, 455] width 310 height 206
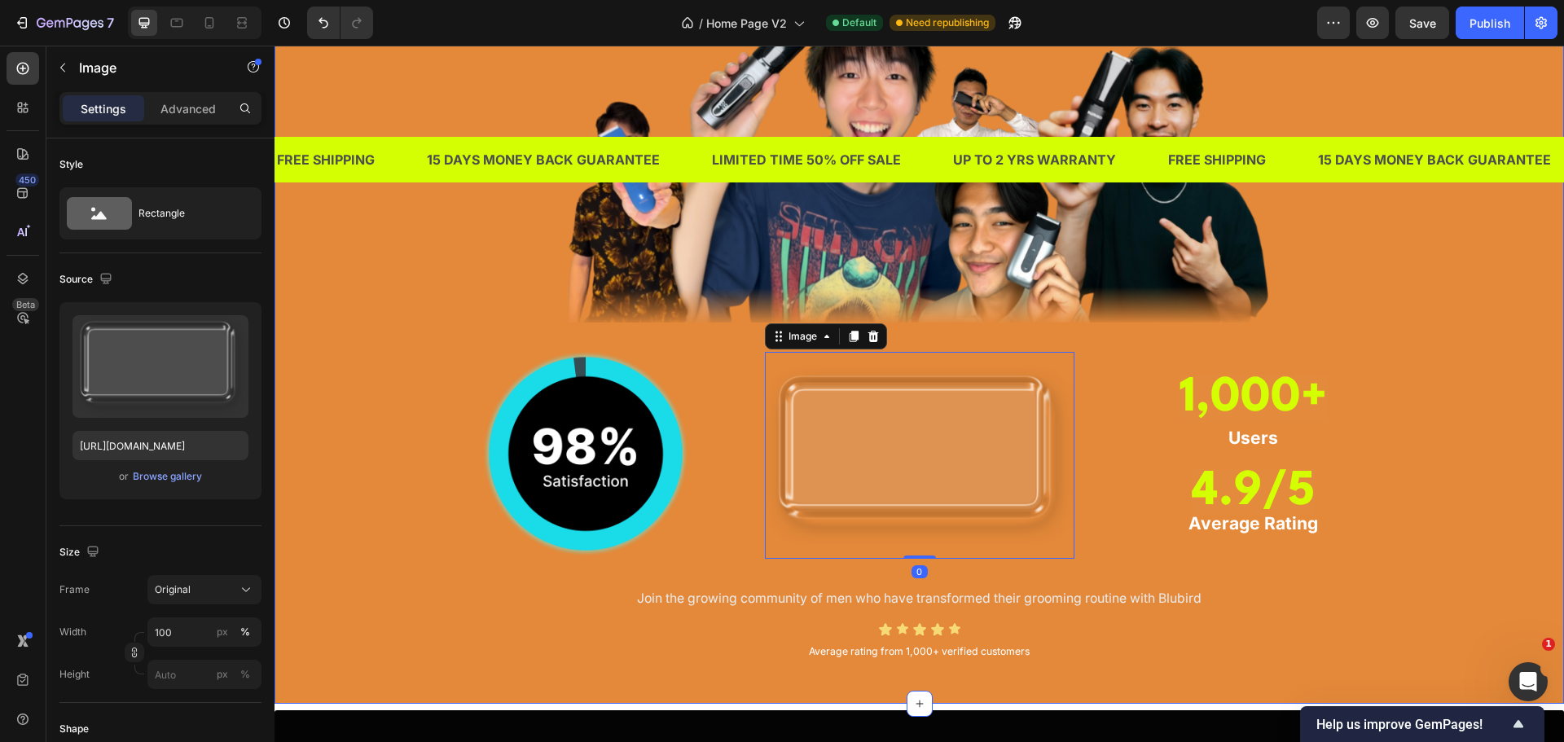
click at [1410, 474] on div "TRUSTED BY THOUSANDS OF MEN IN SINGAPORE Heading Image Image Image 0 1,000+ Hea…" at bounding box center [919, 275] width 1265 height 782
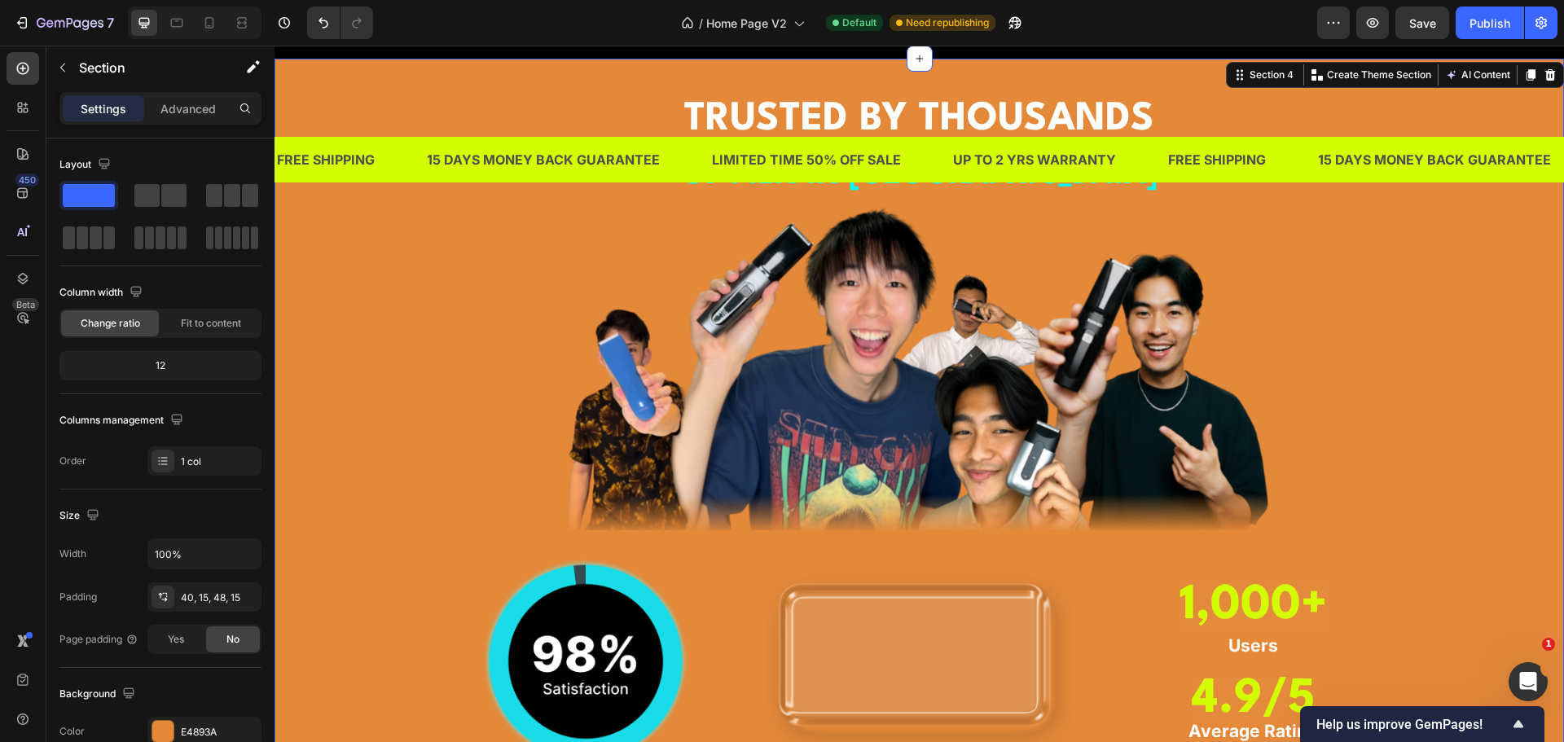
scroll to position [1458, 0]
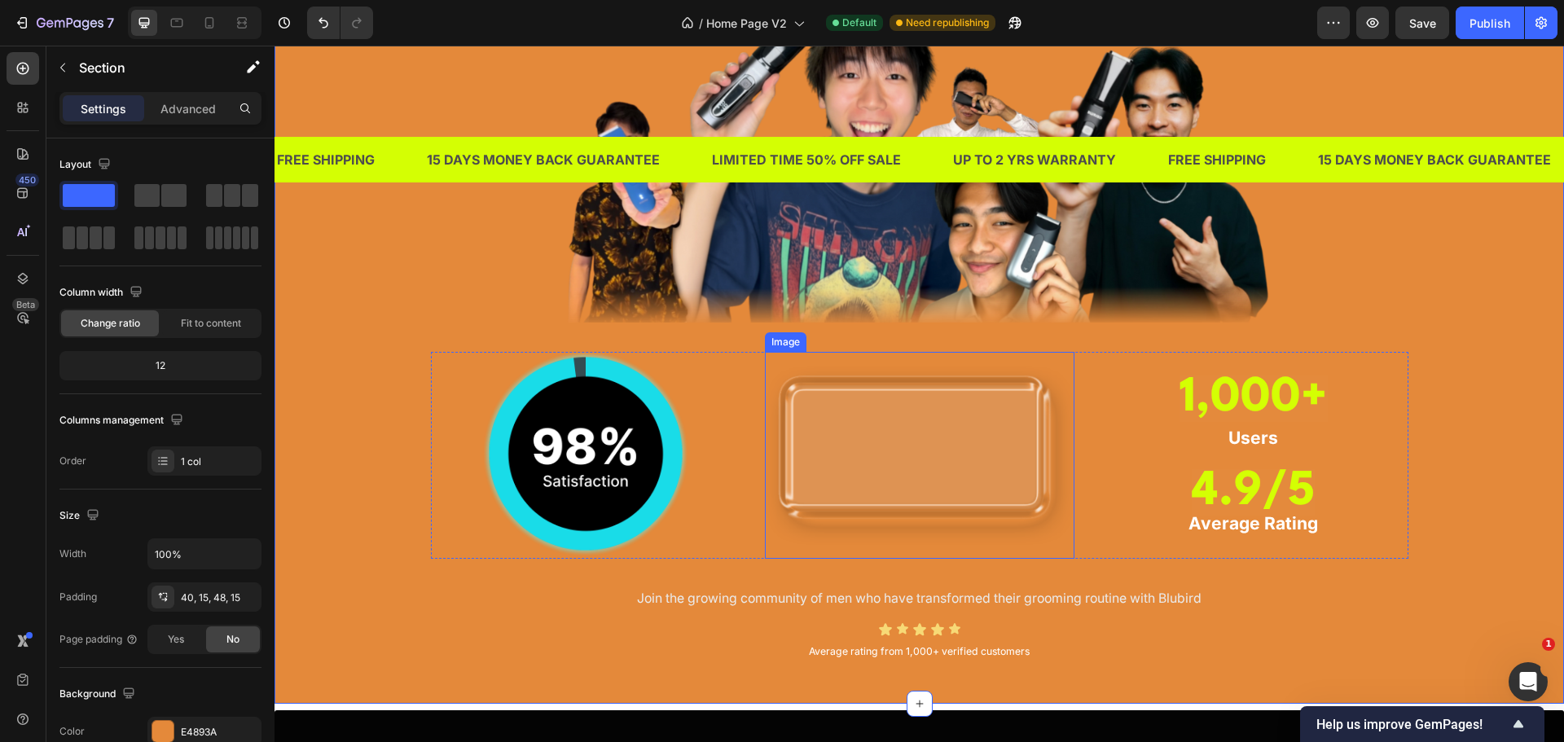
click at [981, 466] on img at bounding box center [920, 455] width 310 height 206
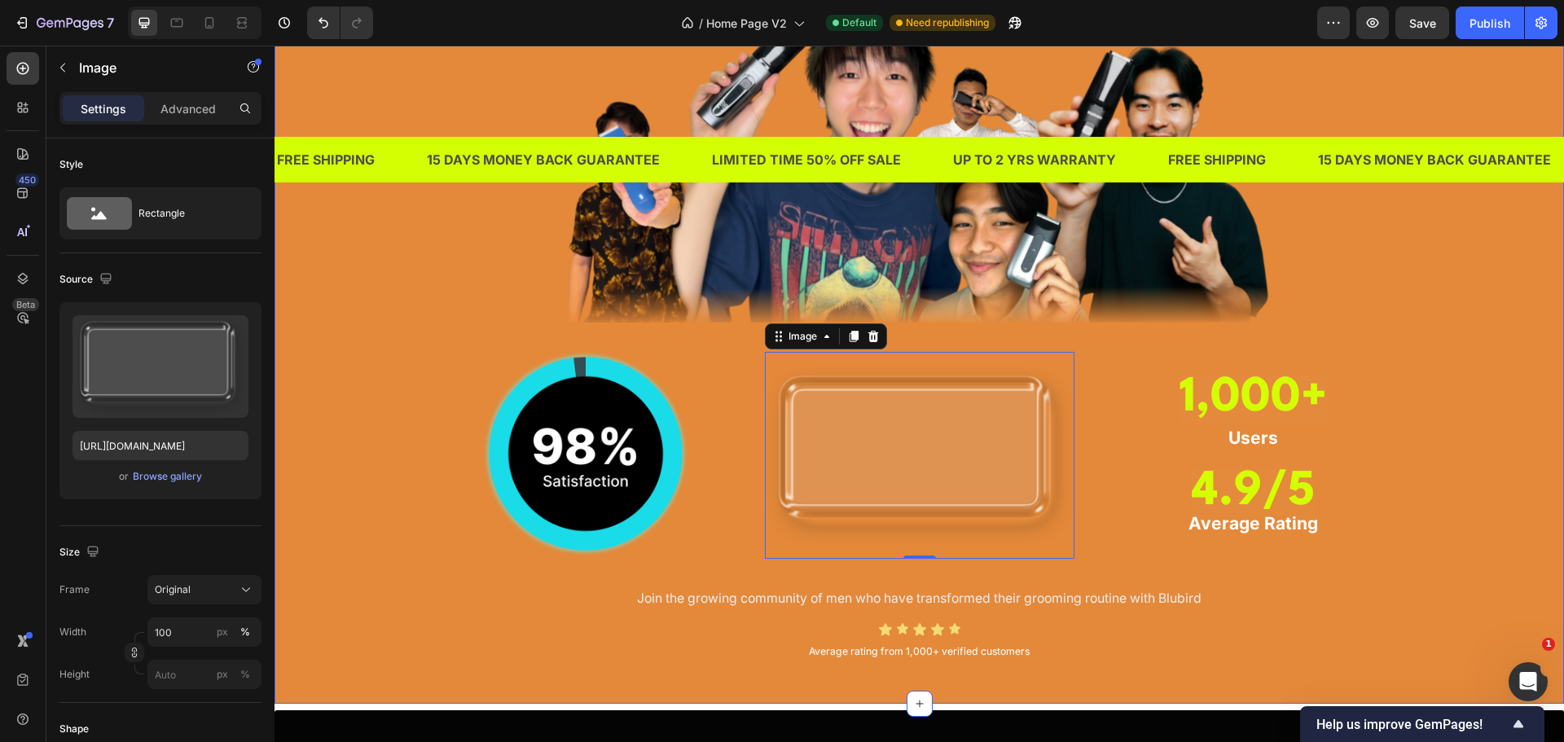
click at [1488, 487] on div "TRUSTED BY THOUSANDS OF MEN IN SINGAPORE Heading Image Image Image 0 1,000+ Hea…" at bounding box center [919, 275] width 1265 height 782
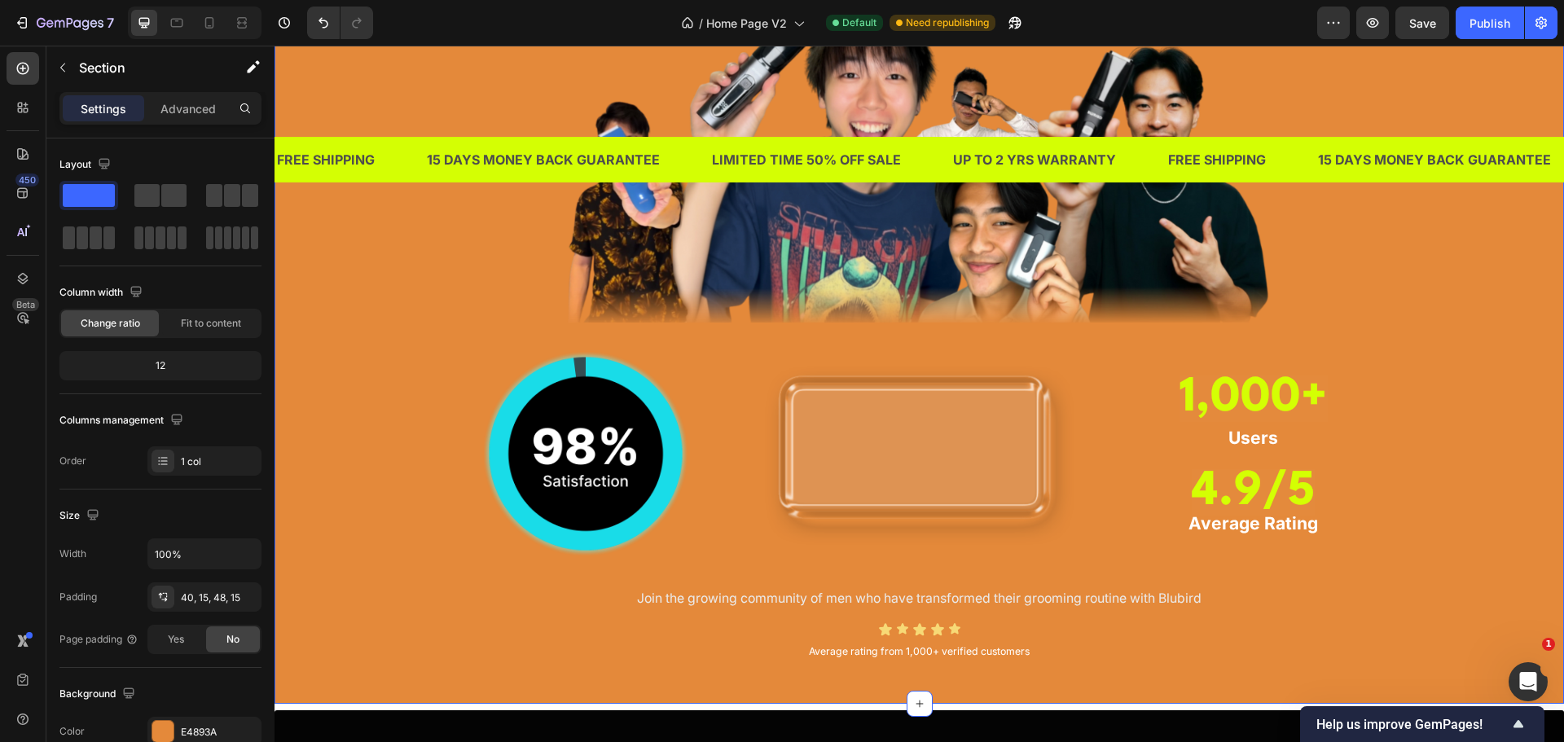
click at [944, 438] on img at bounding box center [920, 455] width 310 height 206
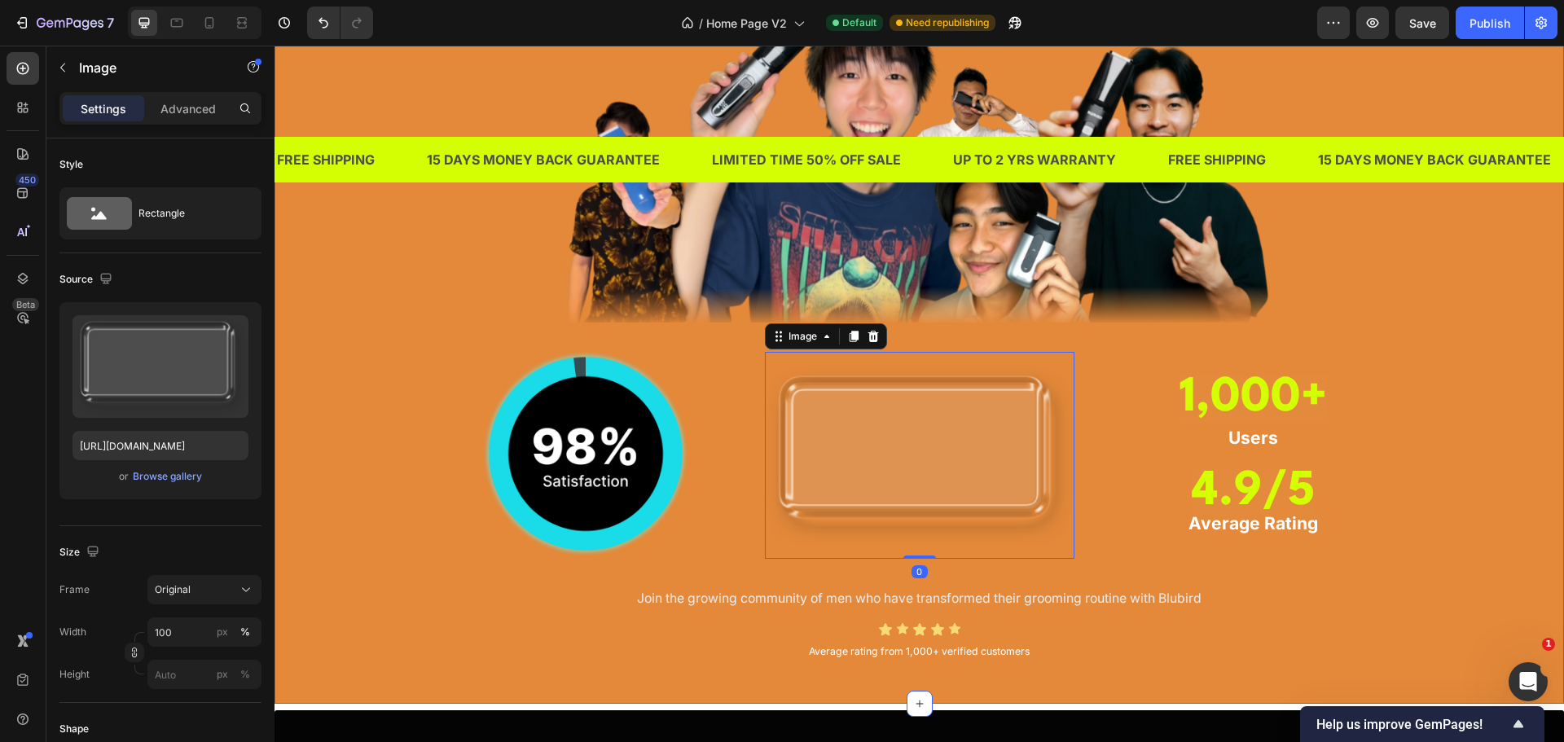
click at [1443, 426] on div "TRUSTED BY THOUSANDS OF MEN IN SINGAPORE Heading Image Image Image 0 1,000+ Hea…" at bounding box center [919, 275] width 1265 height 782
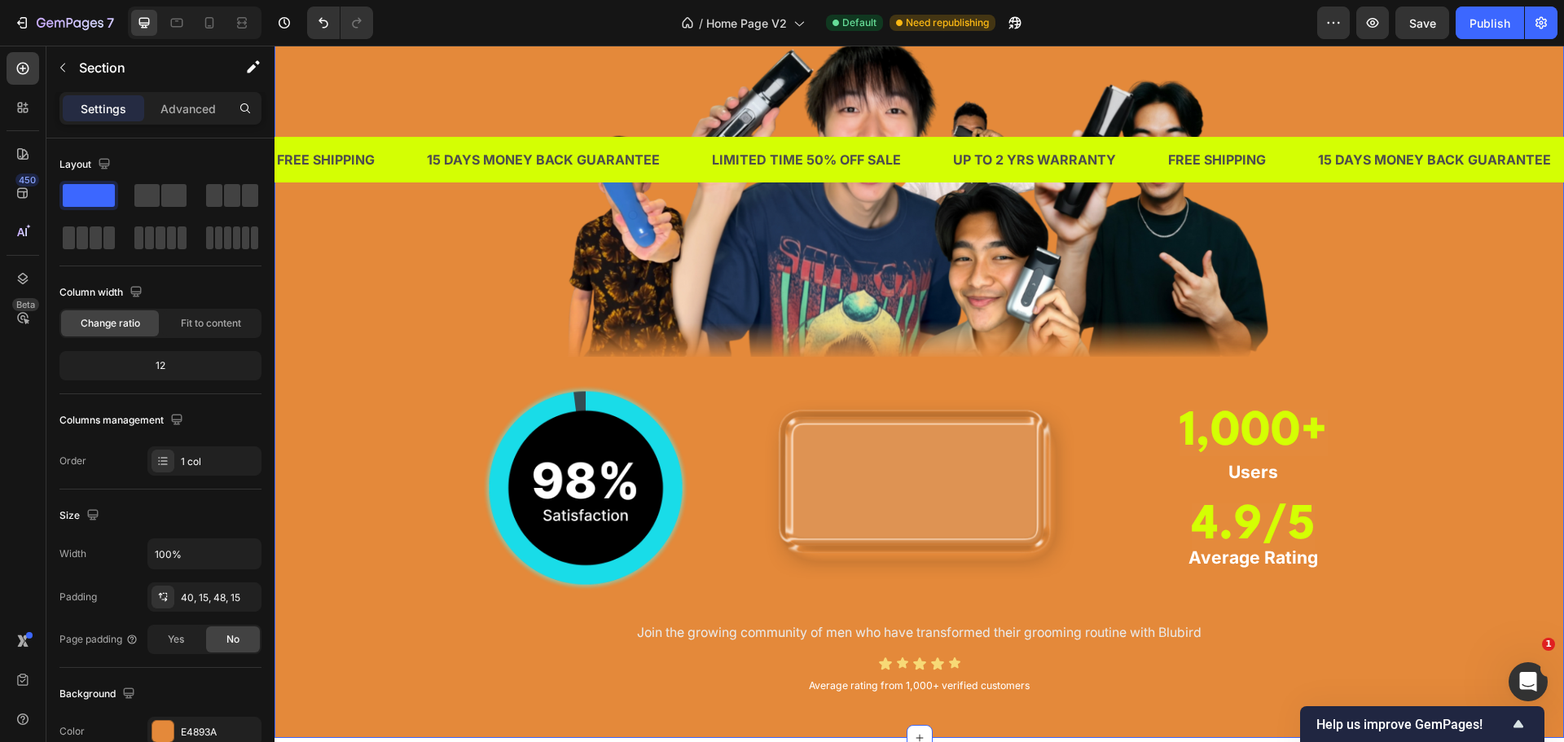
scroll to position [1540, 0]
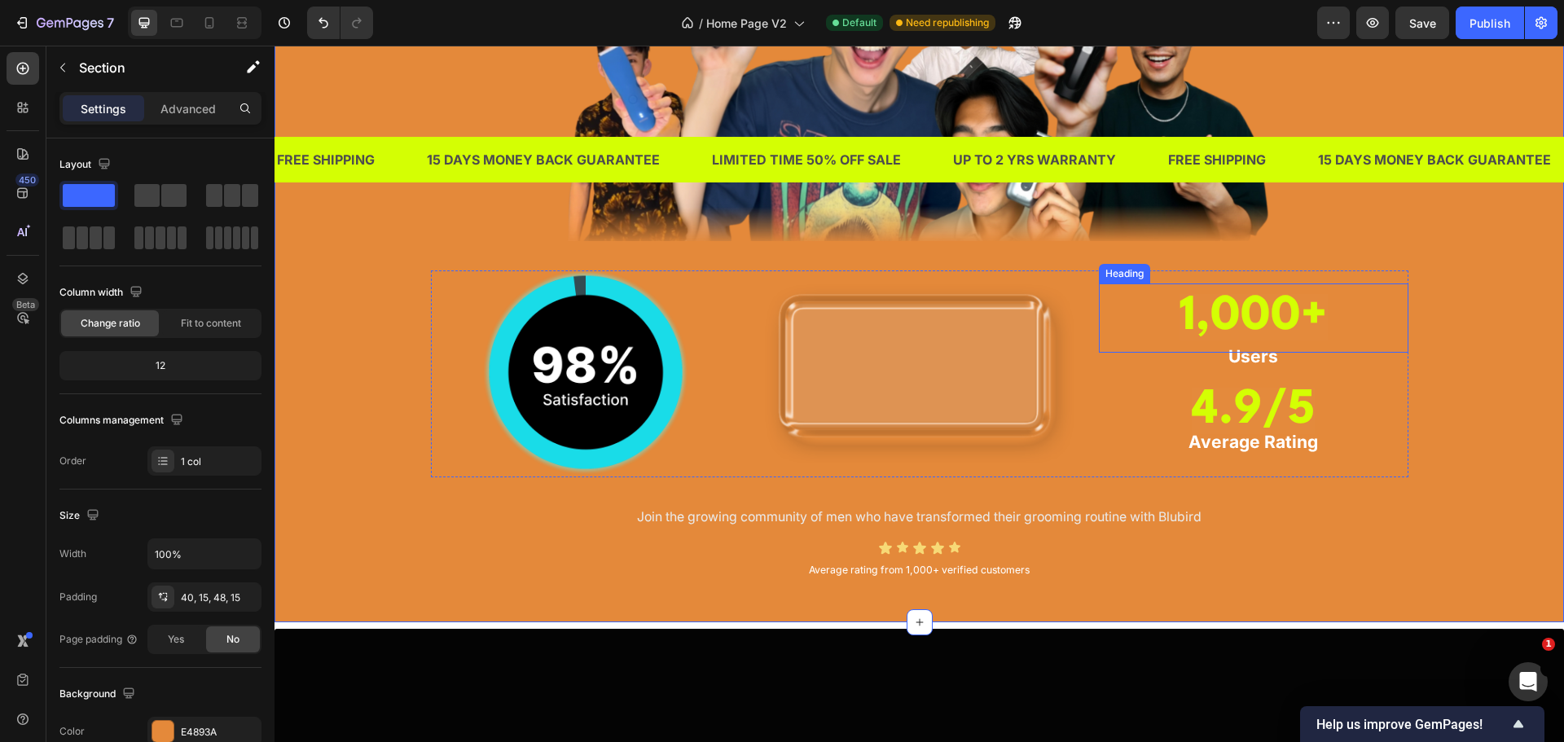
click at [1290, 315] on strong "1,000+" at bounding box center [1254, 317] width 148 height 46
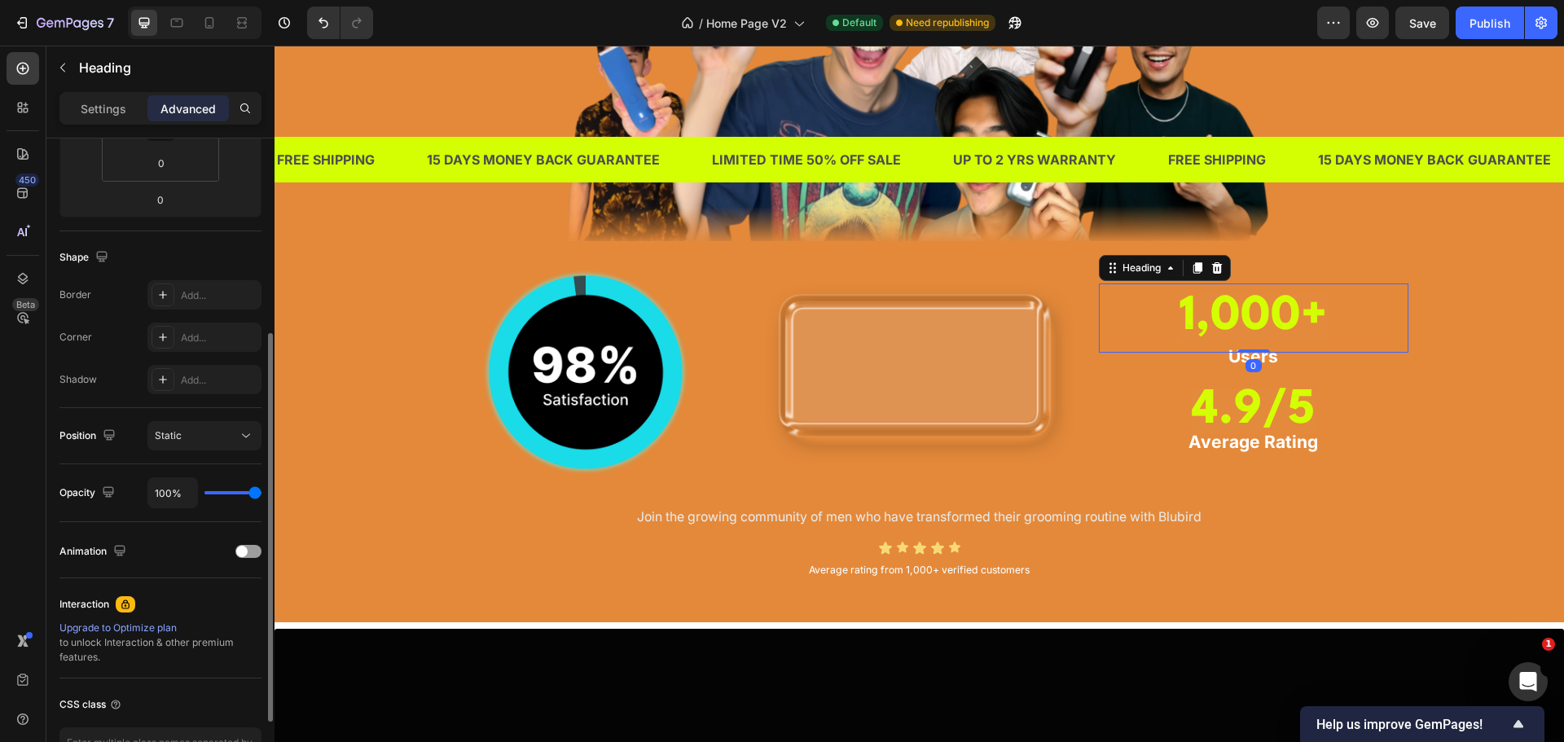
scroll to position [437, 0]
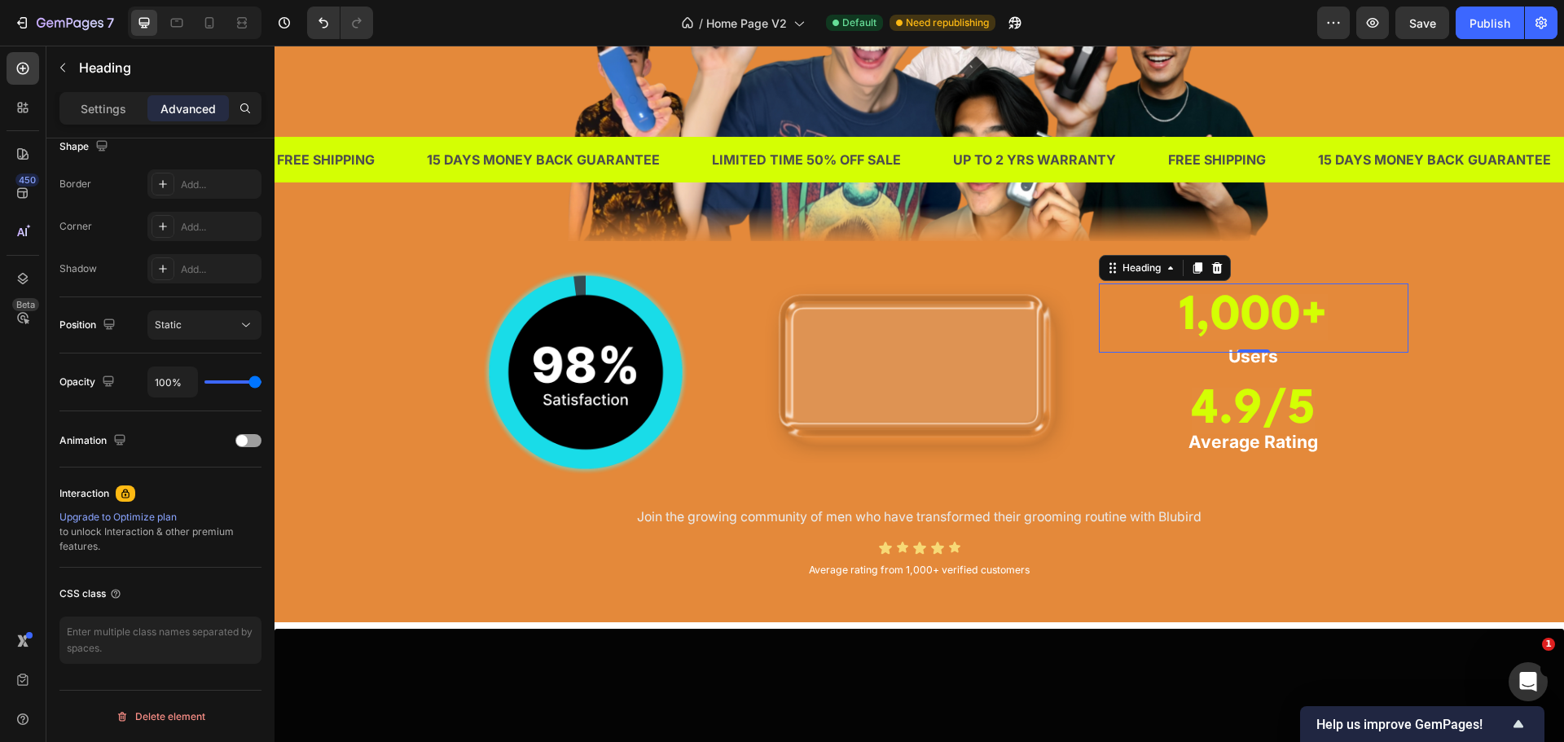
click at [1172, 309] on h3 "1,000+" at bounding box center [1254, 317] width 310 height 69
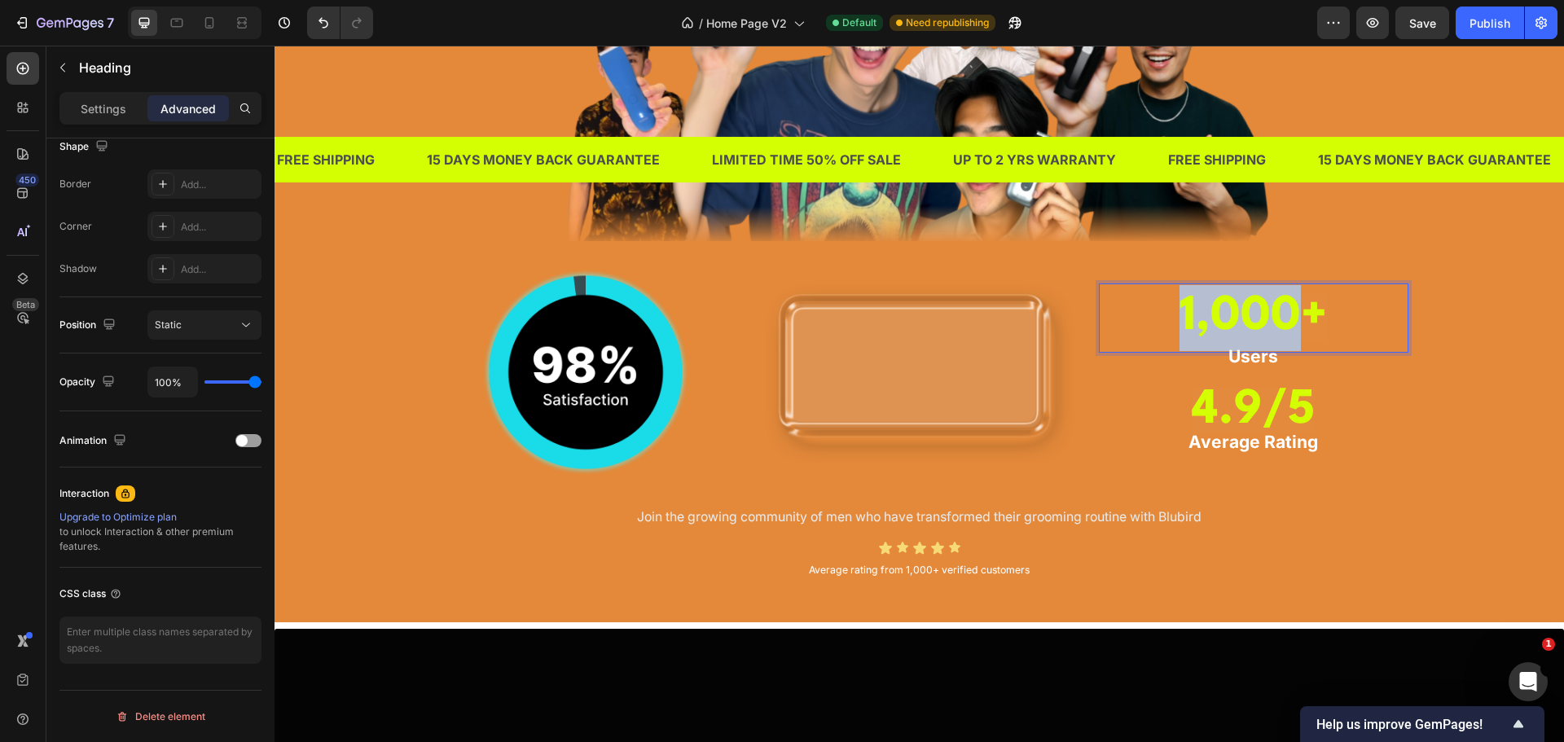
click at [1172, 309] on p "1,000+" at bounding box center [1254, 318] width 306 height 66
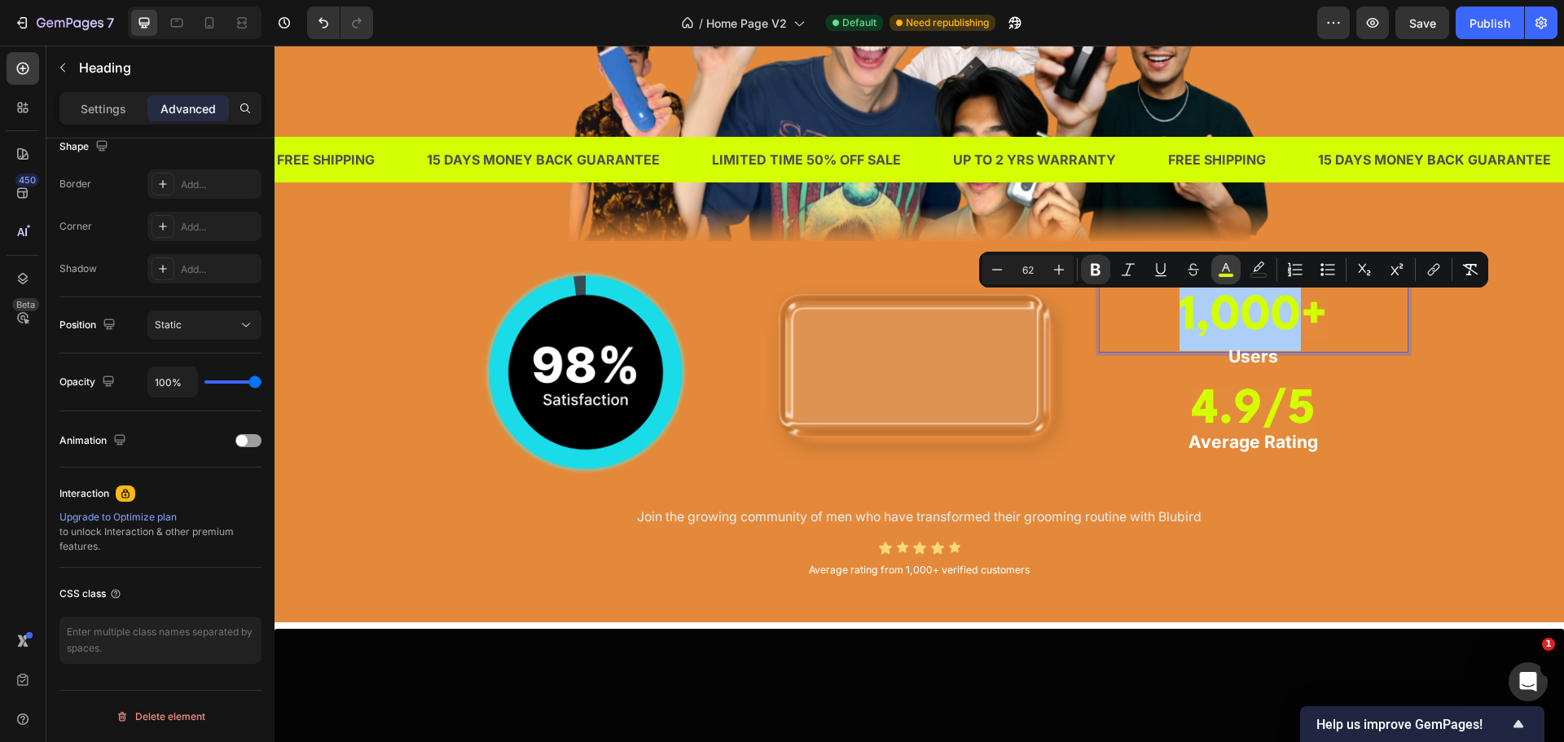
click at [1223, 271] on icon "Editor contextual toolbar" at bounding box center [1226, 267] width 8 height 9
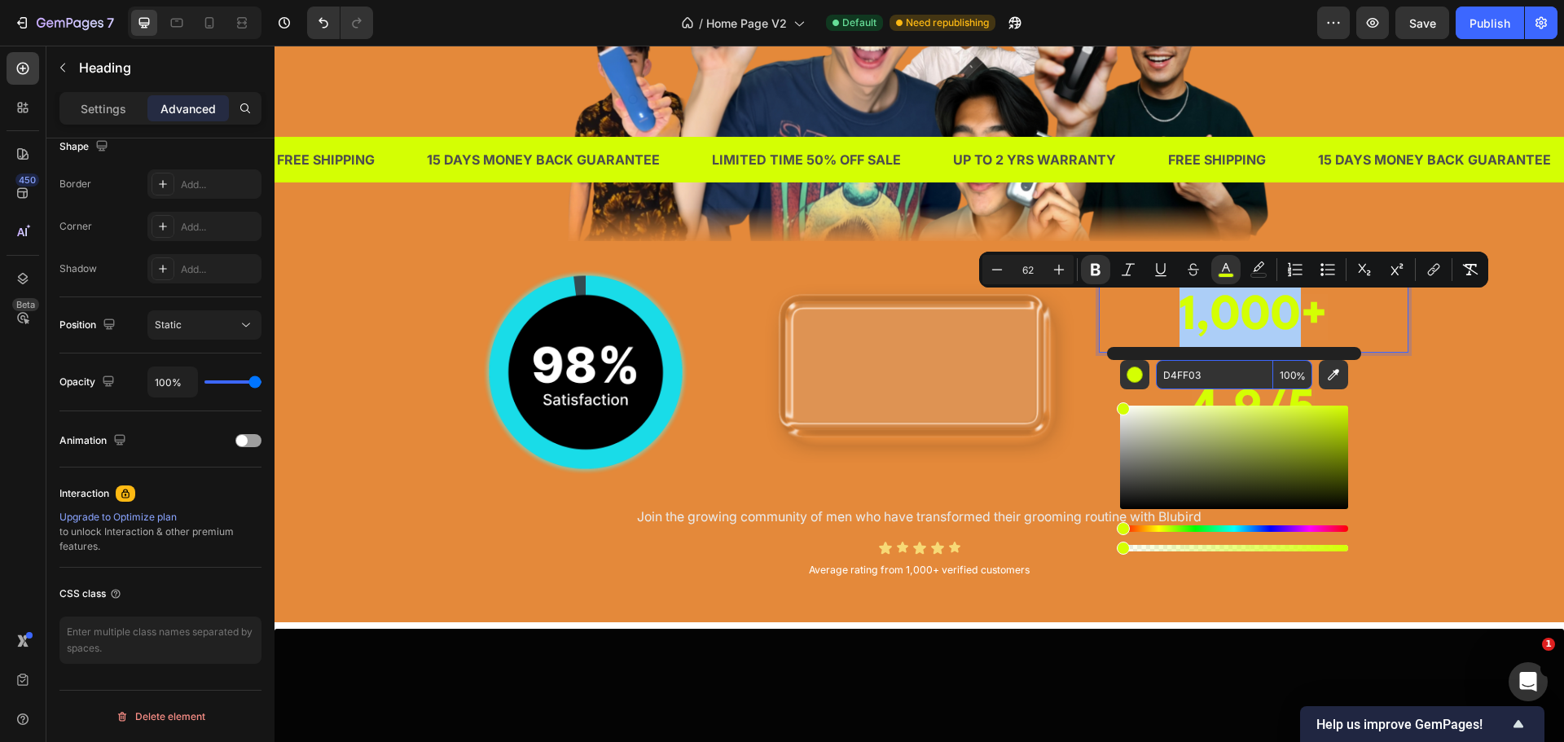
click at [1205, 374] on input "D4FF03" at bounding box center [1214, 374] width 117 height 29
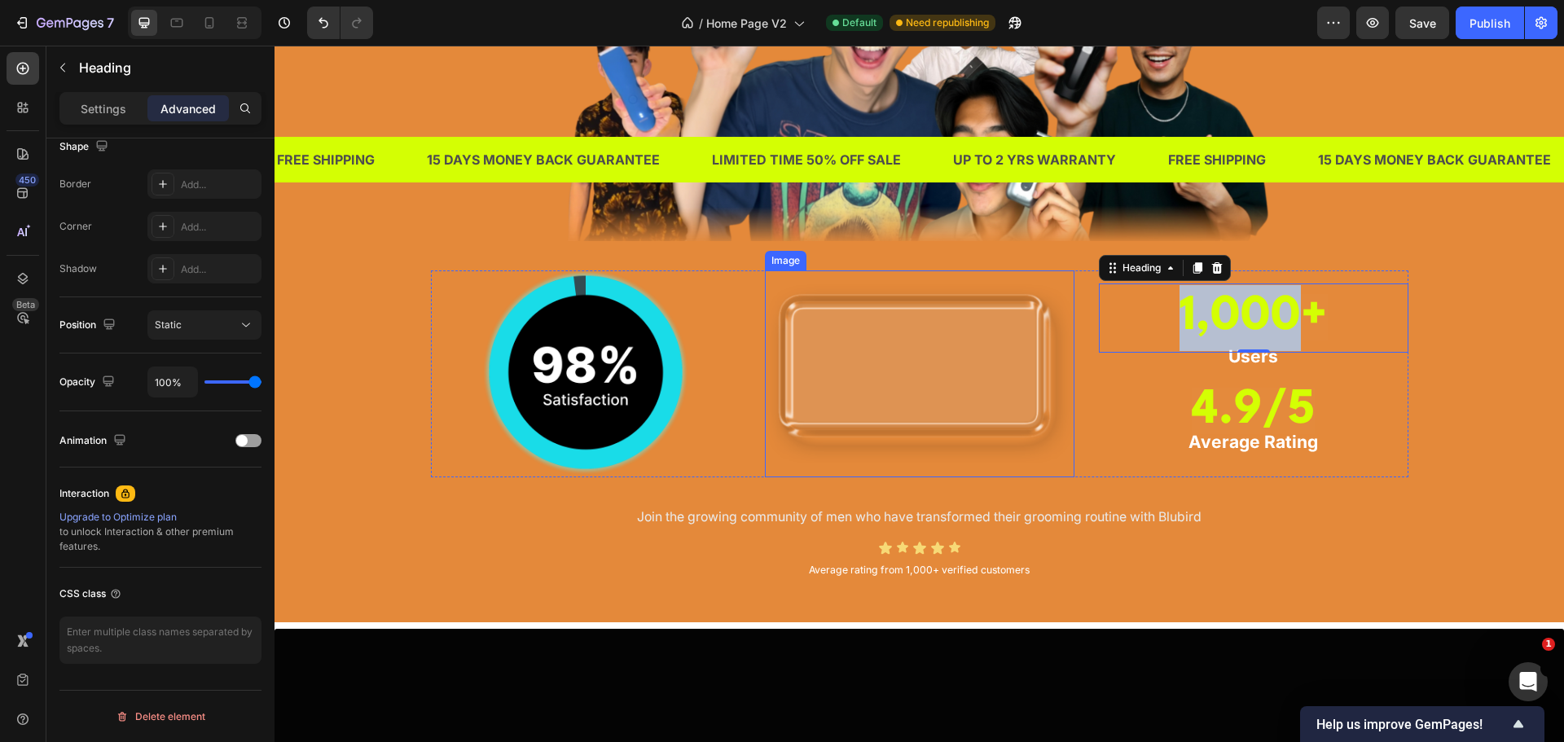
click at [850, 391] on img at bounding box center [920, 373] width 310 height 206
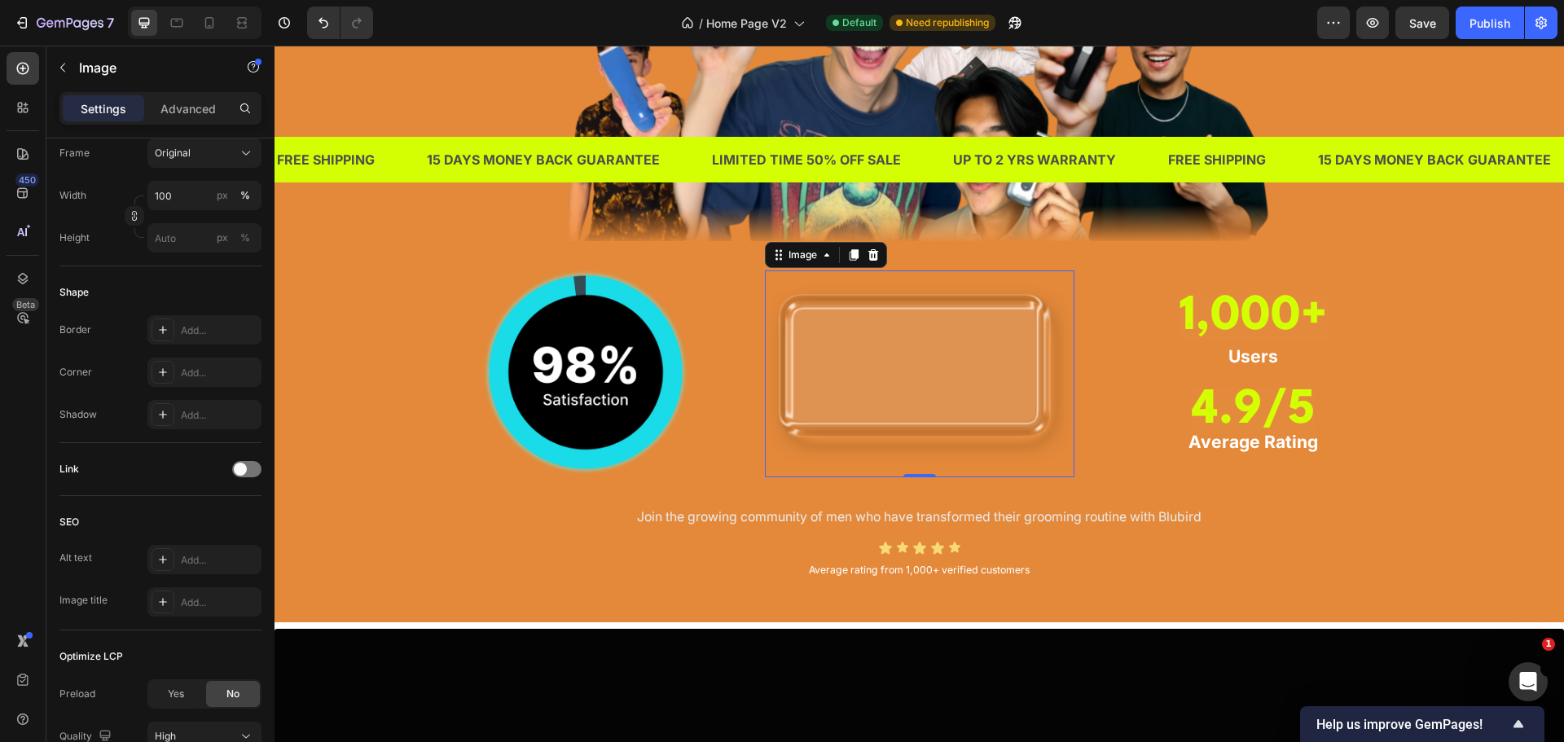
scroll to position [0, 0]
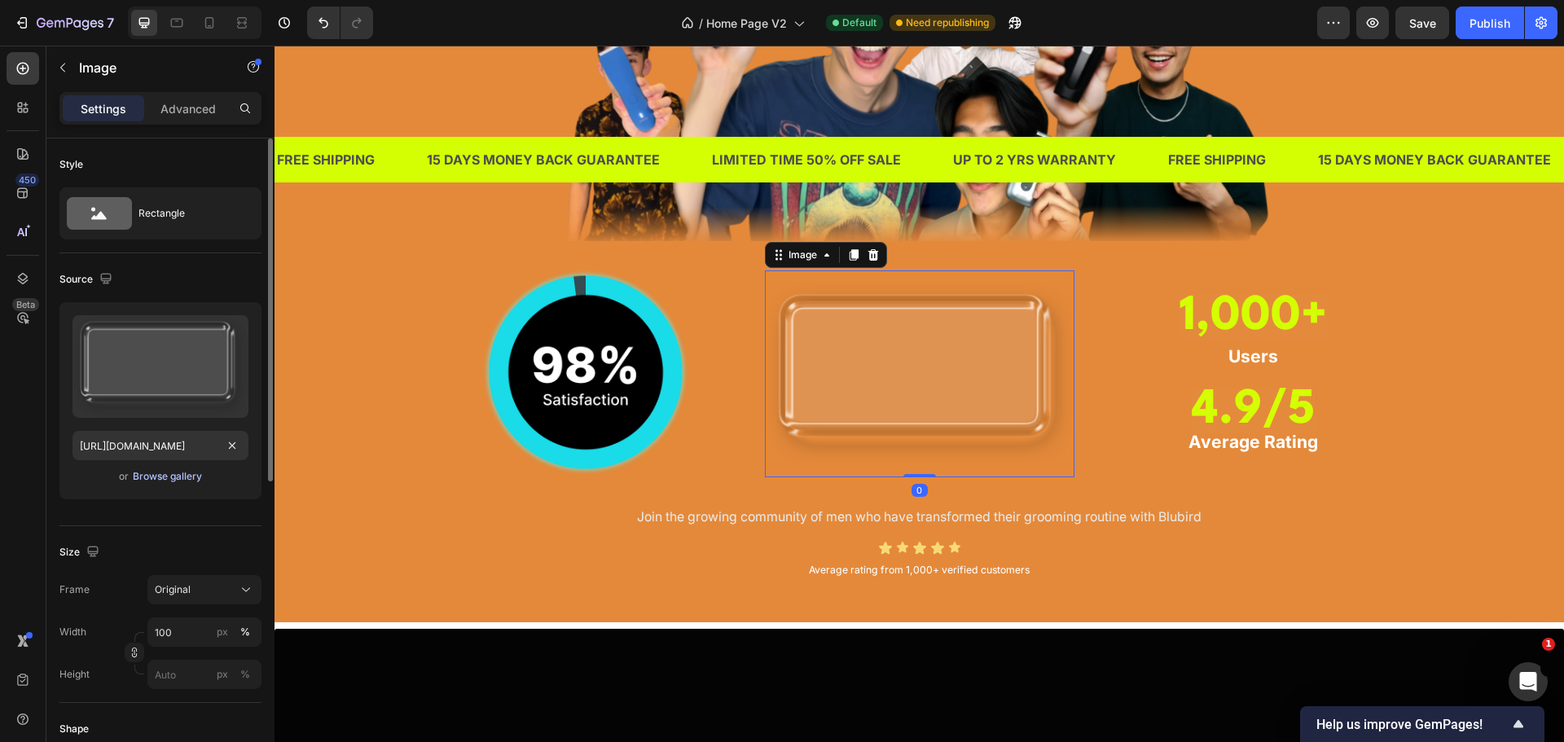
click at [162, 476] on div "Browse gallery" at bounding box center [167, 476] width 69 height 15
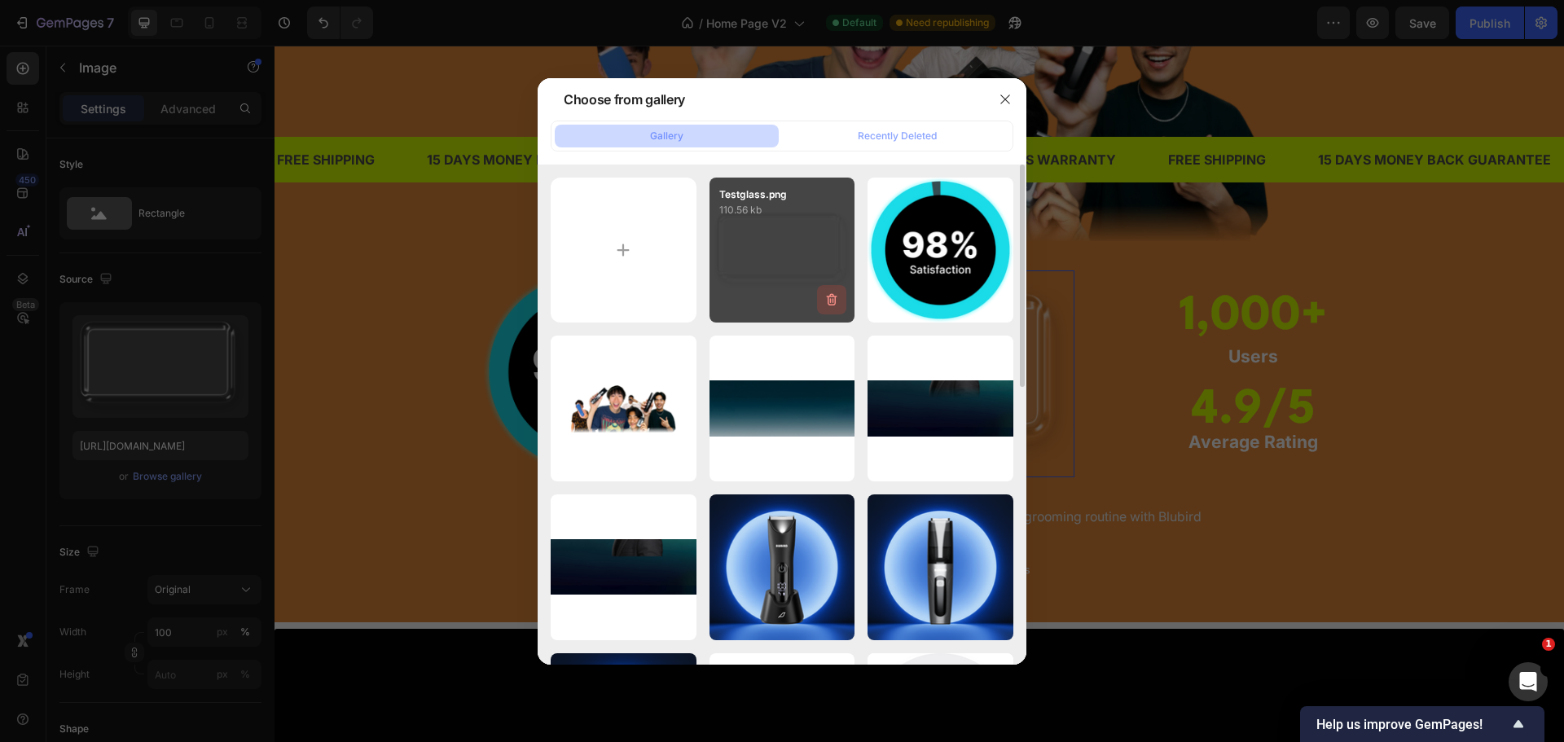
click at [830, 298] on icon "button" at bounding box center [832, 300] width 16 height 16
click at [637, 252] on input "file" at bounding box center [624, 251] width 146 height 146
type input "C:\fakepath\Testglass.png"
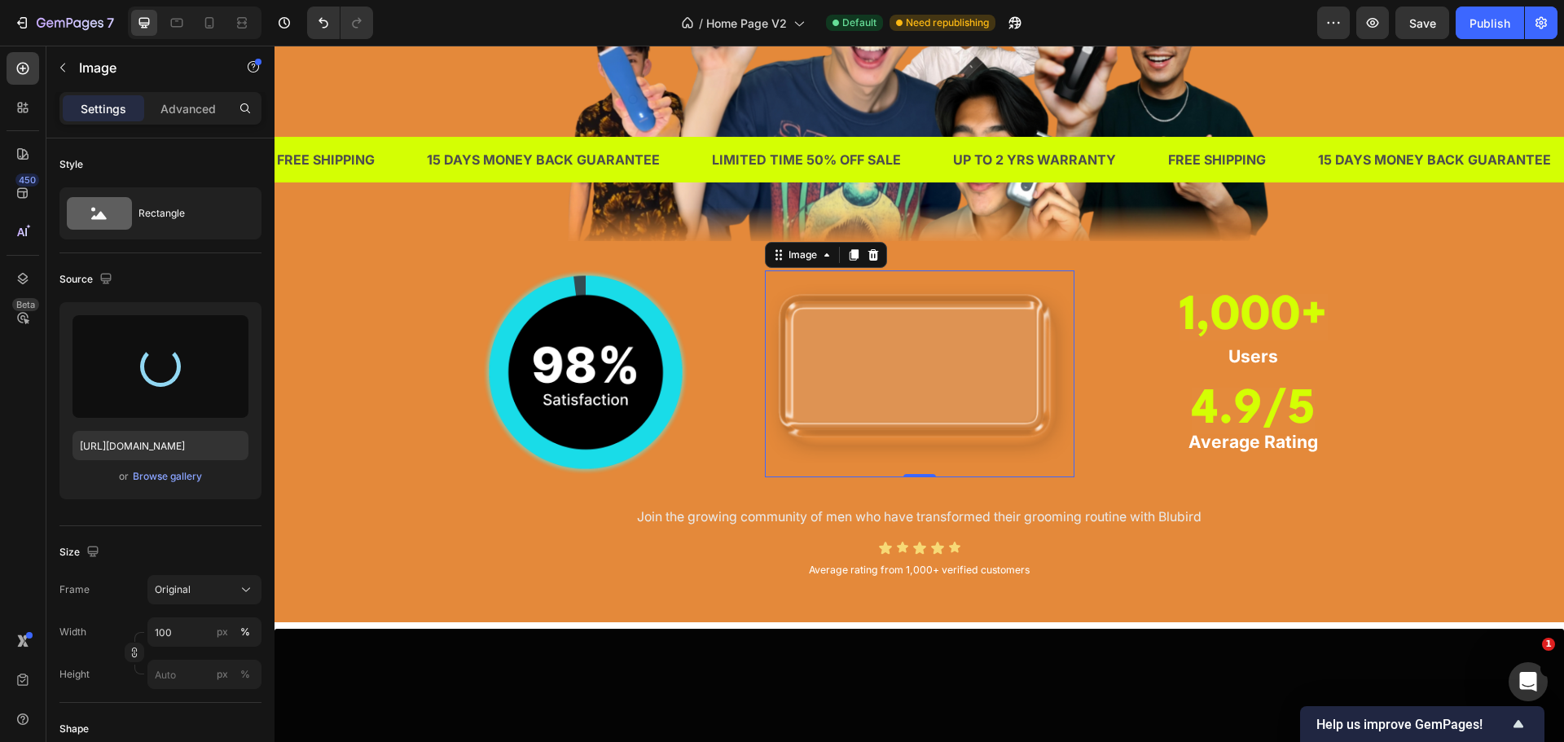
type input "https://cdn.shopify.com/s/files/1/0609/3665/0855/files/gempages_577436594827428…"
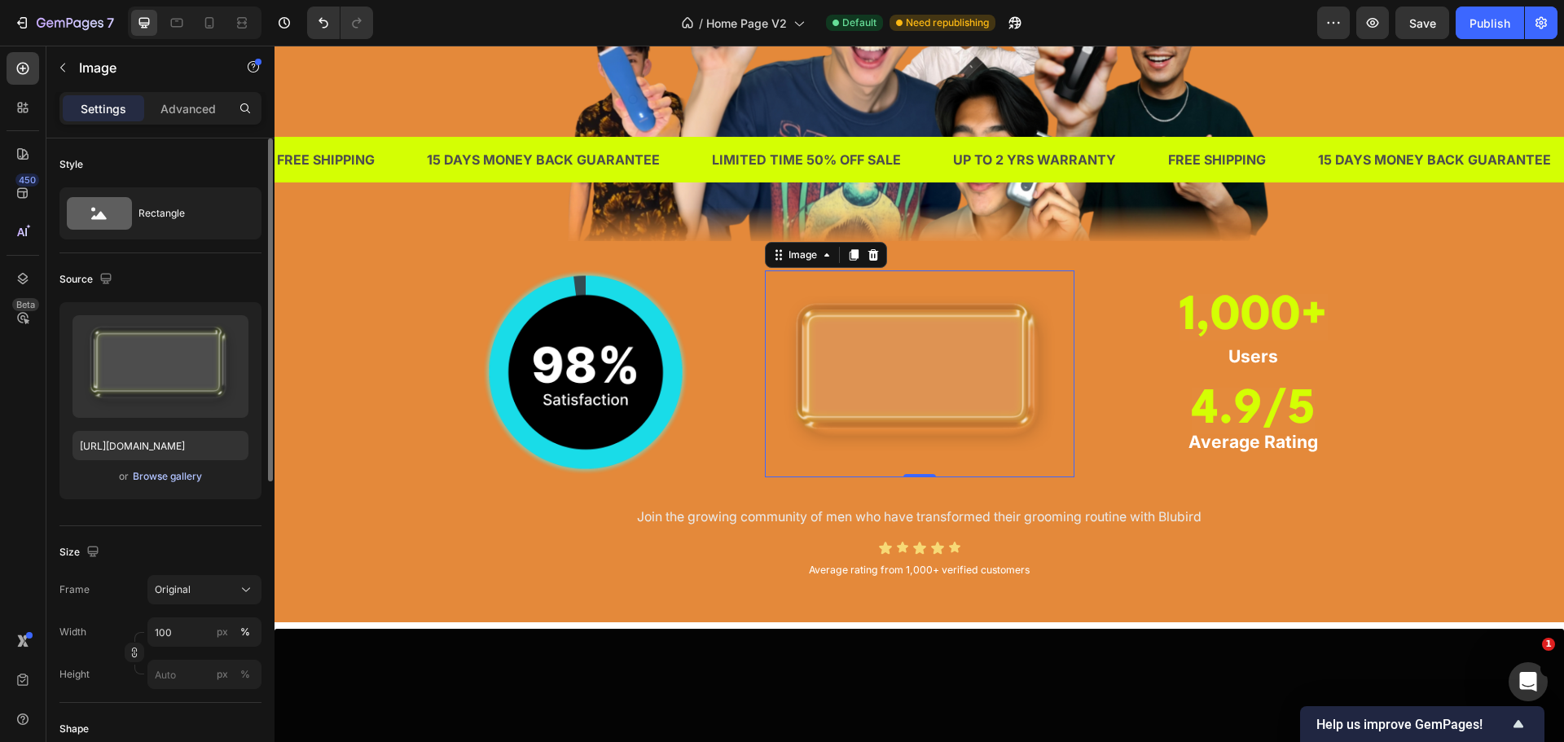
click at [171, 479] on div "Browse gallery" at bounding box center [167, 476] width 69 height 15
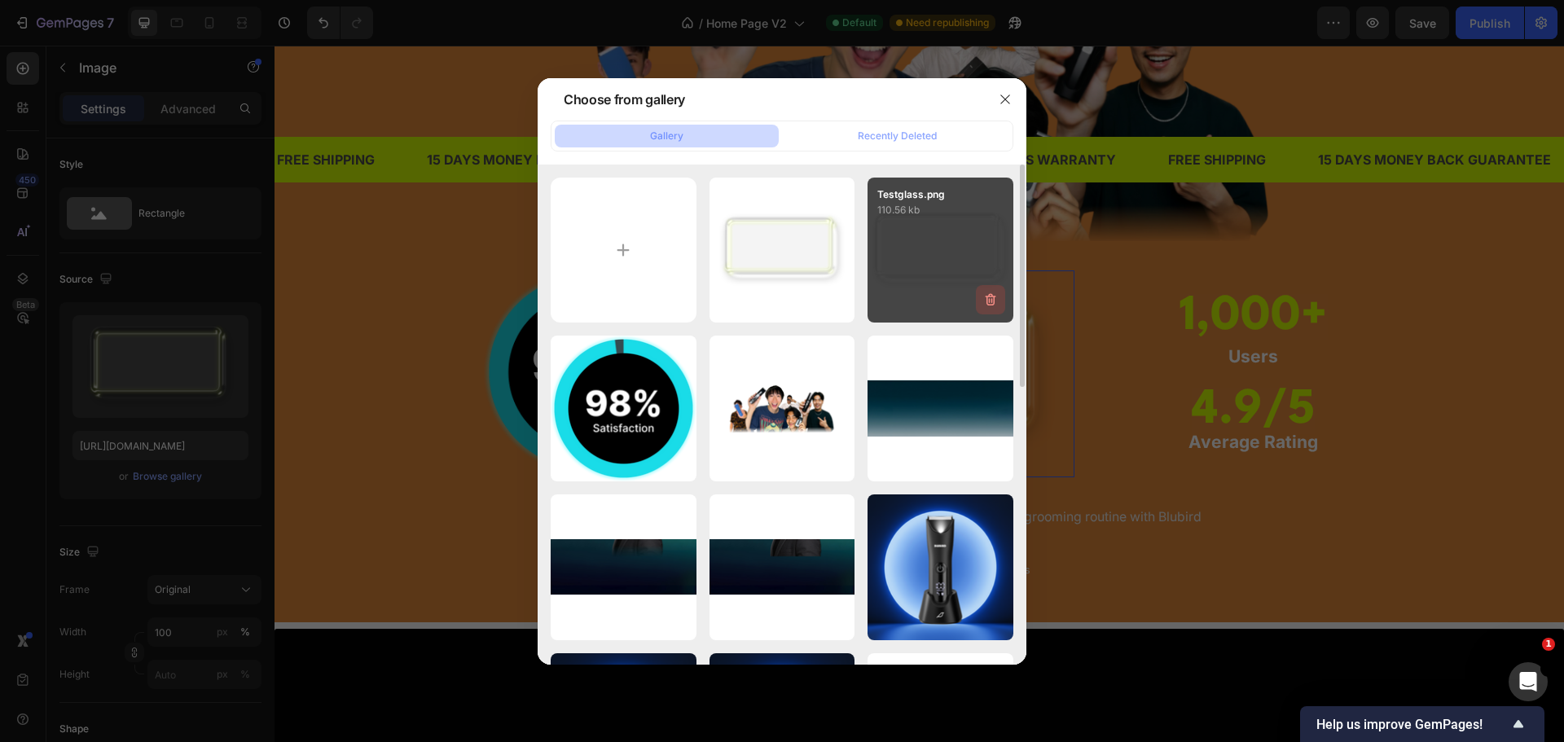
click at [986, 301] on icon "button" at bounding box center [990, 300] width 16 height 16
click at [986, 301] on div "Delete" at bounding box center [981, 303] width 30 height 15
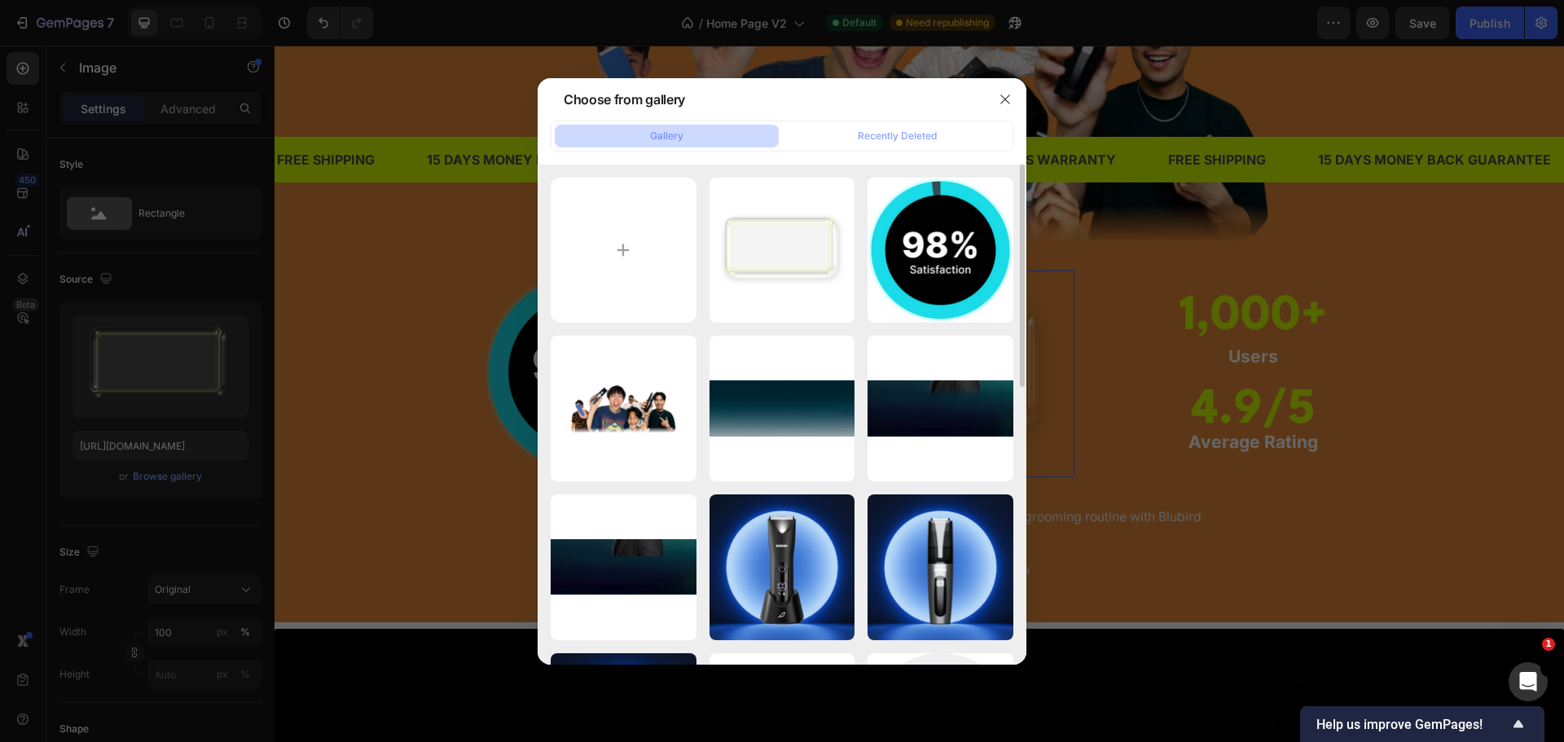
click at [896, 99] on div "Choose from gallery" at bounding box center [761, 99] width 446 height 42
click at [1004, 99] on icon "button" at bounding box center [1005, 99] width 13 height 13
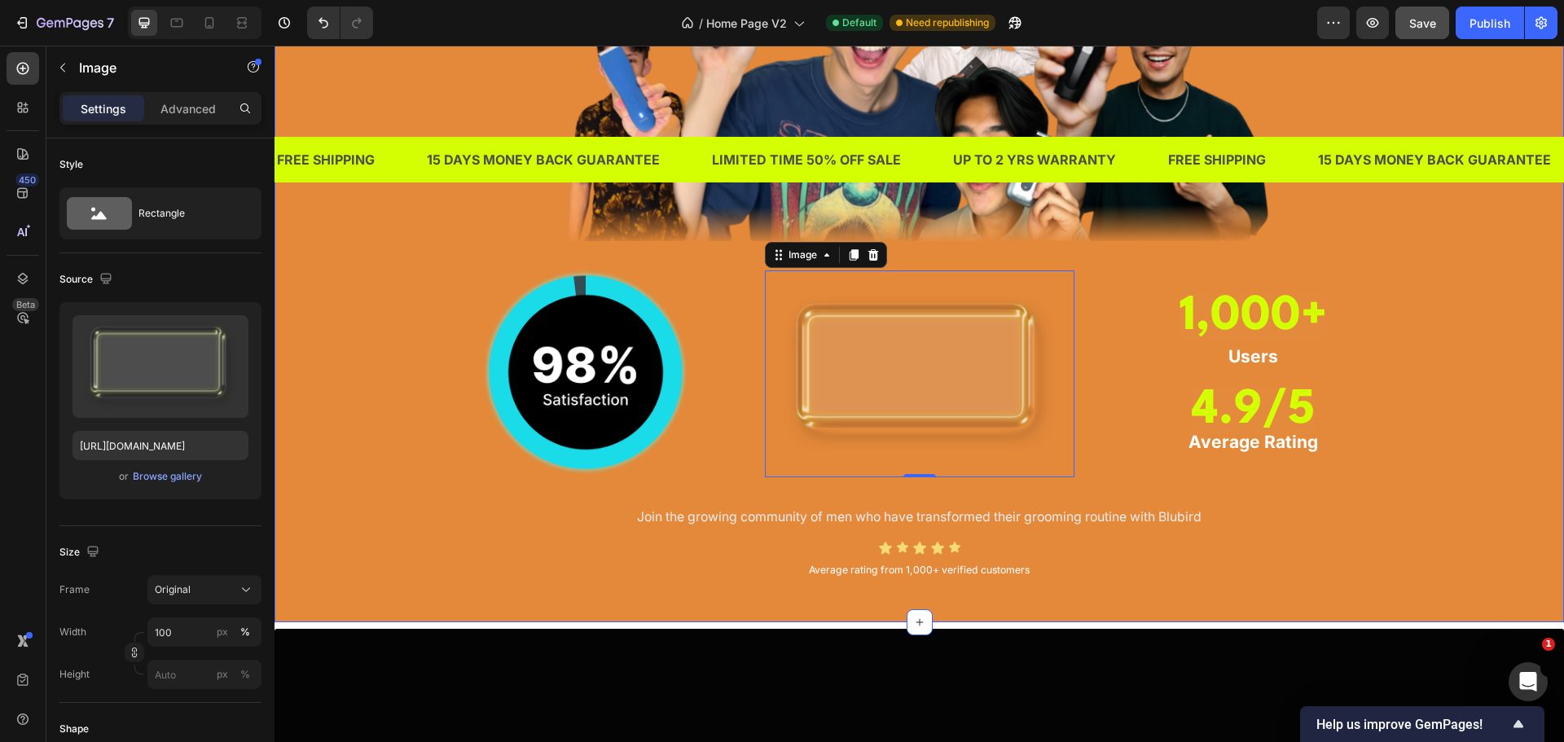
click at [1425, 31] on button "Save" at bounding box center [1422, 23] width 54 height 33
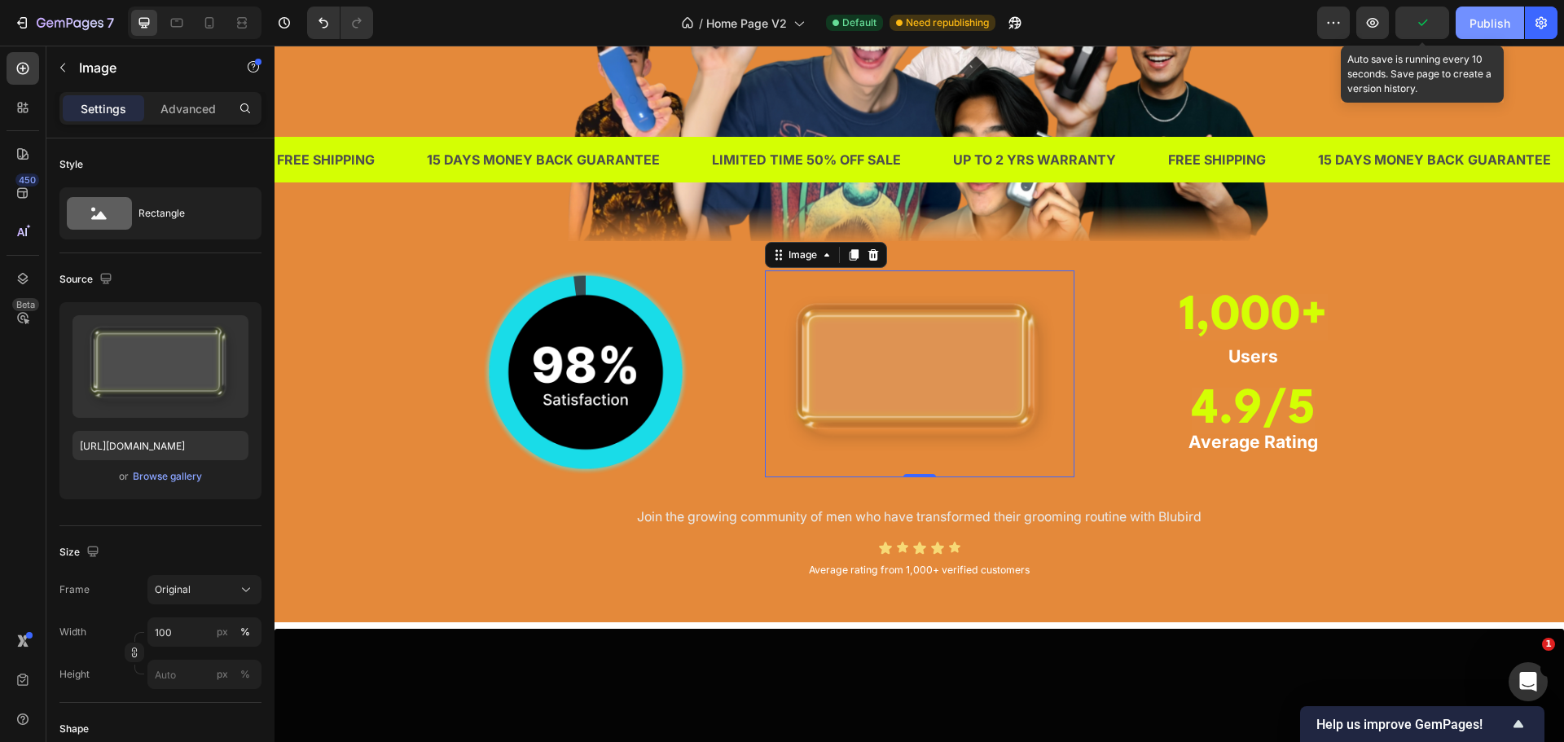
click at [1481, 20] on div "Publish" at bounding box center [1490, 23] width 41 height 17
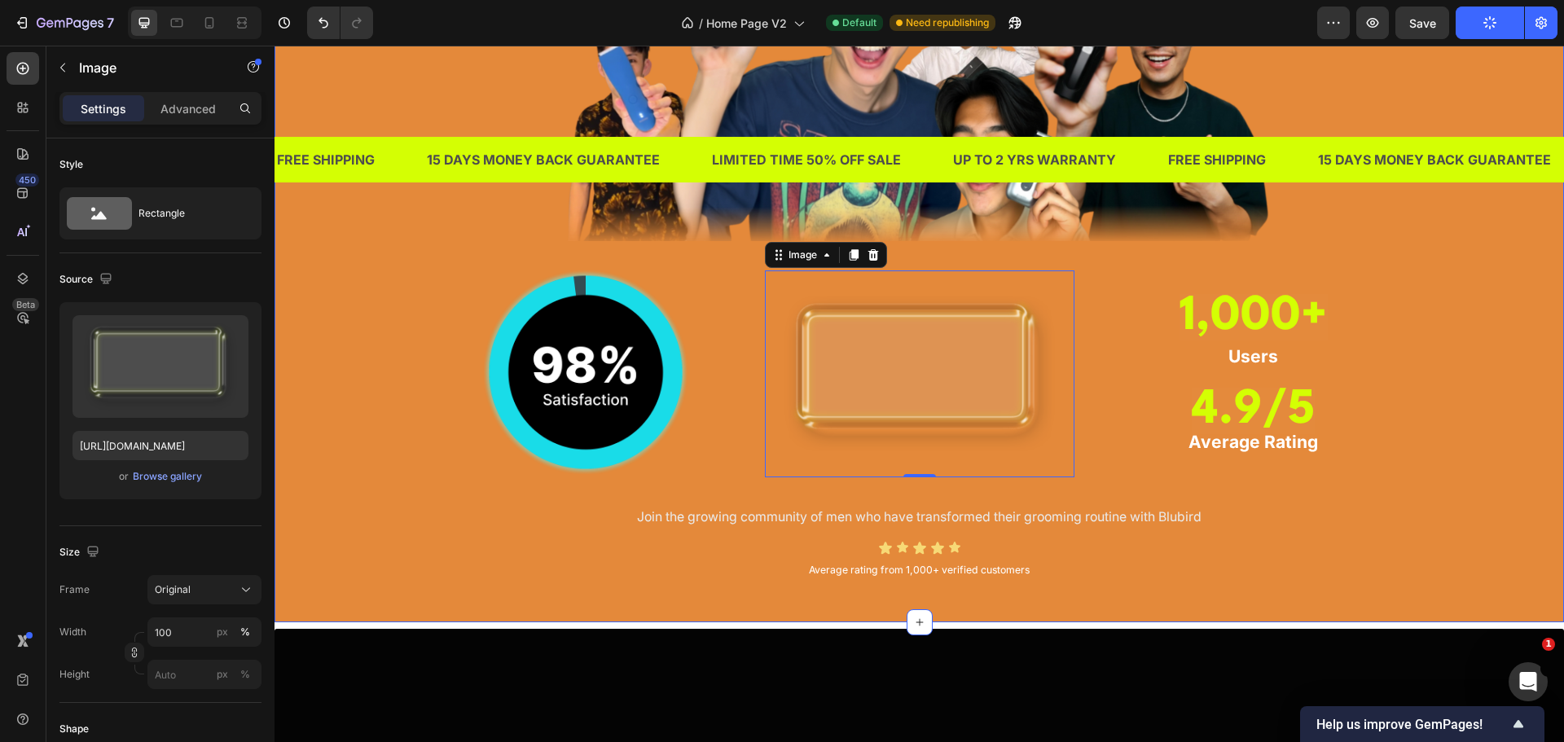
click at [1399, 328] on p "⁠⁠⁠⁠⁠⁠⁠ 1,000+" at bounding box center [1254, 318] width 306 height 66
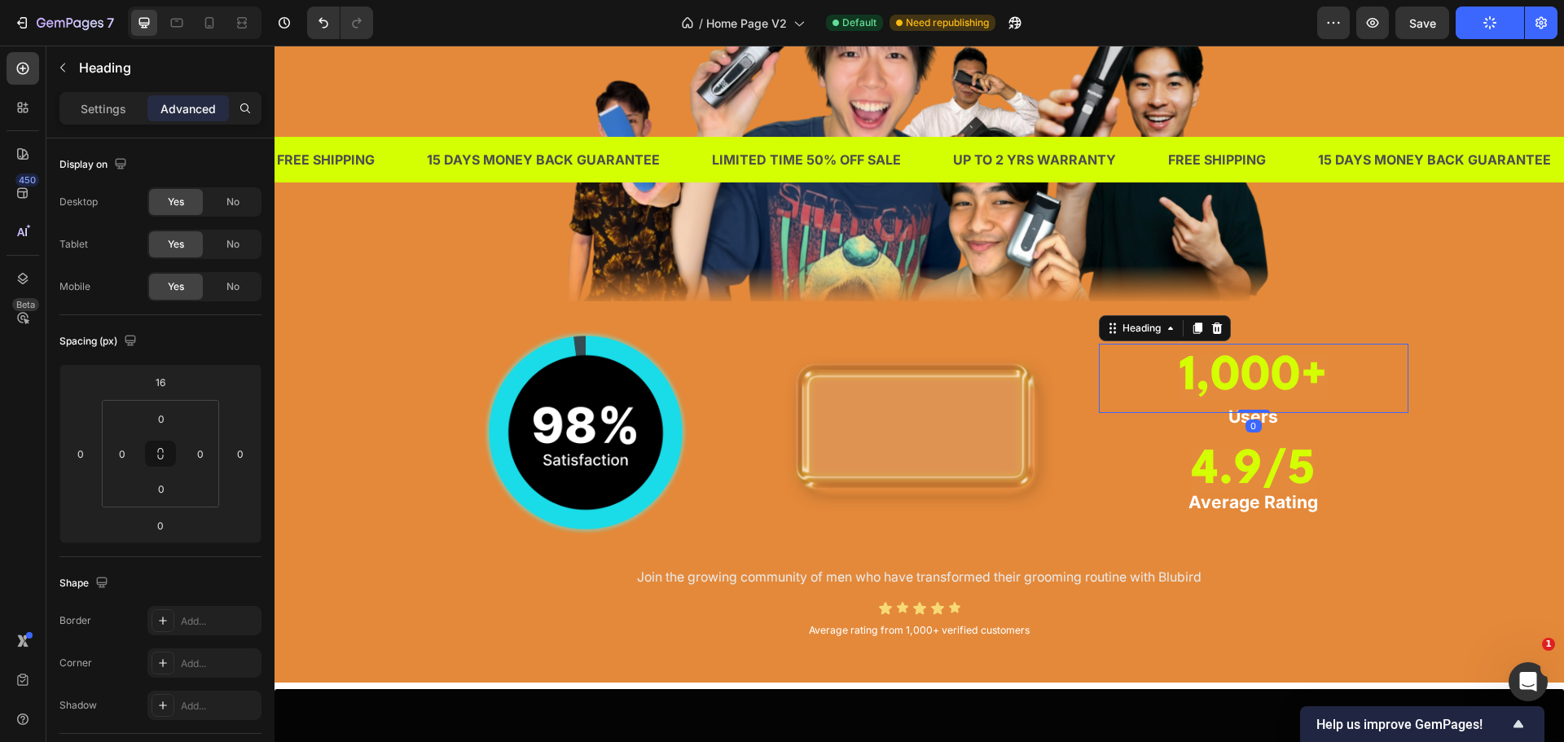
scroll to position [1377, 0]
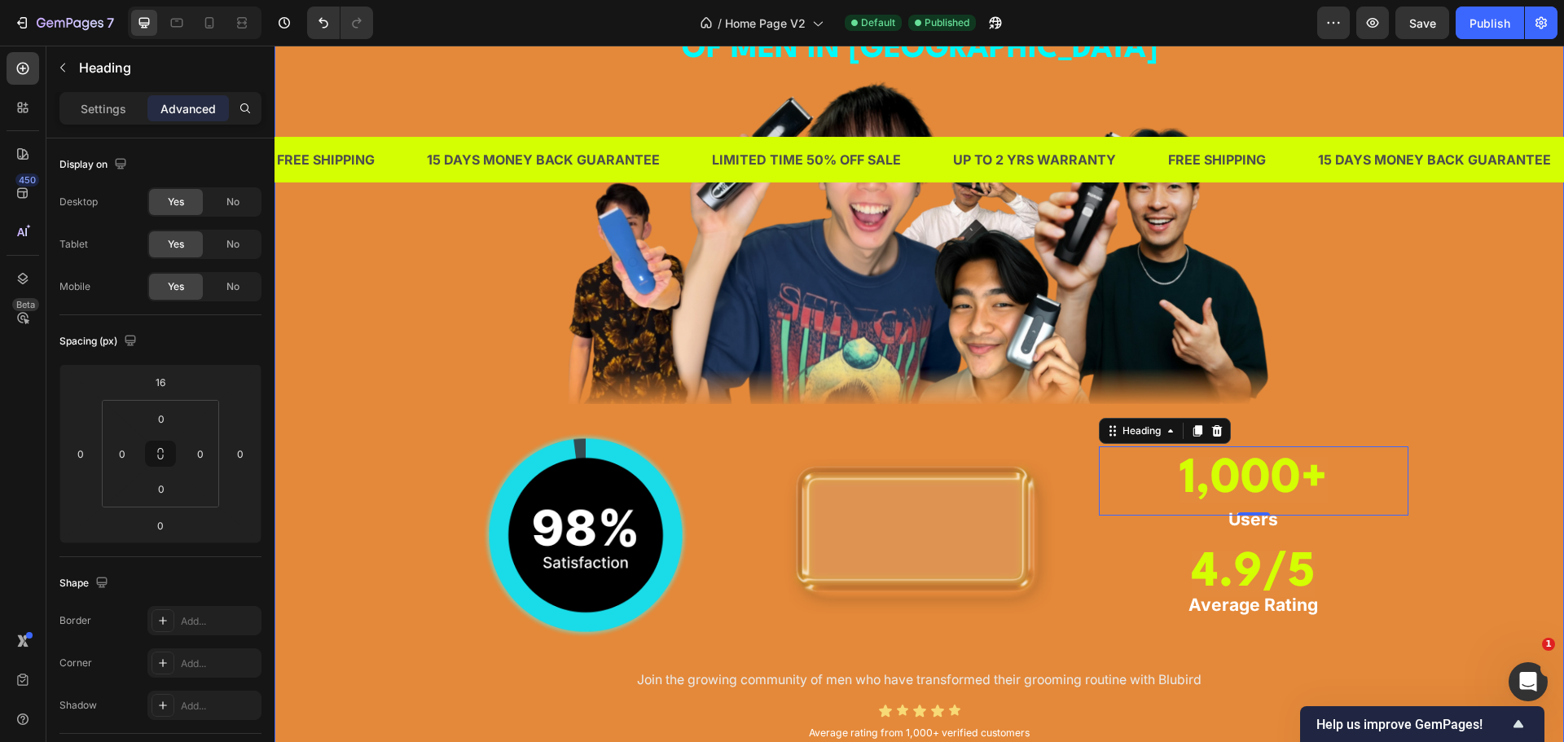
click at [339, 325] on div "TRUSTED BY THOUSANDS OF MEN IN SINGAPORE Heading Image Image Image ⁠⁠⁠⁠⁠⁠⁠ 1,00…" at bounding box center [919, 356] width 1265 height 782
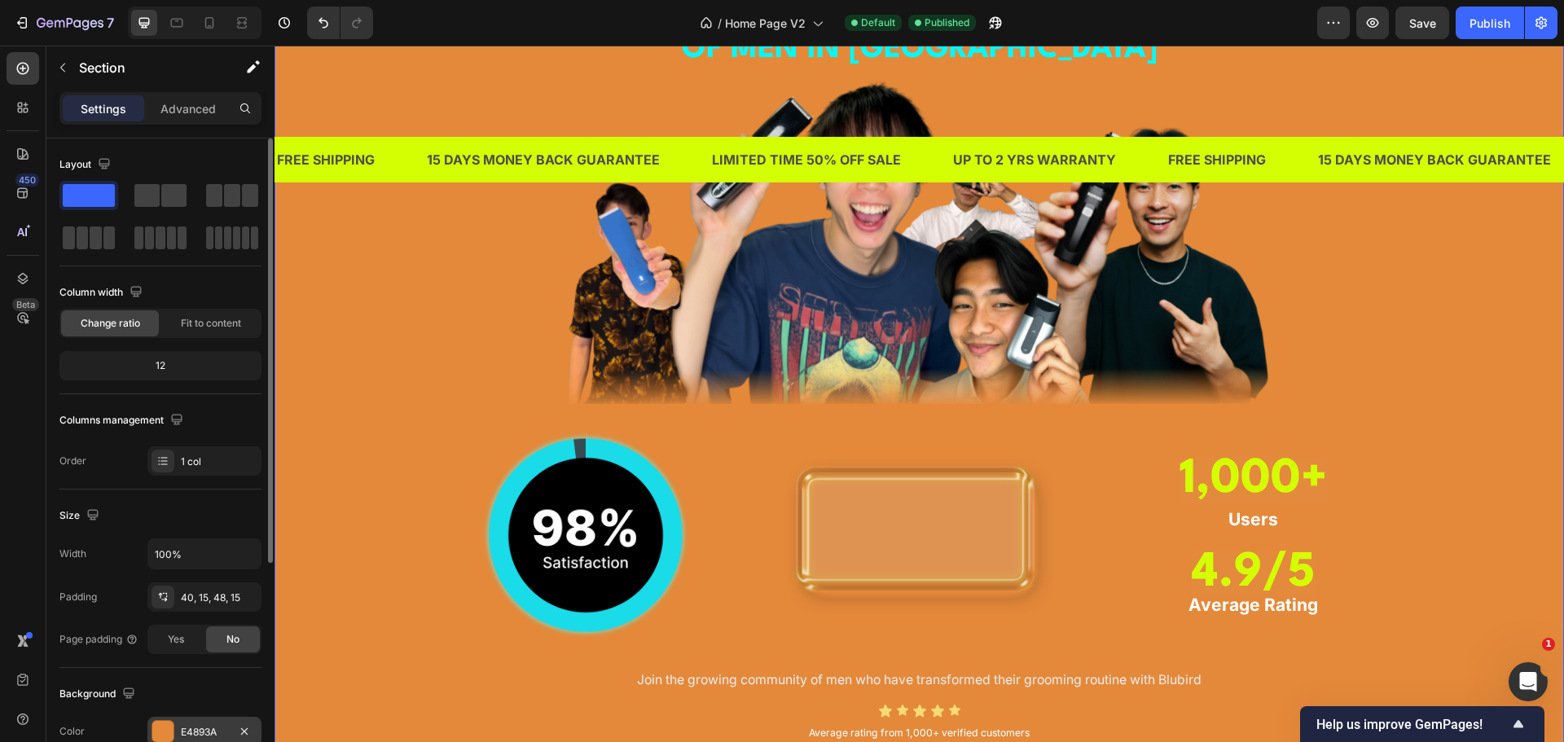
click at [169, 730] on div at bounding box center [162, 731] width 21 height 21
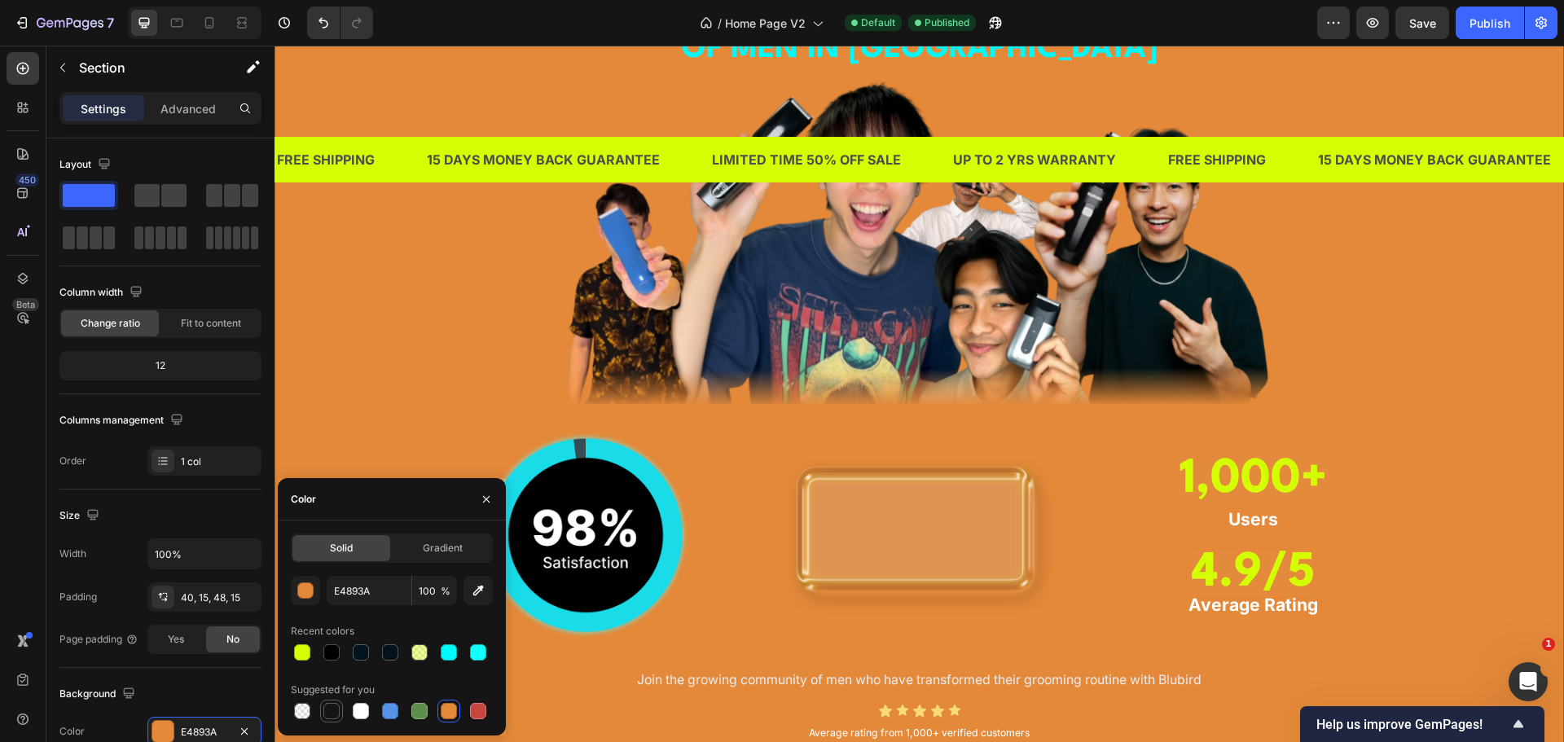
click at [337, 707] on div at bounding box center [331, 711] width 16 height 16
type input "151515"
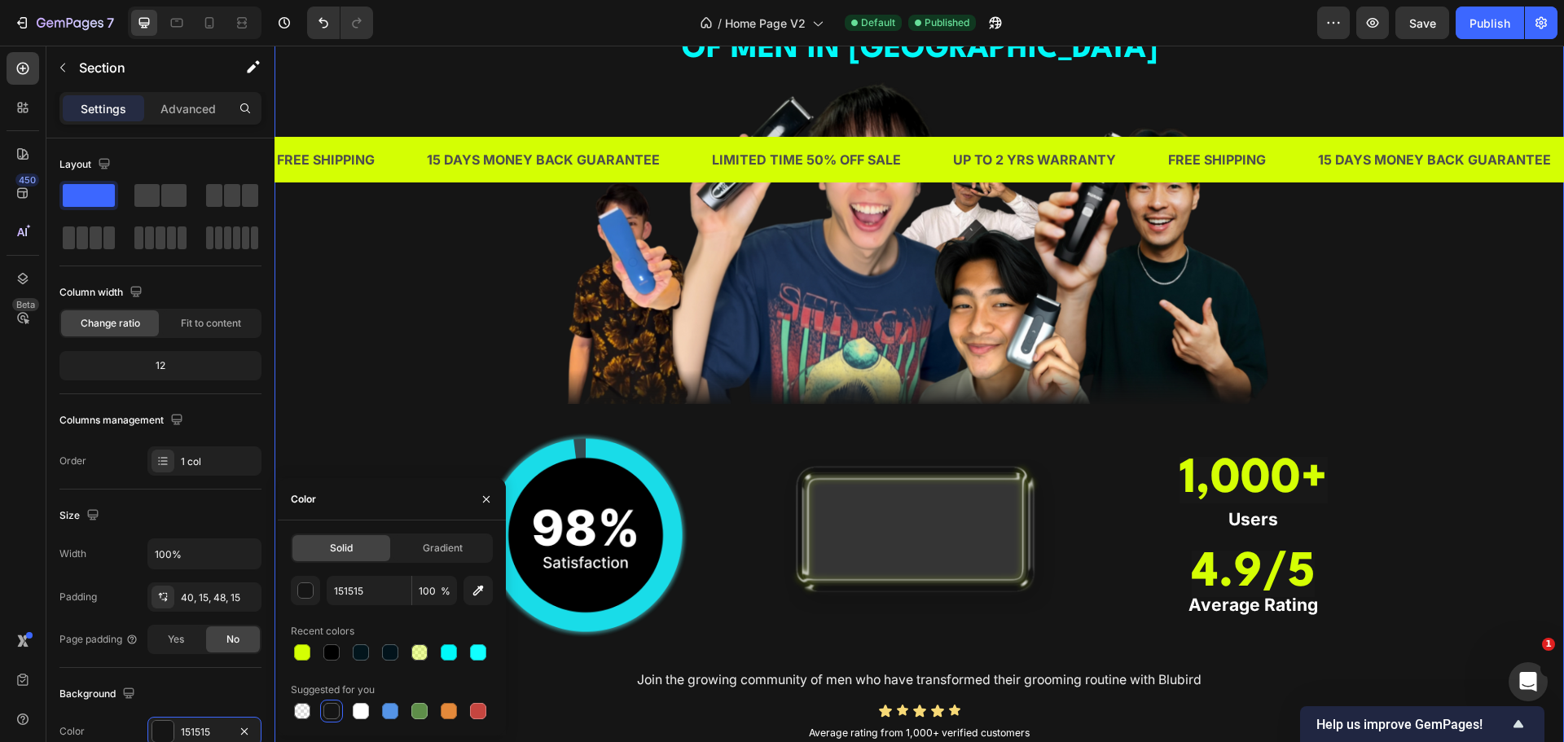
click at [399, 354] on div "TRUSTED BY THOUSANDS OF MEN IN SINGAPORE Heading Image Image Image ⁠⁠⁠⁠⁠⁠⁠ 1,00…" at bounding box center [919, 356] width 1265 height 782
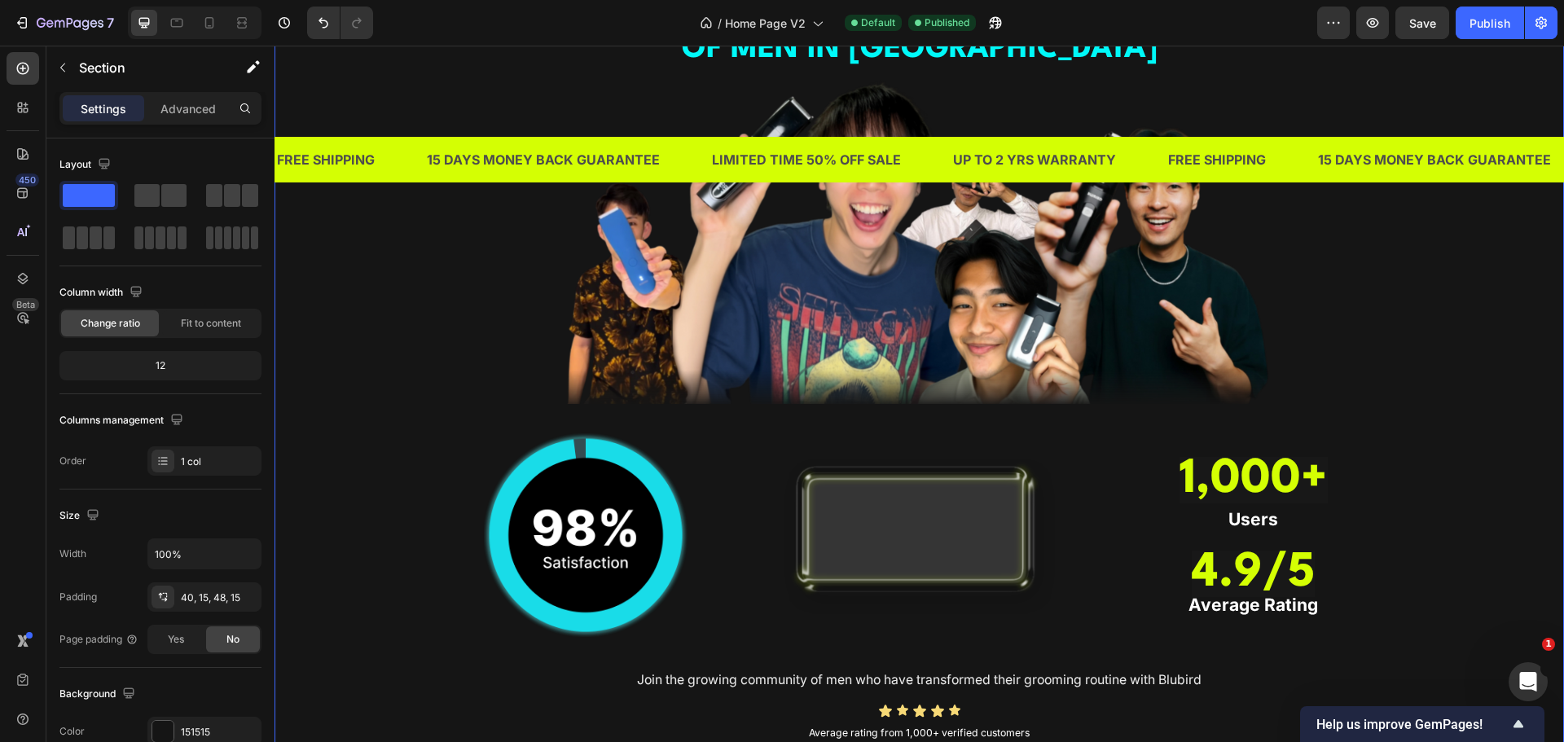
click at [1443, 315] on div "TRUSTED BY THOUSANDS OF MEN IN SINGAPORE Heading Image Image Image ⁠⁠⁠⁠⁠⁠⁠ 1,00…" at bounding box center [919, 356] width 1265 height 782
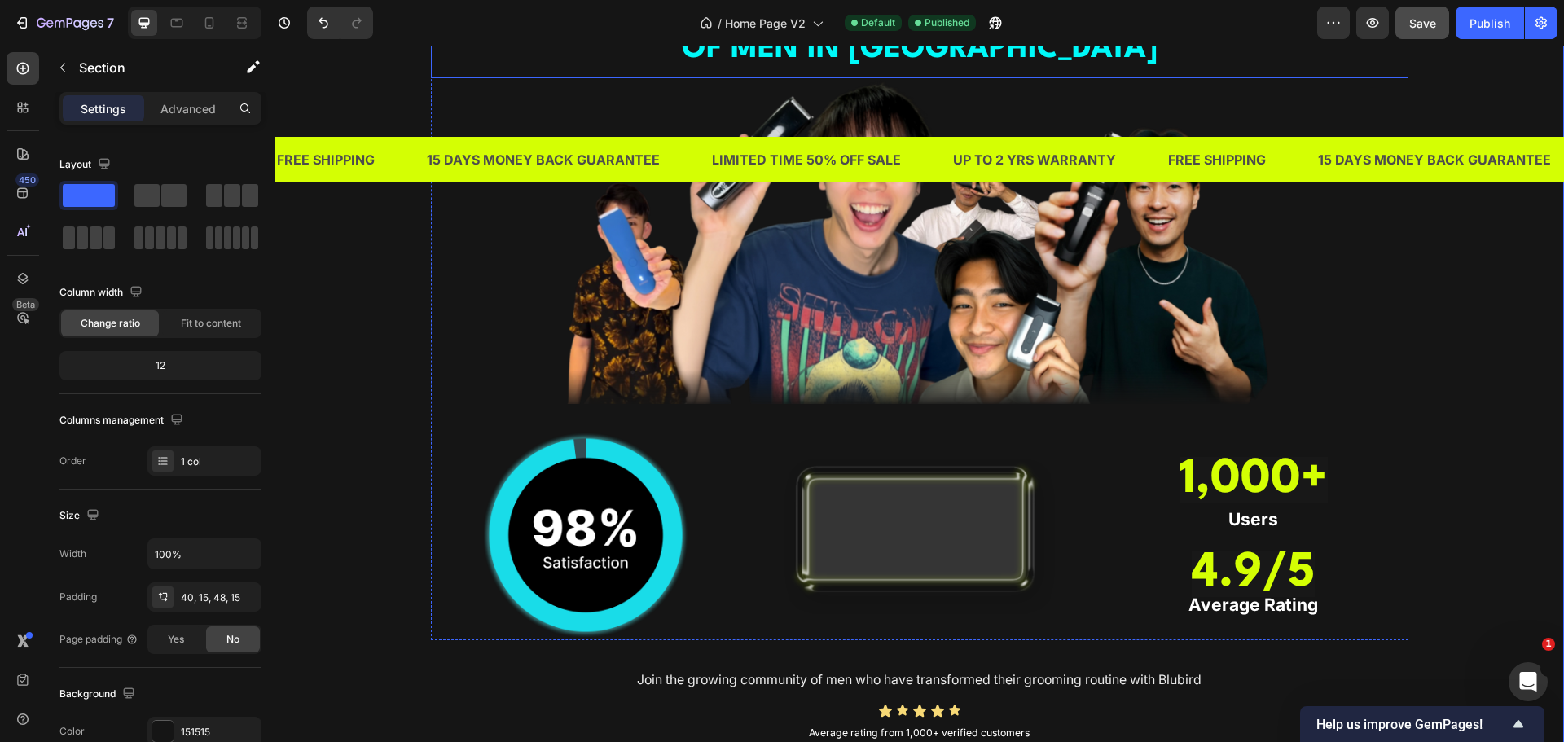
click at [1424, 26] on span "Save" at bounding box center [1422, 23] width 27 height 14
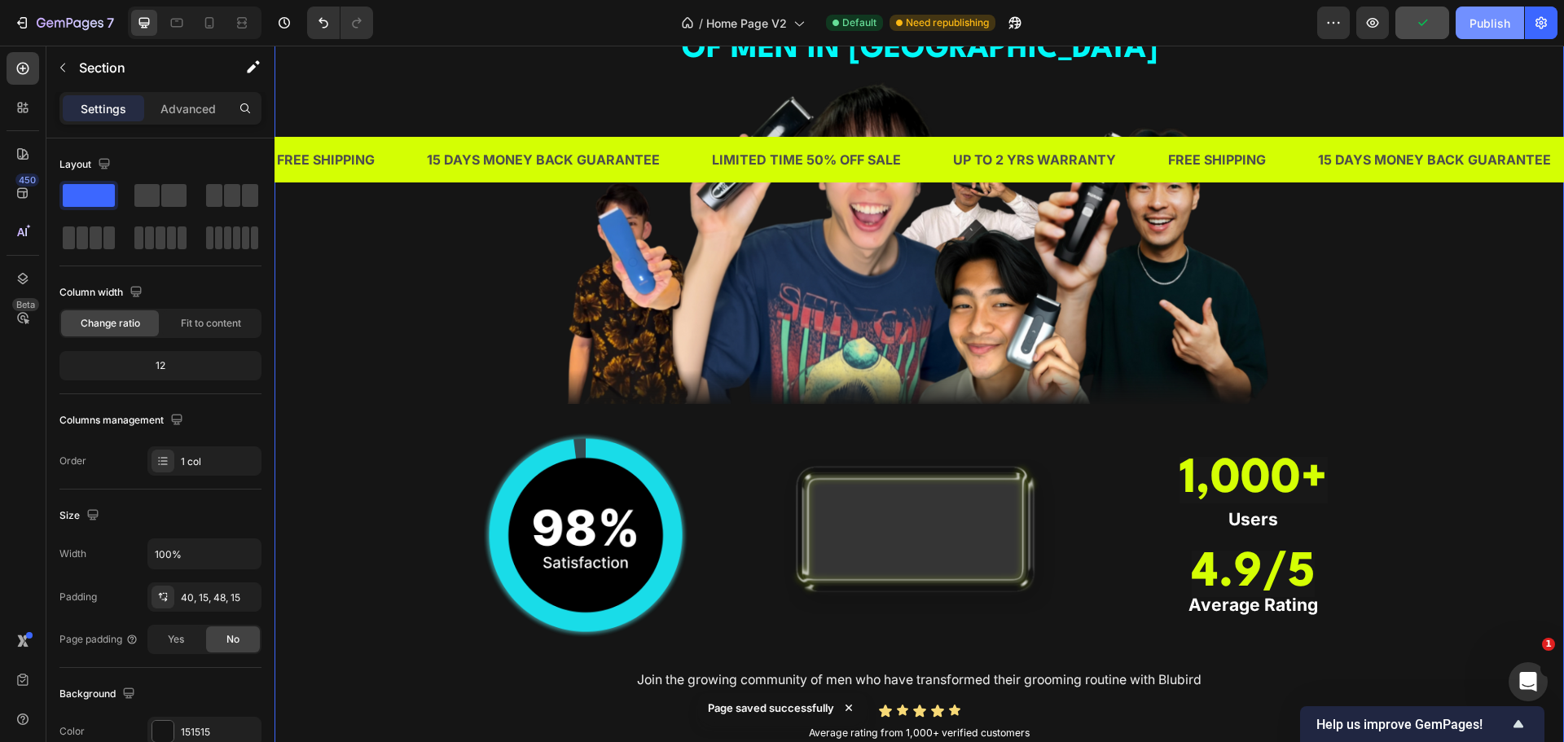
click at [1478, 25] on div "Publish" at bounding box center [1490, 23] width 41 height 17
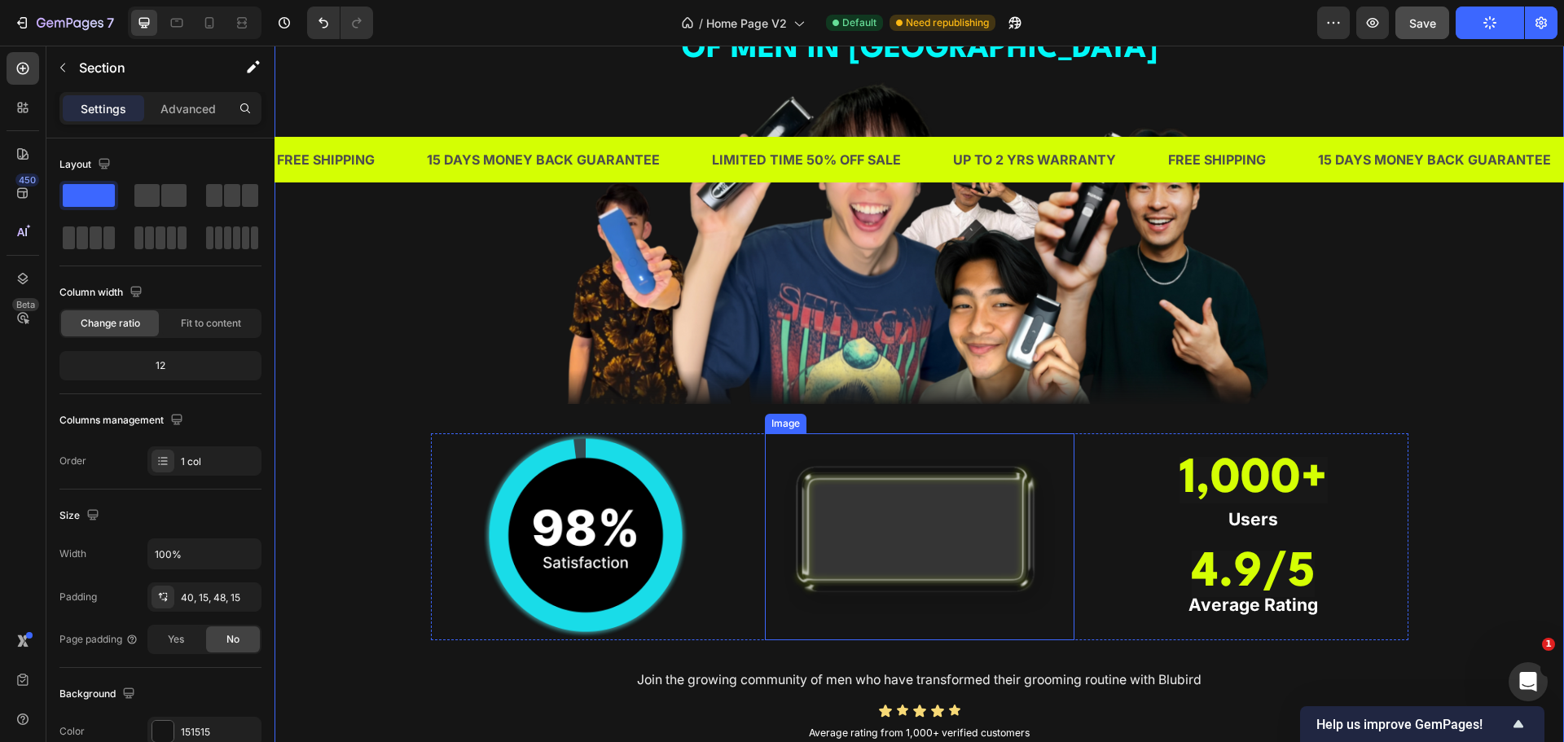
click at [937, 550] on img at bounding box center [920, 536] width 310 height 206
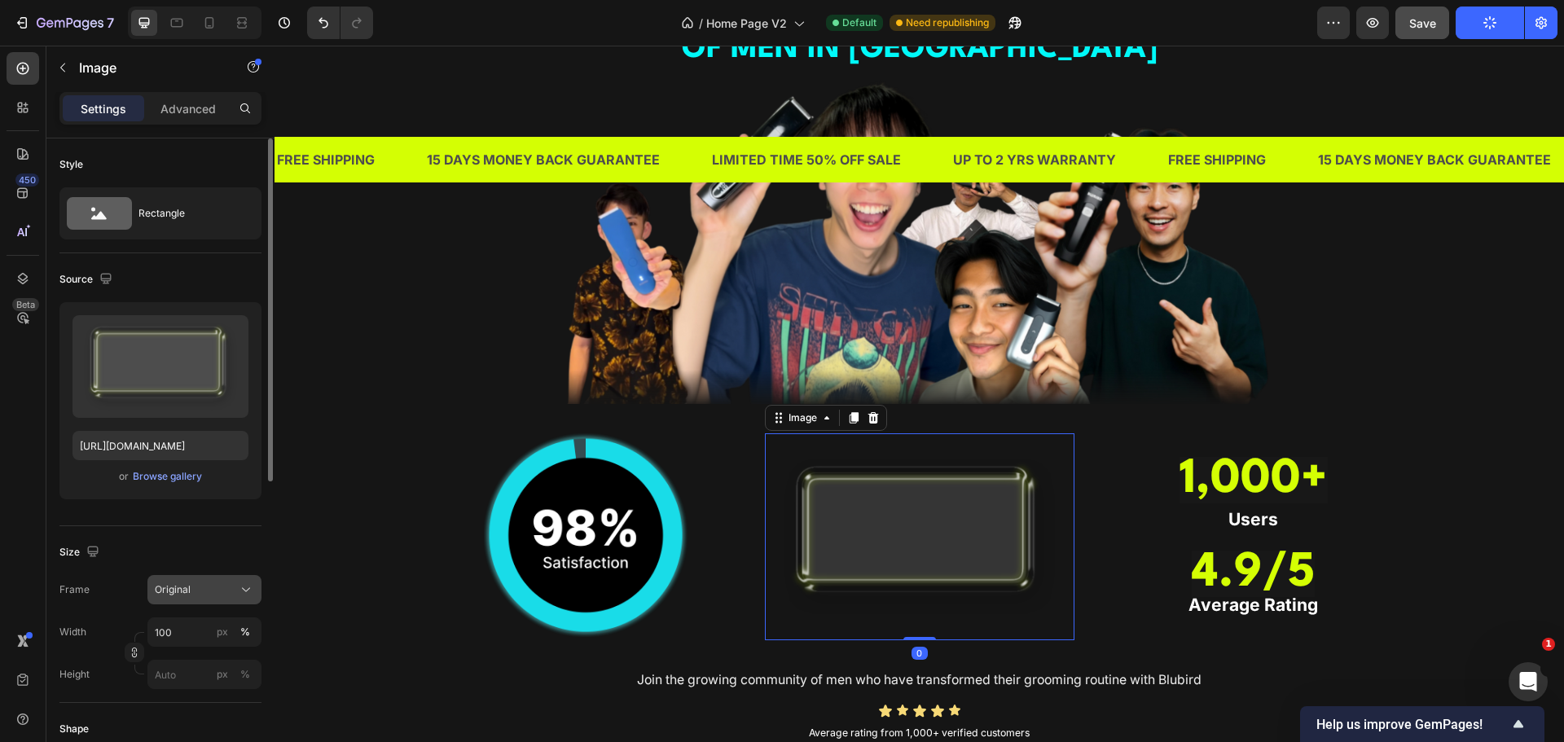
click at [199, 582] on div "Original" at bounding box center [204, 590] width 99 height 16
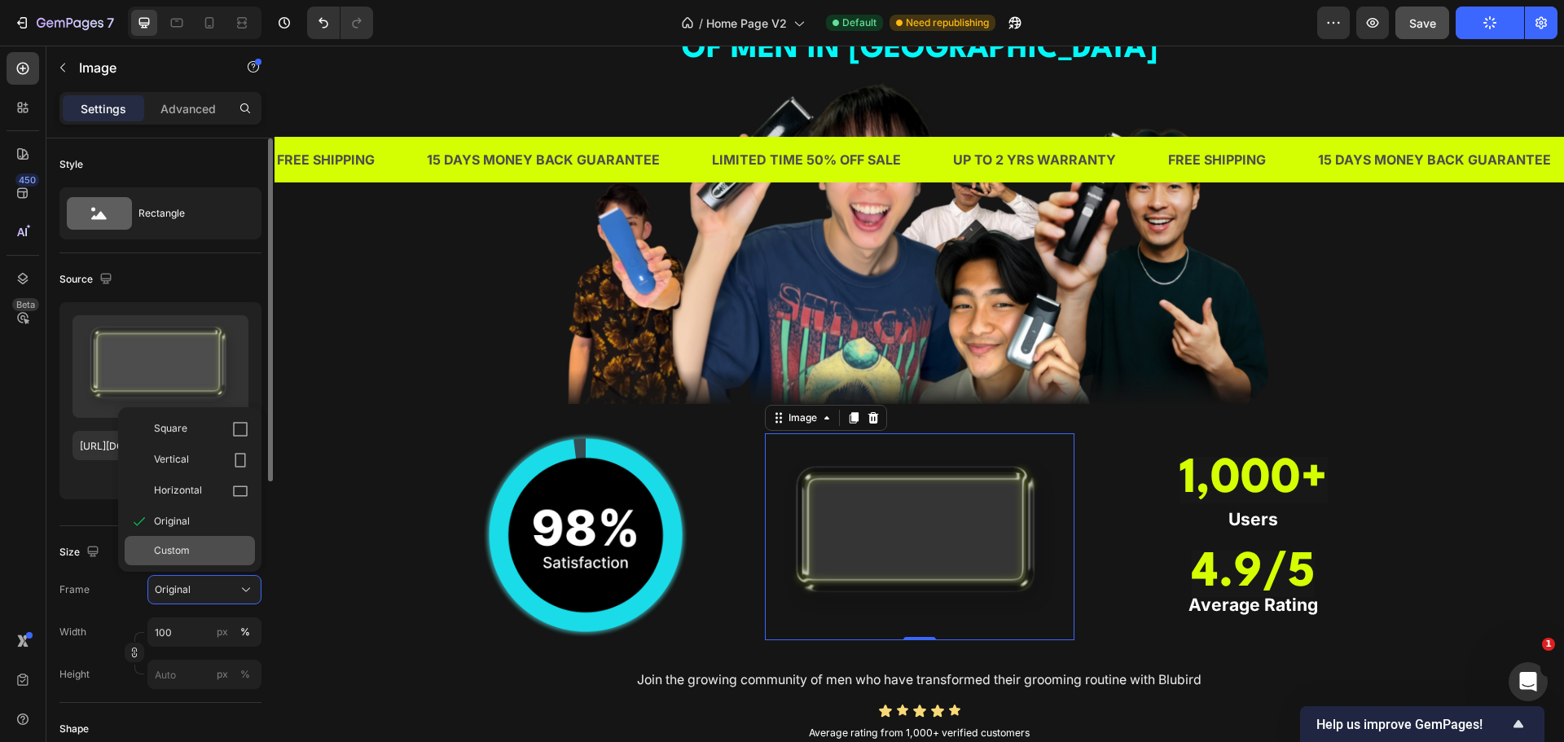
click at [199, 560] on div "Custom" at bounding box center [190, 550] width 130 height 29
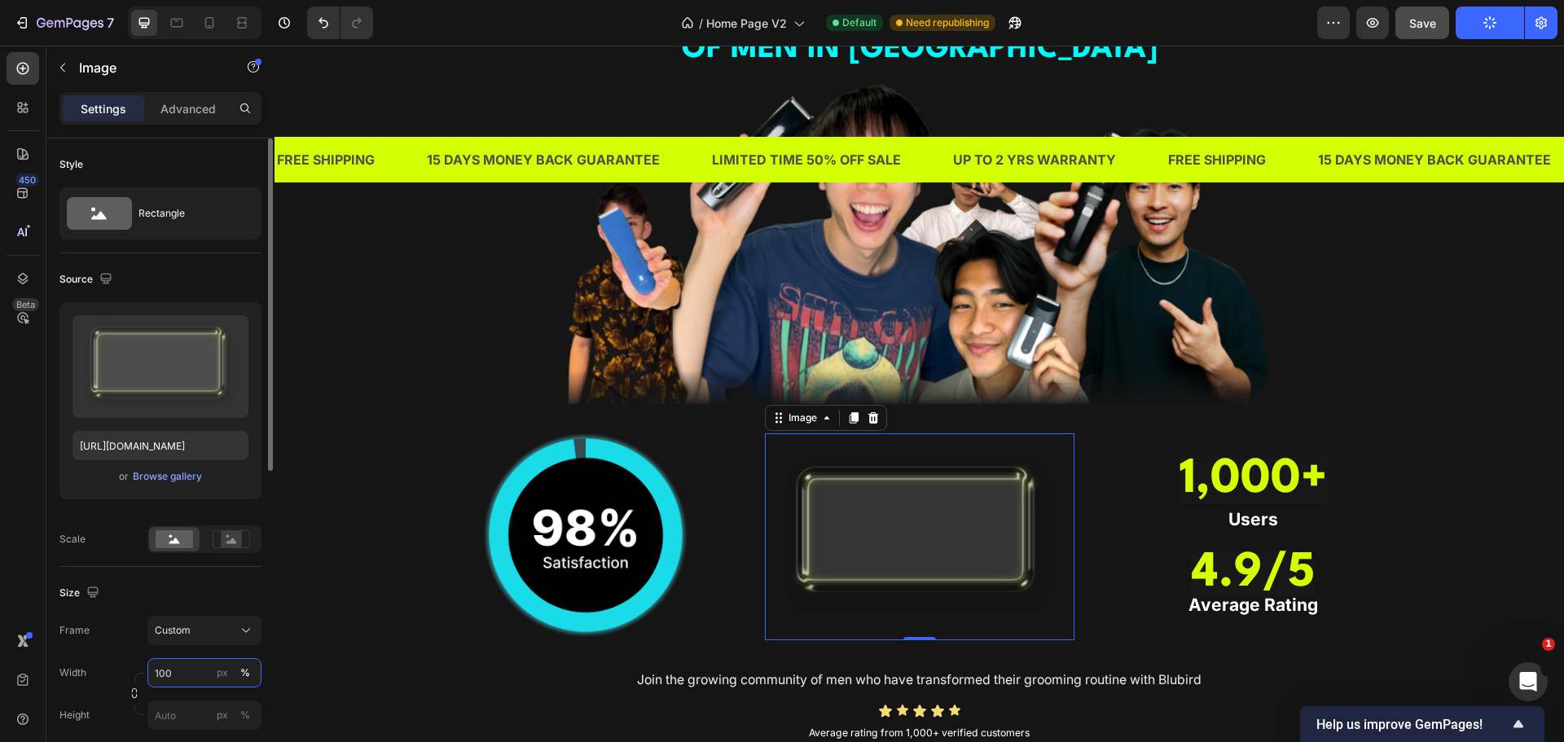
click at [196, 675] on input "100" at bounding box center [204, 672] width 114 height 29
click at [262, 668] on div at bounding box center [268, 463] width 12 height 650
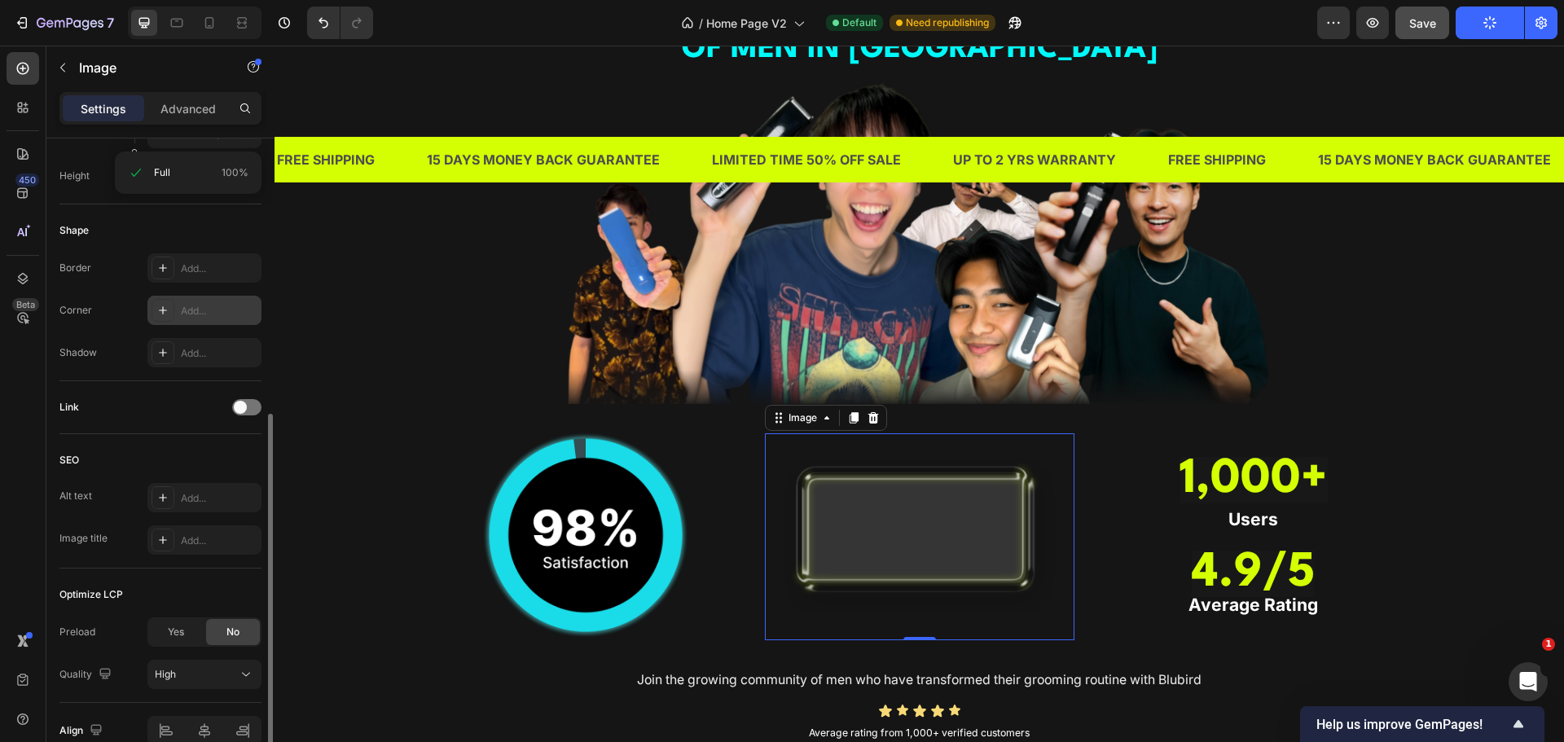
scroll to position [621, 0]
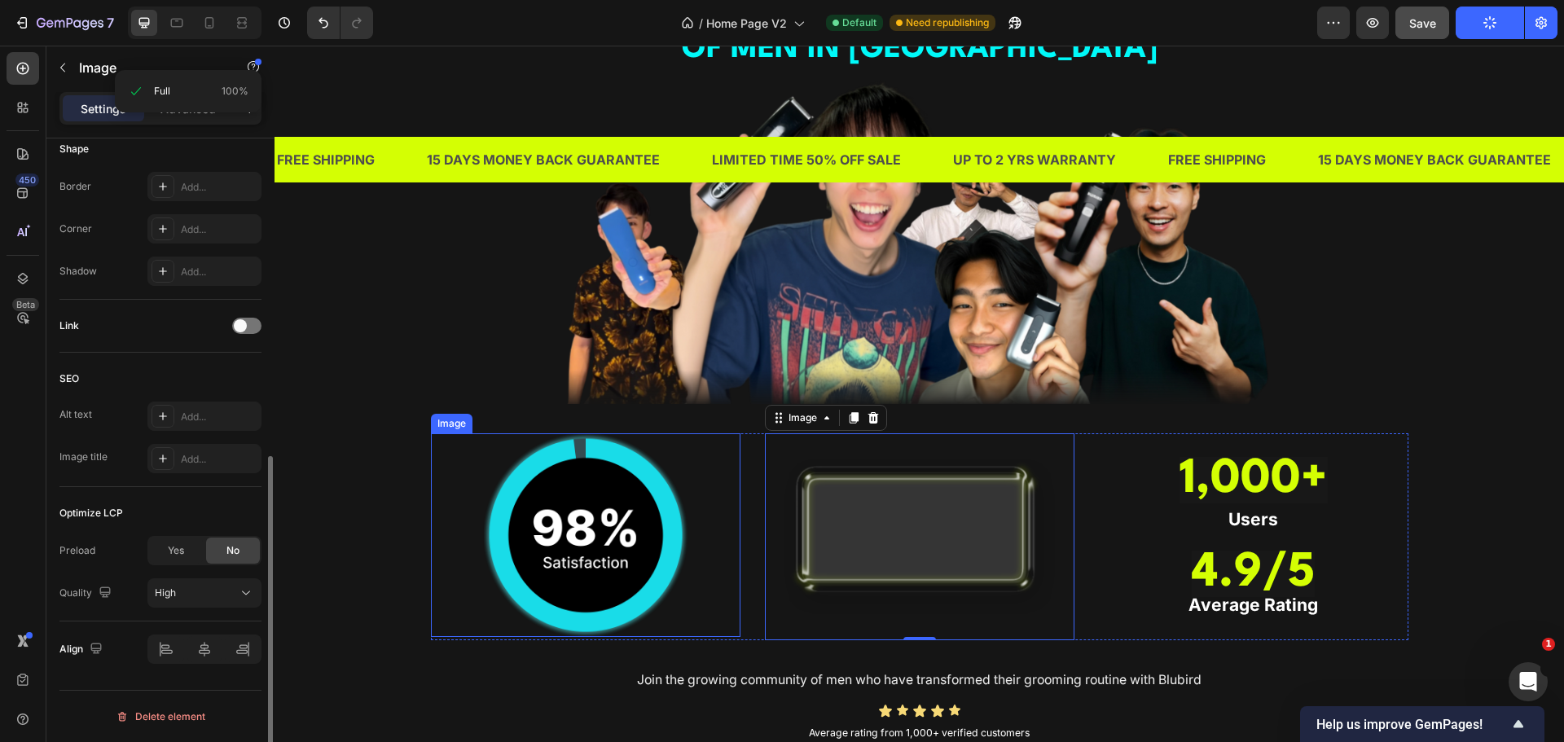
click at [834, 490] on img at bounding box center [920, 536] width 310 height 206
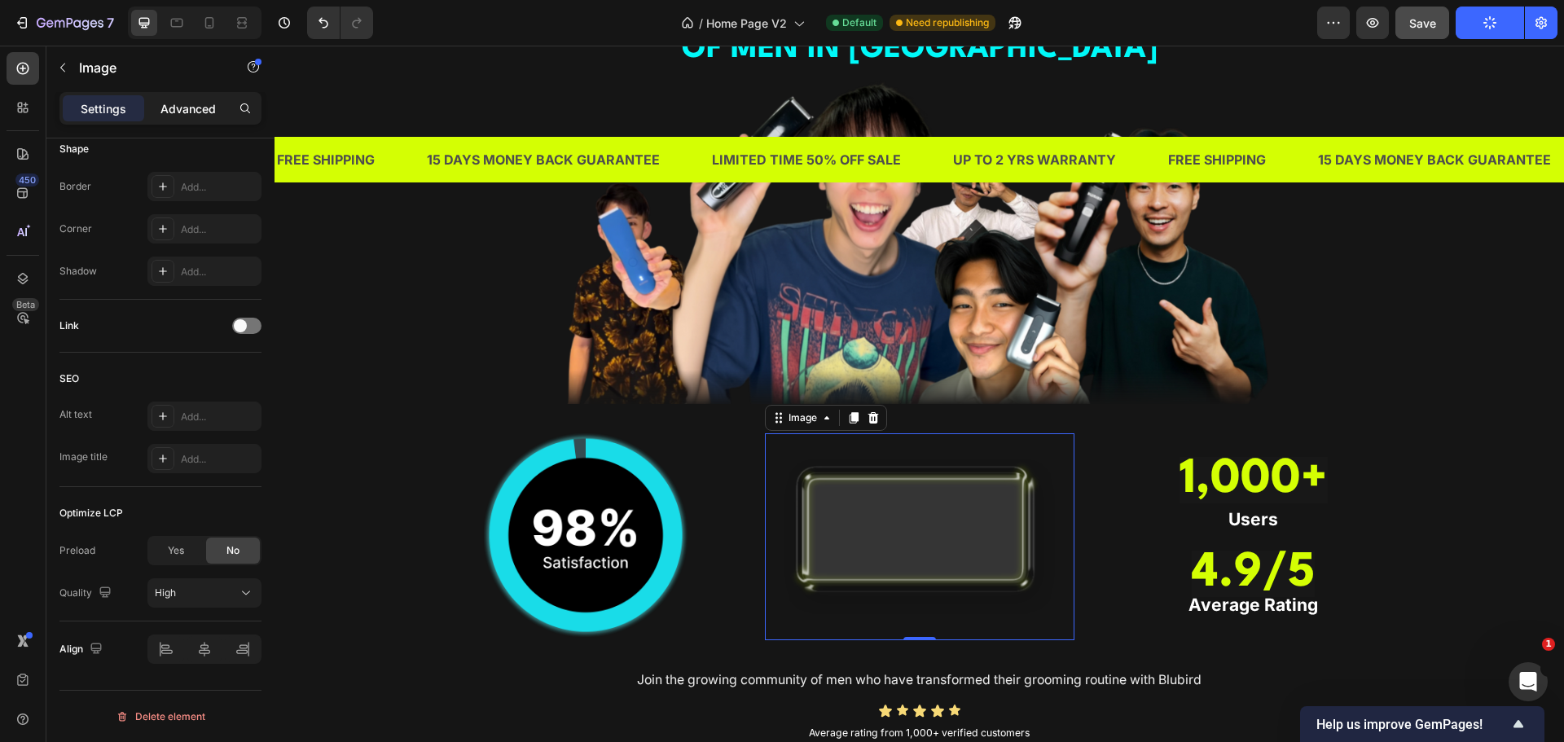
click at [186, 112] on p "Advanced" at bounding box center [187, 108] width 55 height 17
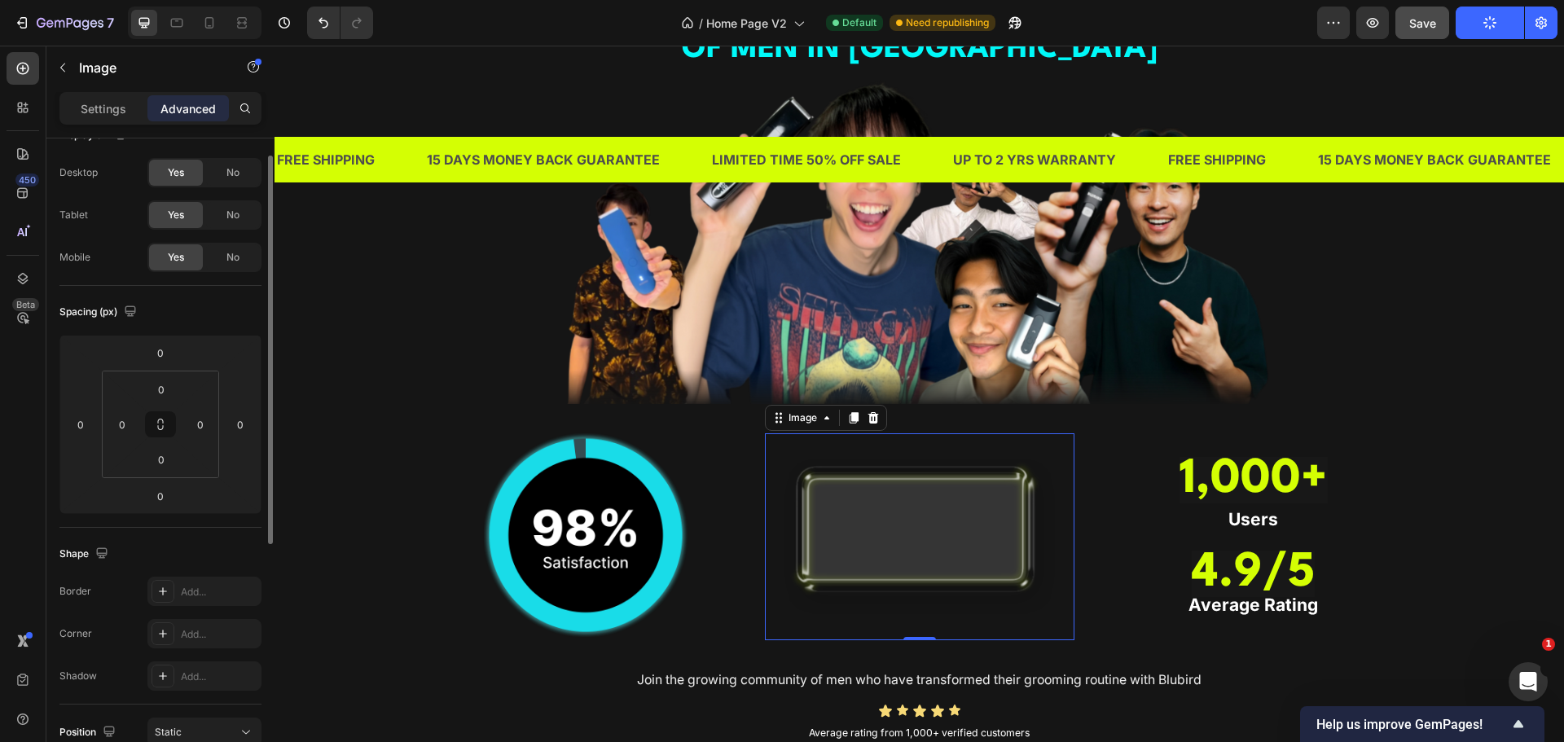
scroll to position [0, 0]
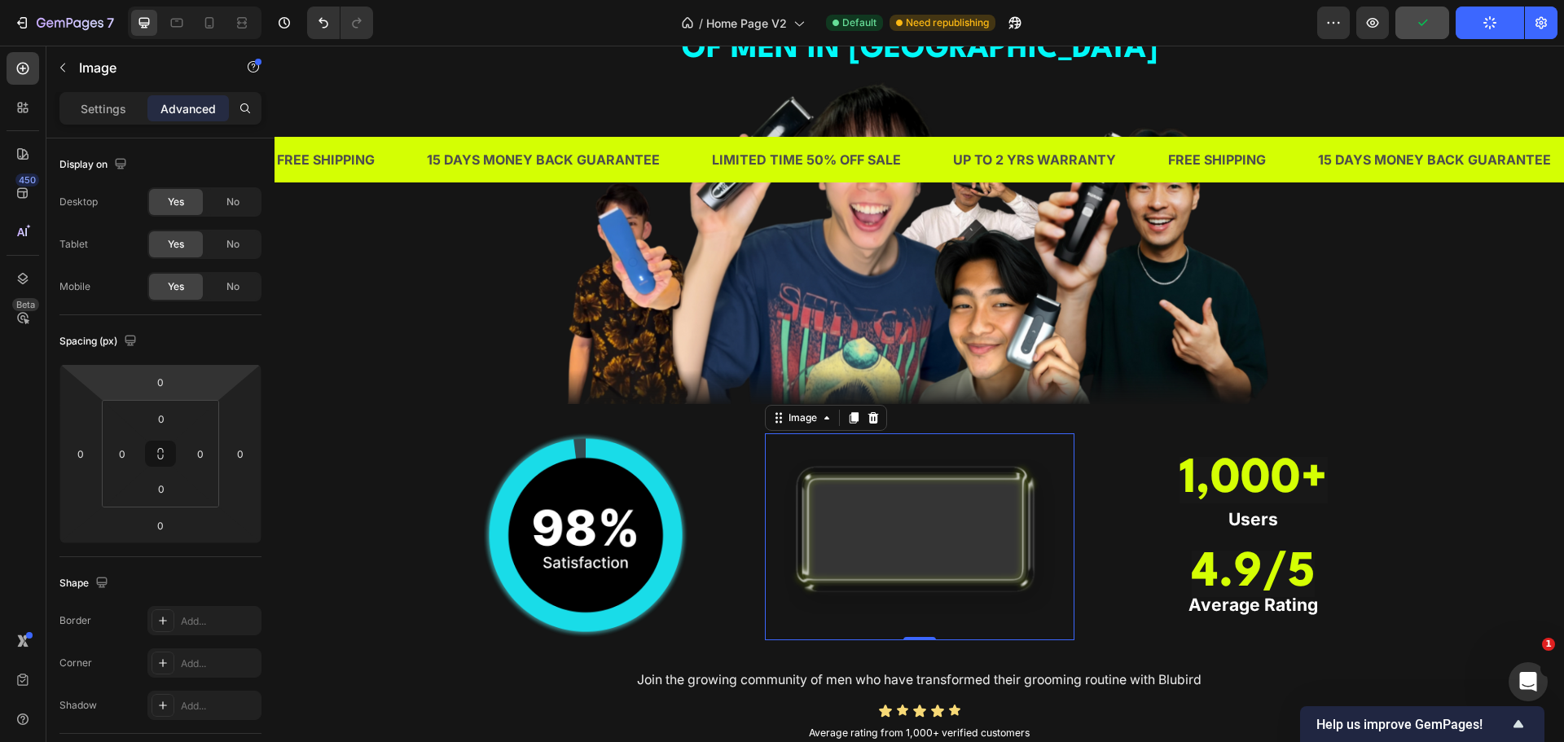
click at [116, 123] on div "Settings Advanced" at bounding box center [160, 108] width 202 height 33
click at [117, 118] on div "Settings" at bounding box center [103, 108] width 81 height 26
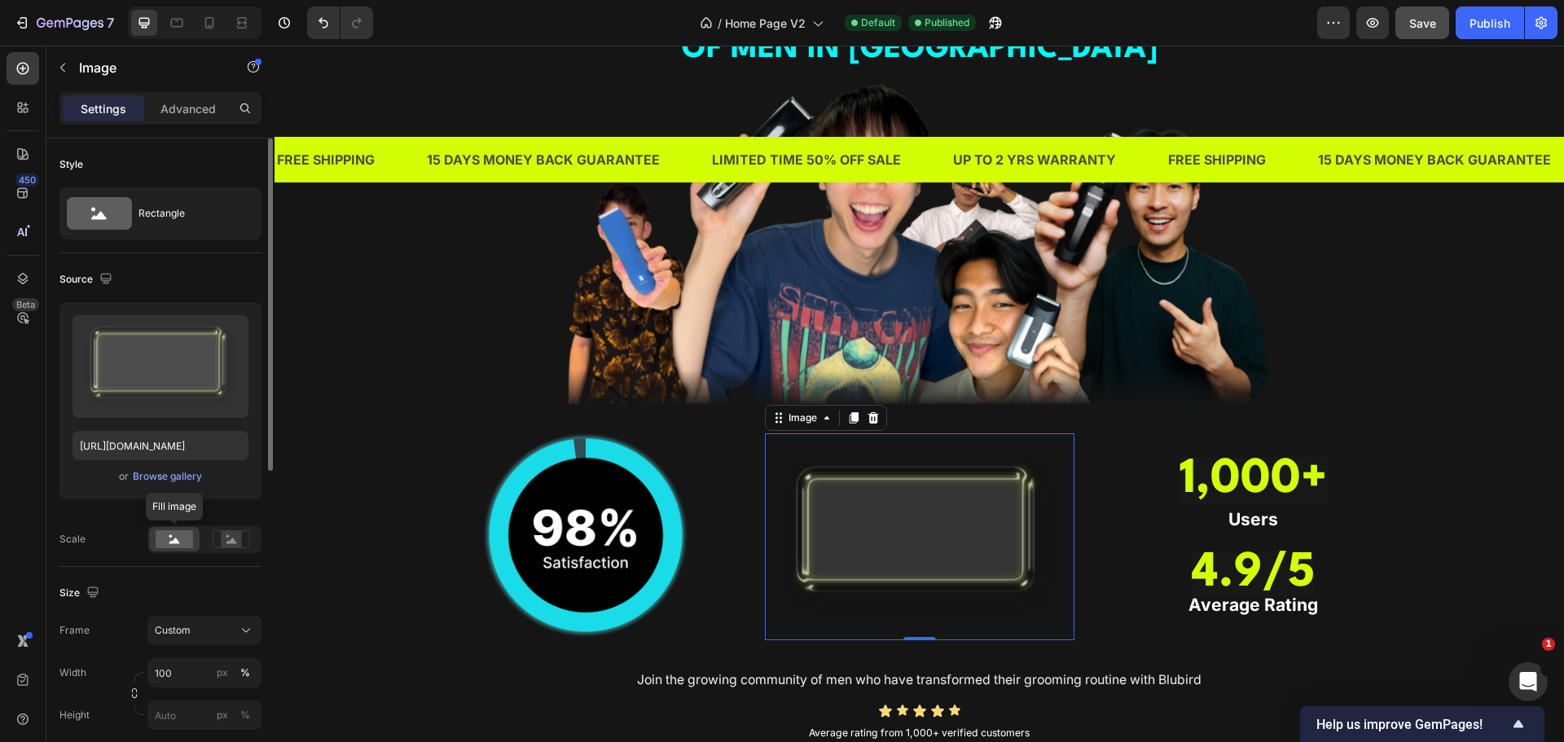
scroll to position [407, 0]
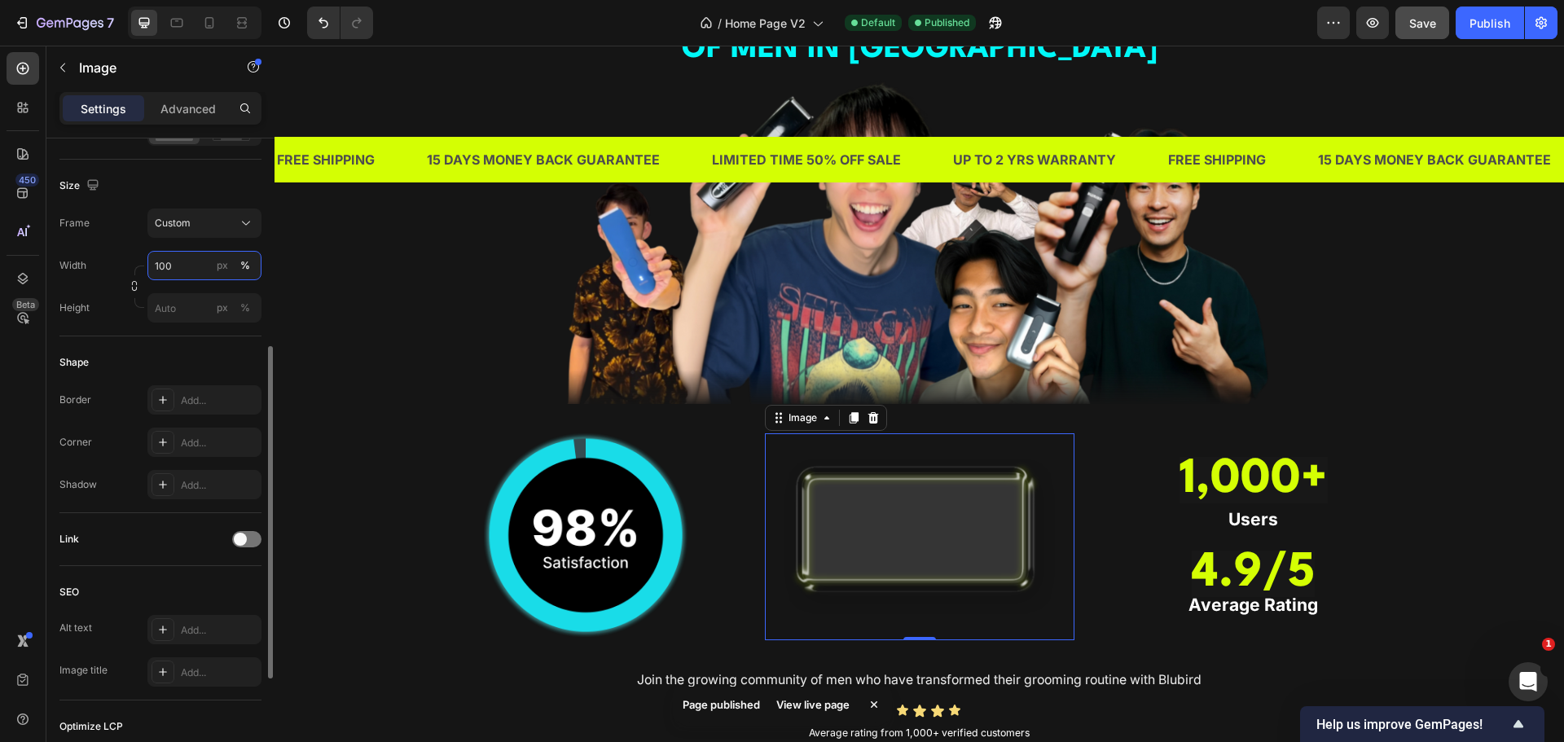
click at [187, 261] on input "100" at bounding box center [204, 265] width 114 height 29
click at [226, 266] on div "px" at bounding box center [222, 265] width 11 height 15
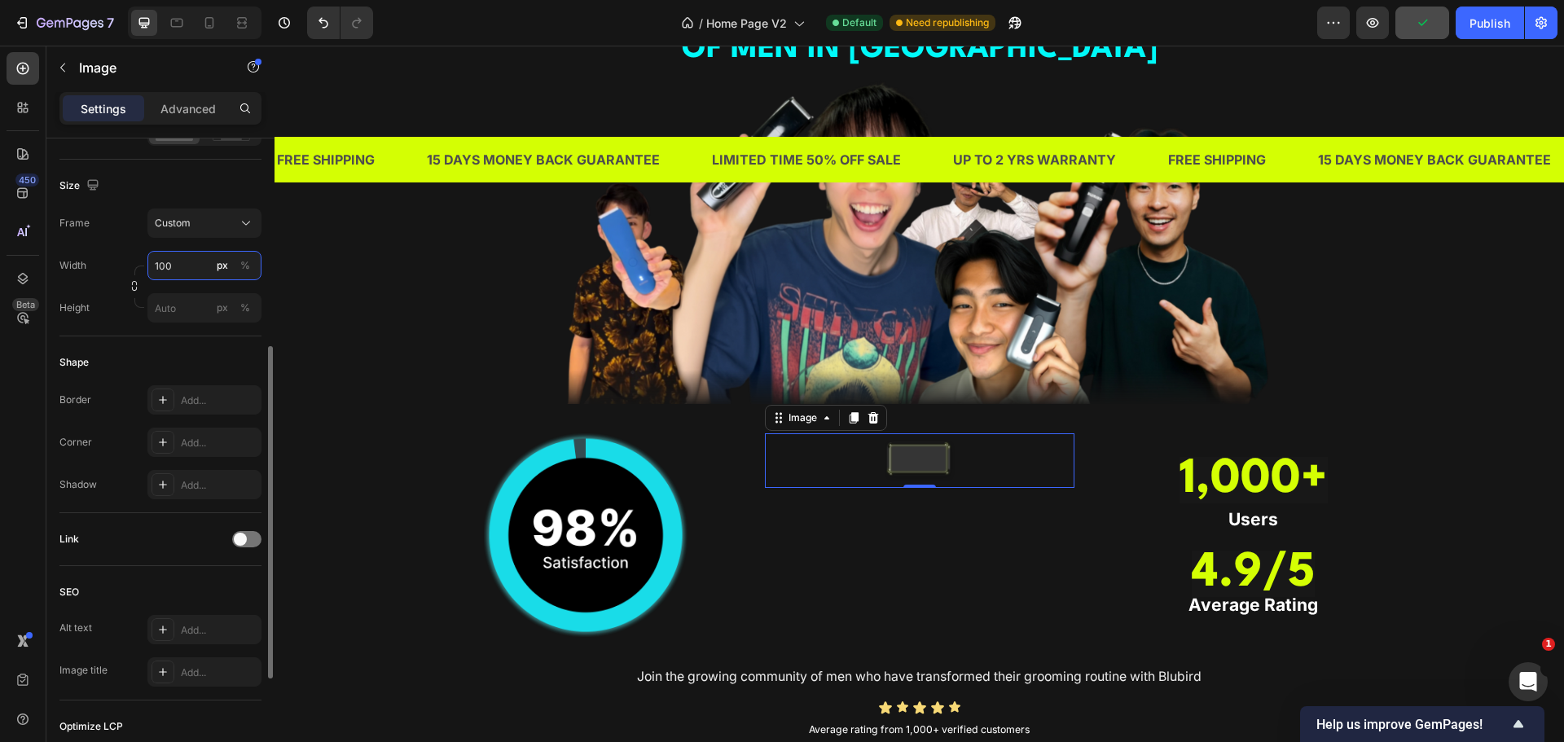
click at [187, 262] on input "100" at bounding box center [204, 265] width 114 height 29
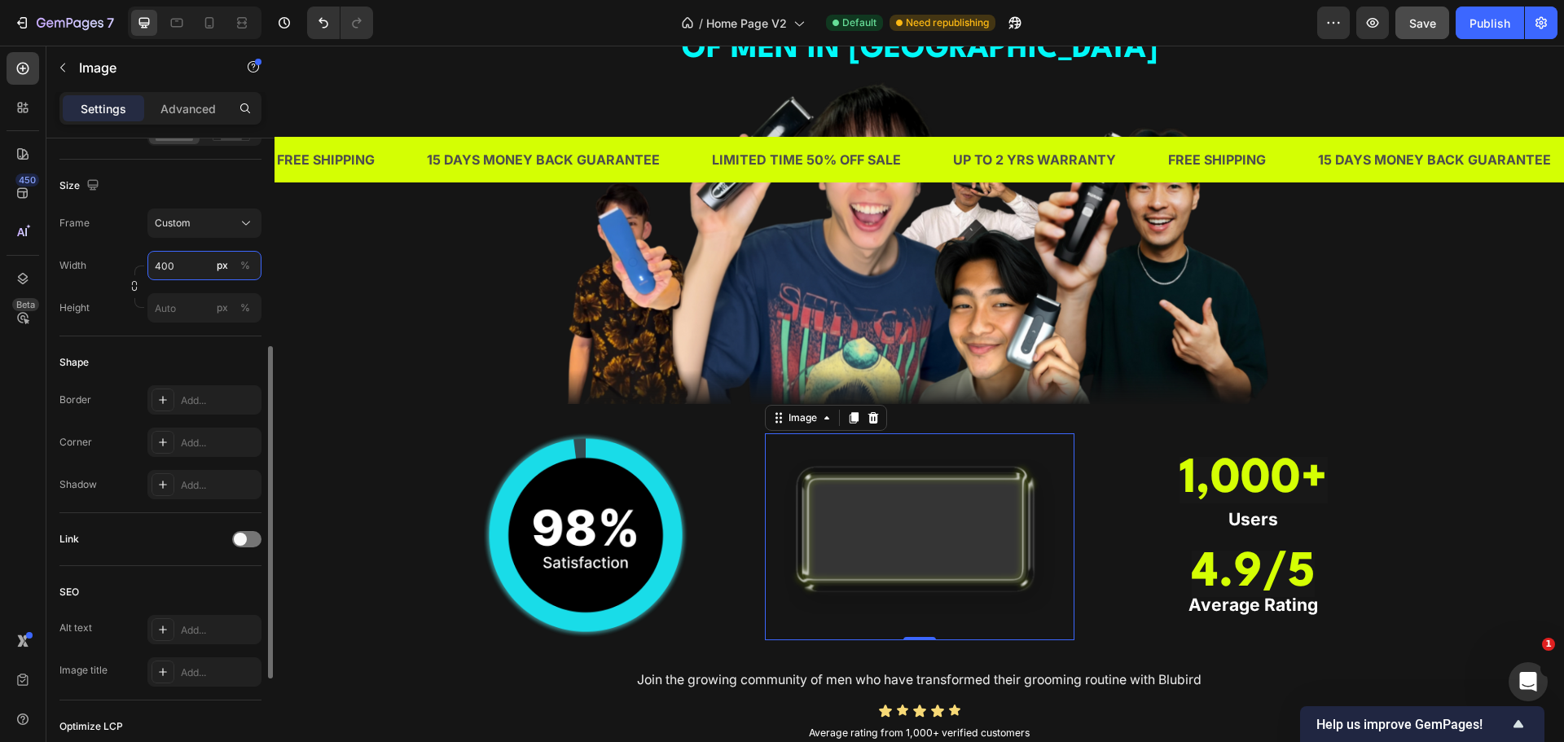
click at [187, 262] on input "400" at bounding box center [204, 265] width 114 height 29
click at [117, 256] on div "Width 400 px %" at bounding box center [160, 265] width 202 height 29
click at [130, 283] on icon "button" at bounding box center [134, 285] width 11 height 11
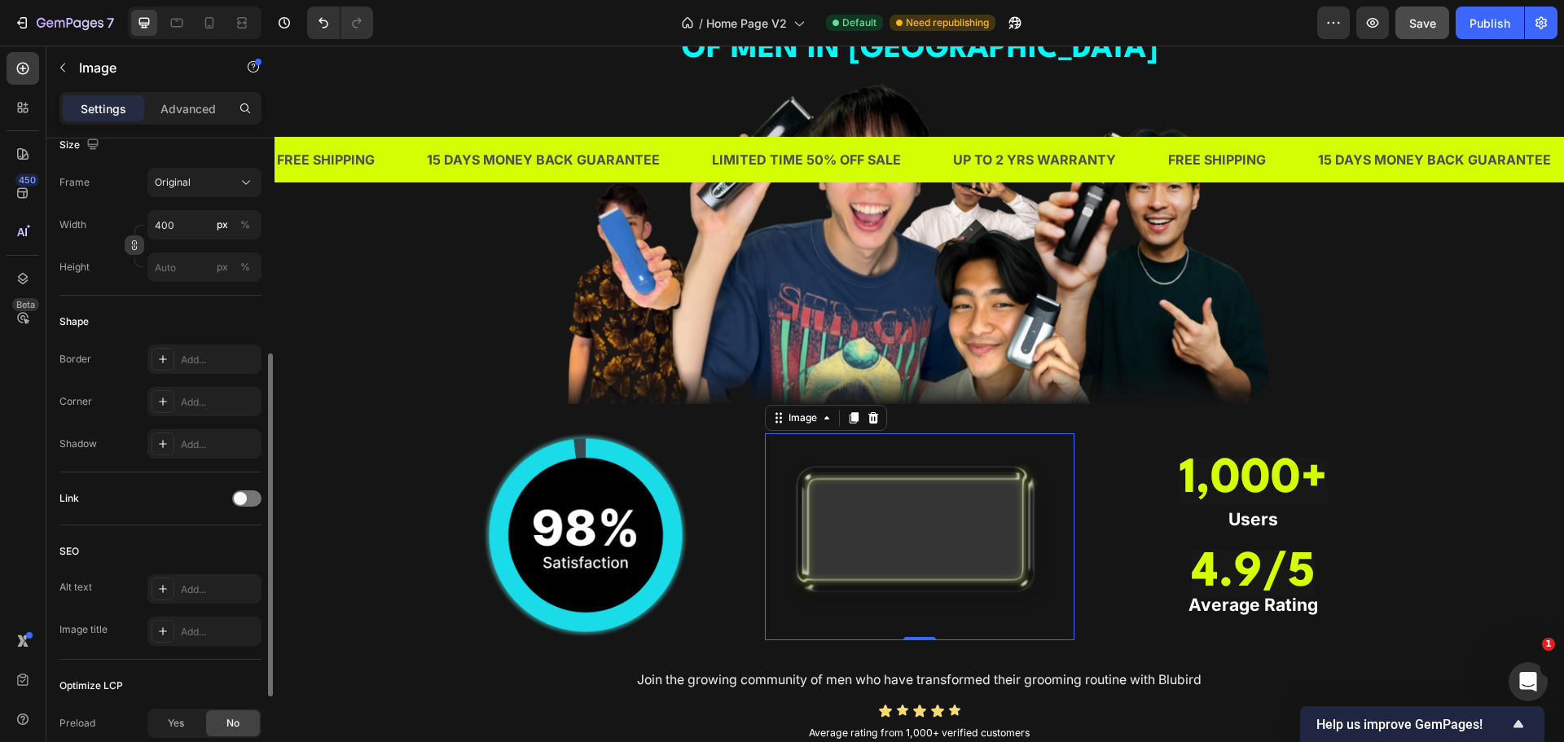
click at [130, 248] on icon "button" at bounding box center [134, 245] width 11 height 11
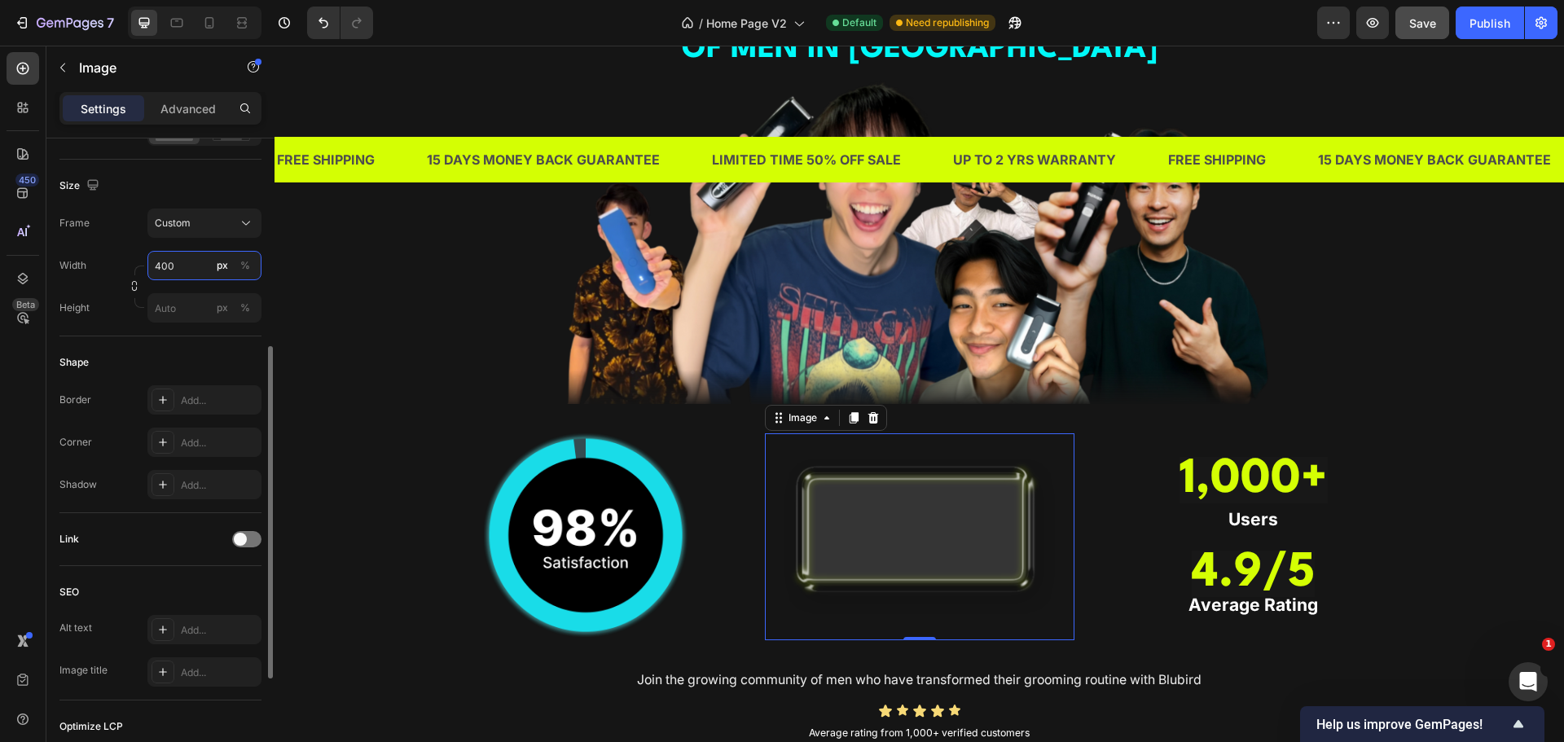
click at [170, 269] on input "400" at bounding box center [204, 265] width 114 height 29
click at [171, 269] on input "400" at bounding box center [204, 265] width 114 height 29
click at [171, 269] on input "500" at bounding box center [204, 265] width 114 height 29
drag, startPoint x: 185, startPoint y: 271, endPoint x: 86, endPoint y: 267, distance: 99.5
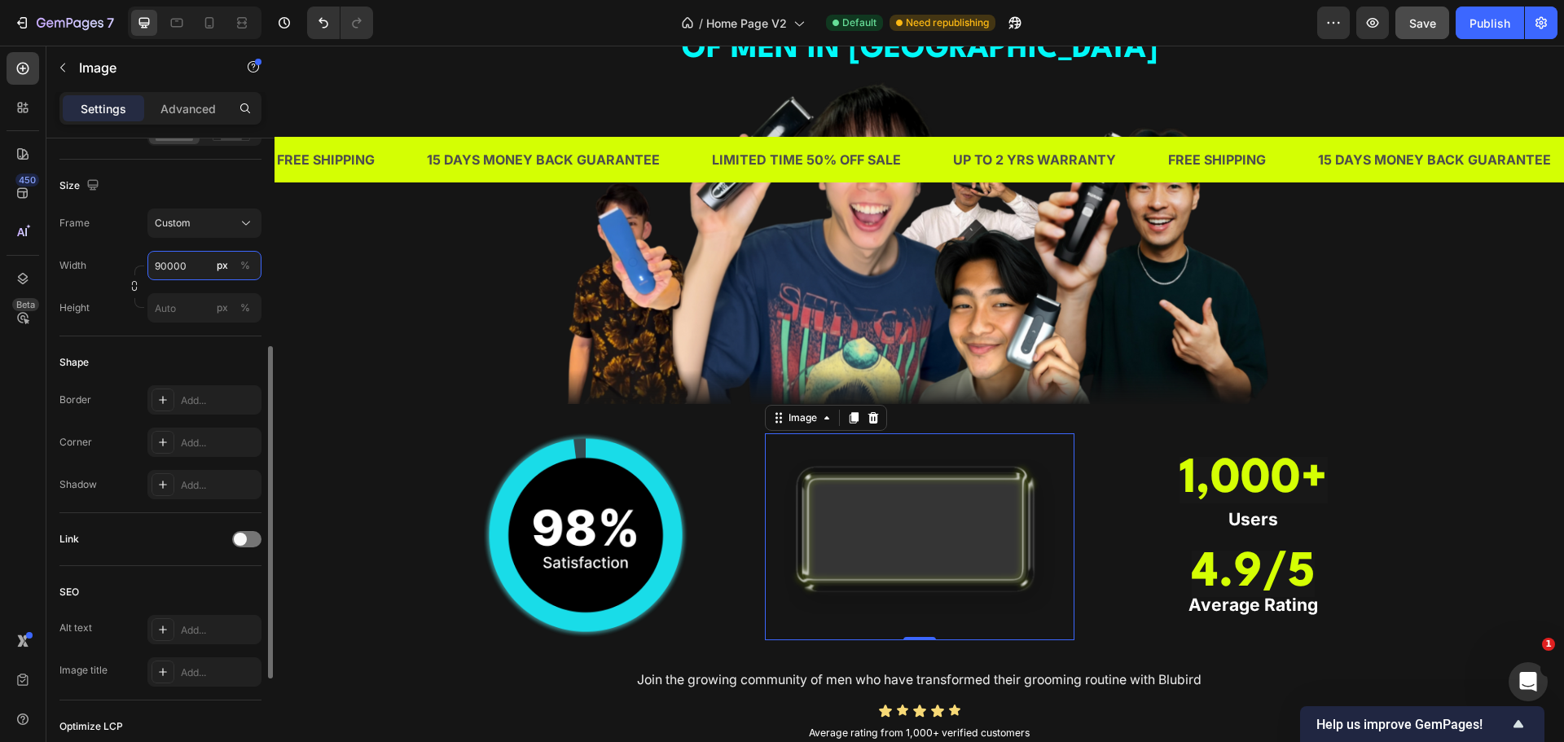
click at [86, 267] on div "Width 90000 px %" at bounding box center [160, 265] width 202 height 29
type input "90000"
click at [203, 218] on div "Custom" at bounding box center [195, 223] width 80 height 15
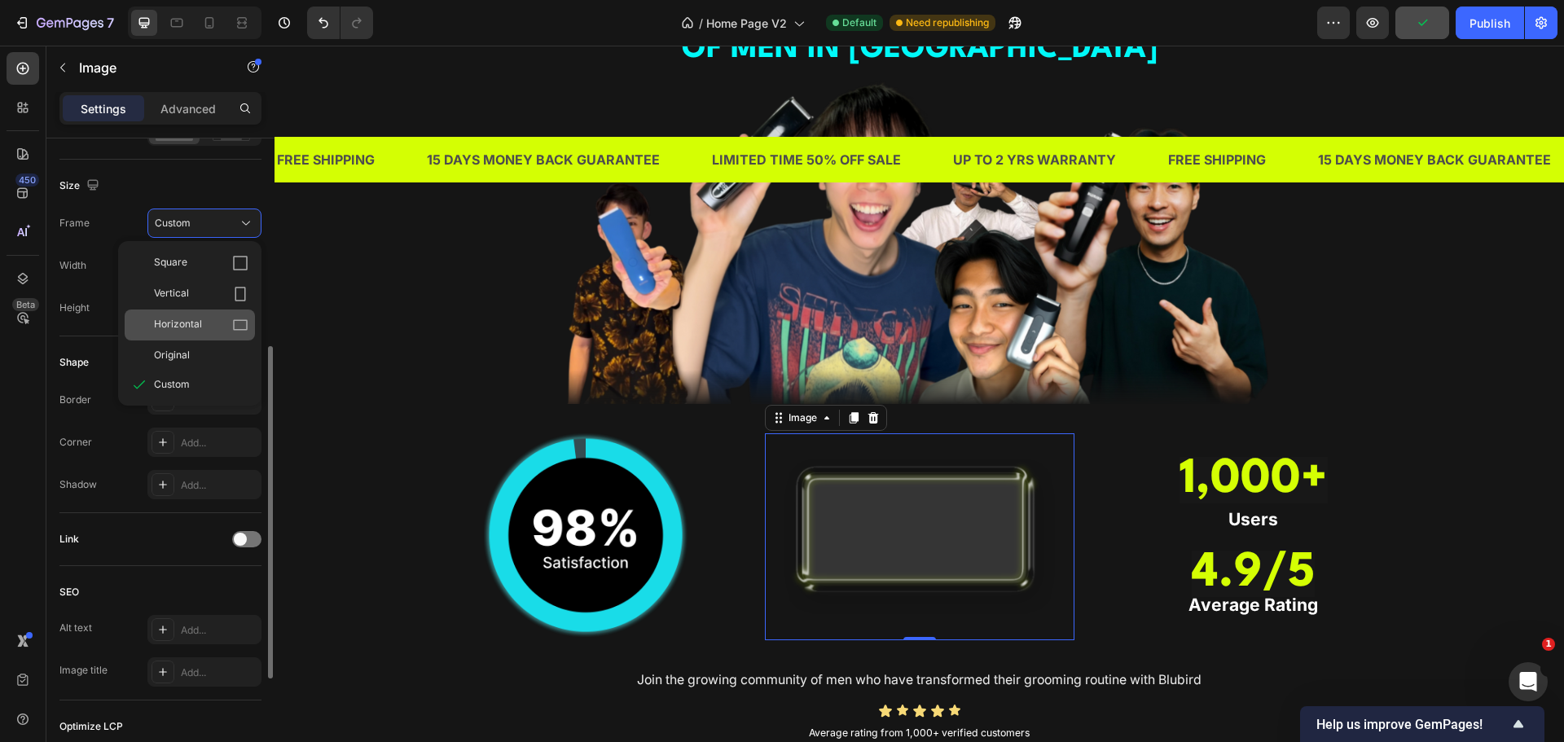
click at [200, 313] on div "Horizontal" at bounding box center [190, 325] width 130 height 31
type input "67500"
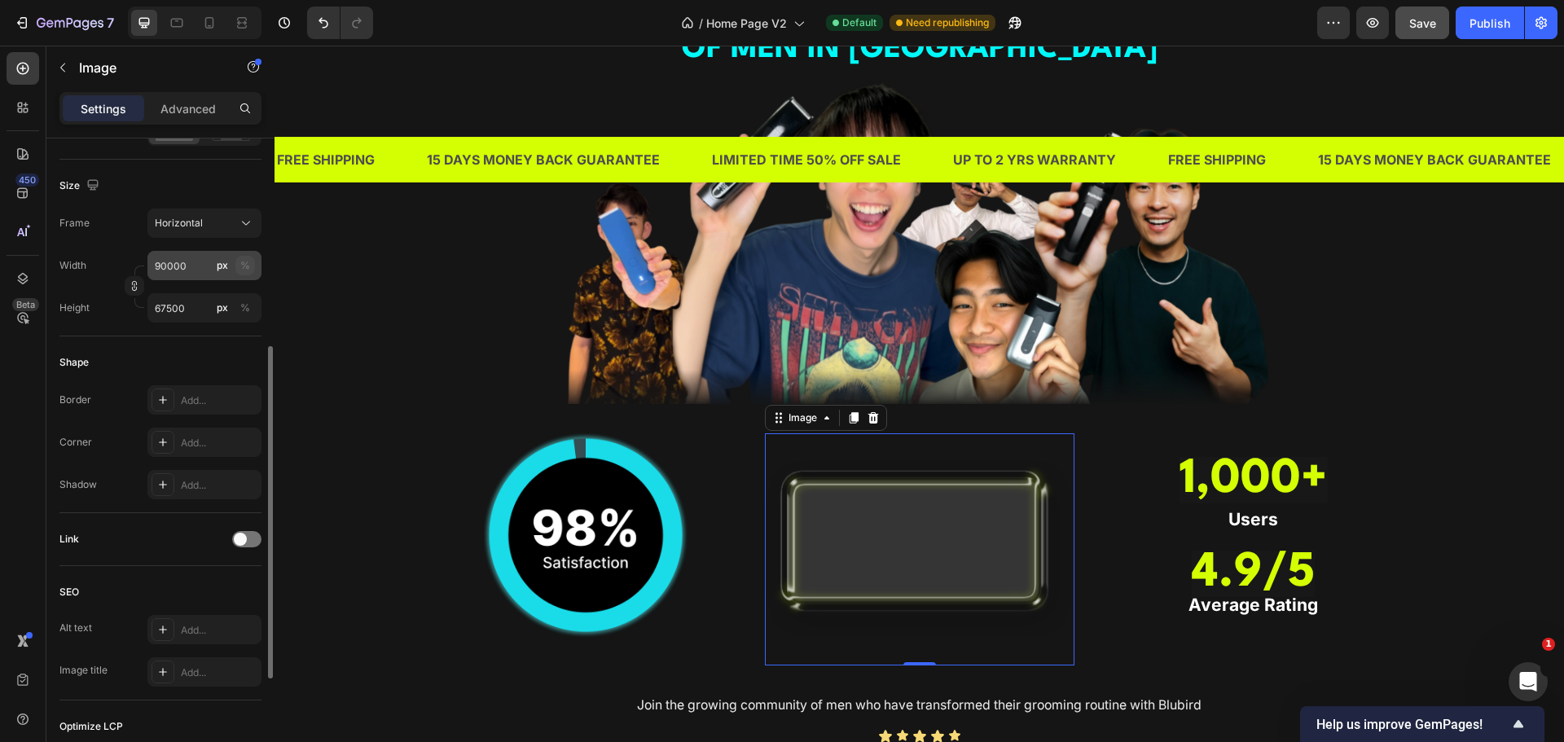
click at [251, 266] on button "%" at bounding box center [245, 266] width 20 height 20
click at [251, 301] on button "%" at bounding box center [245, 308] width 20 height 20
click at [162, 248] on div "Frame Horizontal Width 90000 px % Height px %" at bounding box center [160, 266] width 202 height 114
click at [191, 264] on input "90000" at bounding box center [204, 265] width 114 height 29
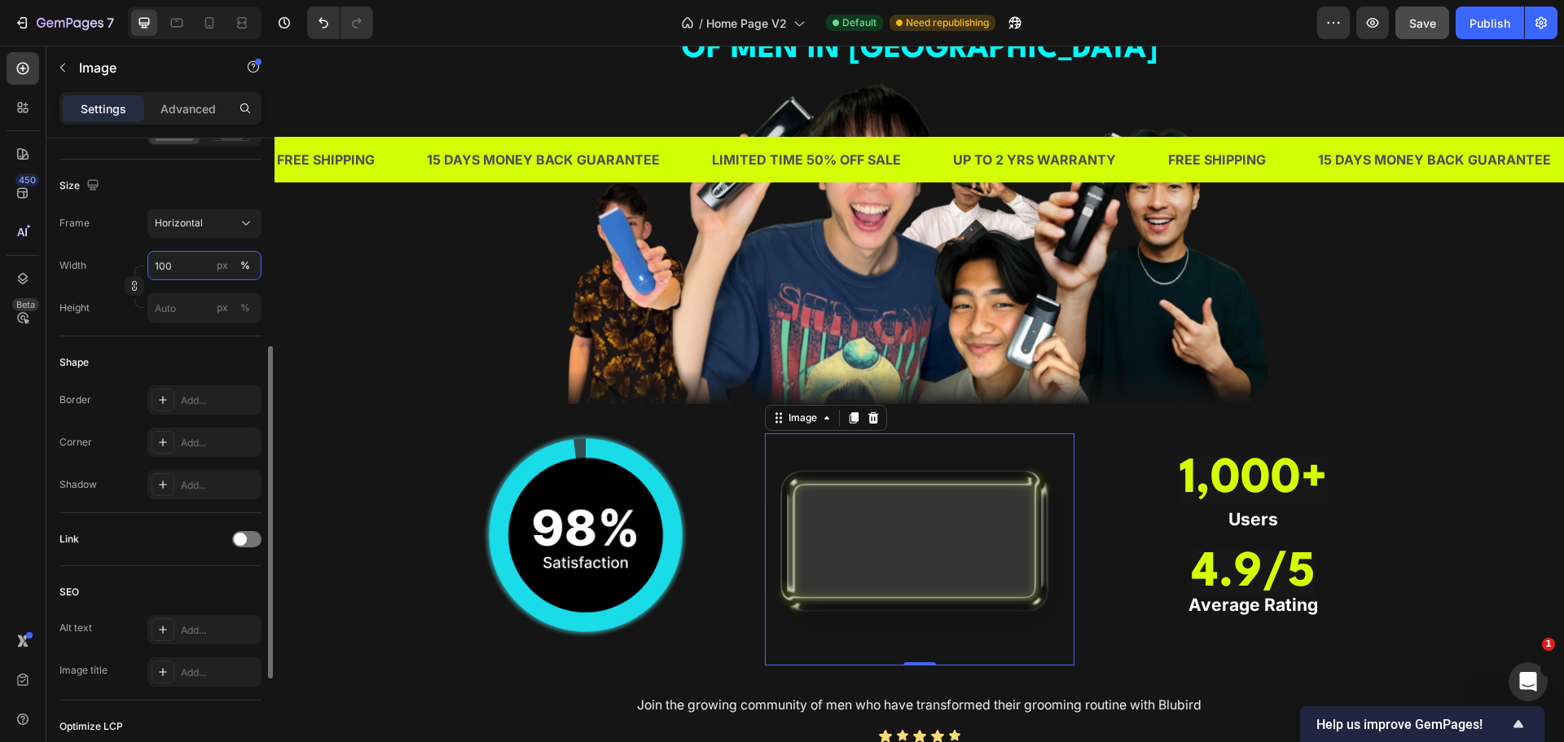
type input "100"
click at [95, 322] on div "Height px %" at bounding box center [160, 307] width 202 height 29
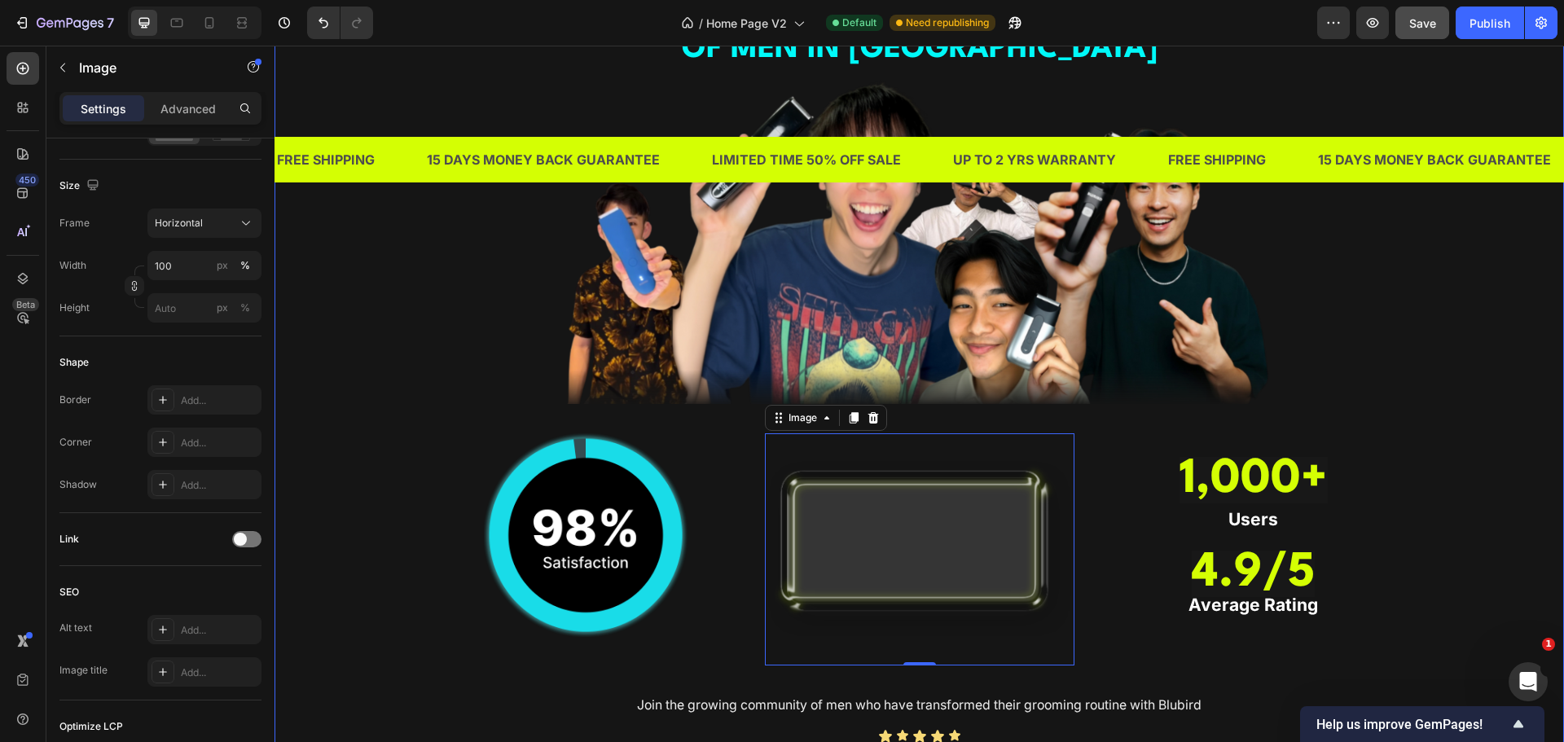
click at [411, 489] on div "TRUSTED BY THOUSANDS OF MEN IN SINGAPORE Heading Image Image Image 0 ⁠⁠⁠⁠⁠⁠⁠ 1,…" at bounding box center [919, 368] width 1265 height 807
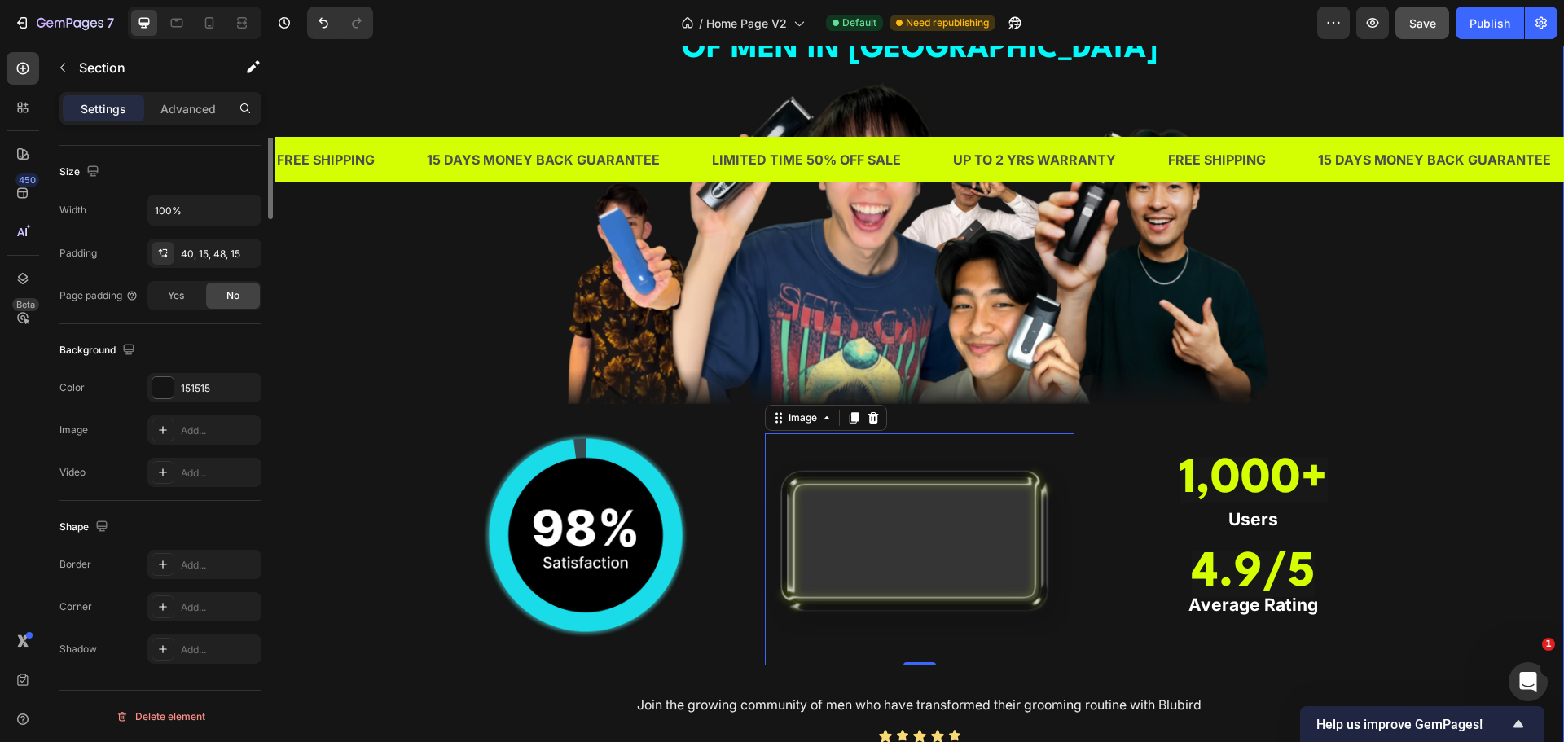
scroll to position [0, 0]
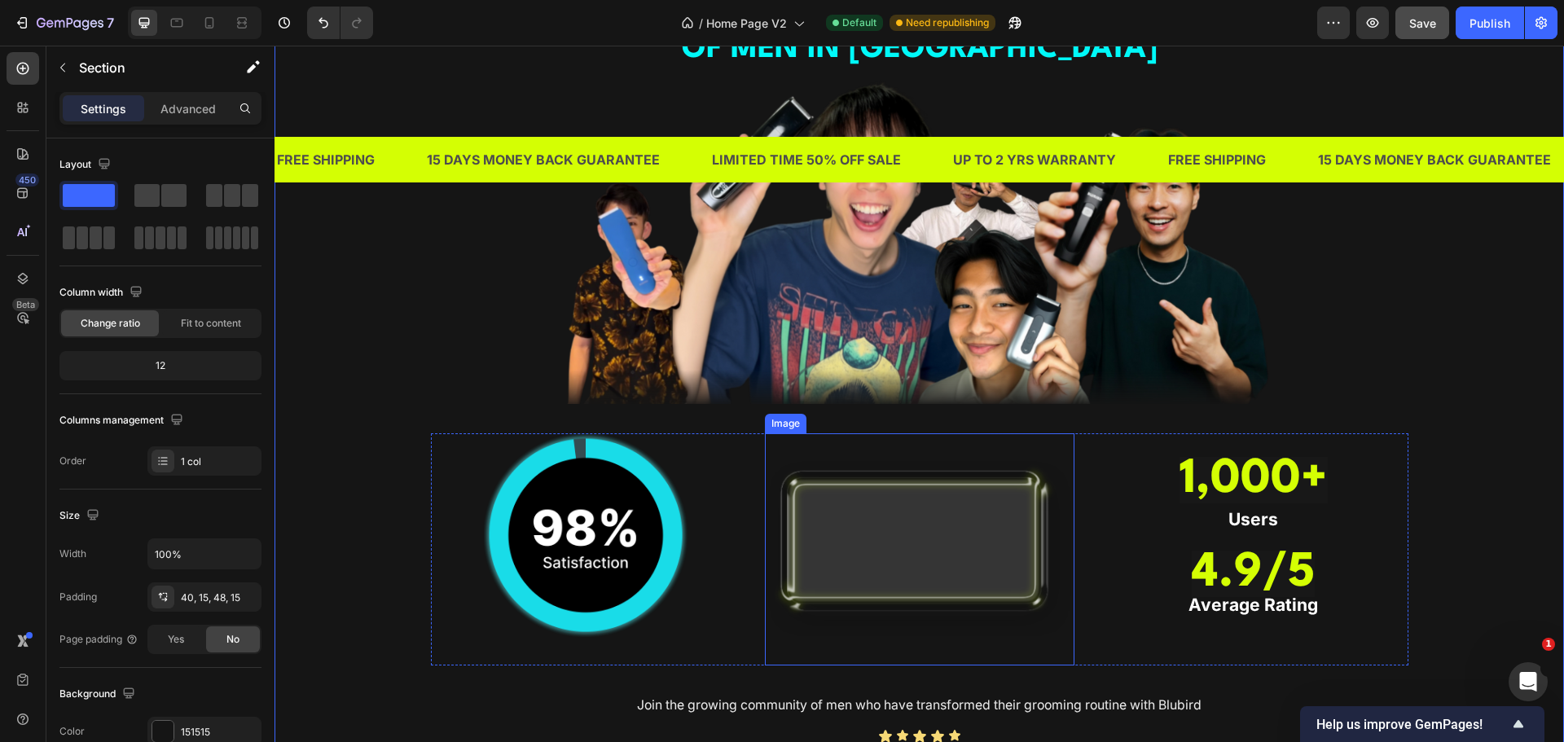
click at [920, 524] on img at bounding box center [920, 549] width 310 height 232
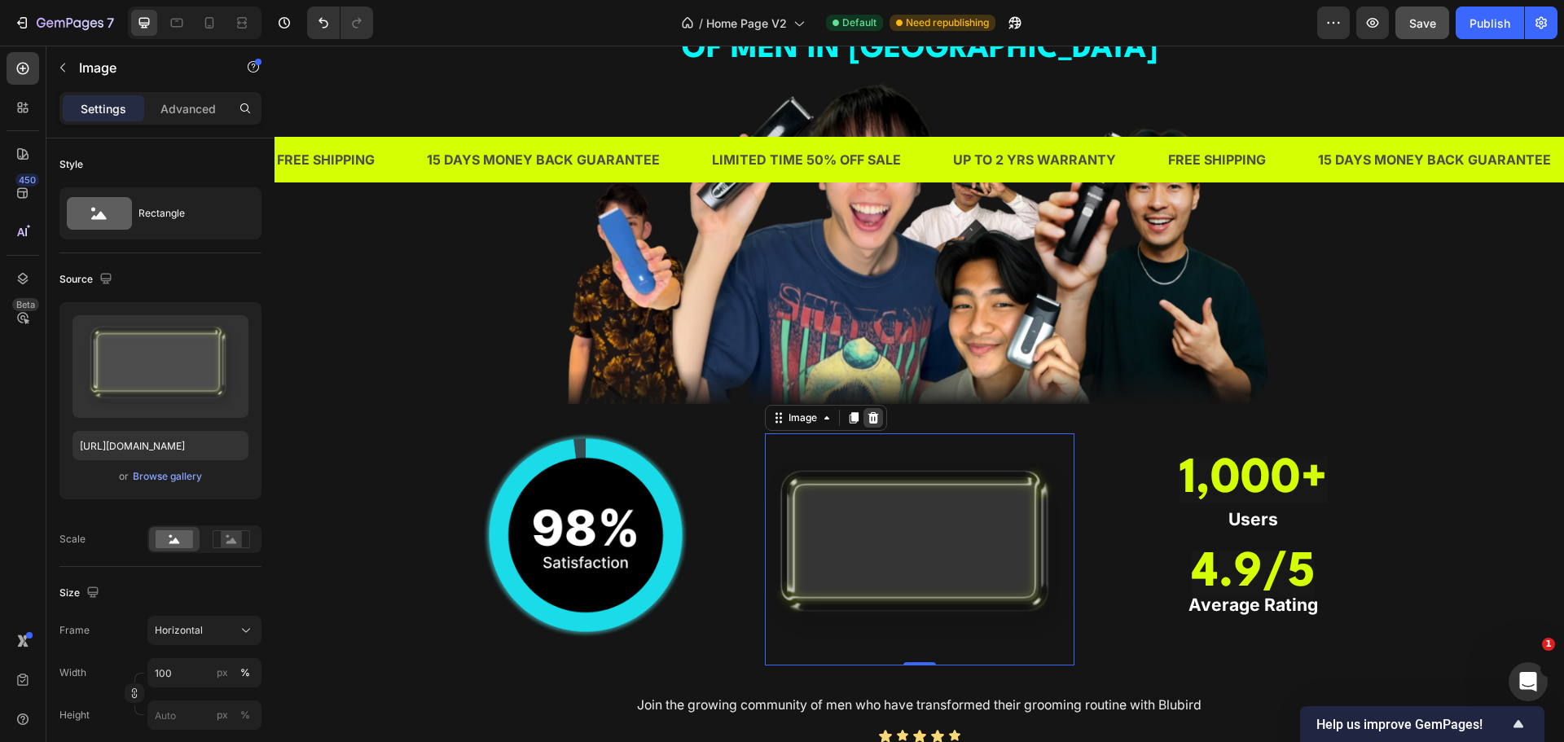
click at [870, 424] on icon at bounding box center [873, 417] width 13 height 13
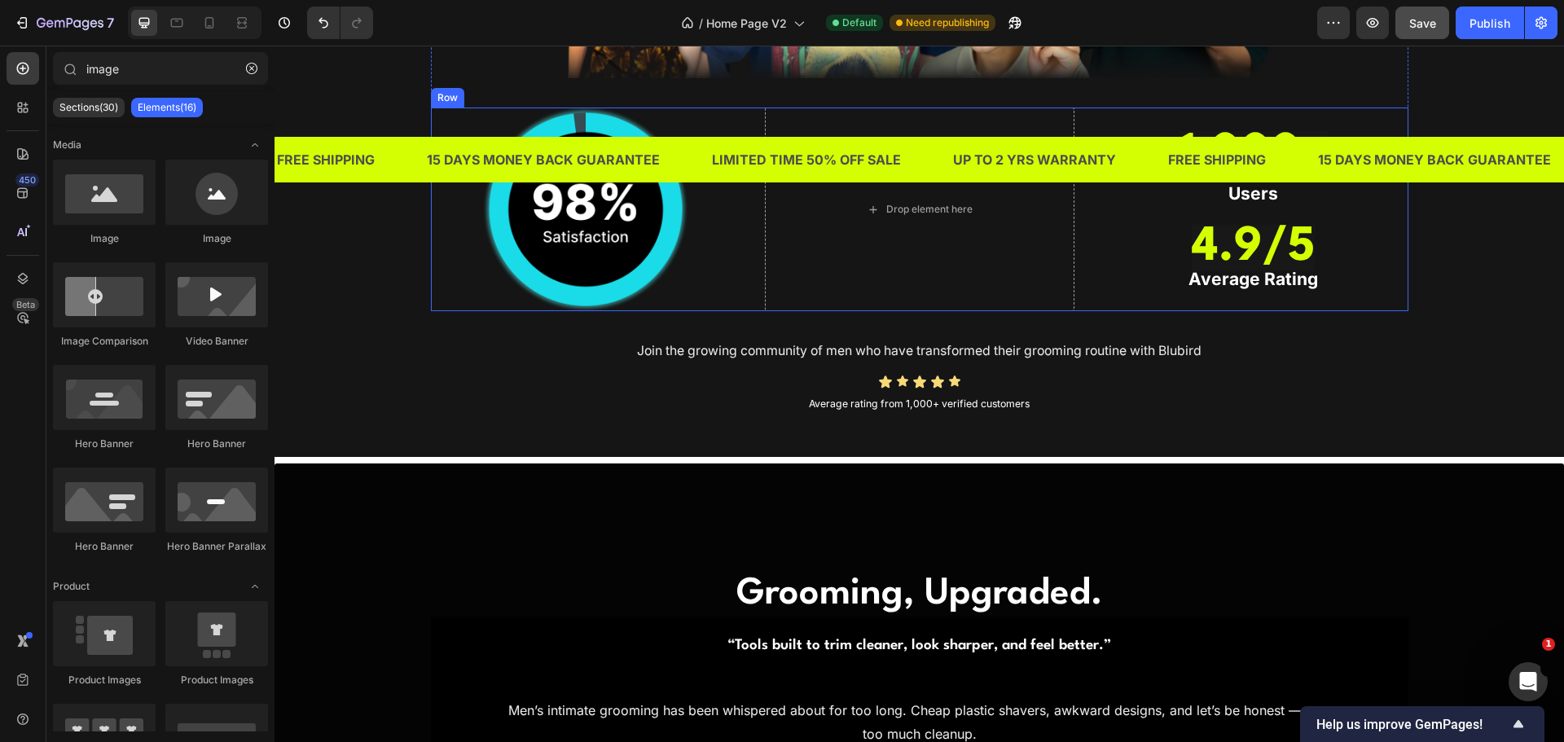
scroll to position [1540, 0]
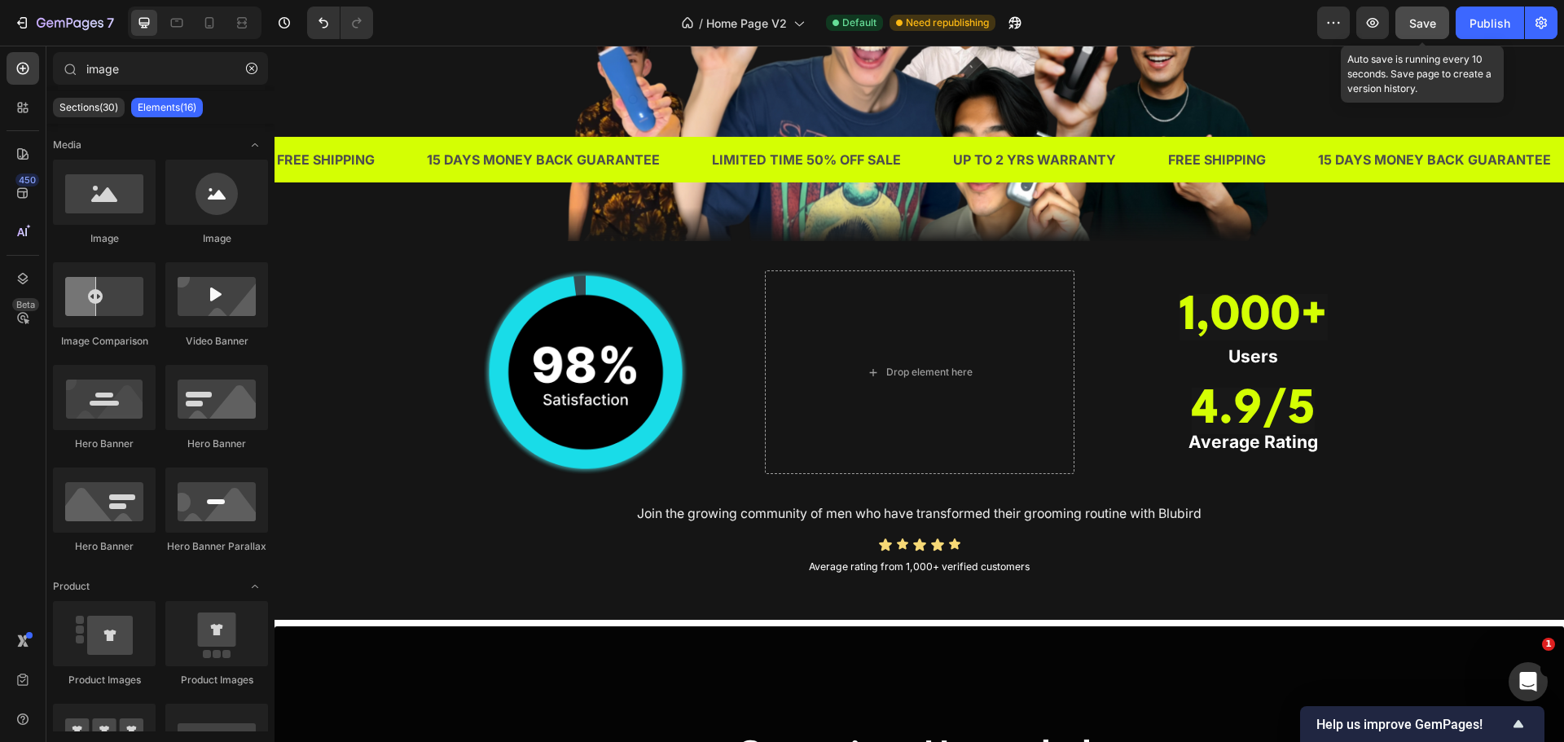
click at [1420, 15] on div "Save" at bounding box center [1422, 23] width 27 height 17
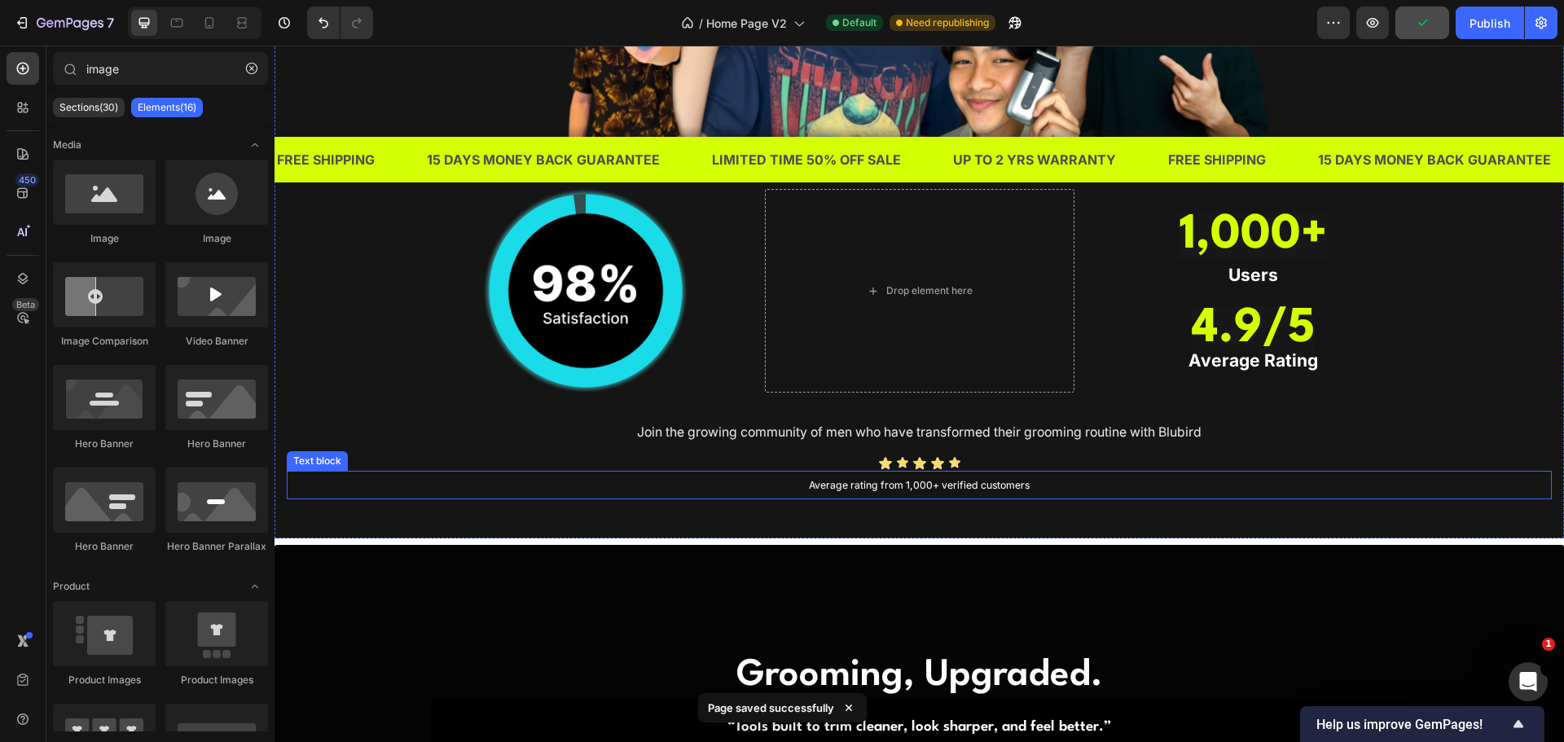
scroll to position [1377, 0]
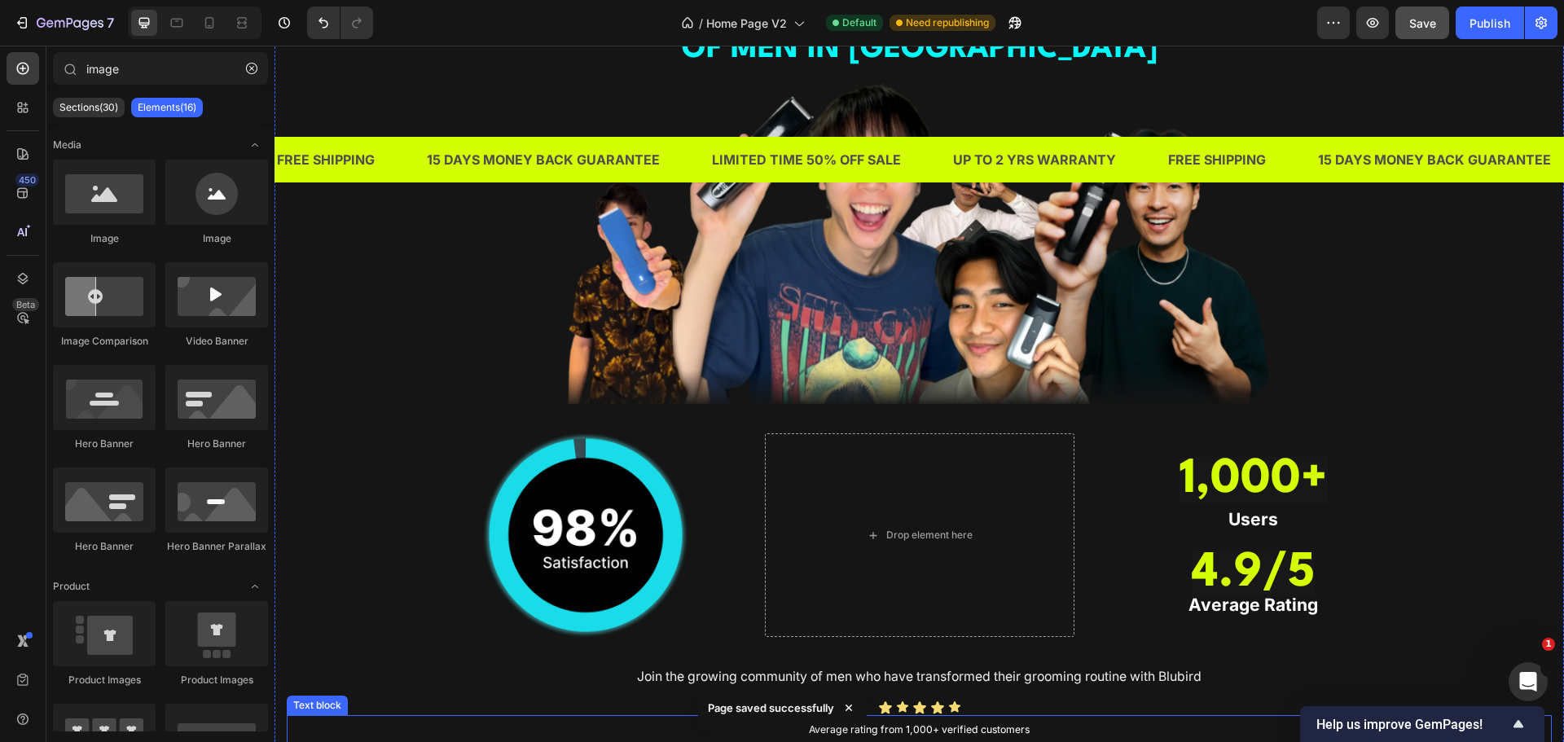
click at [1418, 516] on div "TRUSTED BY THOUSANDS OF MEN IN SINGAPORE Heading Image Image Drop element here …" at bounding box center [919, 354] width 1265 height 779
